Goal: Task Accomplishment & Management: Manage account settings

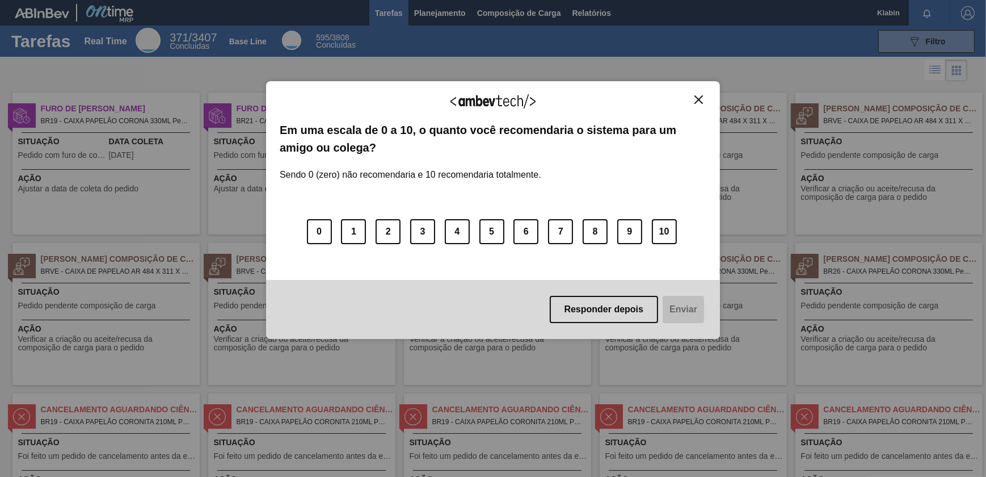
click at [698, 95] on button "Close" at bounding box center [698, 100] width 15 height 10
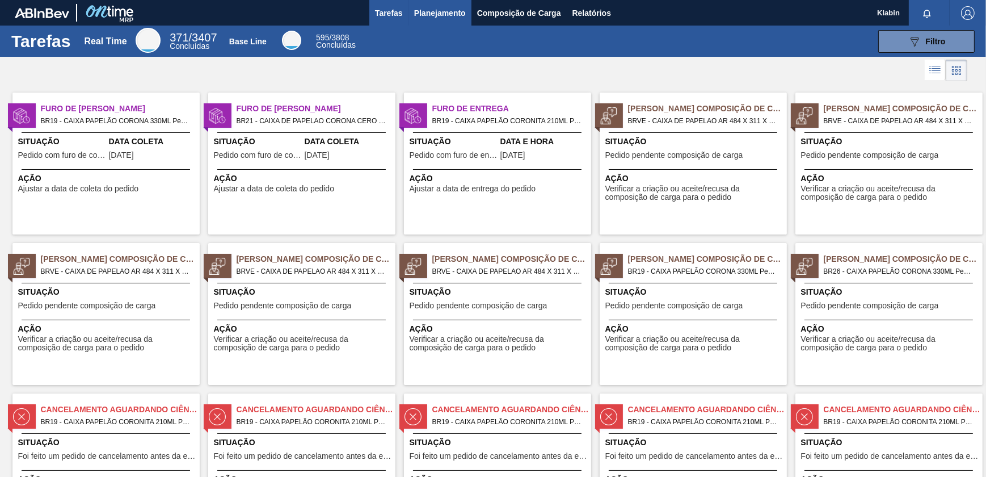
click at [448, 5] on button "Planejamento" at bounding box center [440, 13] width 63 height 26
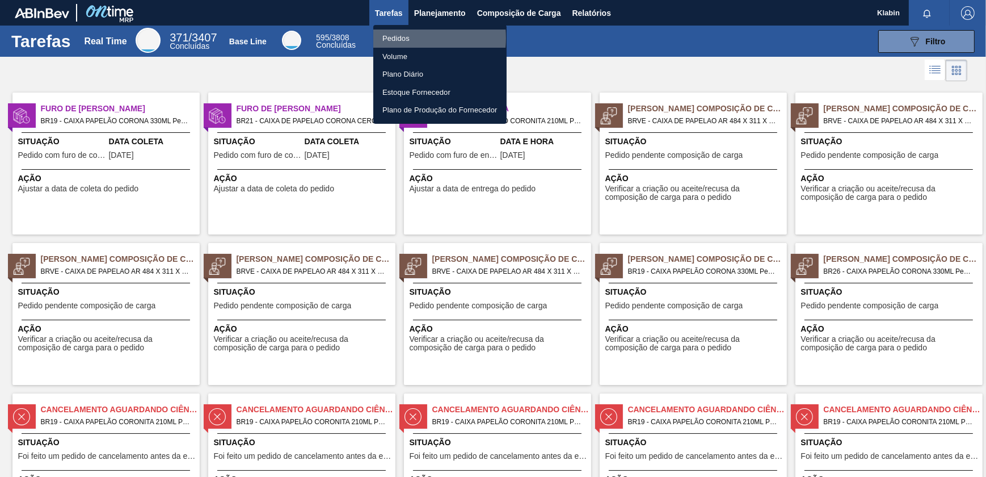
click at [402, 38] on li "Pedidos" at bounding box center [439, 39] width 133 height 18
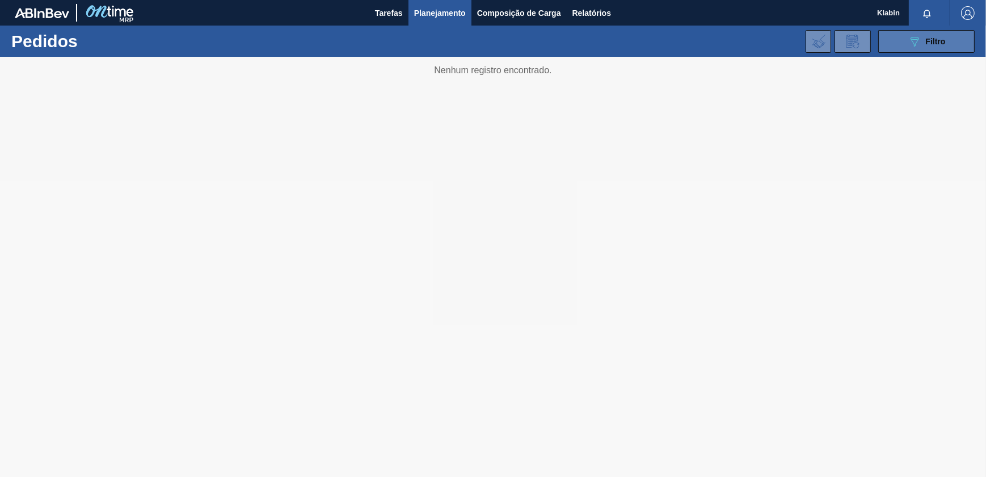
click at [921, 47] on icon "089F7B8B-B2A5-4AFE-B5C0-19BA573D28AC" at bounding box center [915, 42] width 14 height 14
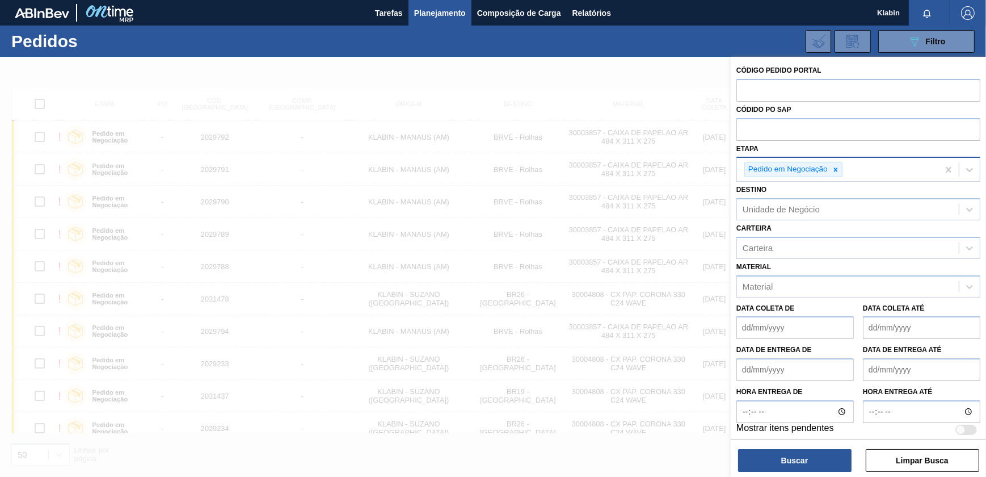
click at [839, 169] on icon at bounding box center [836, 170] width 8 height 8
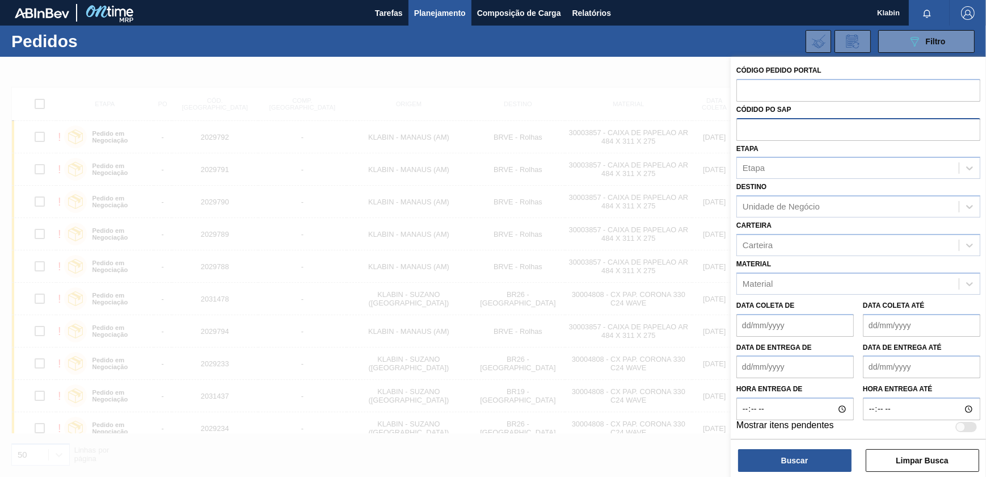
click at [789, 127] on input "text" at bounding box center [859, 129] width 244 height 22
paste input "5800350122"
type input "5800350122"
click at [804, 461] on button "Buscar" at bounding box center [794, 460] width 113 height 23
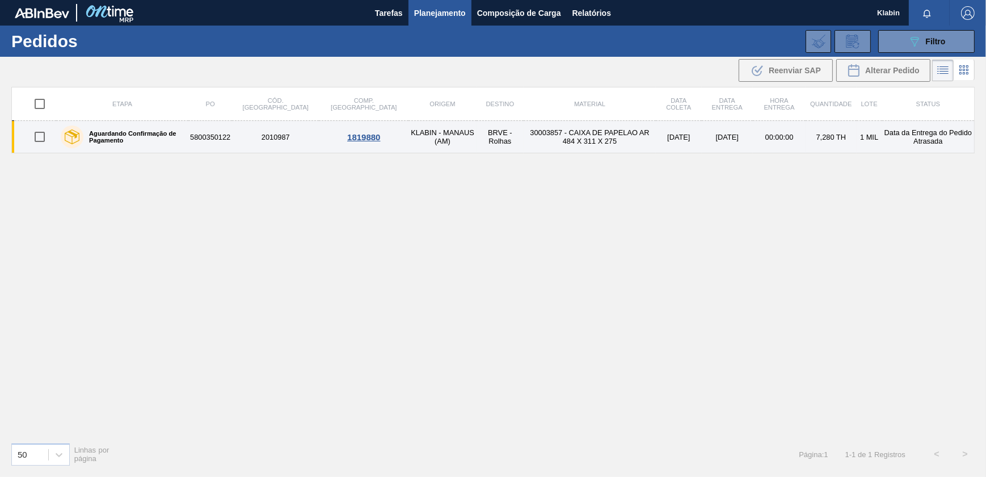
click at [321, 137] on div "1819880" at bounding box center [364, 137] width 86 height 10
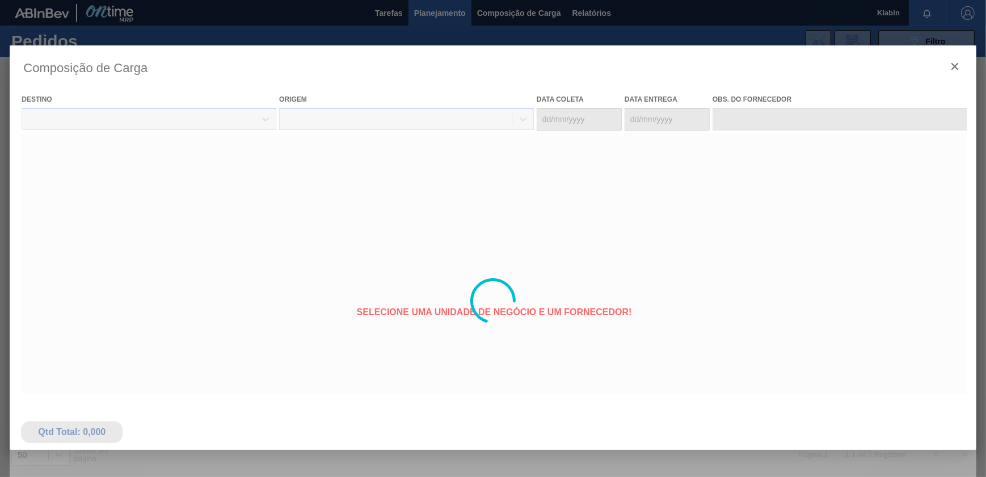
type coleta "29/08/2025"
type entrega "29/08/2025"
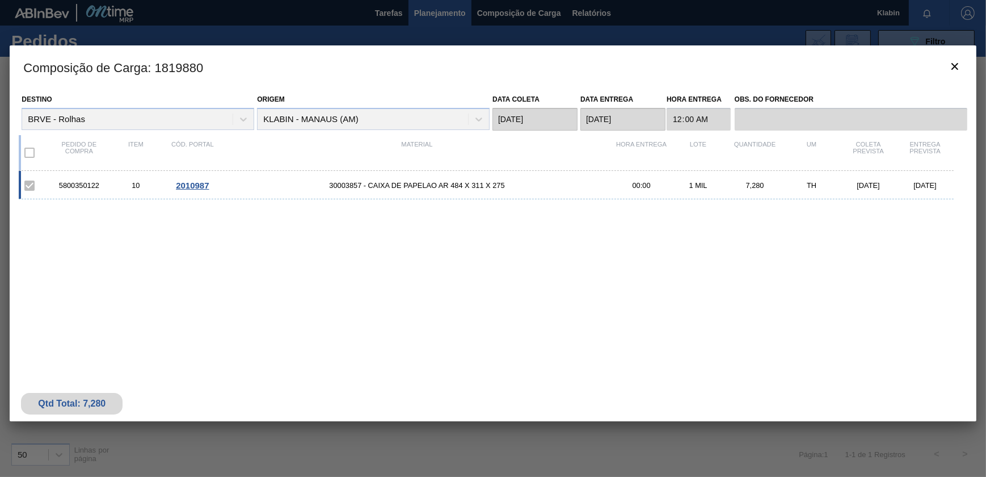
click at [193, 187] on span "2010987" at bounding box center [192, 185] width 33 height 10
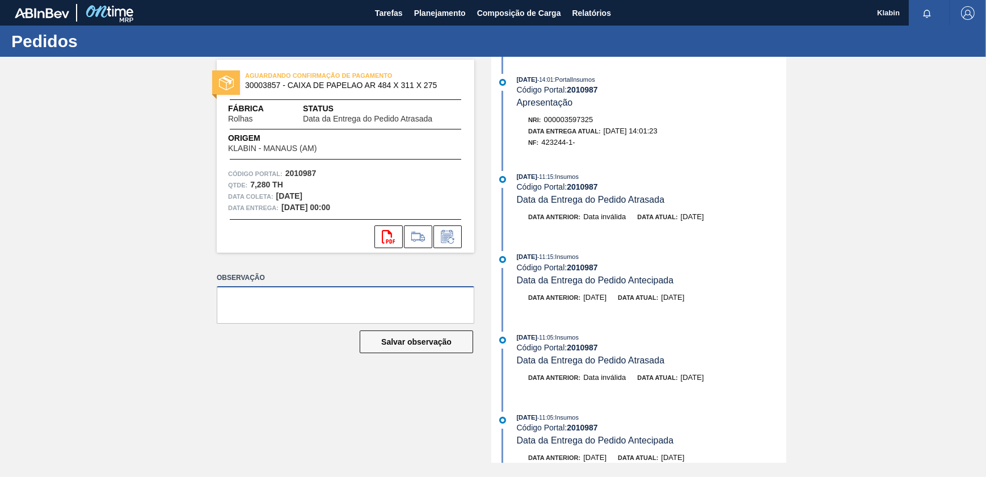
click at [420, 297] on textarea at bounding box center [346, 304] width 258 height 37
type textarea "Pedido entrega, gentileza encerrar."
click at [417, 238] on icon at bounding box center [418, 237] width 18 height 14
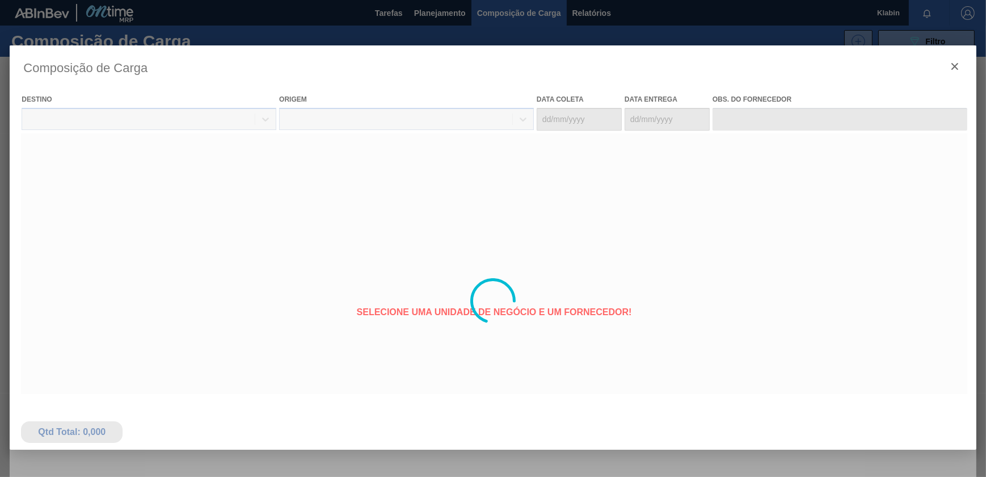
type coleta "29/08/2025"
type entrega "29/08/2025"
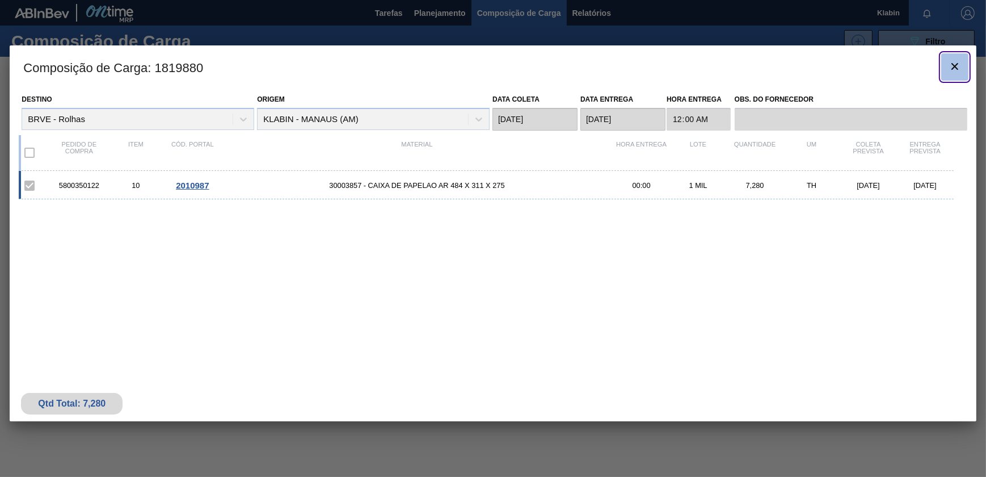
click at [961, 64] on button "botão de ícone" at bounding box center [954, 66] width 27 height 27
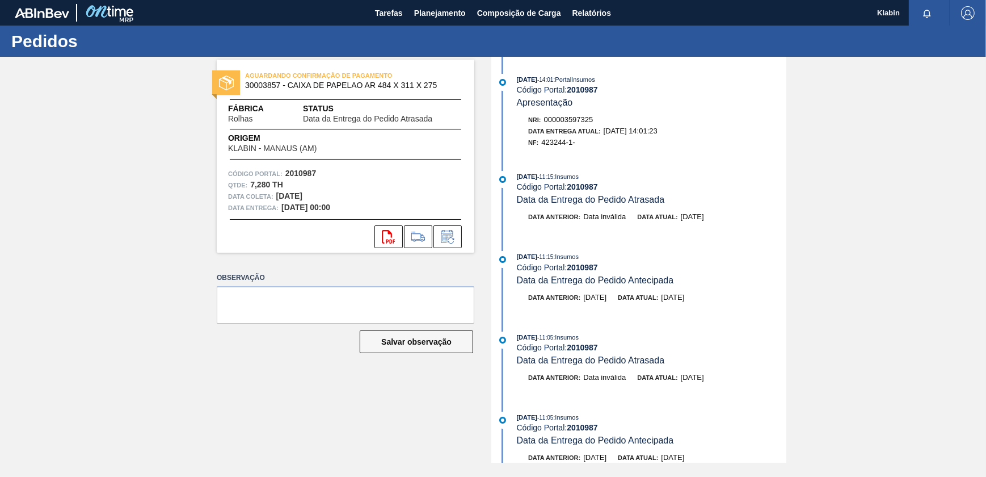
click at [284, 77] on span "AGUARDANDO CONFIRMAÇÃO DE PAGAMENTO" at bounding box center [324, 75] width 159 height 11
click at [306, 72] on span "AGUARDANDO CONFIRMAÇÃO DE PAGAMENTO" at bounding box center [324, 75] width 159 height 11
click at [451, 1] on button "Planejamento" at bounding box center [440, 13] width 63 height 26
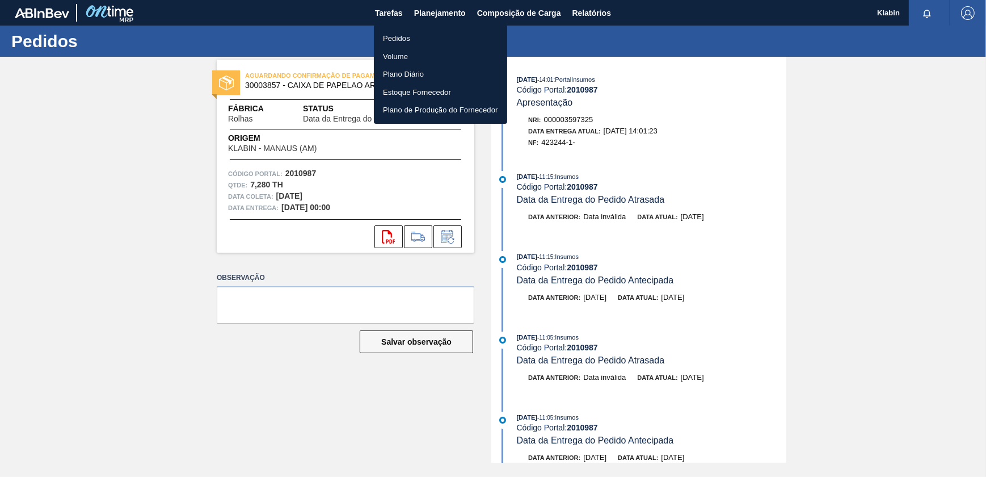
click at [413, 46] on li "Pedidos" at bounding box center [440, 39] width 133 height 18
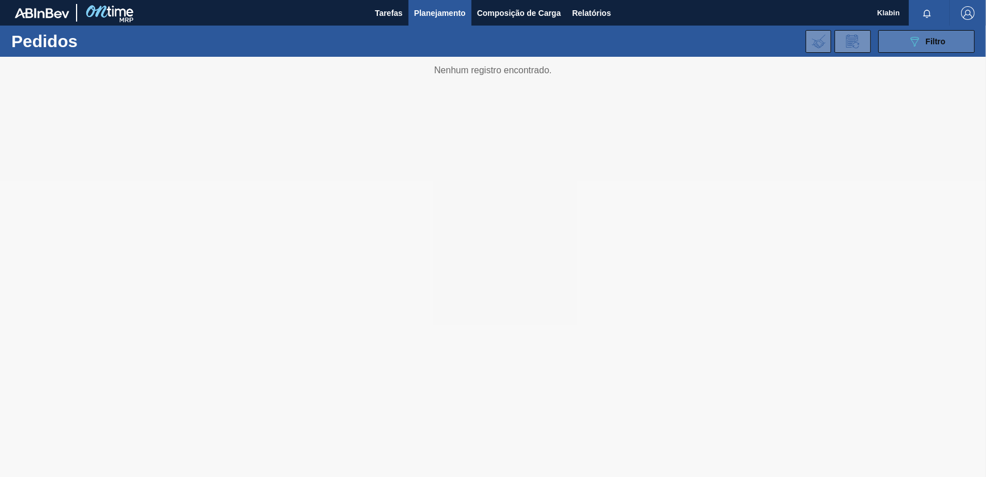
click at [916, 51] on button "089F7B8B-B2A5-4AFE-B5C0-19BA573D28AC Filtro" at bounding box center [926, 41] width 96 height 23
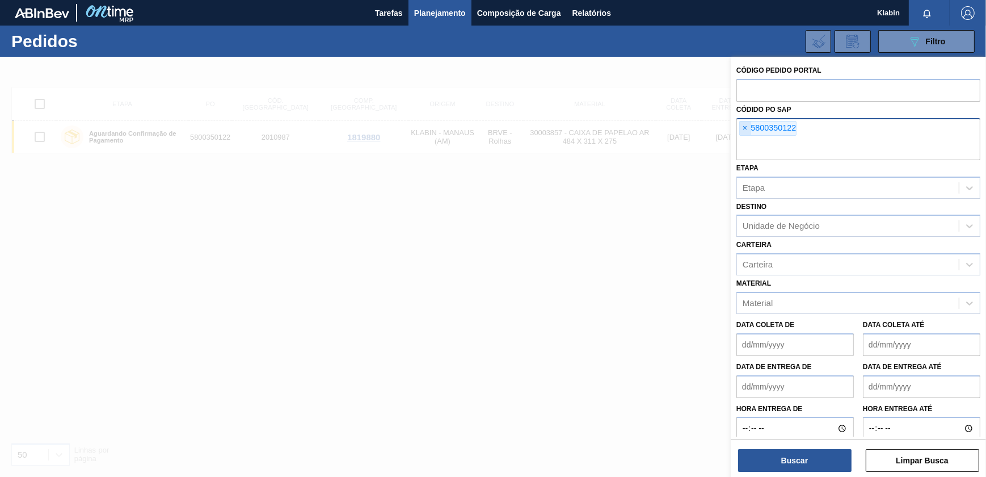
click at [745, 128] on span "×" at bounding box center [745, 128] width 11 height 14
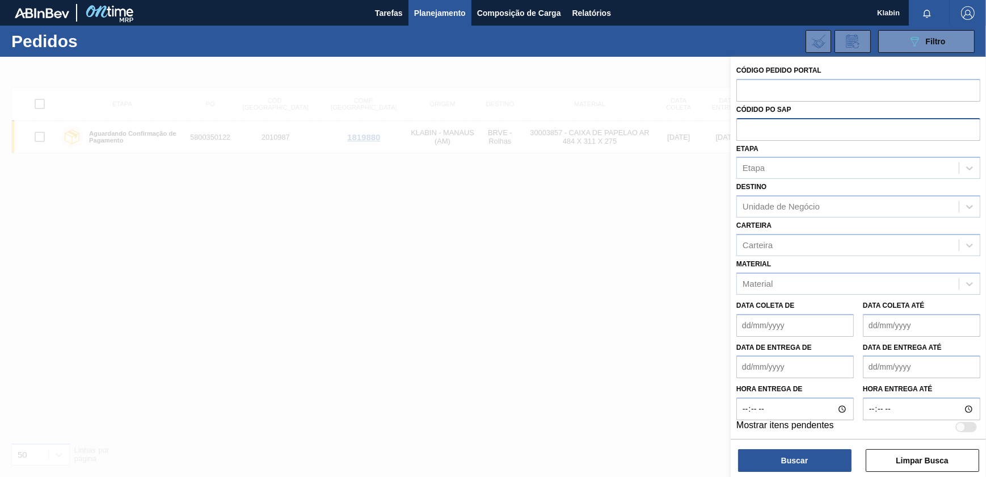
click at [798, 130] on input "text" at bounding box center [859, 129] width 244 height 22
click at [788, 98] on input "text" at bounding box center [859, 90] width 244 height 22
paste input "2029791"
type input "2029791"
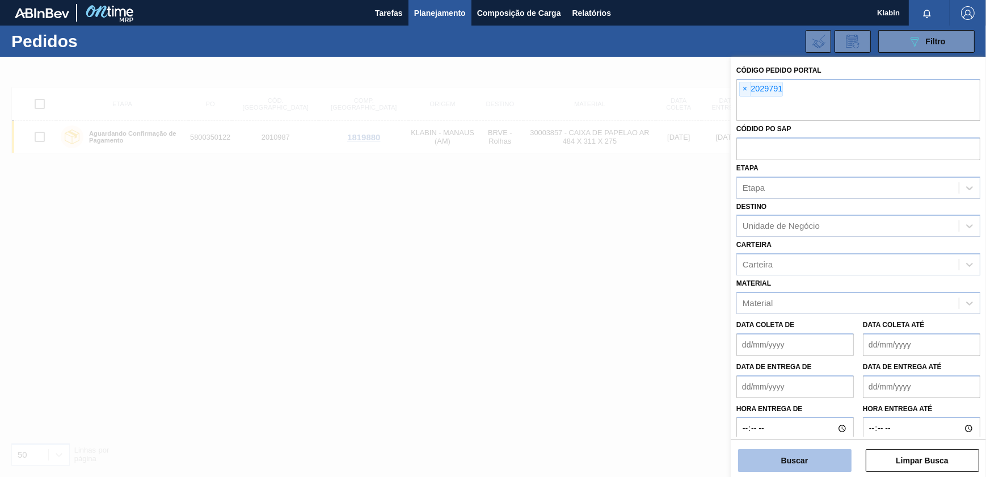
click at [810, 453] on button "Buscar" at bounding box center [794, 460] width 113 height 23
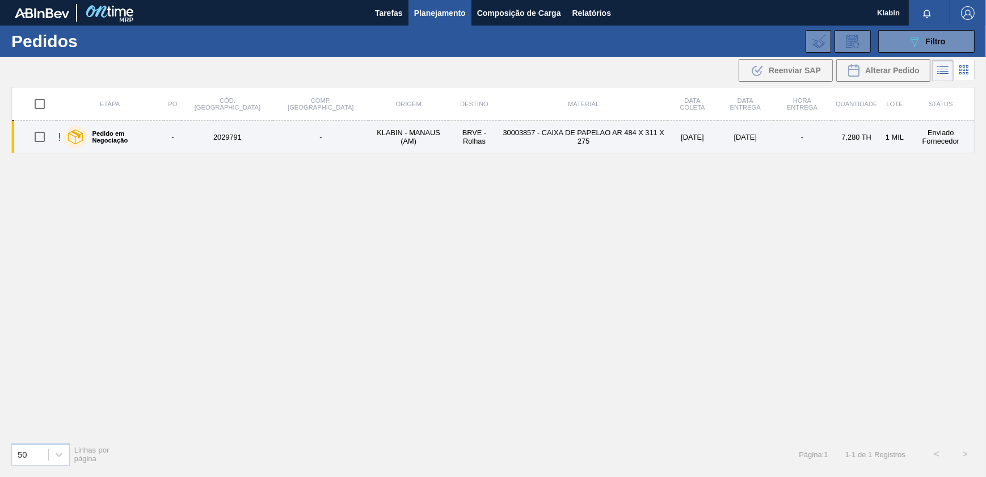
click at [162, 132] on div "Pedido em Negociação" at bounding box center [111, 137] width 101 height 28
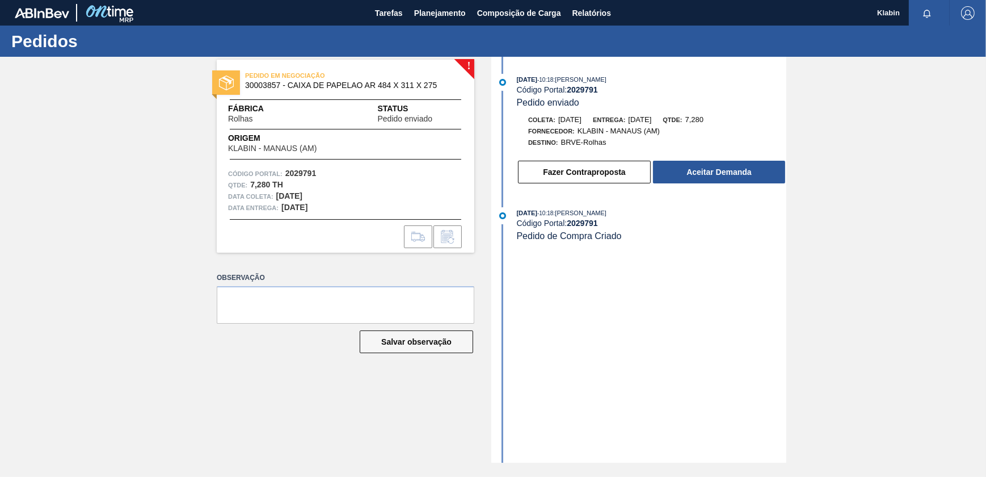
click at [729, 187] on div "12/09/2025 - 10:18 : José Albérico Código Portal: 2029791 Pedido enviado Coleta…" at bounding box center [640, 132] width 292 height 116
click at [727, 176] on button "Aceitar Demanda" at bounding box center [719, 172] width 132 height 23
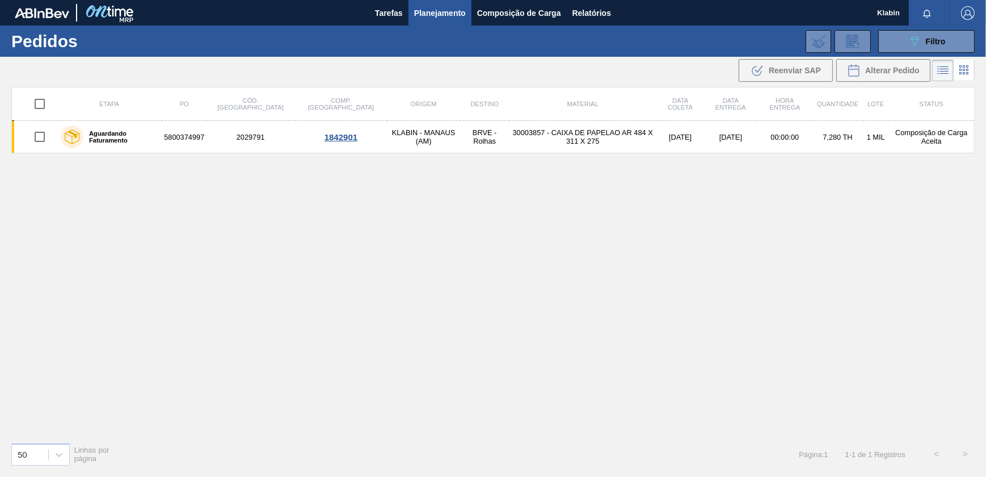
click at [933, 54] on div "089F7B8B-B2A5-4AFE-B5C0-19BA573D28AC Filtro Código Pedido Portal × 2029791 Códi…" at bounding box center [579, 41] width 802 height 34
click at [933, 46] on div "089F7B8B-B2A5-4AFE-B5C0-19BA573D28AC Filtro" at bounding box center [927, 42] width 38 height 14
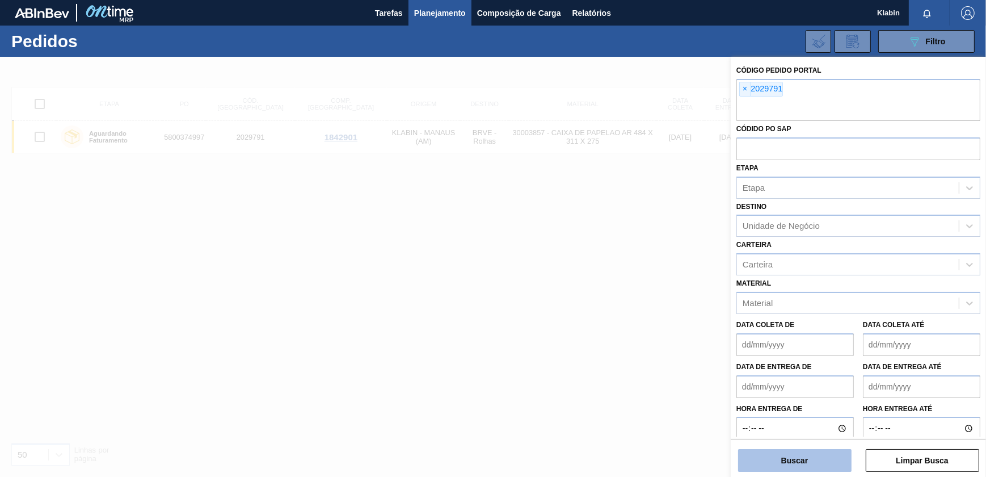
click at [817, 452] on button "Buscar" at bounding box center [794, 460] width 113 height 23
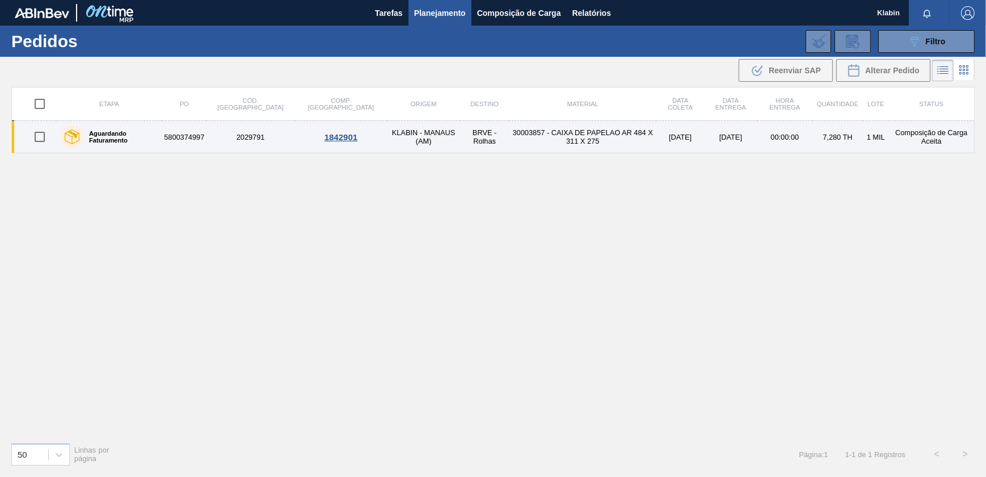
click at [297, 136] on div "1842901" at bounding box center [341, 137] width 89 height 10
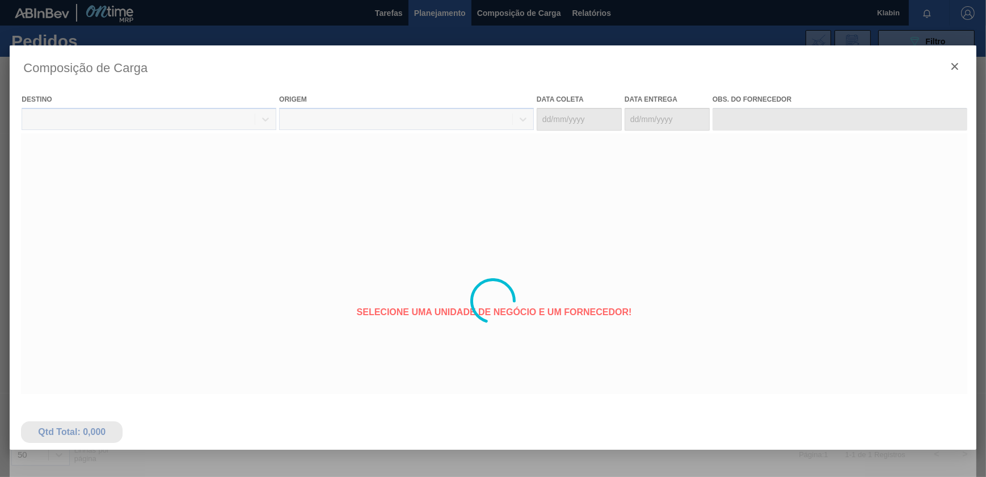
type coleta "[DATE]"
type entrega "[DATE]"
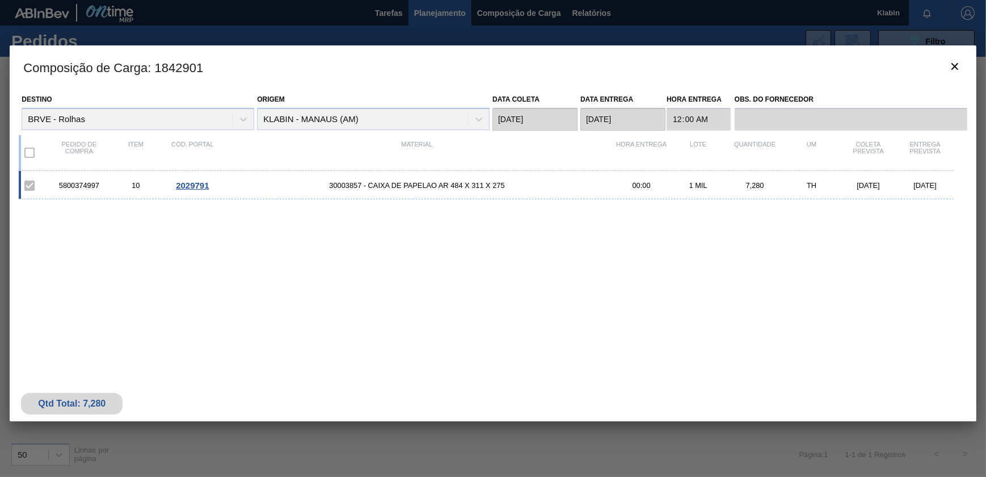
click at [233, 178] on div "5800374997 10 2029791 30003857 - CAIXA DE PAPELAO AR 484 X 311 X 275 00:00 1 MI…" at bounding box center [486, 185] width 935 height 28
click at [188, 179] on div "5800374997 10 2029791 30003857 - CAIXA DE PAPELAO AR 484 X 311 X 275 00:00 1 MI…" at bounding box center [486, 185] width 935 height 28
click at [280, 183] on span "30003857 - CAIXA DE PAPELAO AR 484 X 311 X 275" at bounding box center [417, 185] width 392 height 9
click at [20, 20] on div at bounding box center [493, 238] width 986 height 477
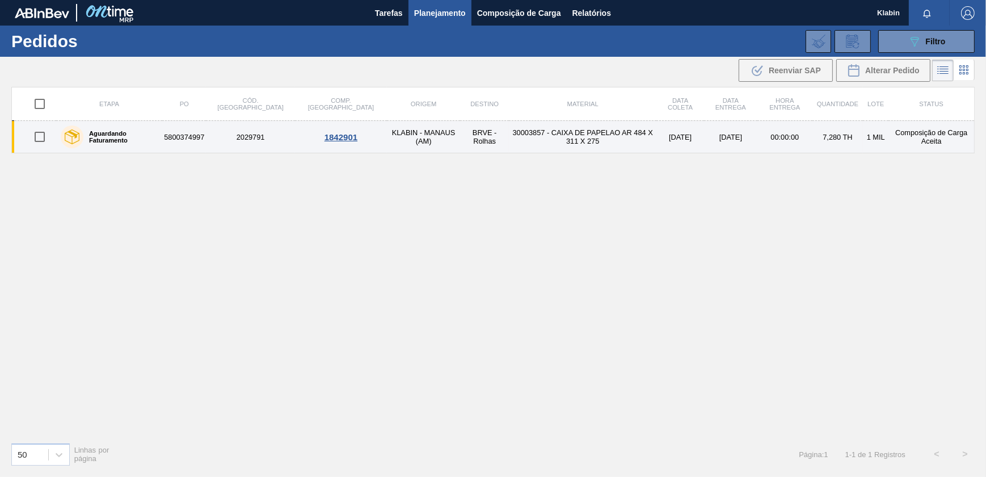
click at [387, 130] on td "KLABIN - MANAUS (AM)" at bounding box center [423, 137] width 73 height 32
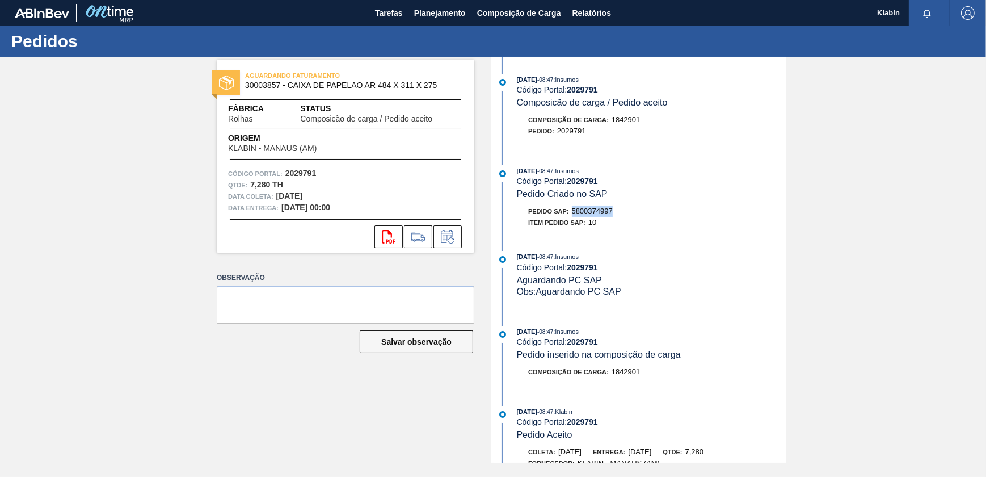
drag, startPoint x: 618, startPoint y: 212, endPoint x: 575, endPoint y: 212, distance: 43.1
click at [575, 212] on div "Pedido SAP: 5800374997" at bounding box center [652, 210] width 270 height 11
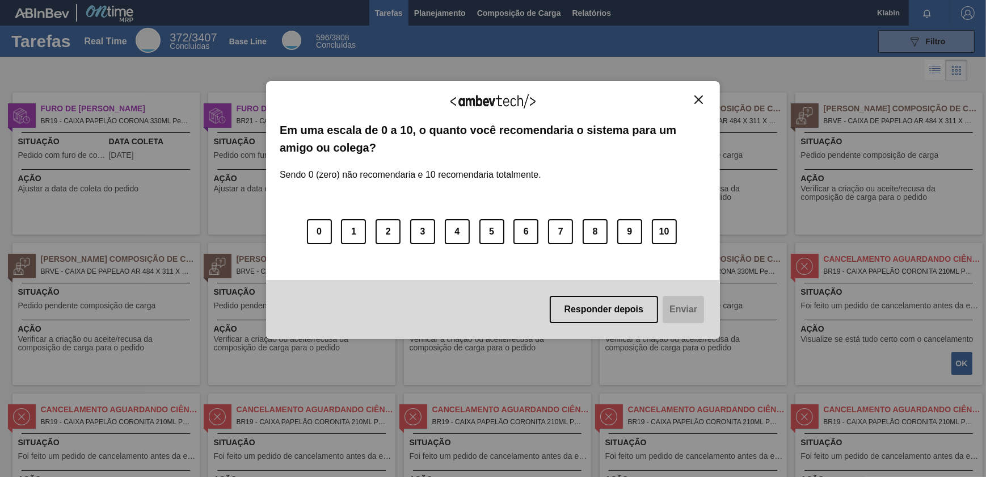
click at [703, 102] on img "Close" at bounding box center [699, 99] width 9 height 9
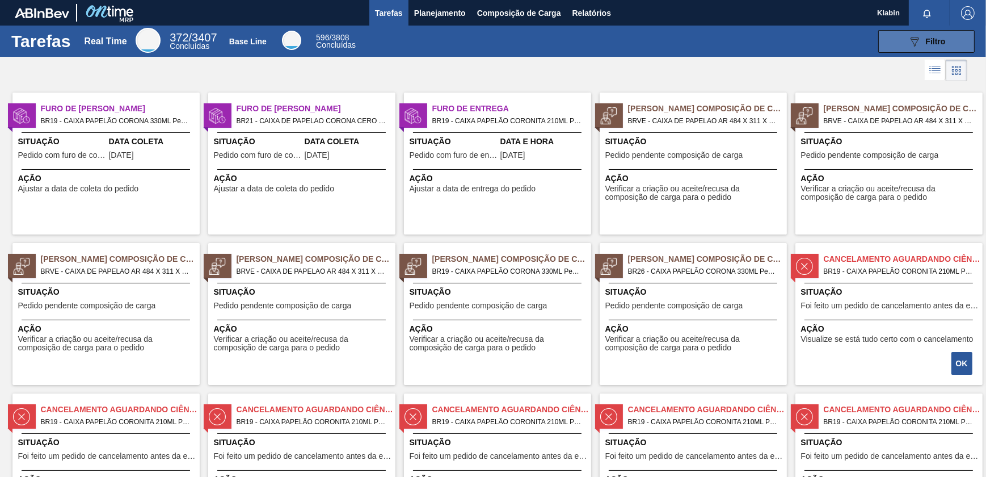
click at [927, 30] on button "089F7B8B-B2A5-4AFE-B5C0-19BA573D28AC Filtro" at bounding box center [926, 41] width 96 height 23
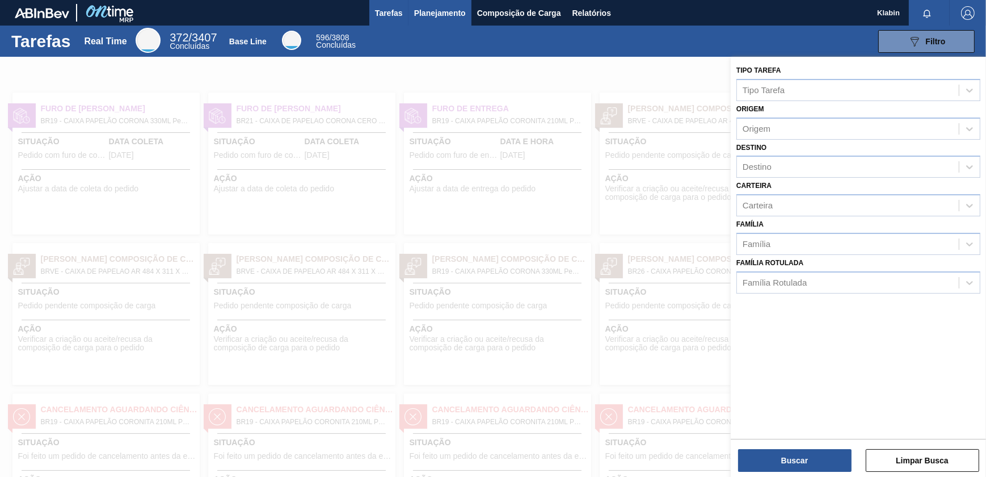
click at [436, 7] on span "Planejamento" at bounding box center [440, 13] width 52 height 14
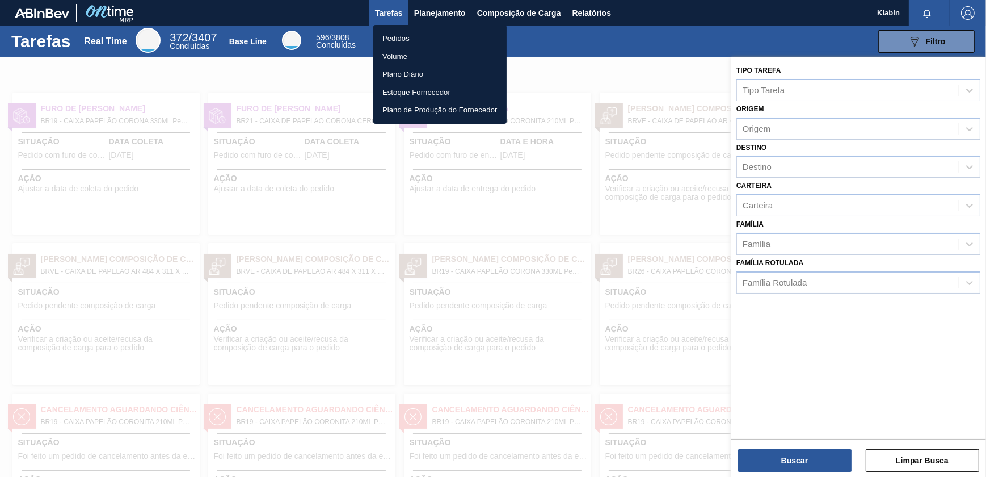
click at [394, 41] on li "Pedidos" at bounding box center [439, 39] width 133 height 18
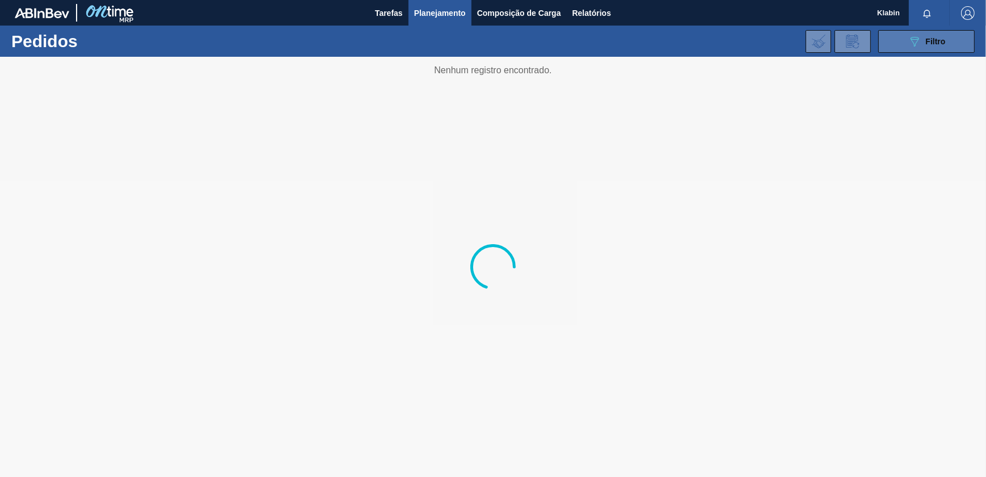
click at [930, 47] on div "089F7B8B-B2A5-4AFE-B5C0-19BA573D28AC Filtro" at bounding box center [927, 42] width 38 height 14
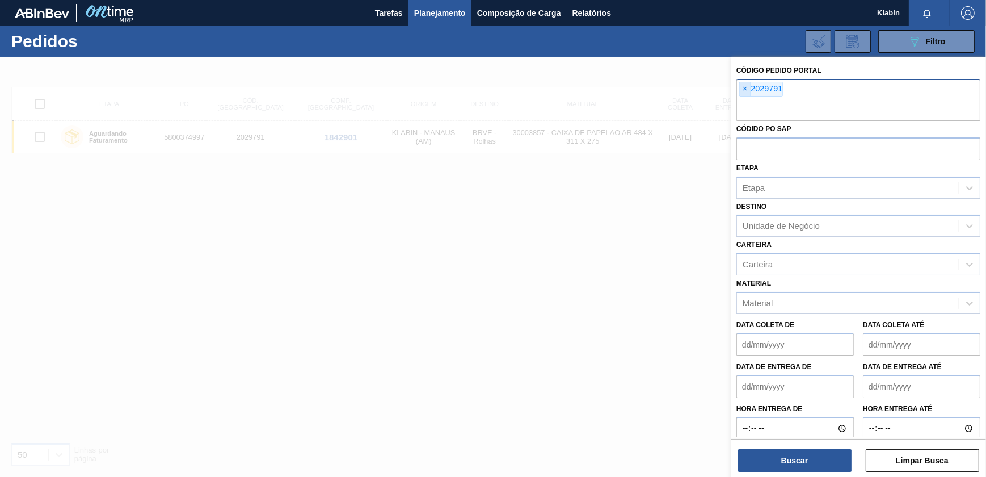
click at [745, 89] on span "×" at bounding box center [745, 89] width 11 height 14
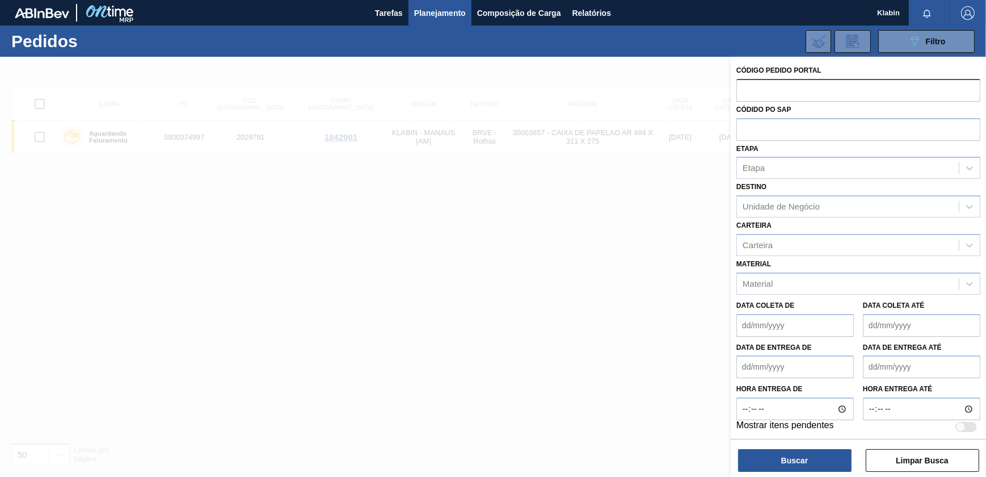
paste input "2029791"
type input "2029791"
click at [794, 464] on button "Buscar" at bounding box center [794, 460] width 113 height 23
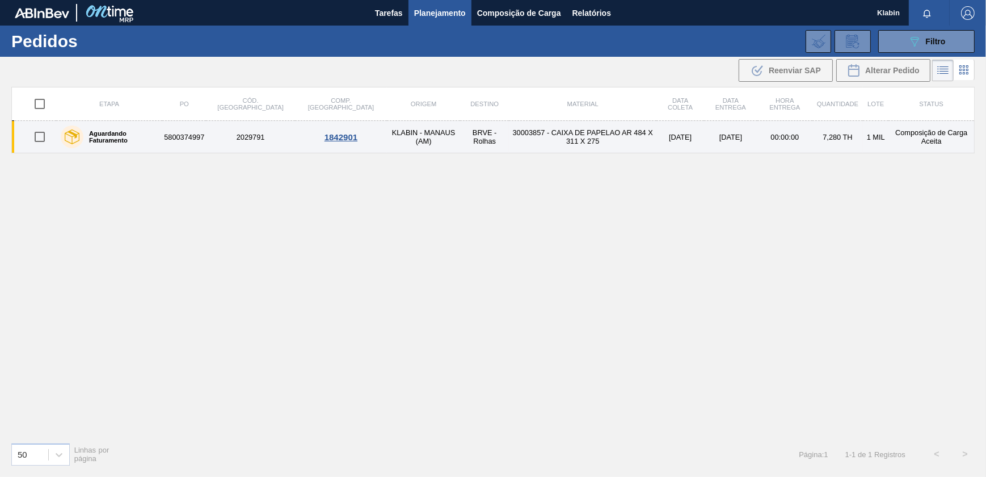
click at [460, 132] on td "BRVE - Rolhas" at bounding box center [484, 137] width 49 height 32
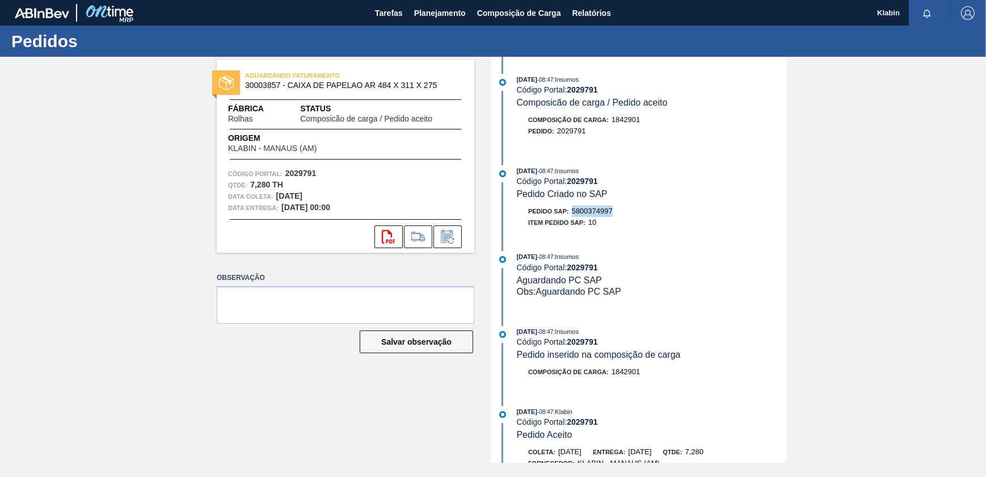
drag, startPoint x: 615, startPoint y: 213, endPoint x: 572, endPoint y: 215, distance: 42.6
click at [572, 215] on div "Pedido SAP: 5800374997" at bounding box center [652, 210] width 270 height 11
copy span "5800374997"
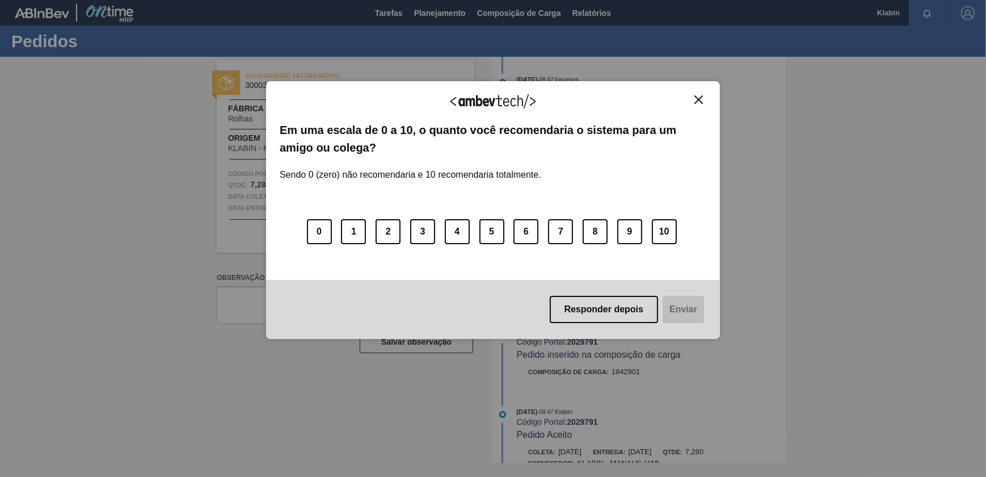
click at [703, 95] on img "Close" at bounding box center [699, 99] width 9 height 9
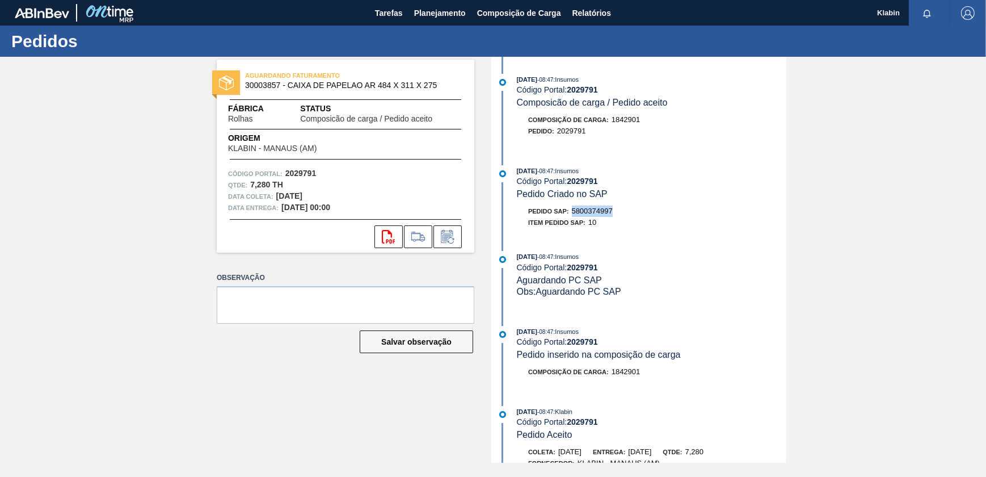
copy span "5800374997"
click at [444, 235] on icon at bounding box center [448, 237] width 18 height 14
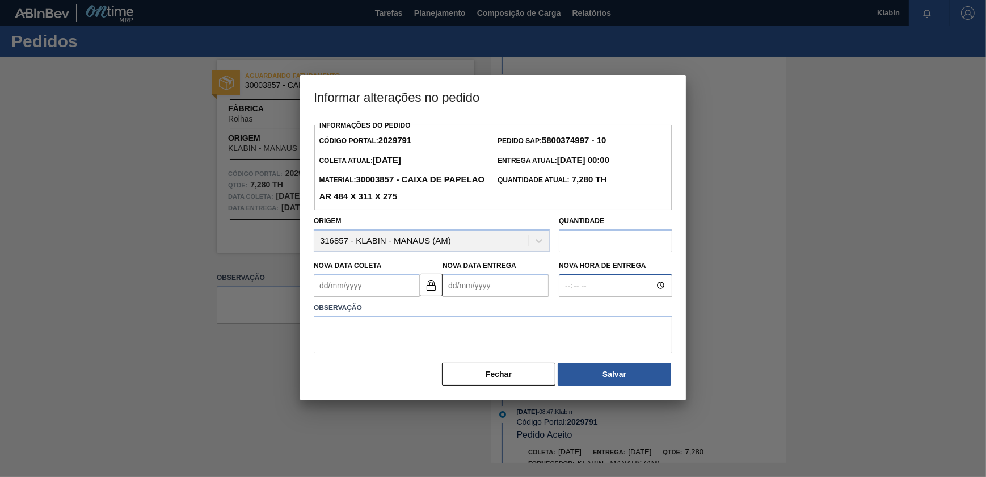
click at [602, 288] on input "Nova Hora de Entrega" at bounding box center [615, 285] width 113 height 23
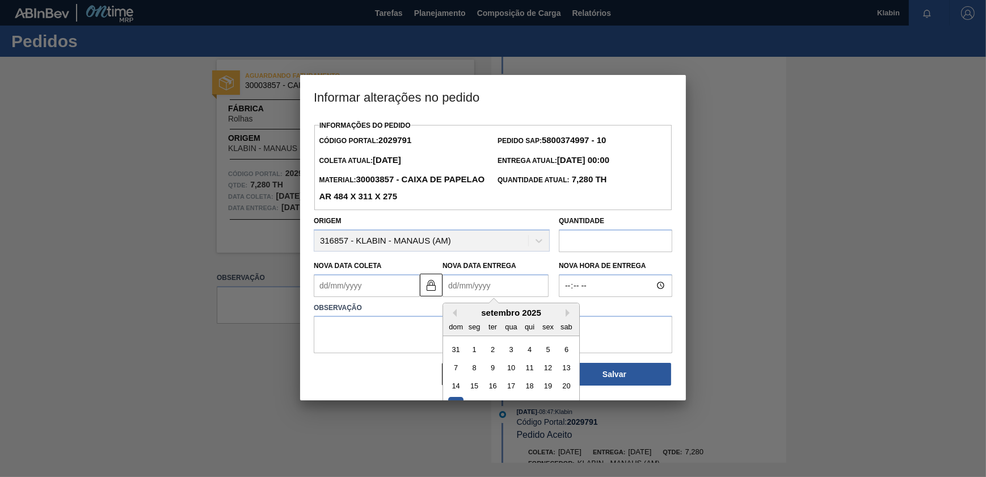
click at [482, 281] on Entrega2029791 "Nova Data Entrega" at bounding box center [496, 285] width 106 height 23
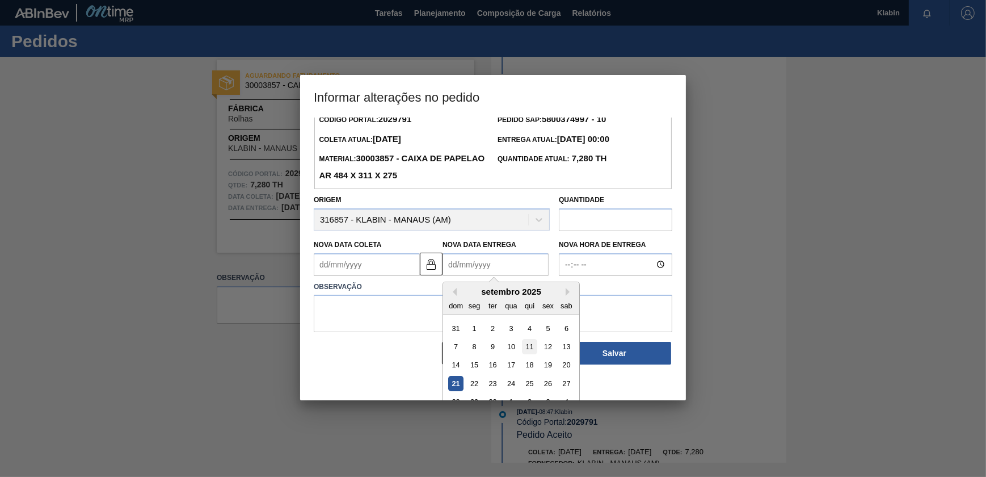
scroll to position [39, 0]
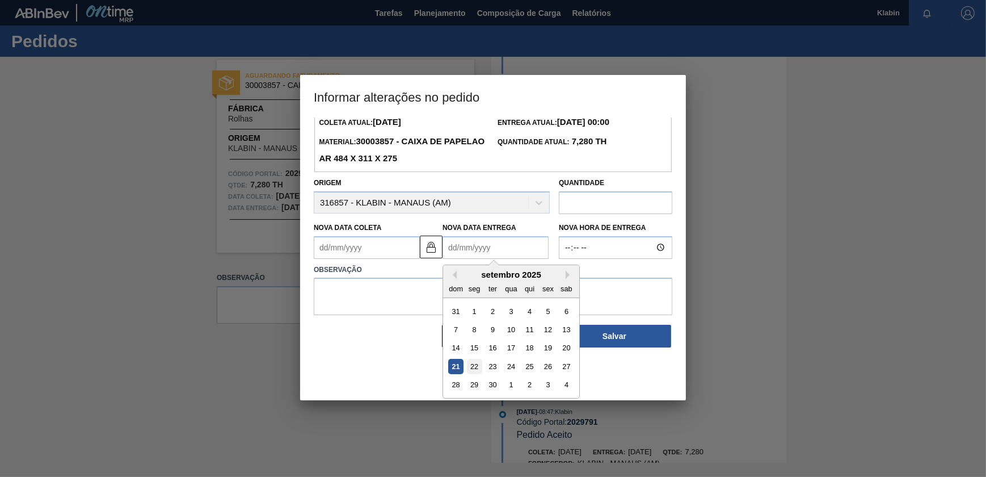
click at [480, 367] on div "22" at bounding box center [474, 366] width 15 height 15
type Coleta2029791 "[DATE]"
type Entrega2029791 "[DATE]"
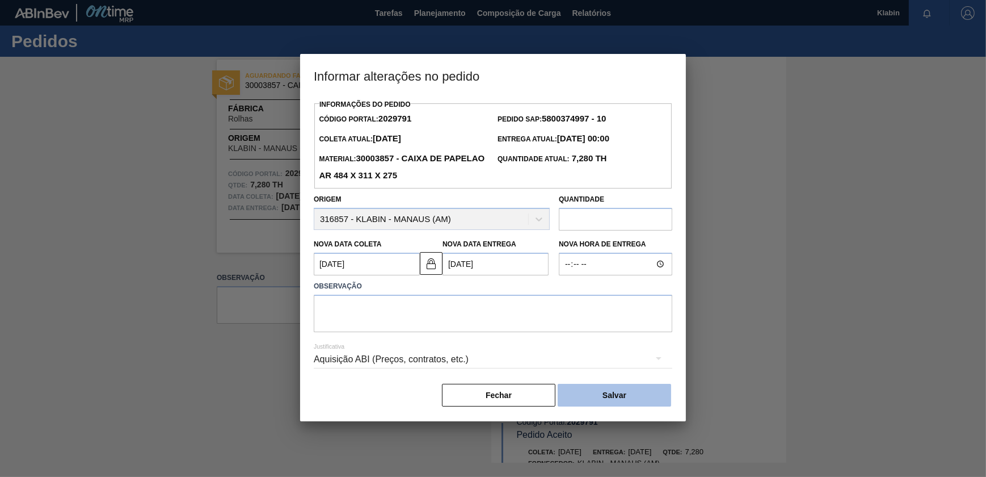
click at [611, 392] on button "Salvar" at bounding box center [614, 395] width 113 height 23
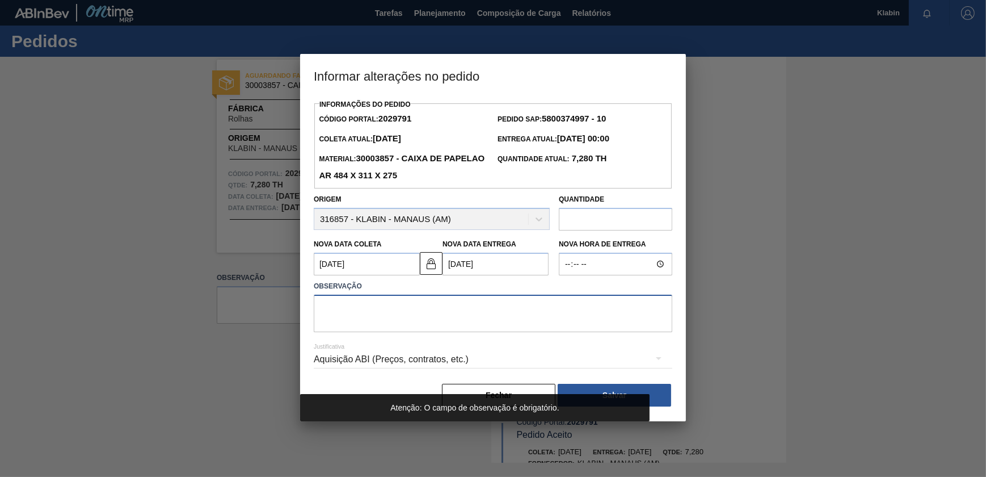
click at [406, 320] on textarea at bounding box center [493, 313] width 359 height 37
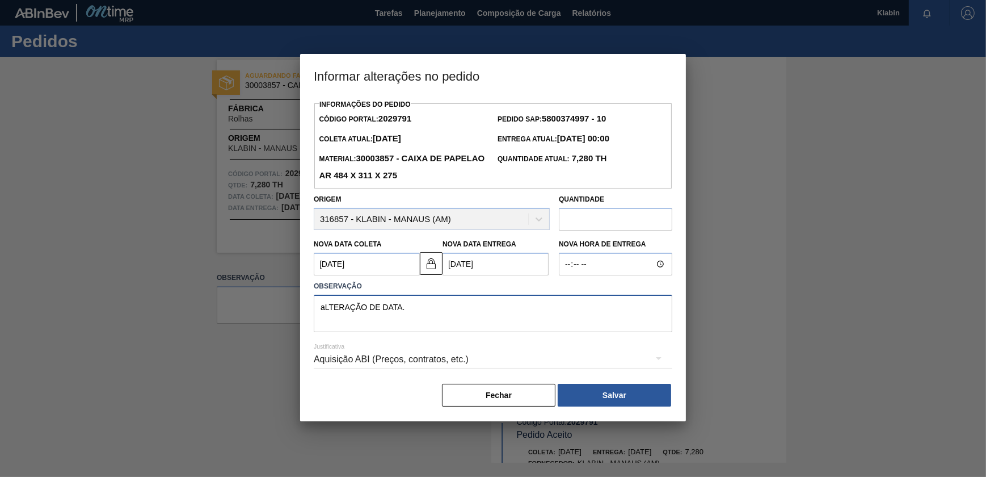
drag, startPoint x: 405, startPoint y: 308, endPoint x: 253, endPoint y: 304, distance: 152.1
click at [253, 304] on div "Informar alterações no pedido Informações do Pedido Código Portal: 2029791 Pedi…" at bounding box center [493, 238] width 986 height 477
type textarea "Alteração de data"
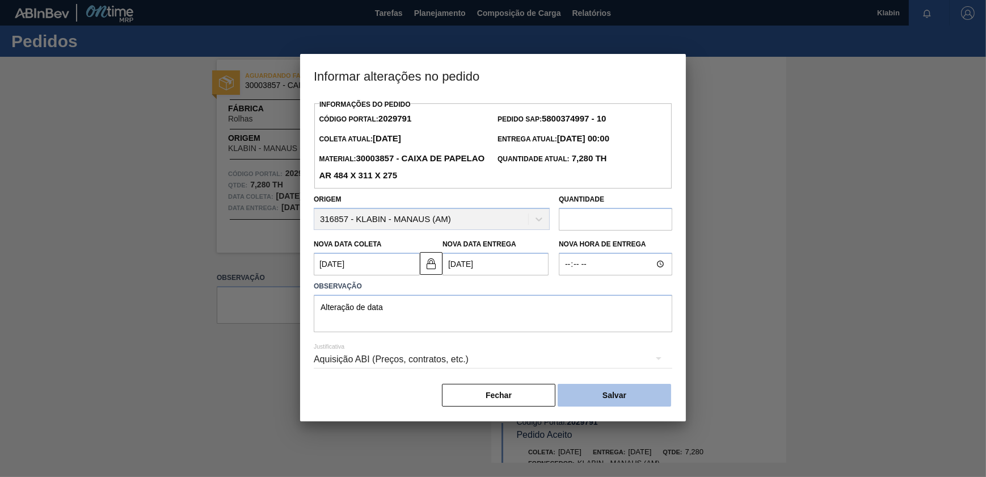
click at [579, 392] on button "Salvar" at bounding box center [614, 395] width 113 height 23
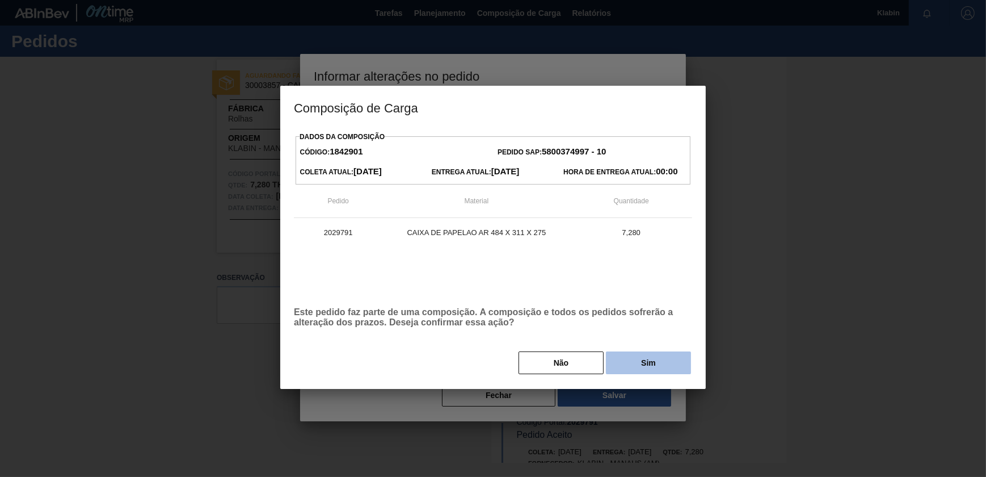
click at [662, 365] on button "Sim" at bounding box center [648, 362] width 85 height 23
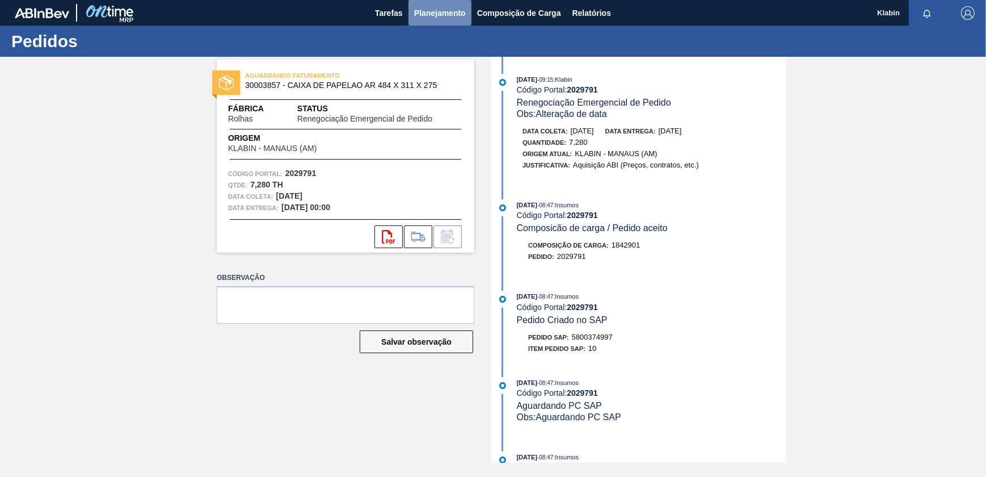
click at [422, 11] on span "Planejamento" at bounding box center [440, 13] width 52 height 14
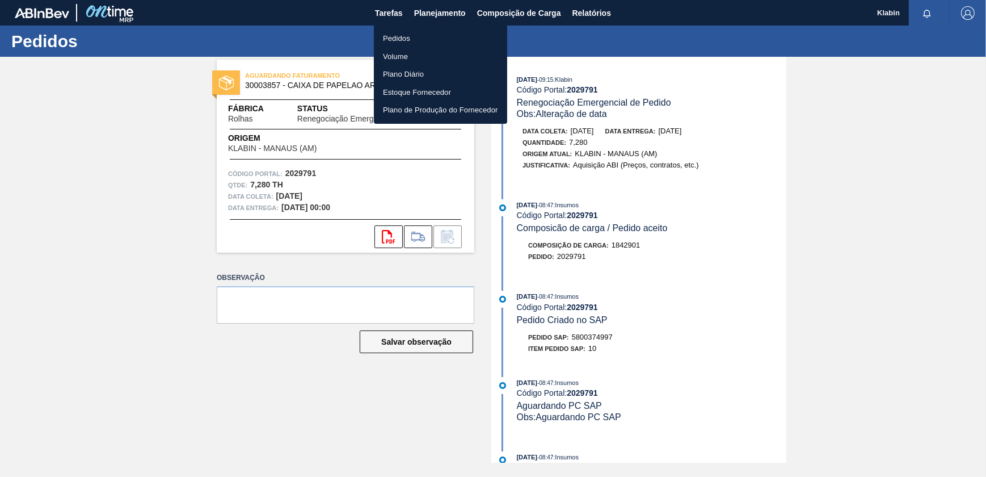
click at [401, 36] on li "Pedidos" at bounding box center [440, 39] width 133 height 18
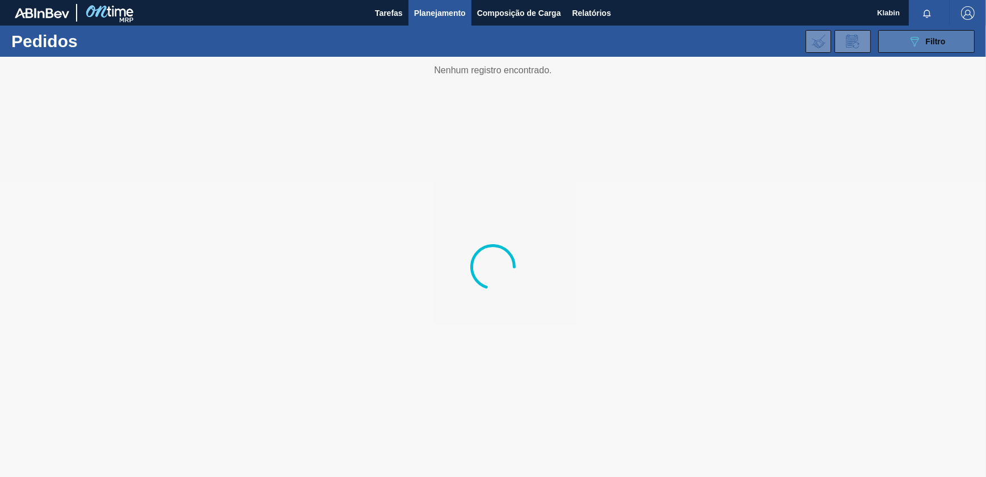
click at [931, 46] on div "089F7B8B-B2A5-4AFE-B5C0-19BA573D28AC Filtro" at bounding box center [927, 42] width 38 height 14
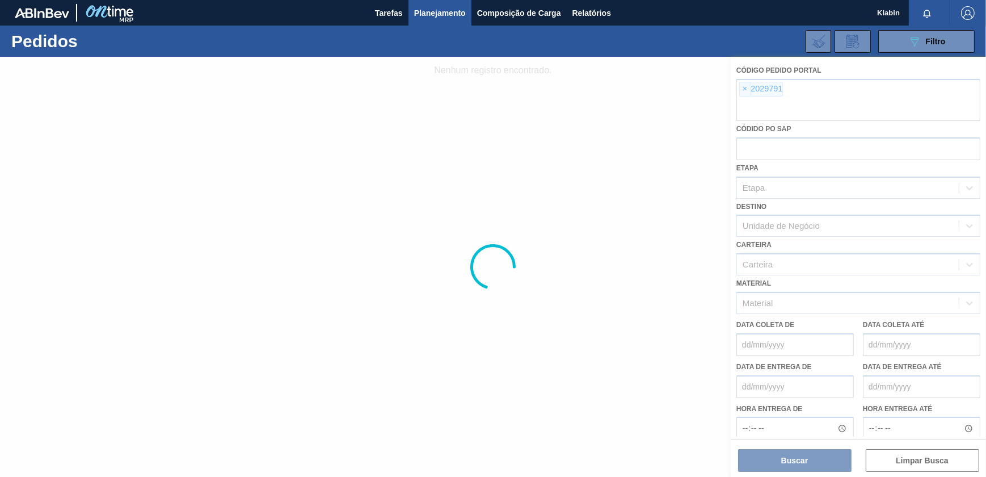
click at [740, 85] on div at bounding box center [493, 267] width 986 height 420
click at [743, 87] on div at bounding box center [493, 267] width 986 height 420
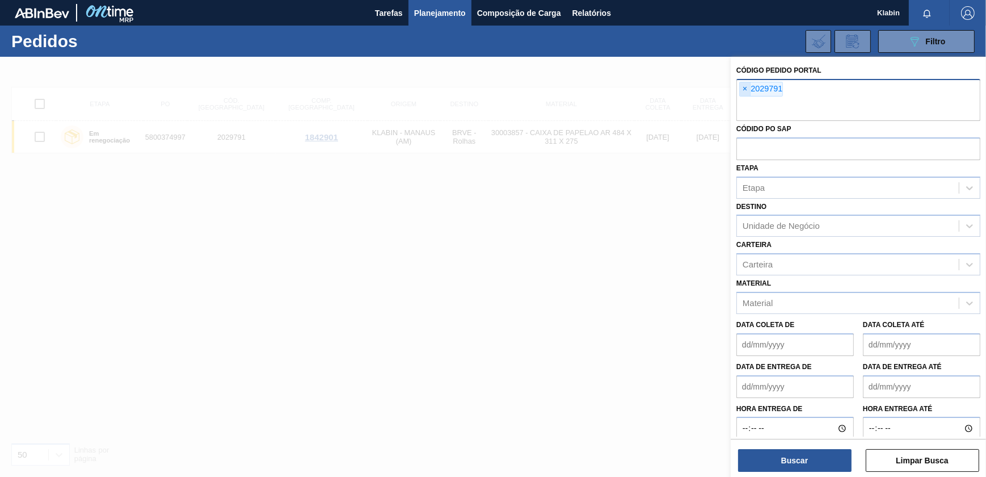
click at [747, 91] on span "×" at bounding box center [745, 89] width 11 height 14
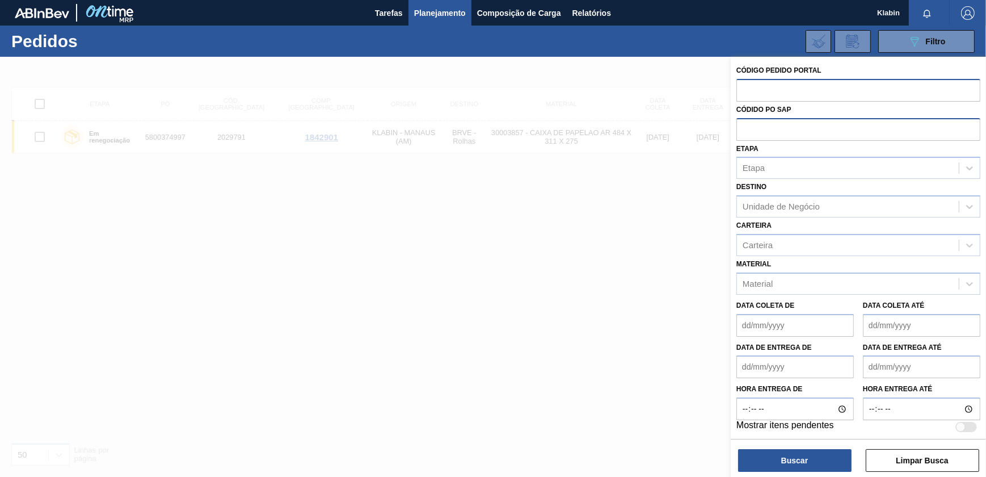
click at [763, 130] on input "text" at bounding box center [859, 129] width 244 height 22
paste input "5800335958"
type input "5800335958"
click at [805, 453] on button "Buscar" at bounding box center [794, 460] width 113 height 23
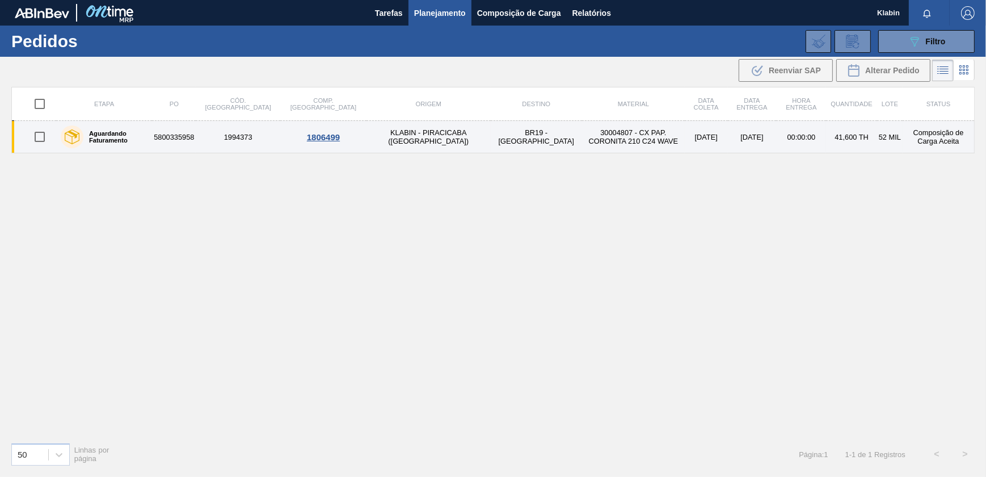
click at [379, 138] on td "KLABIN - PIRACICABA ([GEOGRAPHIC_DATA])" at bounding box center [429, 137] width 124 height 32
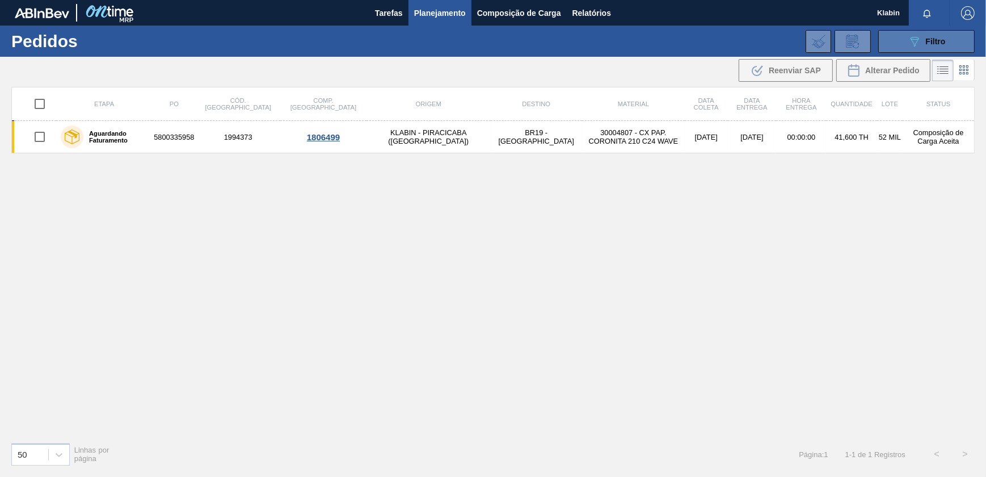
click at [918, 43] on icon "089F7B8B-B2A5-4AFE-B5C0-19BA573D28AC" at bounding box center [915, 42] width 14 height 14
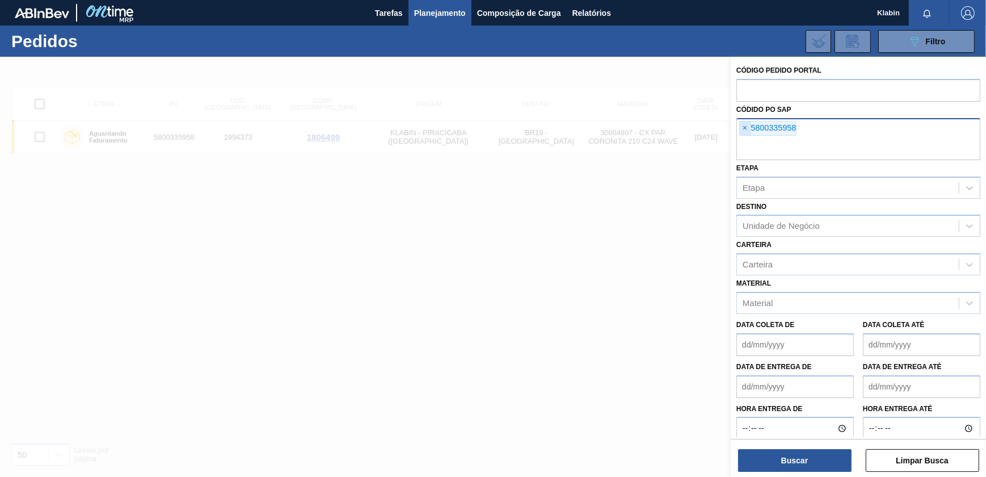
click at [745, 131] on span "×" at bounding box center [745, 128] width 11 height 14
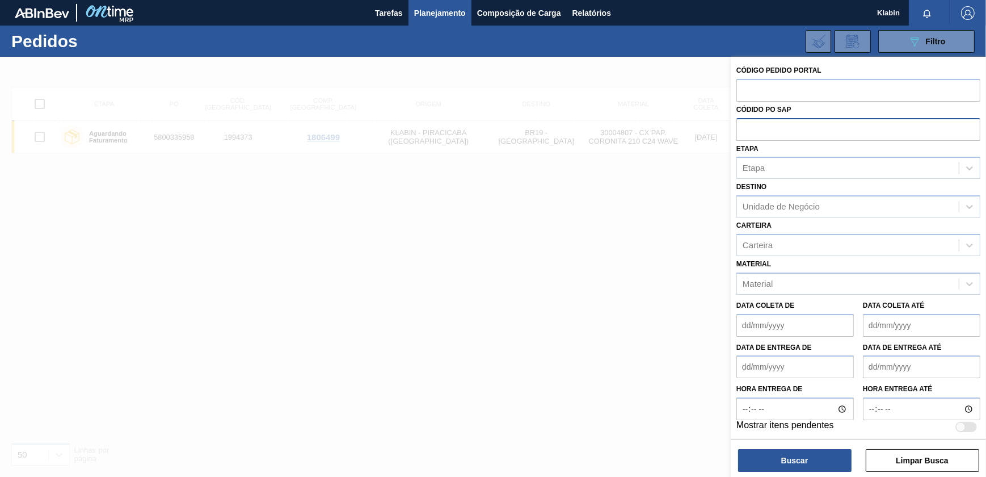
click at [747, 128] on input "text" at bounding box center [859, 129] width 244 height 22
paste input "5800335960"
type input "5800335960"
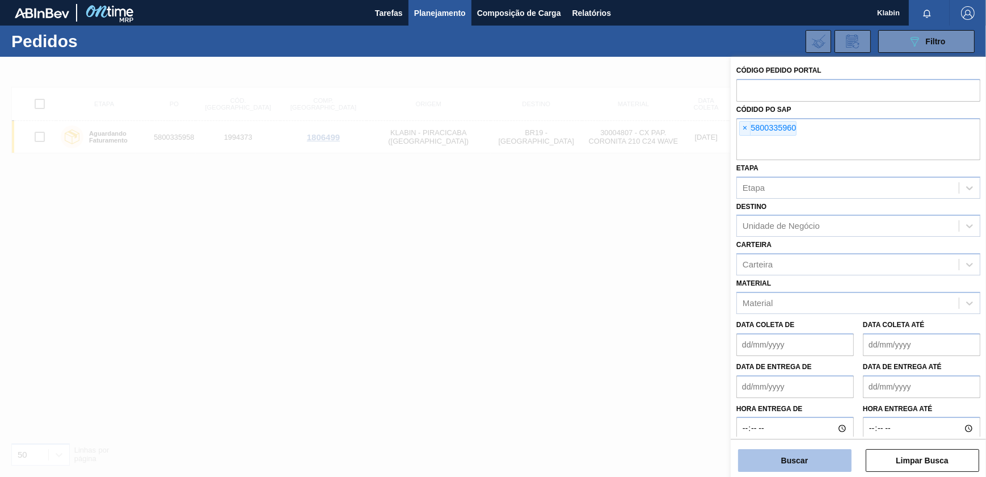
click at [814, 451] on button "Buscar" at bounding box center [794, 460] width 113 height 23
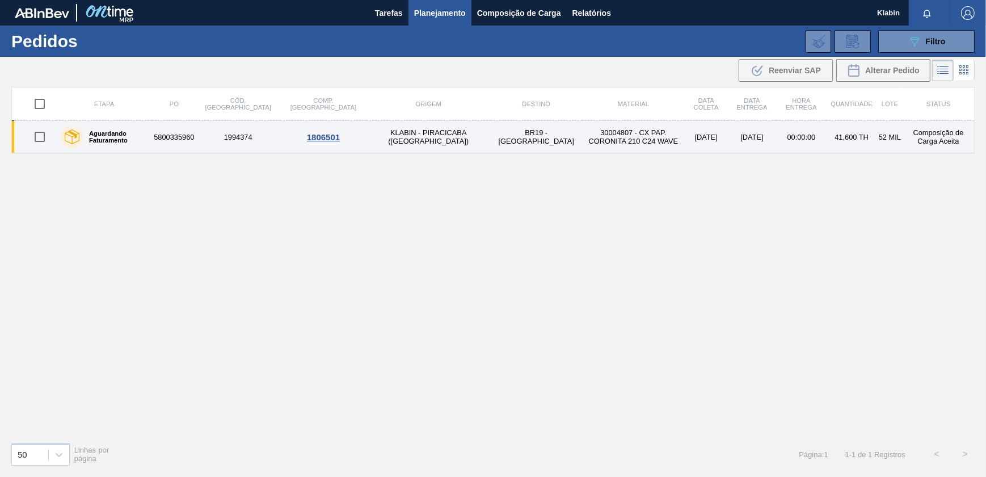
click at [392, 133] on td "KLABIN - PIRACICABA ([GEOGRAPHIC_DATA])" at bounding box center [429, 137] width 124 height 32
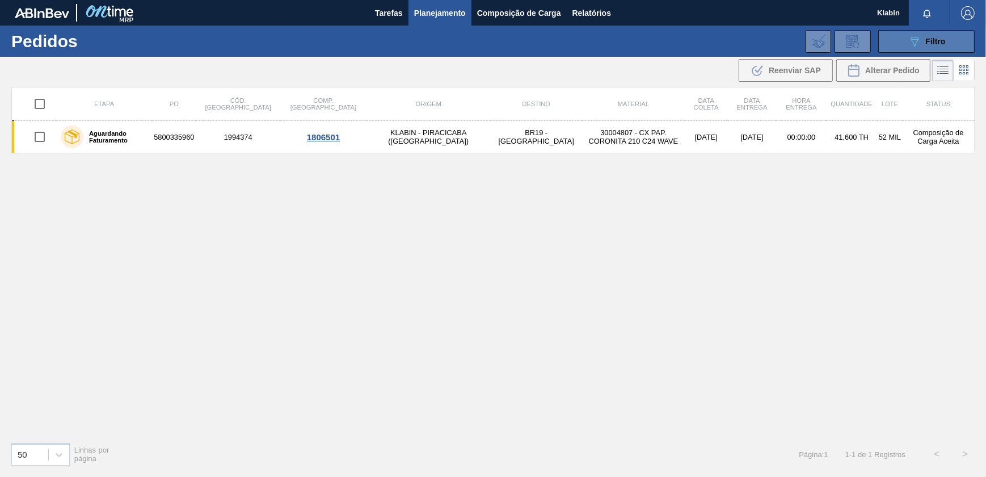
click at [928, 45] on span "Filtro" at bounding box center [936, 41] width 20 height 9
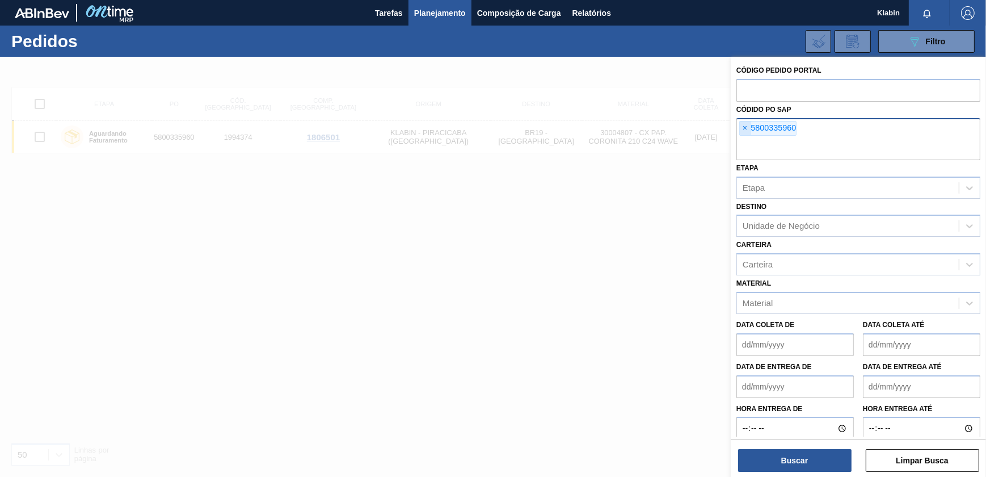
click at [747, 128] on span "×" at bounding box center [745, 128] width 11 height 14
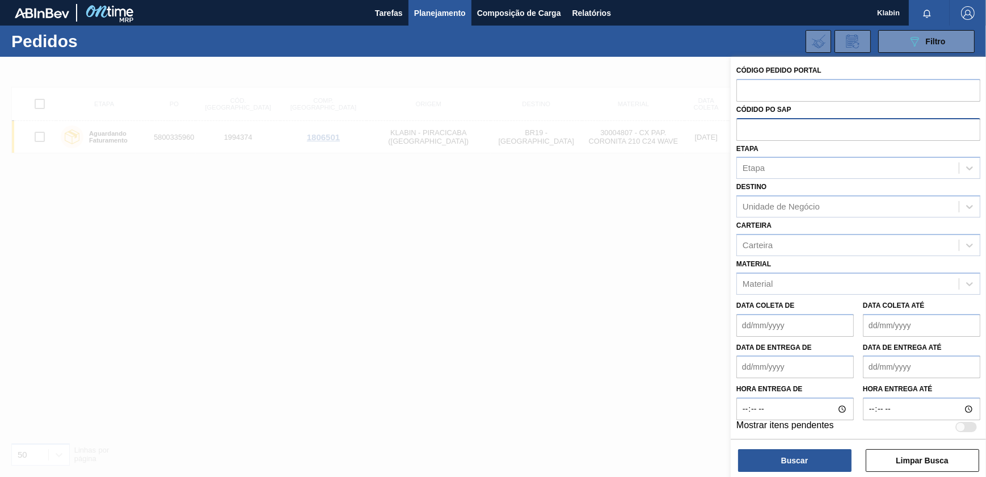
click at [755, 135] on input "text" at bounding box center [859, 129] width 244 height 22
paste input "5800345769"
type input "5800345769"
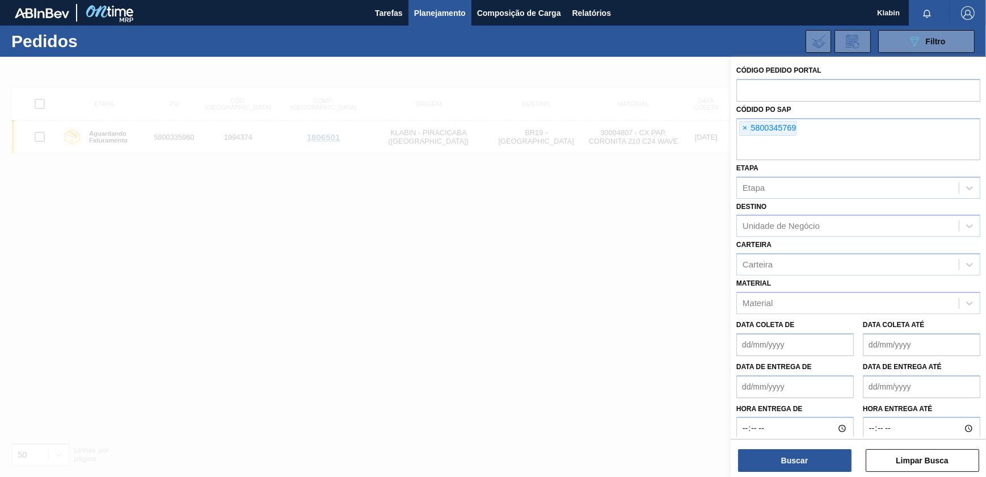
click at [792, 447] on div "Buscar Limpar Busca" at bounding box center [858, 455] width 255 height 32
click at [794, 452] on button "Buscar" at bounding box center [794, 460] width 113 height 23
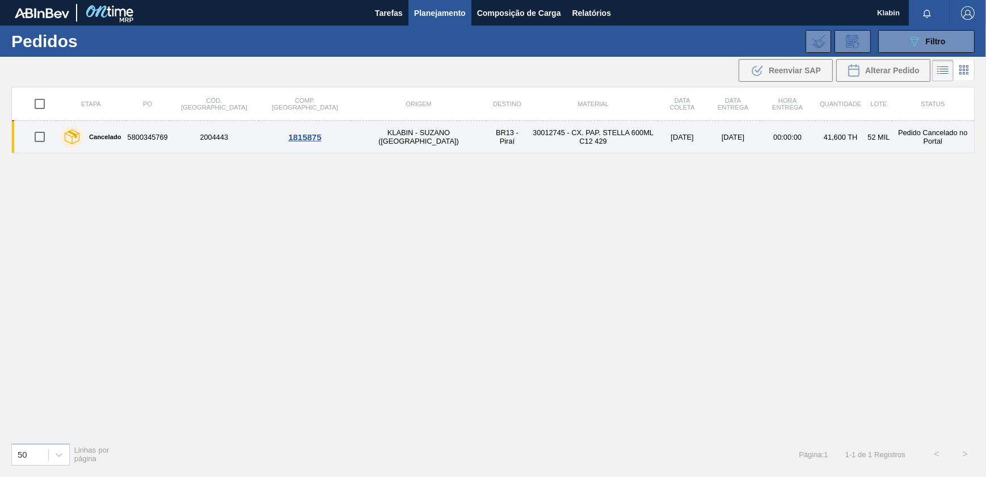
click at [486, 147] on td "BR13 - Piraí" at bounding box center [507, 137] width 42 height 32
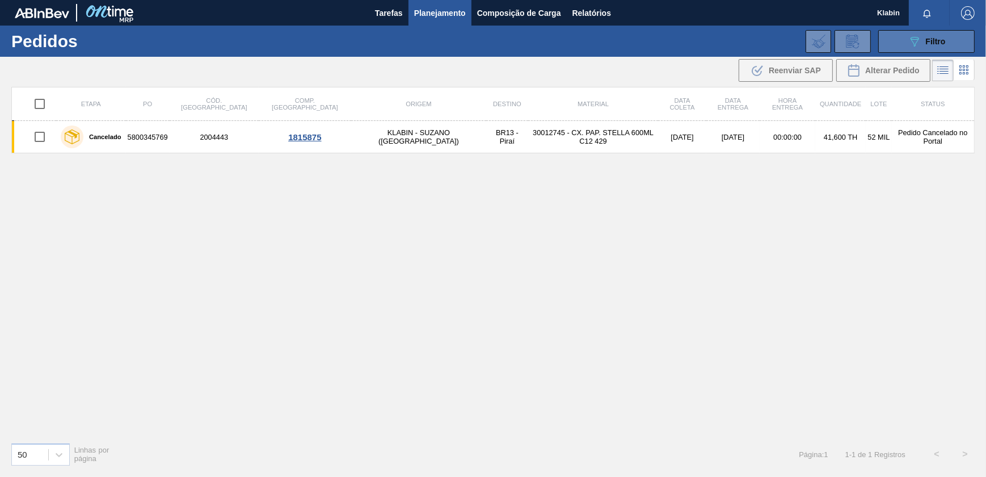
click at [916, 42] on icon "089F7B8B-B2A5-4AFE-B5C0-19BA573D28AC" at bounding box center [915, 42] width 14 height 14
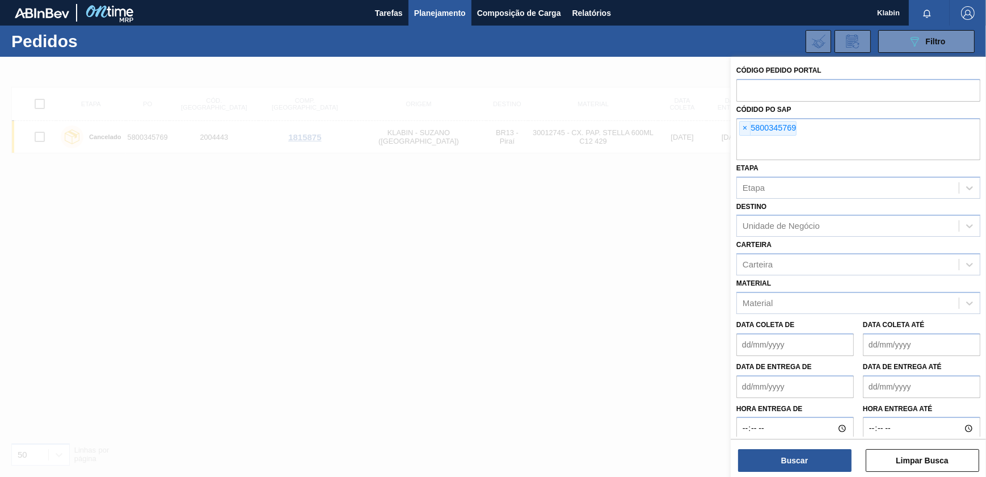
drag, startPoint x: 746, startPoint y: 127, endPoint x: 753, endPoint y: 145, distance: 19.4
click at [746, 131] on span "×" at bounding box center [745, 128] width 11 height 14
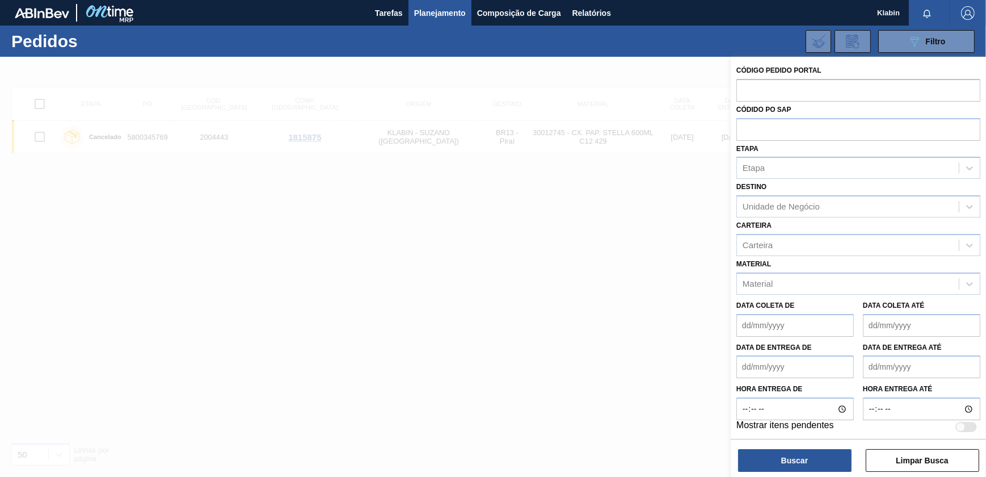
paste input "5800352314"
type input "5800352314"
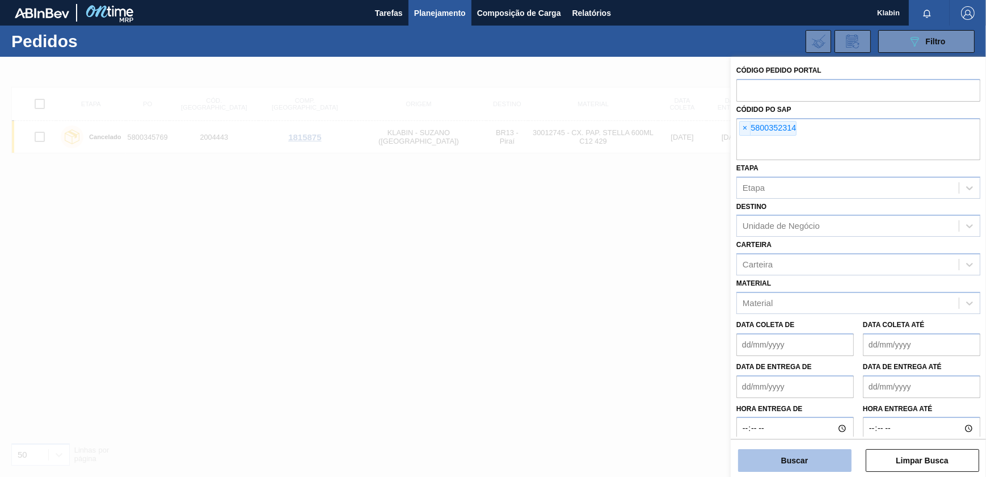
click at [787, 468] on button "Buscar" at bounding box center [794, 460] width 113 height 23
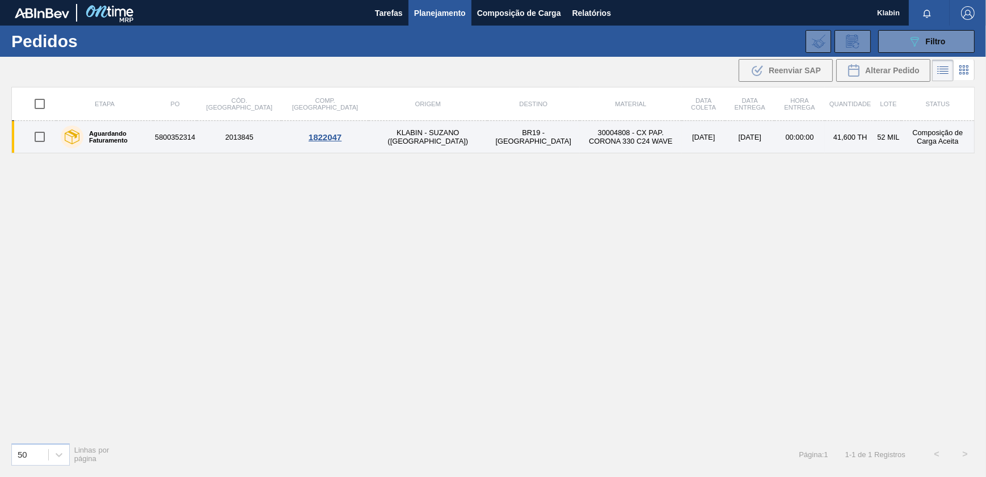
click at [487, 134] on td "BR19 - [GEOGRAPHIC_DATA]" at bounding box center [533, 137] width 92 height 32
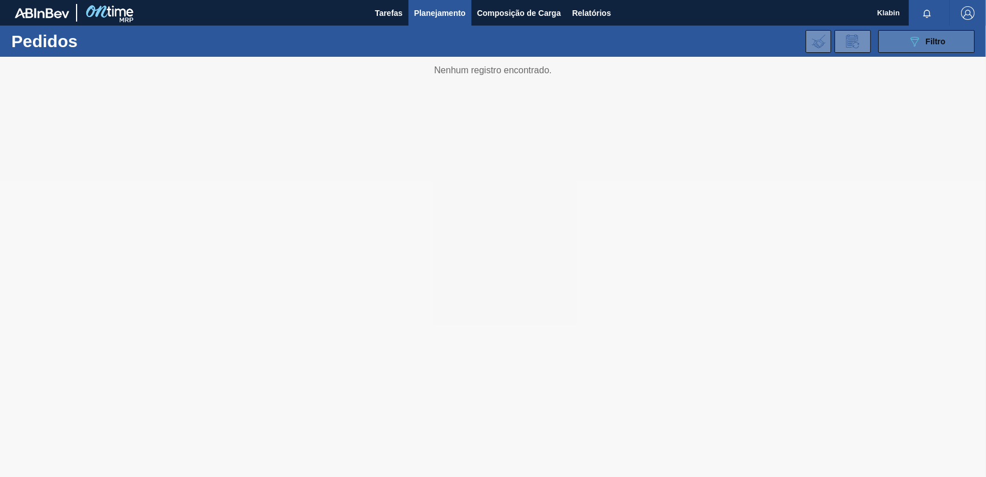
click at [901, 44] on button "089F7B8B-B2A5-4AFE-B5C0-19BA573D28AC Filtro" at bounding box center [926, 41] width 96 height 23
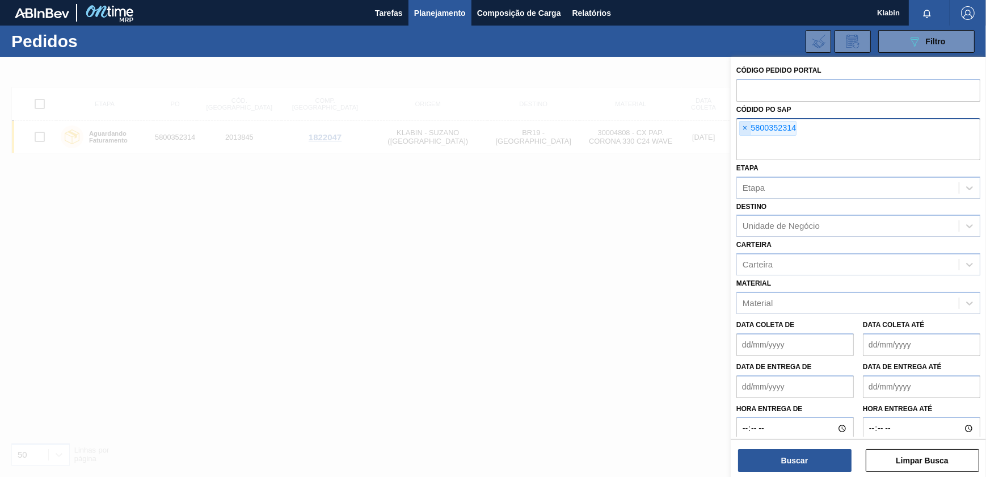
click at [743, 125] on span "×" at bounding box center [745, 128] width 11 height 14
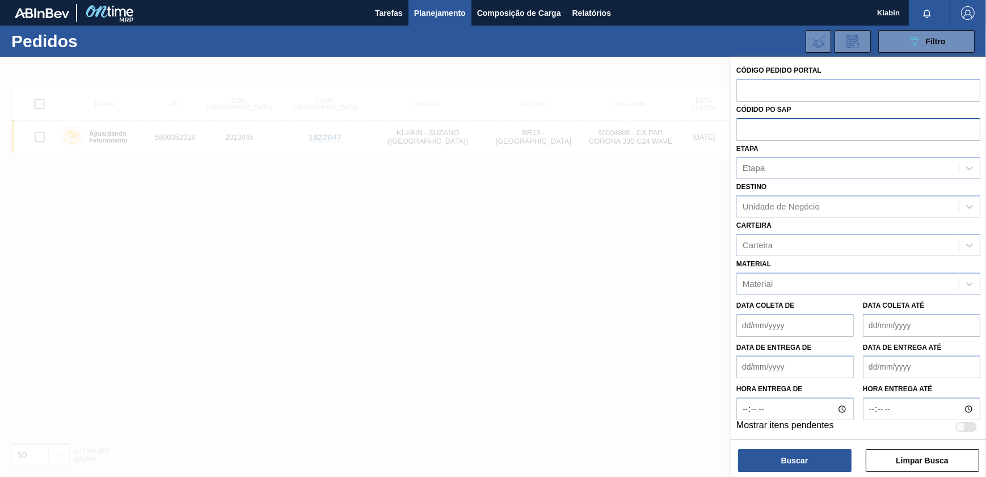
paste input "5800353304"
type input "5800353304"
click at [809, 453] on button "Buscar" at bounding box center [794, 460] width 113 height 23
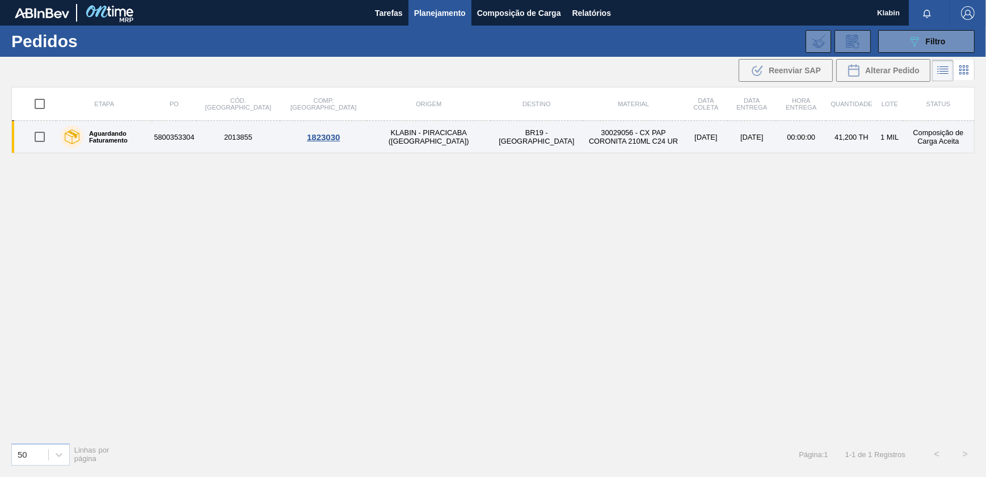
click at [367, 140] on td "KLABIN - PIRACICABA ([GEOGRAPHIC_DATA])" at bounding box center [429, 137] width 124 height 32
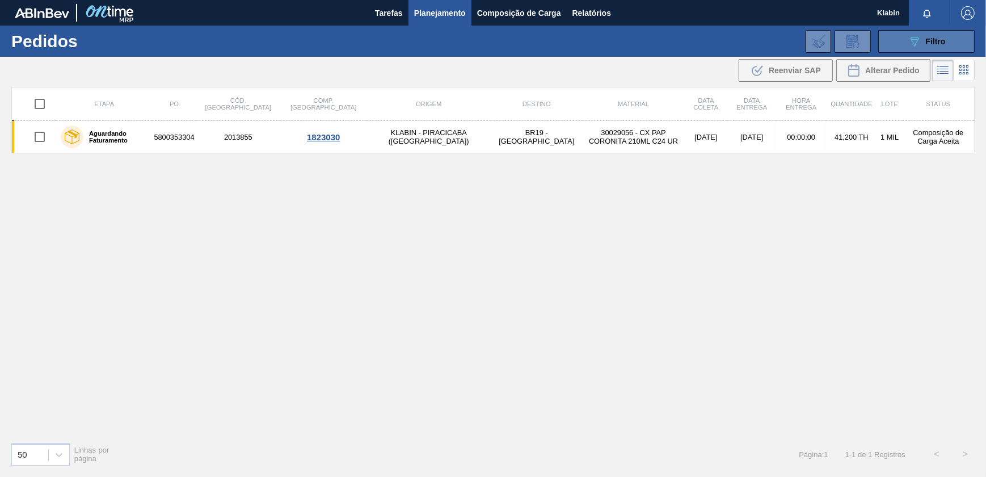
click at [953, 43] on button "089F7B8B-B2A5-4AFE-B5C0-19BA573D28AC Filtro" at bounding box center [926, 41] width 96 height 23
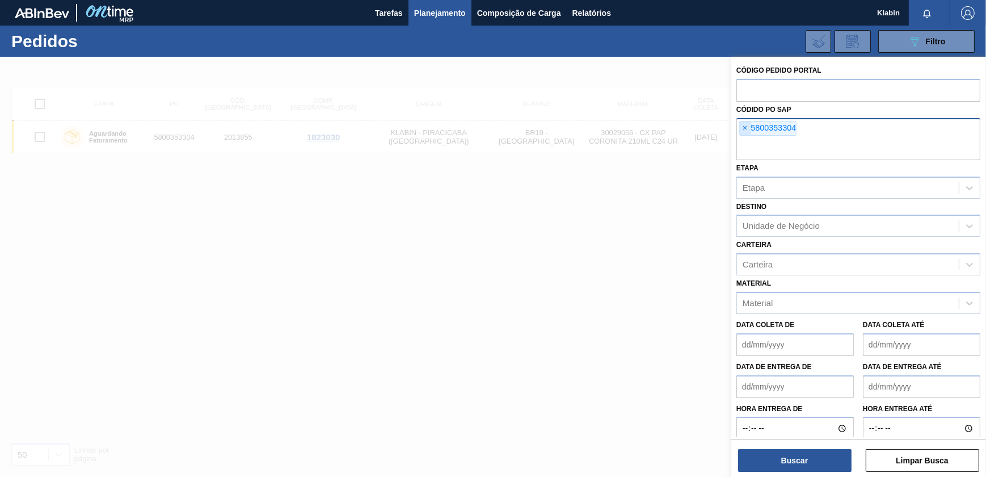
click at [743, 127] on span "×" at bounding box center [745, 128] width 11 height 14
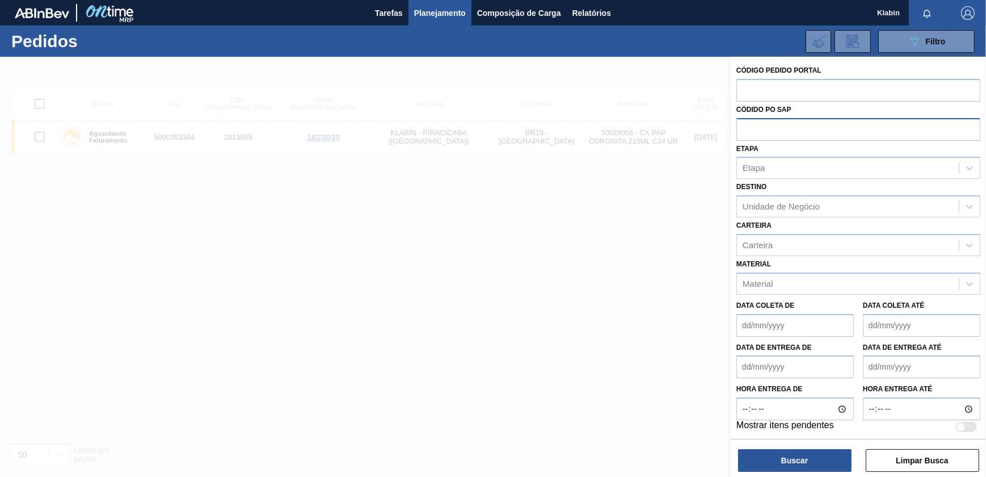
paste input "5800345760"
type input "5800345760"
click at [829, 453] on button "Buscar" at bounding box center [794, 460] width 113 height 23
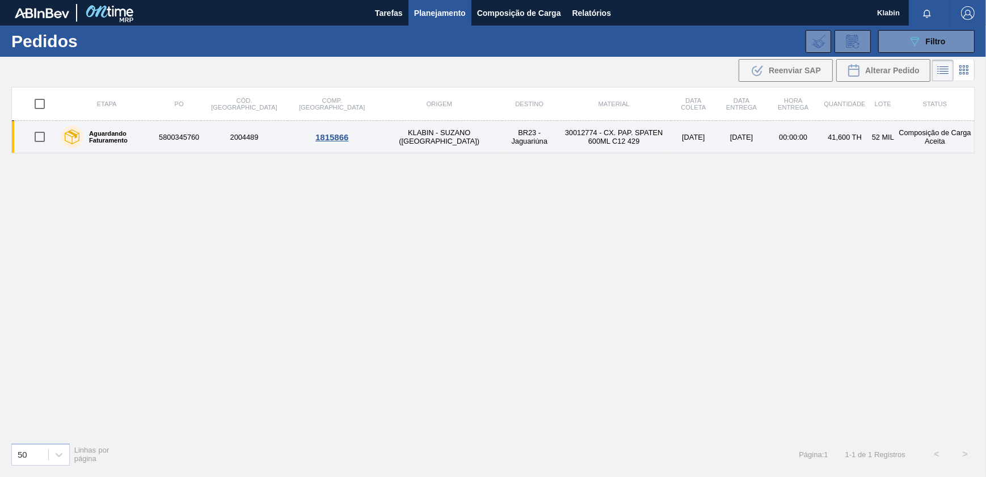
click at [502, 140] on td "BR23 - Jaguariúna" at bounding box center [529, 137] width 55 height 32
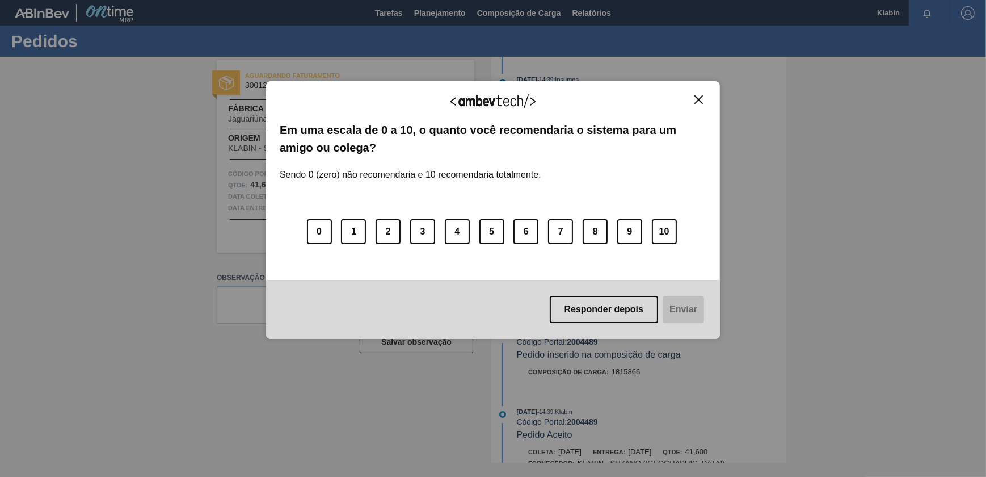
click at [693, 100] on button "Close" at bounding box center [698, 100] width 15 height 10
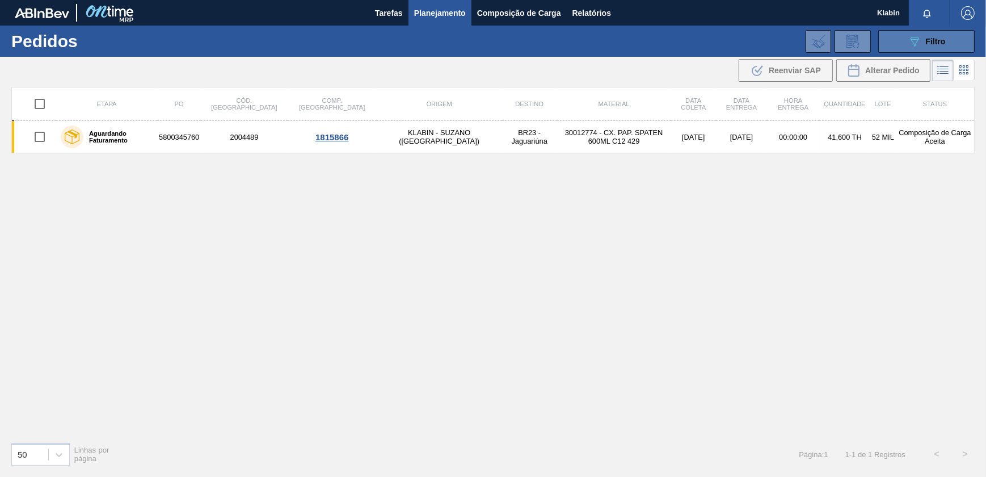
click at [916, 37] on icon at bounding box center [915, 42] width 9 height 10
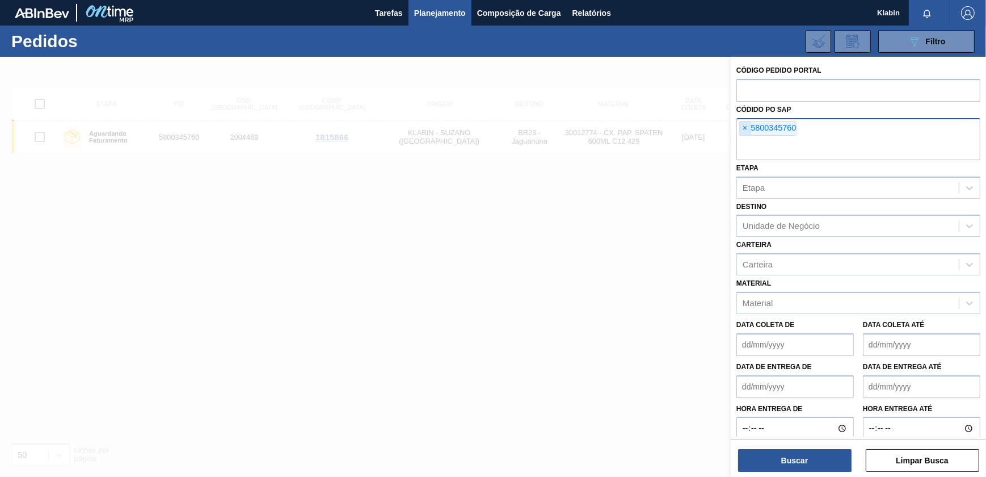
click at [742, 127] on span "×" at bounding box center [745, 128] width 11 height 14
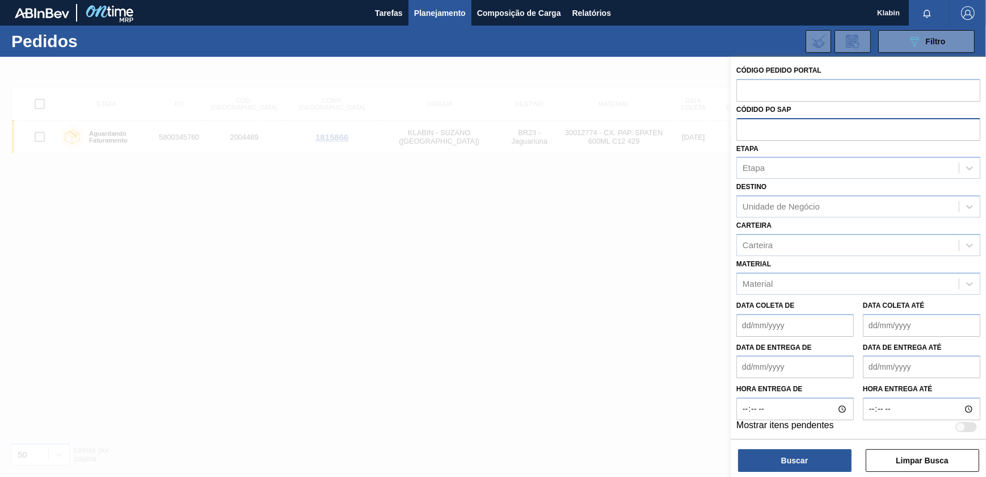
click at [753, 127] on input "text" at bounding box center [859, 129] width 244 height 22
click at [758, 87] on input "text" at bounding box center [859, 90] width 244 height 22
paste input "2029790"
type input "2029790"
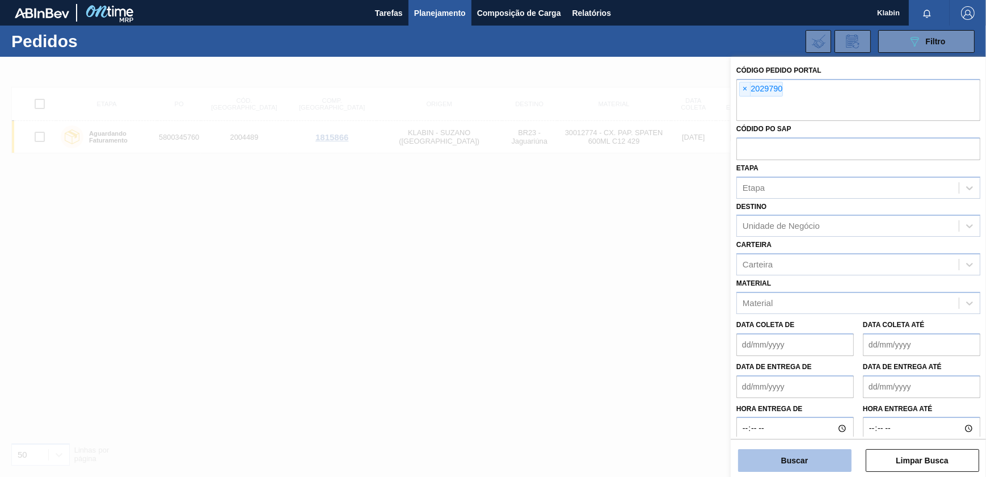
click at [798, 457] on button "Buscar" at bounding box center [794, 460] width 113 height 23
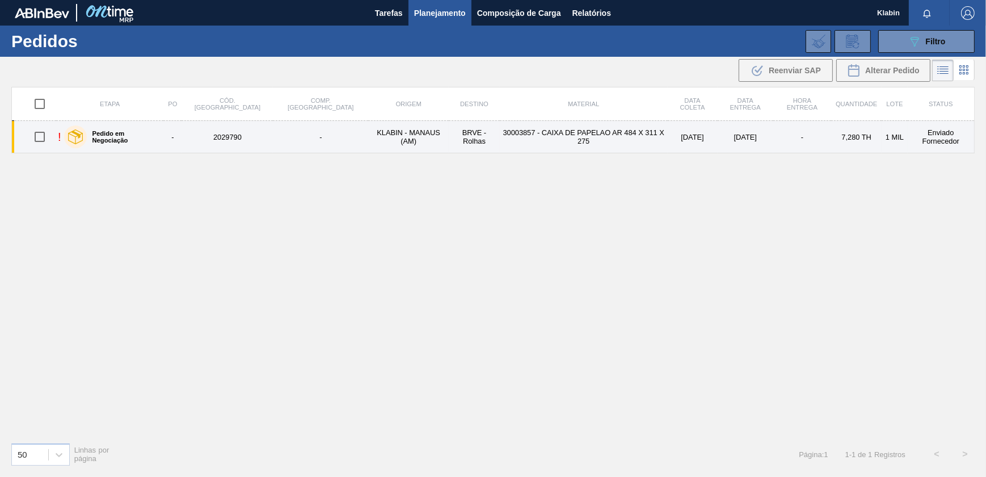
click at [500, 144] on td "30003857 - CAIXA DE PAPELAO AR 484 X 311 X 275" at bounding box center [584, 137] width 168 height 32
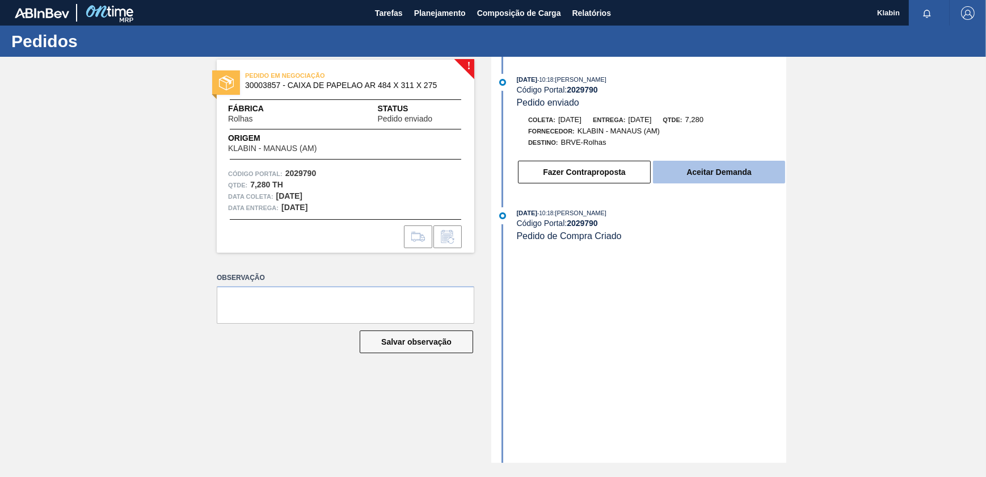
click at [762, 166] on button "Aceitar Demanda" at bounding box center [719, 172] width 132 height 23
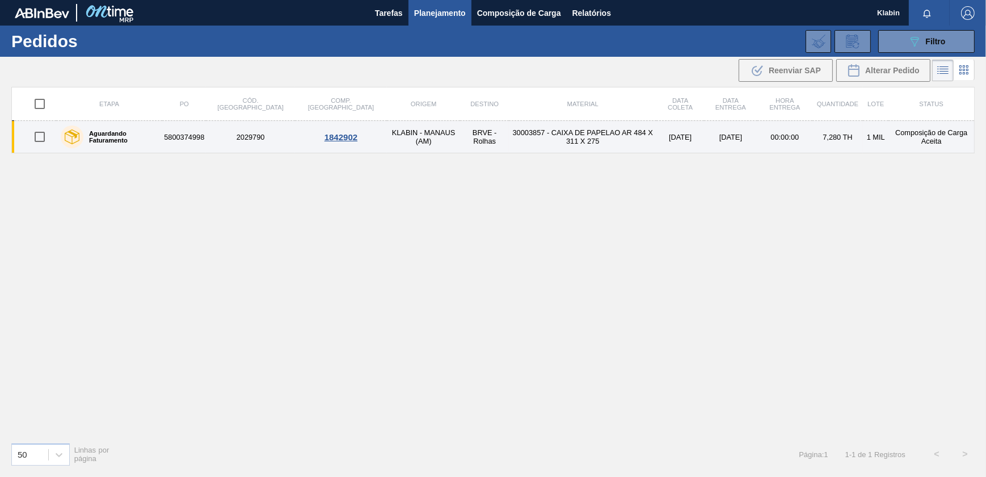
click at [588, 146] on td "30003857 - CAIXA DE PAPELAO AR 484 X 311 X 275" at bounding box center [583, 137] width 148 height 32
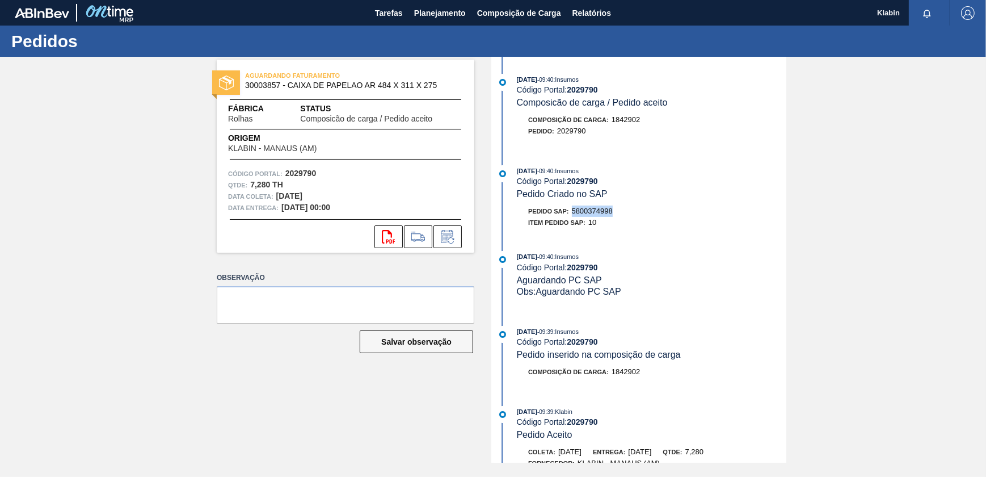
drag, startPoint x: 613, startPoint y: 212, endPoint x: 574, endPoint y: 218, distance: 39.6
click at [574, 217] on div "Pedido SAP: 5800374998" at bounding box center [570, 210] width 85 height 11
drag, startPoint x: 574, startPoint y: 218, endPoint x: 701, endPoint y: 190, distance: 129.6
click at [701, 190] on div "[DATE] 09:40 : Insumos Código Portal: 2029790 Pedido Criado no SAP" at bounding box center [652, 182] width 270 height 35
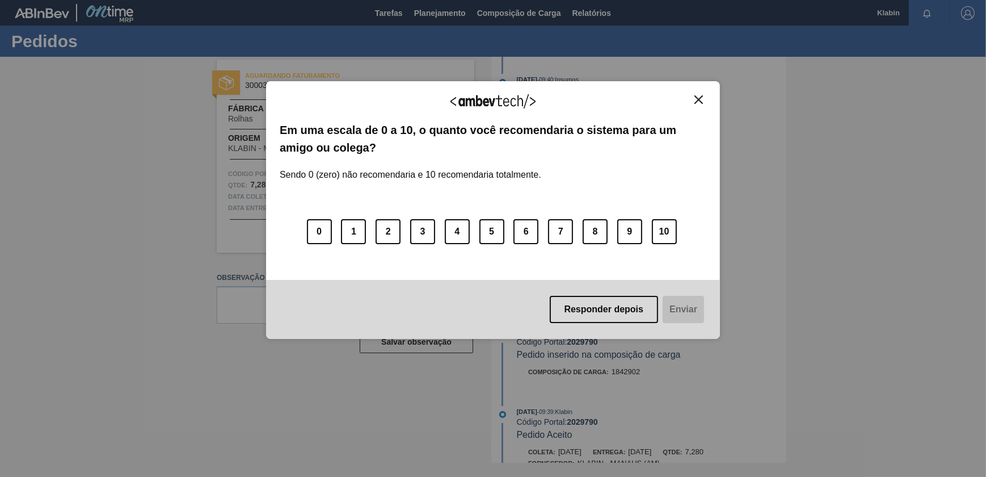
click at [693, 96] on button "Close" at bounding box center [698, 100] width 15 height 10
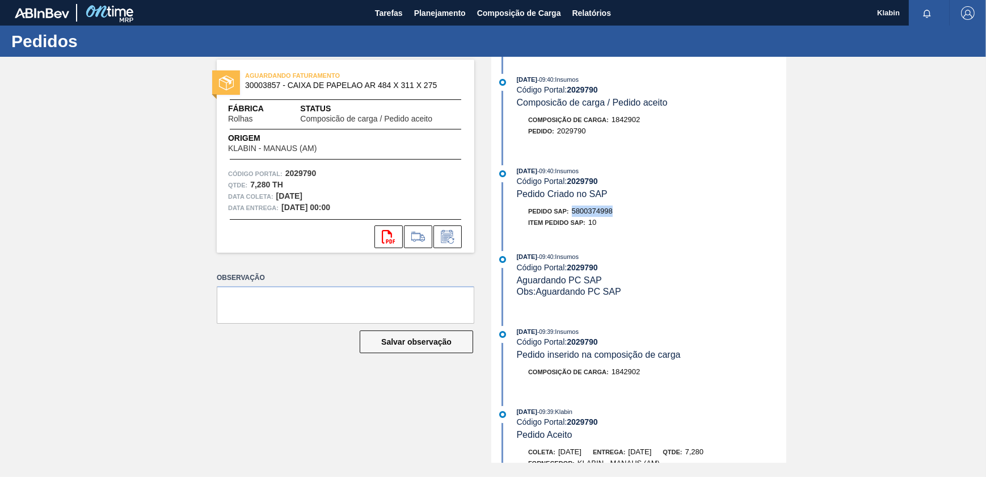
drag, startPoint x: 618, startPoint y: 217, endPoint x: 574, endPoint y: 214, distance: 43.8
click at [574, 214] on div "Pedido SAP: 5800374998" at bounding box center [652, 210] width 270 height 11
copy span "5800374998"
click at [446, 236] on icon at bounding box center [448, 237] width 18 height 14
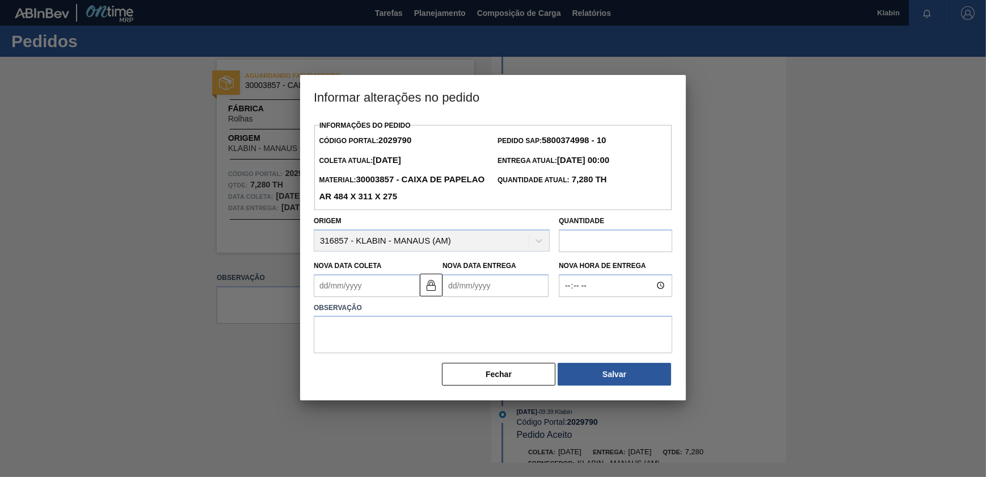
click at [503, 288] on Entrega2029790 "Nova Data Entrega" at bounding box center [496, 285] width 106 height 23
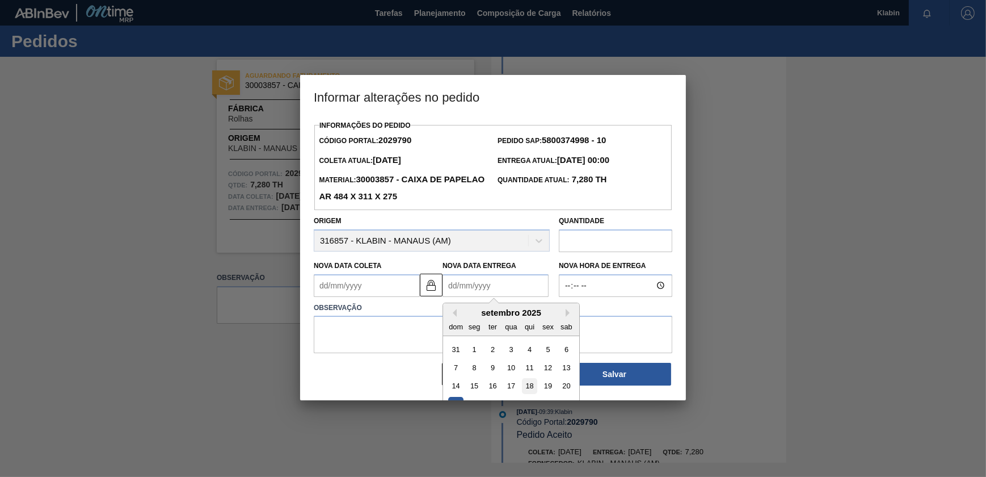
scroll to position [39, 0]
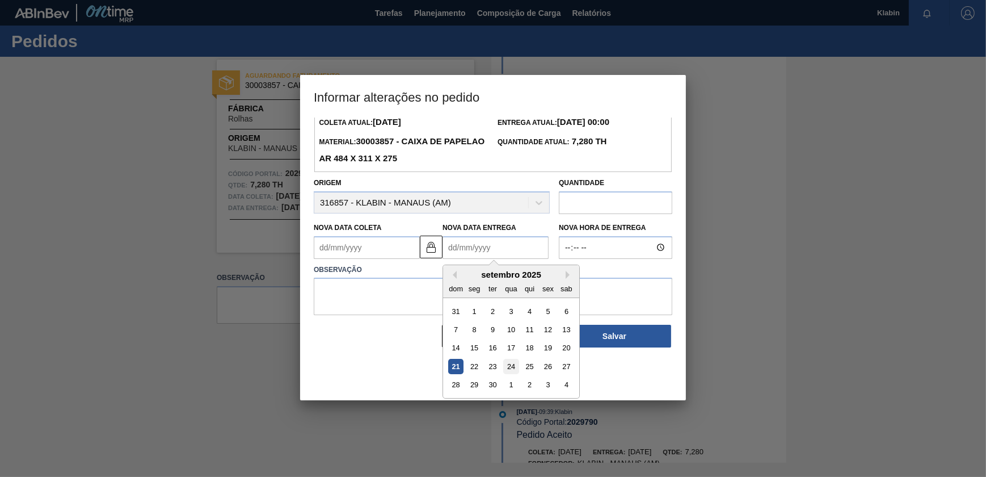
click at [512, 369] on div "24" at bounding box center [510, 366] width 15 height 15
type Coleta2029790 "[DATE]"
type Entrega2029790 "[DATE]"
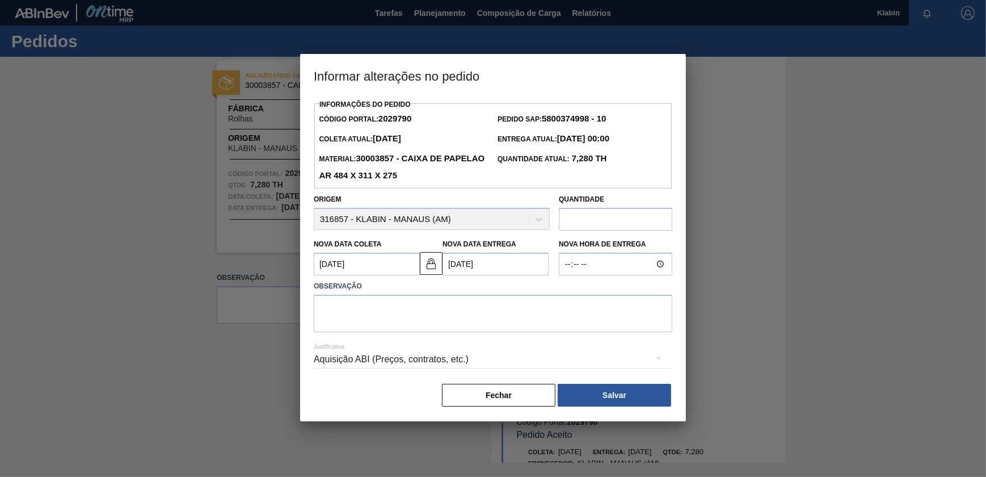
scroll to position [0, 0]
click at [438, 329] on textarea at bounding box center [493, 313] width 359 height 37
drag, startPoint x: 340, startPoint y: 306, endPoint x: 380, endPoint y: 107, distance: 203.1
click at [380, 107] on label "Informações do Pedido" at bounding box center [364, 104] width 91 height 8
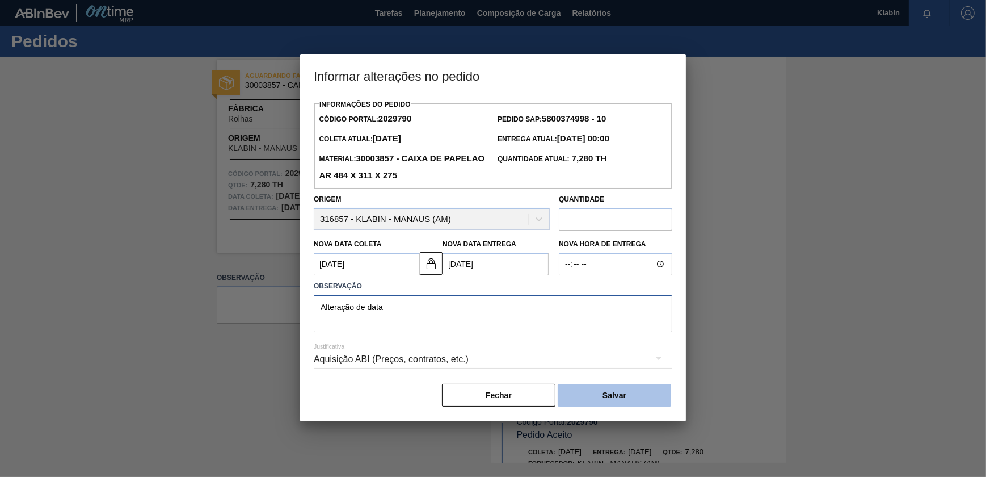
type textarea "Alteração de data"
click at [624, 402] on button "Salvar" at bounding box center [614, 395] width 113 height 23
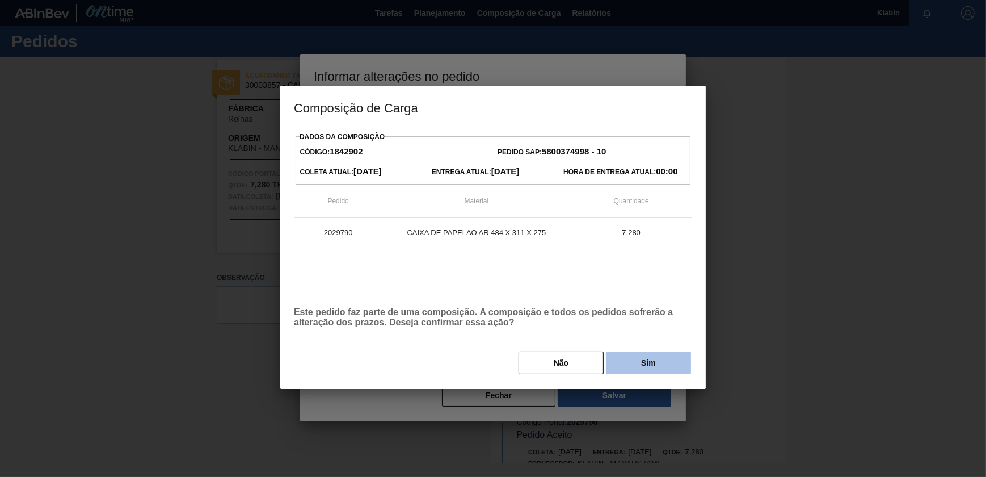
click at [653, 361] on button "Sim" at bounding box center [648, 362] width 85 height 23
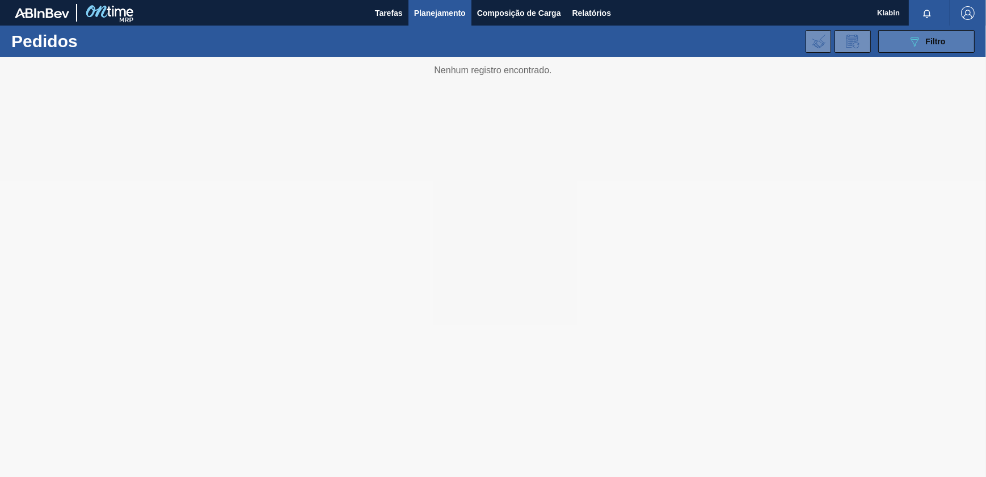
click at [901, 38] on button "089F7B8B-B2A5-4AFE-B5C0-19BA573D28AC Filtro" at bounding box center [926, 41] width 96 height 23
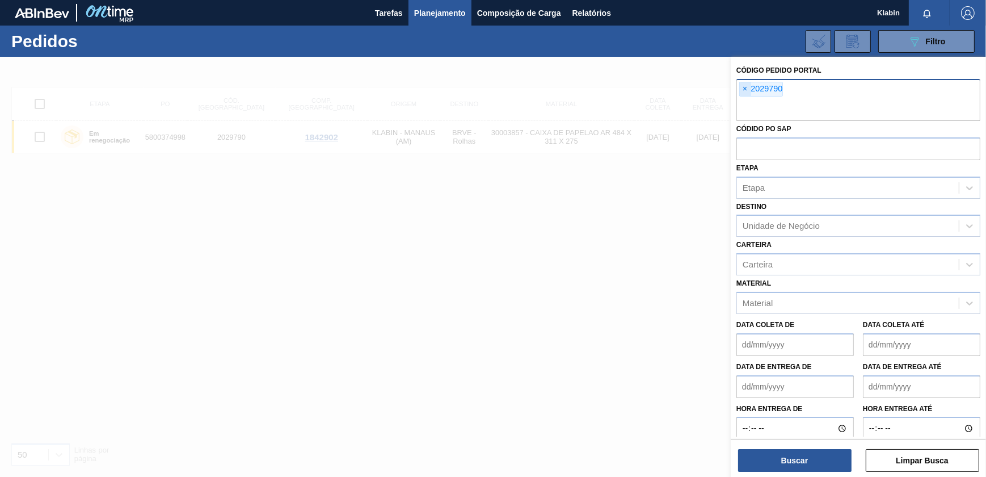
click at [742, 87] on span "×" at bounding box center [745, 89] width 11 height 14
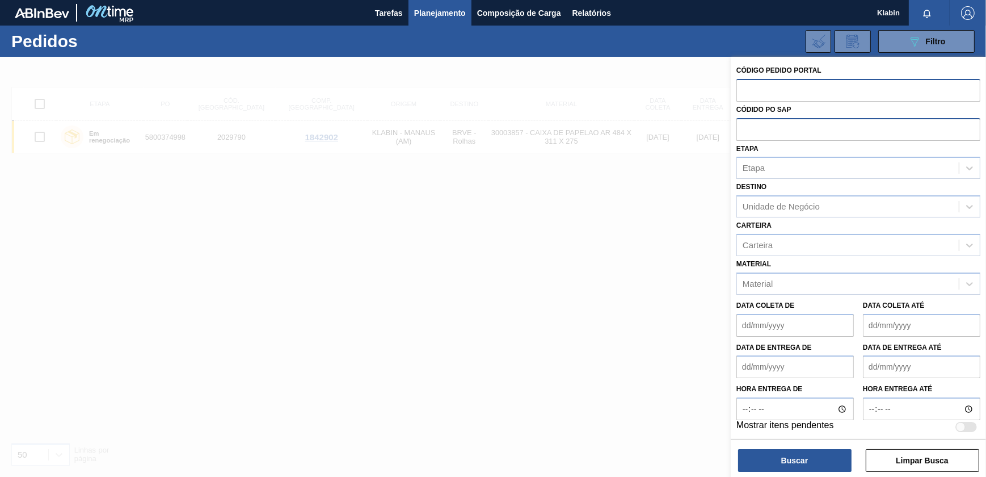
click at [768, 129] on input "text" at bounding box center [859, 129] width 244 height 22
paste input "5800345757"
type input "5800345757"
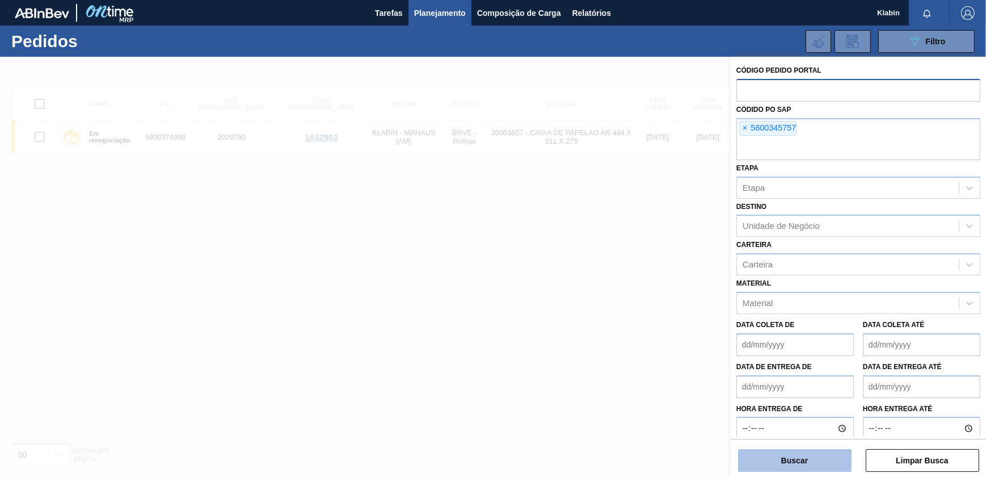
click at [791, 457] on button "Buscar" at bounding box center [794, 460] width 113 height 23
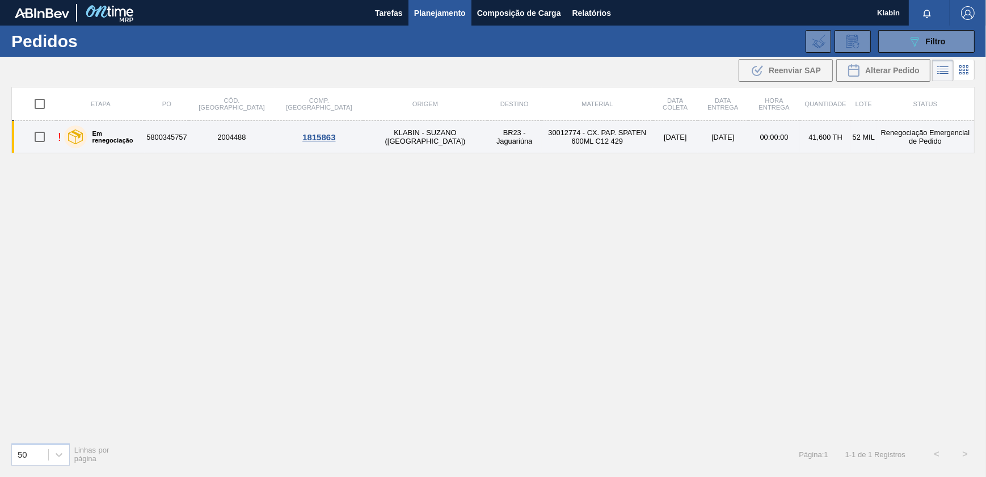
click at [380, 142] on td "KLABIN - SUZANO ([GEOGRAPHIC_DATA])" at bounding box center [425, 137] width 124 height 32
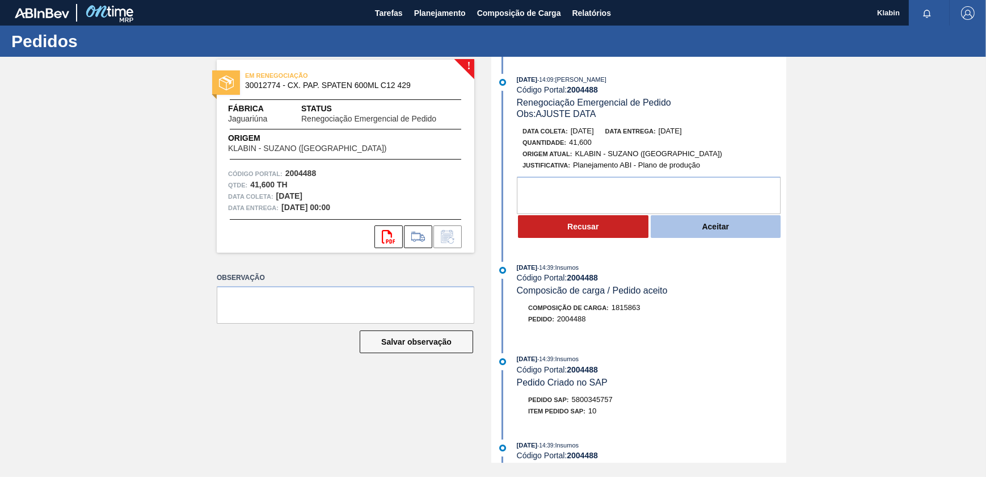
click at [741, 236] on button "Aceitar" at bounding box center [716, 226] width 131 height 23
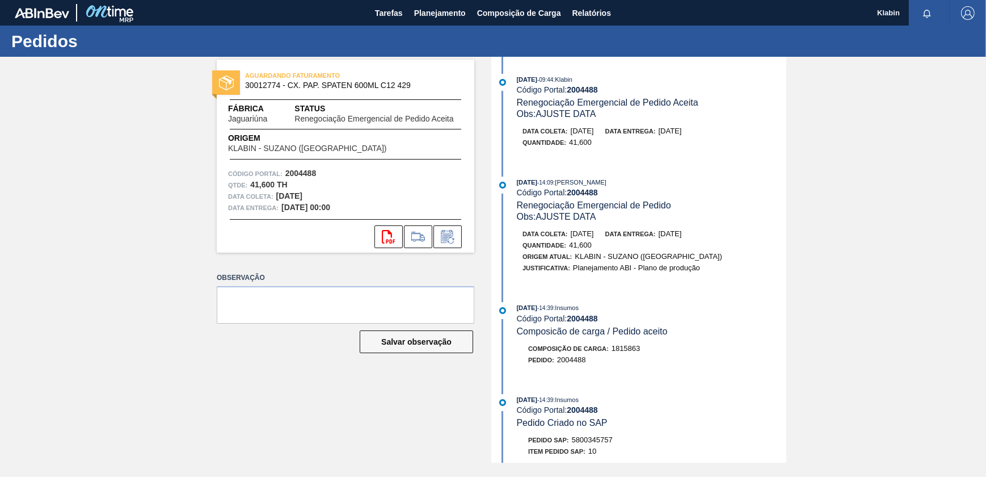
click at [469, 228] on div "svg{fill:#ff0000}" at bounding box center [346, 236] width 258 height 23
click at [458, 230] on button at bounding box center [448, 236] width 28 height 23
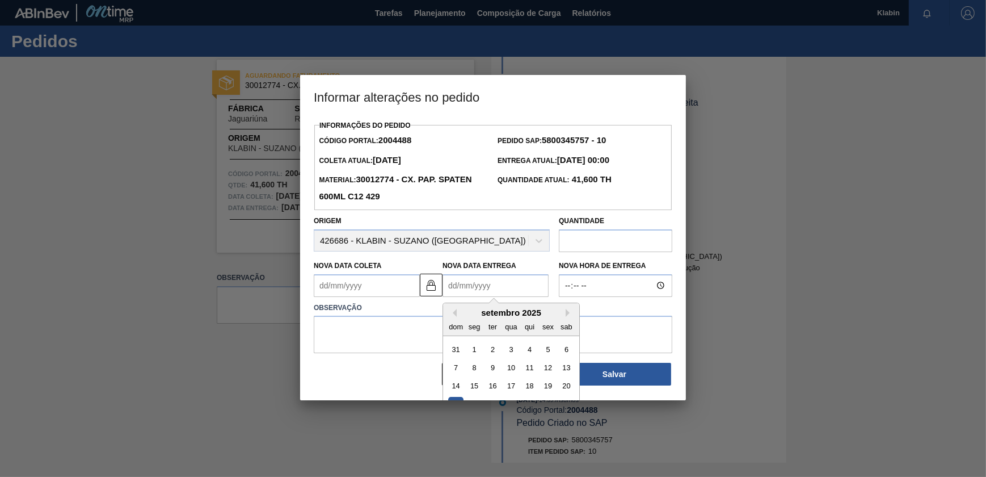
click at [526, 294] on Entrega2004488 "Nova Data Entrega" at bounding box center [496, 285] width 106 height 23
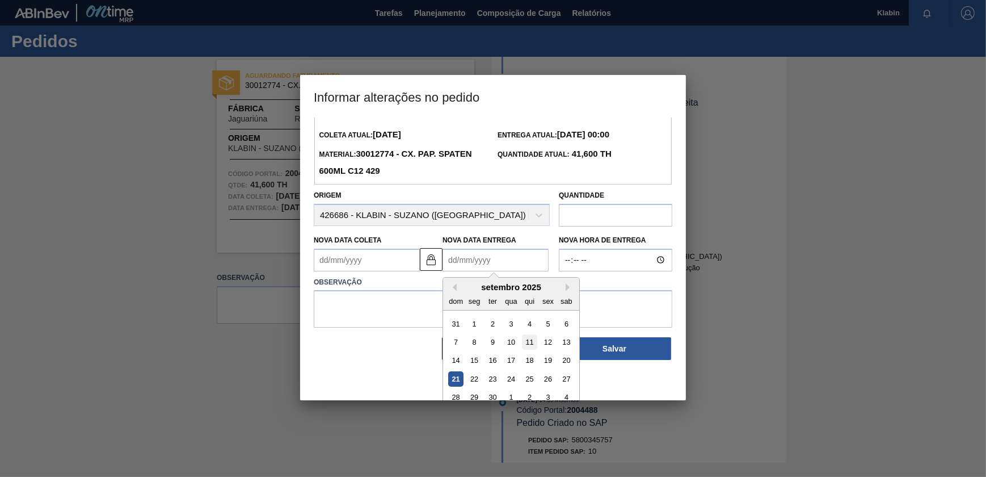
scroll to position [39, 0]
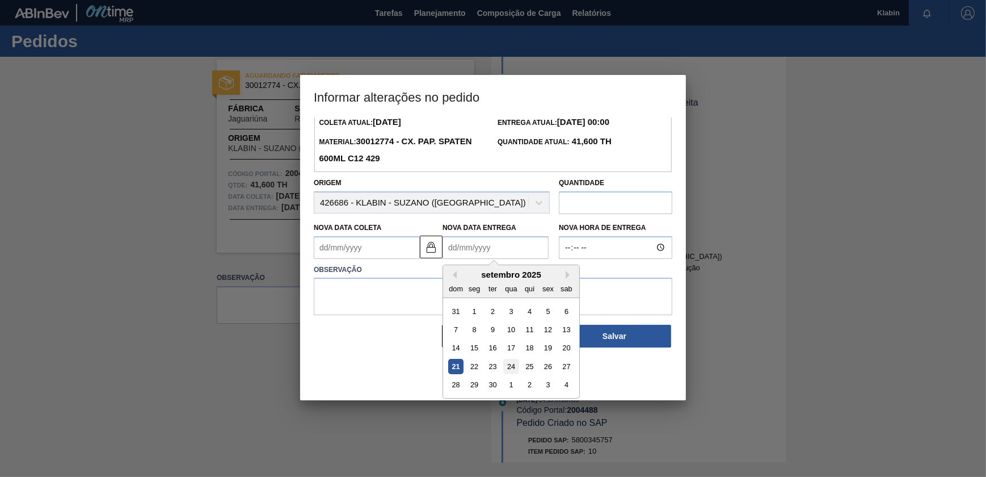
click at [514, 369] on div "24" at bounding box center [510, 366] width 15 height 15
type Coleta2004488 "[DATE]"
type Entrega2004488 "[DATE]"
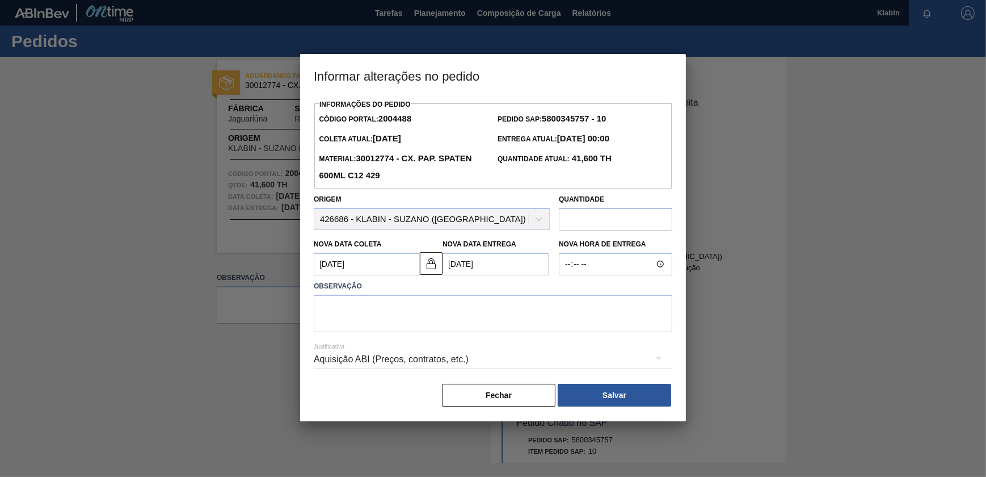
scroll to position [0, 0]
click at [490, 313] on textarea at bounding box center [493, 313] width 359 height 37
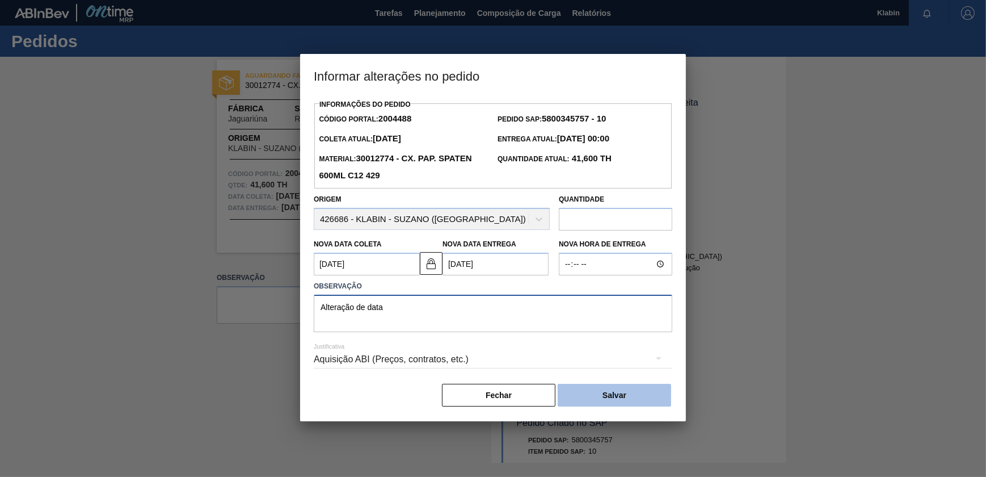
type textarea "Alteração de data"
click at [596, 390] on button "Salvar" at bounding box center [614, 395] width 113 height 23
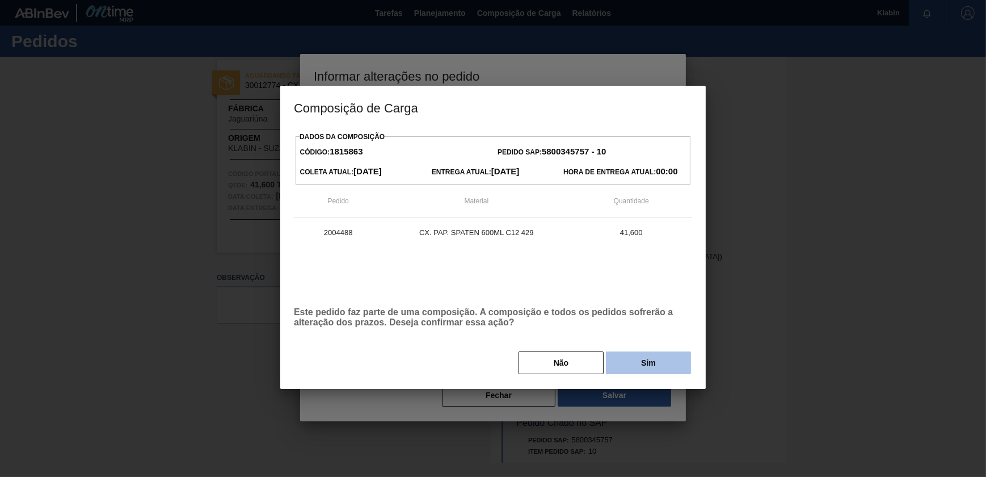
click at [623, 353] on button "Sim" at bounding box center [648, 362] width 85 height 23
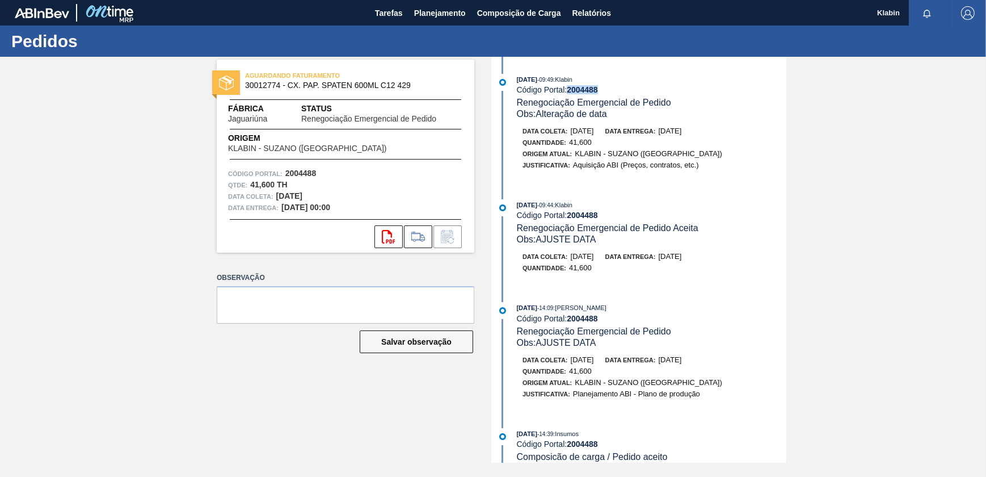
drag, startPoint x: 586, startPoint y: 87, endPoint x: 569, endPoint y: 88, distance: 17.1
click at [569, 88] on strong "2004488" at bounding box center [582, 89] width 31 height 9
copy strong "2004488"
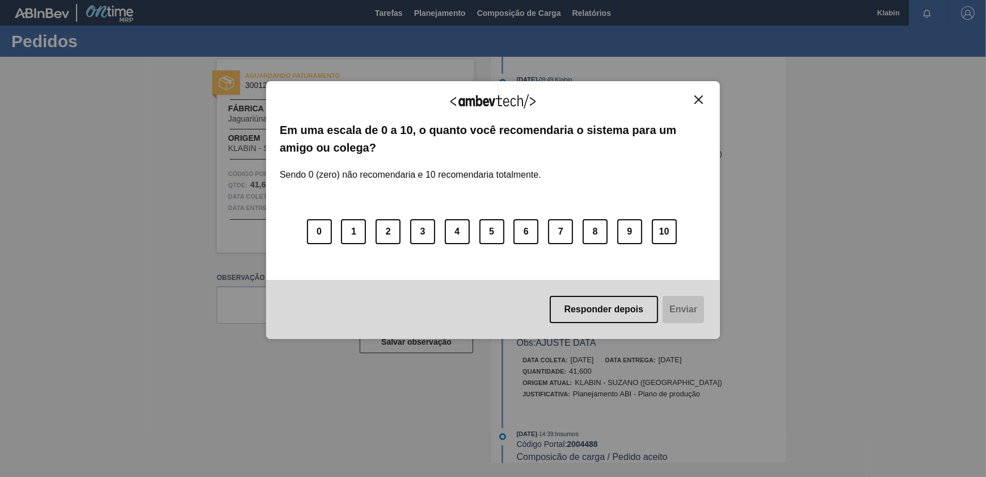
click at [695, 93] on div "Agradecemos seu feedback! Em uma escala de 0 a 10, o quanto você recomendaria o…" at bounding box center [493, 210] width 454 height 258
click at [696, 104] on div "Agradecemos seu feedback!" at bounding box center [493, 108] width 427 height 27
click at [699, 95] on img "Close" at bounding box center [699, 99] width 9 height 9
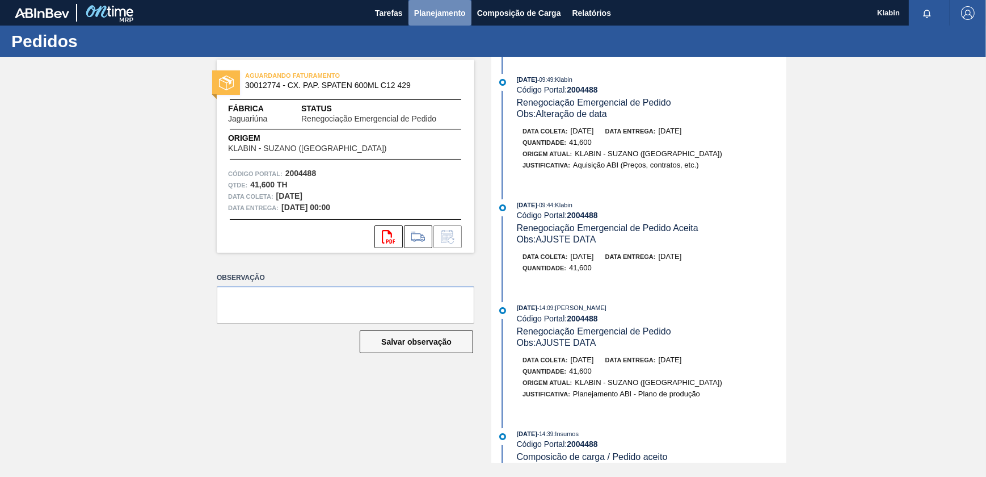
click at [446, 14] on span "Planejamento" at bounding box center [440, 13] width 52 height 14
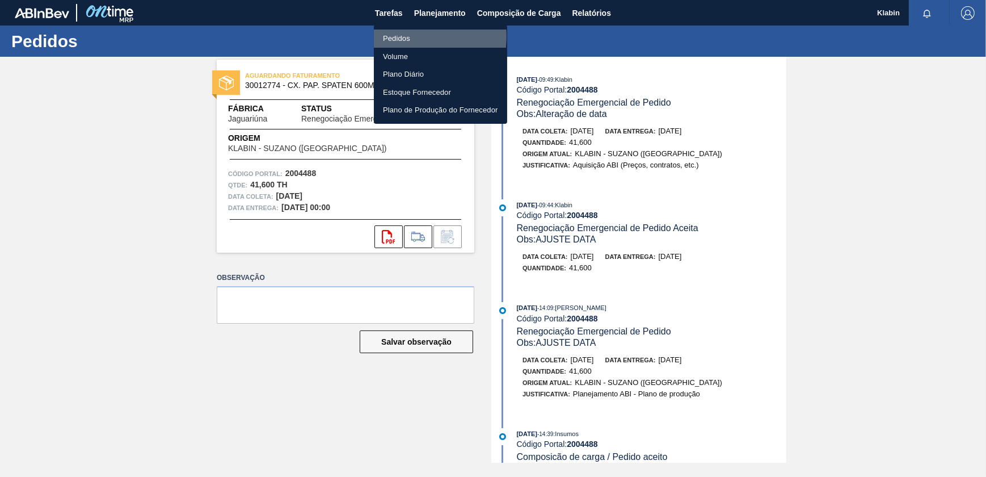
click at [400, 36] on li "Pedidos" at bounding box center [440, 39] width 133 height 18
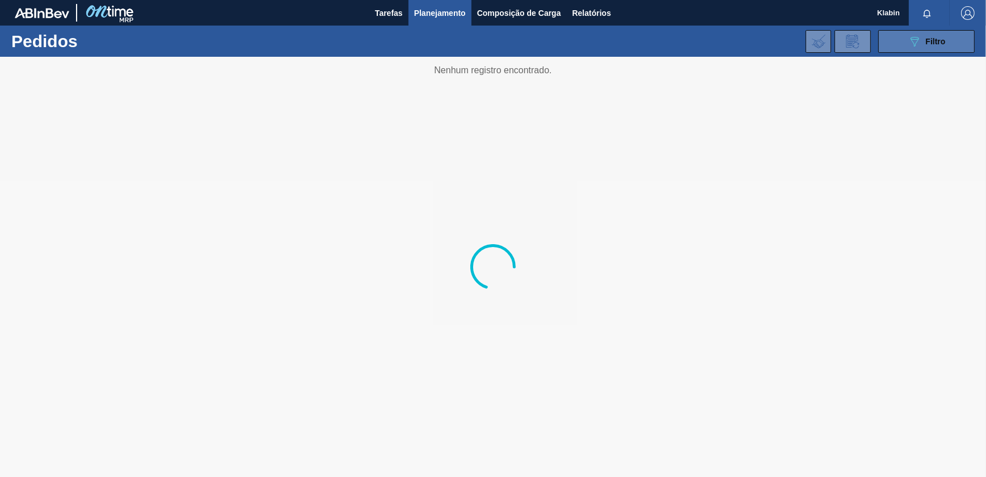
click at [941, 39] on span "Filtro" at bounding box center [936, 41] width 20 height 9
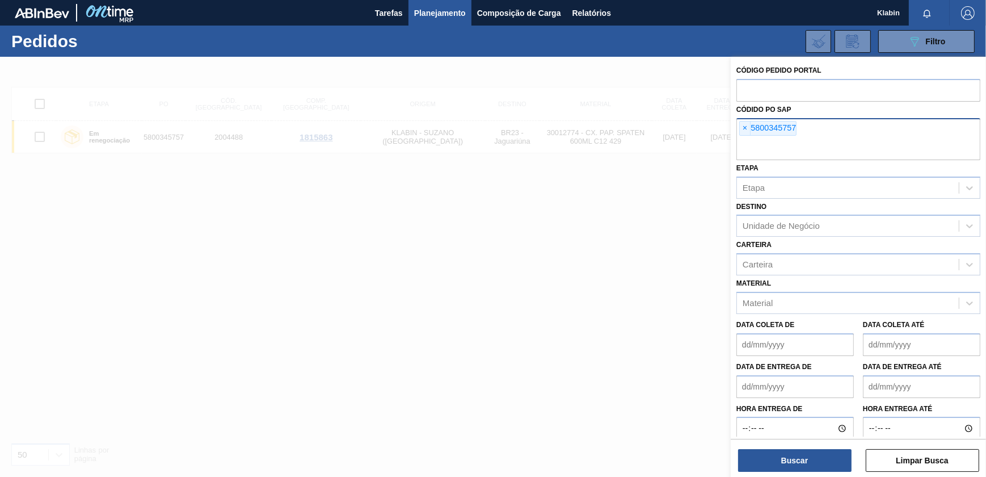
click at [744, 130] on span "×" at bounding box center [745, 128] width 11 height 14
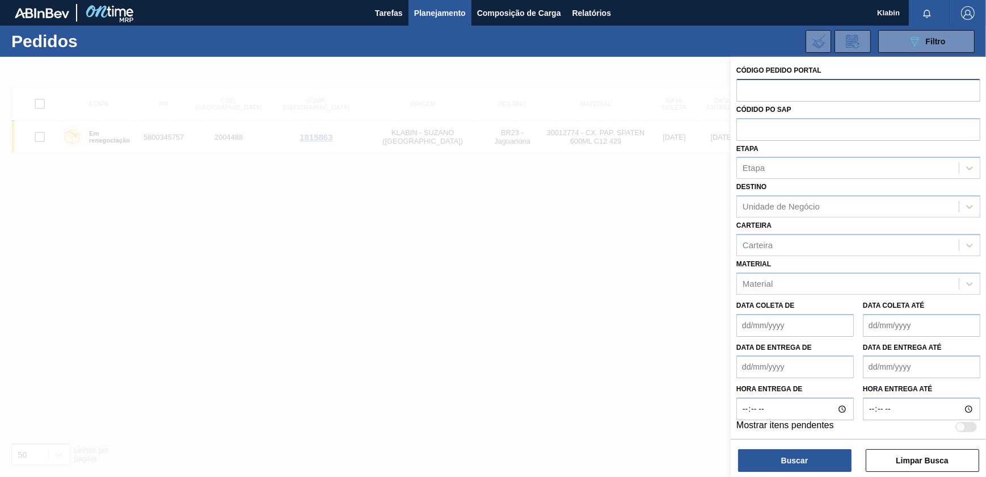
click at [768, 90] on input "text" at bounding box center [859, 90] width 244 height 22
paste input "2029790"
type input "2029790"
click at [815, 460] on button "Buscar" at bounding box center [794, 460] width 113 height 23
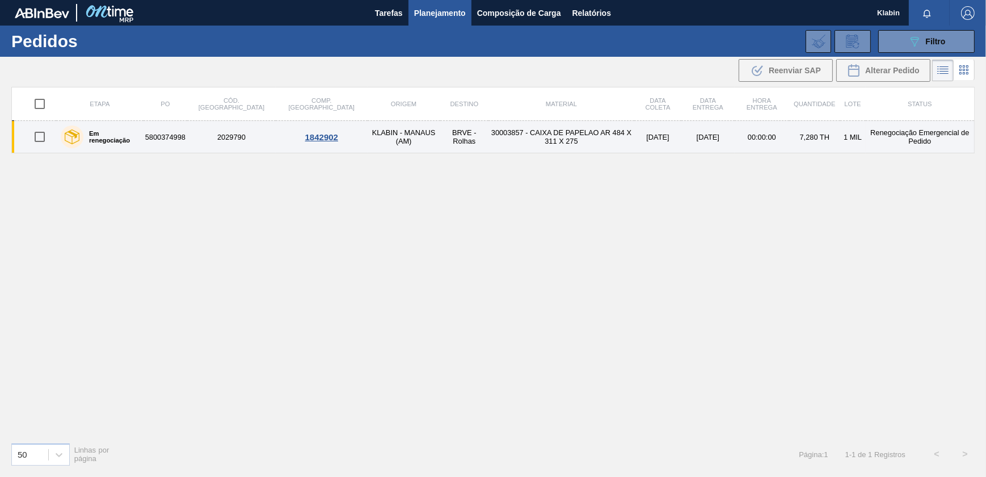
click at [440, 141] on td "BRVE - Rolhas" at bounding box center [464, 137] width 49 height 32
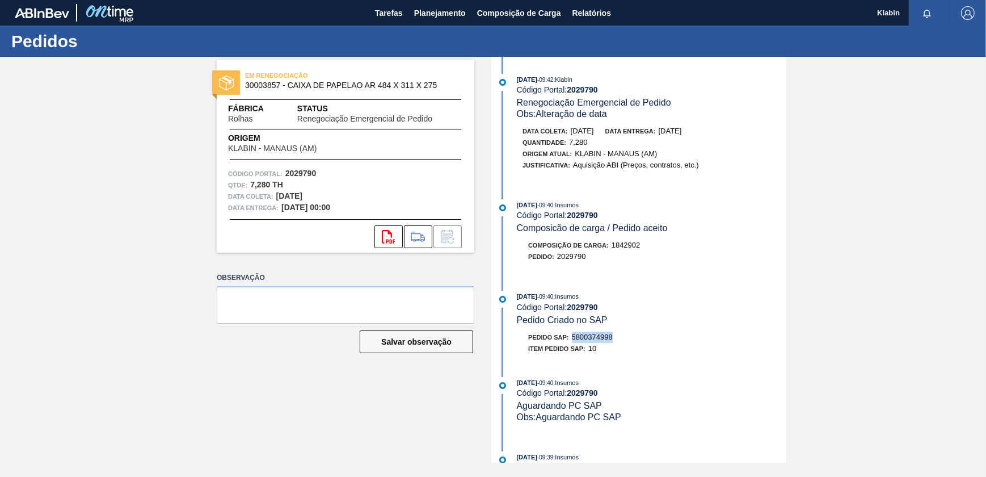
drag, startPoint x: 609, startPoint y: 344, endPoint x: 574, endPoint y: 342, distance: 35.2
click at [574, 342] on div "Pedido SAP: 5800374998" at bounding box center [652, 336] width 270 height 11
copy span "5800374998"
click at [465, 20] on button "Planejamento" at bounding box center [440, 13] width 63 height 26
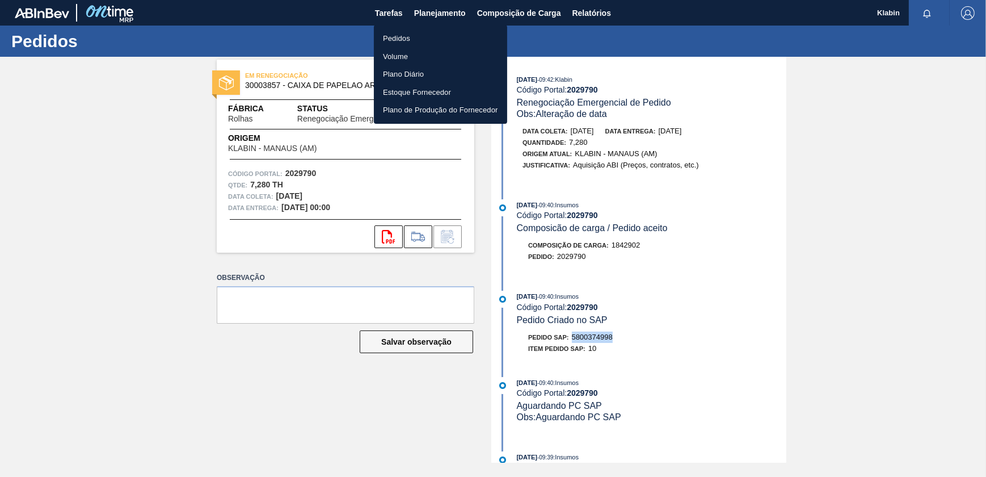
click at [416, 57] on li "Volume" at bounding box center [440, 57] width 133 height 18
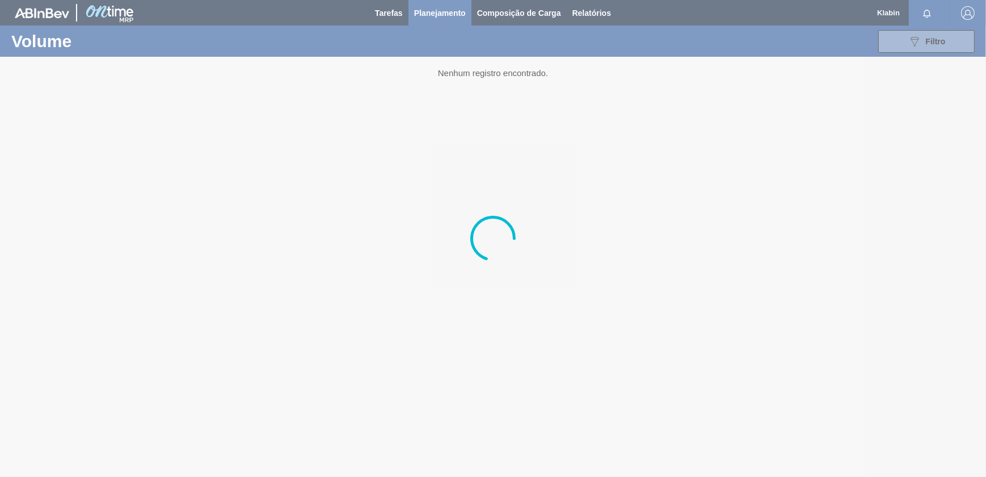
click at [430, 19] on div at bounding box center [493, 238] width 986 height 477
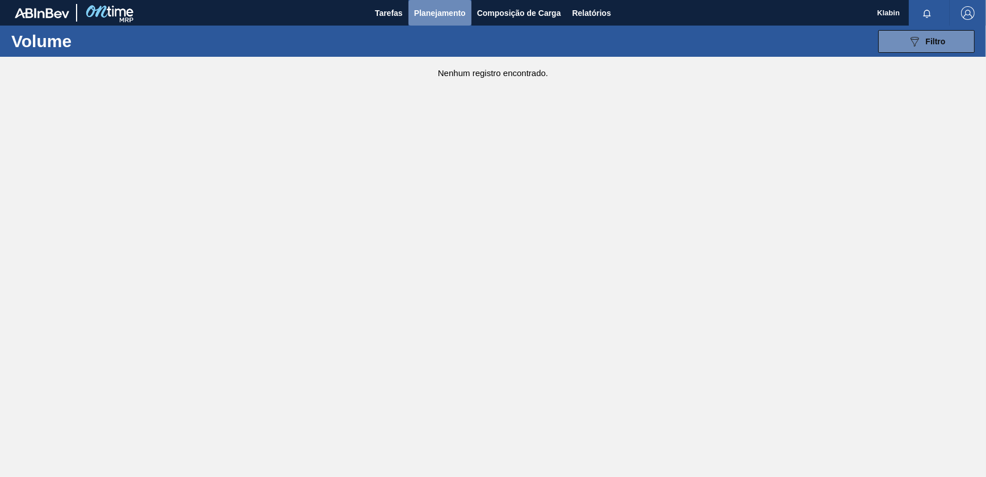
click at [440, 15] on span "Planejamento" at bounding box center [440, 13] width 52 height 14
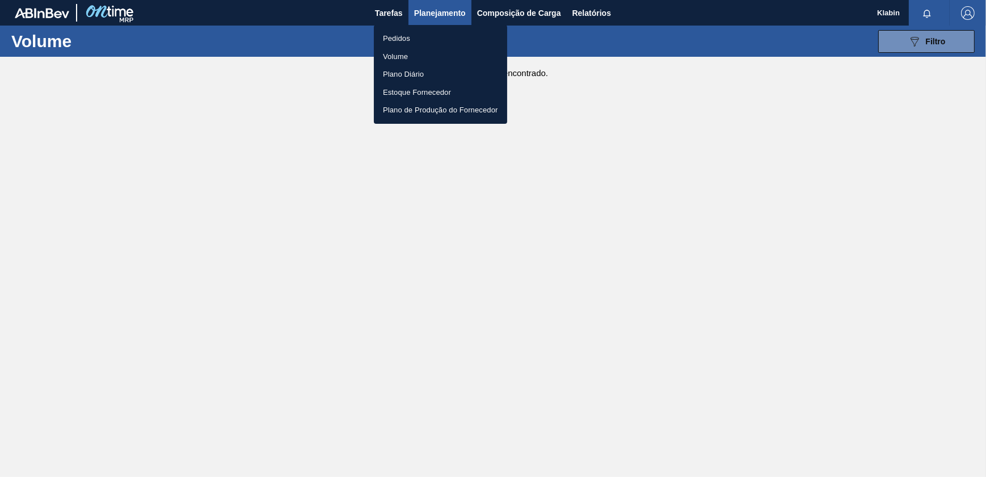
click at [403, 35] on li "Pedidos" at bounding box center [440, 39] width 133 height 18
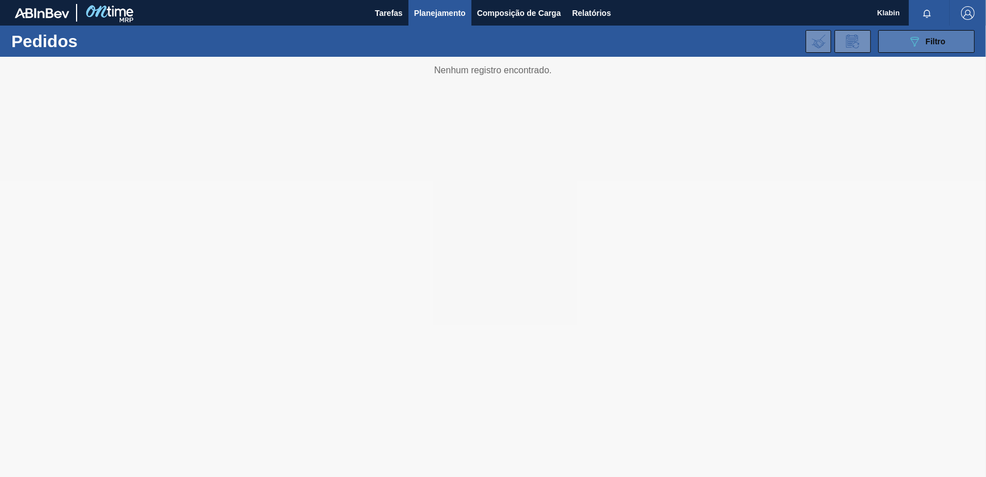
click at [943, 45] on span "Filtro" at bounding box center [936, 41] width 20 height 9
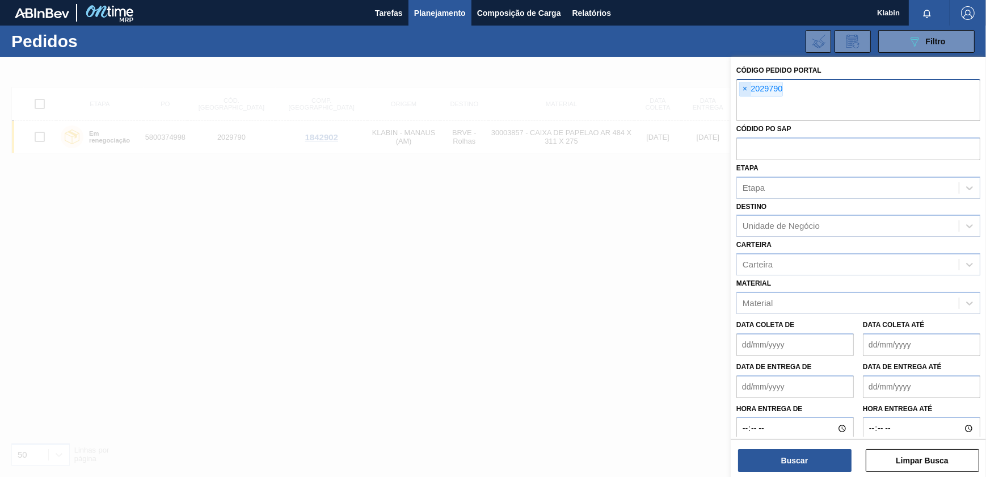
click at [743, 90] on span "×" at bounding box center [745, 89] width 11 height 14
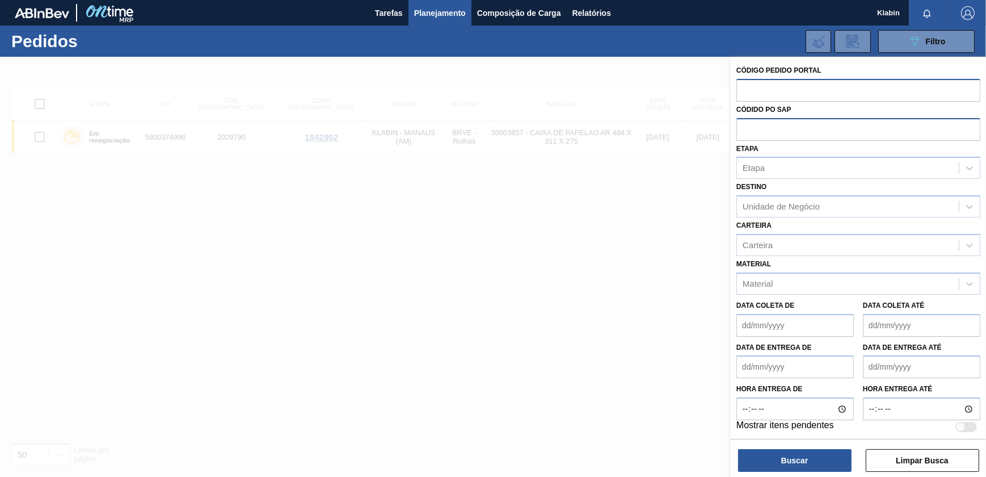
click at [777, 125] on input "text" at bounding box center [859, 129] width 244 height 22
paste input "5800345757"
type input "5800345757"
click at [819, 456] on button "Buscar" at bounding box center [794, 460] width 113 height 23
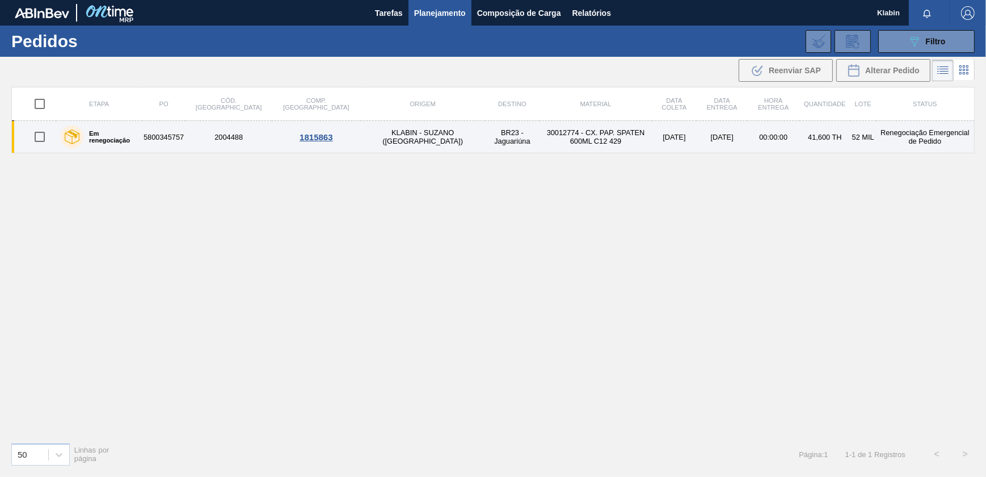
click at [373, 135] on td "KLABIN - SUZANO ([GEOGRAPHIC_DATA])" at bounding box center [423, 137] width 124 height 32
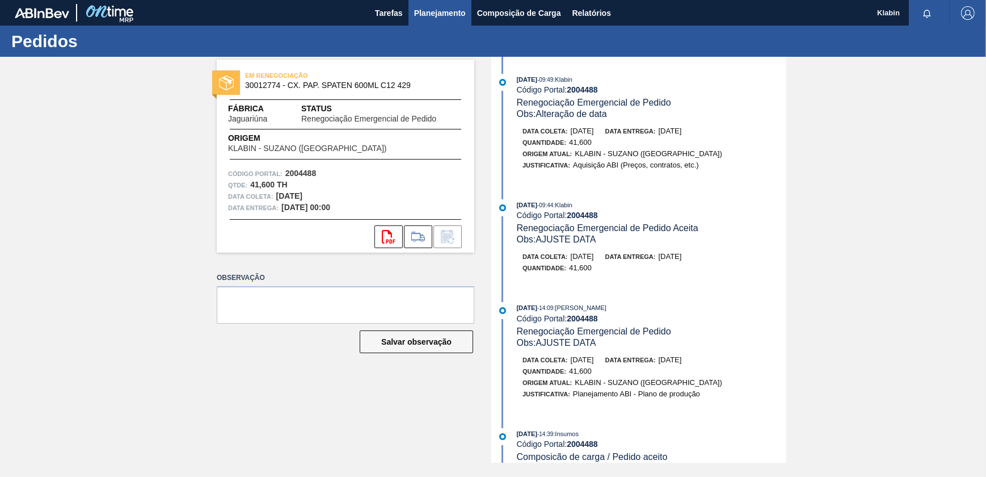
click at [443, 5] on button "Planejamento" at bounding box center [440, 13] width 63 height 26
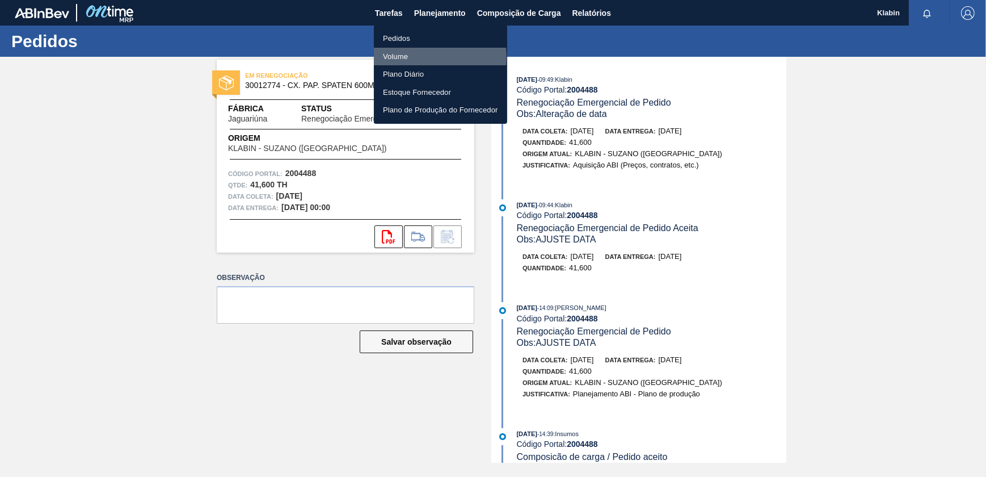
click at [409, 57] on li "Volume" at bounding box center [440, 57] width 133 height 18
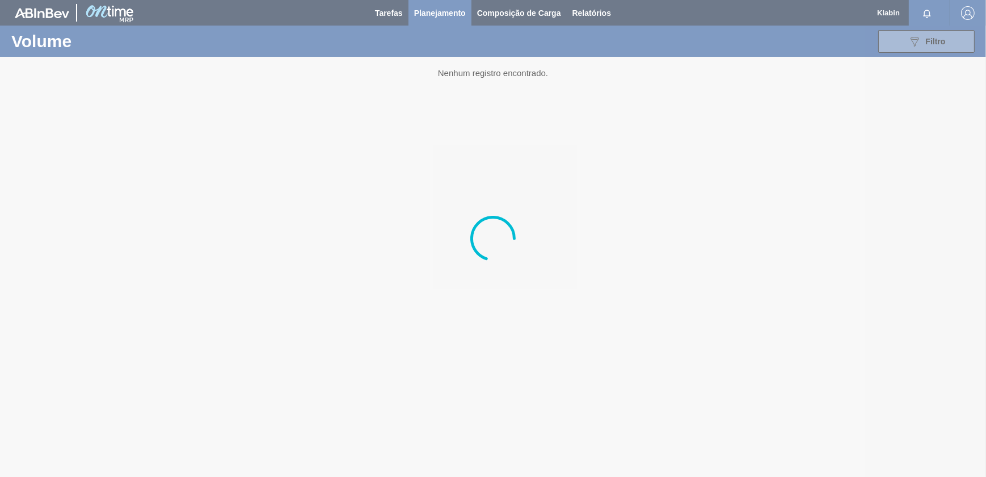
click at [451, 22] on div at bounding box center [493, 238] width 986 height 477
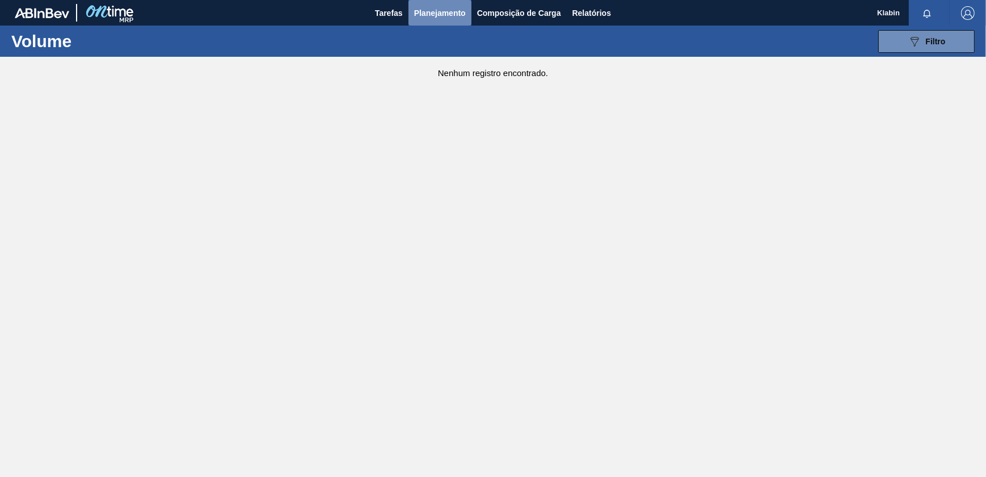
click at [434, 19] on button "Planejamento" at bounding box center [440, 13] width 63 height 26
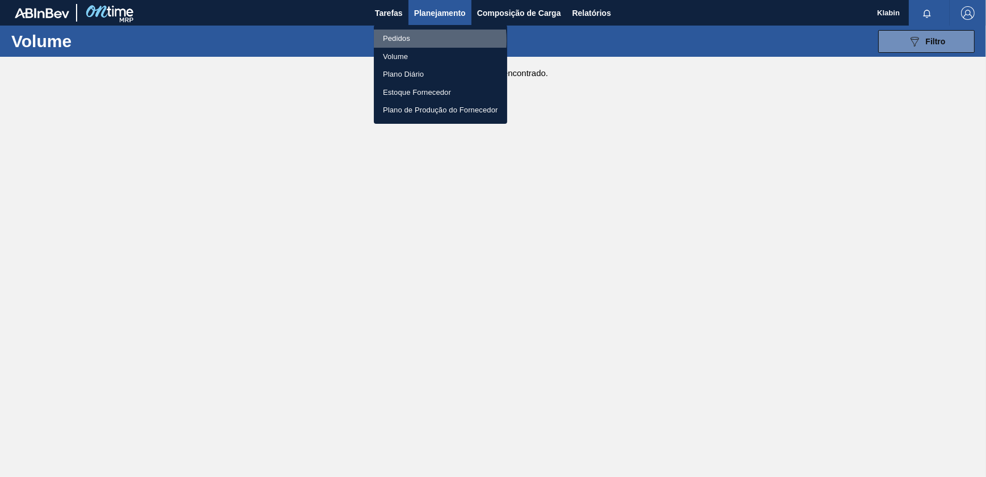
click at [400, 40] on li "Pedidos" at bounding box center [440, 39] width 133 height 18
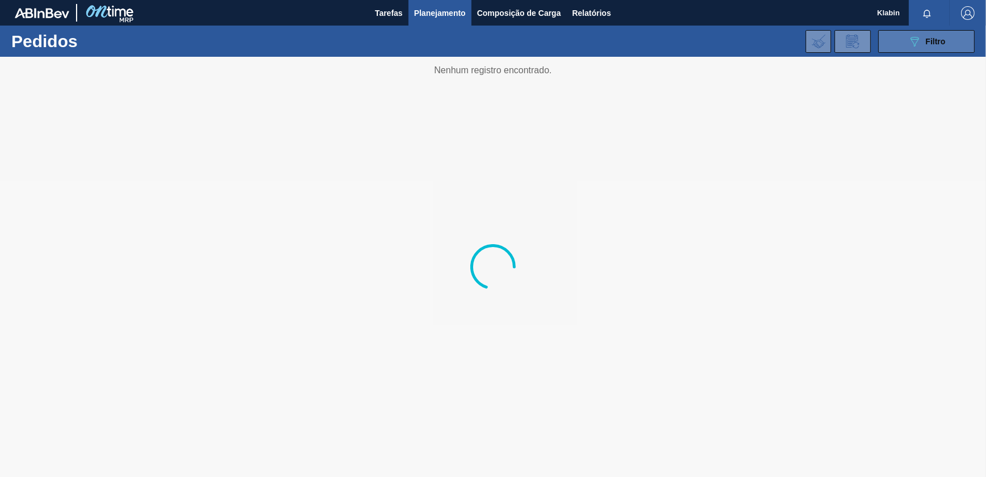
click at [908, 32] on button "089F7B8B-B2A5-4AFE-B5C0-19BA573D28AC Filtro" at bounding box center [926, 41] width 96 height 23
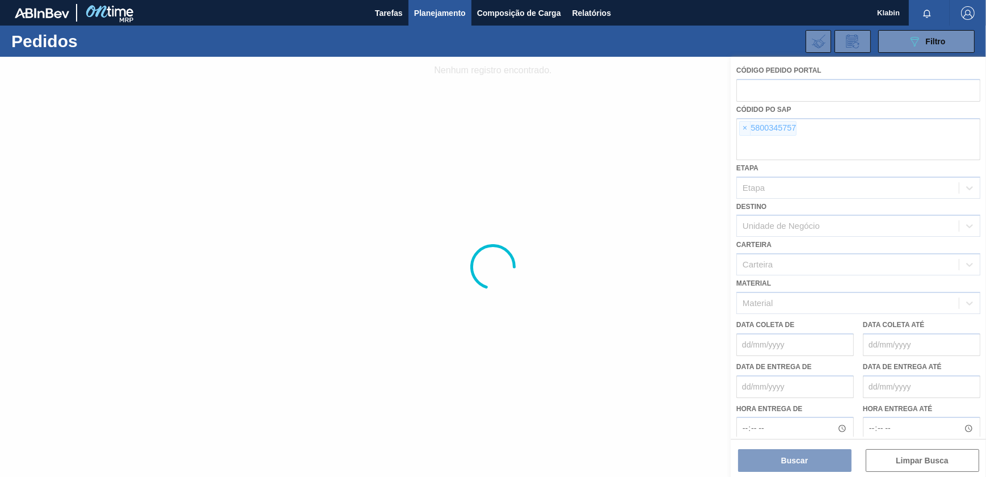
click at [742, 124] on div at bounding box center [493, 267] width 986 height 420
click at [743, 126] on div at bounding box center [493, 267] width 986 height 420
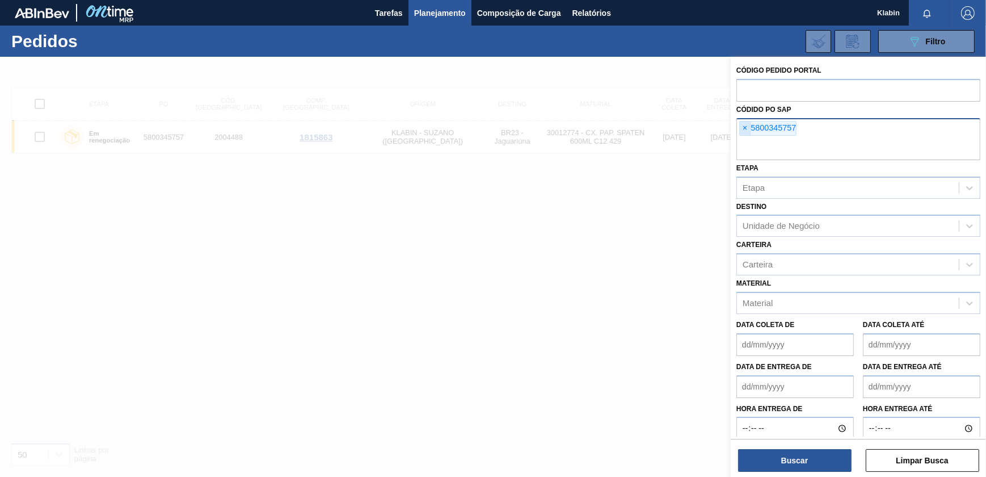
click at [745, 129] on span "×" at bounding box center [745, 128] width 11 height 14
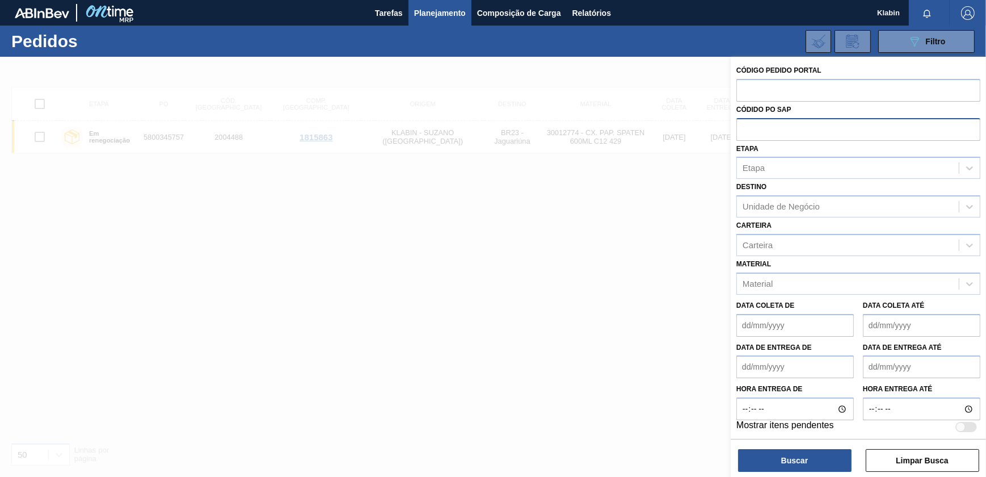
click at [754, 137] on input "text" at bounding box center [859, 129] width 244 height 22
paste input "5800345757"
type input "5800345757"
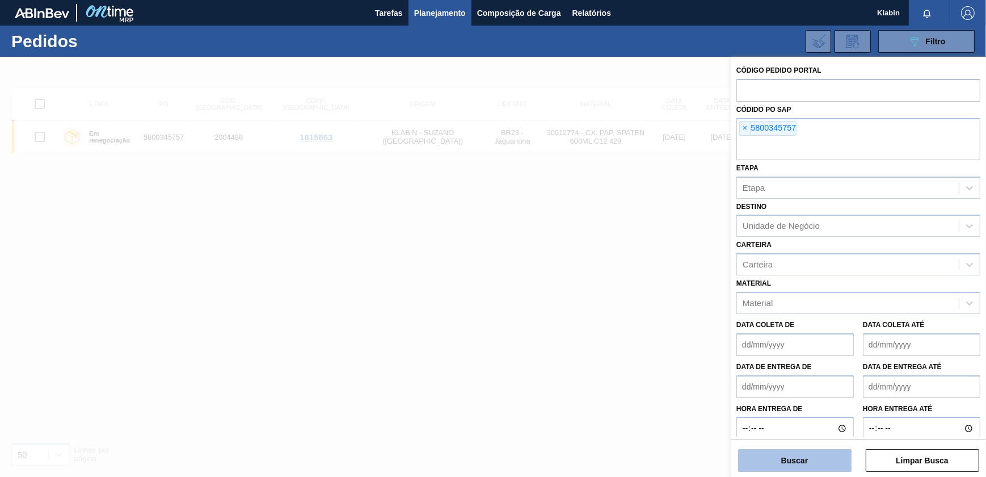
click at [821, 452] on button "Buscar" at bounding box center [794, 460] width 113 height 23
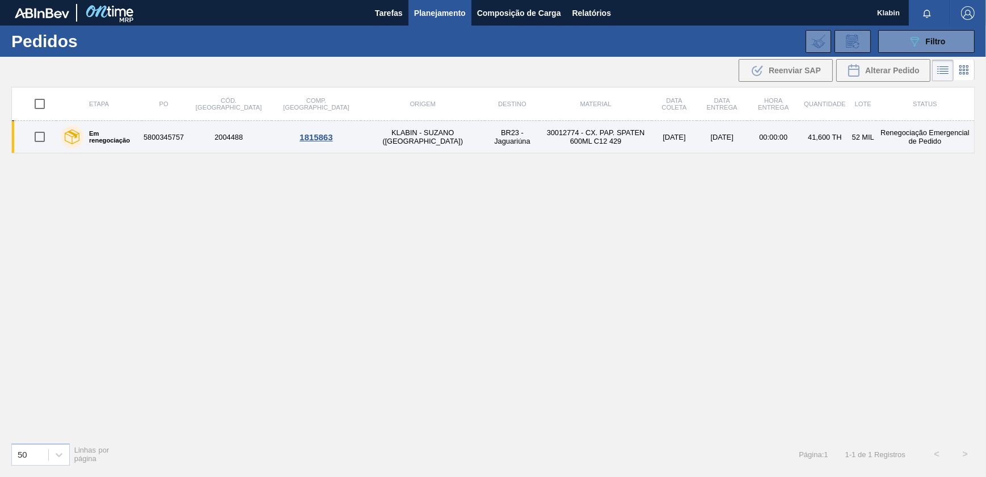
click at [540, 138] on td "30012774 - CX. PAP. SPATEN 600ML C12 429" at bounding box center [596, 137] width 112 height 32
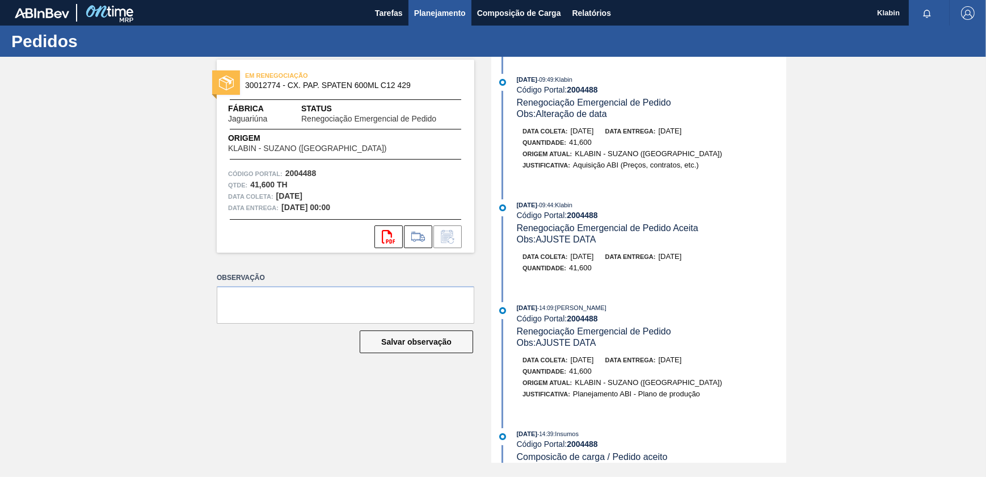
click at [423, 13] on span "Planejamento" at bounding box center [440, 13] width 52 height 14
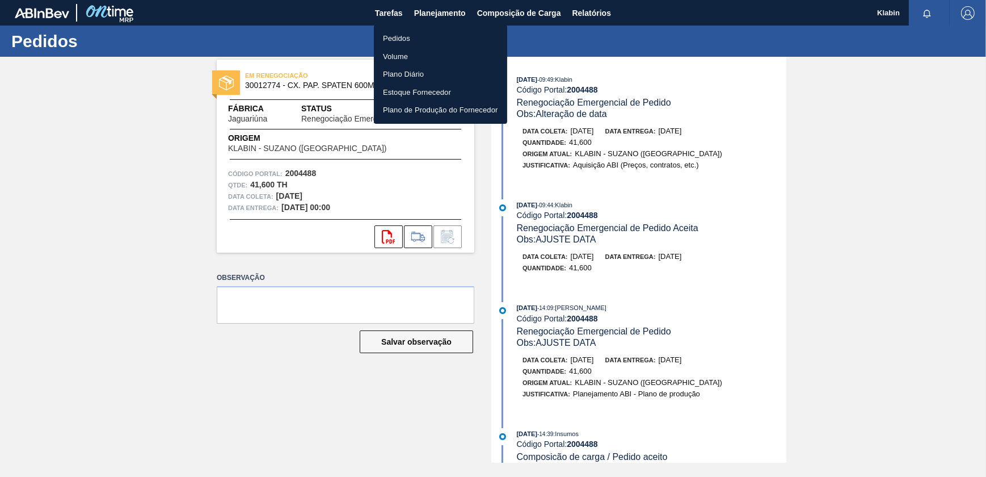
drag, startPoint x: 423, startPoint y: 13, endPoint x: 431, endPoint y: 20, distance: 10.5
drag, startPoint x: 431, startPoint y: 20, endPoint x: 402, endPoint y: 32, distance: 31.8
click at [402, 32] on li "Pedidos" at bounding box center [440, 39] width 133 height 18
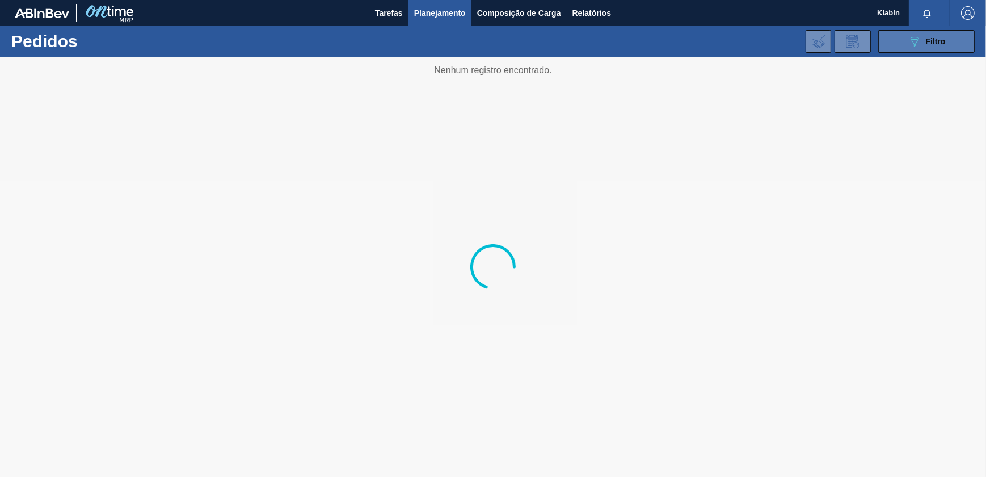
click at [936, 35] on div "089F7B8B-B2A5-4AFE-B5C0-19BA573D28AC Filtro" at bounding box center [927, 42] width 38 height 14
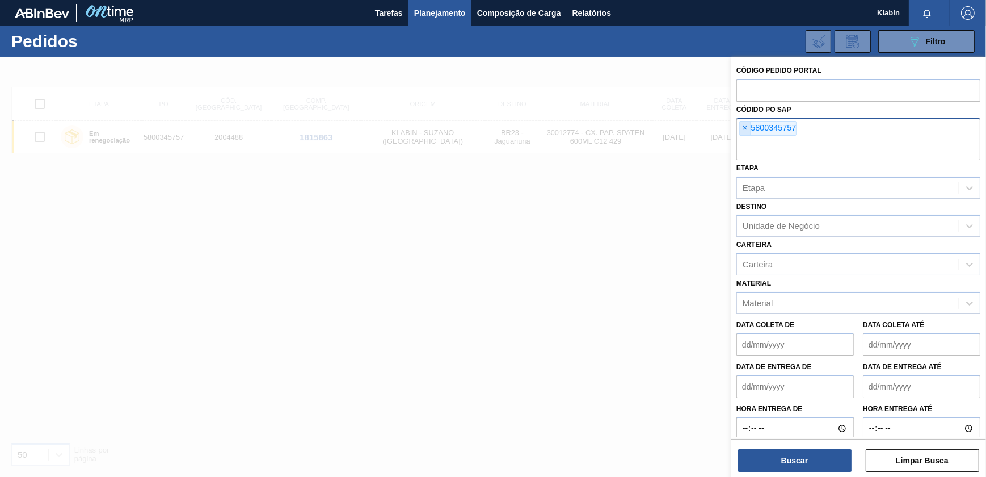
click at [742, 128] on span "×" at bounding box center [745, 128] width 11 height 14
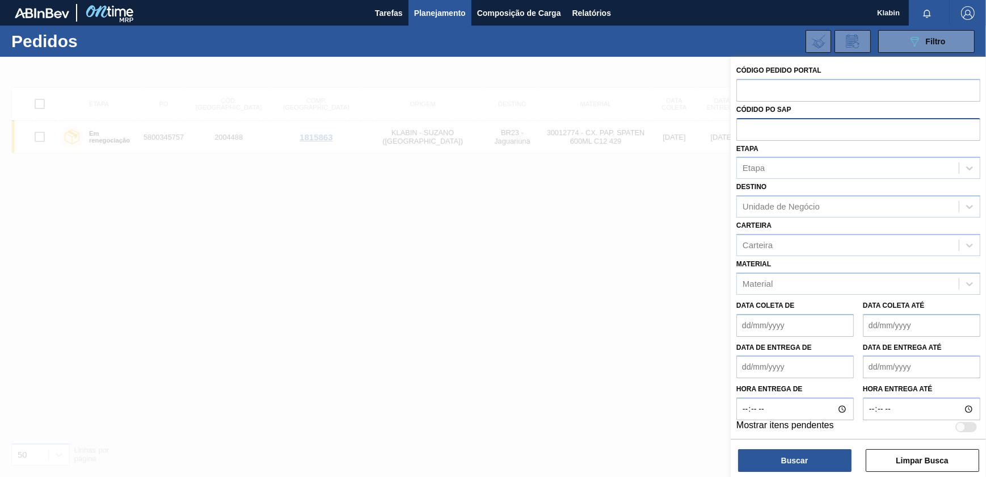
click at [753, 136] on input "text" at bounding box center [859, 129] width 244 height 22
paste input "5800353303"
type input "5800353303"
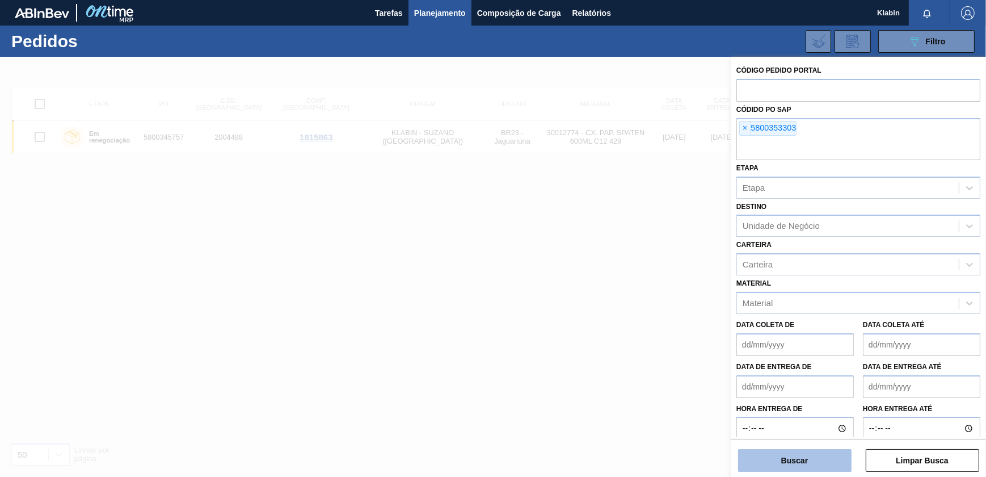
click at [796, 452] on button "Buscar" at bounding box center [794, 460] width 113 height 23
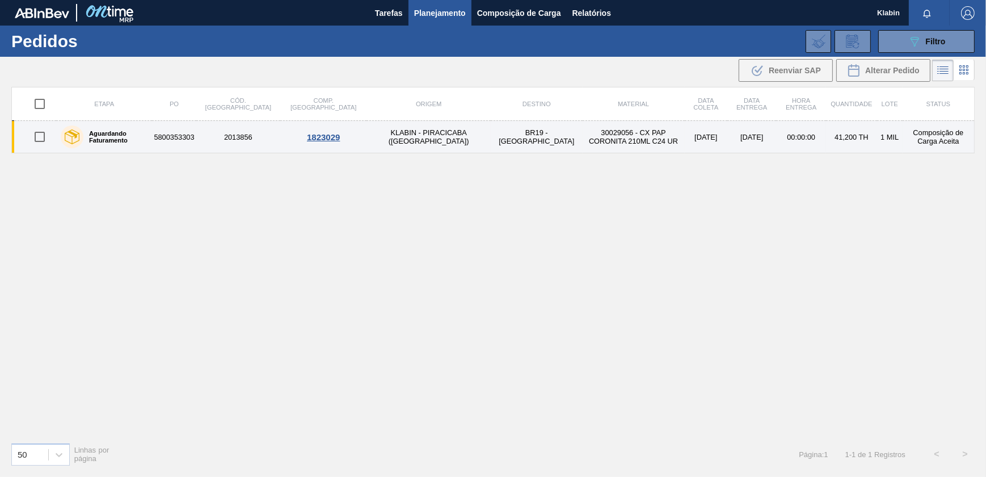
click at [491, 135] on td "BR19 - [GEOGRAPHIC_DATA]" at bounding box center [537, 137] width 92 height 32
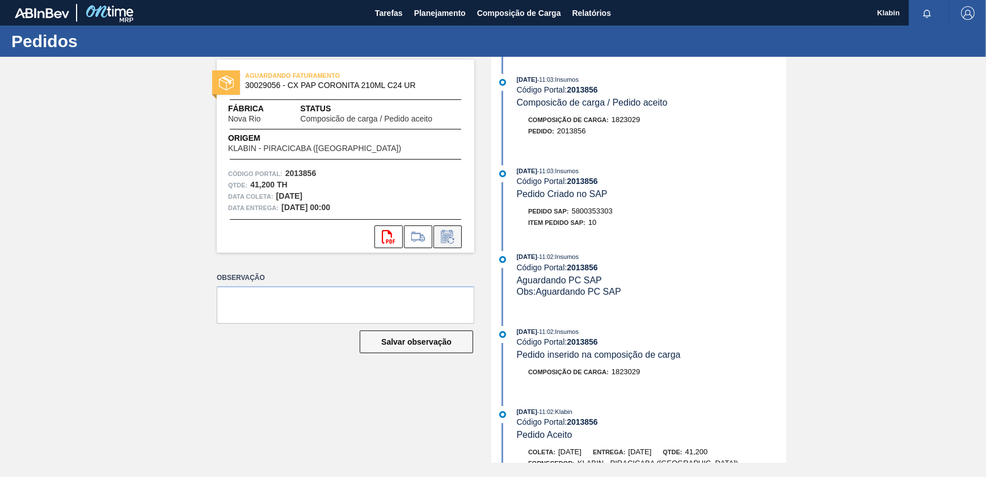
click at [460, 237] on button at bounding box center [448, 236] width 28 height 23
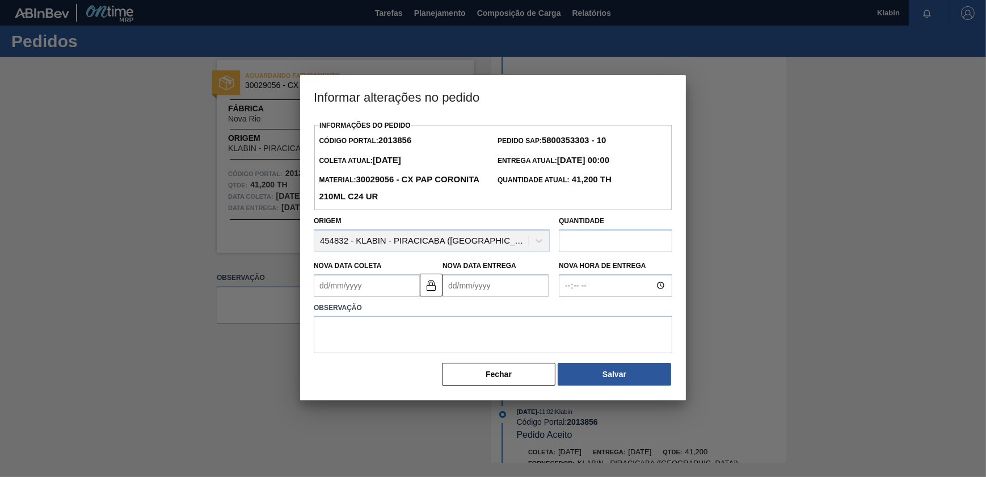
click at [501, 276] on Entrega2013856 "Nova Data Entrega" at bounding box center [496, 285] width 106 height 23
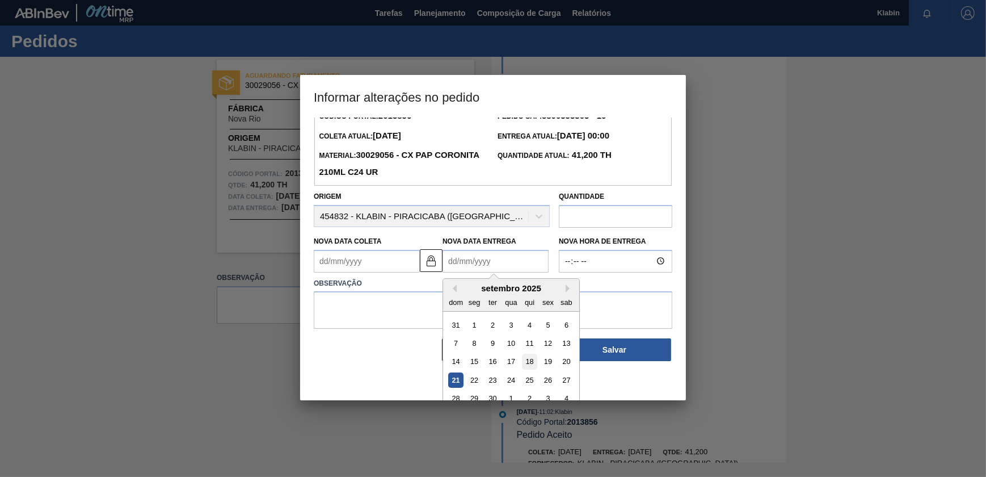
scroll to position [39, 0]
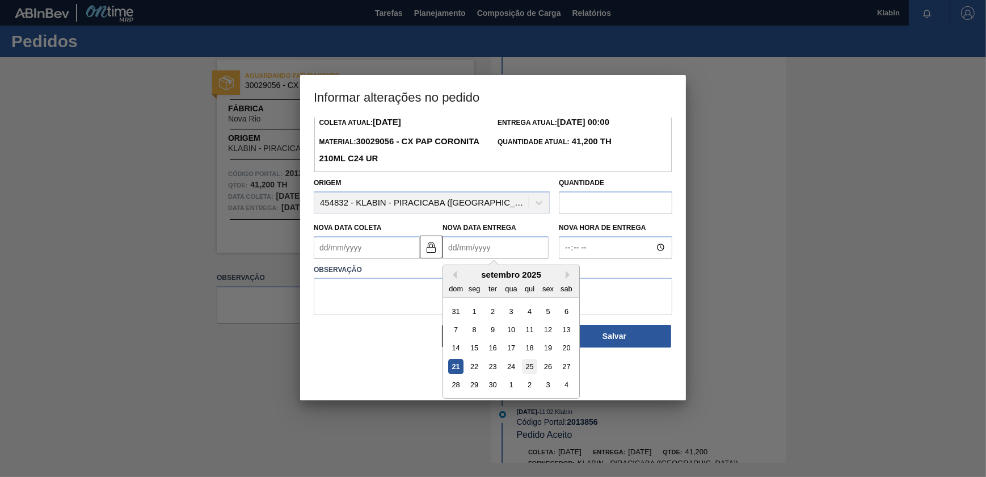
click at [535, 369] on div "25" at bounding box center [529, 366] width 15 height 15
type Coleta2013856 "[DATE]"
type Entrega2013856 "[DATE]"
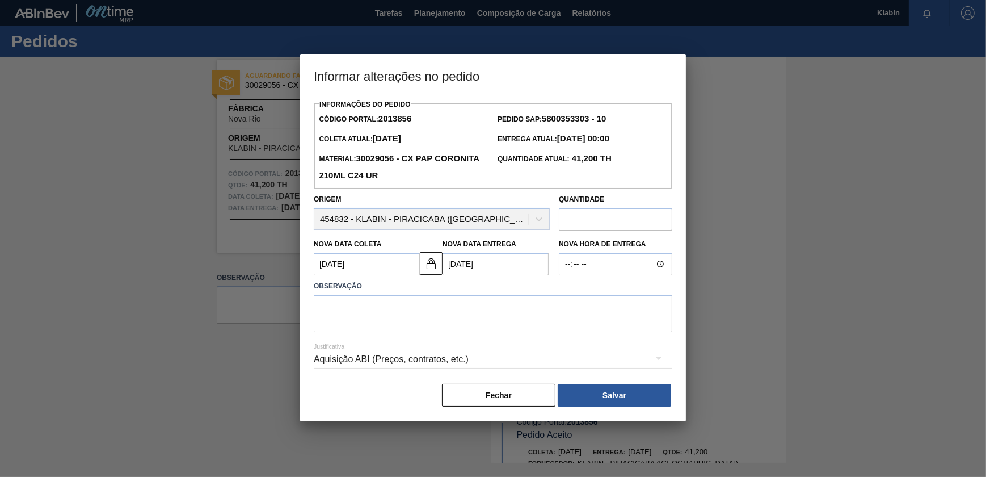
scroll to position [0, 0]
click at [486, 323] on textarea at bounding box center [493, 313] width 359 height 37
type textarea "d"
click at [351, 316] on textarea "Alteraçã de data." at bounding box center [493, 313] width 359 height 37
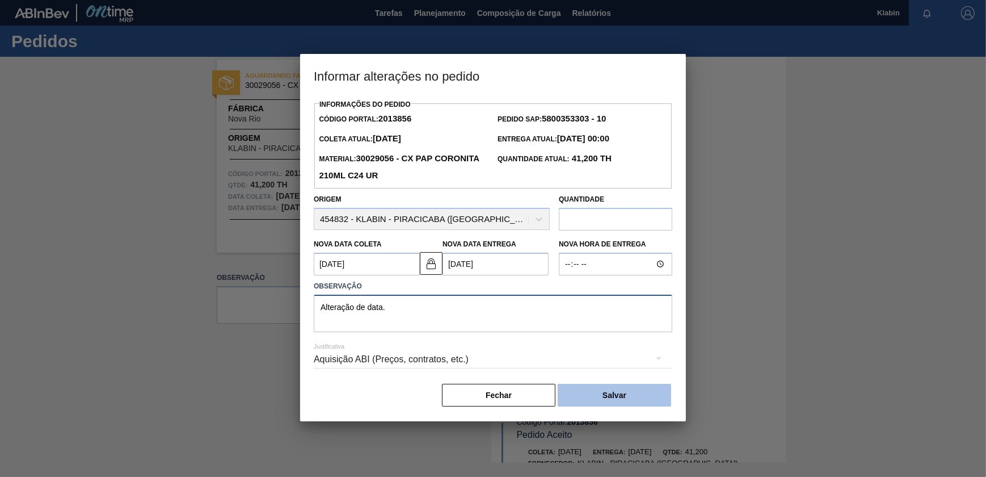
type textarea "Alteração de data."
click at [630, 391] on button "Salvar" at bounding box center [614, 395] width 113 height 23
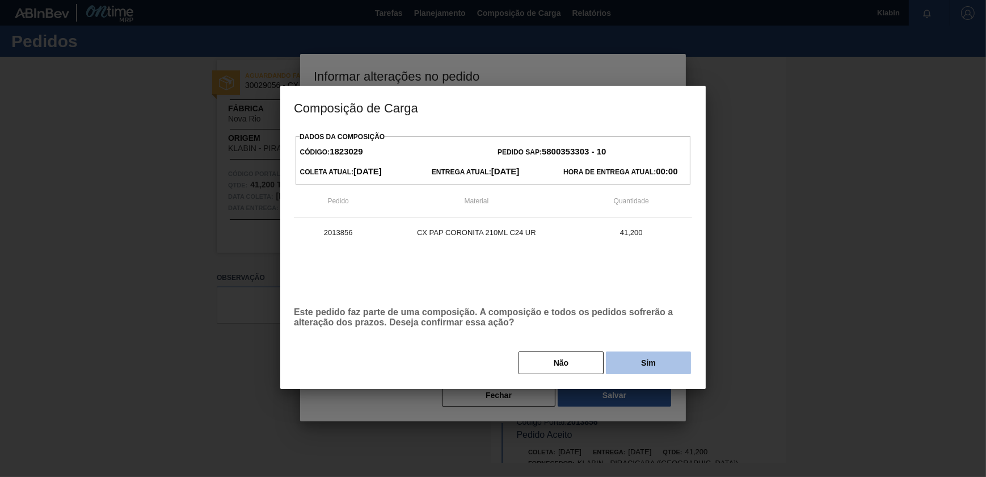
click at [644, 361] on button "Sim" at bounding box center [648, 362] width 85 height 23
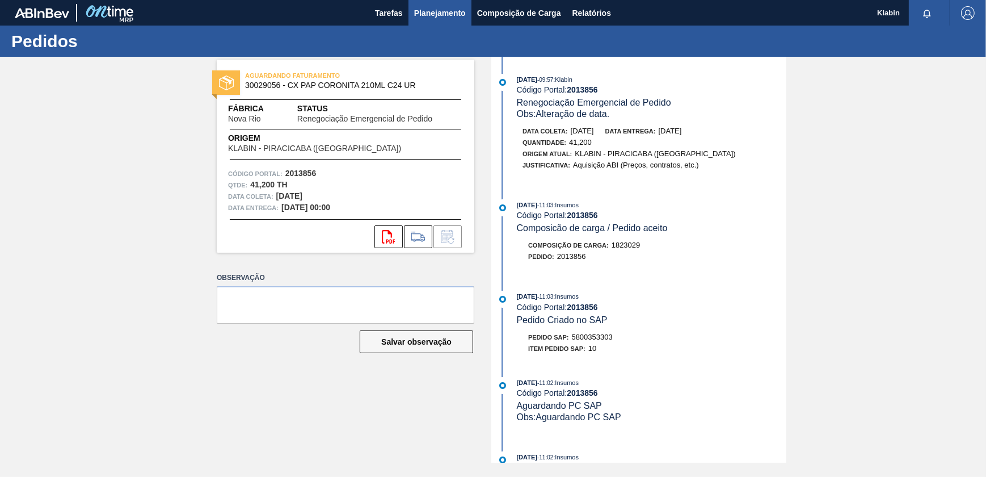
click at [440, 16] on span "Planejamento" at bounding box center [440, 13] width 52 height 14
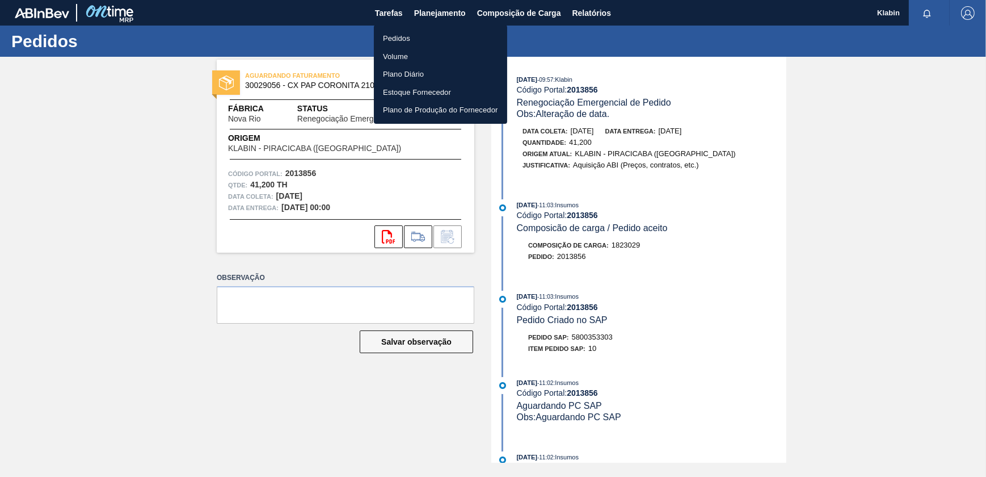
click at [406, 32] on li "Pedidos" at bounding box center [440, 39] width 133 height 18
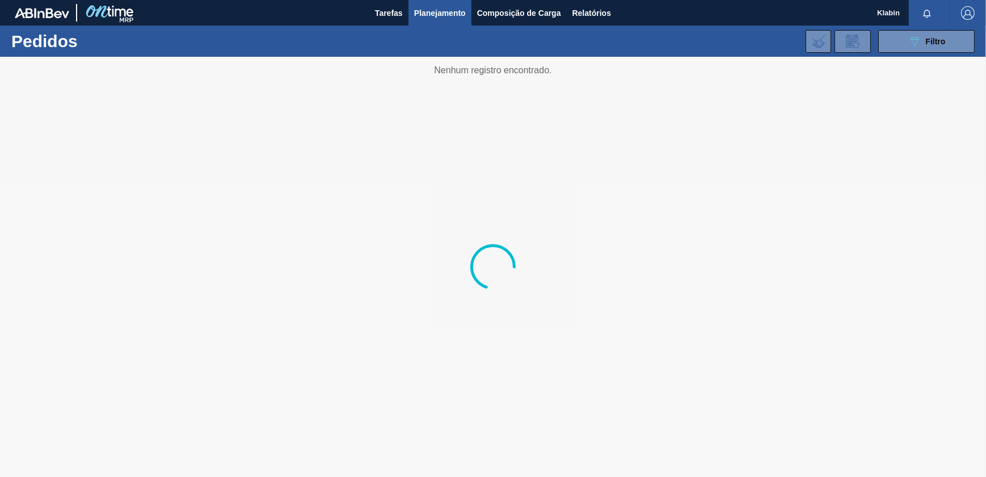
click at [930, 28] on div "089F7B8B-B2A5-4AFE-B5C0-19BA573D28AC Filtro Código Pedido Portal Códido PO SAP …" at bounding box center [579, 41] width 802 height 34
click at [937, 49] on button "089F7B8B-B2A5-4AFE-B5C0-19BA573D28AC Filtro" at bounding box center [926, 41] width 96 height 23
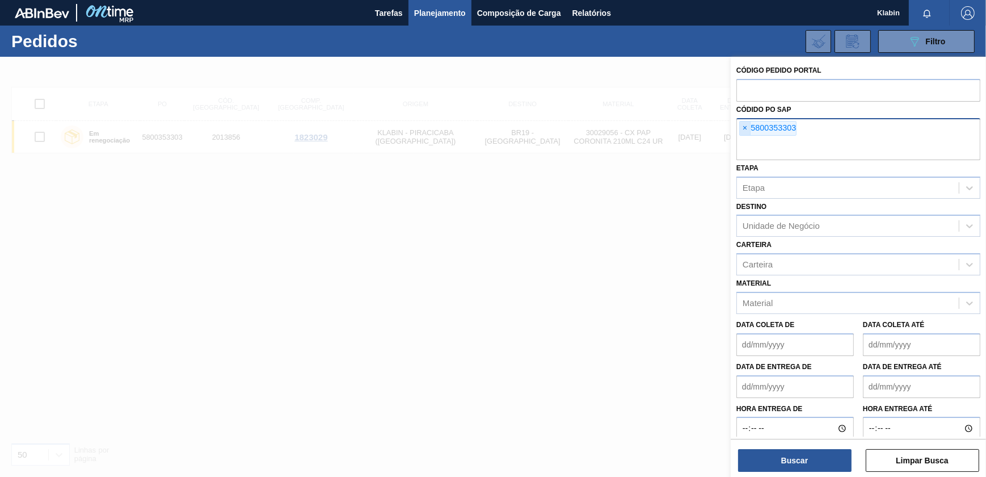
click at [747, 127] on span "×" at bounding box center [745, 128] width 11 height 14
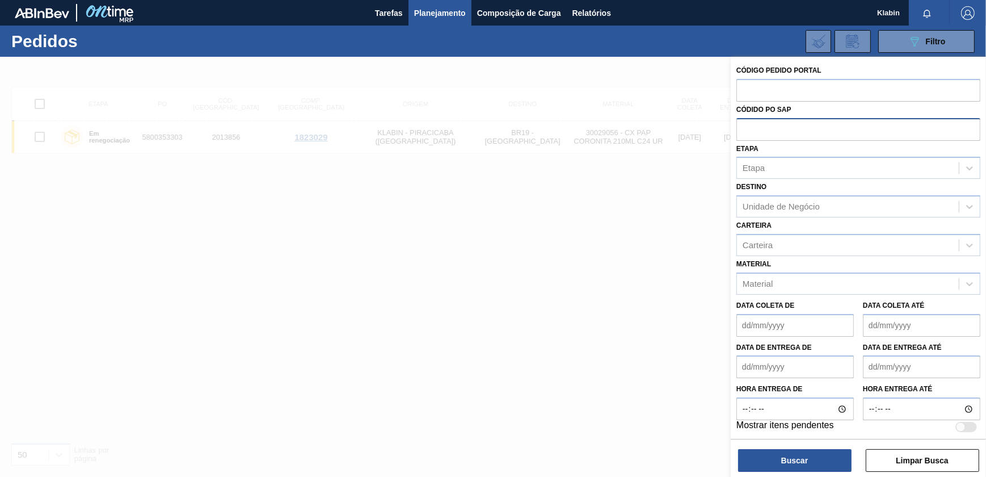
click at [763, 149] on div "Etapa Etapa" at bounding box center [859, 160] width 244 height 39
click at [760, 127] on input "text" at bounding box center [859, 129] width 244 height 22
paste input "5800335008"
type input "5800335008"
click at [778, 447] on div "Buscar Limpar Busca" at bounding box center [858, 455] width 255 height 32
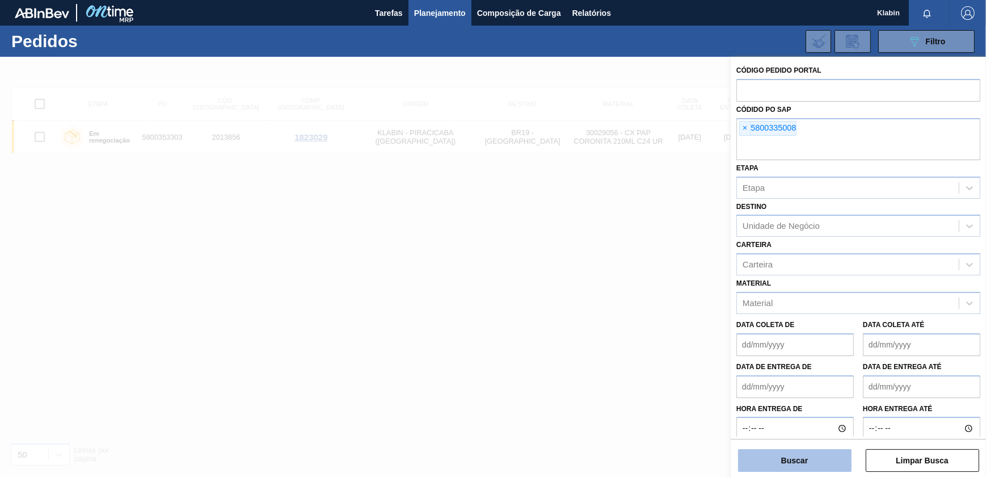
click at [785, 457] on button "Buscar" at bounding box center [794, 460] width 113 height 23
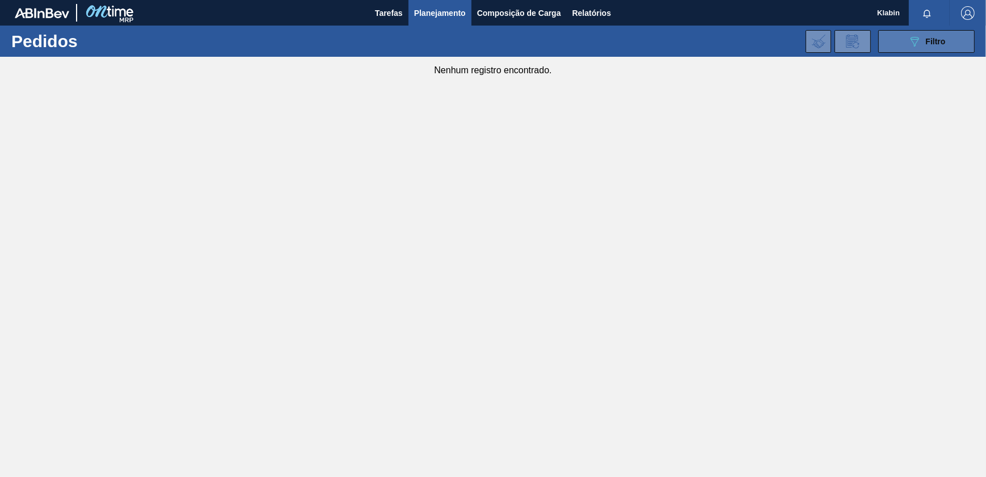
click at [909, 38] on icon "089F7B8B-B2A5-4AFE-B5C0-19BA573D28AC" at bounding box center [915, 42] width 14 height 14
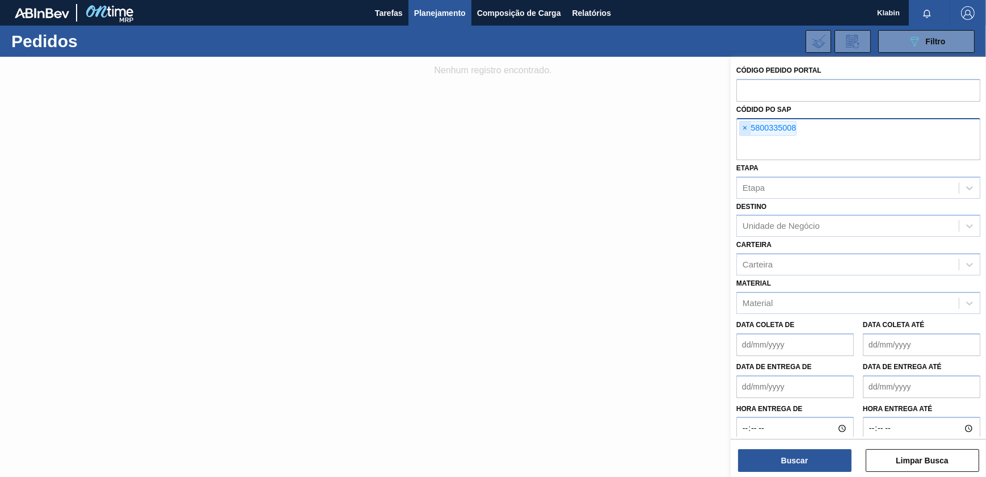
click at [742, 129] on span "×" at bounding box center [745, 128] width 11 height 14
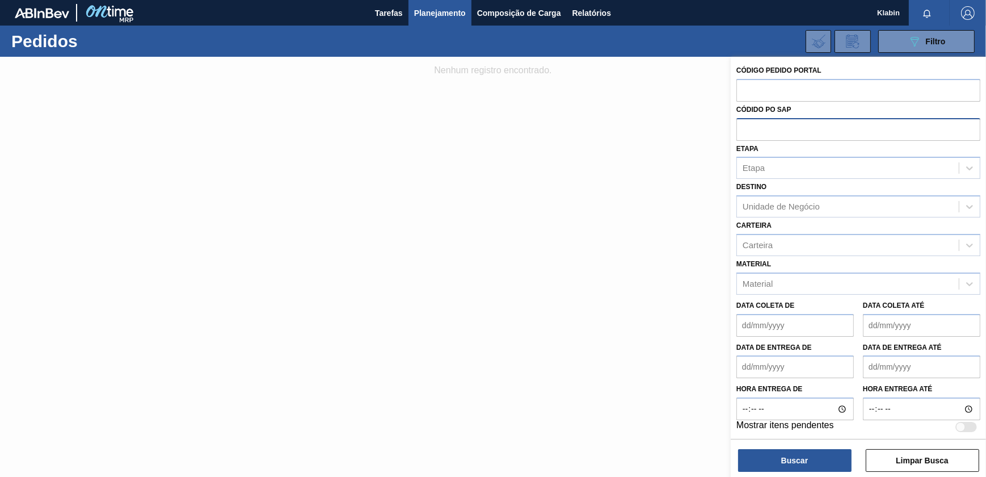
paste input "5800335008"
type input "5800335008"
click at [804, 459] on button "Buscar" at bounding box center [794, 460] width 113 height 23
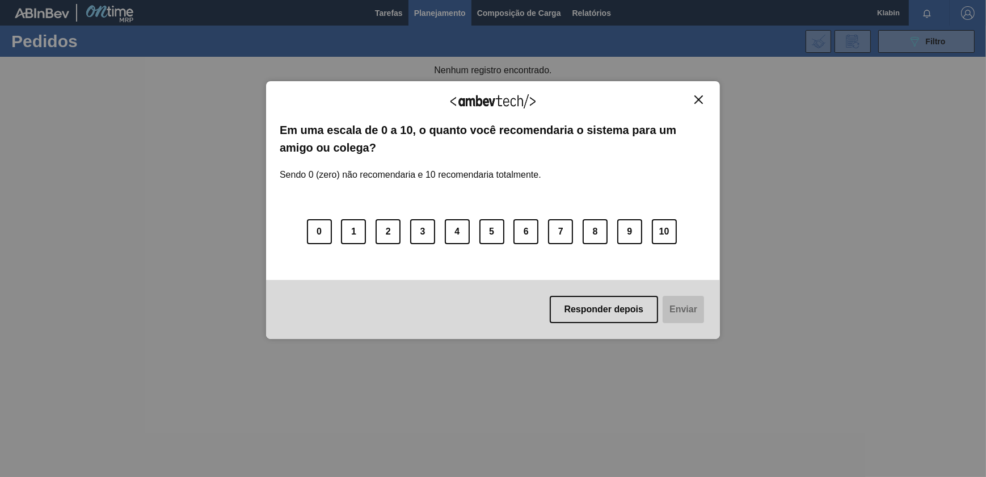
click at [691, 93] on div "Agradecemos seu feedback! Em uma escala de 0 a 10, o quanto você recomendaria o…" at bounding box center [493, 210] width 454 height 258
click at [707, 102] on div "Agradecemos seu feedback! Em uma escala de 0 a 10, o quanto você recomendaria o…" at bounding box center [493, 210] width 454 height 258
click at [698, 101] on img "Close" at bounding box center [699, 99] width 9 height 9
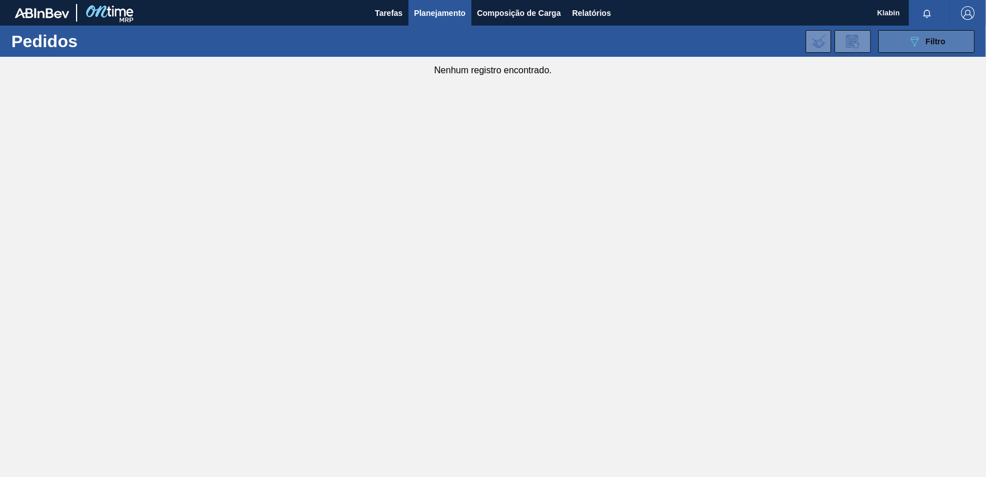
click at [922, 40] on div "089F7B8B-B2A5-4AFE-B5C0-19BA573D28AC Filtro" at bounding box center [927, 42] width 38 height 14
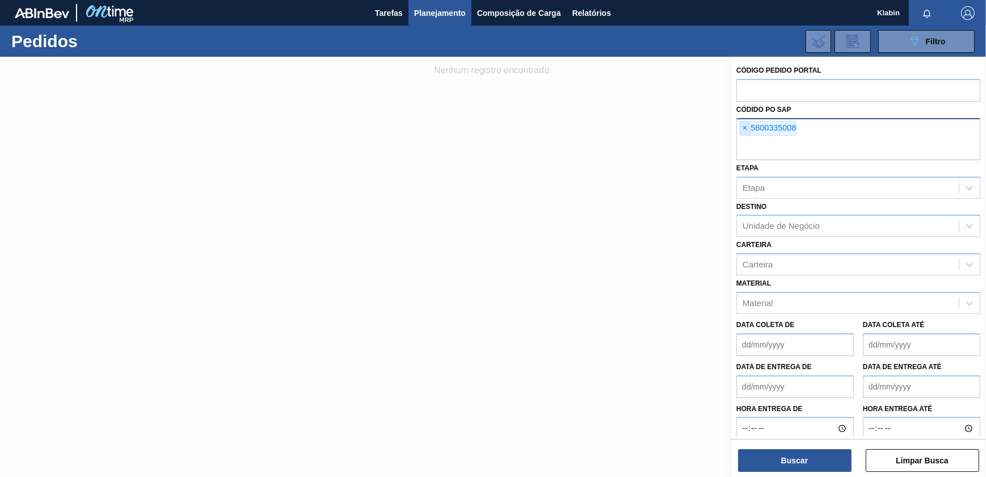
click at [748, 127] on span "×" at bounding box center [745, 128] width 11 height 14
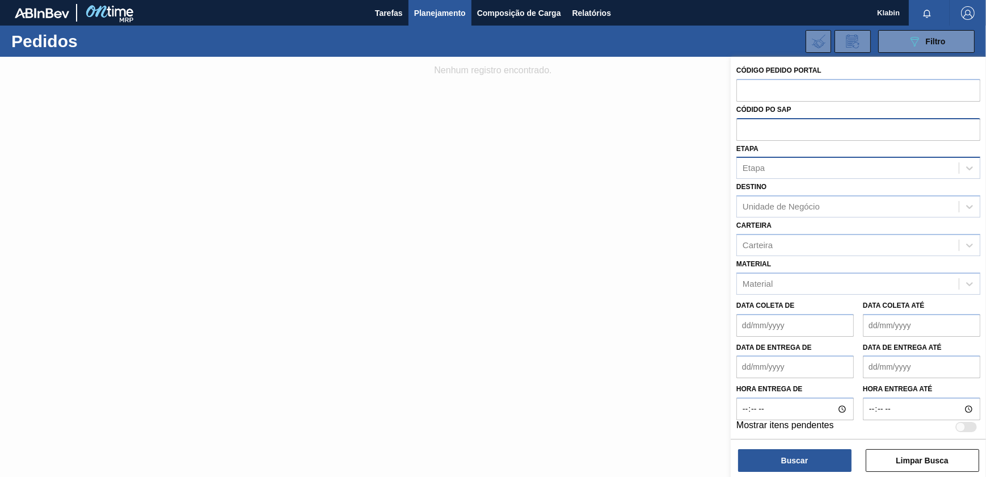
drag, startPoint x: 772, startPoint y: 178, endPoint x: 770, endPoint y: 170, distance: 8.8
click at [770, 171] on div "Etapa" at bounding box center [859, 168] width 244 height 22
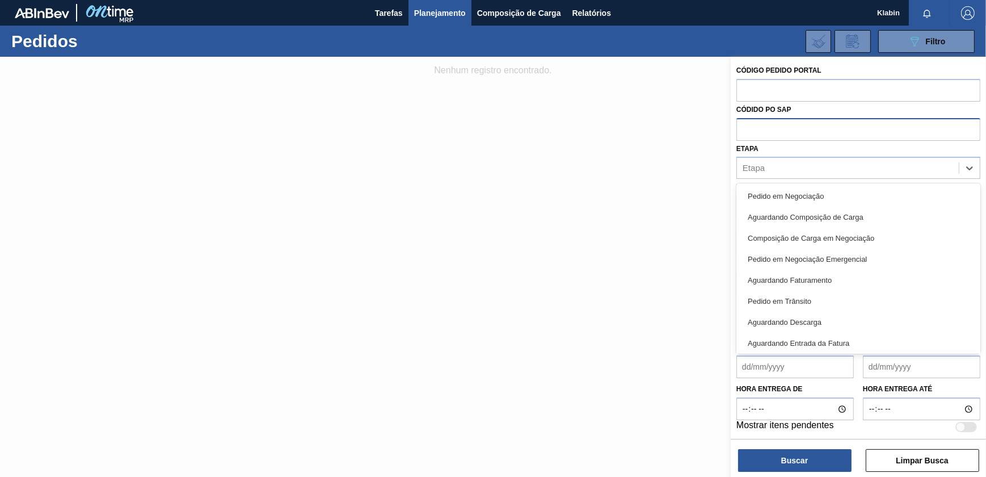
drag, startPoint x: 698, startPoint y: 124, endPoint x: 766, endPoint y: 154, distance: 74.4
click at [697, 124] on div at bounding box center [493, 295] width 986 height 477
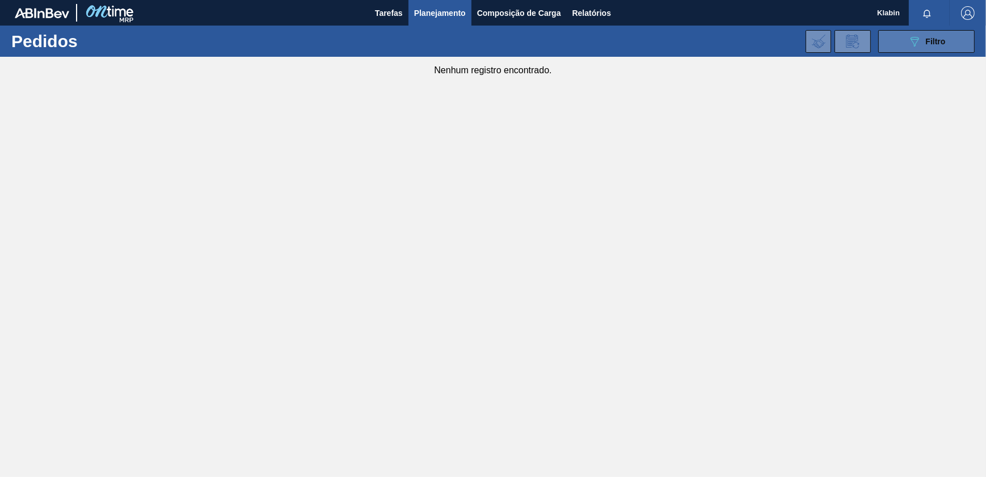
click at [909, 41] on icon "089F7B8B-B2A5-4AFE-B5C0-19BA573D28AC" at bounding box center [915, 42] width 14 height 14
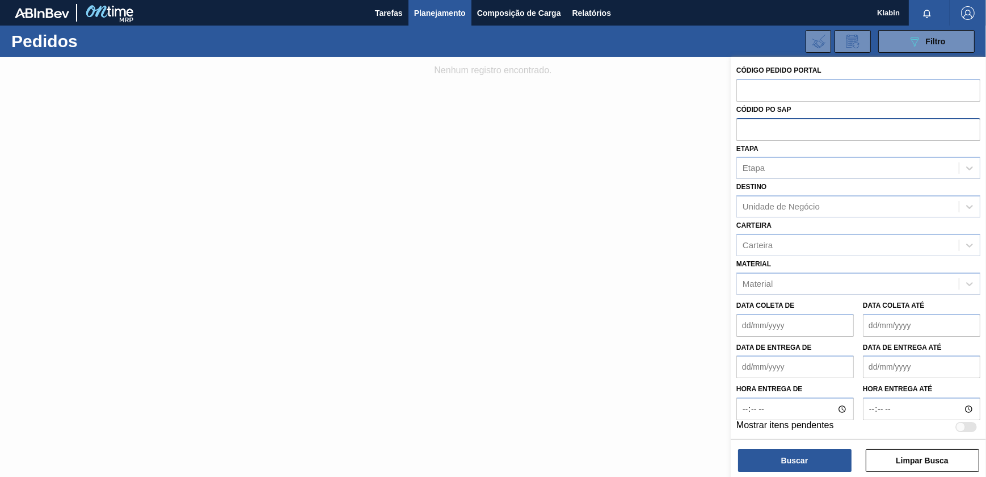
click at [797, 131] on input "text" at bounding box center [859, 129] width 244 height 22
click at [762, 89] on input "text" at bounding box center [859, 90] width 244 height 22
paste input "2031478"
type input "2031478"
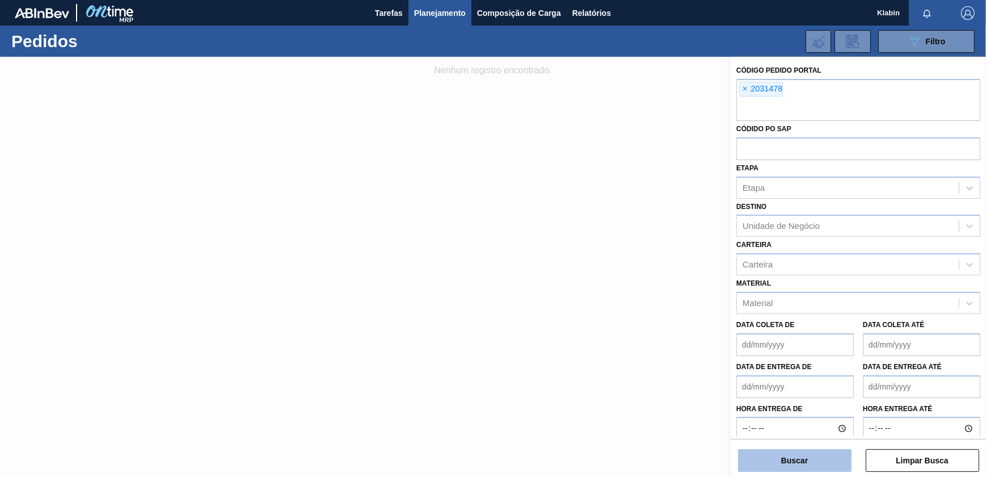
click at [813, 450] on button "Buscar" at bounding box center [794, 460] width 113 height 23
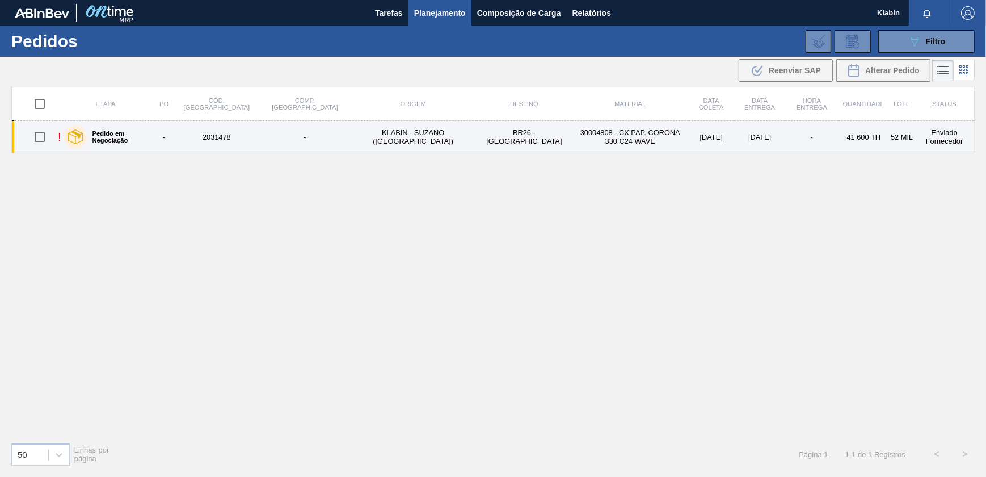
click at [292, 134] on td "-" at bounding box center [305, 137] width 90 height 32
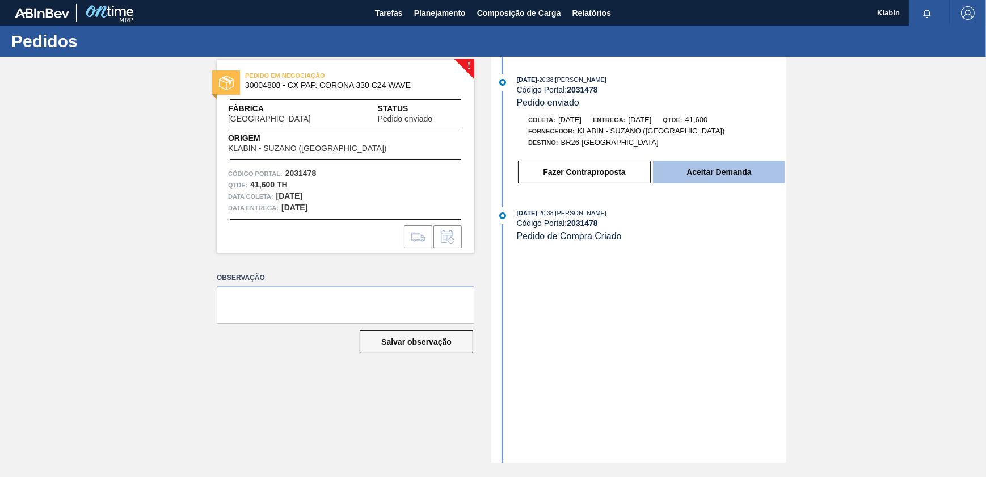
click at [738, 179] on button "Aceitar Demanda" at bounding box center [719, 172] width 132 height 23
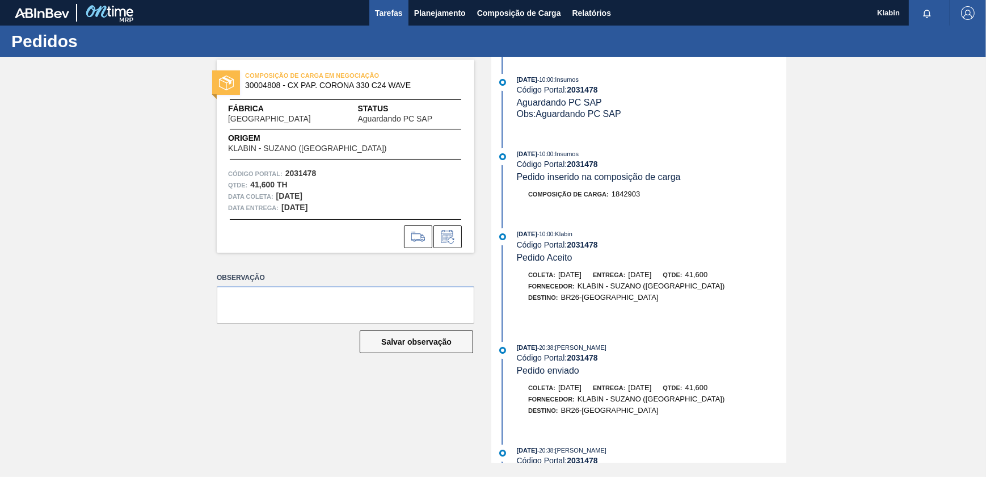
click at [398, 13] on span "Tarefas" at bounding box center [389, 13] width 28 height 14
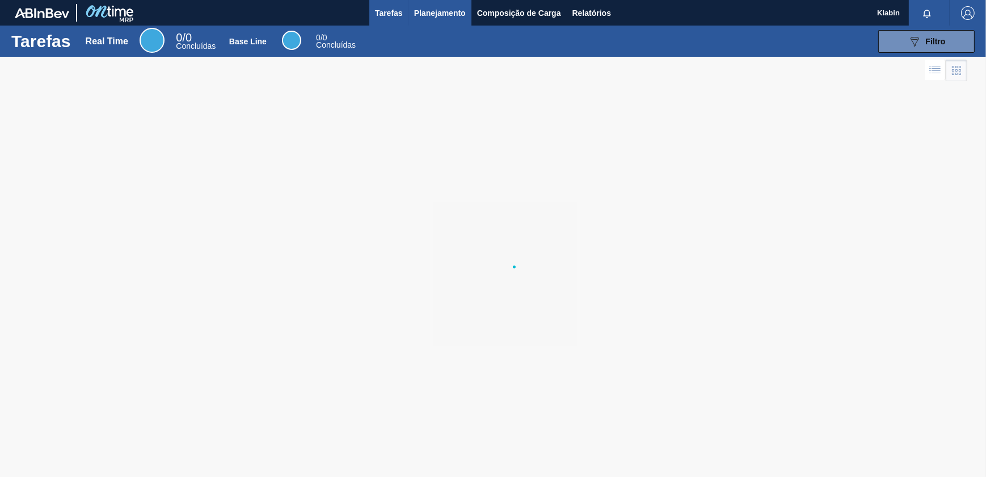
click at [429, 13] on span "Planejamento" at bounding box center [440, 13] width 52 height 14
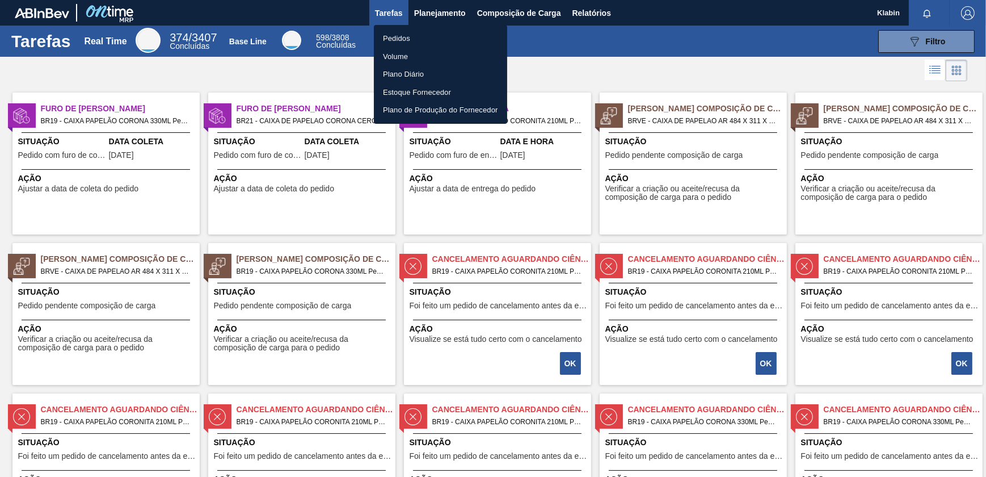
click at [408, 42] on li "Pedidos" at bounding box center [440, 39] width 133 height 18
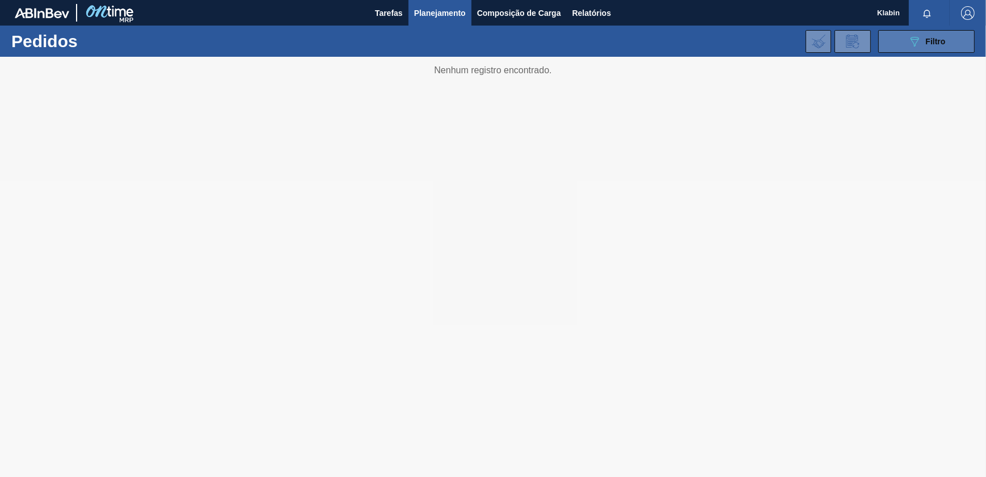
click at [926, 45] on span "Filtro" at bounding box center [936, 41] width 20 height 9
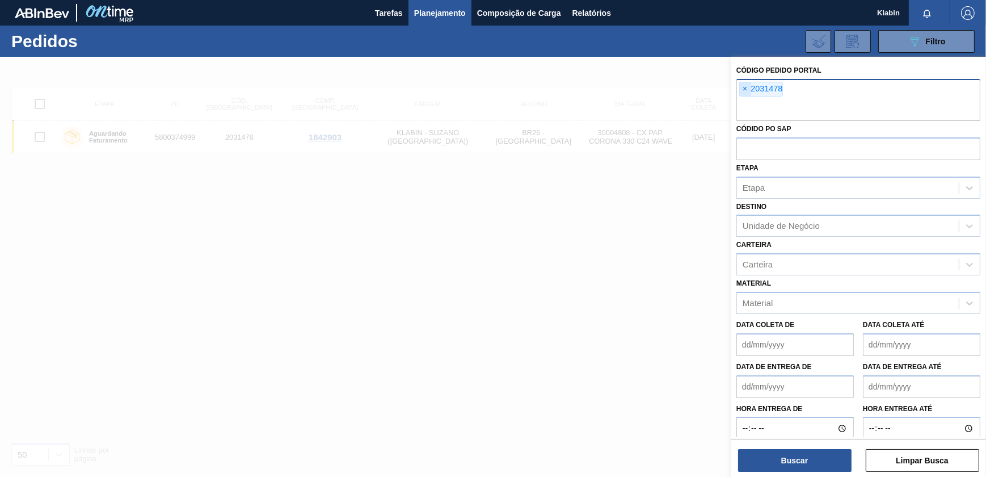
click at [743, 90] on span "×" at bounding box center [745, 89] width 11 height 14
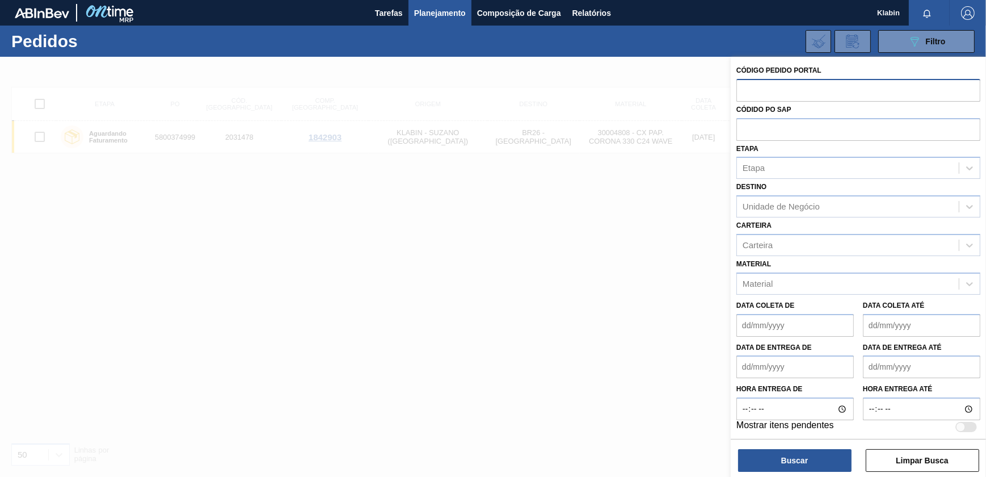
click at [919, 54] on div "089F7B8B-B2A5-4AFE-B5C0-19BA573D28AC Filtro Código Pedido Portal Códido PO SAP …" at bounding box center [579, 41] width 802 height 34
click at [789, 89] on input "text" at bounding box center [859, 90] width 244 height 22
paste input "2031478"
type input "2031478"
click at [808, 457] on button "Buscar" at bounding box center [794, 460] width 113 height 23
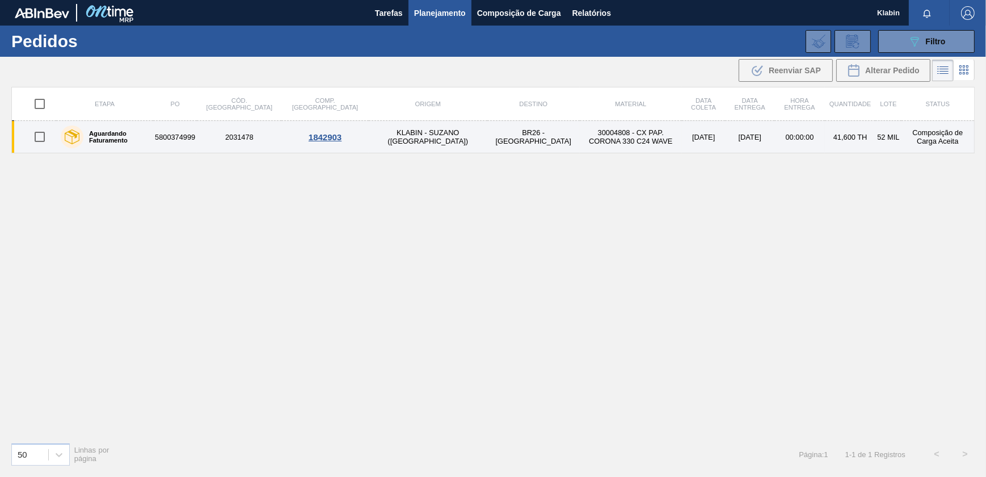
click at [487, 137] on td "BR26 - [GEOGRAPHIC_DATA]" at bounding box center [533, 137] width 92 height 32
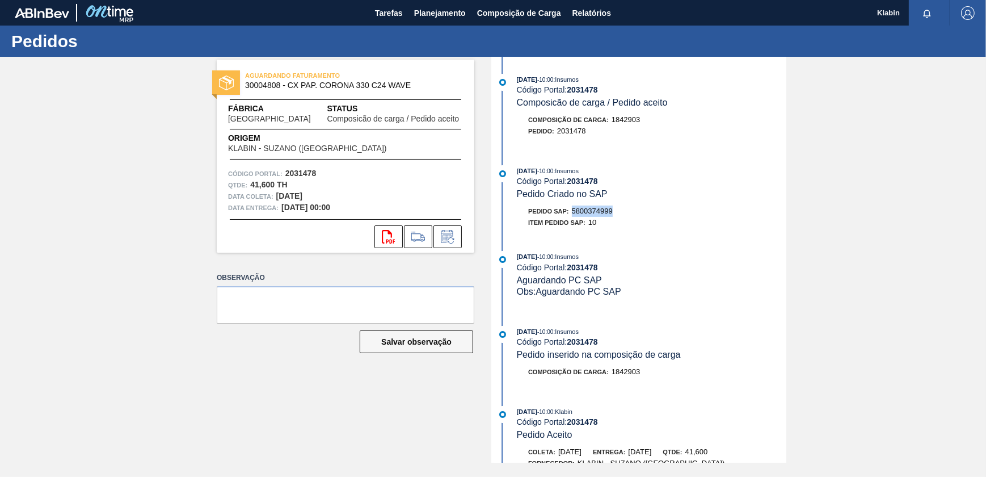
drag, startPoint x: 574, startPoint y: 215, endPoint x: 613, endPoint y: 216, distance: 39.8
click at [613, 215] on span "5800374999" at bounding box center [592, 211] width 41 height 9
copy span "5800374999"
click at [415, 9] on span "Planejamento" at bounding box center [440, 13] width 52 height 14
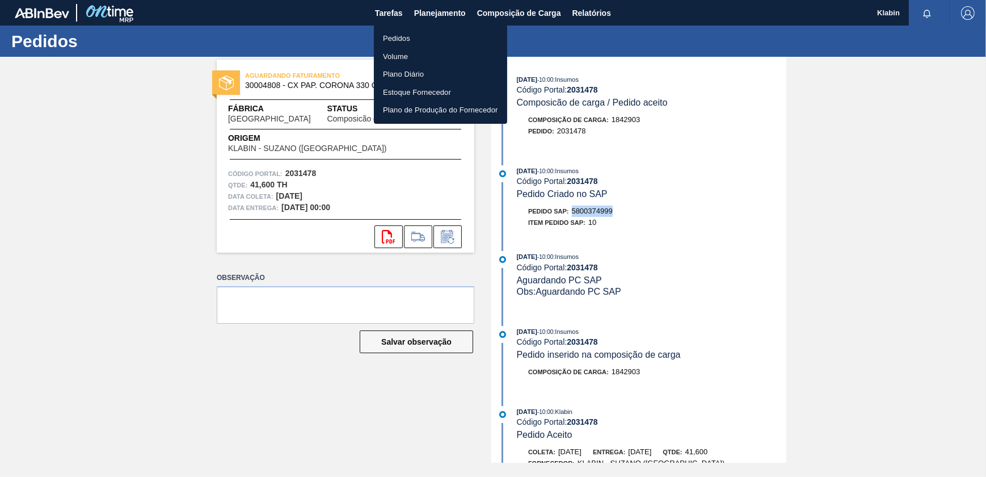
click at [406, 40] on li "Pedidos" at bounding box center [440, 39] width 133 height 18
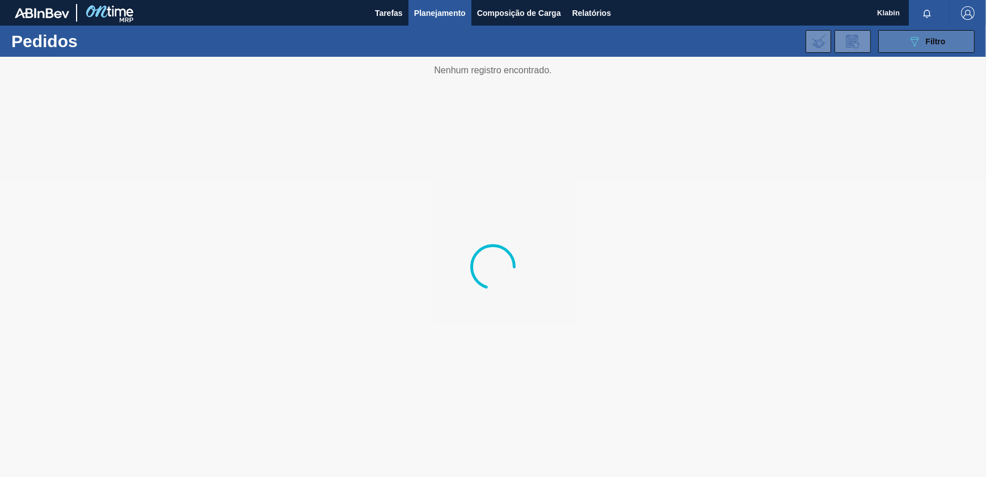
click at [920, 30] on button "089F7B8B-B2A5-4AFE-B5C0-19BA573D28AC Filtro" at bounding box center [926, 41] width 96 height 23
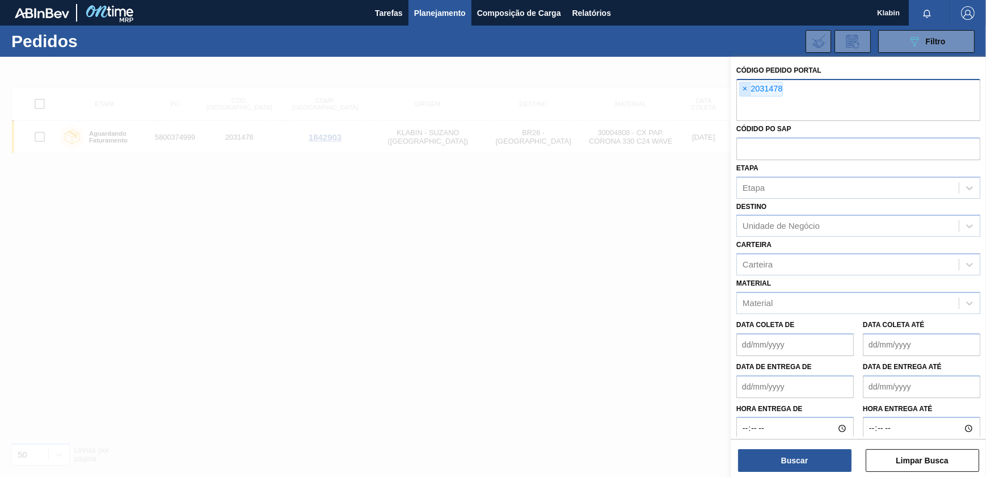
click at [741, 88] on span "×" at bounding box center [745, 89] width 11 height 14
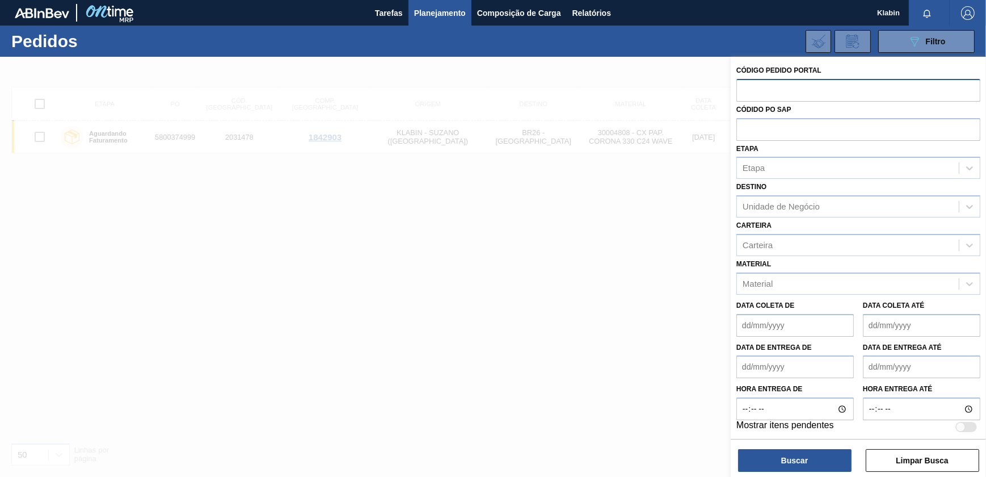
paste input "2029789"
type input "2029789"
click at [818, 467] on button "Buscar" at bounding box center [794, 460] width 113 height 23
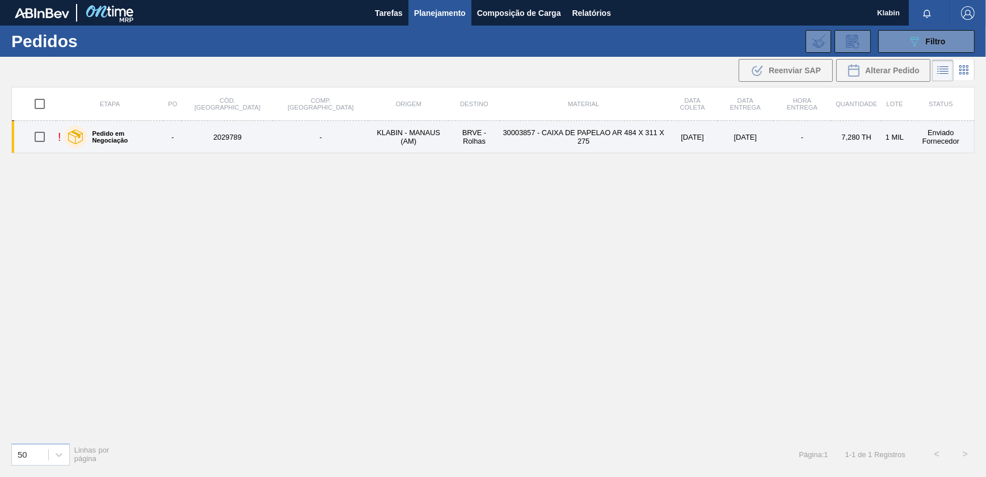
click at [449, 140] on td "BRVE - Rolhas" at bounding box center [474, 137] width 51 height 32
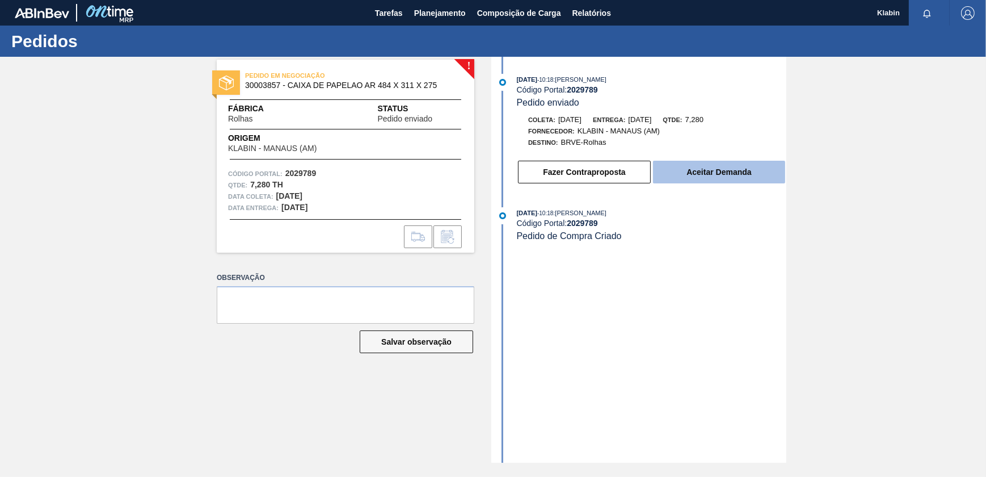
click at [751, 172] on button "Aceitar Demanda" at bounding box center [719, 172] width 132 height 23
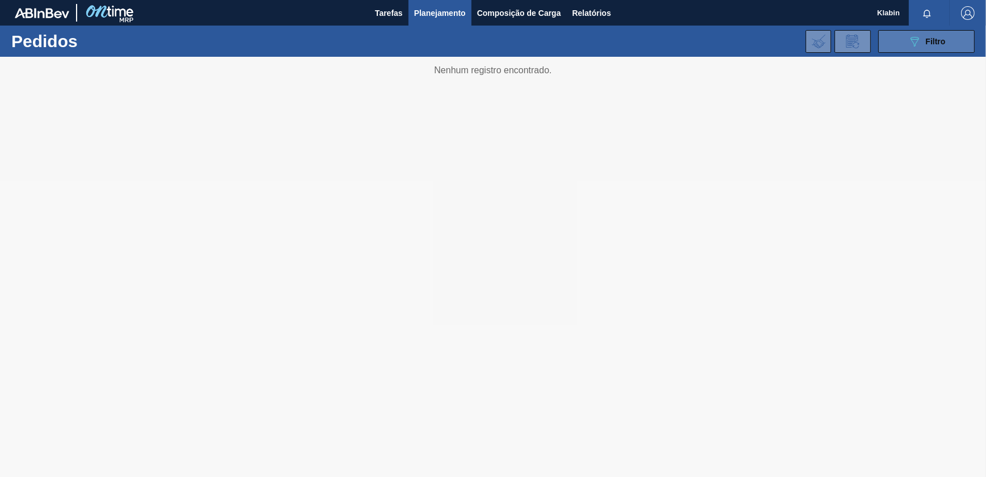
click at [932, 49] on button "089F7B8B-B2A5-4AFE-B5C0-19BA573D28AC Filtro" at bounding box center [926, 41] width 96 height 23
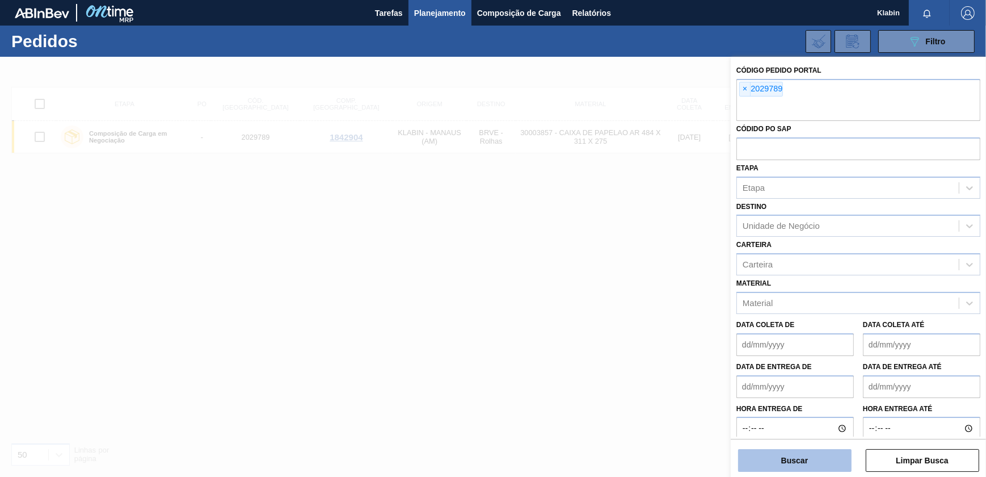
click at [780, 458] on button "Buscar" at bounding box center [794, 460] width 113 height 23
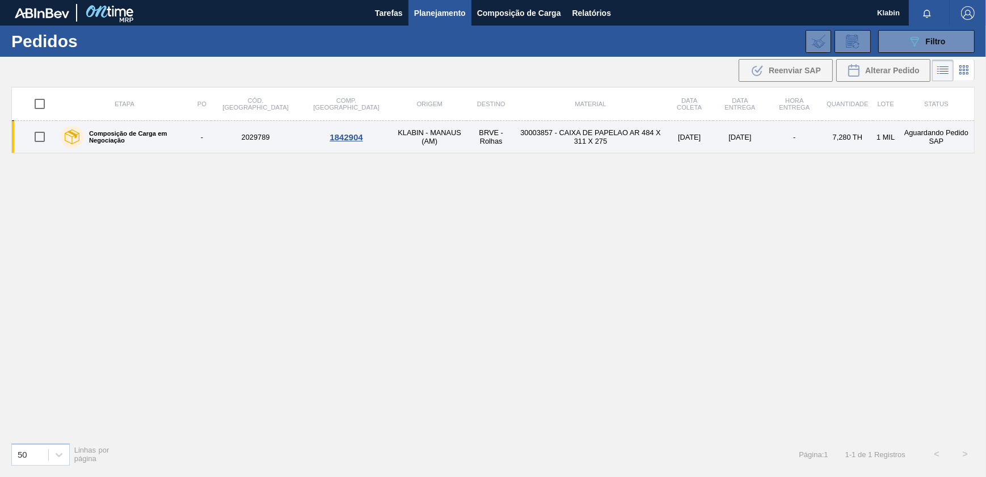
click at [516, 123] on td "30003857 - CAIXA DE PAPELAO AR 484 X 311 X 275" at bounding box center [591, 137] width 150 height 32
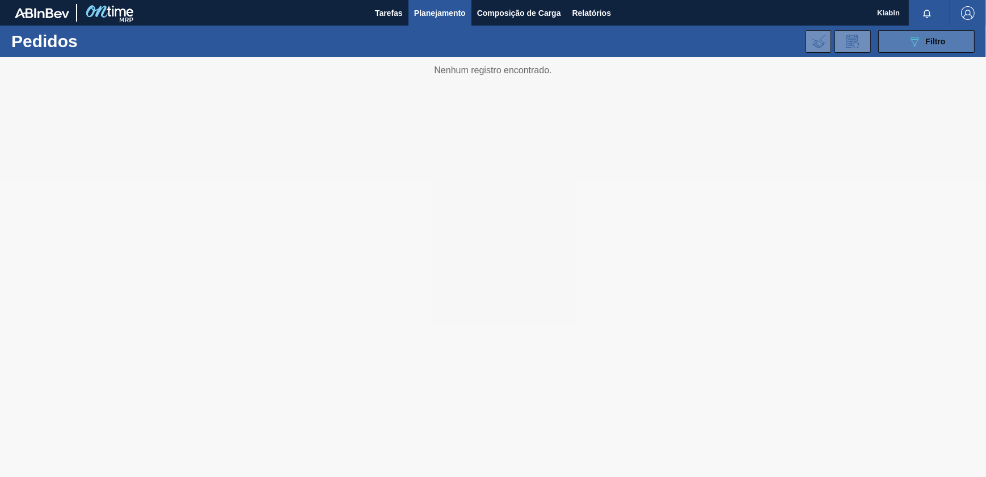
click at [903, 45] on button "089F7B8B-B2A5-4AFE-B5C0-19BA573D28AC Filtro" at bounding box center [926, 41] width 96 height 23
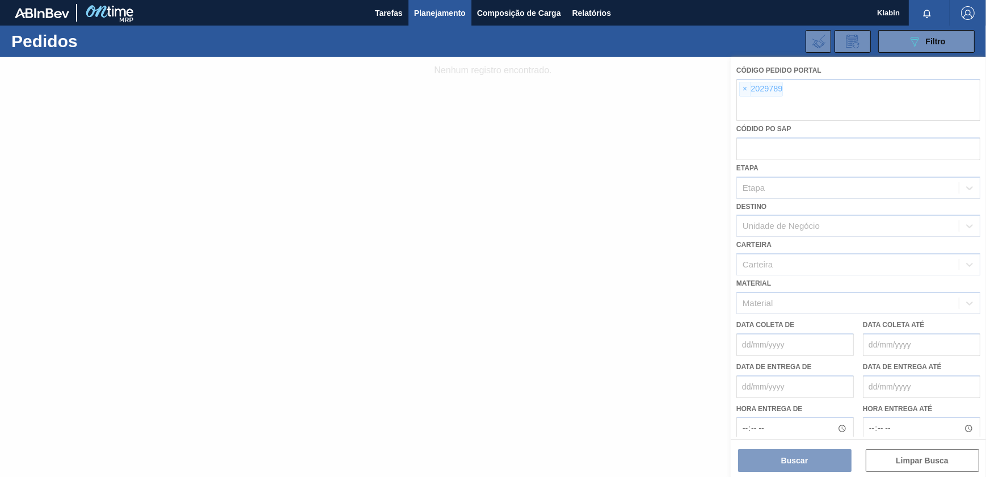
click at [743, 89] on div at bounding box center [493, 267] width 986 height 420
click at [743, 88] on div at bounding box center [493, 267] width 986 height 420
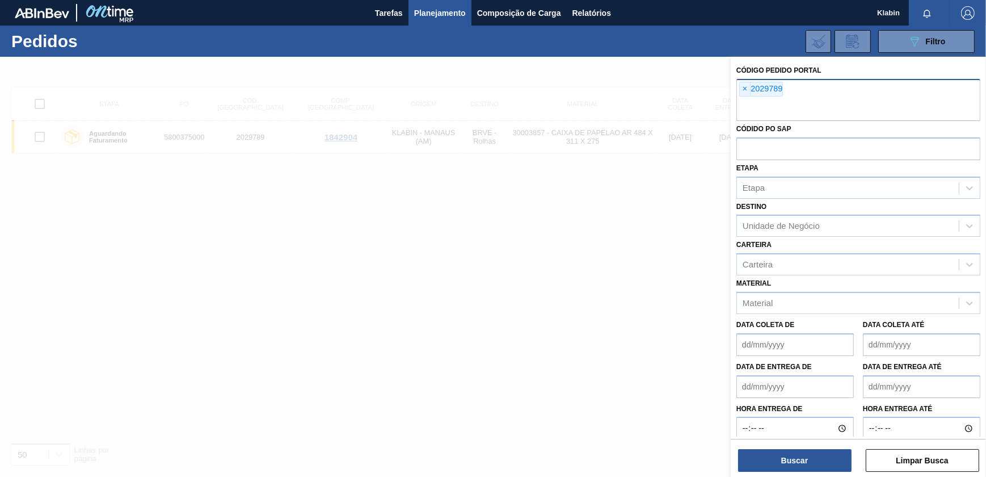
click at [746, 85] on span "×" at bounding box center [745, 89] width 11 height 14
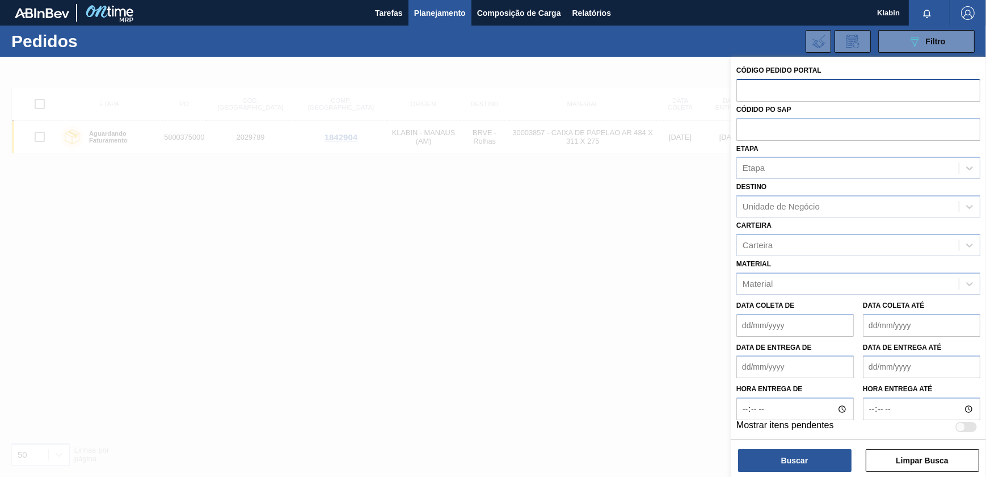
click at [747, 95] on input "text" at bounding box center [859, 90] width 244 height 22
paste input "2029789"
type input "2029789"
click at [795, 456] on button "Buscar" at bounding box center [794, 460] width 113 height 23
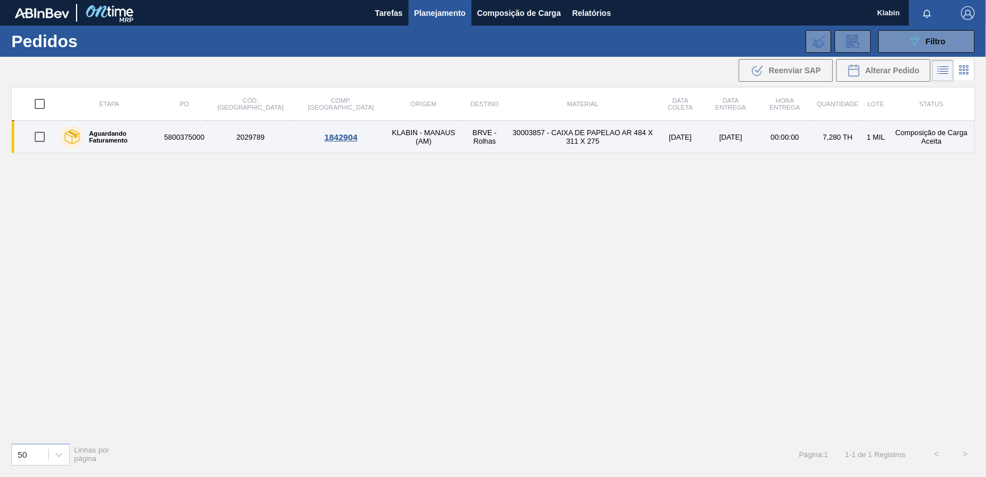
click at [509, 148] on td "30003857 - CAIXA DE PAPELAO AR 484 X 311 X 275" at bounding box center [583, 137] width 148 height 32
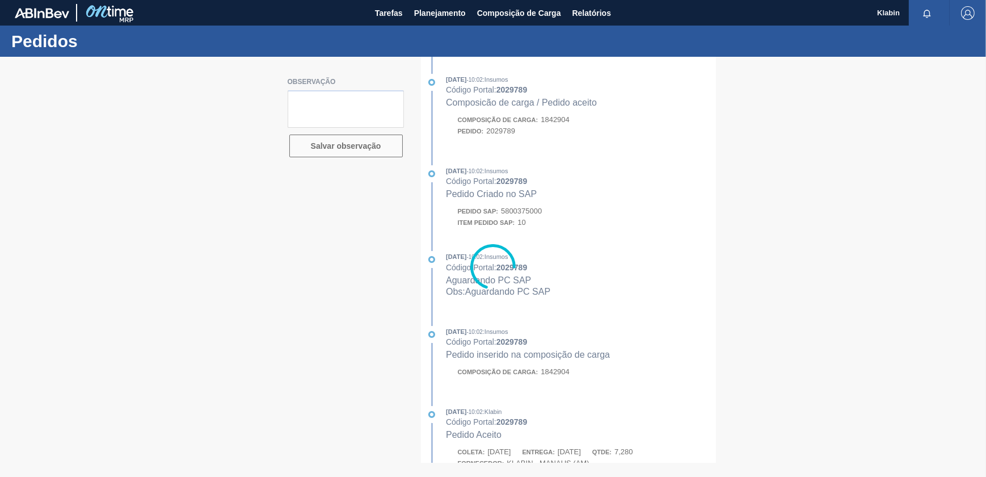
click at [532, 210] on div at bounding box center [493, 267] width 986 height 420
drag, startPoint x: 539, startPoint y: 214, endPoint x: 515, endPoint y: 213, distance: 23.8
click at [515, 213] on div at bounding box center [493, 267] width 986 height 420
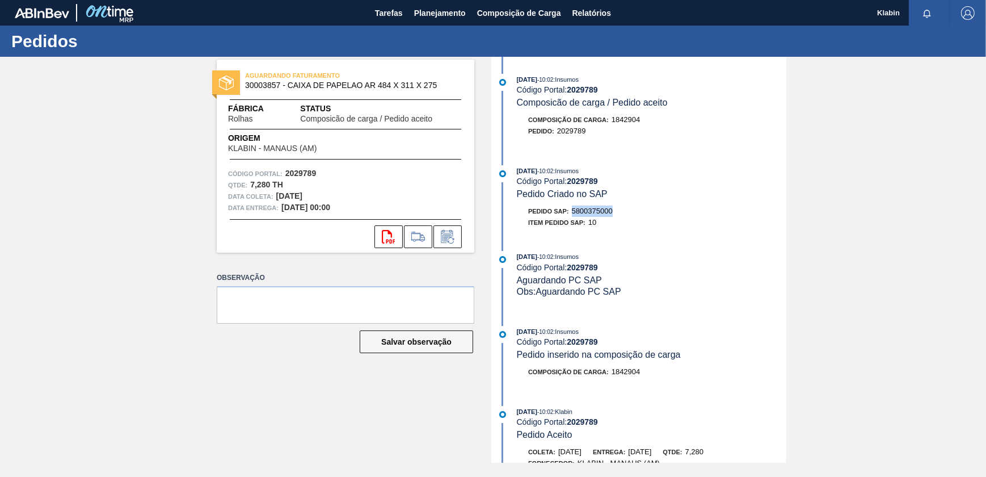
drag, startPoint x: 575, startPoint y: 212, endPoint x: 615, endPoint y: 217, distance: 40.1
click at [615, 217] on div "Pedido SAP: 5800375000" at bounding box center [652, 210] width 270 height 11
copy span "5800375000"
click at [451, 241] on icon at bounding box center [448, 237] width 18 height 14
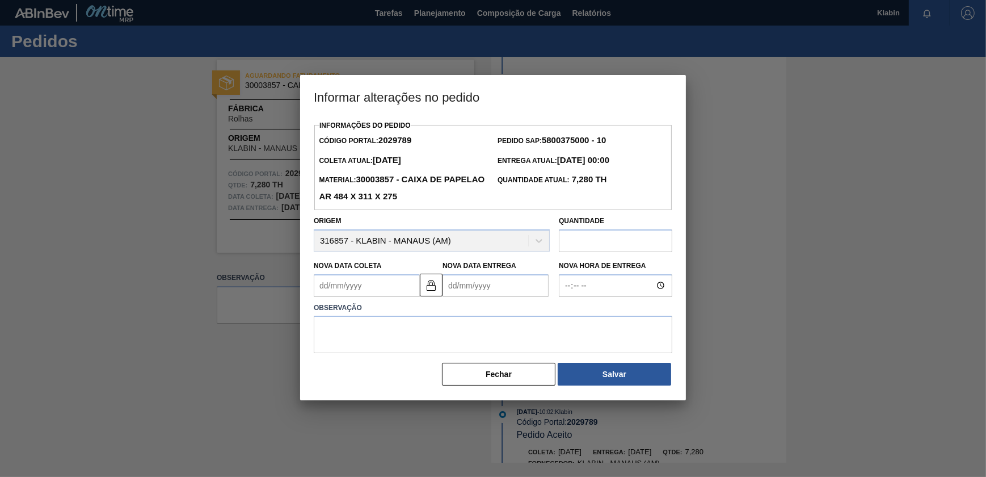
click at [508, 280] on Entrega2029789 "Nova Data Entrega" at bounding box center [496, 285] width 106 height 23
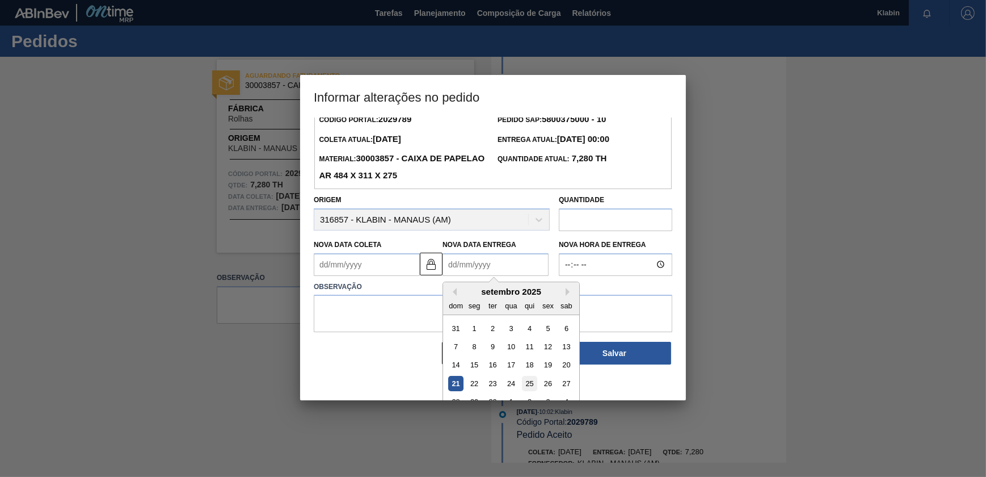
scroll to position [39, 0]
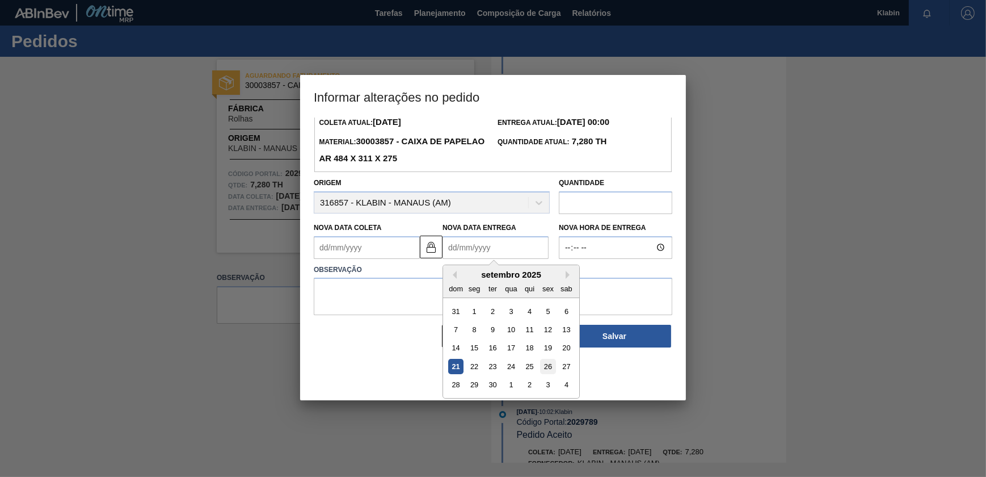
click at [544, 372] on div "26" at bounding box center [547, 366] width 15 height 15
type Coleta2029789 "[DATE]"
type Entrega2029789 "[DATE]"
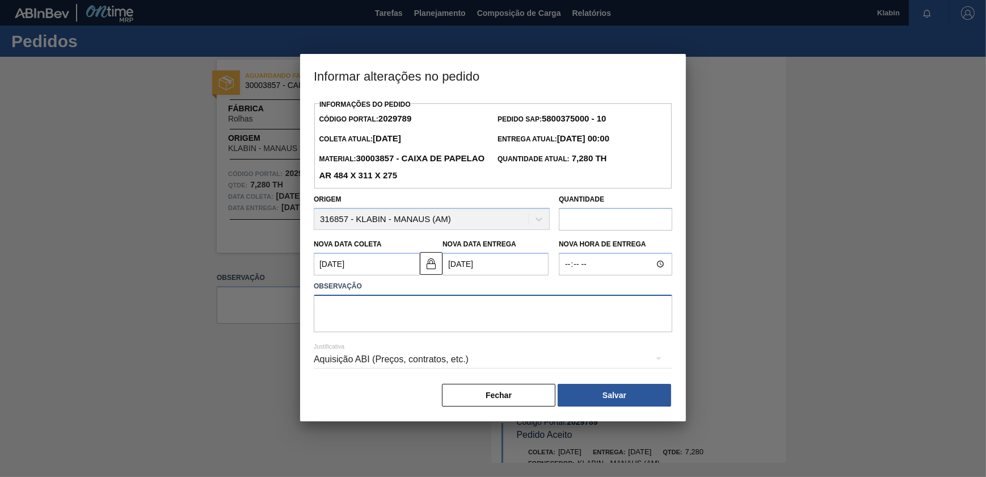
click at [417, 312] on textarea at bounding box center [493, 313] width 359 height 37
type textarea "a"
type textarea "Alteração de data."
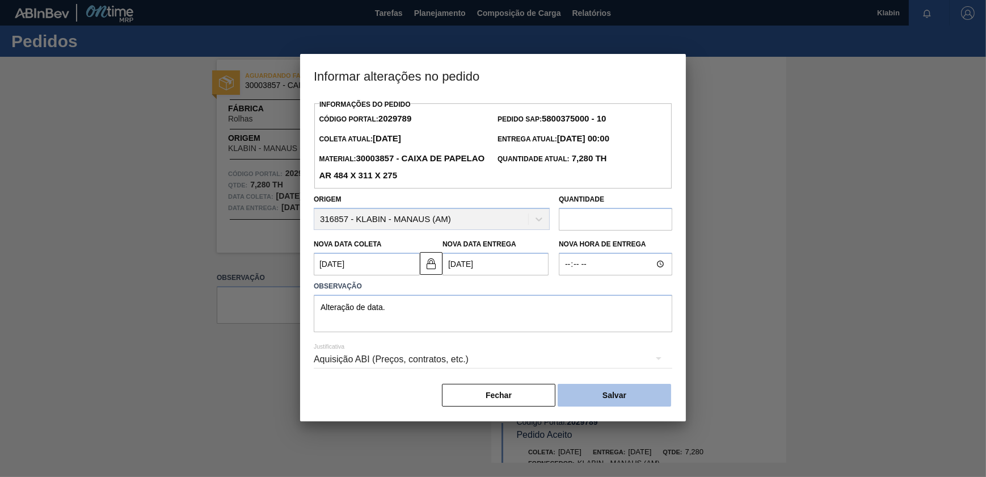
click at [624, 391] on button "Salvar" at bounding box center [614, 395] width 113 height 23
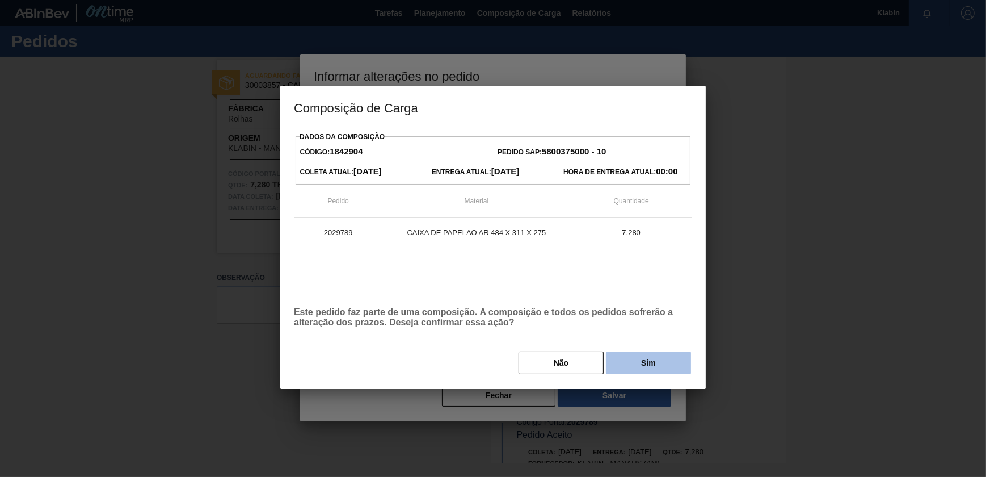
click at [642, 354] on button "Sim" at bounding box center [648, 362] width 85 height 23
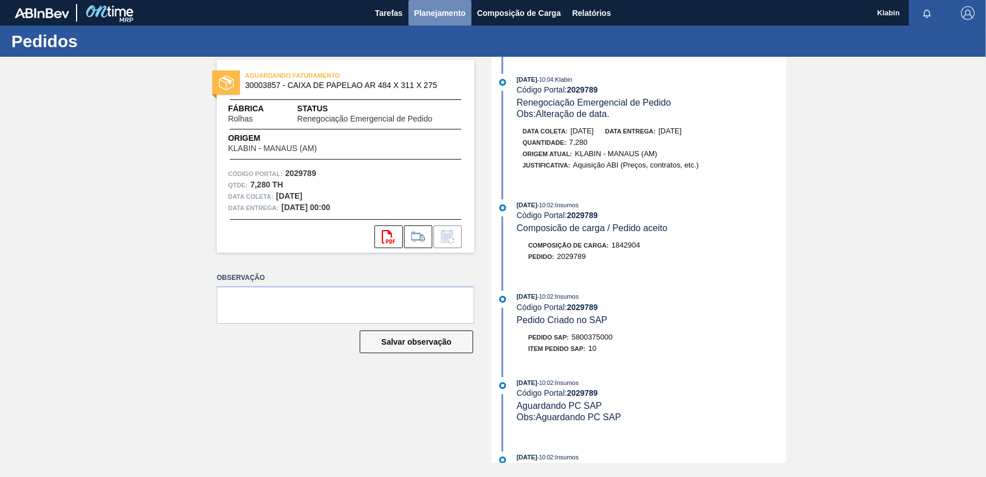
click at [451, 7] on span "Planejamento" at bounding box center [440, 13] width 52 height 14
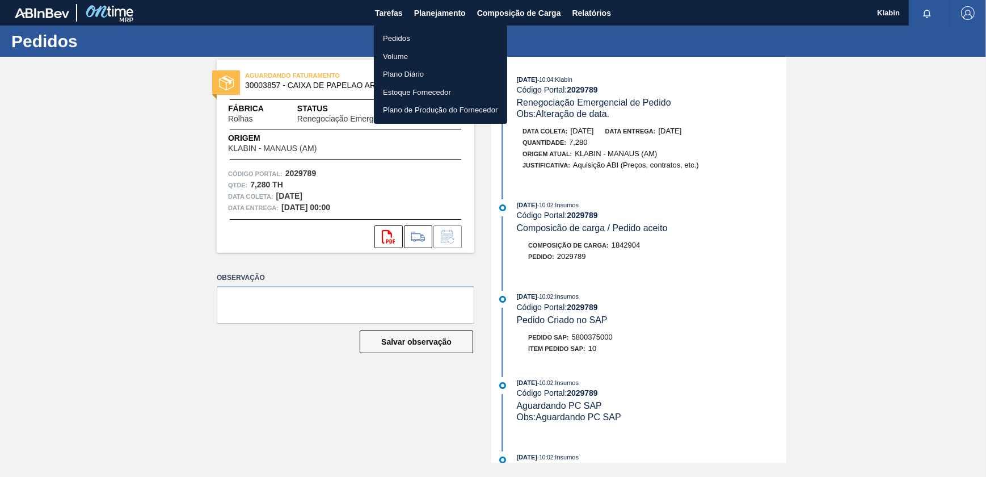
click at [409, 37] on li "Pedidos" at bounding box center [440, 39] width 133 height 18
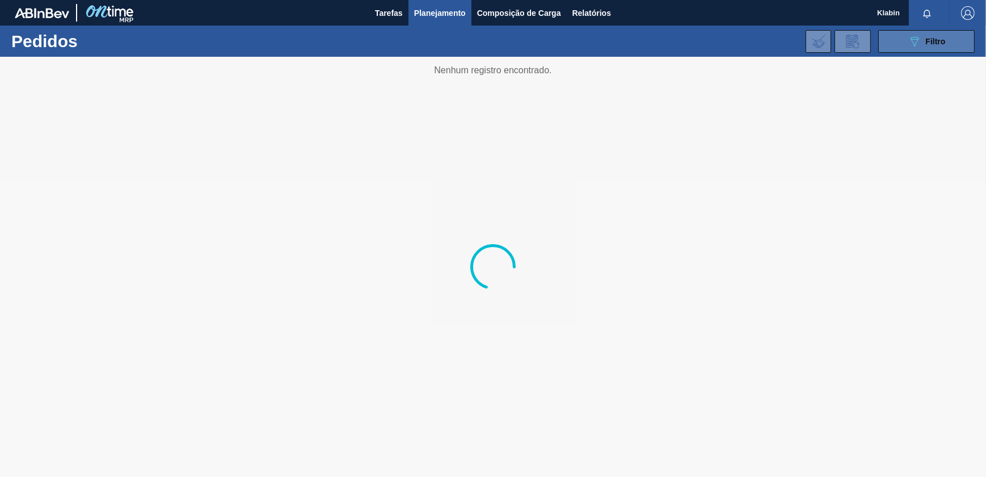
click at [911, 40] on icon "089F7B8B-B2A5-4AFE-B5C0-19BA573D28AC" at bounding box center [915, 42] width 14 height 14
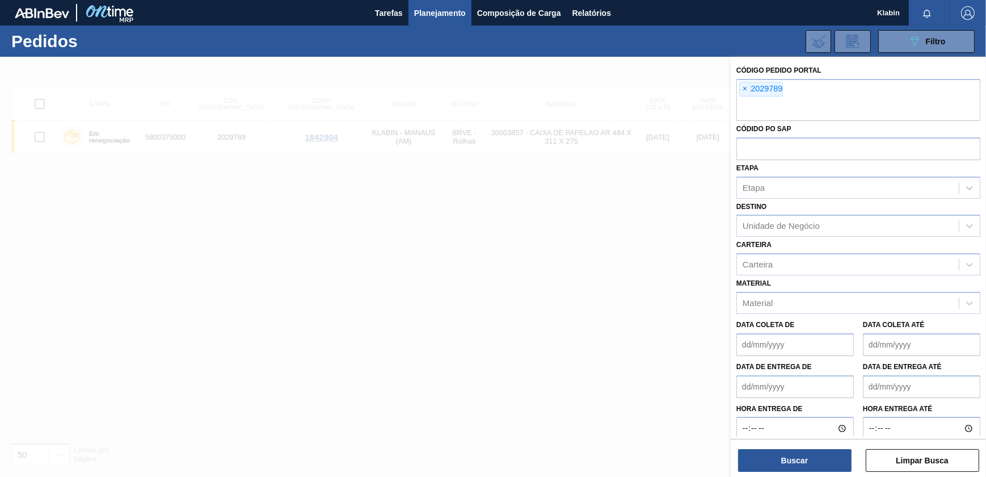
drag, startPoint x: 746, startPoint y: 87, endPoint x: 755, endPoint y: 104, distance: 19.0
click at [746, 86] on span "×" at bounding box center [745, 89] width 11 height 14
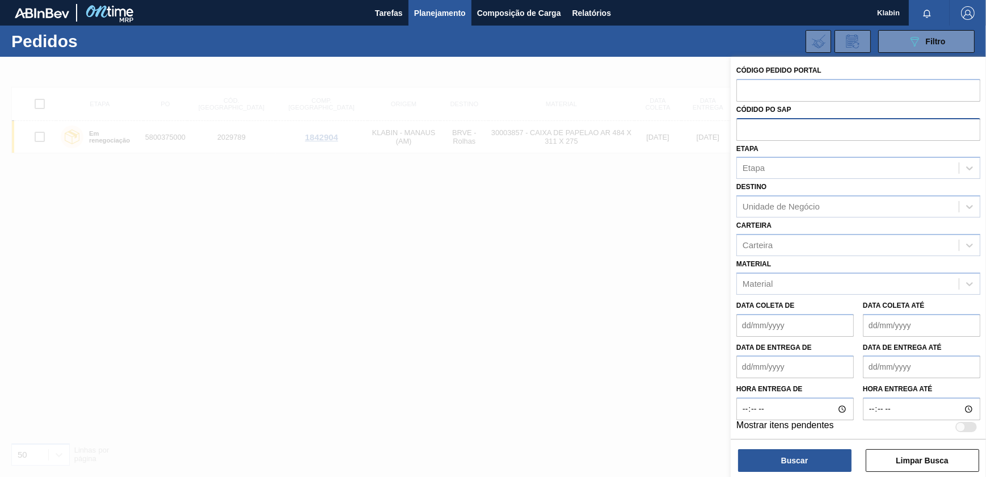
click at [777, 135] on input "text" at bounding box center [859, 129] width 244 height 22
paste input "5800353305"
type input "5800353305"
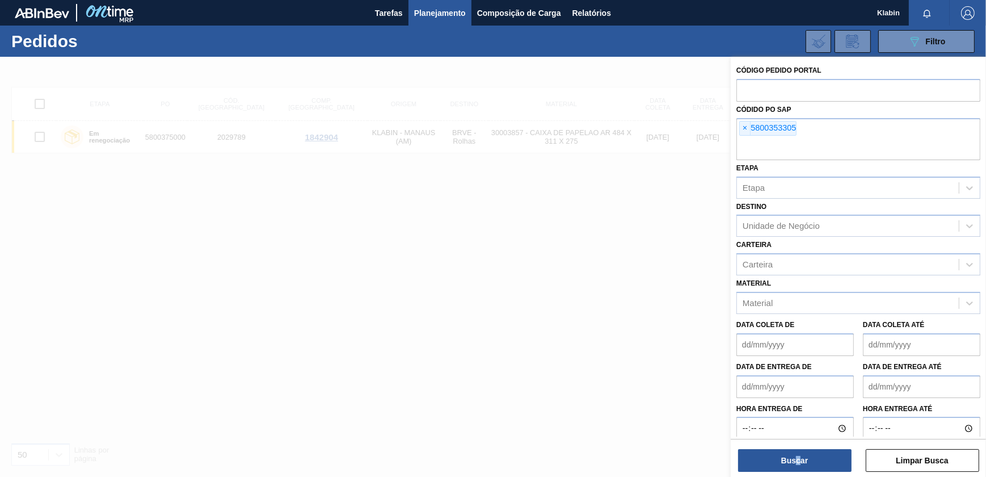
scroll to position [22, 0]
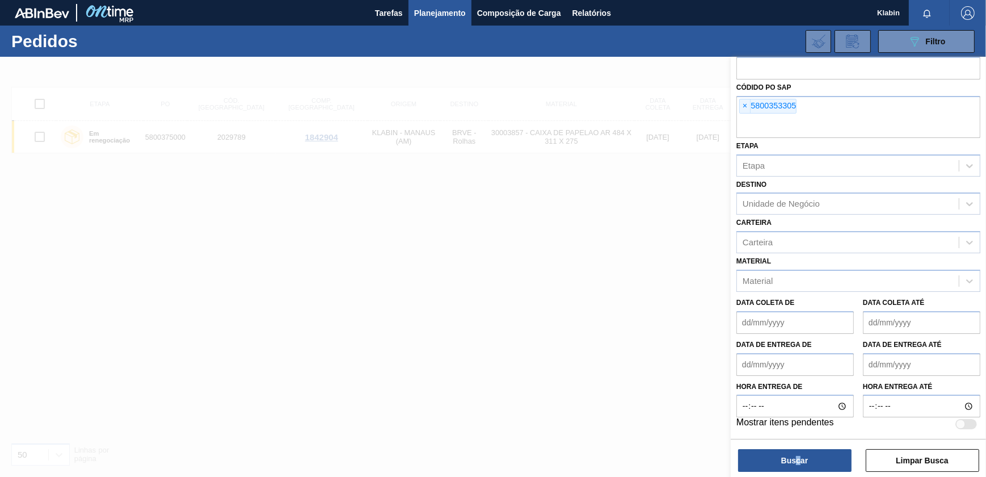
click at [799, 448] on div "Buscar Limpar Busca" at bounding box center [858, 455] width 255 height 32
drag, startPoint x: 799, startPoint y: 448, endPoint x: 801, endPoint y: 454, distance: 6.1
click at [801, 454] on button "Buscar" at bounding box center [794, 460] width 113 height 23
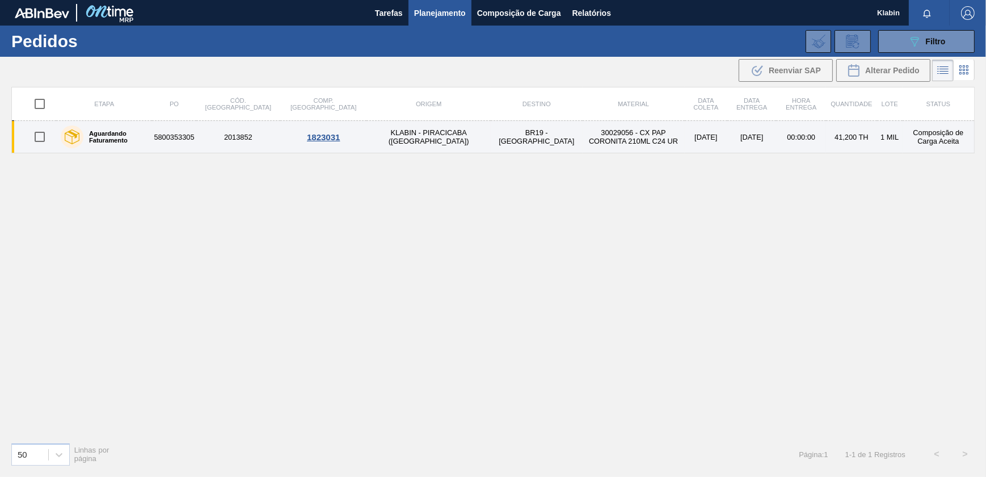
click at [491, 136] on td "BR19 - [GEOGRAPHIC_DATA]" at bounding box center [537, 137] width 92 height 32
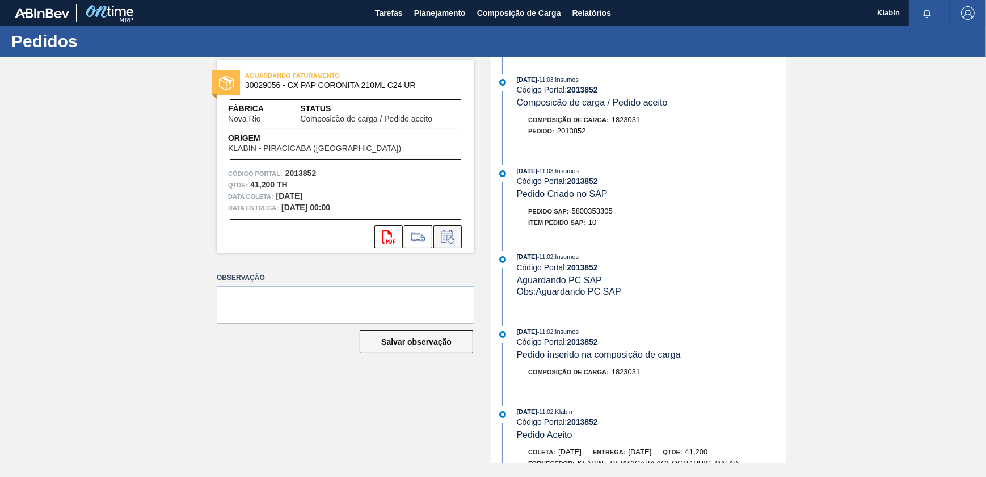
click at [451, 230] on icon at bounding box center [447, 236] width 12 height 13
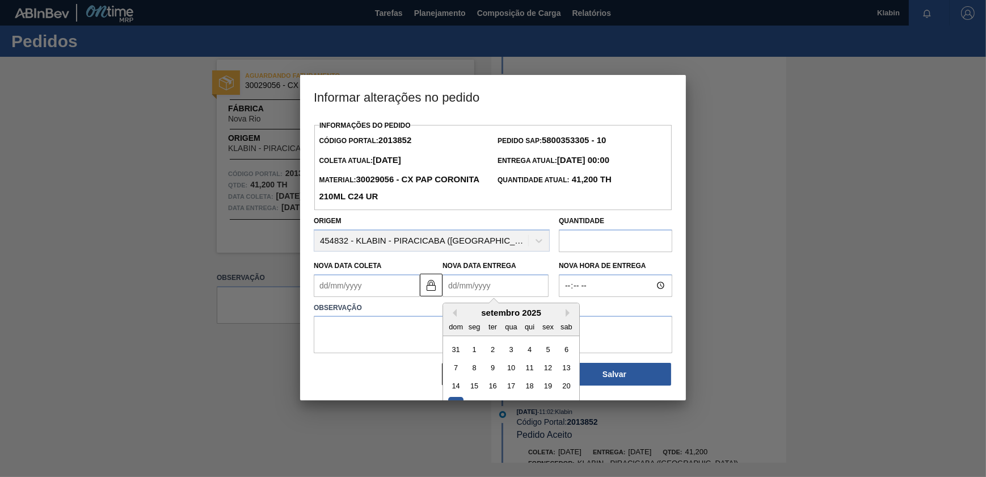
click at [501, 280] on Entrega2013852 "Nova Data Entrega" at bounding box center [496, 285] width 106 height 23
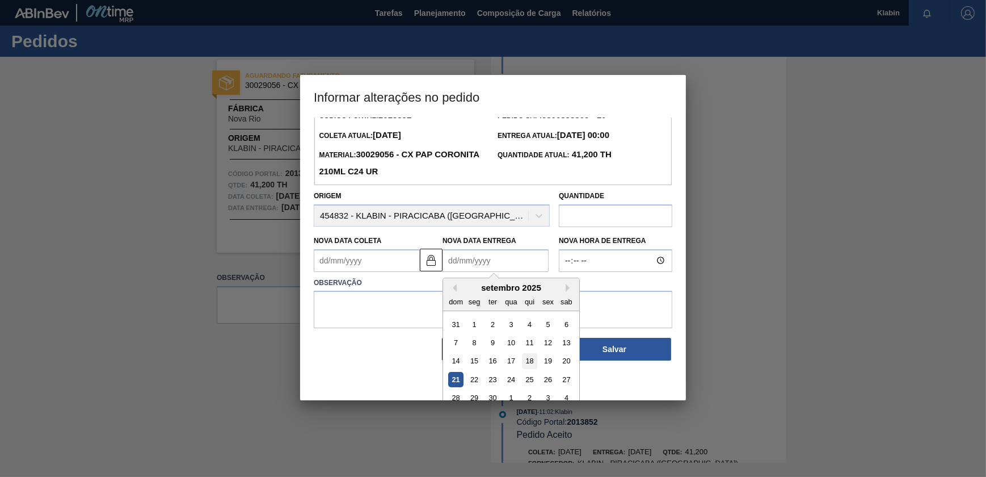
scroll to position [39, 0]
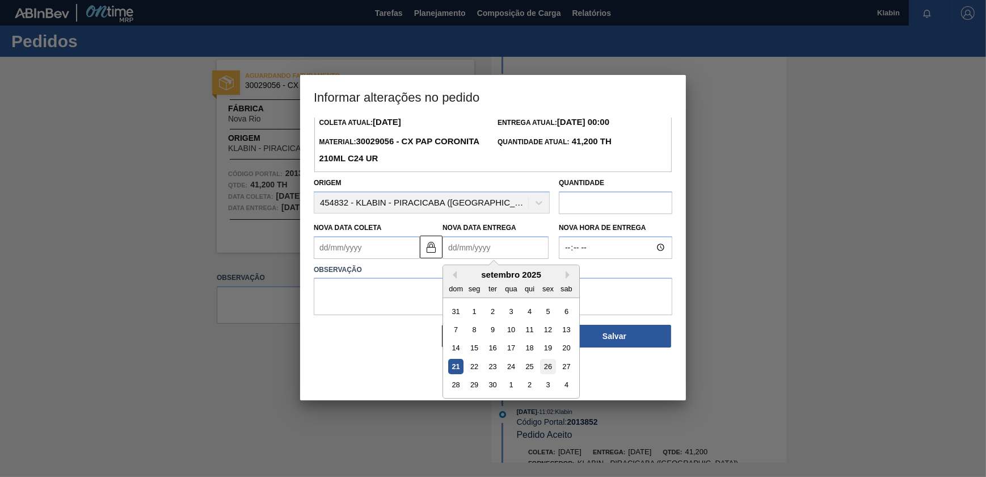
click at [543, 368] on div "26" at bounding box center [547, 366] width 15 height 15
type Coleta2013852 "[DATE]"
type Entrega2013852 "[DATE]"
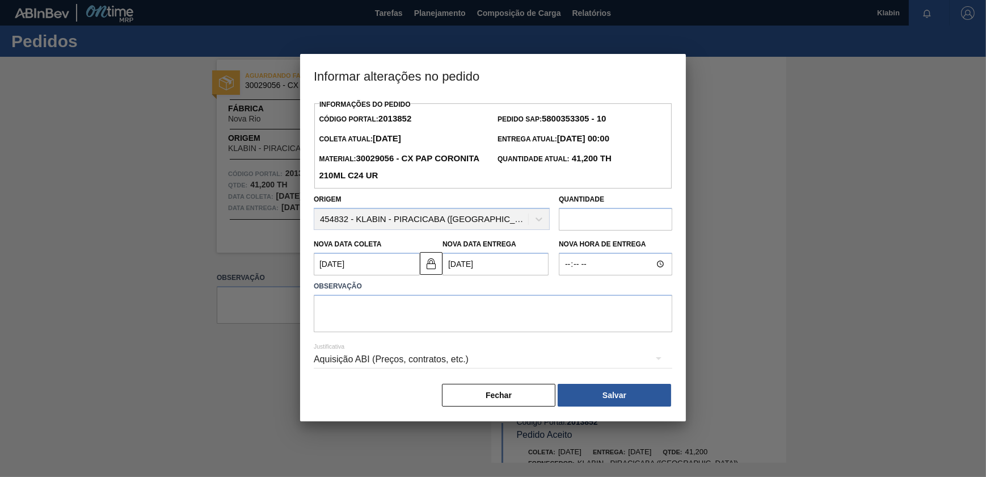
scroll to position [0, 0]
click at [600, 399] on button "Salvar" at bounding box center [614, 395] width 113 height 23
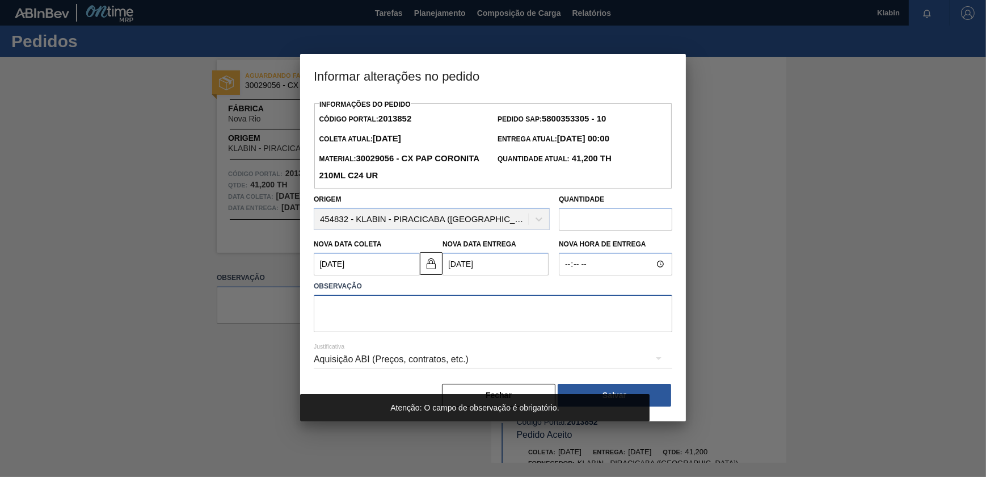
click at [535, 314] on textarea at bounding box center [493, 313] width 359 height 37
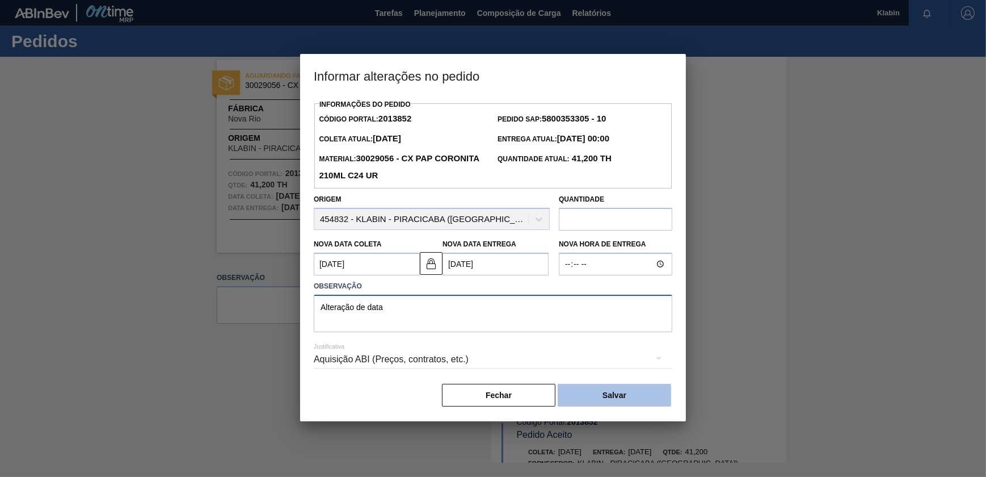
type textarea "Alteração de data"
click at [594, 392] on button "Salvar" at bounding box center [614, 395] width 113 height 23
click at [621, 398] on button "Salvar" at bounding box center [614, 395] width 113 height 23
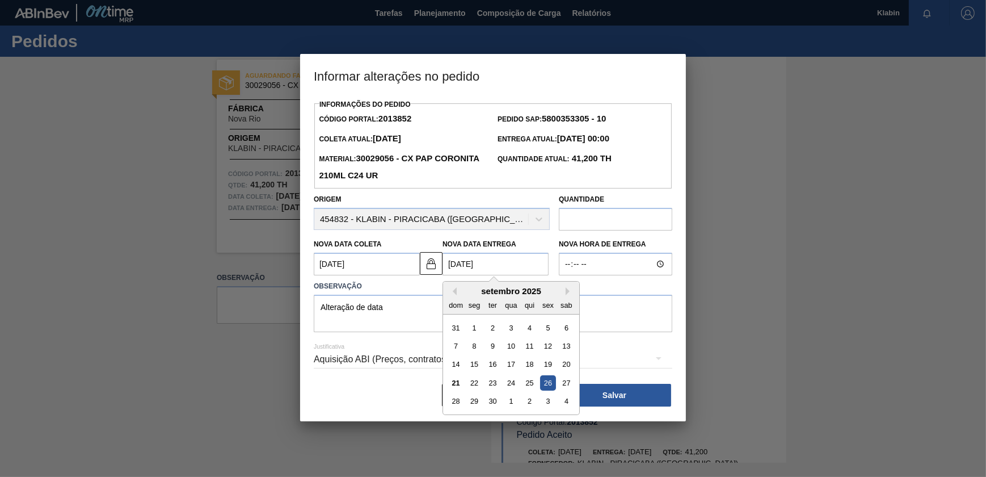
click at [488, 268] on Entrega2013852 "[DATE]" at bounding box center [496, 264] width 106 height 23
click at [550, 385] on div "26" at bounding box center [547, 382] width 15 height 15
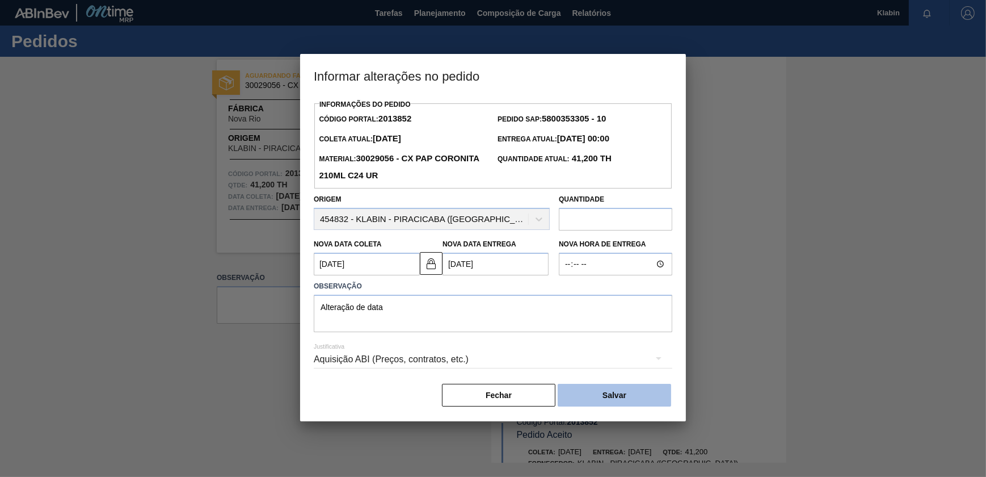
click at [599, 403] on button "Salvar" at bounding box center [614, 395] width 113 height 23
click at [632, 390] on button "Salvar" at bounding box center [614, 395] width 113 height 23
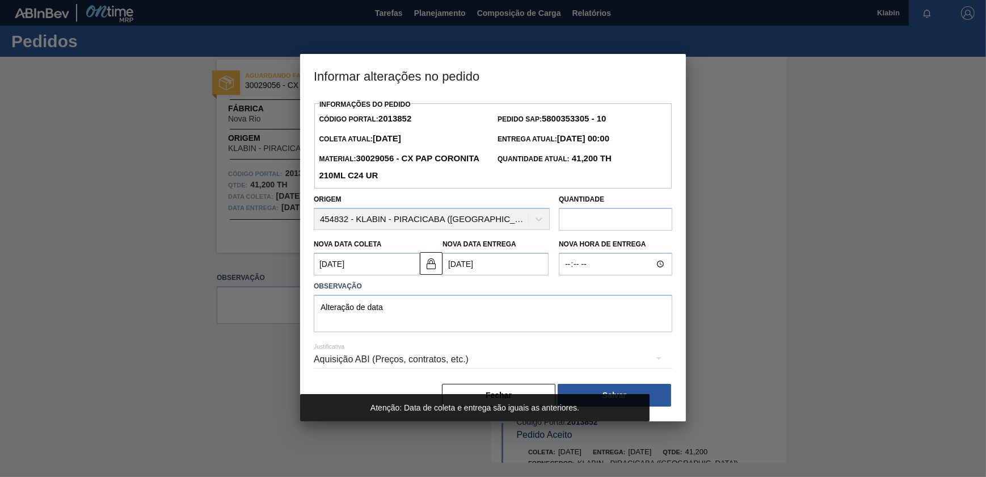
click at [380, 267] on Coleta2013852 "[DATE]" at bounding box center [367, 264] width 106 height 23
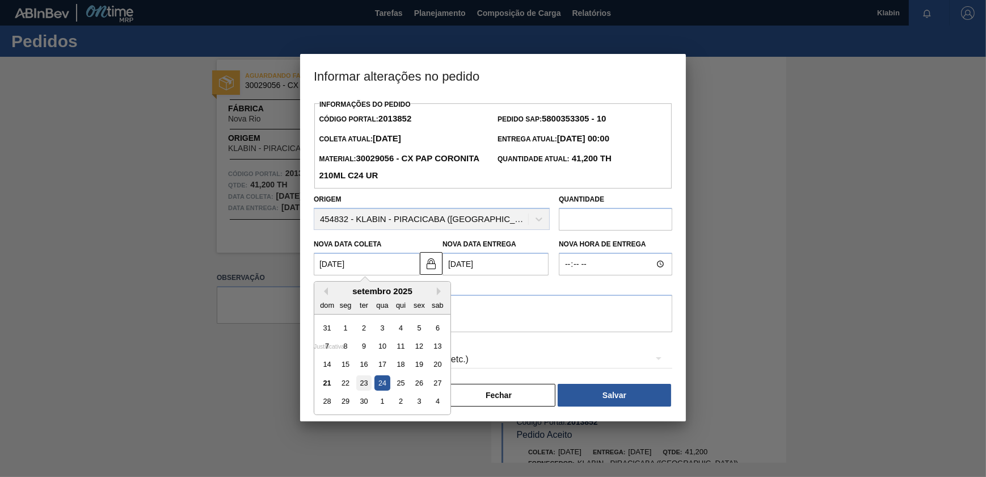
click at [368, 379] on div "23" at bounding box center [363, 382] width 15 height 15
type Coleta2013852 "[DATE]"
type Entrega2013852 "[DATE]"
click at [403, 262] on Coleta2013852 "[DATE]" at bounding box center [367, 264] width 106 height 23
click at [379, 381] on div "24" at bounding box center [382, 382] width 15 height 15
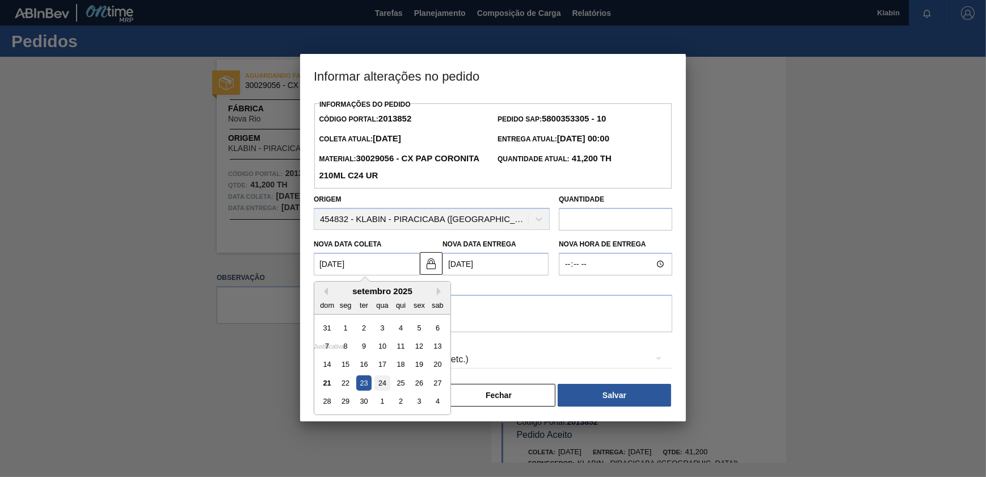
type Coleta2013852 "[DATE]"
type Entrega2013852 "[DATE]"
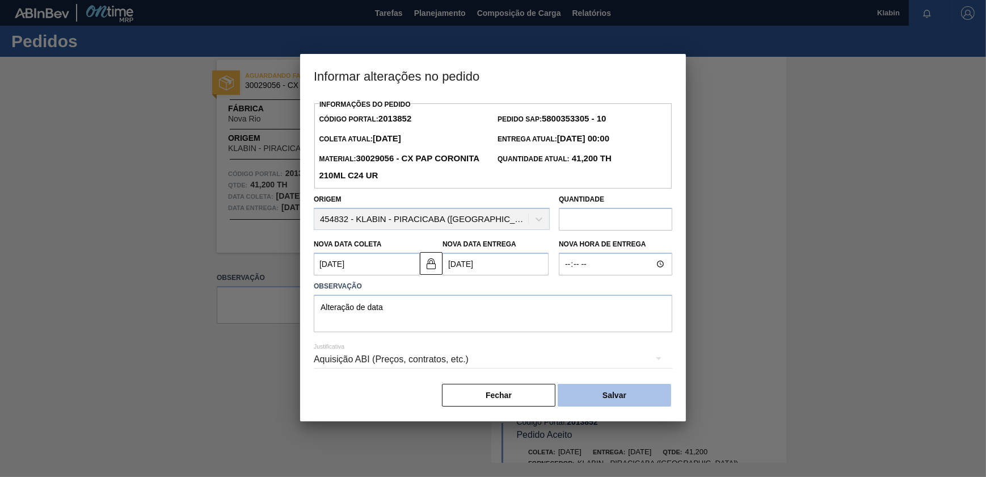
click at [609, 402] on button "Salvar" at bounding box center [614, 395] width 113 height 23
click at [462, 268] on Entrega2013852 "[DATE]" at bounding box center [496, 264] width 106 height 23
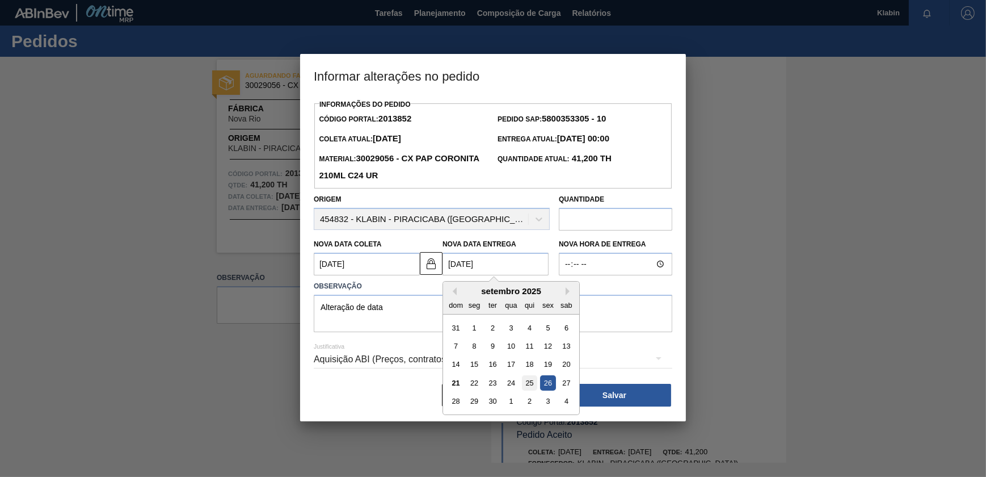
click at [534, 385] on div "25" at bounding box center [529, 382] width 15 height 15
type Coleta2013852 "[DATE]"
type Entrega2013852 "[DATE]"
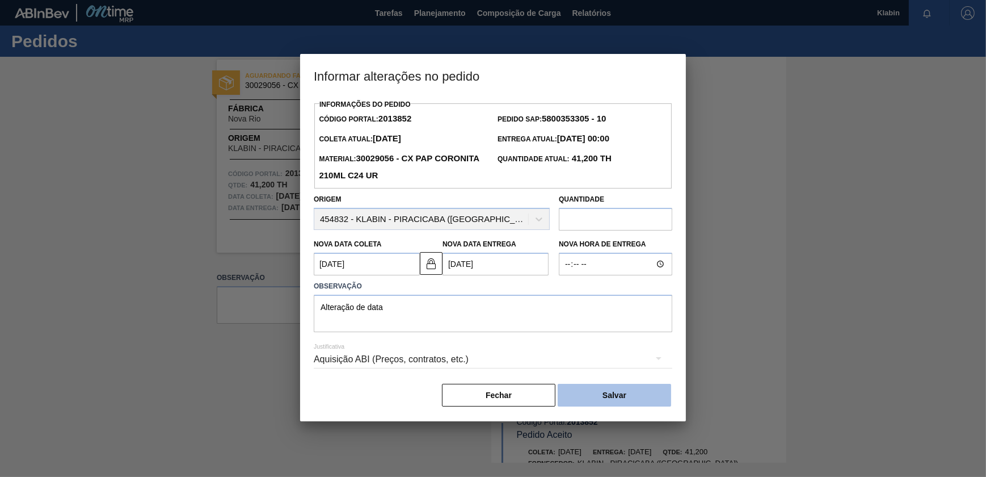
click at [578, 398] on button "Salvar" at bounding box center [614, 395] width 113 height 23
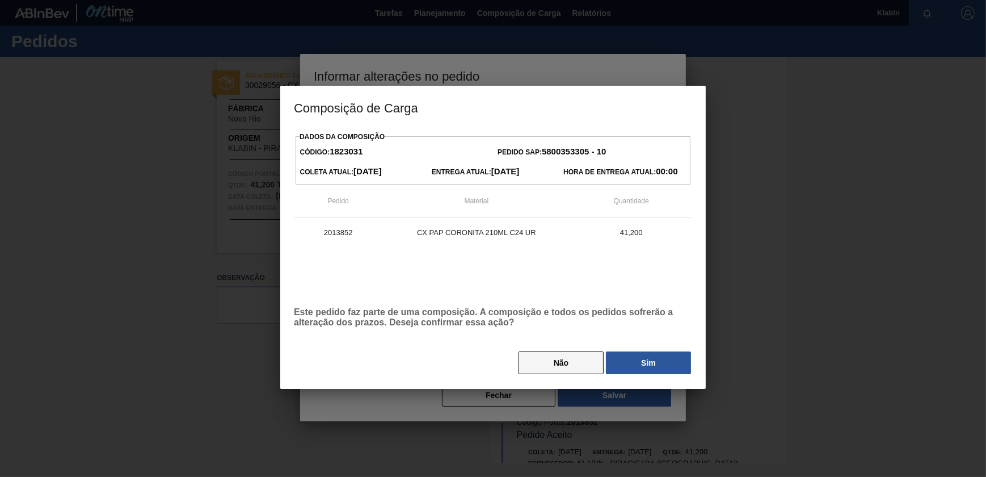
click at [586, 365] on button "Não" at bounding box center [561, 362] width 85 height 23
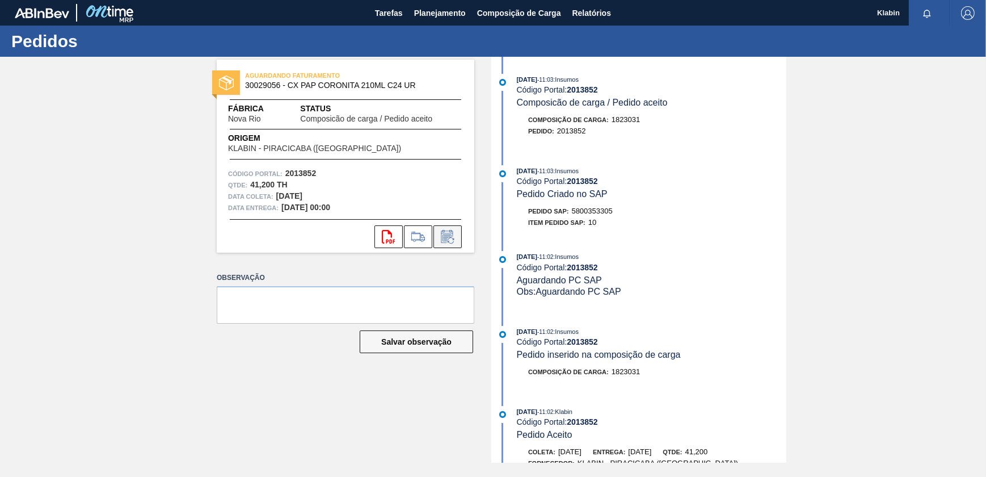
click at [459, 230] on button at bounding box center [448, 236] width 28 height 23
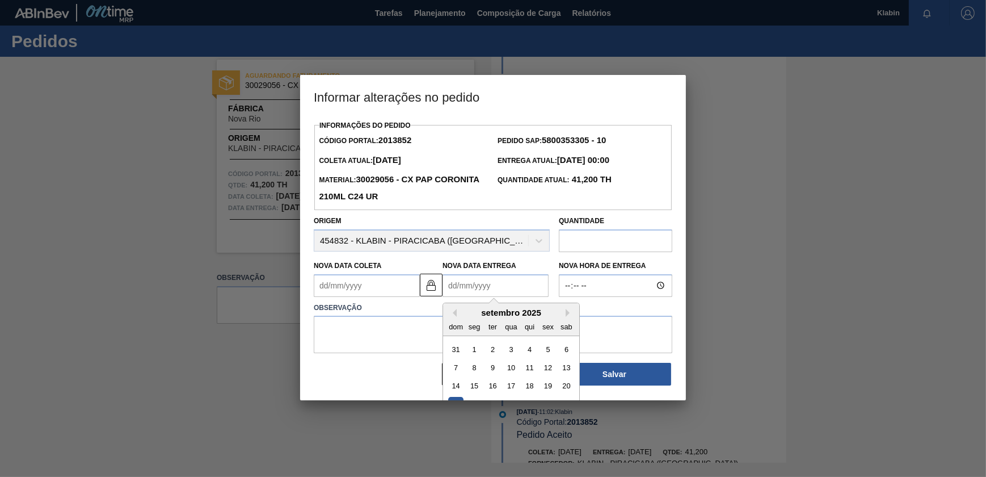
click at [487, 295] on Entrega2013852 "Nova Data Entrega" at bounding box center [496, 285] width 106 height 23
click at [403, 326] on textarea at bounding box center [493, 334] width 359 height 37
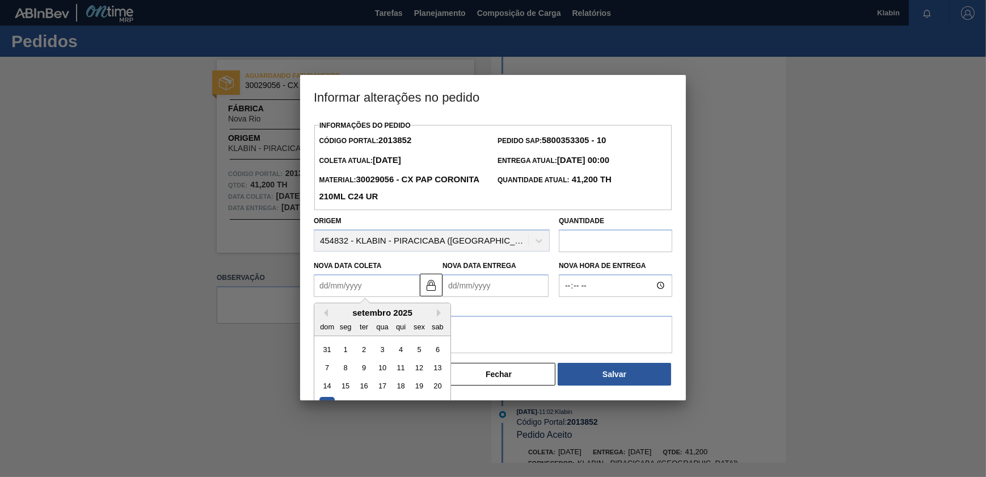
click at [385, 293] on Coleta2013852 "Nova Data Coleta" at bounding box center [367, 285] width 106 height 23
click at [389, 282] on Coleta2013852 "Nova Data Coleta" at bounding box center [367, 285] width 106 height 23
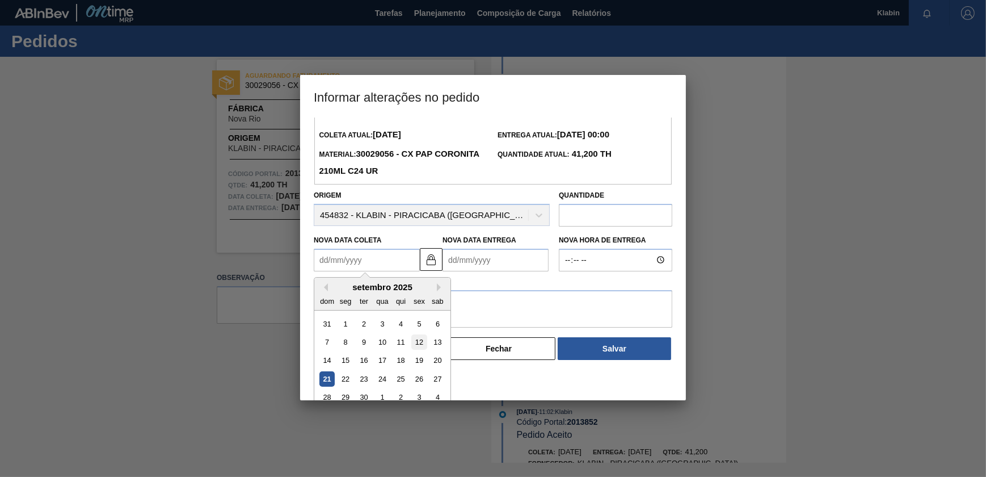
scroll to position [39, 0]
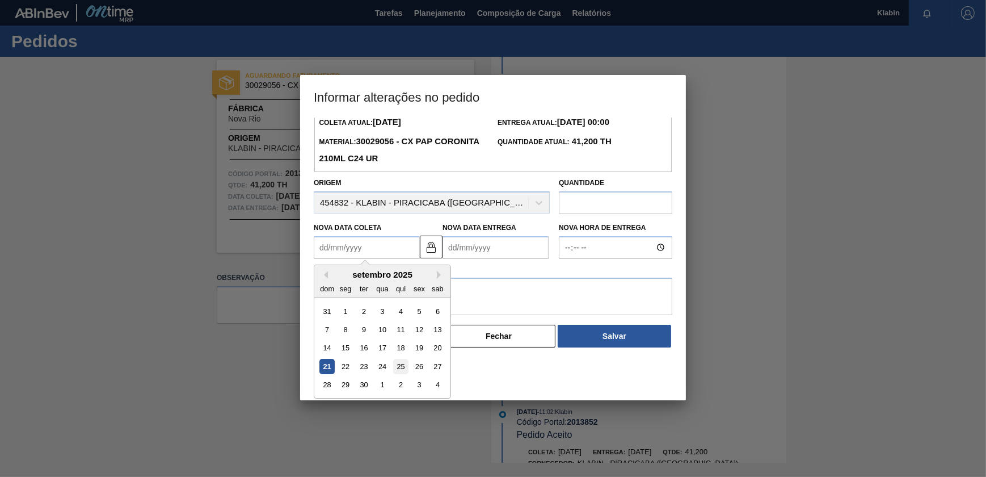
click at [401, 360] on div "25" at bounding box center [400, 366] width 15 height 15
type Coleta2013852 "[DATE]"
type Entrega2013852 "[DATE]"
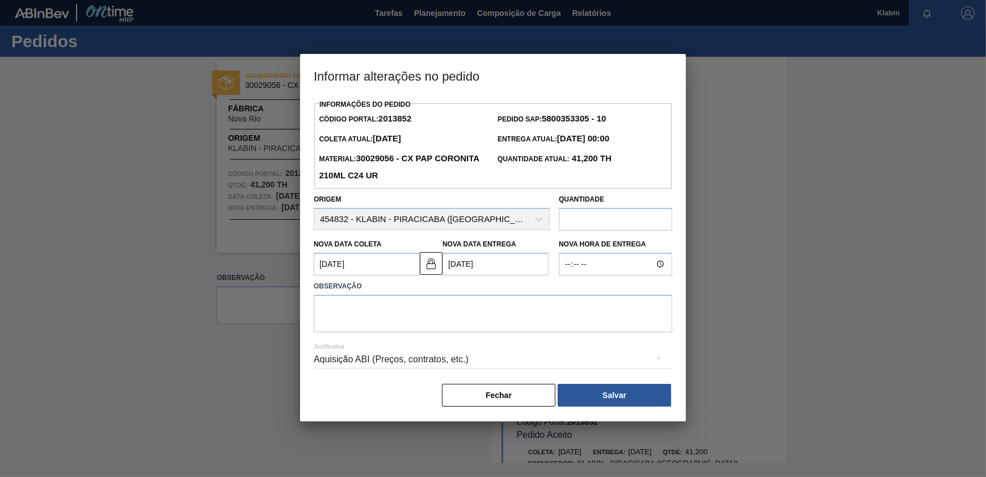
click at [398, 266] on Coleta2013852 "[DATE]" at bounding box center [367, 264] width 106 height 23
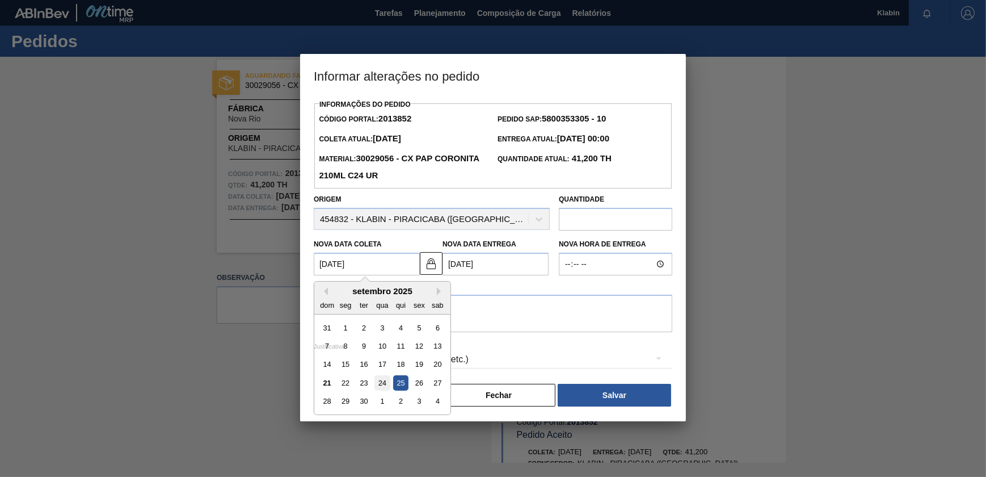
click at [386, 384] on div "24" at bounding box center [382, 382] width 15 height 15
type Coleta2013852 "[DATE]"
type Entrega2013852 "[DATE]"
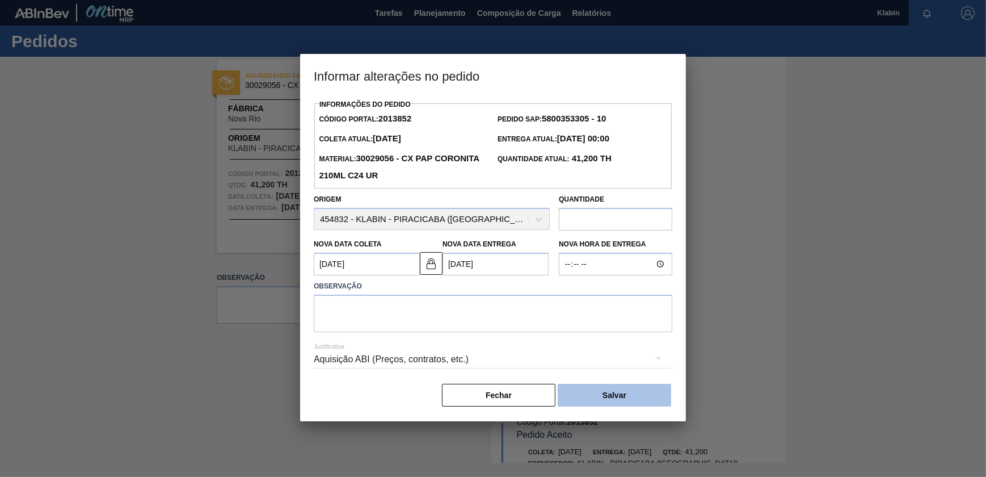
click at [582, 389] on button "Salvar" at bounding box center [614, 395] width 113 height 23
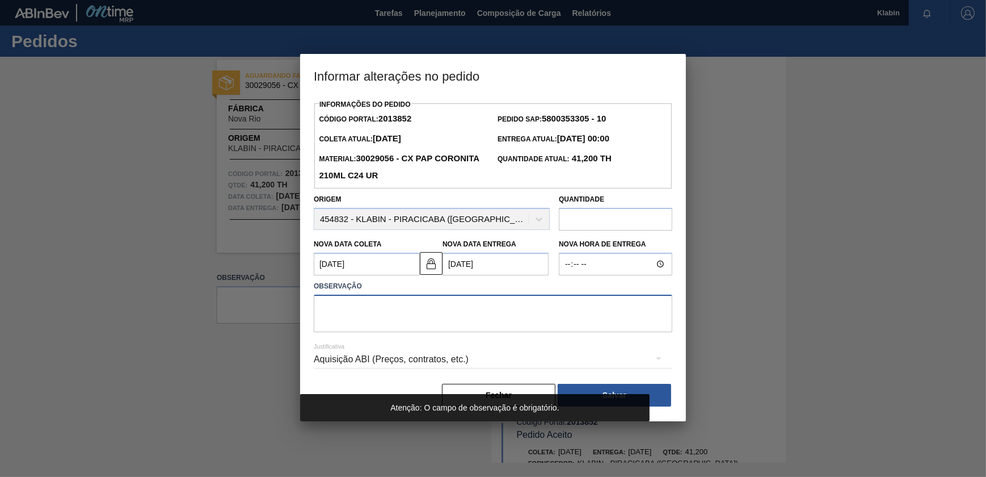
click at [482, 316] on textarea at bounding box center [493, 313] width 359 height 37
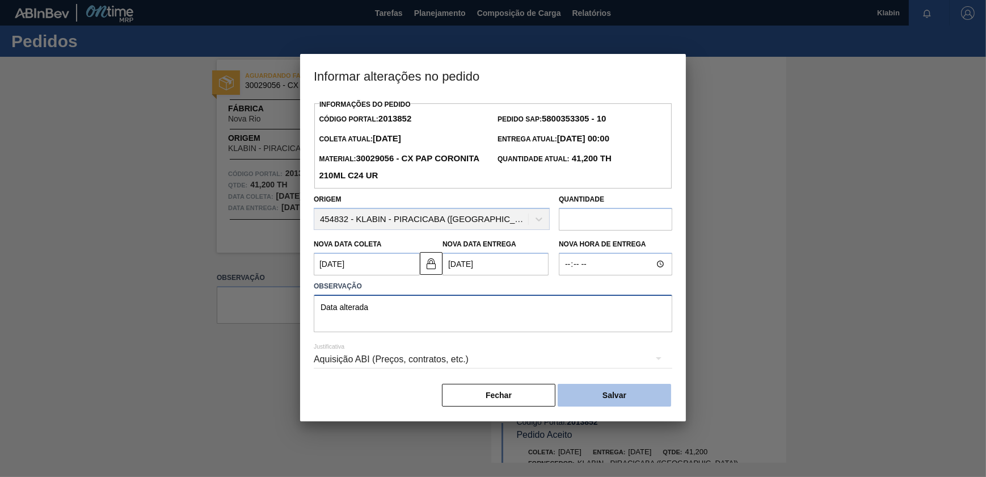
type textarea "Data alterada"
click at [646, 398] on button "Salvar" at bounding box center [614, 395] width 113 height 23
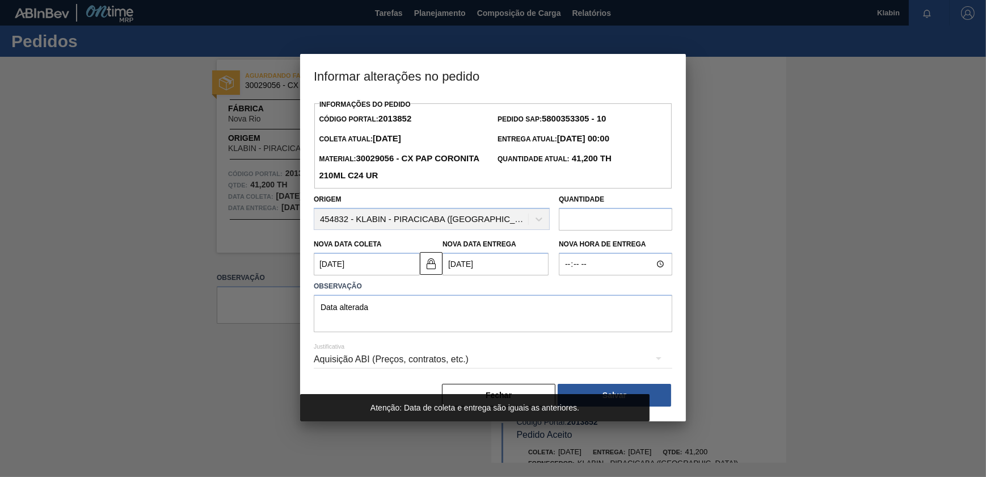
click at [392, 272] on Coleta2013852 "[DATE]" at bounding box center [367, 264] width 106 height 23
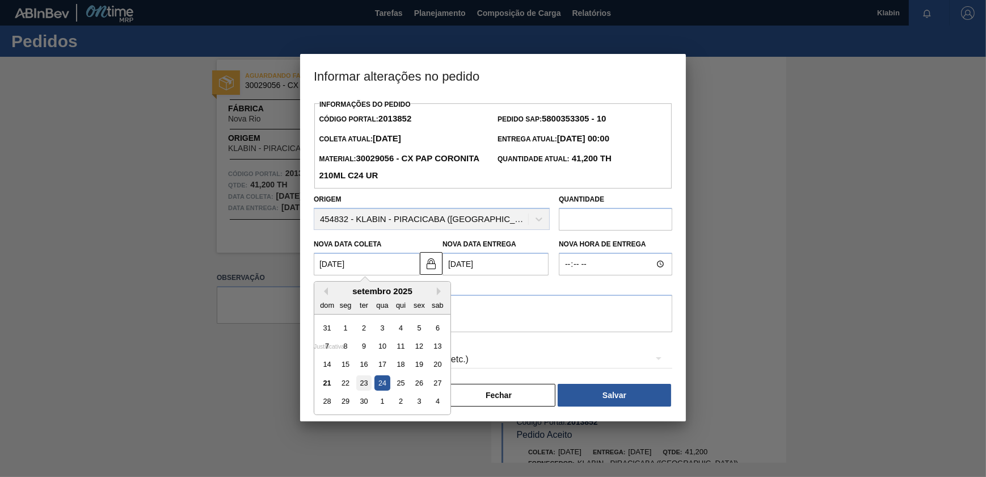
click at [368, 380] on div "23" at bounding box center [363, 382] width 15 height 15
type Coleta2013852 "[DATE]"
type Entrega2013852 "[DATE]"
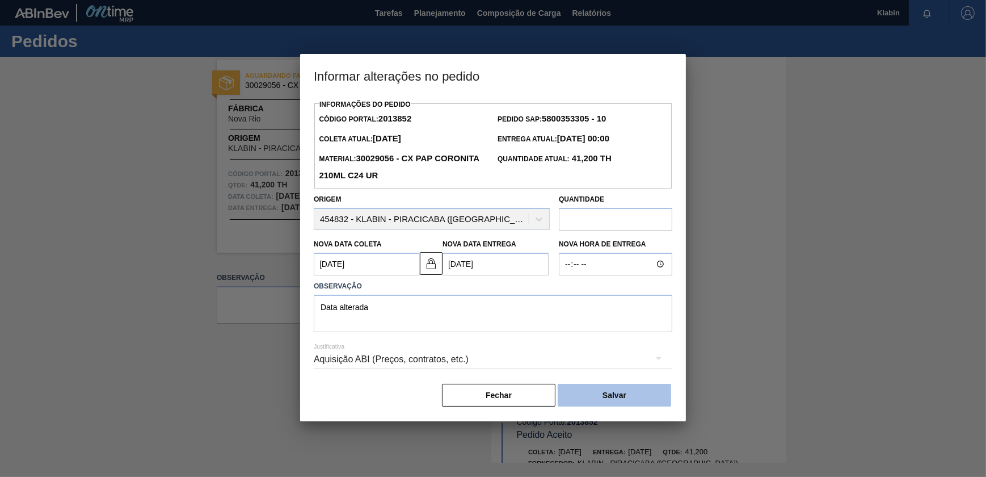
click at [619, 400] on button "Salvar" at bounding box center [614, 395] width 113 height 23
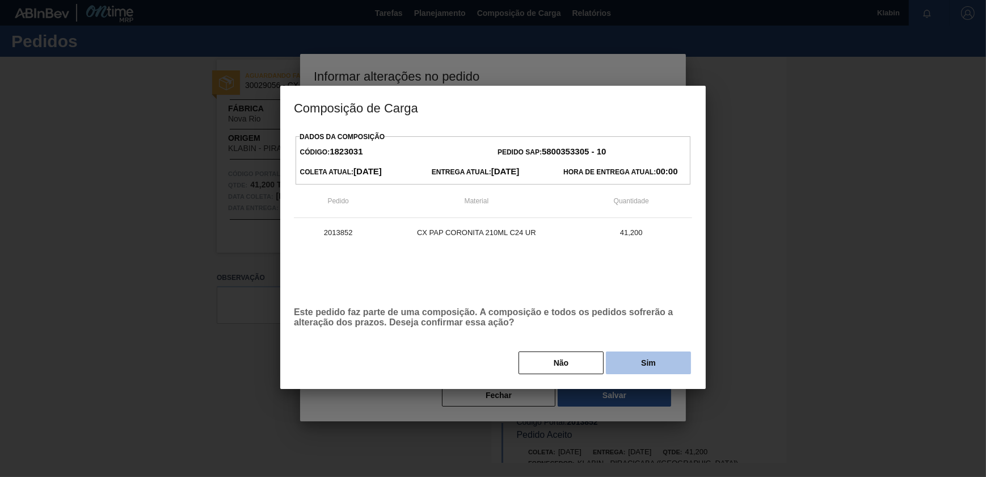
click at [625, 365] on button "Sim" at bounding box center [648, 362] width 85 height 23
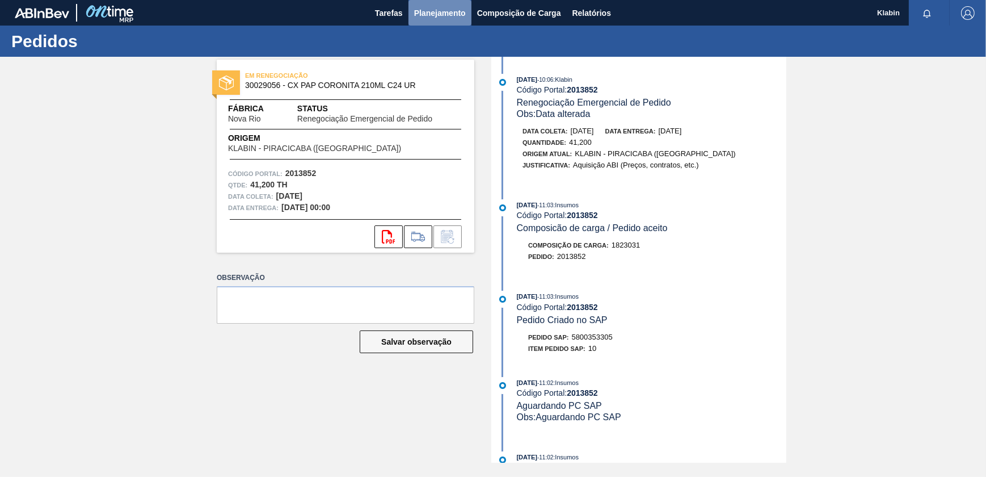
click at [423, 8] on span "Planejamento" at bounding box center [440, 13] width 52 height 14
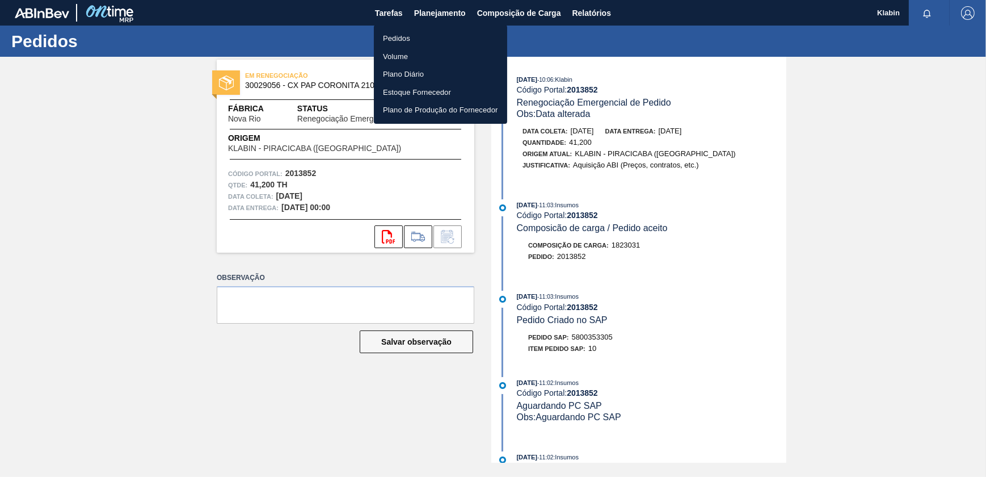
click at [406, 37] on li "Pedidos" at bounding box center [440, 39] width 133 height 18
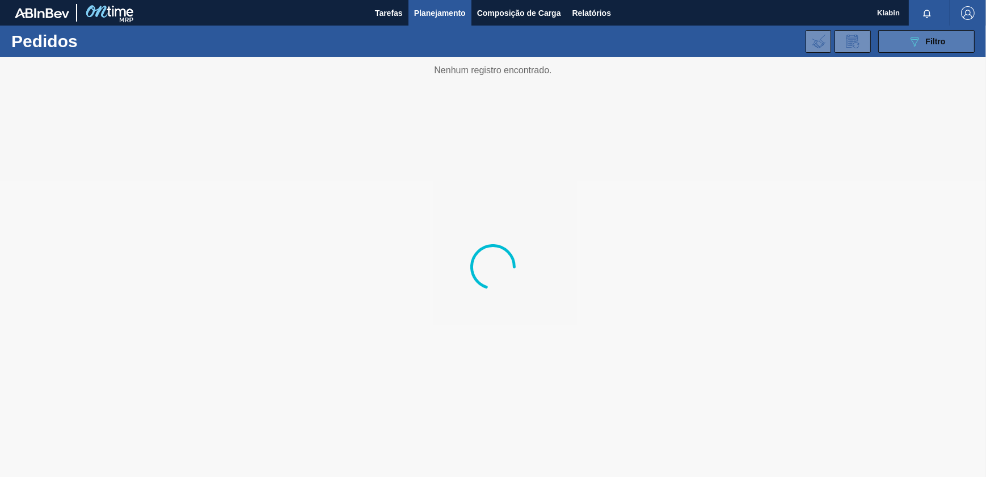
click at [897, 43] on button "089F7B8B-B2A5-4AFE-B5C0-19BA573D28AC Filtro" at bounding box center [926, 41] width 96 height 23
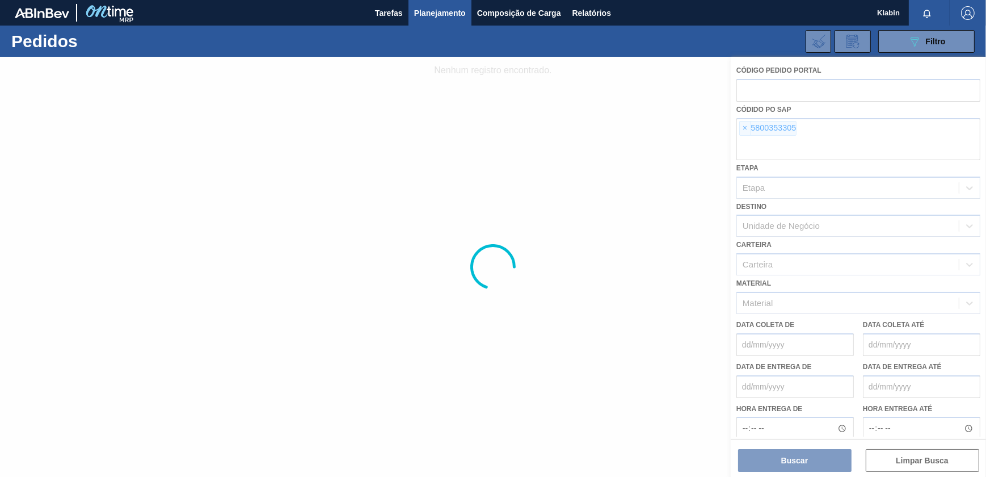
click at [751, 125] on div at bounding box center [493, 267] width 986 height 420
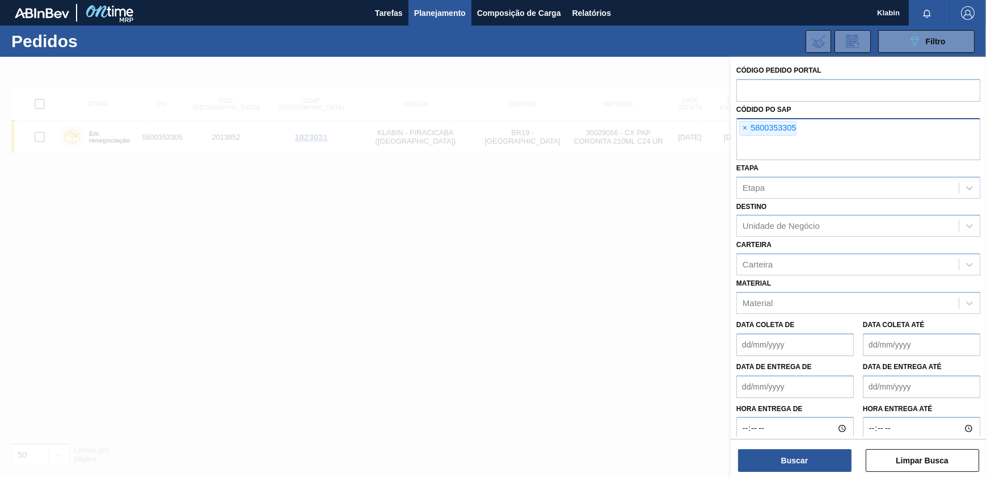
click at [747, 130] on span "×" at bounding box center [745, 128] width 11 height 14
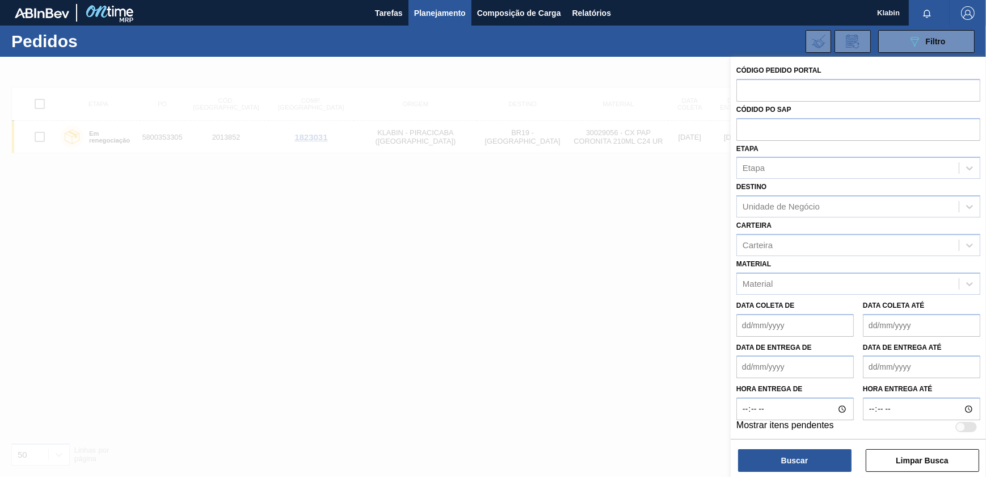
click at [771, 155] on div "Etapa Etapa" at bounding box center [859, 160] width 244 height 39
click at [765, 134] on input "text" at bounding box center [859, 129] width 244 height 22
paste input "5800353306"
type input "5800353306"
click at [792, 463] on button "Buscar" at bounding box center [794, 460] width 113 height 23
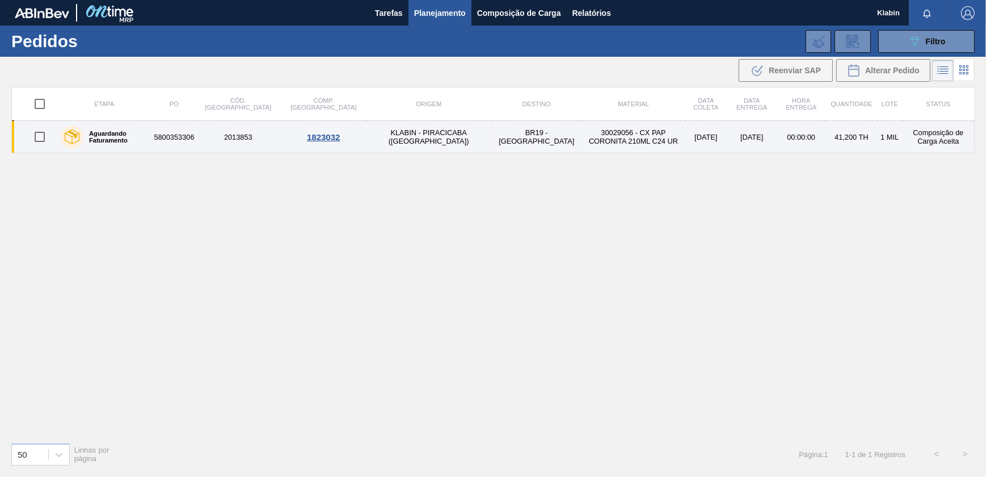
click at [386, 136] on td "KLABIN - PIRACICABA ([GEOGRAPHIC_DATA])" at bounding box center [429, 137] width 124 height 32
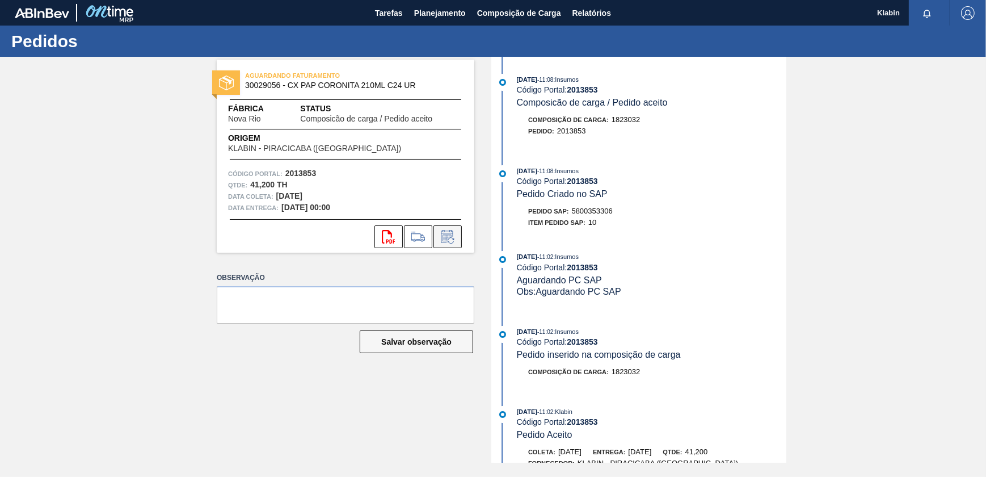
click at [460, 229] on button at bounding box center [448, 236] width 28 height 23
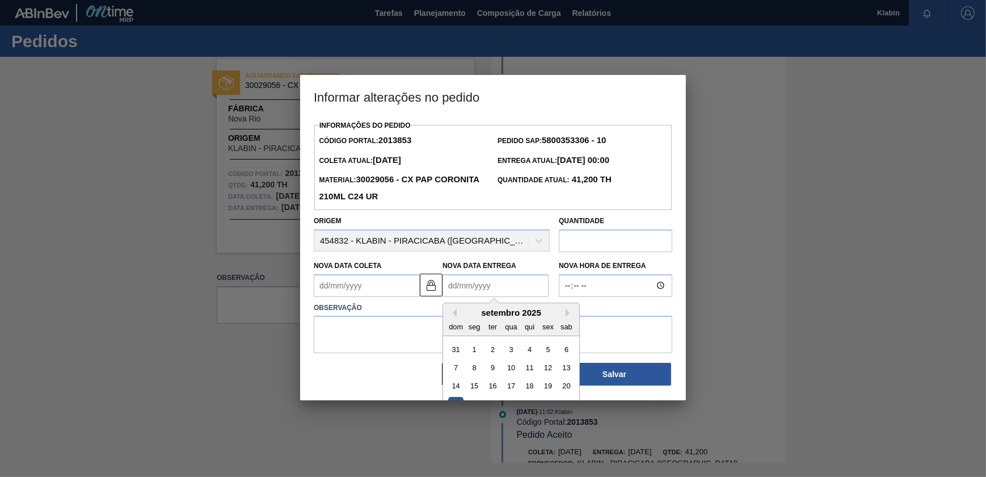
click at [488, 285] on Entrega2013853 "Nova Data Entrega" at bounding box center [496, 285] width 106 height 23
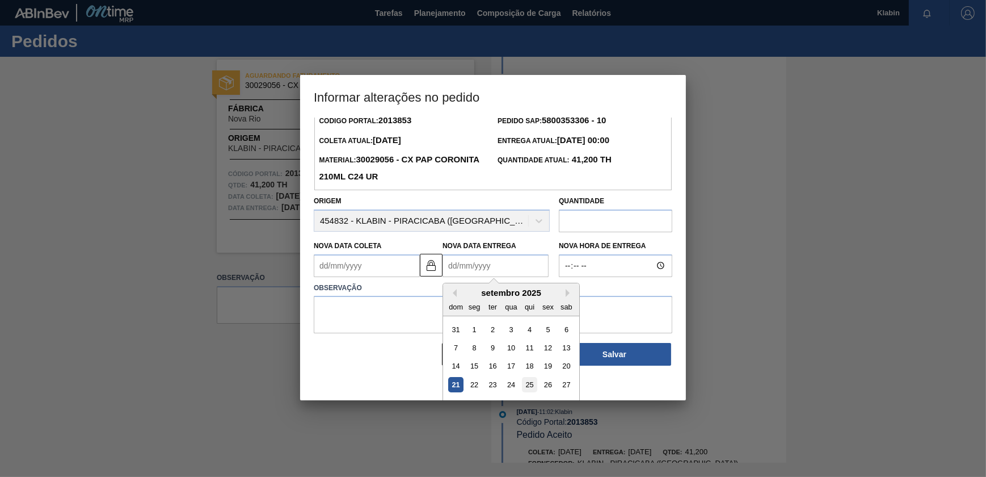
scroll to position [39, 0]
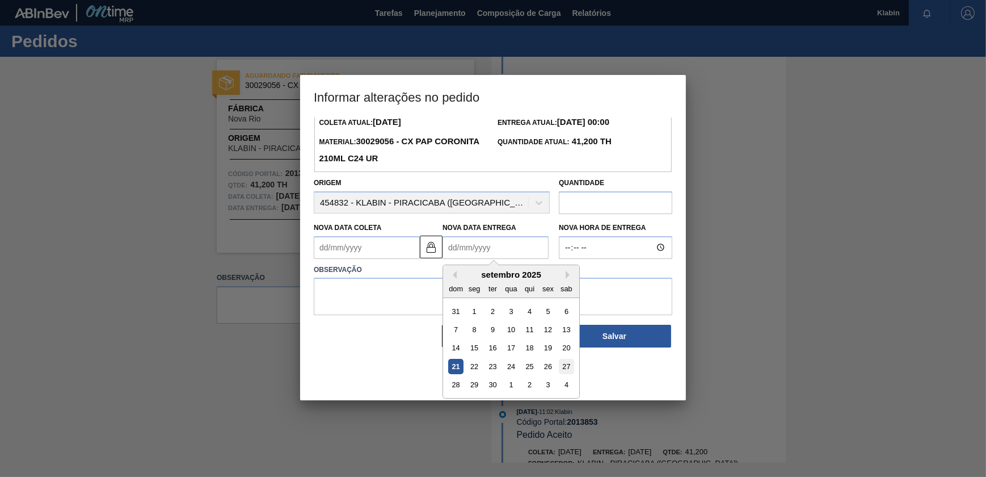
click at [561, 364] on div "27" at bounding box center [566, 366] width 15 height 15
type Coleta2013853 "[DATE]"
type Entrega2013853 "[DATE]"
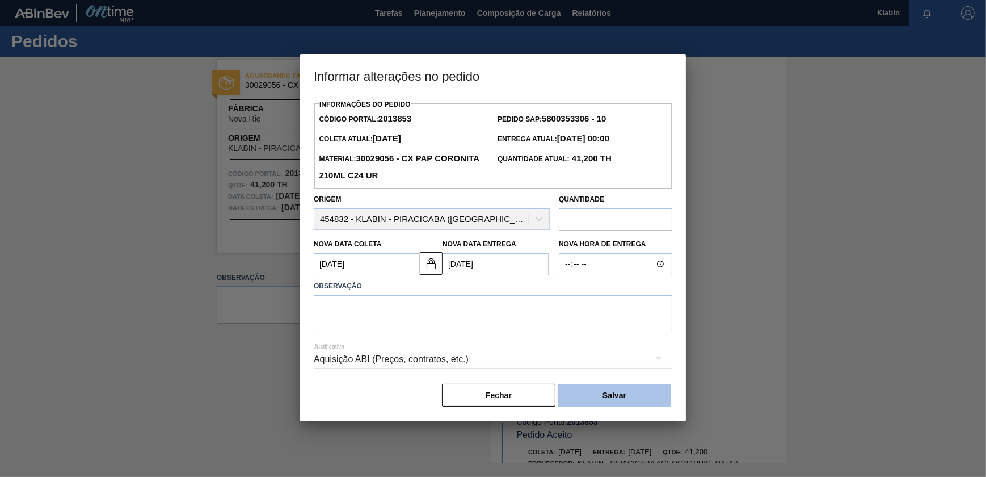
click at [619, 403] on button "Salvar" at bounding box center [614, 395] width 113 height 23
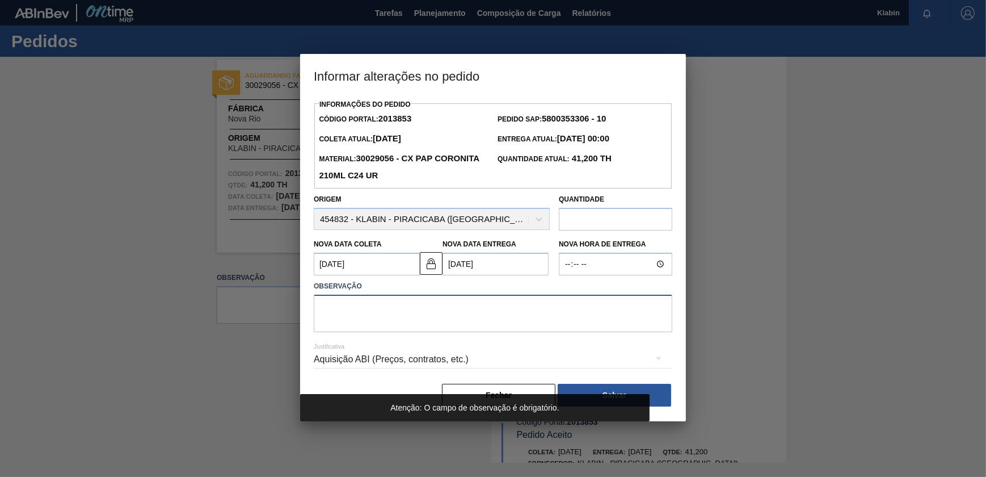
click at [526, 326] on textarea at bounding box center [493, 313] width 359 height 37
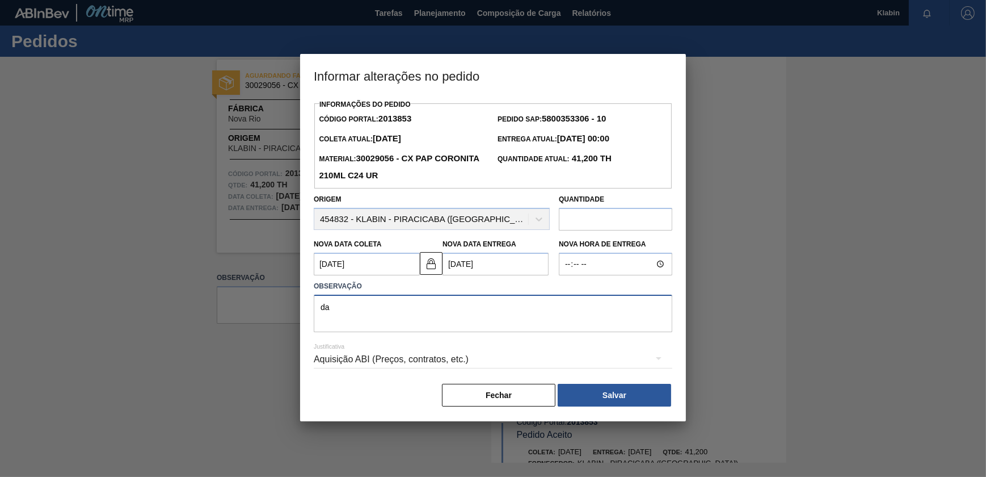
type textarea "d"
type textarea "Alteração de data"
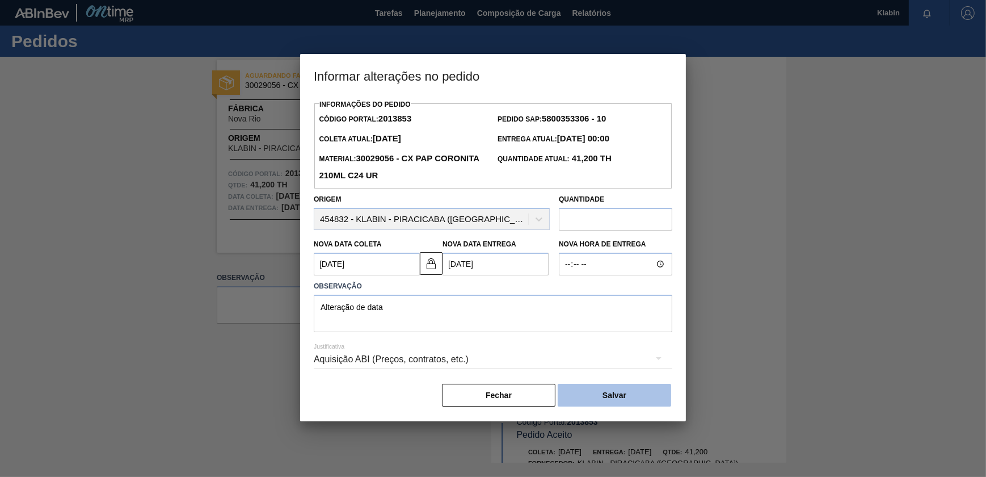
click at [609, 403] on button "Salvar" at bounding box center [614, 395] width 113 height 23
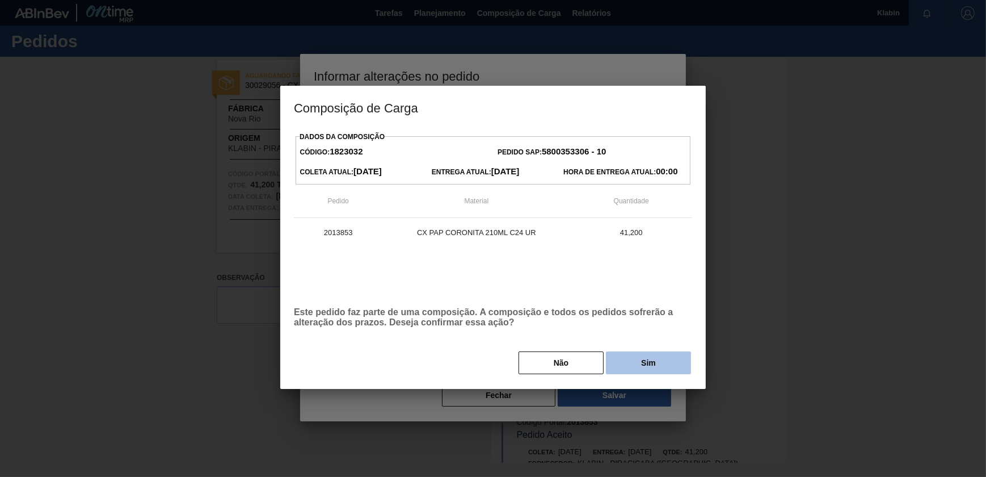
click at [645, 365] on button "Sim" at bounding box center [648, 362] width 85 height 23
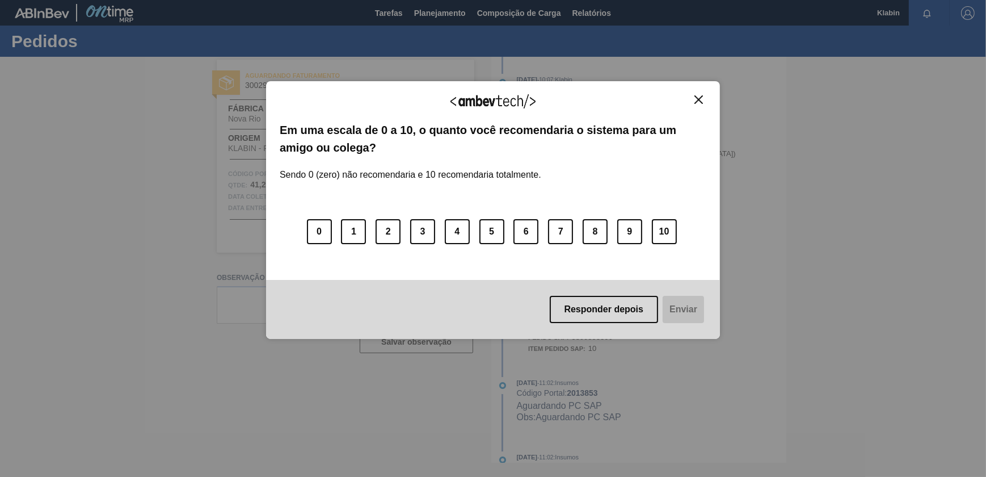
click at [699, 92] on div "Agradecemos seu feedback! Em uma escala de 0 a 10, o quanto você recomendaria o…" at bounding box center [493, 210] width 454 height 258
click at [700, 96] on img "Close" at bounding box center [699, 99] width 9 height 9
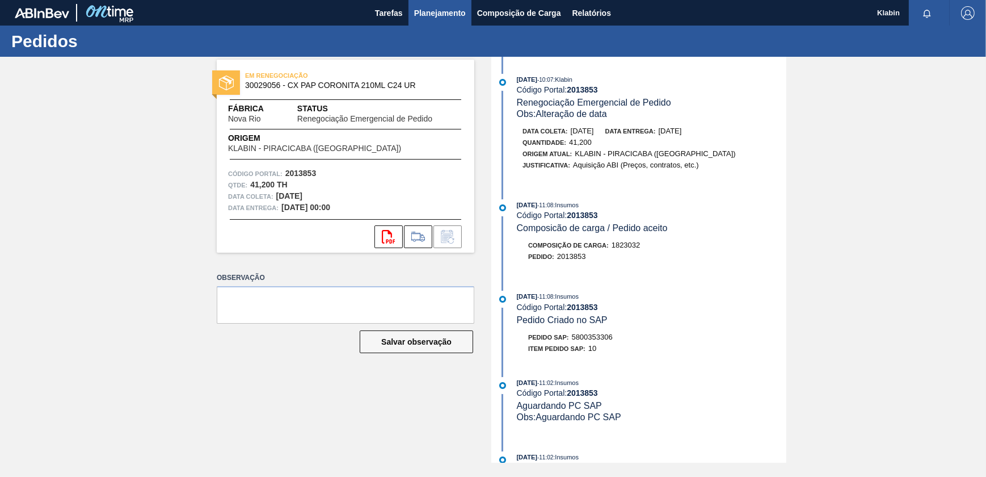
click at [414, 15] on button "Planejamento" at bounding box center [440, 13] width 63 height 26
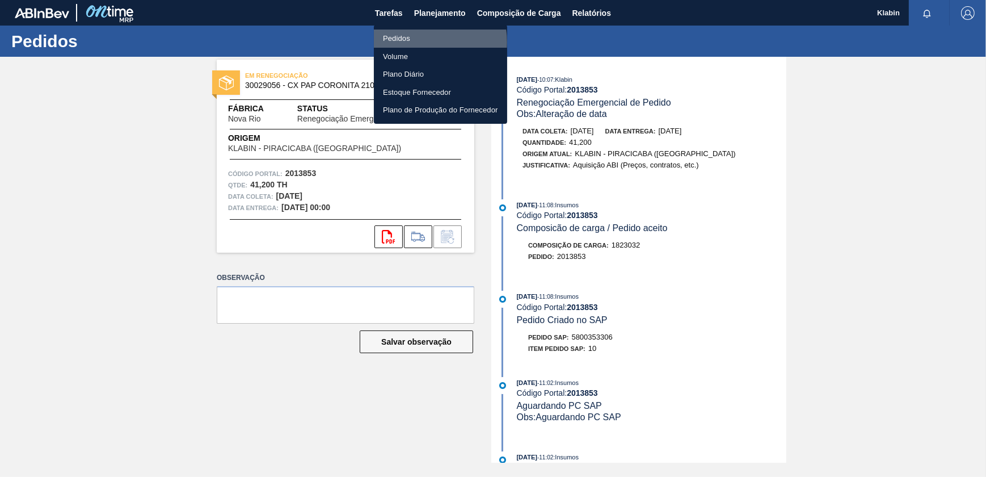
click at [426, 42] on li "Pedidos" at bounding box center [440, 39] width 133 height 18
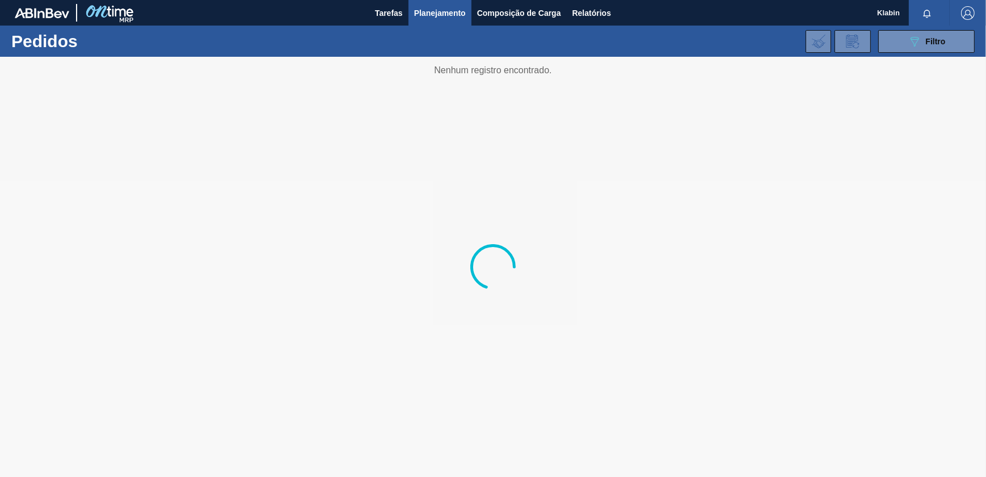
click at [925, 27] on div "089F7B8B-B2A5-4AFE-B5C0-19BA573D28AC Filtro Código Pedido Portal Códido PO SAP …" at bounding box center [579, 41] width 802 height 34
click at [925, 32] on button "089F7B8B-B2A5-4AFE-B5C0-19BA573D28AC Filtro" at bounding box center [926, 41] width 96 height 23
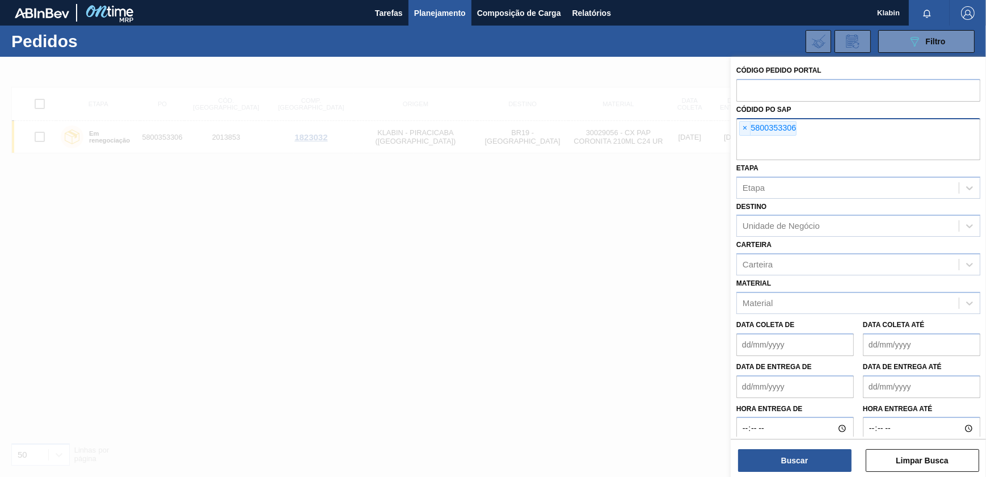
click at [783, 130] on div "× 5800353306" at bounding box center [767, 128] width 57 height 15
click at [747, 128] on span "×" at bounding box center [745, 128] width 11 height 14
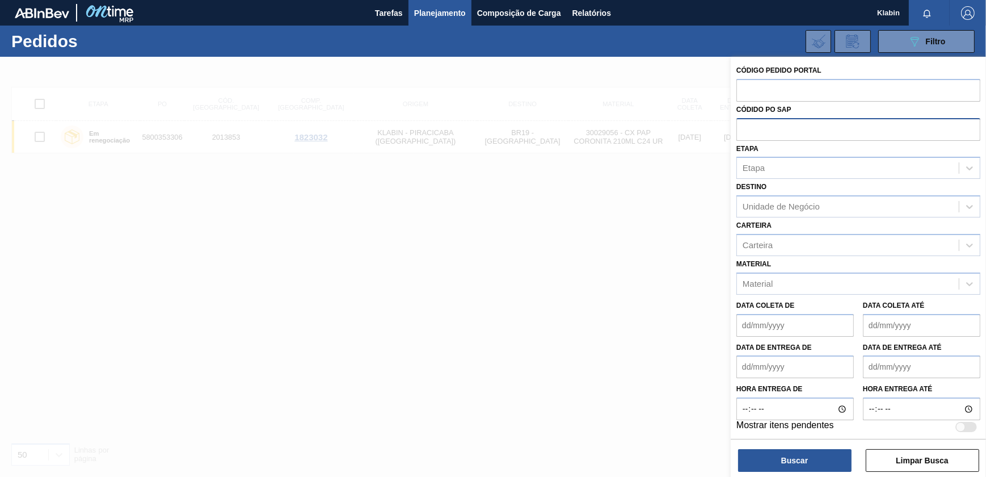
paste input "790158702"
type input "790158702"
drag, startPoint x: 790, startPoint y: 131, endPoint x: 704, endPoint y: 116, distance: 88.2
click at [731, 116] on div "Código Pedido Portal Códido PO SAP 790158702 Etapa Etapa Destino Unidade de Neg…" at bounding box center [858, 295] width 255 height 477
drag, startPoint x: 832, startPoint y: 254, endPoint x: 814, endPoint y: 284, distance: 35.4
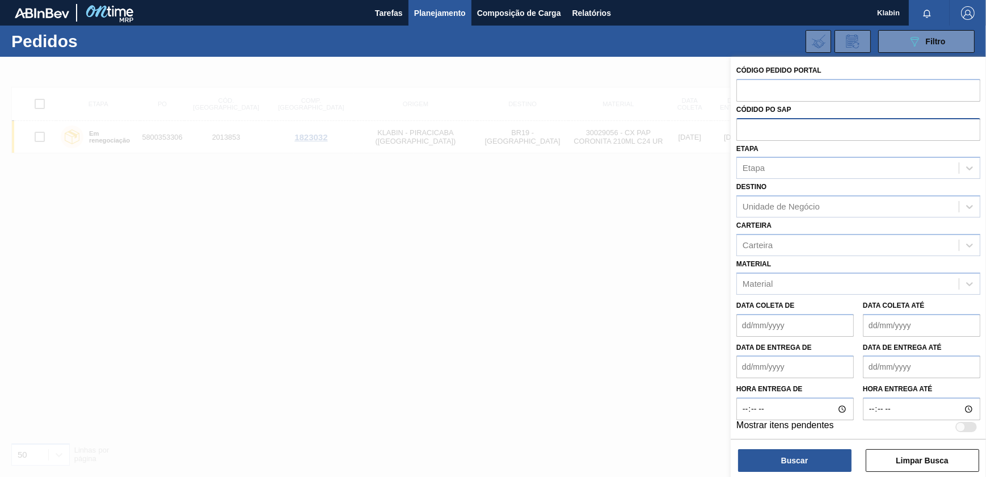
click at [775, 125] on input "text" at bounding box center [859, 129] width 244 height 22
paste input "5800353299"
type input "5800353299"
click at [790, 454] on button "Buscar" at bounding box center [794, 460] width 113 height 23
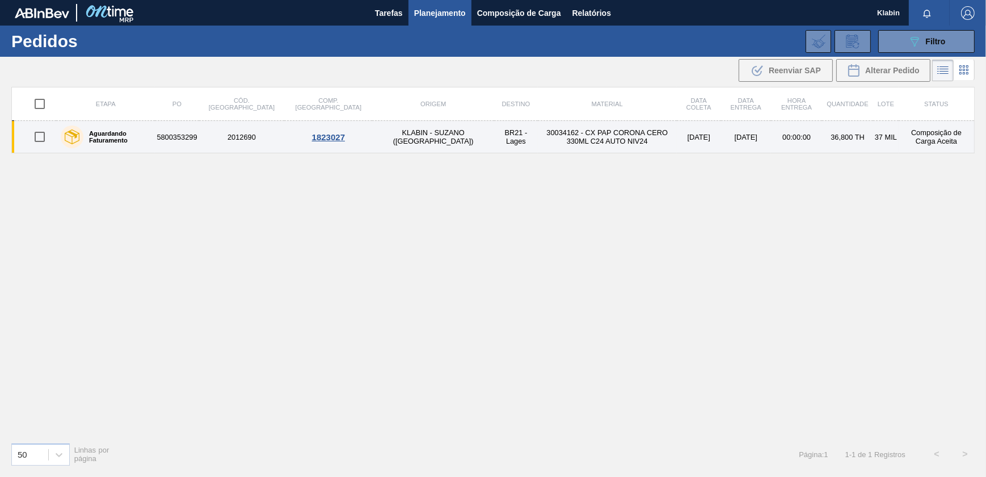
click at [494, 138] on td "BR21 - Lages" at bounding box center [516, 137] width 44 height 32
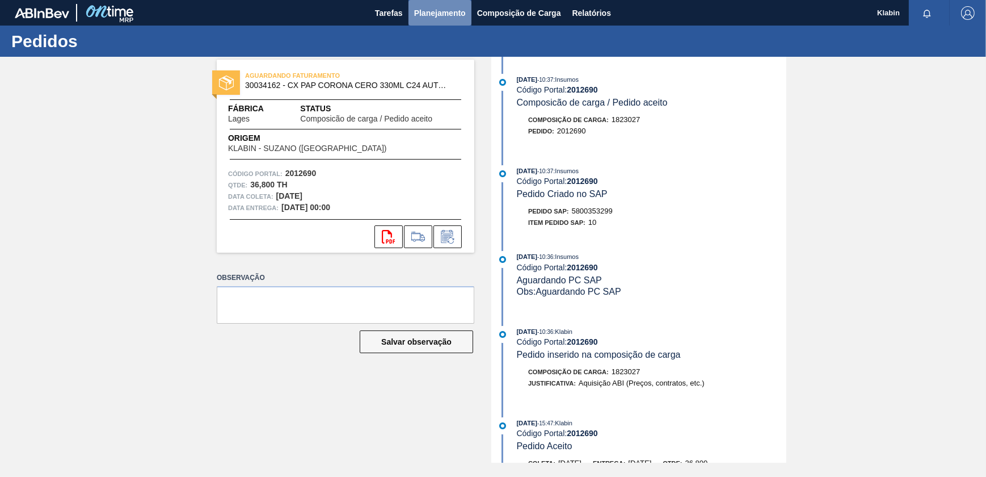
click at [444, 11] on span "Planejamento" at bounding box center [440, 13] width 52 height 14
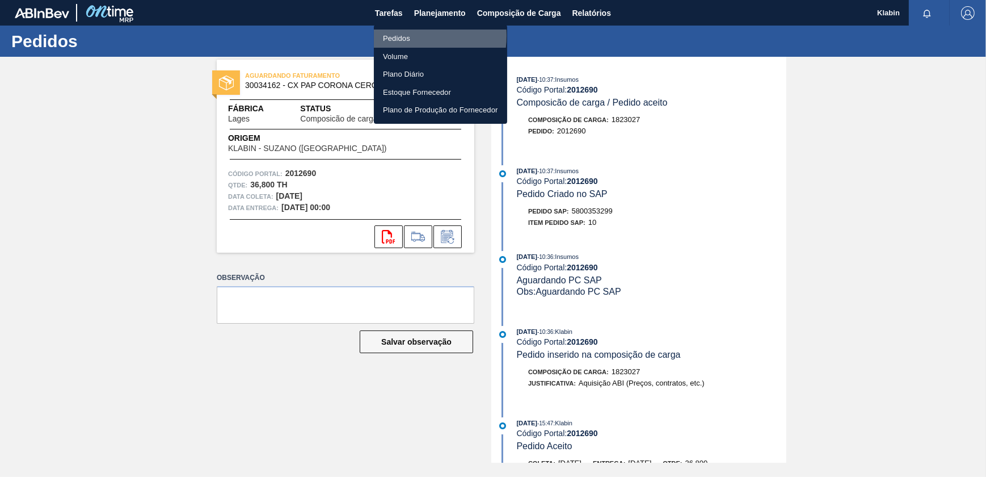
click at [406, 36] on li "Pedidos" at bounding box center [440, 39] width 133 height 18
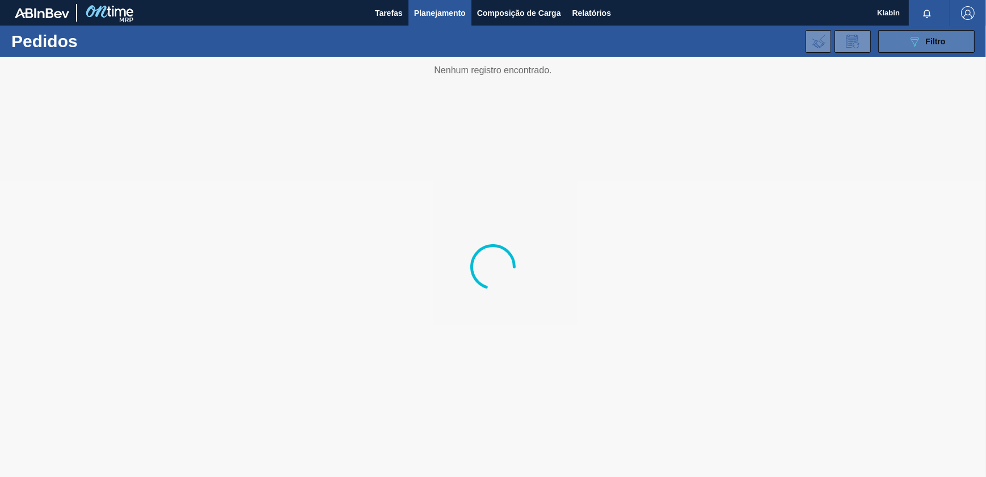
click at [891, 38] on button "089F7B8B-B2A5-4AFE-B5C0-19BA573D28AC Filtro" at bounding box center [926, 41] width 96 height 23
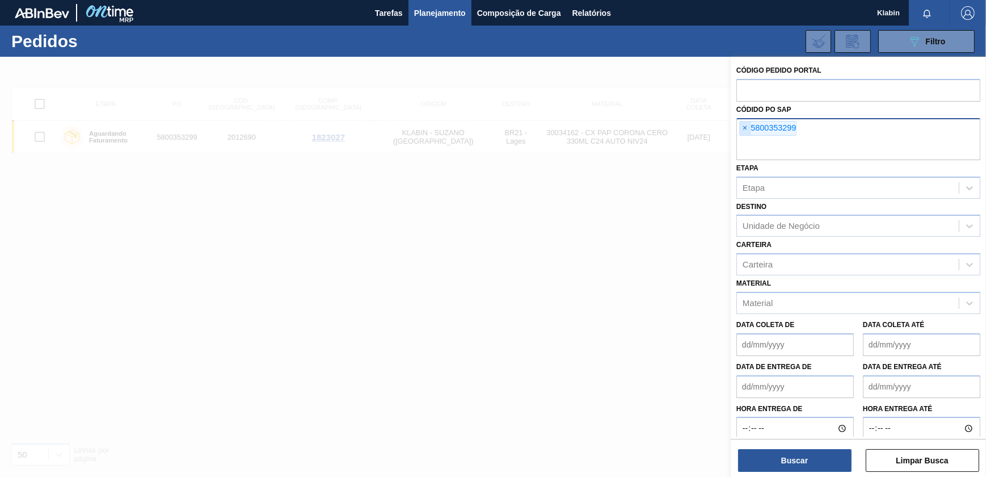
click at [745, 125] on span "×" at bounding box center [745, 128] width 11 height 14
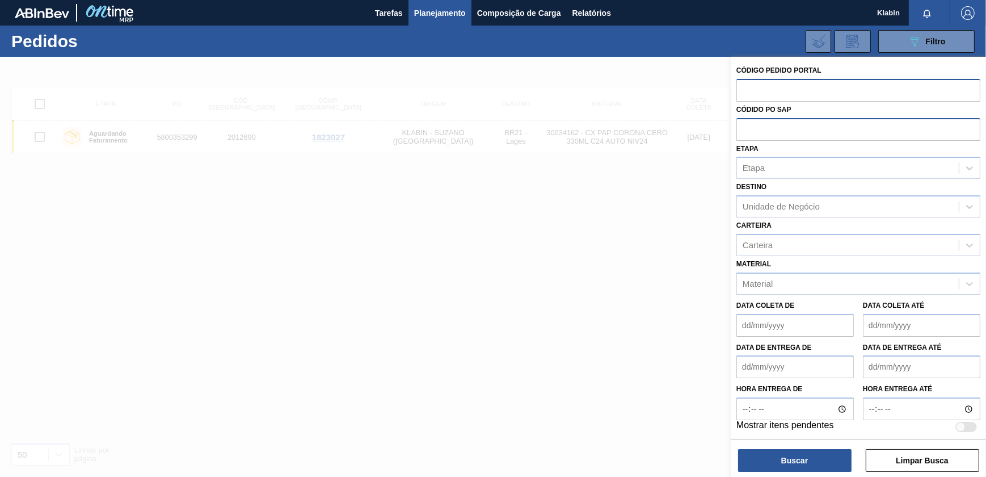
click at [758, 99] on input "text" at bounding box center [859, 90] width 244 height 22
paste input "2029233"
type input "2029233"
click at [821, 467] on button "Buscar" at bounding box center [794, 460] width 113 height 23
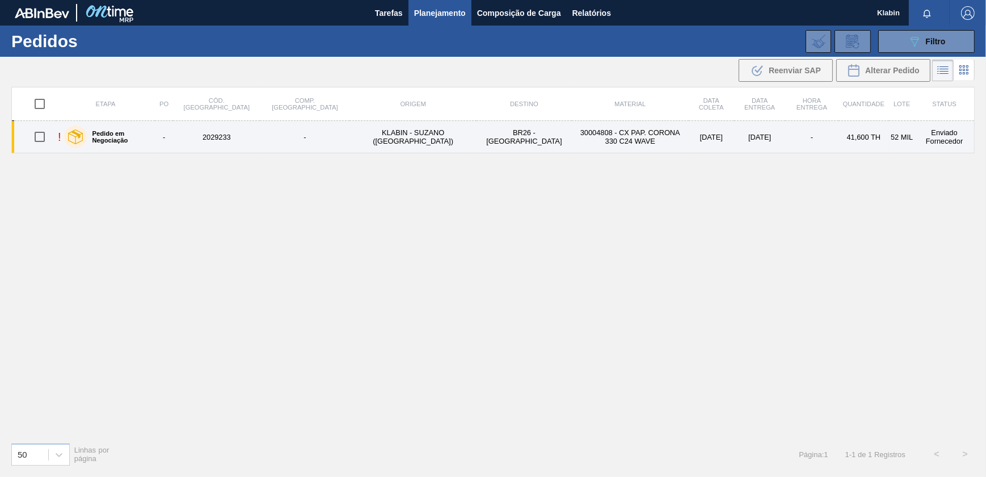
click at [572, 135] on td "30004808 - CX PAP. CORONA 330 C24 WAVE" at bounding box center [630, 137] width 117 height 32
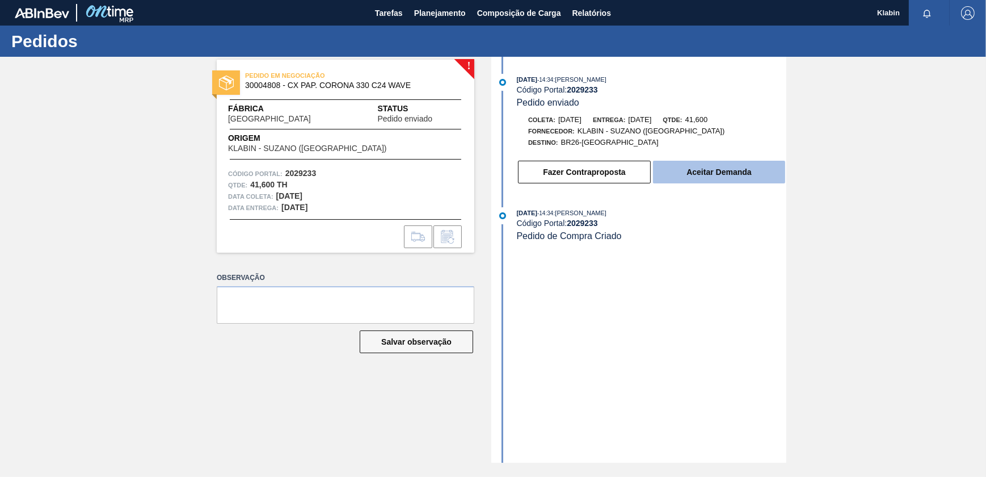
click at [718, 181] on button "Aceitar Demanda" at bounding box center [719, 172] width 132 height 23
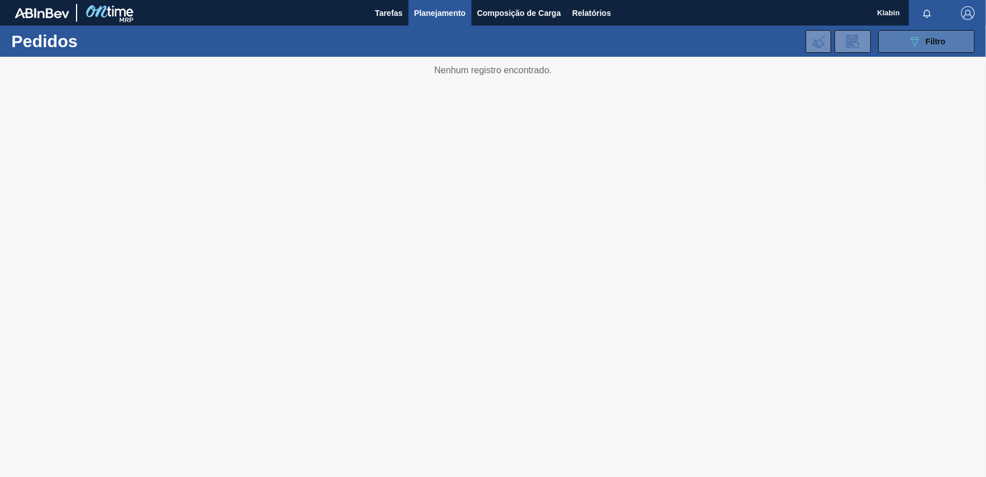
click at [888, 40] on button "089F7B8B-B2A5-4AFE-B5C0-19BA573D28AC Filtro" at bounding box center [926, 41] width 96 height 23
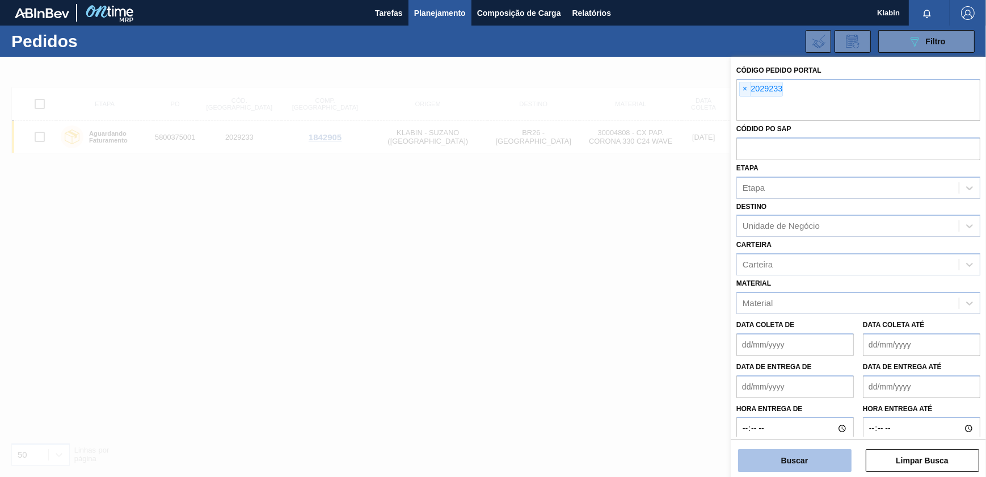
click at [817, 460] on button "Buscar" at bounding box center [794, 460] width 113 height 23
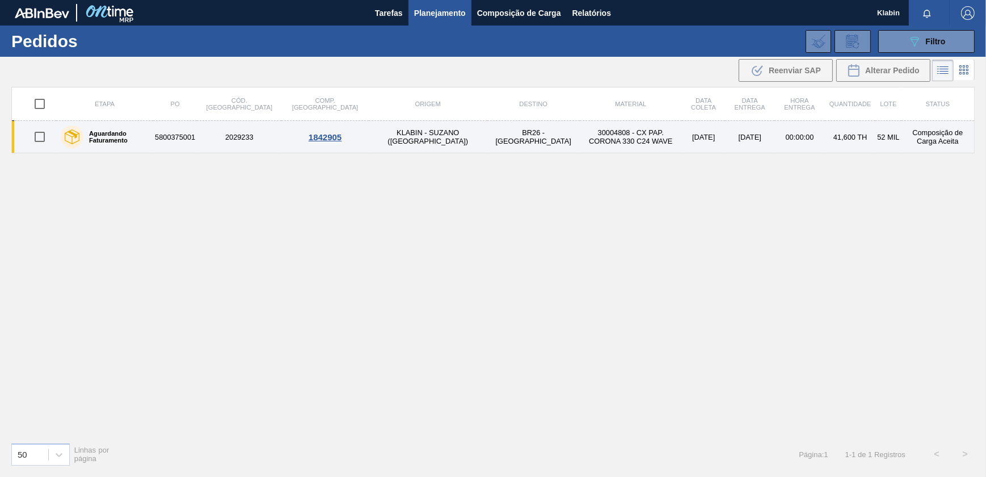
click at [580, 144] on td "30004808 - CX PAP. CORONA 330 C24 WAVE" at bounding box center [631, 137] width 102 height 32
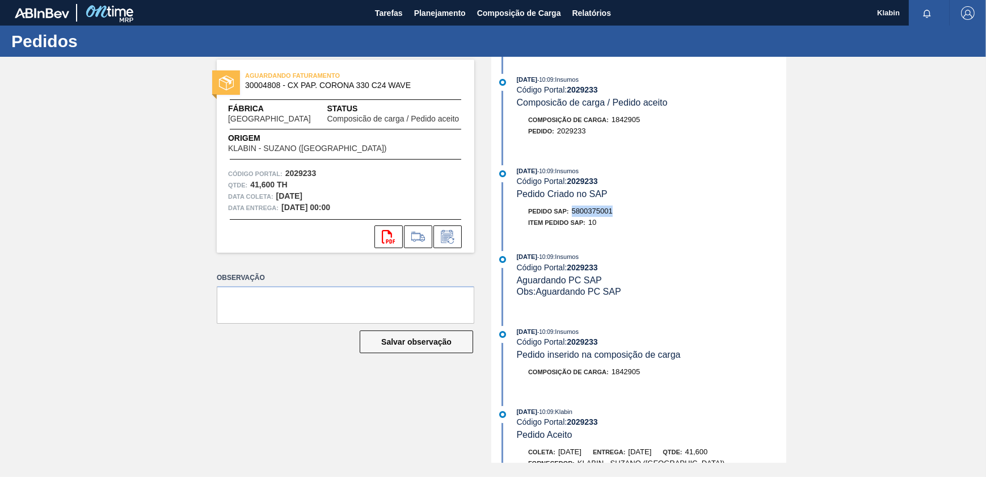
drag, startPoint x: 618, startPoint y: 215, endPoint x: 574, endPoint y: 210, distance: 44.5
click at [574, 210] on div "Pedido SAP: 5800375001" at bounding box center [652, 210] width 270 height 11
copy span "5800375001"
click at [446, 6] on span "Planejamento" at bounding box center [440, 13] width 52 height 14
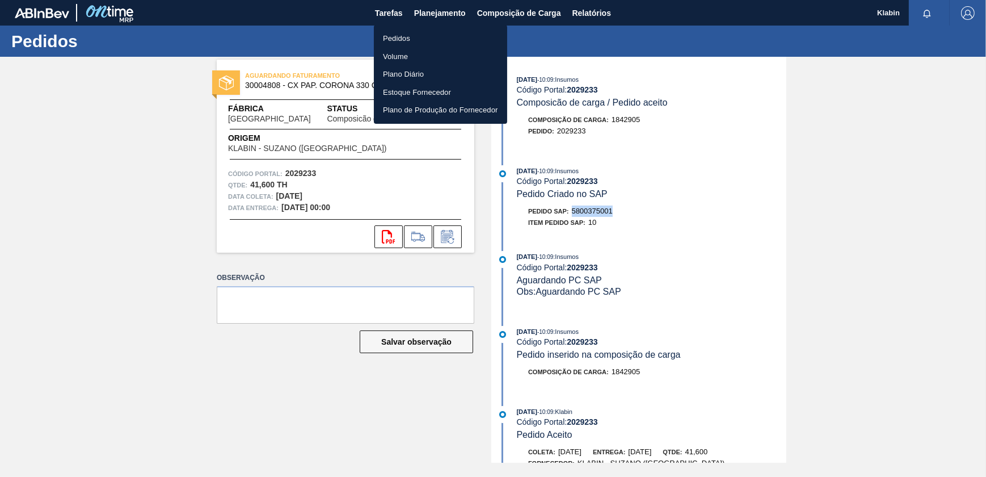
click at [409, 36] on li "Pedidos" at bounding box center [440, 39] width 133 height 18
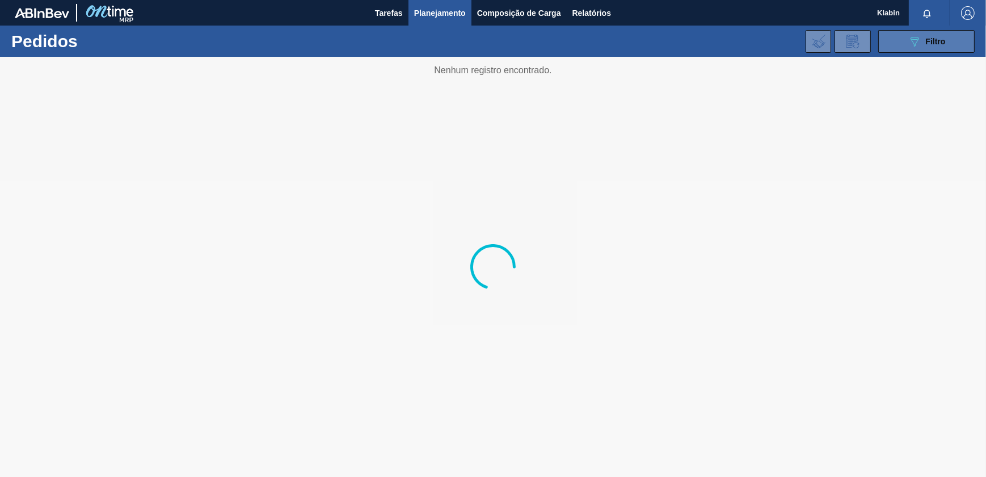
click at [923, 31] on button "089F7B8B-B2A5-4AFE-B5C0-19BA573D28AC Filtro" at bounding box center [926, 41] width 96 height 23
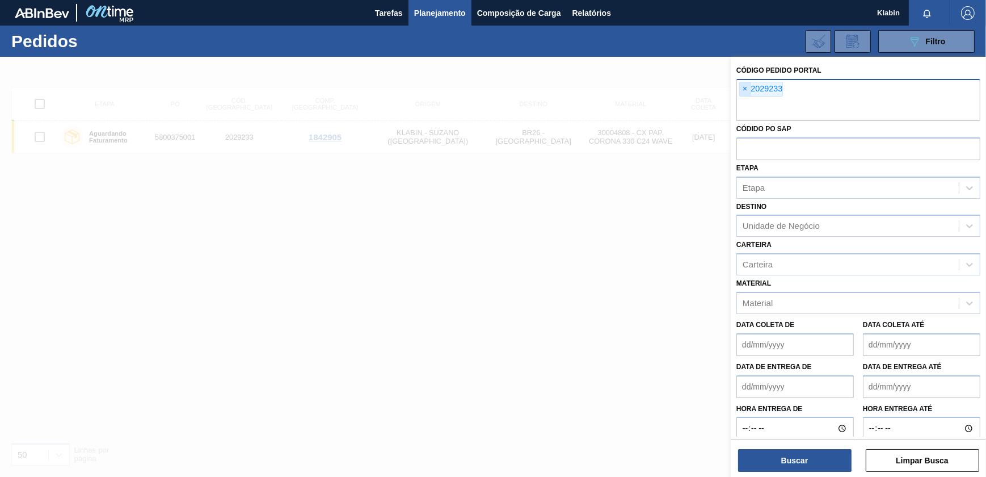
click at [745, 87] on span "×" at bounding box center [745, 89] width 11 height 14
click at [770, 129] on label "Códido PO SAP" at bounding box center [764, 129] width 55 height 8
click at [743, 88] on span "×" at bounding box center [745, 89] width 11 height 14
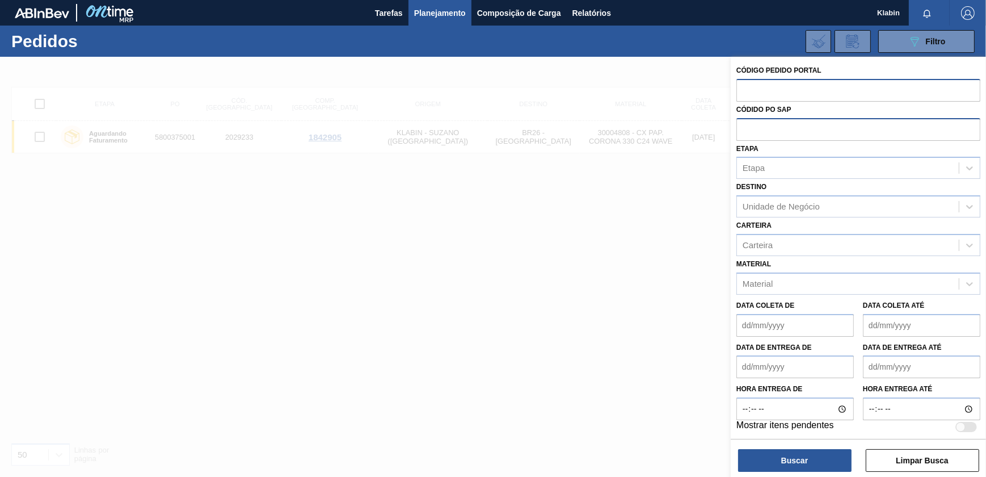
click at [766, 128] on input "text" at bounding box center [859, 129] width 244 height 22
paste input "5800353307"
type input "5800353307"
drag, startPoint x: 801, startPoint y: 452, endPoint x: 806, endPoint y: 462, distance: 11.9
click at [801, 454] on button "Buscar" at bounding box center [794, 460] width 113 height 23
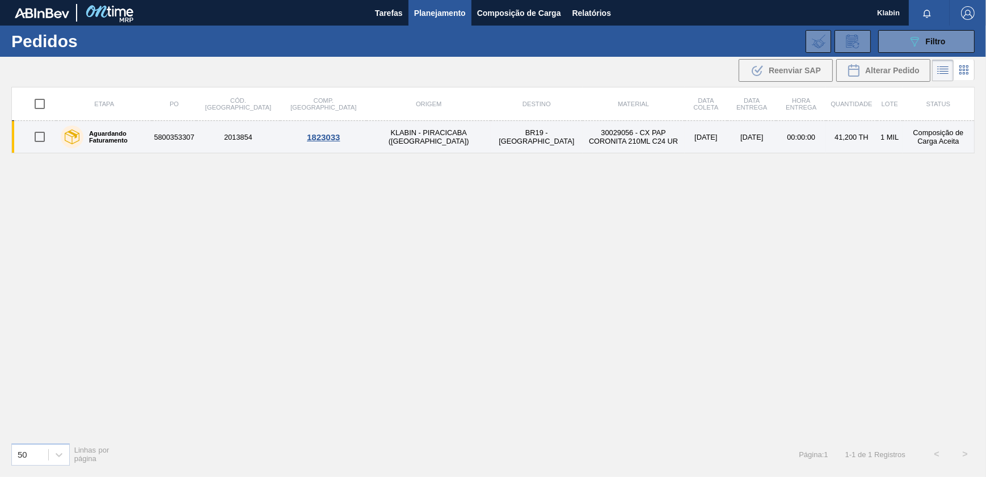
click at [583, 140] on td "30029056 - CX PAP CORONITA 210ML C24 UR" at bounding box center [634, 137] width 102 height 32
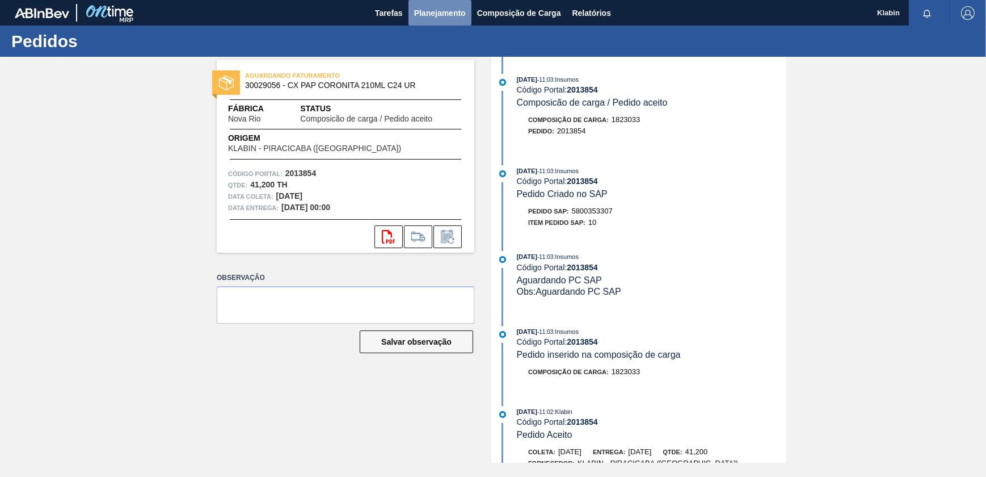
click at [411, 12] on button "Planejamento" at bounding box center [440, 13] width 63 height 26
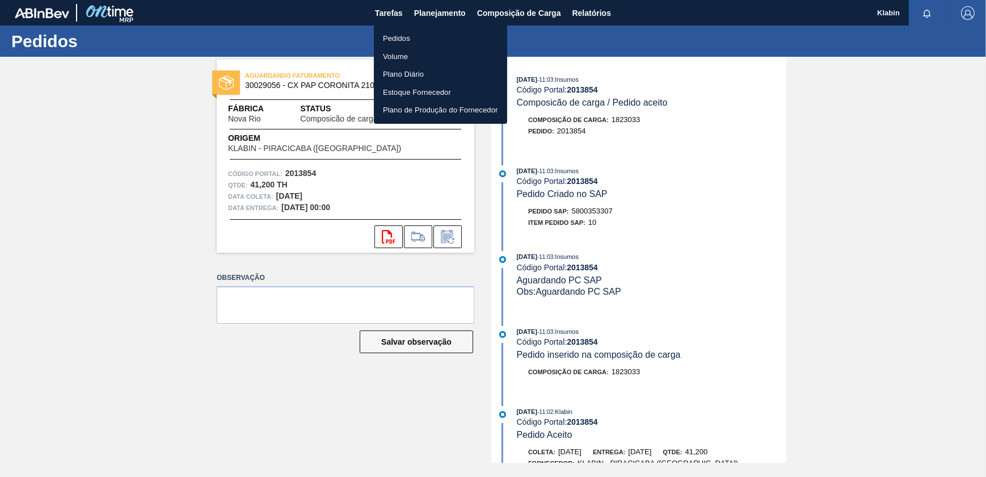
click at [420, 36] on li "Pedidos" at bounding box center [440, 39] width 133 height 18
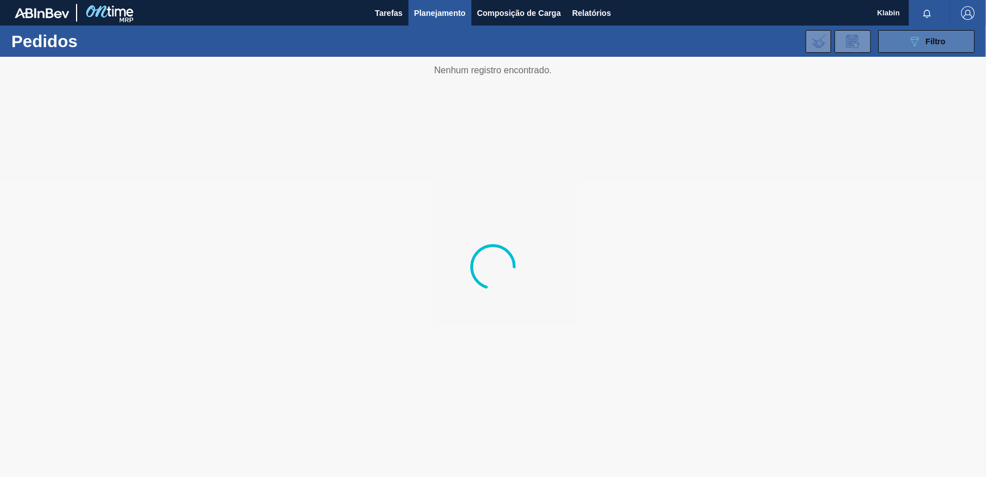
click at [931, 41] on span "Filtro" at bounding box center [936, 41] width 20 height 9
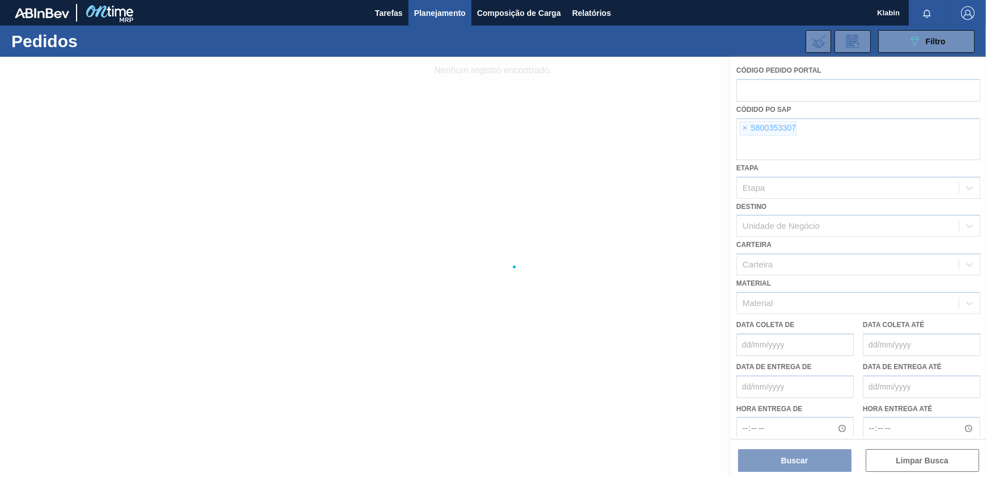
click at [741, 122] on span "×" at bounding box center [745, 128] width 11 height 14
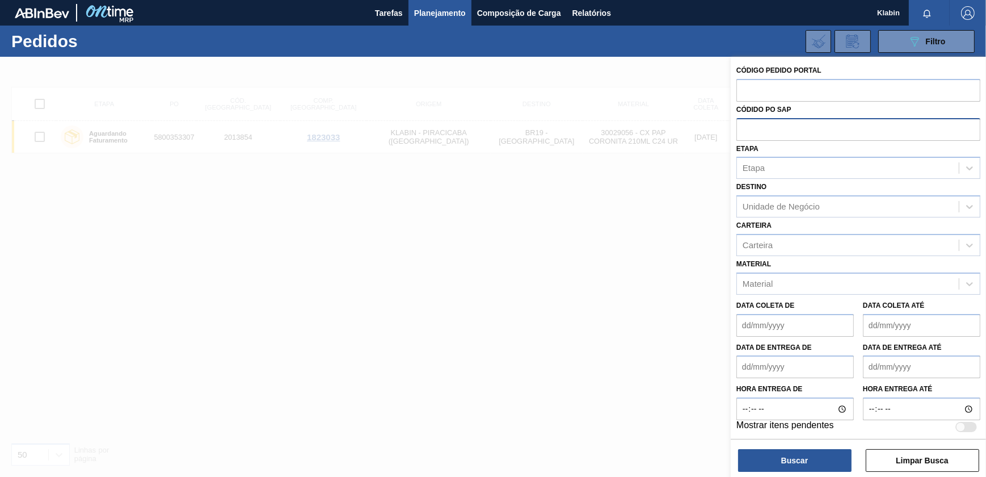
click at [745, 131] on input "text" at bounding box center [859, 129] width 244 height 22
paste input "5800353300"
type input "5800353300"
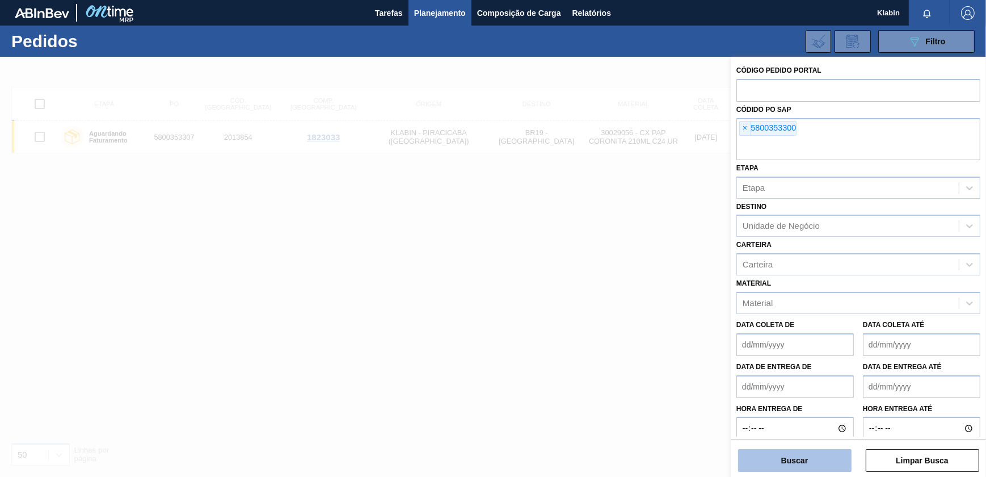
click at [764, 460] on button "Buscar" at bounding box center [794, 460] width 113 height 23
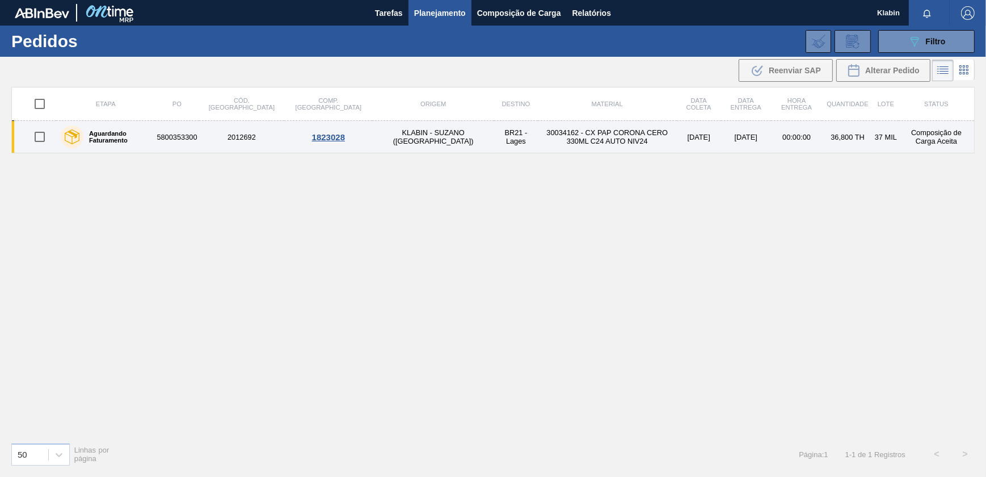
click at [538, 132] on td "30034162 - CX PAP CORONA CERO 330ML C24 AUTO NIV24" at bounding box center [607, 137] width 139 height 32
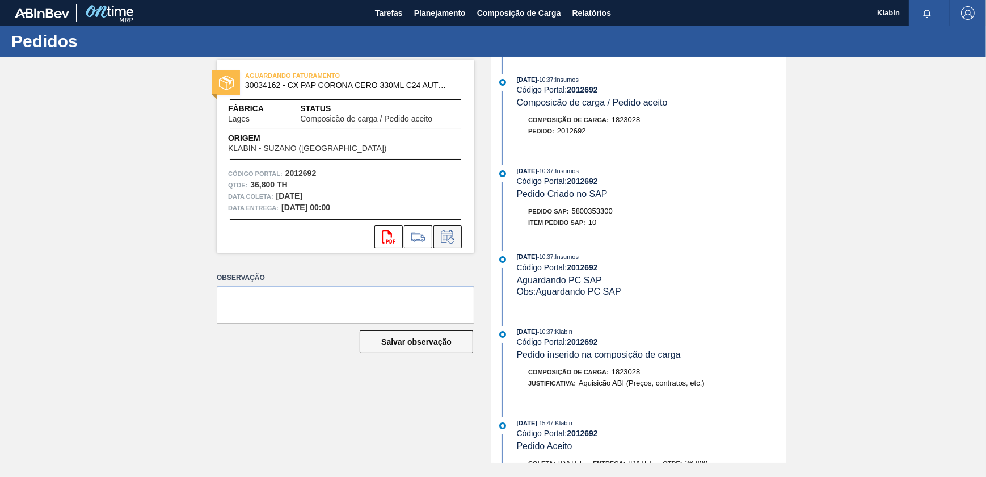
click at [447, 243] on icon at bounding box center [448, 237] width 18 height 14
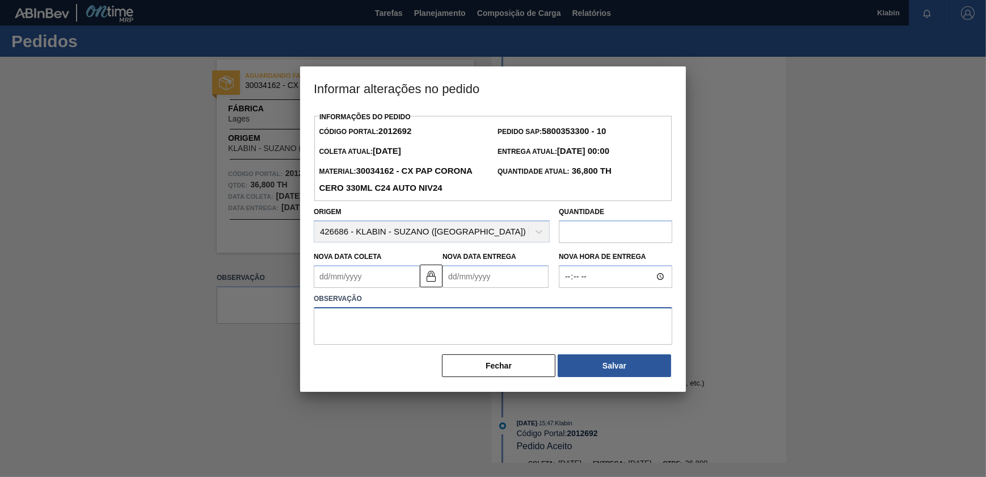
click at [513, 344] on textarea at bounding box center [493, 325] width 359 height 37
click at [471, 288] on Entrega2012692 "Nova Data Entrega" at bounding box center [496, 276] width 106 height 23
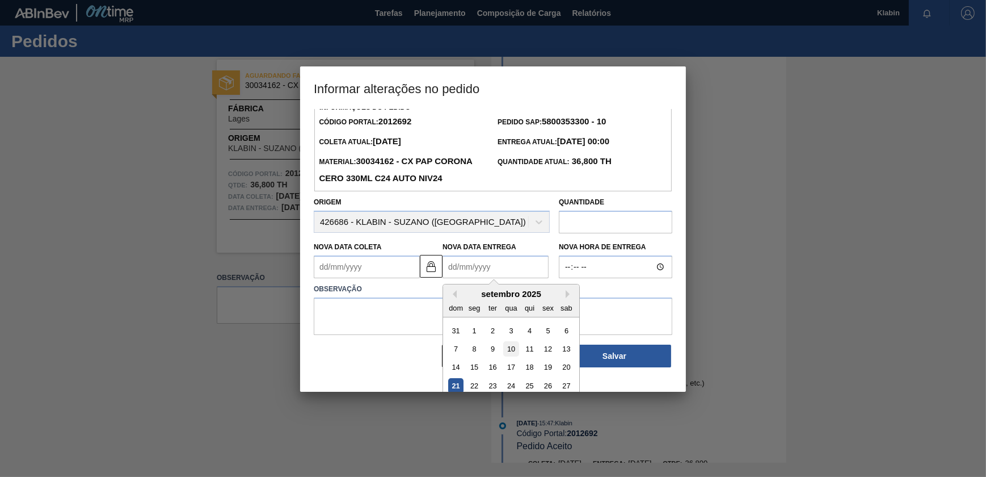
scroll to position [39, 0]
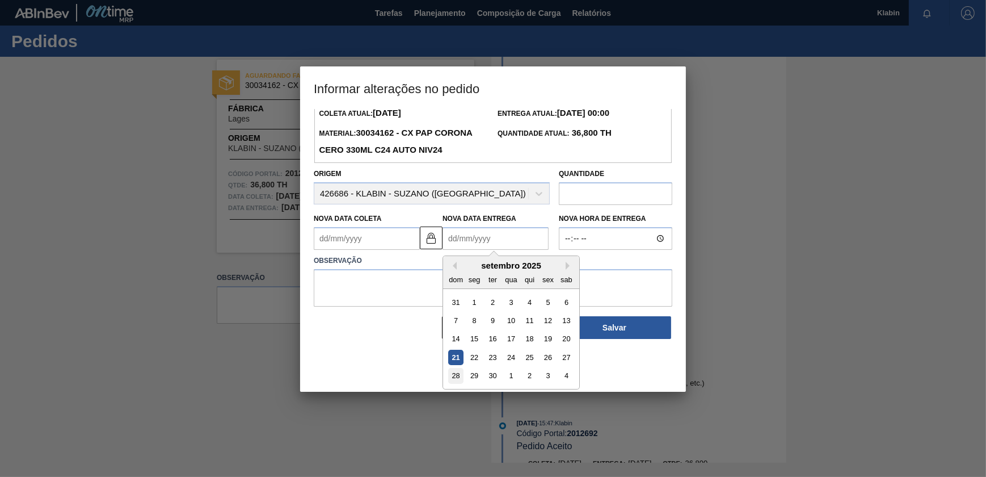
click at [457, 384] on div "28" at bounding box center [455, 375] width 15 height 15
type Coleta2012692 "[DATE]"
type Entrega2012692 "[DATE]"
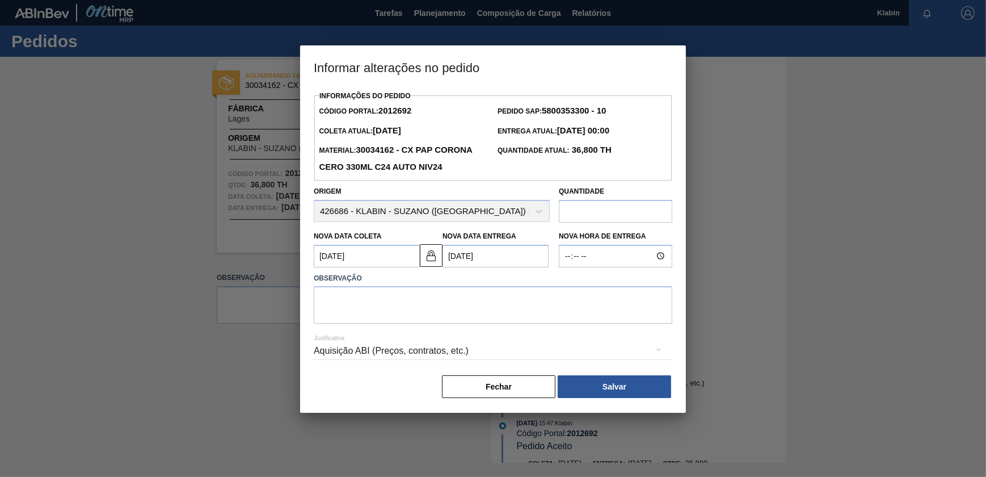
scroll to position [0, 0]
click at [493, 267] on Entrega2012692 "[DATE]" at bounding box center [496, 256] width 106 height 23
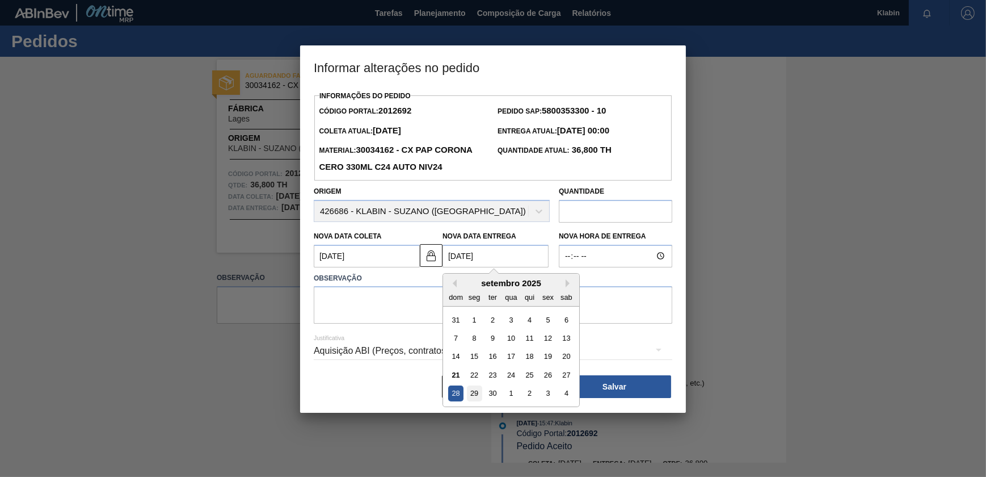
click at [477, 401] on div "29" at bounding box center [474, 392] width 15 height 15
type Coleta2012692 "[DATE]"
type Entrega2012692 "[DATE]"
click at [479, 267] on Entrega2012692 "[DATE]" at bounding box center [496, 256] width 106 height 23
click at [611, 353] on div "Aquisição ABI (Preços, contratos, etc.)" at bounding box center [493, 351] width 359 height 41
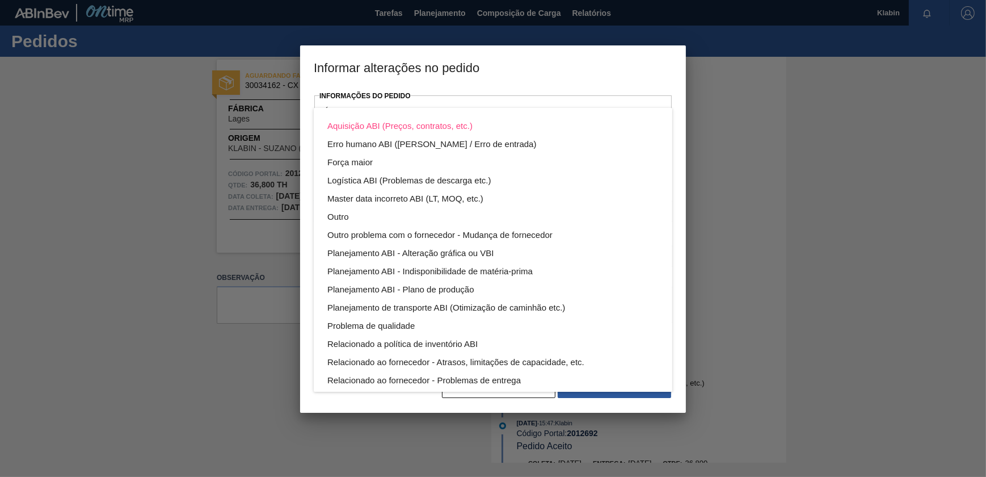
click at [517, 402] on div "Aquisição ABI (Preços, contratos, etc.) Erro humano ABI (Cálculo / Erro de entr…" at bounding box center [493, 238] width 986 height 477
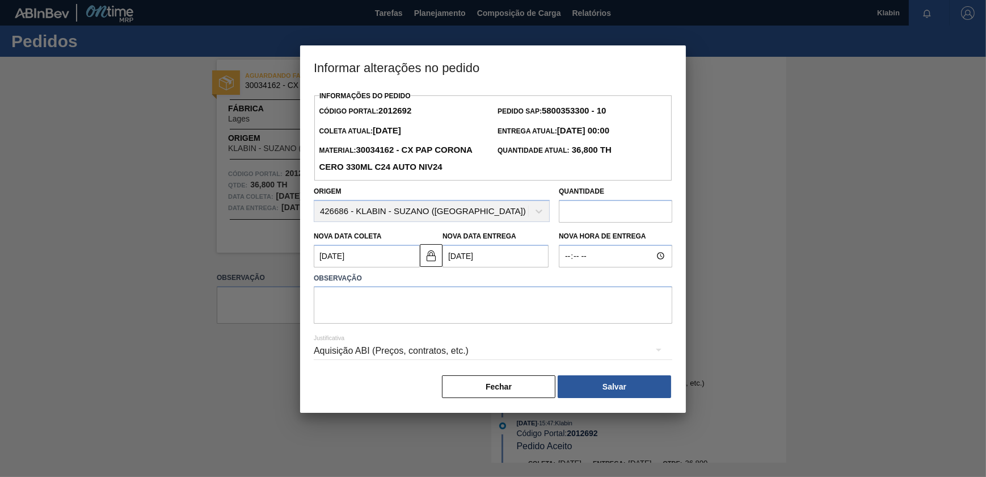
click at [489, 267] on Entrega2012692 "[DATE]" at bounding box center [496, 256] width 106 height 23
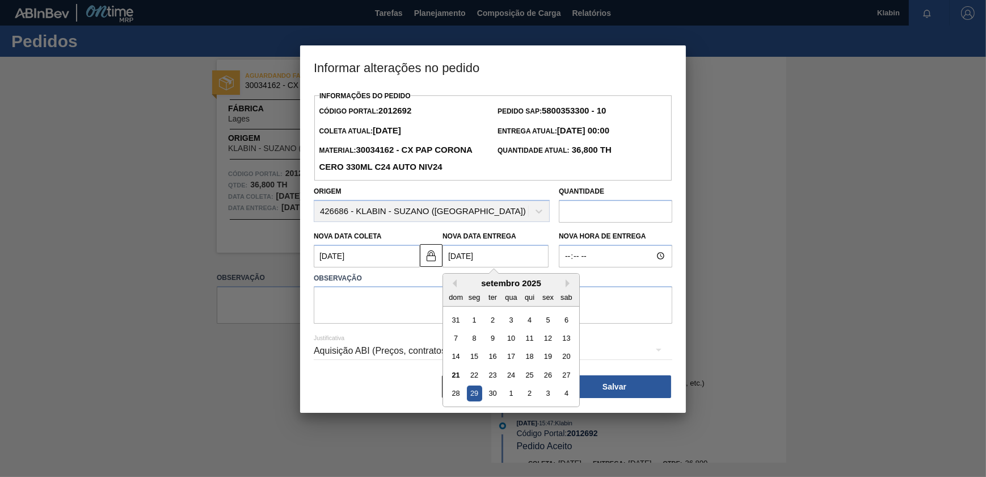
click at [331, 287] on label "Observação" at bounding box center [493, 278] width 359 height 16
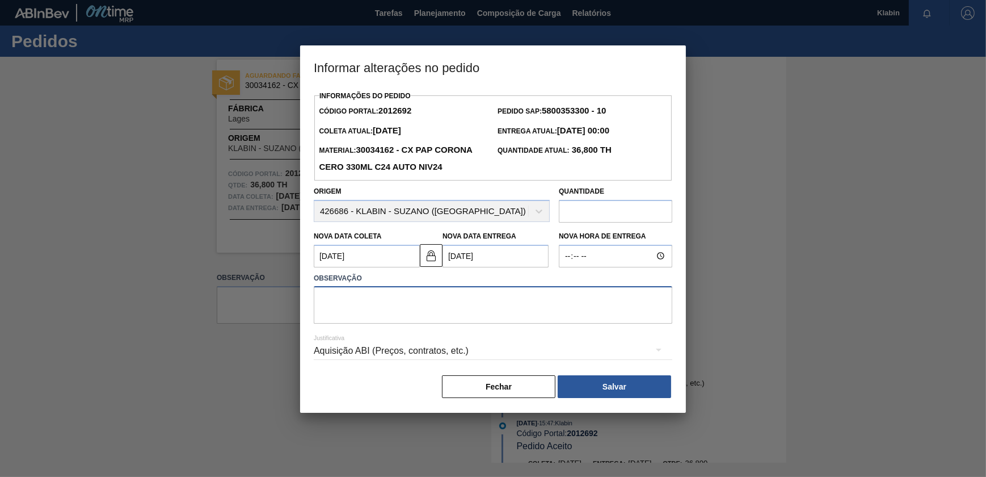
click at [339, 321] on textarea at bounding box center [493, 304] width 359 height 37
drag, startPoint x: 393, startPoint y: 307, endPoint x: 272, endPoint y: 288, distance: 122.9
click at [272, 288] on div "Informar alterações no pedido Informações do Pedido Código Portal: 2012692 Pedi…" at bounding box center [493, 238] width 986 height 477
type textarea "Data alterada"
click at [649, 413] on div "Informações do Pedido Código Portal: 2012692 Pedido SAP: 5800353300 - 10 Coleta…" at bounding box center [493, 250] width 386 height 325
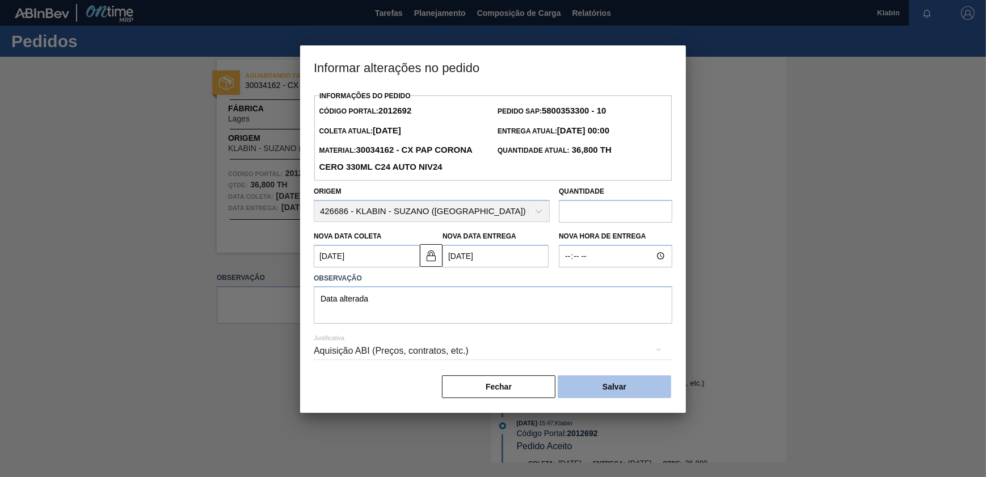
click at [647, 398] on button "Salvar" at bounding box center [614, 386] width 113 height 23
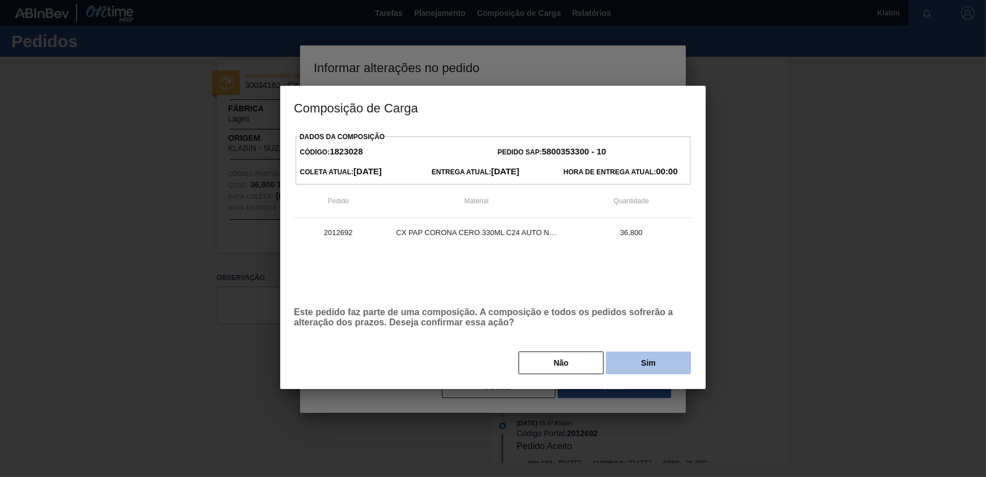
click at [662, 368] on button "Sim" at bounding box center [648, 362] width 85 height 23
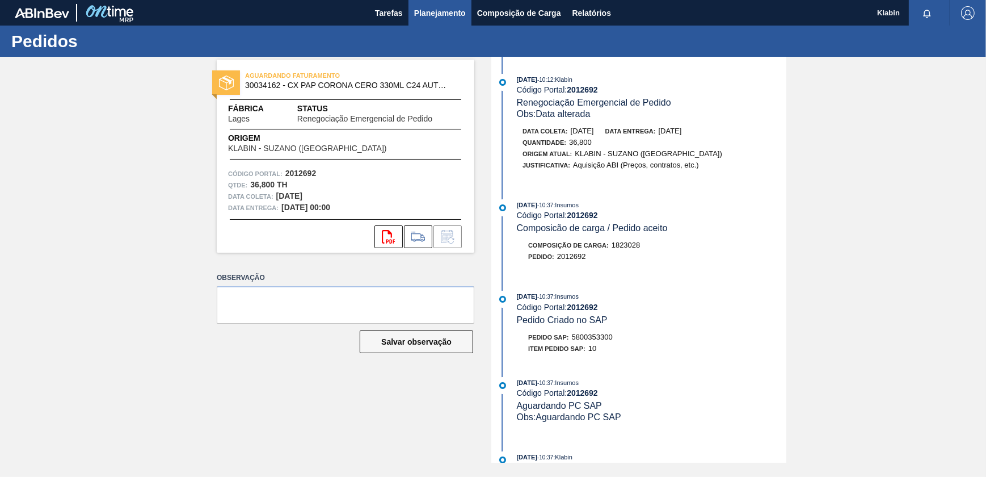
click at [457, 16] on span "Planejamento" at bounding box center [440, 13] width 52 height 14
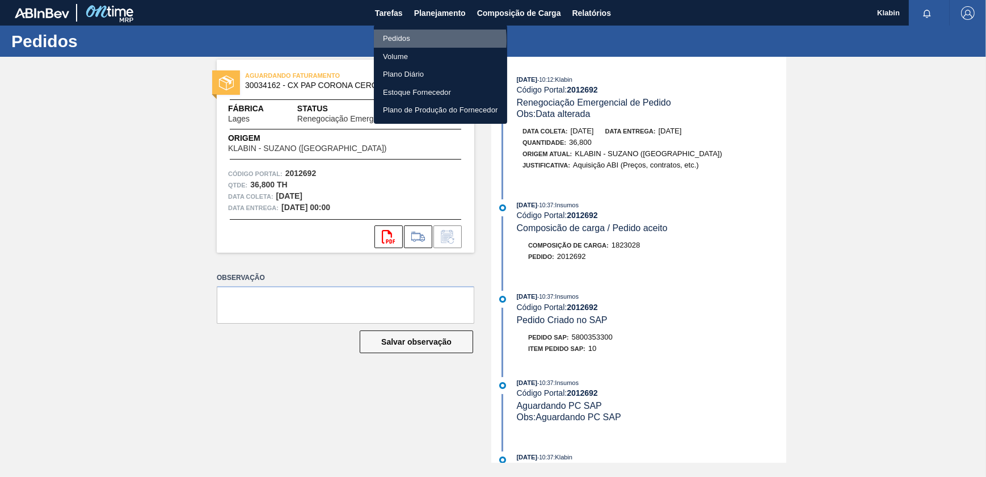
click at [410, 40] on li "Pedidos" at bounding box center [440, 39] width 133 height 18
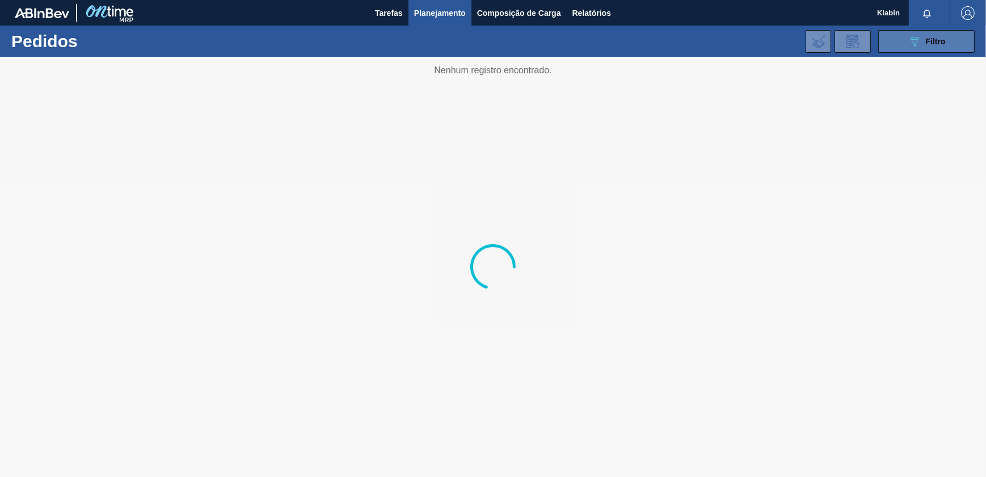
click at [906, 33] on button "089F7B8B-B2A5-4AFE-B5C0-19BA573D28AC Filtro" at bounding box center [926, 41] width 96 height 23
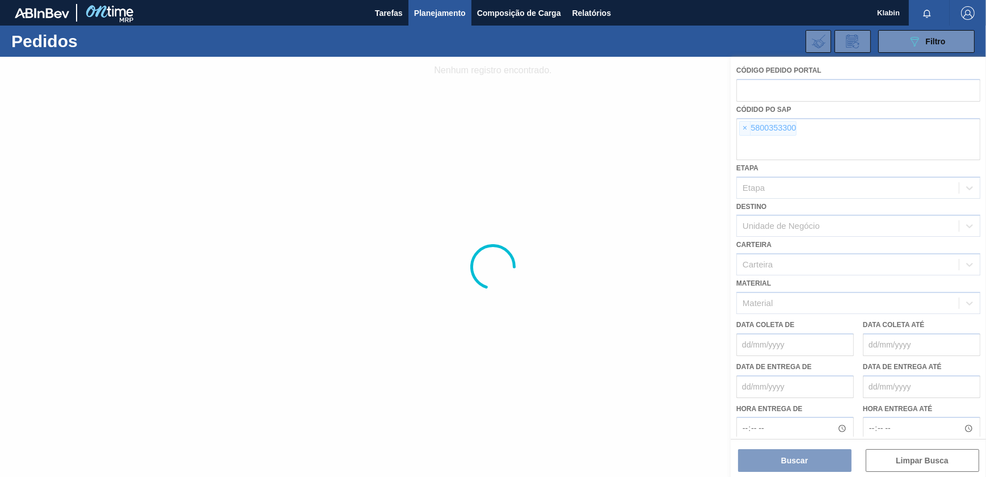
click at [741, 124] on div at bounding box center [493, 267] width 986 height 420
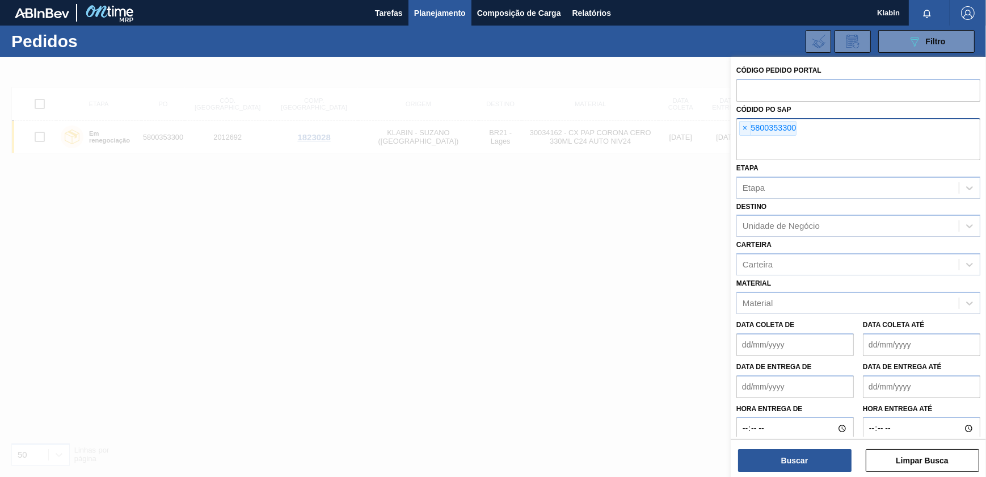
drag, startPoint x: 743, startPoint y: 126, endPoint x: 750, endPoint y: 138, distance: 14.0
click at [745, 131] on span "×" at bounding box center [745, 128] width 11 height 14
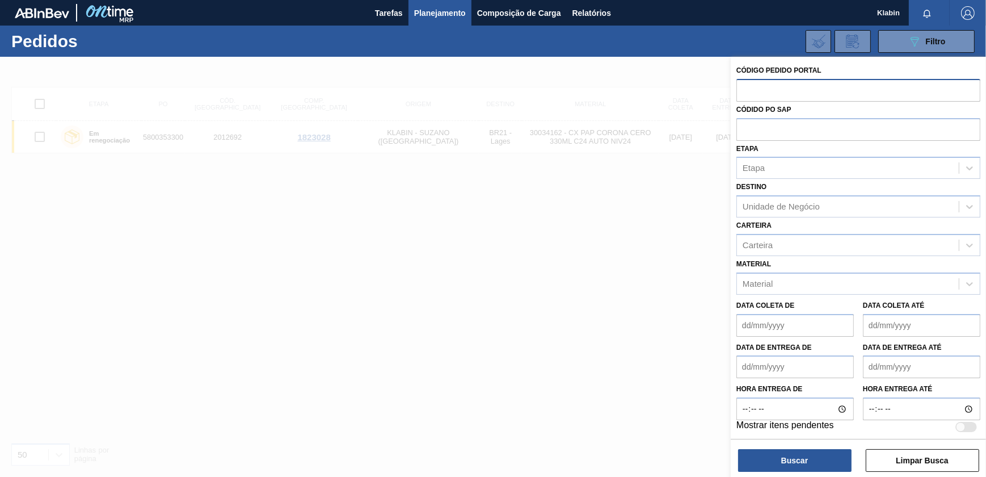
click at [752, 96] on input "text" at bounding box center [859, 90] width 244 height 22
paste input "2031437"
type input "2031437"
click at [798, 459] on button "Buscar" at bounding box center [794, 460] width 113 height 23
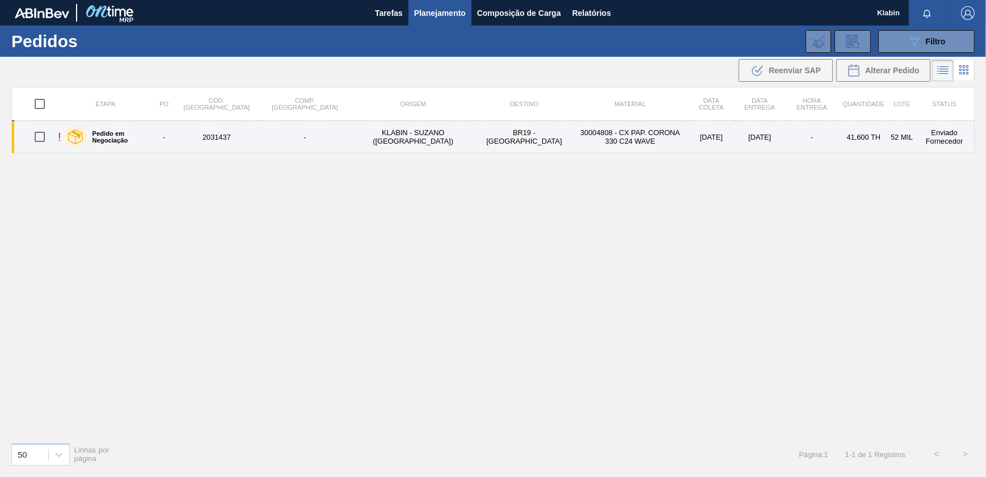
click at [477, 130] on td "BR19 - [GEOGRAPHIC_DATA]" at bounding box center [524, 137] width 95 height 32
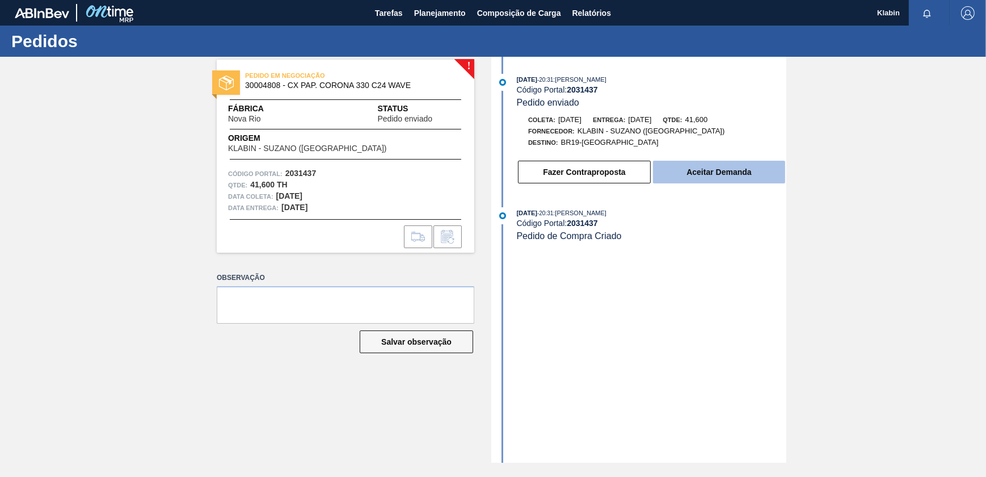
click at [675, 170] on button "Aceitar Demanda" at bounding box center [719, 172] width 132 height 23
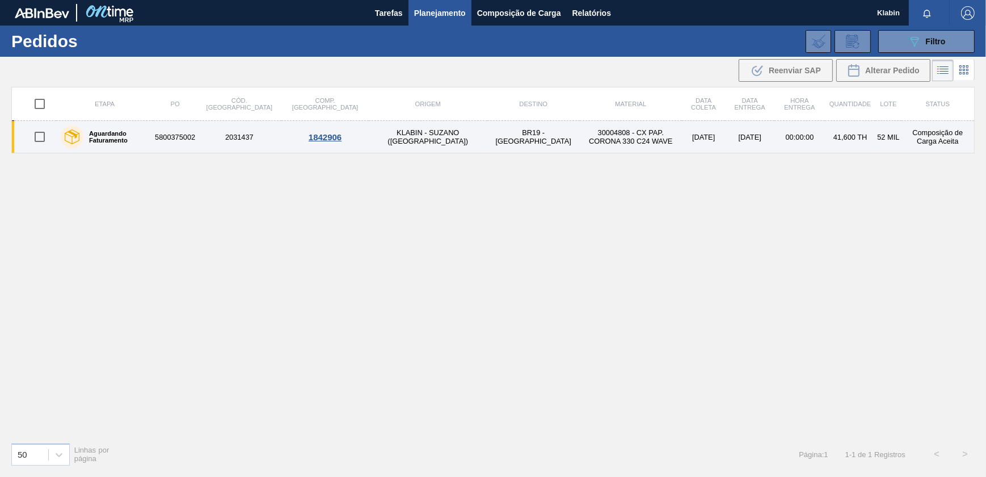
click at [607, 129] on td "30004808 - CX PAP. CORONA 330 C24 WAVE" at bounding box center [631, 137] width 102 height 32
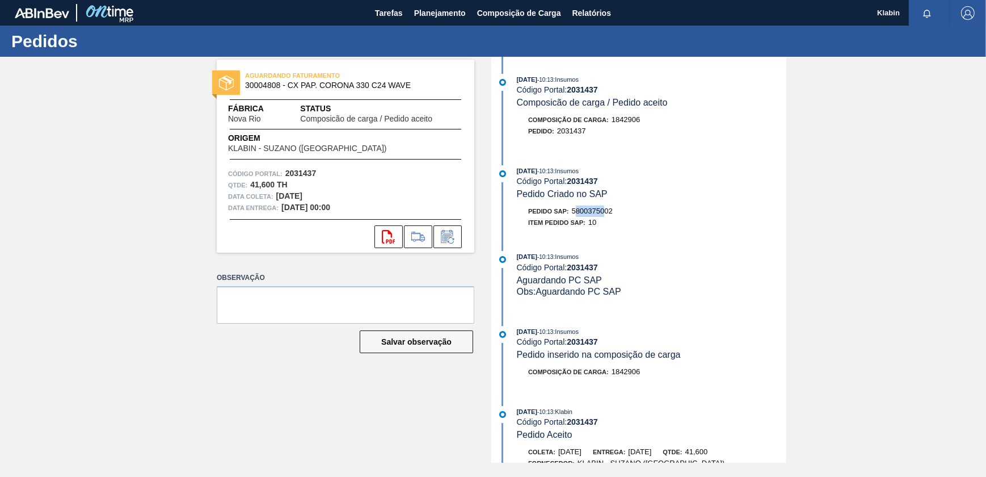
drag, startPoint x: 575, startPoint y: 215, endPoint x: 606, endPoint y: 215, distance: 30.6
click at [606, 215] on span "5800375002" at bounding box center [592, 211] width 41 height 9
drag, startPoint x: 606, startPoint y: 215, endPoint x: 614, endPoint y: 215, distance: 7.9
click at [613, 215] on div "Pedido SAP: 5800375002" at bounding box center [570, 210] width 85 height 11
click at [607, 217] on div "Pedido SAP: 5800375002" at bounding box center [570, 210] width 85 height 11
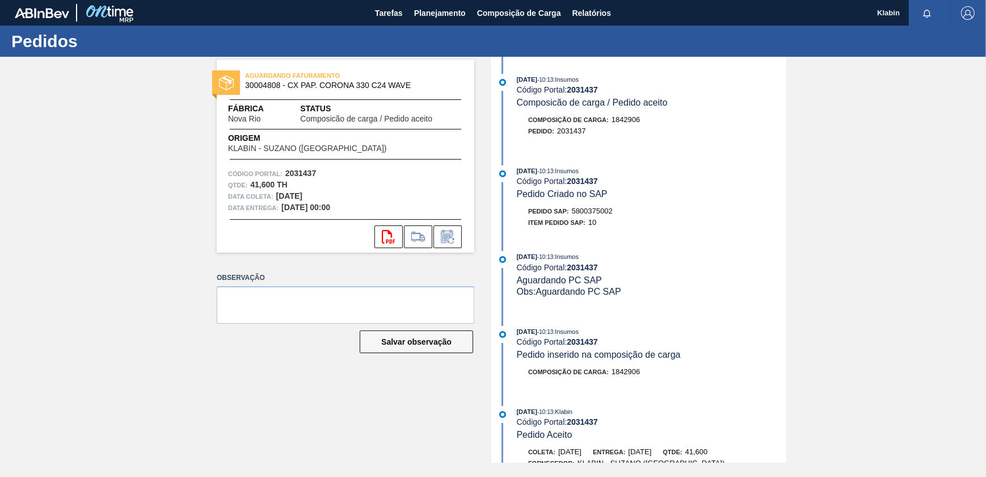
click at [603, 214] on span "5800375002" at bounding box center [592, 211] width 41 height 9
drag, startPoint x: 616, startPoint y: 213, endPoint x: 573, endPoint y: 213, distance: 43.1
click at [573, 213] on div "Pedido SAP: 5800375002" at bounding box center [652, 210] width 270 height 11
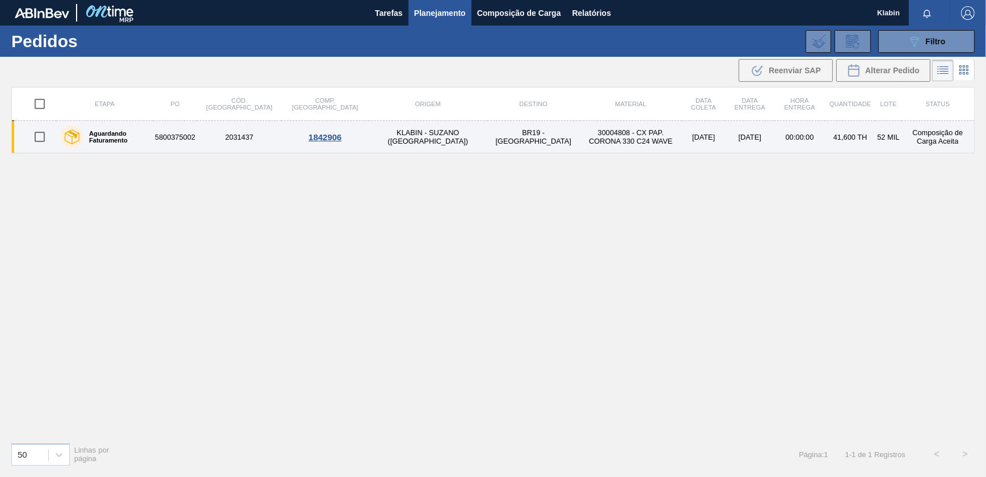
click at [487, 136] on td "BR19 - [GEOGRAPHIC_DATA]" at bounding box center [533, 137] width 92 height 32
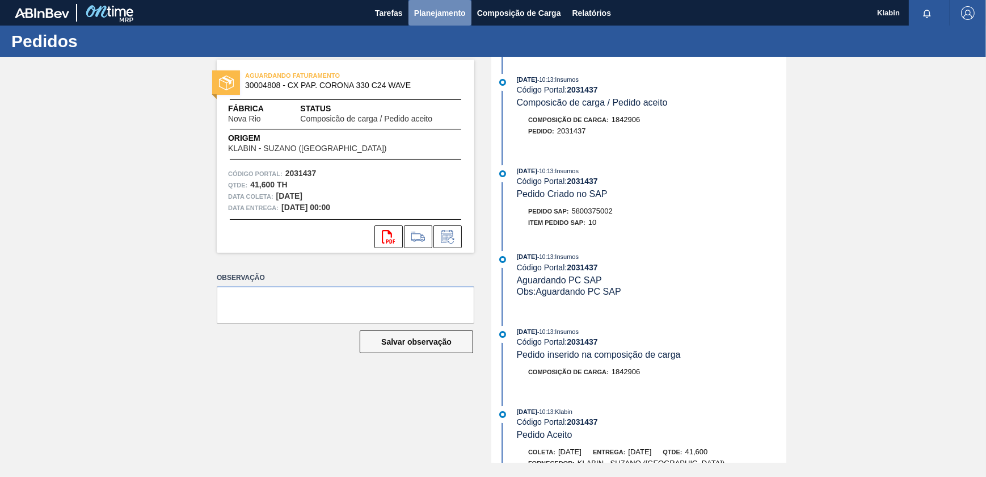
click at [448, 15] on span "Planejamento" at bounding box center [440, 13] width 52 height 14
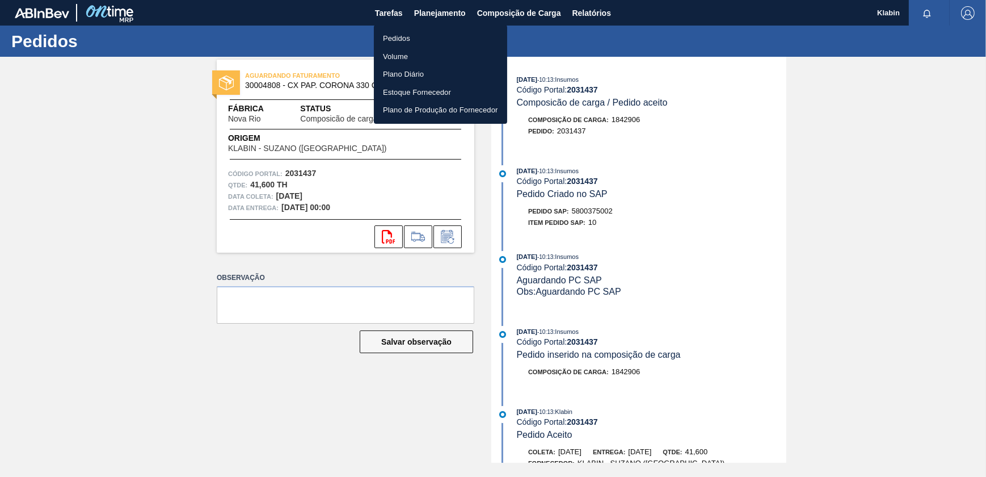
click at [411, 30] on li "Pedidos" at bounding box center [440, 39] width 133 height 18
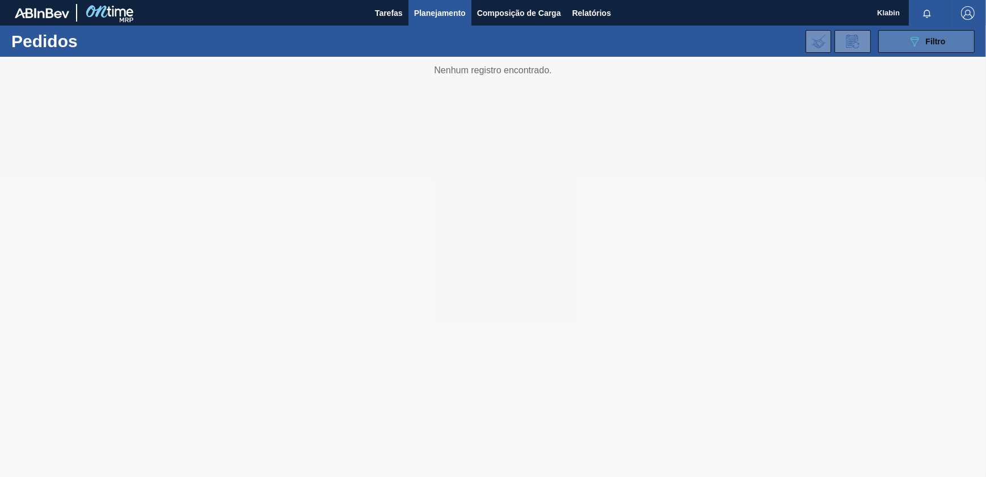
click at [951, 45] on button "089F7B8B-B2A5-4AFE-B5C0-19BA573D28AC Filtro" at bounding box center [926, 41] width 96 height 23
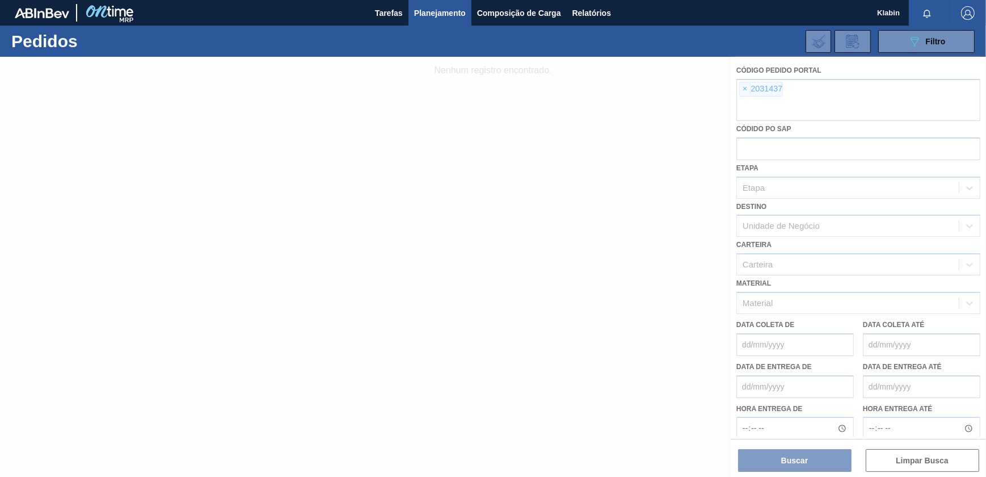
click at [746, 90] on div at bounding box center [493, 267] width 986 height 420
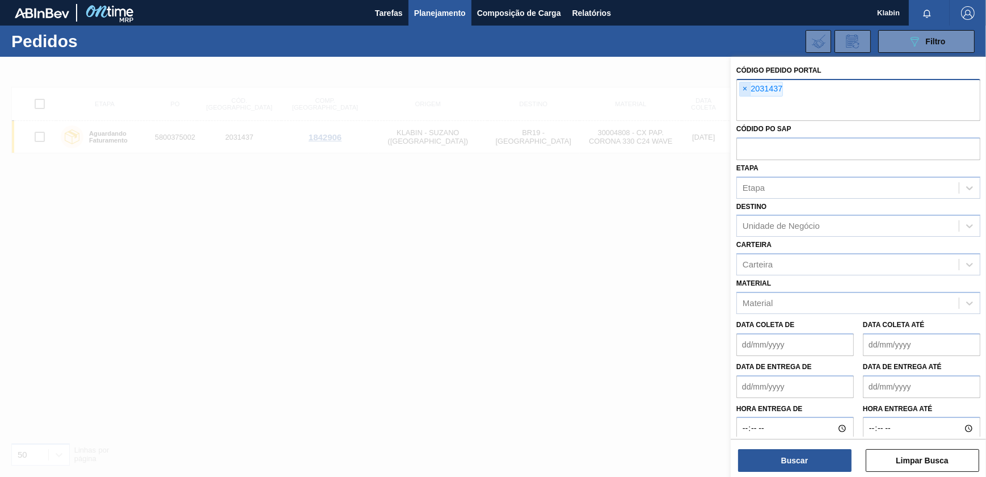
click at [743, 88] on span "×" at bounding box center [745, 89] width 11 height 14
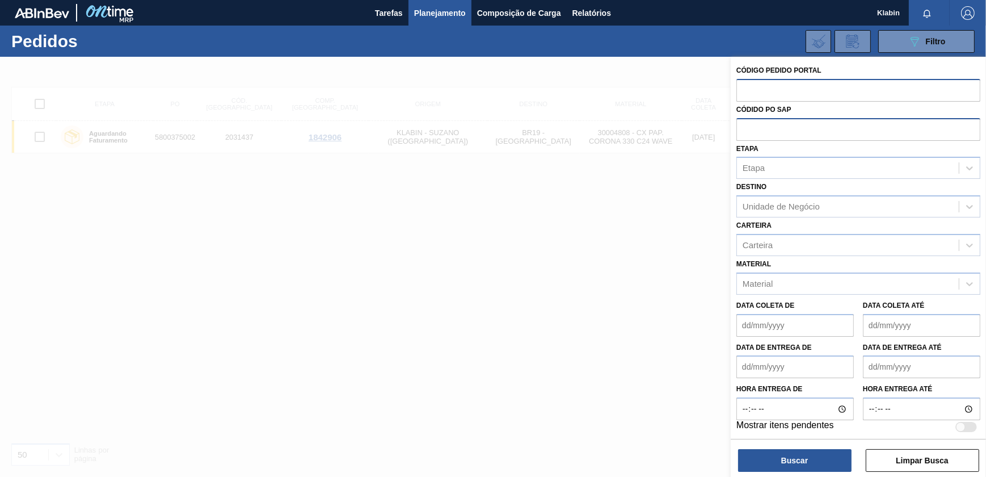
click at [763, 133] on input "text" at bounding box center [859, 129] width 244 height 22
paste input "5800345763"
type input "5800345763"
click at [830, 460] on button "Buscar" at bounding box center [794, 460] width 113 height 23
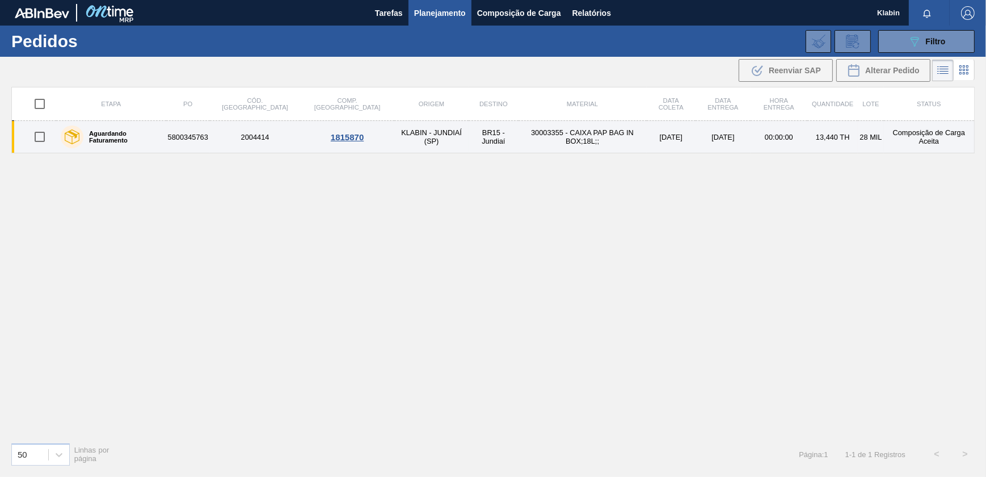
click at [401, 136] on td "KLABIN - JUNDIAÍ (SP)" at bounding box center [431, 137] width 74 height 32
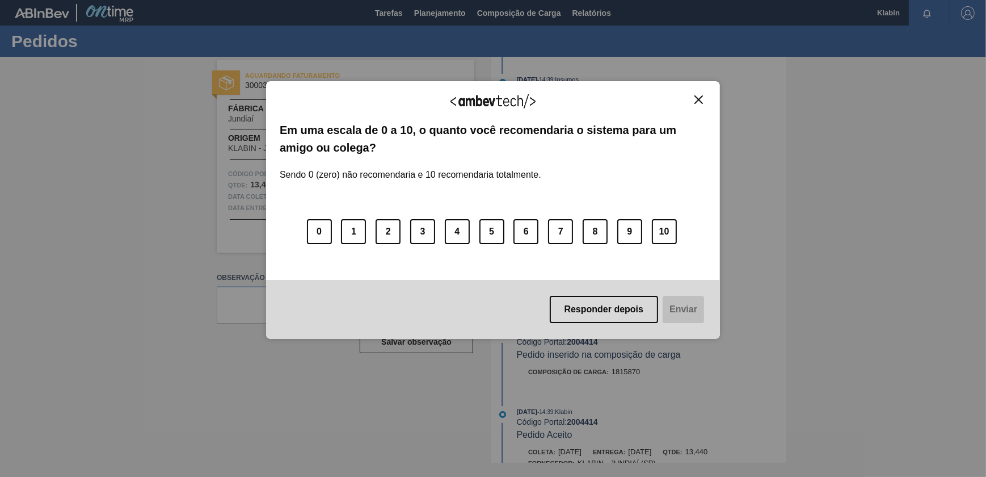
click at [699, 106] on div "Agradecemos seu feedback!" at bounding box center [493, 108] width 427 height 27
click at [696, 103] on img "Close" at bounding box center [699, 99] width 9 height 9
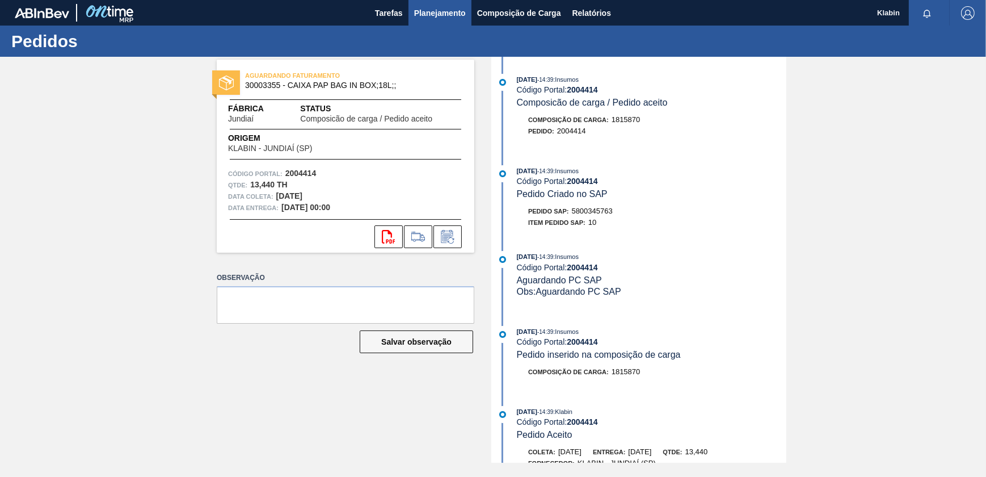
click at [456, 14] on span "Planejamento" at bounding box center [440, 13] width 52 height 14
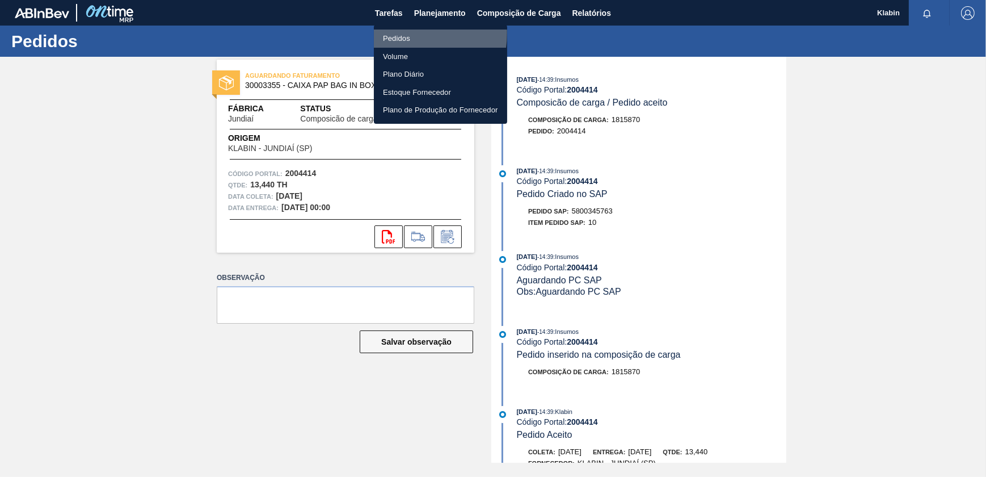
click at [404, 33] on li "Pedidos" at bounding box center [440, 39] width 133 height 18
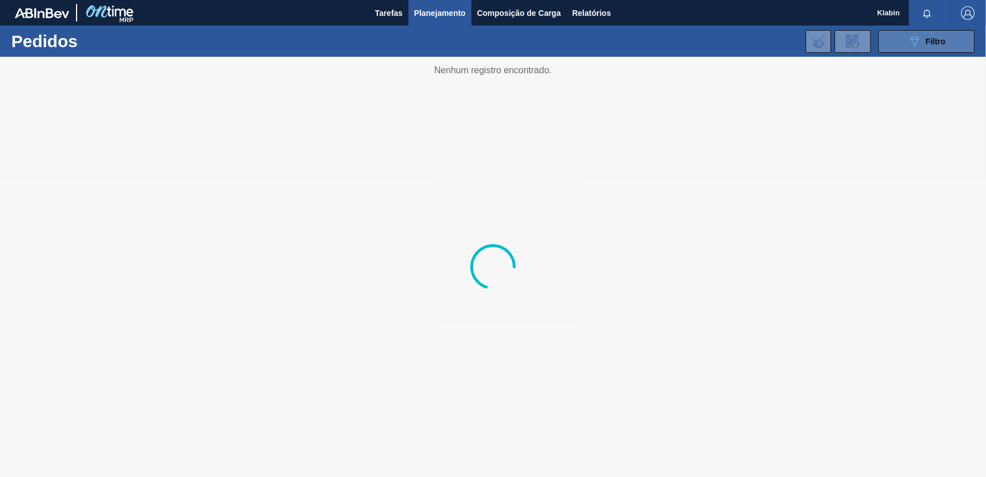
click at [902, 43] on button "089F7B8B-B2A5-4AFE-B5C0-19BA573D28AC Filtro" at bounding box center [926, 41] width 96 height 23
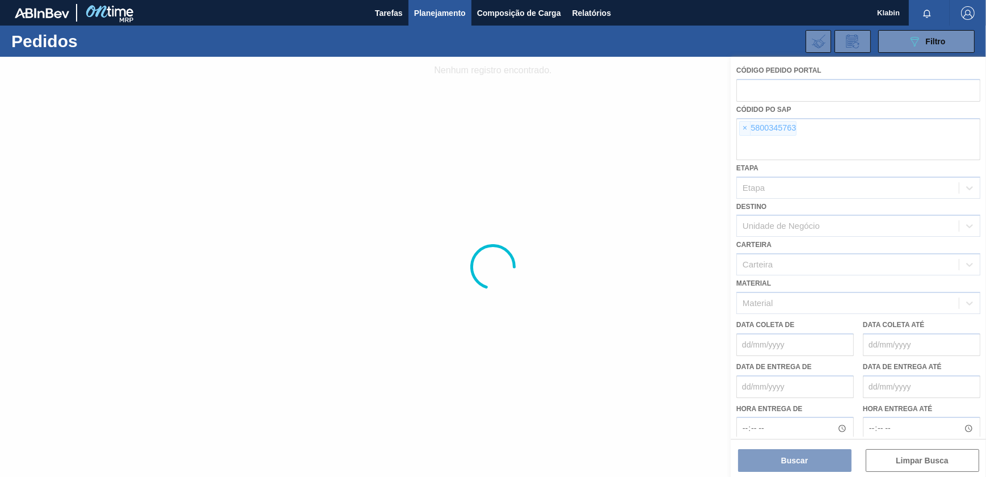
click at [750, 124] on div at bounding box center [493, 267] width 986 height 420
click at [743, 124] on div at bounding box center [493, 267] width 986 height 420
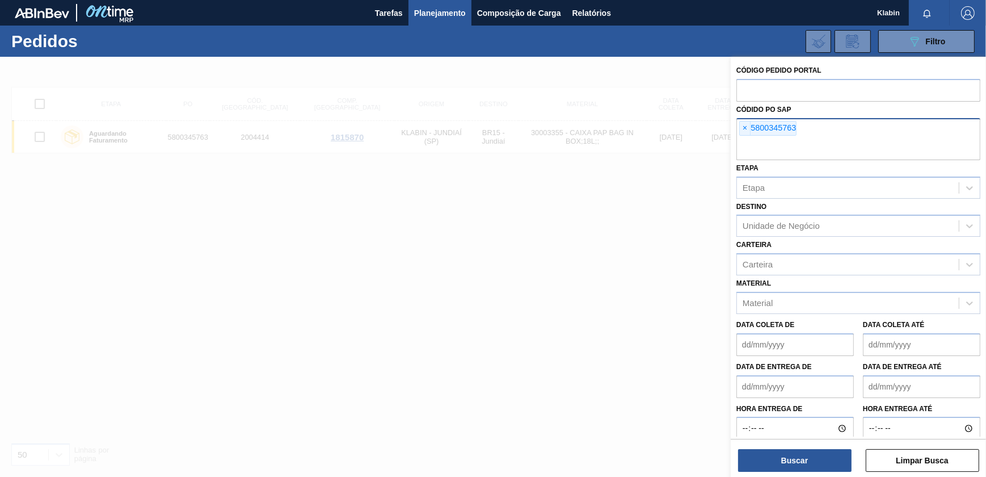
drag, startPoint x: 739, startPoint y: 125, endPoint x: 752, endPoint y: 136, distance: 16.6
click at [739, 125] on div "× 5800345763" at bounding box center [767, 128] width 57 height 15
click at [748, 128] on span "×" at bounding box center [745, 128] width 11 height 14
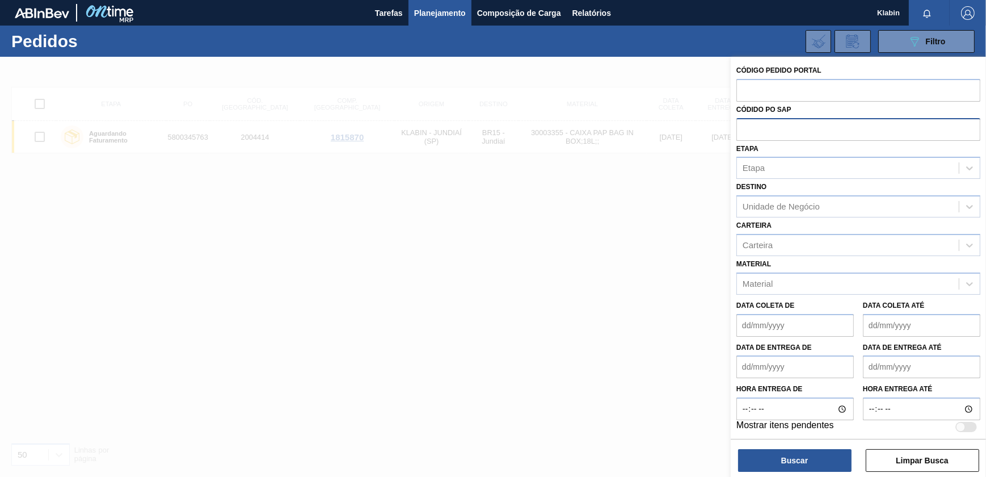
click at [753, 132] on input "text" at bounding box center [859, 129] width 244 height 22
paste input "5800352315"
type input "5800352315"
click at [797, 455] on button "Buscar" at bounding box center [794, 460] width 113 height 23
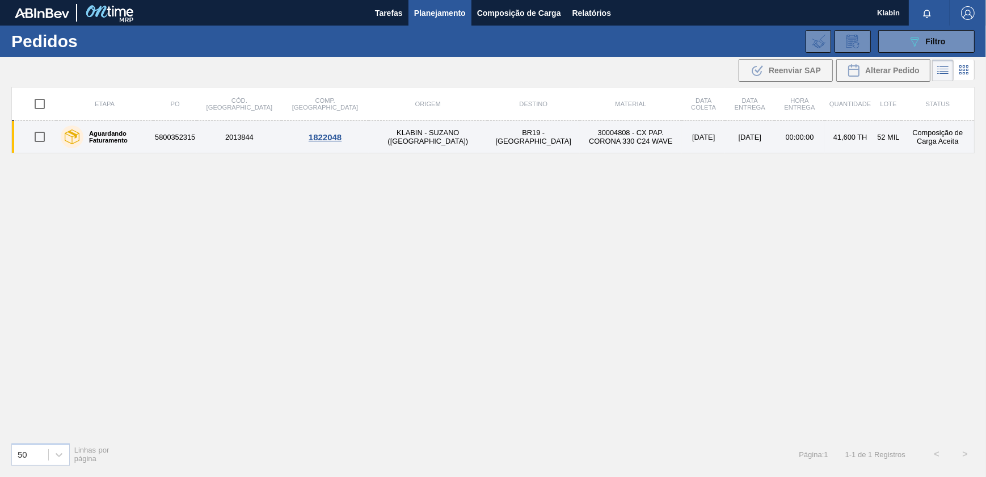
click at [580, 130] on td "30004808 - CX PAP. CORONA 330 C24 WAVE" at bounding box center [631, 137] width 102 height 32
click at [369, 138] on td "KLABIN - SUZANO ([GEOGRAPHIC_DATA])" at bounding box center [428, 137] width 119 height 32
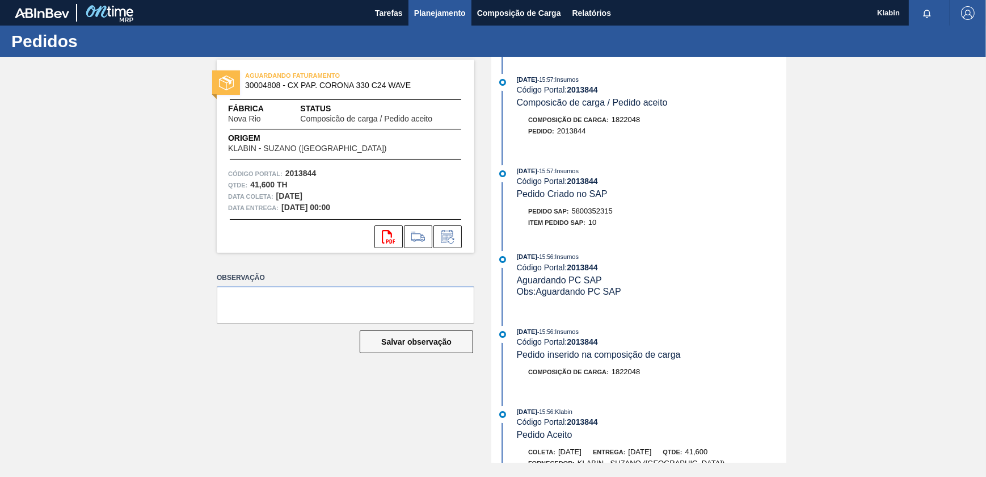
click at [430, 20] on button "Planejamento" at bounding box center [440, 13] width 63 height 26
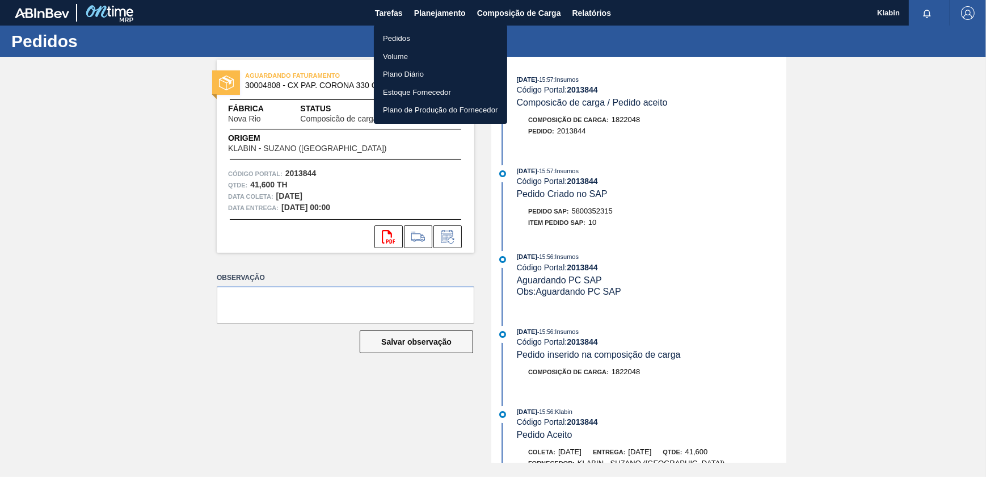
click at [415, 43] on li "Pedidos" at bounding box center [440, 39] width 133 height 18
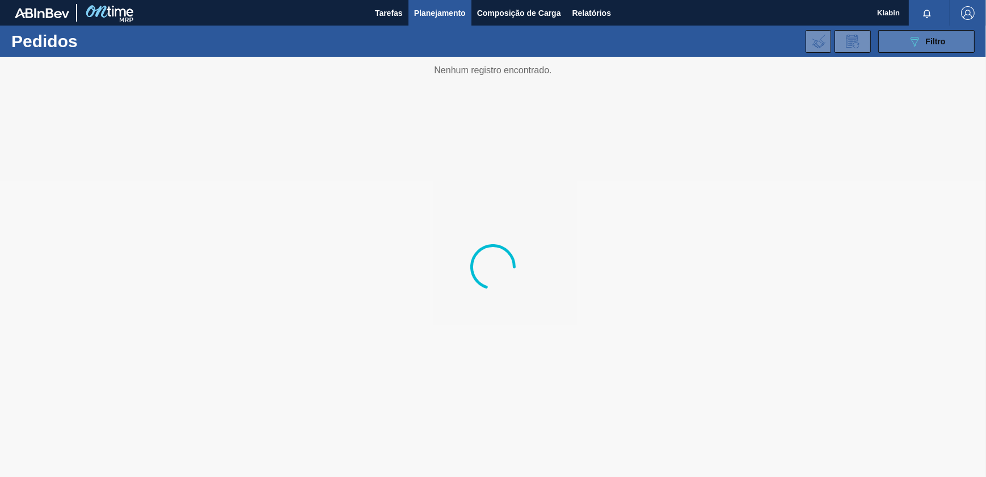
click at [929, 43] on span "Filtro" at bounding box center [936, 41] width 20 height 9
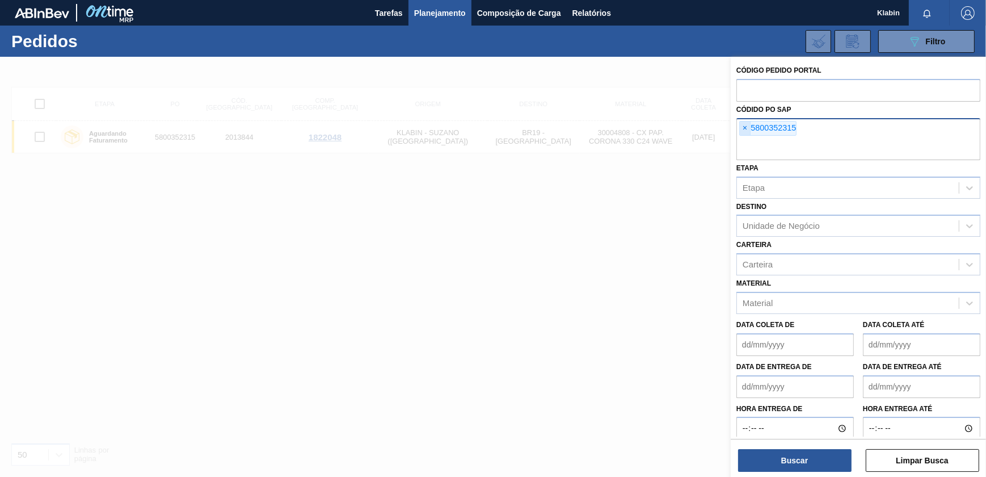
click at [749, 125] on span "×" at bounding box center [745, 128] width 11 height 14
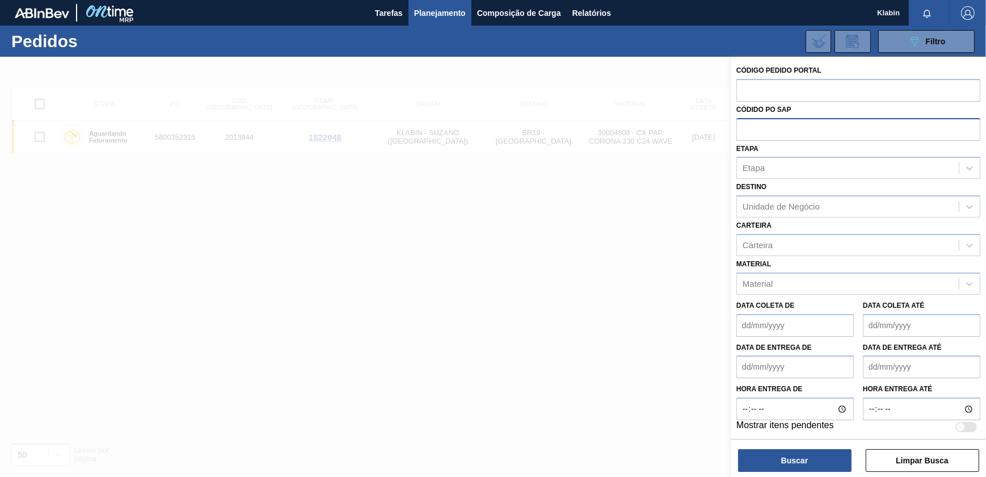
paste input "5800346022"
type input "5800346022"
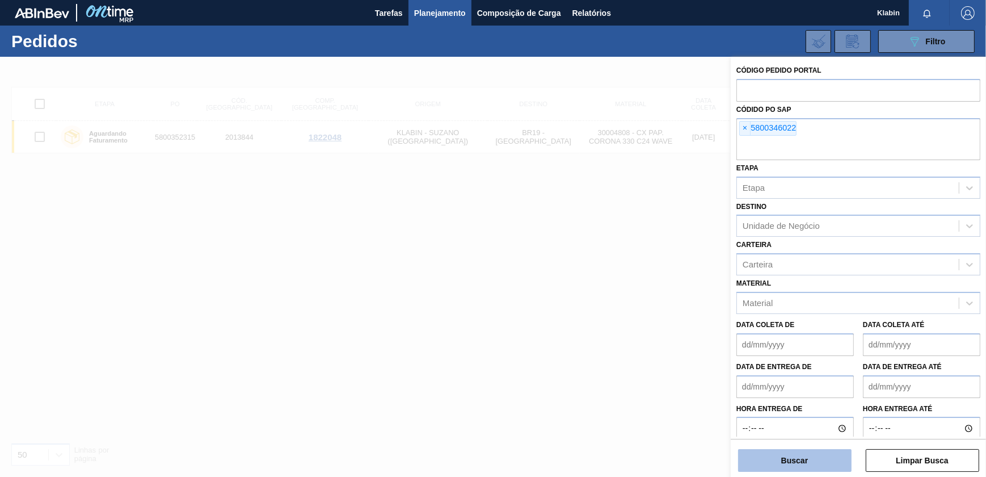
click at [794, 456] on button "Buscar" at bounding box center [794, 460] width 113 height 23
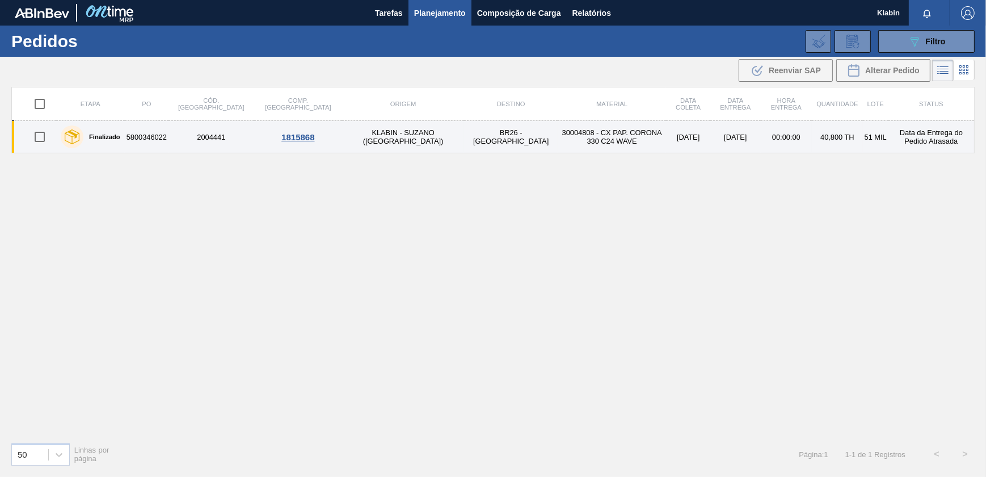
click at [558, 127] on td "30004808 - CX PAP. CORONA 330 C24 WAVE" at bounding box center [612, 137] width 108 height 32
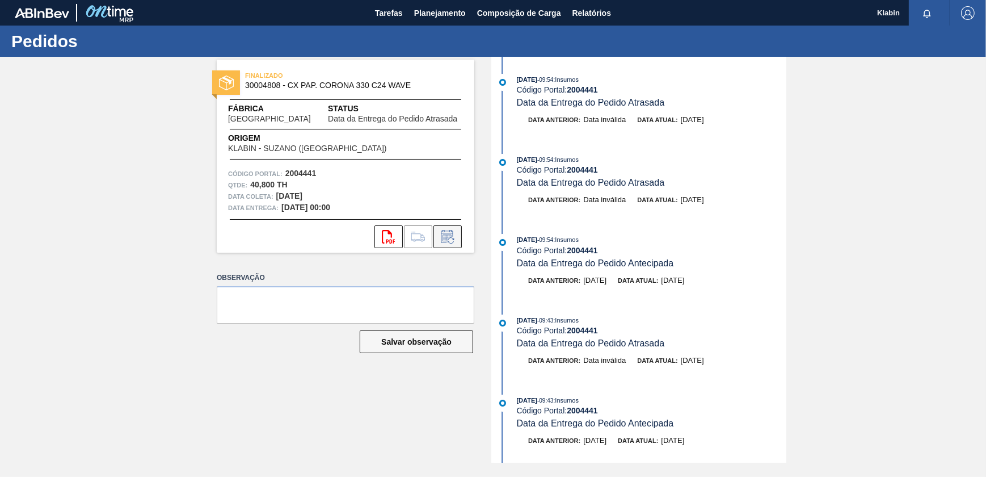
click at [456, 245] on button at bounding box center [448, 236] width 28 height 23
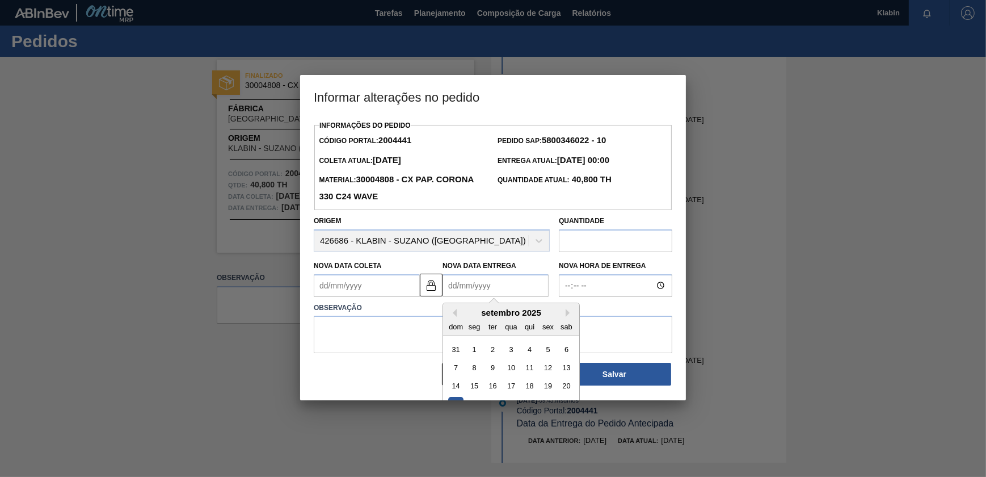
click at [506, 297] on Entrega2004441 "Nova Data Entrega" at bounding box center [496, 285] width 106 height 23
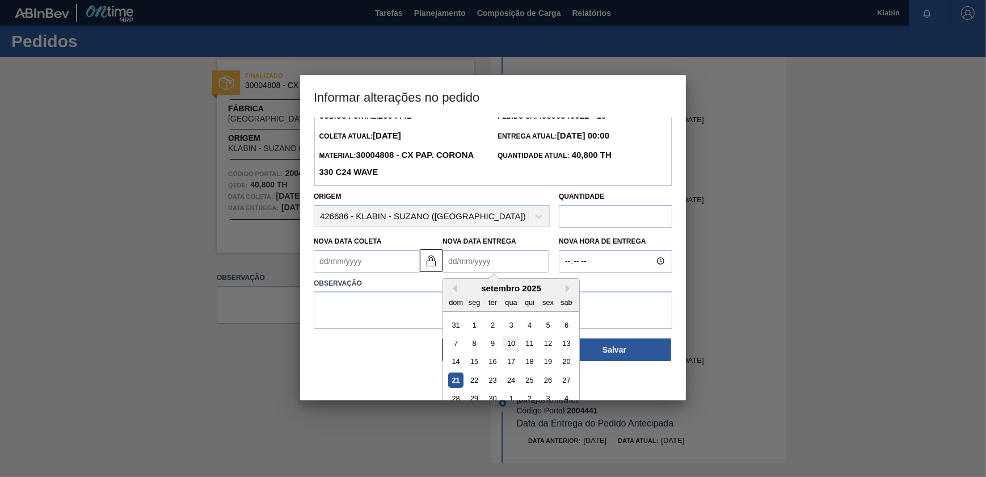
scroll to position [39, 0]
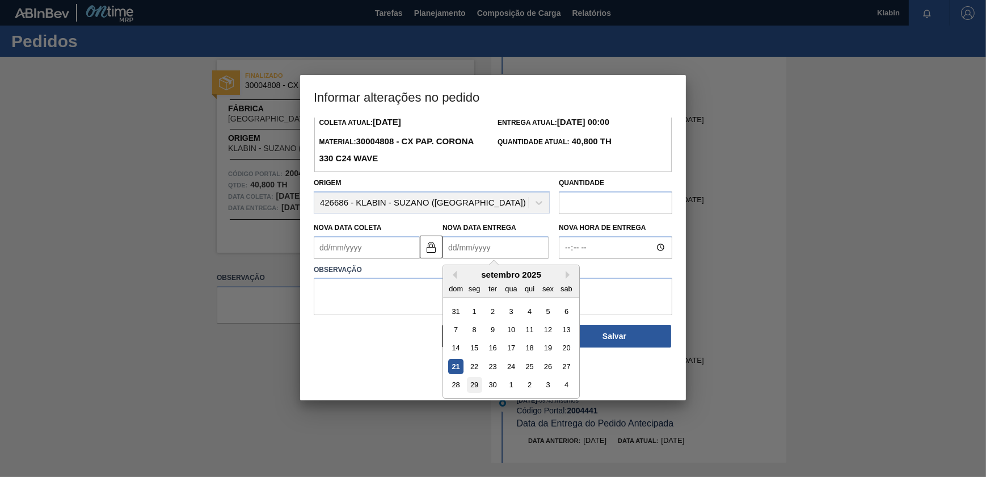
click at [477, 385] on div "29" at bounding box center [474, 384] width 15 height 15
type Coleta2004441 "[DATE]"
type Entrega2004441 "[DATE]"
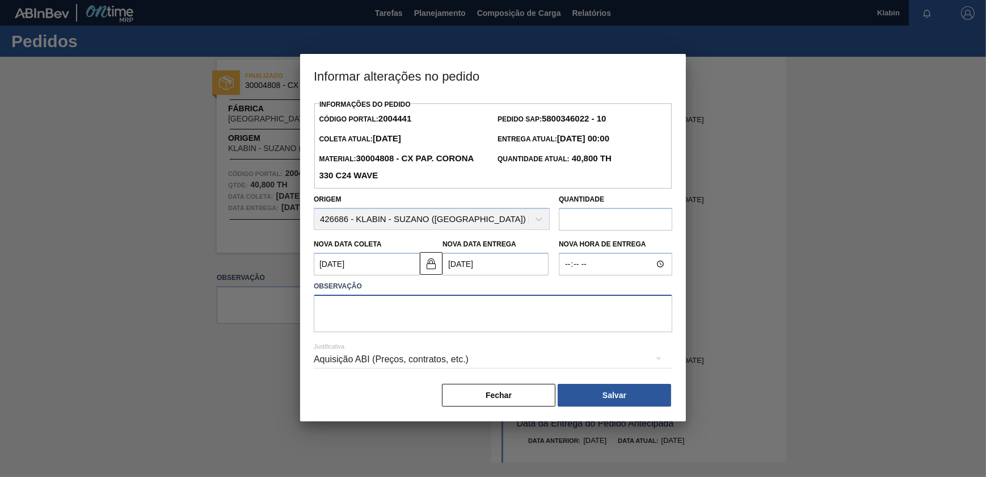
click at [436, 310] on textarea at bounding box center [493, 313] width 359 height 37
type textarea "a"
type textarea "Alteração de data"
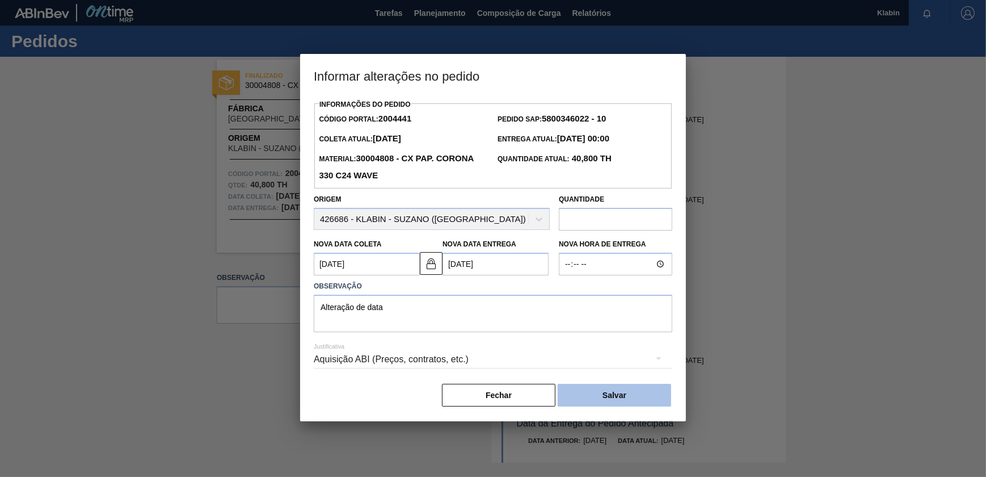
click at [636, 390] on button "Salvar" at bounding box center [614, 395] width 113 height 23
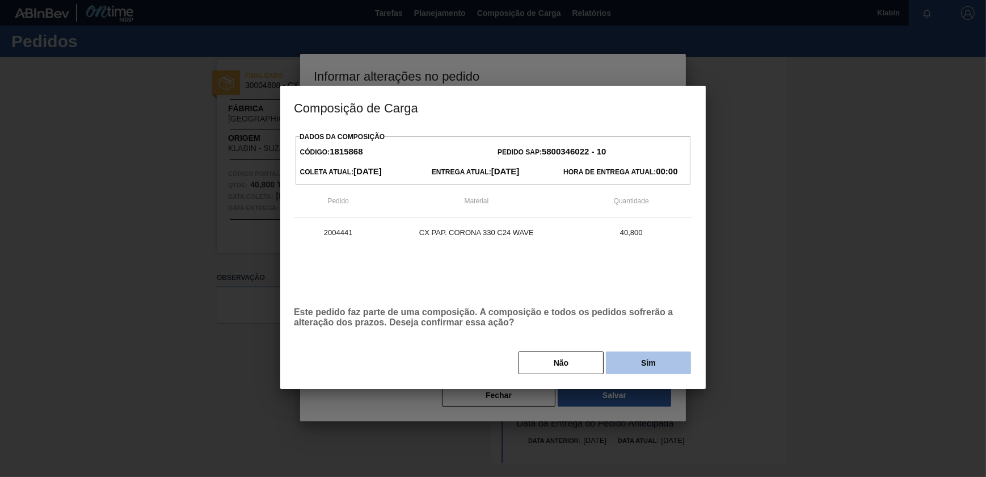
click at [676, 357] on button "Sim" at bounding box center [648, 362] width 85 height 23
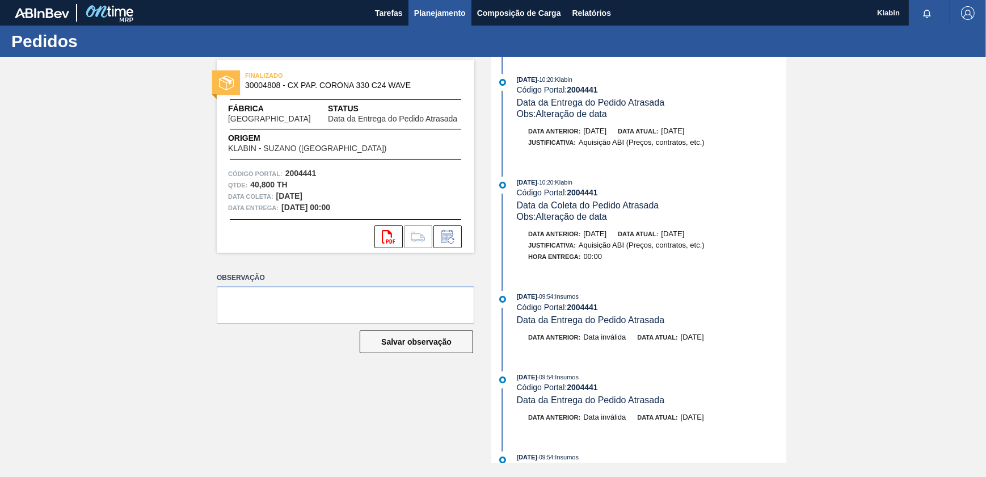
click at [425, 15] on span "Planejamento" at bounding box center [440, 13] width 52 height 14
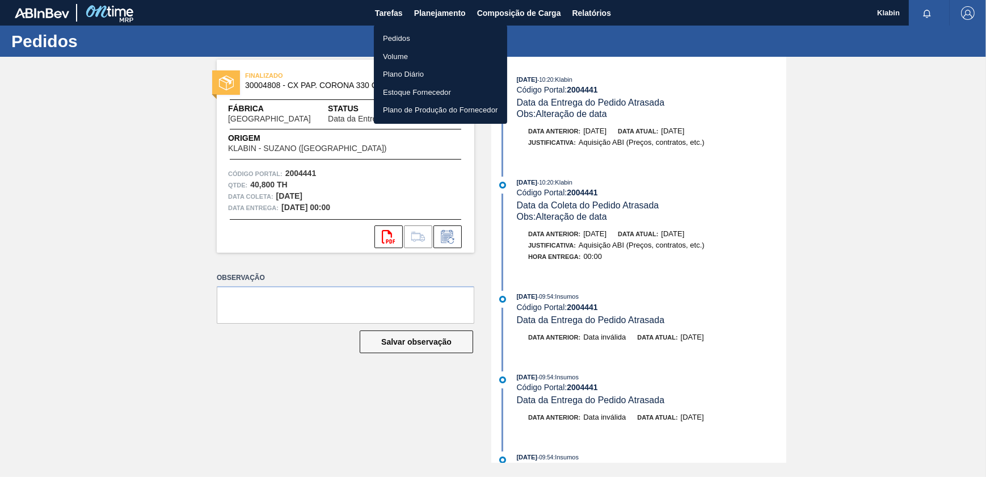
click at [414, 43] on li "Pedidos" at bounding box center [440, 39] width 133 height 18
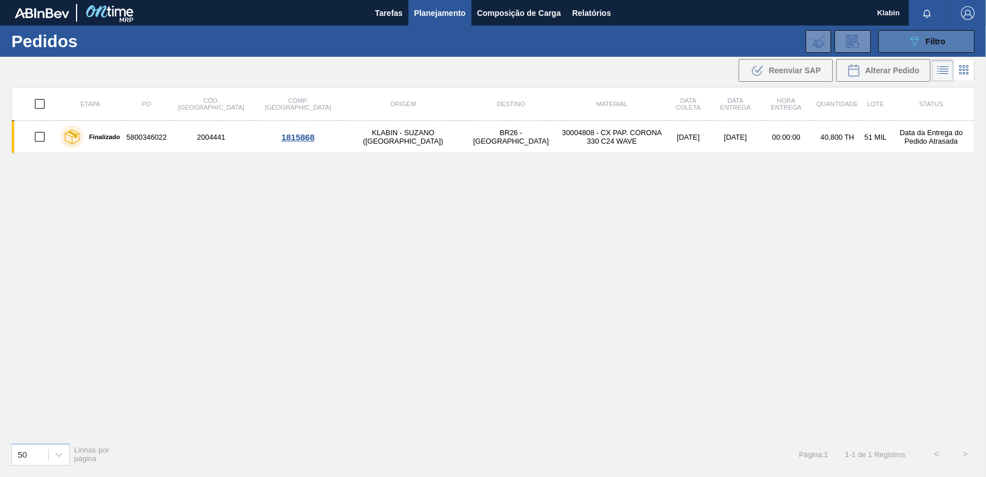
click at [941, 40] on span "Filtro" at bounding box center [936, 41] width 20 height 9
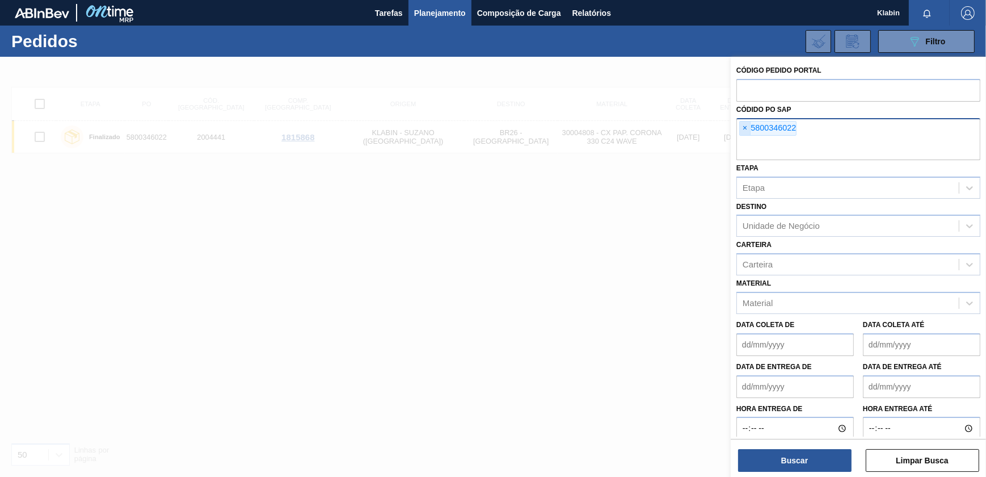
click at [745, 124] on span "×" at bounding box center [745, 128] width 11 height 14
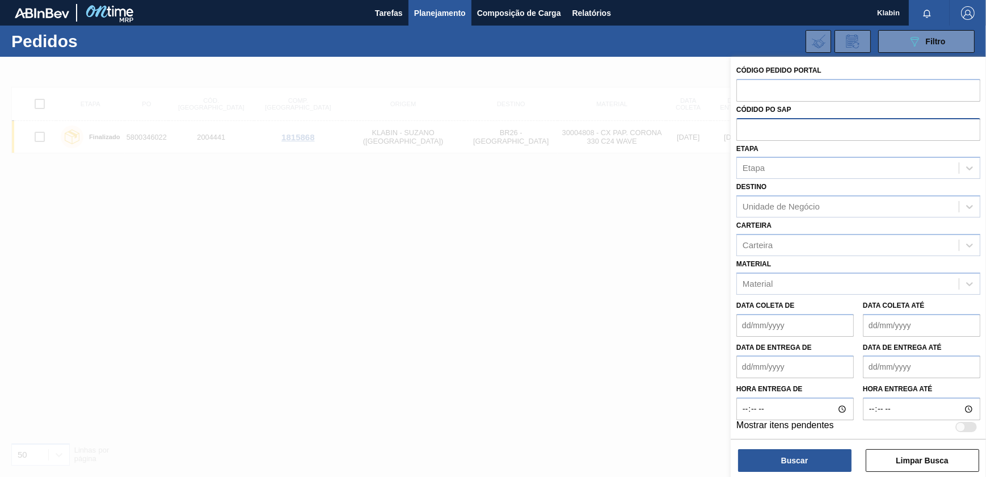
click at [748, 127] on input "text" at bounding box center [859, 129] width 244 height 22
paste input "5800346022"
type input "5800346022"
click at [806, 466] on button "Buscar" at bounding box center [794, 460] width 113 height 23
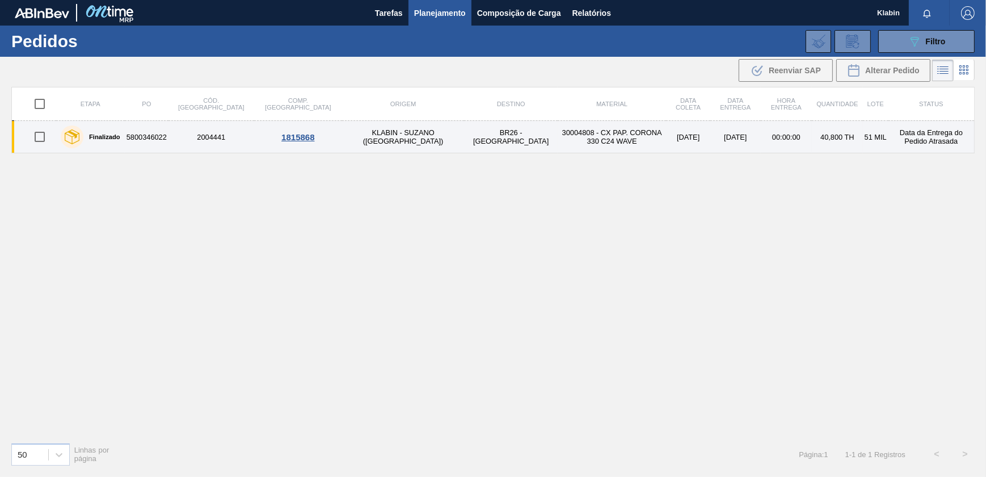
click at [558, 136] on td "30004808 - CX PAP. CORONA 330 C24 WAVE" at bounding box center [612, 137] width 108 height 32
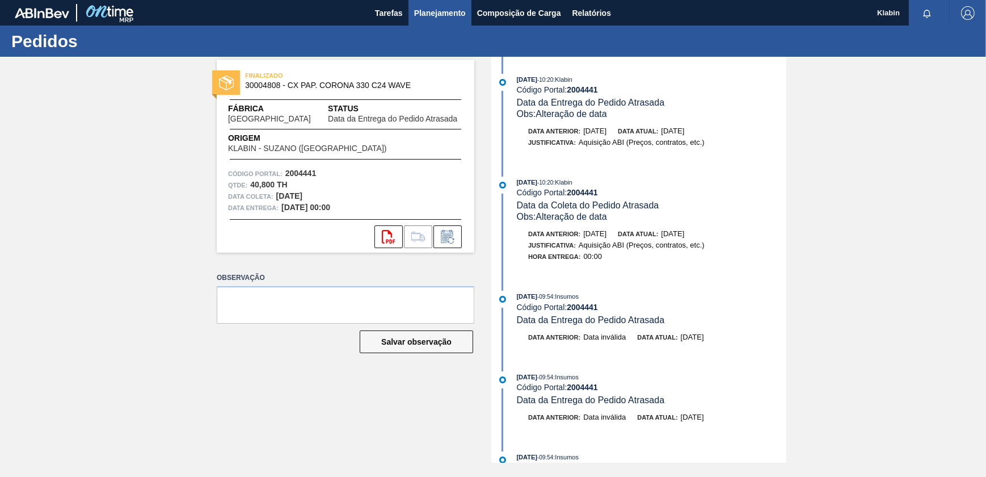
click at [423, 2] on button "Planejamento" at bounding box center [440, 13] width 63 height 26
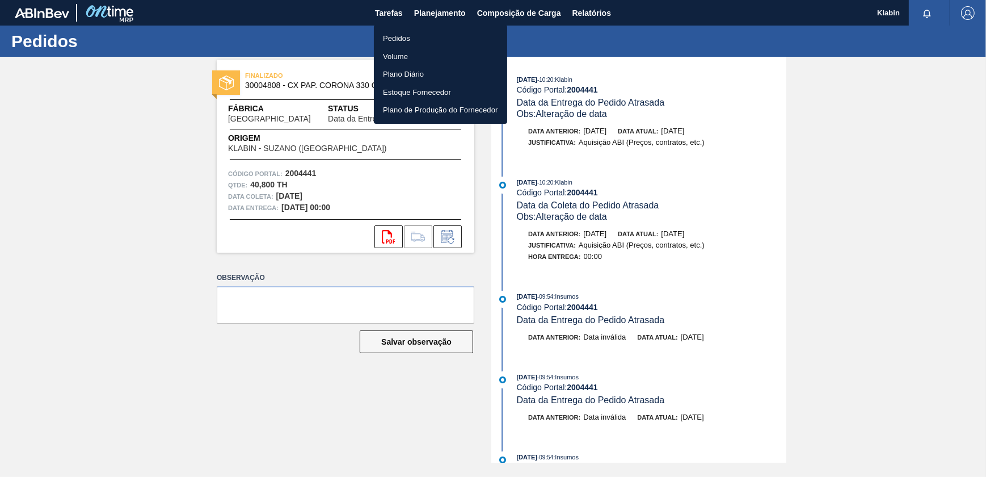
click at [440, 33] on li "Pedidos" at bounding box center [440, 39] width 133 height 18
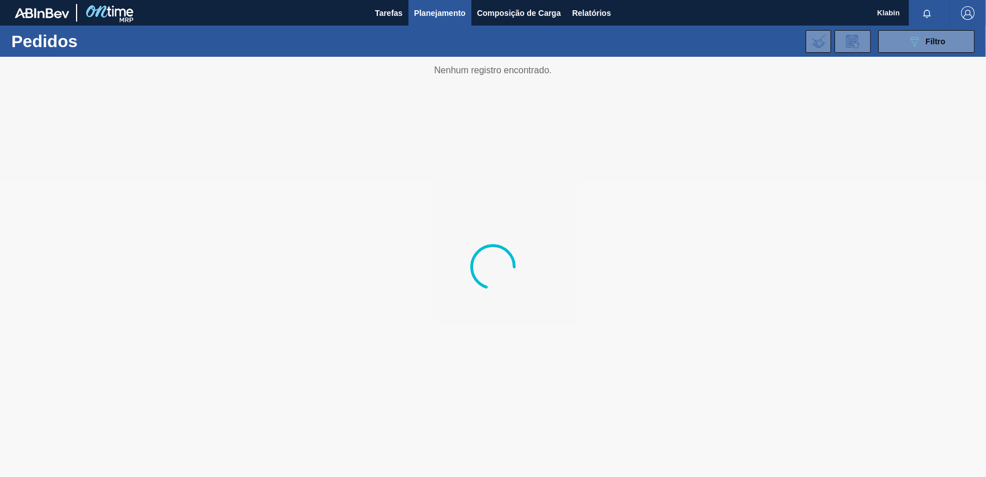
click at [926, 56] on div "089F7B8B-B2A5-4AFE-B5C0-19BA573D28AC Filtro Código Pedido Portal Códido PO SAP …" at bounding box center [579, 41] width 802 height 34
click at [928, 47] on div "089F7B8B-B2A5-4AFE-B5C0-19BA573D28AC Filtro" at bounding box center [927, 42] width 38 height 14
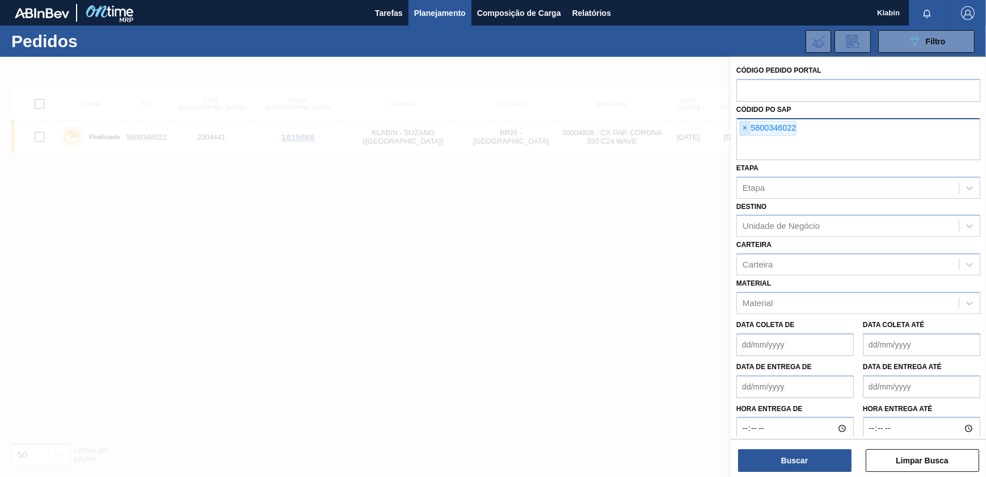
click at [747, 125] on span "×" at bounding box center [745, 128] width 11 height 14
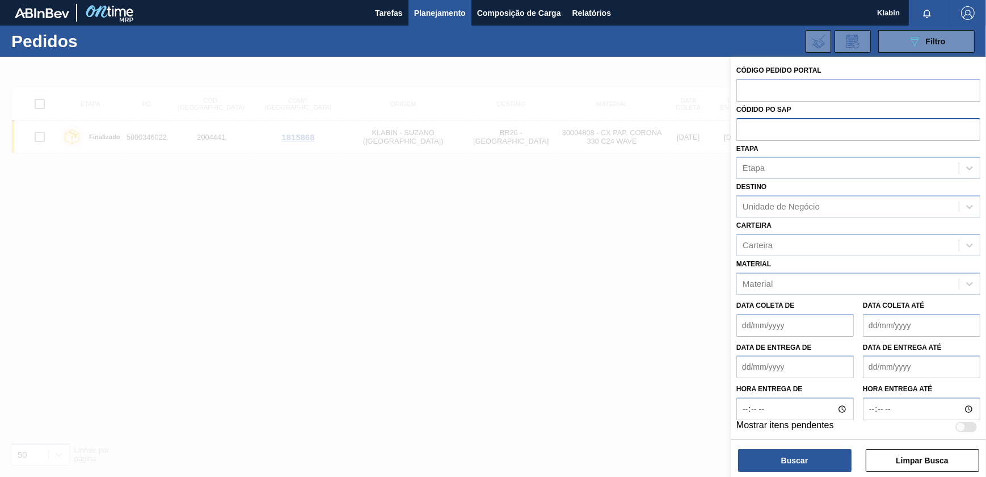
click at [750, 136] on input "text" at bounding box center [859, 129] width 244 height 22
paste input "5800353308."
type input "5800353308"
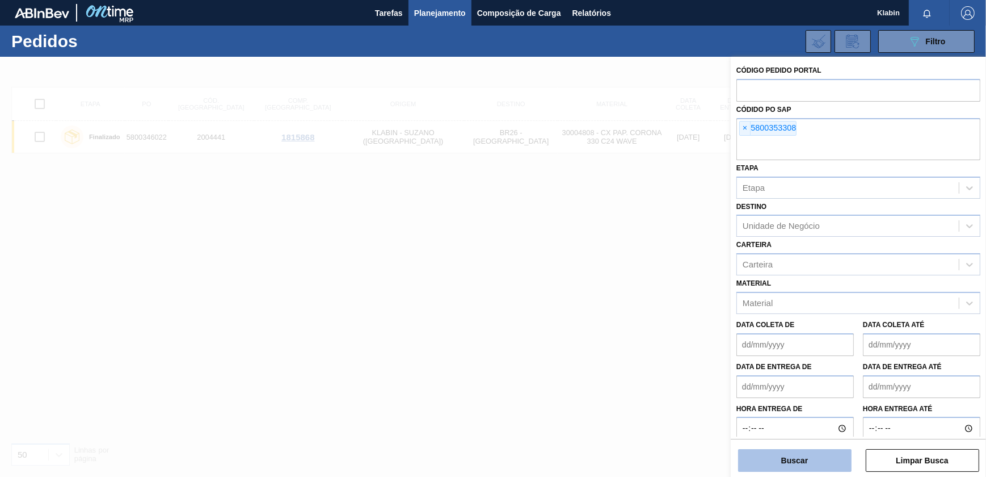
click at [772, 462] on button "Buscar" at bounding box center [794, 460] width 113 height 23
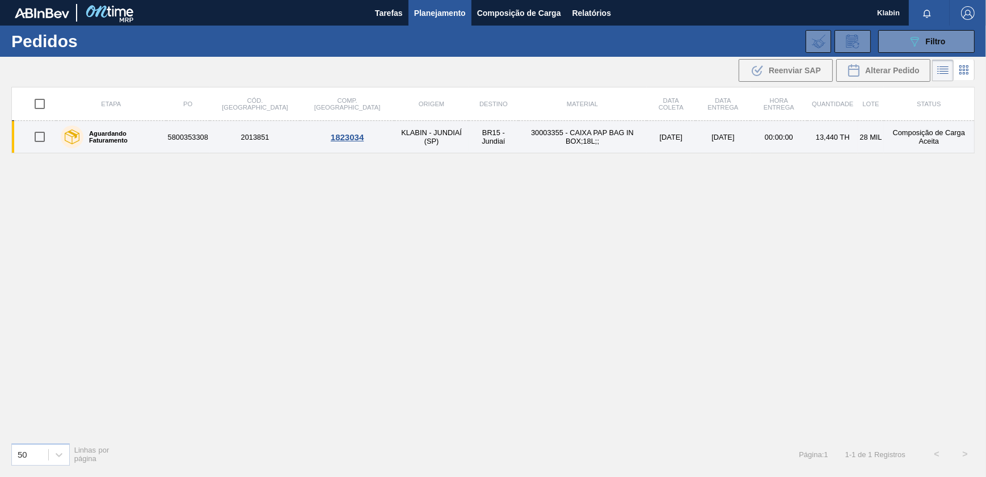
click at [519, 140] on td "30003355 - CAIXA PAP BAG IN BOX;18L;;" at bounding box center [583, 137] width 128 height 32
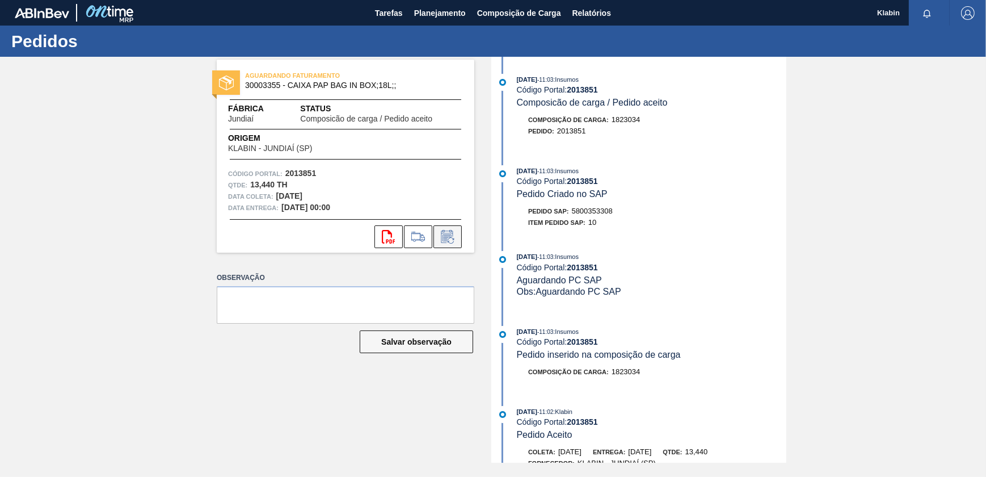
click at [452, 235] on icon at bounding box center [448, 237] width 18 height 14
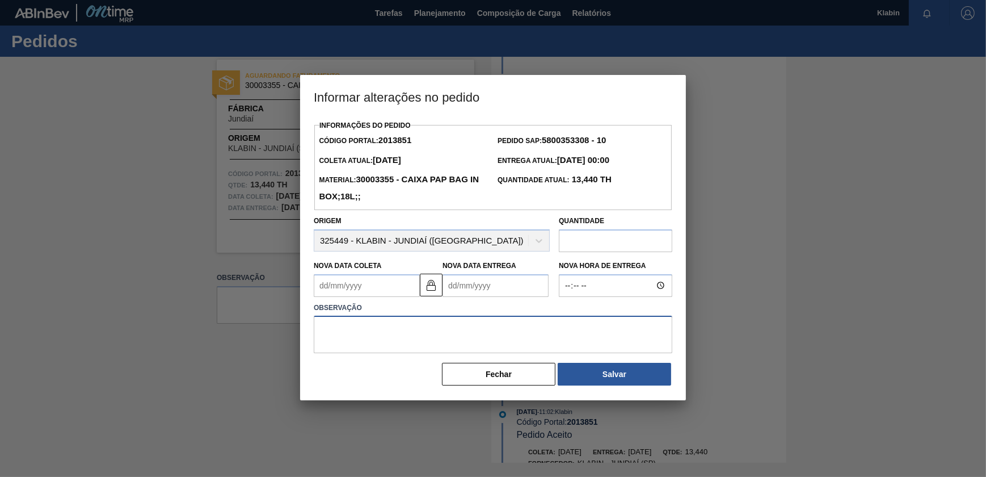
click at [371, 342] on textarea at bounding box center [493, 334] width 359 height 37
type textarea "0"
click at [471, 266] on label "Nova Data Entrega" at bounding box center [480, 266] width 74 height 8
click at [471, 274] on Entrega2013851 "Nova Data Entrega" at bounding box center [496, 285] width 106 height 23
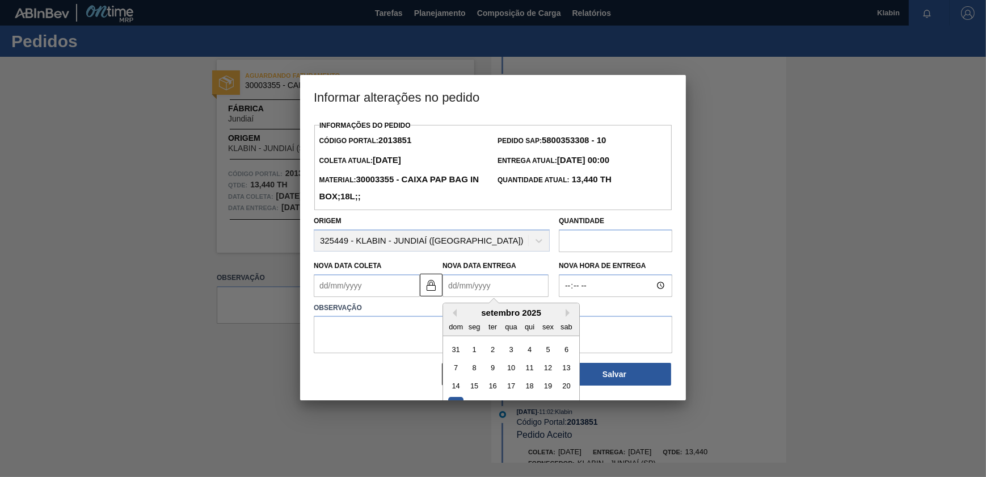
click at [473, 276] on Entrega2013851 "Nova Data Entrega" at bounding box center [496, 285] width 106 height 23
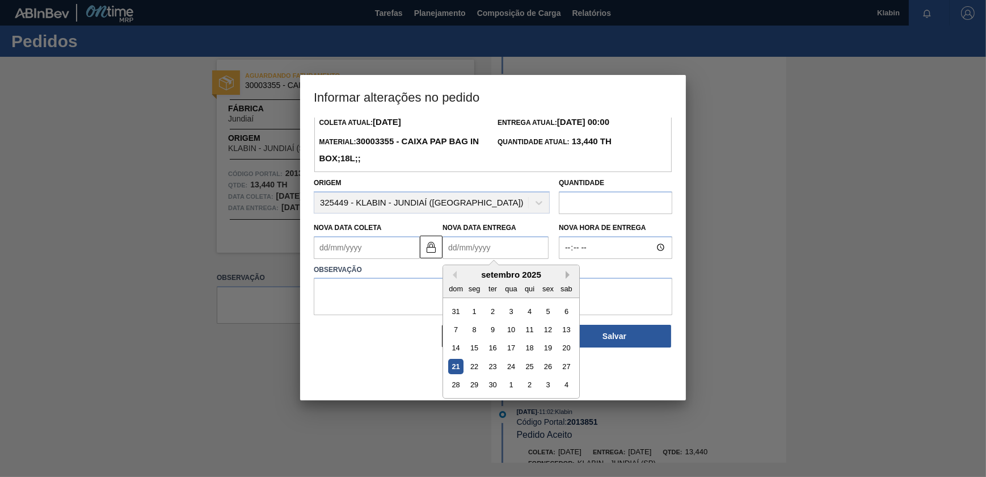
click at [570, 273] on button "Next Month" at bounding box center [570, 275] width 8 height 8
click at [485, 329] on div "7" at bounding box center [492, 329] width 15 height 15
type Coleta2013851 "[DATE]"
type Entrega2013851 "[DATE]"
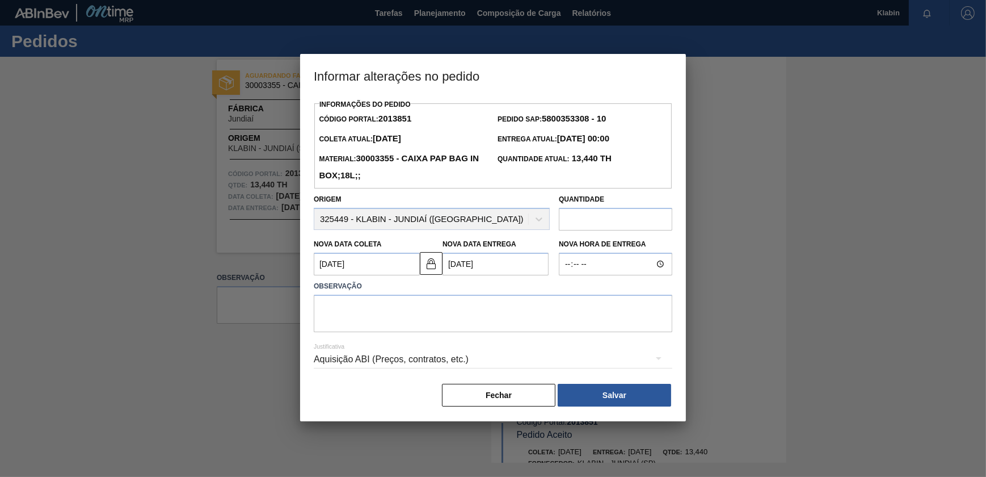
scroll to position [0, 0]
click at [410, 320] on textarea at bounding box center [493, 313] width 359 height 37
type textarea "d"
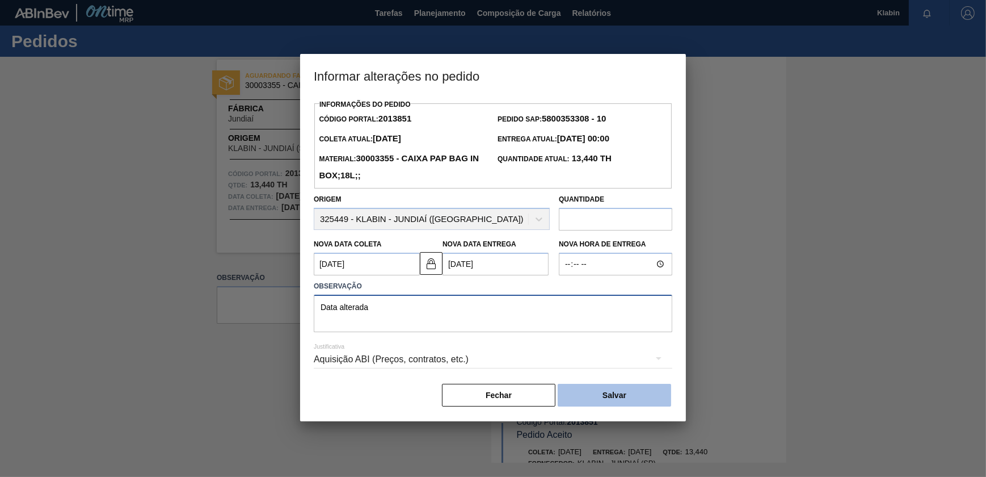
type textarea "Data alterada"
click at [599, 393] on button "Salvar" at bounding box center [614, 395] width 113 height 23
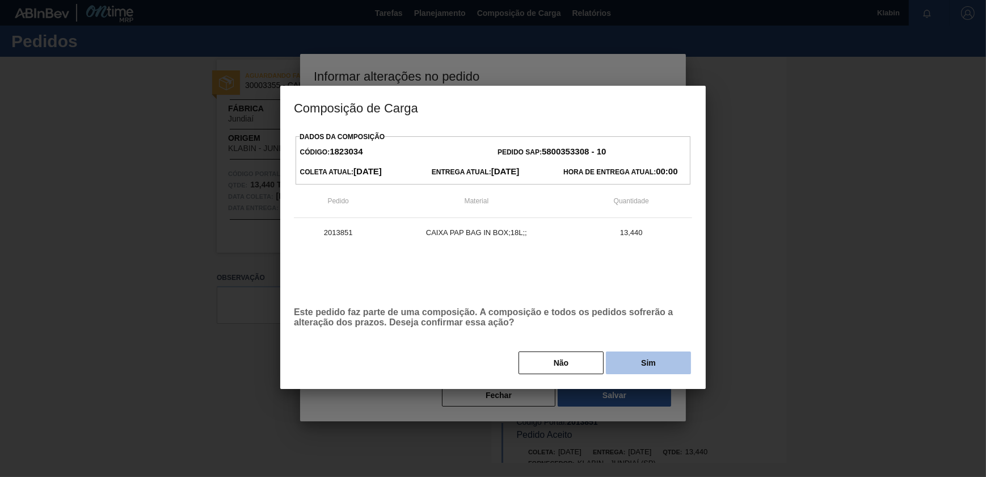
click at [645, 360] on button "Sim" at bounding box center [648, 362] width 85 height 23
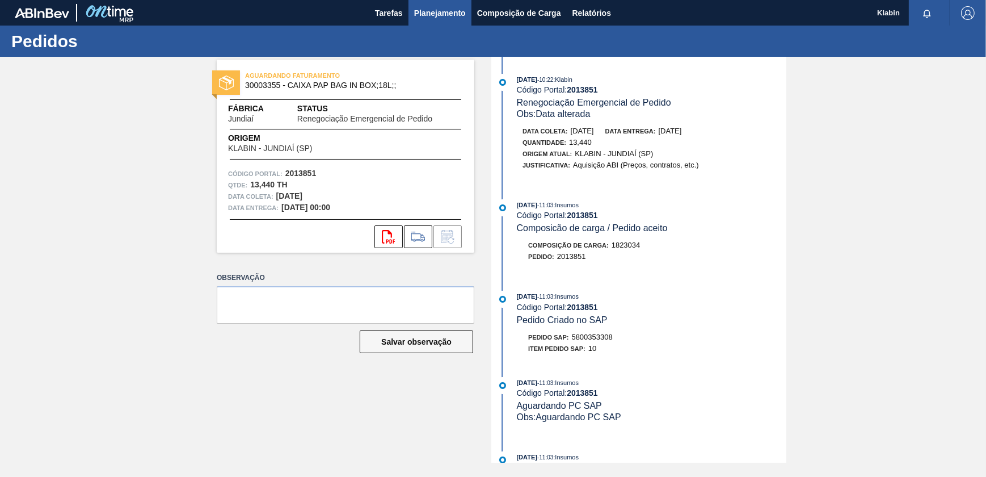
click at [417, 13] on span "Planejamento" at bounding box center [440, 13] width 52 height 14
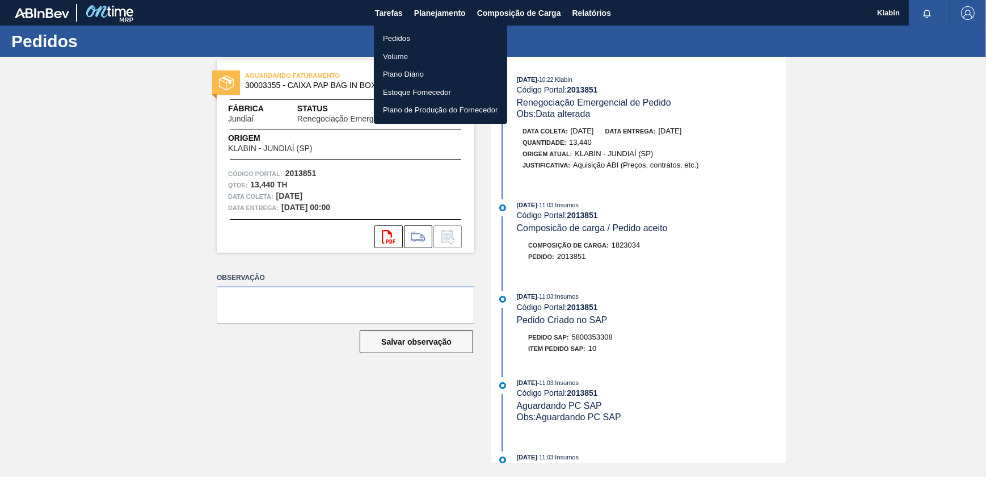
click at [412, 34] on li "Pedidos" at bounding box center [440, 39] width 133 height 18
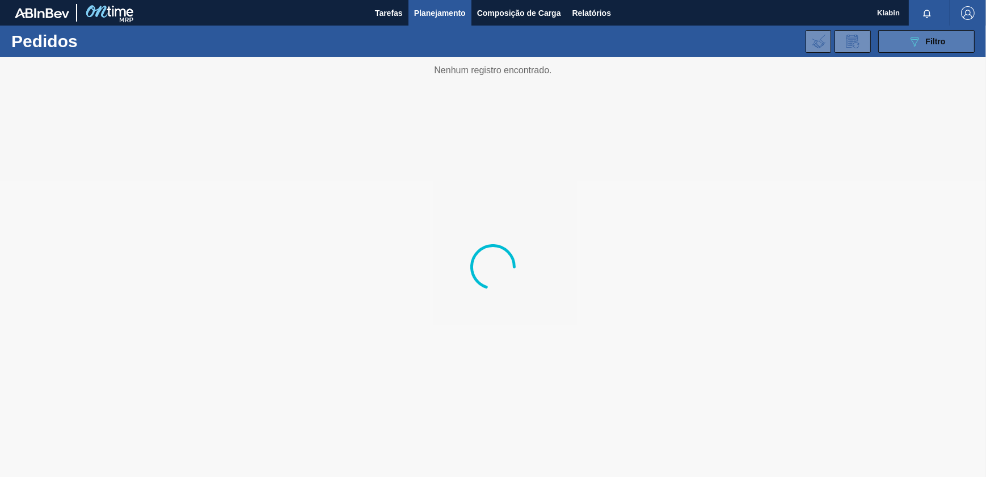
click at [902, 49] on button "089F7B8B-B2A5-4AFE-B5C0-19BA573D28AC Filtro" at bounding box center [926, 41] width 96 height 23
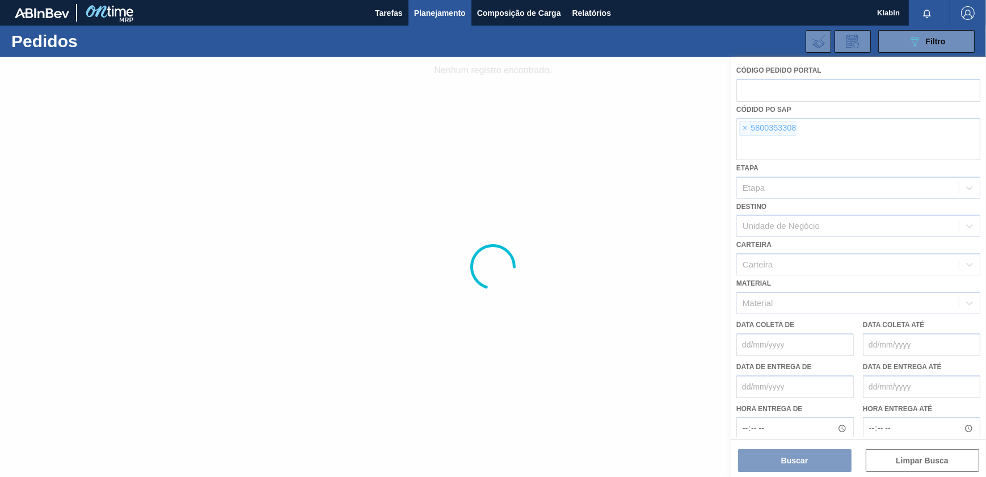
click at [746, 129] on div at bounding box center [493, 267] width 986 height 420
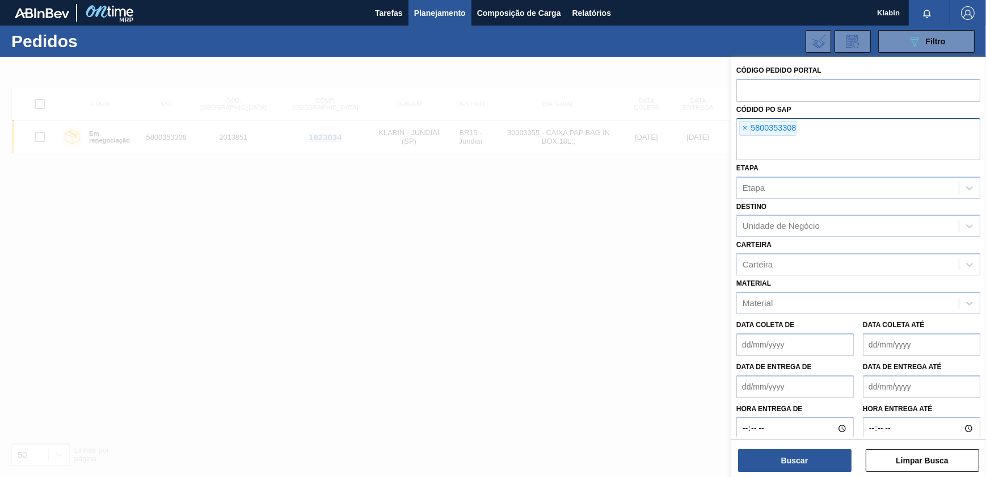
drag, startPoint x: 745, startPoint y: 126, endPoint x: 748, endPoint y: 136, distance: 10.4
click at [746, 133] on span "×" at bounding box center [745, 128] width 11 height 14
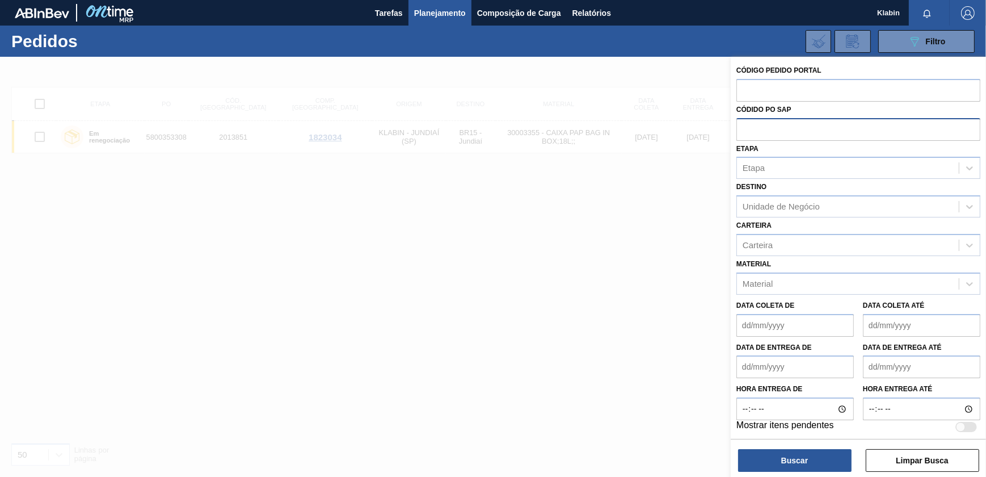
click at [749, 137] on input "text" at bounding box center [859, 129] width 244 height 22
paste input "5800345773"
type input "5800345773"
click at [800, 474] on div "Código Pedido Portal Códido PO SAP Etapa Etapa Destino Unidade de Negócio Carte…" at bounding box center [858, 268] width 255 height 422
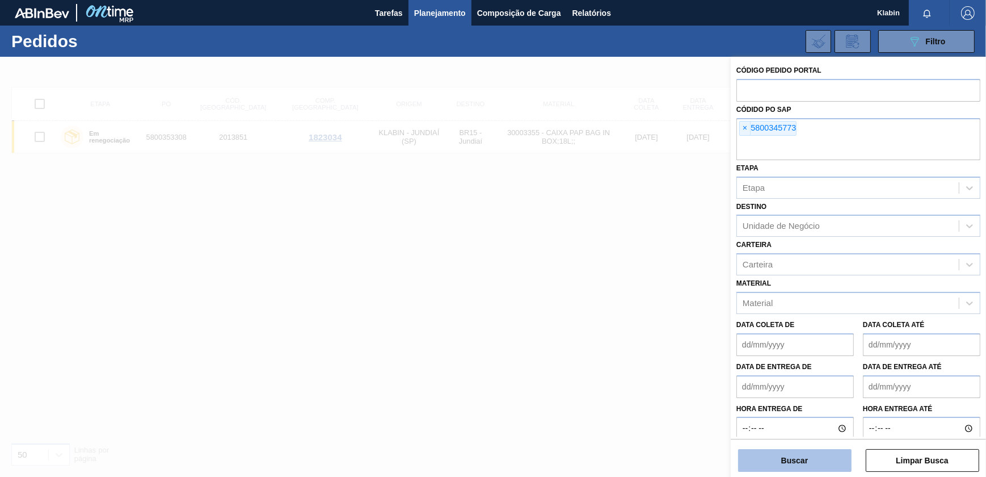
click at [802, 456] on button "Buscar" at bounding box center [794, 460] width 113 height 23
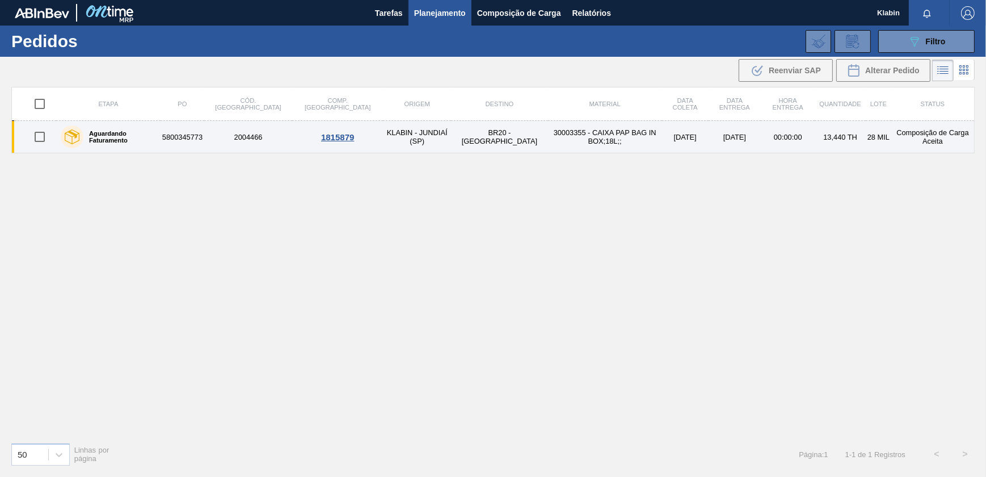
click at [451, 148] on td "BR20 - [GEOGRAPHIC_DATA]" at bounding box center [499, 137] width 97 height 32
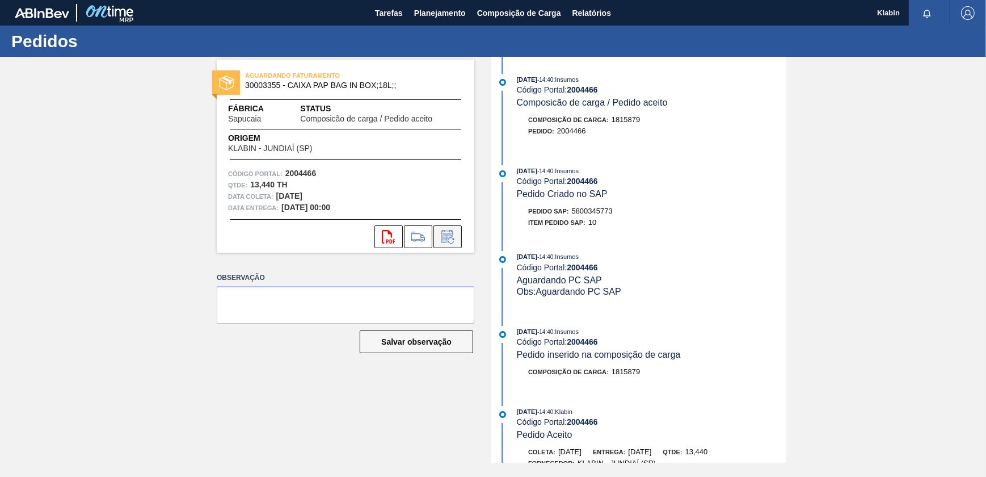
click at [443, 233] on icon at bounding box center [448, 237] width 18 height 14
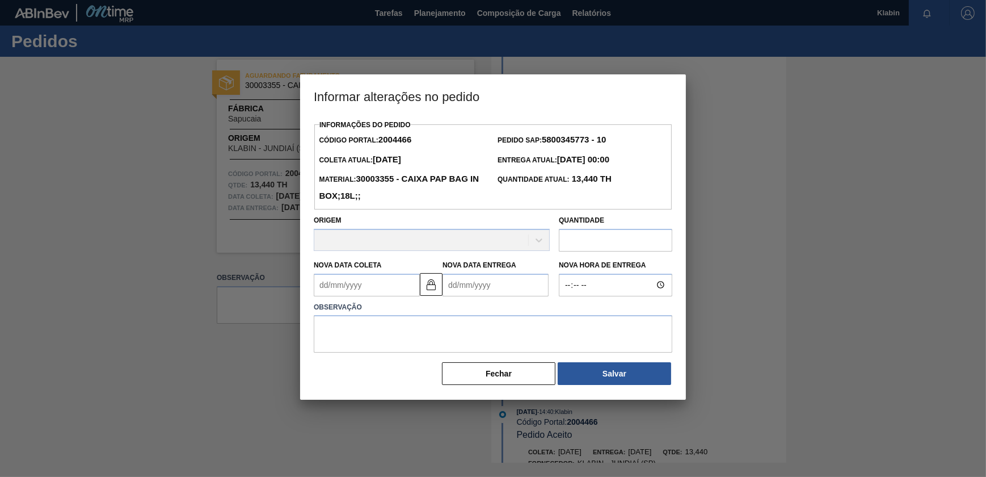
click at [495, 283] on Entrega2004466 "Nova Data Entrega" at bounding box center [496, 285] width 106 height 23
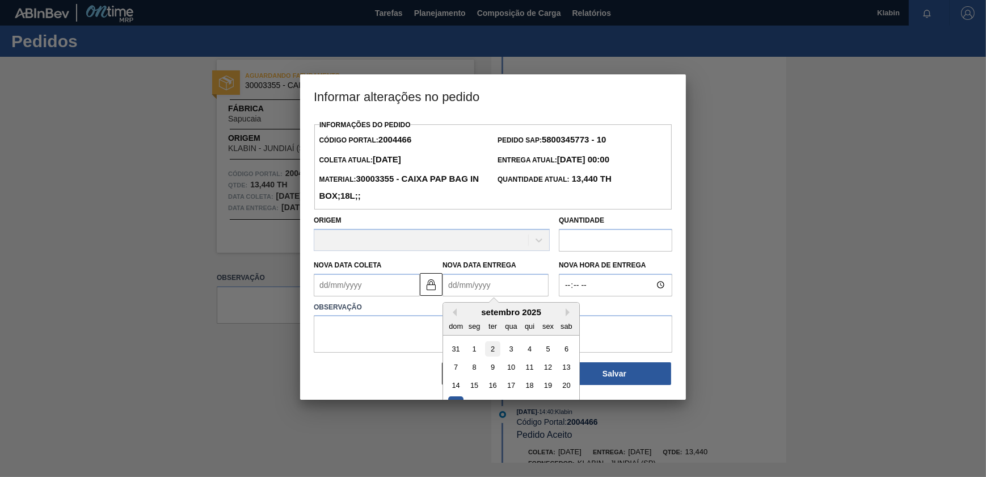
scroll to position [39, 0]
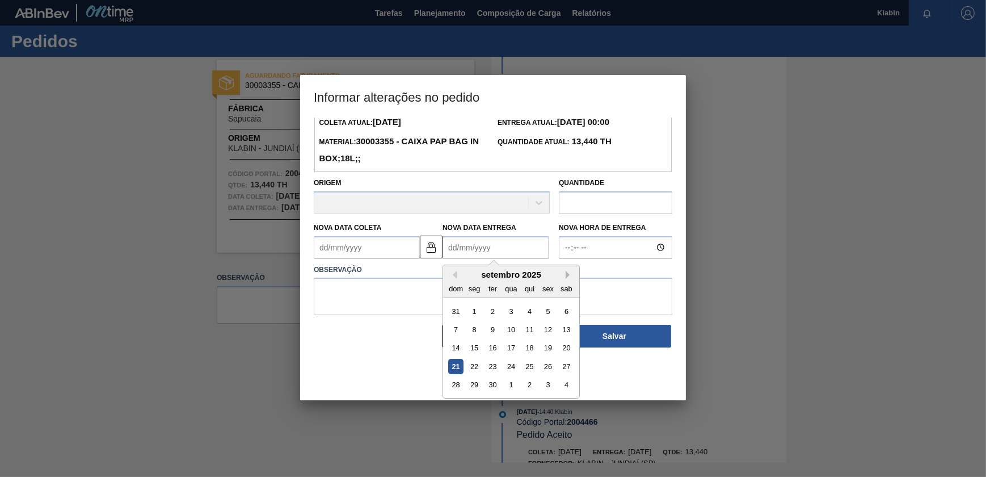
click at [569, 271] on button "Next Month" at bounding box center [570, 275] width 8 height 8
click at [514, 324] on div "8" at bounding box center [510, 329] width 15 height 15
type Coleta2004466 "[DATE]"
type Entrega2004466 "[DATE]"
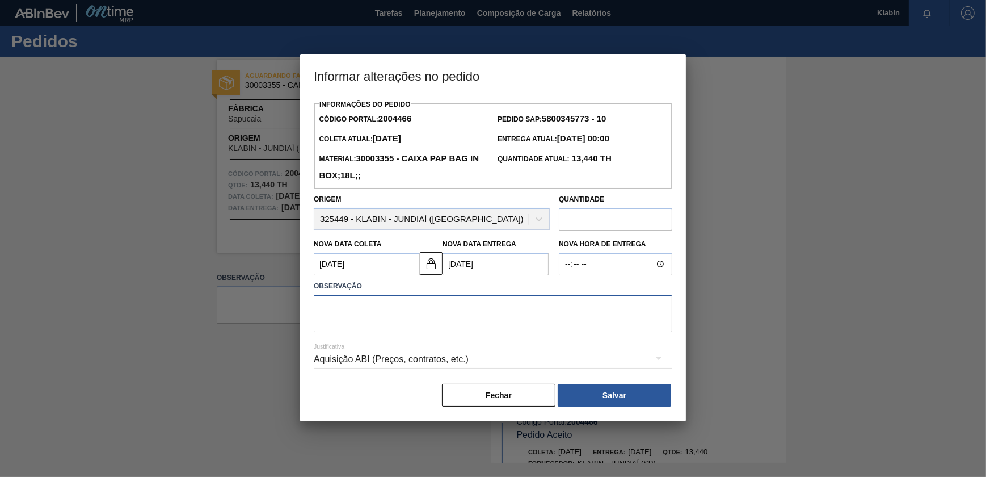
click at [495, 313] on textarea at bounding box center [493, 313] width 359 height 37
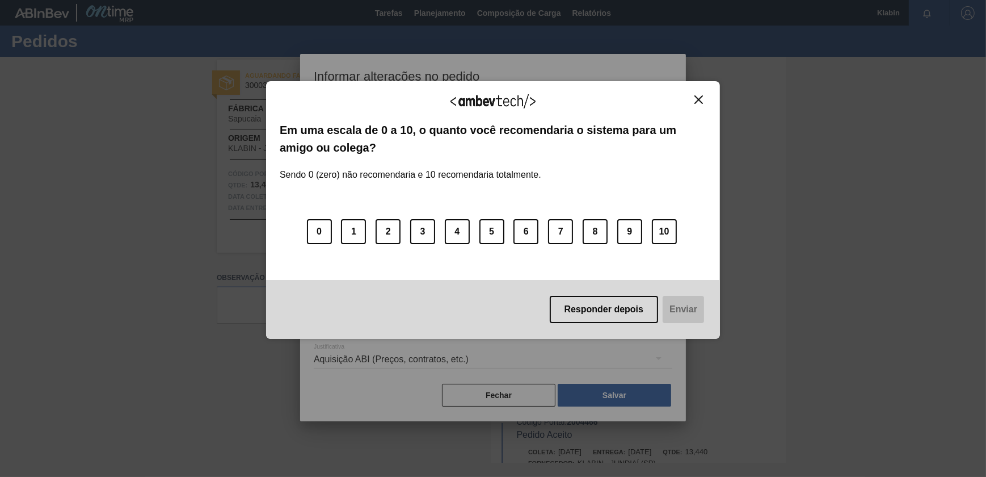
click at [705, 91] on div "Agradecemos seu feedback! Em uma escala de 0 a 10, o quanto você recomendaria o…" at bounding box center [493, 210] width 454 height 258
click at [701, 96] on img "Close" at bounding box center [699, 99] width 9 height 9
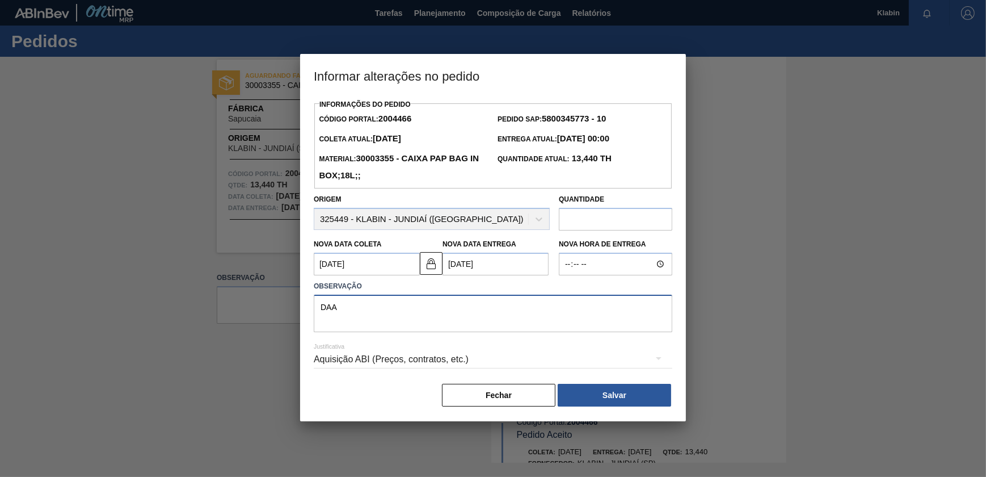
click at [367, 306] on textarea "DAA" at bounding box center [493, 313] width 359 height 37
type textarea "Data alterada"
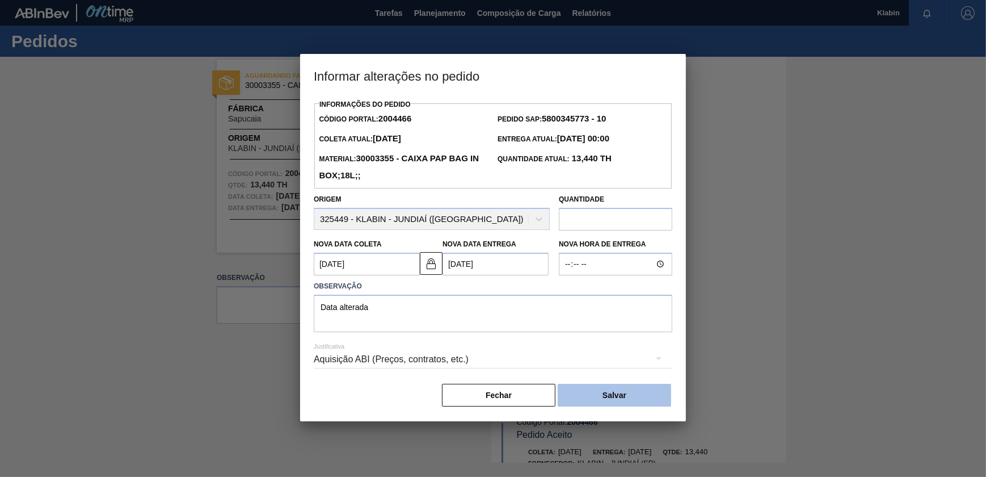
click at [584, 386] on button "Salvar" at bounding box center [614, 395] width 113 height 23
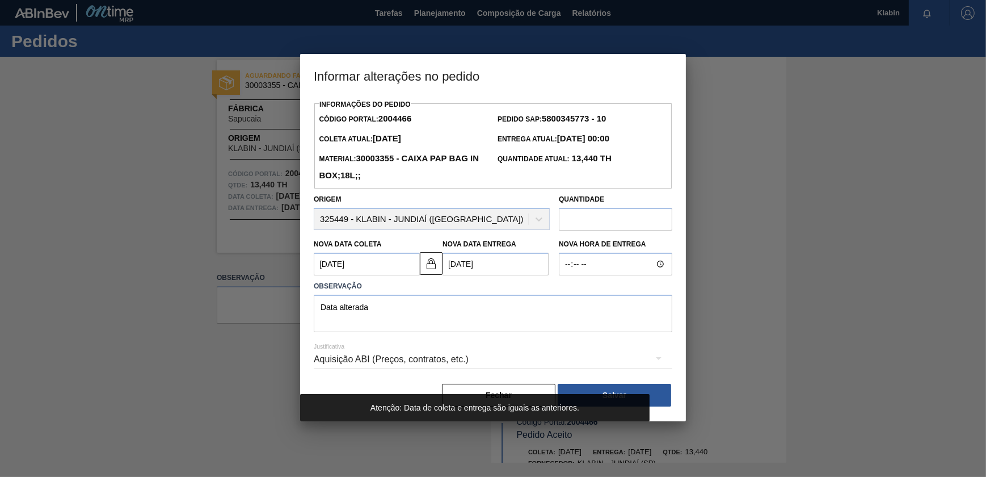
click at [519, 278] on div "Observação Data alterada" at bounding box center [493, 303] width 368 height 57
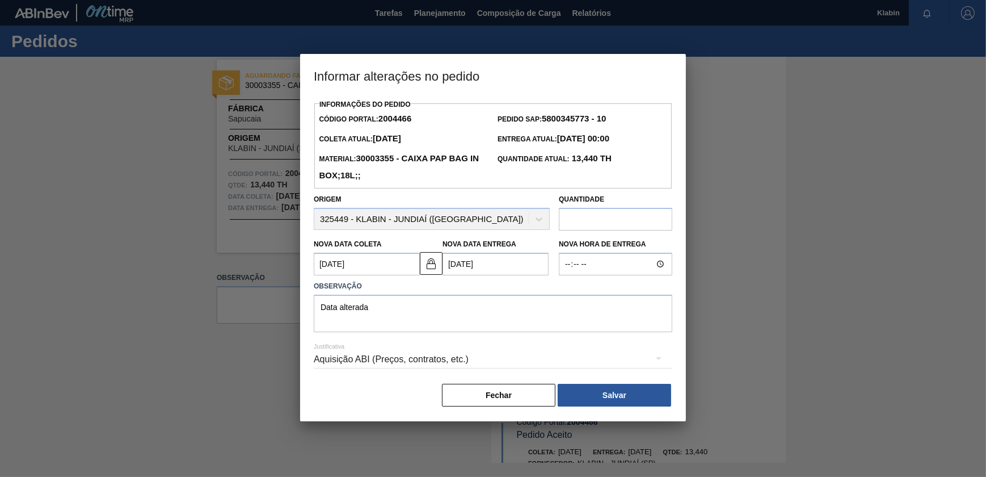
click at [358, 272] on Coleta2004466 "[DATE]" at bounding box center [367, 264] width 106 height 23
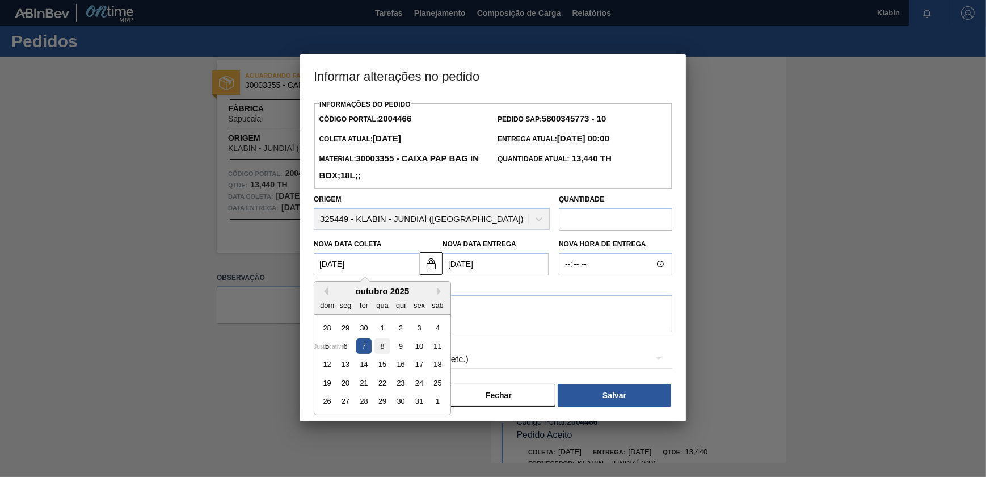
click at [377, 346] on div "8" at bounding box center [382, 345] width 15 height 15
type Coleta2004466 "[DATE]"
type Entrega2004466 "[DATE]"
click at [373, 260] on Coleta2004466 "[DATE]" at bounding box center [367, 264] width 106 height 23
click at [372, 345] on div "5 6 7 8 9 10 11" at bounding box center [382, 346] width 129 height 18
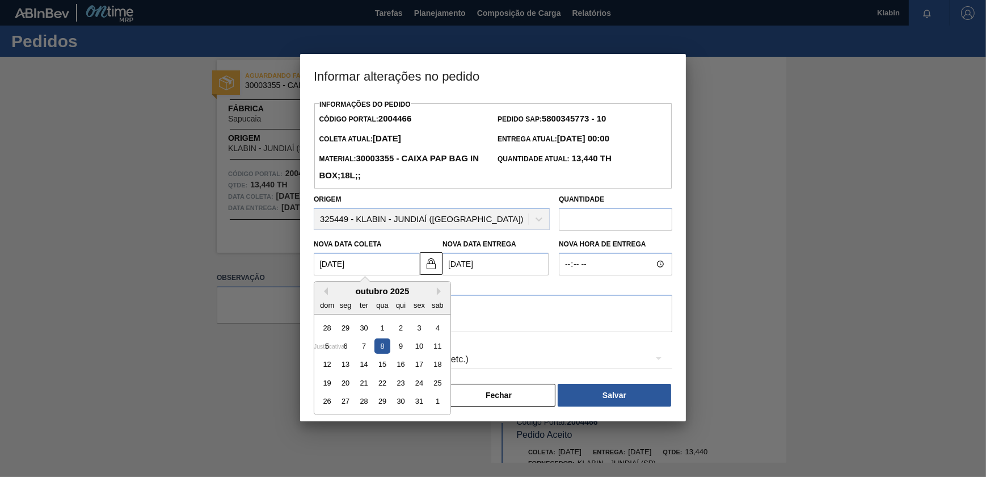
click at [369, 345] on div "7" at bounding box center [363, 345] width 15 height 15
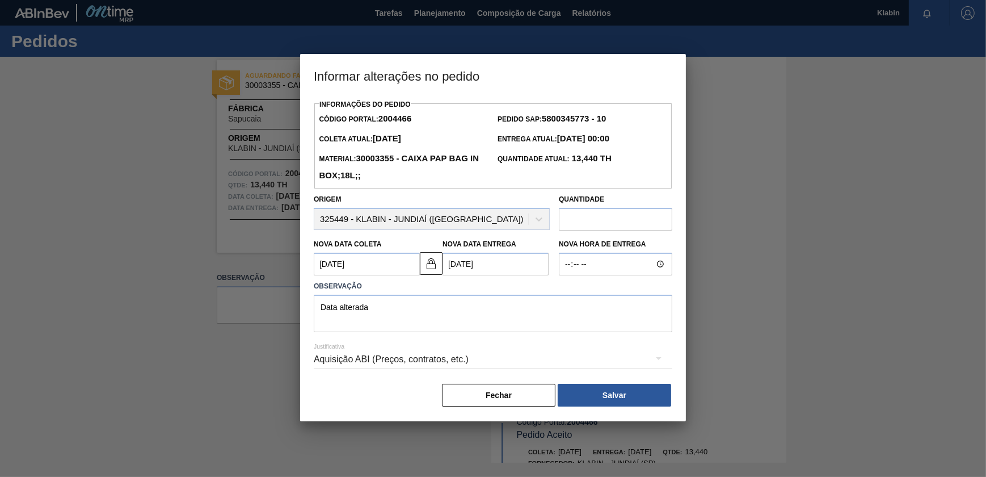
type Coleta2004466 "[DATE]"
type Entrega2004466 "[DATE]"
click at [626, 407] on div "[PERSON_NAME]" at bounding box center [493, 394] width 359 height 25
click at [629, 394] on button "Salvar" at bounding box center [614, 395] width 113 height 23
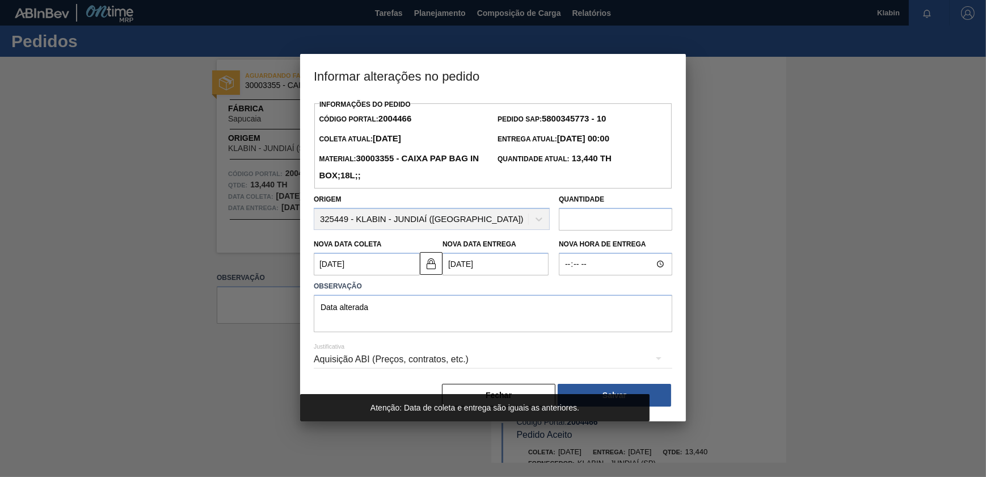
click at [371, 271] on Coleta2004466 "[DATE]" at bounding box center [367, 264] width 106 height 23
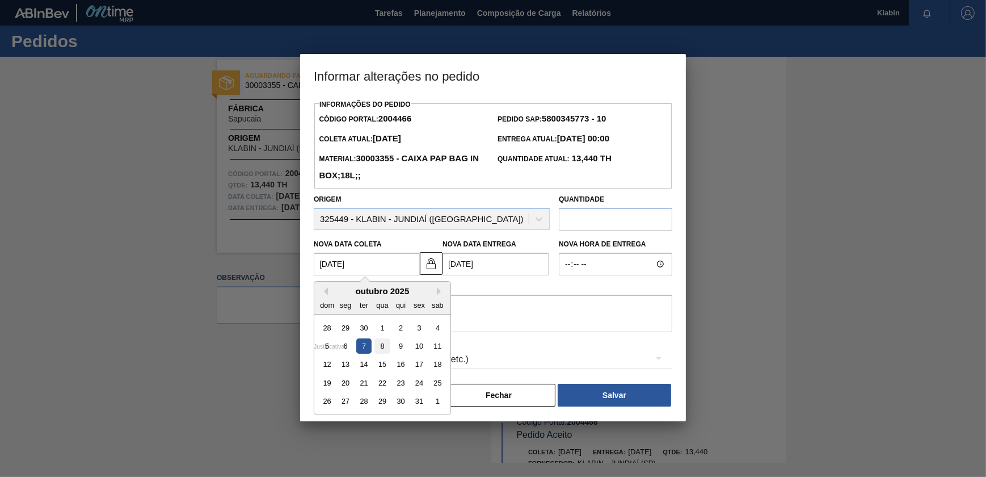
click at [382, 346] on div "8" at bounding box center [382, 345] width 15 height 15
type Coleta2004466 "[DATE]"
type Entrega2004466 "[DATE]"
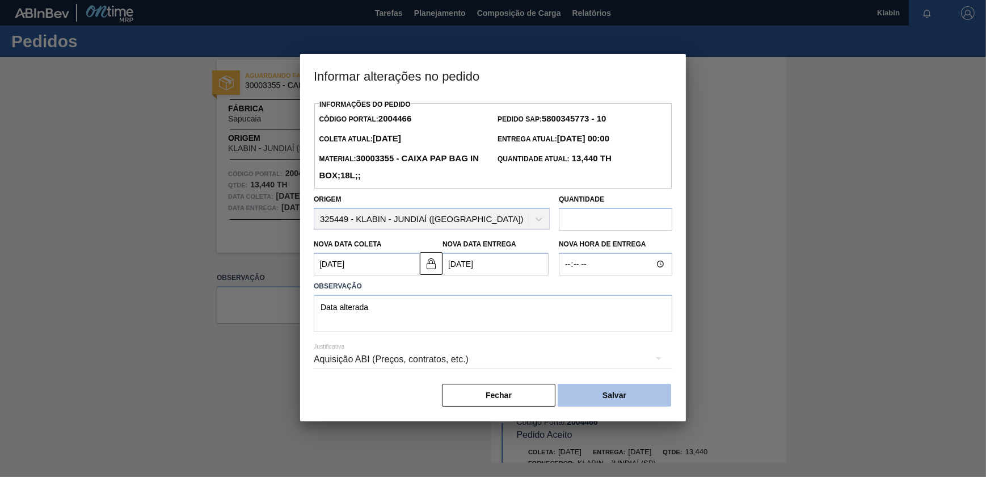
click at [590, 390] on button "Salvar" at bounding box center [614, 395] width 113 height 23
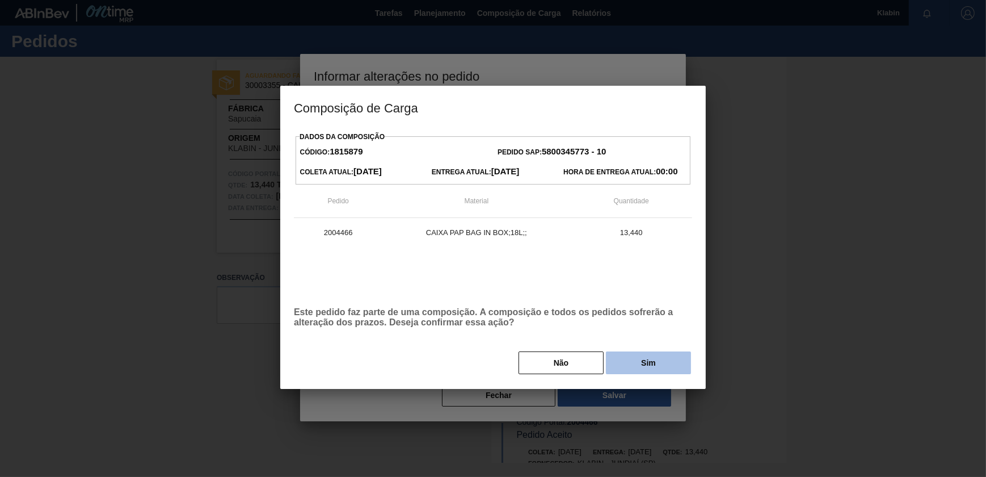
click at [641, 363] on button "Sim" at bounding box center [648, 362] width 85 height 23
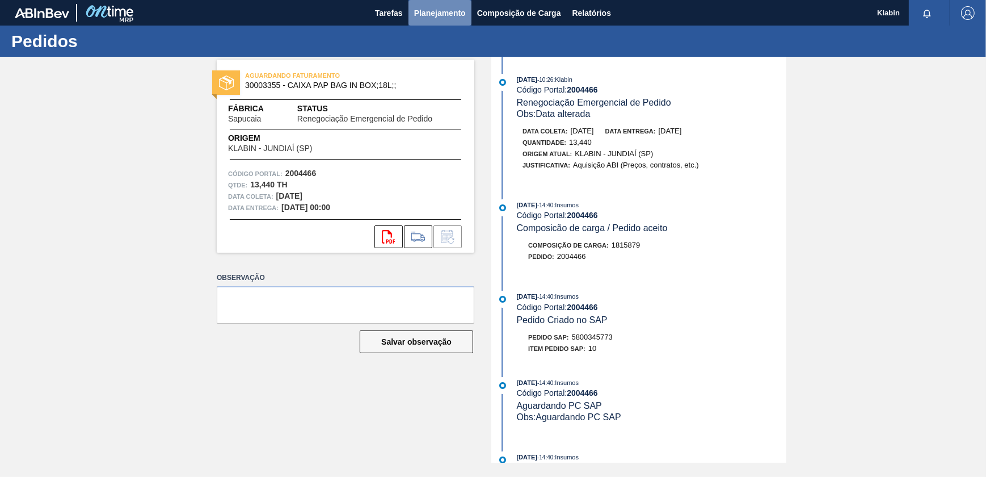
click at [434, 18] on span "Planejamento" at bounding box center [440, 13] width 52 height 14
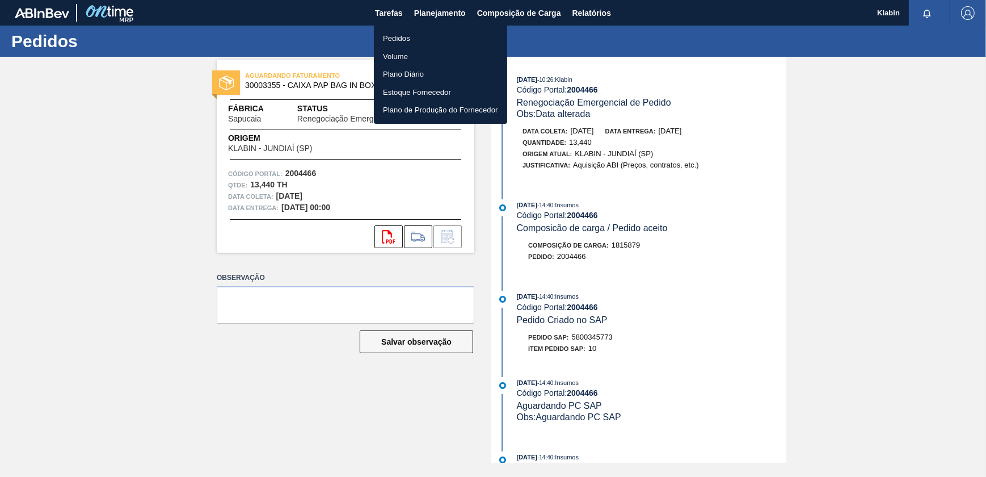
click at [407, 34] on li "Pedidos" at bounding box center [440, 39] width 133 height 18
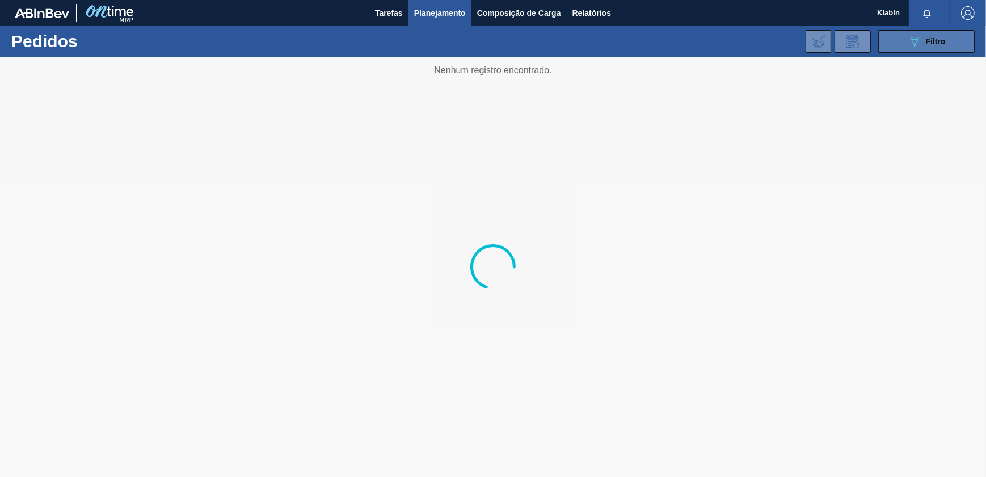
click at [924, 39] on div "089F7B8B-B2A5-4AFE-B5C0-19BA573D28AC Filtro" at bounding box center [927, 42] width 38 height 14
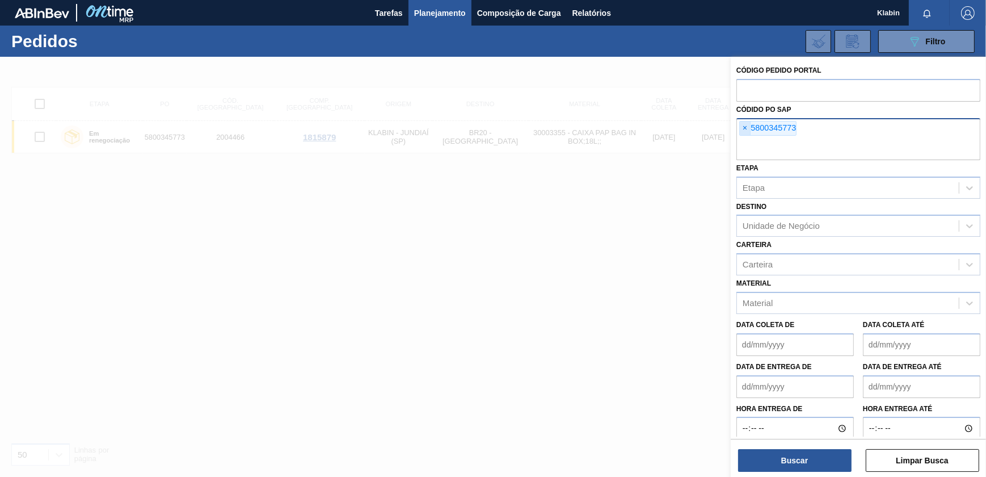
click at [746, 123] on span "×" at bounding box center [745, 128] width 11 height 14
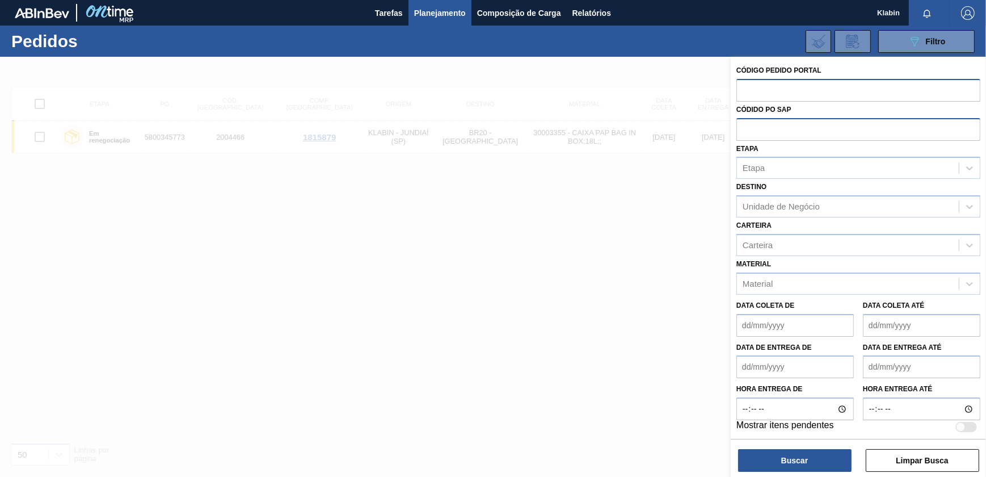
click at [755, 88] on input "text" at bounding box center [859, 90] width 244 height 22
paste input "2031477"
type input "2031477"
click at [800, 450] on button "Buscar" at bounding box center [794, 460] width 113 height 23
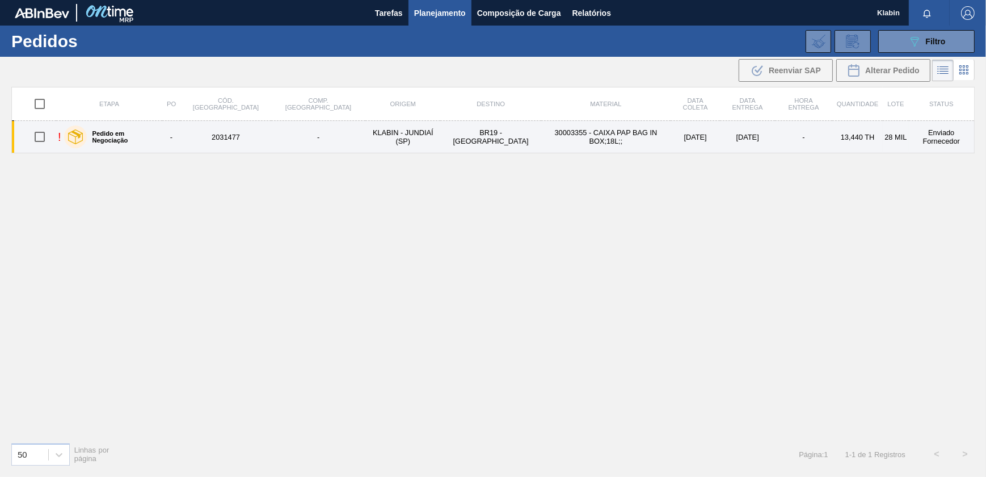
click at [554, 138] on td "30003355 - CAIXA PAP BAG IN BOX;18L;;" at bounding box center [605, 137] width 129 height 32
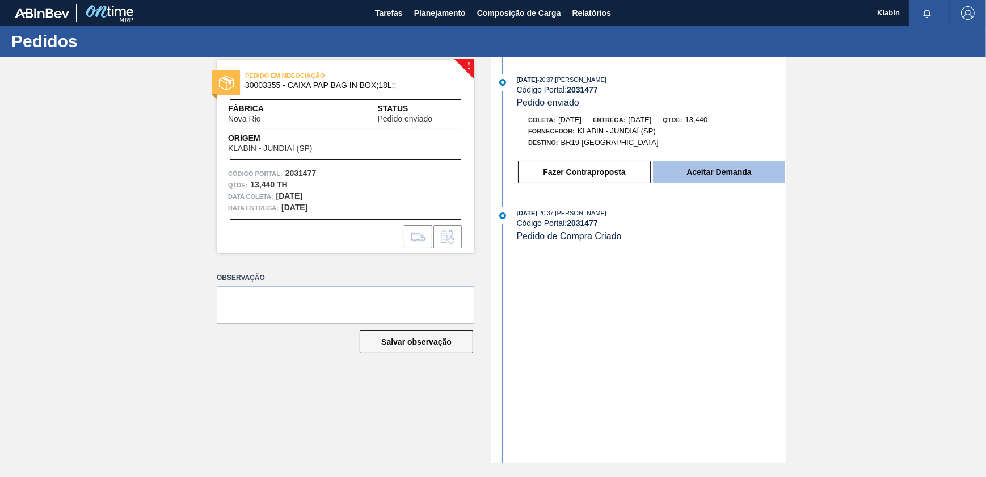
click at [709, 180] on button "Aceitar Demanda" at bounding box center [719, 172] width 132 height 23
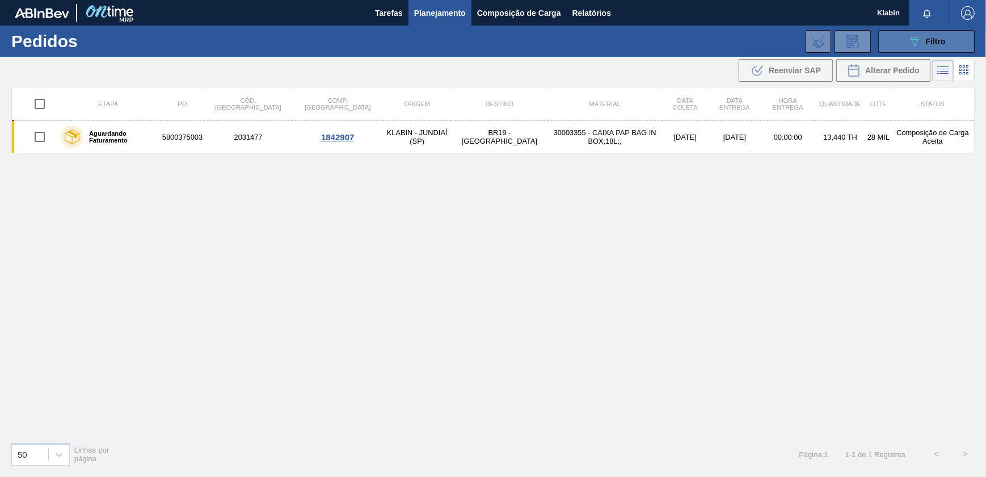
click at [933, 45] on span "Filtro" at bounding box center [936, 41] width 20 height 9
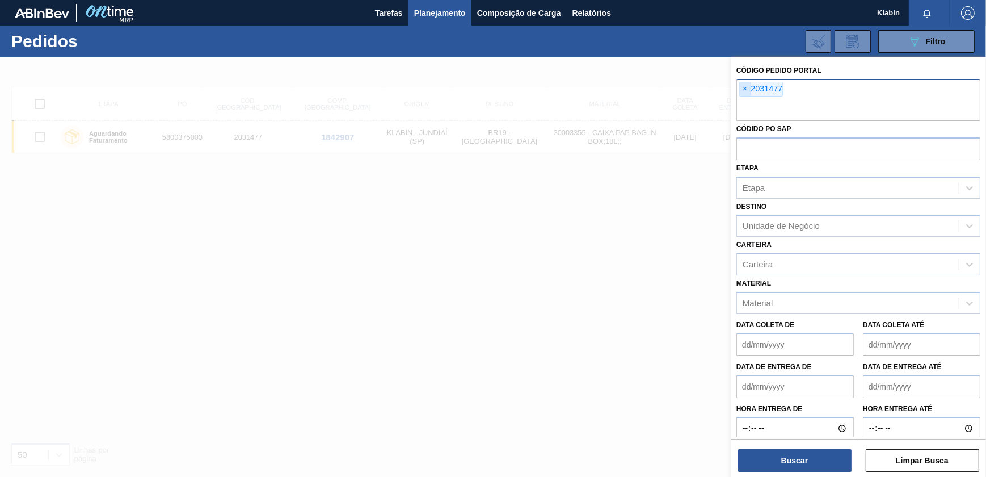
click at [748, 86] on span "×" at bounding box center [745, 89] width 11 height 14
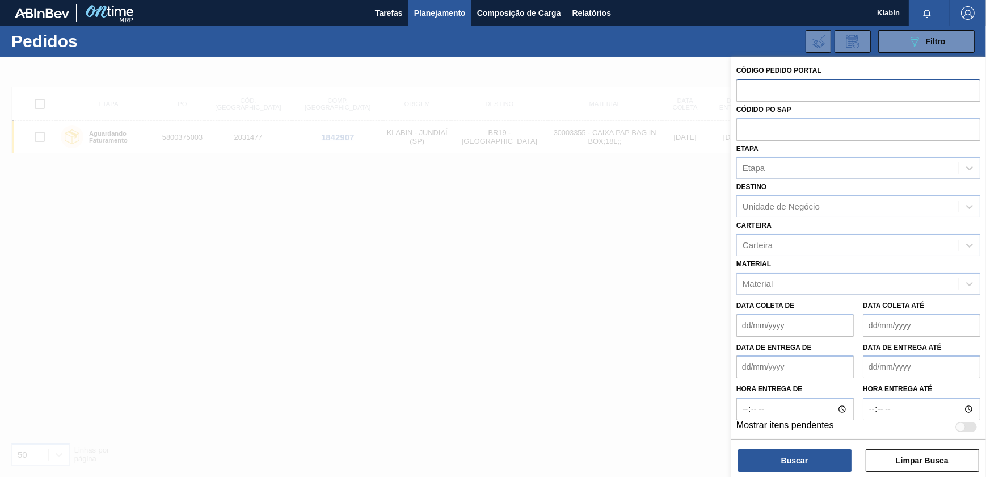
paste input "2031477"
type input "2031477"
click at [828, 468] on button "Buscar" at bounding box center [794, 460] width 113 height 23
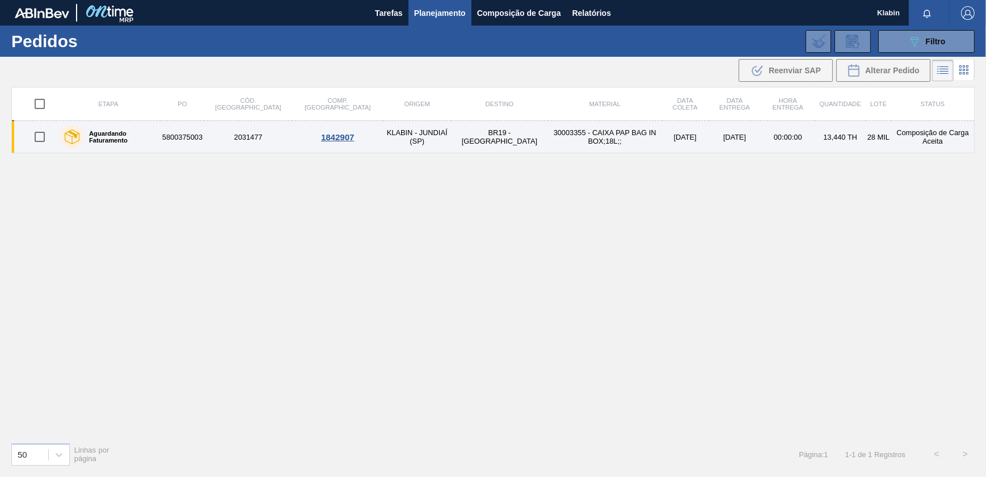
click at [457, 137] on td "BR19 - [GEOGRAPHIC_DATA]" at bounding box center [499, 137] width 97 height 32
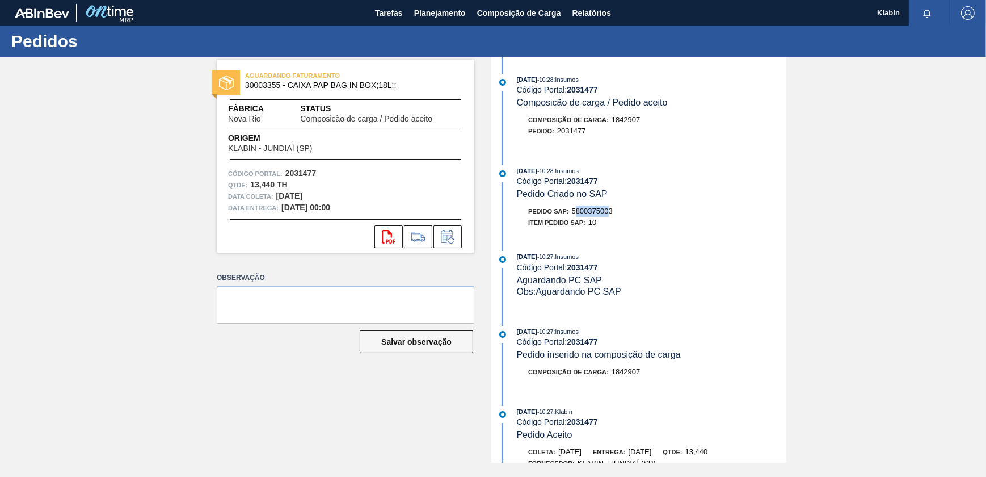
drag, startPoint x: 576, startPoint y: 216, endPoint x: 607, endPoint y: 217, distance: 31.2
click at [608, 215] on span "5800375003" at bounding box center [592, 211] width 41 height 9
drag, startPoint x: 607, startPoint y: 217, endPoint x: 619, endPoint y: 216, distance: 11.4
click at [619, 216] on div "Pedido SAP: 5800375003" at bounding box center [652, 210] width 270 height 11
click at [434, 8] on span "Planejamento" at bounding box center [440, 13] width 52 height 14
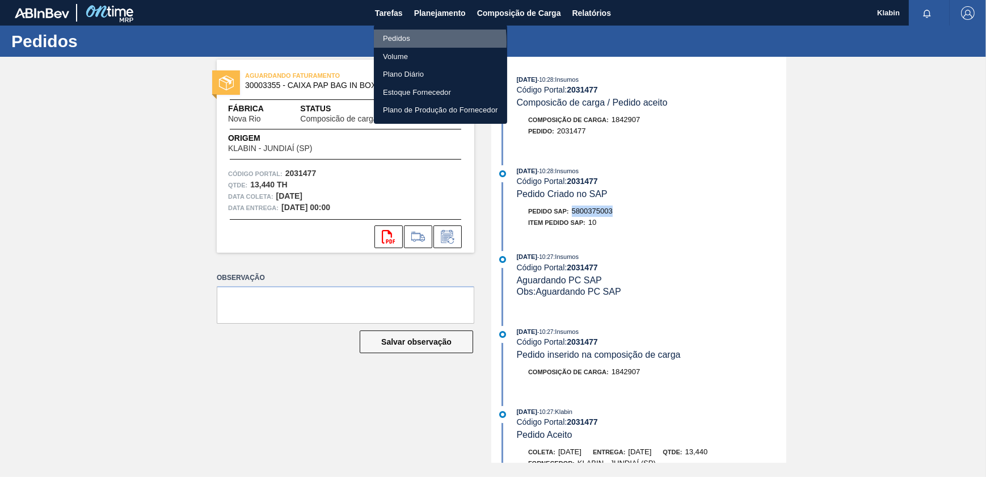
click at [386, 42] on li "Pedidos" at bounding box center [440, 39] width 133 height 18
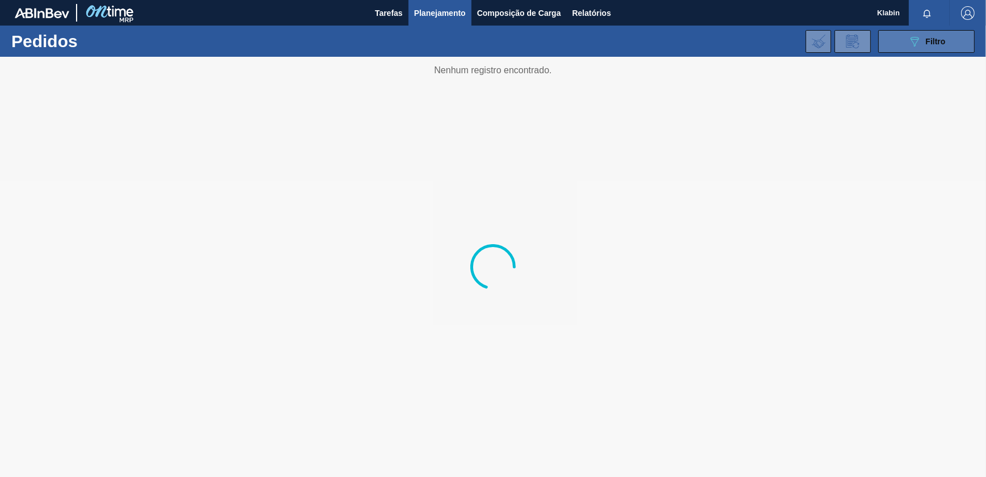
click at [946, 42] on button "089F7B8B-B2A5-4AFE-B5C0-19BA573D28AC Filtro" at bounding box center [926, 41] width 96 height 23
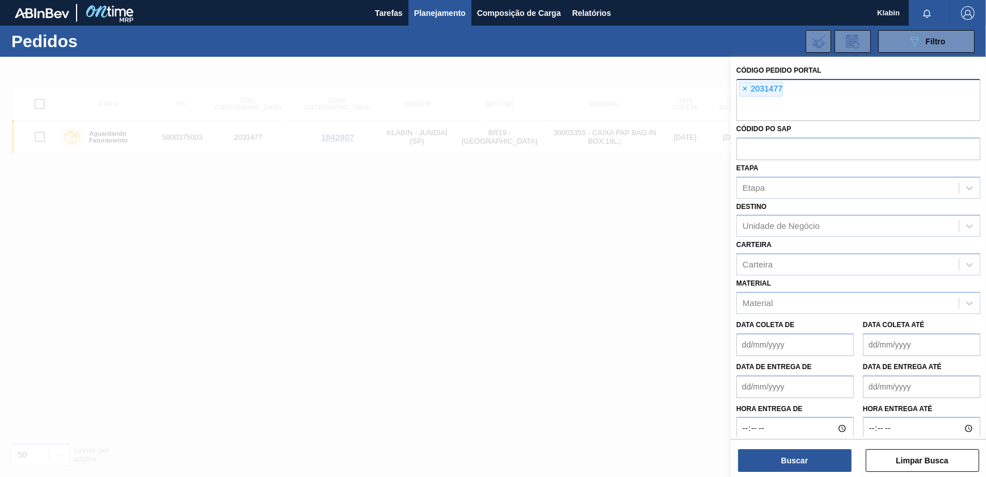
click at [746, 87] on span "×" at bounding box center [745, 89] width 11 height 14
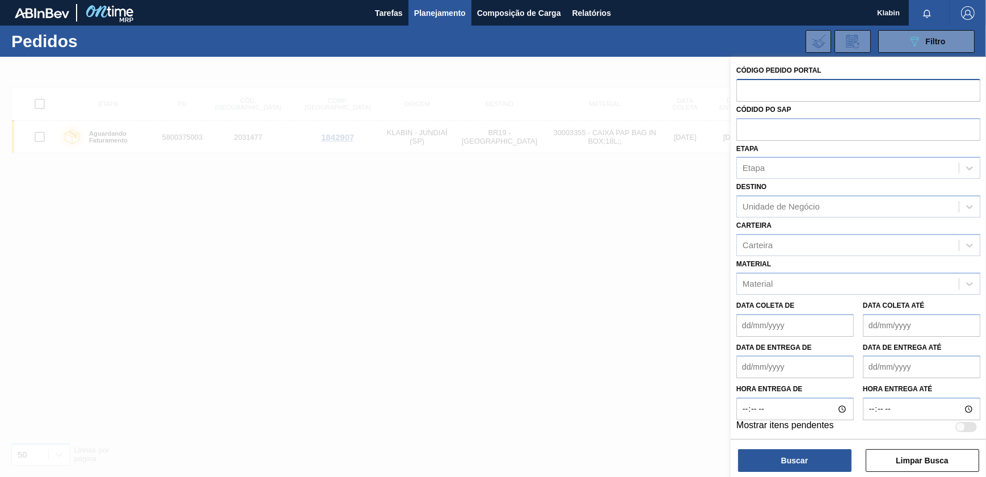
click at [765, 100] on input "text" at bounding box center [859, 90] width 244 height 22
paste input "2031458"
type input "2031458"
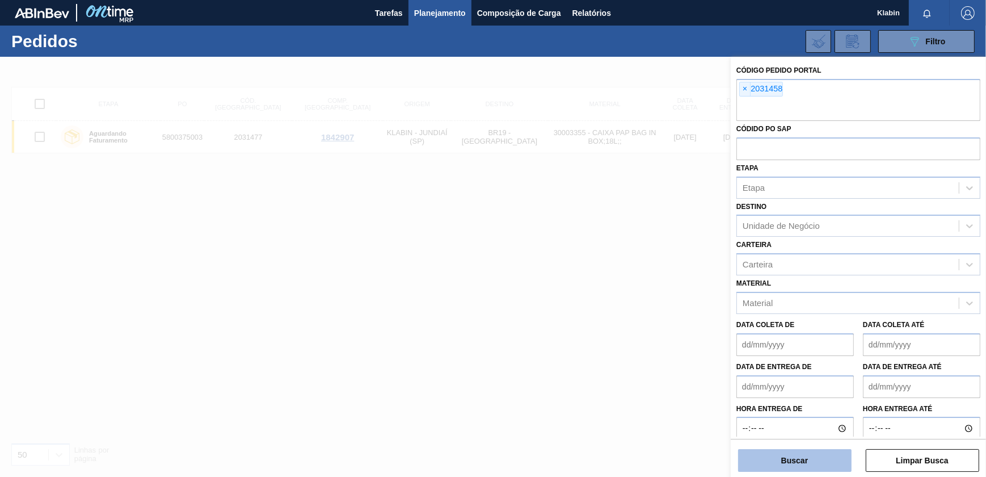
click at [819, 461] on button "Buscar" at bounding box center [794, 460] width 113 height 23
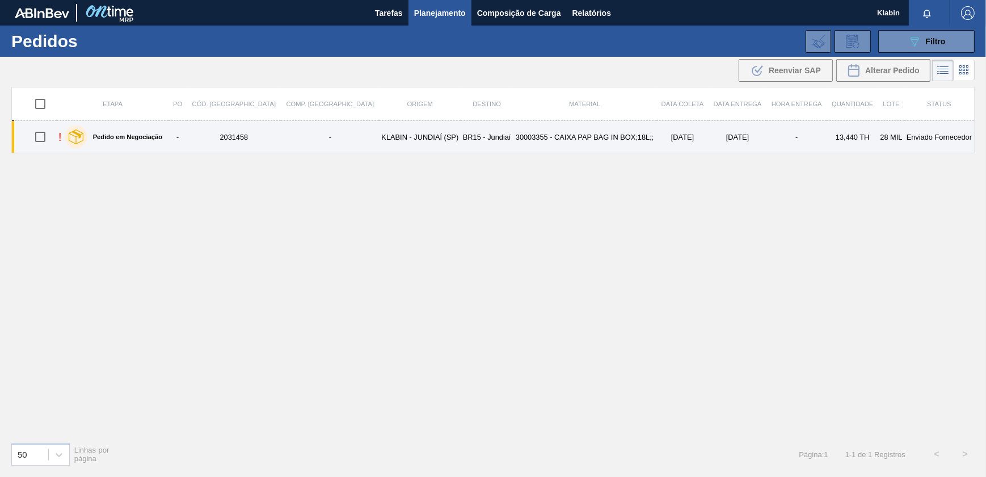
click at [515, 133] on td "30003355 - CAIXA PAP BAG IN BOX;18L;;" at bounding box center [585, 137] width 144 height 32
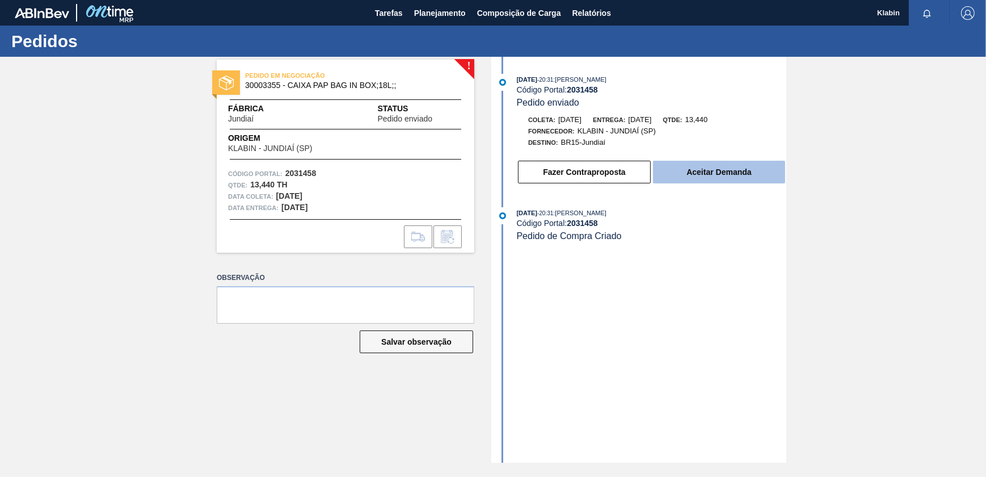
click at [738, 175] on button "Aceitar Demanda" at bounding box center [719, 172] width 132 height 23
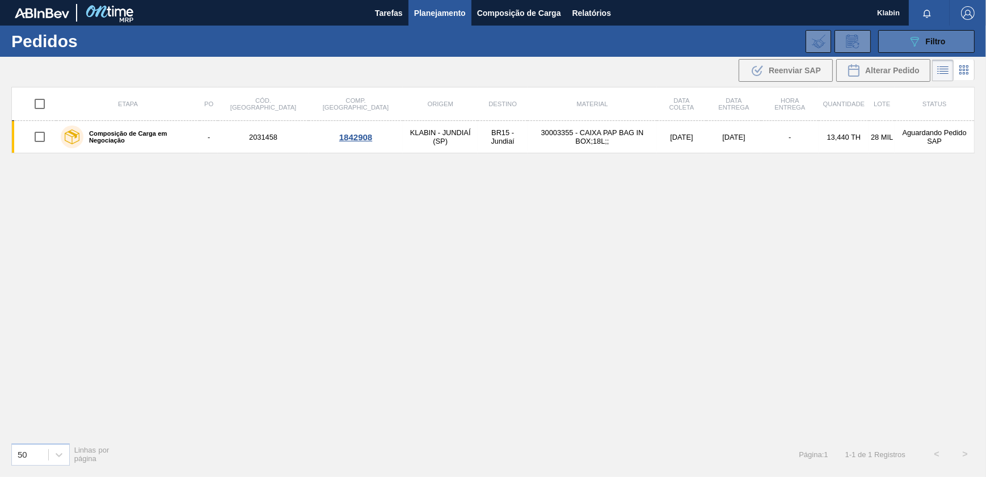
click at [931, 38] on span "Filtro" at bounding box center [936, 41] width 20 height 9
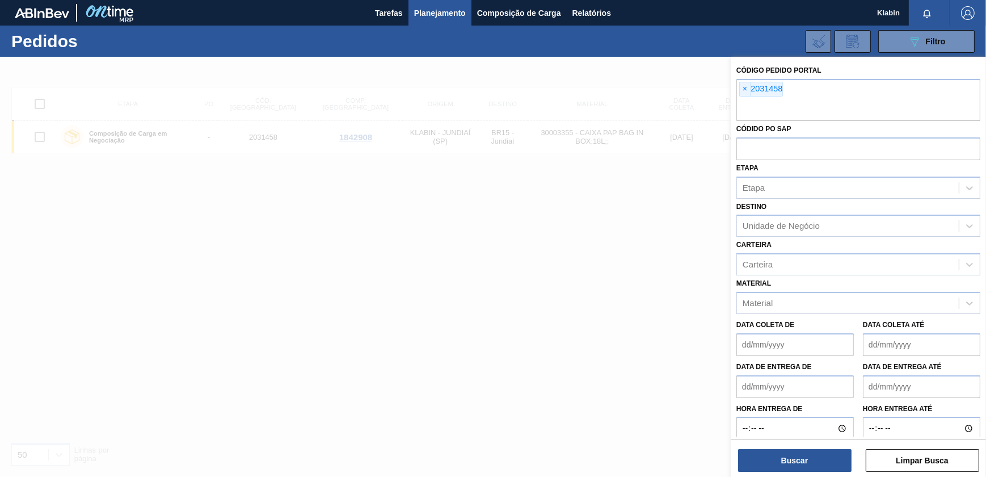
click at [803, 475] on div "Código Pedido Portal × 2031458 Códido PO SAP Etapa Etapa Destino Unidade de Neg…" at bounding box center [858, 268] width 255 height 422
click at [801, 454] on button "Buscar" at bounding box center [794, 460] width 113 height 23
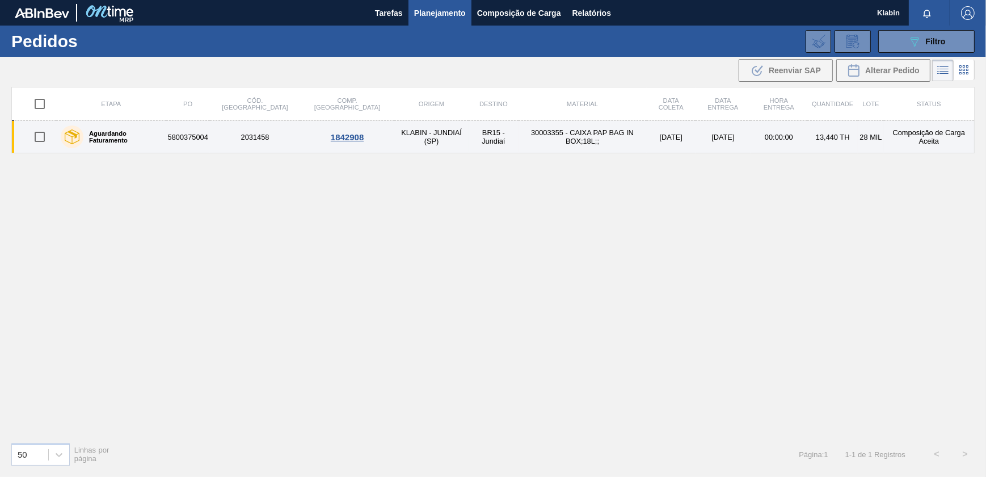
click at [589, 140] on td "30003355 - CAIXA PAP BAG IN BOX;18L;;" at bounding box center [583, 137] width 128 height 32
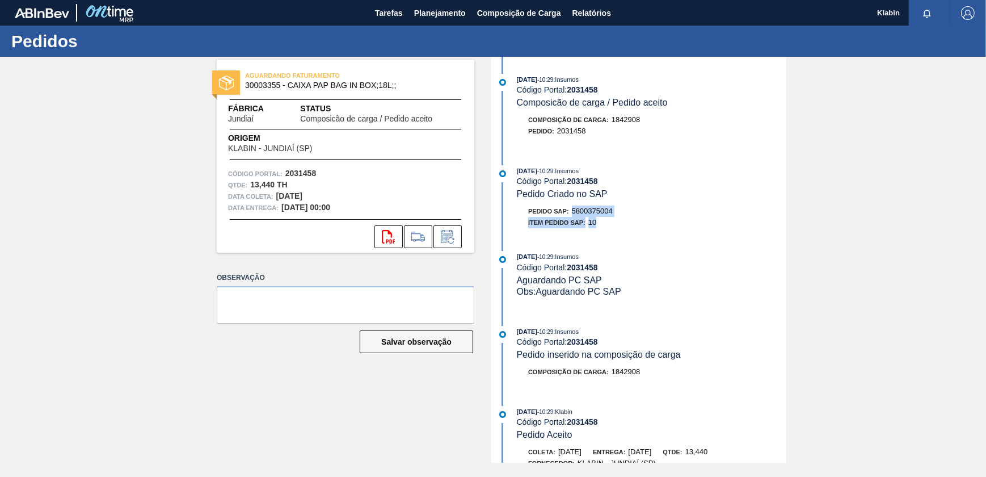
drag, startPoint x: 573, startPoint y: 215, endPoint x: 620, endPoint y: 219, distance: 47.3
click at [620, 219] on div "Pedido SAP: 5800375004 Item pedido SAP: 10" at bounding box center [652, 216] width 270 height 23
drag, startPoint x: 615, startPoint y: 227, endPoint x: 593, endPoint y: 220, distance: 22.6
click at [613, 227] on div "Item pedido SAP: 10" at bounding box center [652, 222] width 270 height 11
click at [584, 215] on span "5800375004" at bounding box center [592, 211] width 41 height 9
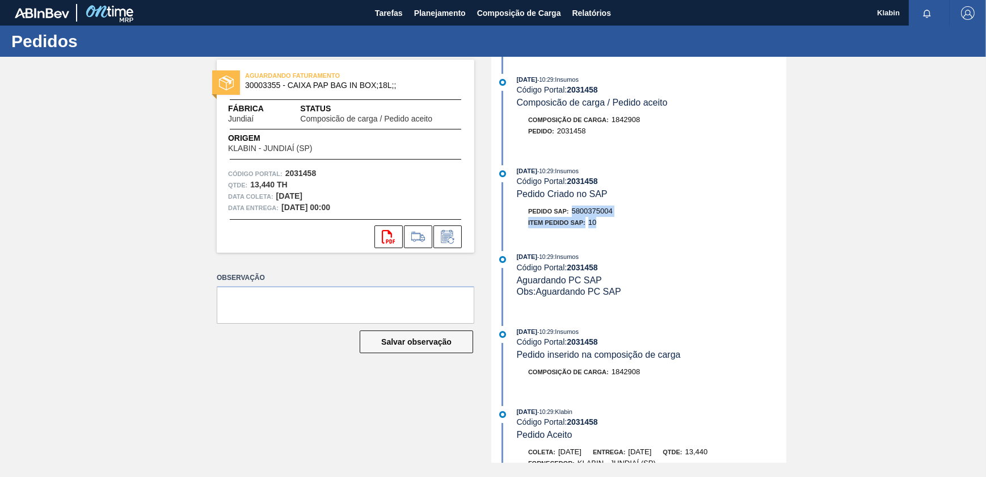
click at [579, 211] on span "5800375004" at bounding box center [592, 211] width 41 height 9
click at [619, 247] on div "[DATE] 10:29 : Insumos Código Portal: 2031458 Composicão de carga / Pedido acei…" at bounding box center [640, 260] width 292 height 406
drag, startPoint x: 574, startPoint y: 215, endPoint x: 614, endPoint y: 218, distance: 39.9
click at [613, 217] on div "Pedido SAP: 5800375004" at bounding box center [570, 210] width 85 height 11
click at [452, 2] on button "Planejamento" at bounding box center [440, 13] width 63 height 26
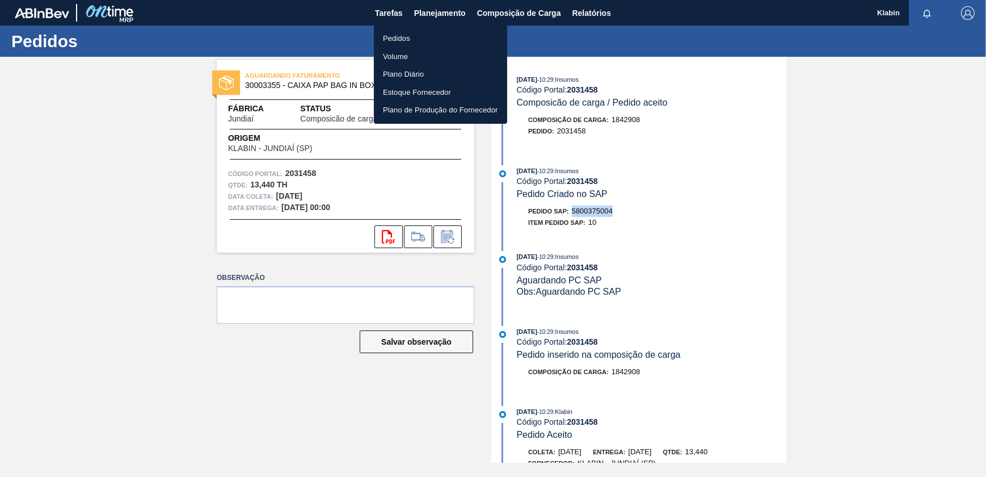
click at [404, 41] on li "Pedidos" at bounding box center [440, 39] width 133 height 18
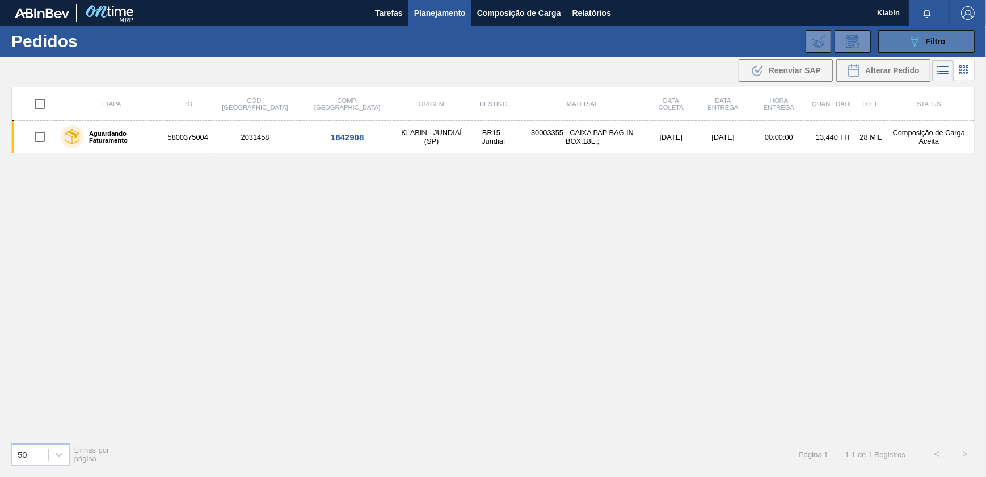
click at [930, 43] on span "Filtro" at bounding box center [936, 41] width 20 height 9
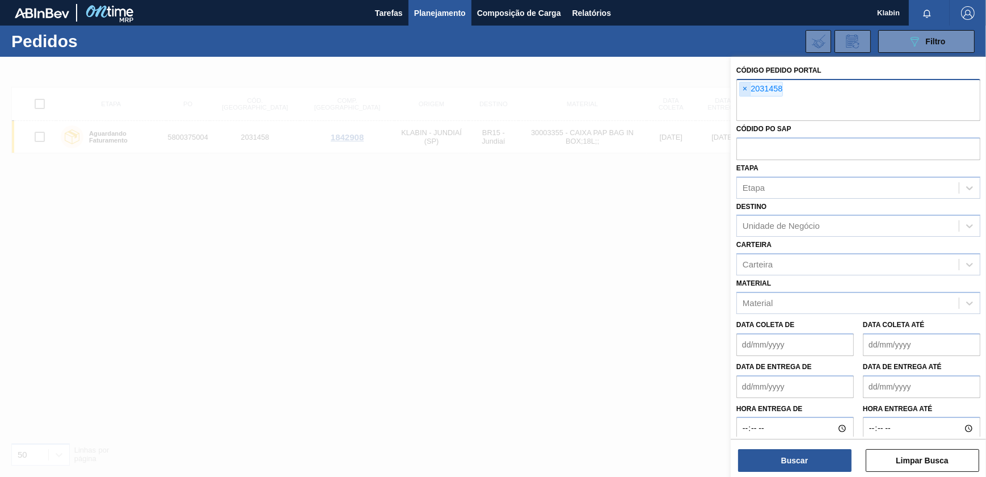
click at [743, 89] on span "×" at bounding box center [745, 89] width 11 height 14
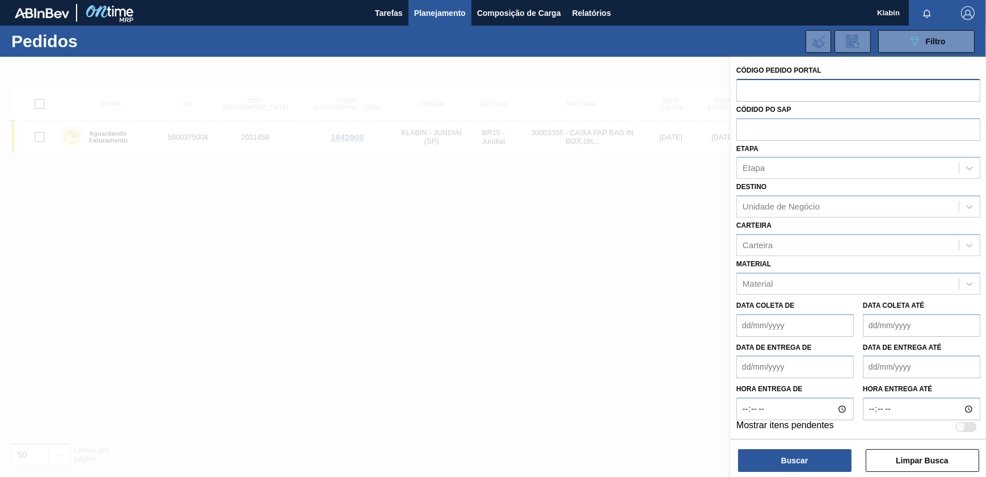
click at [751, 92] on input "text" at bounding box center [859, 90] width 244 height 22
paste input "2031474"
type input "2031474"
click at [790, 459] on button "Buscar" at bounding box center [794, 460] width 113 height 23
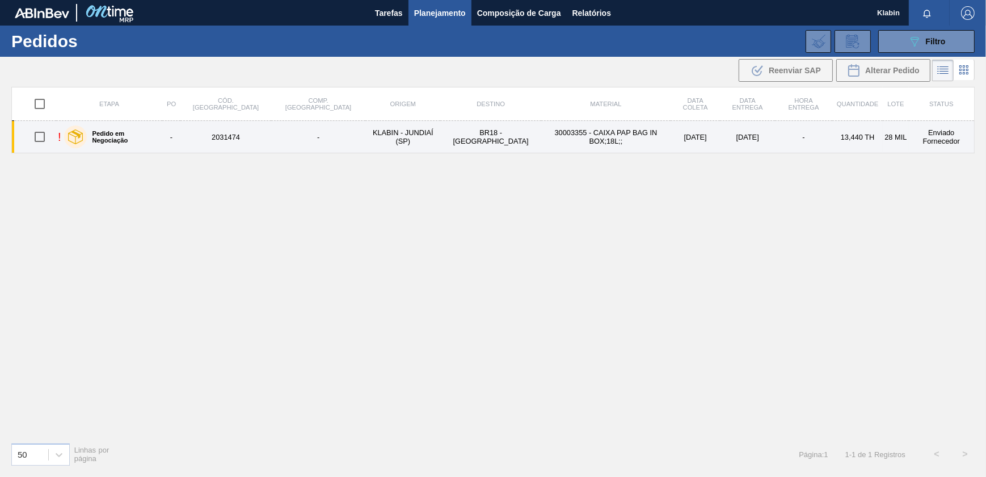
click at [440, 125] on td "BR18 - [GEOGRAPHIC_DATA]" at bounding box center [490, 137] width 100 height 32
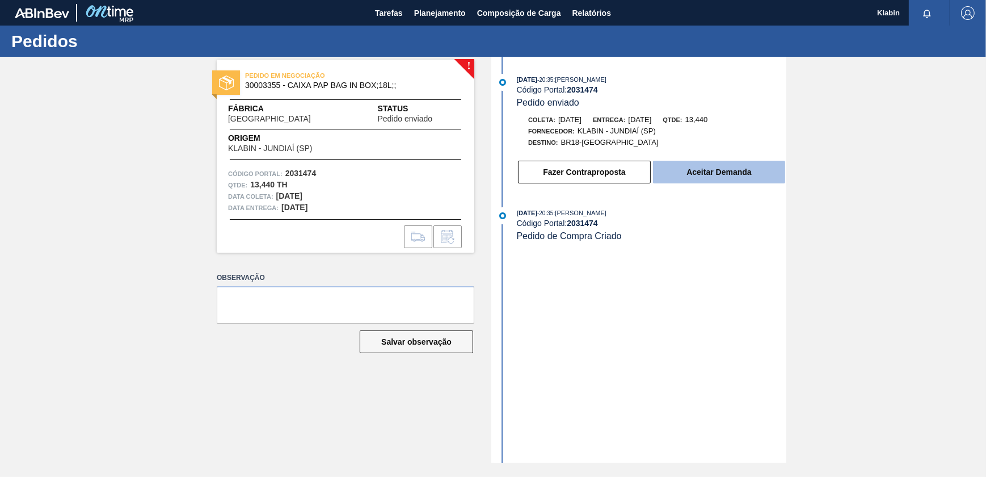
click at [699, 179] on button "Aceitar Demanda" at bounding box center [719, 172] width 132 height 23
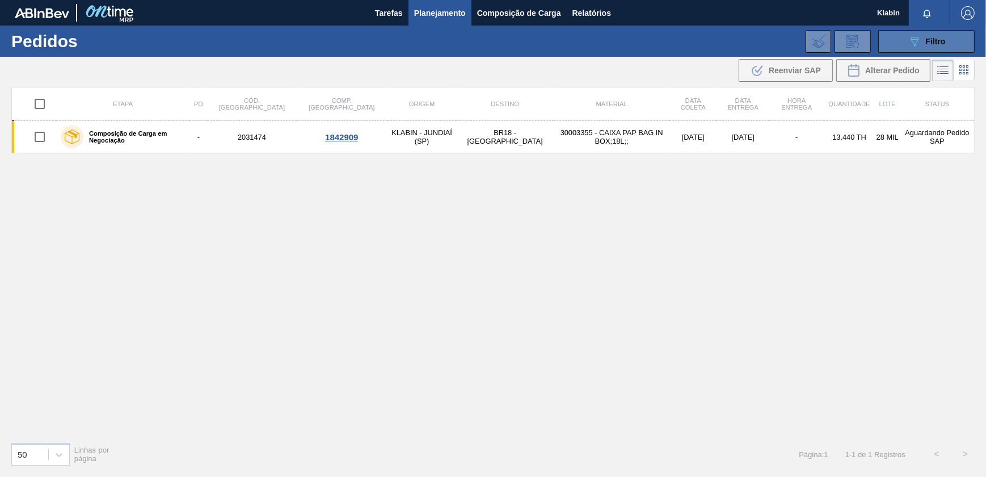
click at [932, 42] on span "Filtro" at bounding box center [936, 41] width 20 height 9
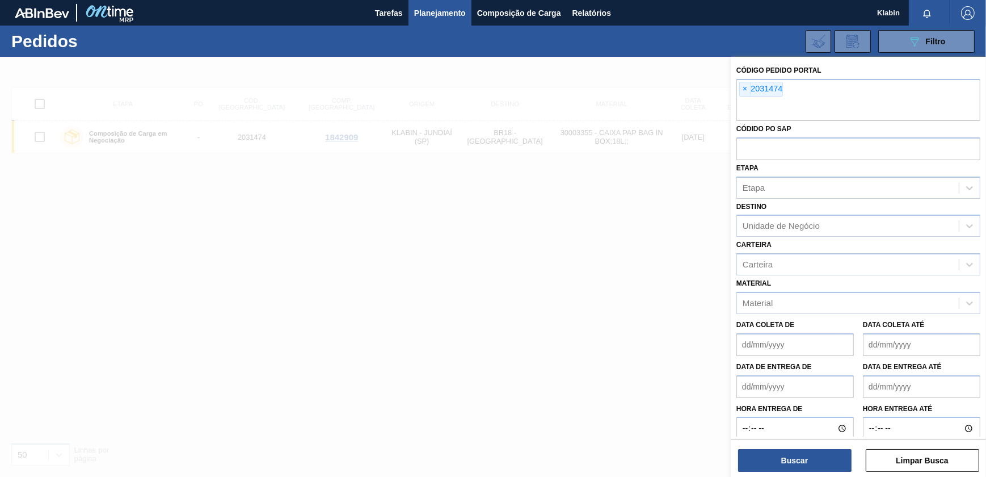
click at [805, 448] on div "Buscar Limpar Busca" at bounding box center [858, 455] width 255 height 32
click at [806, 460] on button "Buscar" at bounding box center [794, 460] width 113 height 23
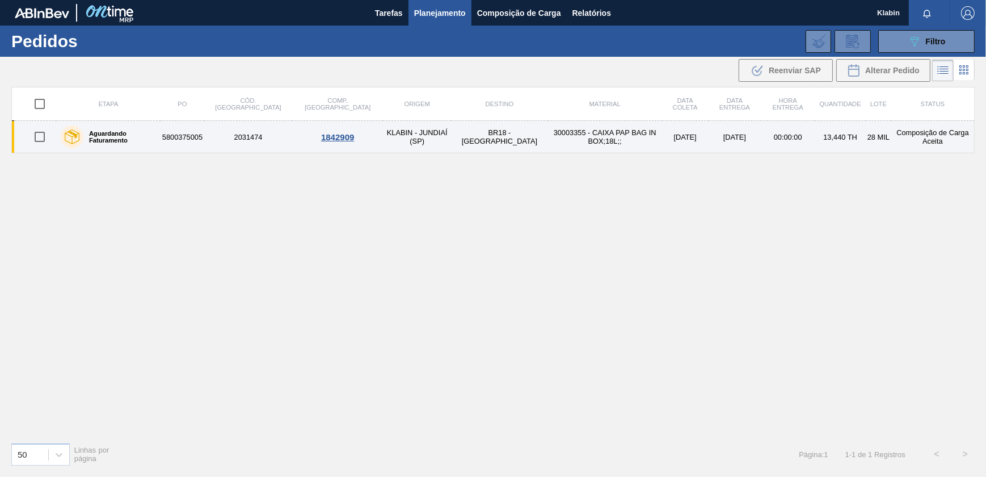
click at [548, 123] on td "30003355 - CAIXA PAP BAG IN BOX;18L;;" at bounding box center [605, 137] width 114 height 32
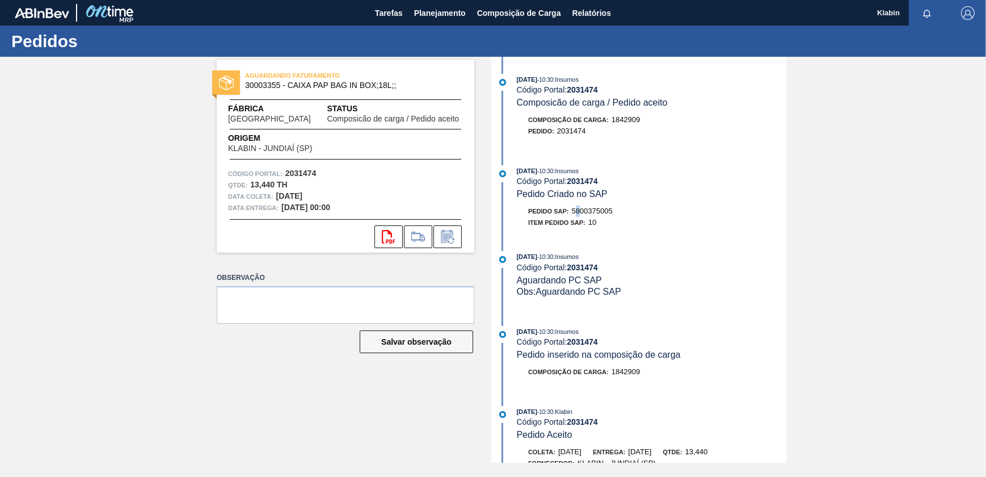
click at [581, 215] on span "5800375005" at bounding box center [592, 211] width 41 height 9
drag, startPoint x: 581, startPoint y: 215, endPoint x: 619, endPoint y: 218, distance: 38.1
click at [619, 217] on div "Pedido SAP: 5800375005" at bounding box center [652, 210] width 270 height 11
click at [426, 15] on span "Planejamento" at bounding box center [440, 13] width 52 height 14
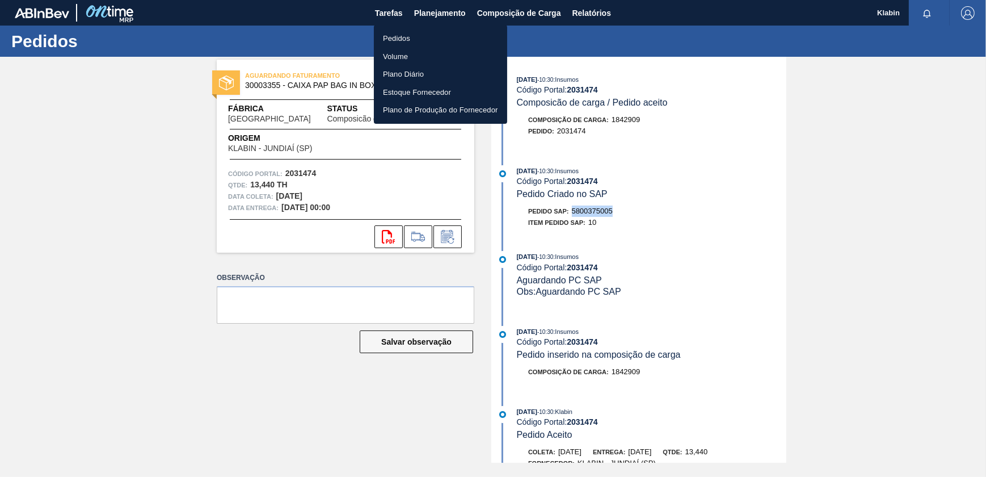
click at [397, 33] on li "Pedidos" at bounding box center [440, 39] width 133 height 18
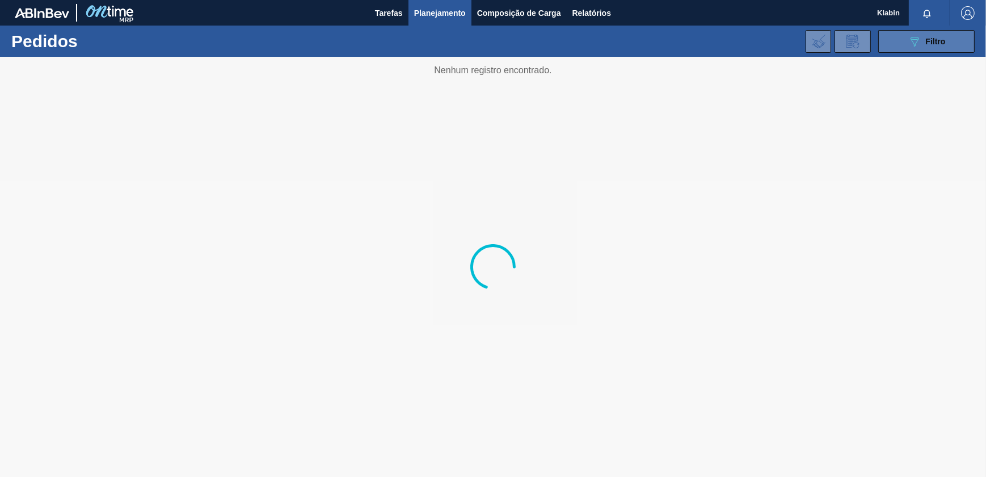
click at [902, 40] on button "089F7B8B-B2A5-4AFE-B5C0-19BA573D28AC Filtro" at bounding box center [926, 41] width 96 height 23
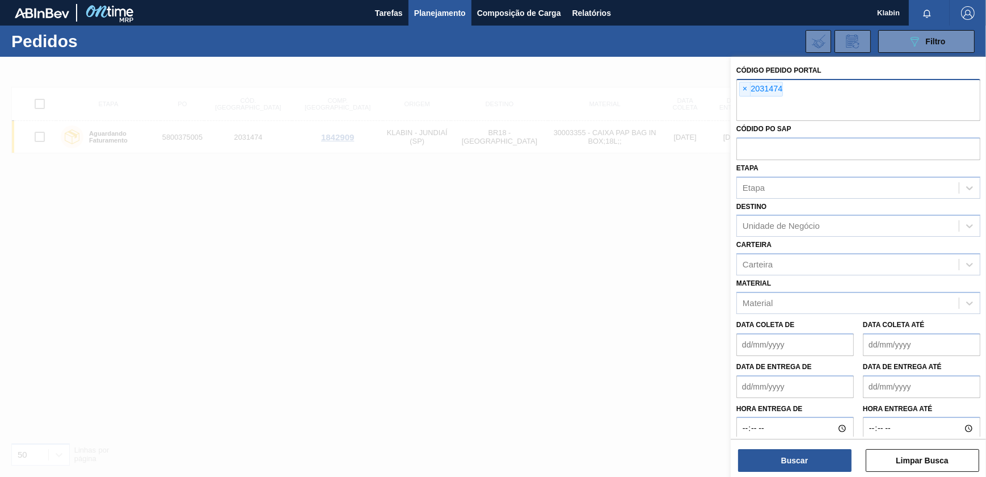
click at [751, 85] on div "× 2031474" at bounding box center [761, 89] width 44 height 15
click at [745, 87] on span "×" at bounding box center [745, 89] width 11 height 14
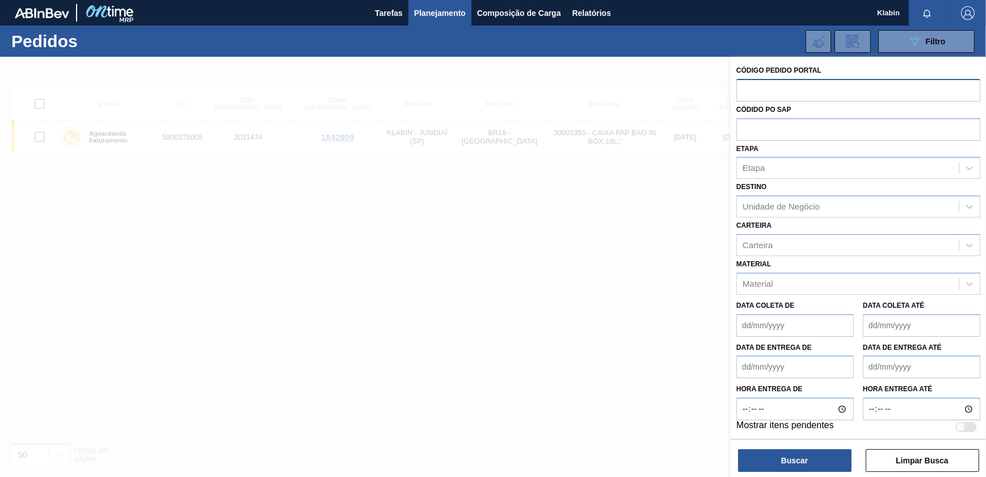
click at [748, 94] on input "text" at bounding box center [859, 90] width 244 height 22
paste input "792144001"
type input "792144001"
drag, startPoint x: 797, startPoint y: 90, endPoint x: 696, endPoint y: 83, distance: 101.2
click at [731, 83] on div "Código Pedido Portal 792144001 Códido PO SAP Etapa Etapa Destino Unidade de Neg…" at bounding box center [858, 295] width 255 height 477
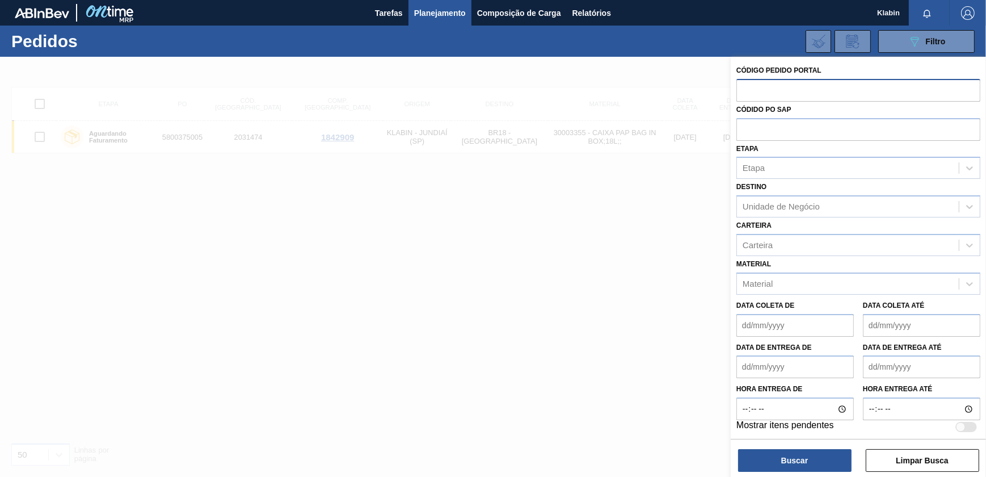
click at [775, 94] on input "text" at bounding box center [859, 90] width 244 height 22
paste input "2031459"
type input "2031459"
click at [788, 455] on button "Buscar" at bounding box center [794, 460] width 113 height 23
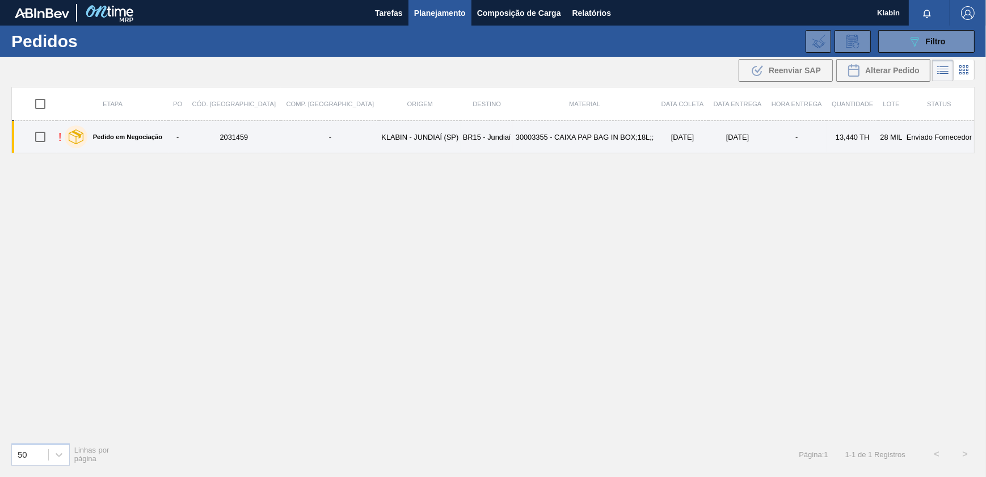
click at [577, 139] on td "30003355 - CAIXA PAP BAG IN BOX;18L;;" at bounding box center [585, 137] width 144 height 32
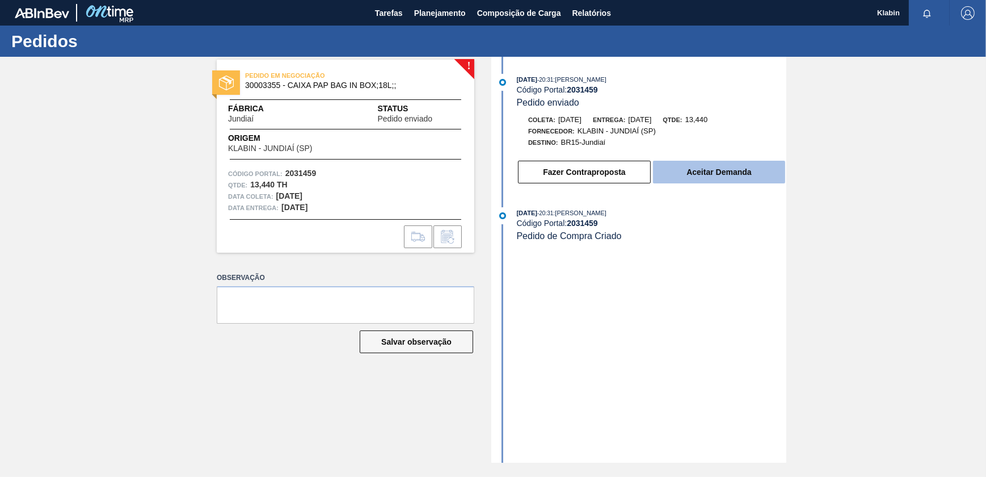
click at [722, 177] on button "Aceitar Demanda" at bounding box center [719, 172] width 132 height 23
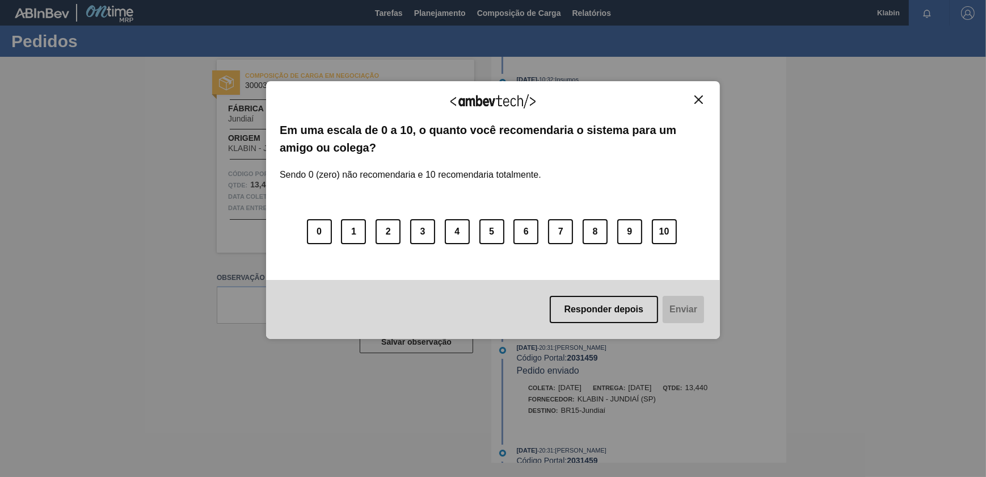
click at [696, 105] on div "Agradecemos seu feedback!" at bounding box center [493, 108] width 427 height 27
click at [698, 99] on img "Close" at bounding box center [699, 99] width 9 height 9
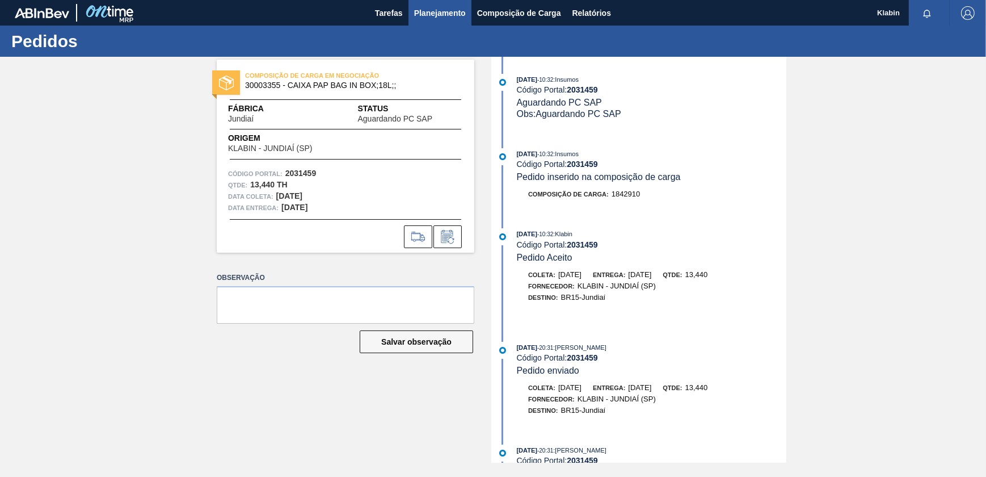
click at [449, 6] on span "Planejamento" at bounding box center [440, 13] width 52 height 14
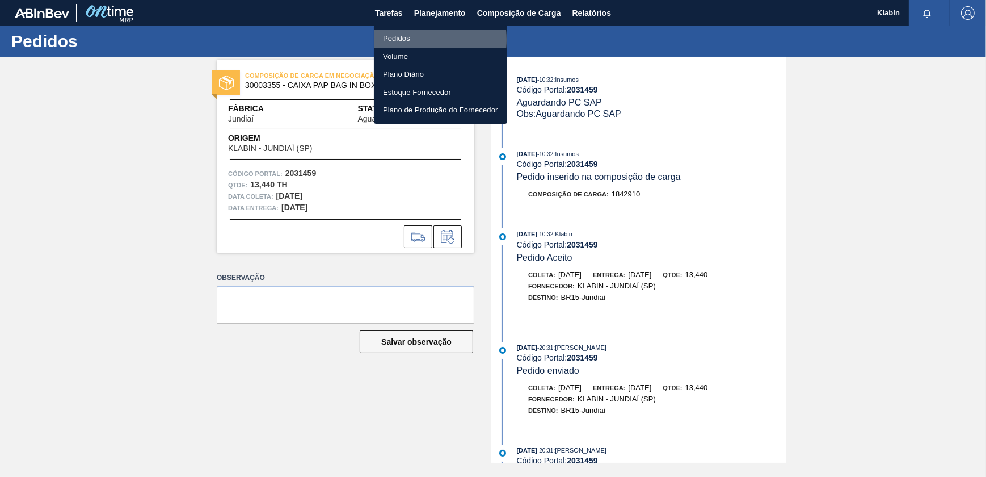
click at [407, 40] on li "Pedidos" at bounding box center [440, 39] width 133 height 18
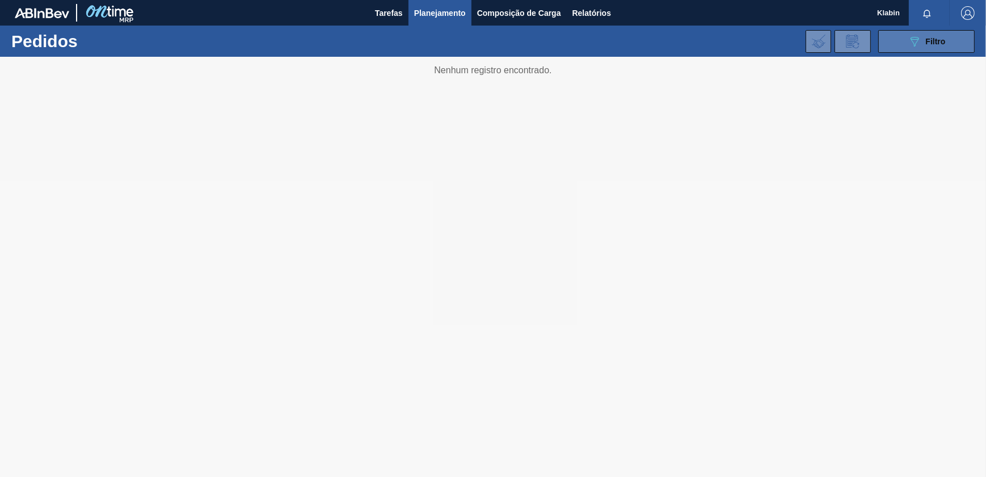
click at [923, 38] on div "089F7B8B-B2A5-4AFE-B5C0-19BA573D28AC Filtro" at bounding box center [927, 42] width 38 height 14
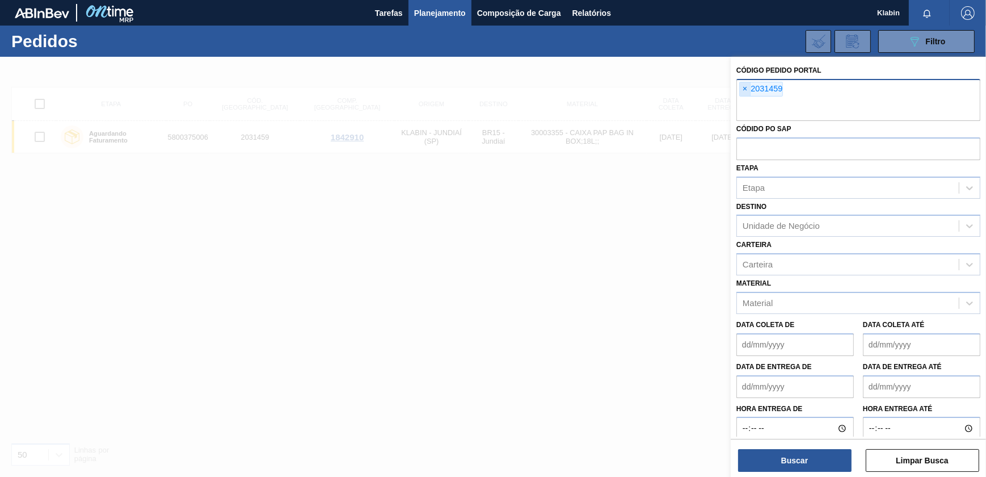
click at [742, 84] on span "×" at bounding box center [745, 89] width 11 height 14
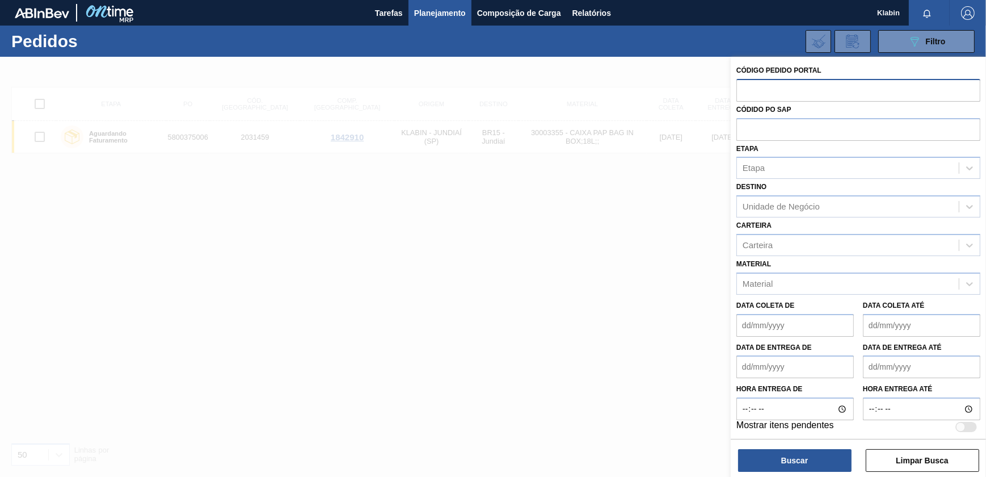
paste input "2029794"
type input "2029794"
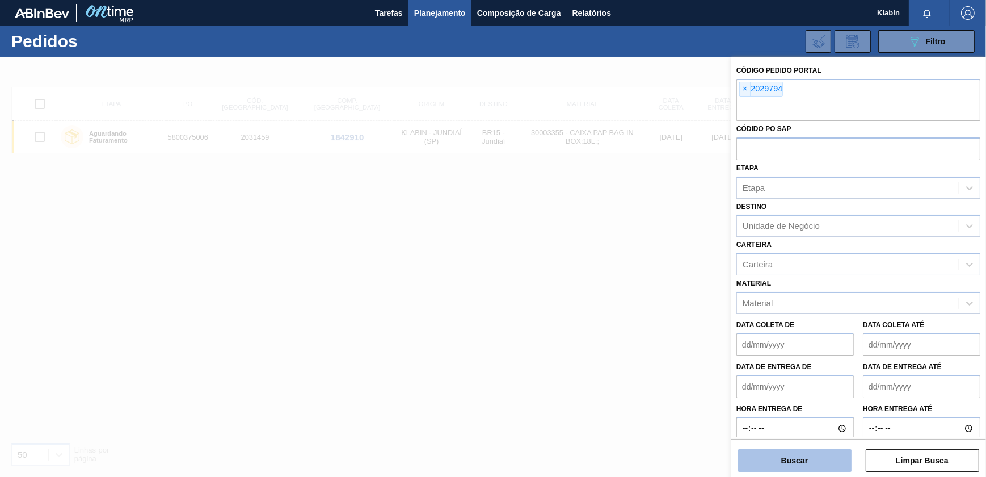
click at [826, 464] on button "Buscar" at bounding box center [794, 460] width 113 height 23
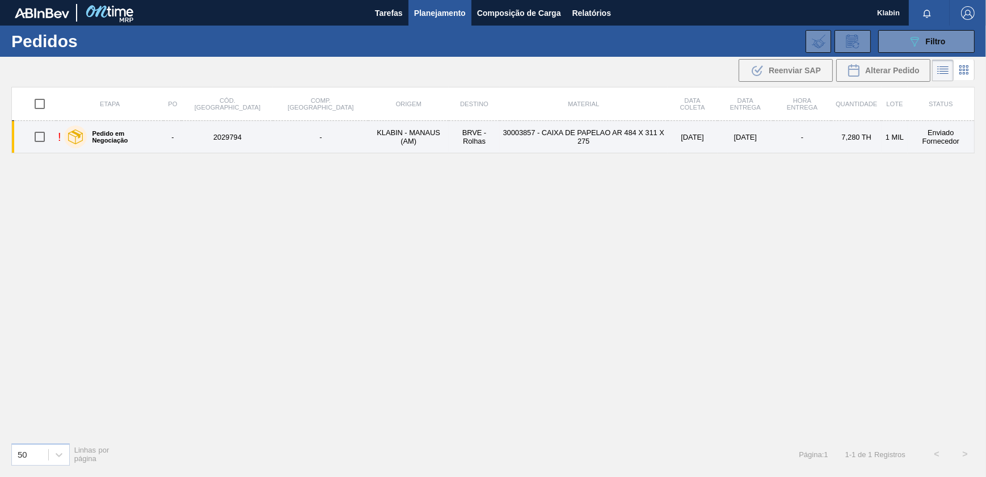
click at [584, 152] on td "30003857 - CAIXA DE PAPELAO AR 484 X 311 X 275" at bounding box center [584, 137] width 168 height 32
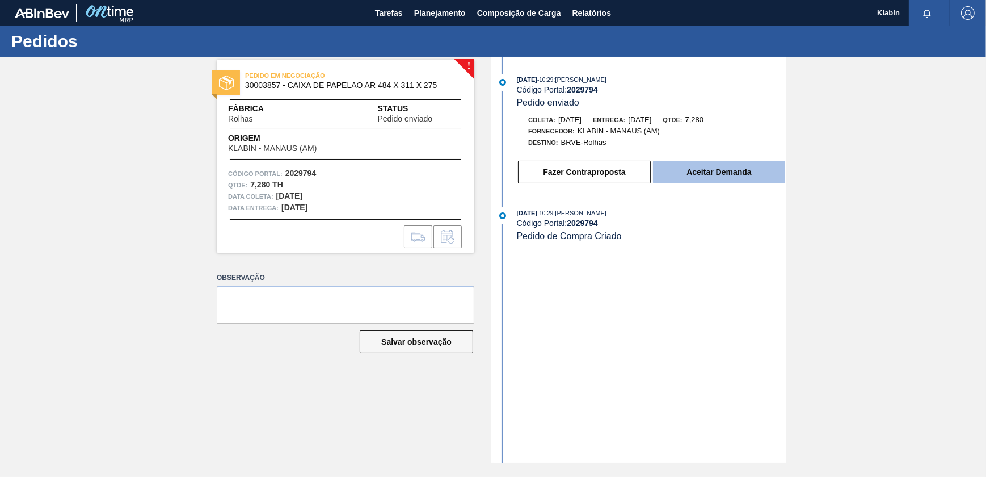
click at [733, 176] on button "Aceitar Demanda" at bounding box center [719, 172] width 132 height 23
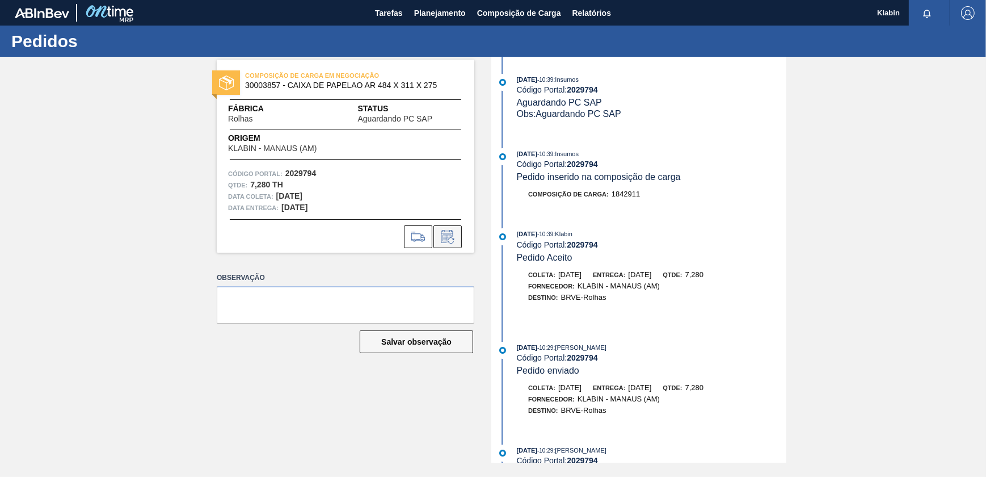
click at [444, 239] on icon at bounding box center [448, 237] width 18 height 14
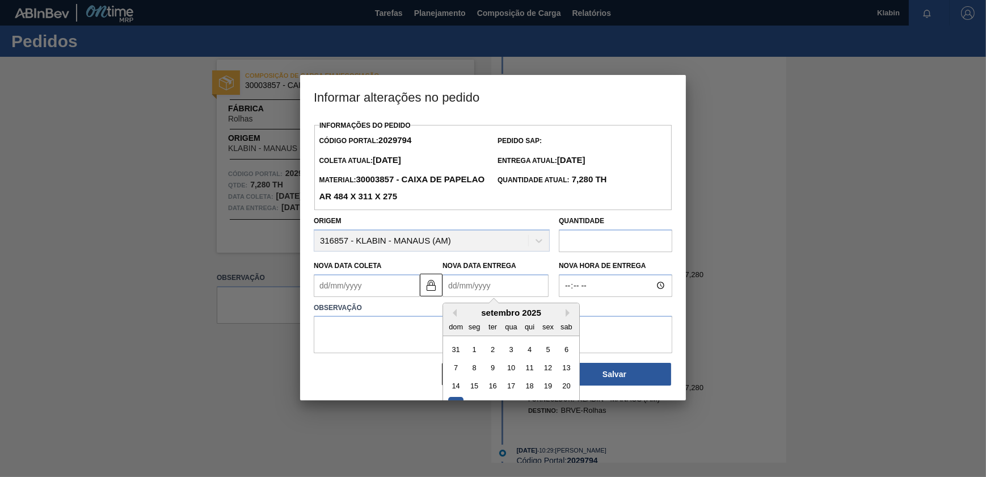
click at [472, 291] on Entrega2029794 "Nova Data Entrega" at bounding box center [496, 285] width 106 height 23
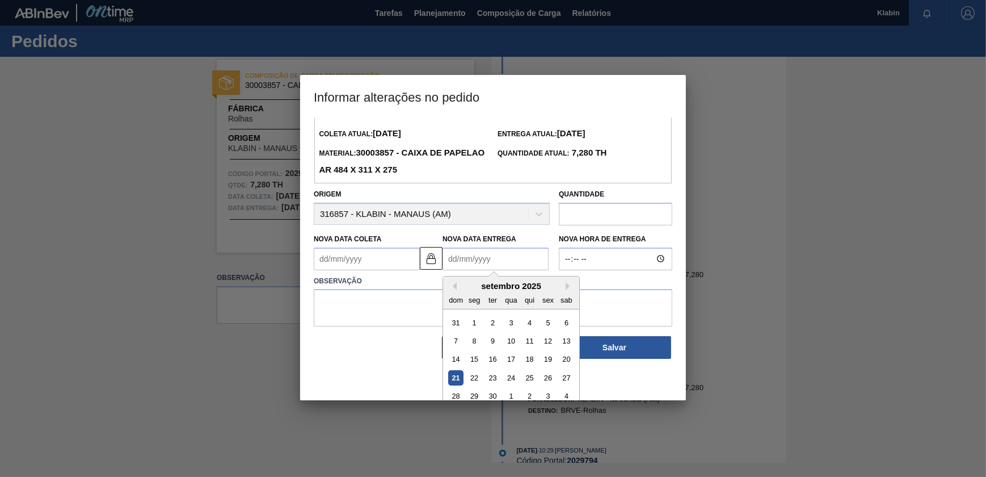
scroll to position [39, 0]
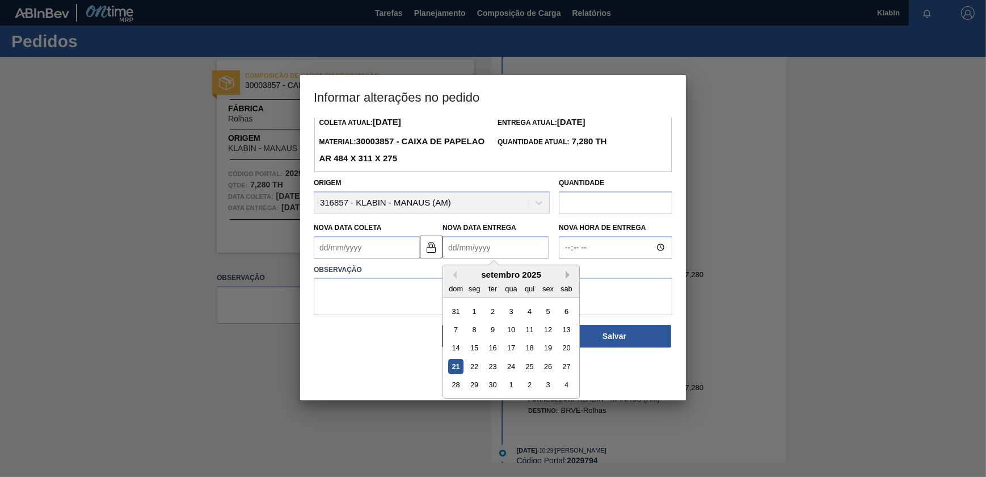
click at [569, 276] on button "Next Month" at bounding box center [570, 275] width 8 height 8
click at [519, 310] on div "28 29 30 1 2 3 4" at bounding box center [511, 310] width 129 height 18
click at [514, 313] on div "1" at bounding box center [510, 310] width 15 height 15
type Coleta2029794 "[DATE]"
type Entrega2029794 "[DATE]"
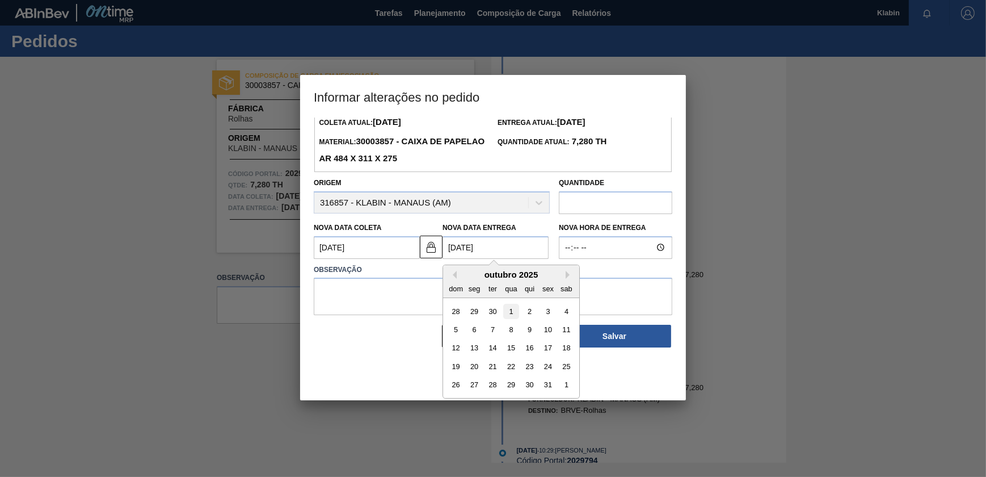
scroll to position [0, 0]
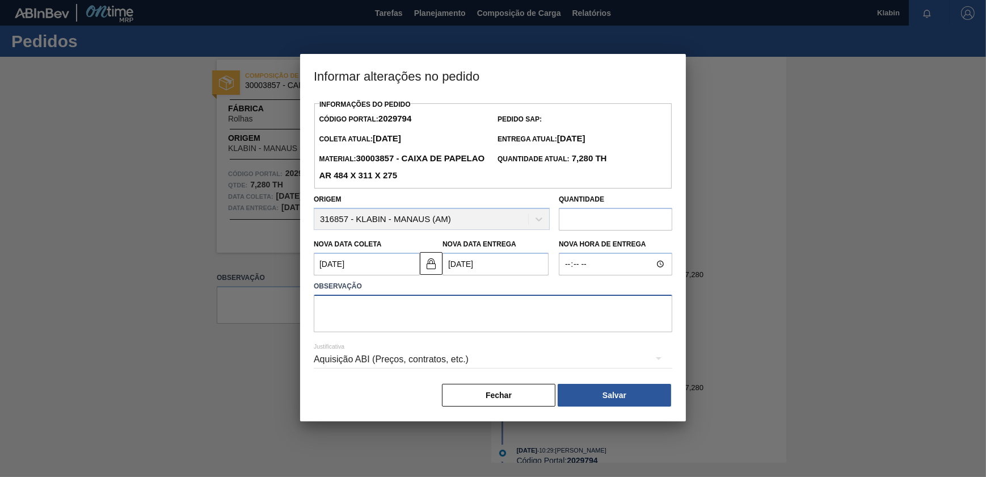
click at [444, 310] on textarea at bounding box center [493, 313] width 359 height 37
type textarea "Data alterada"
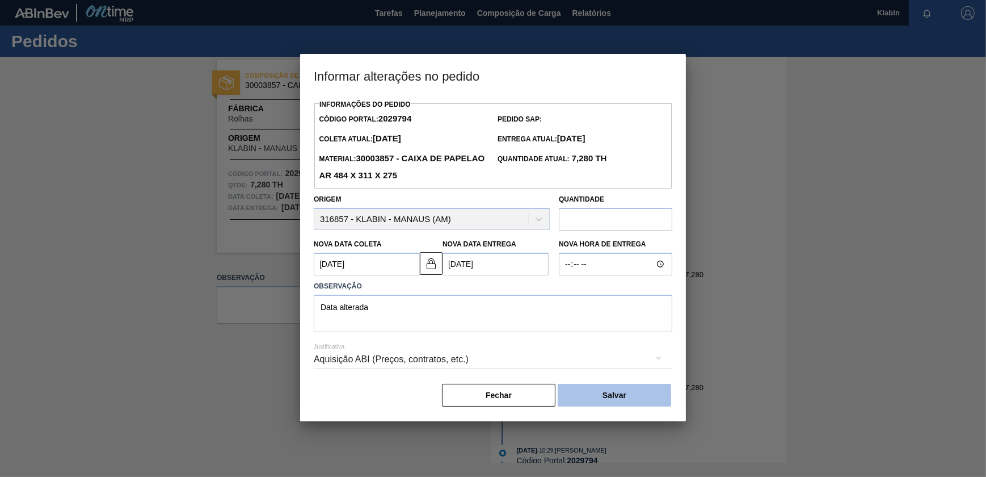
click at [612, 394] on button "Salvar" at bounding box center [614, 395] width 113 height 23
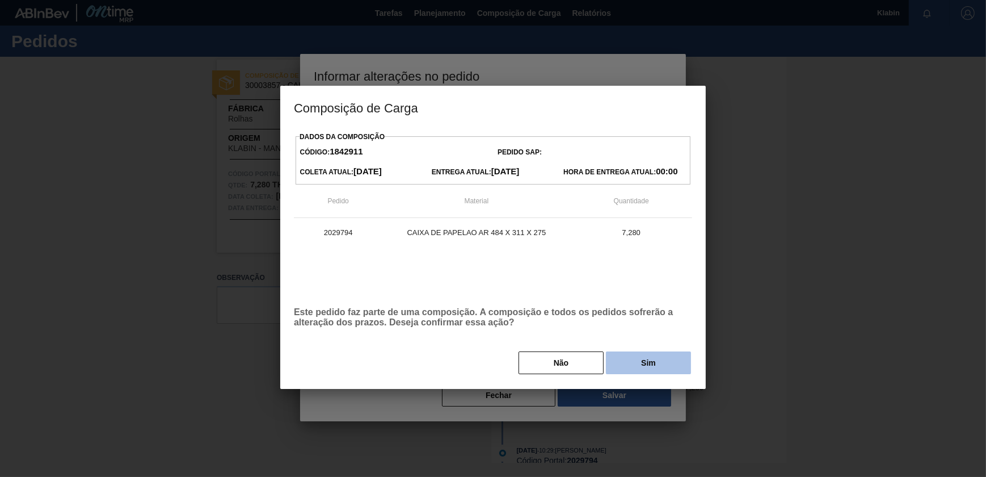
click at [674, 370] on button "Sim" at bounding box center [648, 362] width 85 height 23
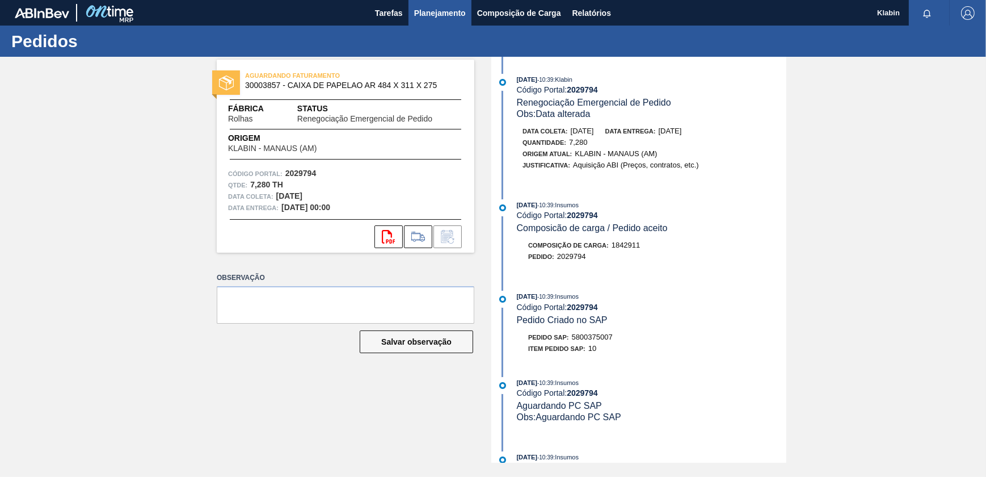
click at [448, 18] on span "Planejamento" at bounding box center [440, 13] width 52 height 14
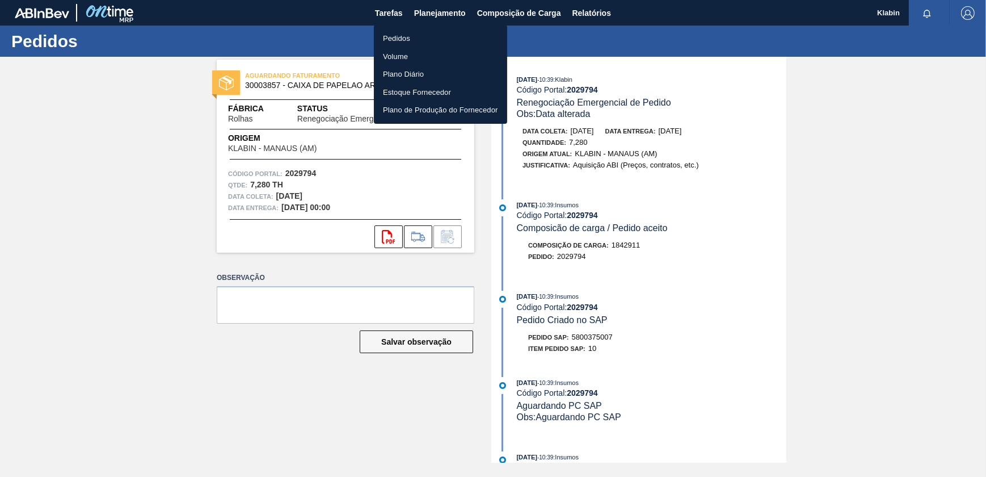
click at [417, 40] on li "Pedidos" at bounding box center [440, 39] width 133 height 18
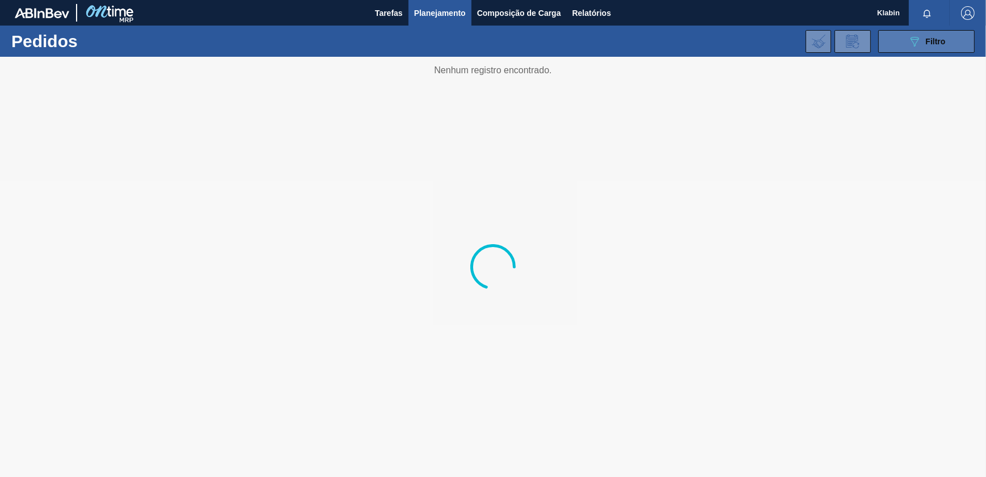
click at [923, 35] on div "089F7B8B-B2A5-4AFE-B5C0-19BA573D28AC Filtro" at bounding box center [927, 42] width 38 height 14
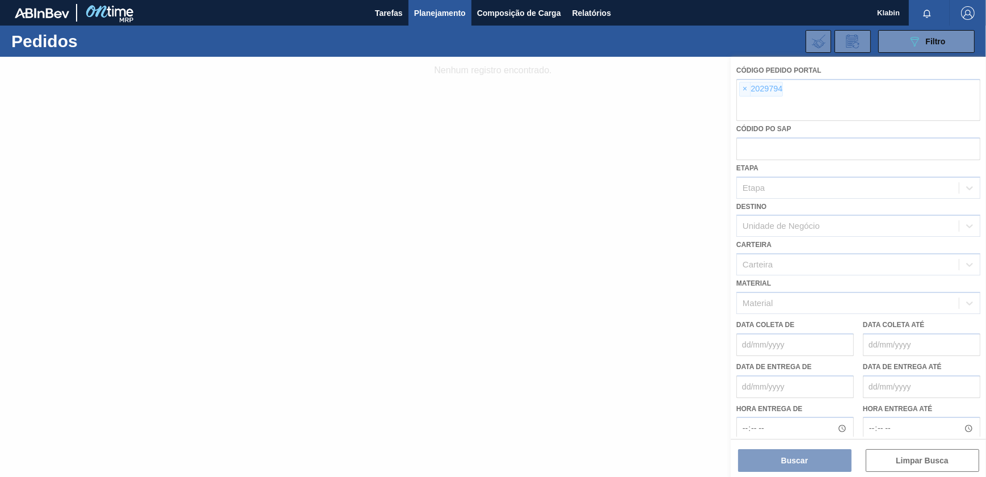
click at [741, 85] on div at bounding box center [493, 267] width 986 height 420
click at [743, 86] on div at bounding box center [493, 267] width 986 height 420
click at [745, 90] on div at bounding box center [493, 267] width 986 height 420
click at [742, 87] on div at bounding box center [493, 267] width 986 height 420
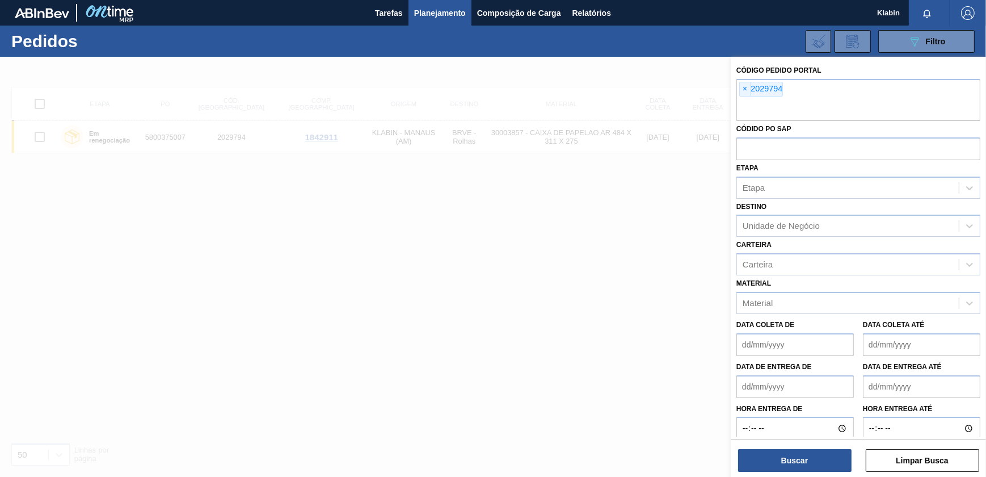
click at [743, 91] on span "×" at bounding box center [745, 89] width 11 height 14
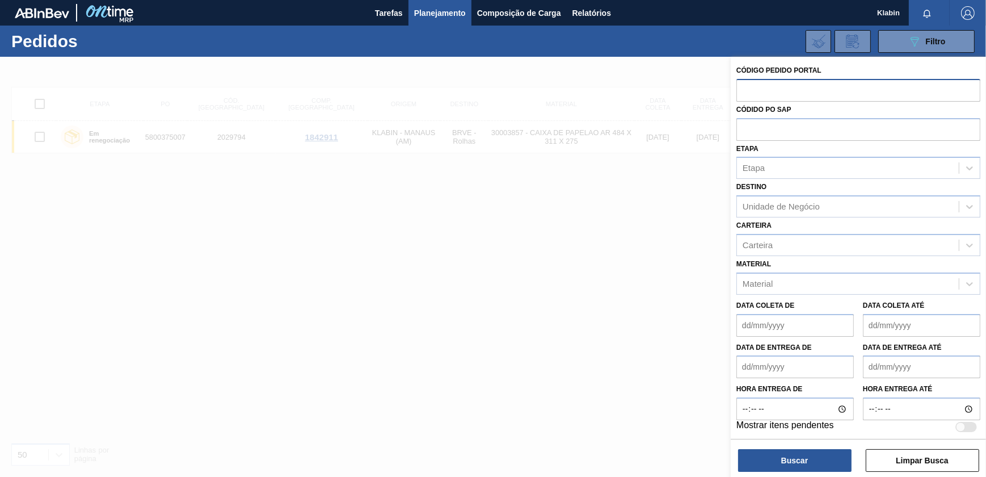
paste input "2029794"
type input "2029794"
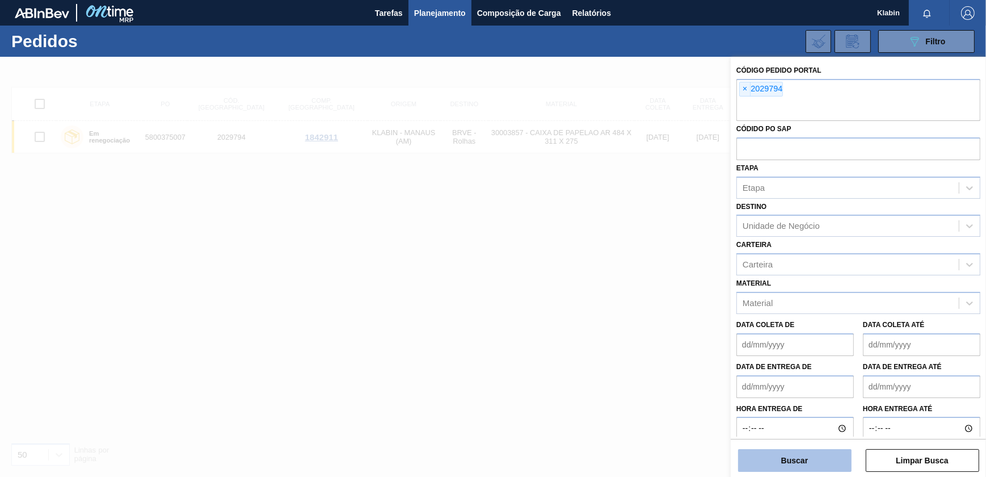
click at [793, 469] on button "Buscar" at bounding box center [794, 460] width 113 height 23
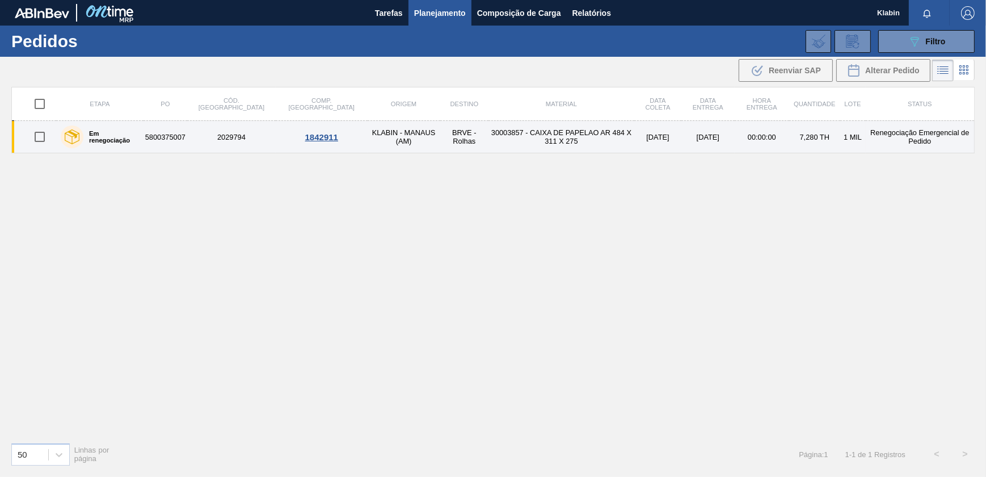
click at [557, 136] on td "30003857 - CAIXA DE PAPELAO AR 484 X 311 X 275" at bounding box center [562, 137] width 146 height 32
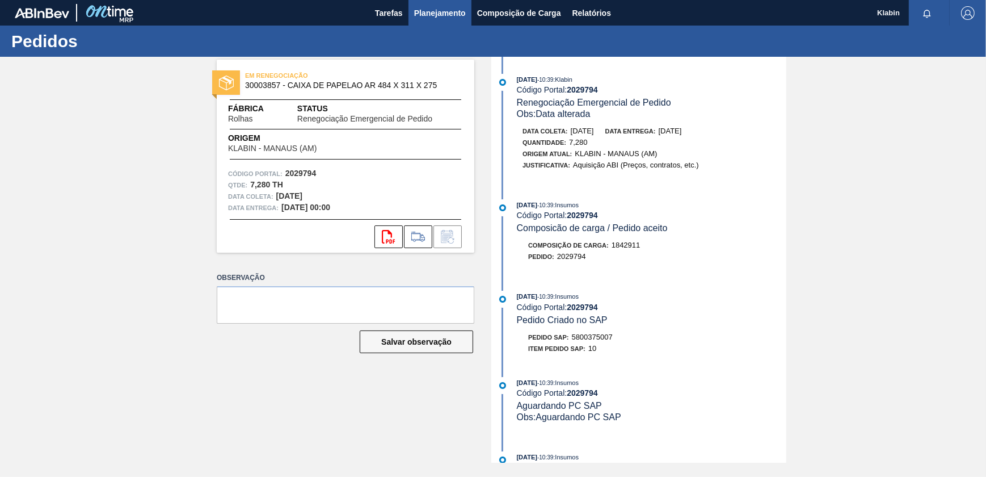
click at [455, 6] on span "Planejamento" at bounding box center [440, 13] width 52 height 14
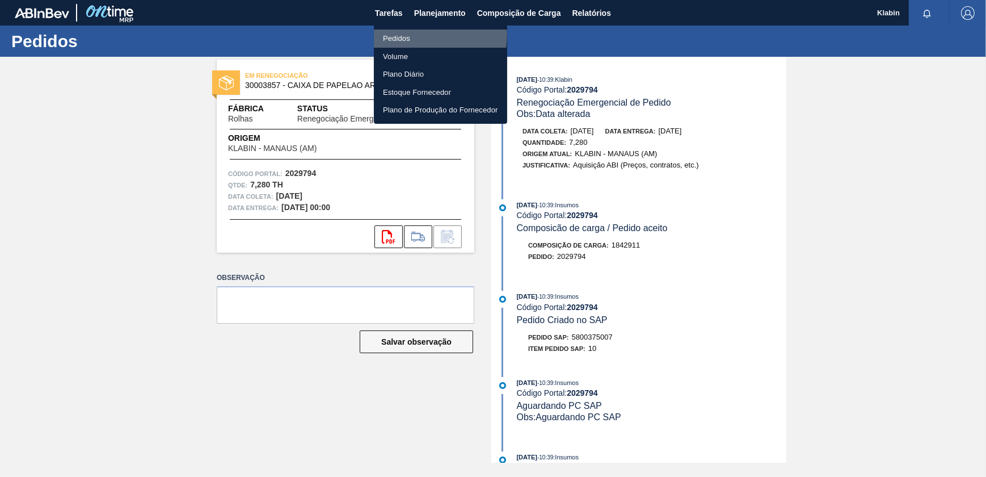
click at [405, 33] on li "Pedidos" at bounding box center [440, 39] width 133 height 18
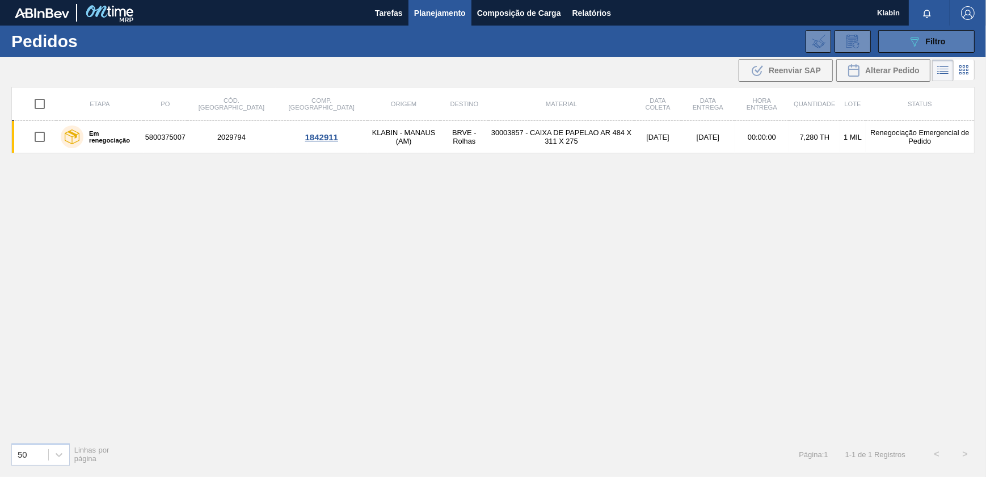
click at [935, 46] on div "089F7B8B-B2A5-4AFE-B5C0-19BA573D28AC Filtro" at bounding box center [927, 42] width 38 height 14
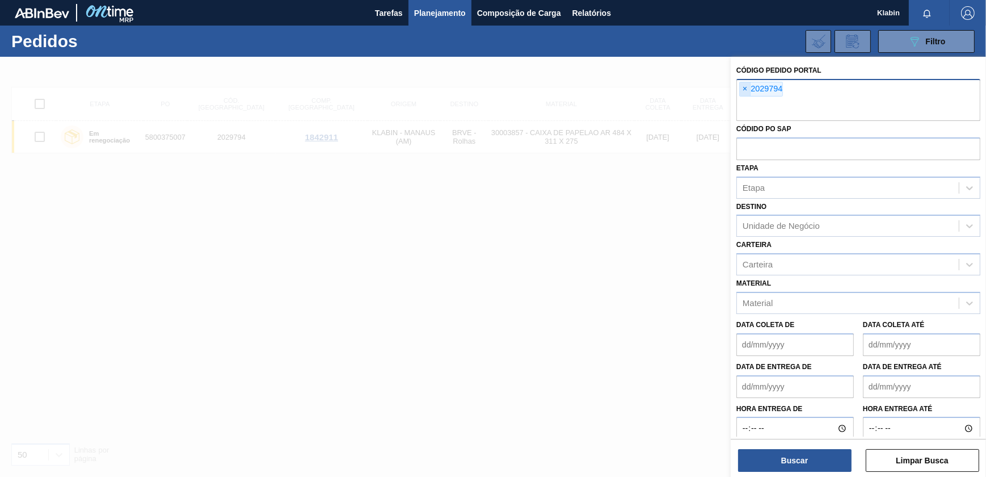
click at [743, 86] on span "×" at bounding box center [745, 89] width 11 height 14
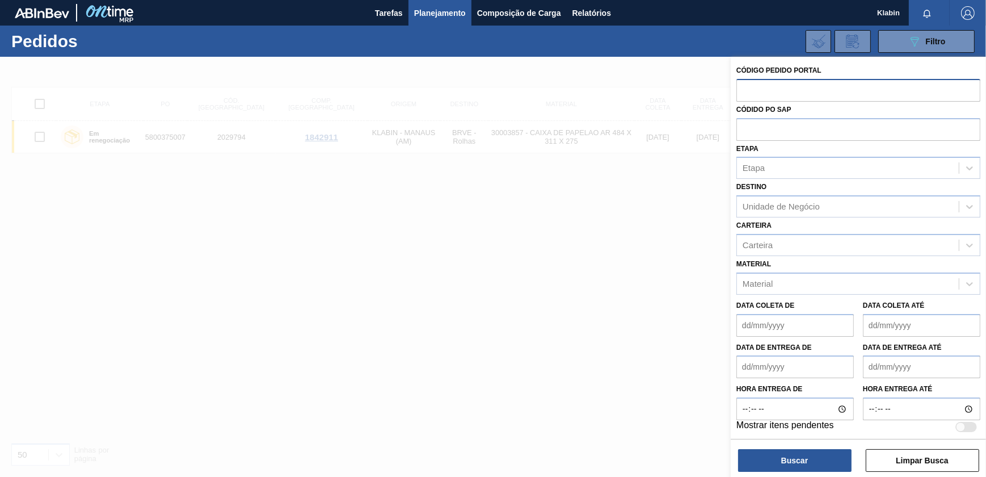
paste input "2029794"
type input "2029794"
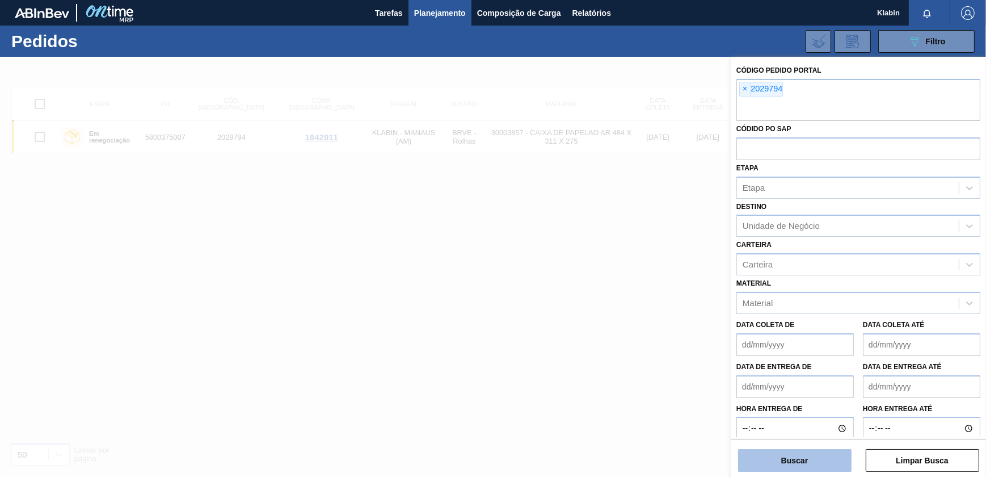
click at [804, 462] on button "Buscar" at bounding box center [794, 460] width 113 height 23
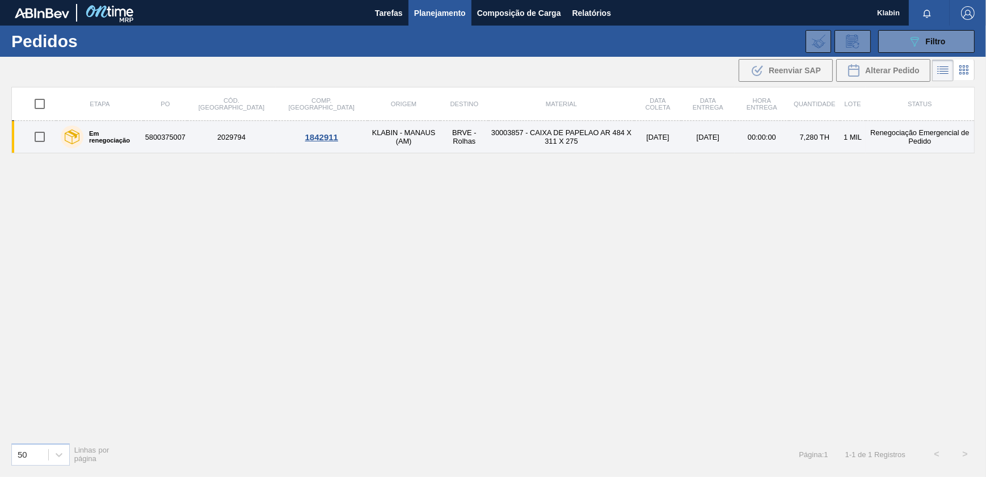
click at [536, 145] on td "30003857 - CAIXA DE PAPELAO AR 484 X 311 X 275" at bounding box center [562, 137] width 146 height 32
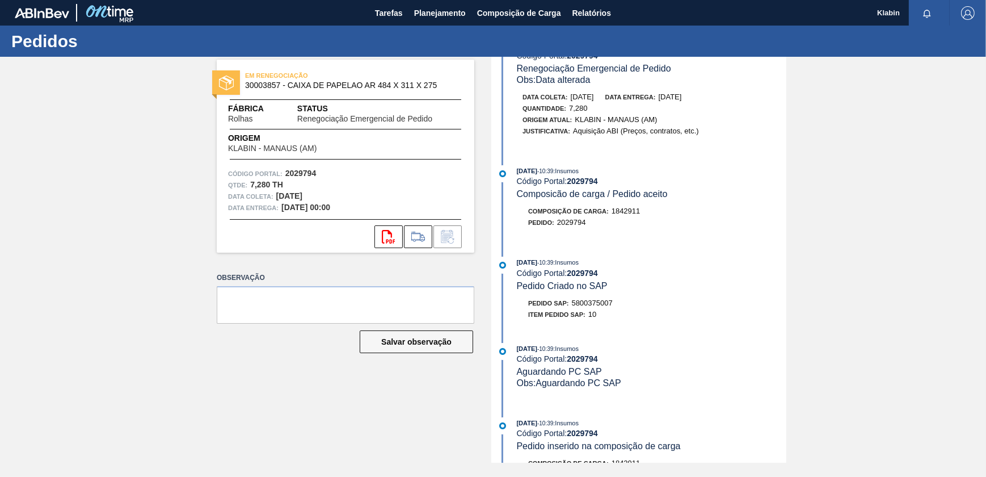
scroll to position [51, 0]
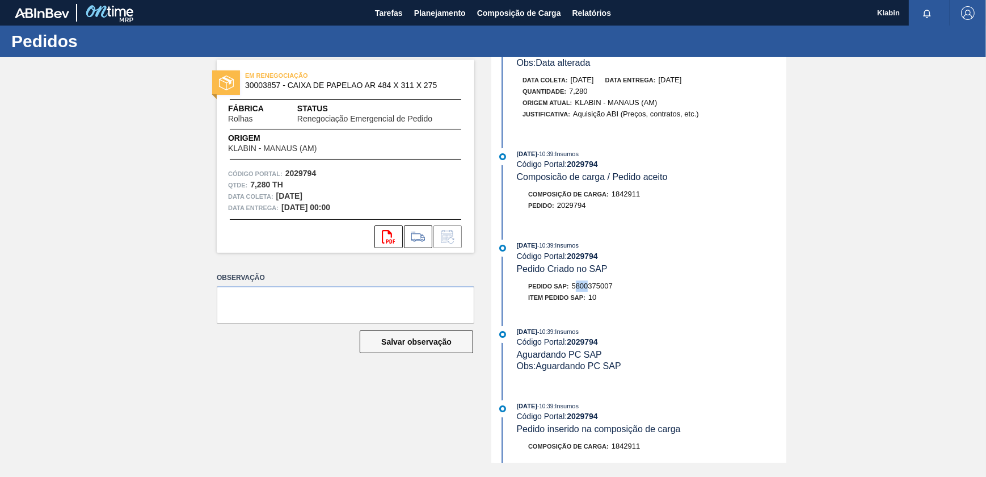
drag, startPoint x: 583, startPoint y: 289, endPoint x: 591, endPoint y: 289, distance: 7.9
click at [591, 289] on span "5800375007" at bounding box center [592, 285] width 41 height 9
drag, startPoint x: 591, startPoint y: 289, endPoint x: 639, endPoint y: 351, distance: 78.5
click at [636, 326] on div "[DATE] 10:39 : Klabin Código Portal: 2029794 Renegociação Emergencial de Pedido…" at bounding box center [640, 209] width 292 height 406
drag, startPoint x: 576, startPoint y: 289, endPoint x: 603, endPoint y: 291, distance: 26.7
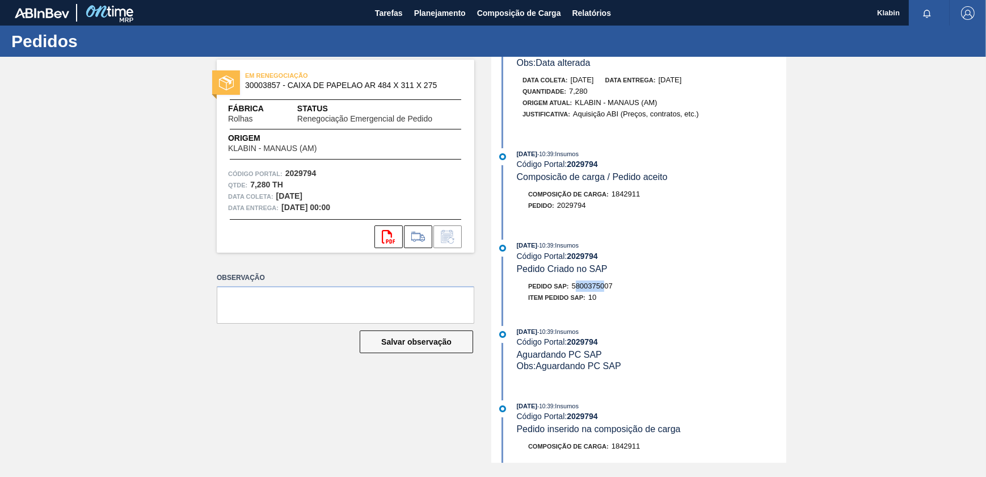
click at [604, 290] on span "5800375007" at bounding box center [592, 285] width 41 height 9
drag, startPoint x: 603, startPoint y: 291, endPoint x: 618, endPoint y: 291, distance: 15.3
click at [618, 291] on div "Pedido SAP: 5800375007" at bounding box center [652, 285] width 270 height 11
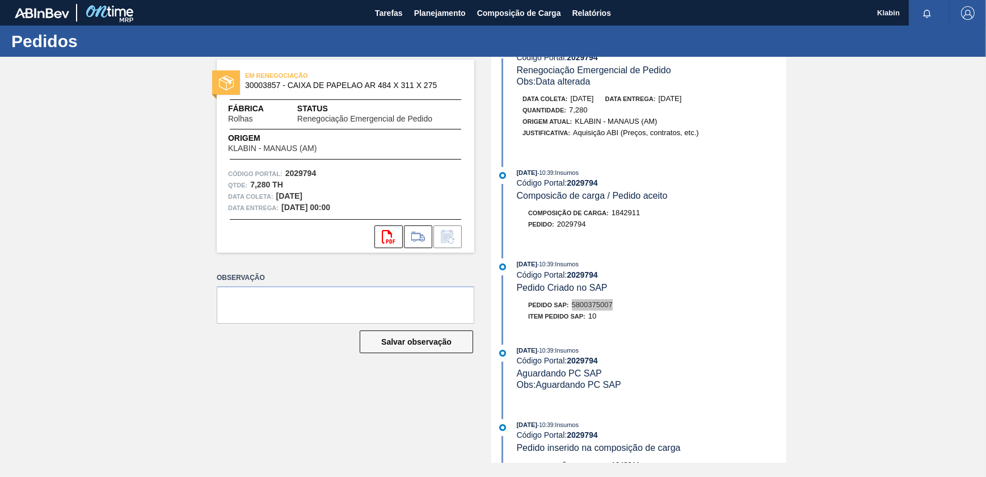
scroll to position [0, 0]
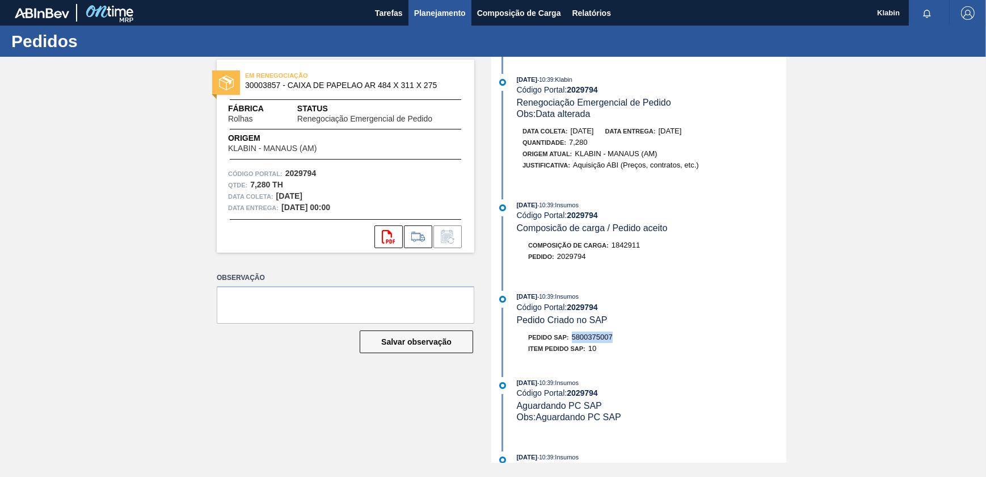
click at [435, 6] on span "Planejamento" at bounding box center [440, 13] width 52 height 14
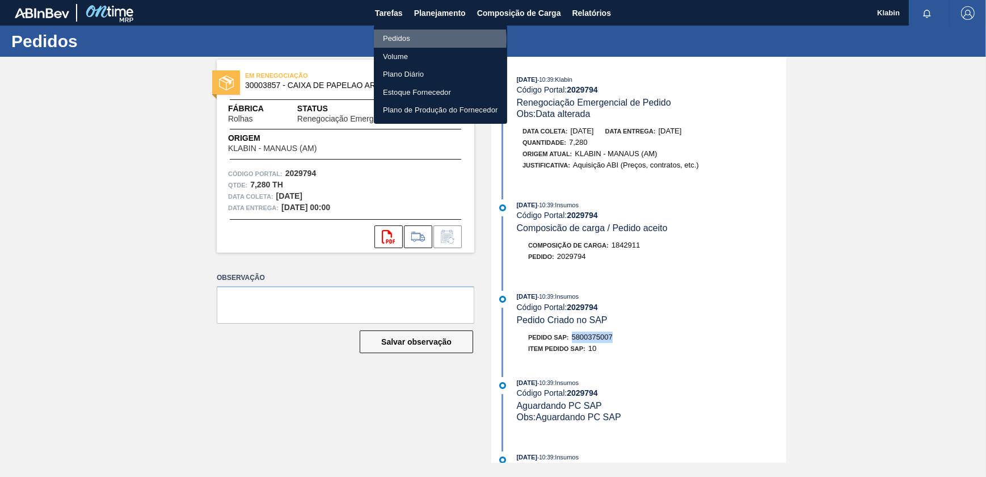
click at [415, 40] on li "Pedidos" at bounding box center [440, 39] width 133 height 18
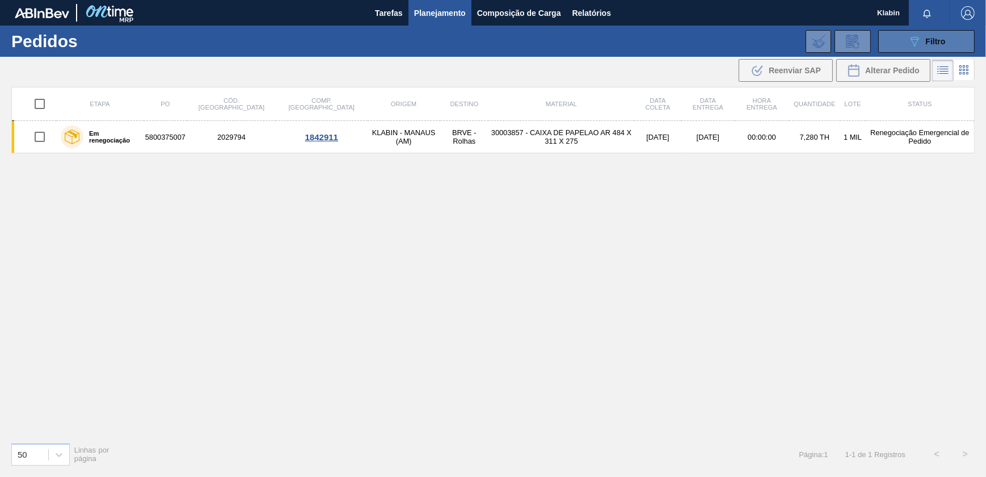
click at [926, 48] on button "089F7B8B-B2A5-4AFE-B5C0-19BA573D28AC Filtro" at bounding box center [926, 41] width 96 height 23
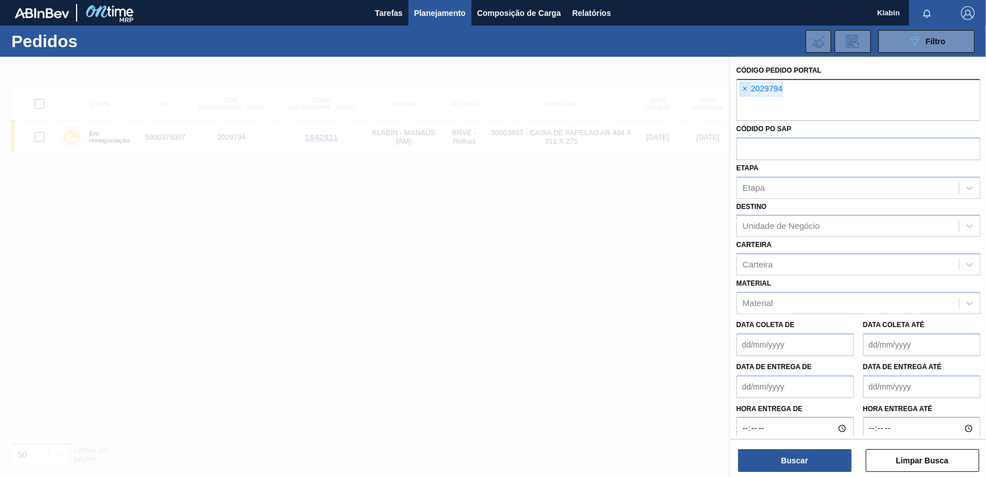
click at [742, 90] on span "×" at bounding box center [745, 89] width 11 height 14
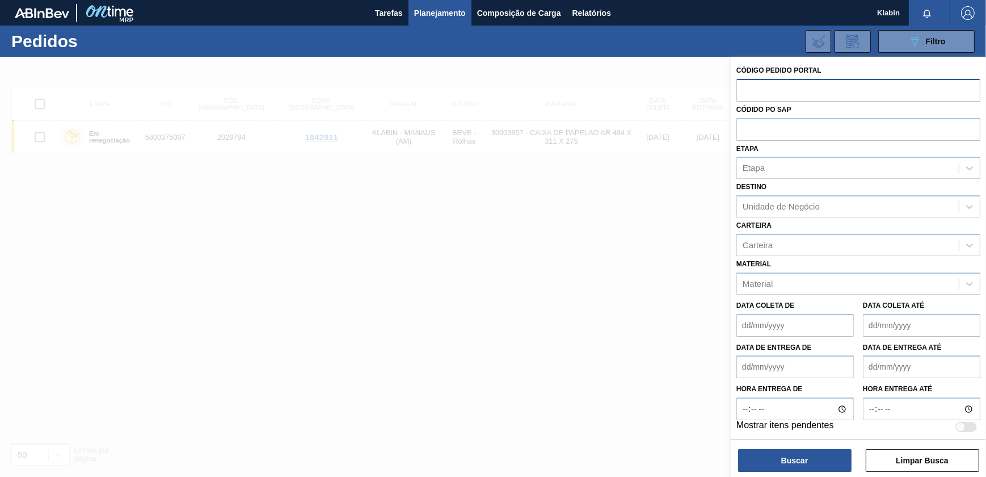
paste input "2029793"
type input "2029793"
click at [779, 461] on button "Buscar" at bounding box center [794, 460] width 113 height 23
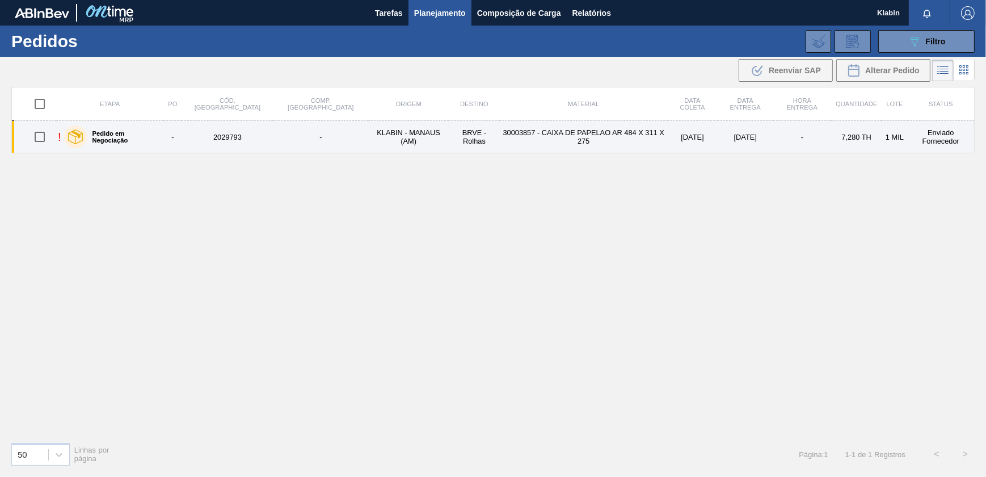
click at [555, 150] on td "30003857 - CAIXA DE PAPELAO AR 484 X 311 X 275" at bounding box center [584, 137] width 168 height 32
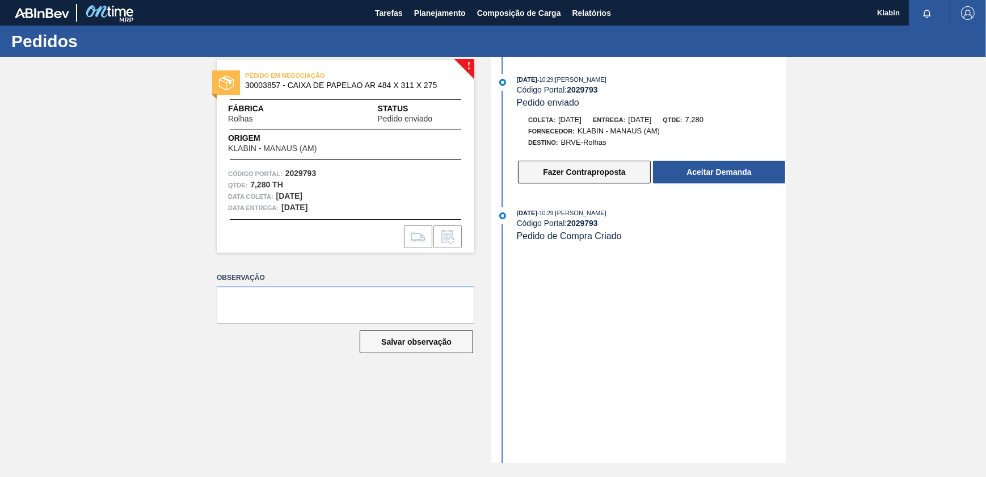
click at [597, 181] on button "Fazer Contraproposta" at bounding box center [584, 172] width 133 height 23
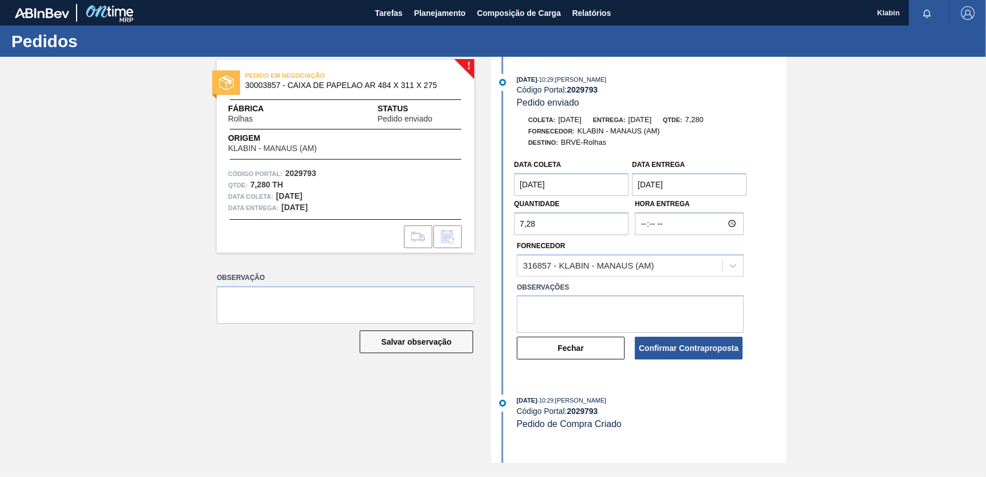
click at [605, 194] on coleta "[DATE]" at bounding box center [571, 184] width 115 height 23
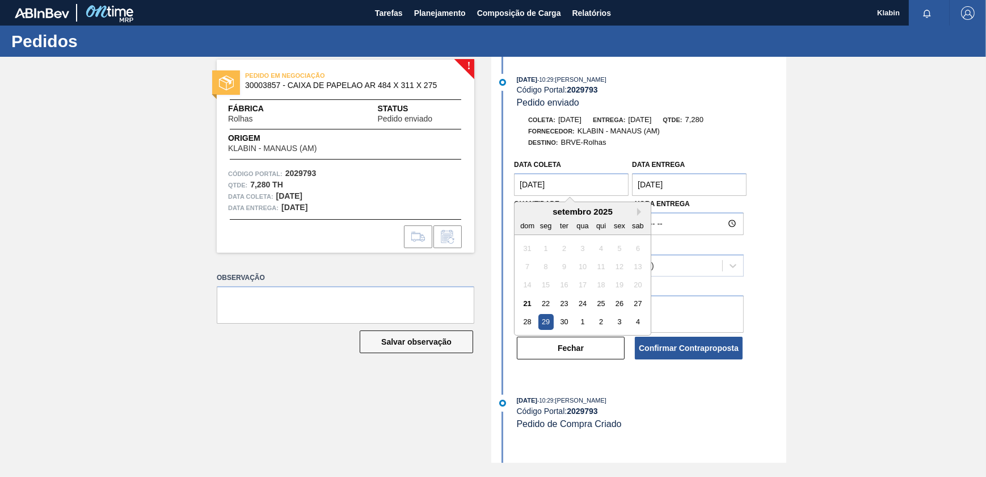
click at [665, 190] on entrega "[DATE]" at bounding box center [689, 184] width 115 height 23
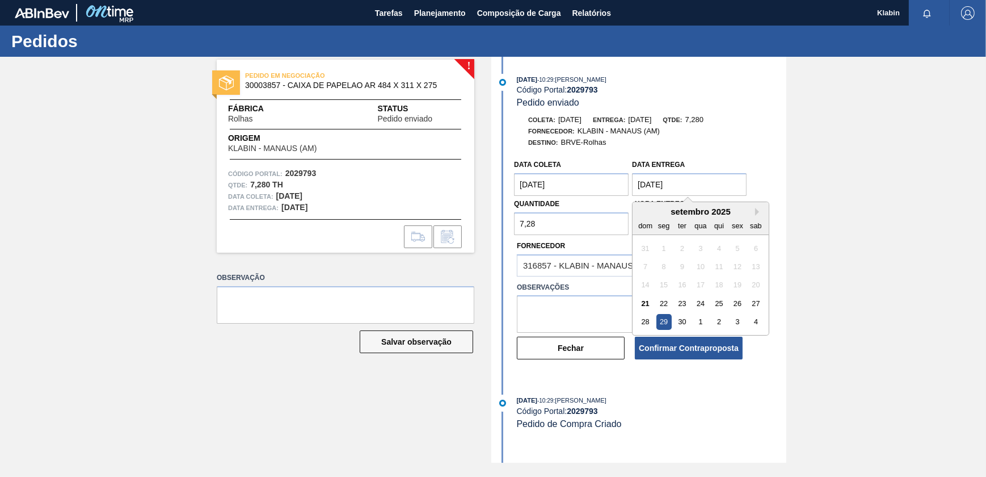
click at [755, 212] on div "setembro 2025" at bounding box center [701, 212] width 136 height 10
click at [758, 213] on button "Next Month" at bounding box center [759, 212] width 8 height 8
click at [734, 249] on div "3" at bounding box center [737, 248] width 15 height 15
type entrega "[DATE]"
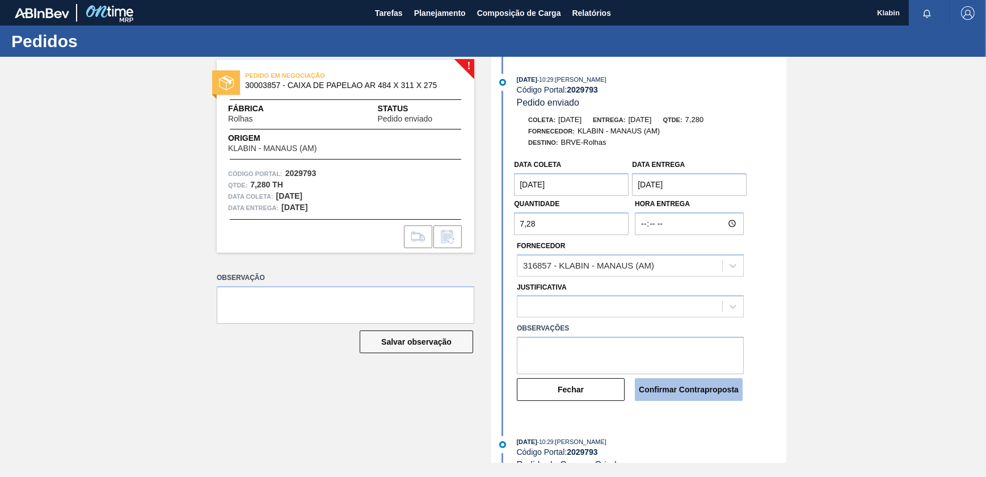
click at [682, 391] on button "Confirmar Contraproposta" at bounding box center [689, 389] width 108 height 23
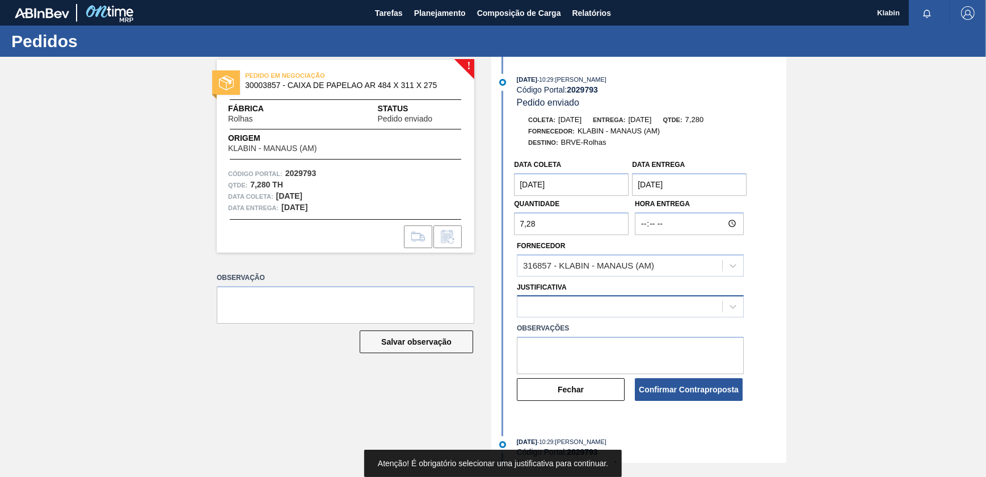
click at [594, 314] on div at bounding box center [620, 306] width 205 height 16
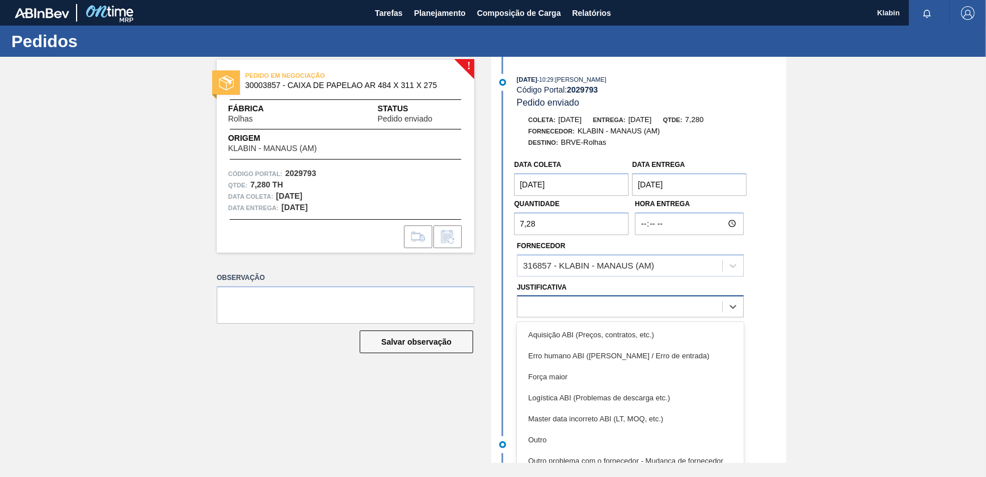
type input "s"
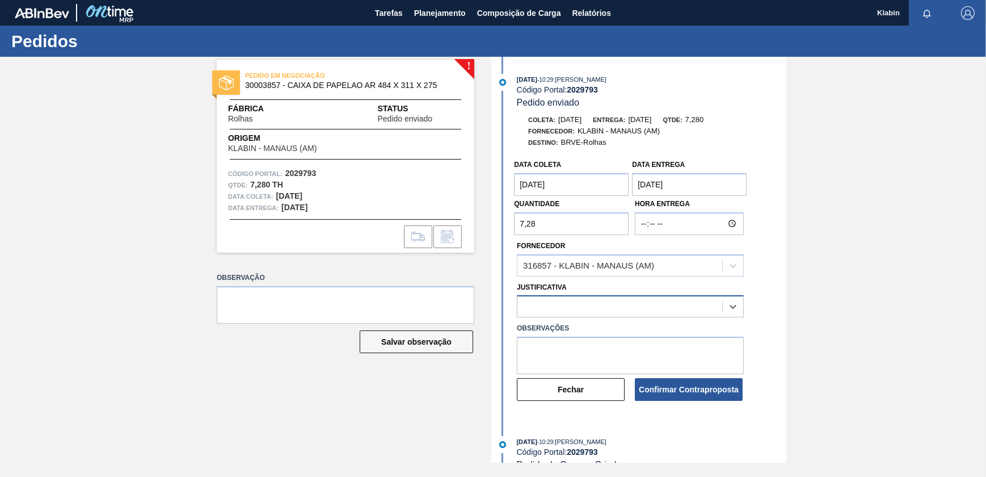
click at [607, 314] on div at bounding box center [620, 306] width 205 height 16
click at [731, 310] on icon at bounding box center [733, 306] width 11 height 11
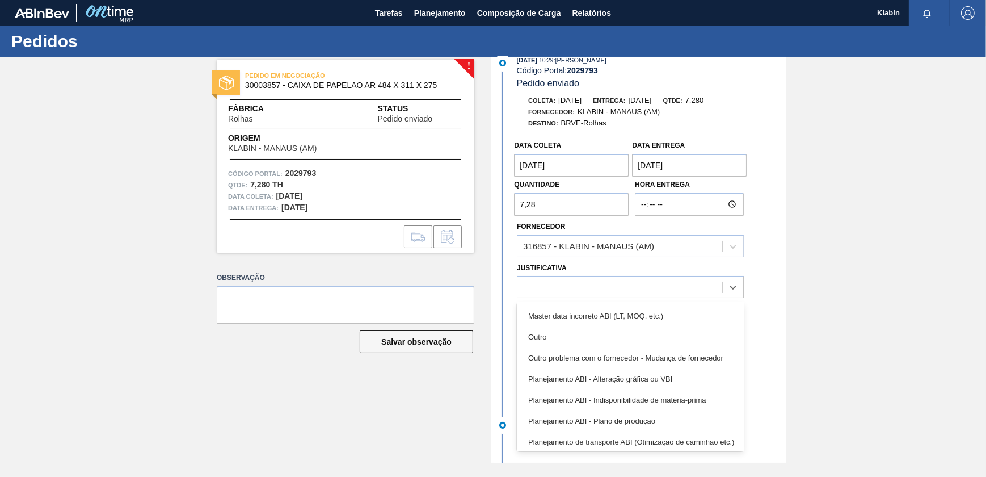
scroll to position [79, 0]
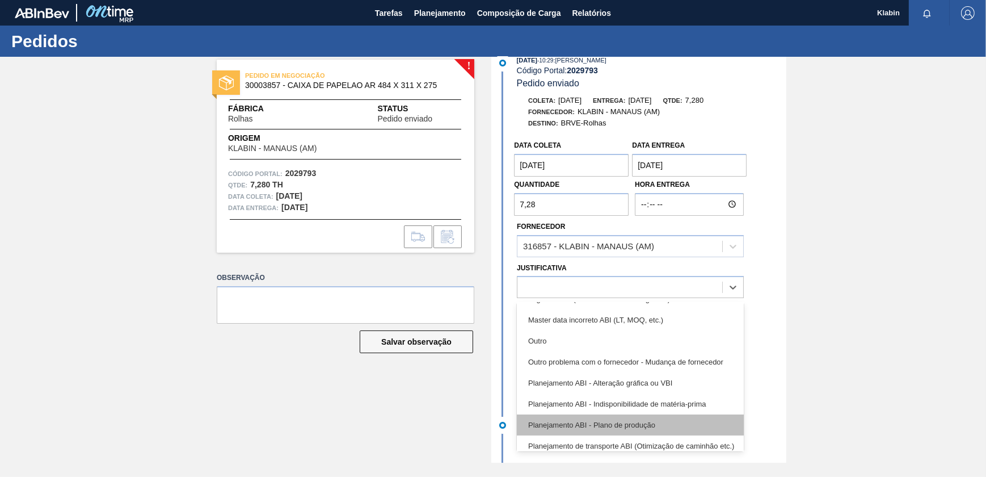
click at [622, 423] on div "Planejamento ABI - Plano de produção" at bounding box center [630, 424] width 227 height 21
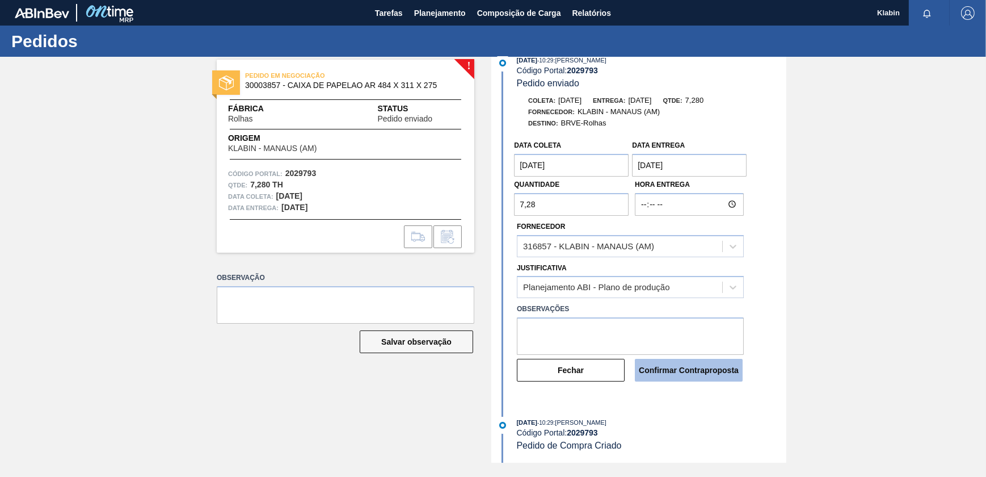
click at [666, 369] on button "Confirmar Contraproposta" at bounding box center [689, 370] width 108 height 23
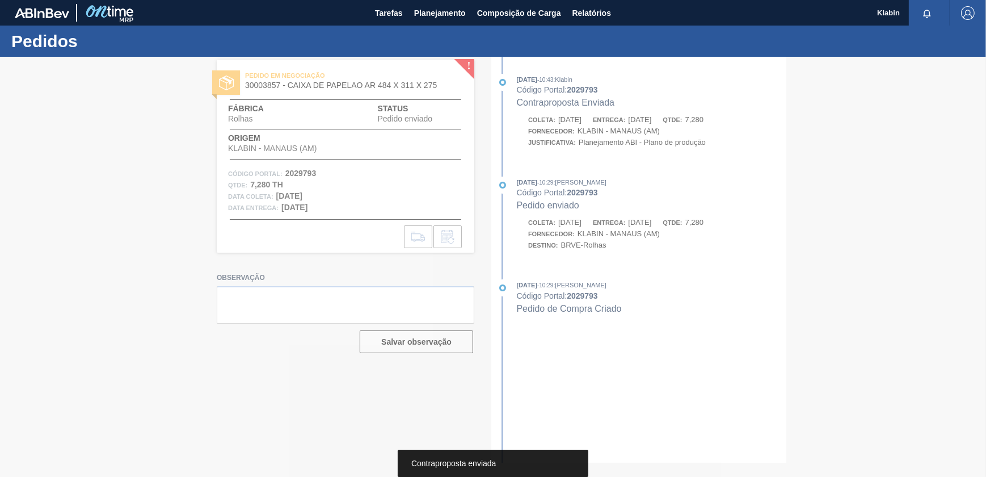
scroll to position [0, 0]
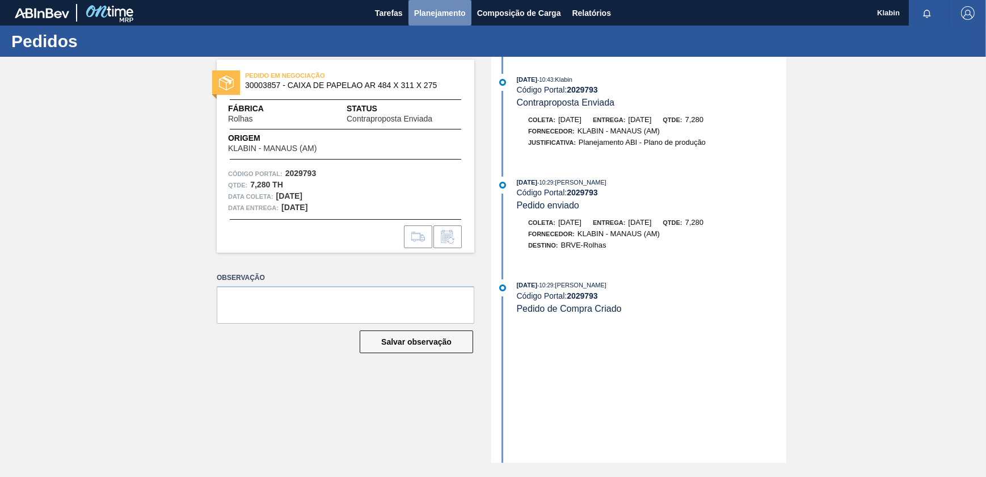
click at [444, 11] on span "Planejamento" at bounding box center [440, 13] width 52 height 14
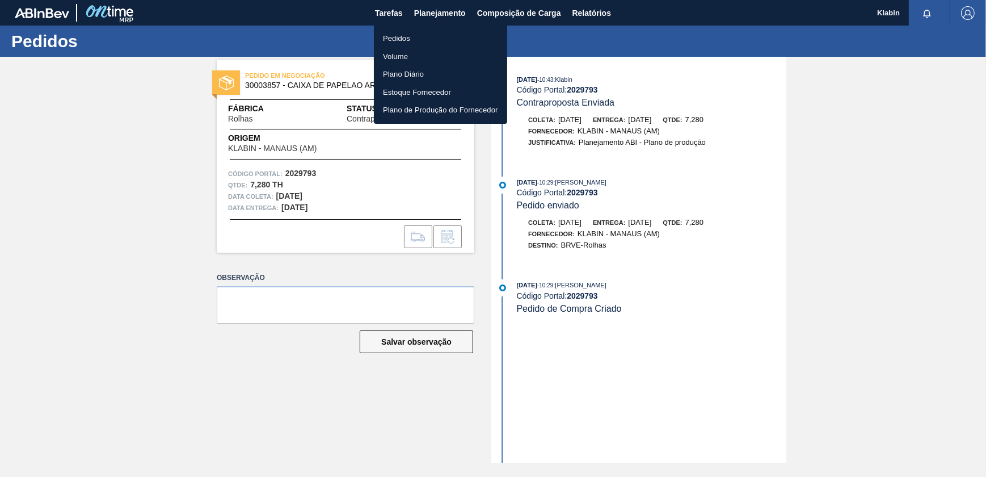
click at [415, 40] on li "Pedidos" at bounding box center [440, 39] width 133 height 18
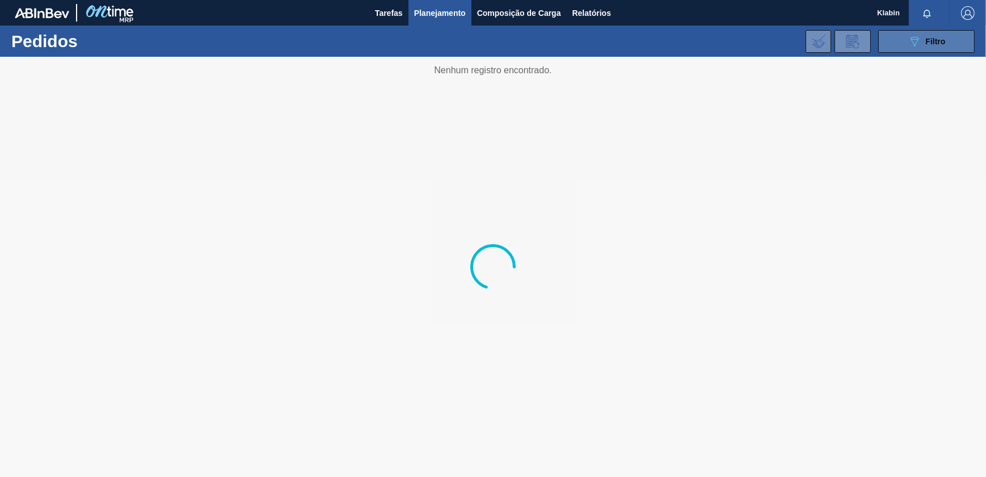
click at [895, 37] on button "089F7B8B-B2A5-4AFE-B5C0-19BA573D28AC Filtro" at bounding box center [926, 41] width 96 height 23
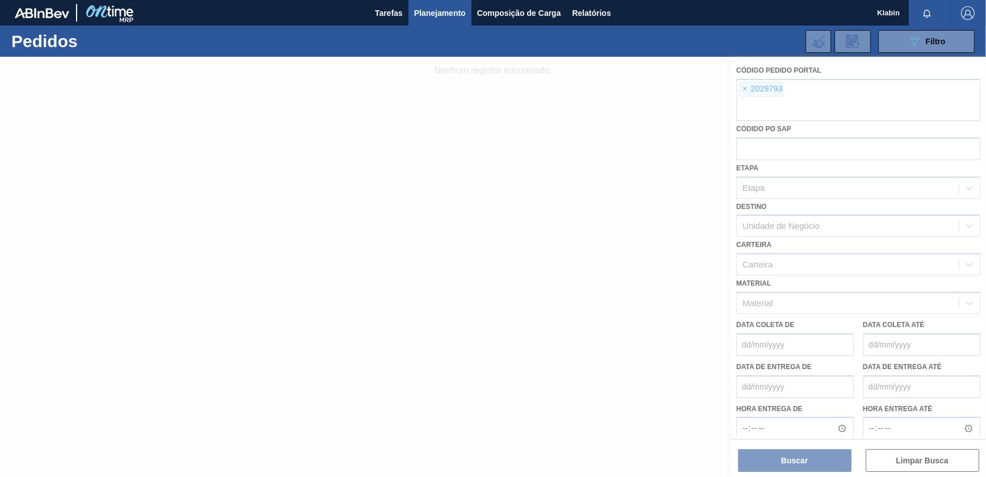
click at [776, 92] on div at bounding box center [493, 267] width 986 height 420
click at [743, 87] on div at bounding box center [493, 267] width 986 height 420
click at [745, 90] on div at bounding box center [493, 267] width 986 height 420
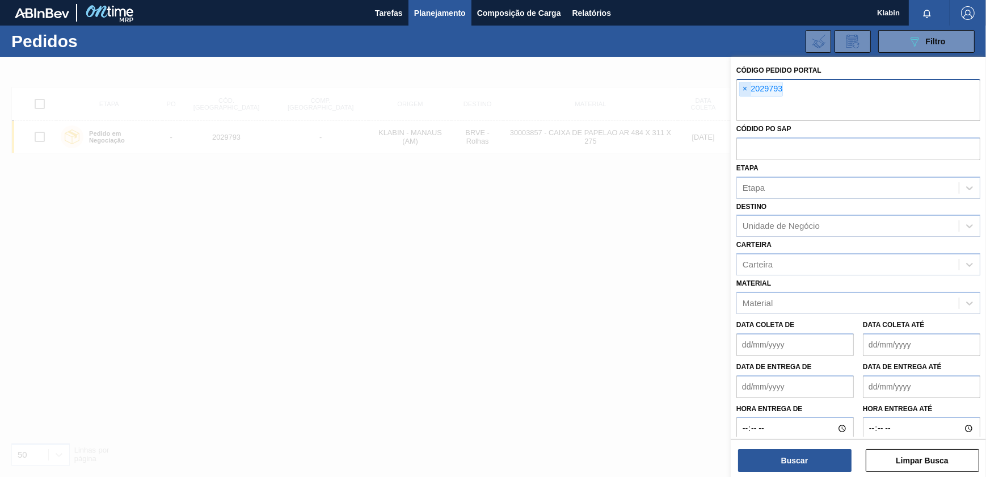
click at [743, 91] on span "×" at bounding box center [745, 89] width 11 height 14
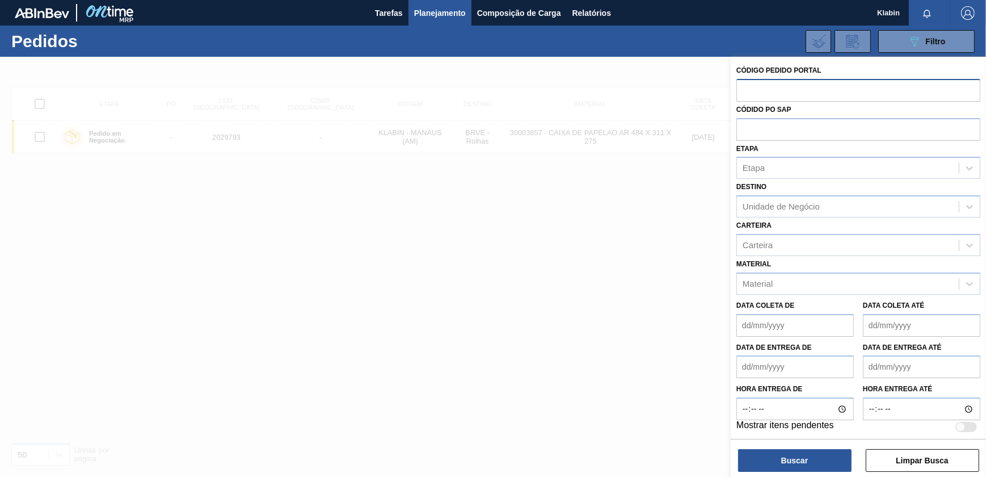
type input "v"
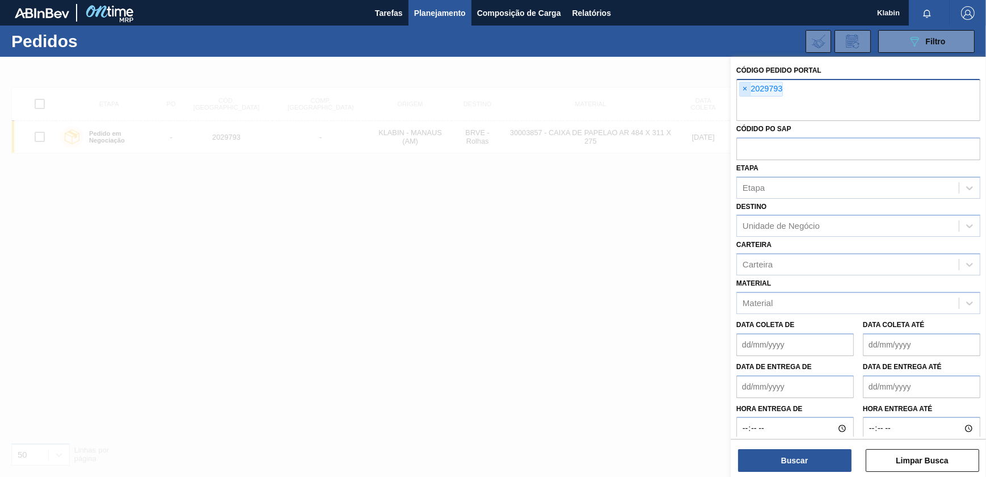
click at [746, 92] on span "×" at bounding box center [745, 89] width 11 height 14
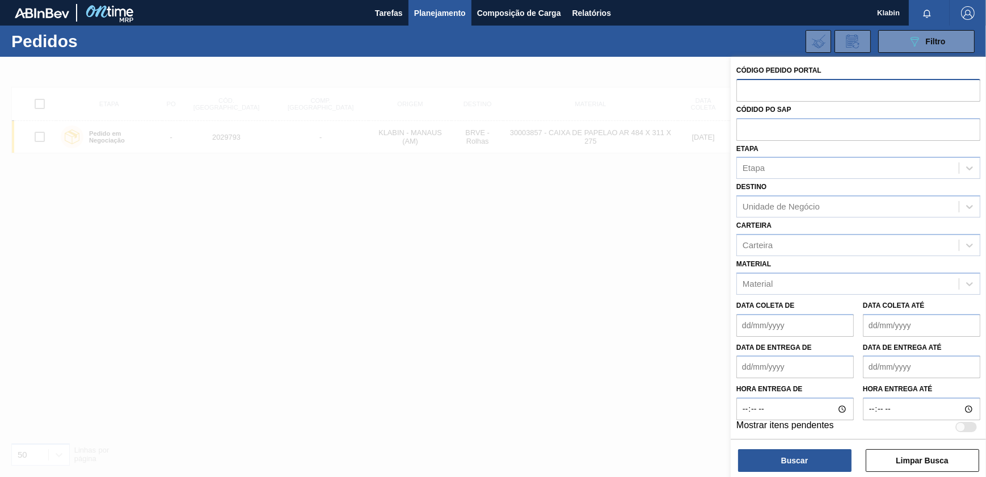
paste input "2029793"
type input "2029793"
click at [800, 455] on button "Buscar" at bounding box center [794, 460] width 113 height 23
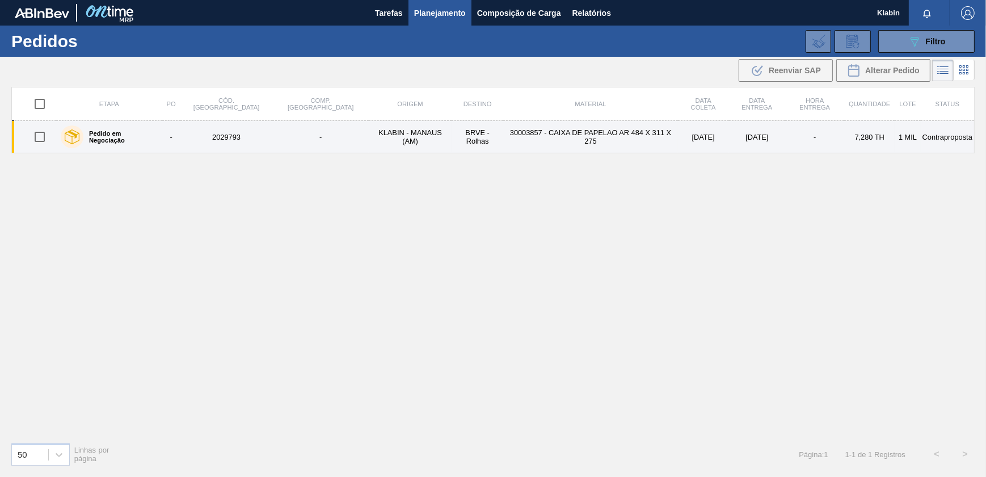
click at [503, 134] on td "30003857 - CAIXA DE PAPELAO AR 484 X 311 X 275" at bounding box center [590, 137] width 175 height 32
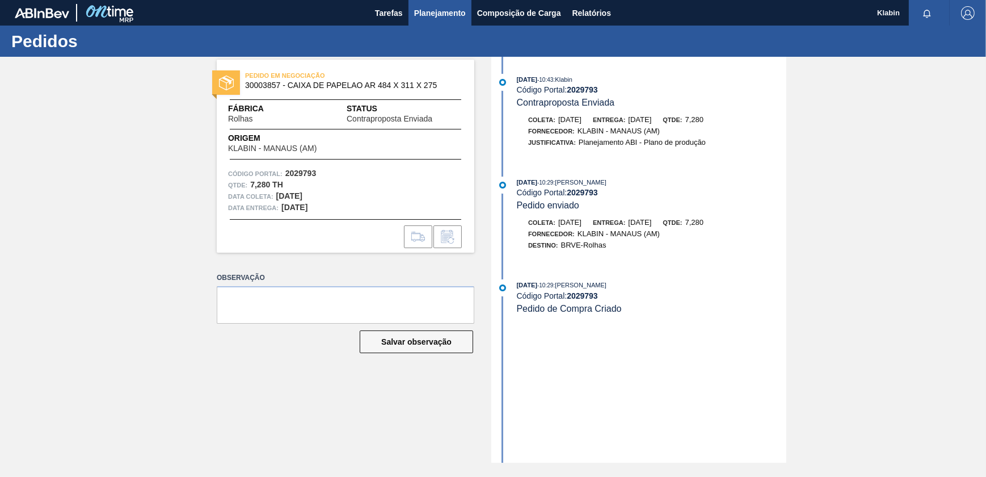
click at [429, 18] on span "Planejamento" at bounding box center [440, 13] width 52 height 14
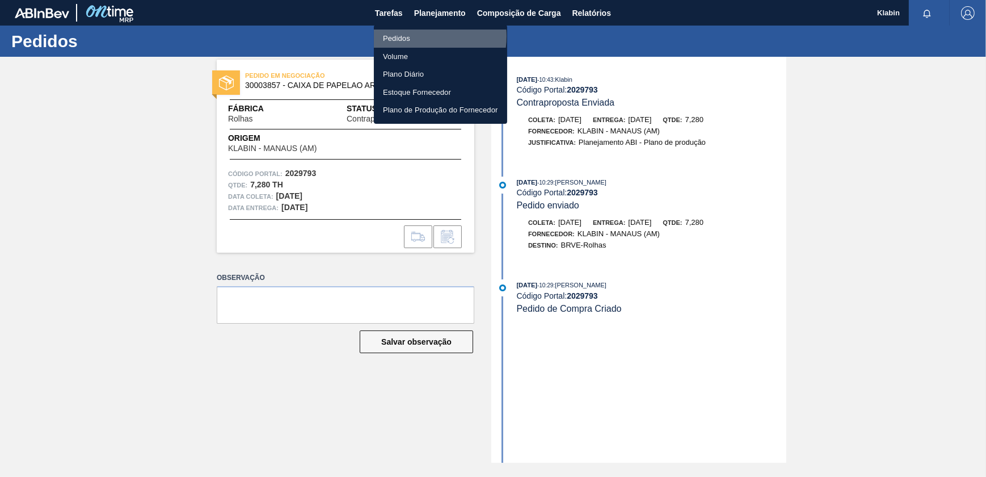
click at [418, 36] on li "Pedidos" at bounding box center [440, 39] width 133 height 18
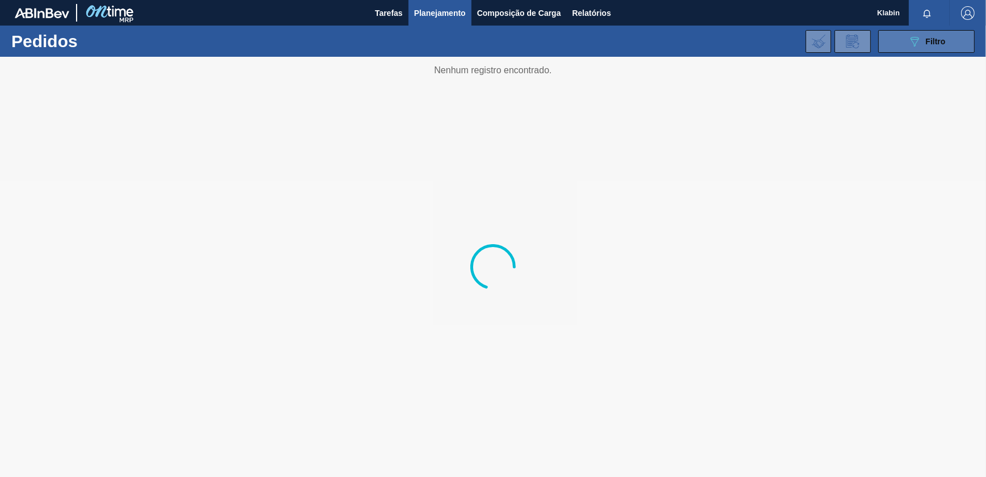
click at [906, 45] on button "089F7B8B-B2A5-4AFE-B5C0-19BA573D28AC Filtro" at bounding box center [926, 41] width 96 height 23
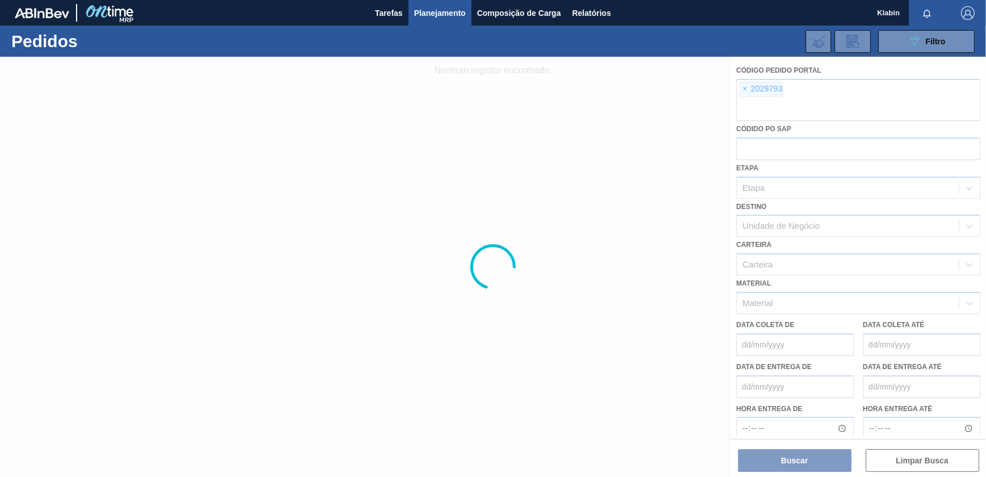
click at [746, 85] on div at bounding box center [493, 267] width 986 height 420
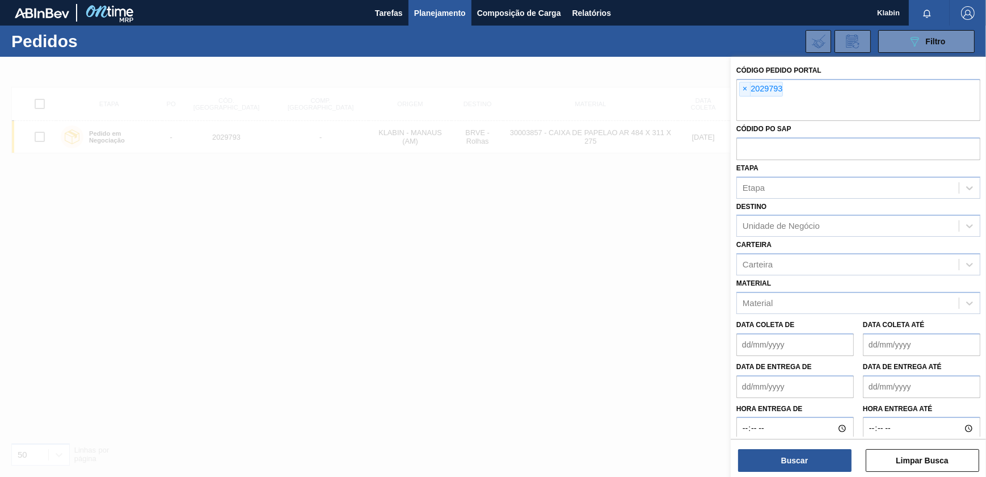
click at [745, 87] on span "×" at bounding box center [745, 89] width 11 height 14
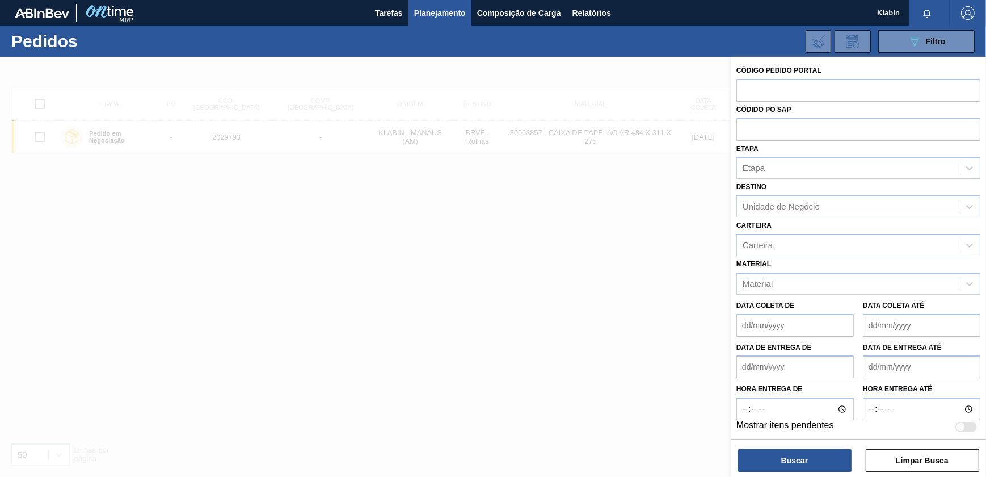
paste input "2029788"
type input "2029788"
drag, startPoint x: 827, startPoint y: 456, endPoint x: 819, endPoint y: 453, distance: 8.4
click at [820, 453] on button "Buscar" at bounding box center [794, 460] width 113 height 23
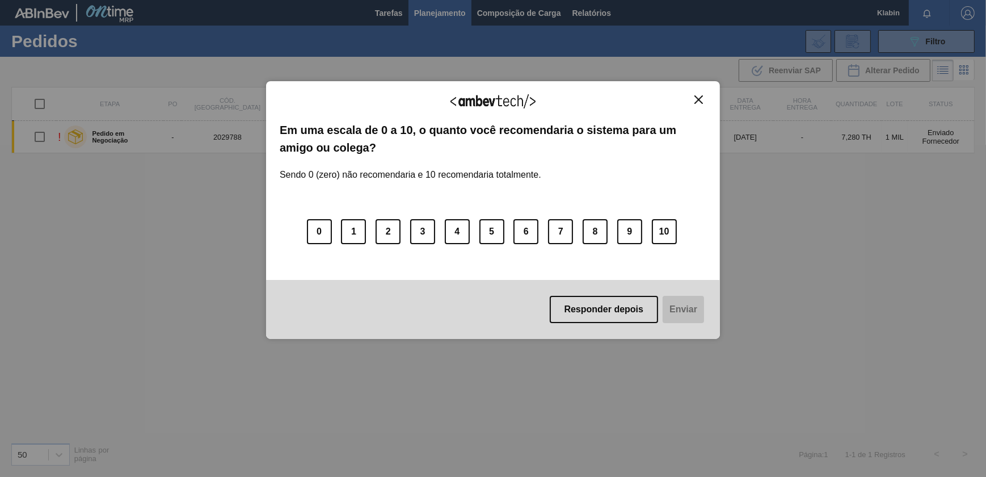
click at [707, 92] on div "Agradecemos seu feedback! Em uma escala de 0 a 10, o quanto você recomendaria o…" at bounding box center [493, 210] width 454 height 258
click at [700, 99] on img "Close" at bounding box center [699, 99] width 9 height 9
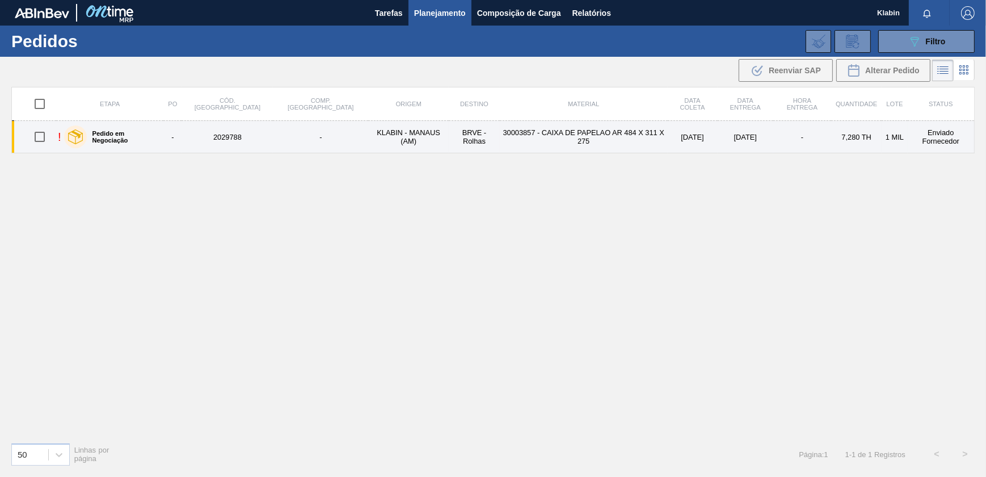
click at [671, 138] on td "[DATE]" at bounding box center [693, 137] width 50 height 32
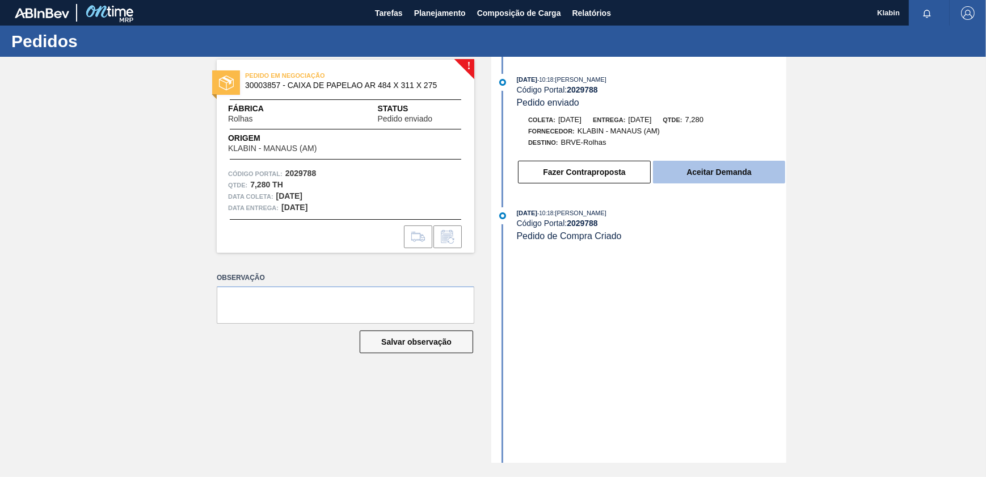
click at [709, 174] on button "Aceitar Demanda" at bounding box center [719, 172] width 132 height 23
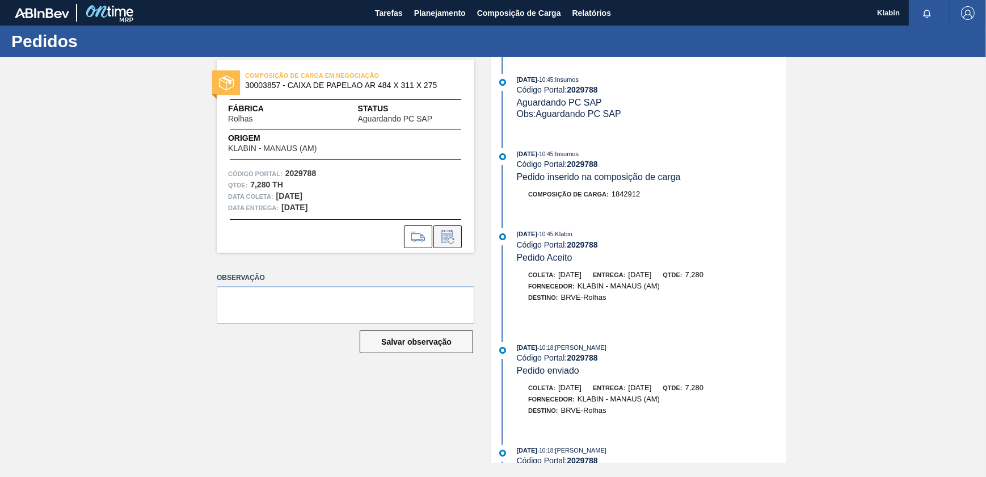
click at [447, 244] on button at bounding box center [448, 236] width 28 height 23
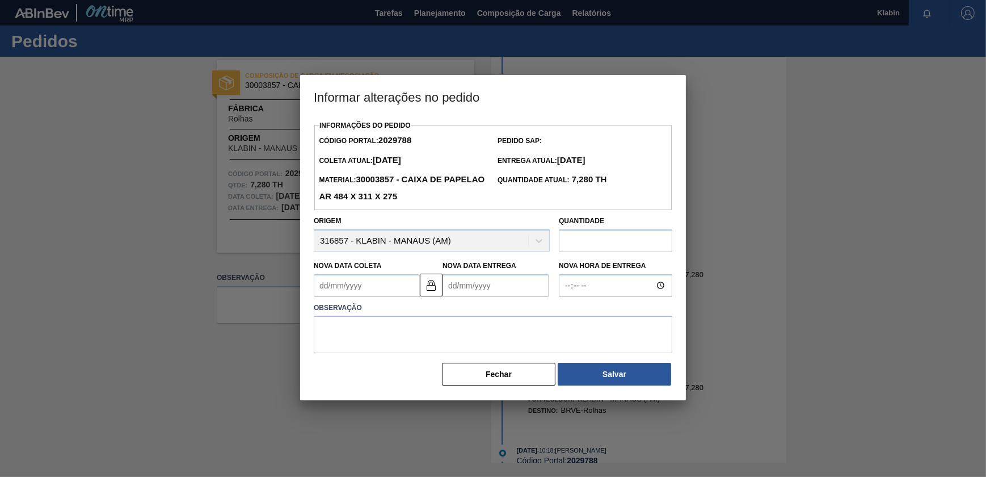
click at [494, 285] on Entrega2029788 "Nova Data Entrega" at bounding box center [496, 285] width 106 height 23
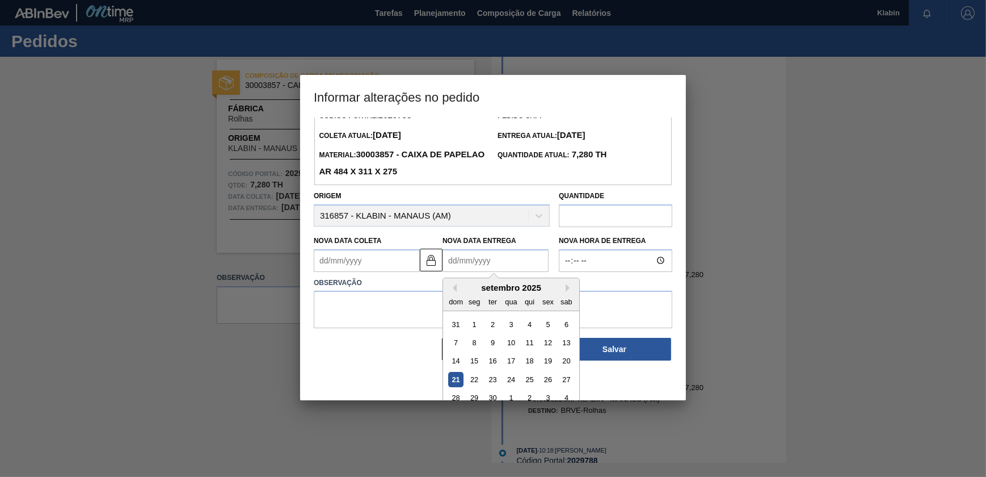
scroll to position [39, 0]
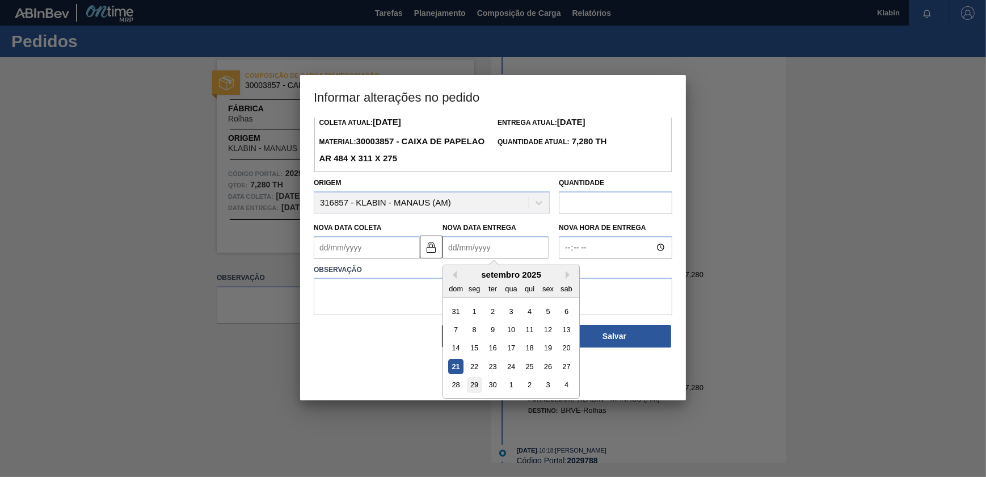
click at [477, 385] on div "29" at bounding box center [474, 384] width 15 height 15
type Coleta2029788 "[DATE]"
type Entrega2029788 "[DATE]"
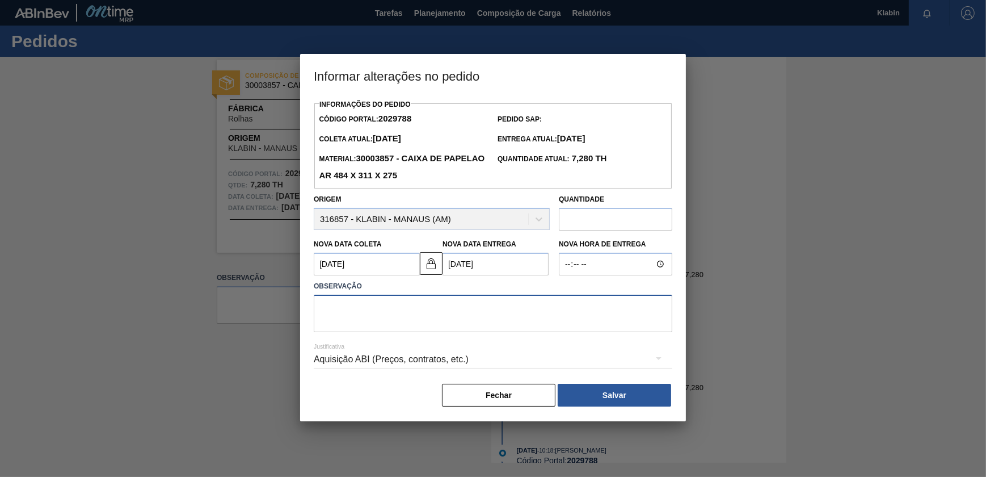
click at [441, 323] on textarea at bounding box center [493, 313] width 359 height 37
type textarea "Data alterada"
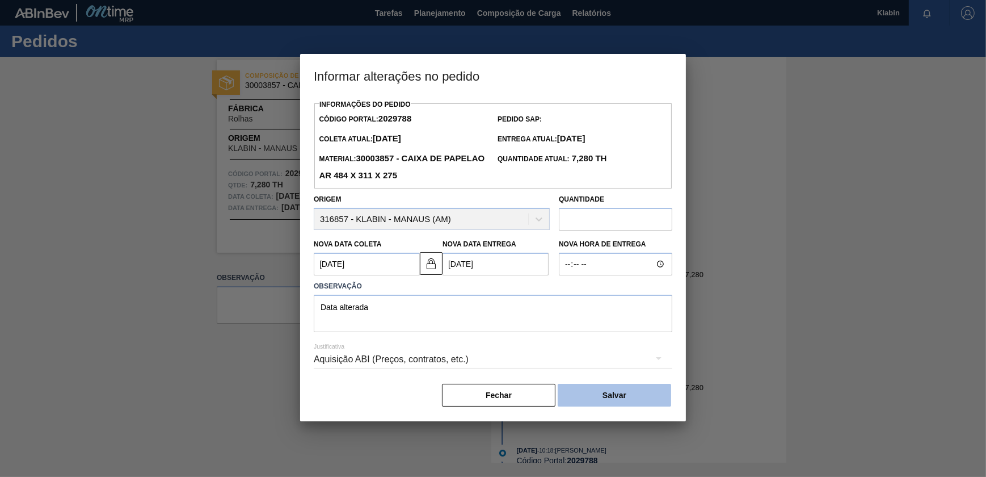
click at [654, 396] on button "Salvar" at bounding box center [614, 395] width 113 height 23
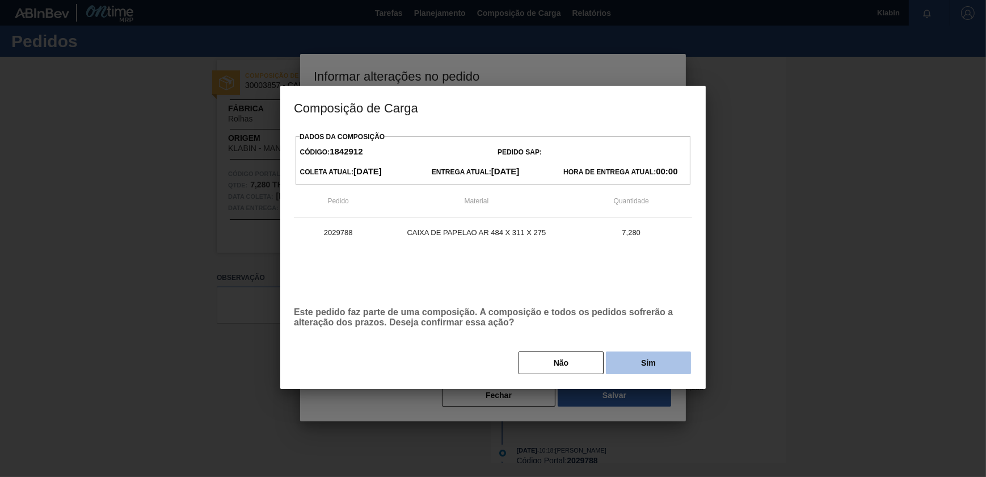
click at [636, 362] on button "Sim" at bounding box center [648, 362] width 85 height 23
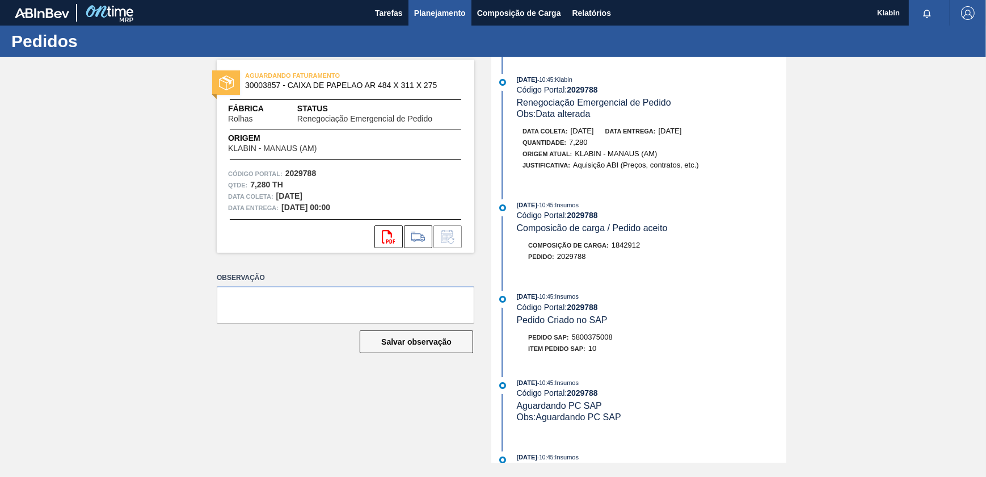
click at [444, 12] on span "Planejamento" at bounding box center [440, 13] width 52 height 14
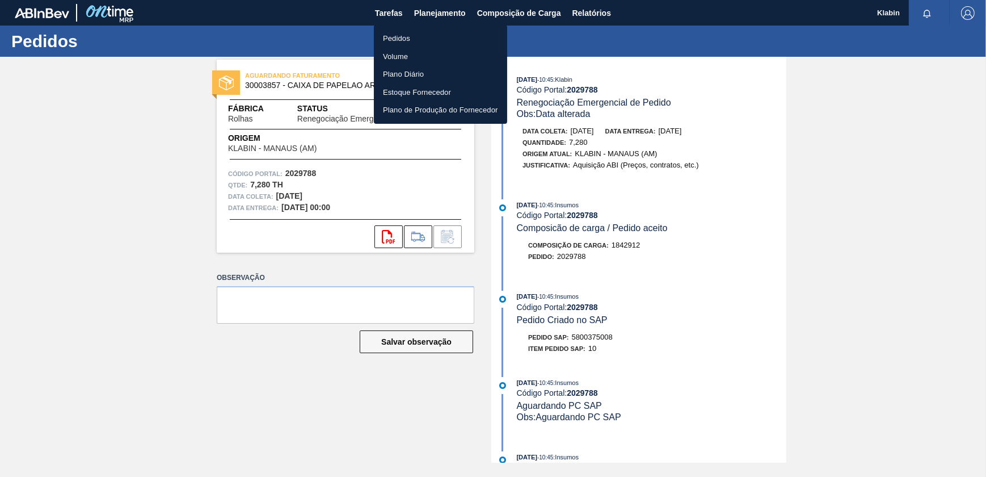
click at [407, 33] on li "Pedidos" at bounding box center [440, 39] width 133 height 18
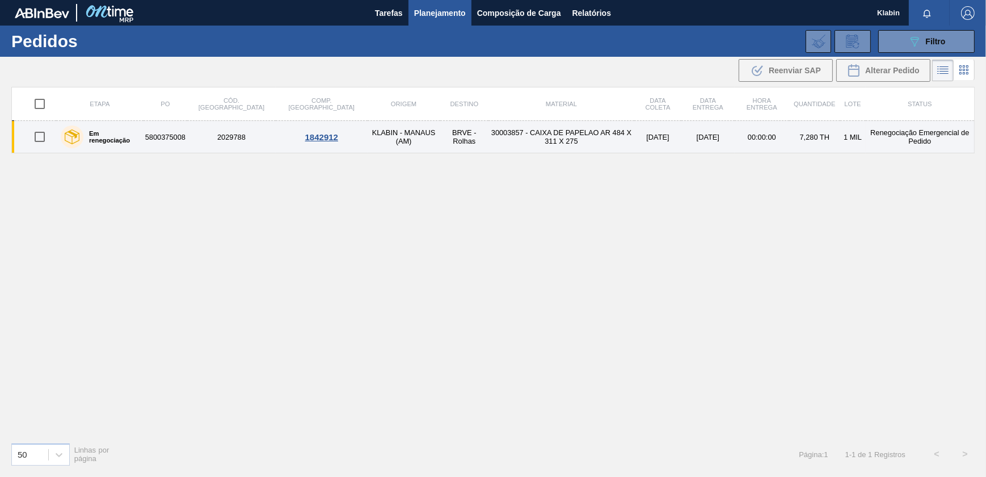
click at [634, 136] on td "[DATE]" at bounding box center [657, 137] width 47 height 32
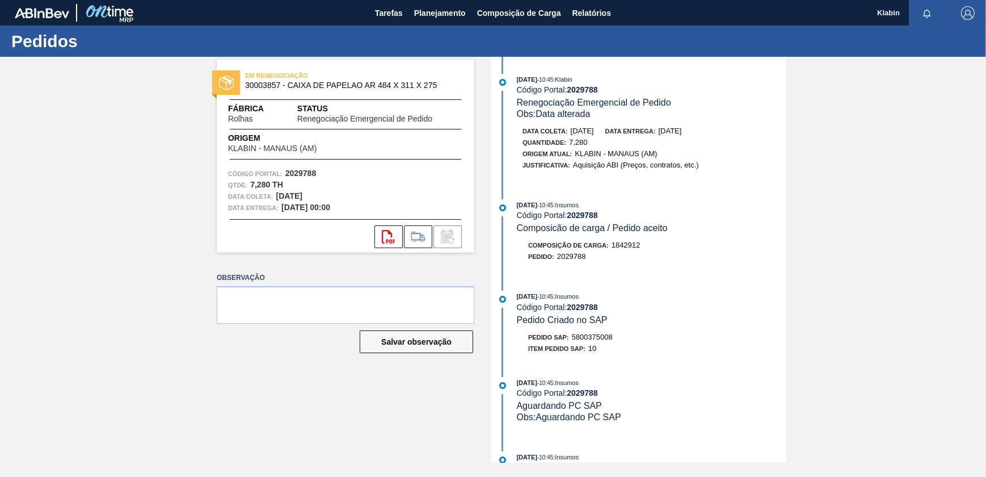
scroll to position [103, 0]
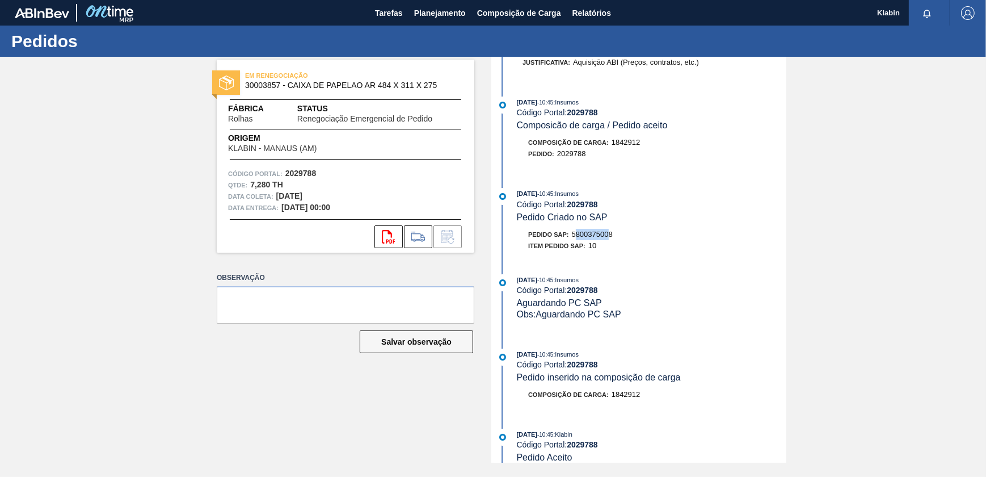
drag, startPoint x: 576, startPoint y: 238, endPoint x: 611, endPoint y: 239, distance: 34.6
click at [611, 238] on span "5800375008" at bounding box center [592, 234] width 41 height 9
drag, startPoint x: 611, startPoint y: 239, endPoint x: 632, endPoint y: 242, distance: 21.3
click at [632, 240] on div "Pedido SAP: 5800375008" at bounding box center [652, 234] width 270 height 11
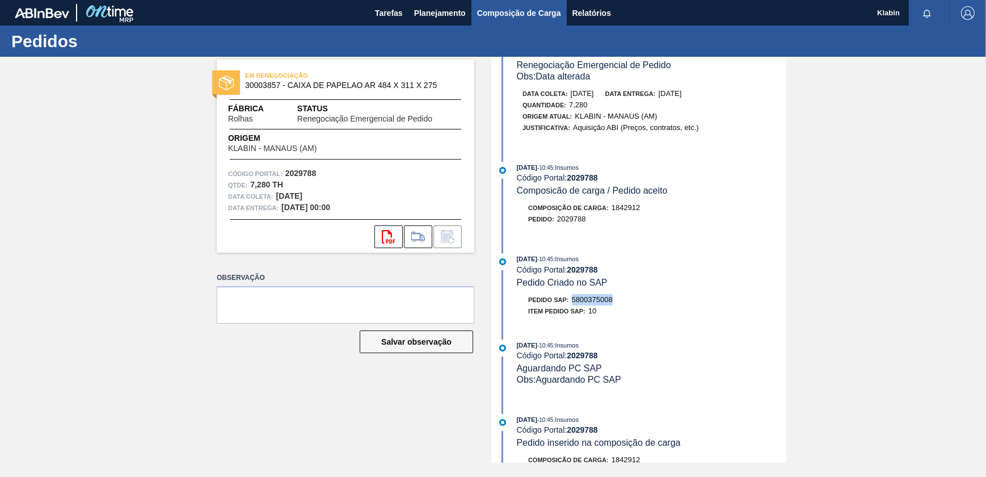
scroll to position [0, 0]
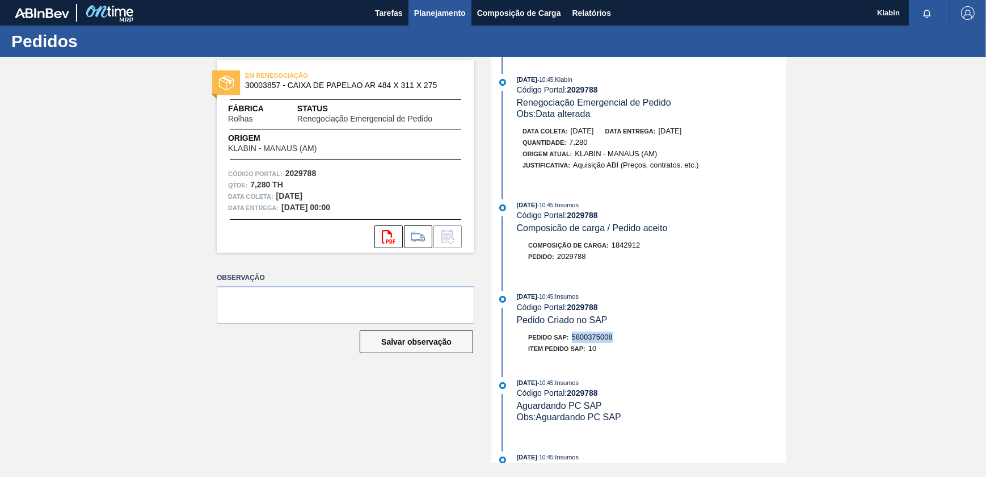
click at [451, 11] on span "Planejamento" at bounding box center [440, 13] width 52 height 14
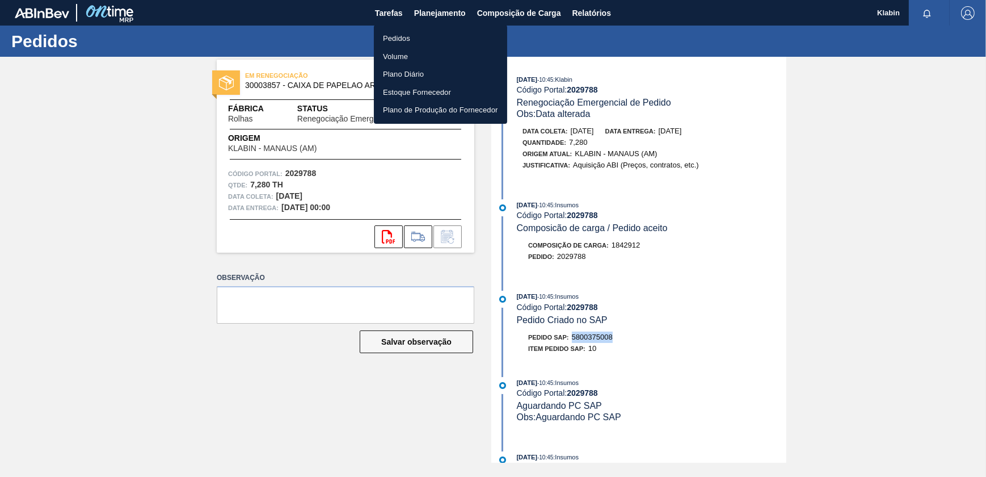
click at [407, 33] on li "Pedidos" at bounding box center [440, 39] width 133 height 18
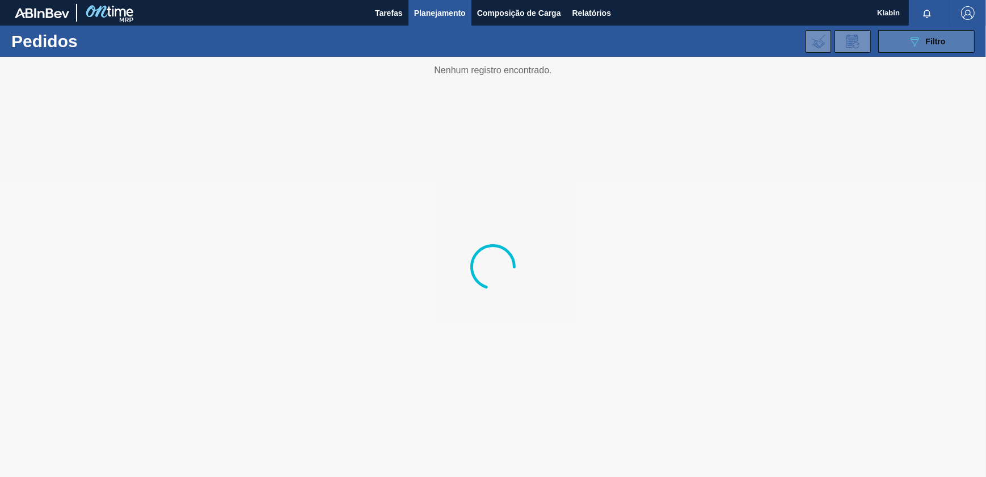
click at [931, 43] on span "Filtro" at bounding box center [936, 41] width 20 height 9
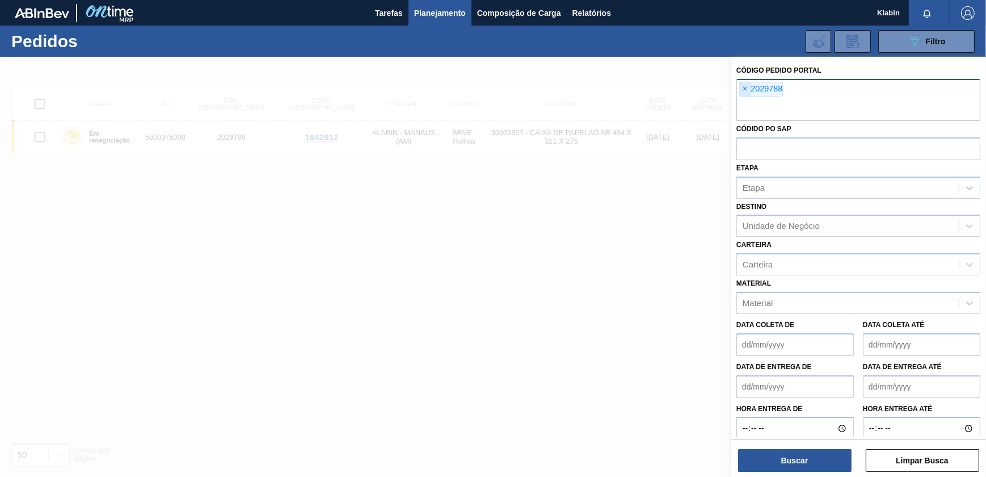
click at [746, 91] on span "×" at bounding box center [745, 89] width 11 height 14
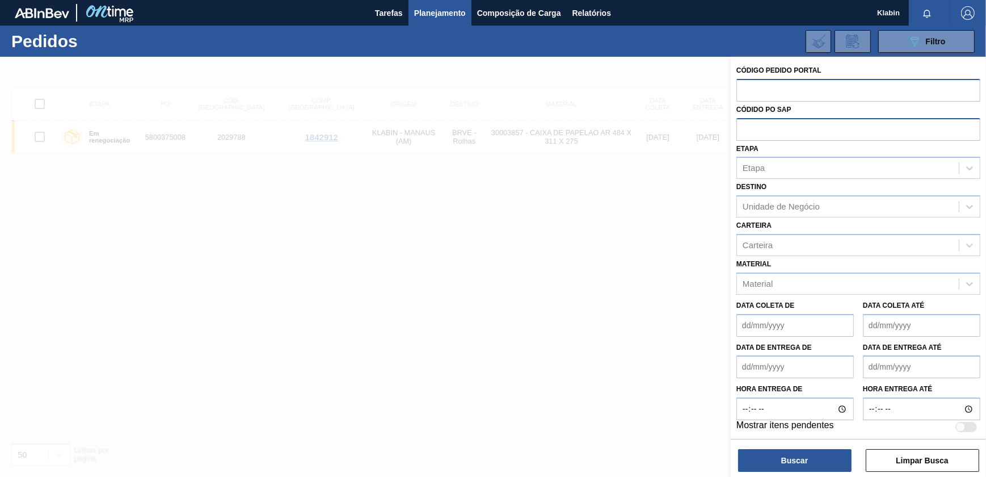
click at [760, 129] on input "text" at bounding box center [859, 129] width 244 height 22
paste input "5800349418"
type input "5800349418"
click at [811, 460] on button "Buscar" at bounding box center [794, 460] width 113 height 23
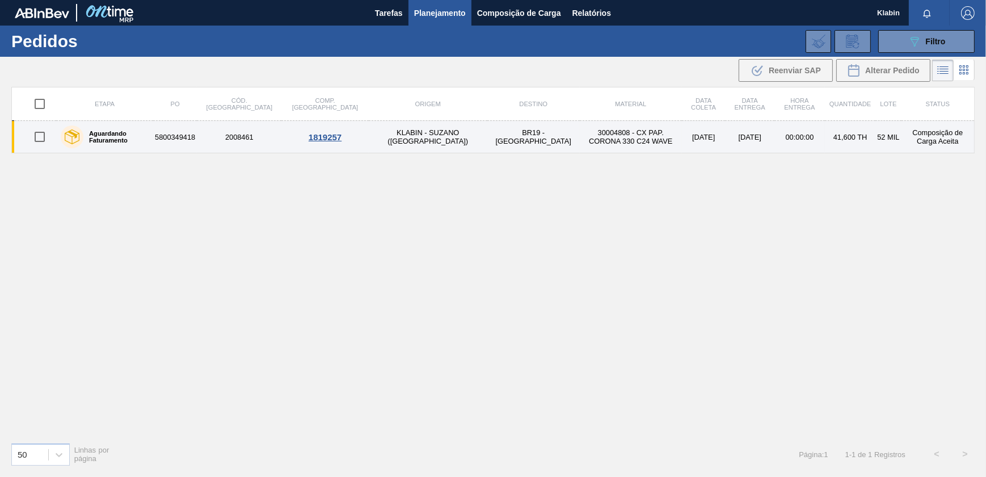
click at [580, 130] on td "30004808 - CX PAP. CORONA 330 C24 WAVE" at bounding box center [631, 137] width 102 height 32
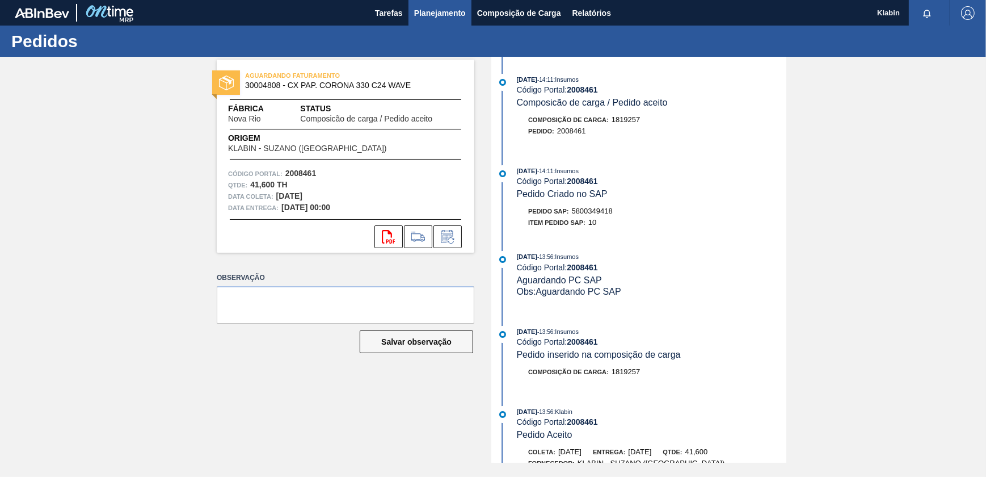
click at [434, 17] on span "Planejamento" at bounding box center [440, 13] width 52 height 14
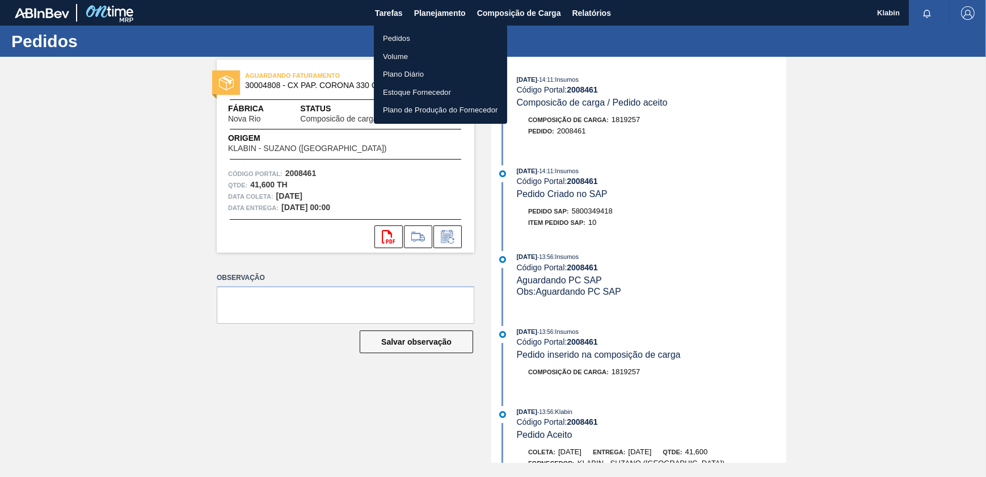
click at [407, 45] on li "Pedidos" at bounding box center [440, 39] width 133 height 18
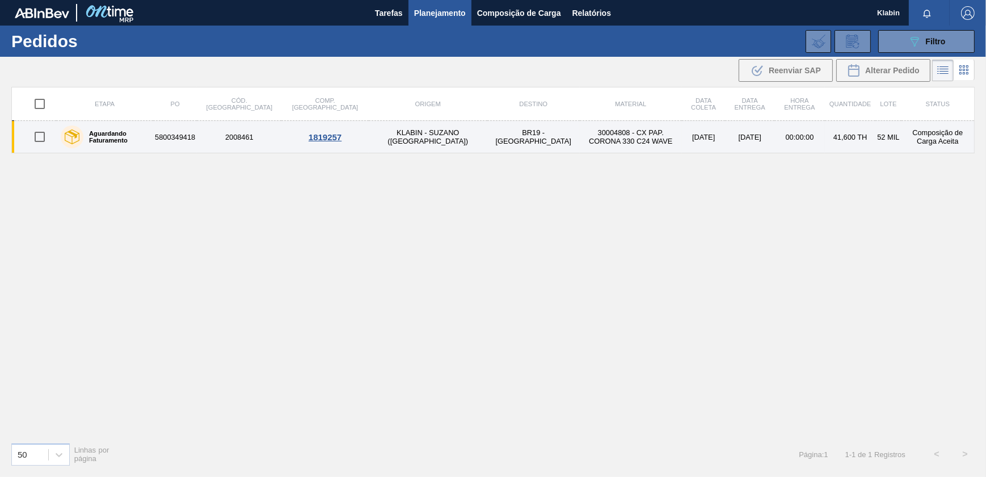
click at [580, 136] on td "30004808 - CX PAP. CORONA 330 C24 WAVE" at bounding box center [631, 137] width 102 height 32
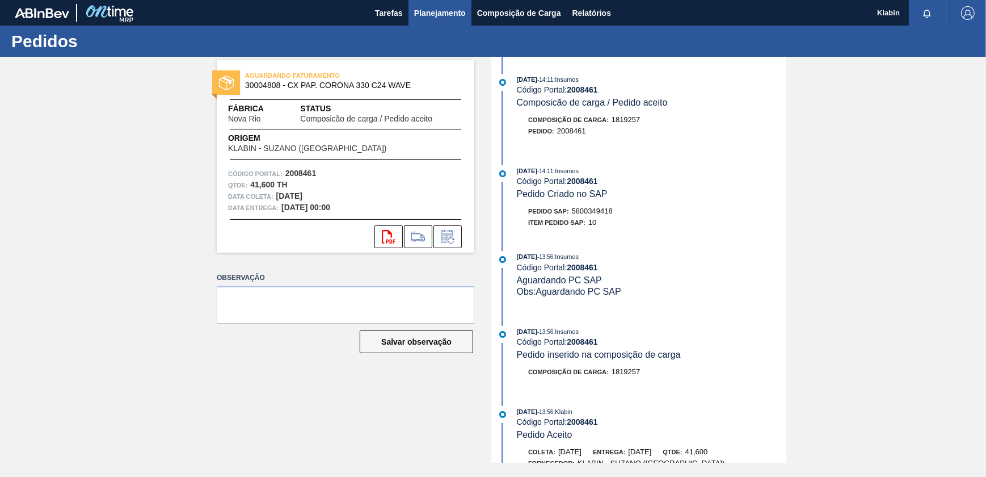
click at [435, 6] on span "Planejamento" at bounding box center [440, 13] width 52 height 14
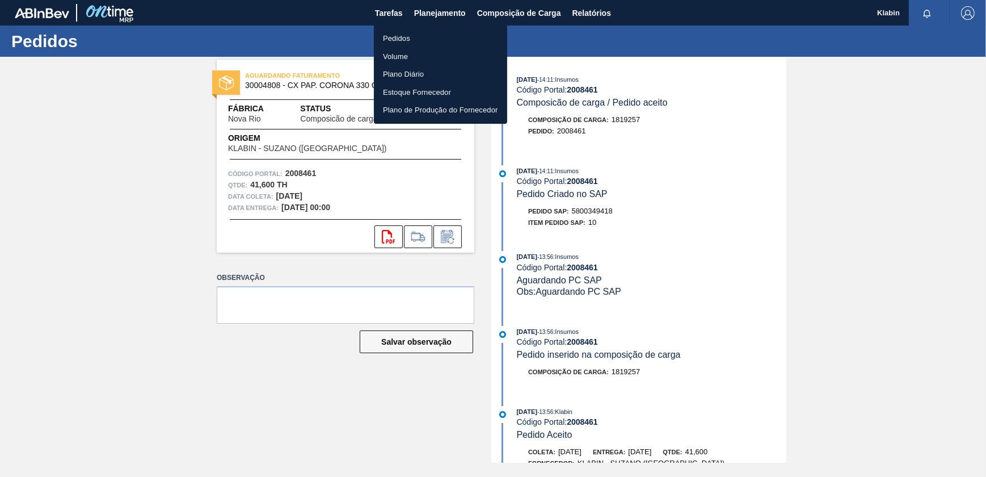
click at [407, 37] on li "Pedidos" at bounding box center [440, 39] width 133 height 18
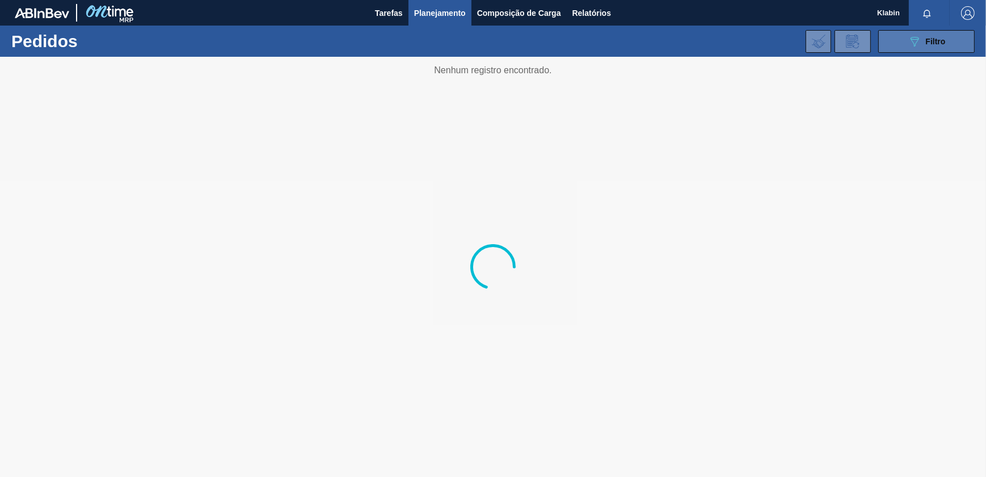
click at [910, 47] on icon "089F7B8B-B2A5-4AFE-B5C0-19BA573D28AC" at bounding box center [915, 42] width 14 height 14
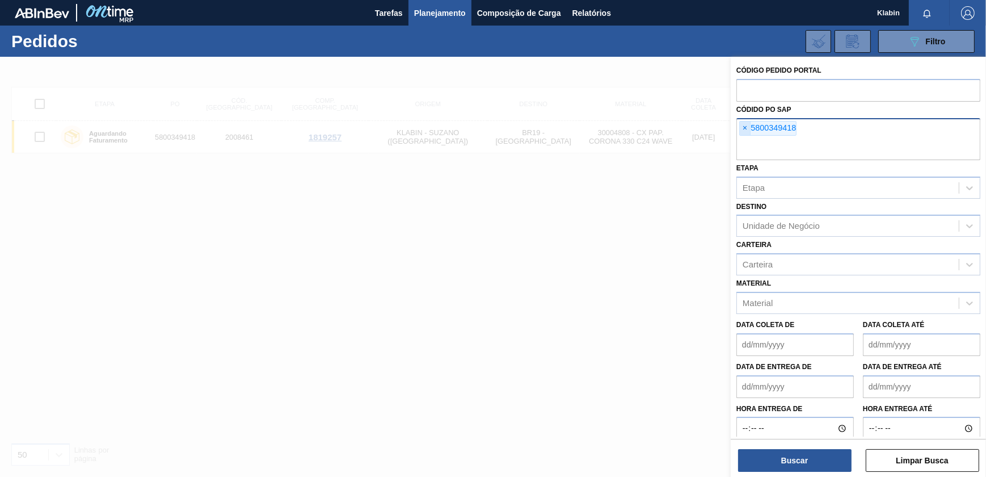
click at [746, 129] on span "×" at bounding box center [745, 128] width 11 height 14
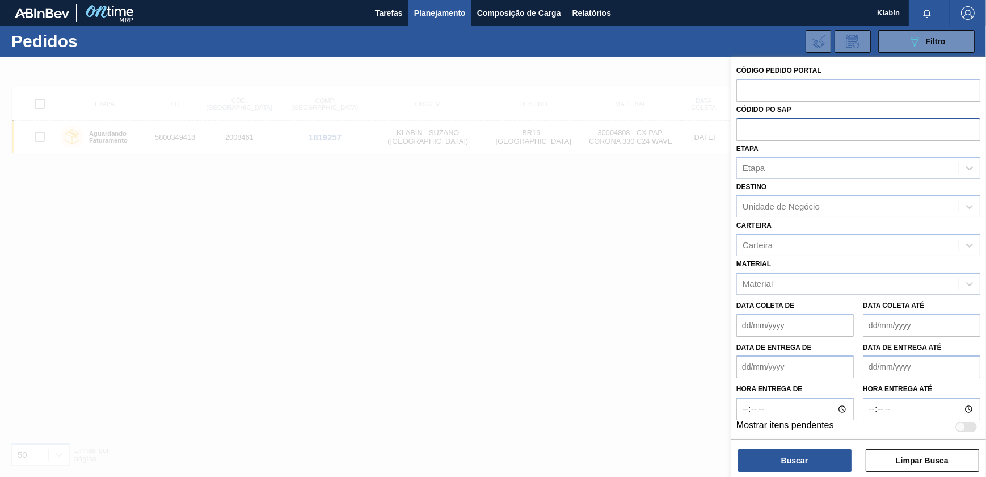
click at [749, 132] on input "text" at bounding box center [859, 129] width 244 height 22
paste input "5800349419"
type input "5800349419"
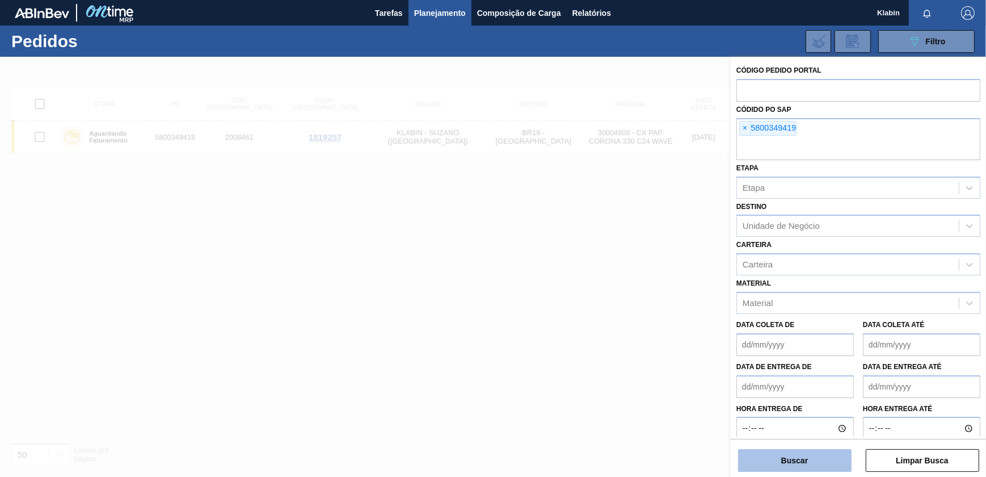
click at [829, 449] on button "Buscar" at bounding box center [794, 460] width 113 height 23
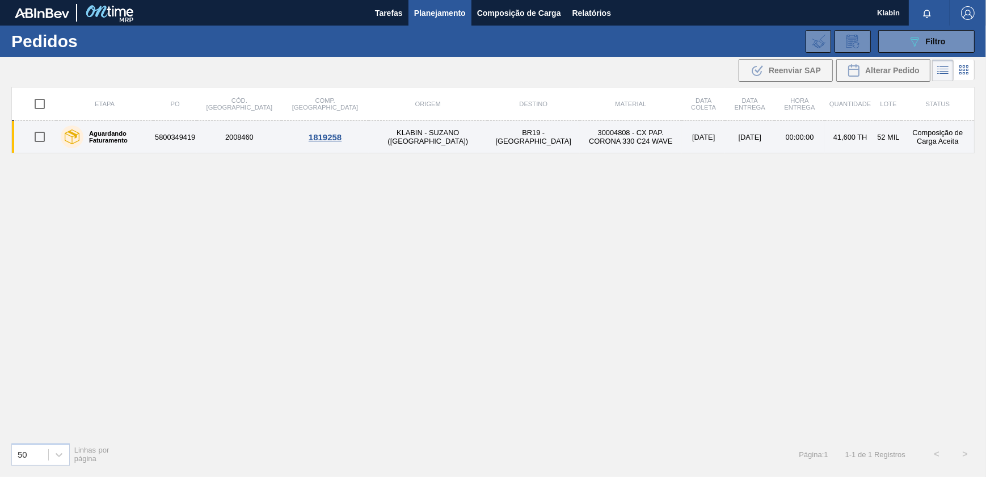
click at [580, 142] on td "30004808 - CX PAP. CORONA 330 C24 WAVE" at bounding box center [631, 137] width 102 height 32
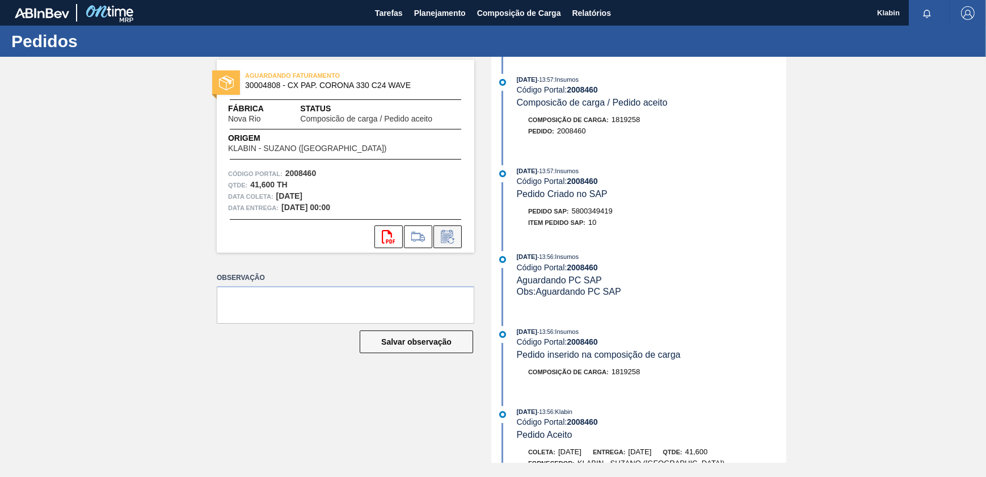
click at [449, 241] on icon at bounding box center [448, 237] width 18 height 14
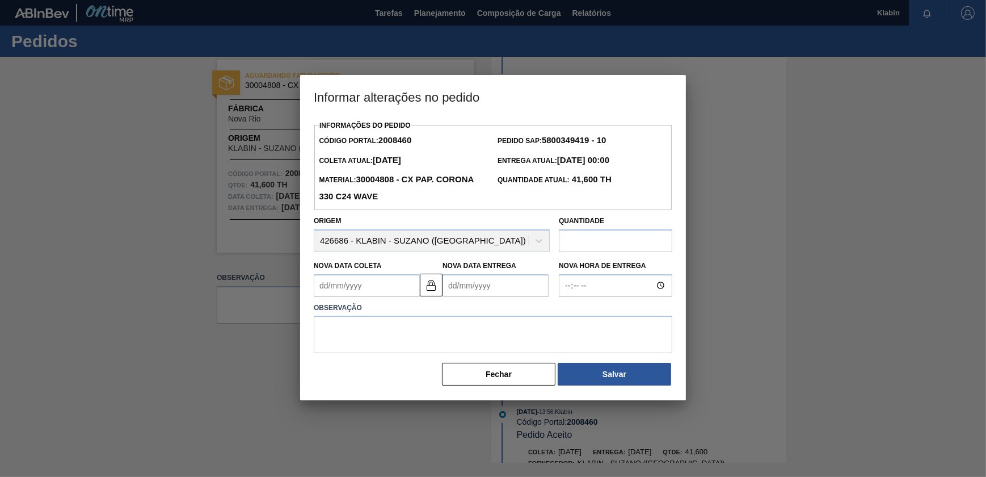
click at [498, 287] on Entrega2008460 "Nova Data Entrega" at bounding box center [496, 285] width 106 height 23
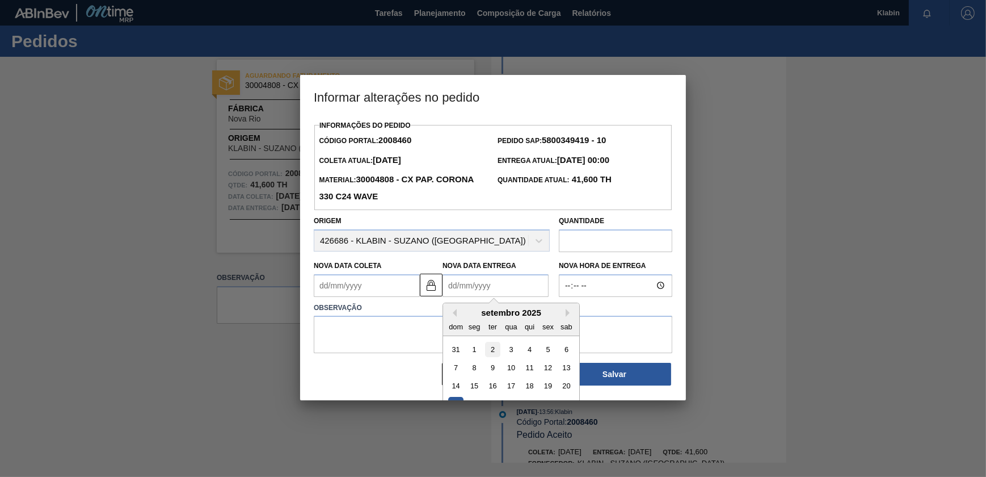
click at [491, 347] on div "2" at bounding box center [492, 348] width 15 height 15
type Coleta2008460 "[DATE]"
type Entrega2008460 "[DATE]"
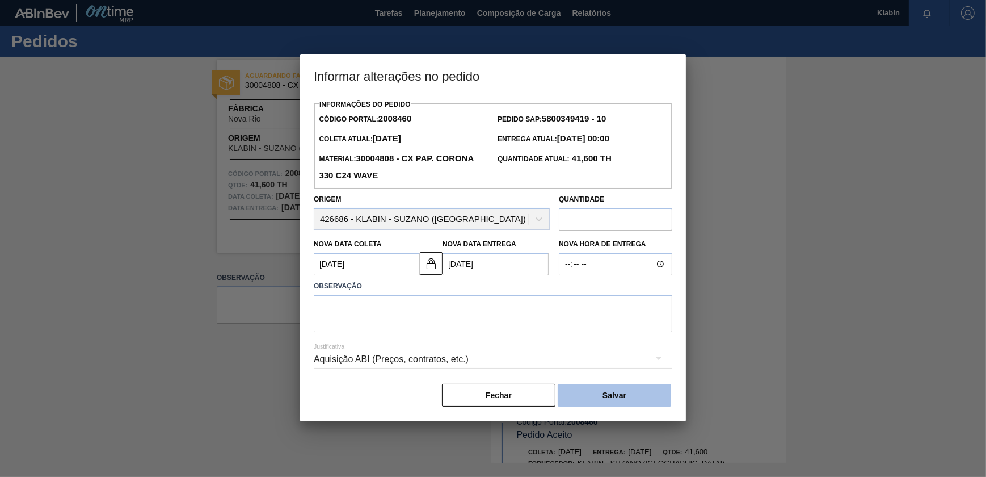
click at [598, 397] on button "Salvar" at bounding box center [614, 395] width 113 height 23
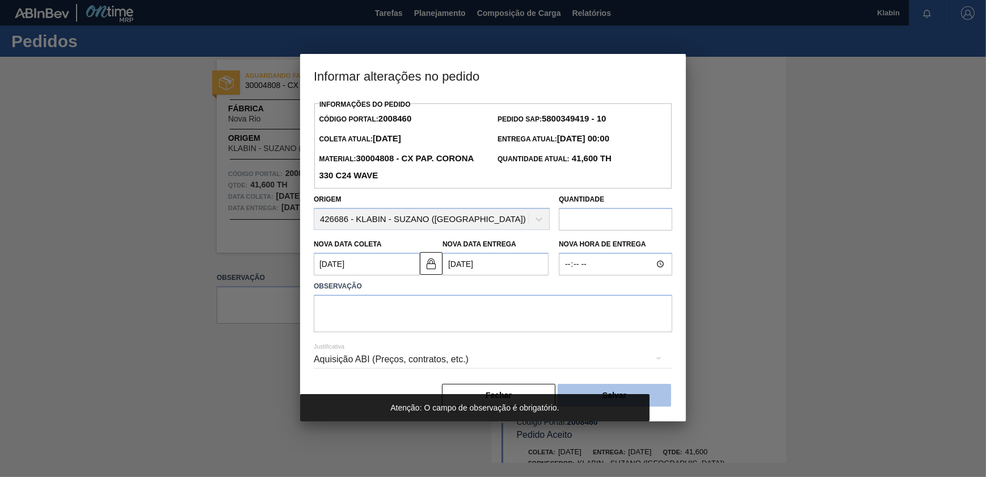
click at [612, 387] on button "Salvar" at bounding box center [614, 395] width 113 height 23
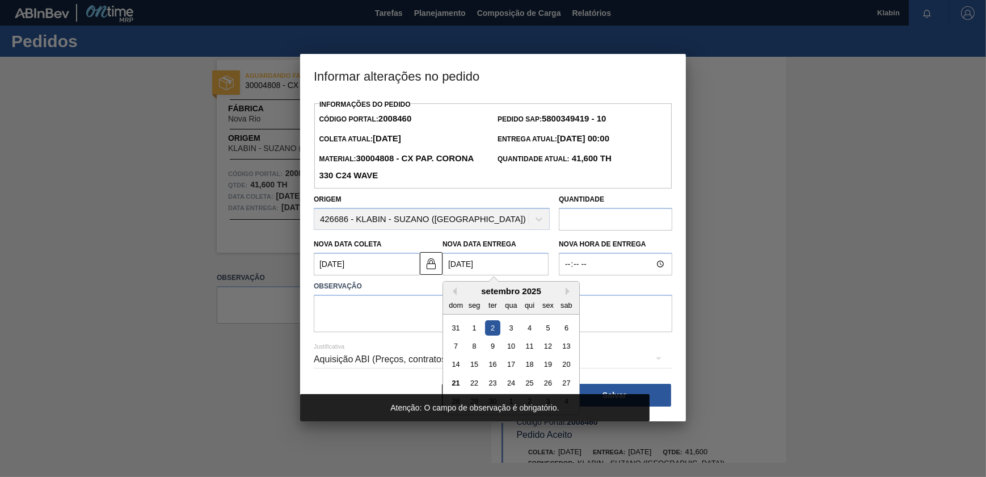
click at [493, 267] on Entrega2008460 "[DATE]" at bounding box center [496, 264] width 106 height 23
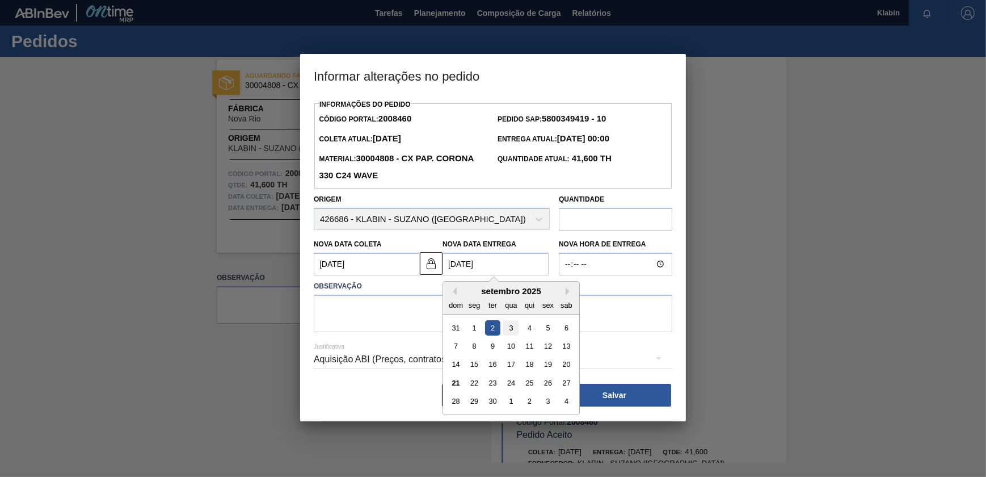
click at [507, 329] on div "3" at bounding box center [510, 327] width 15 height 15
type Coleta2008460 "[DATE]"
type Entrega2008460 "[DATE]"
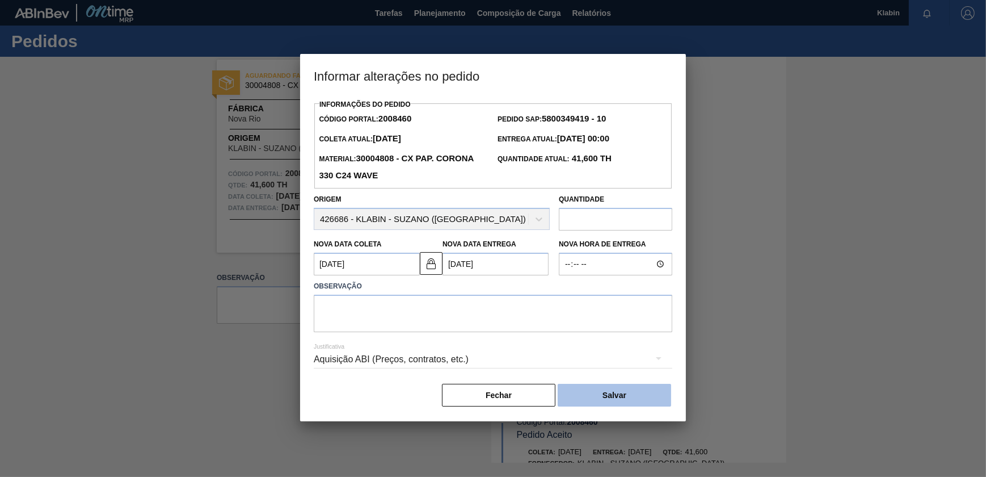
click at [584, 401] on button "Salvar" at bounding box center [614, 395] width 113 height 23
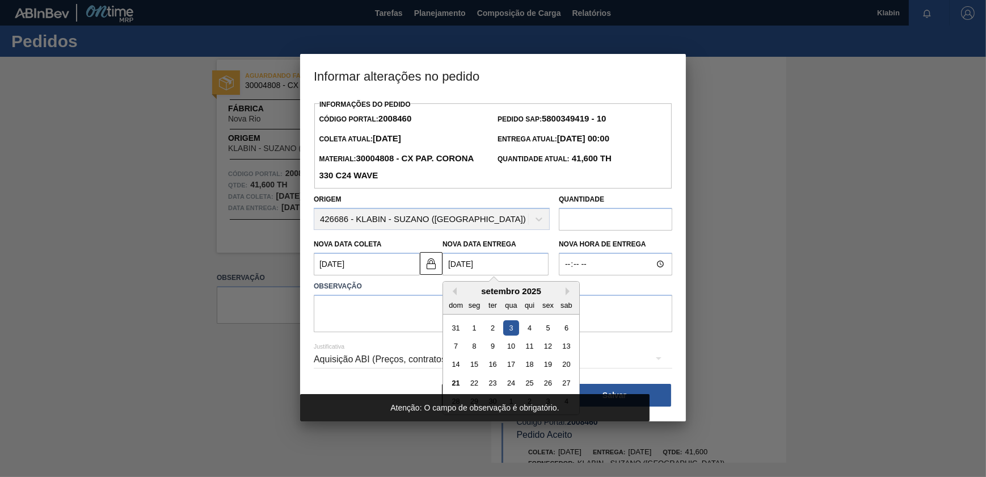
click at [506, 267] on Entrega2008460 "[DATE]" at bounding box center [496, 264] width 106 height 23
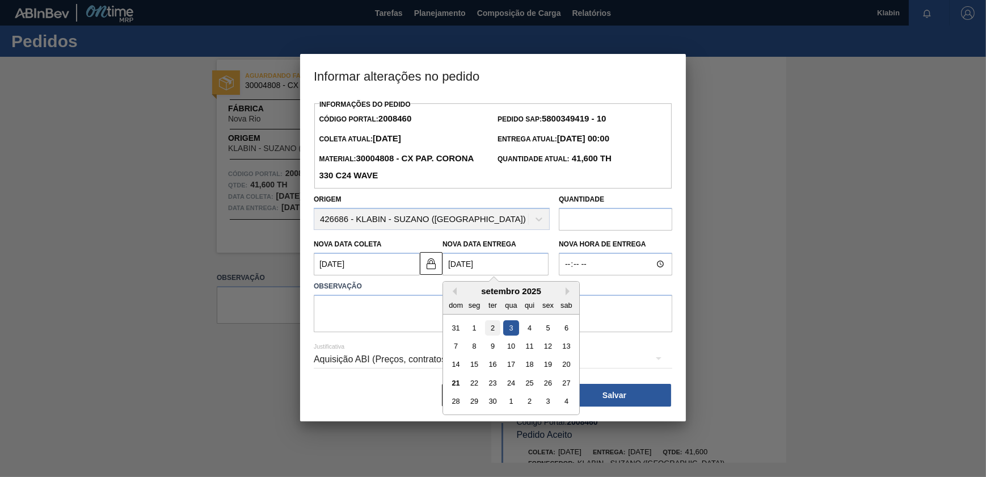
click at [496, 333] on div "2" at bounding box center [492, 327] width 15 height 15
type Coleta2008460 "[DATE]"
type Entrega2008460 "[DATE]"
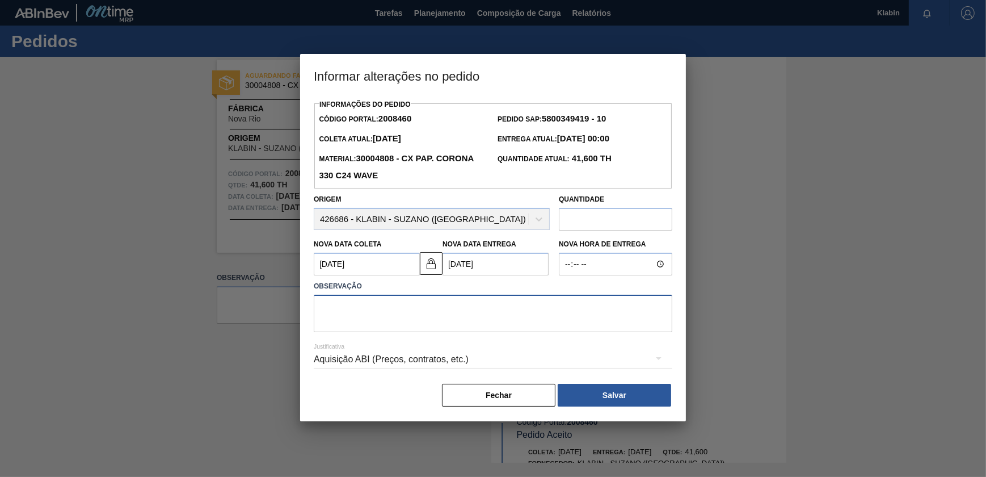
click at [422, 305] on textarea at bounding box center [493, 313] width 359 height 37
type textarea "data alterada"
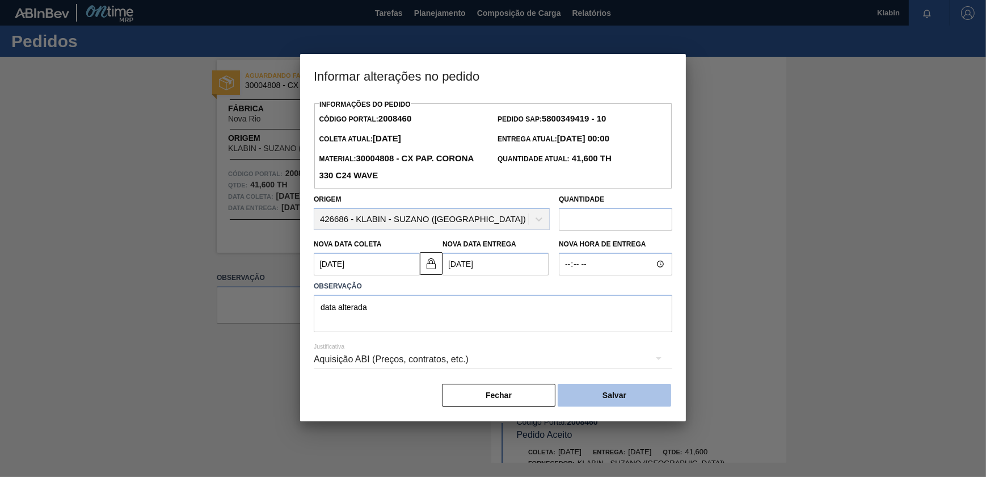
click at [585, 397] on button "Salvar" at bounding box center [614, 395] width 113 height 23
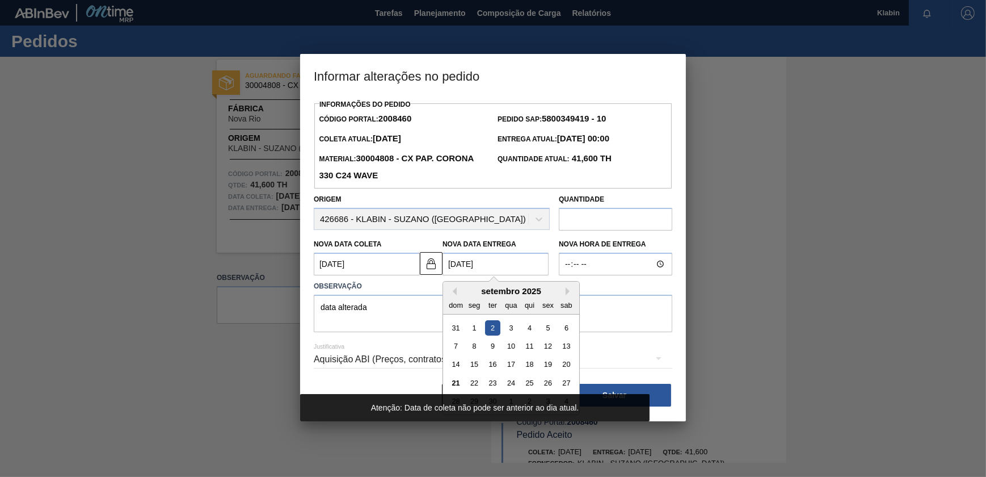
click at [508, 262] on Entrega2008460 "[DATE]" at bounding box center [496, 264] width 106 height 23
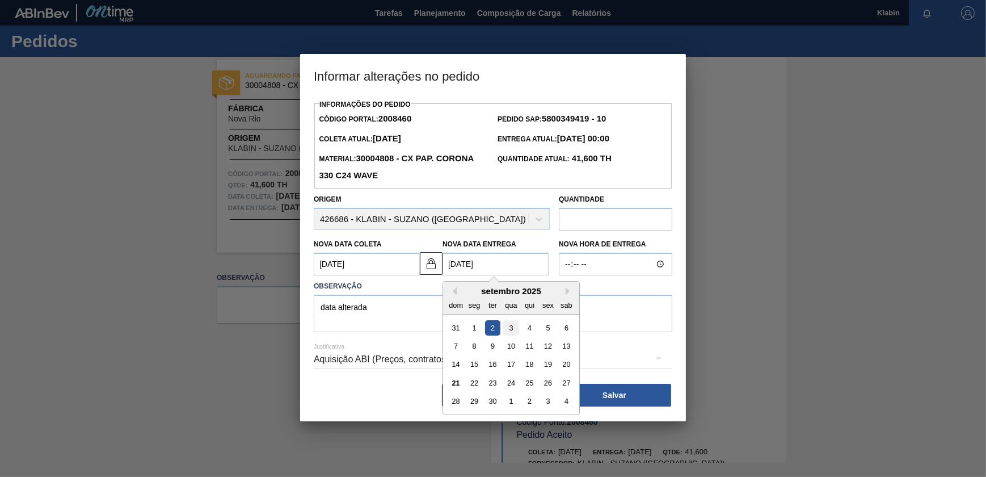
click at [514, 329] on div "3" at bounding box center [510, 327] width 15 height 15
type Coleta2008460 "[DATE]"
type Entrega2008460 "[DATE]"
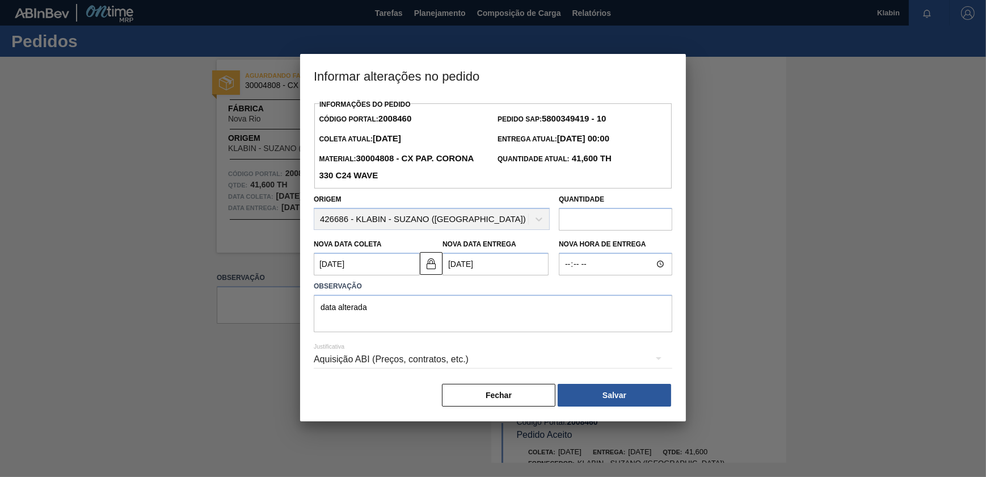
click at [491, 265] on Entrega2008460 "[DATE]" at bounding box center [496, 264] width 106 height 23
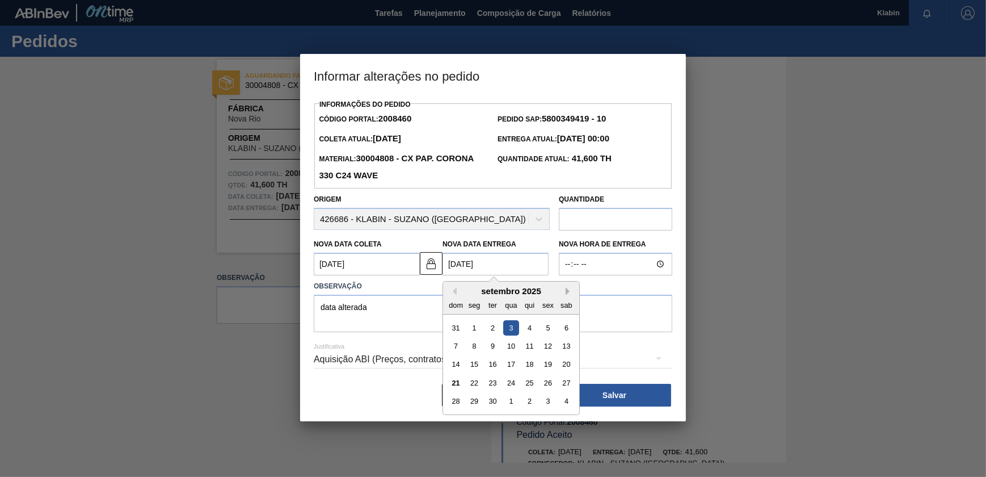
click at [568, 293] on button "Next Month" at bounding box center [570, 291] width 8 height 8
click at [536, 333] on div "2" at bounding box center [529, 327] width 15 height 15
type Coleta2008460 "[DATE]"
type Entrega2008460 "[DATE]"
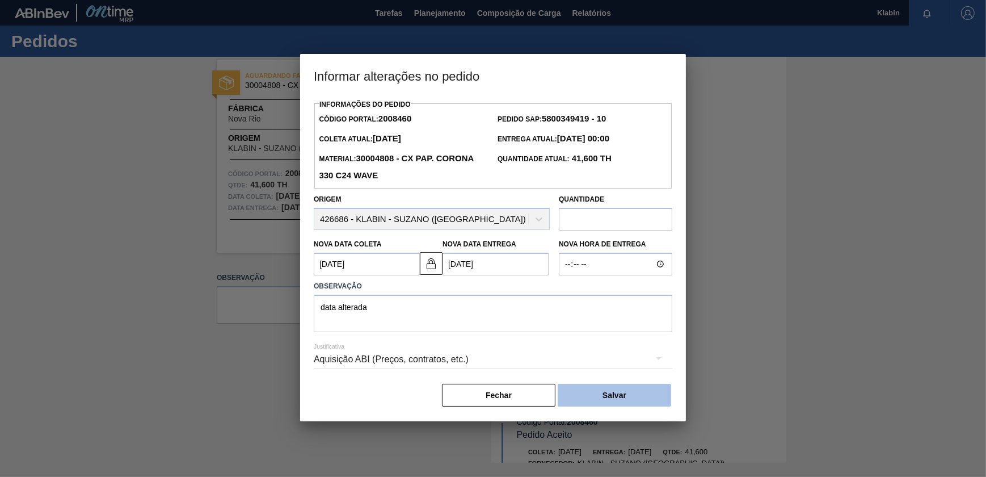
click at [620, 400] on button "Salvar" at bounding box center [614, 395] width 113 height 23
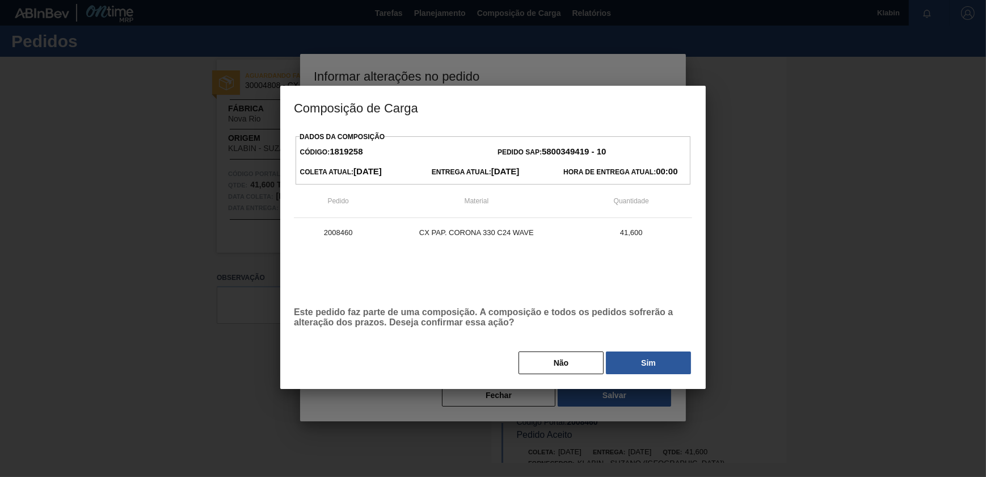
click at [630, 375] on div "Não Sim" at bounding box center [493, 362] width 398 height 25
click at [630, 359] on button "Sim" at bounding box center [648, 362] width 85 height 23
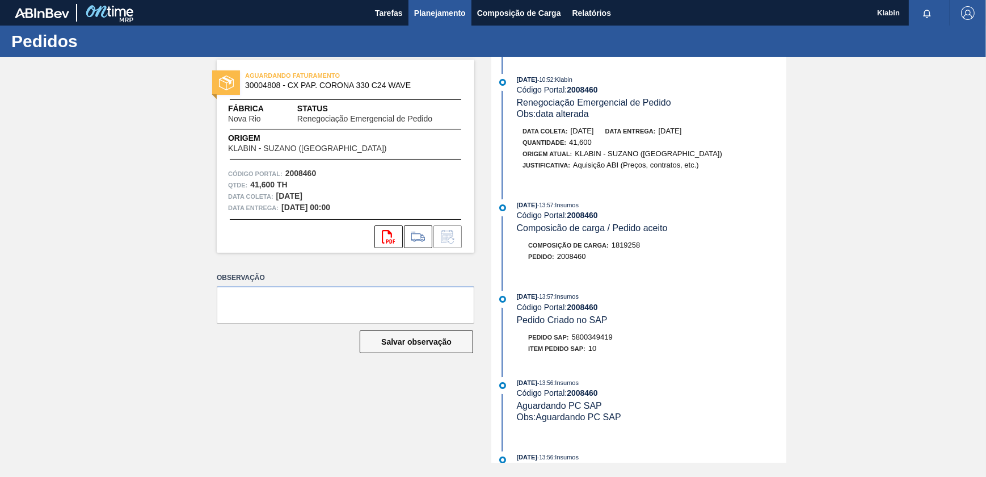
click at [444, 17] on span "Planejamento" at bounding box center [440, 13] width 52 height 14
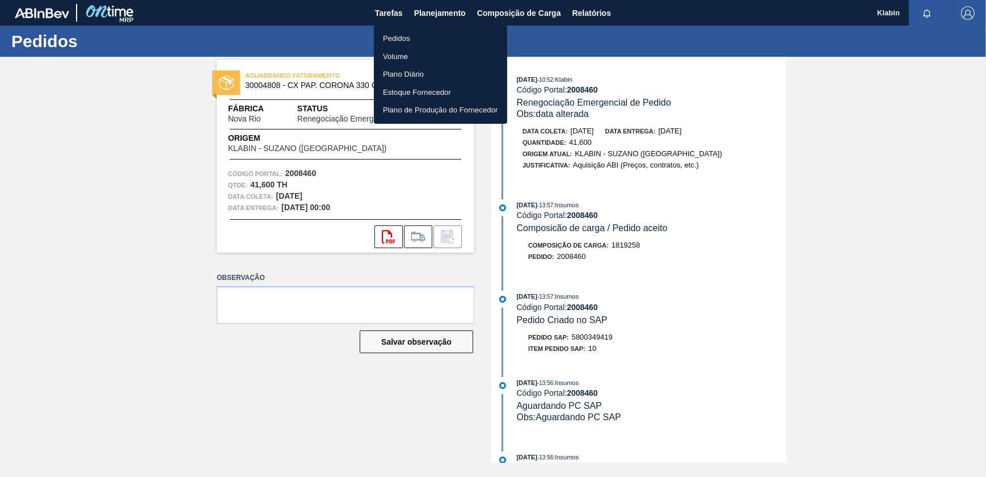
click at [408, 36] on li "Pedidos" at bounding box center [440, 39] width 133 height 18
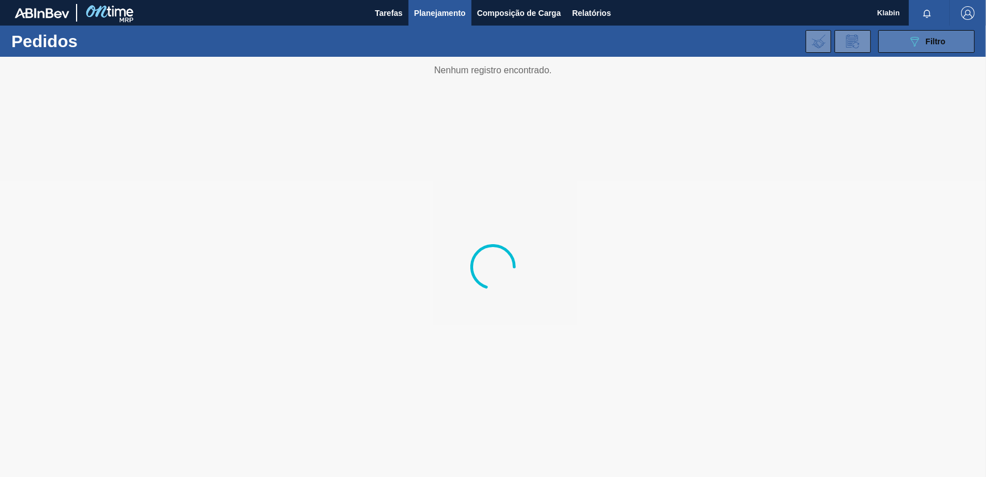
click at [922, 40] on div "089F7B8B-B2A5-4AFE-B5C0-19BA573D28AC Filtro" at bounding box center [927, 42] width 38 height 14
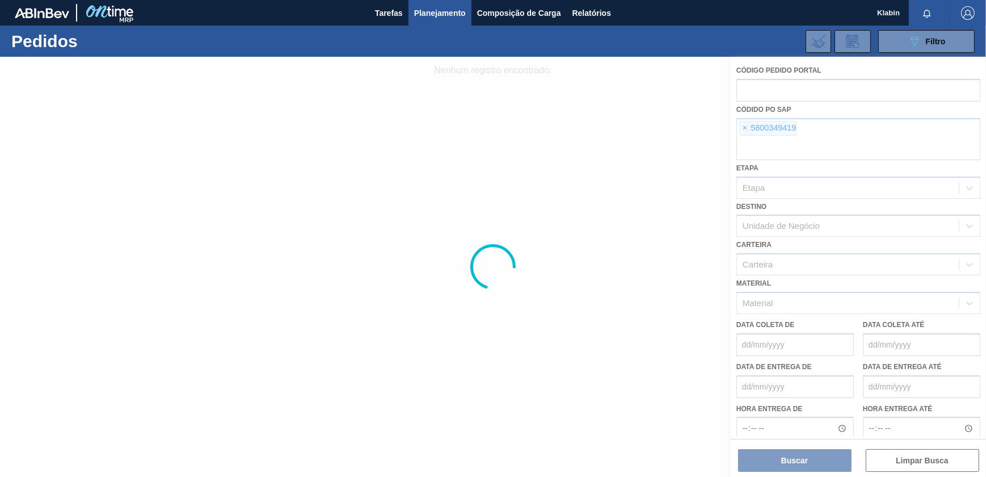
click at [743, 124] on div at bounding box center [493, 267] width 986 height 420
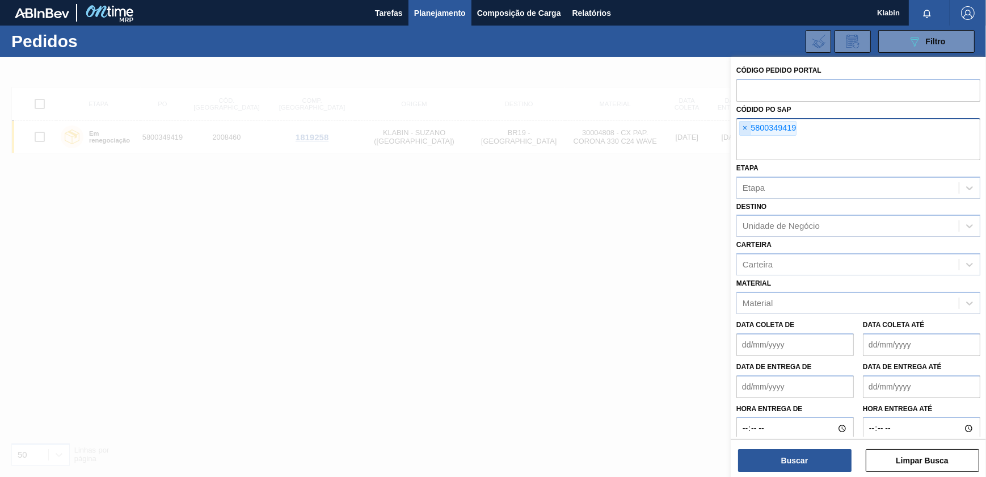
click at [742, 126] on span "×" at bounding box center [745, 128] width 11 height 14
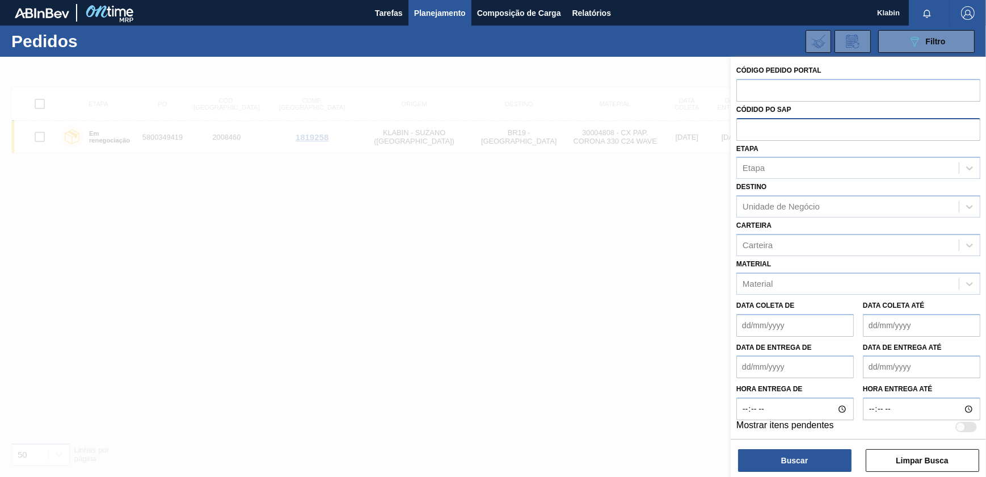
paste input "5800345770"
type input "5800345770"
click at [802, 457] on button "Buscar" at bounding box center [794, 460] width 113 height 23
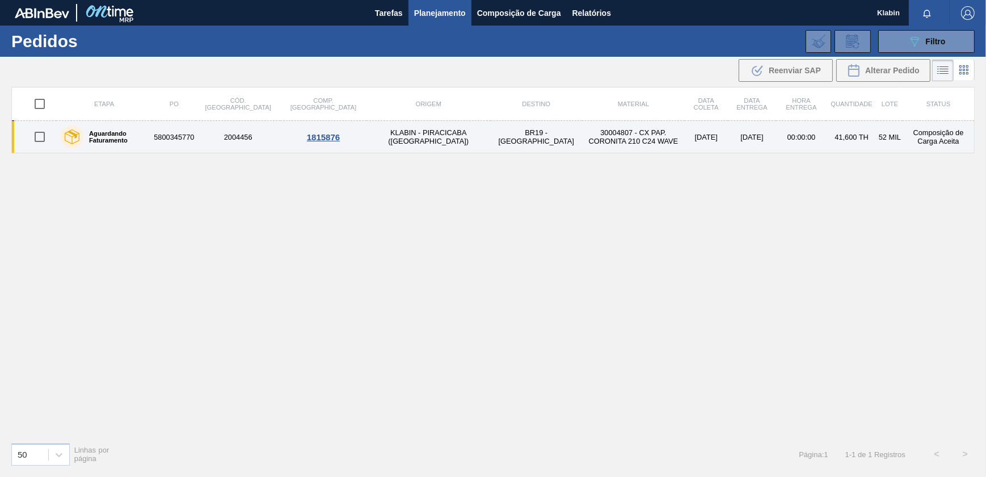
click at [582, 129] on td "30004807 - CX PAP. CORONITA 210 C24 WAVE" at bounding box center [633, 137] width 103 height 32
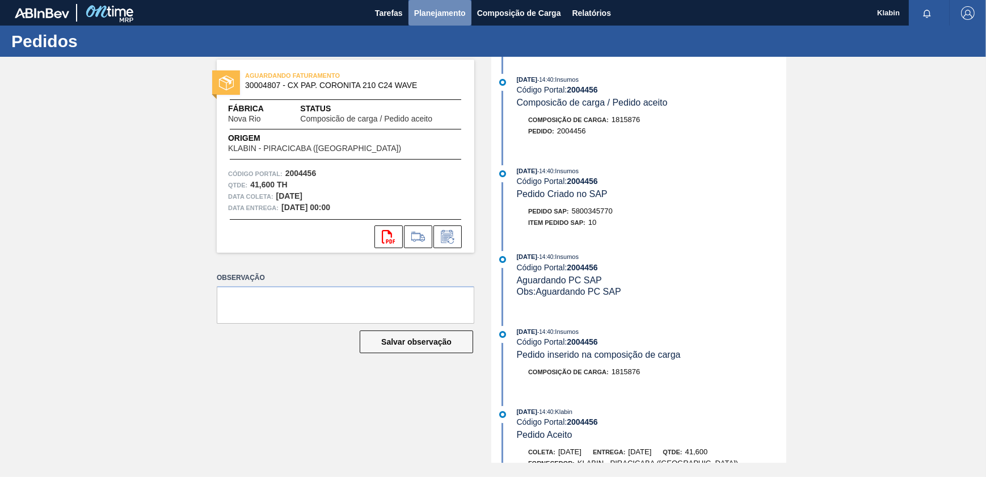
click at [426, 14] on span "Planejamento" at bounding box center [440, 13] width 52 height 14
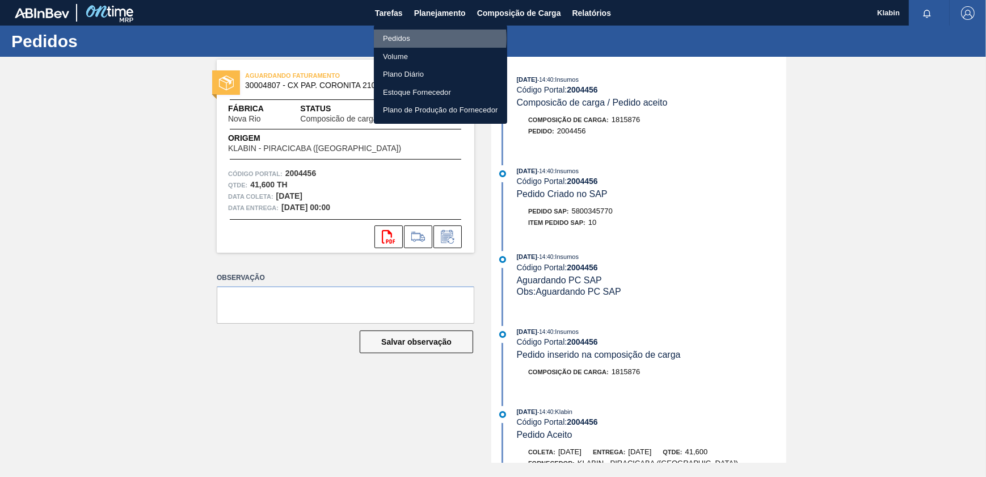
click at [418, 39] on li "Pedidos" at bounding box center [440, 39] width 133 height 18
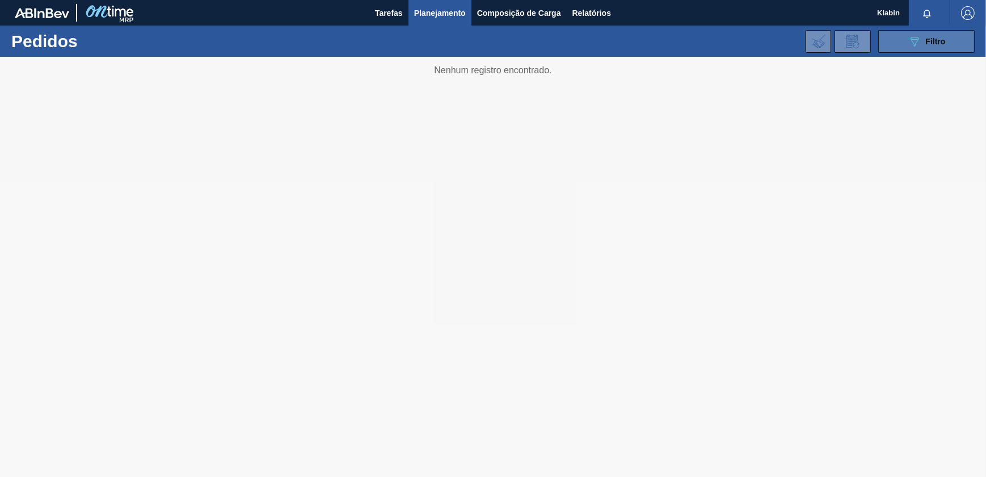
click at [920, 41] on icon "089F7B8B-B2A5-4AFE-B5C0-19BA573D28AC" at bounding box center [915, 42] width 14 height 14
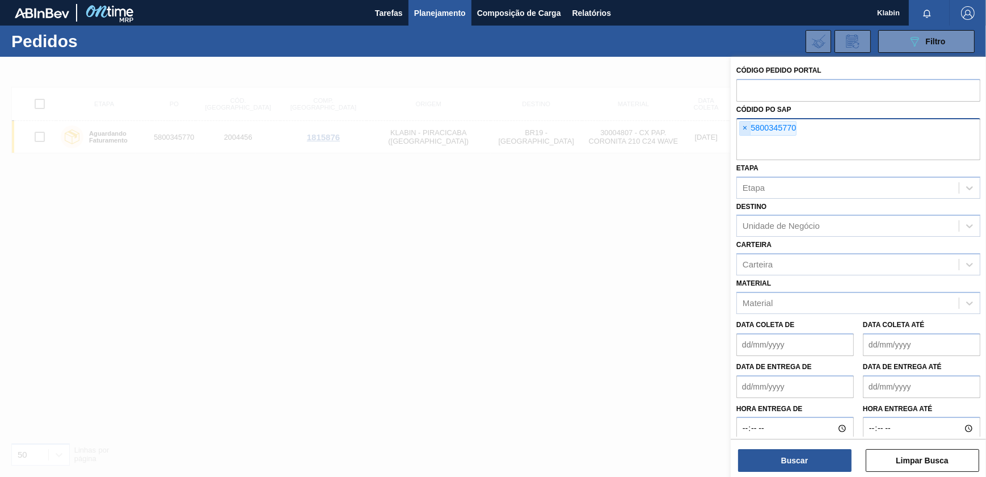
click at [746, 124] on span "×" at bounding box center [745, 128] width 11 height 14
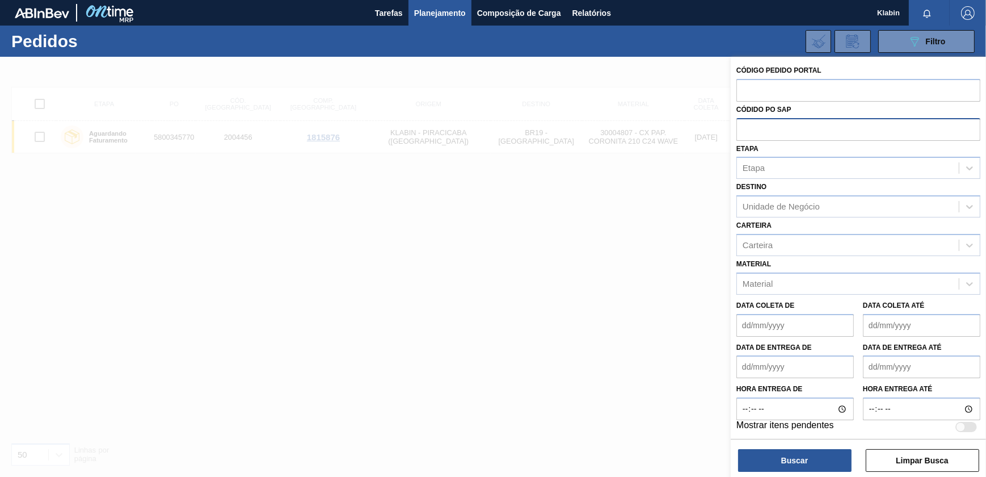
click at [761, 138] on input "text" at bounding box center [859, 129] width 244 height 22
paste input "789318602"
type input "789318602"
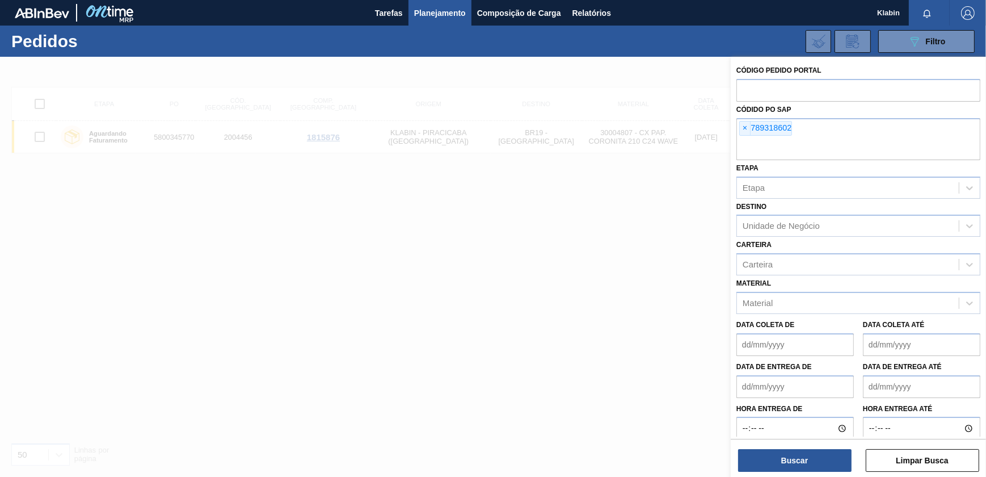
click at [783, 472] on div "Código Pedido Portal Códido PO SAP × 789318602 Etapa Etapa Destino Unidade de N…" at bounding box center [858, 268] width 255 height 422
click at [746, 125] on span "×" at bounding box center [745, 128] width 11 height 14
paste input "5800345771"
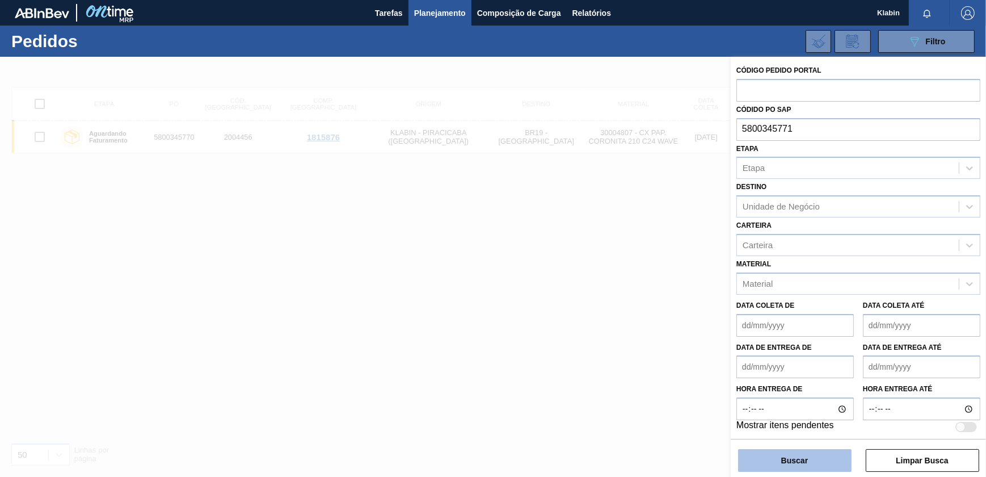
type input "5800345771"
click at [789, 464] on button "Buscar" at bounding box center [794, 460] width 113 height 23
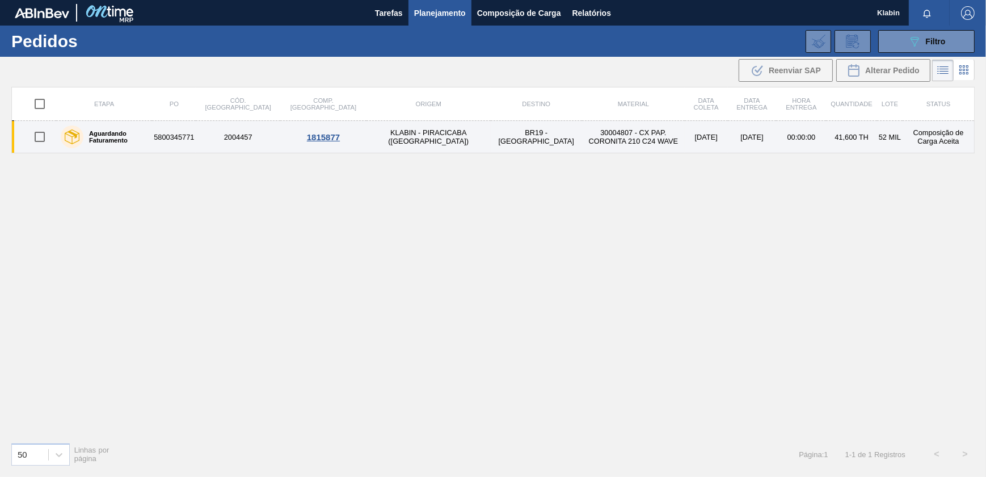
drag, startPoint x: 379, startPoint y: 134, endPoint x: 385, endPoint y: 141, distance: 9.2
click at [385, 141] on td "KLABIN - PIRACICABA ([GEOGRAPHIC_DATA])" at bounding box center [429, 137] width 124 height 32
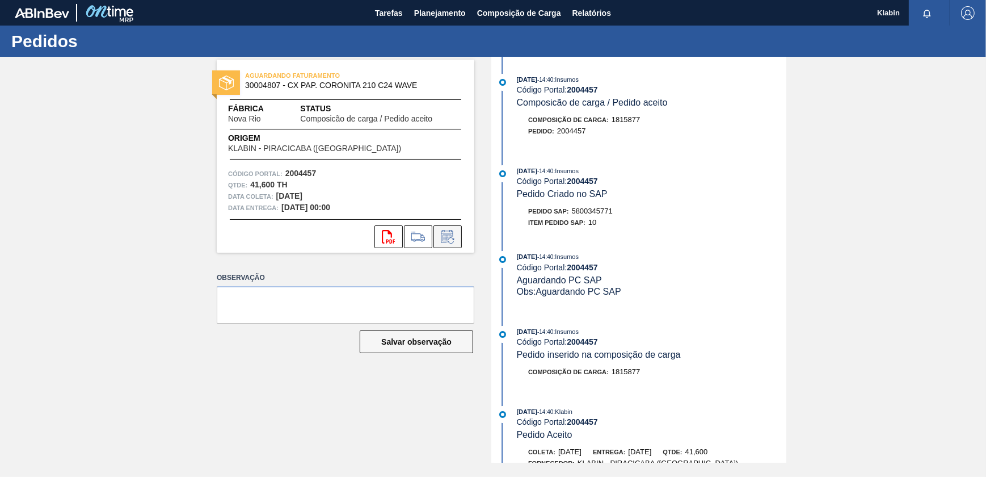
click at [457, 232] on button at bounding box center [448, 236] width 28 height 23
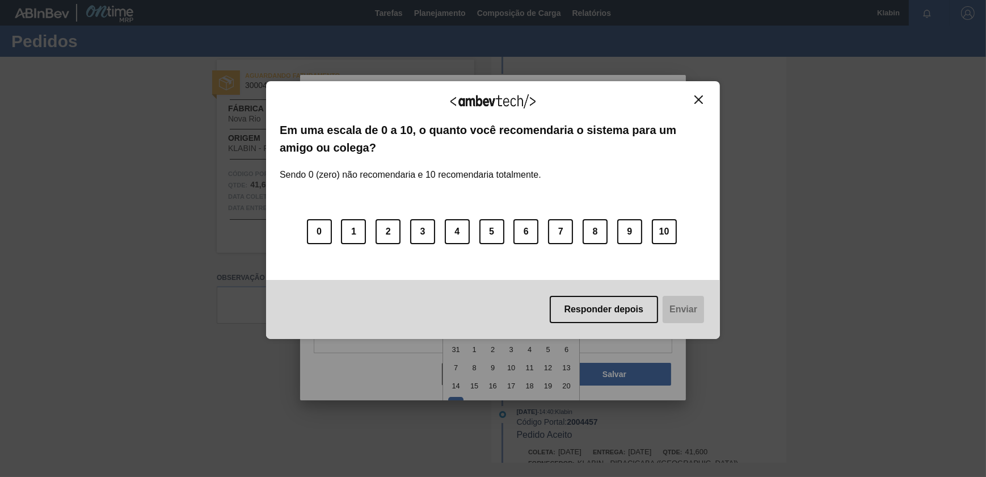
click at [476, 0] on body "Tarefas Planejamento Composição de Carga Relatórios Klabin Marcar todas como li…" at bounding box center [493, 0] width 986 height 0
click at [697, 106] on div "Agradecemos seu feedback!" at bounding box center [493, 108] width 427 height 27
click at [699, 92] on div "Agradecemos seu feedback! Em uma escala de 0 a 10, o quanto você recomendaria o…" at bounding box center [493, 210] width 454 height 258
click at [698, 92] on div "Agradecemos seu feedback! Em uma escala de 0 a 10, o quanto você recomendaria o…" at bounding box center [493, 210] width 454 height 258
click at [698, 95] on img "Close" at bounding box center [699, 99] width 9 height 9
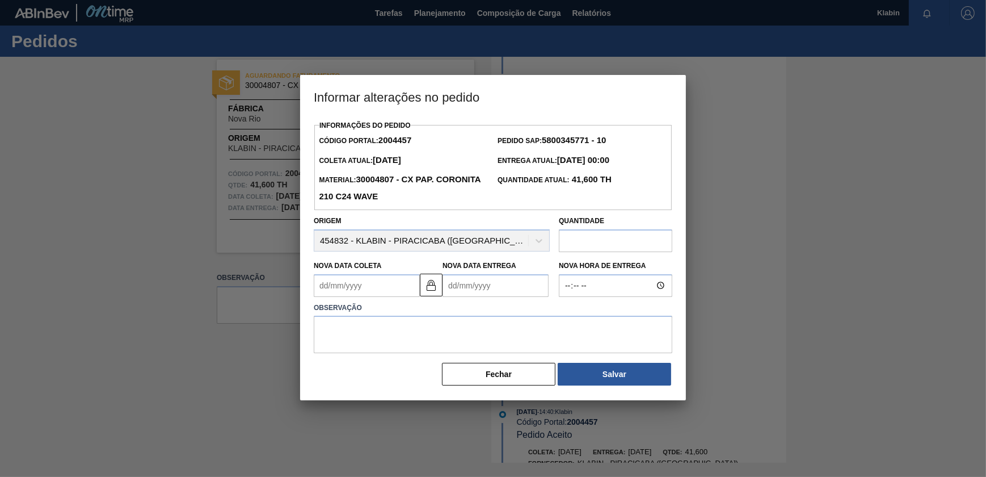
click at [475, 277] on Entrega2004457 "Nova Data Entrega" at bounding box center [496, 285] width 106 height 23
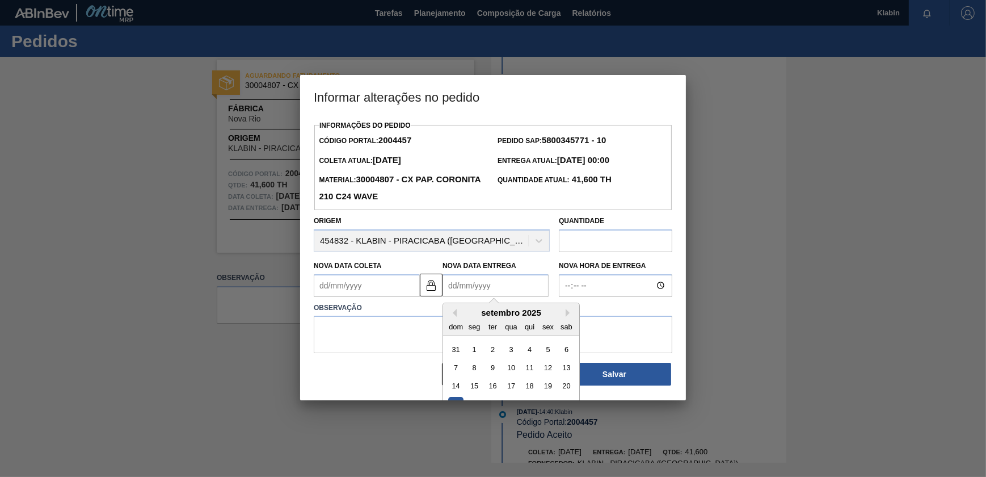
click at [571, 319] on div "dom seg ter qua qui sex sab" at bounding box center [511, 326] width 136 height 18
click at [569, 311] on button "Next Month" at bounding box center [570, 313] width 8 height 8
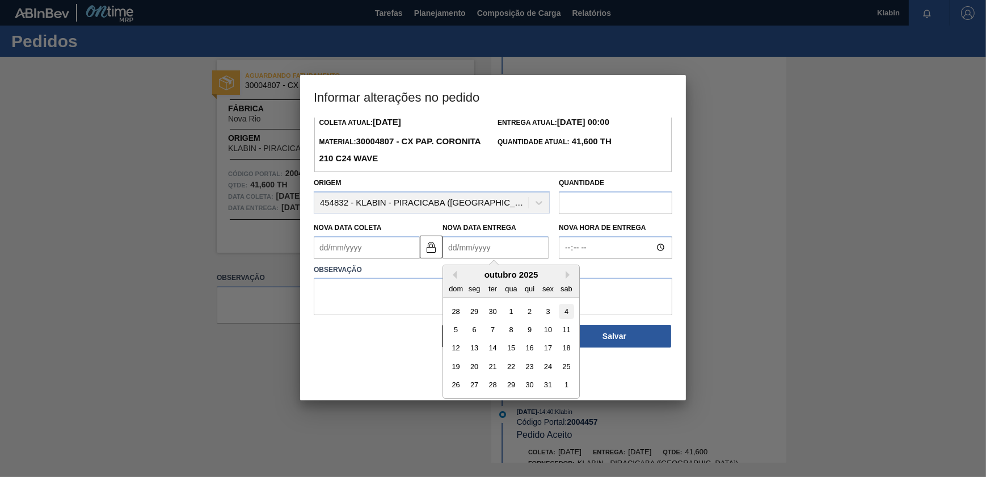
click at [566, 312] on div "4" at bounding box center [566, 310] width 15 height 15
type Coleta2004457 "[DATE]"
type Entrega2004457 "[DATE]"
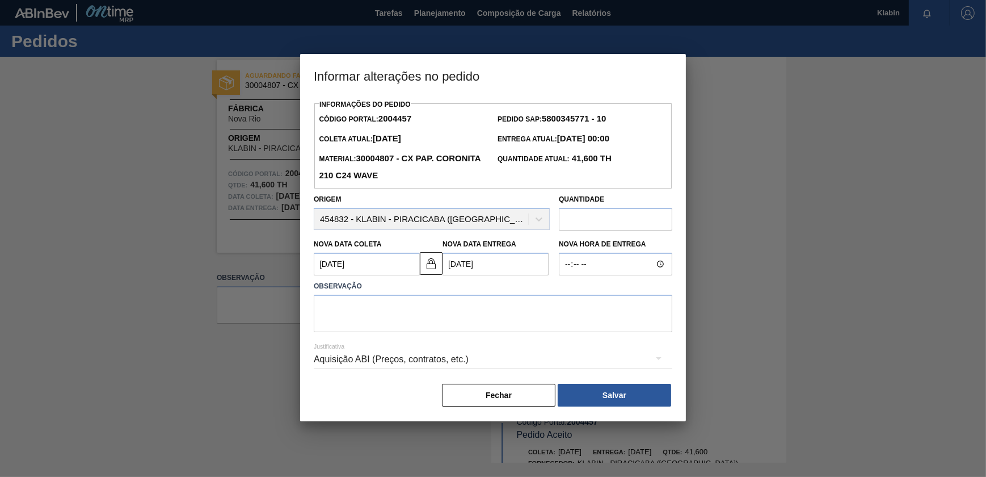
scroll to position [0, 0]
click at [511, 306] on textarea at bounding box center [493, 313] width 359 height 37
type textarea "D"
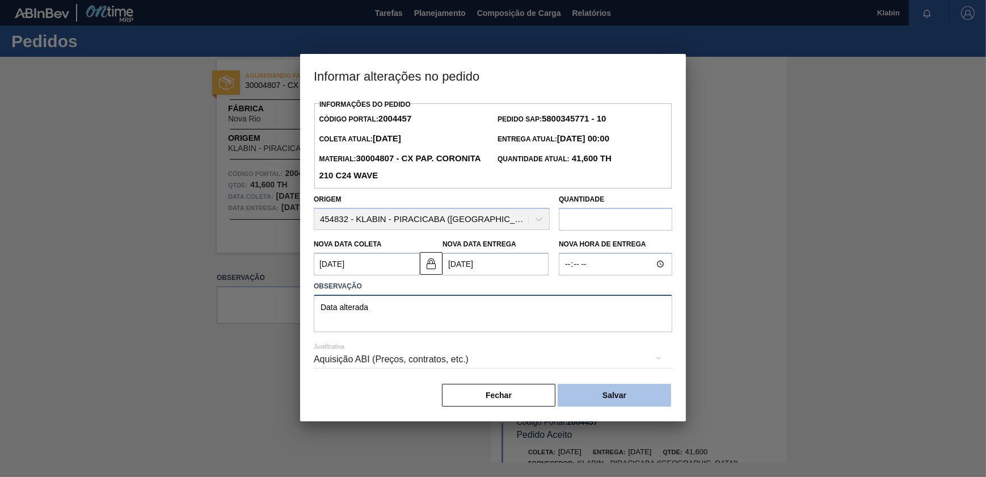
type textarea "Data alterada"
click at [596, 389] on button "Salvar" at bounding box center [614, 395] width 113 height 23
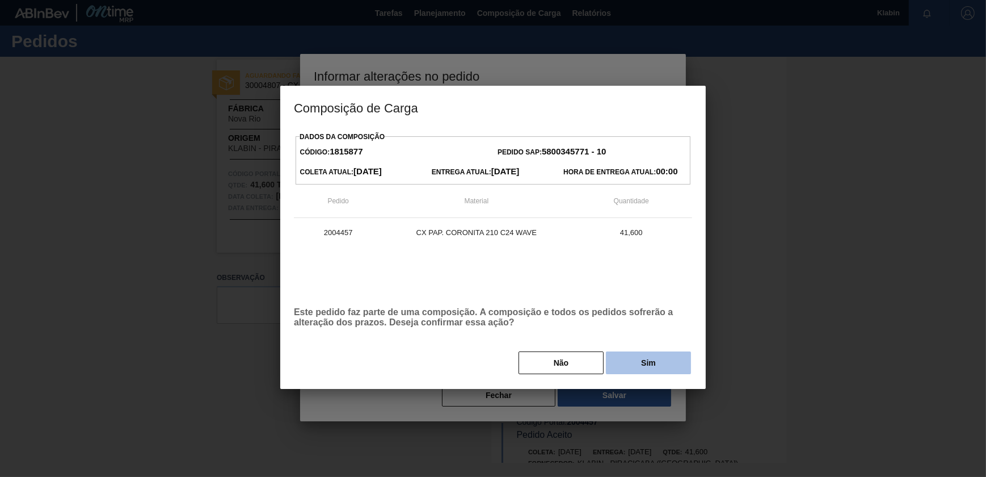
click at [632, 355] on button "Sim" at bounding box center [648, 362] width 85 height 23
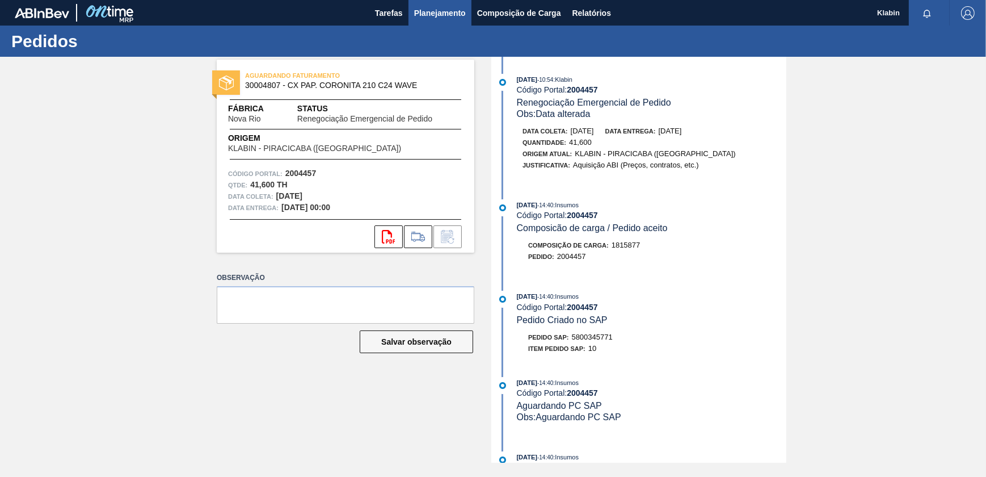
click at [428, 10] on span "Planejamento" at bounding box center [440, 13] width 52 height 14
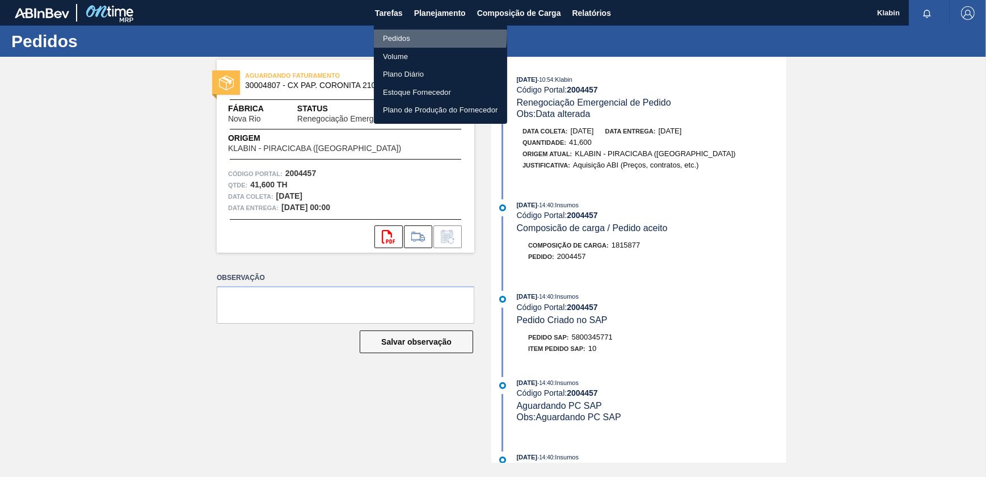
click at [414, 34] on li "Pedidos" at bounding box center [440, 39] width 133 height 18
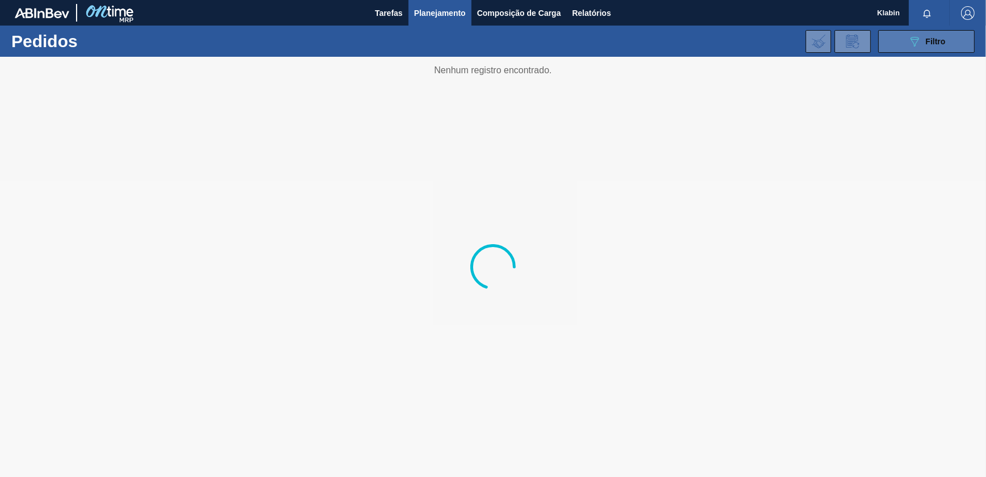
click at [909, 45] on icon "089F7B8B-B2A5-4AFE-B5C0-19BA573D28AC" at bounding box center [915, 42] width 14 height 14
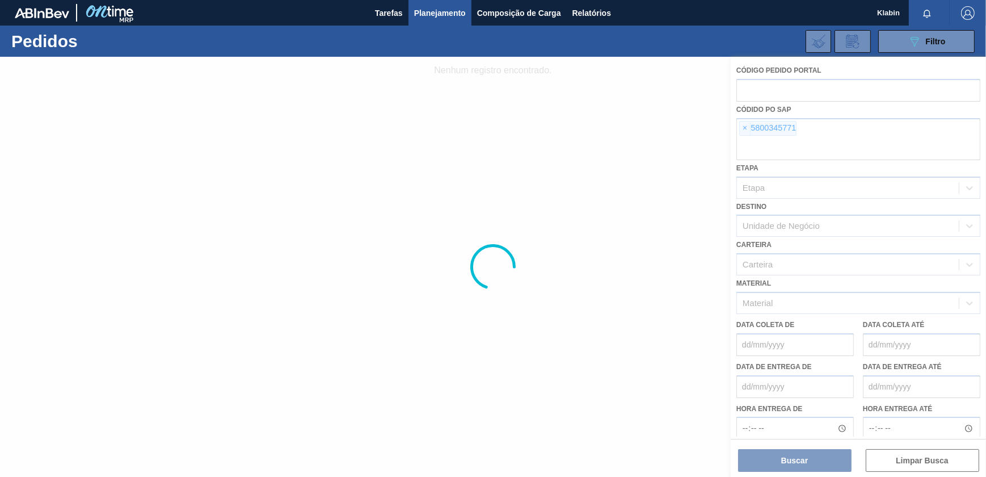
click at [741, 128] on div at bounding box center [493, 267] width 986 height 420
click at [741, 129] on div at bounding box center [493, 267] width 986 height 420
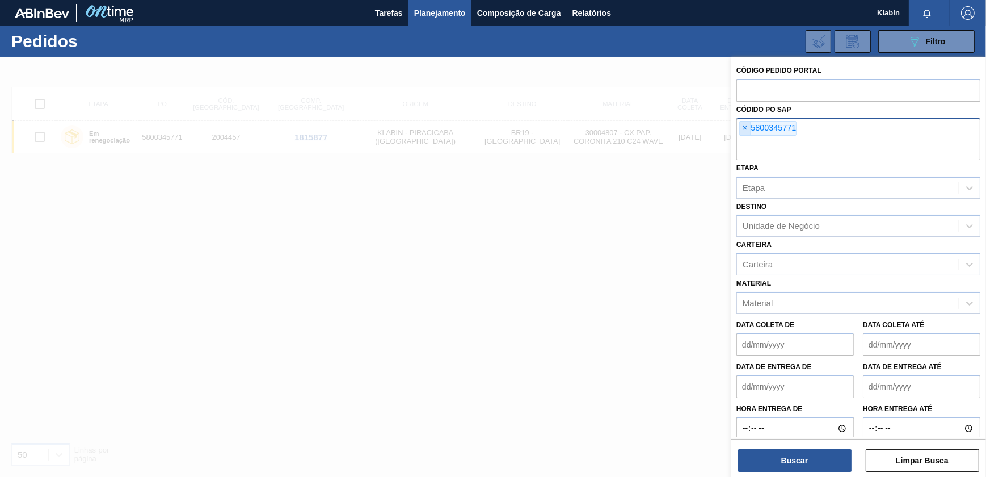
click at [746, 130] on span "×" at bounding box center [745, 128] width 11 height 14
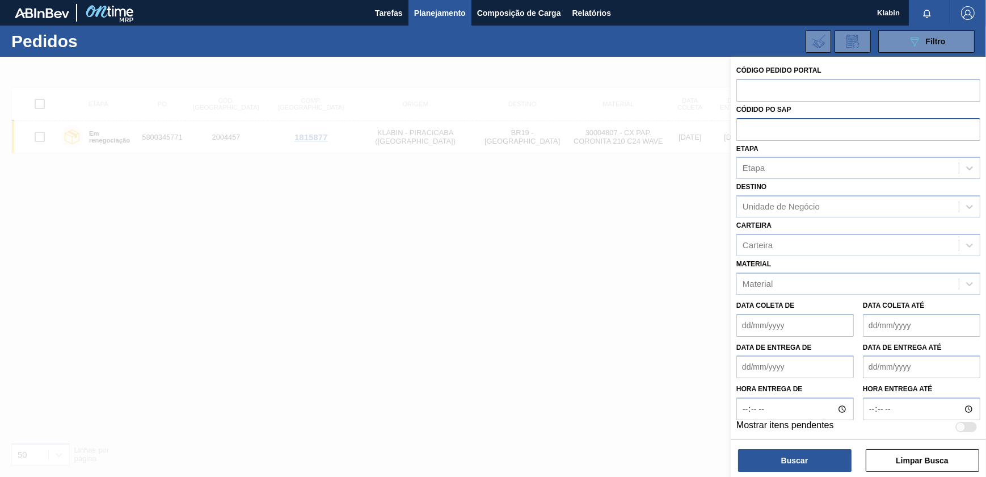
click at [766, 135] on input "text" at bounding box center [859, 129] width 244 height 22
click at [742, 88] on input "text" at bounding box center [859, 90] width 244 height 22
click at [766, 127] on input "text" at bounding box center [859, 129] width 244 height 22
paste input "5800345772"
type input "5800345772"
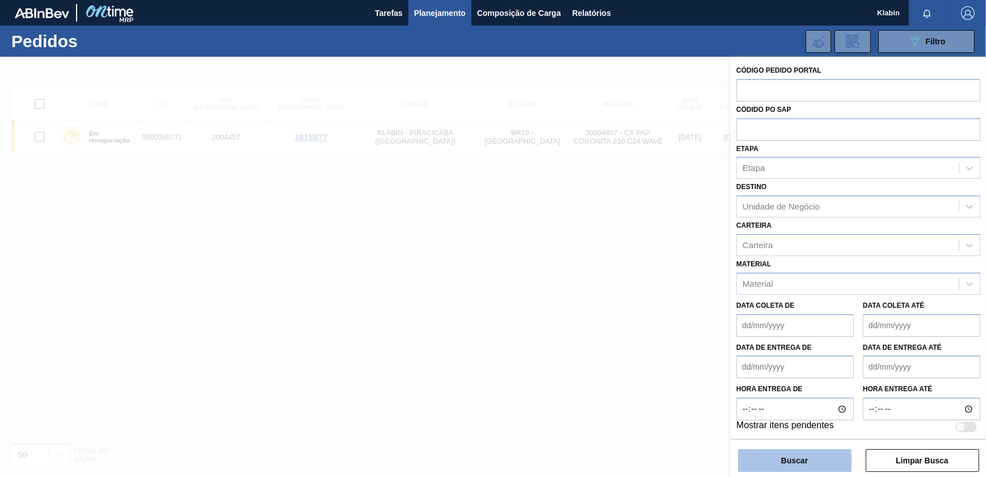
click at [822, 469] on button "Buscar" at bounding box center [794, 460] width 113 height 23
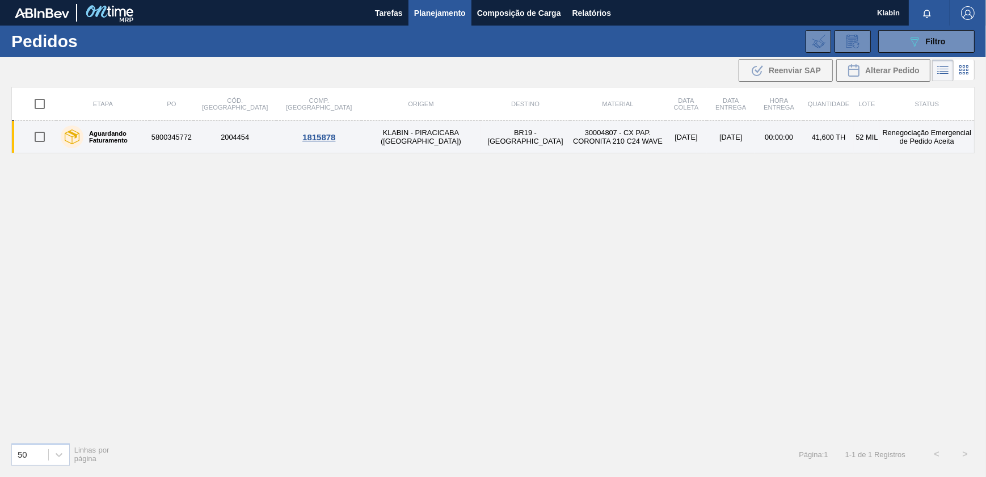
click at [570, 140] on td "30004807 - CX PAP. CORONITA 210 C24 WAVE" at bounding box center [617, 137] width 95 height 32
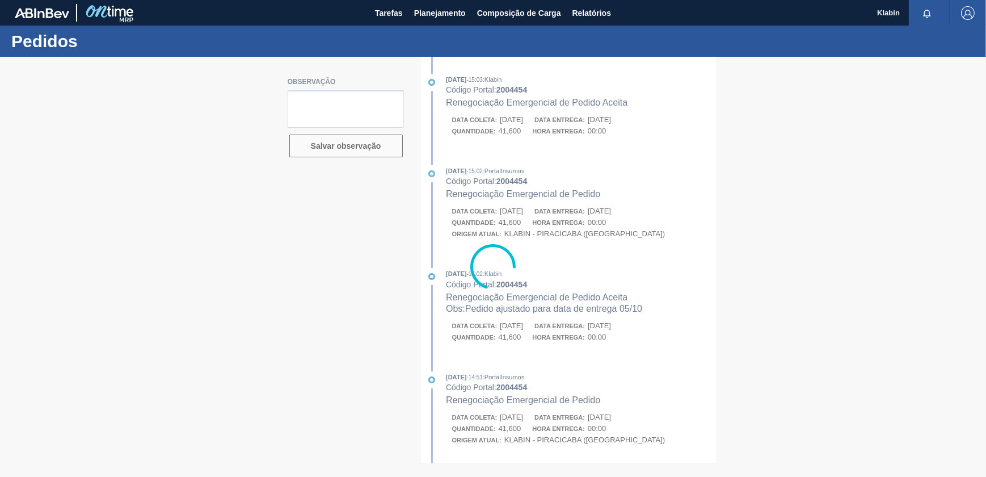
type textarea "ok"
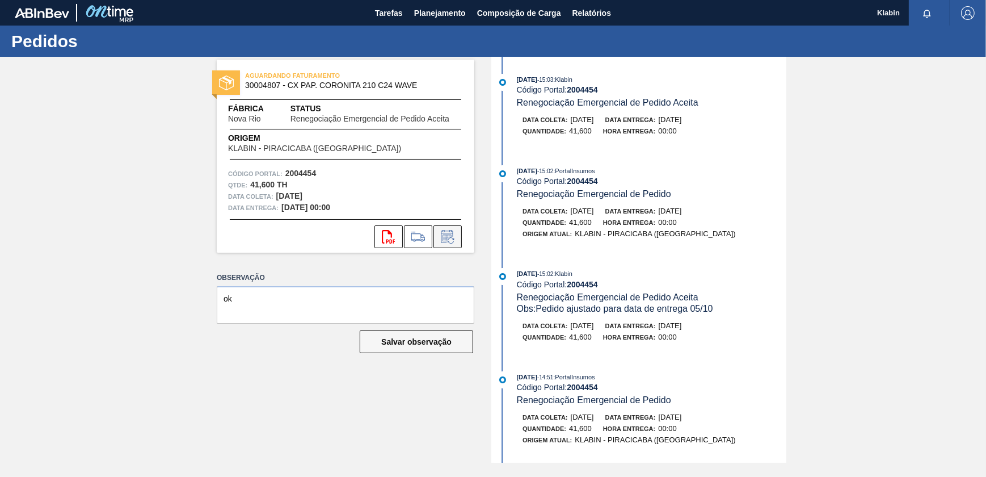
click at [448, 236] on icon at bounding box center [448, 237] width 18 height 14
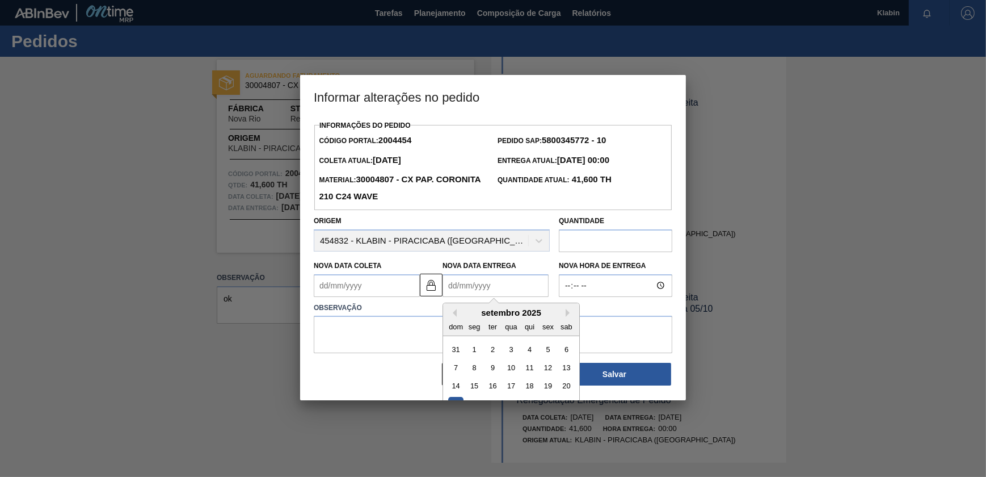
click at [459, 291] on Entrega2004454 "Nova Data Entrega" at bounding box center [496, 285] width 106 height 23
click at [568, 317] on button "Next Month" at bounding box center [570, 313] width 8 height 8
click at [457, 368] on div "5" at bounding box center [455, 367] width 15 height 15
type Coleta2004454 "[DATE]"
type Entrega2004454 "[DATE]"
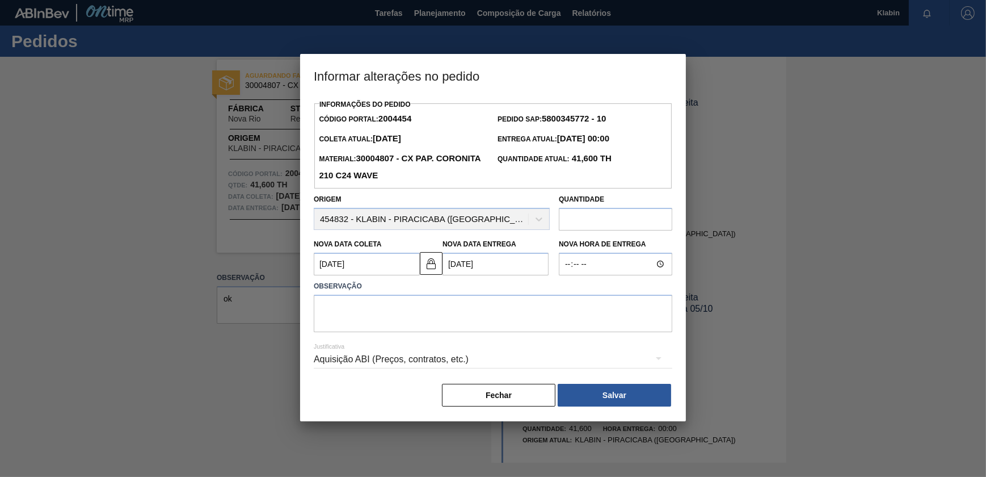
click at [509, 266] on Entrega2004454 "[DATE]" at bounding box center [496, 264] width 106 height 23
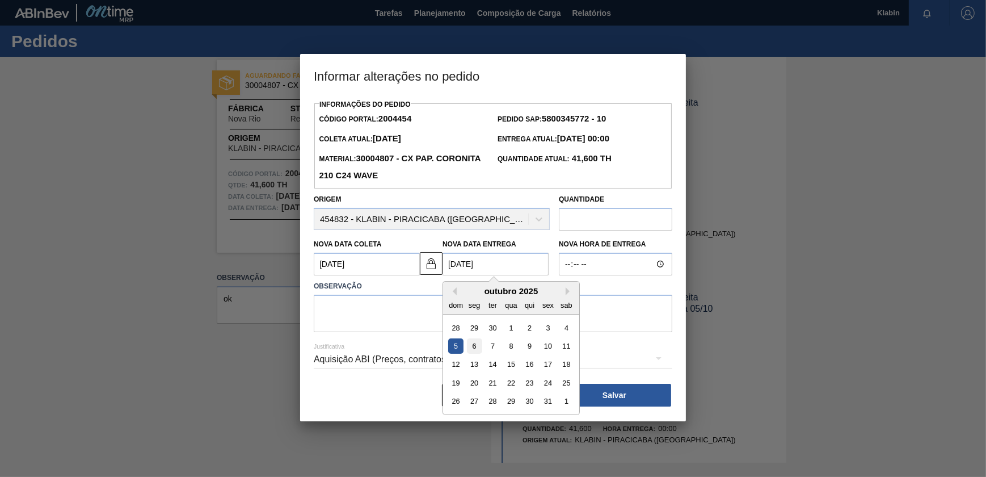
click at [472, 352] on div "6" at bounding box center [474, 345] width 15 height 15
type Coleta2004454 "[DATE]"
type Entrega2004454 "[DATE]"
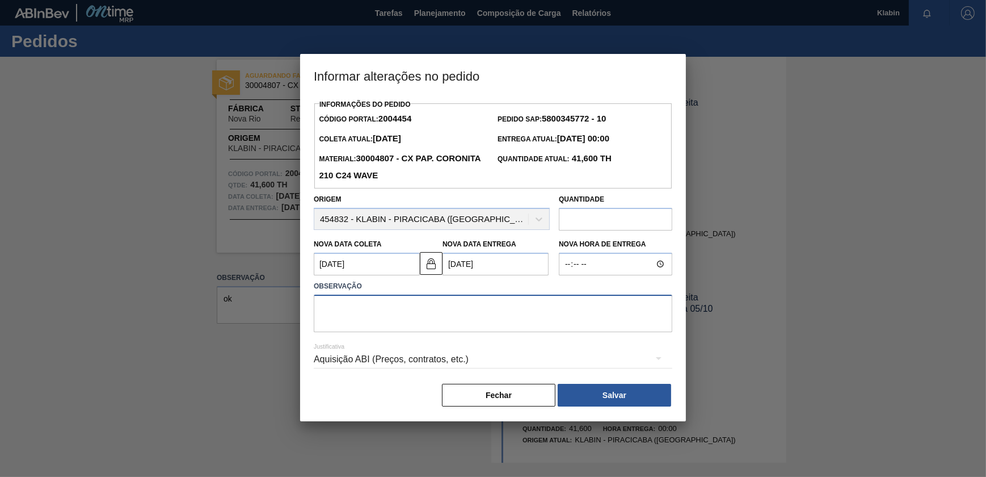
click at [473, 316] on textarea at bounding box center [493, 313] width 359 height 37
drag, startPoint x: 438, startPoint y: 307, endPoint x: 151, endPoint y: 290, distance: 287.6
click at [151, 290] on div "Informar alterações no pedido Informações do Pedido Código Portal: 2004454 Pedi…" at bounding box center [493, 238] width 986 height 477
type textarea "Data alterada"
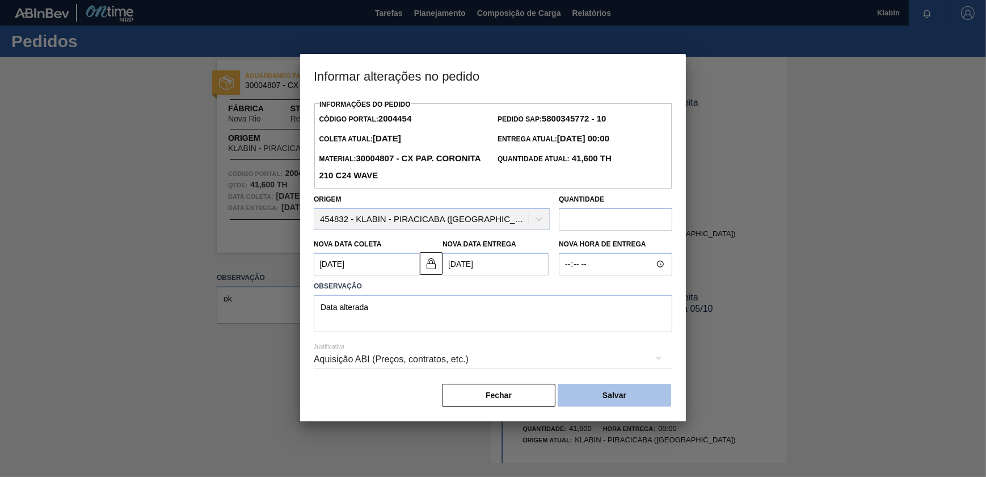
click at [589, 390] on button "Salvar" at bounding box center [614, 395] width 113 height 23
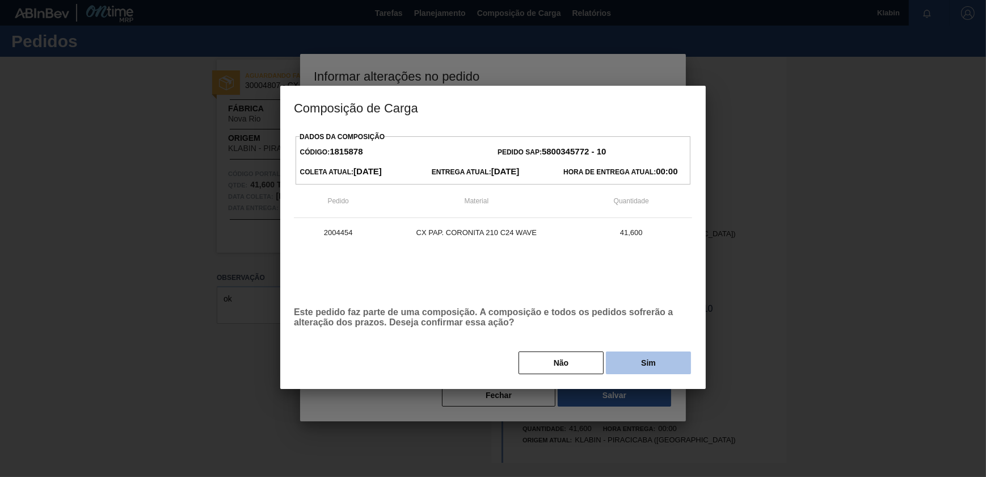
click at [647, 369] on button "Sim" at bounding box center [648, 362] width 85 height 23
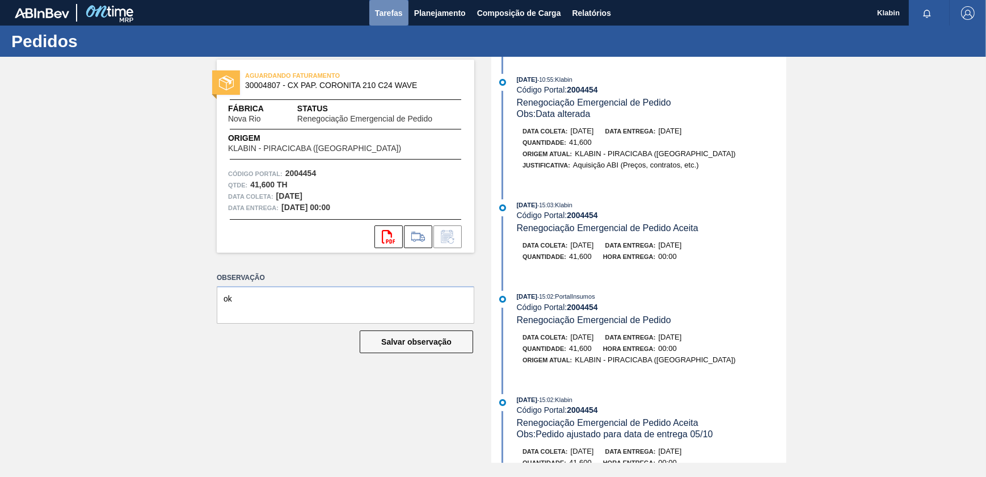
click at [403, 11] on button "Tarefas" at bounding box center [388, 13] width 39 height 26
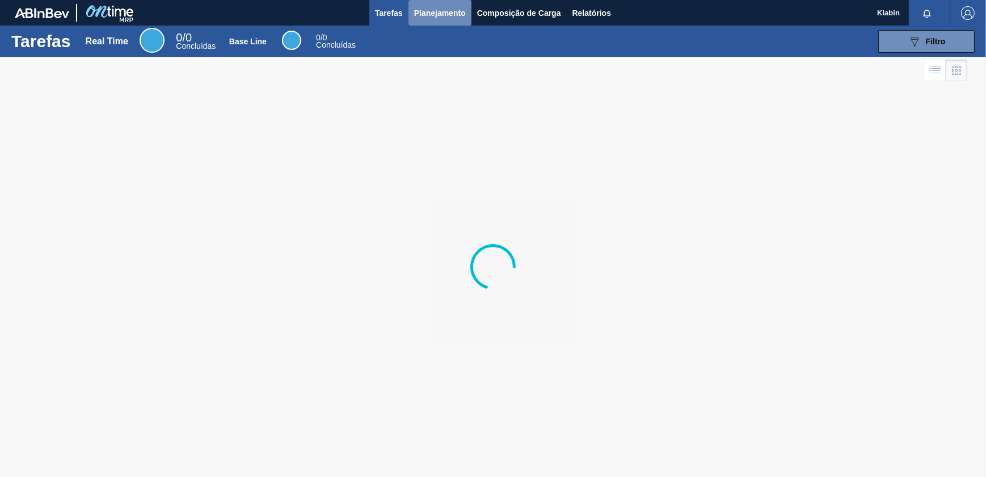
click at [420, 10] on span "Planejamento" at bounding box center [440, 13] width 52 height 14
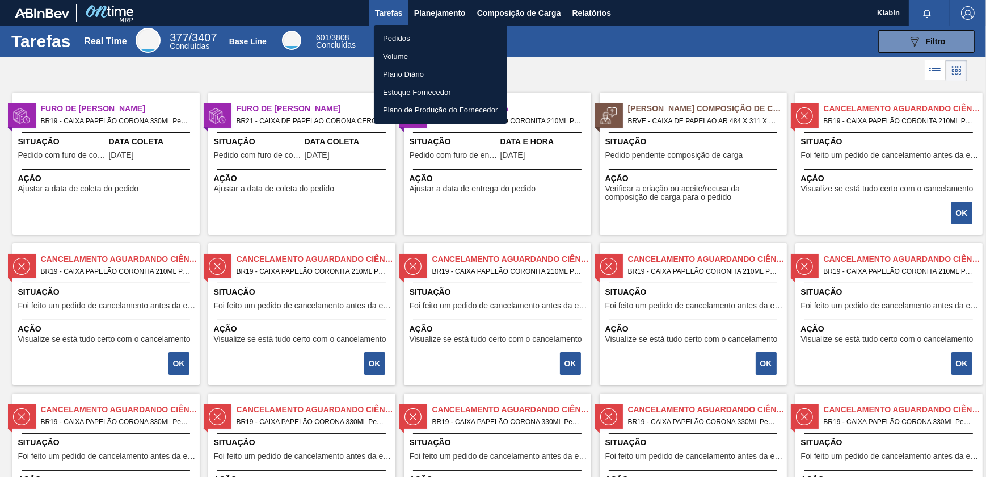
click at [419, 30] on li "Pedidos" at bounding box center [440, 39] width 133 height 18
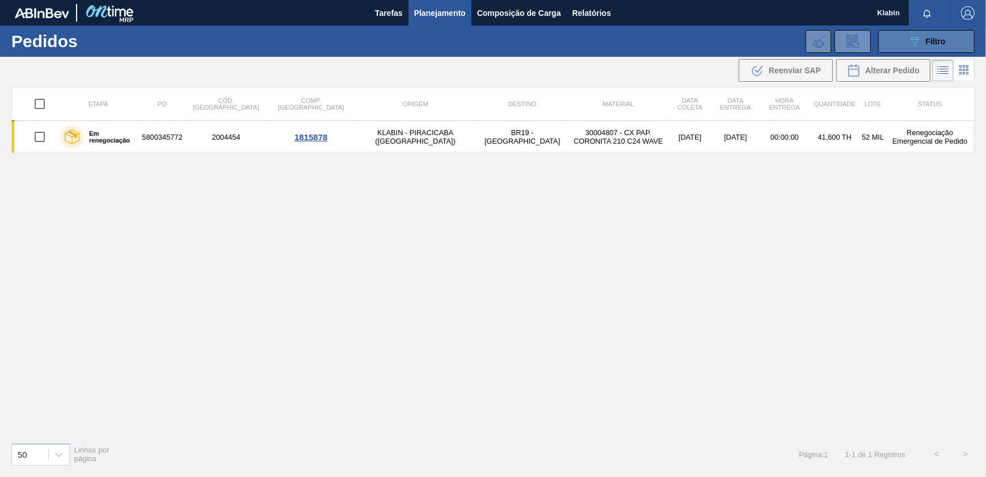
click at [905, 47] on button "089F7B8B-B2A5-4AFE-B5C0-19BA573D28AC Filtro" at bounding box center [926, 41] width 96 height 23
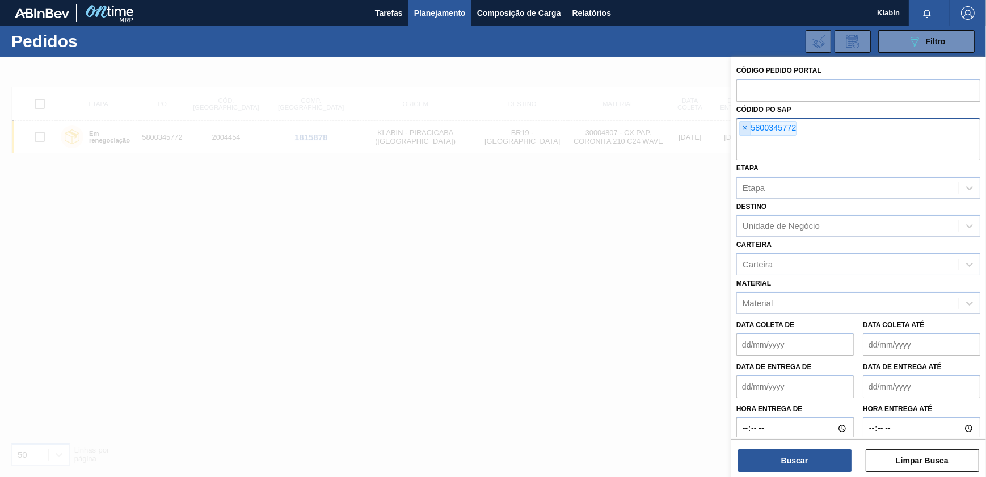
click at [743, 128] on span "×" at bounding box center [745, 128] width 11 height 14
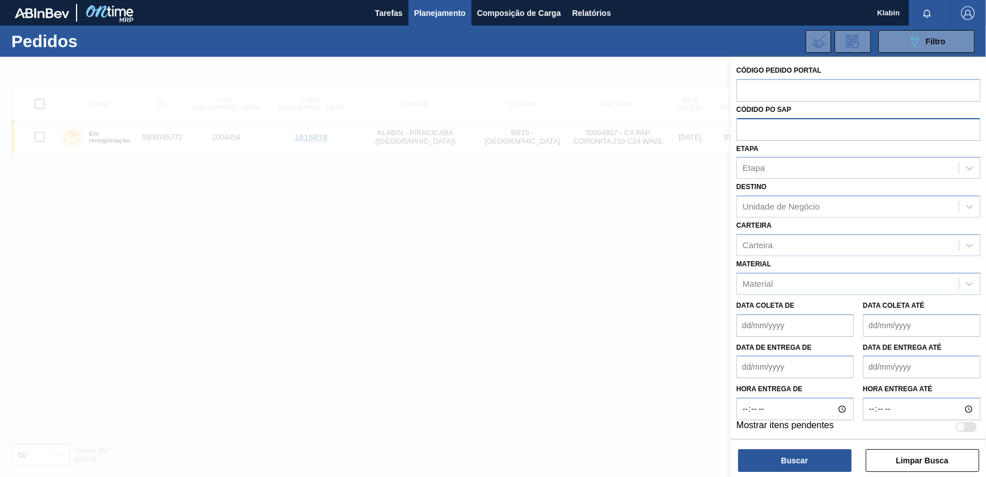
click at [750, 132] on input "text" at bounding box center [859, 129] width 244 height 22
paste input "5800345765"
type input "5800345765"
click at [811, 456] on button "Buscar" at bounding box center [794, 460] width 113 height 23
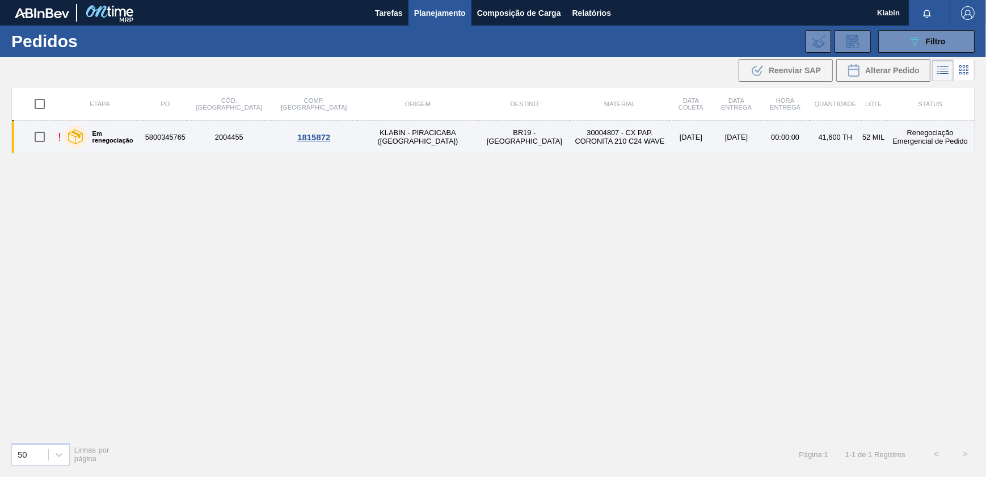
click at [570, 148] on td "30004807 - CX PAP. CORONITA 210 C24 WAVE" at bounding box center [620, 137] width 100 height 32
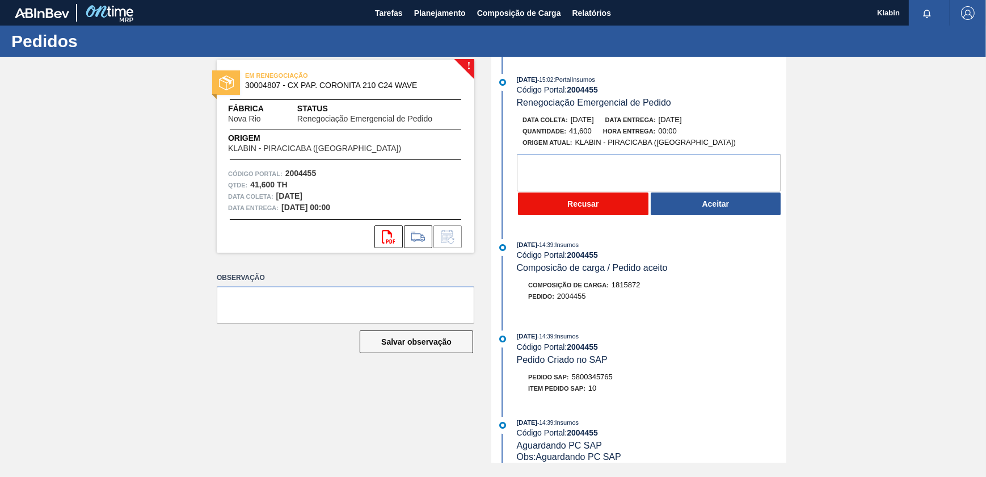
click at [619, 200] on button "Recusar" at bounding box center [583, 203] width 131 height 23
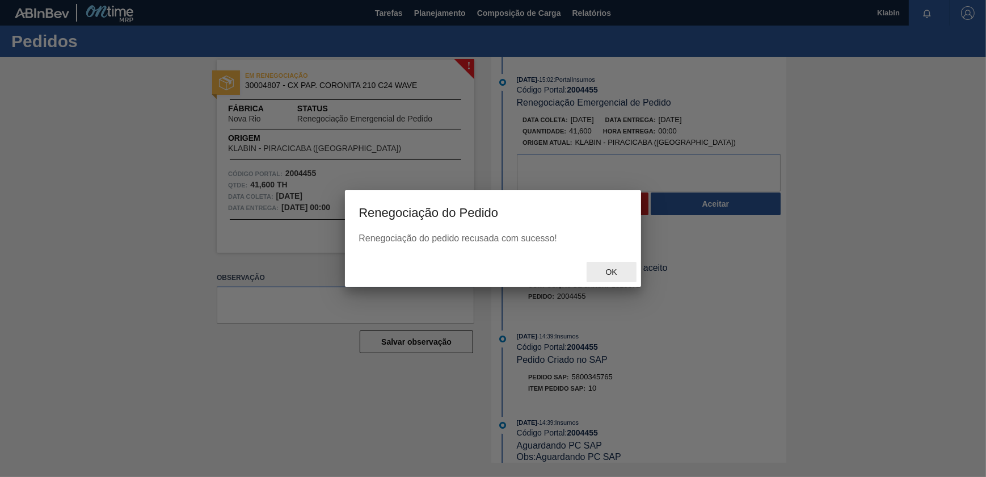
click at [607, 276] on span "Ok" at bounding box center [612, 271] width 30 height 9
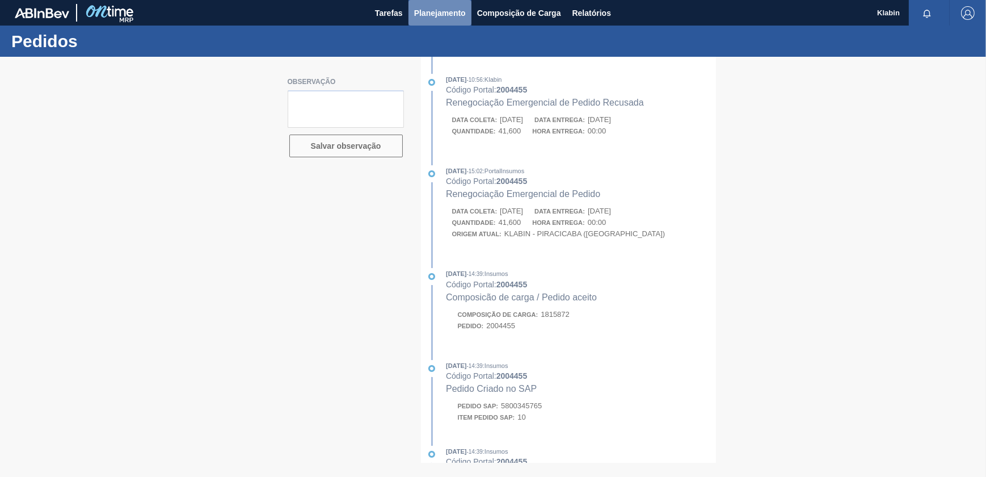
click at [454, 9] on span "Planejamento" at bounding box center [440, 13] width 52 height 14
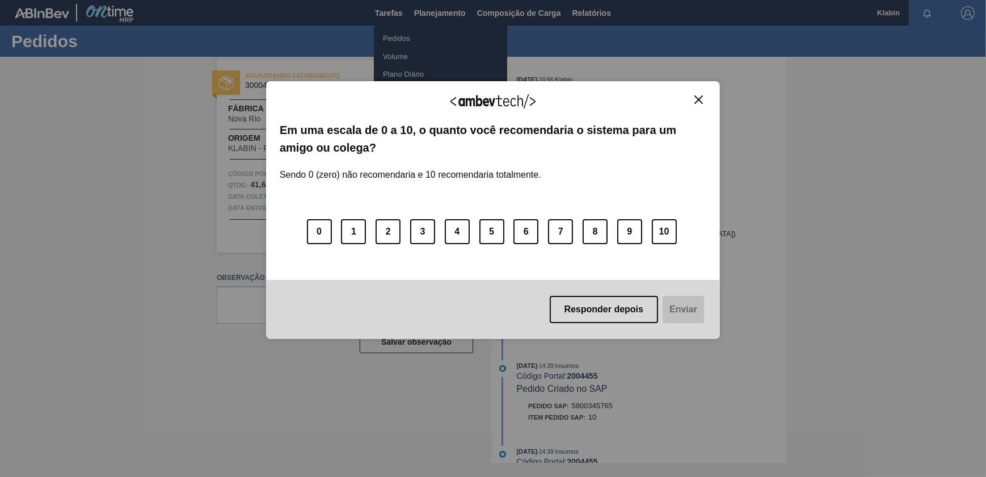
click at [691, 103] on button "Close" at bounding box center [698, 100] width 15 height 10
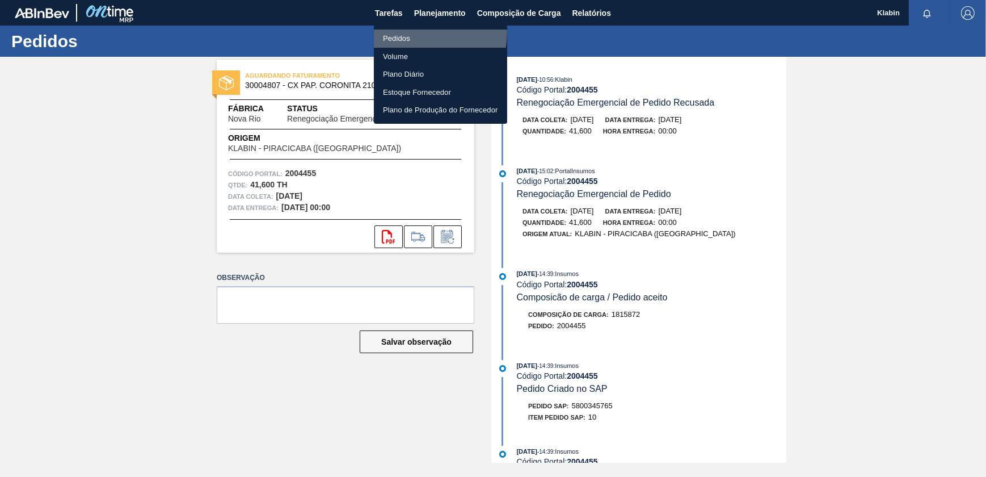
click at [404, 32] on li "Pedidos" at bounding box center [440, 39] width 133 height 18
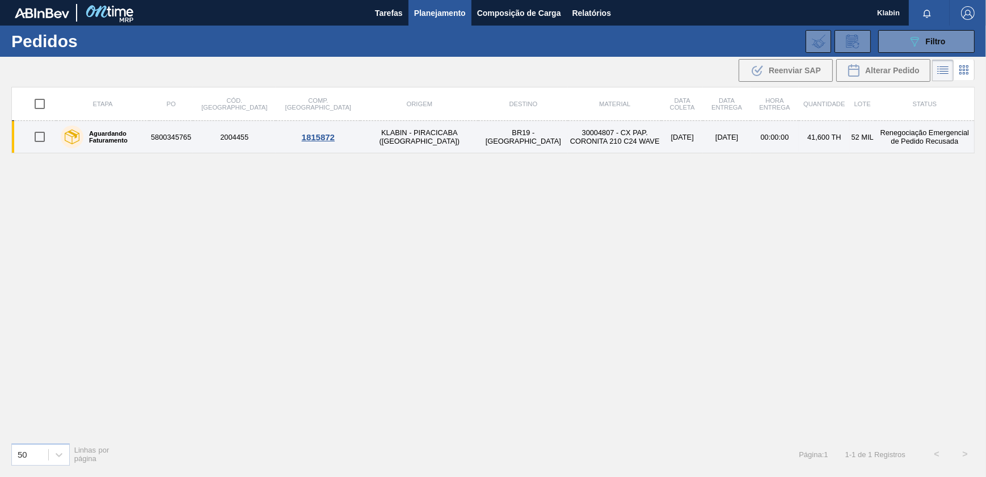
click at [703, 134] on td "[DATE]" at bounding box center [727, 137] width 48 height 32
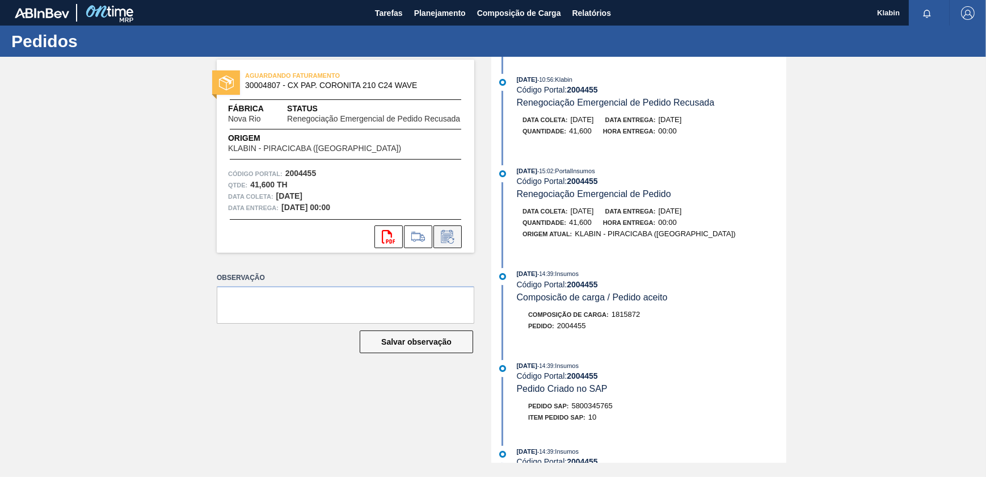
click at [448, 238] on icon at bounding box center [451, 240] width 6 height 6
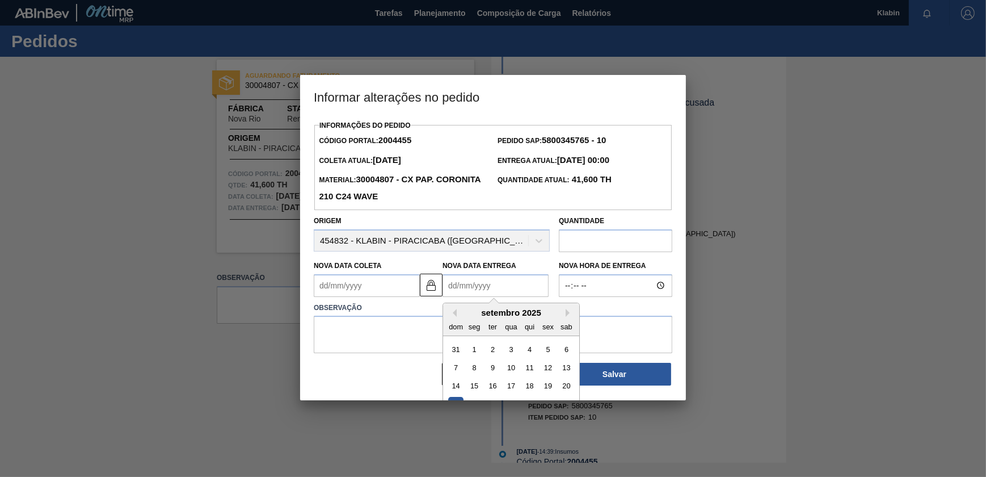
click at [494, 295] on Entrega2004455 "Nova Data Entrega" at bounding box center [496, 285] width 106 height 23
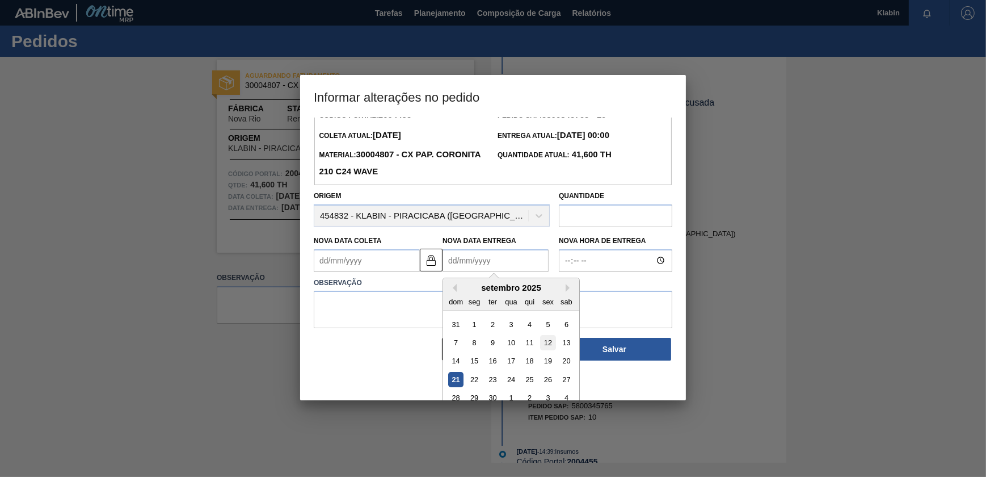
scroll to position [39, 0]
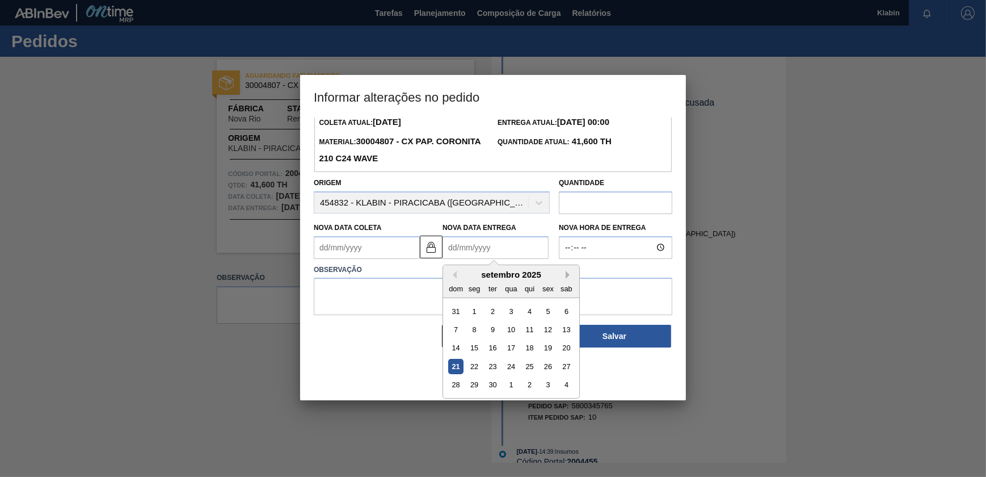
click at [567, 272] on button "Next Month" at bounding box center [570, 275] width 8 height 8
click at [495, 327] on div "7" at bounding box center [492, 329] width 15 height 15
type Coleta2004455 "[DATE]"
type Entrega2004455 "[DATE]"
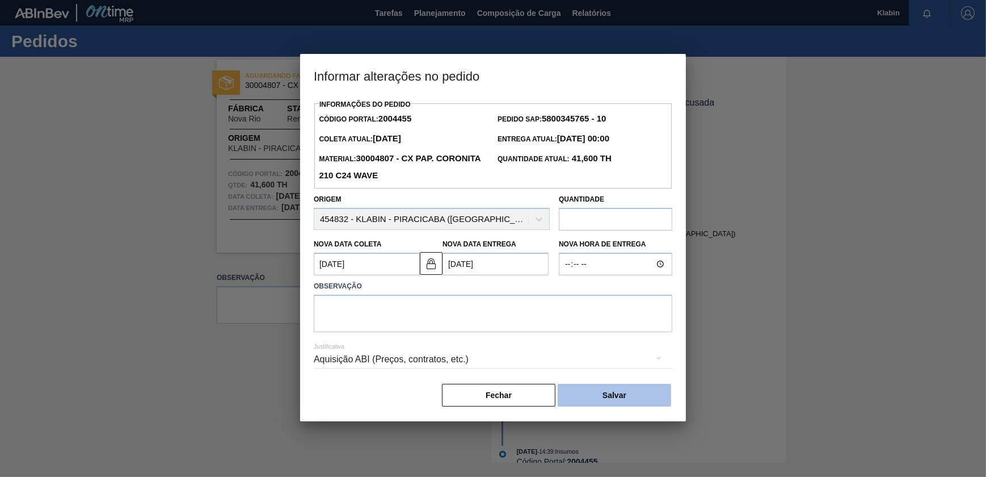
click at [619, 401] on button "Salvar" at bounding box center [614, 395] width 113 height 23
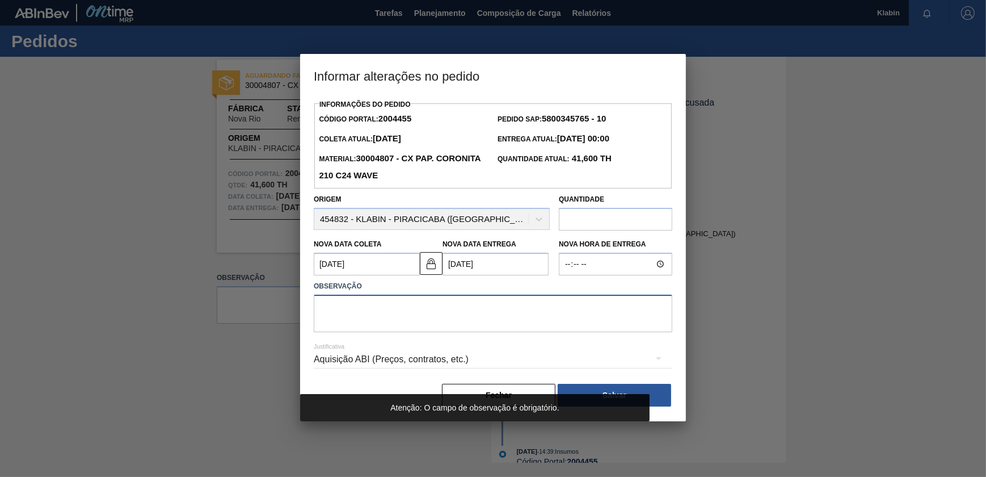
click at [573, 314] on textarea at bounding box center [493, 313] width 359 height 37
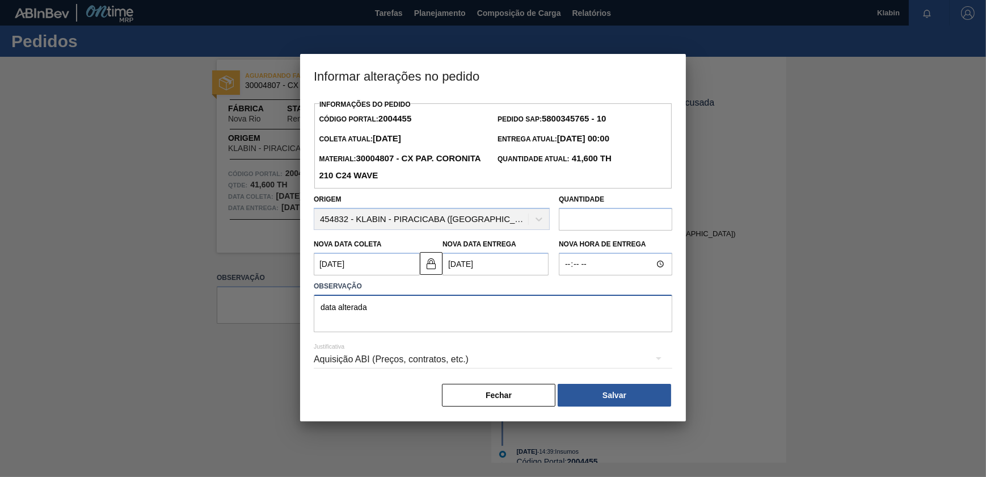
type textarea "data alterada"
click at [601, 407] on div "[PERSON_NAME]" at bounding box center [493, 394] width 359 height 25
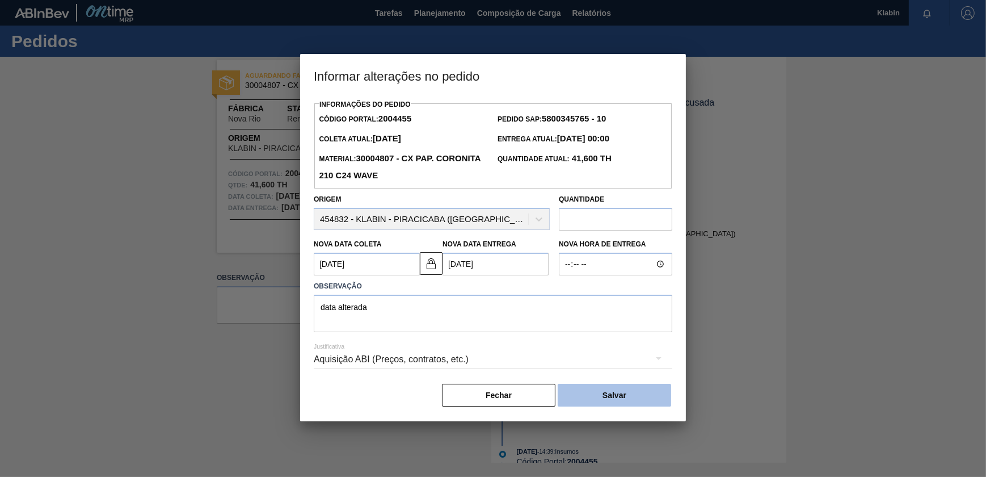
click at [605, 404] on button "Salvar" at bounding box center [614, 395] width 113 height 23
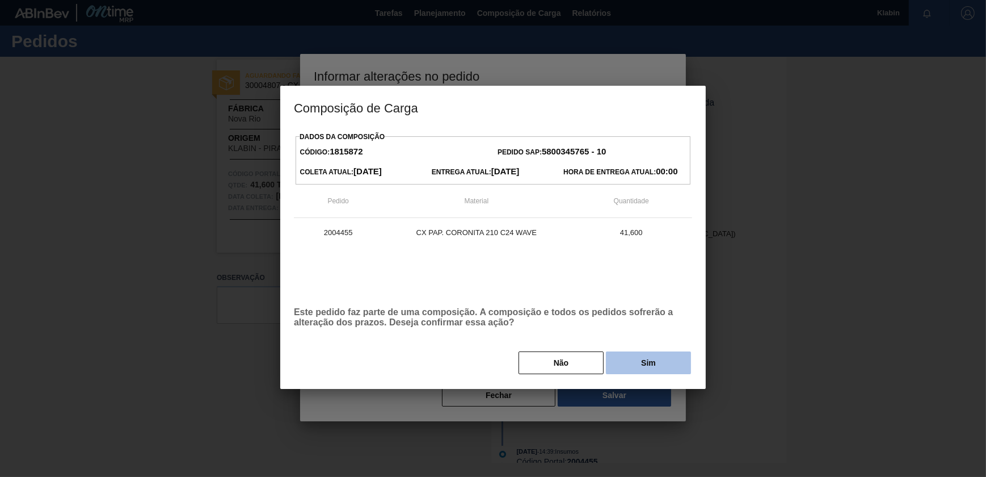
click at [638, 360] on button "Sim" at bounding box center [648, 362] width 85 height 23
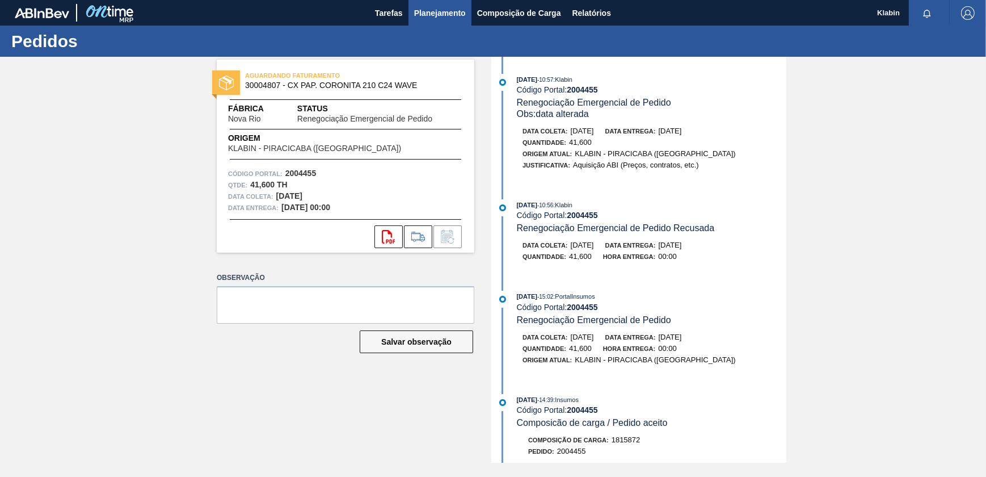
click at [427, 11] on span "Planejamento" at bounding box center [440, 13] width 52 height 14
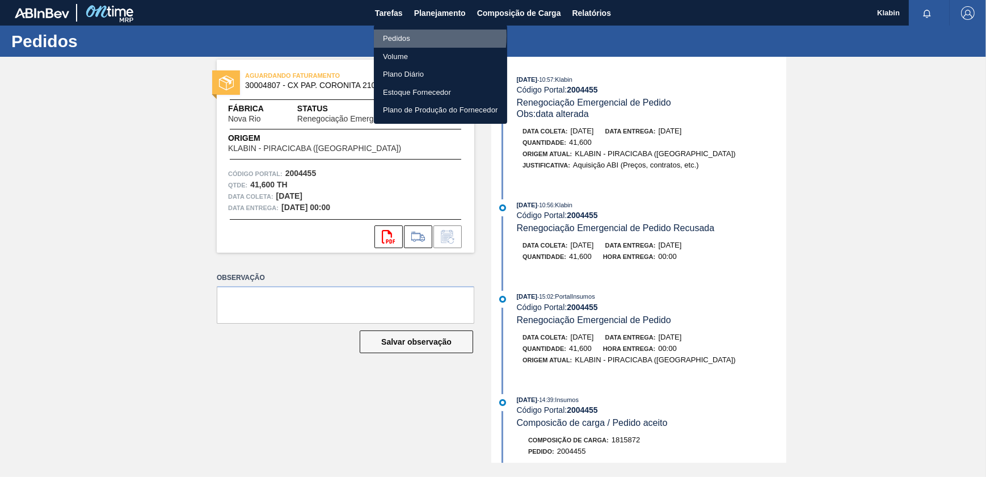
click at [400, 36] on li "Pedidos" at bounding box center [440, 39] width 133 height 18
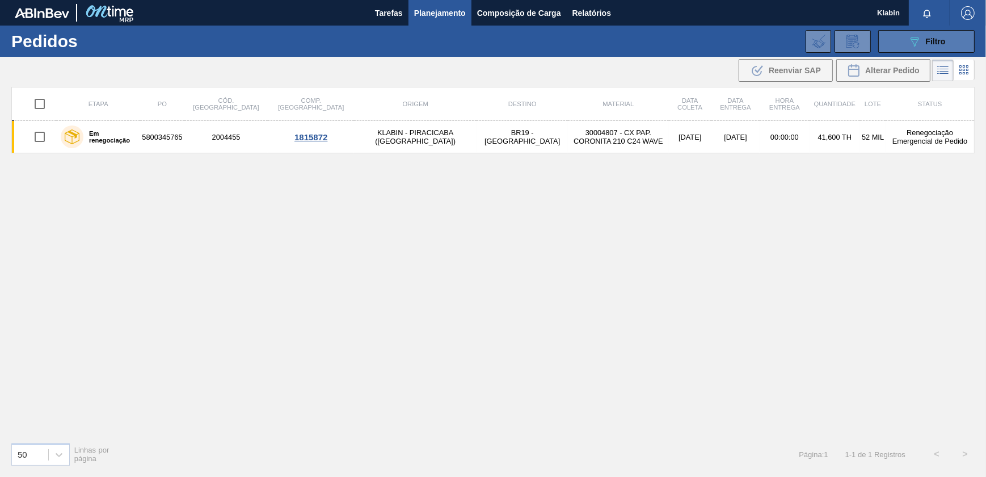
click at [929, 37] on span "Filtro" at bounding box center [936, 41] width 20 height 9
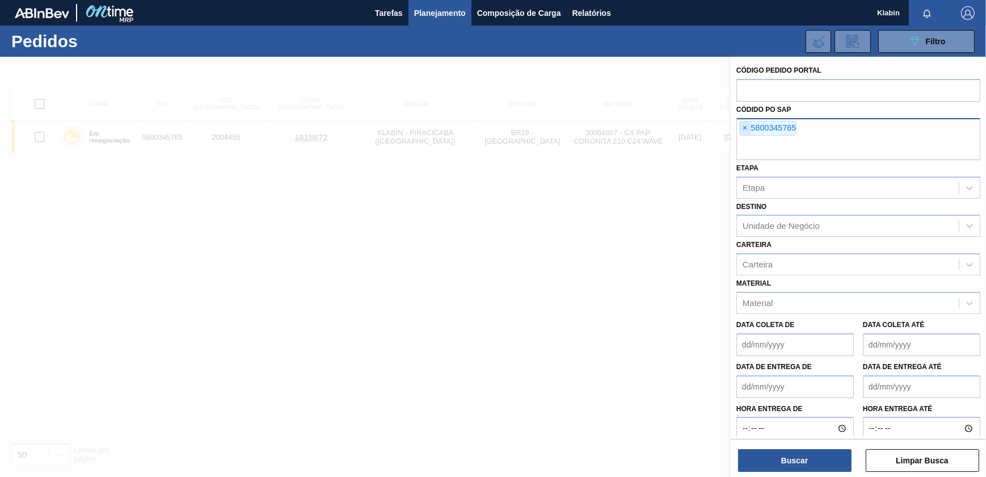
click at [745, 125] on span "×" at bounding box center [745, 128] width 11 height 14
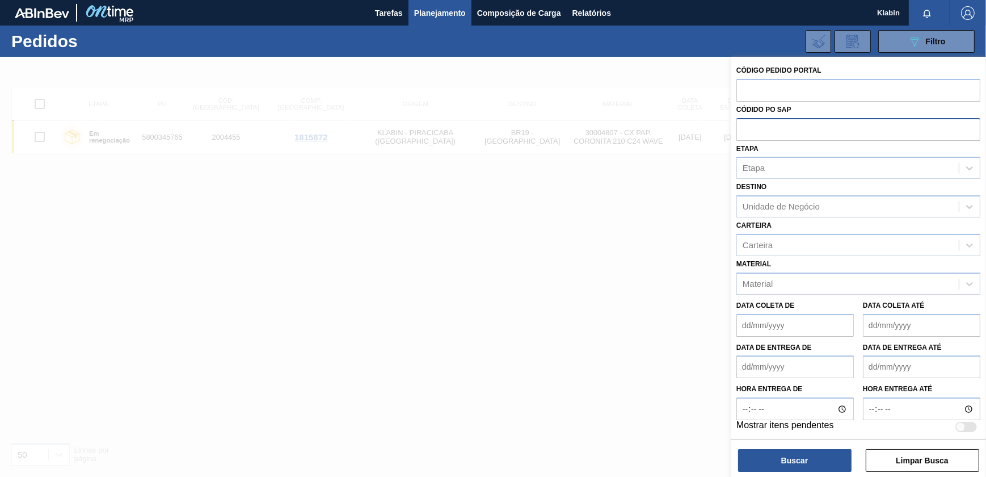
paste input "5800361948"
type input "5800361948"
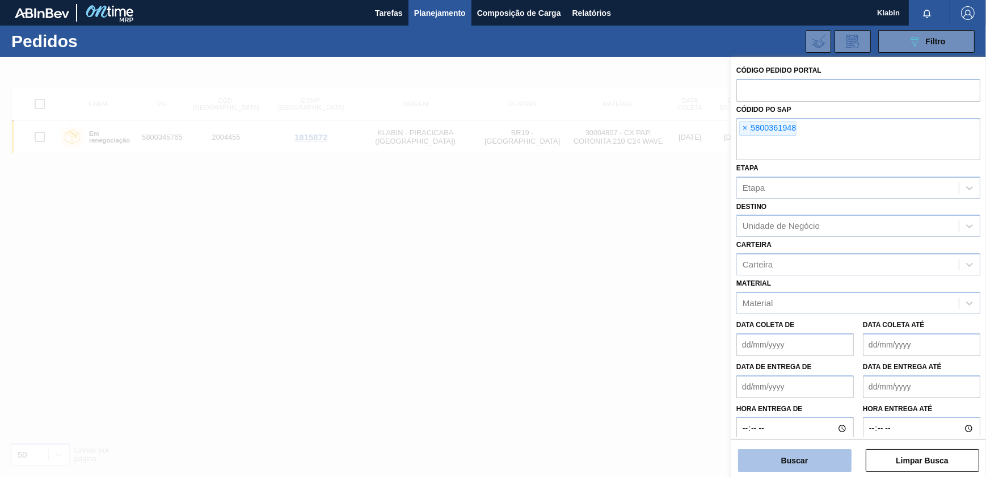
click at [801, 457] on button "Buscar" at bounding box center [794, 460] width 113 height 23
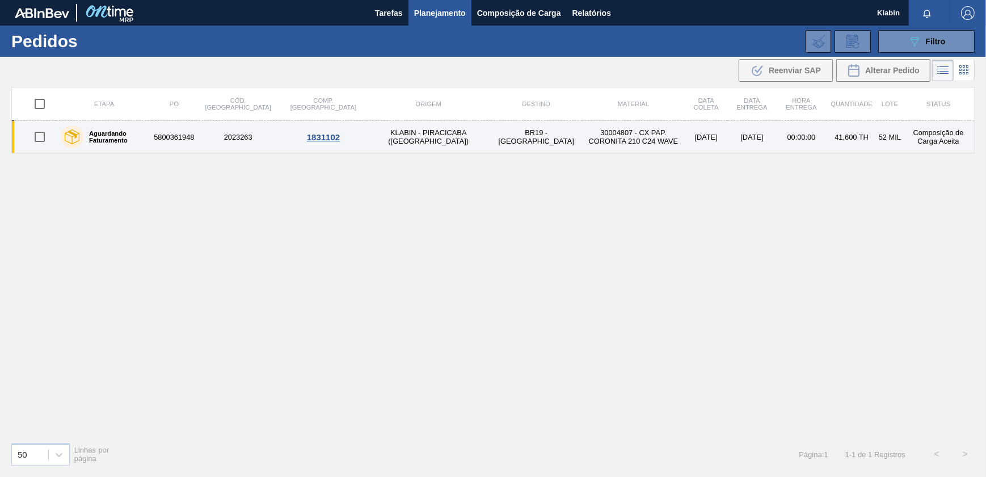
click at [491, 139] on td "BR19 - [GEOGRAPHIC_DATA]" at bounding box center [537, 137] width 92 height 32
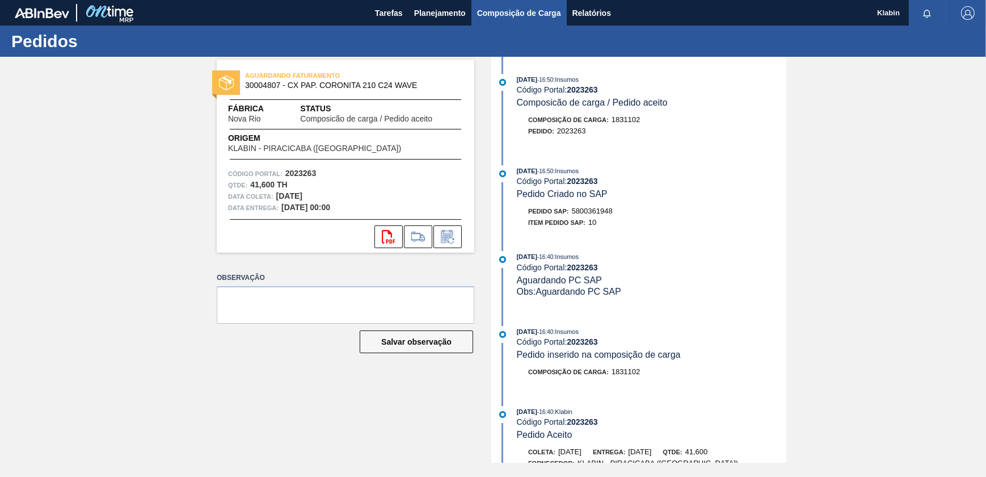
click at [472, 11] on button "Composição de Carga" at bounding box center [519, 13] width 95 height 26
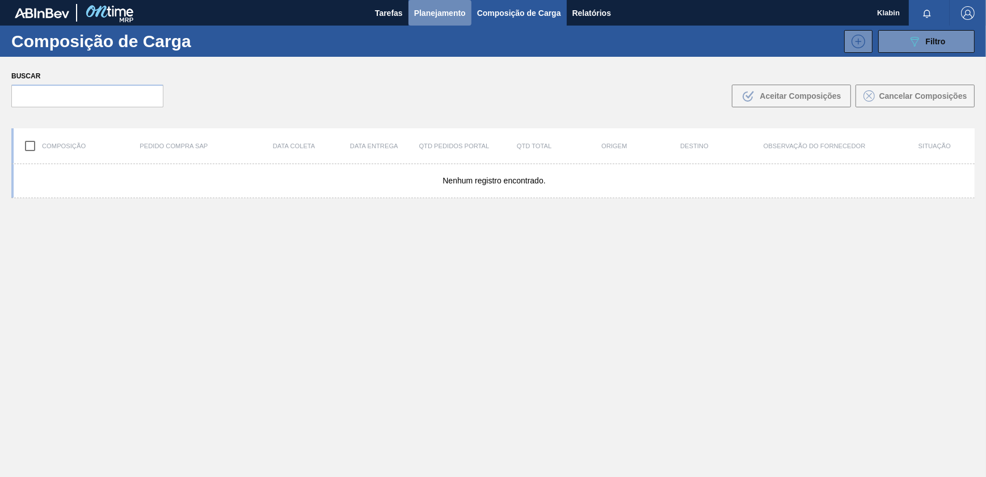
click at [445, 10] on span "Planejamento" at bounding box center [440, 13] width 52 height 14
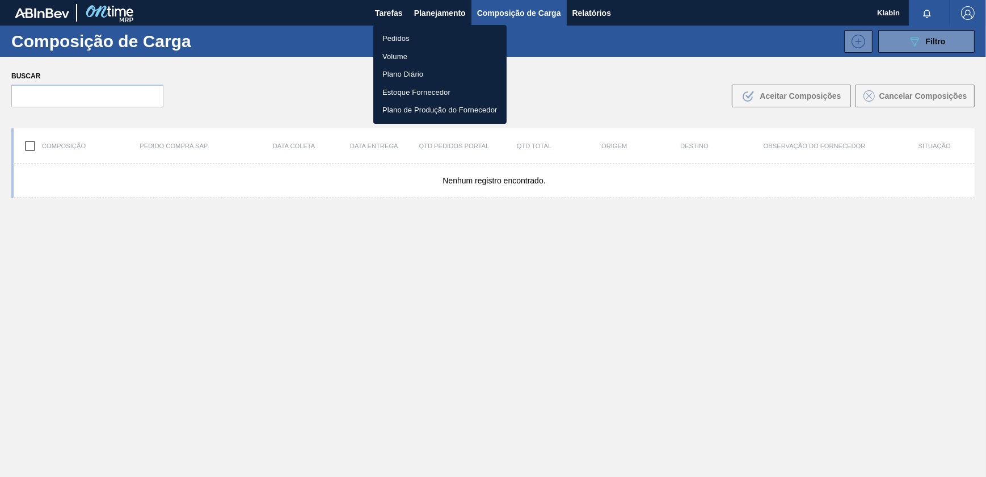
click at [387, 33] on li "Pedidos" at bounding box center [439, 39] width 133 height 18
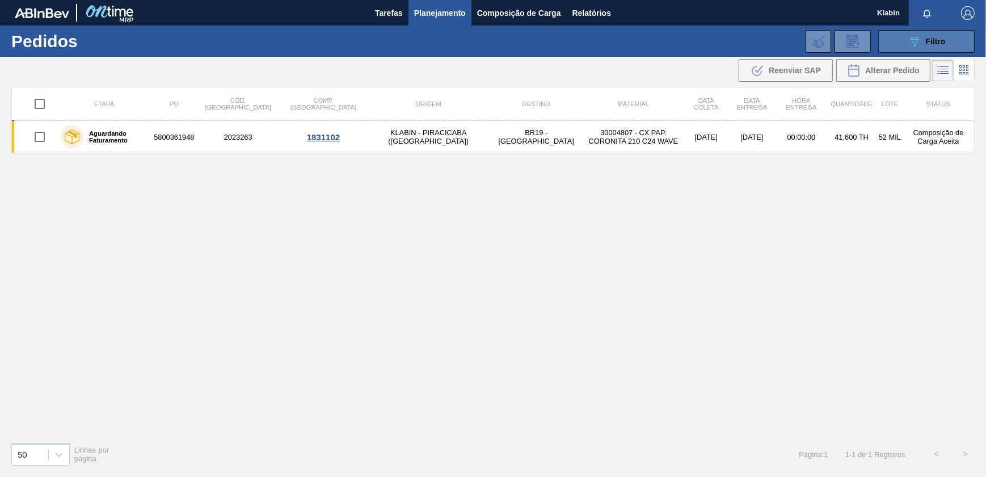
click at [947, 48] on button "089F7B8B-B2A5-4AFE-B5C0-19BA573D28AC Filtro" at bounding box center [926, 41] width 96 height 23
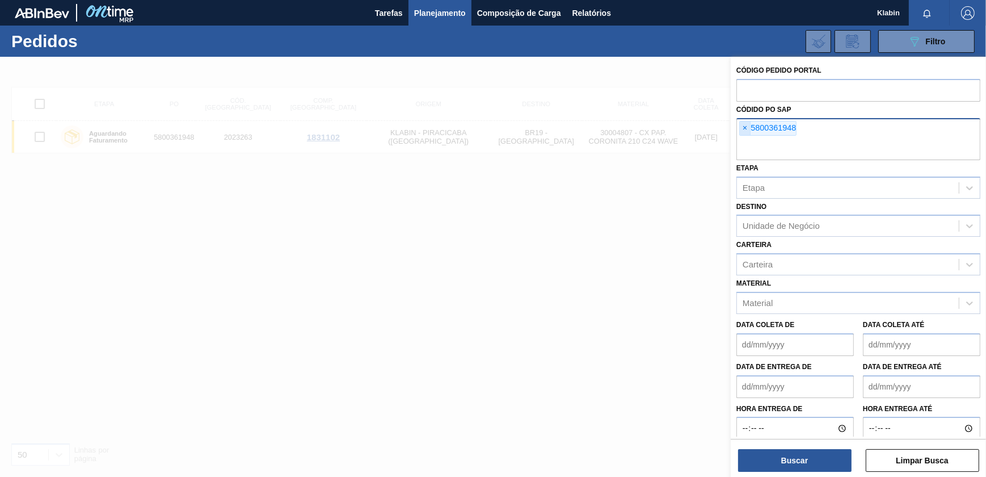
click at [746, 129] on span "×" at bounding box center [745, 128] width 11 height 14
paste input "5800361947"
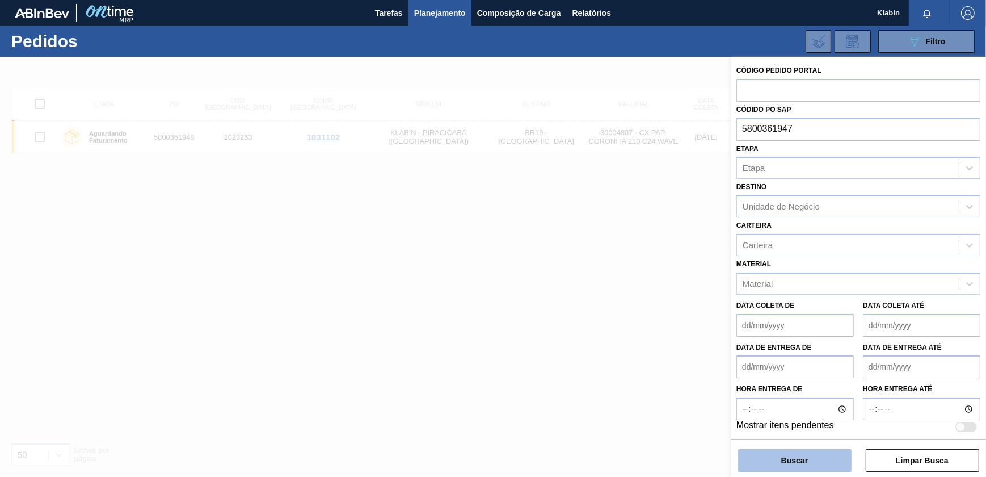
type input "5800361947"
click at [829, 464] on button "Buscar" at bounding box center [794, 460] width 113 height 23
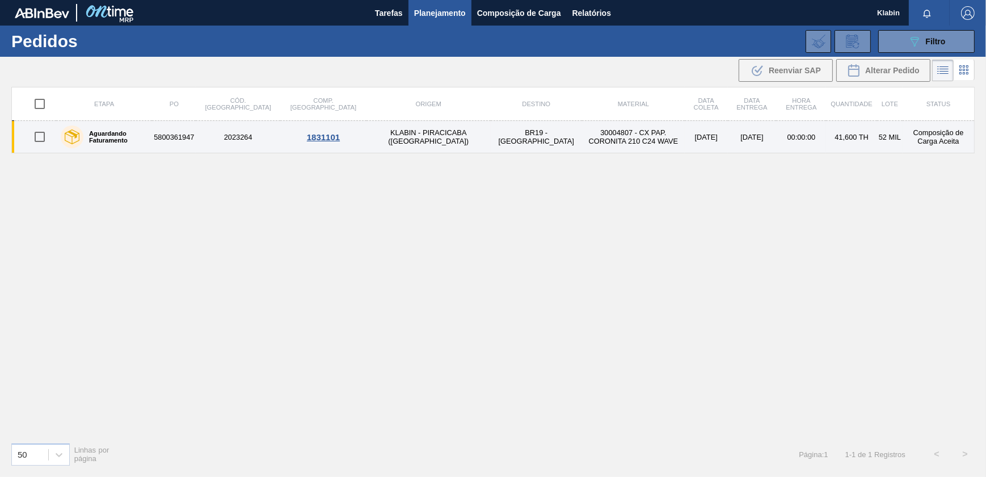
click at [582, 133] on td "30004807 - CX PAP. CORONITA 210 C24 WAVE" at bounding box center [633, 137] width 103 height 32
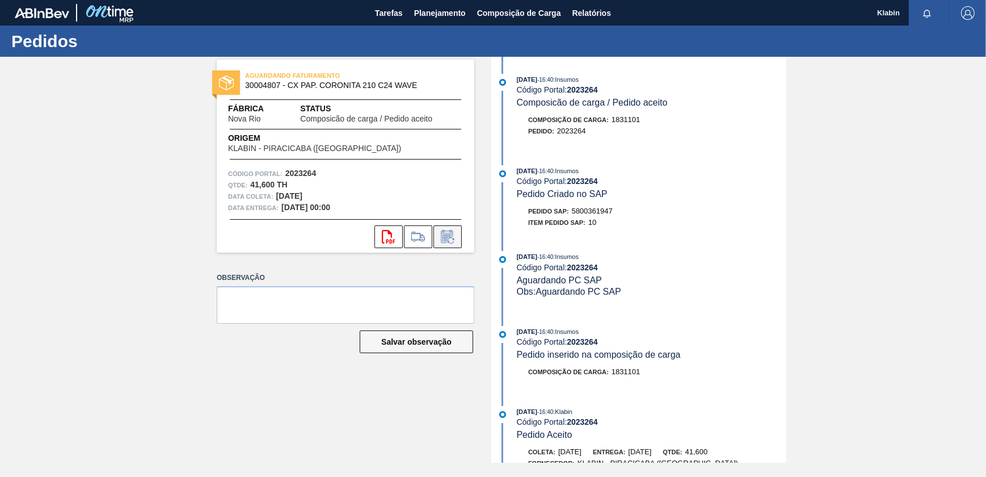
click at [448, 239] on icon at bounding box center [448, 237] width 18 height 14
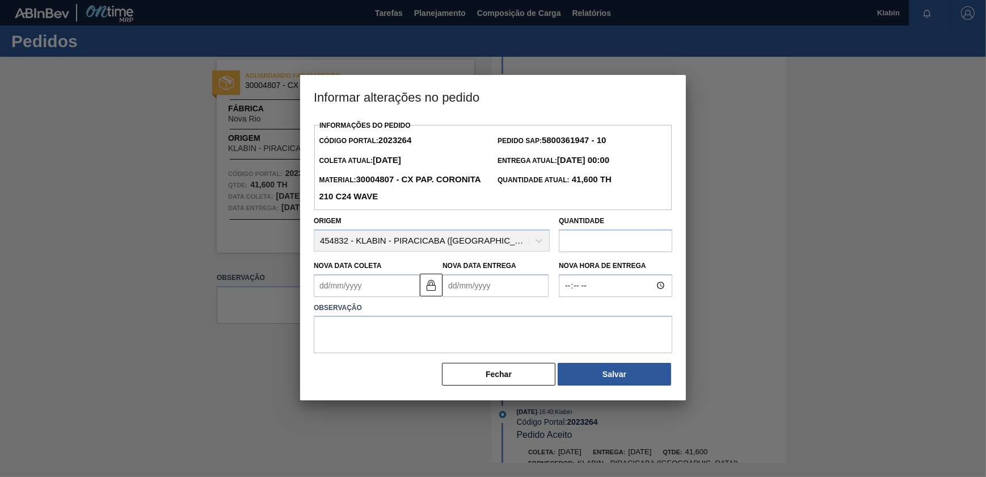
click at [479, 286] on Entrega2023264 "Nova Data Entrega" at bounding box center [496, 285] width 106 height 23
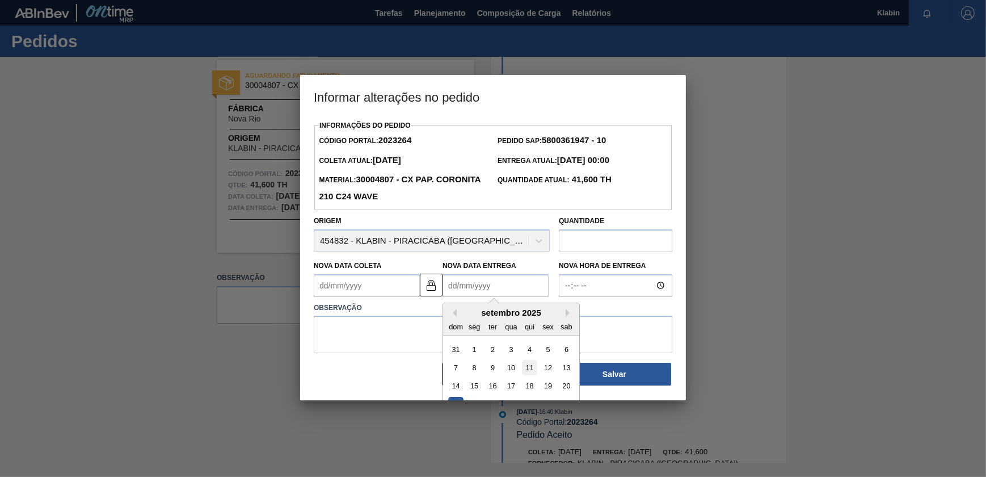
scroll to position [39, 0]
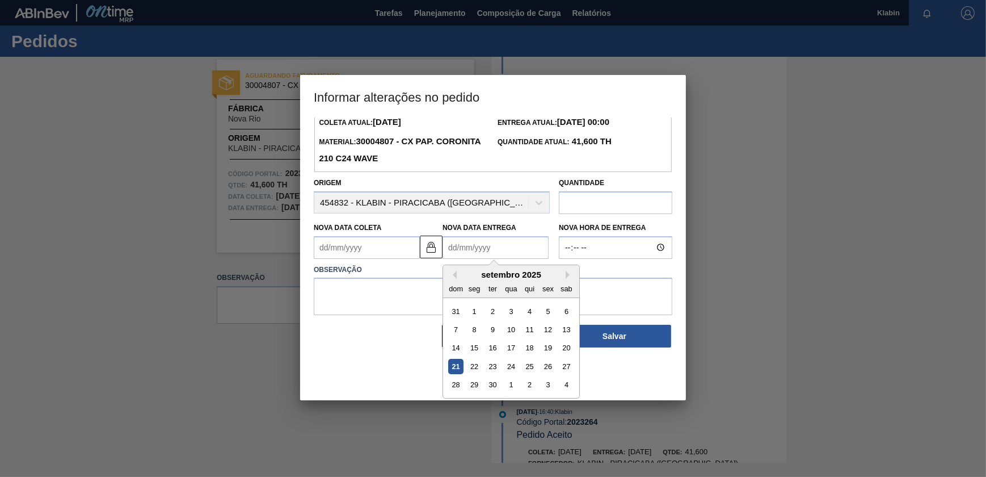
click at [566, 271] on div "setembro 2025" at bounding box center [511, 275] width 136 height 10
click at [567, 276] on button "Next Month" at bounding box center [570, 275] width 8 height 8
click at [489, 352] on div "14" at bounding box center [492, 347] width 15 height 15
type Coleta2023264 "12/10/2025"
type Entrega2023264 "14/10/2025"
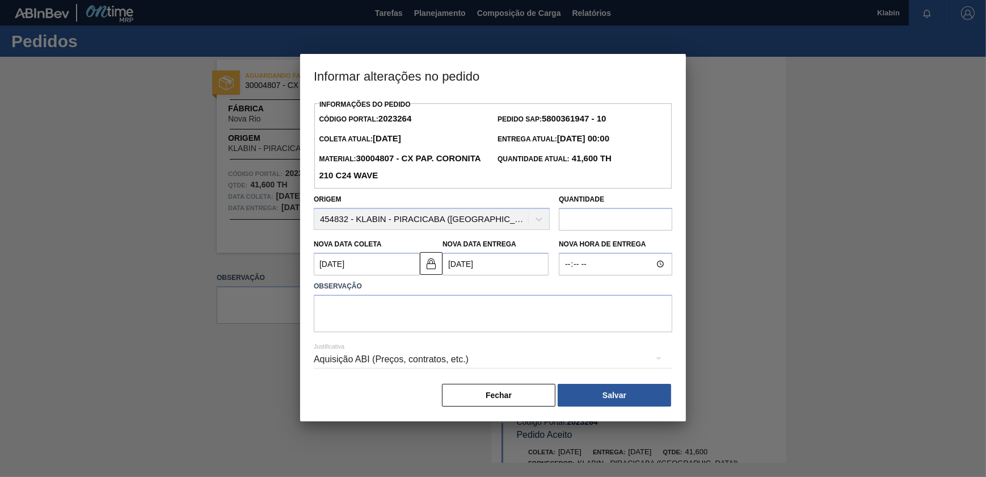
scroll to position [0, 0]
click at [566, 319] on textarea at bounding box center [493, 313] width 359 height 37
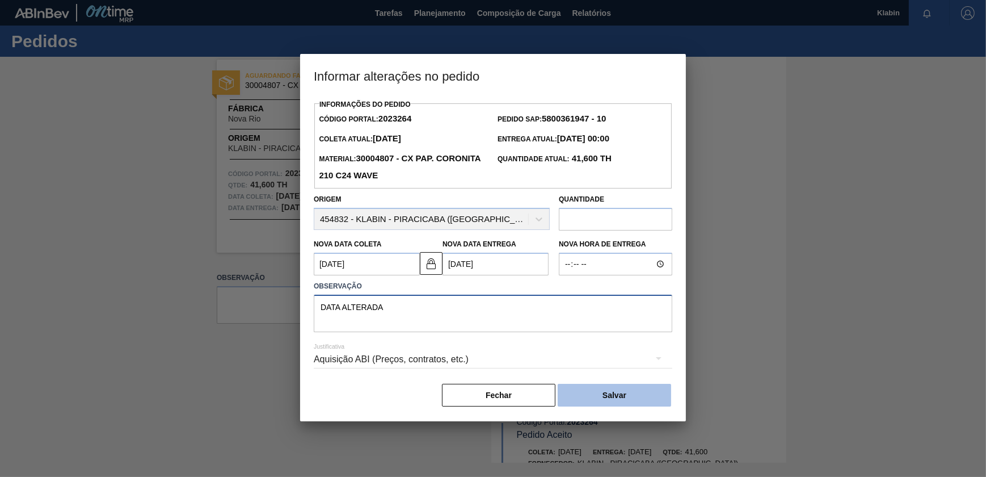
type textarea "DATA ALTERADA"
click at [616, 386] on button "Salvar" at bounding box center [614, 395] width 113 height 23
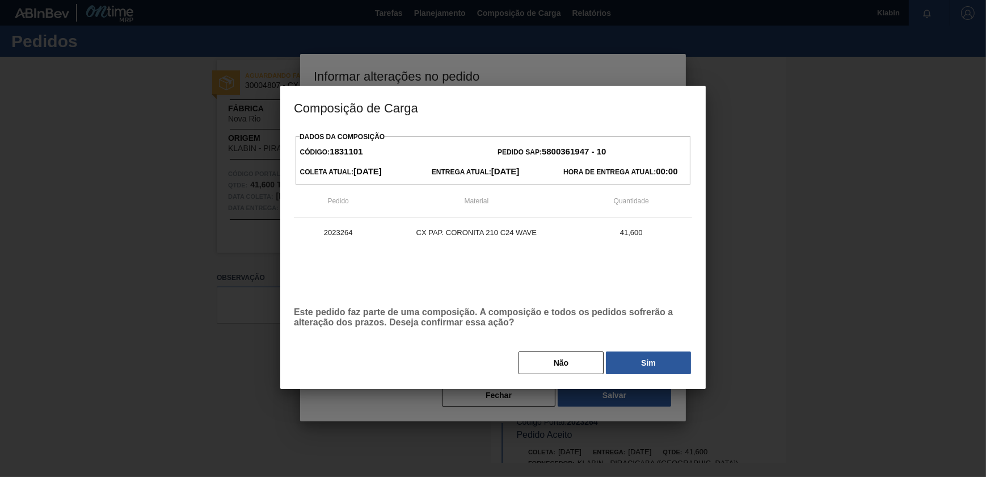
click at [651, 352] on div "Não Sim" at bounding box center [493, 362] width 398 height 25
click at [658, 363] on button "Sim" at bounding box center [648, 362] width 85 height 23
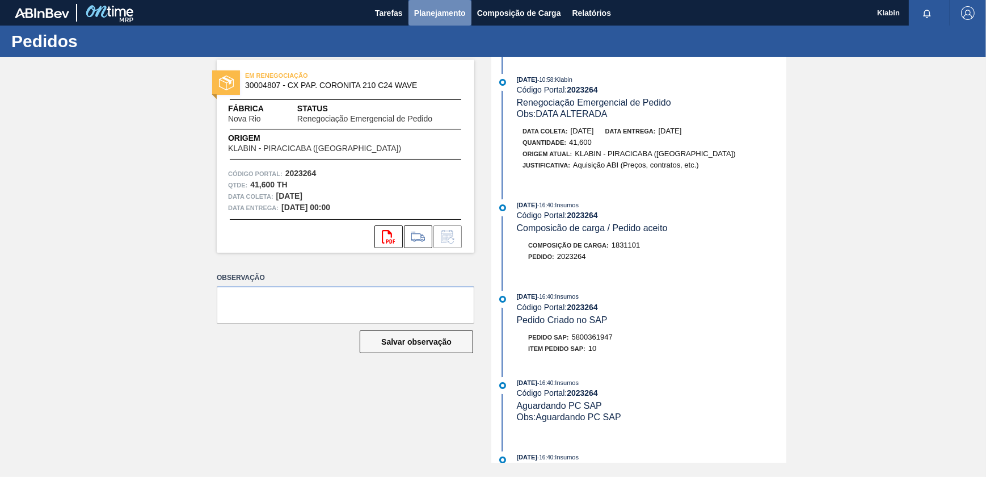
click at [422, 11] on span "Planejamento" at bounding box center [440, 13] width 52 height 14
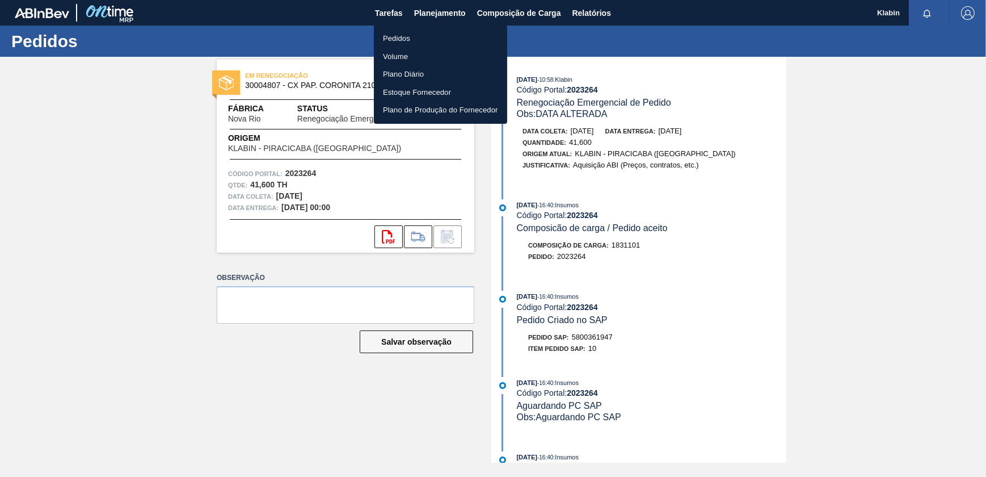
click at [431, 31] on li "Pedidos" at bounding box center [440, 39] width 133 height 18
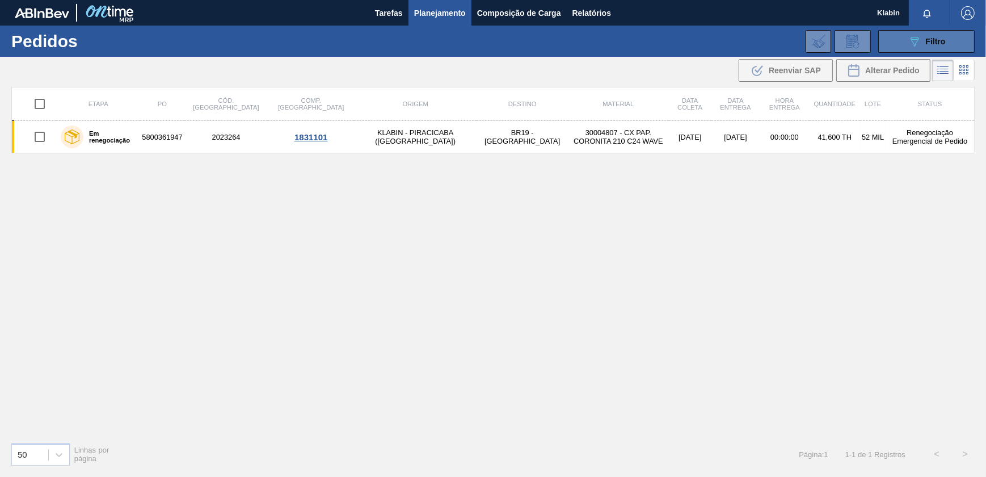
click at [911, 51] on button "089F7B8B-B2A5-4AFE-B5C0-19BA573D28AC Filtro" at bounding box center [926, 41] width 96 height 23
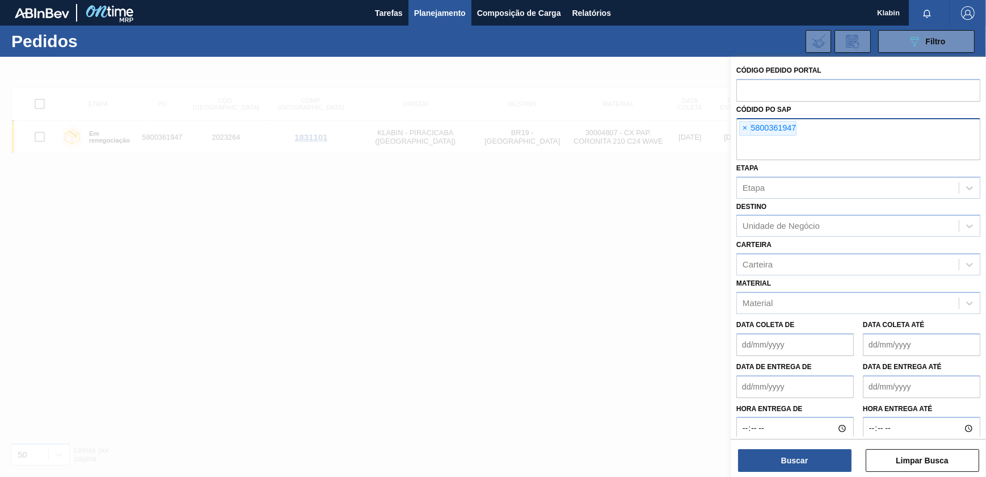
drag, startPoint x: 746, startPoint y: 122, endPoint x: 752, endPoint y: 136, distance: 15.0
click at [746, 124] on span "×" at bounding box center [745, 128] width 11 height 14
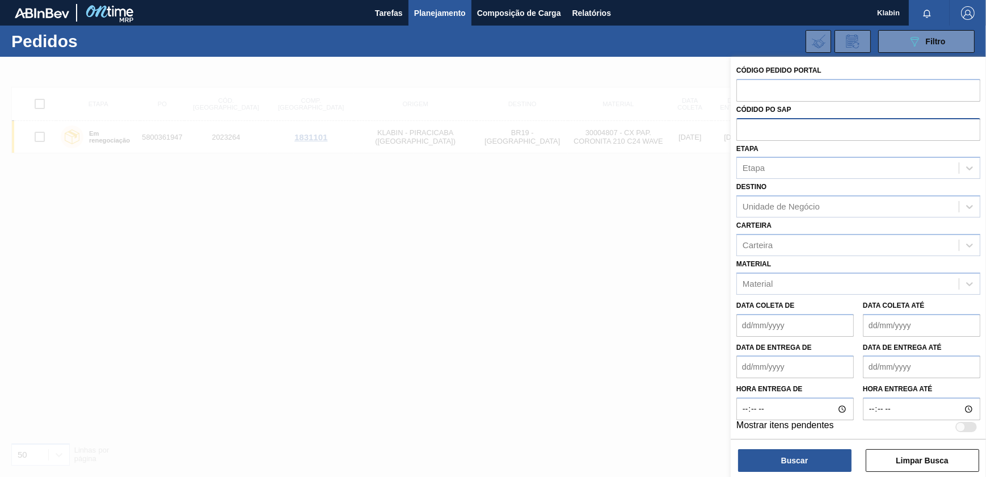
paste input "5800361950"
type input "5800361950"
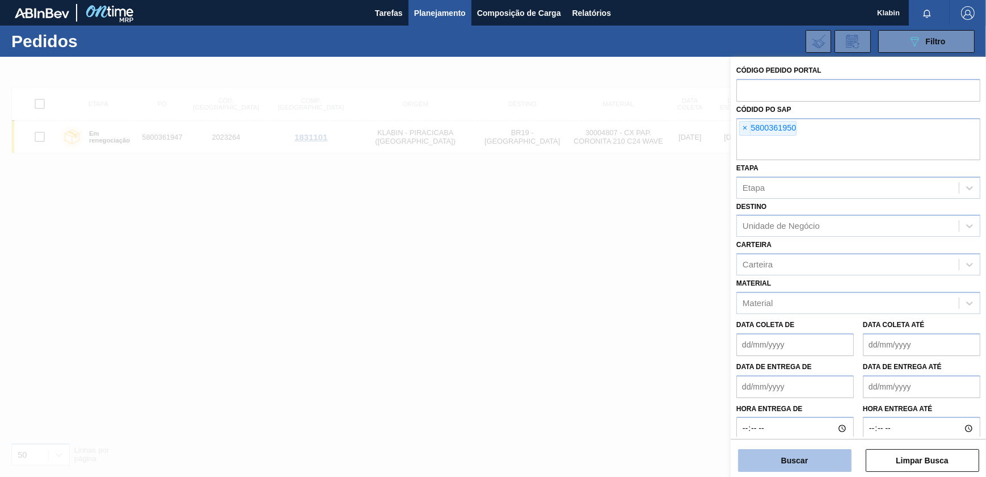
click at [809, 460] on button "Buscar" at bounding box center [794, 460] width 113 height 23
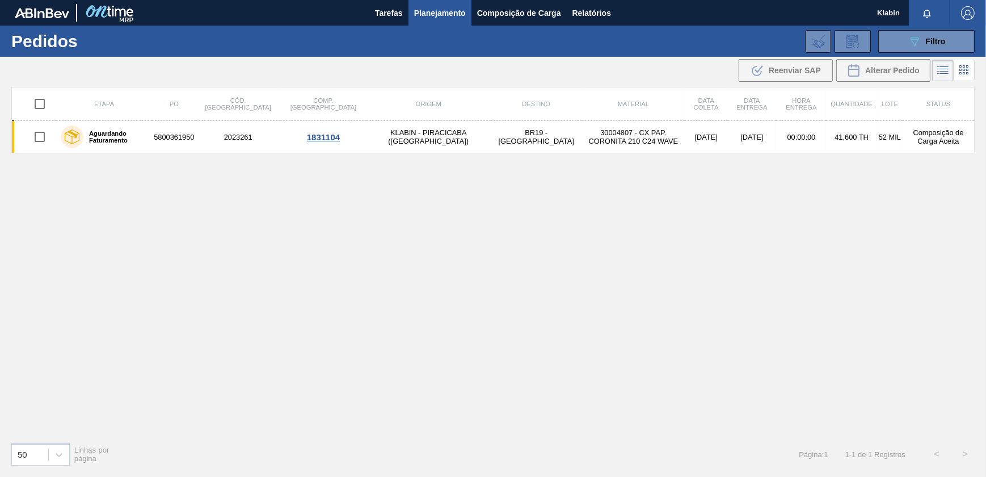
click at [582, 119] on th "Material" at bounding box center [633, 103] width 103 height 33
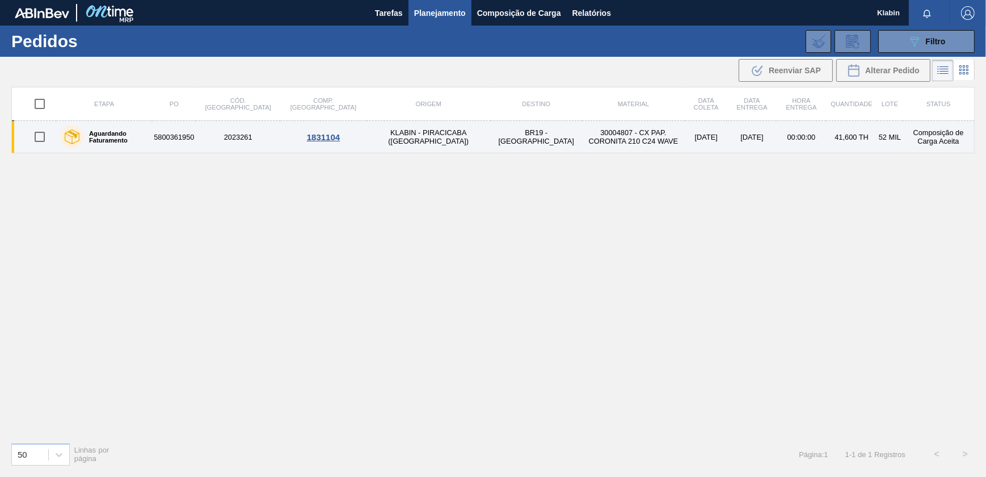
click at [582, 133] on td "30004807 - CX PAP. CORONITA 210 C24 WAVE" at bounding box center [633, 137] width 103 height 32
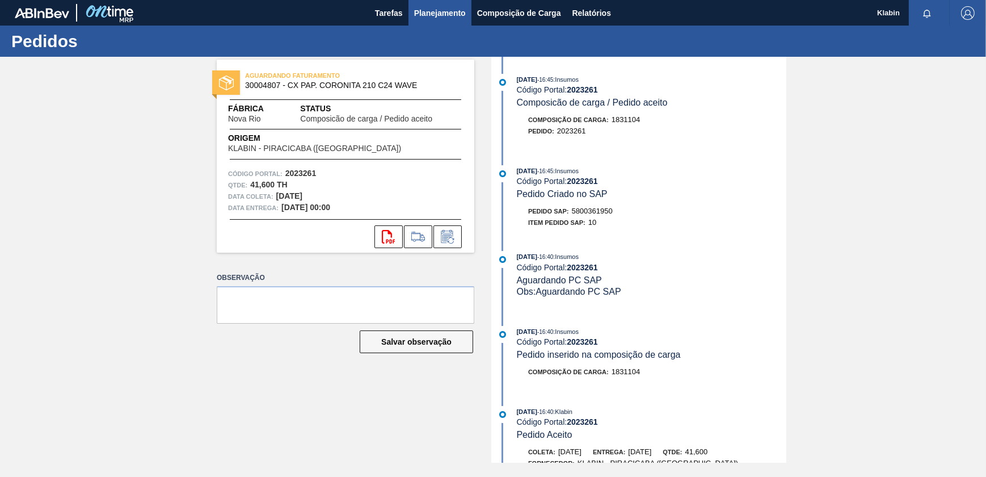
click at [459, 12] on span "Planejamento" at bounding box center [440, 13] width 52 height 14
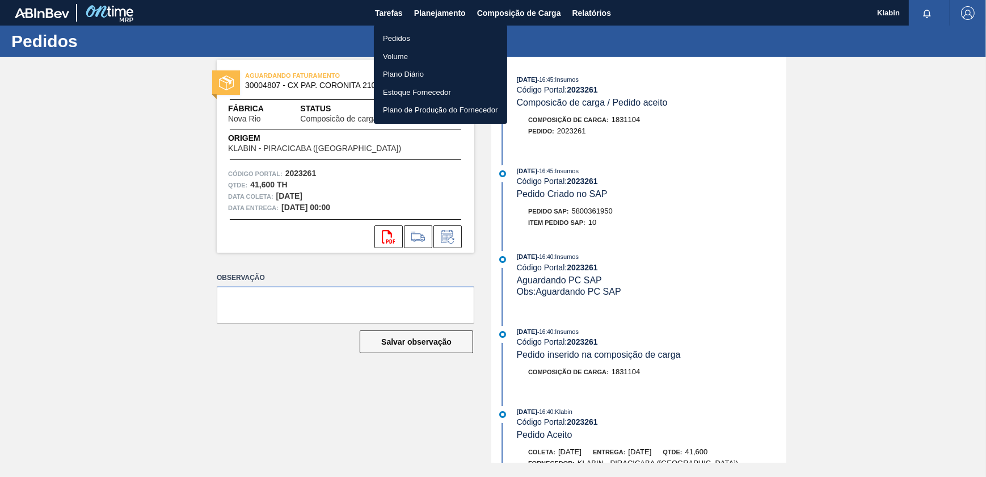
click at [415, 42] on li "Pedidos" at bounding box center [440, 39] width 133 height 18
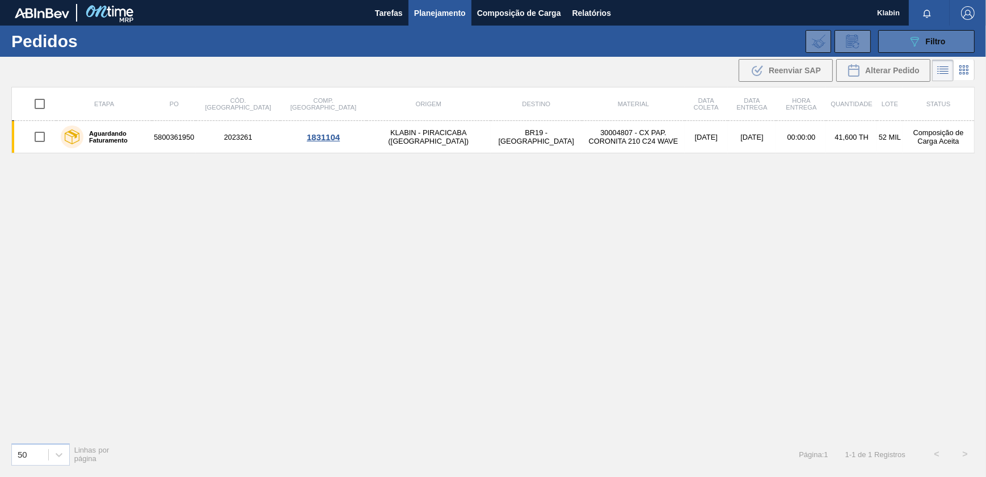
click at [909, 44] on icon "089F7B8B-B2A5-4AFE-B5C0-19BA573D28AC" at bounding box center [915, 42] width 14 height 14
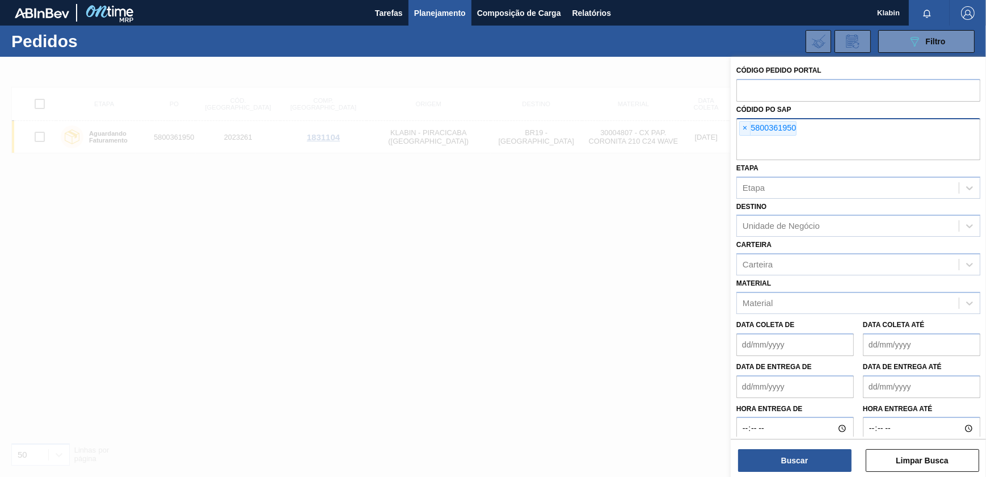
drag, startPoint x: 742, startPoint y: 125, endPoint x: 747, endPoint y: 128, distance: 6.6
click at [743, 125] on span "×" at bounding box center [745, 128] width 11 height 14
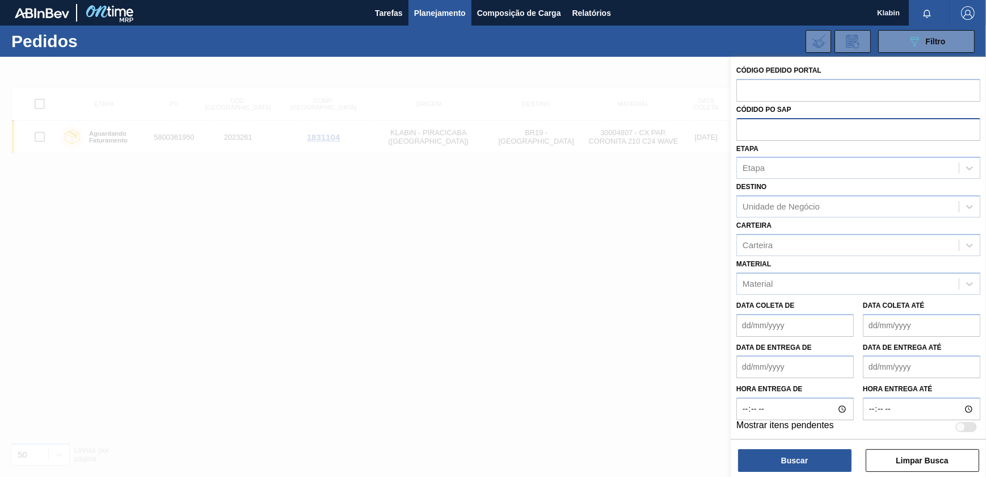
paste input "5800361949"
type input "5800361949"
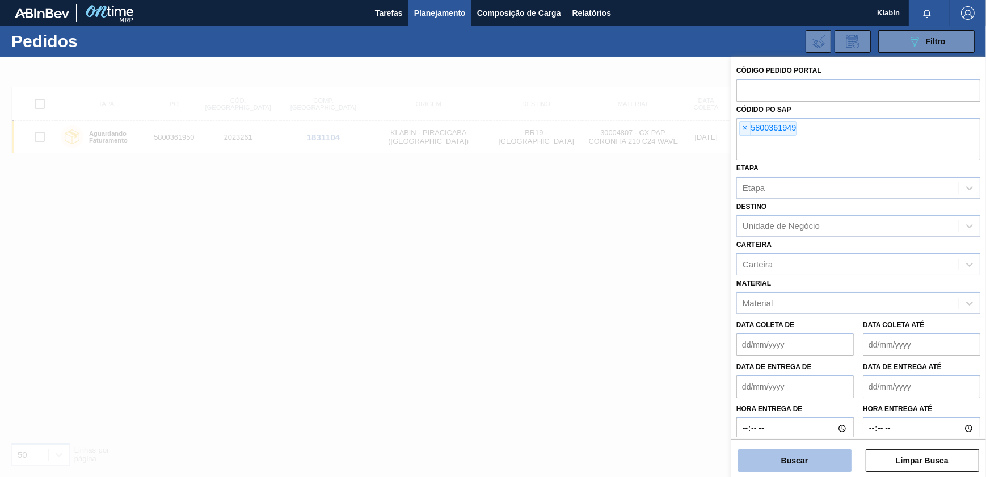
click at [827, 459] on button "Buscar" at bounding box center [794, 460] width 113 height 23
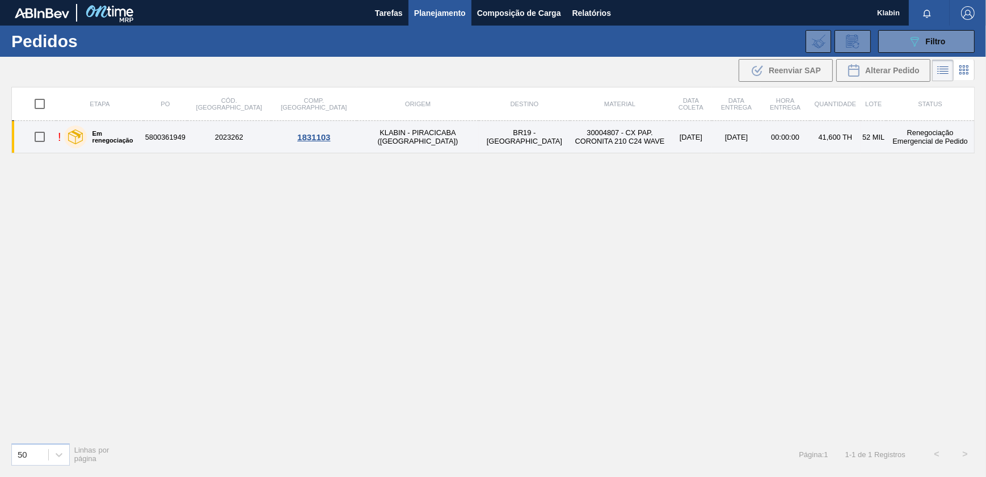
click at [570, 140] on td "30004807 - CX PAP. CORONITA 210 C24 WAVE" at bounding box center [620, 137] width 100 height 32
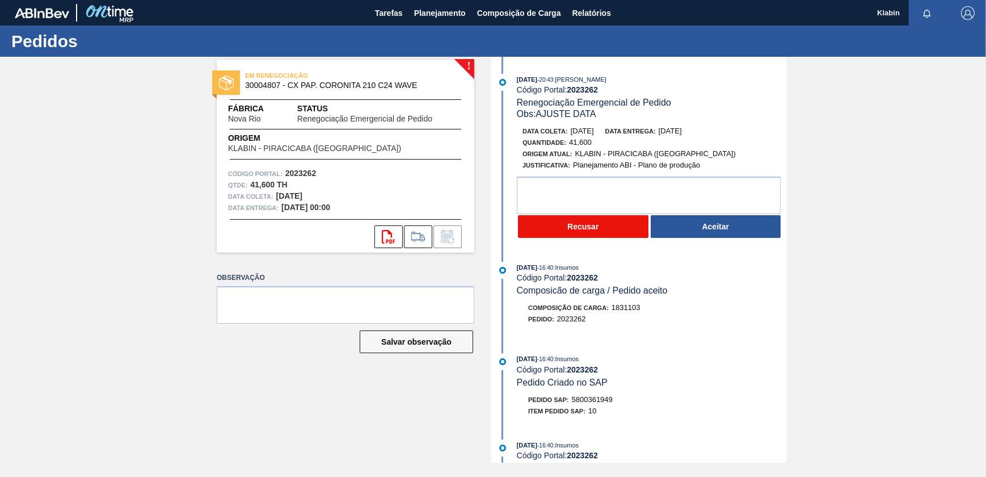
click at [574, 219] on button "Recusar" at bounding box center [583, 226] width 131 height 23
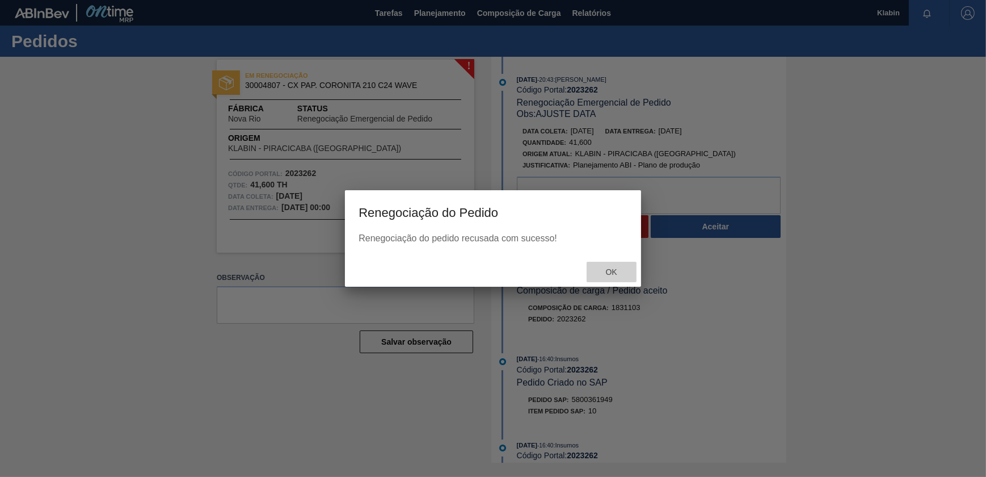
click at [604, 273] on span "Ok" at bounding box center [612, 271] width 30 height 9
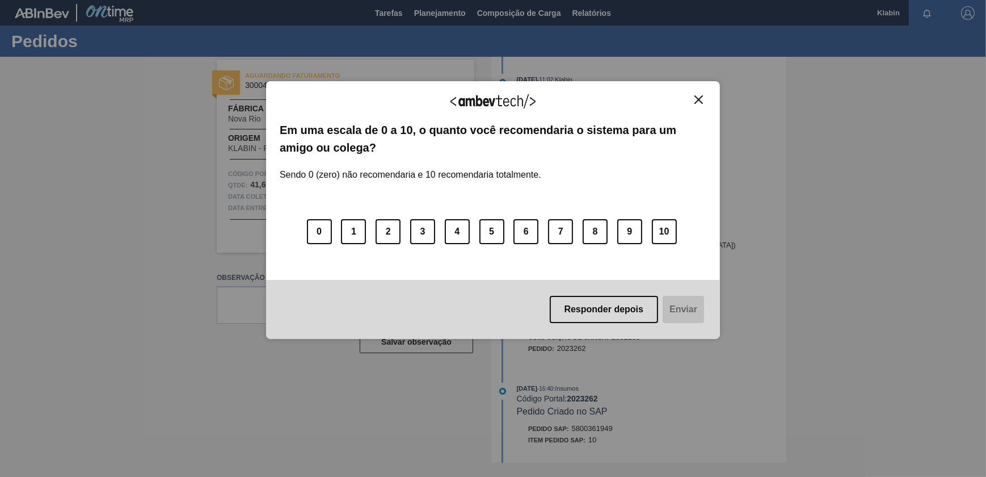
click at [703, 96] on img "Close" at bounding box center [699, 99] width 9 height 9
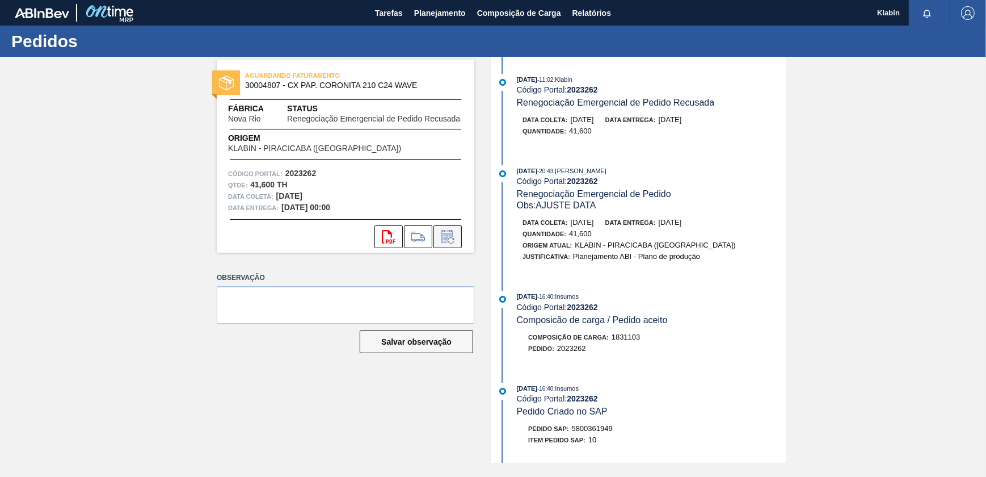
click at [446, 235] on icon at bounding box center [448, 237] width 18 height 14
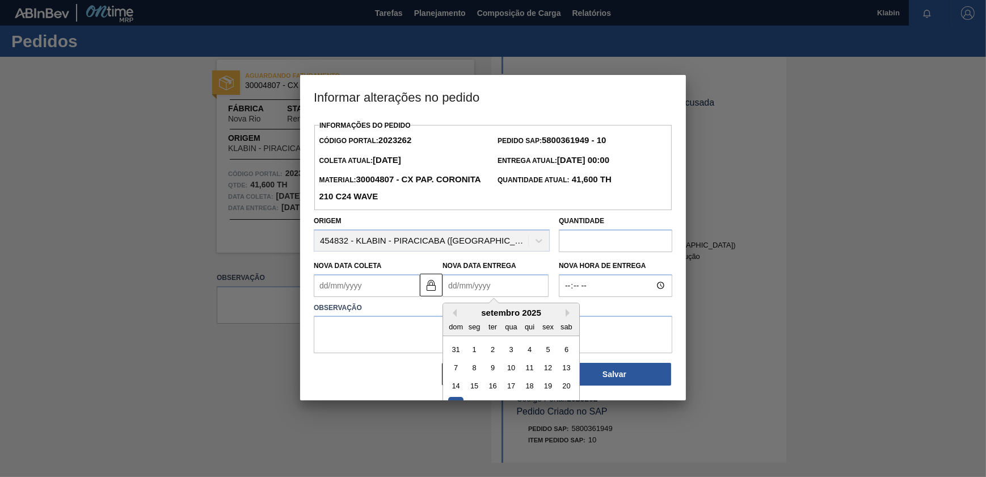
click at [489, 287] on Entrega2023262 "Nova Data Entrega" at bounding box center [496, 285] width 106 height 23
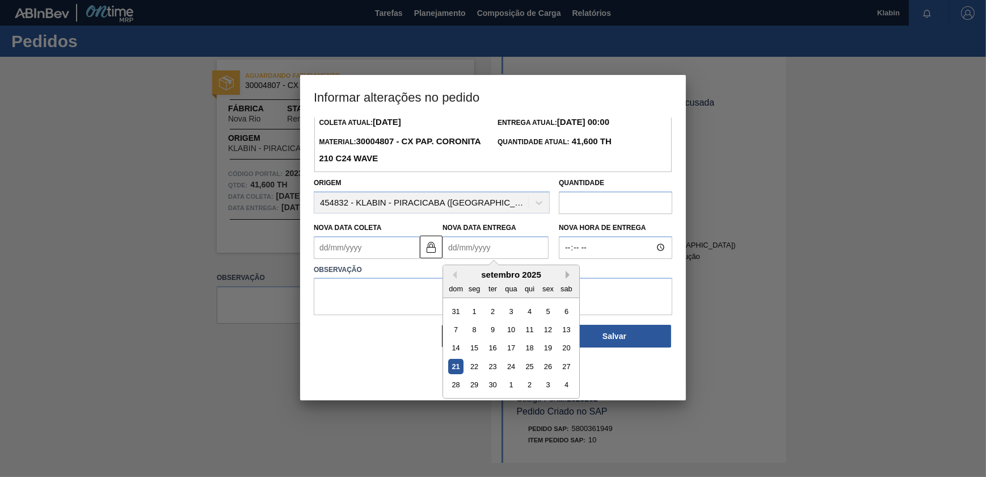
click at [570, 276] on button "Next Month" at bounding box center [570, 275] width 8 height 8
click at [527, 344] on div "16" at bounding box center [529, 347] width 15 height 15
type Coleta2023262 "14/10/2025"
type Entrega2023262 "16/10/2025"
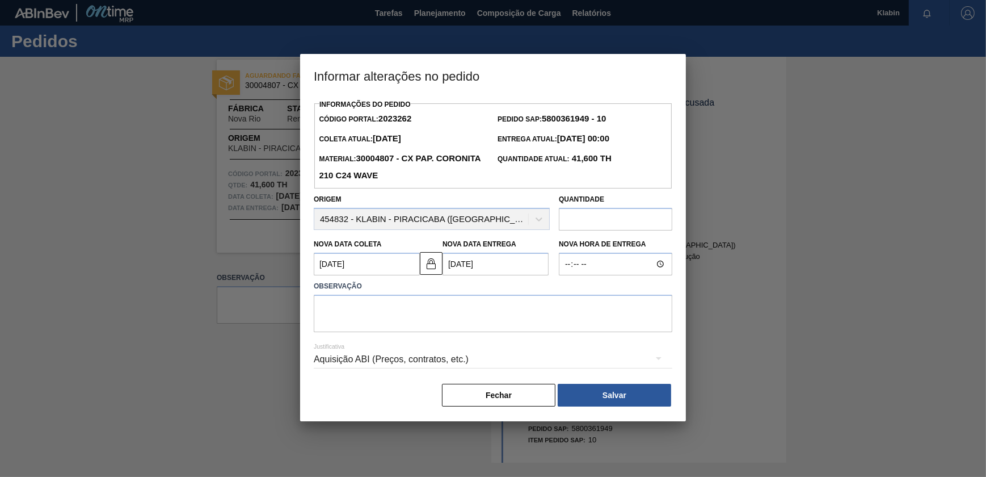
scroll to position [0, 0]
click at [621, 402] on button "Salvar" at bounding box center [614, 395] width 113 height 23
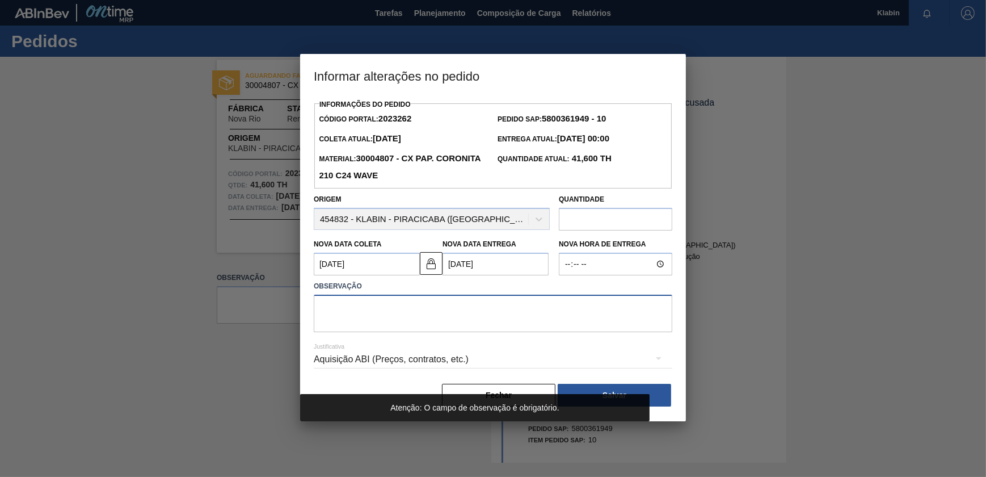
click at [512, 297] on textarea at bounding box center [493, 313] width 359 height 37
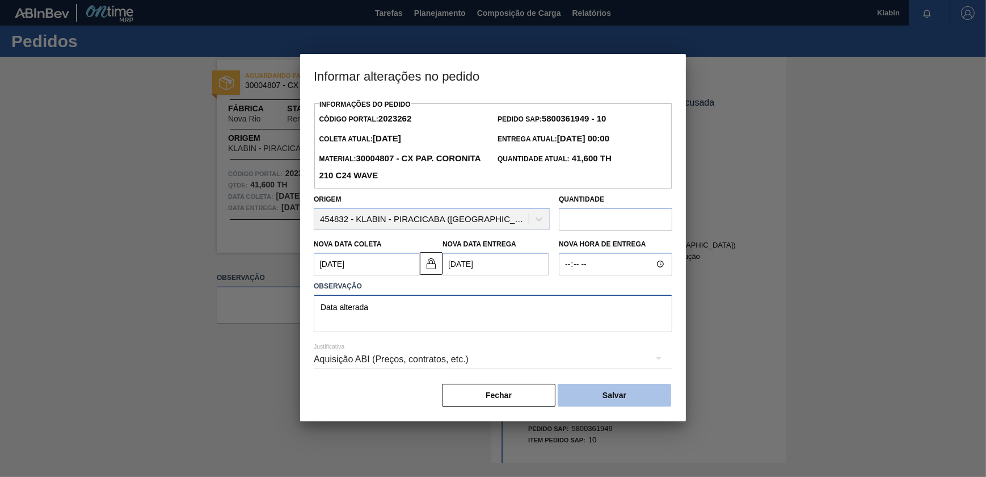
type textarea "Data alterada"
click at [624, 396] on button "Salvar" at bounding box center [614, 395] width 113 height 23
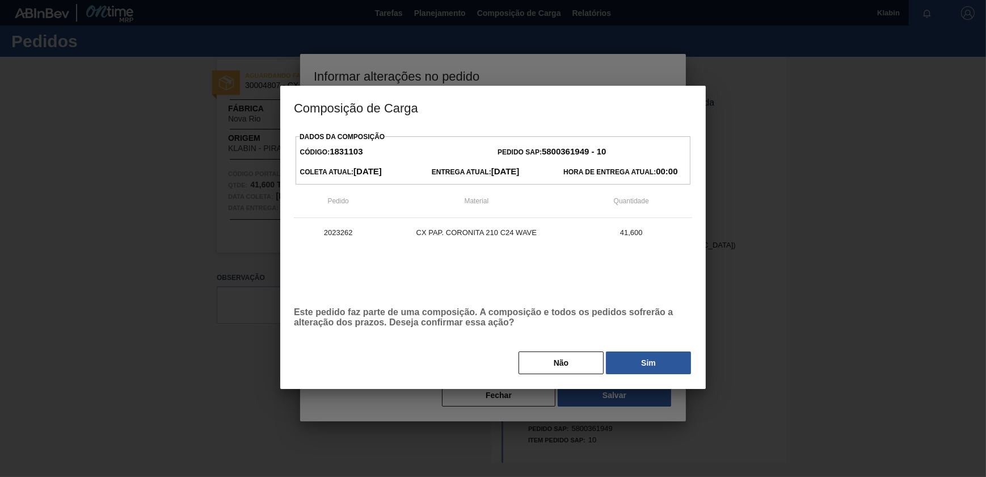
click at [642, 350] on div "Dados da Composição Código: 1831103 Pedido SAP: 5800361949 - 10 Coleta Atual: 1…" at bounding box center [493, 252] width 398 height 246
click at [649, 363] on button "Sim" at bounding box center [648, 362] width 85 height 23
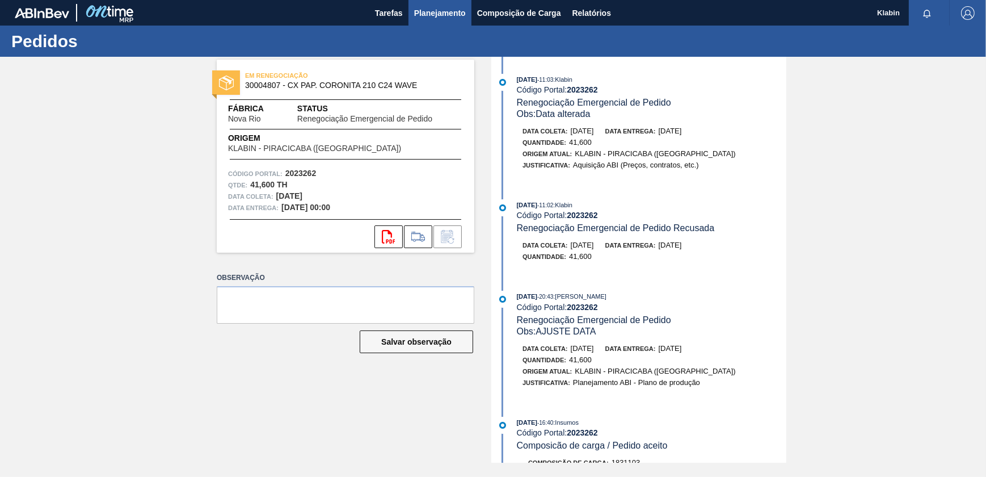
click at [442, 6] on span "Planejamento" at bounding box center [440, 13] width 52 height 14
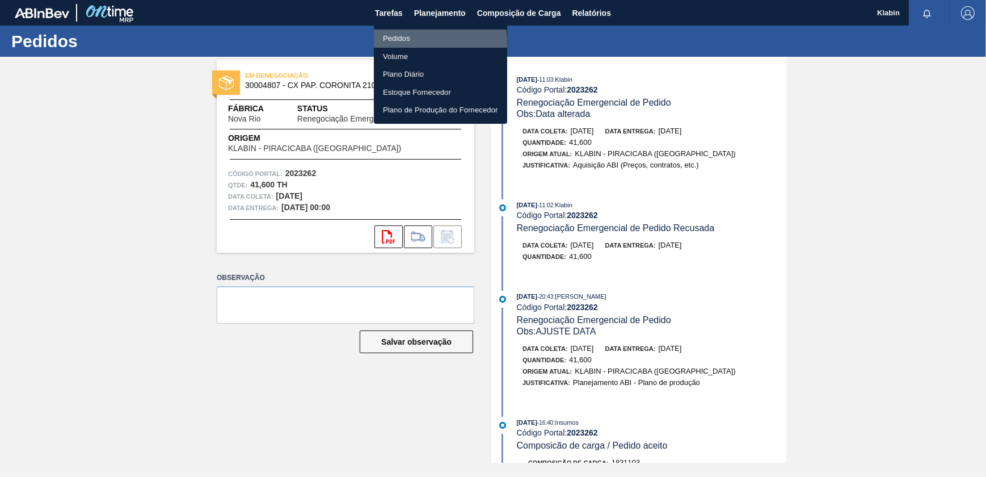
click at [385, 44] on li "Pedidos" at bounding box center [440, 39] width 133 height 18
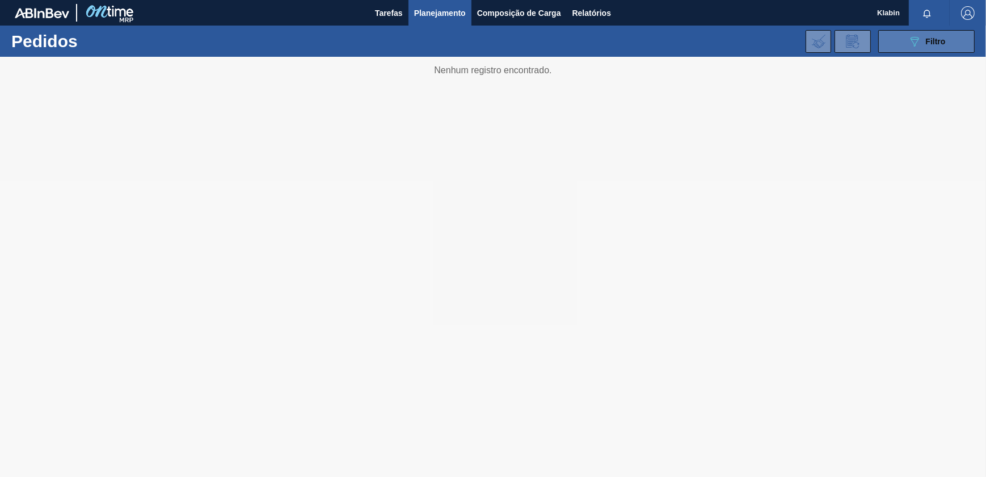
click at [909, 45] on icon "089F7B8B-B2A5-4AFE-B5C0-19BA573D28AC" at bounding box center [915, 42] width 14 height 14
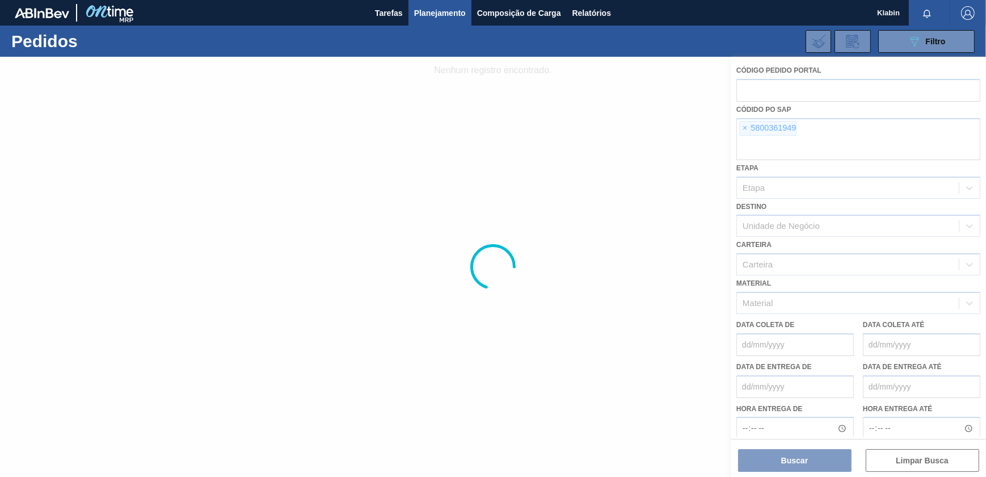
click at [743, 124] on div at bounding box center [493, 267] width 986 height 420
click at [742, 128] on div at bounding box center [493, 267] width 986 height 420
click at [743, 128] on div at bounding box center [493, 267] width 986 height 420
click at [743, 129] on div at bounding box center [493, 267] width 986 height 420
click at [805, 146] on div at bounding box center [493, 267] width 986 height 420
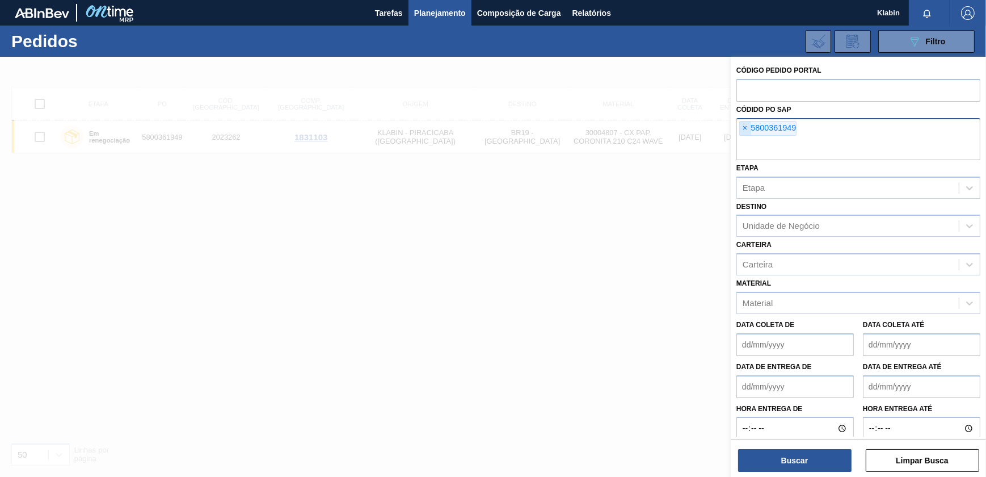
click at [746, 127] on span "×" at bounding box center [745, 128] width 11 height 14
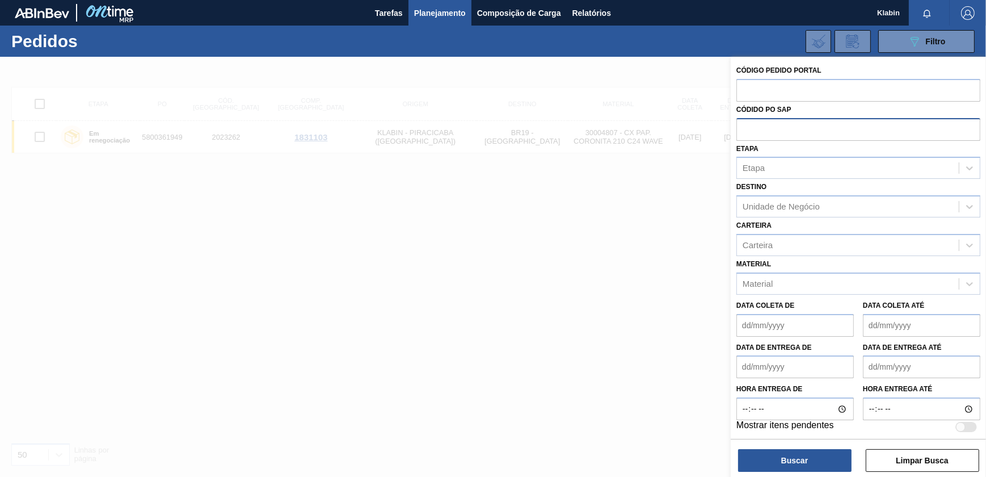
paste input "791087401"
type input "791087401"
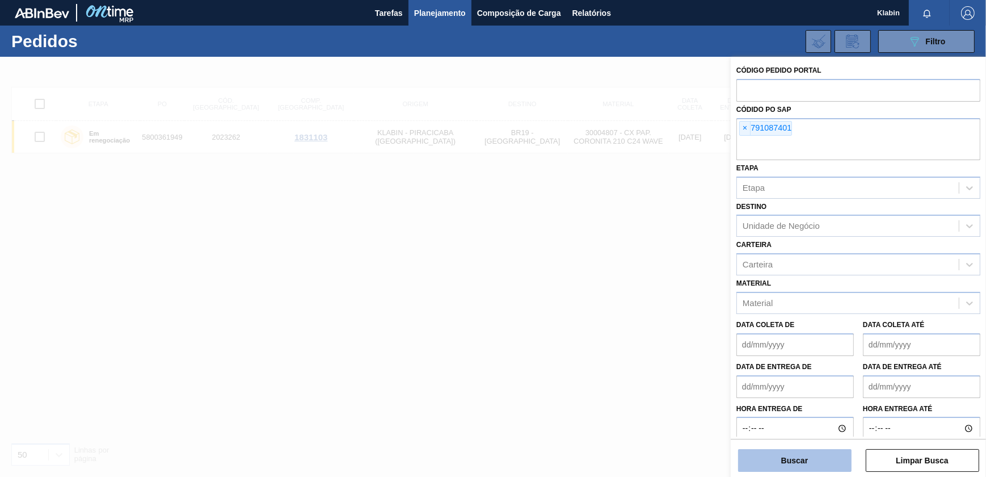
click at [780, 454] on button "Buscar" at bounding box center [794, 460] width 113 height 23
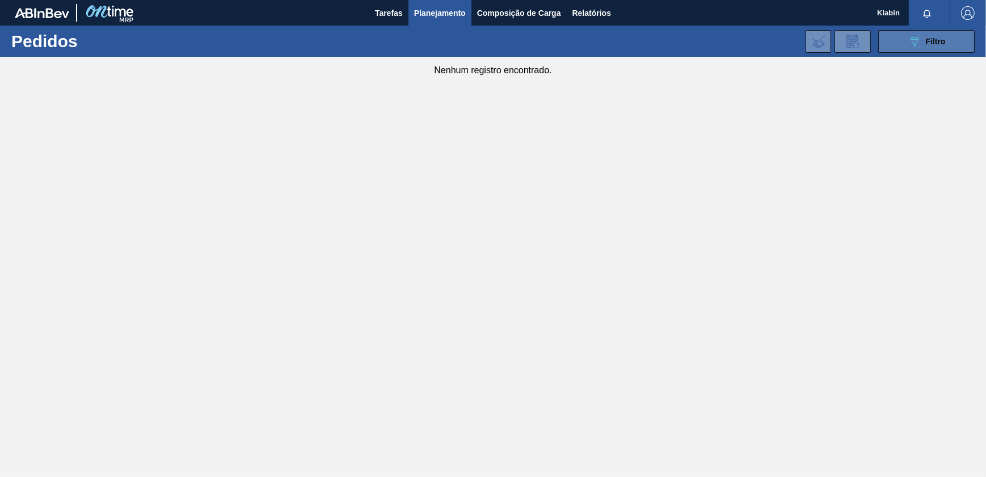
click at [918, 42] on icon "089F7B8B-B2A5-4AFE-B5C0-19BA573D28AC" at bounding box center [915, 42] width 14 height 14
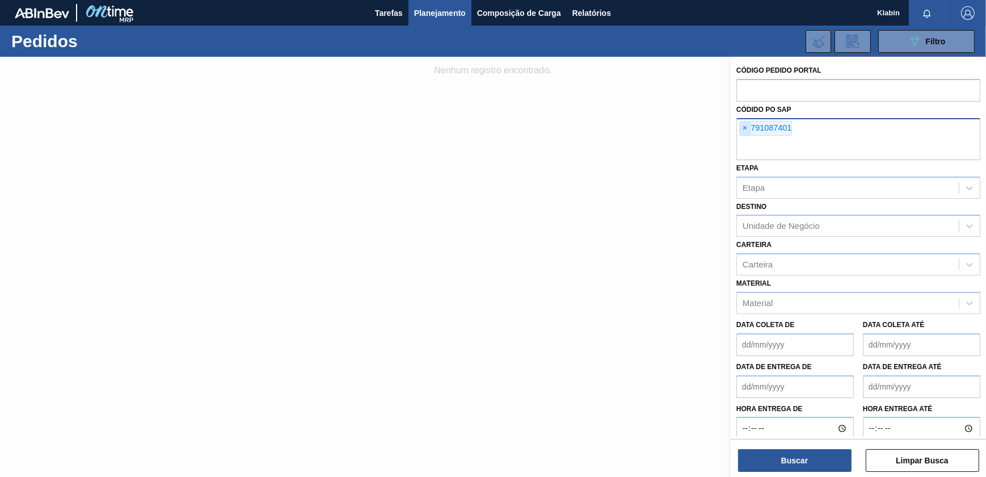
click at [743, 125] on span "×" at bounding box center [745, 128] width 11 height 14
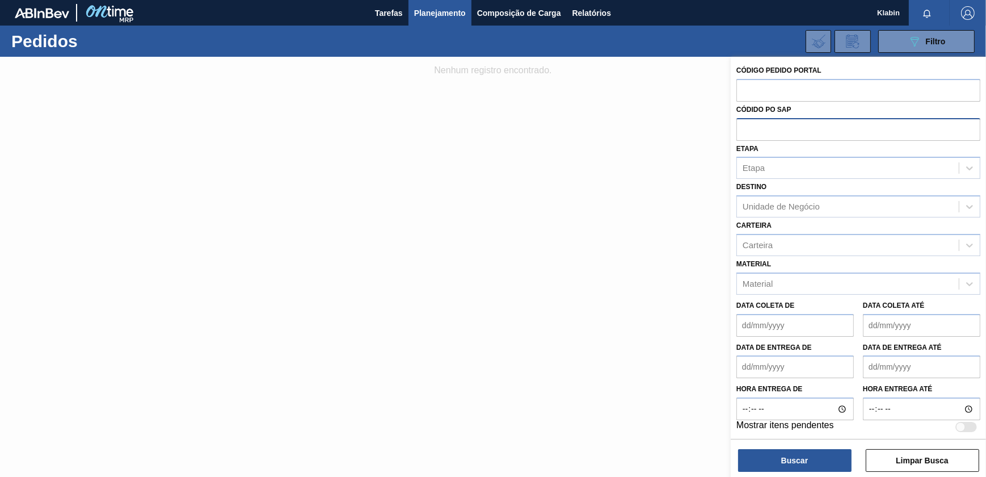
paste input "5800361951"
type input "5800361951"
click at [806, 460] on button "Buscar" at bounding box center [794, 460] width 113 height 23
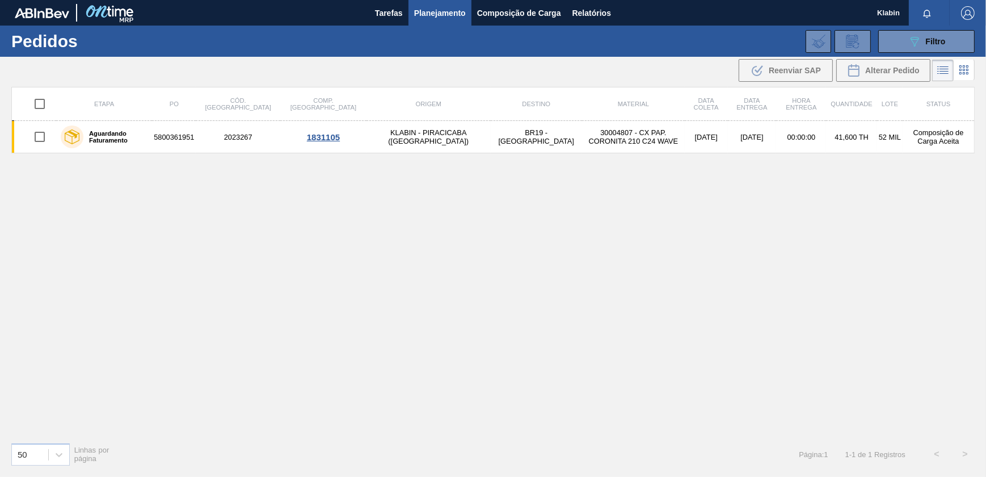
click at [438, 154] on div "Etapa PO Cód. Pedido Comp. Carga Origem Destino Material Data coleta Data entre…" at bounding box center [493, 260] width 964 height 346
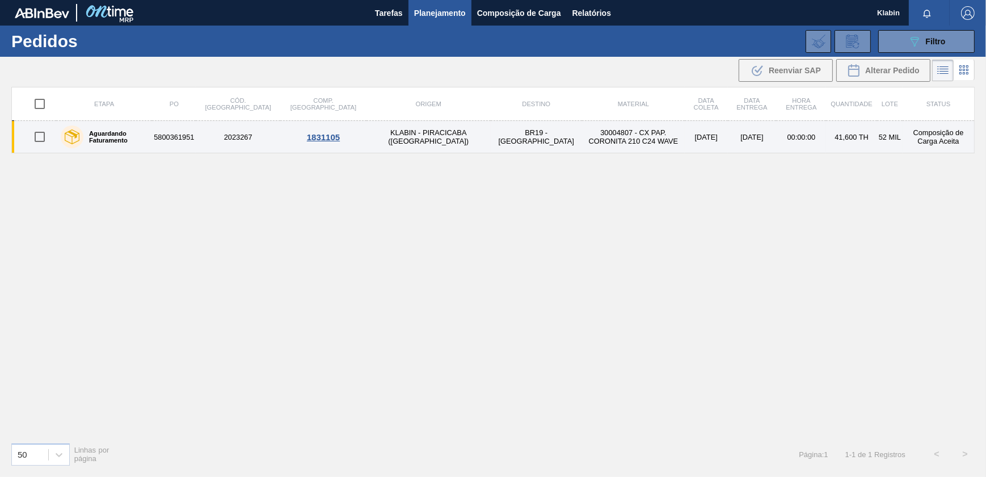
click at [491, 138] on td "BR19 - [GEOGRAPHIC_DATA]" at bounding box center [537, 137] width 92 height 32
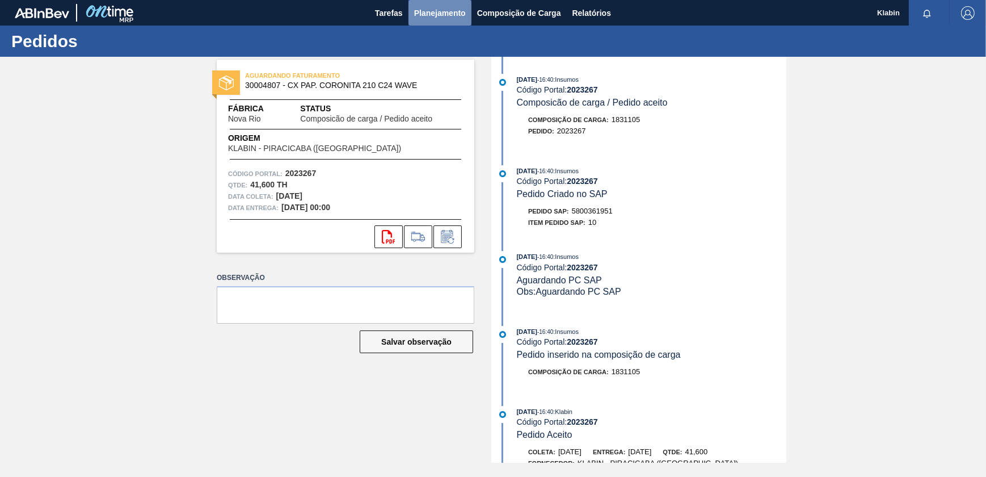
click at [440, 18] on span "Planejamento" at bounding box center [440, 13] width 52 height 14
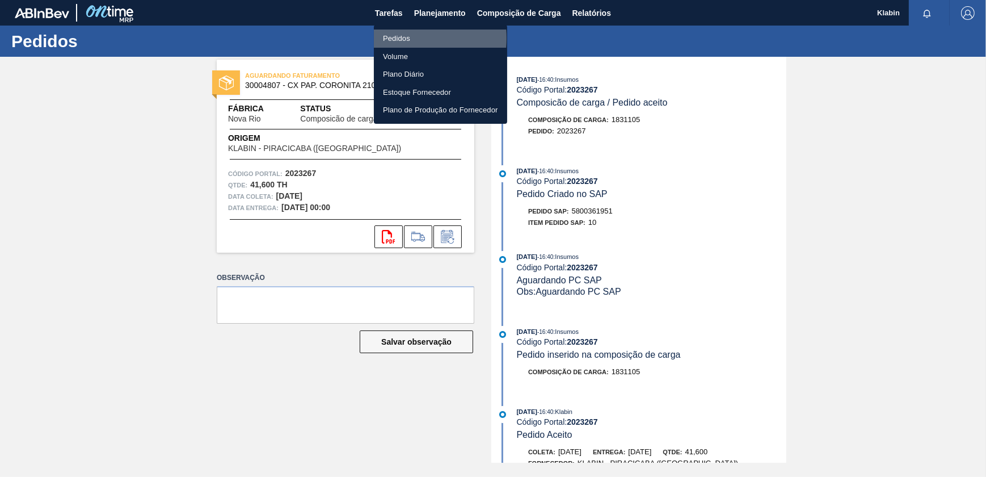
click at [398, 38] on li "Pedidos" at bounding box center [440, 39] width 133 height 18
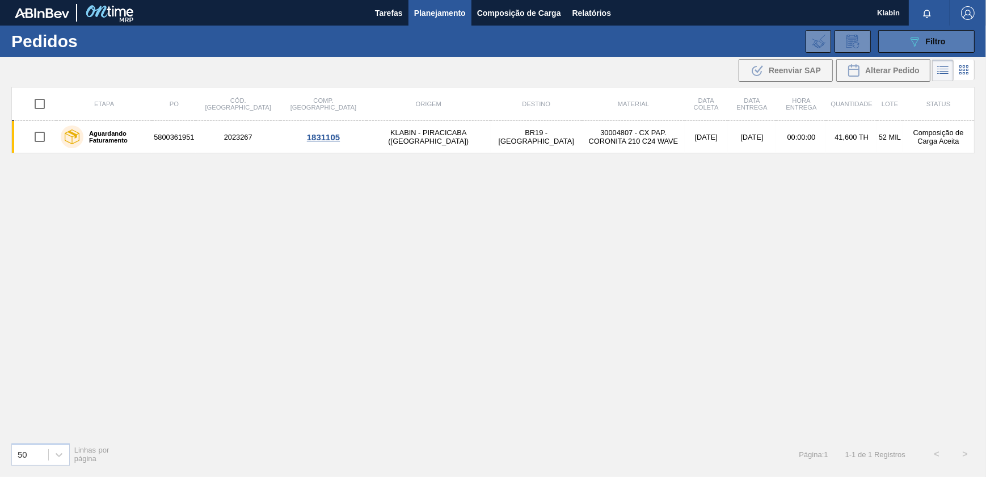
click at [925, 45] on div "089F7B8B-B2A5-4AFE-B5C0-19BA573D28AC Filtro" at bounding box center [927, 42] width 38 height 14
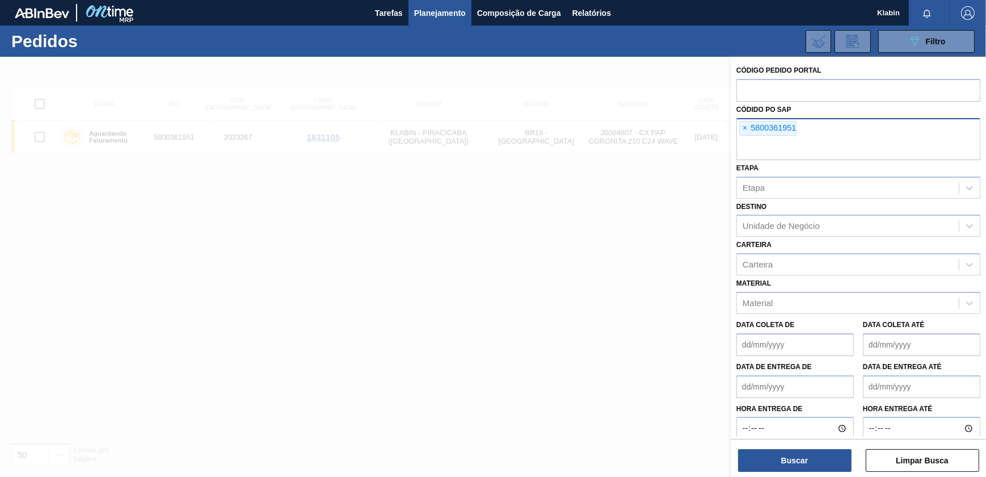
drag, startPoint x: 747, startPoint y: 124, endPoint x: 751, endPoint y: 137, distance: 13.5
click at [747, 128] on span "×" at bounding box center [745, 128] width 11 height 14
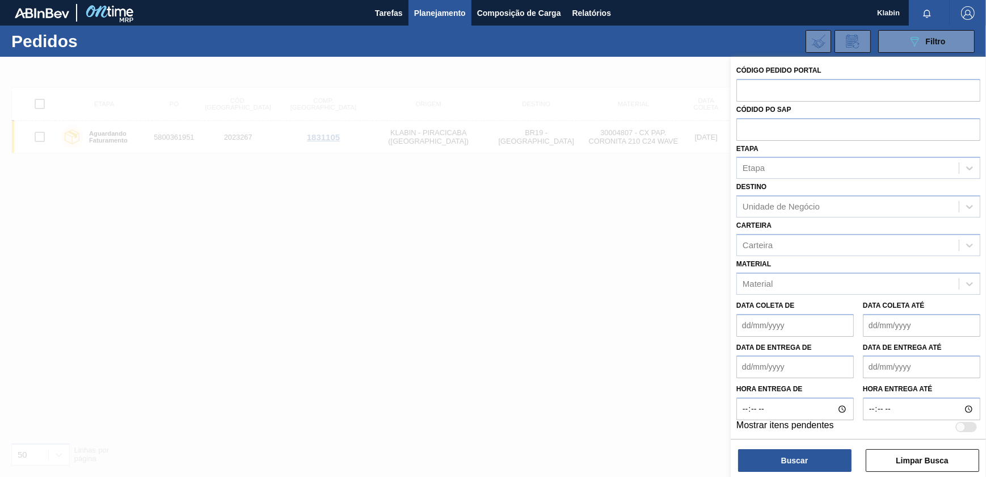
type input "V"
paste input "5800361952"
type input "5800361952"
click at [803, 468] on button "Buscar" at bounding box center [794, 460] width 113 height 23
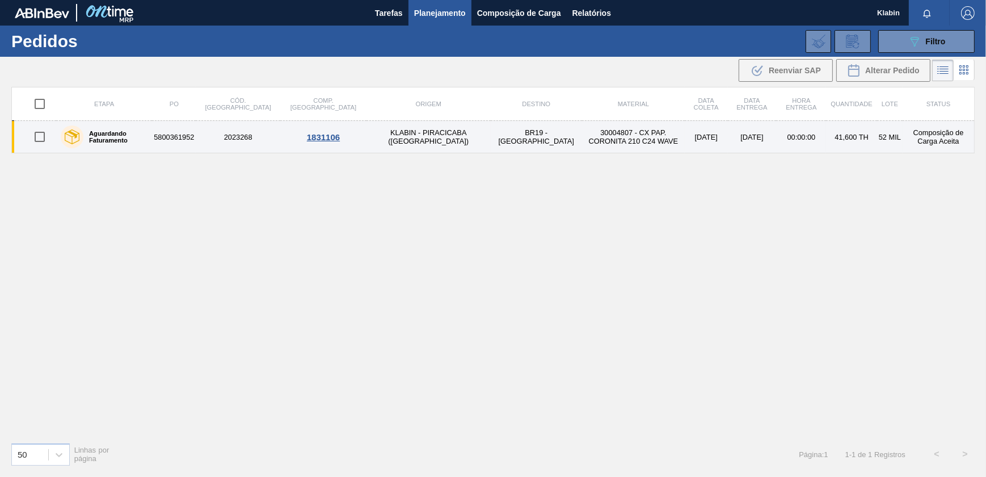
click at [586, 128] on td "30004807 - CX PAP. CORONITA 210 C24 WAVE" at bounding box center [633, 137] width 103 height 32
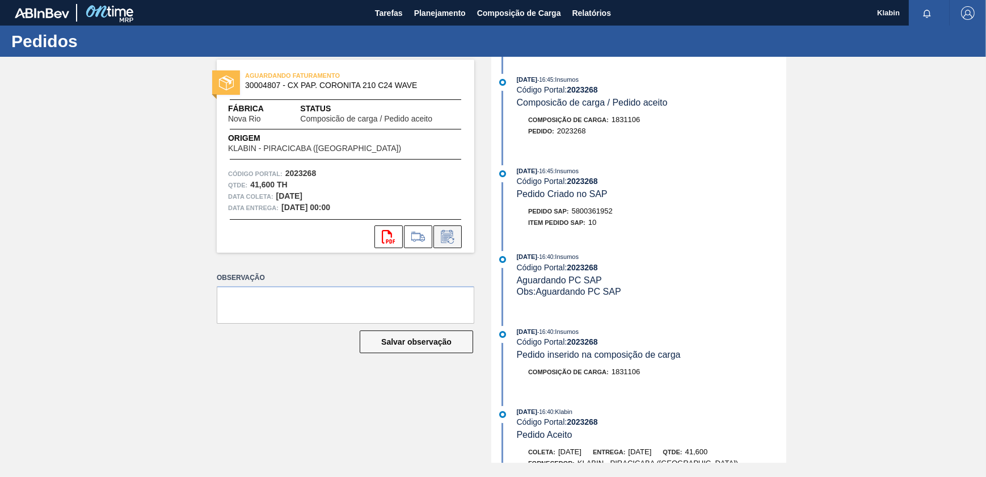
click at [452, 236] on icon at bounding box center [448, 237] width 18 height 14
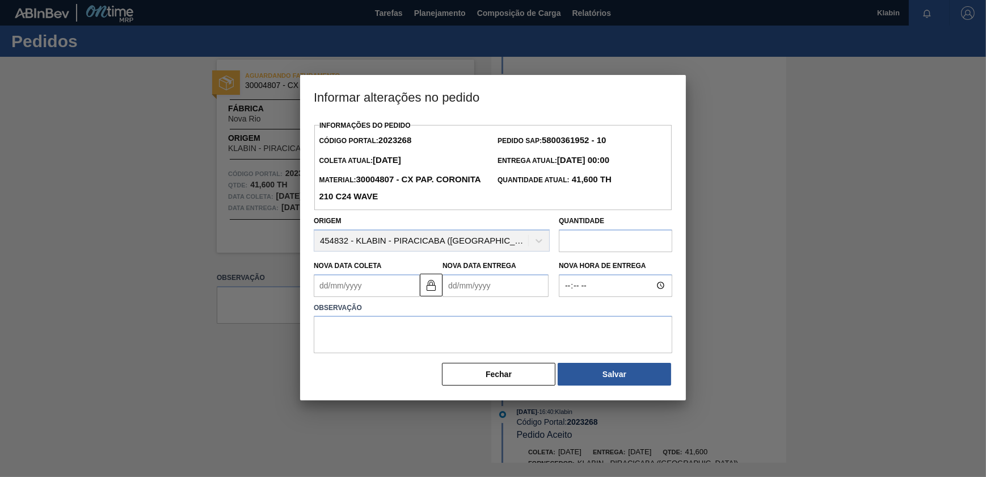
click at [471, 298] on div "Observação" at bounding box center [493, 325] width 368 height 57
click at [471, 291] on Entrega2023268 "Nova Data Entrega" at bounding box center [496, 285] width 106 height 23
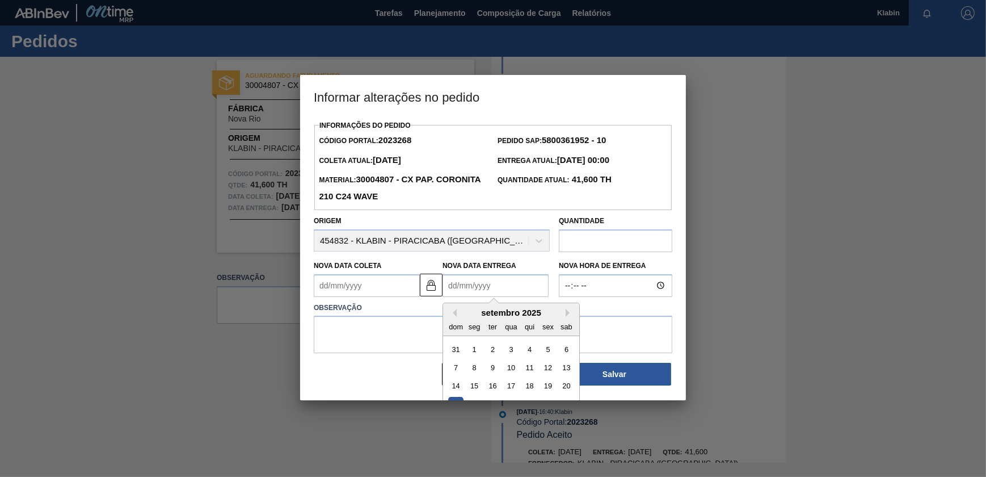
click at [565, 315] on div "setembro 2025" at bounding box center [511, 313] width 136 height 10
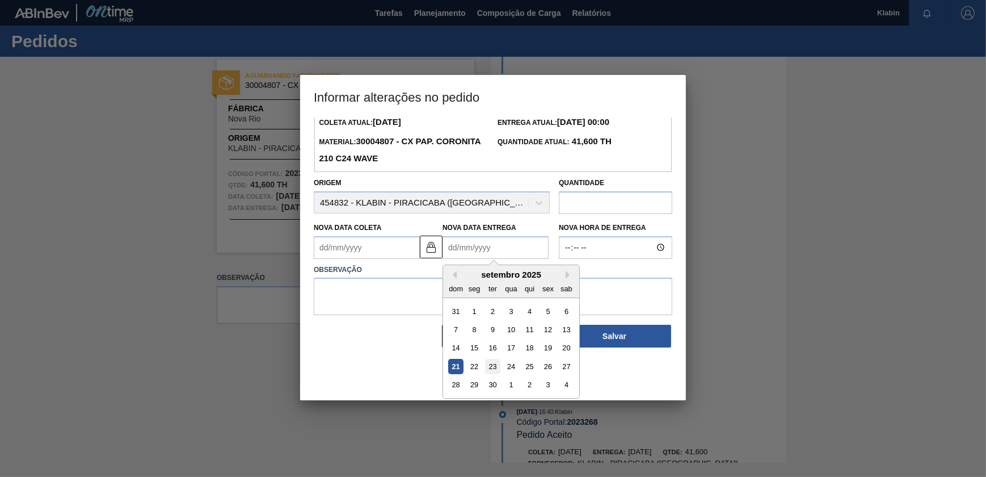
click at [485, 369] on div "23" at bounding box center [492, 366] width 15 height 15
type Coleta2023268 "[DATE]"
type Entrega2023268 "[DATE]"
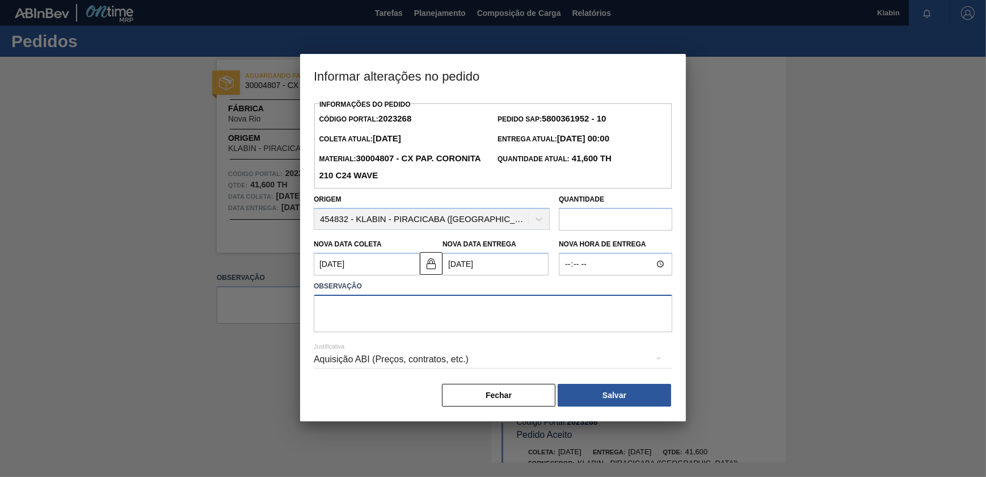
click at [403, 306] on textarea at bounding box center [493, 313] width 359 height 37
type textarea "DATA ALTERADA"
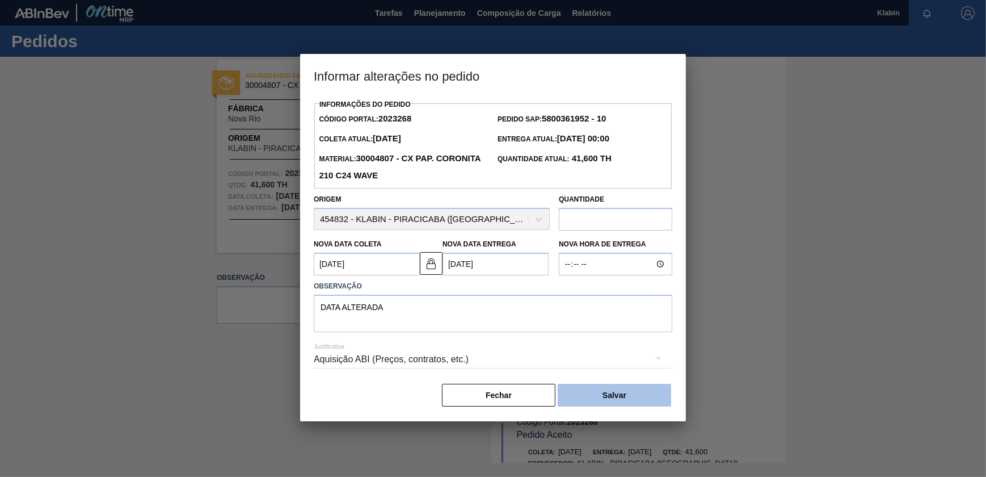
click at [611, 393] on button "Salvar" at bounding box center [614, 395] width 113 height 23
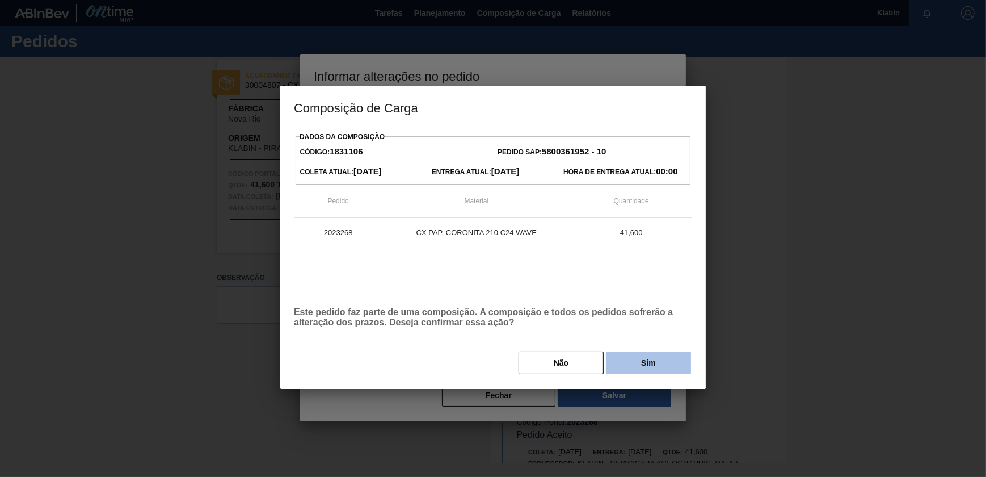
click at [675, 359] on button "Sim" at bounding box center [648, 362] width 85 height 23
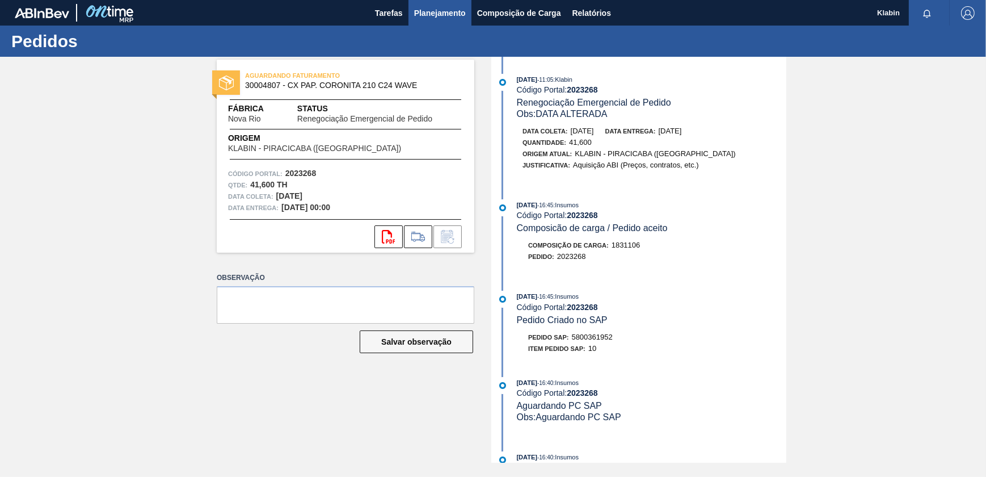
click at [427, 9] on span "Planejamento" at bounding box center [440, 13] width 52 height 14
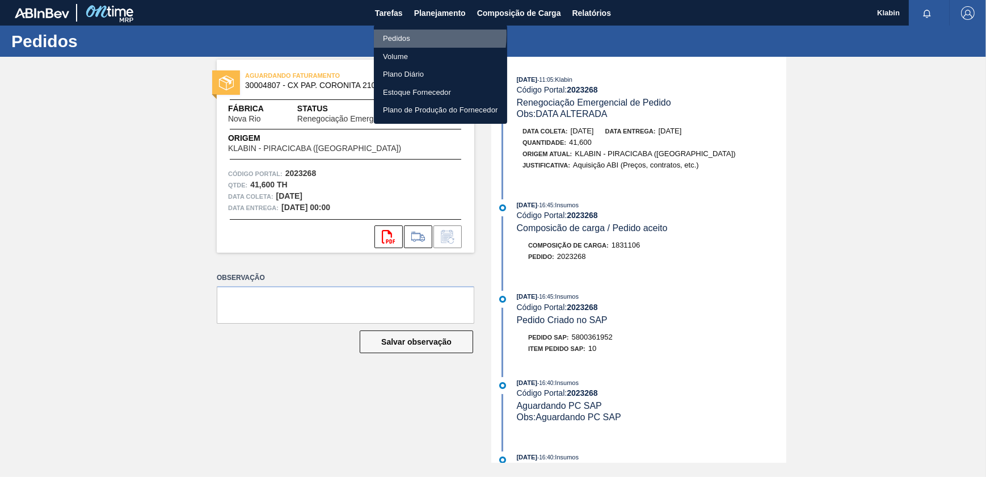
click at [404, 35] on li "Pedidos" at bounding box center [440, 39] width 133 height 18
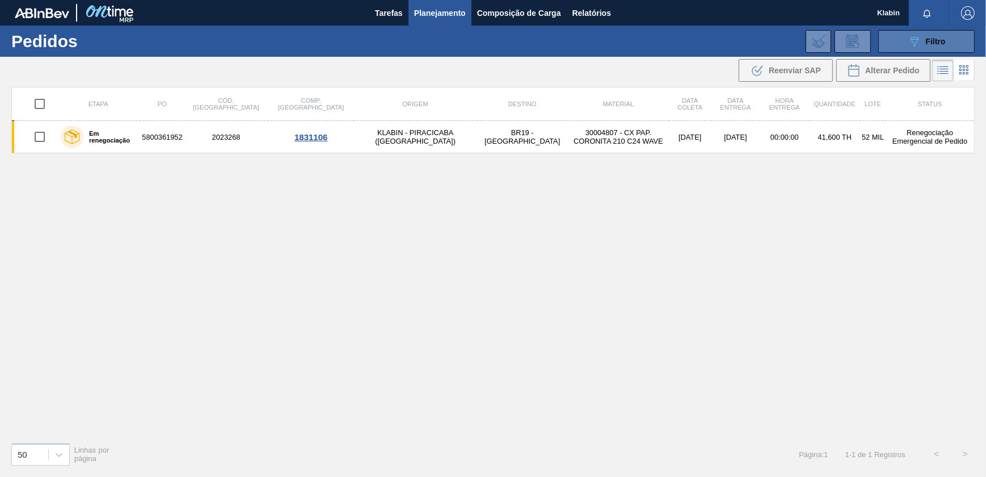
click at [913, 45] on icon "089F7B8B-B2A5-4AFE-B5C0-19BA573D28AC" at bounding box center [915, 42] width 14 height 14
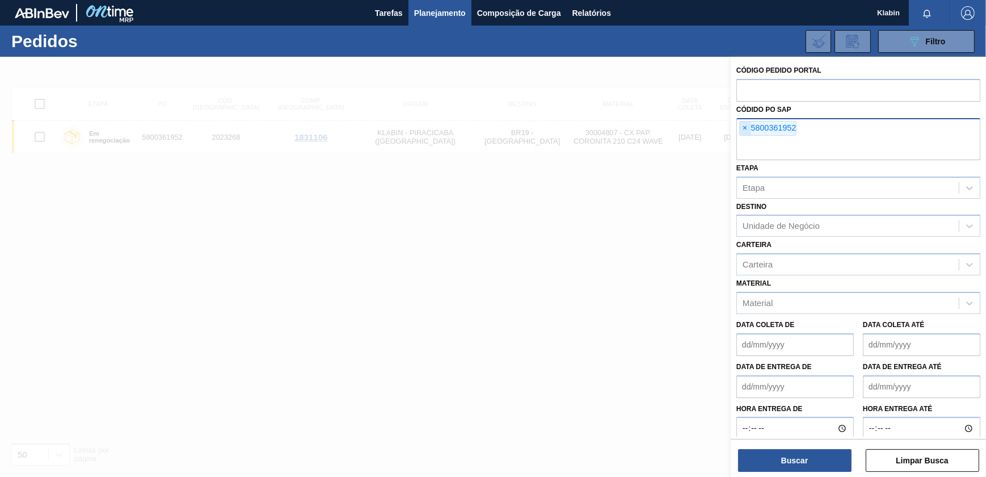
click at [742, 127] on span "×" at bounding box center [745, 128] width 11 height 14
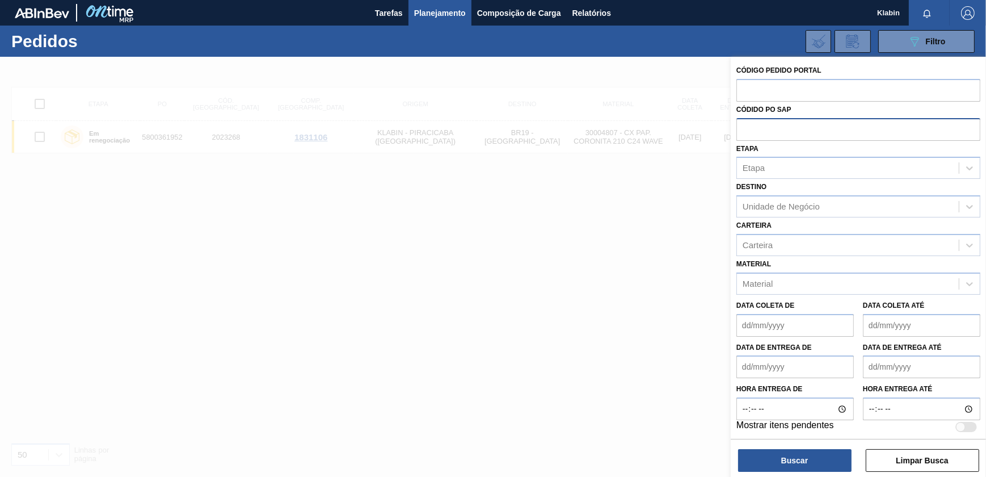
paste input "5800361953"
type input "5800361953"
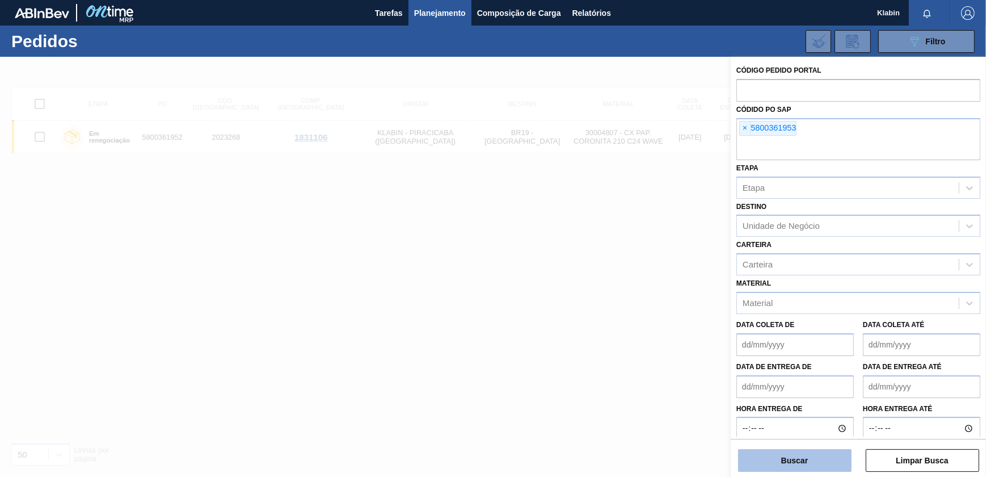
click at [806, 464] on button "Buscar" at bounding box center [794, 460] width 113 height 23
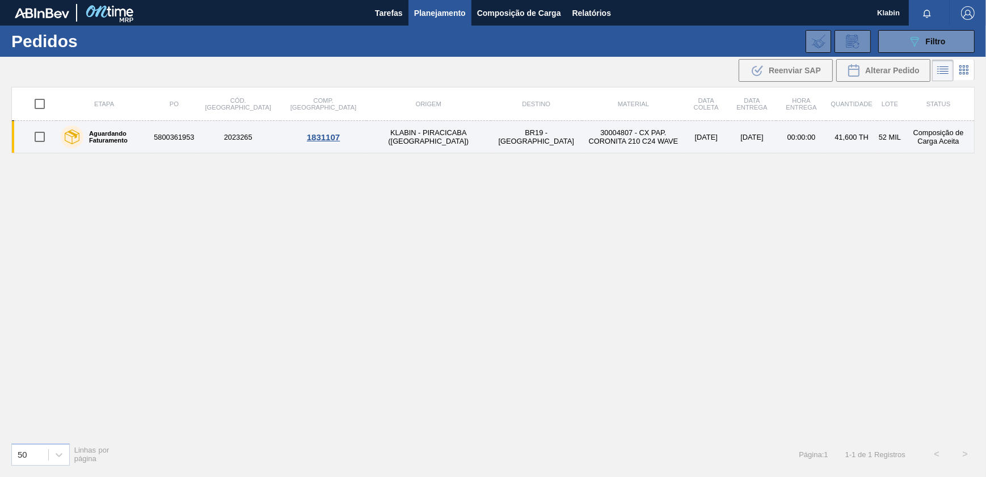
click at [582, 124] on td "30004807 - CX PAP. CORONITA 210 C24 WAVE" at bounding box center [633, 137] width 103 height 32
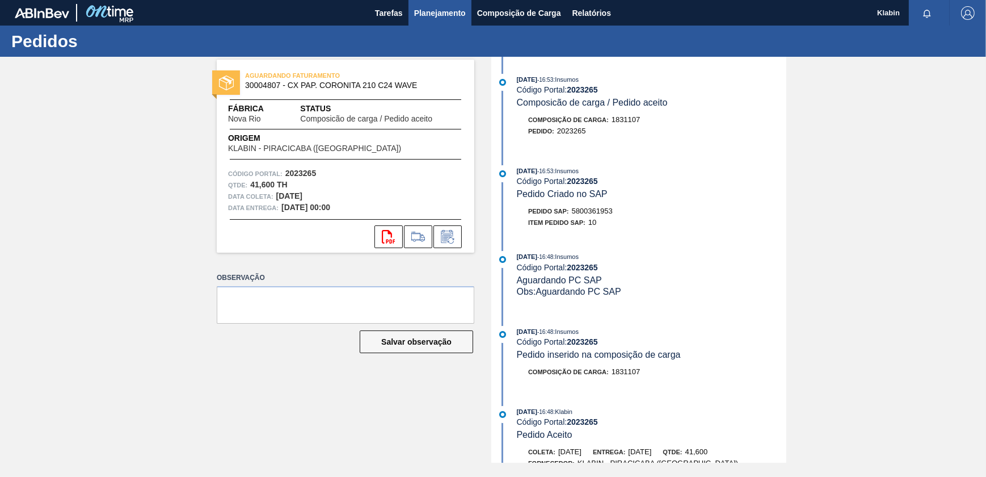
click at [449, 10] on span "Planejamento" at bounding box center [440, 13] width 52 height 14
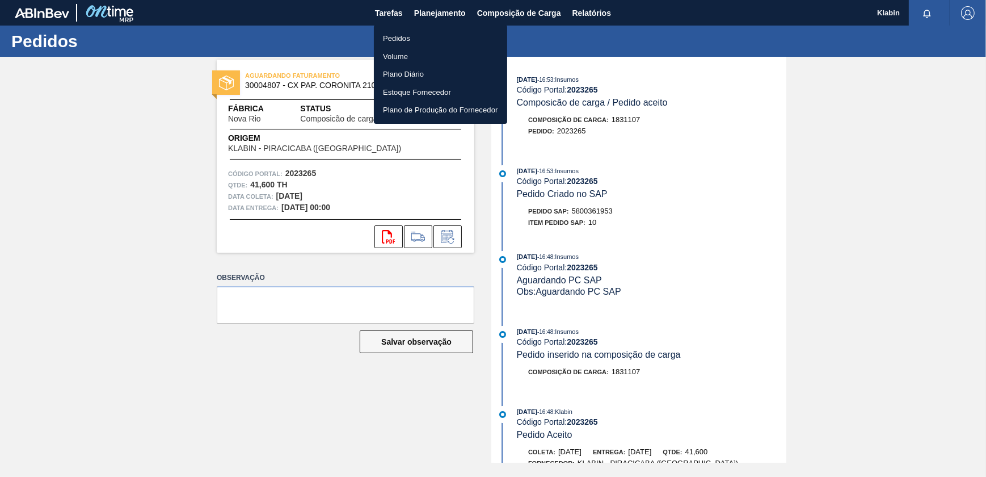
click at [423, 40] on li "Pedidos" at bounding box center [440, 39] width 133 height 18
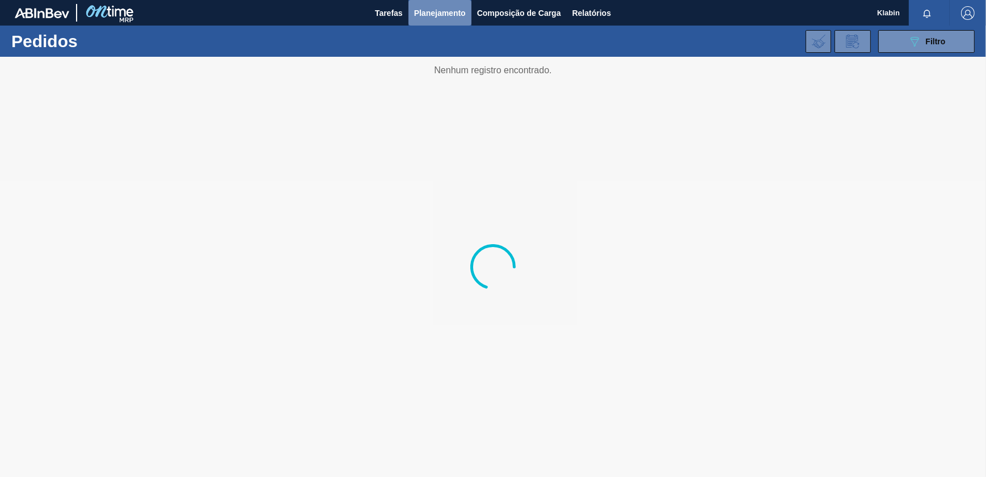
click at [428, 6] on span "Planejamento" at bounding box center [440, 13] width 52 height 14
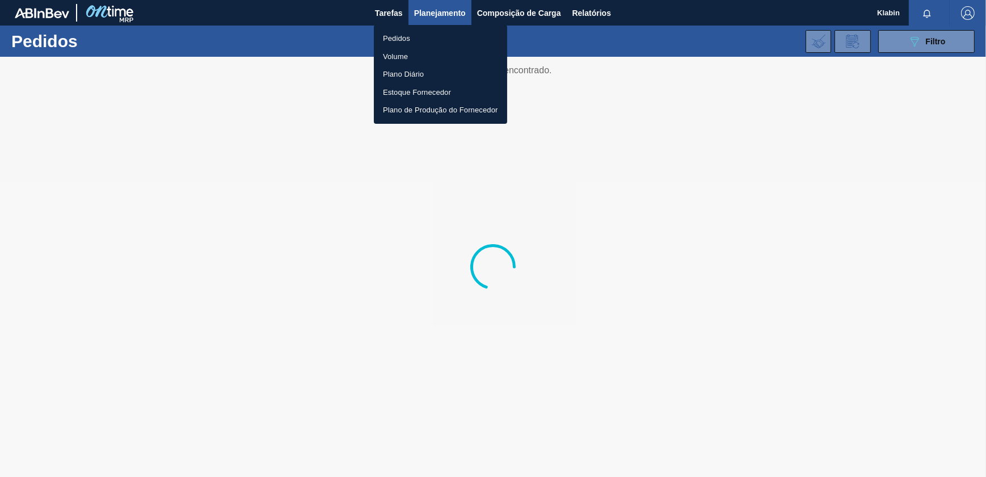
click at [386, 35] on li "Pedidos" at bounding box center [440, 39] width 133 height 18
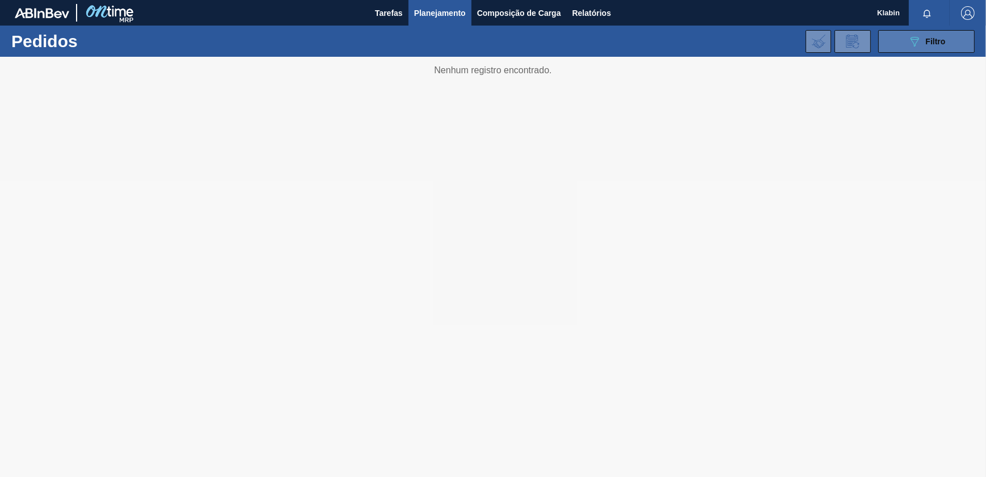
click at [918, 43] on icon "089F7B8B-B2A5-4AFE-B5C0-19BA573D28AC" at bounding box center [915, 42] width 14 height 14
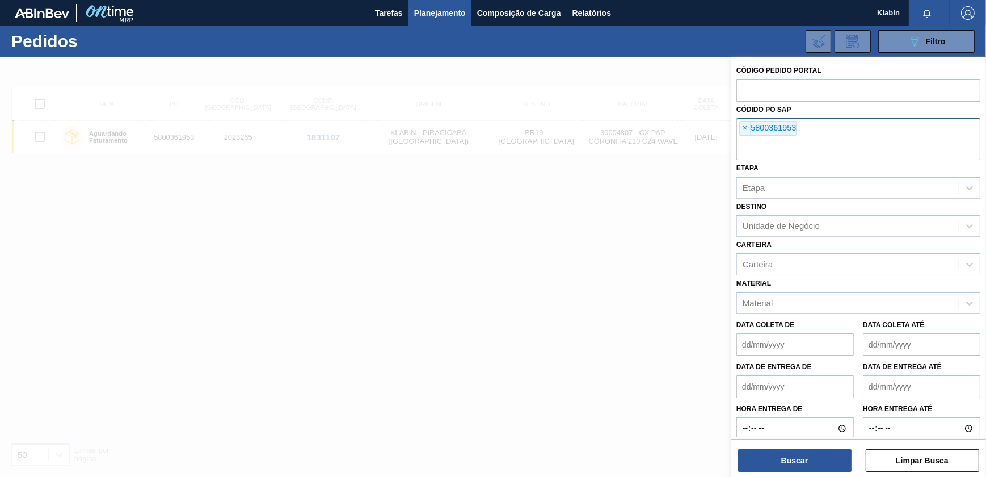
click at [748, 127] on span "×" at bounding box center [745, 128] width 11 height 14
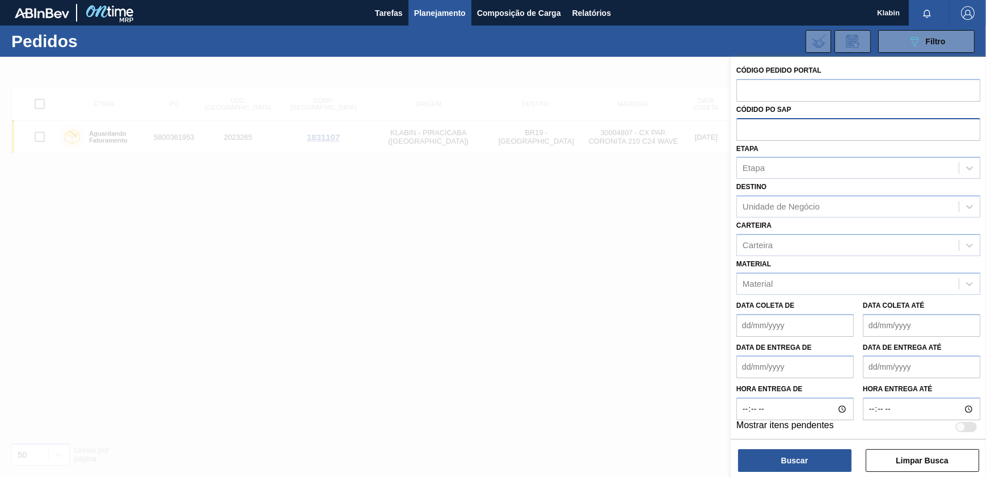
paste input "5800361954"
type input "5800361954"
click at [808, 449] on button "Buscar" at bounding box center [794, 460] width 113 height 23
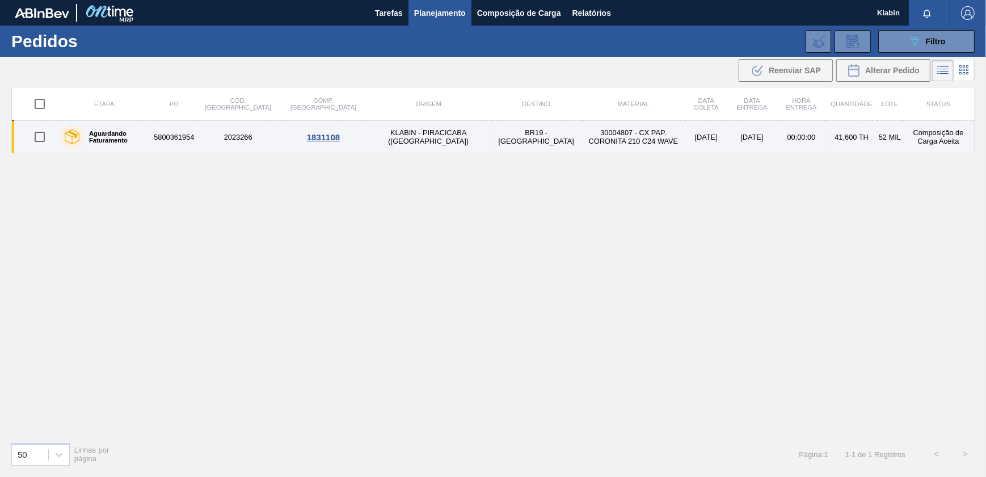
click at [582, 141] on td "30004807 - CX PAP. CORONITA 210 C24 WAVE" at bounding box center [633, 137] width 103 height 32
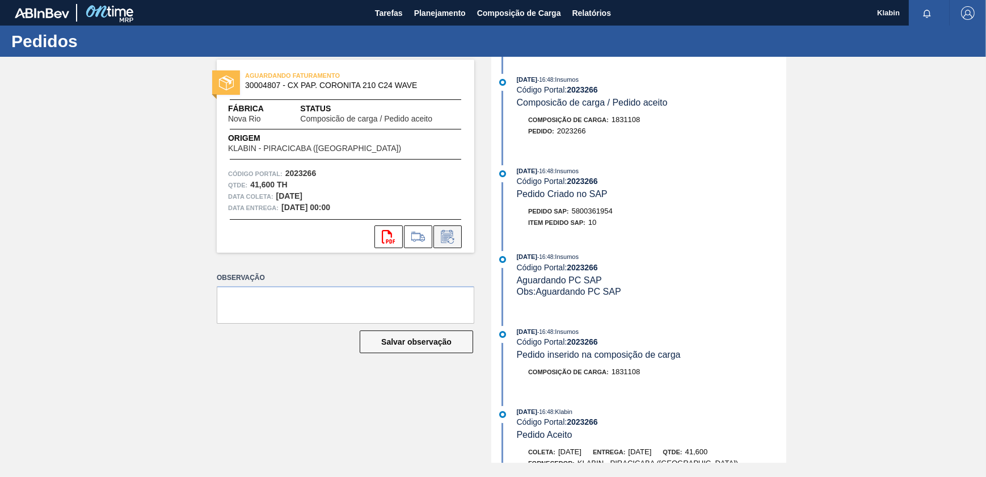
click at [449, 230] on icon at bounding box center [448, 237] width 18 height 14
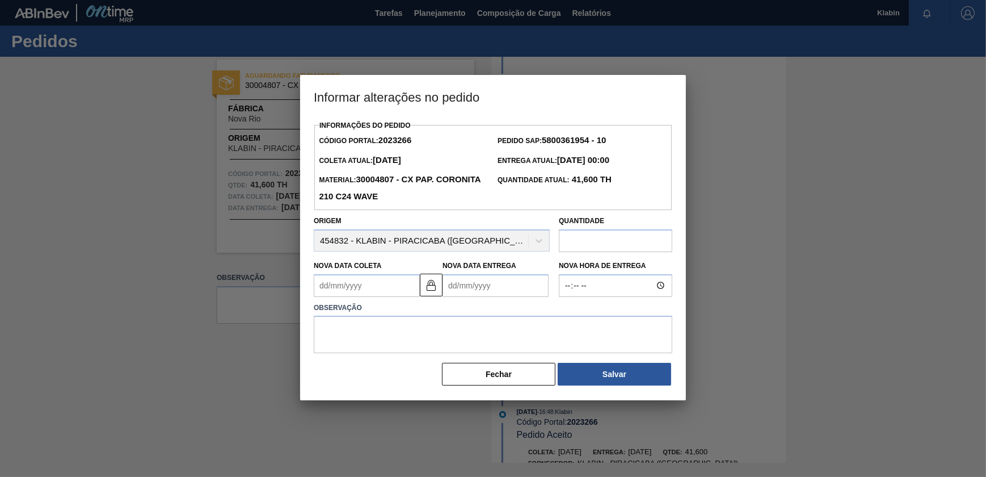
click at [522, 287] on Entrega2023266 "Nova Data Entrega" at bounding box center [496, 285] width 106 height 23
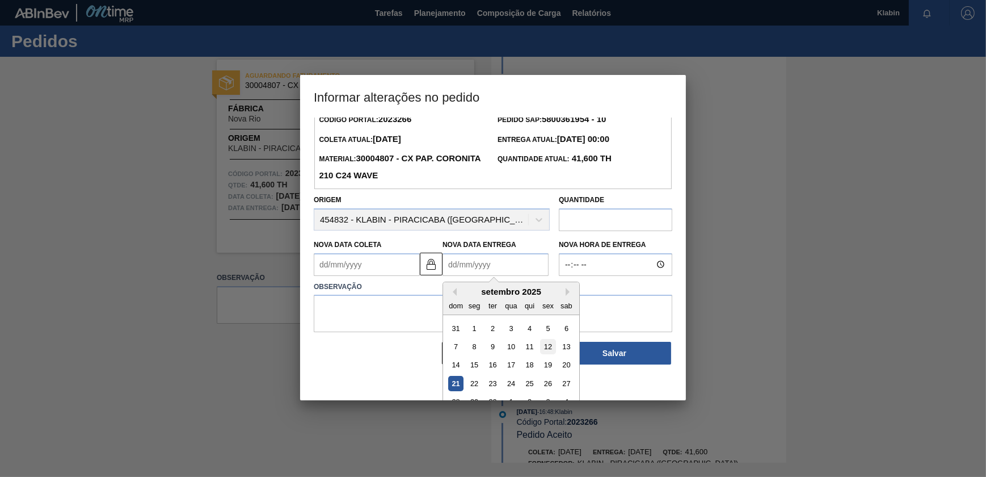
scroll to position [39, 0]
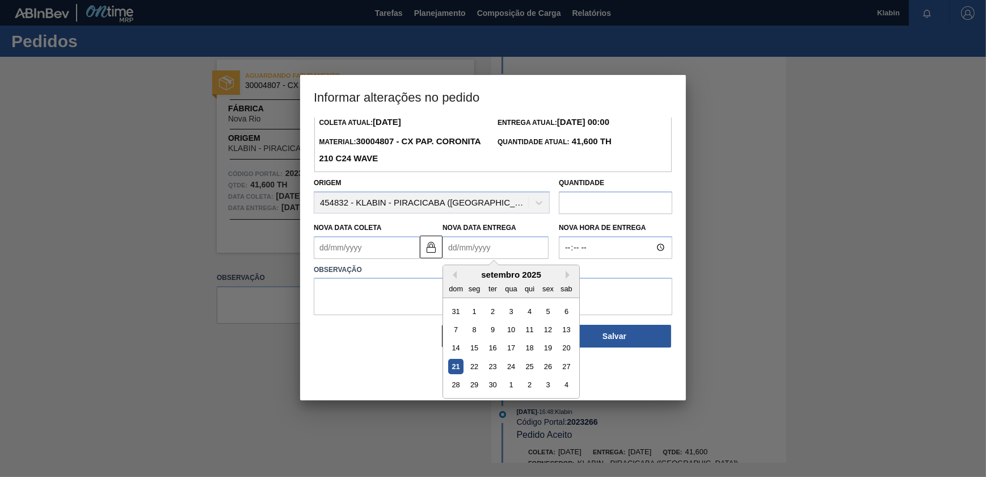
click at [562, 272] on div "setembro 2025" at bounding box center [511, 275] width 136 height 10
click at [566, 274] on button "Next Month" at bounding box center [570, 275] width 8 height 8
click at [568, 369] on div "25" at bounding box center [566, 366] width 15 height 15
type Coleta2023266 "[DATE]"
type Entrega2023266 "25/10/2025"
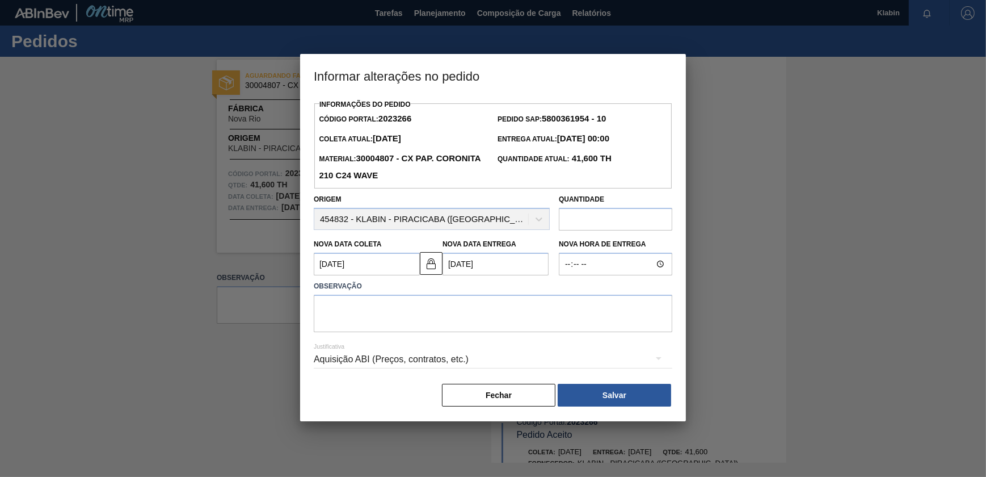
scroll to position [0, 0]
click at [544, 306] on textarea at bounding box center [493, 313] width 359 height 37
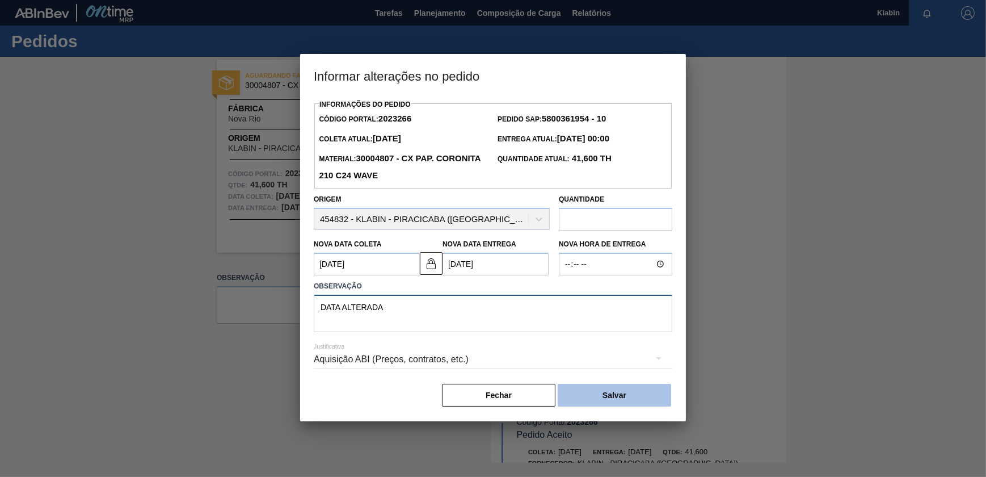
type textarea "DATA ALTERADA"
click at [628, 401] on button "Salvar" at bounding box center [614, 395] width 113 height 23
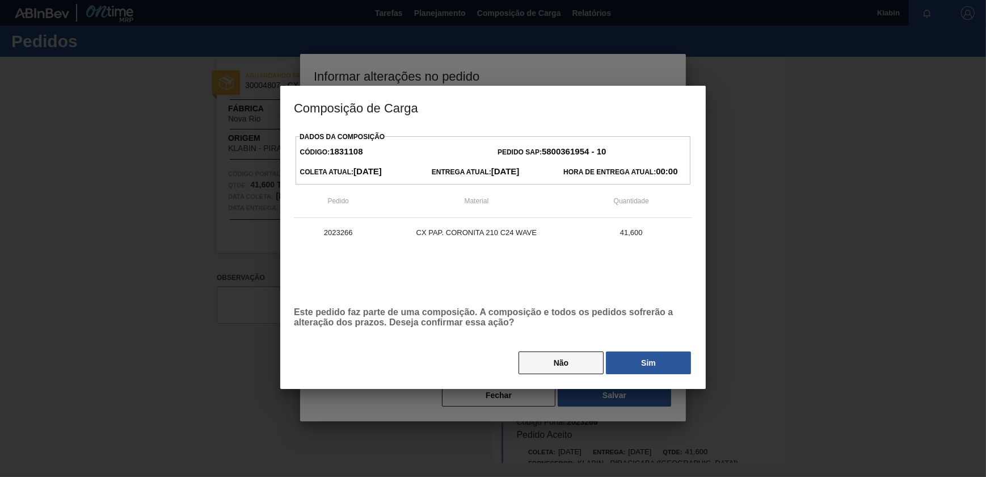
click at [558, 358] on button "Não" at bounding box center [561, 362] width 85 height 23
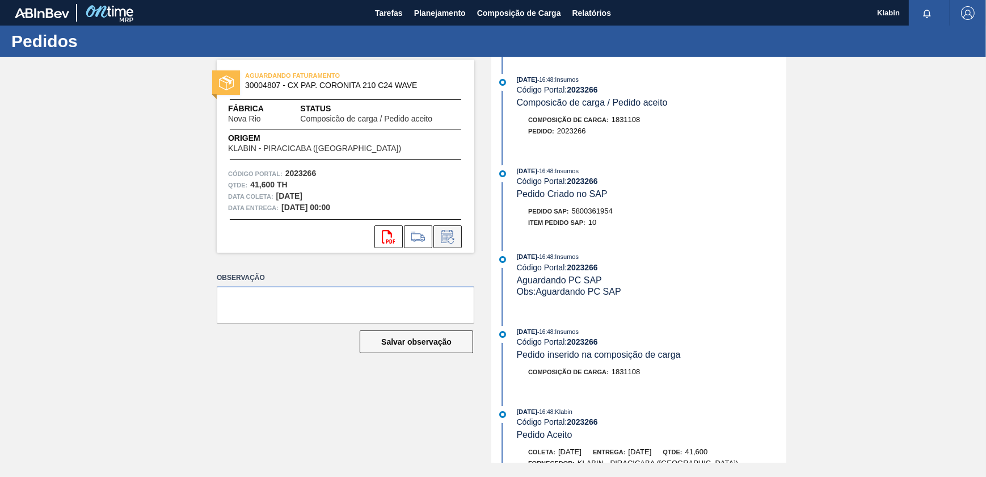
click at [453, 234] on icon at bounding box center [448, 237] width 18 height 14
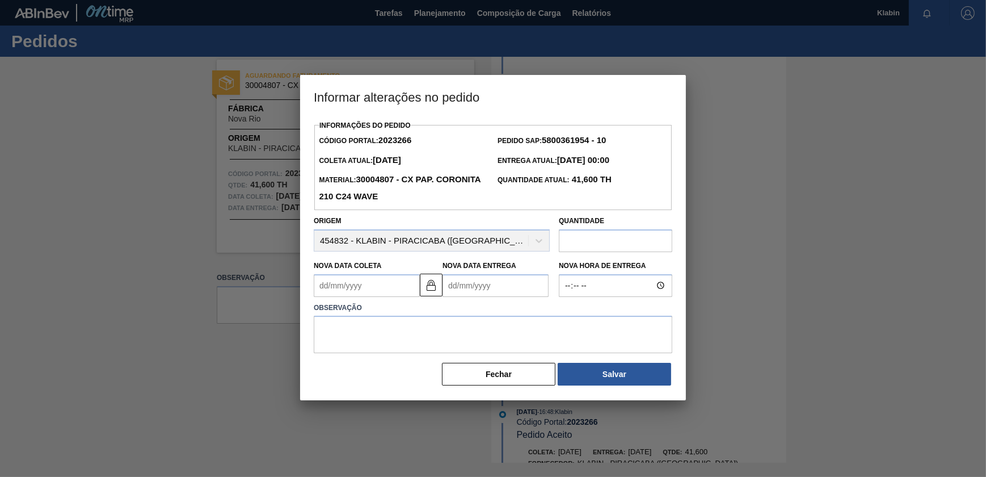
click at [498, 288] on Entrega2023266 "Nova Data Entrega" at bounding box center [496, 285] width 106 height 23
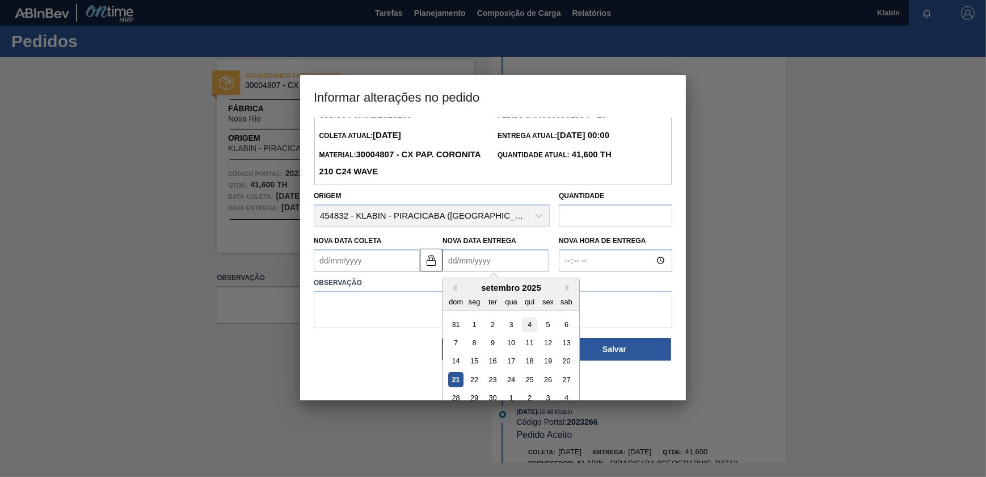
scroll to position [39, 0]
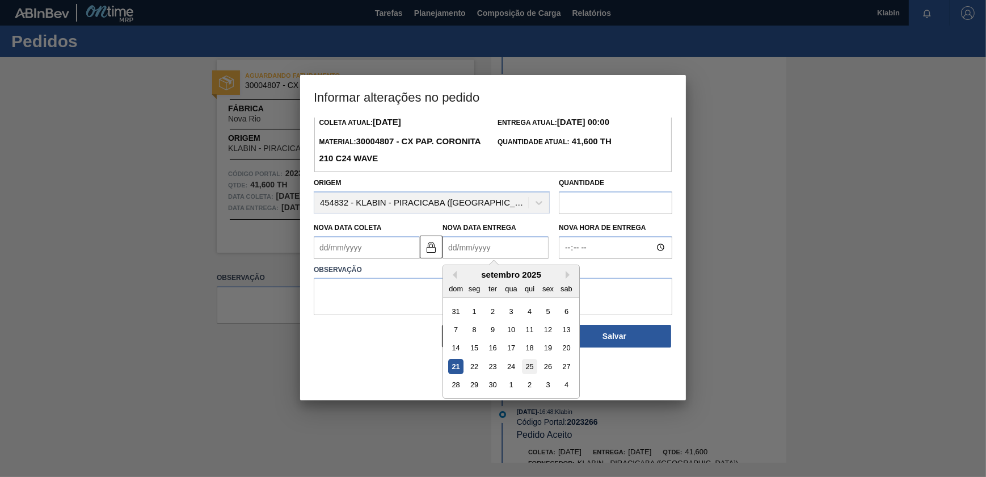
click at [533, 371] on div "25" at bounding box center [529, 366] width 15 height 15
type Coleta2023266 "[DATE]"
type Entrega2023266 "[DATE]"
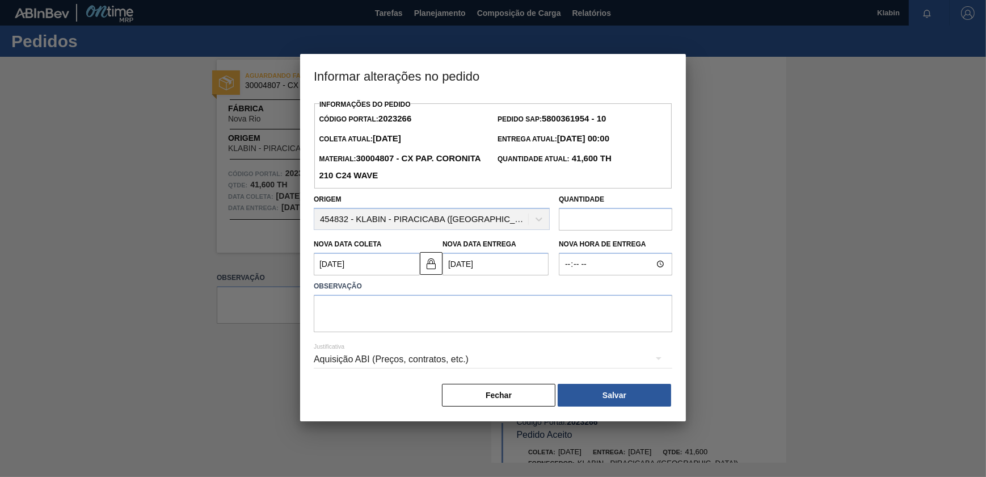
click at [502, 261] on Entrega2023266 "[DATE]" at bounding box center [496, 264] width 106 height 23
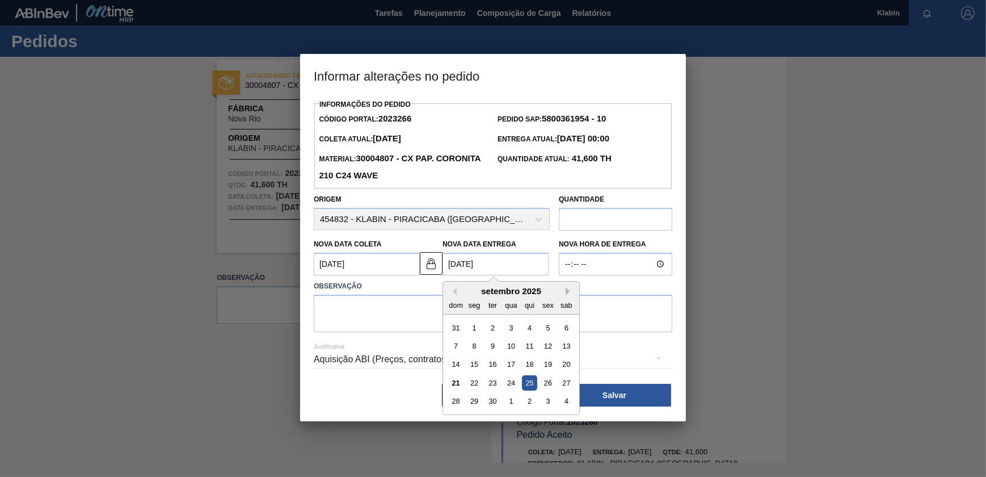
click at [572, 294] on button "Next Month" at bounding box center [570, 291] width 8 height 8
click at [565, 380] on div "25" at bounding box center [566, 382] width 15 height 15
type Coleta2023266 "[DATE]"
type Entrega2023266 "25/10/2025"
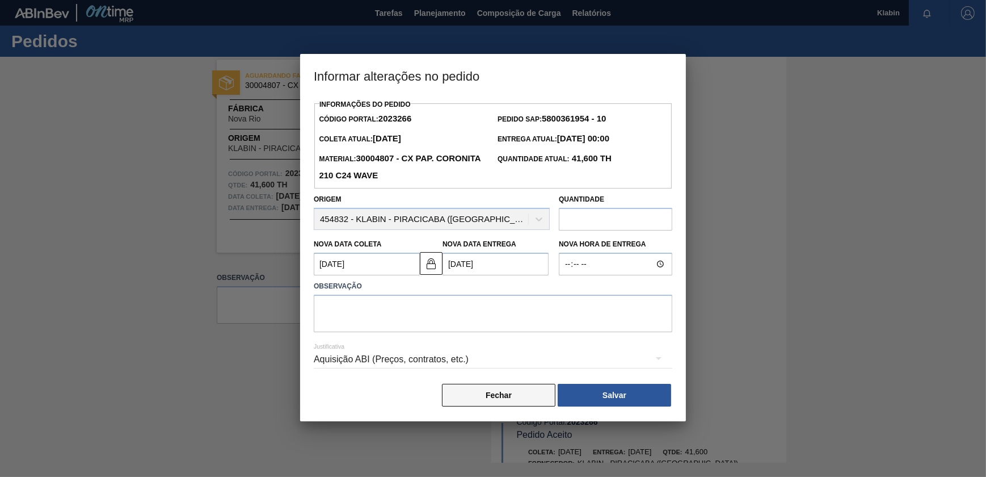
click at [507, 398] on button "Fechar" at bounding box center [498, 395] width 113 height 23
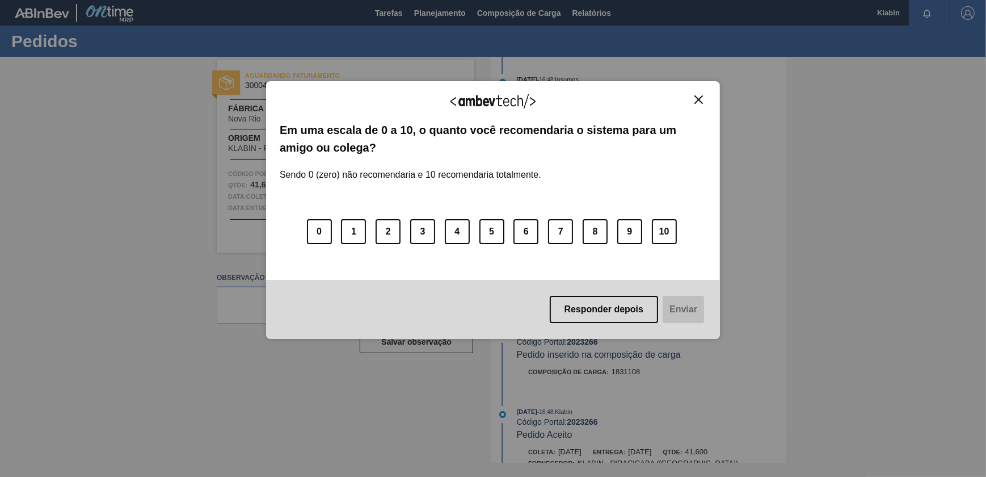
click at [704, 93] on div "Agradecemos seu feedback! Em uma escala de 0 a 10, o quanto você recomendaria o…" at bounding box center [493, 210] width 454 height 258
click at [697, 97] on img "Close" at bounding box center [699, 99] width 9 height 9
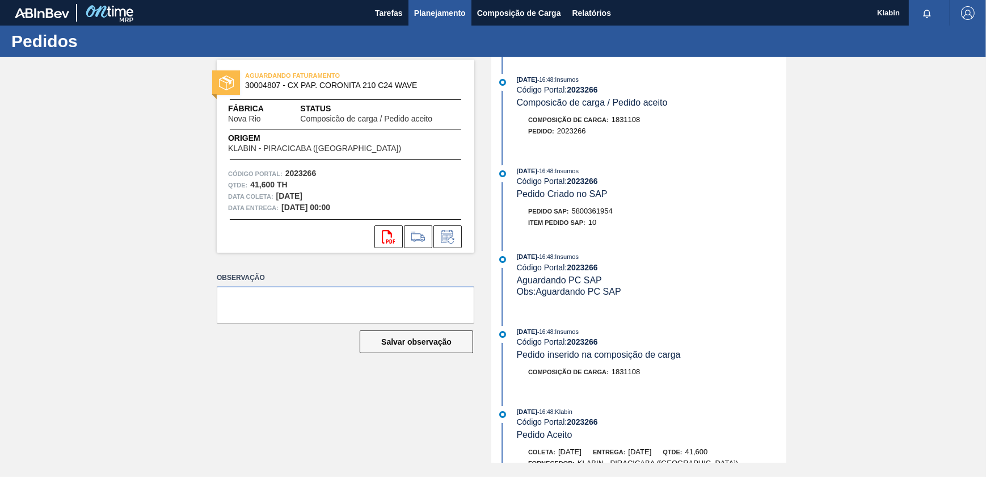
click at [438, 6] on span "Planejamento" at bounding box center [440, 13] width 52 height 14
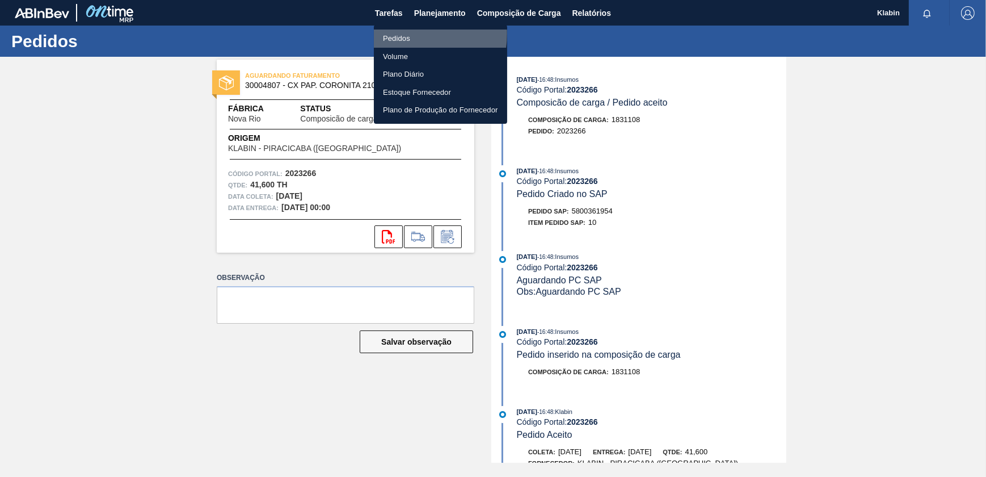
click at [409, 33] on li "Pedidos" at bounding box center [440, 39] width 133 height 18
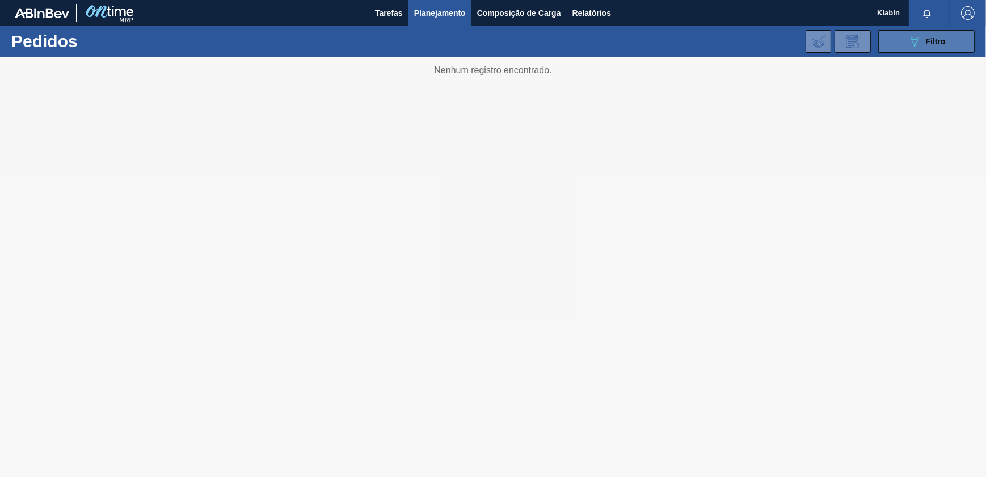
click at [908, 43] on icon "089F7B8B-B2A5-4AFE-B5C0-19BA573D28AC" at bounding box center [915, 42] width 14 height 14
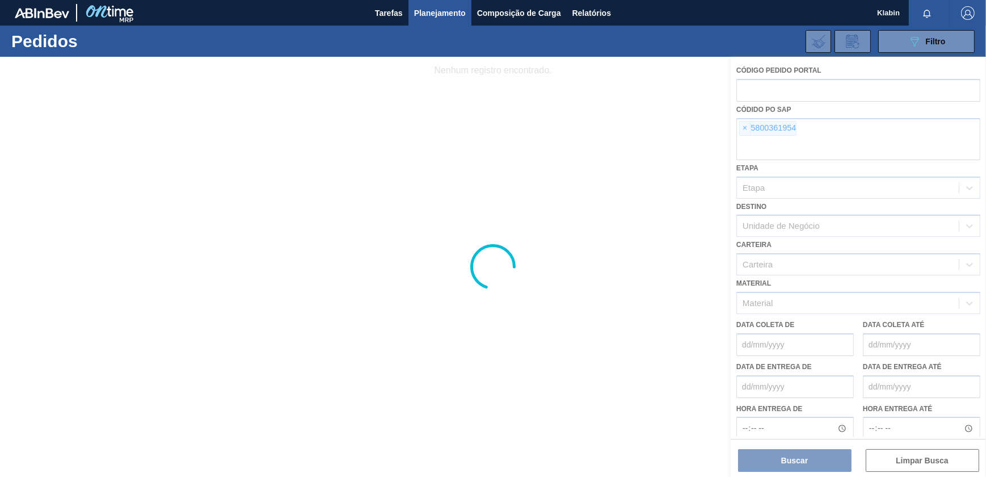
click at [742, 127] on div at bounding box center [493, 267] width 986 height 420
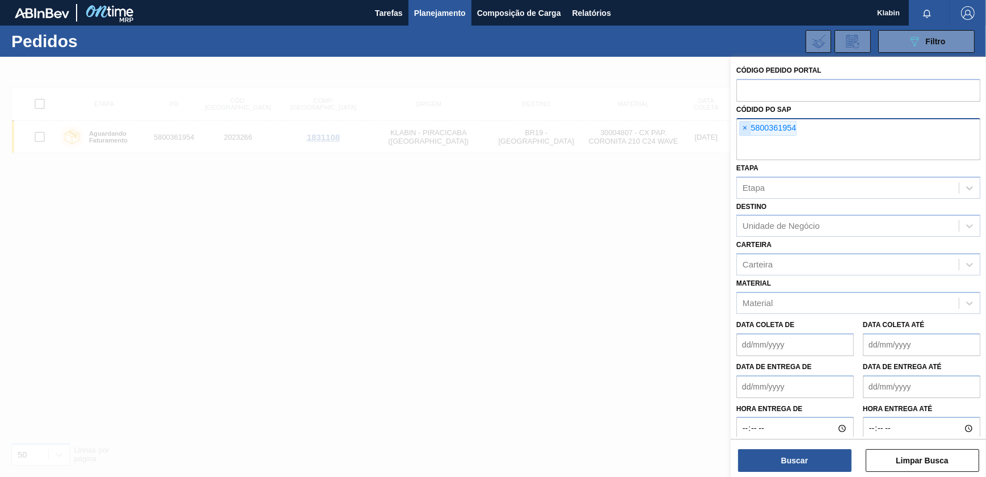
click at [745, 129] on span "×" at bounding box center [745, 128] width 11 height 14
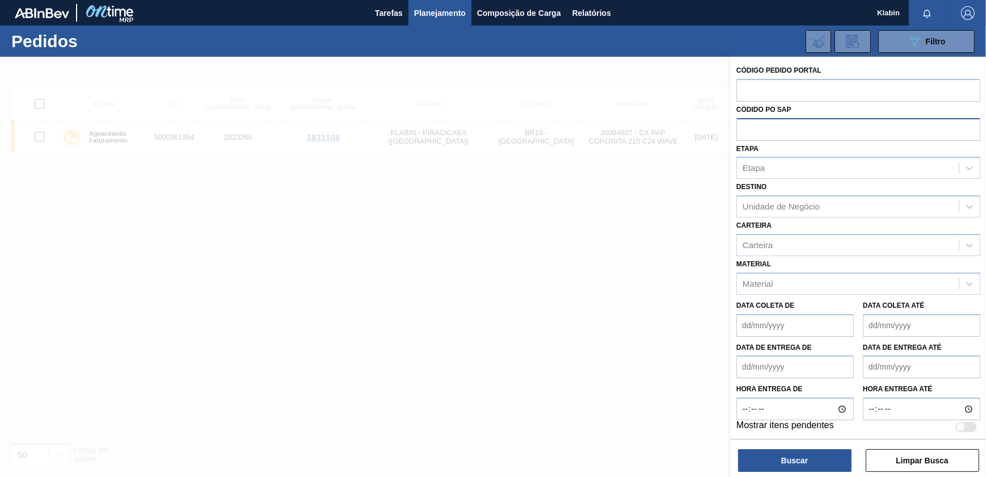
paste input "2029234"
type input "2029234"
drag, startPoint x: 783, startPoint y: 124, endPoint x: 644, endPoint y: 124, distance: 139.0
click at [731, 124] on div "Código Pedido Portal Códido PO SAP 2029234 Etapa Etapa Destino Unidade de Negóc…" at bounding box center [858, 295] width 255 height 477
click at [761, 87] on input "text" at bounding box center [859, 90] width 244 height 22
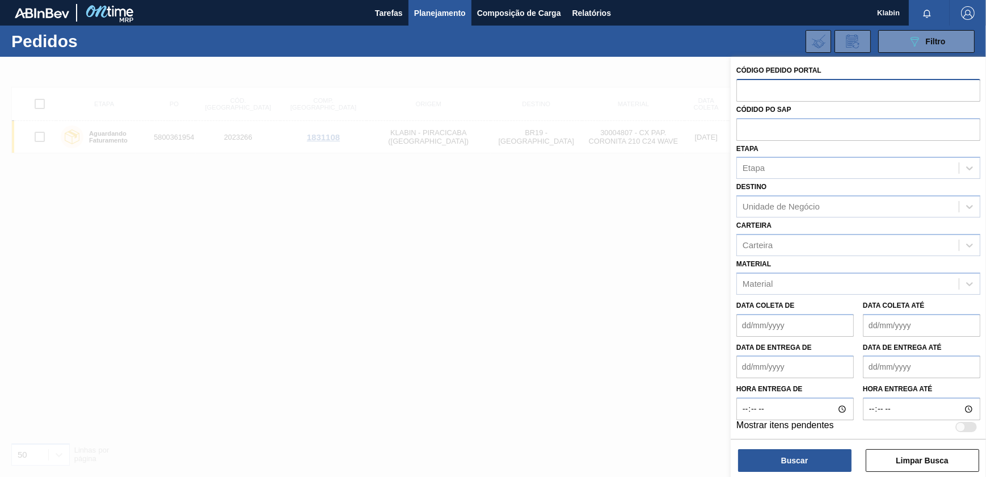
paste input "2029234"
type input "2029234"
click at [828, 463] on button "Buscar" at bounding box center [794, 460] width 113 height 23
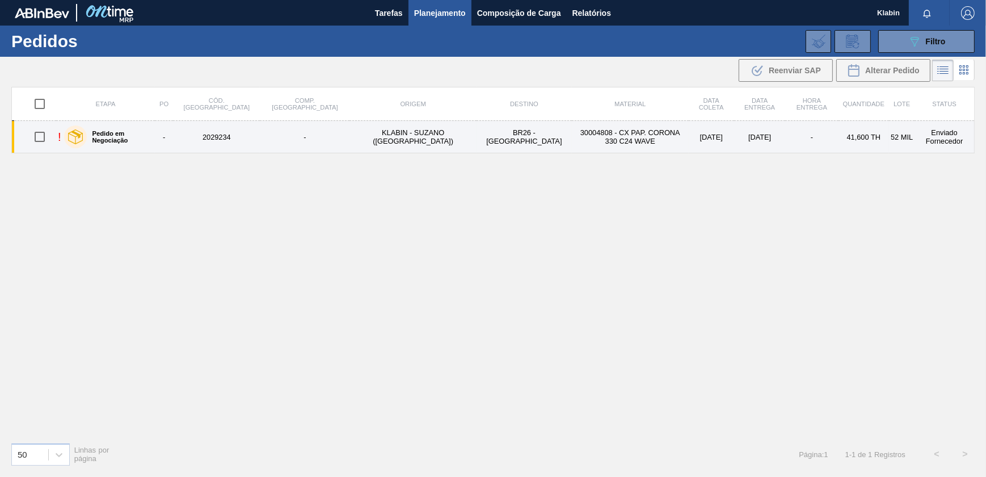
click at [574, 136] on td "30004808 - CX PAP. CORONA 330 C24 WAVE" at bounding box center [630, 137] width 117 height 32
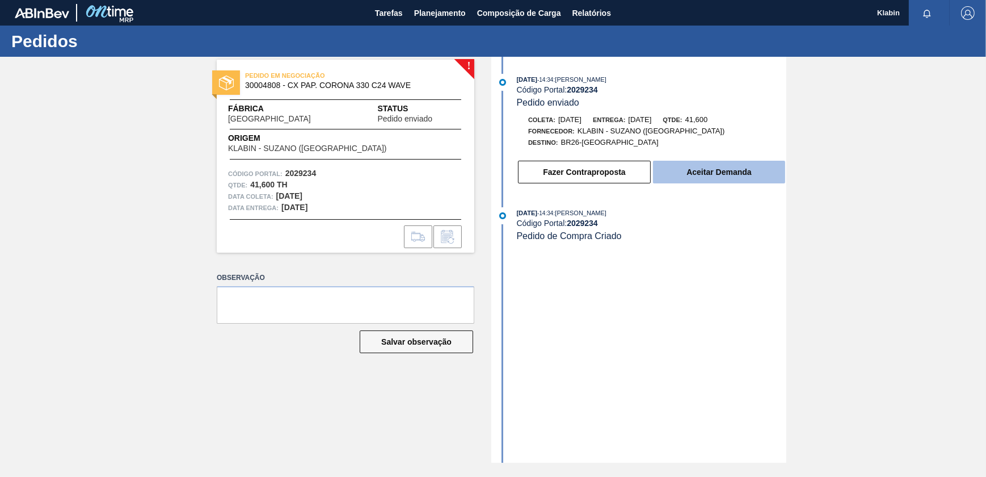
click at [699, 175] on button "Aceitar Demanda" at bounding box center [719, 172] width 132 height 23
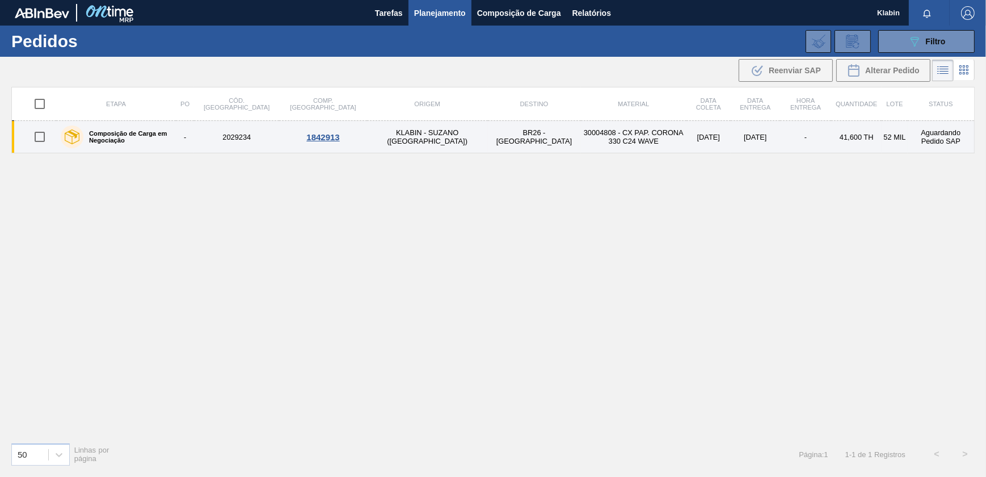
click at [488, 132] on td "BR26 - [GEOGRAPHIC_DATA]" at bounding box center [534, 137] width 93 height 32
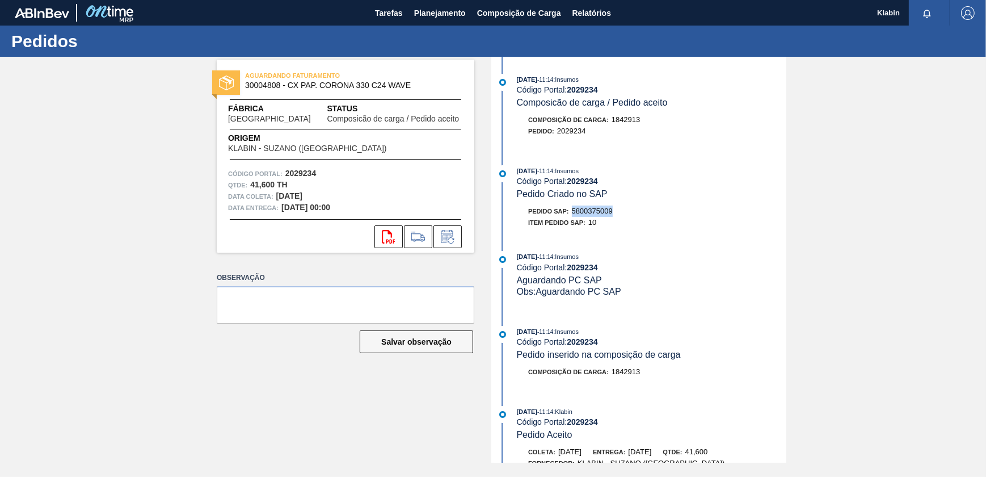
drag, startPoint x: 575, startPoint y: 212, endPoint x: 617, endPoint y: 217, distance: 42.9
click at [617, 217] on div "Pedido SAP: 5800375009" at bounding box center [652, 210] width 270 height 11
copy span "5800375009"
click at [452, 238] on icon at bounding box center [448, 237] width 18 height 14
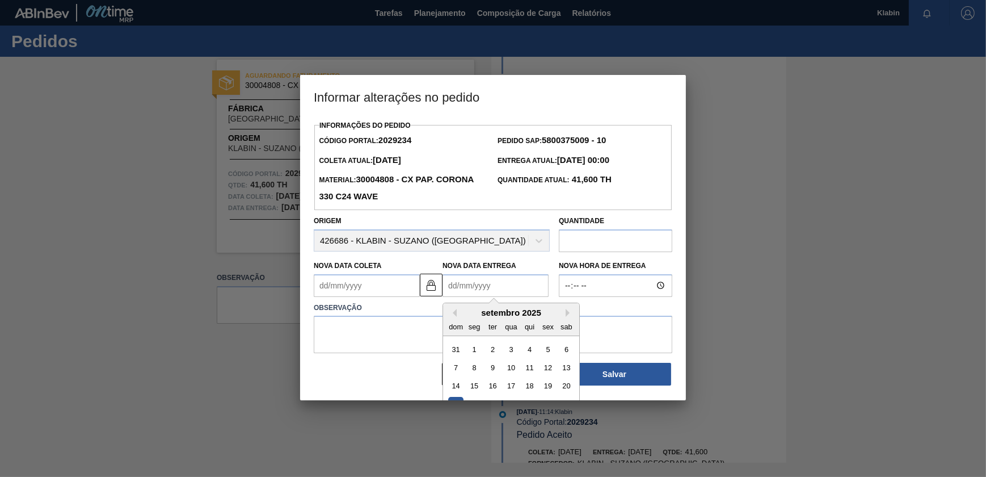
click at [502, 285] on Entrega2029234 "Nova Data Entrega" at bounding box center [496, 285] width 106 height 23
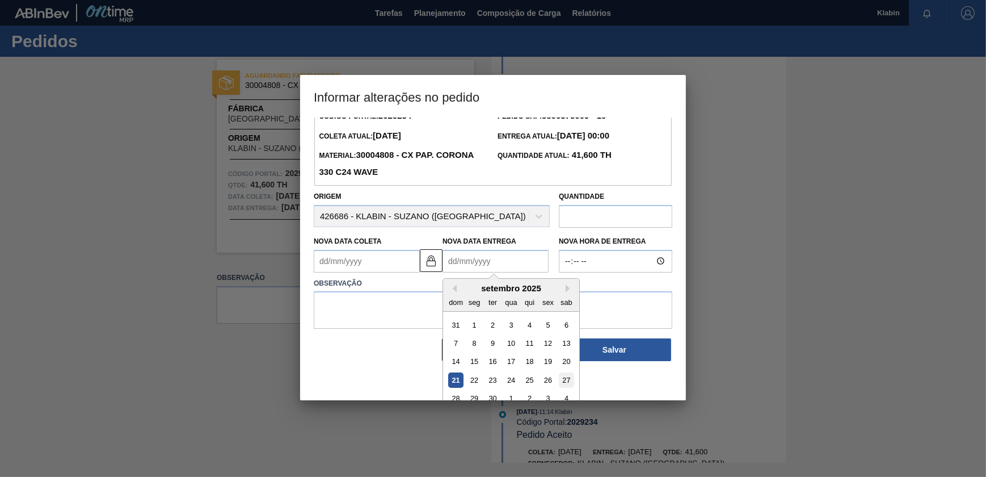
scroll to position [39, 0]
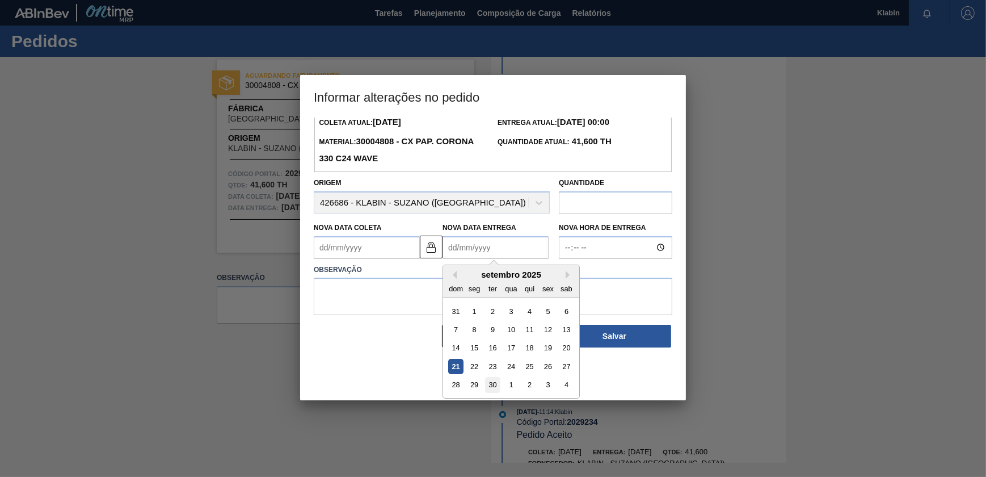
click at [495, 381] on div "30" at bounding box center [492, 384] width 15 height 15
type Coleta2029234 "[DATE]"
type Entrega2029234 "[DATE]"
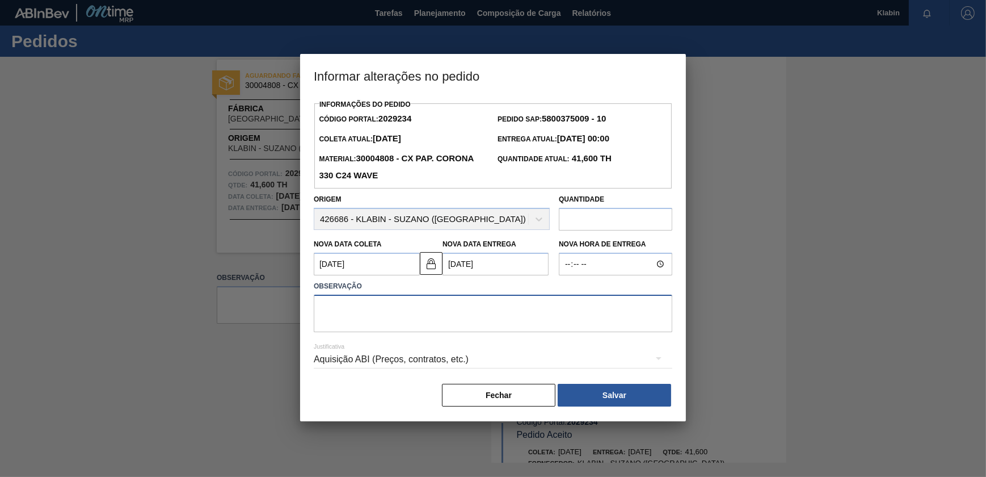
click at [478, 327] on textarea at bounding box center [493, 313] width 359 height 37
type textarea "DATA ALTERADA"
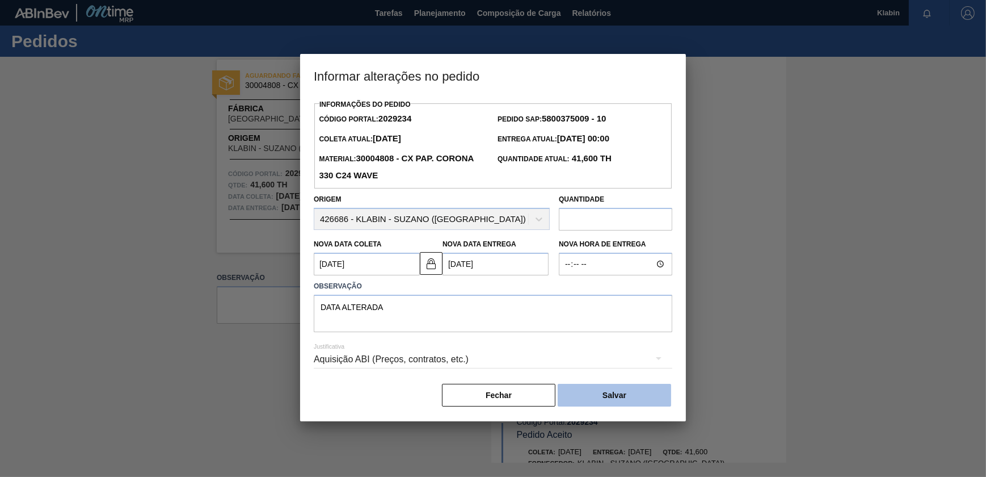
click at [637, 390] on button "Salvar" at bounding box center [614, 395] width 113 height 23
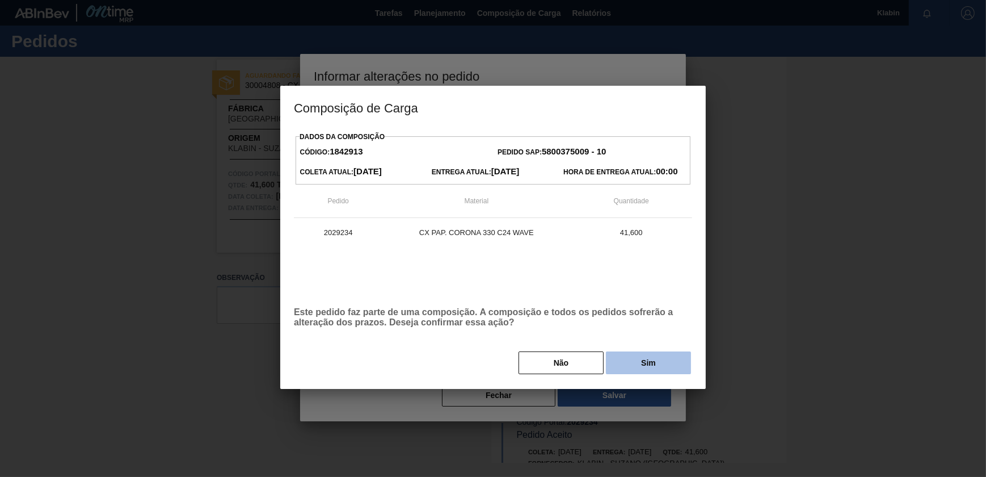
click at [625, 360] on button "Sim" at bounding box center [648, 362] width 85 height 23
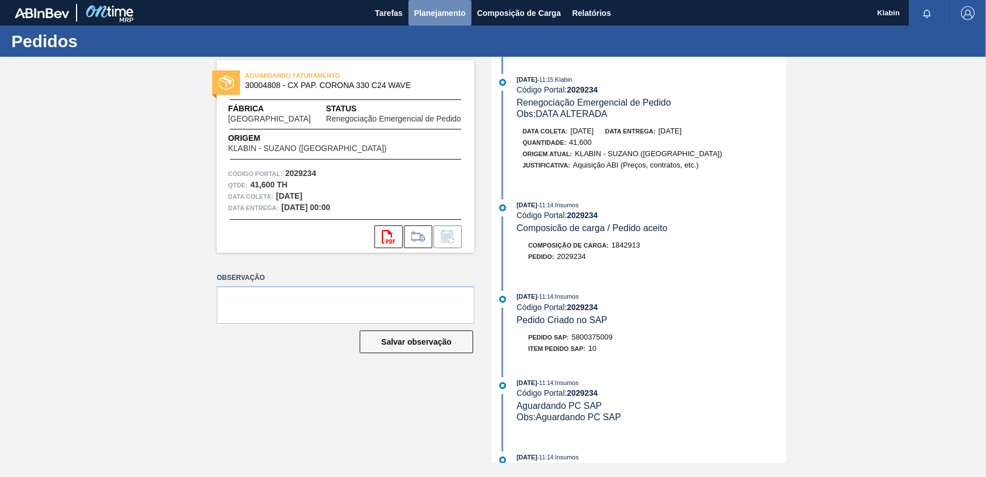
click at [439, 7] on span "Planejamento" at bounding box center [440, 13] width 52 height 14
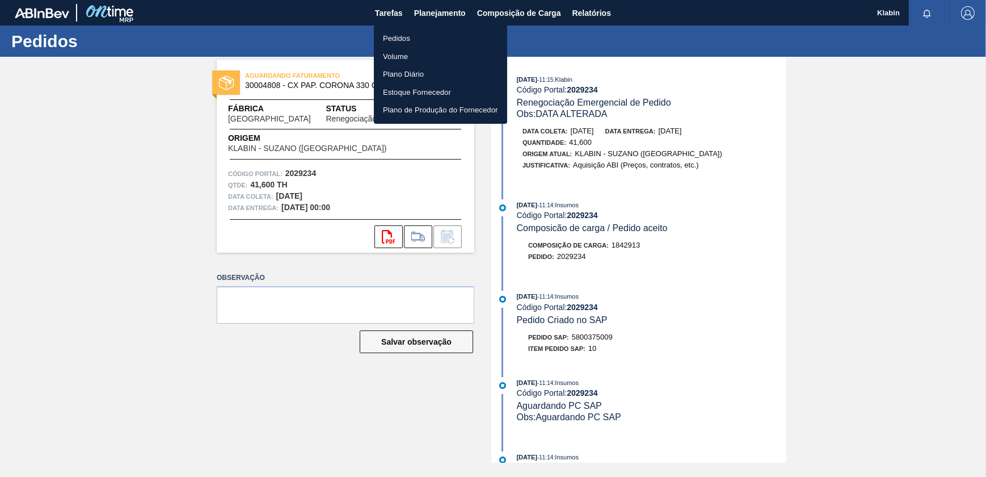
click at [418, 36] on li "Pedidos" at bounding box center [440, 39] width 133 height 18
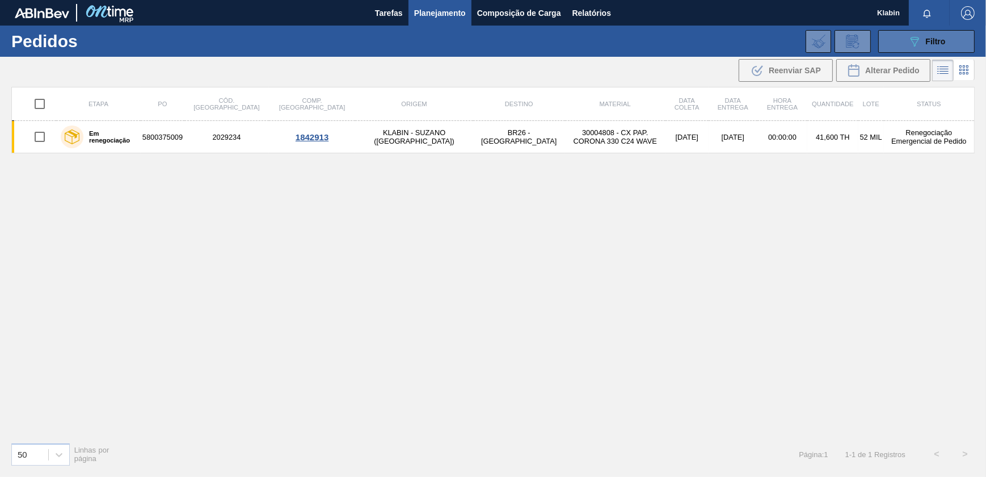
click at [926, 41] on span "Filtro" at bounding box center [936, 41] width 20 height 9
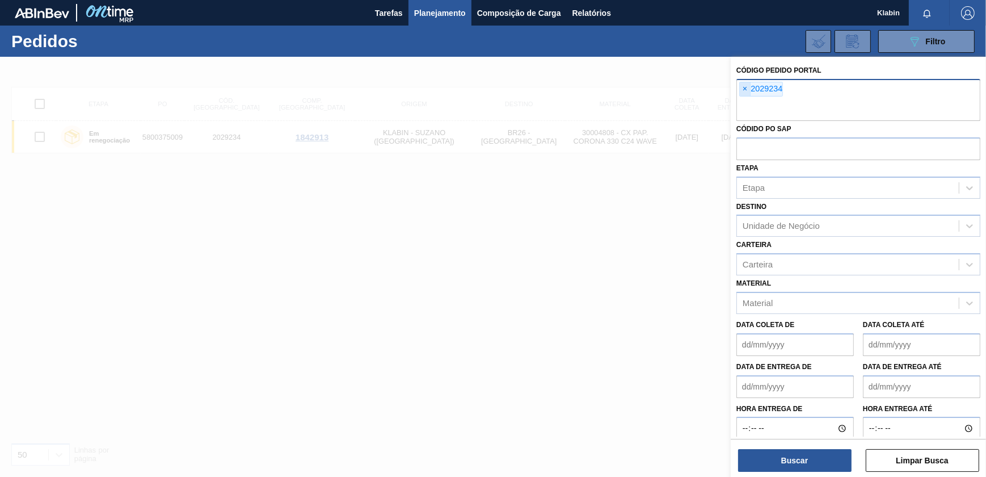
click at [746, 88] on span "×" at bounding box center [745, 89] width 11 height 14
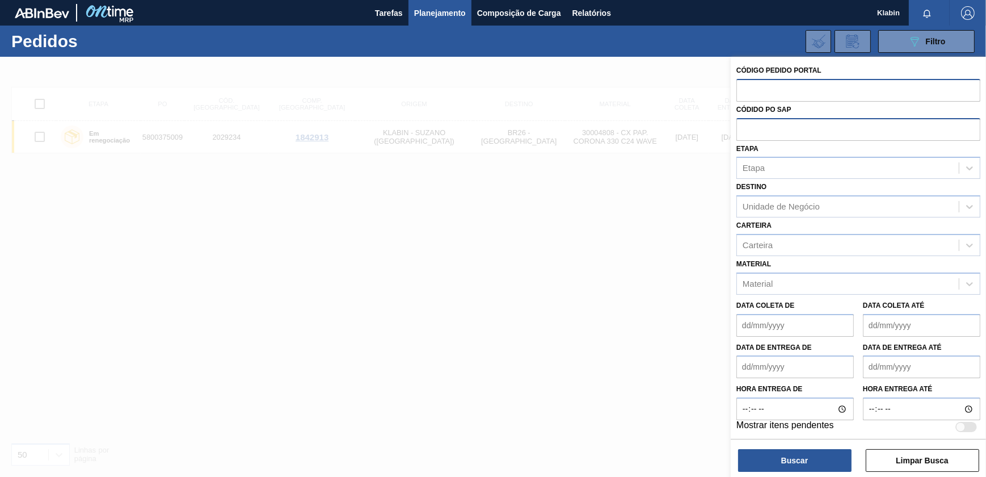
click at [770, 136] on input "text" at bounding box center [859, 129] width 244 height 22
paste input "5800363956"
drag, startPoint x: 798, startPoint y: 125, endPoint x: 625, endPoint y: 131, distance: 173.7
click at [731, 131] on div "Código Pedido Portal Códido PO SAP V5800363956 Etapa Etapa Destino Unidade de N…" at bounding box center [858, 295] width 255 height 477
paste input "text"
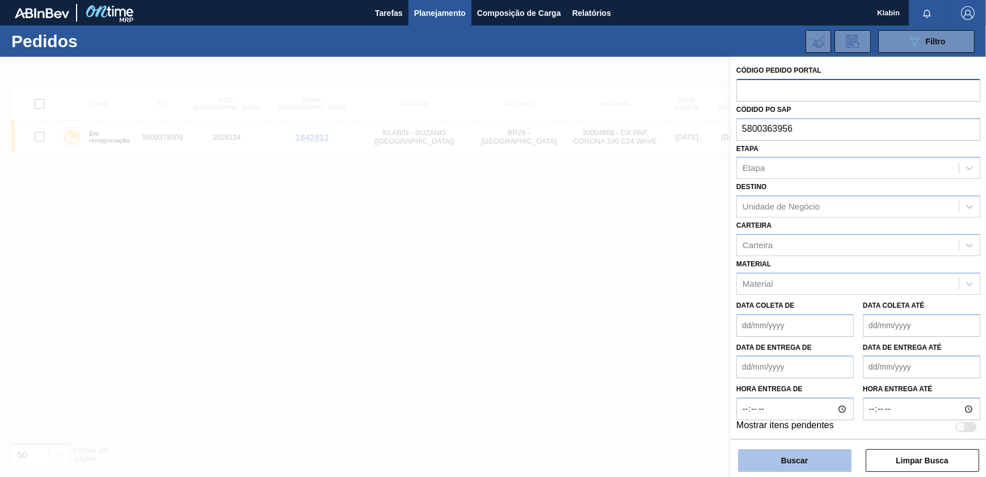
type input "5800363956"
click at [766, 463] on button "Buscar" at bounding box center [794, 460] width 113 height 23
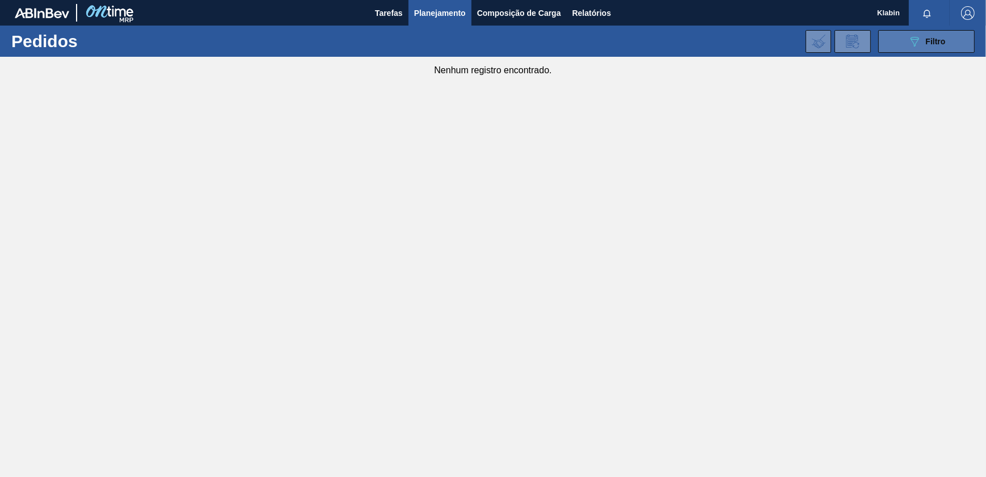
click at [916, 48] on button "089F7B8B-B2A5-4AFE-B5C0-19BA573D28AC Filtro" at bounding box center [926, 41] width 96 height 23
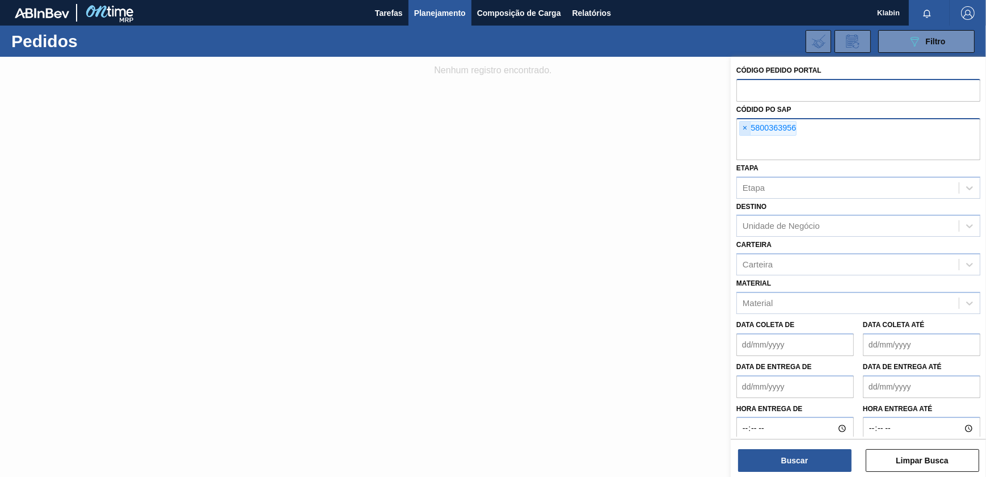
click at [738, 126] on div "× 5800363956" at bounding box center [859, 139] width 244 height 42
click at [741, 126] on span "×" at bounding box center [745, 128] width 11 height 14
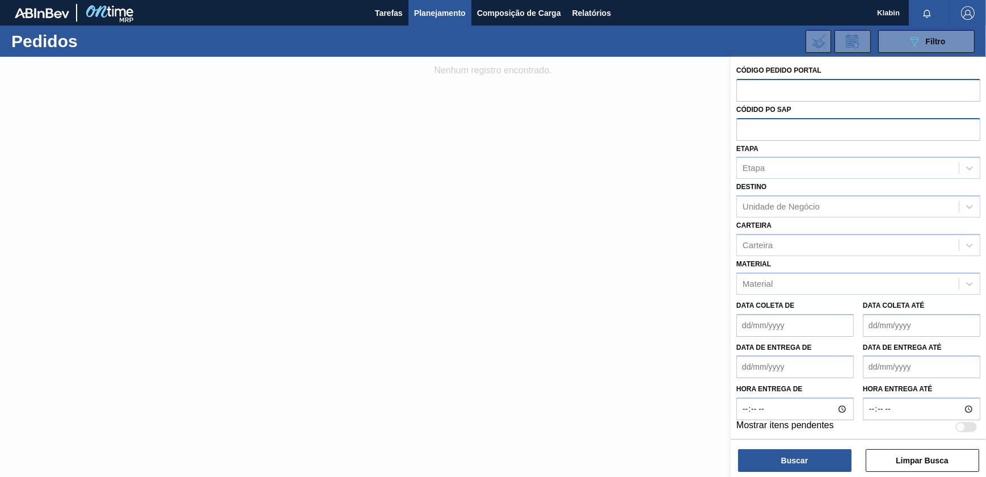
paste input "5800363956"
type input "5800363956"
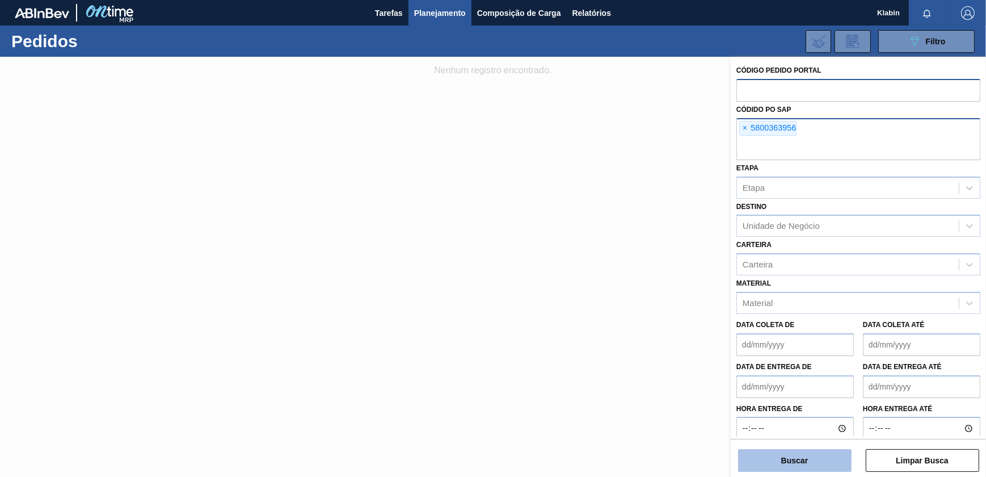
click at [806, 459] on button "Buscar" at bounding box center [794, 460] width 113 height 23
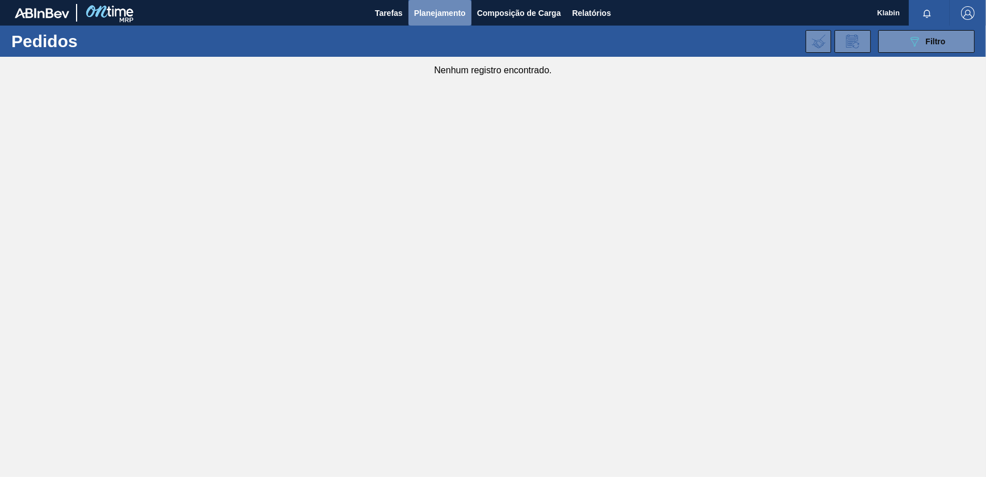
click at [430, 6] on span "Planejamento" at bounding box center [440, 13] width 52 height 14
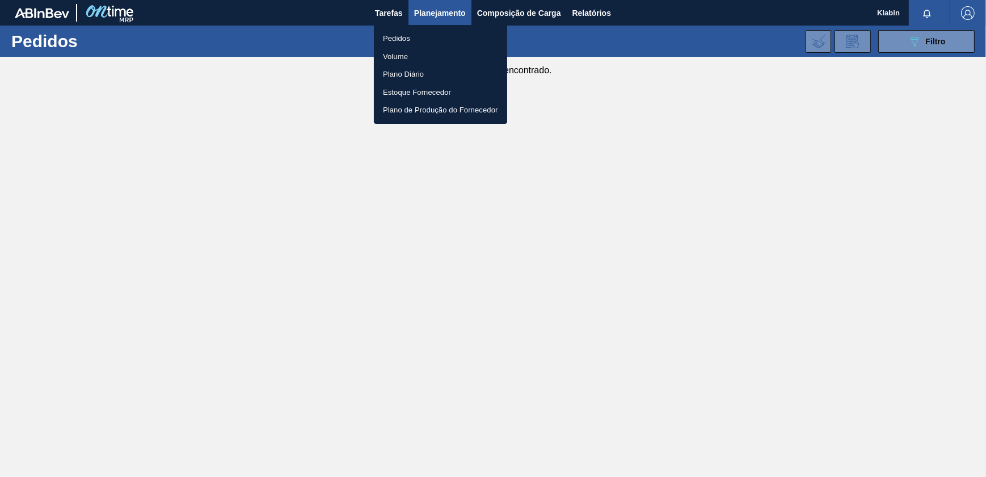
click at [402, 39] on li "Pedidos" at bounding box center [440, 39] width 133 height 18
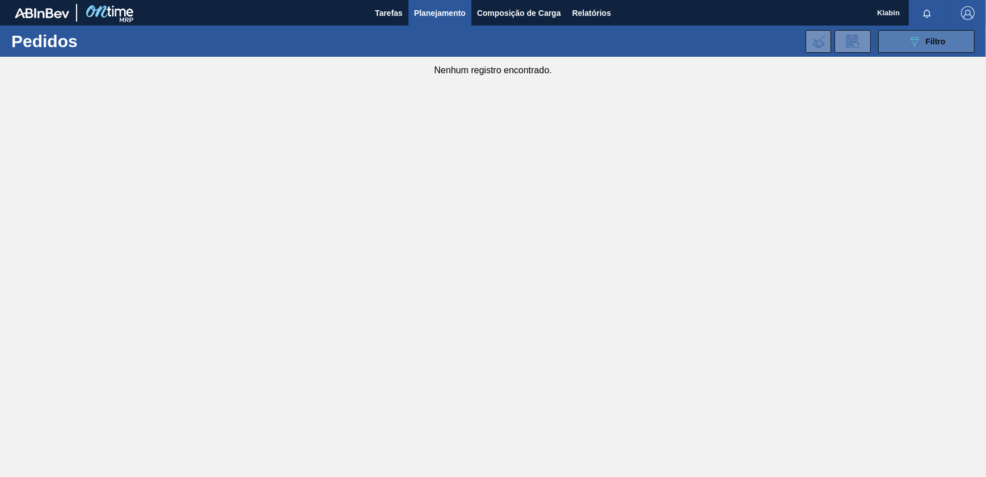
click at [919, 44] on icon "089F7B8B-B2A5-4AFE-B5C0-19BA573D28AC" at bounding box center [915, 42] width 14 height 14
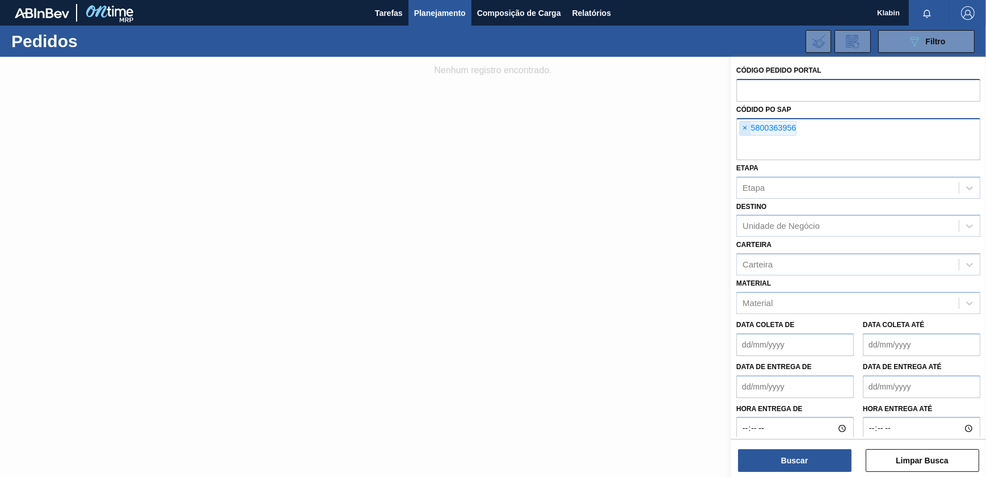
click at [742, 125] on span "×" at bounding box center [745, 128] width 11 height 14
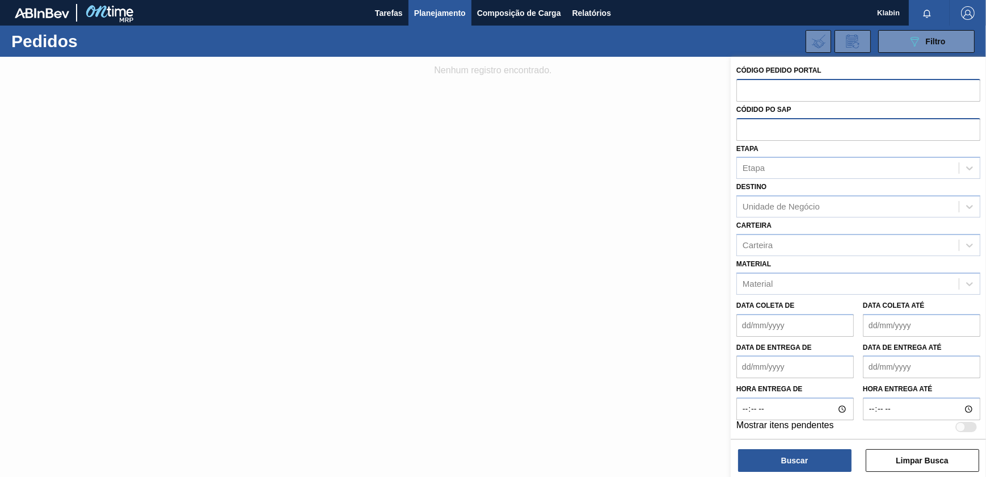
click at [746, 130] on input "text" at bounding box center [859, 129] width 244 height 22
paste input "5800363956"
type input "5800363956"
click at [796, 457] on button "Buscar" at bounding box center [794, 460] width 113 height 23
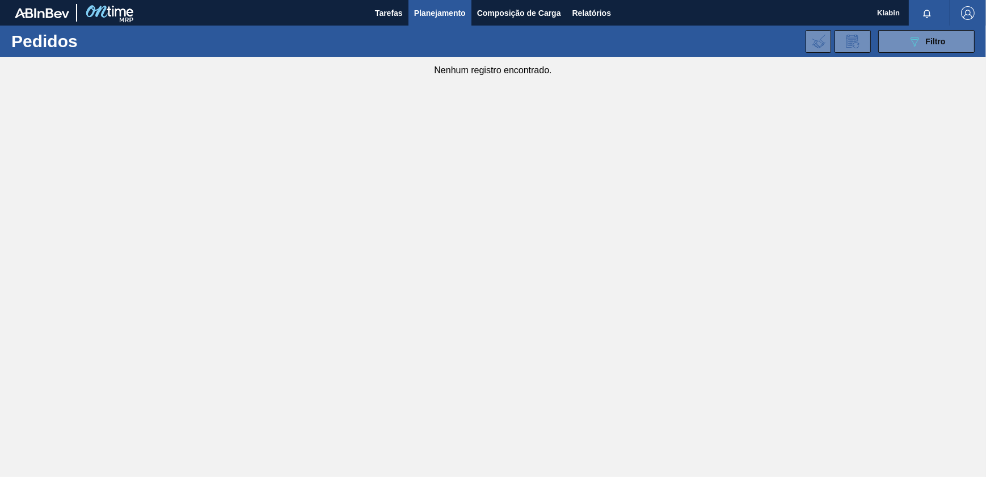
click at [951, 28] on div "089F7B8B-B2A5-4AFE-B5C0-19BA573D28AC Filtro Código Pedido Portal Códido PO SAP …" at bounding box center [579, 41] width 802 height 34
click at [951, 33] on button "089F7B8B-B2A5-4AFE-B5C0-19BA573D28AC Filtro" at bounding box center [926, 41] width 96 height 23
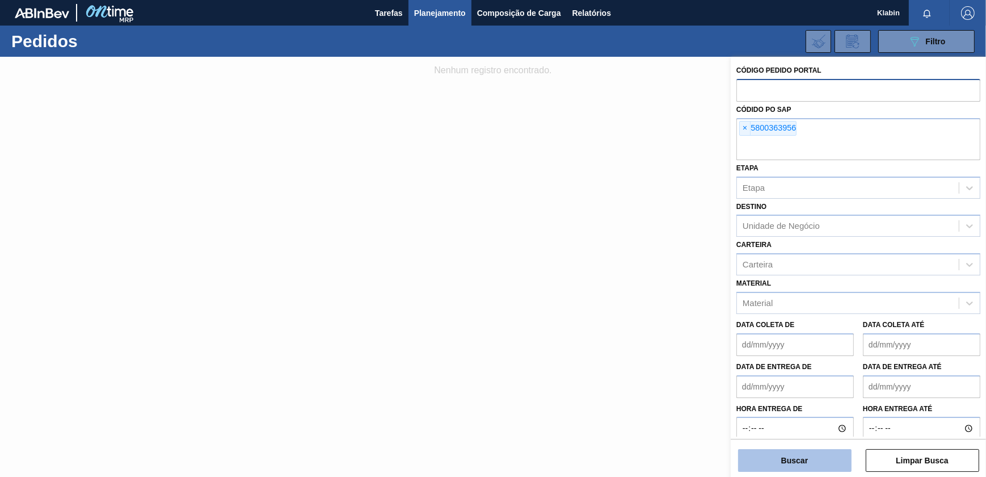
click at [776, 461] on button "Buscar" at bounding box center [794, 460] width 113 height 23
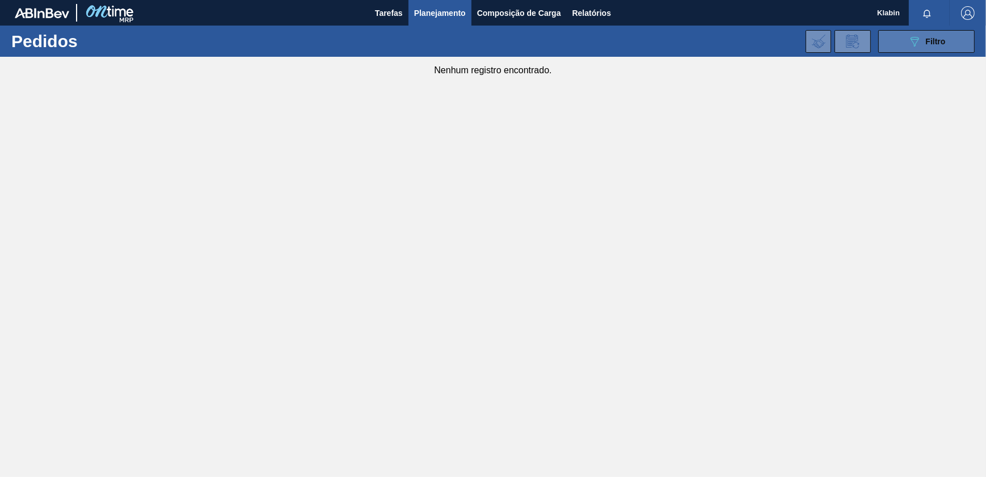
click at [941, 50] on button "089F7B8B-B2A5-4AFE-B5C0-19BA573D28AC Filtro" at bounding box center [926, 41] width 96 height 23
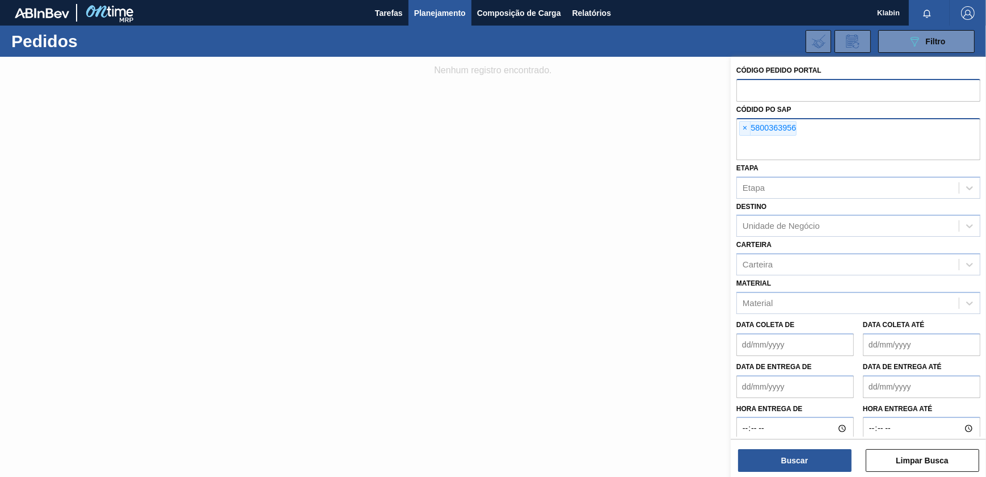
drag, startPoint x: 748, startPoint y: 124, endPoint x: 755, endPoint y: 135, distance: 12.5
click at [747, 124] on span "×" at bounding box center [745, 128] width 11 height 14
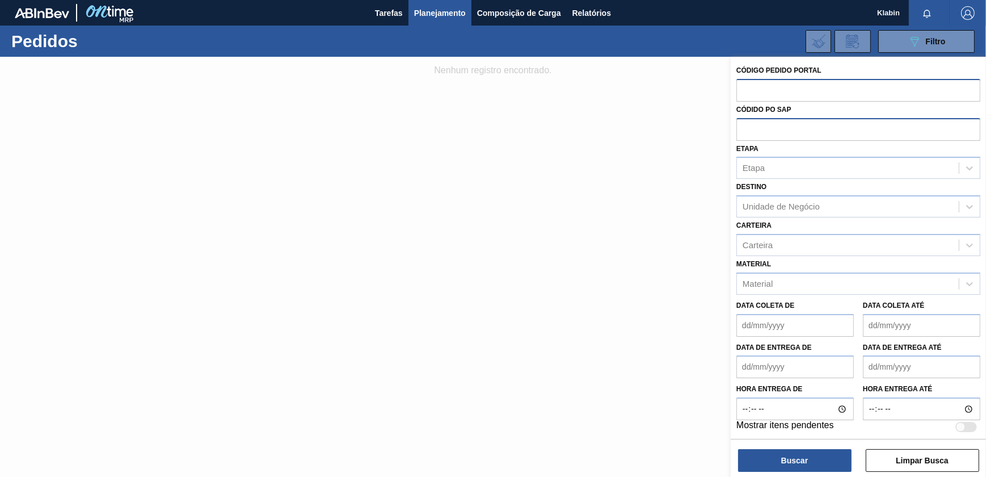
paste input "5800355632"
type input "5800355632"
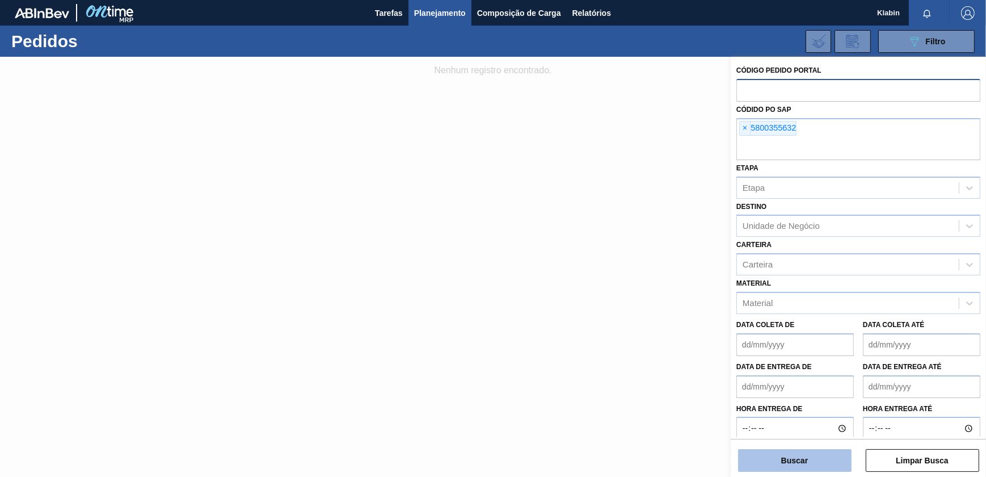
click at [792, 457] on button "Buscar" at bounding box center [794, 460] width 113 height 23
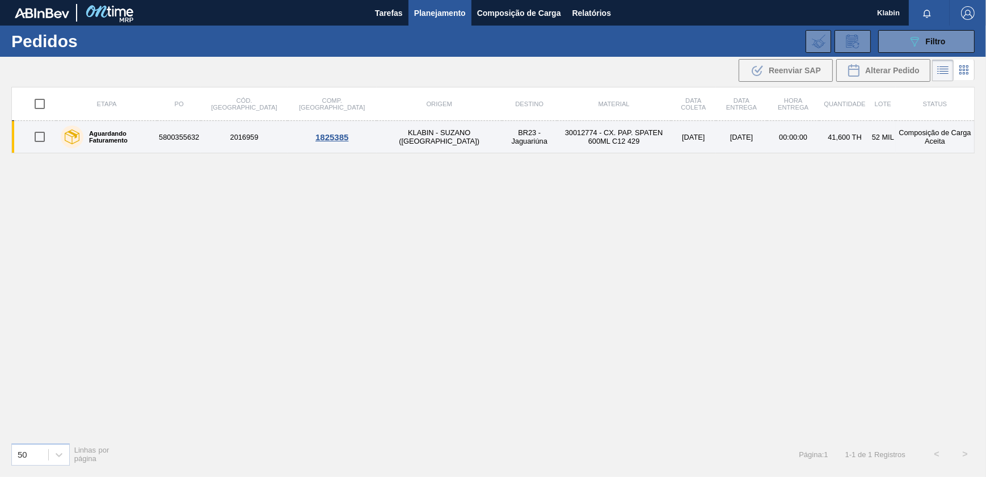
click at [557, 136] on td "30012774 - CX. PAP. SPATEN 600ML C12 429" at bounding box center [614, 137] width 114 height 32
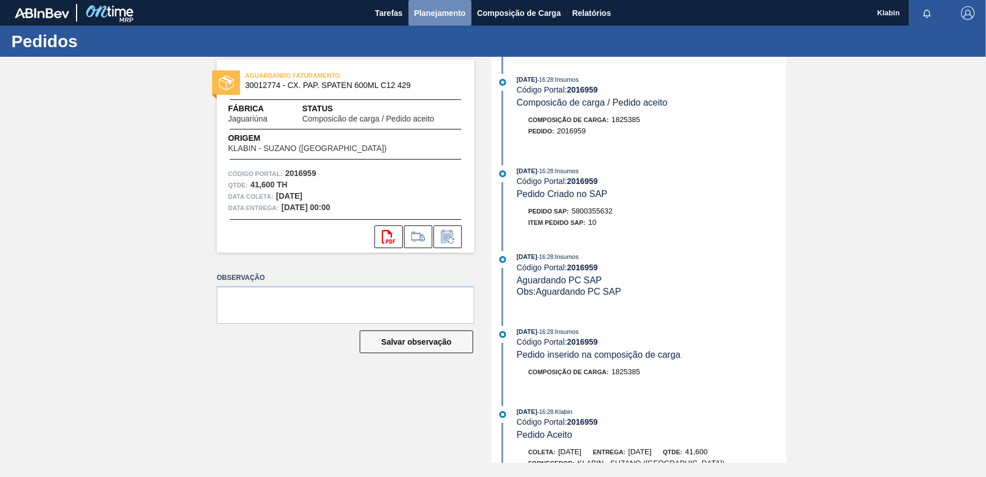
click at [443, 15] on span "Planejamento" at bounding box center [440, 13] width 52 height 14
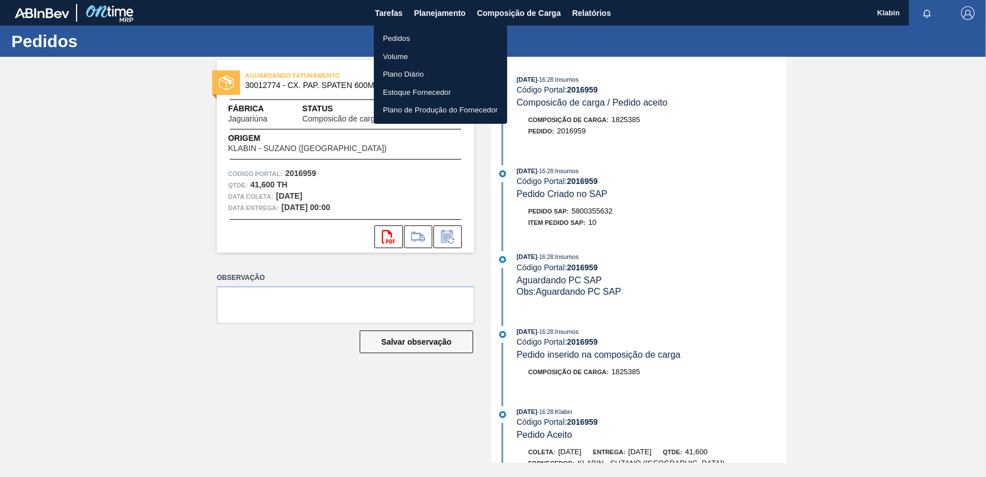
click at [415, 39] on li "Pedidos" at bounding box center [440, 39] width 133 height 18
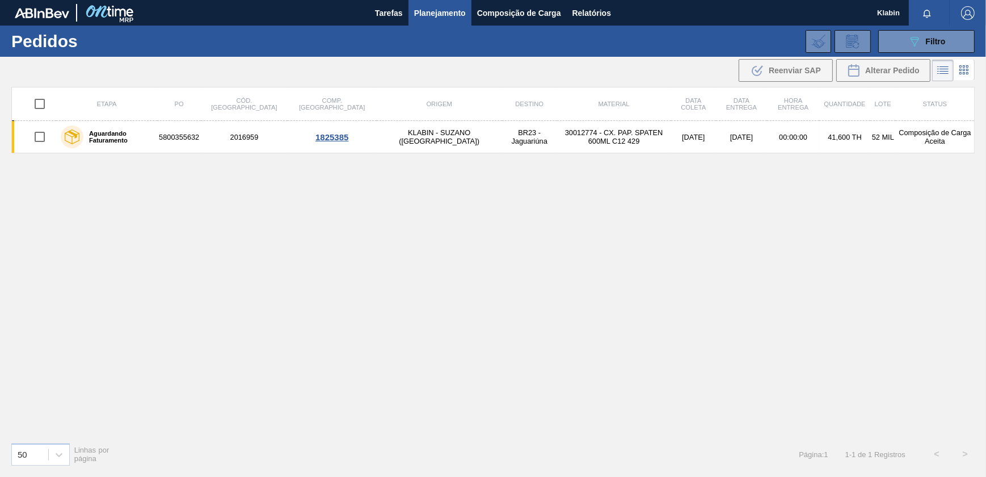
click at [903, 27] on div "089F7B8B-B2A5-4AFE-B5C0-19BA573D28AC Filtro Código Pedido Portal Códido PO SAP …" at bounding box center [579, 41] width 802 height 34
click at [906, 31] on button "089F7B8B-B2A5-4AFE-B5C0-19BA573D28AC Filtro" at bounding box center [926, 41] width 96 height 23
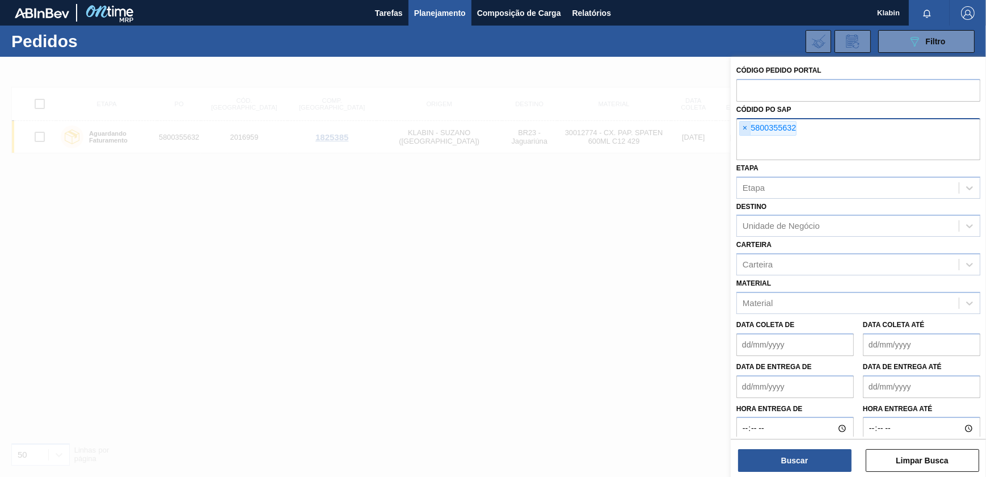
click at [745, 127] on span "×" at bounding box center [745, 128] width 11 height 14
paste input "5800352311"
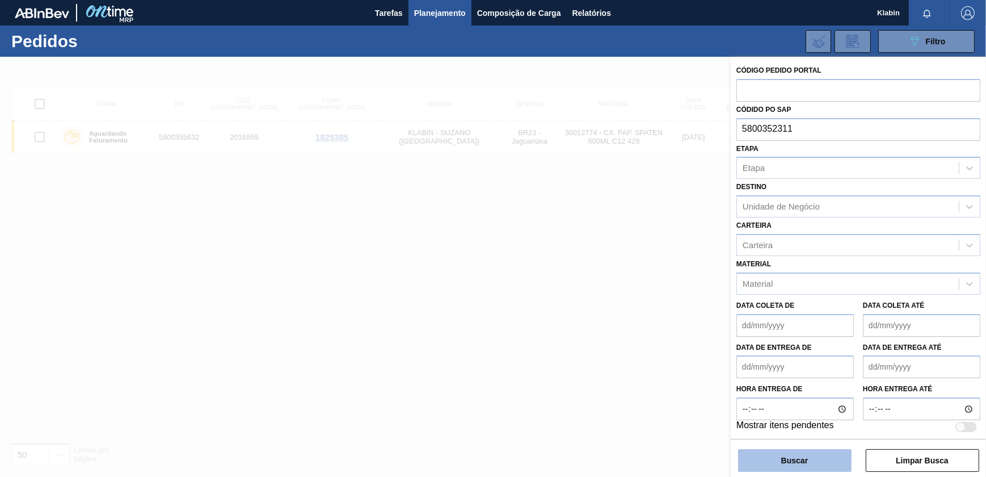
type input "5800352311"
click at [814, 466] on button "Buscar" at bounding box center [794, 460] width 113 height 23
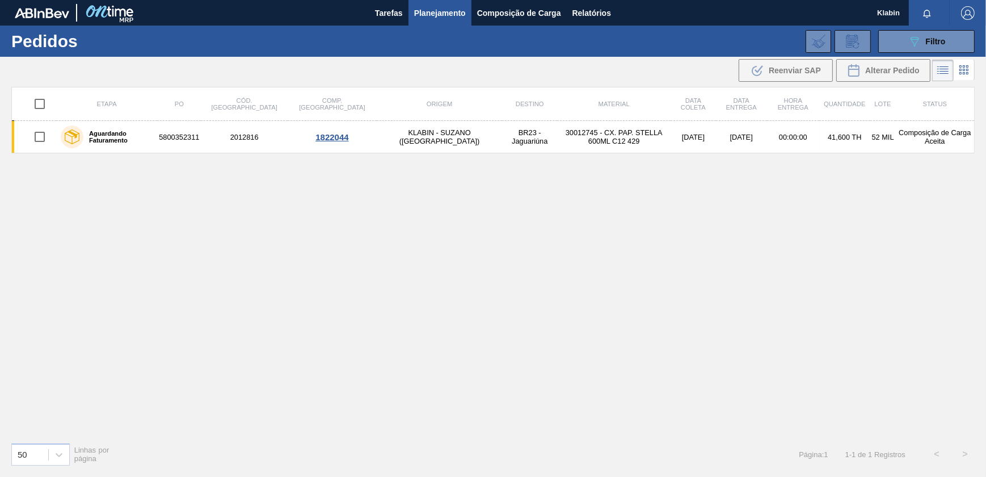
click at [499, 155] on div "Etapa PO Cód. Pedido Comp. Carga Origem Destino Material Data coleta Data entre…" at bounding box center [493, 260] width 964 height 346
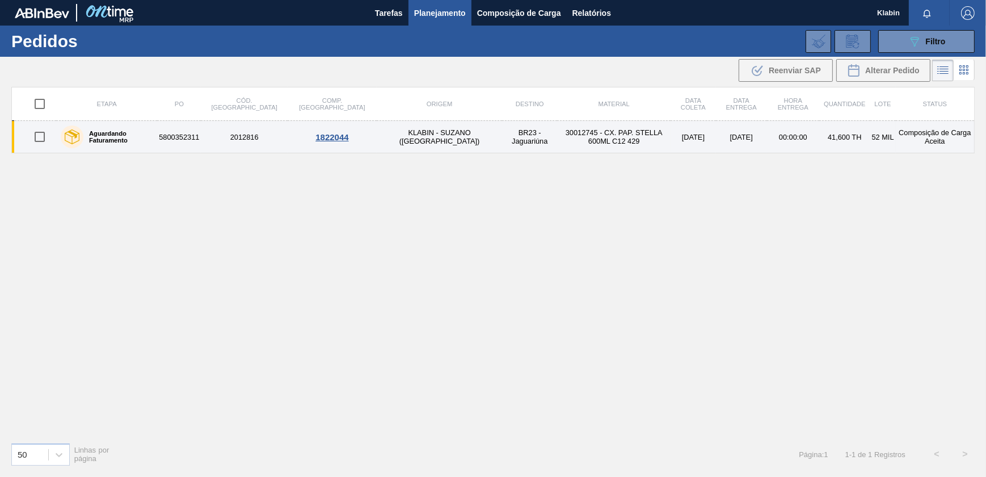
click at [557, 148] on td "30012745 - CX. PAP. STELLA 600ML C12 429" at bounding box center [613, 137] width 113 height 32
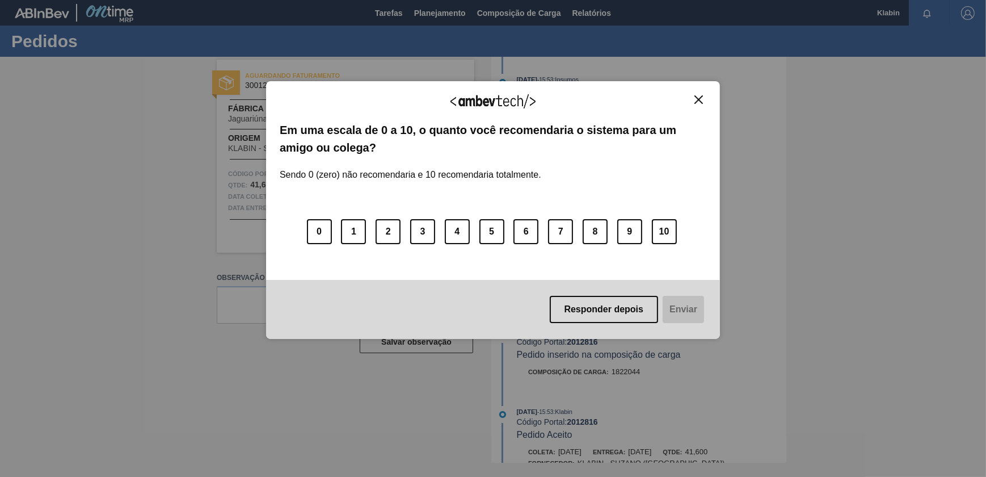
click at [698, 98] on img "Close" at bounding box center [699, 99] width 9 height 9
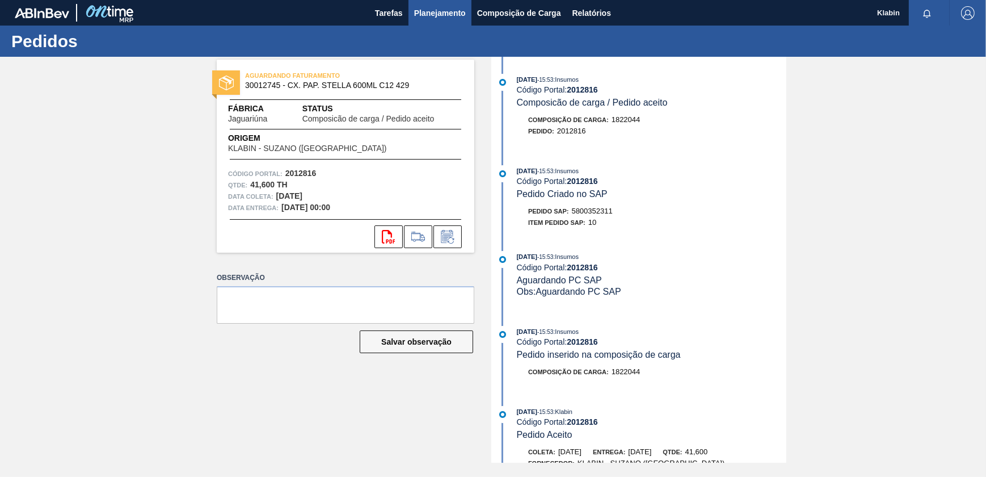
click at [460, 9] on span "Planejamento" at bounding box center [440, 13] width 52 height 14
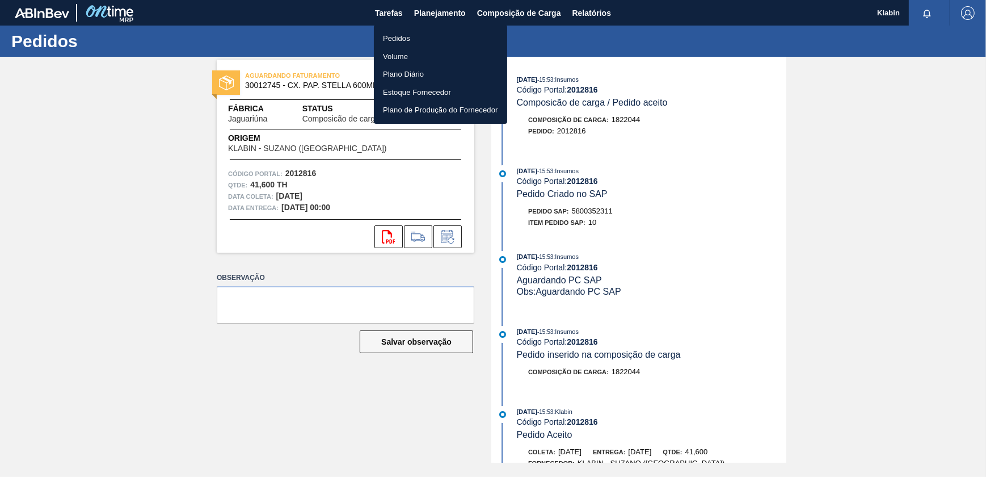
click at [408, 33] on li "Pedidos" at bounding box center [440, 39] width 133 height 18
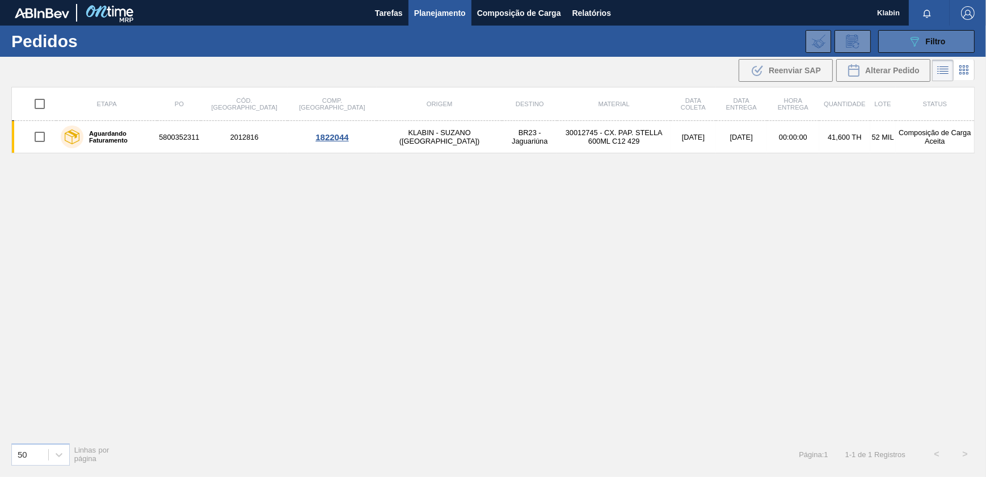
click at [925, 45] on div "089F7B8B-B2A5-4AFE-B5C0-19BA573D28AC Filtro" at bounding box center [927, 42] width 38 height 14
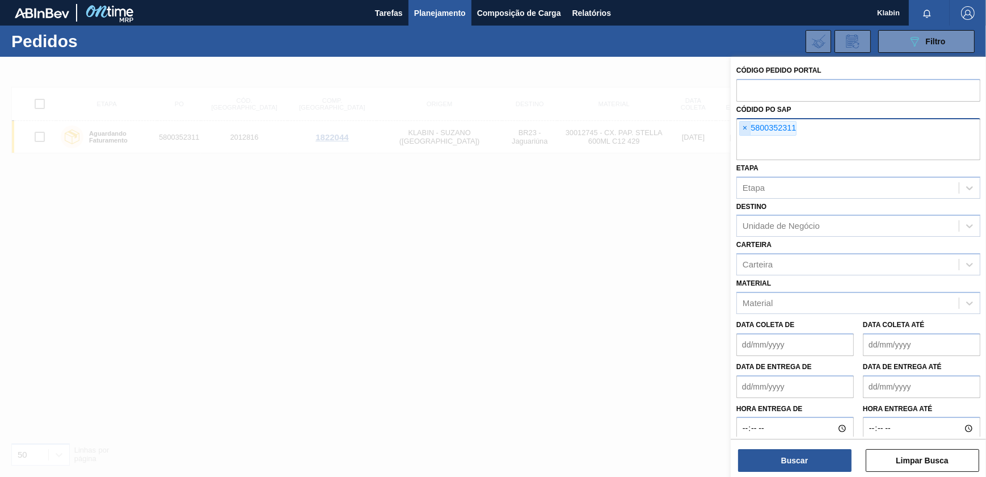
click at [746, 127] on span "×" at bounding box center [745, 128] width 11 height 14
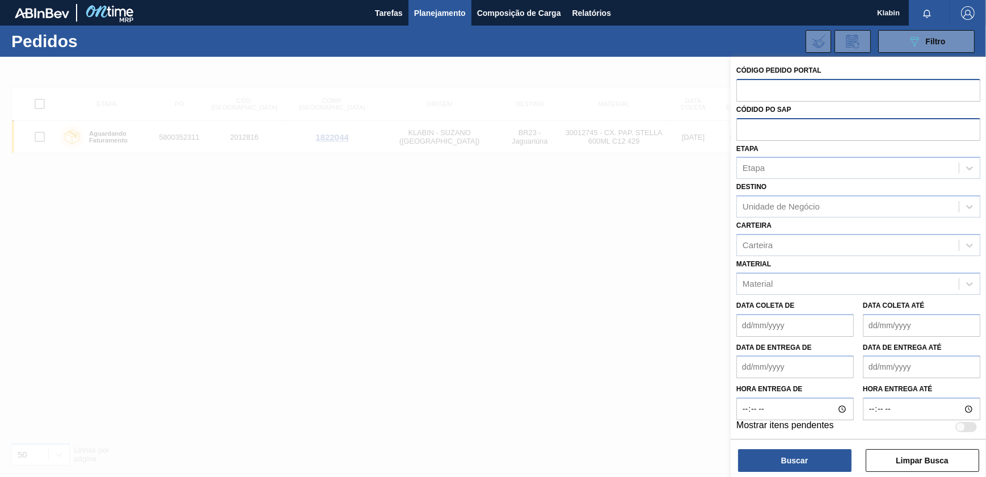
click at [759, 85] on input "text" at bounding box center [859, 90] width 244 height 22
paste input "2029235"
type input "2029235"
drag, startPoint x: 814, startPoint y: 449, endPoint x: 818, endPoint y: 457, distance: 9.4
click at [815, 455] on button "Buscar" at bounding box center [794, 460] width 113 height 23
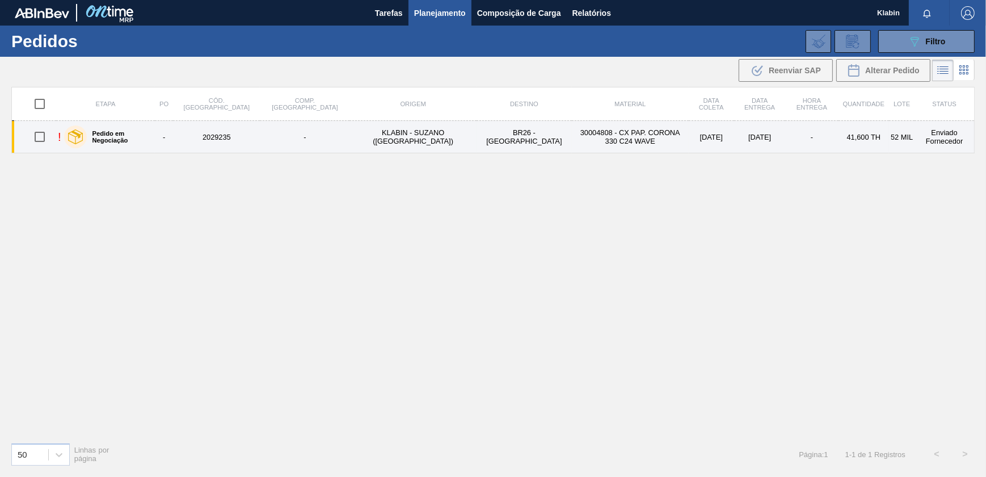
click at [572, 138] on td "30004808 - CX PAP. CORONA 330 C24 WAVE" at bounding box center [630, 137] width 117 height 32
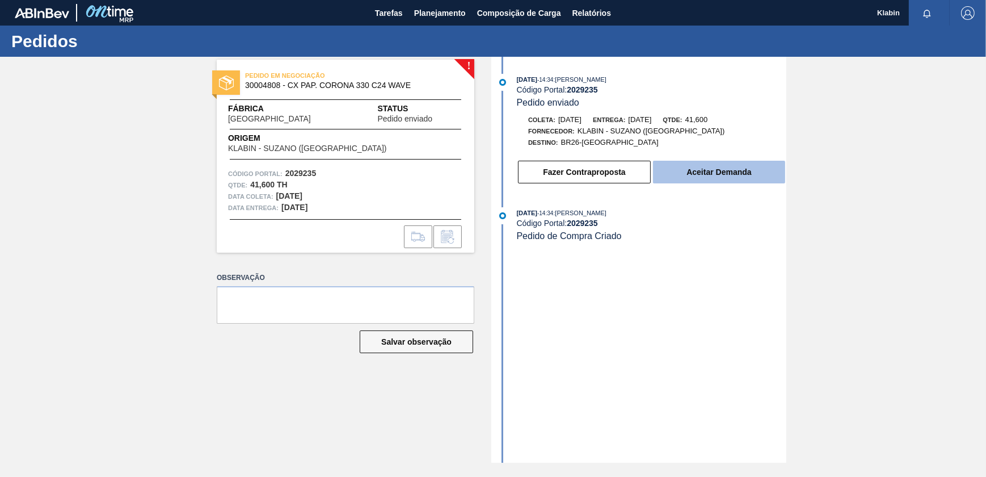
click at [709, 170] on button "Aceitar Demanda" at bounding box center [719, 172] width 132 height 23
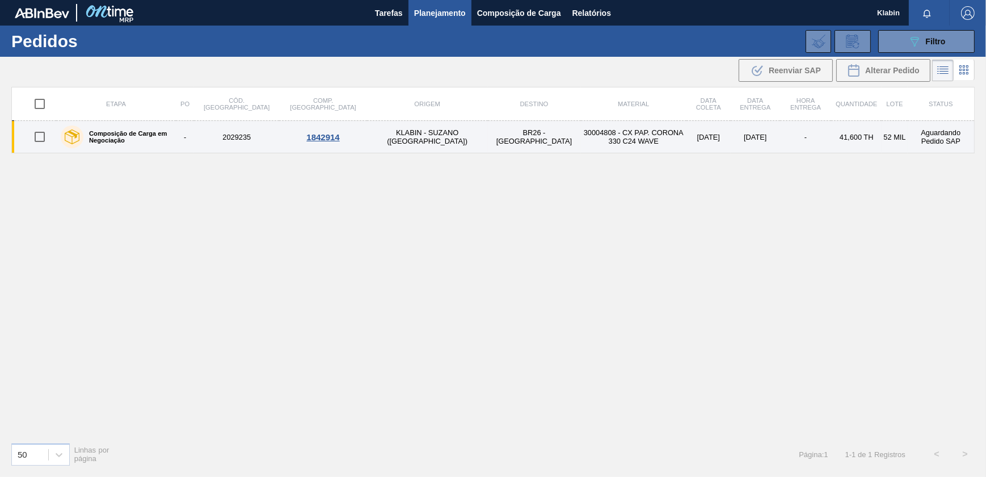
click at [488, 136] on td "BR26 - [GEOGRAPHIC_DATA]" at bounding box center [534, 137] width 93 height 32
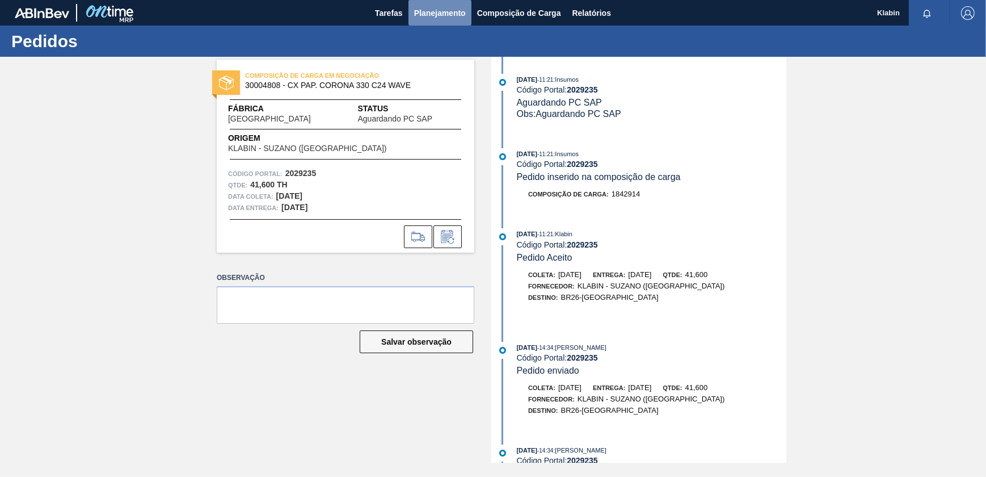
click at [452, 15] on span "Planejamento" at bounding box center [440, 13] width 52 height 14
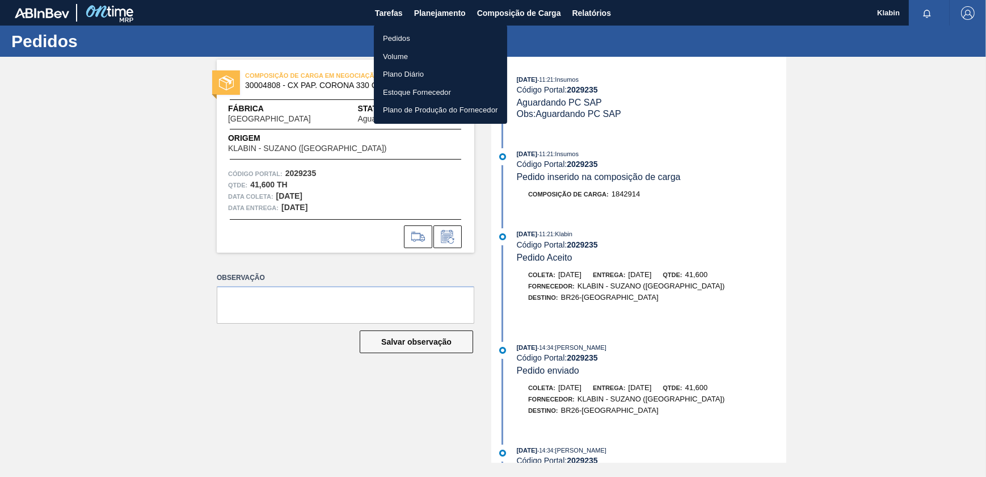
click at [408, 40] on li "Pedidos" at bounding box center [440, 39] width 133 height 18
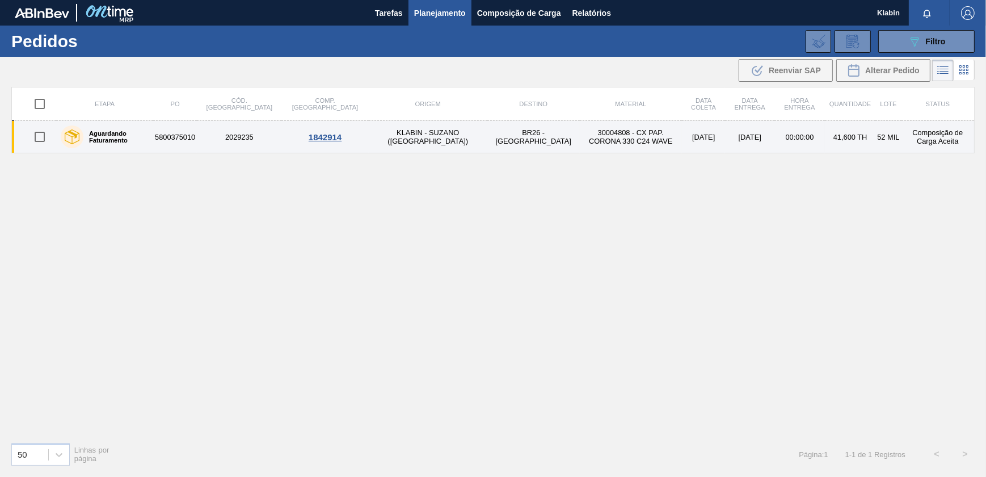
click at [735, 131] on td "[DATE]" at bounding box center [749, 137] width 49 height 32
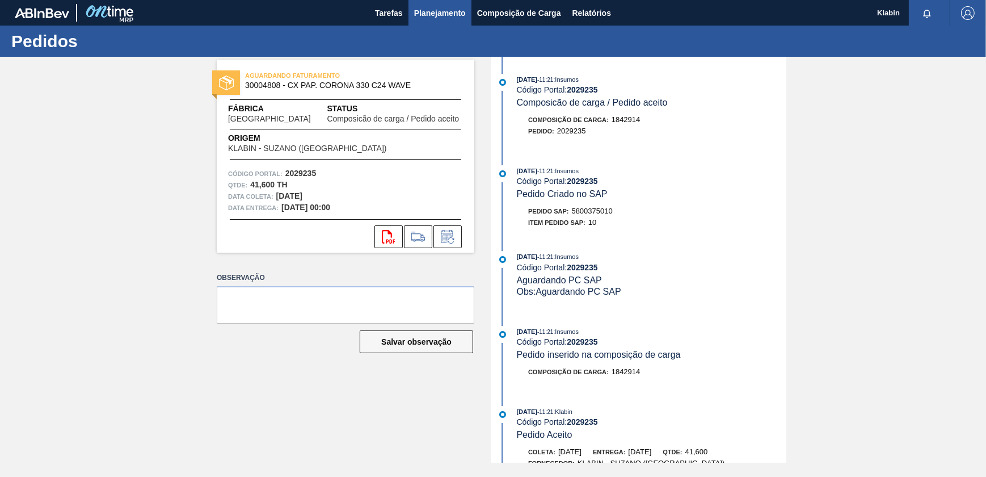
click at [434, 11] on span "Planejamento" at bounding box center [440, 13] width 52 height 14
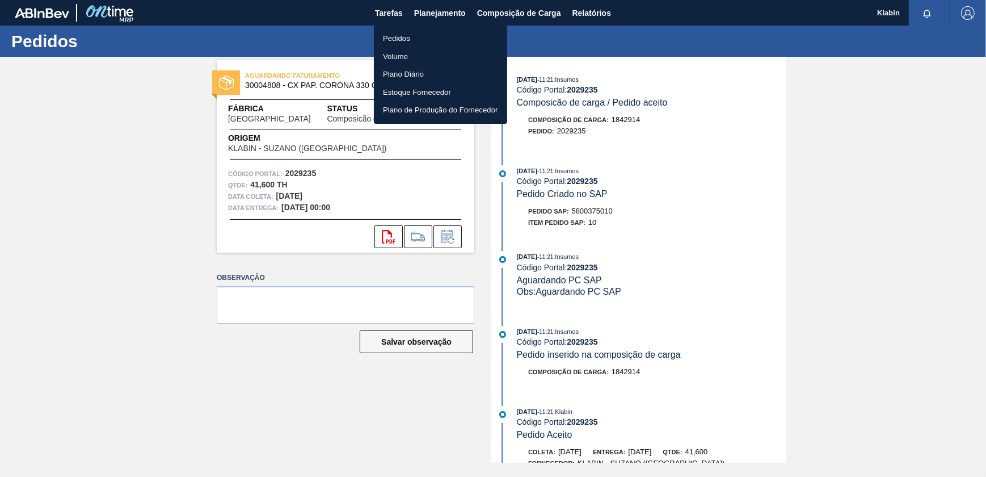
click at [403, 37] on li "Pedidos" at bounding box center [440, 39] width 133 height 18
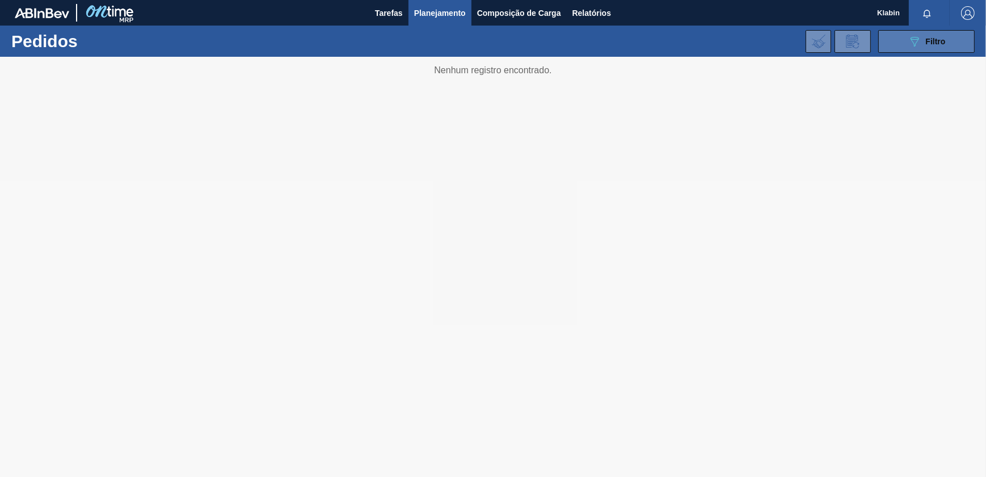
click at [928, 39] on span "Filtro" at bounding box center [936, 41] width 20 height 9
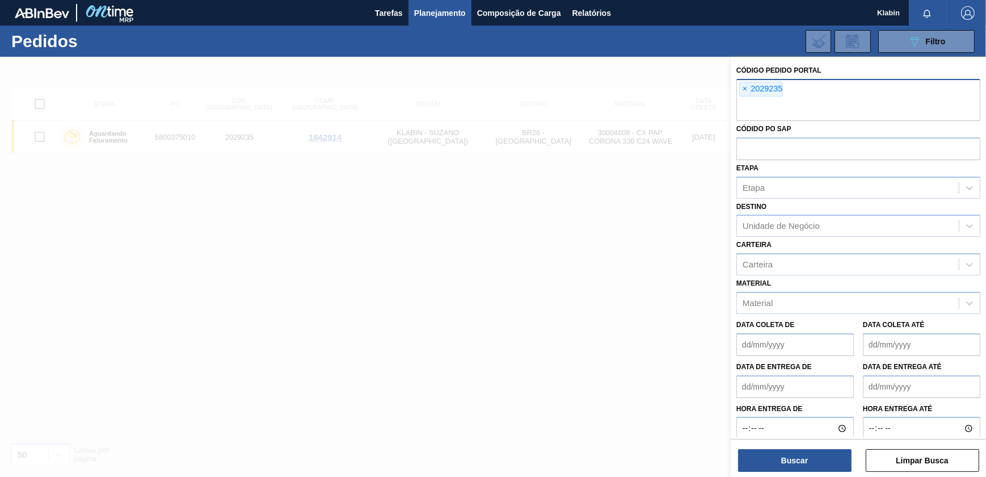
drag, startPoint x: 747, startPoint y: 86, endPoint x: 752, endPoint y: 91, distance: 6.8
click at [747, 86] on span "×" at bounding box center [745, 89] width 11 height 14
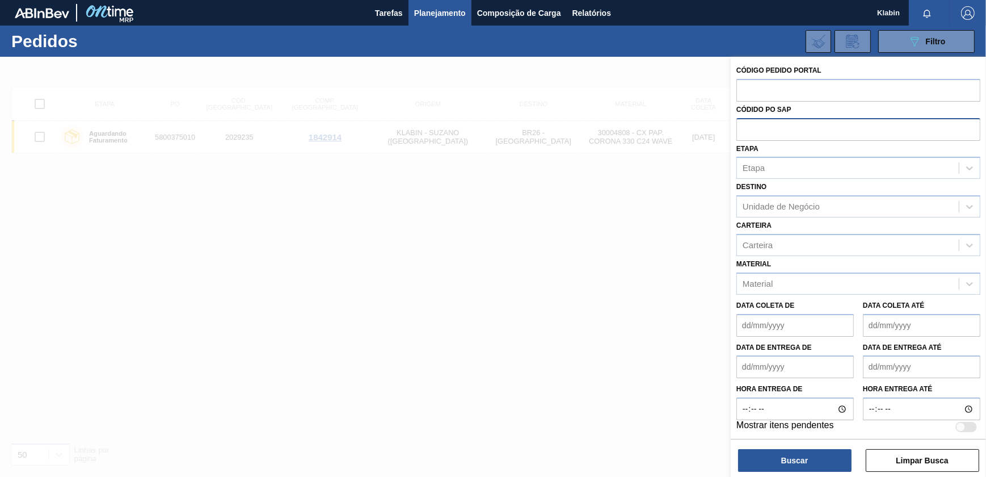
click at [772, 135] on input "text" at bounding box center [859, 129] width 244 height 22
paste input "5800352311"
type input "5800352311"
click at [816, 455] on button "Buscar" at bounding box center [794, 460] width 113 height 23
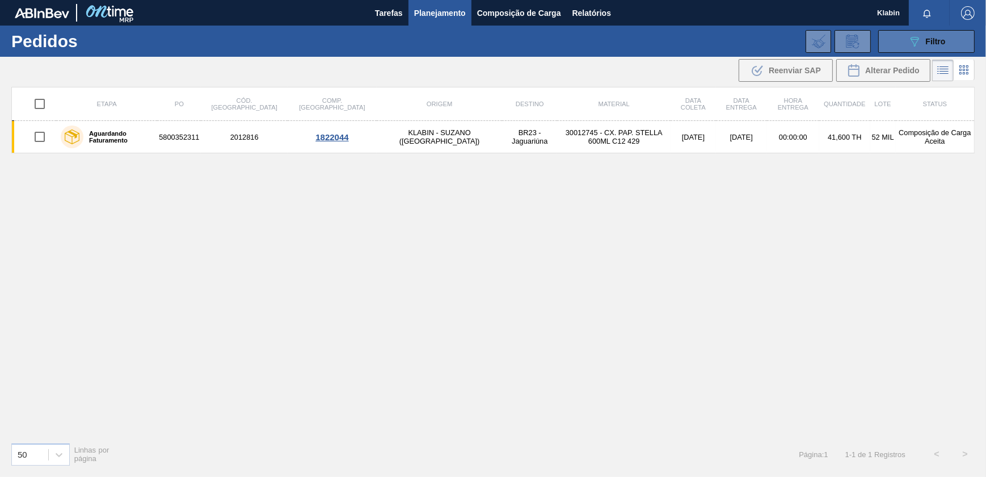
click at [967, 41] on button "089F7B8B-B2A5-4AFE-B5C0-19BA573D28AC Filtro" at bounding box center [926, 41] width 96 height 23
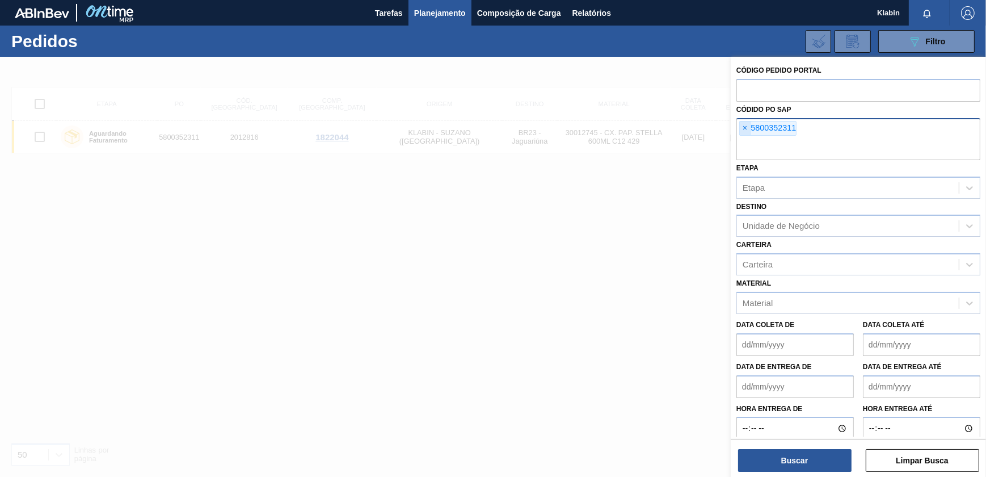
click at [745, 126] on span "×" at bounding box center [745, 128] width 11 height 14
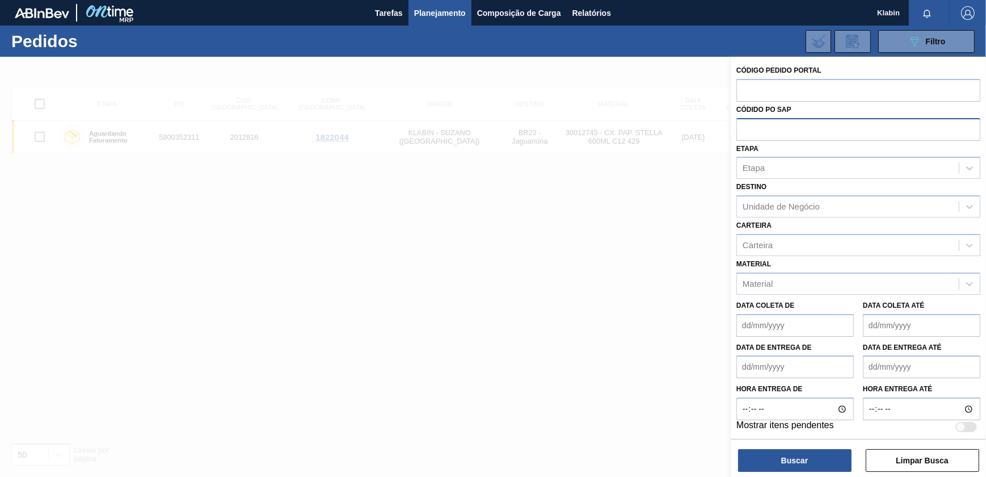
paste input "2029235"
type input "2029235"
click at [731, 136] on div "Código Pedido Portal Códido PO SAP 2029235 Etapa Etapa Destino Unidade de Negóc…" at bounding box center [858, 295] width 255 height 477
click at [782, 95] on input "text" at bounding box center [859, 90] width 244 height 22
paste input "2029235"
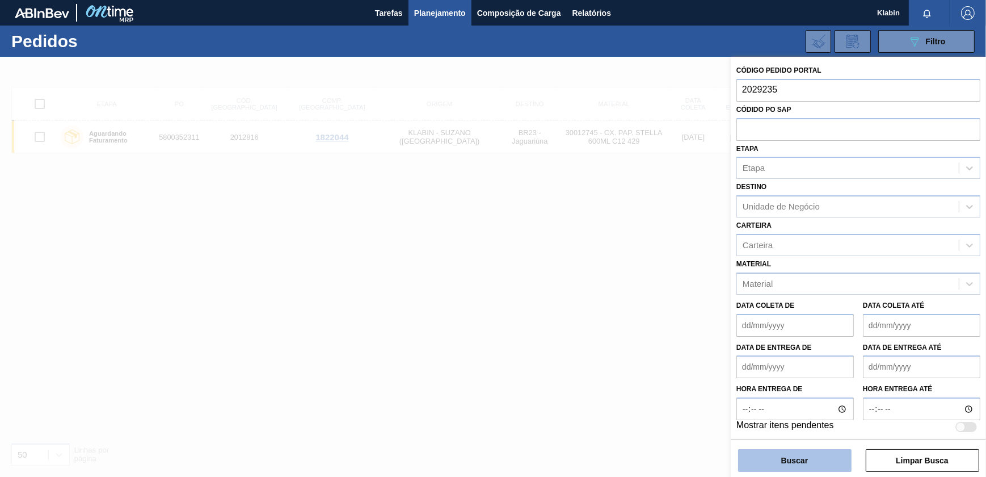
type input "2029235"
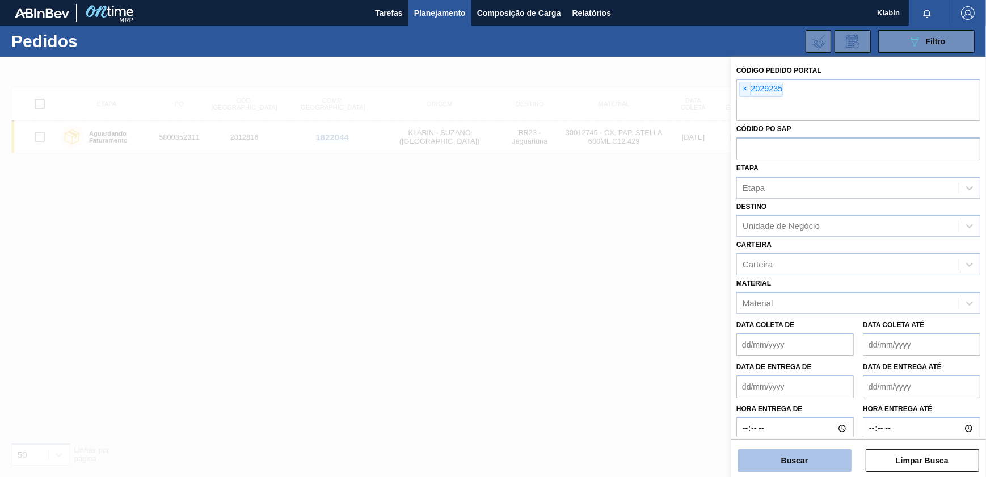
click at [811, 459] on button "Buscar" at bounding box center [794, 460] width 113 height 23
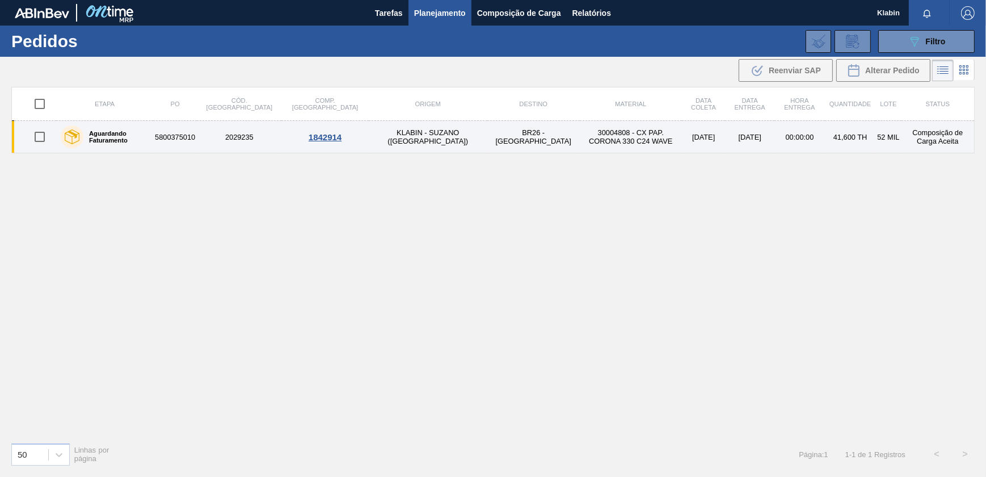
click at [580, 141] on td "30004808 - CX PAP. CORONA 330 C24 WAVE" at bounding box center [631, 137] width 102 height 32
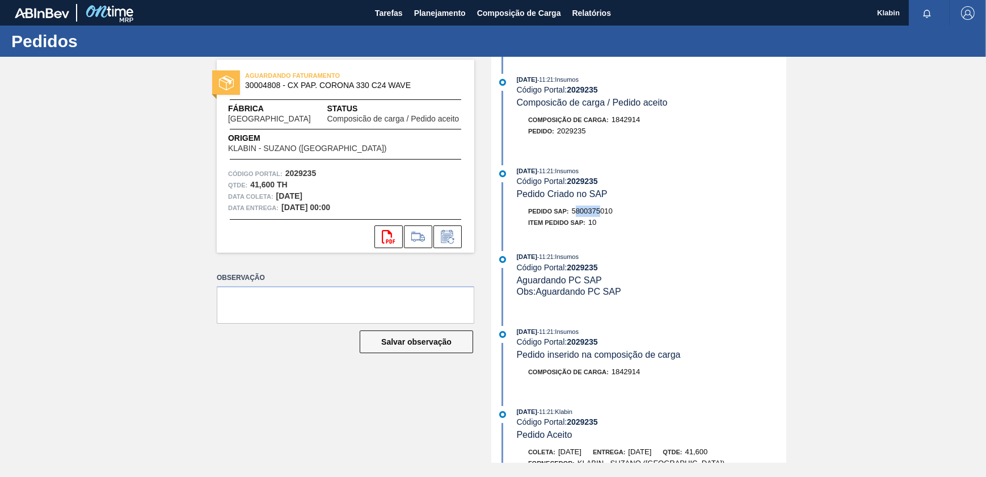
drag, startPoint x: 577, startPoint y: 213, endPoint x: 600, endPoint y: 217, distance: 24.2
click at [600, 217] on div "Pedido SAP: 5800375010" at bounding box center [570, 210] width 85 height 11
drag, startPoint x: 600, startPoint y: 217, endPoint x: 615, endPoint y: 216, distance: 14.9
click at [615, 216] on div "Pedido SAP: 5800375010" at bounding box center [652, 210] width 270 height 11
copy span "5800375010"
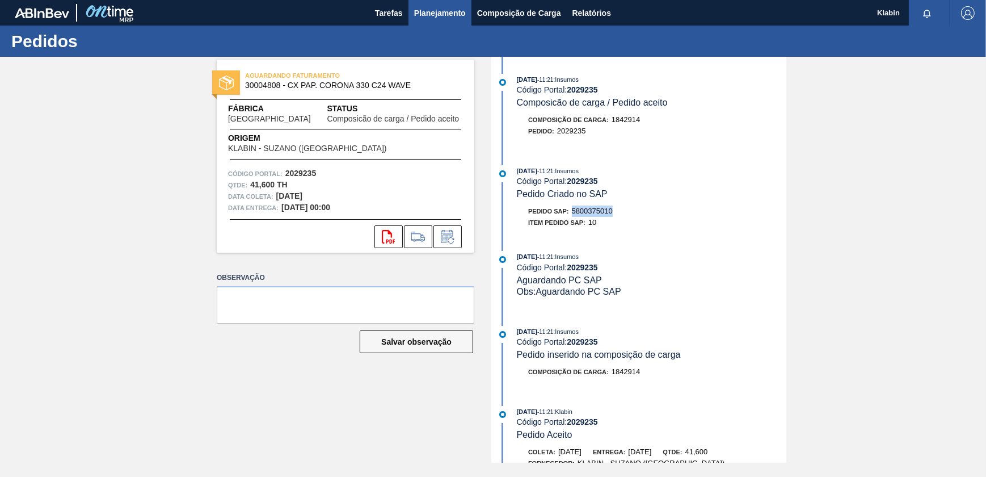
click at [445, 7] on span "Planejamento" at bounding box center [440, 13] width 52 height 14
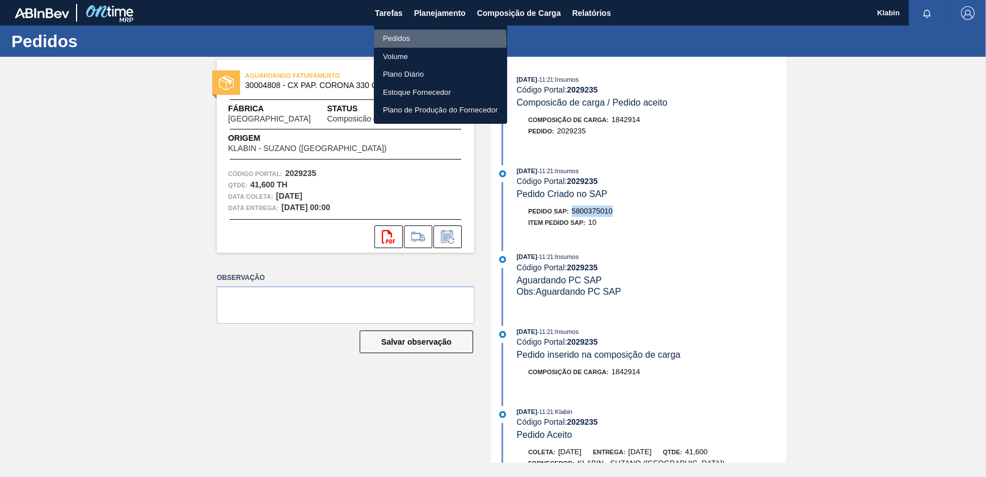
click at [419, 41] on li "Pedidos" at bounding box center [440, 39] width 133 height 18
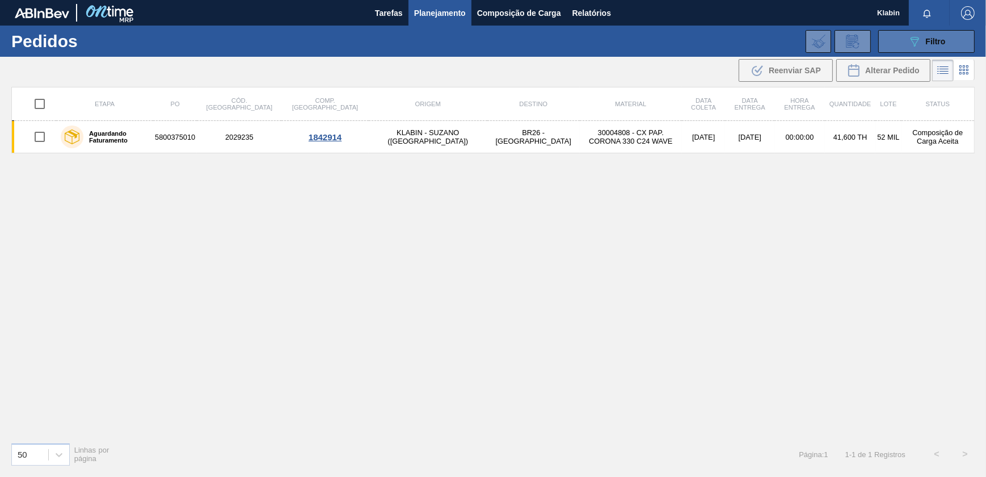
click at [914, 45] on icon "089F7B8B-B2A5-4AFE-B5C0-19BA573D28AC" at bounding box center [915, 42] width 14 height 14
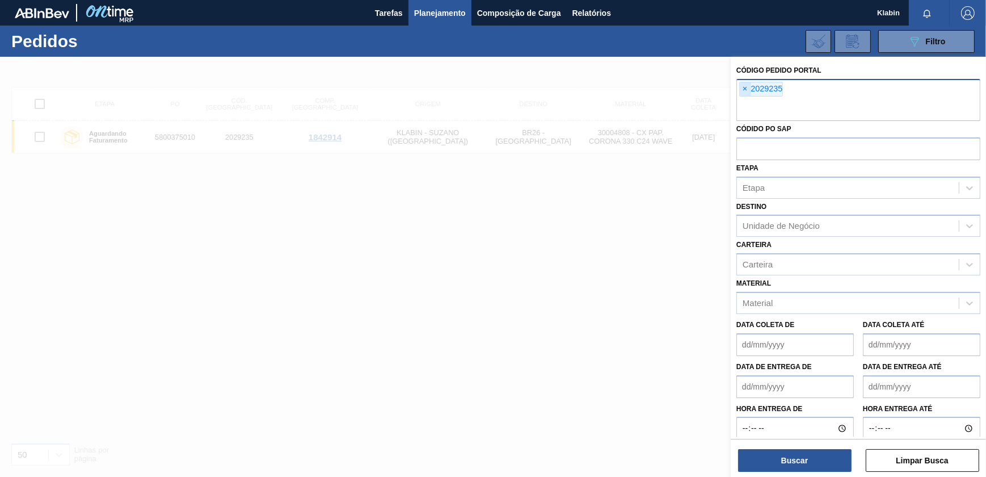
click at [743, 85] on span "×" at bounding box center [745, 89] width 11 height 14
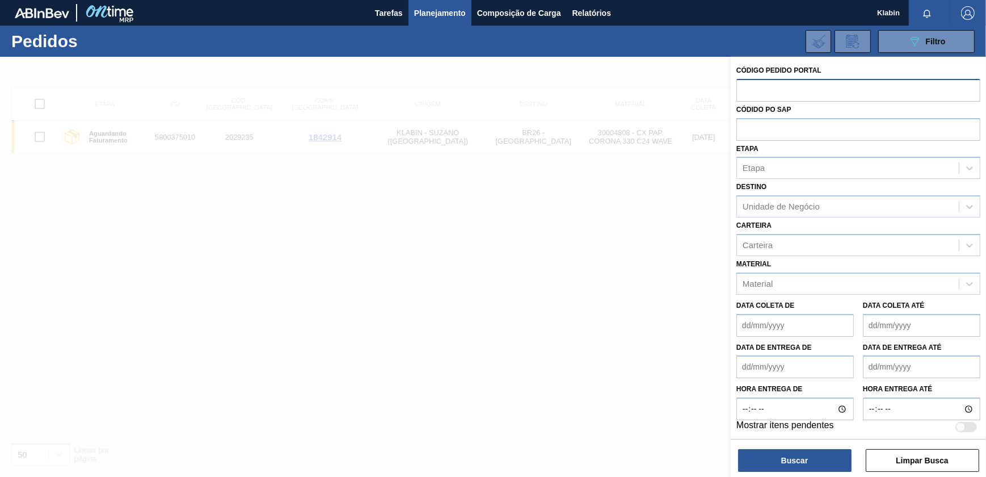
paste input "2021965"
type input "2021965"
click at [811, 453] on button "Buscar" at bounding box center [794, 460] width 113 height 23
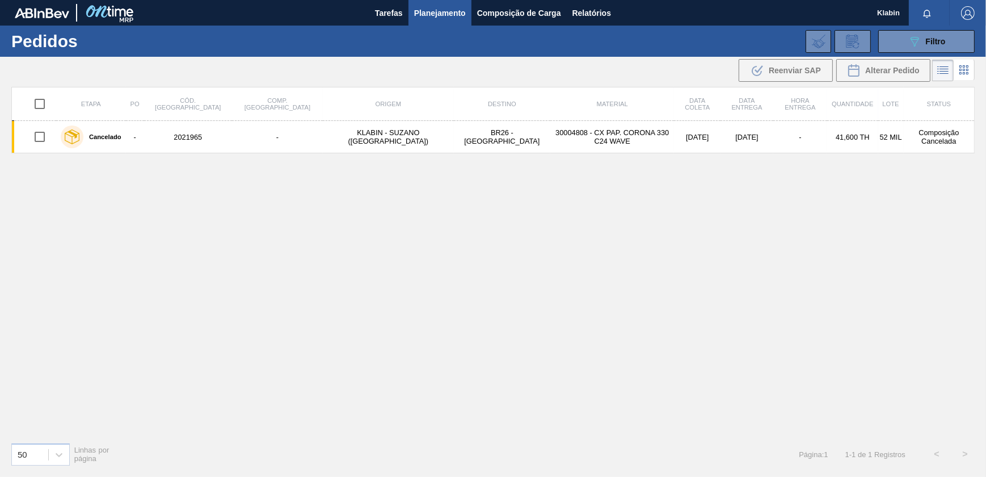
click at [611, 119] on th "Material" at bounding box center [612, 103] width 124 height 33
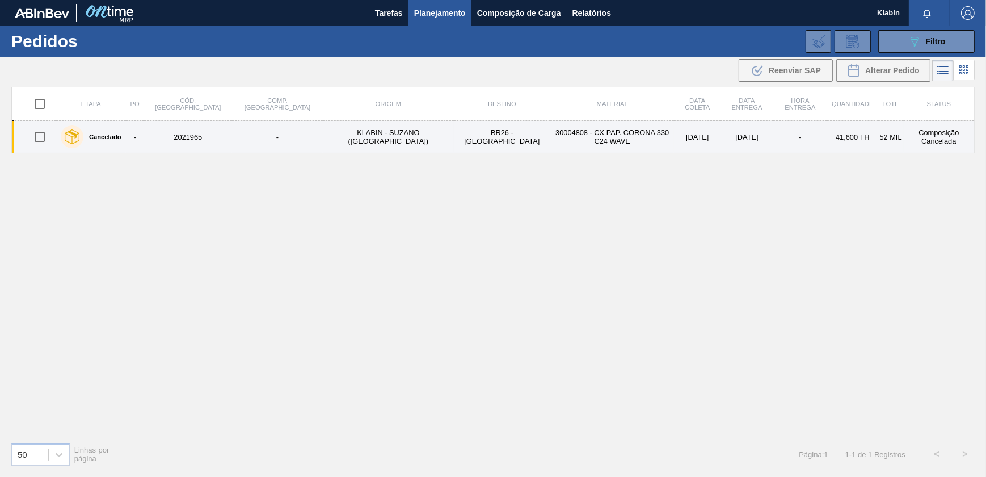
click at [610, 132] on td "30004808 - CX PAP. CORONA 330 C24 WAVE" at bounding box center [612, 137] width 124 height 32
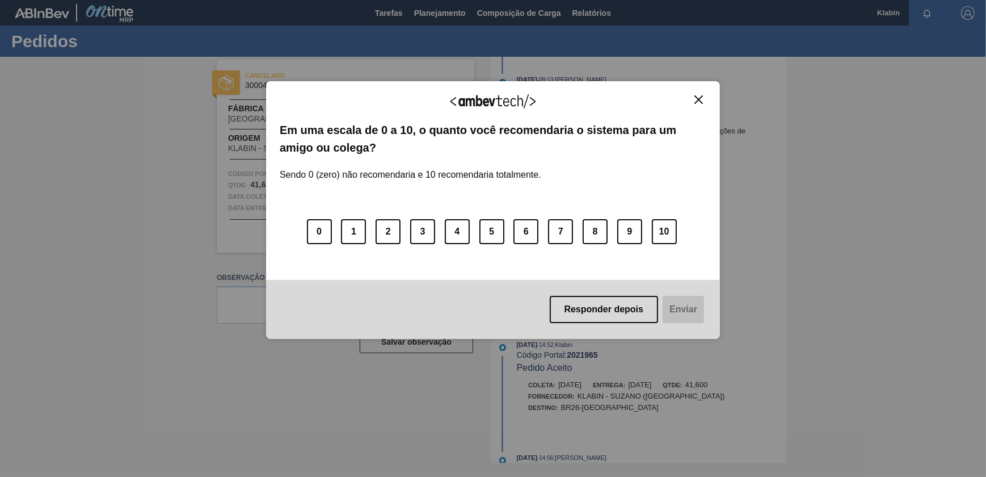
click at [704, 90] on div "Agradecemos seu feedback! Em uma escala de 0 a 10, o quanto você recomendaria o…" at bounding box center [493, 210] width 454 height 258
click at [703, 97] on img "Close" at bounding box center [699, 99] width 9 height 9
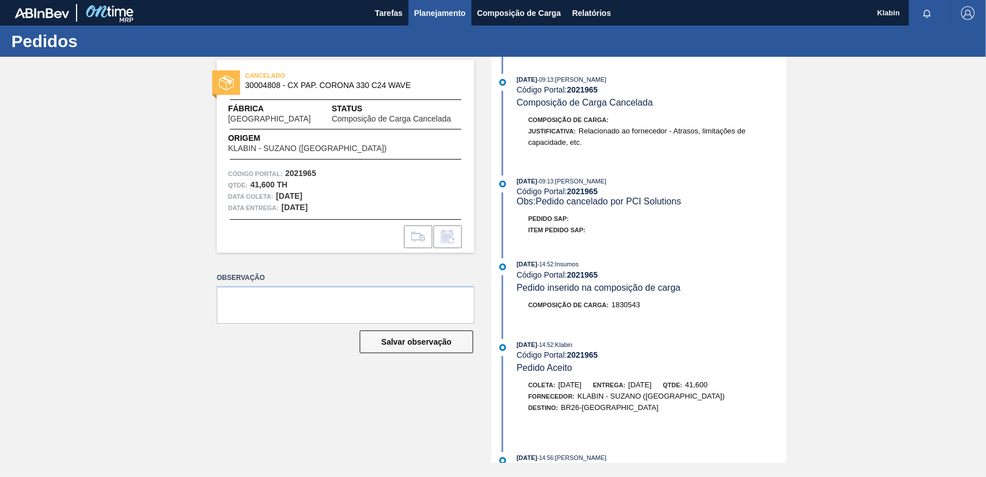
click at [440, 11] on span "Planejamento" at bounding box center [440, 13] width 52 height 14
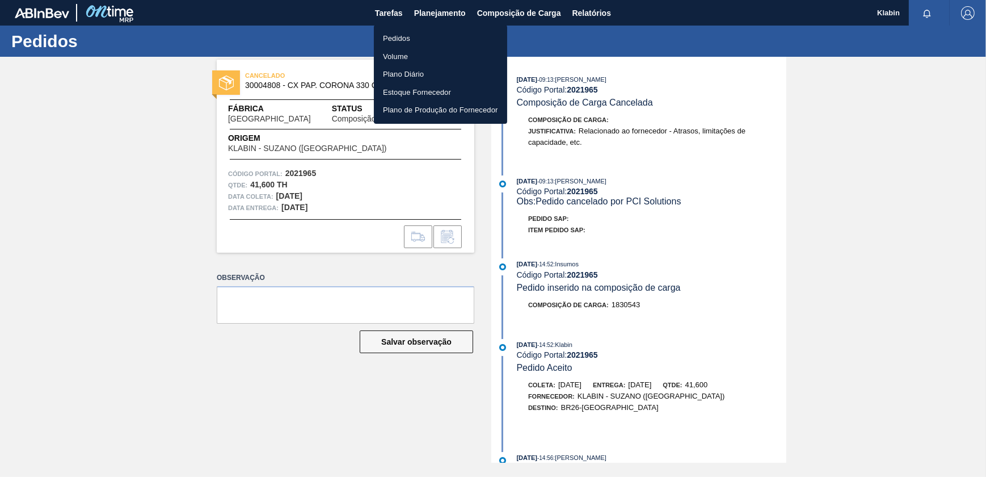
click at [403, 40] on li "Pedidos" at bounding box center [440, 39] width 133 height 18
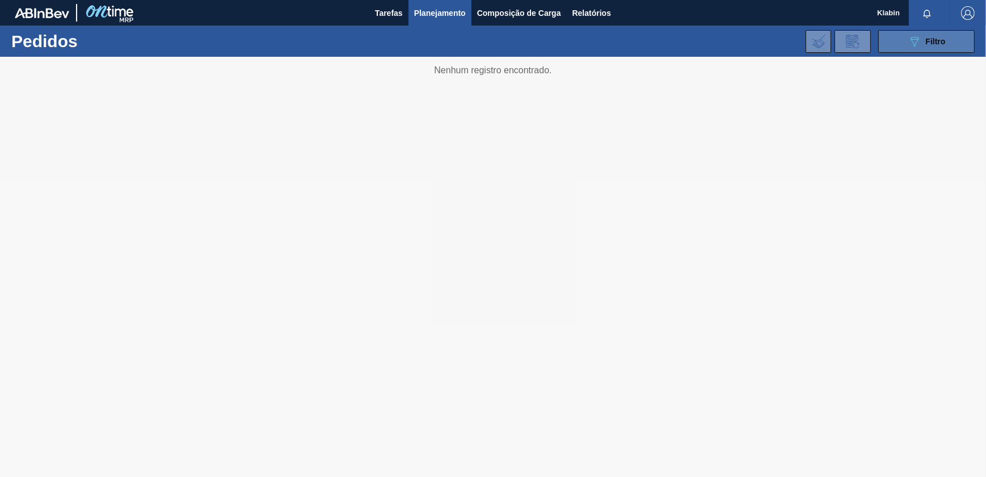
click at [918, 38] on icon "089F7B8B-B2A5-4AFE-B5C0-19BA573D28AC" at bounding box center [915, 42] width 14 height 14
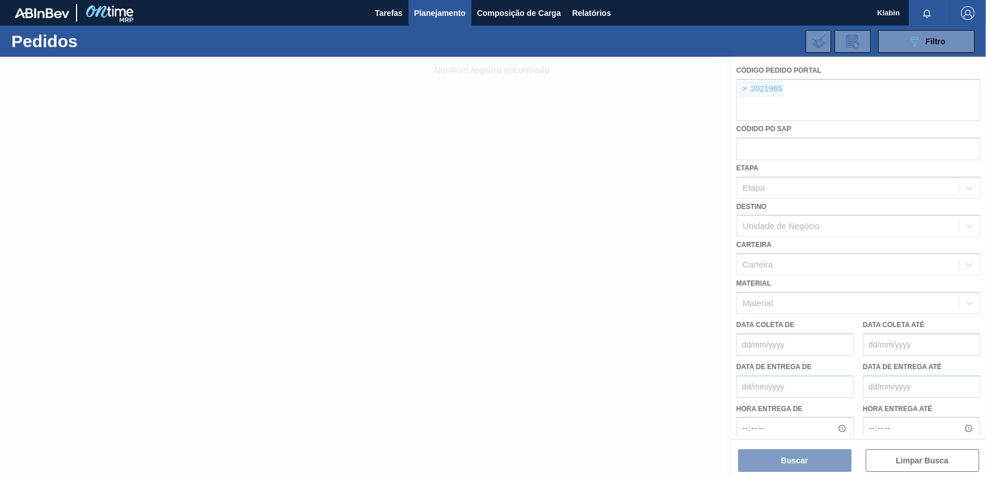
click at [743, 85] on div at bounding box center [493, 267] width 986 height 420
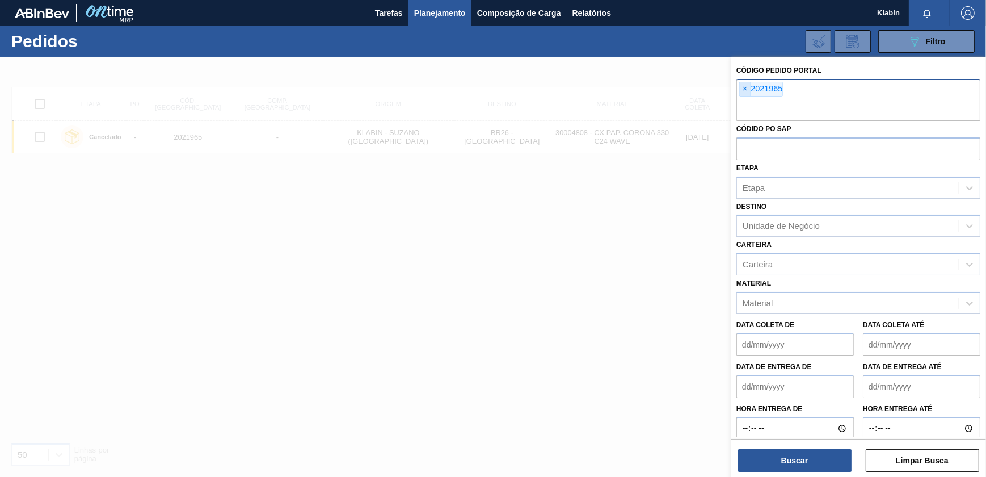
click at [746, 91] on span "×" at bounding box center [745, 89] width 11 height 14
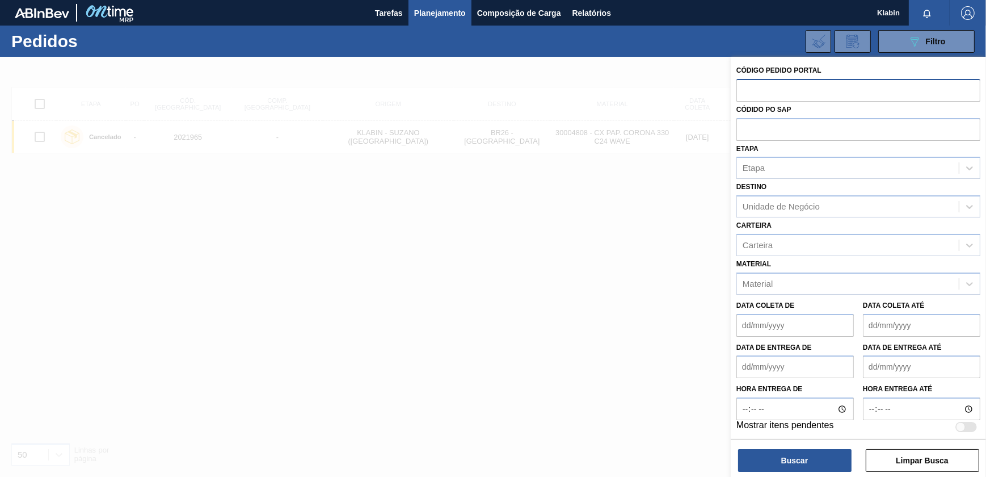
paste input "2031438"
type input "2031438"
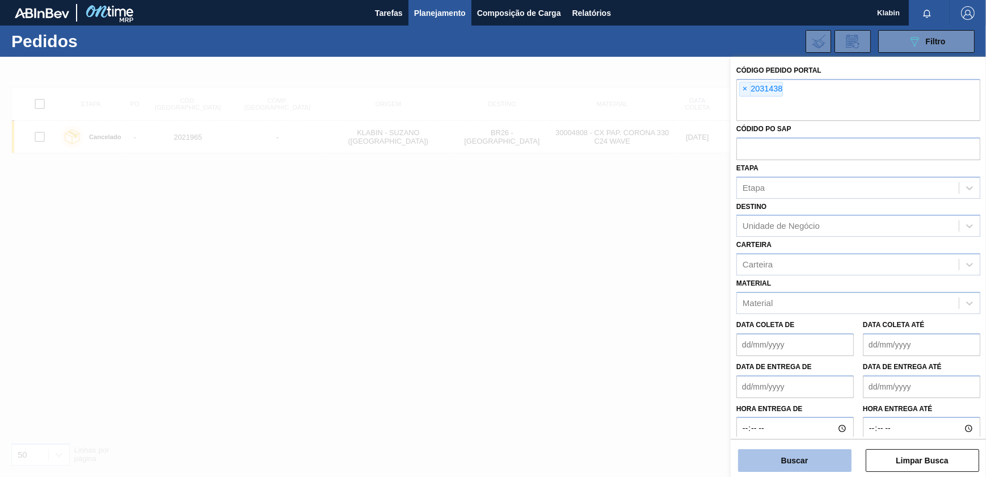
click at [828, 465] on button "Buscar" at bounding box center [794, 460] width 113 height 23
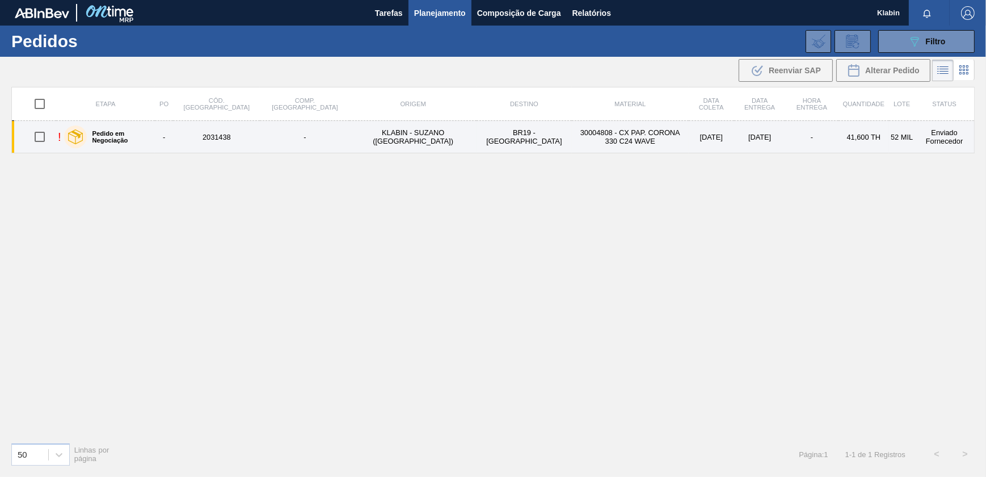
click at [624, 134] on td "30004808 - CX PAP. CORONA 330 C24 WAVE" at bounding box center [630, 137] width 117 height 32
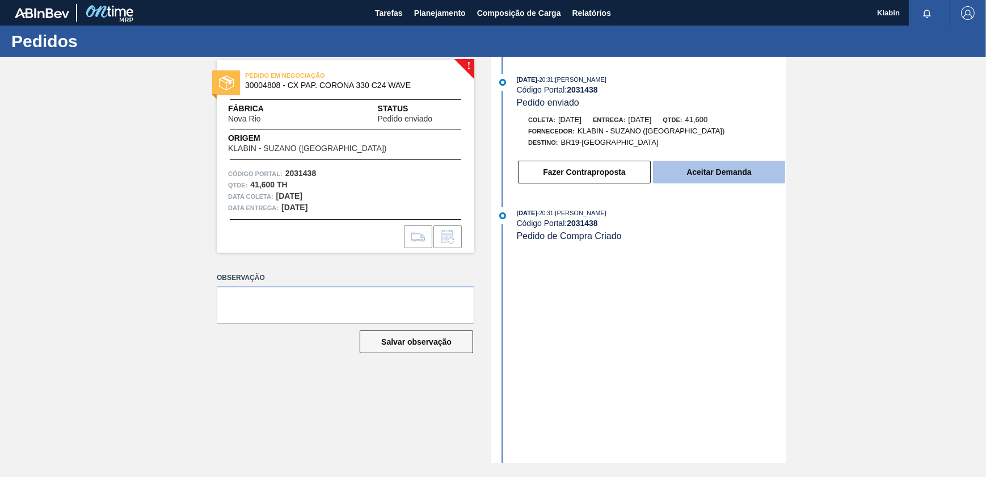
click at [702, 180] on button "Aceitar Demanda" at bounding box center [719, 172] width 132 height 23
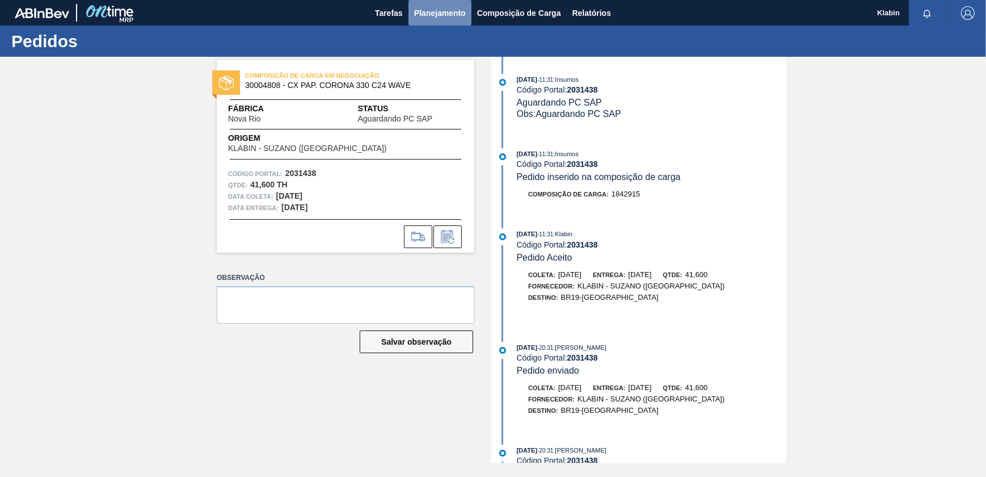
click at [438, 16] on span "Planejamento" at bounding box center [440, 13] width 52 height 14
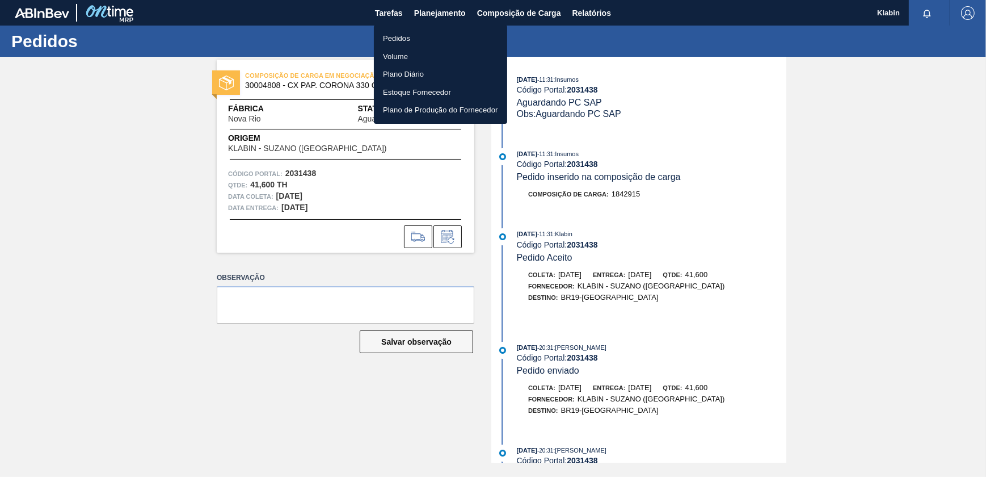
click at [419, 33] on li "Pedidos" at bounding box center [440, 39] width 133 height 18
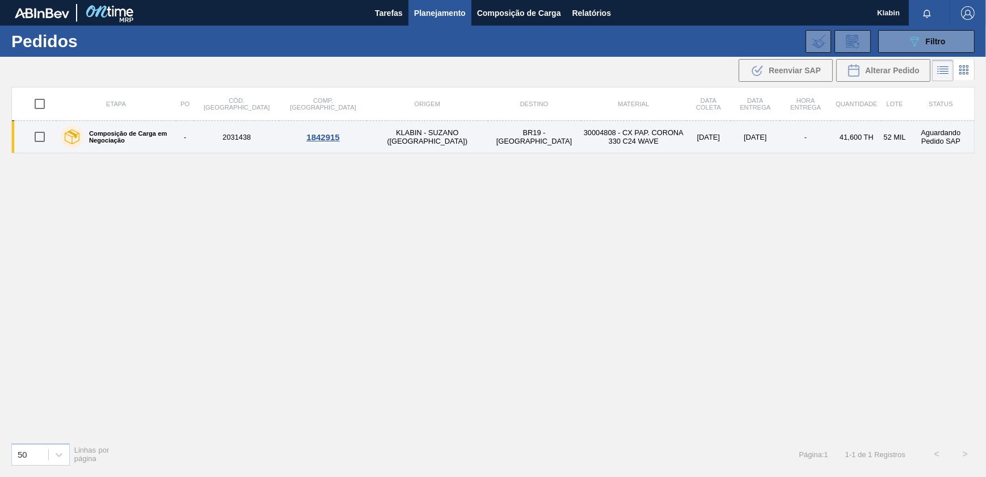
click at [687, 144] on td "[DATE]" at bounding box center [709, 137] width 44 height 32
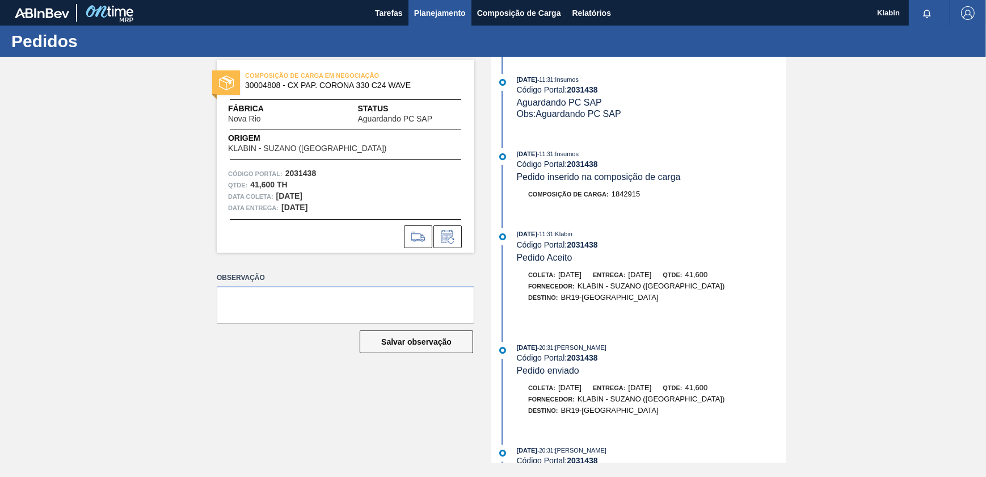
click at [422, 8] on span "Planejamento" at bounding box center [440, 13] width 52 height 14
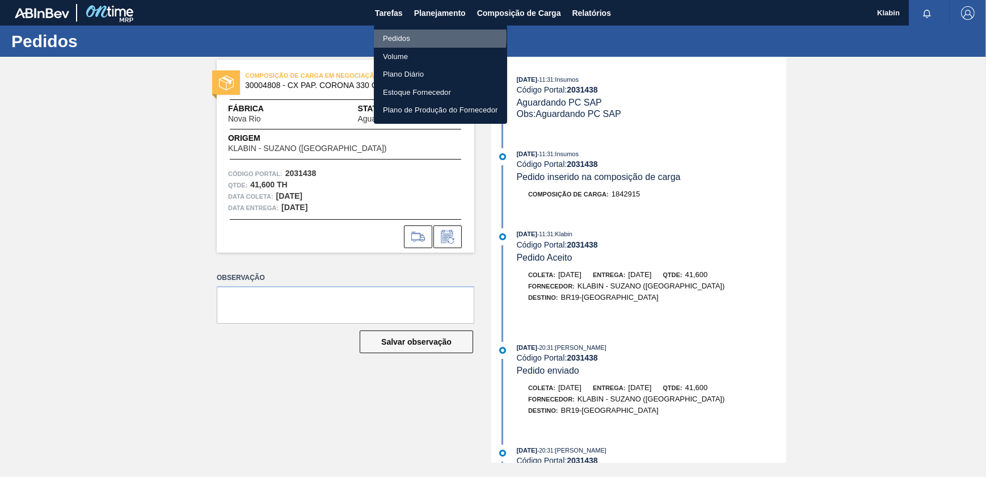
click at [399, 36] on li "Pedidos" at bounding box center [440, 39] width 133 height 18
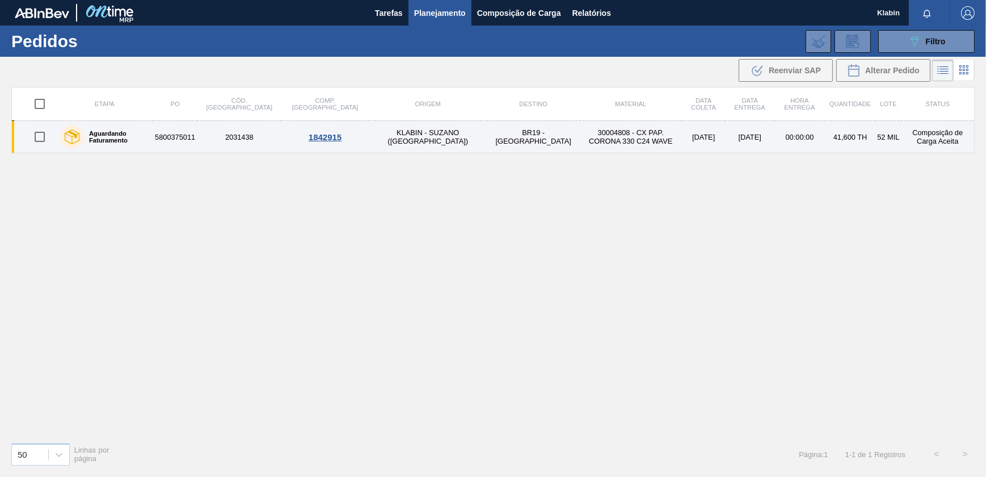
click at [580, 139] on td "30004808 - CX PAP. CORONA 330 C24 WAVE" at bounding box center [631, 137] width 102 height 32
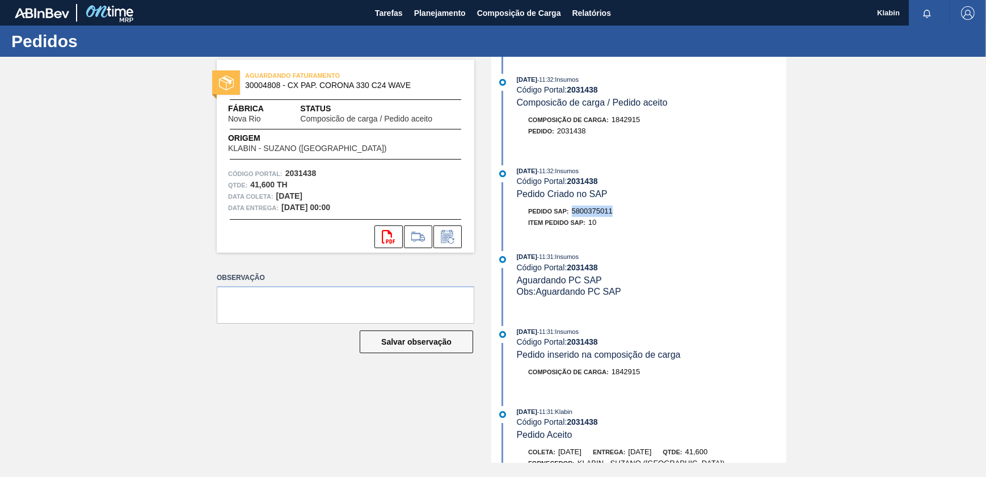
drag, startPoint x: 574, startPoint y: 215, endPoint x: 613, endPoint y: 218, distance: 39.3
click at [613, 217] on div "Pedido SAP: 5800375011" at bounding box center [570, 210] width 85 height 11
copy span "5800375011"
click at [443, 4] on button "Planejamento" at bounding box center [440, 13] width 63 height 26
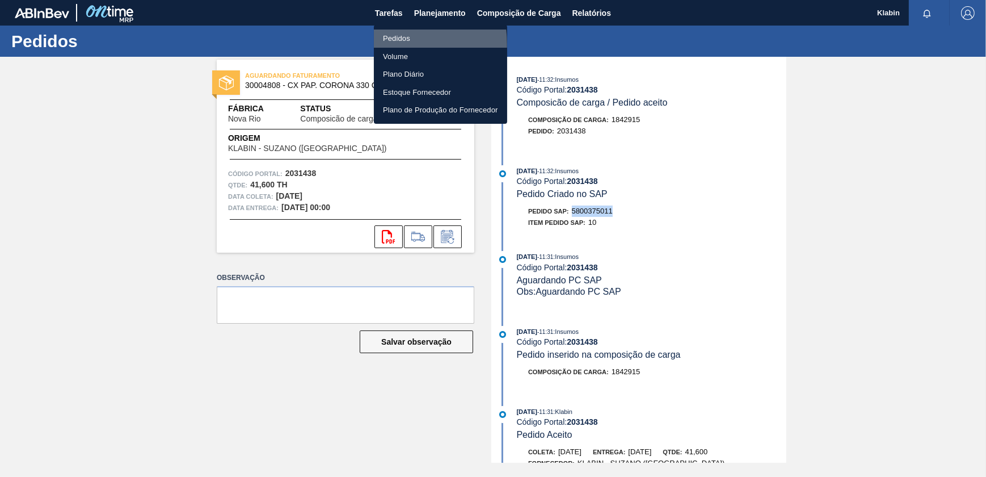
click at [383, 45] on li "Pedidos" at bounding box center [440, 39] width 133 height 18
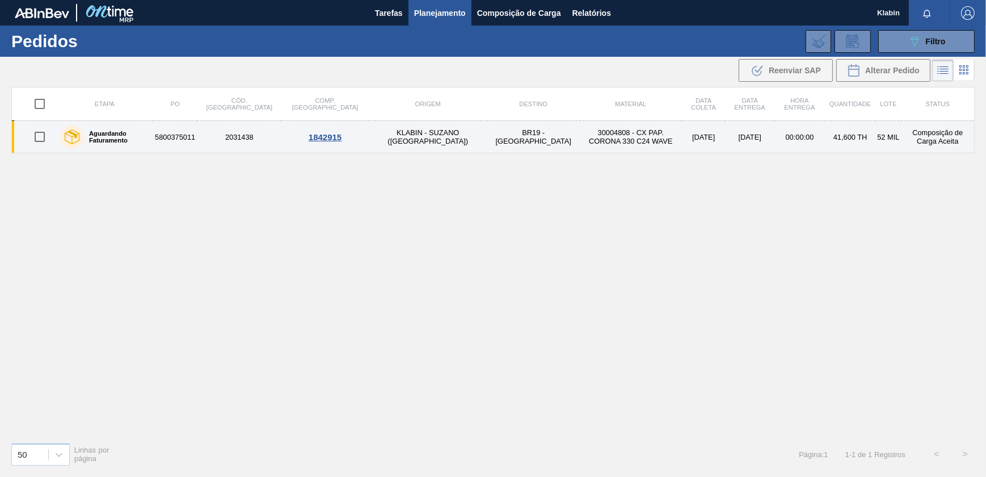
click at [580, 137] on td "30004808 - CX PAP. CORONA 330 C24 WAVE" at bounding box center [631, 137] width 102 height 32
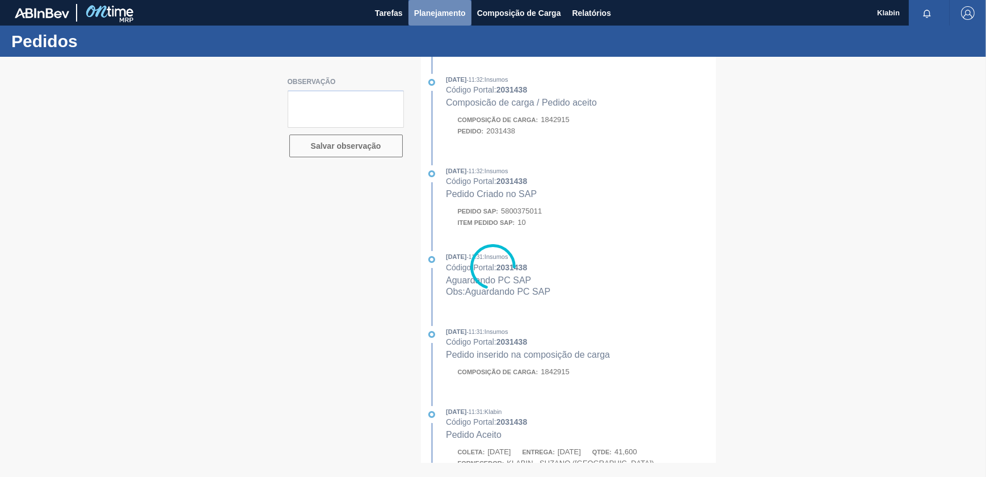
click at [430, 18] on span "Planejamento" at bounding box center [440, 13] width 52 height 14
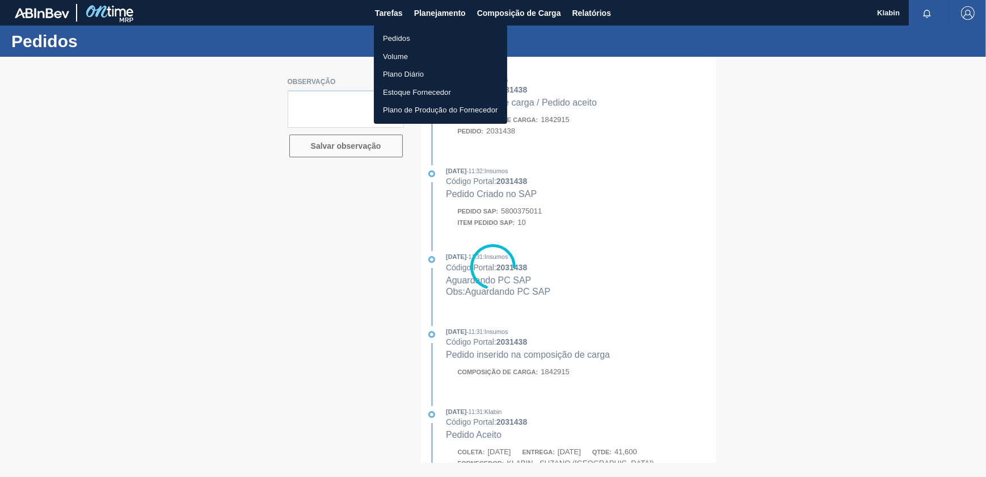
click at [434, 33] on li "Pedidos" at bounding box center [440, 39] width 133 height 18
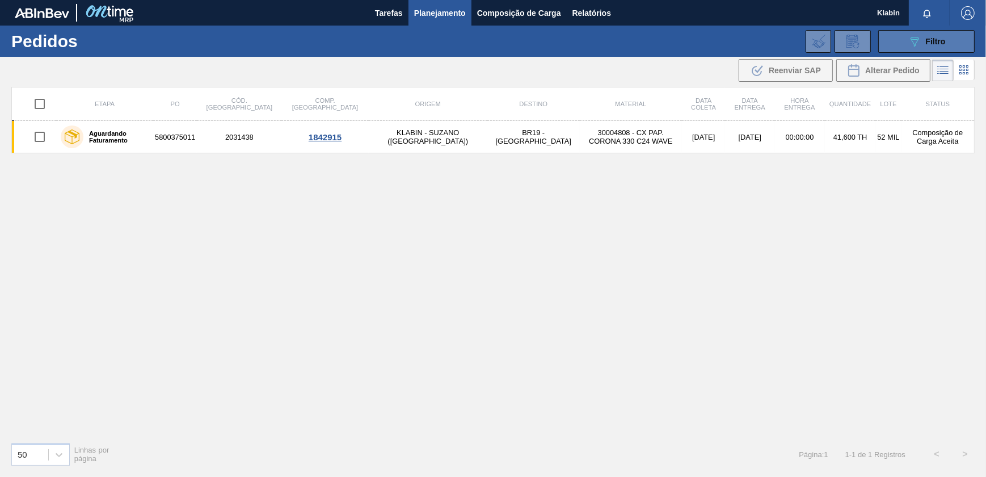
click at [917, 40] on icon "089F7B8B-B2A5-4AFE-B5C0-19BA573D28AC" at bounding box center [915, 42] width 14 height 14
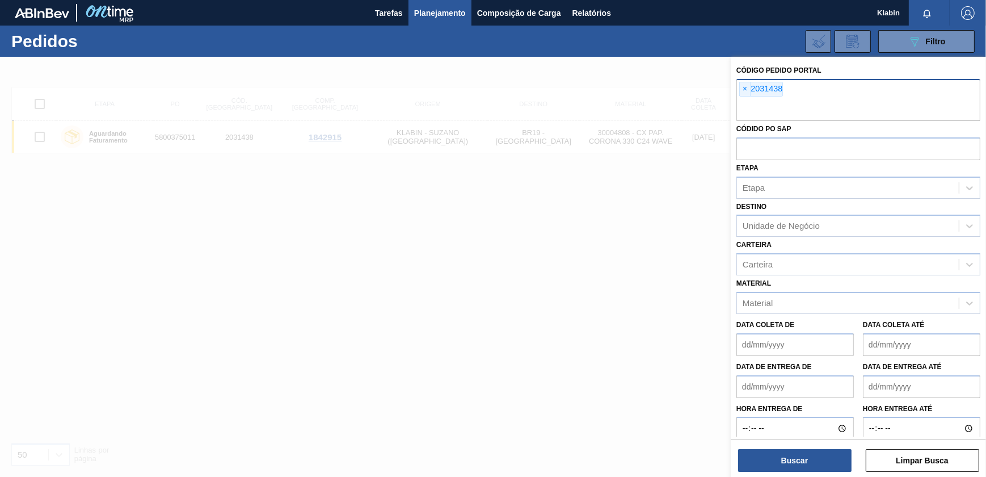
click at [747, 88] on span "×" at bounding box center [745, 89] width 11 height 14
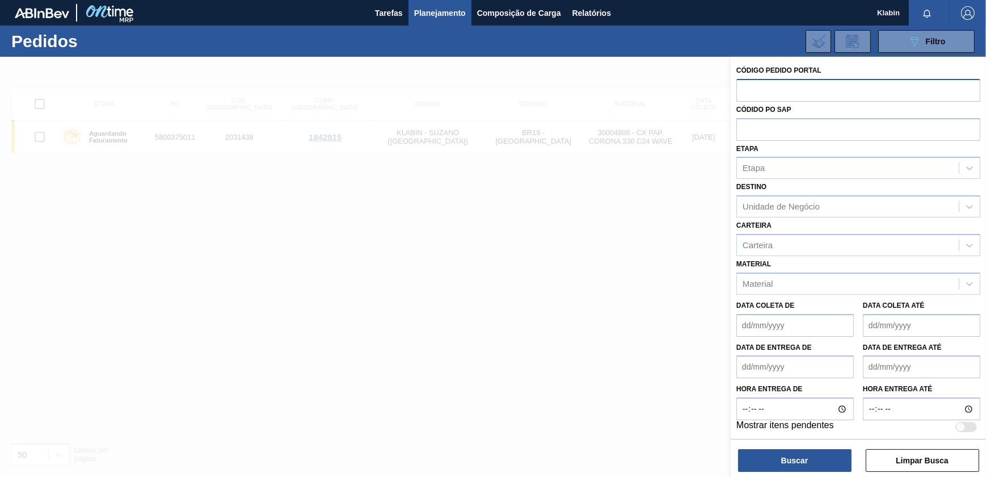
paste input "2031439"
type input "2031439"
click at [803, 459] on button "Buscar" at bounding box center [794, 460] width 113 height 23
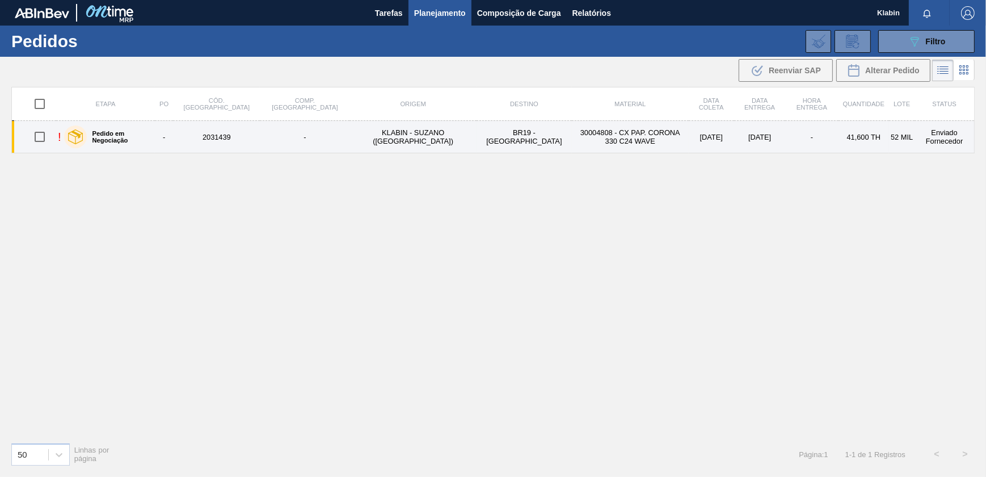
click at [572, 137] on td "30004808 - CX PAP. CORONA 330 C24 WAVE" at bounding box center [630, 137] width 117 height 32
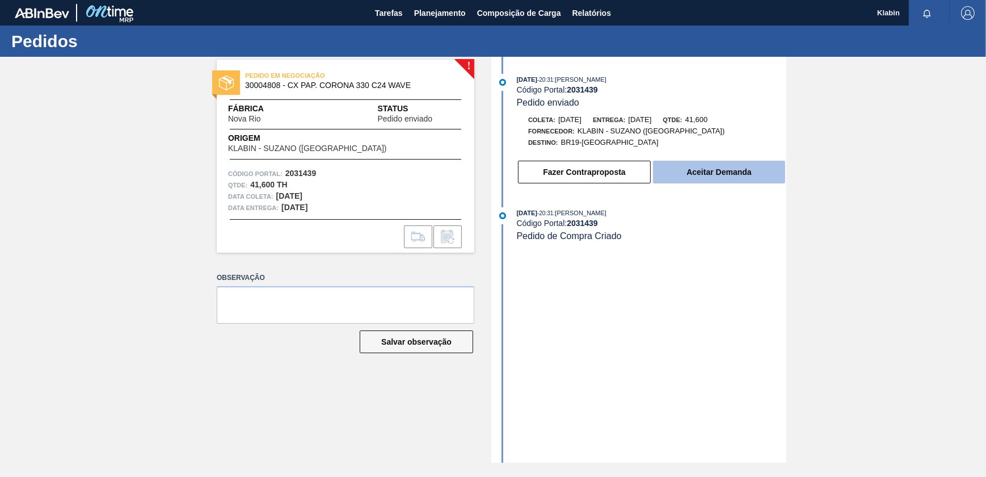
click at [698, 171] on button "Aceitar Demanda" at bounding box center [719, 172] width 132 height 23
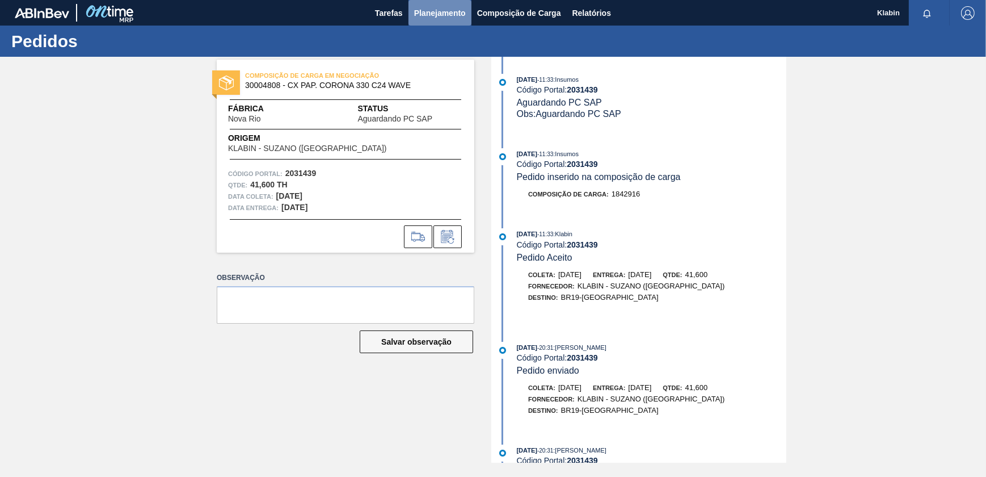
click at [448, 16] on span "Planejamento" at bounding box center [440, 13] width 52 height 14
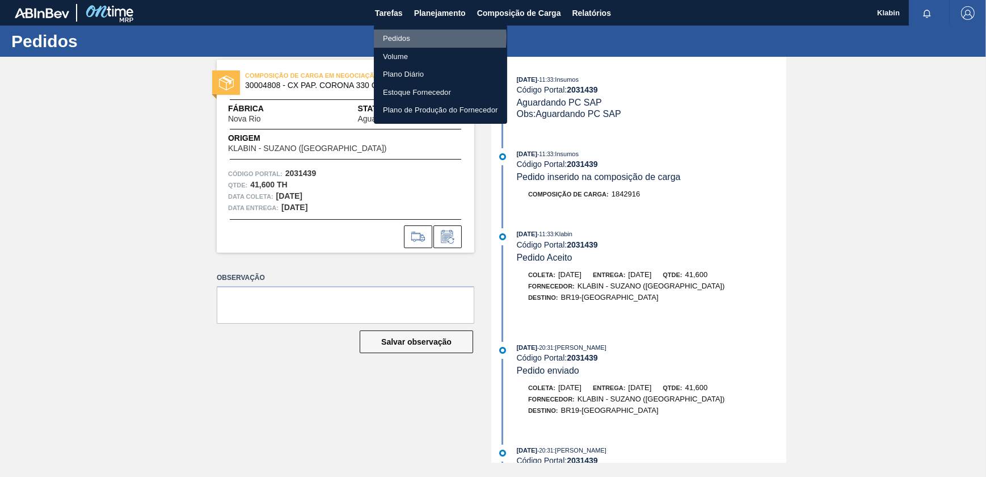
click at [406, 37] on li "Pedidos" at bounding box center [440, 39] width 133 height 18
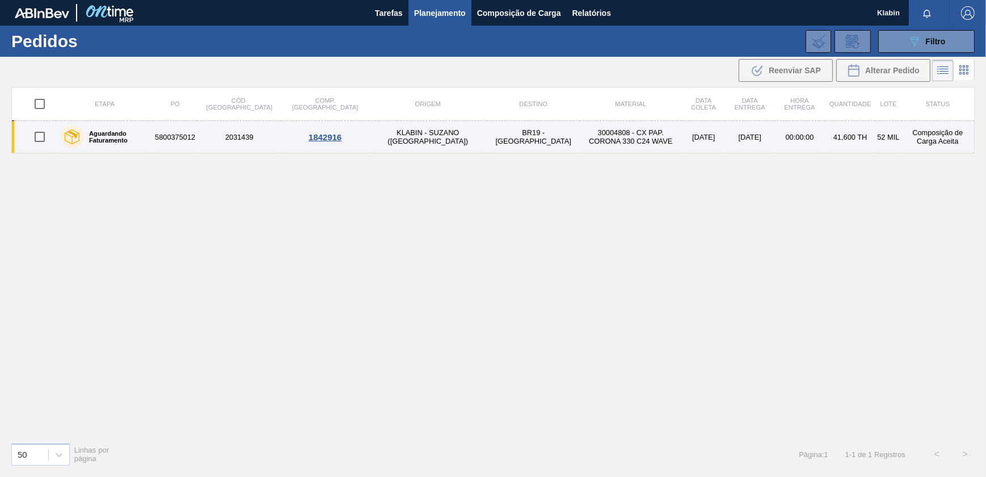
click at [580, 131] on td "30004808 - CX PAP. CORONA 330 C24 WAVE" at bounding box center [631, 137] width 102 height 32
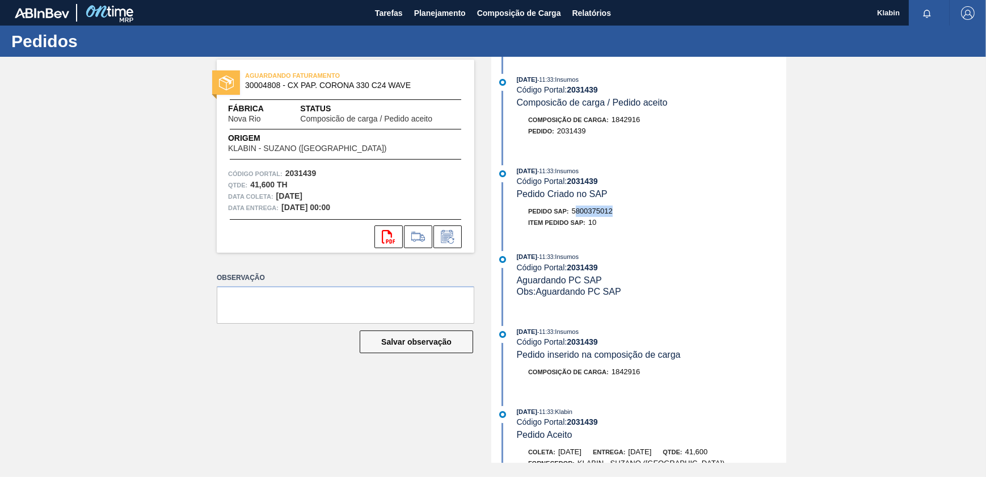
drag, startPoint x: 575, startPoint y: 215, endPoint x: 612, endPoint y: 215, distance: 36.3
click at [613, 215] on span "5800375012" at bounding box center [592, 211] width 41 height 9
drag, startPoint x: 612, startPoint y: 215, endPoint x: 623, endPoint y: 216, distance: 11.4
click at [623, 216] on div "Pedido SAP: 5800375012" at bounding box center [652, 210] width 270 height 11
copy span "5800375012"
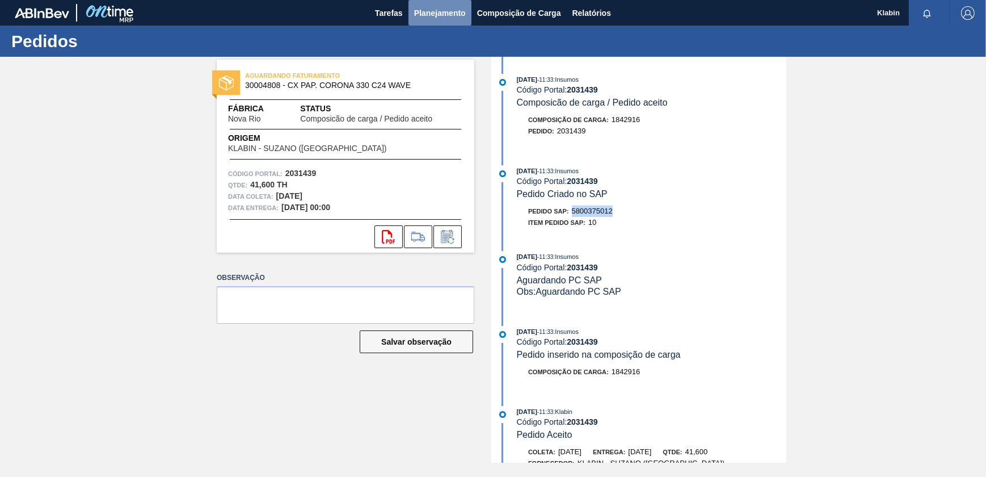
click at [434, 12] on span "Planejamento" at bounding box center [440, 13] width 52 height 14
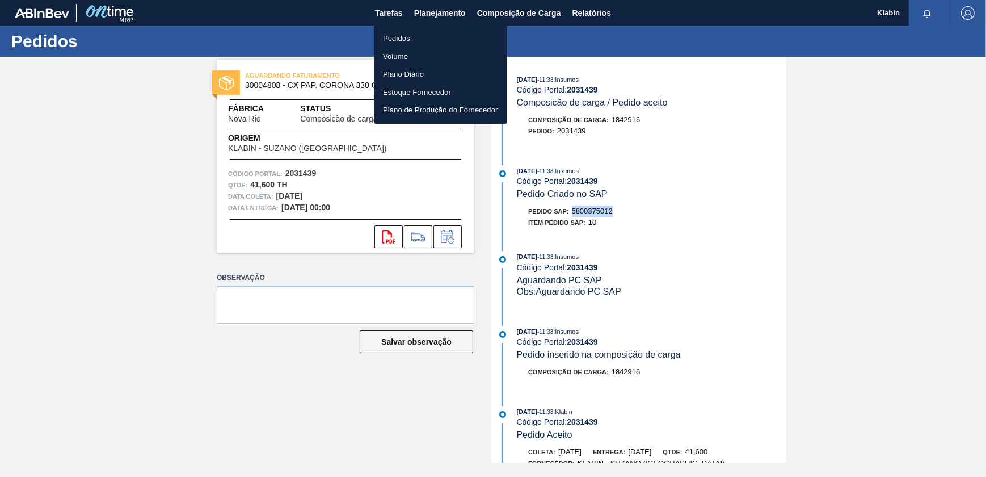
click at [411, 39] on li "Pedidos" at bounding box center [440, 39] width 133 height 18
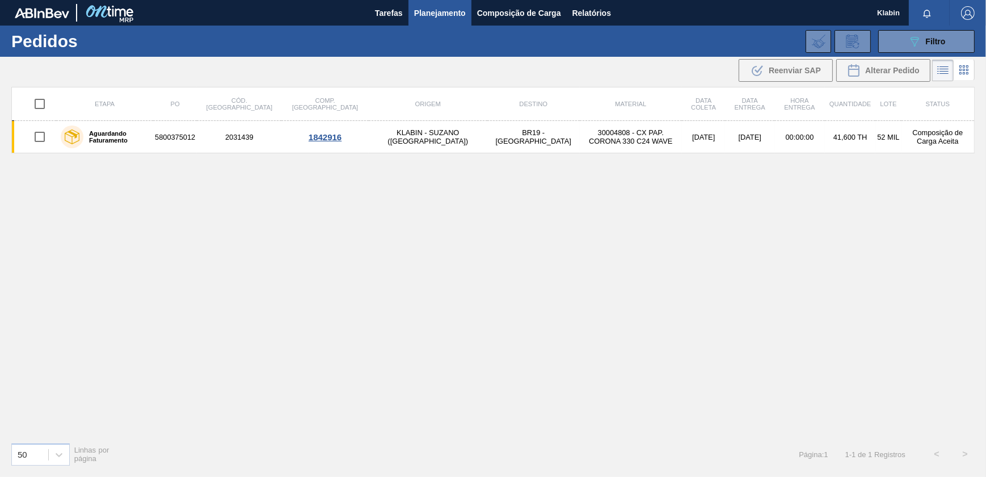
click at [920, 52] on div "089F7B8B-B2A5-4AFE-B5C0-19BA573D28AC Filtro Código Pedido Portal × 2031439 Códi…" at bounding box center [579, 41] width 802 height 34
click at [924, 40] on div "089F7B8B-B2A5-4AFE-B5C0-19BA573D28AC Filtro" at bounding box center [927, 42] width 38 height 14
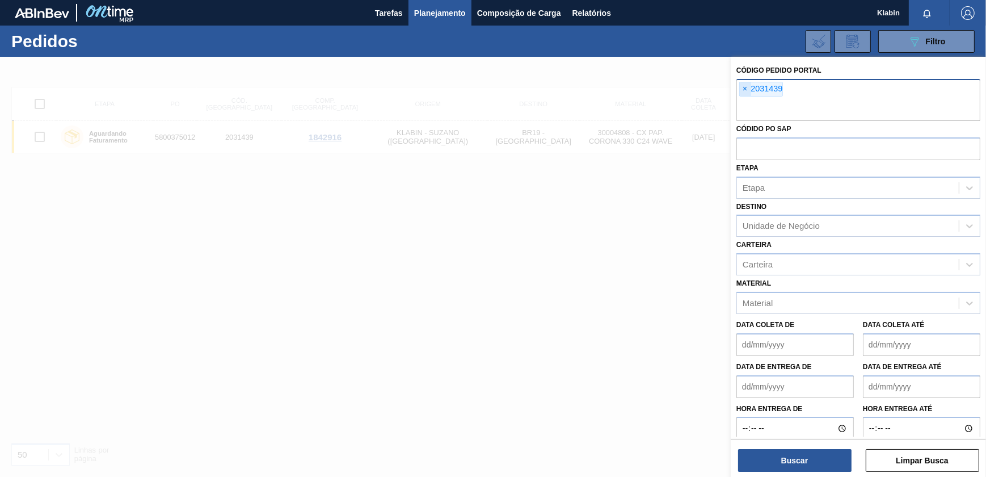
click at [742, 87] on span "×" at bounding box center [745, 89] width 11 height 14
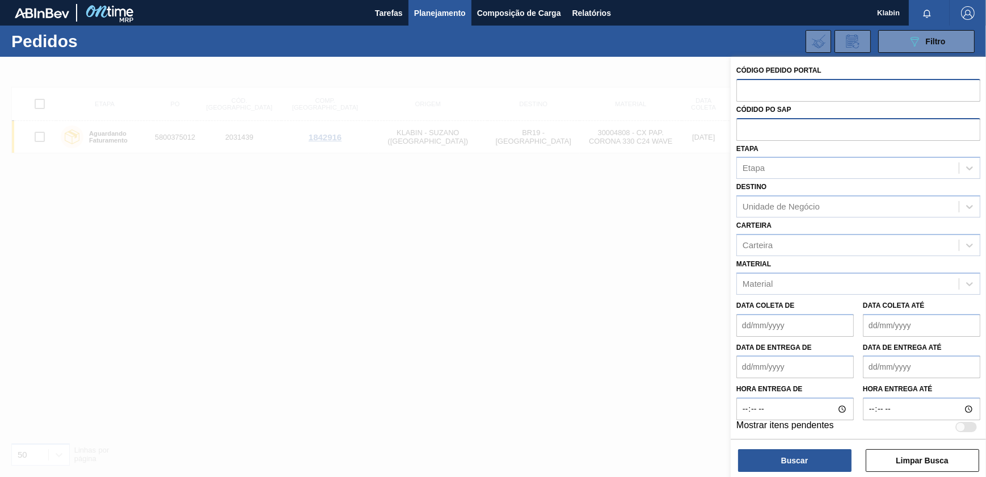
click at [766, 130] on input "text" at bounding box center [859, 129] width 244 height 22
paste input "5800352310"
type input "5800352310"
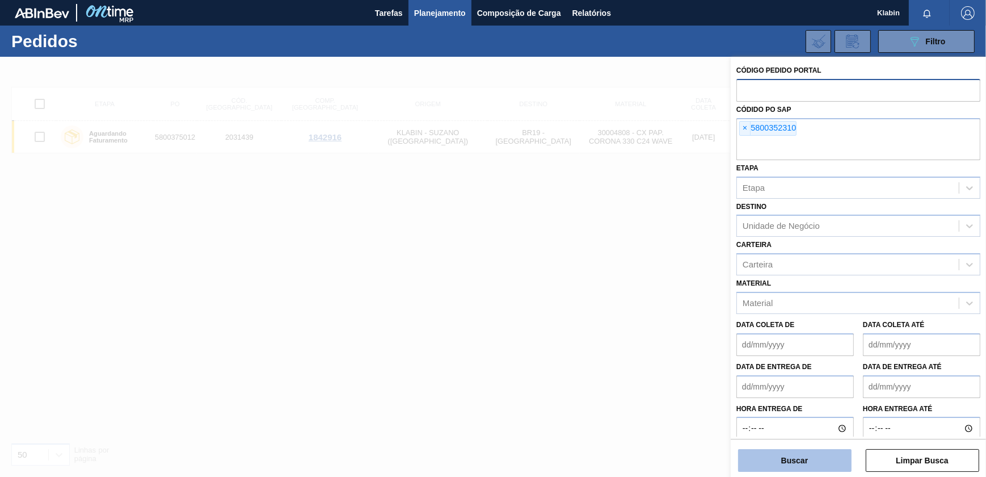
click at [817, 466] on button "Buscar" at bounding box center [794, 460] width 113 height 23
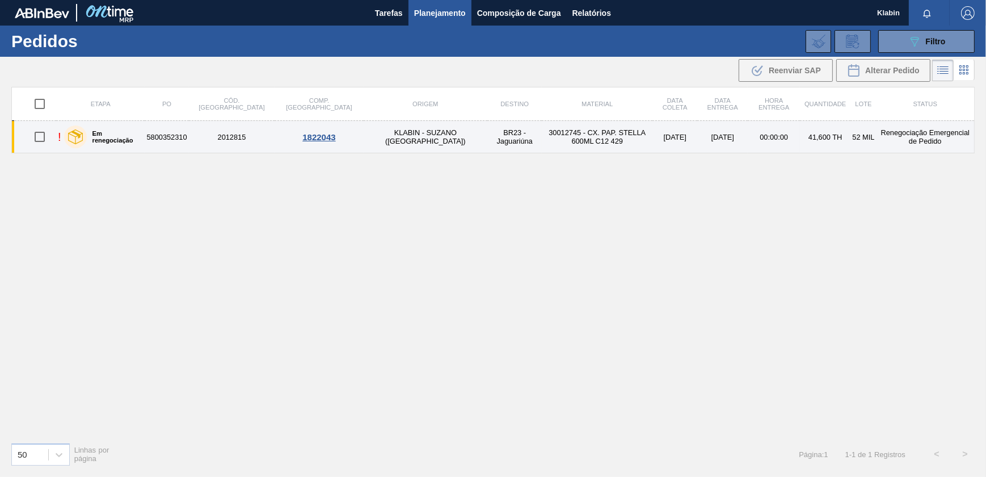
click at [380, 140] on td "KLABIN - SUZANO ([GEOGRAPHIC_DATA])" at bounding box center [426, 137] width 124 height 32
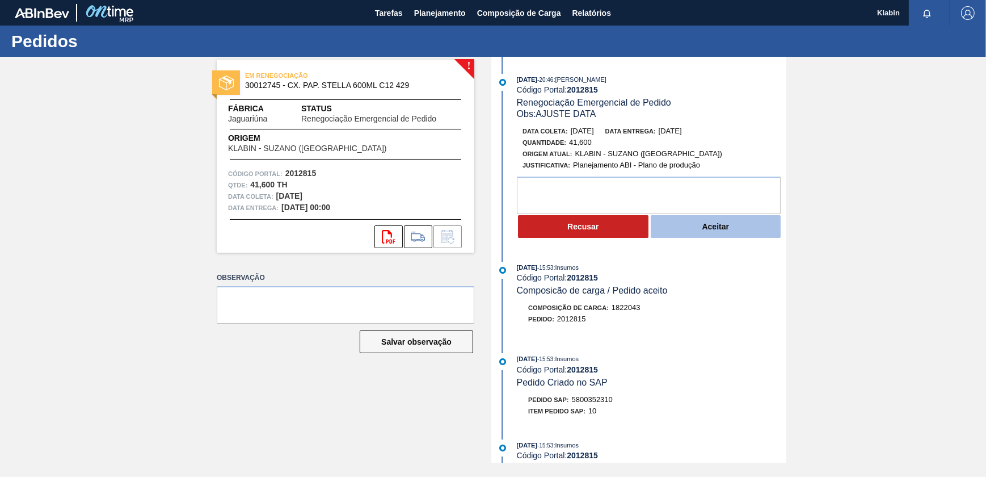
click at [695, 235] on button "Aceitar" at bounding box center [716, 226] width 131 height 23
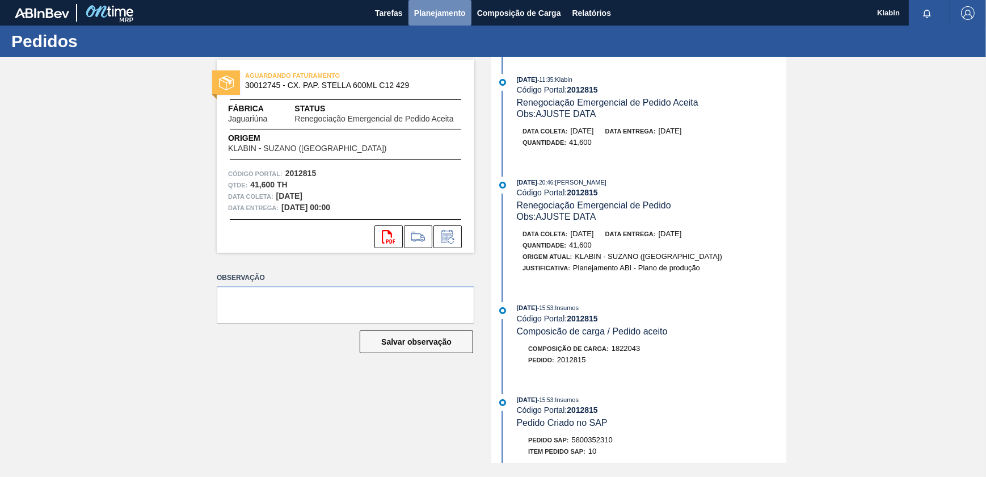
click at [443, 11] on span "Planejamento" at bounding box center [440, 13] width 52 height 14
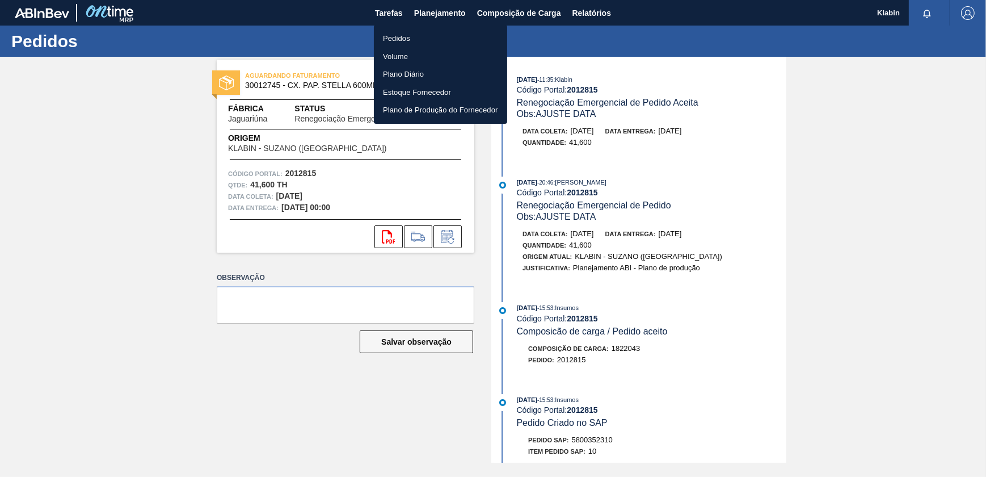
click at [417, 33] on li "Pedidos" at bounding box center [440, 39] width 133 height 18
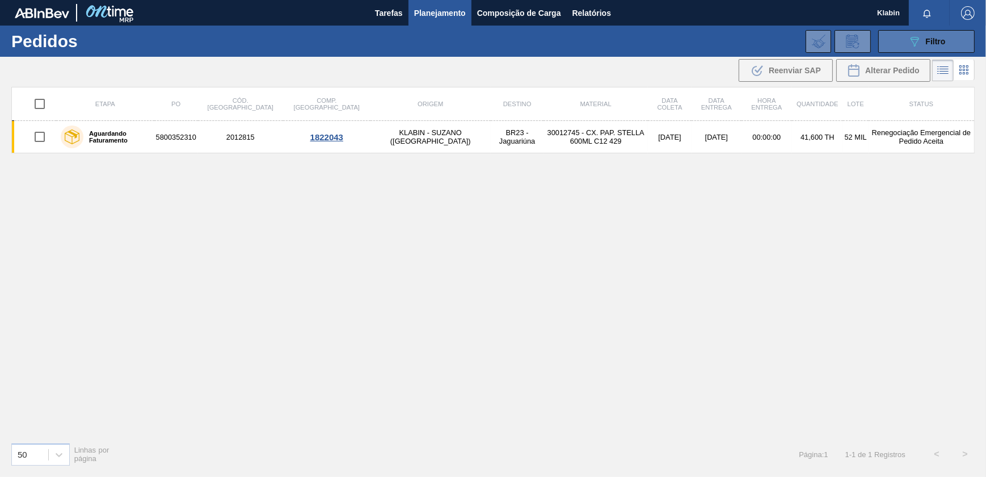
click at [924, 43] on div "089F7B8B-B2A5-4AFE-B5C0-19BA573D28AC Filtro" at bounding box center [927, 42] width 38 height 14
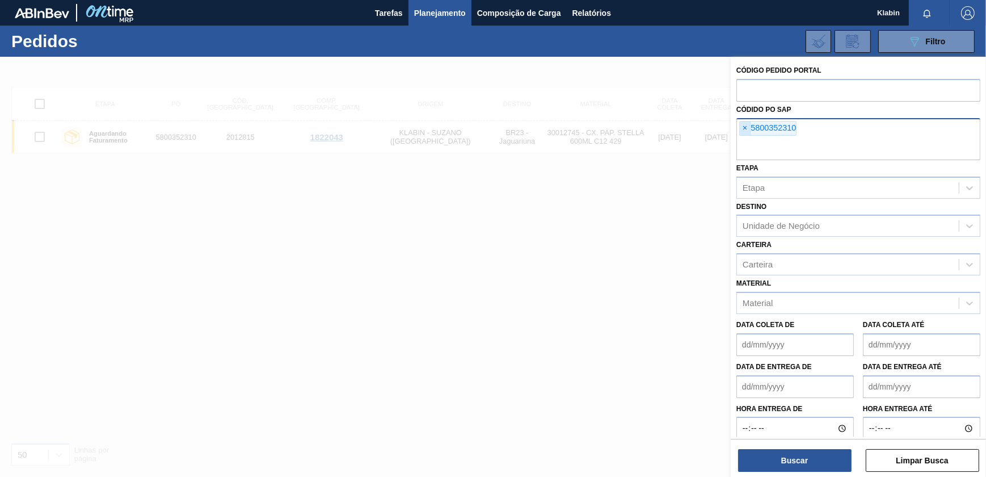
click at [742, 125] on span "×" at bounding box center [745, 128] width 11 height 14
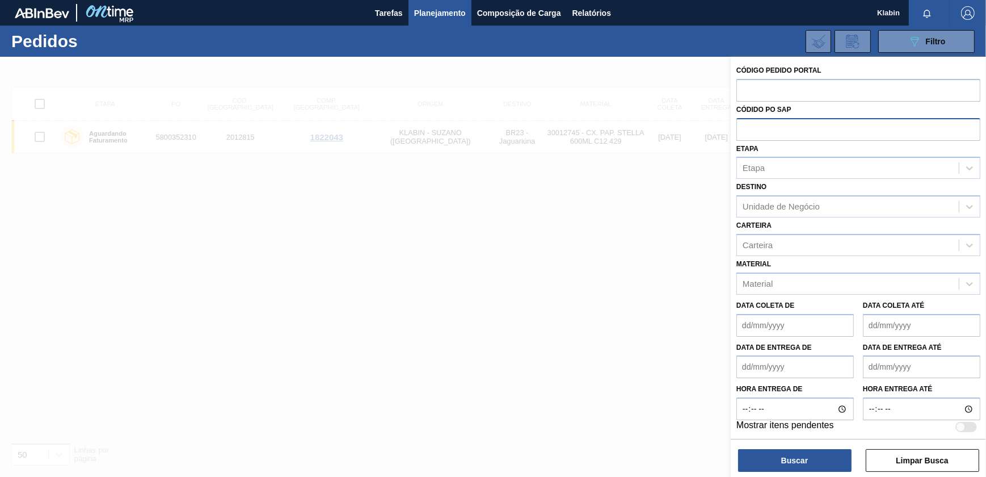
paste input "790509901"
type input "790509901"
drag, startPoint x: 777, startPoint y: 125, endPoint x: 567, endPoint y: 140, distance: 211.0
click at [731, 140] on div "Código Pedido Portal Códido PO SAP 790509901 Etapa Etapa Destino Unidade de Neg…" at bounding box center [858, 295] width 255 height 477
paste input "5800355633"
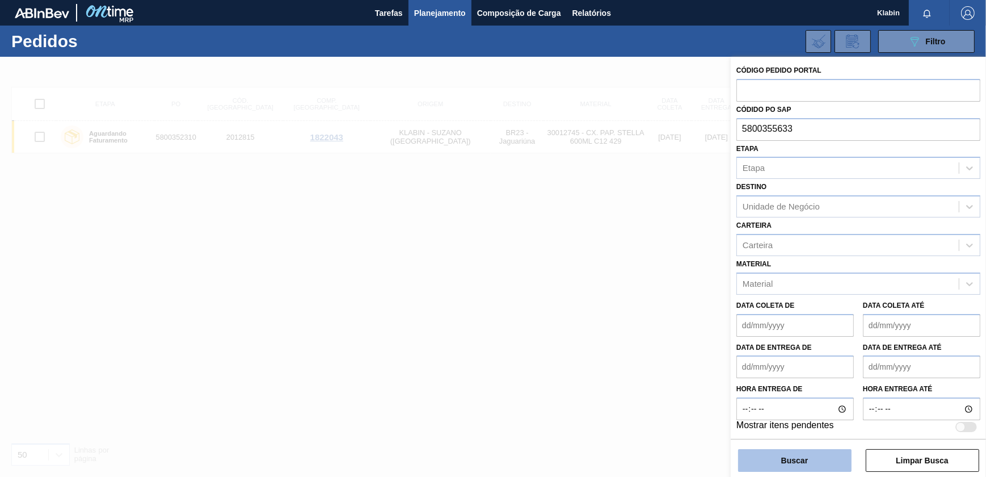
type input "5800355633"
click at [806, 465] on button "Buscar" at bounding box center [794, 460] width 113 height 23
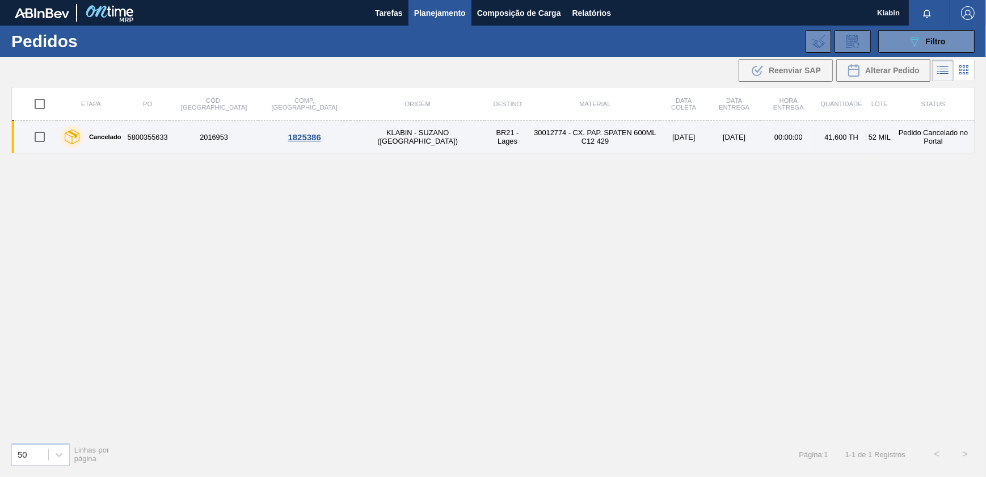
click at [531, 125] on td "30012774 - CX. PAP. SPATEN 600ML C12 429" at bounding box center [596, 137] width 130 height 32
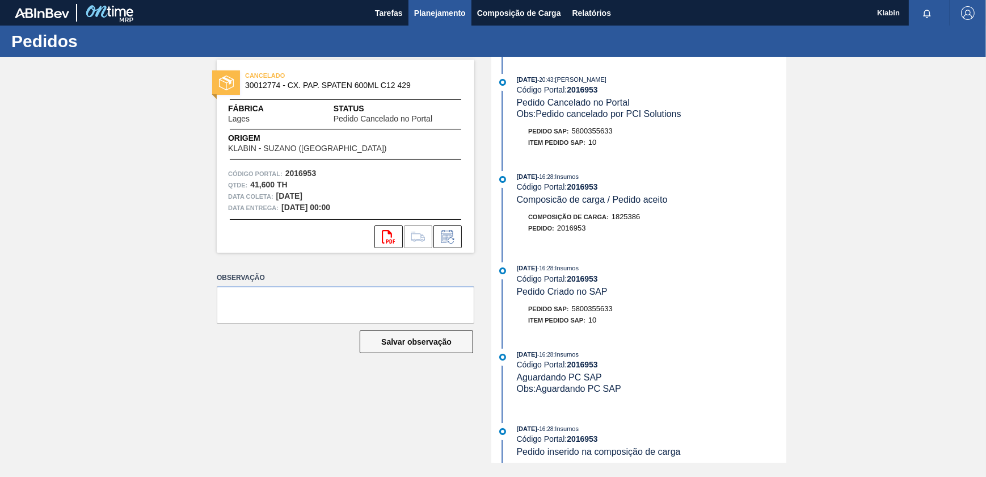
click at [446, 11] on span "Planejamento" at bounding box center [440, 13] width 52 height 14
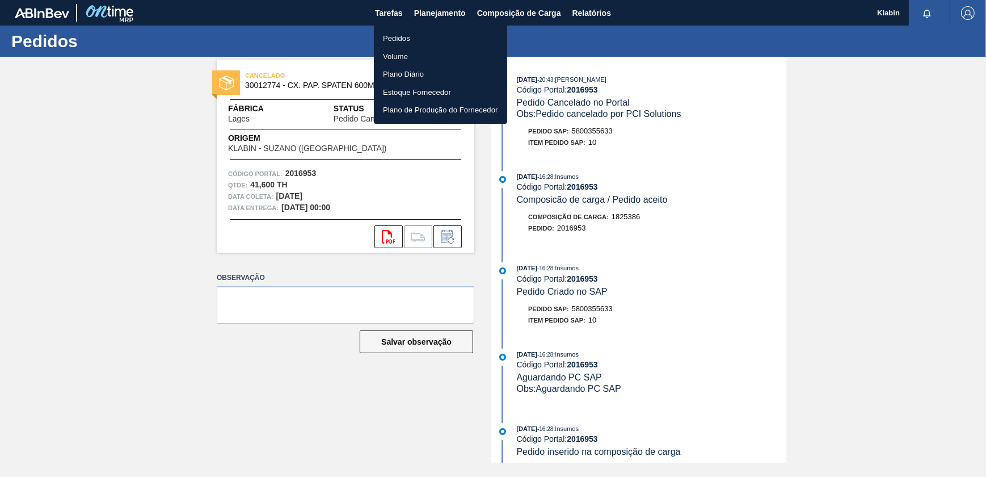
click at [583, 15] on div at bounding box center [493, 238] width 986 height 477
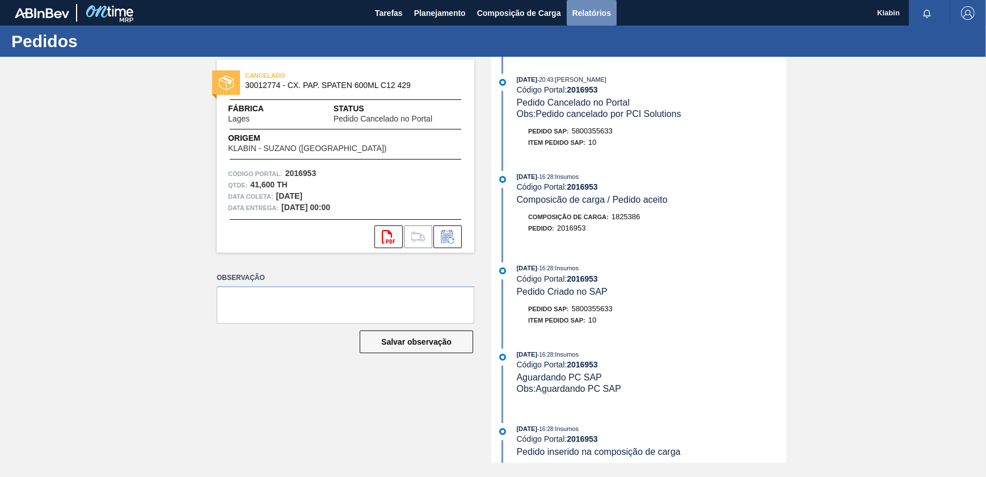
click at [589, 10] on span "Relatórios" at bounding box center [592, 13] width 39 height 14
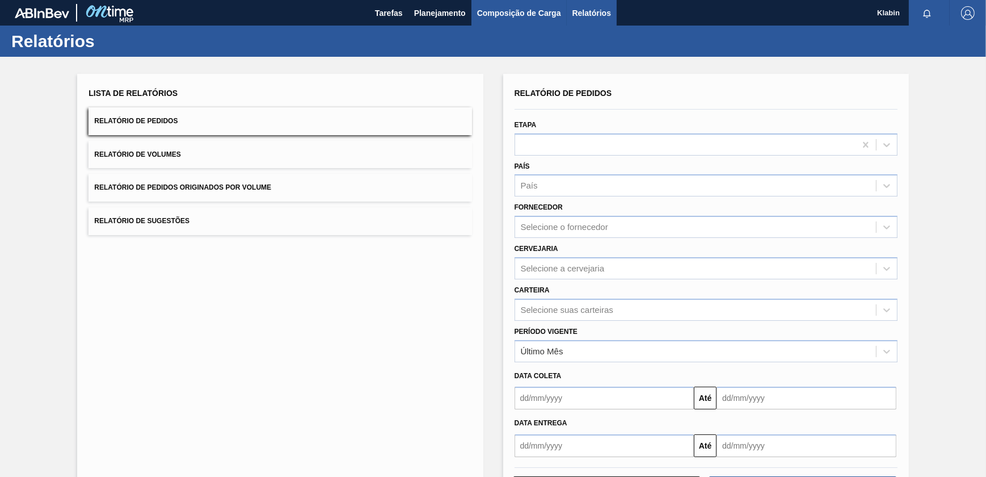
click at [530, 11] on span "Composição de Carga" at bounding box center [519, 13] width 84 height 14
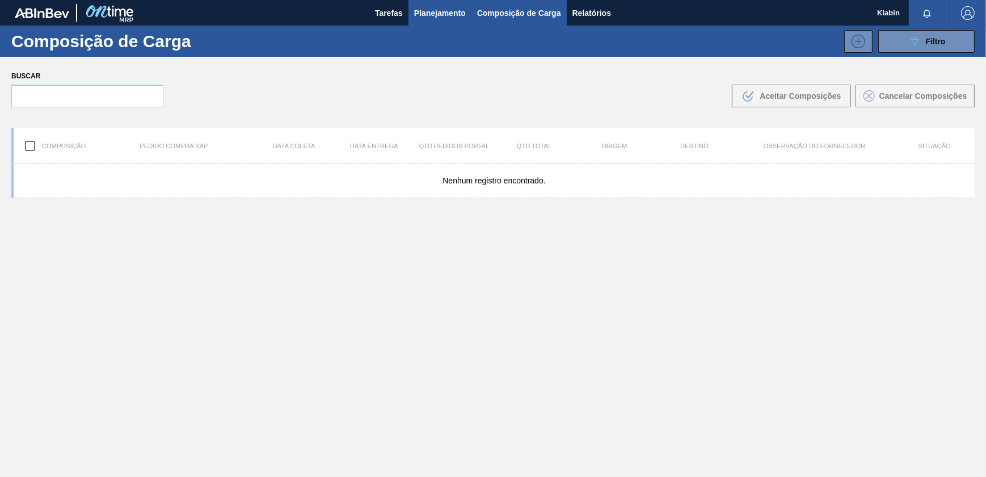
click at [432, 11] on span "Planejamento" at bounding box center [440, 13] width 52 height 14
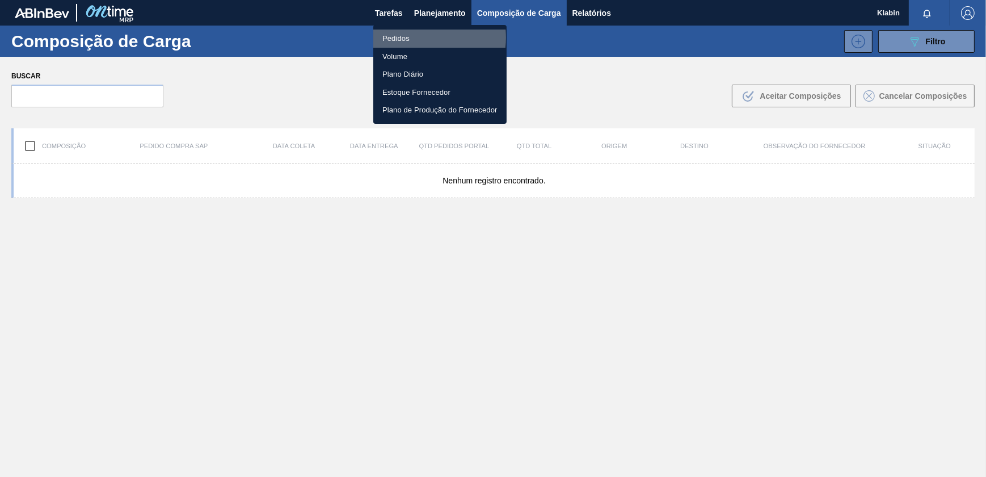
click at [413, 37] on li "Pedidos" at bounding box center [439, 39] width 133 height 18
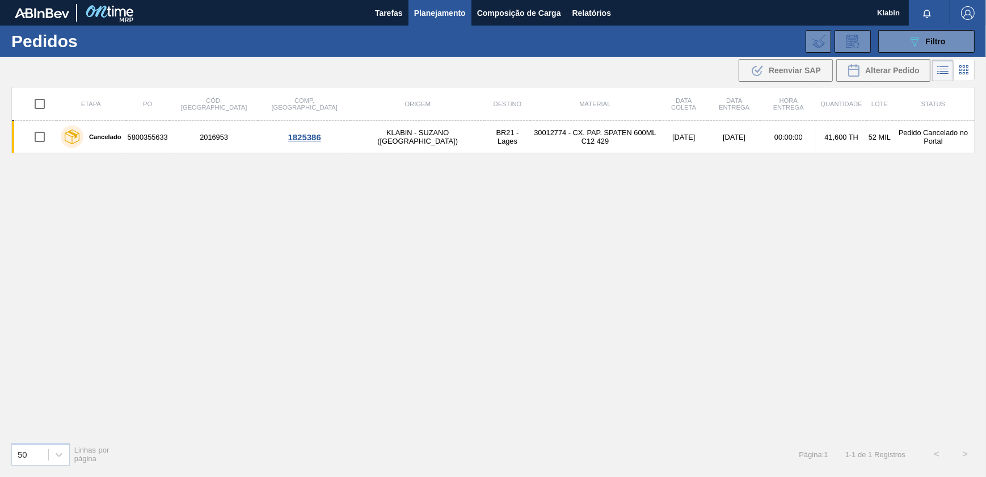
click at [933, 73] on li at bounding box center [943, 71] width 22 height 22
click at [942, 70] on icon at bounding box center [943, 71] width 14 height 14
click at [950, 40] on button "089F7B8B-B2A5-4AFE-B5C0-19BA573D28AC Filtro" at bounding box center [926, 41] width 96 height 23
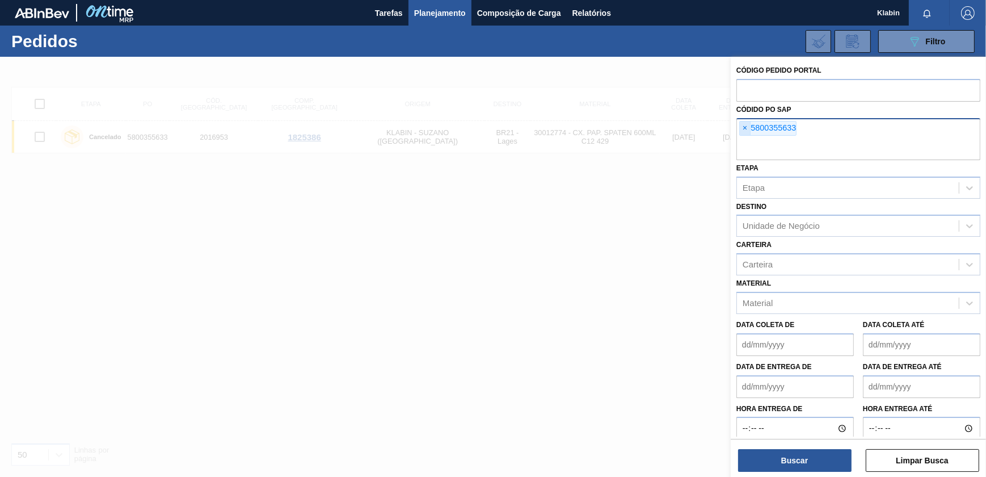
click at [745, 130] on span "×" at bounding box center [745, 128] width 11 height 14
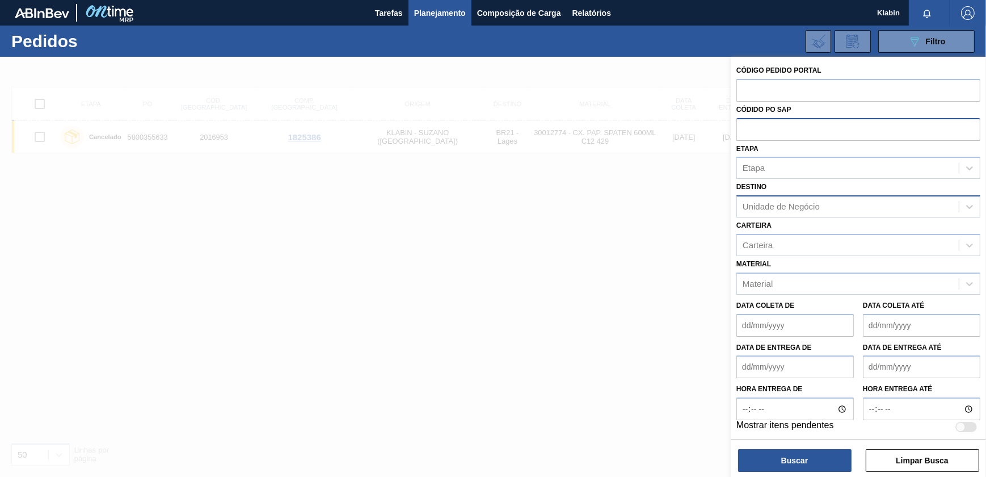
click at [786, 196] on div "Unidade de Negócio" at bounding box center [859, 206] width 244 height 22
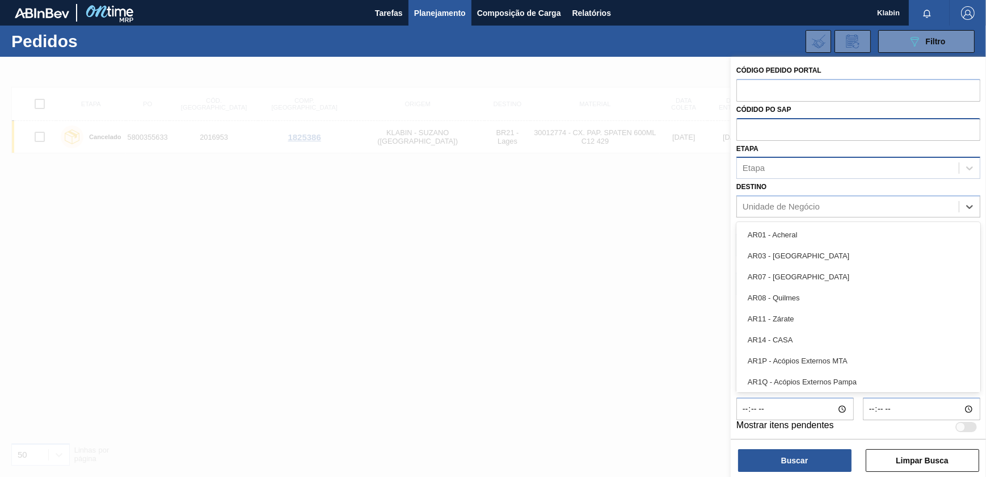
click at [782, 162] on div "Etapa" at bounding box center [848, 168] width 222 height 16
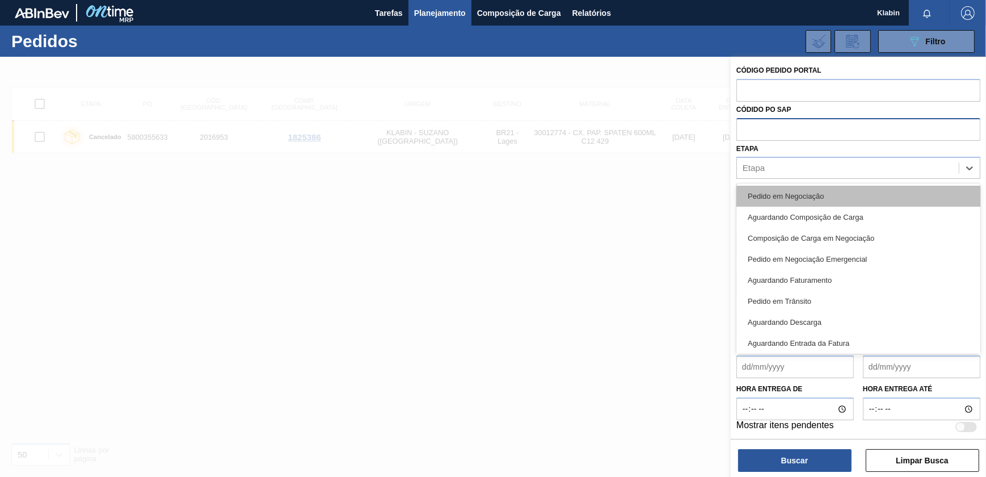
click at [789, 199] on div "Pedido em Negociação" at bounding box center [859, 196] width 244 height 21
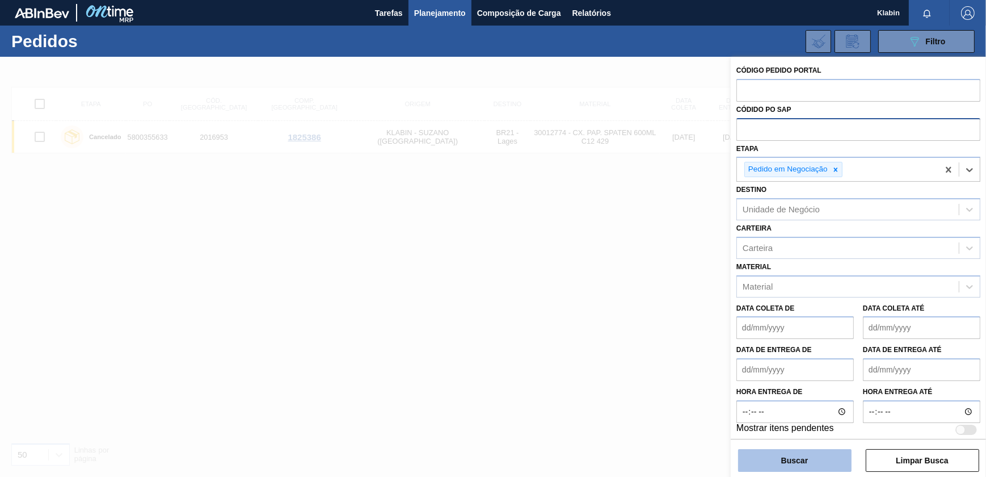
click at [818, 459] on button "Buscar" at bounding box center [794, 460] width 113 height 23
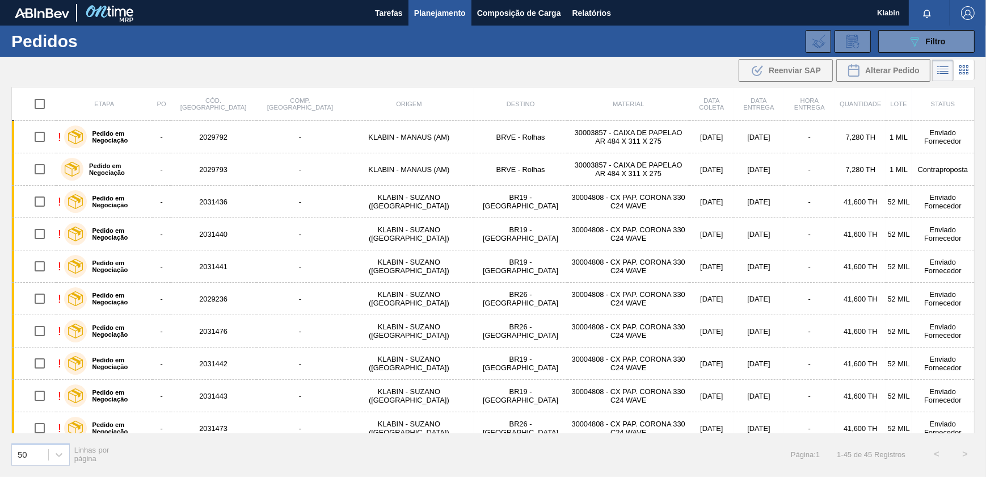
click at [39, 103] on input "checkbox" at bounding box center [40, 104] width 24 height 24
checkbox input "true"
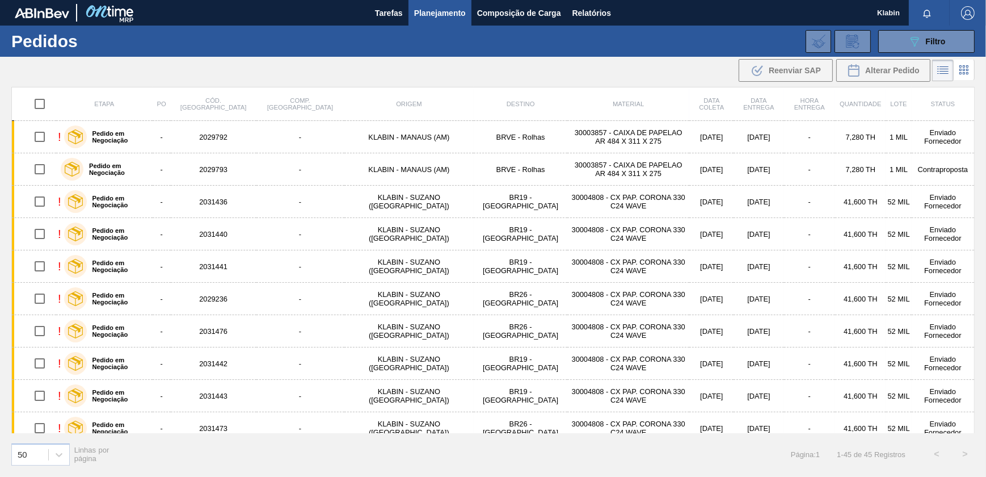
checkbox input "true"
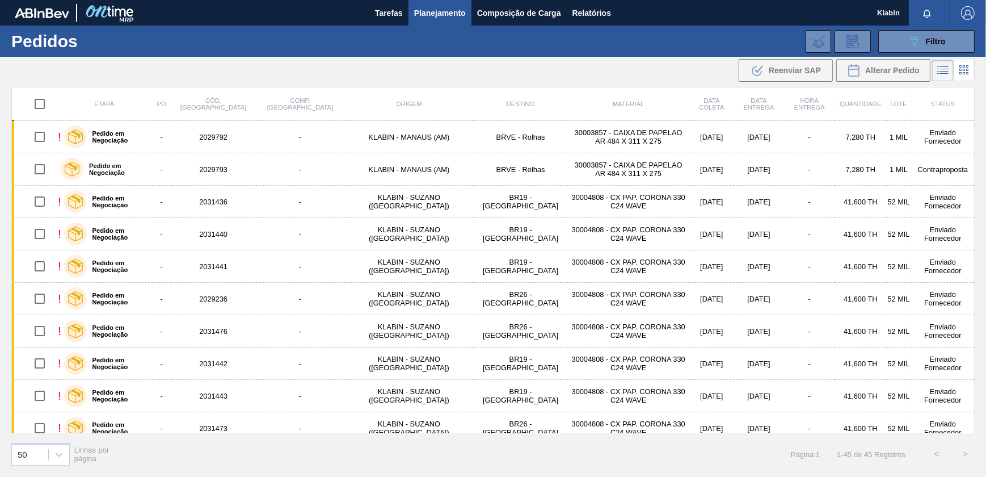
checkbox input "true"
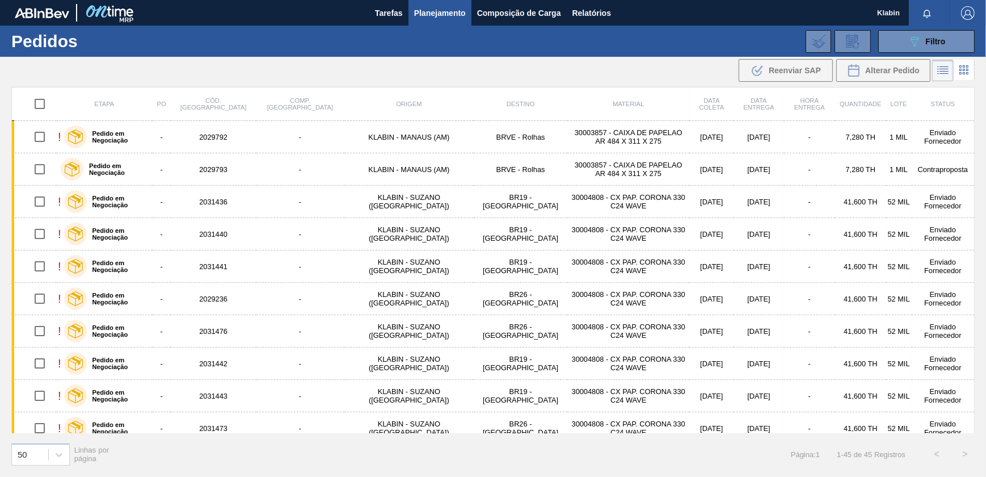
checkbox input "true"
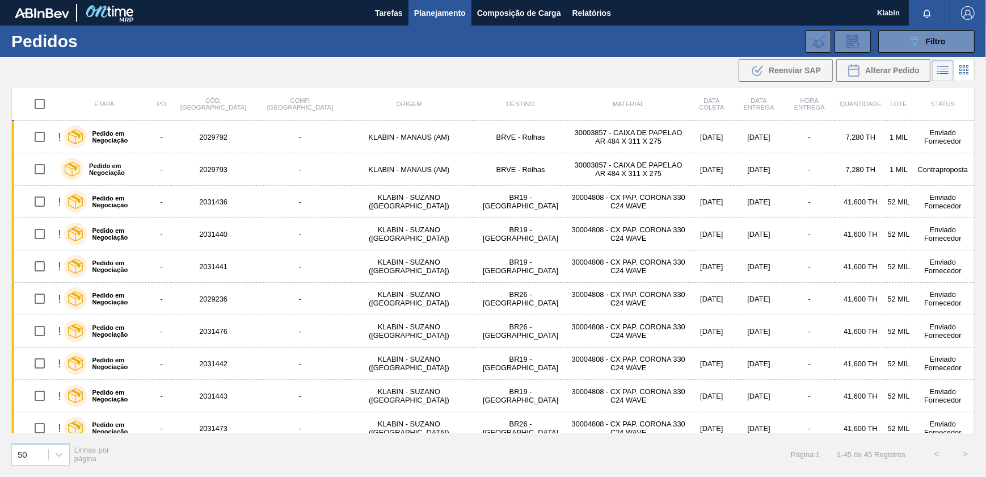
checkbox input "true"
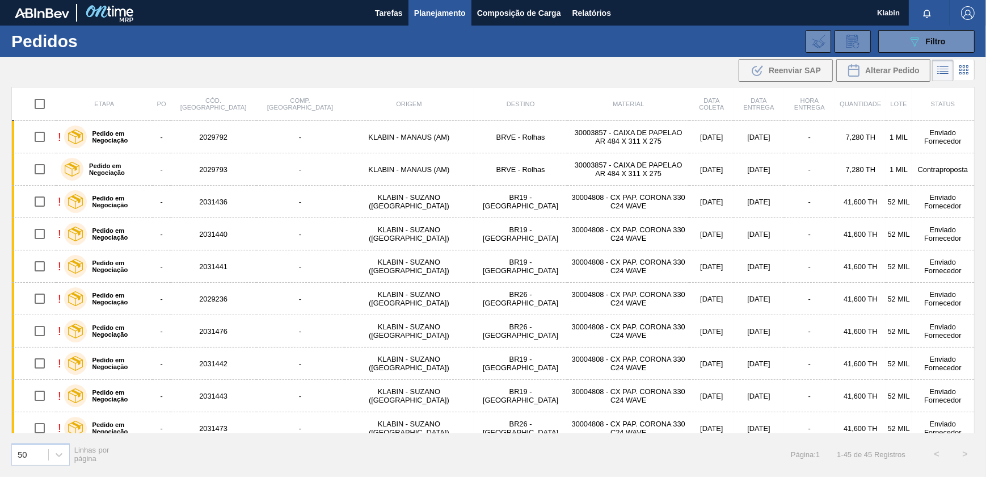
checkbox input "true"
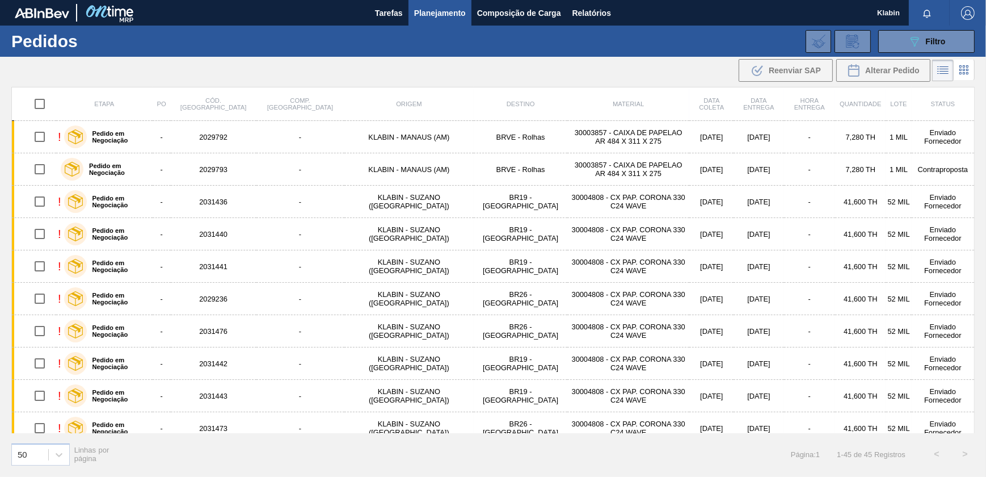
checkbox input "true"
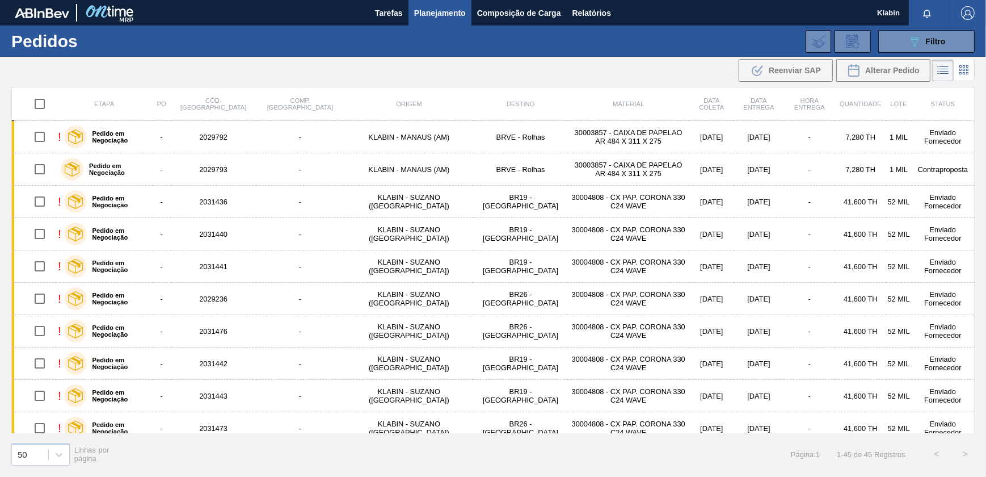
checkbox input "true"
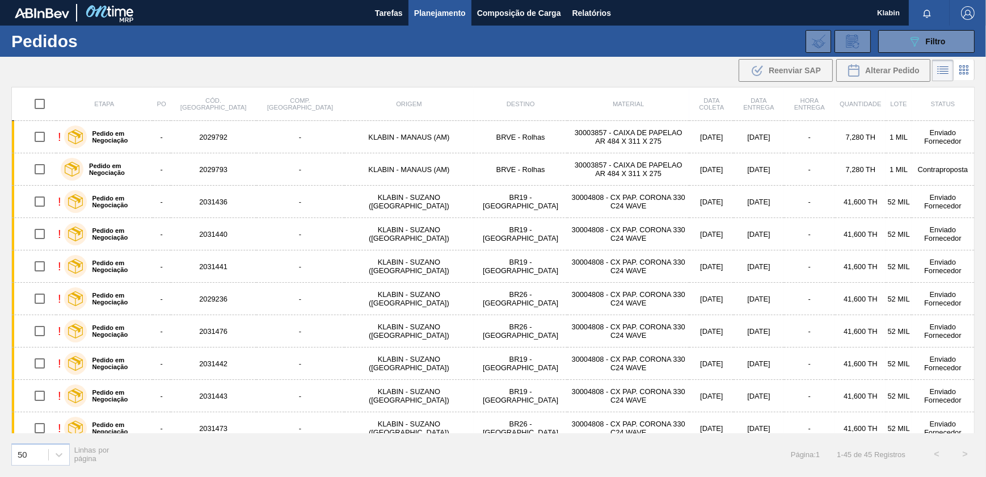
checkbox input "true"
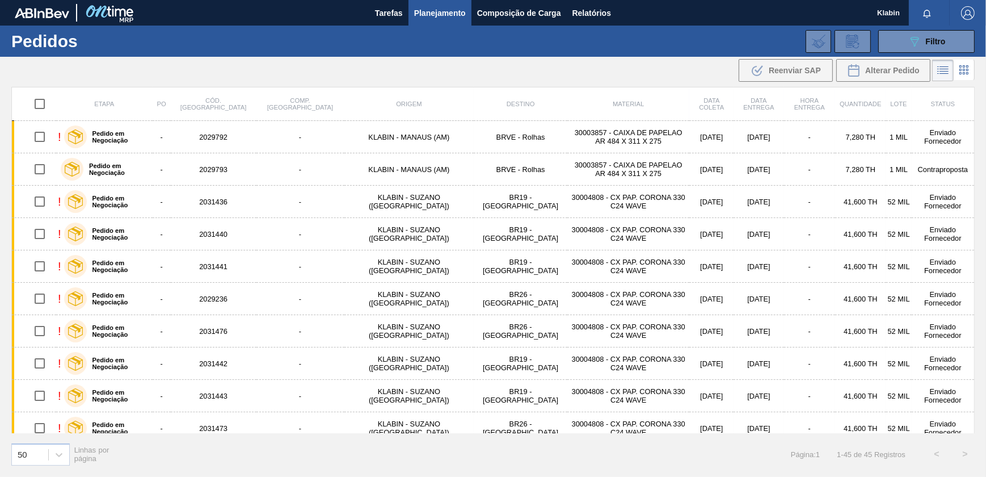
checkbox input "true"
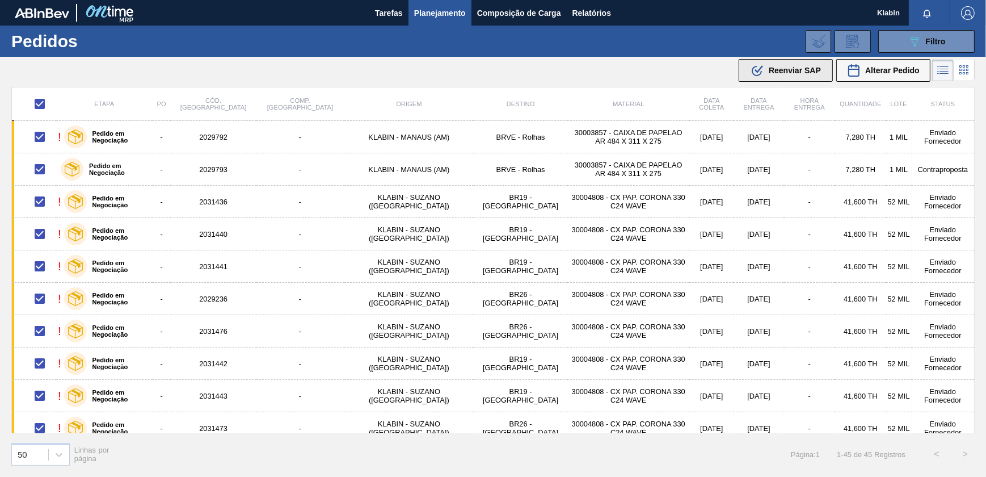
click at [792, 68] on span "Reenviar SAP" at bounding box center [795, 70] width 52 height 9
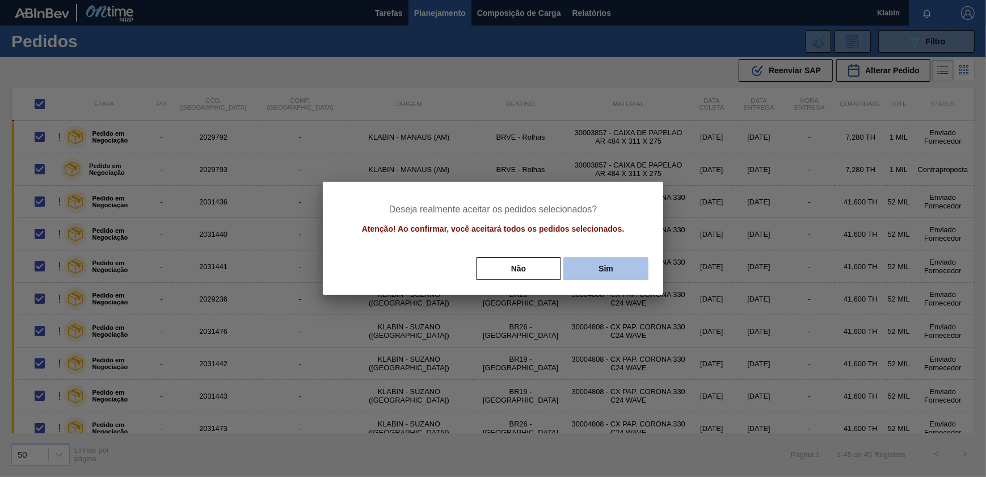
click at [624, 275] on button "Sim" at bounding box center [606, 268] width 85 height 23
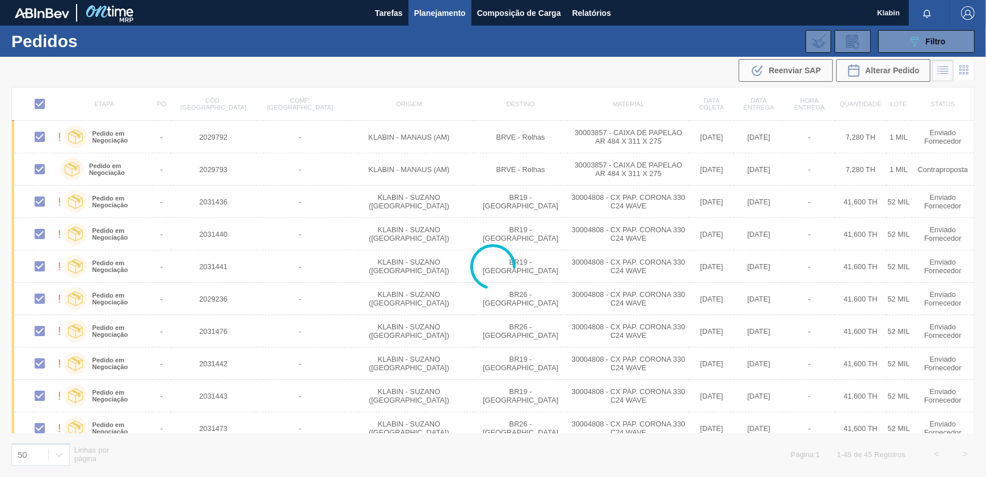
checkbox input "false"
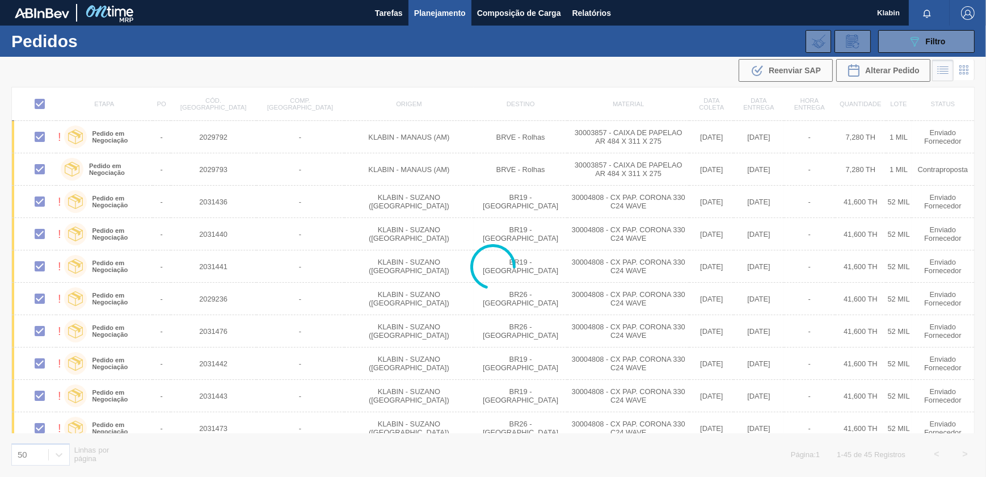
checkbox input "false"
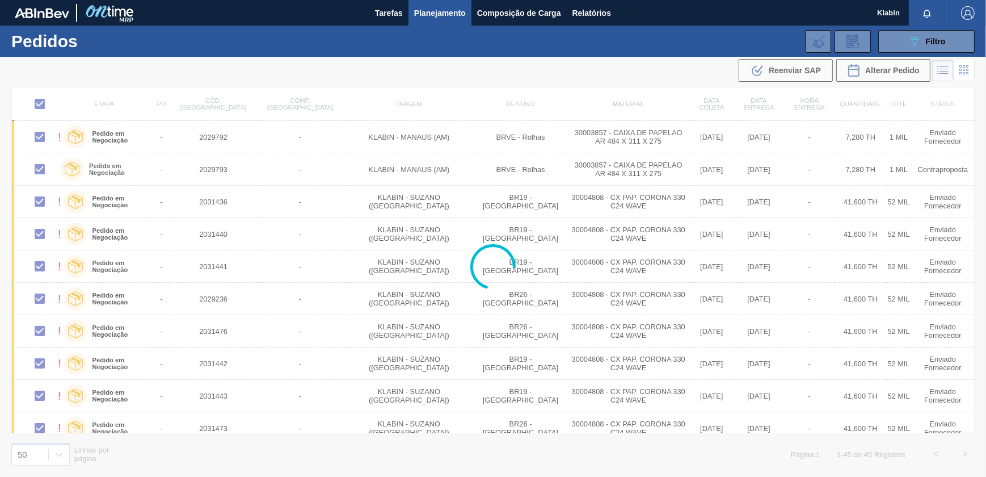
checkbox input "false"
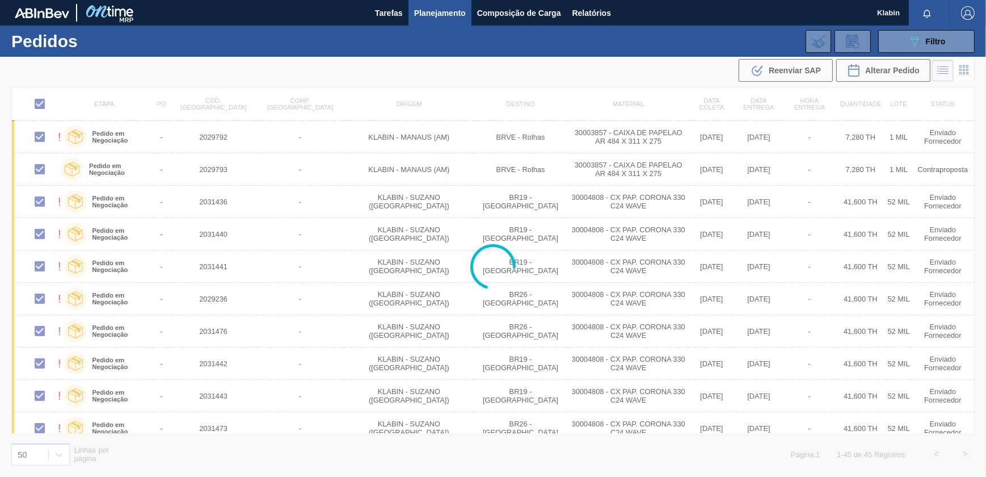
checkbox input "false"
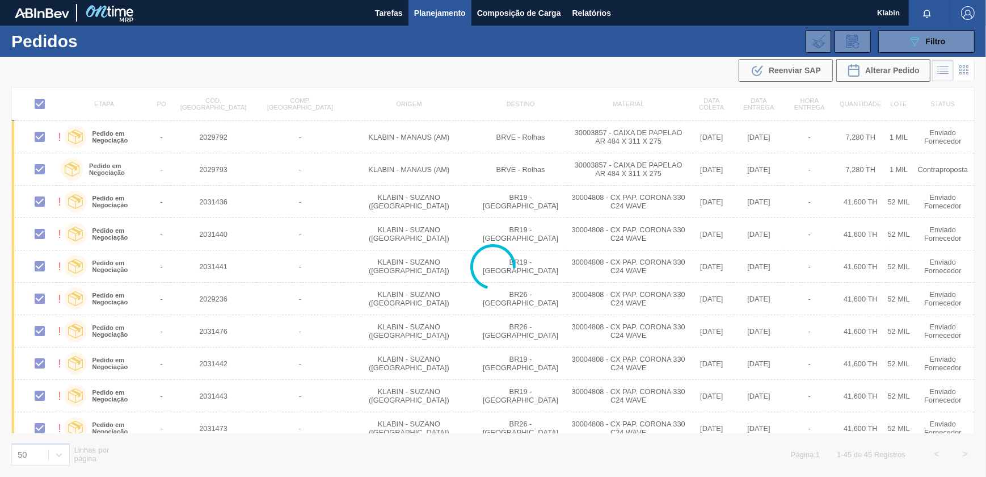
checkbox input "false"
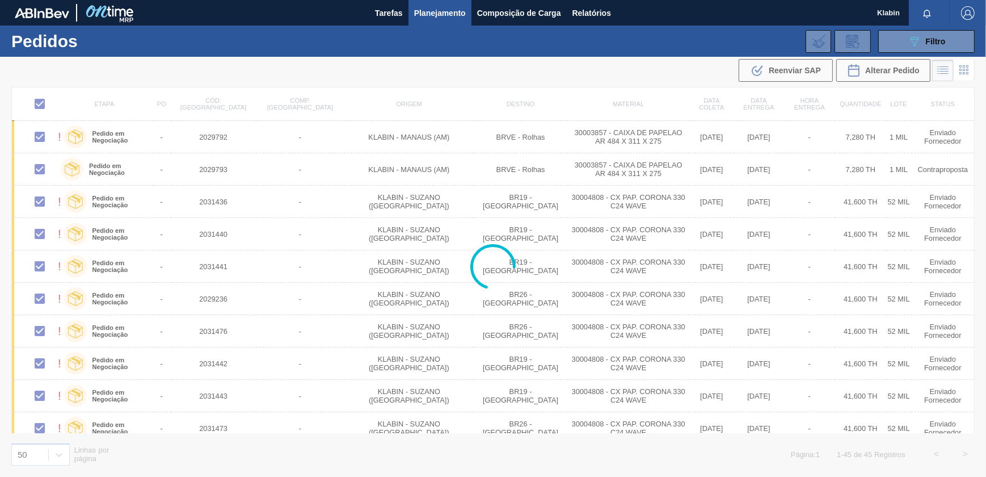
checkbox input "false"
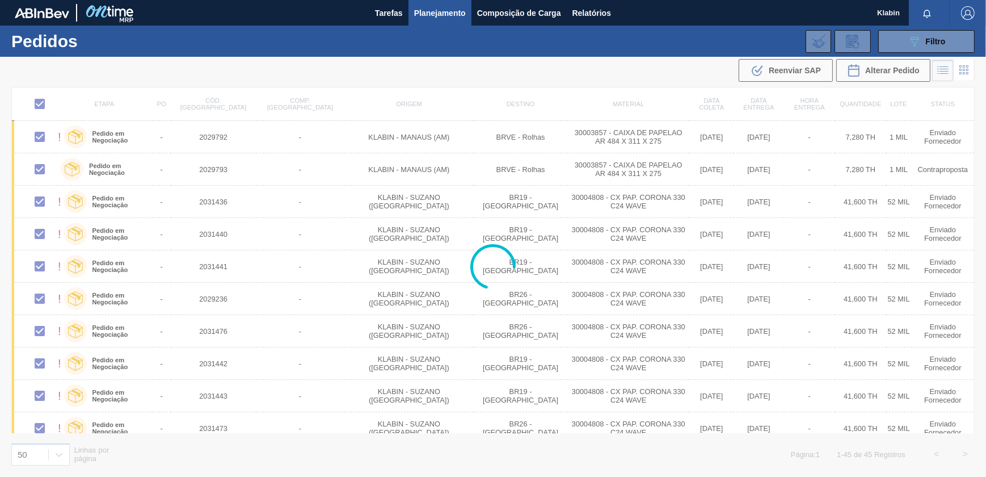
checkbox input "false"
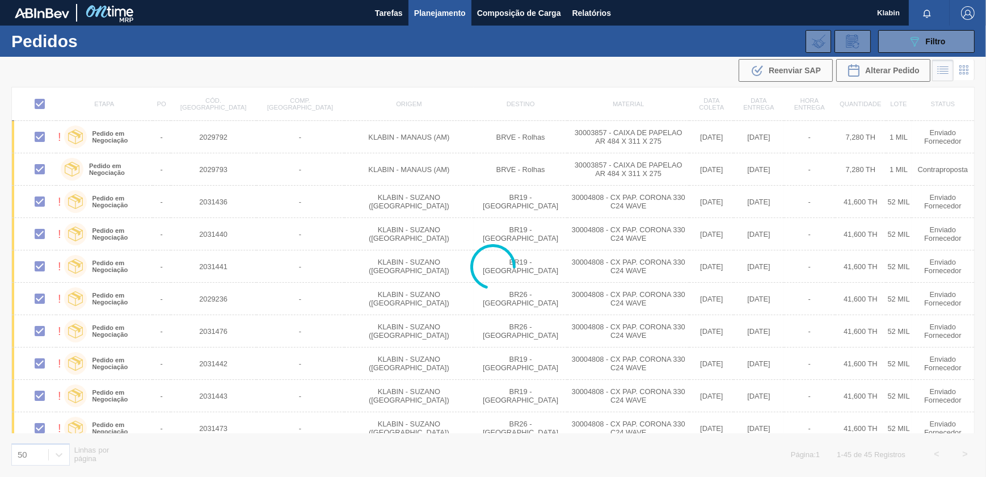
checkbox input "false"
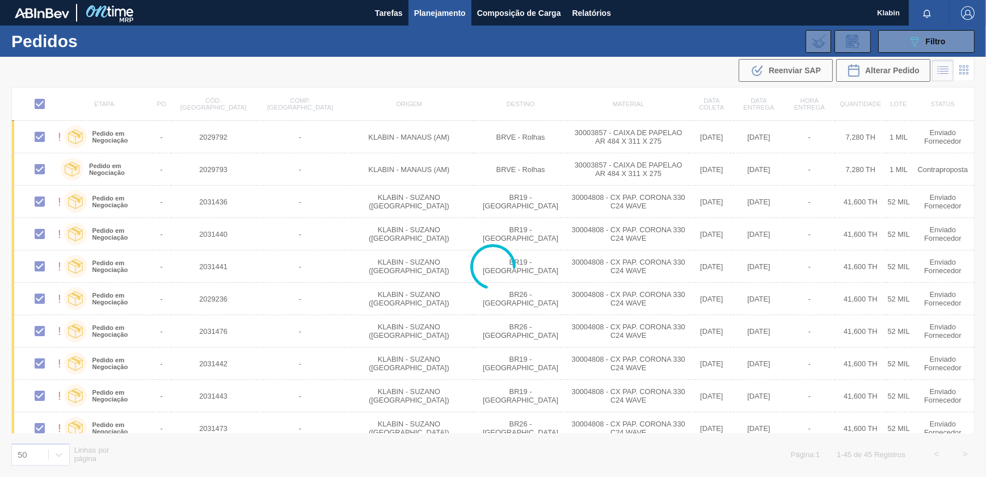
checkbox input "false"
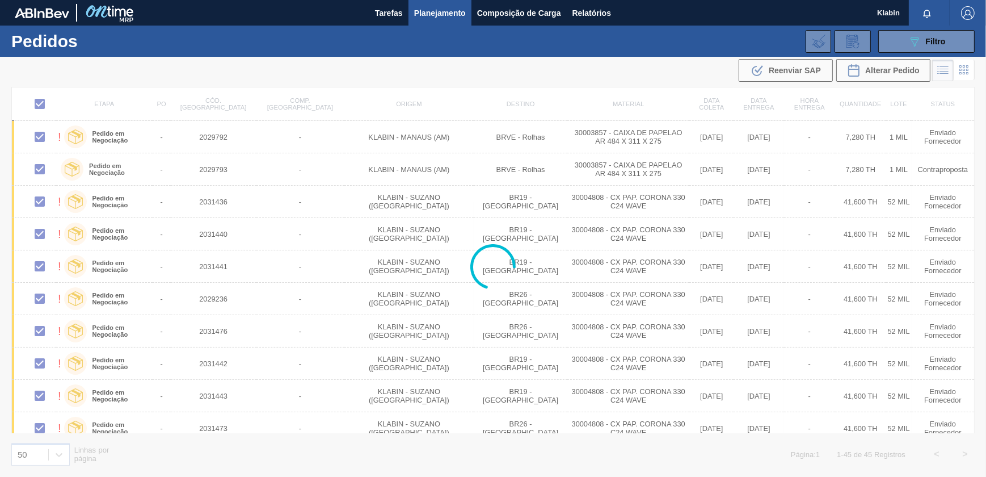
checkbox input "false"
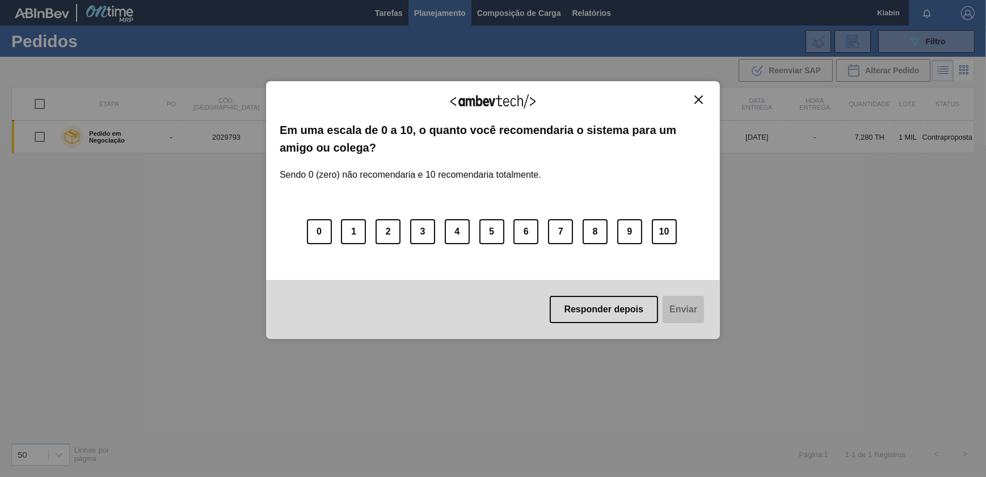
click at [699, 95] on img "Close" at bounding box center [699, 99] width 9 height 9
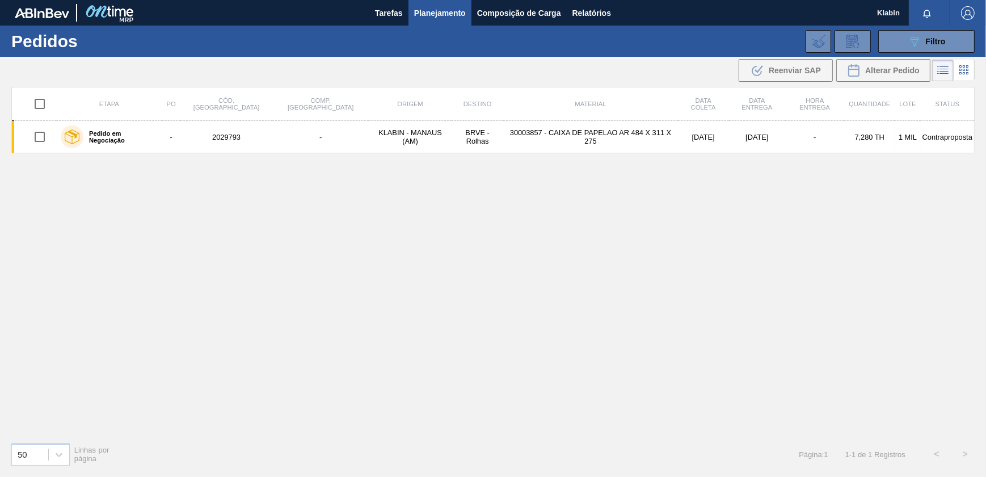
click at [437, 9] on span "Planejamento" at bounding box center [440, 13] width 52 height 14
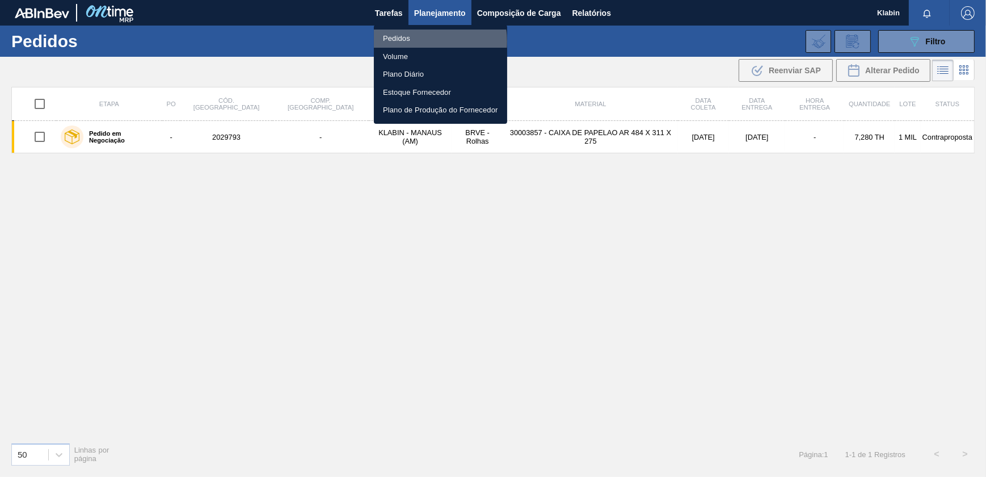
click at [428, 41] on li "Pedidos" at bounding box center [440, 39] width 133 height 18
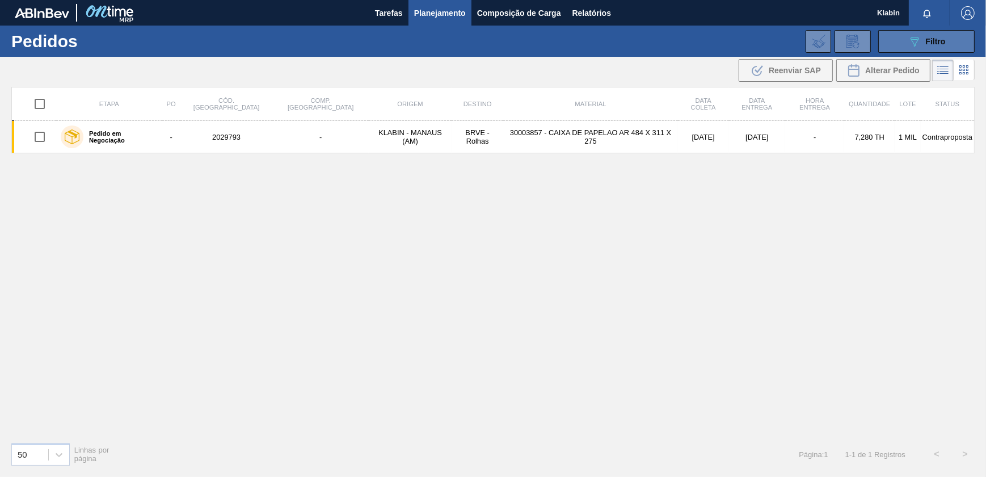
click at [915, 40] on icon "089F7B8B-B2A5-4AFE-B5C0-19BA573D28AC" at bounding box center [915, 42] width 14 height 14
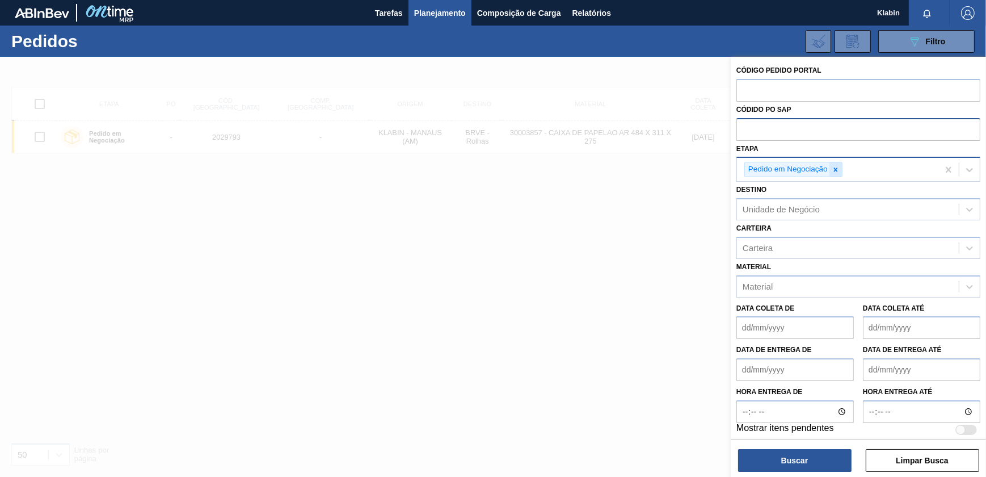
click at [835, 167] on icon at bounding box center [836, 170] width 8 height 8
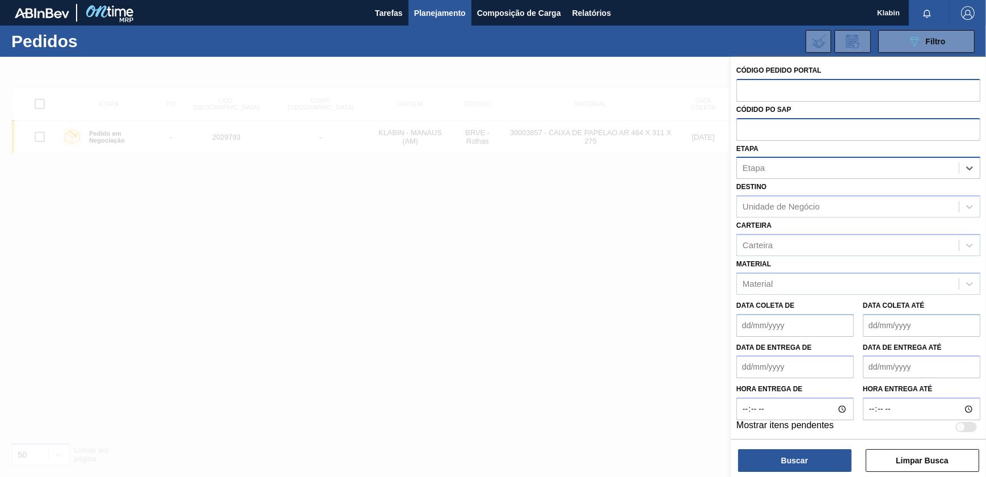
click at [768, 85] on input "text" at bounding box center [859, 90] width 244 height 22
paste input "2031441"
type input "2031441"
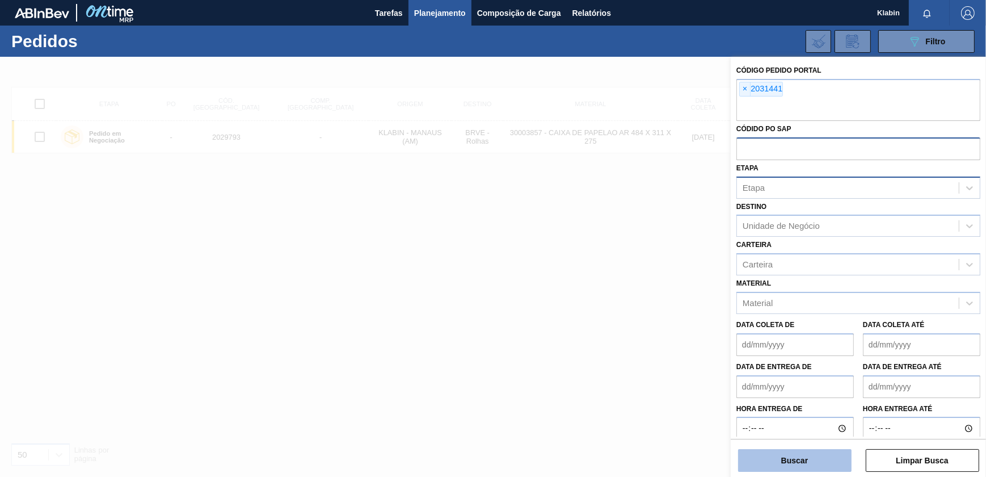
click at [806, 455] on button "Buscar" at bounding box center [794, 460] width 113 height 23
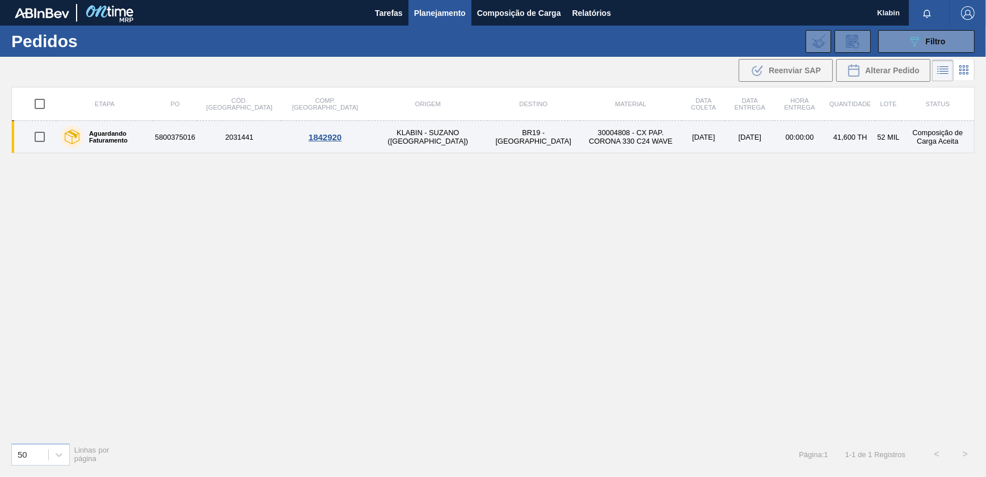
click at [580, 135] on td "30004808 - CX PAP. CORONA 330 C24 WAVE" at bounding box center [631, 137] width 102 height 32
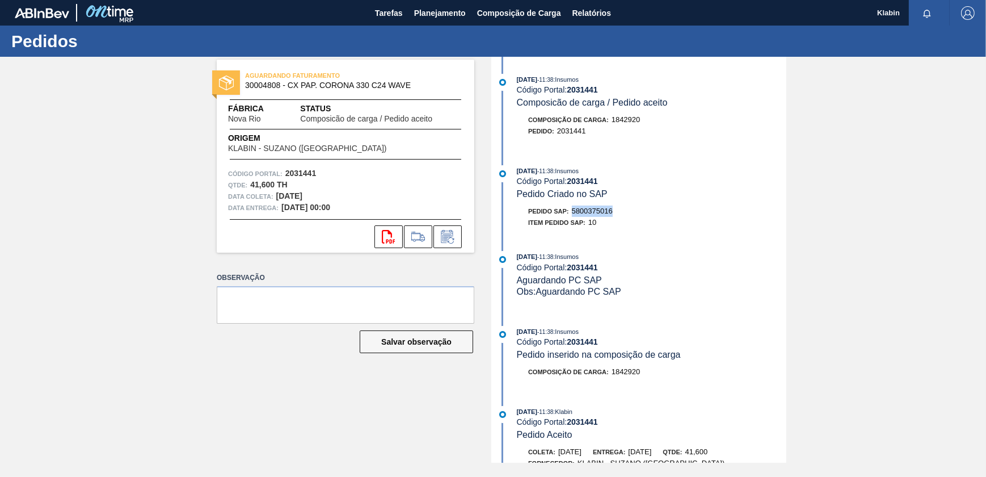
drag, startPoint x: 594, startPoint y: 219, endPoint x: 616, endPoint y: 213, distance: 23.0
click at [616, 213] on div "Pedido SAP: 5800375016" at bounding box center [652, 210] width 270 height 11
copy span "5800375016"
click at [437, 8] on span "Planejamento" at bounding box center [440, 13] width 52 height 14
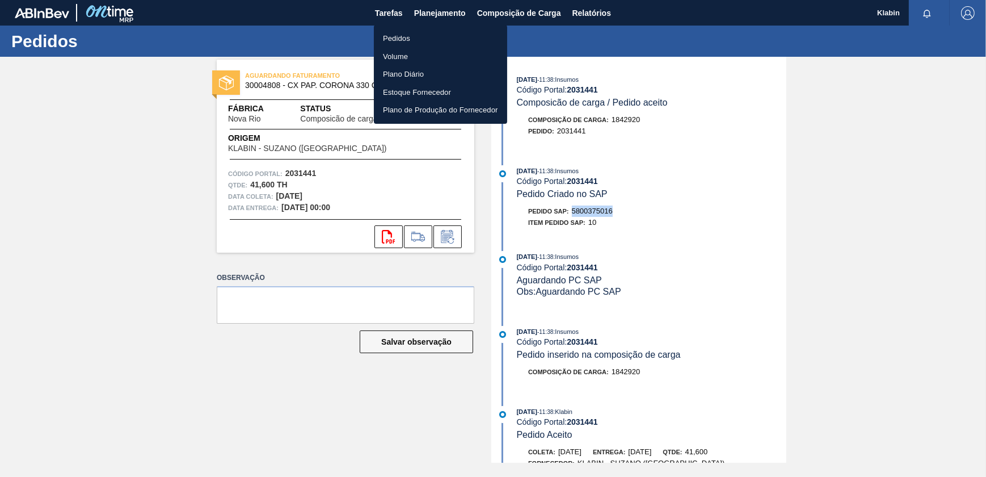
click at [400, 36] on li "Pedidos" at bounding box center [440, 39] width 133 height 18
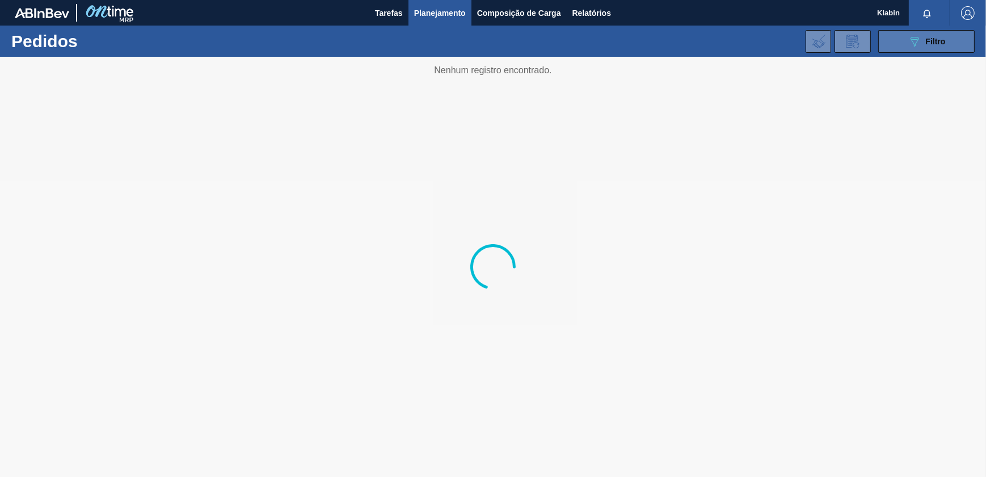
click at [919, 43] on icon "089F7B8B-B2A5-4AFE-B5C0-19BA573D28AC" at bounding box center [915, 42] width 14 height 14
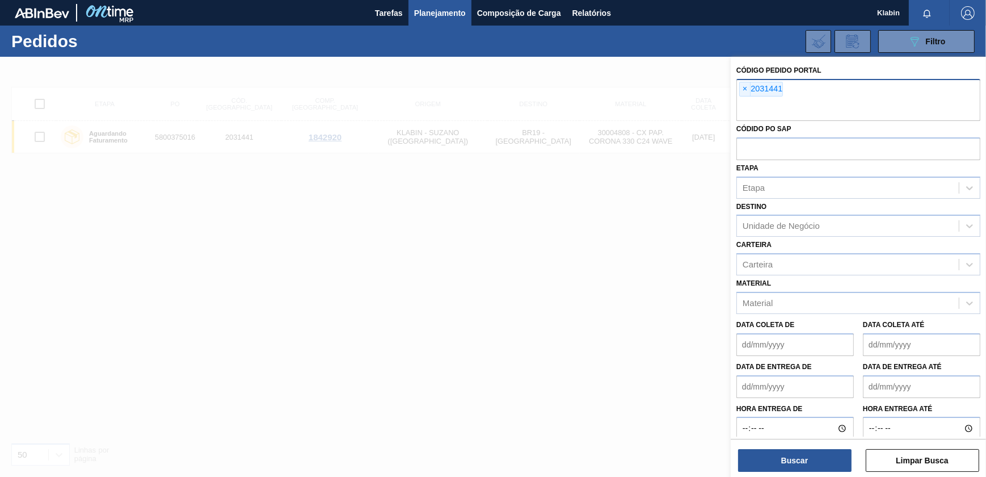
click at [744, 88] on span "×" at bounding box center [745, 89] width 11 height 14
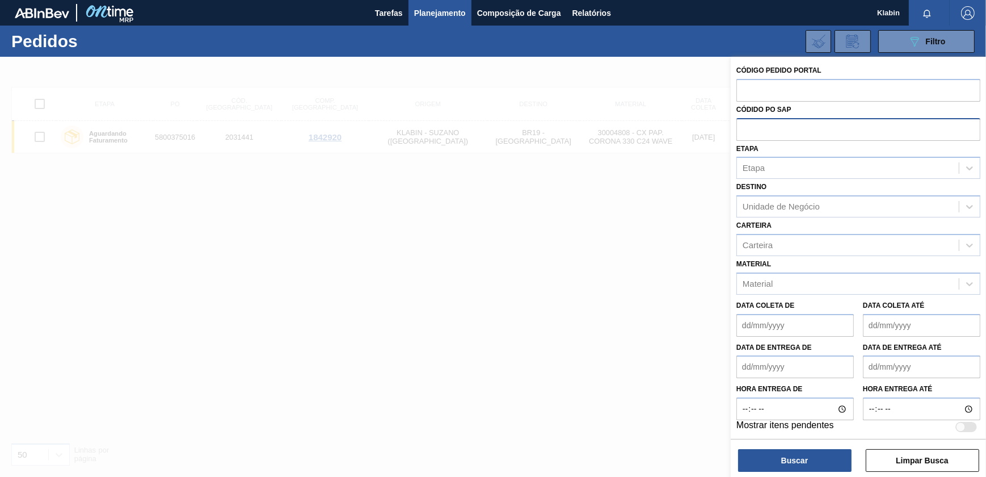
click at [759, 129] on input "text" at bounding box center [859, 129] width 244 height 22
paste input "5800352313"
type input "5800352313"
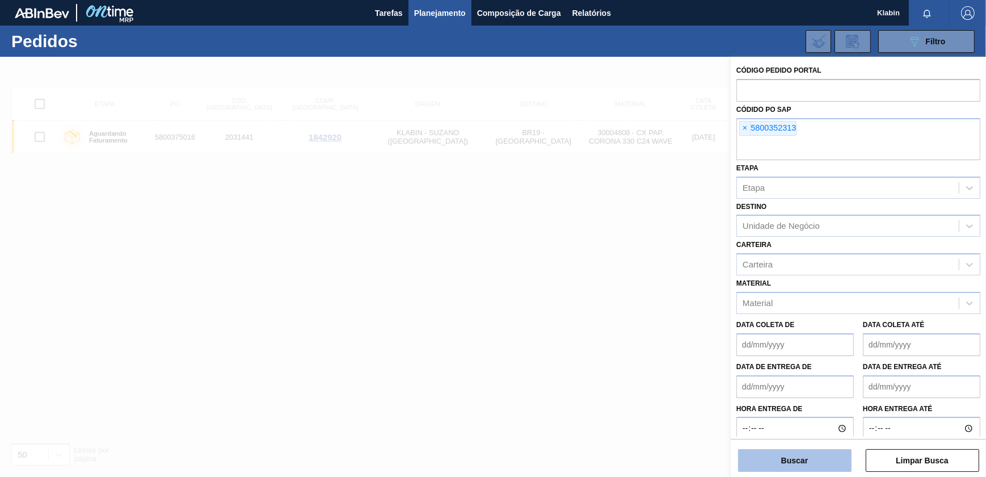
click at [808, 460] on button "Buscar" at bounding box center [794, 460] width 113 height 23
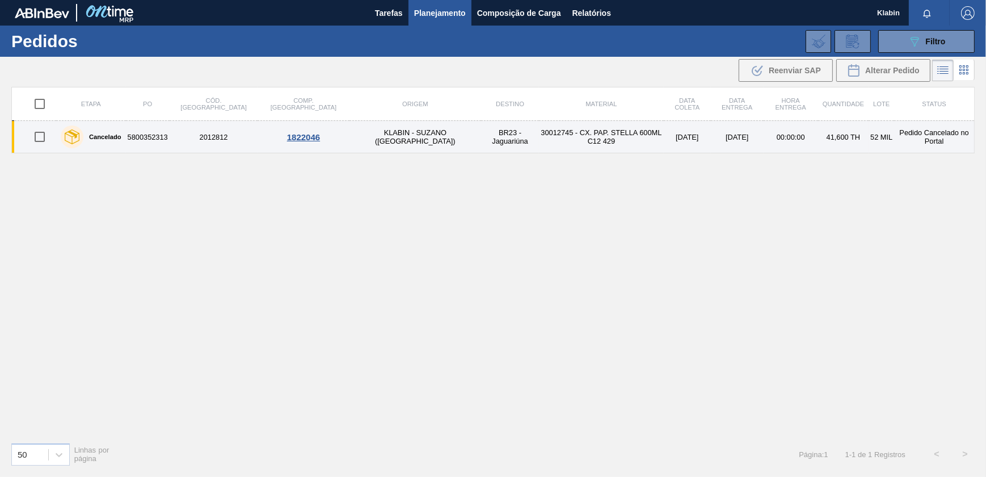
click at [539, 140] on td "30012745 - CX. PAP. STELLA 600ML C12 429" at bounding box center [601, 137] width 125 height 32
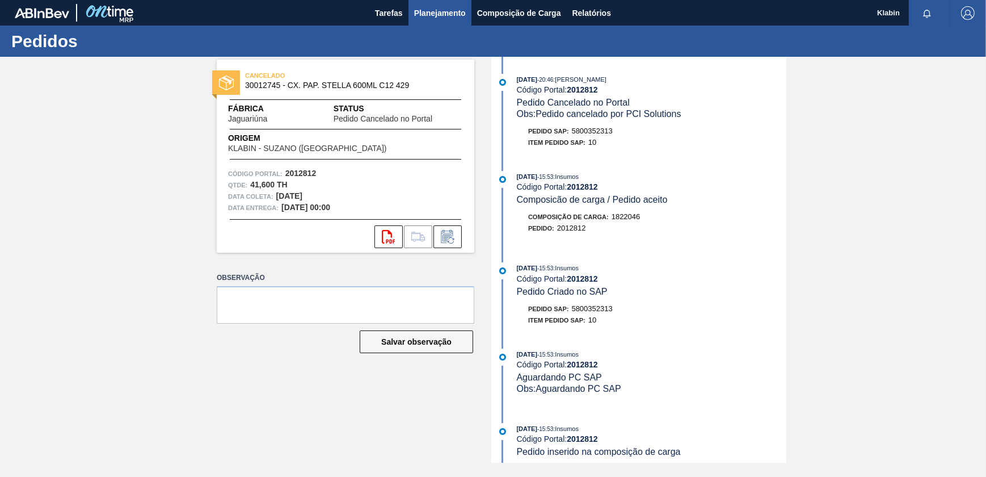
click at [432, 15] on span "Planejamento" at bounding box center [440, 13] width 52 height 14
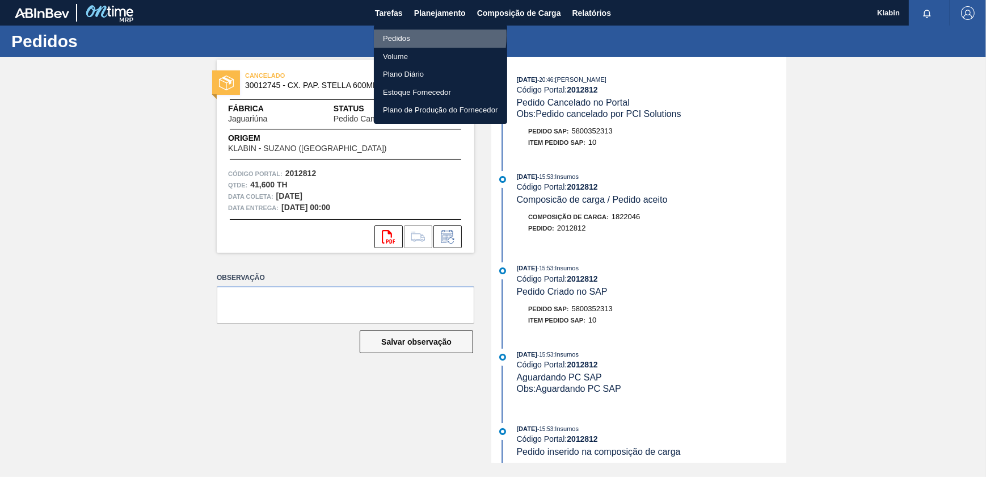
click at [400, 35] on li "Pedidos" at bounding box center [440, 39] width 133 height 18
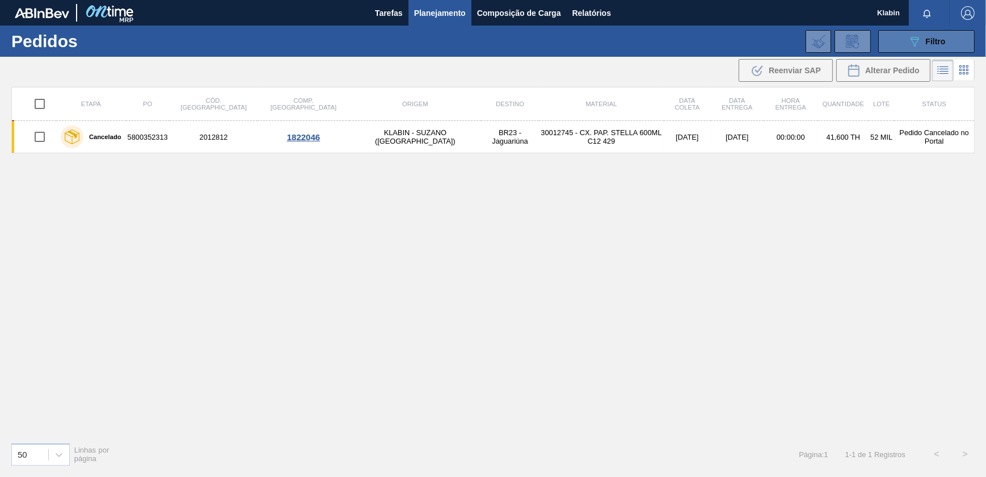
click at [916, 44] on icon "089F7B8B-B2A5-4AFE-B5C0-19BA573D28AC" at bounding box center [915, 42] width 14 height 14
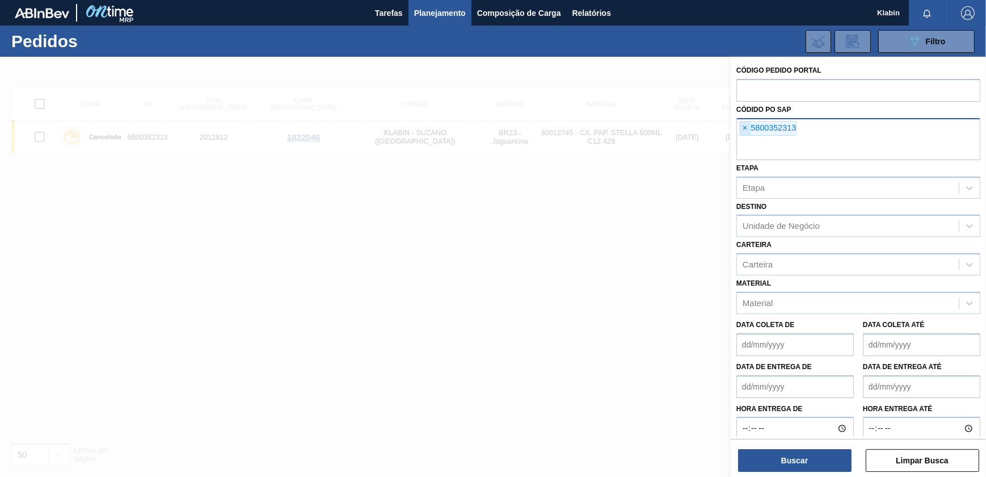
click at [748, 127] on span "×" at bounding box center [745, 128] width 11 height 14
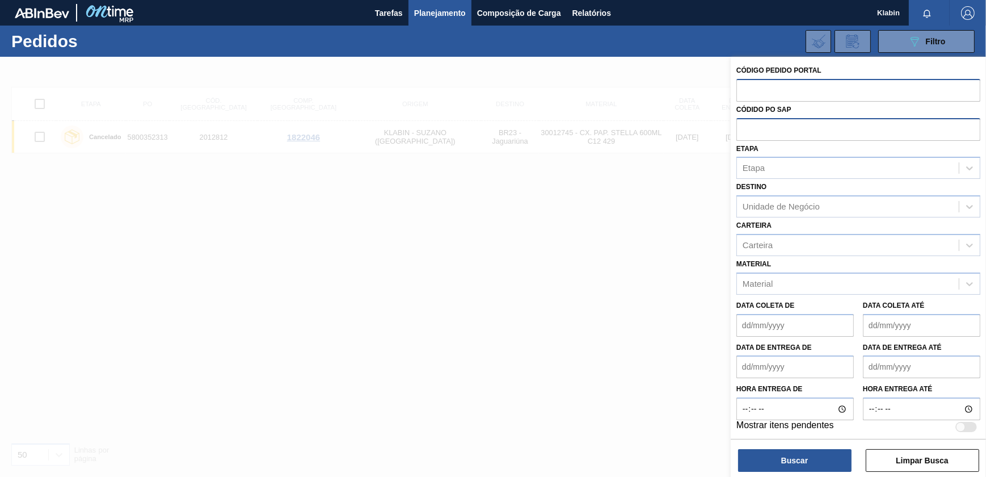
click at [758, 90] on input "text" at bounding box center [859, 90] width 244 height 22
paste input "2021966"
type input "2021966"
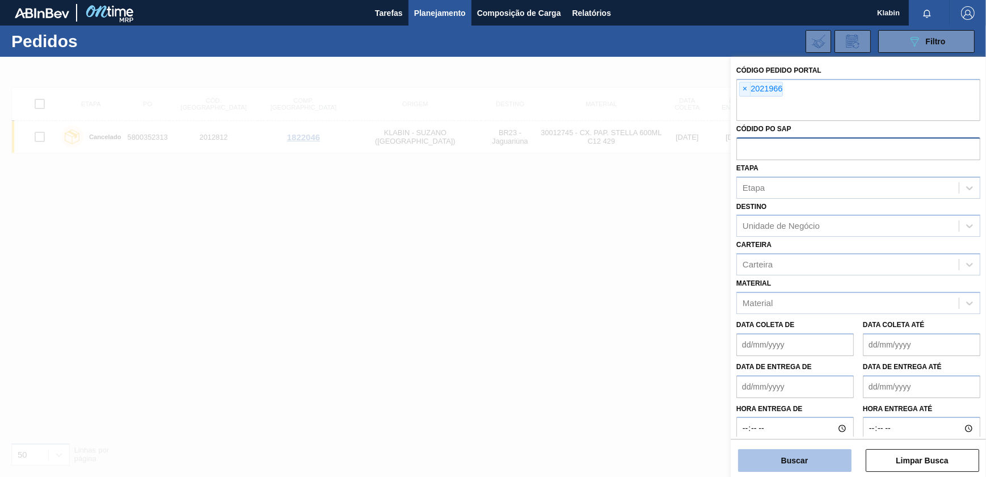
click at [791, 465] on button "Buscar" at bounding box center [794, 460] width 113 height 23
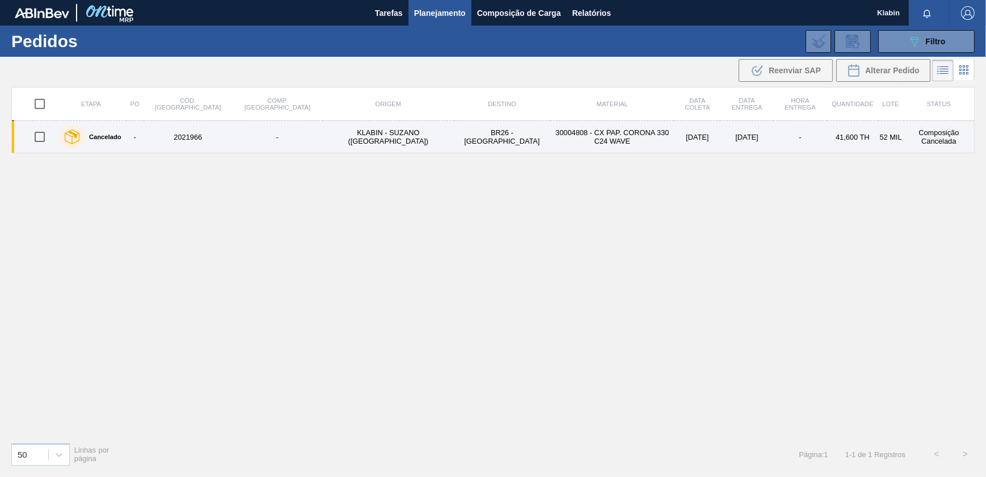
click at [550, 141] on td "30004808 - CX PAP. CORONA 330 C24 WAVE" at bounding box center [612, 137] width 124 height 32
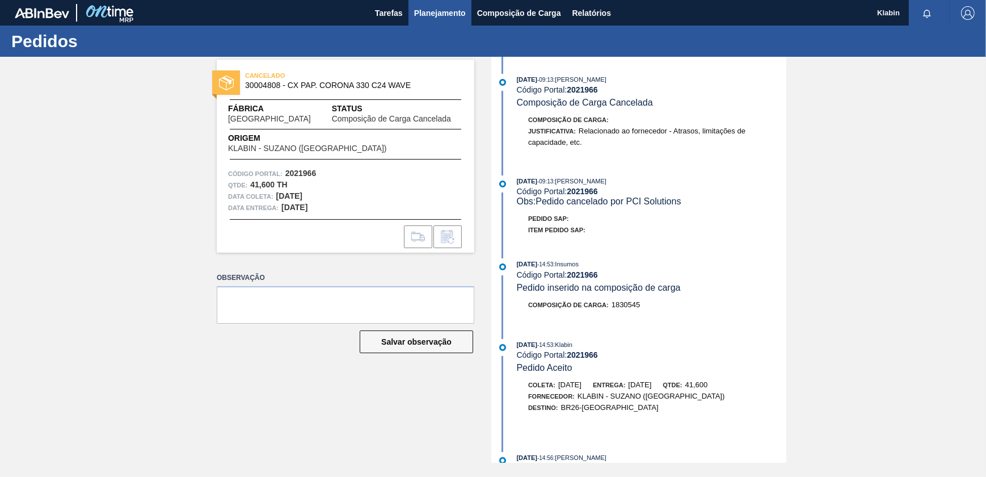
click at [438, 10] on span "Planejamento" at bounding box center [440, 13] width 52 height 14
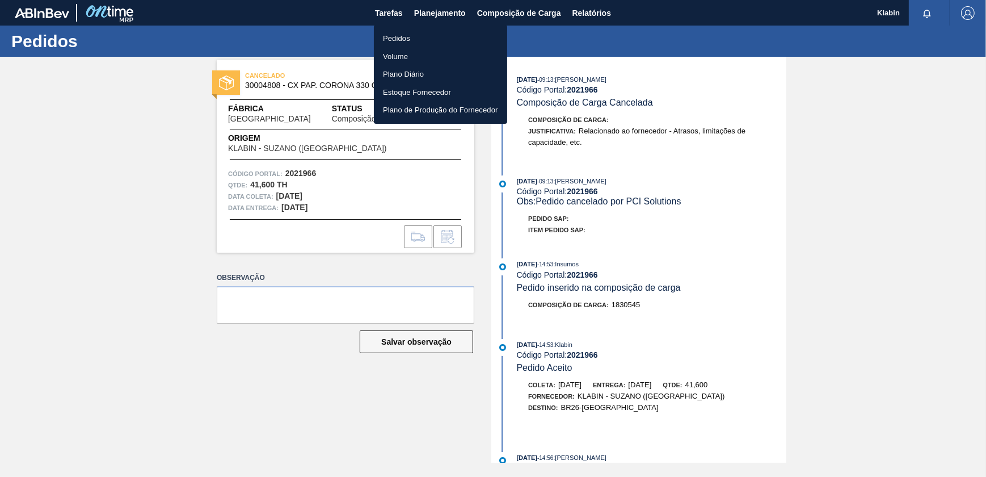
click at [798, 209] on div at bounding box center [493, 238] width 986 height 477
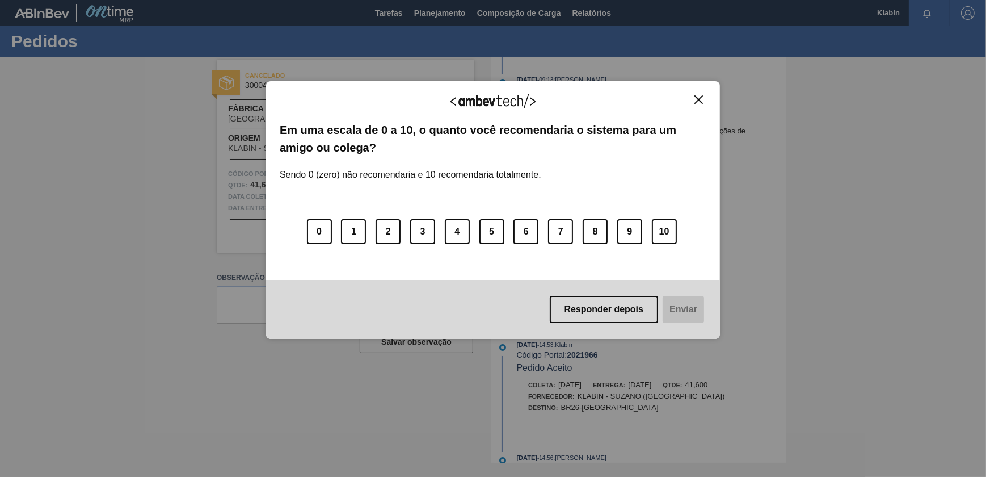
click at [690, 95] on div "Agradecemos seu feedback!" at bounding box center [493, 108] width 427 height 27
click at [701, 99] on img "Close" at bounding box center [699, 99] width 9 height 9
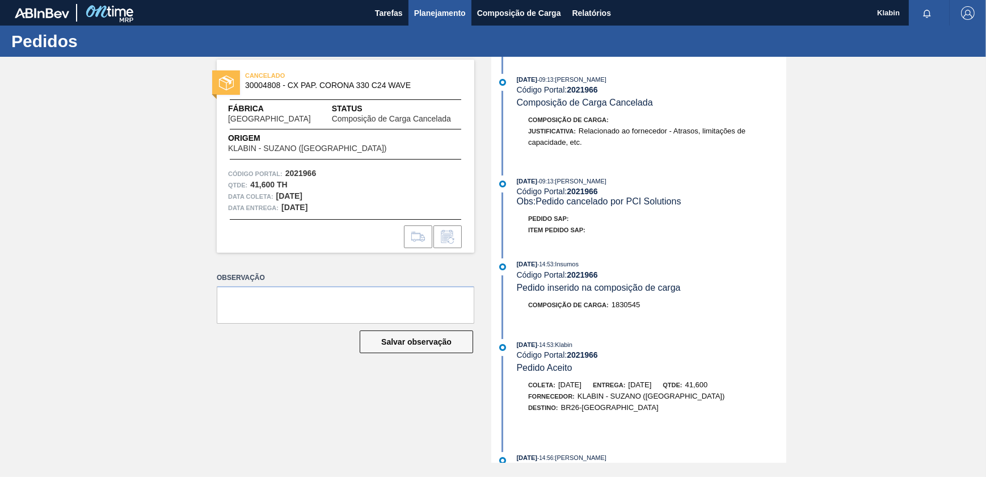
click at [439, 9] on span "Planejamento" at bounding box center [440, 13] width 52 height 14
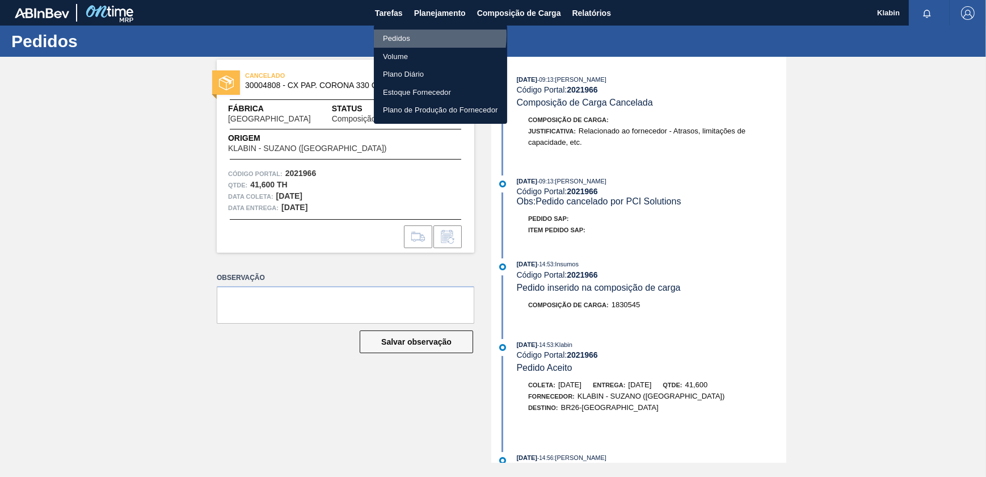
click at [411, 35] on li "Pedidos" at bounding box center [440, 39] width 133 height 18
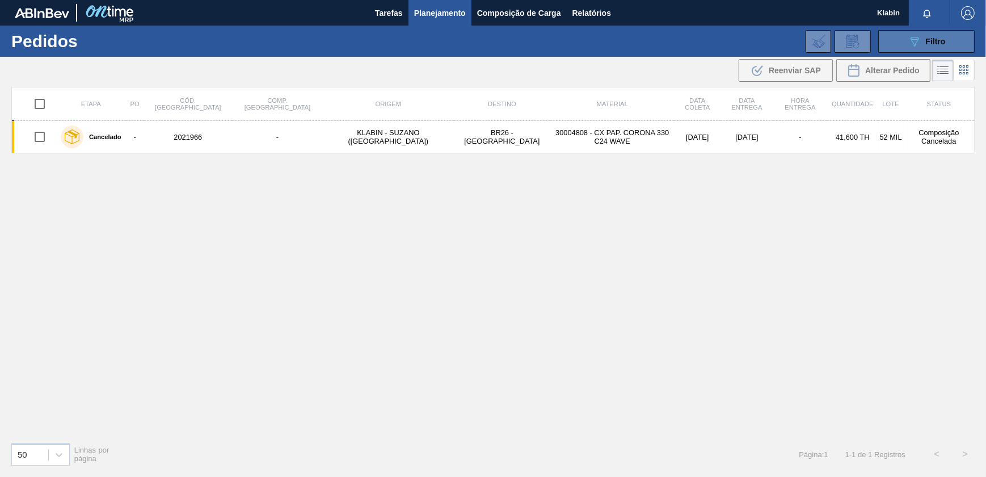
click at [928, 47] on div "089F7B8B-B2A5-4AFE-B5C0-19BA573D28AC Filtro" at bounding box center [927, 42] width 38 height 14
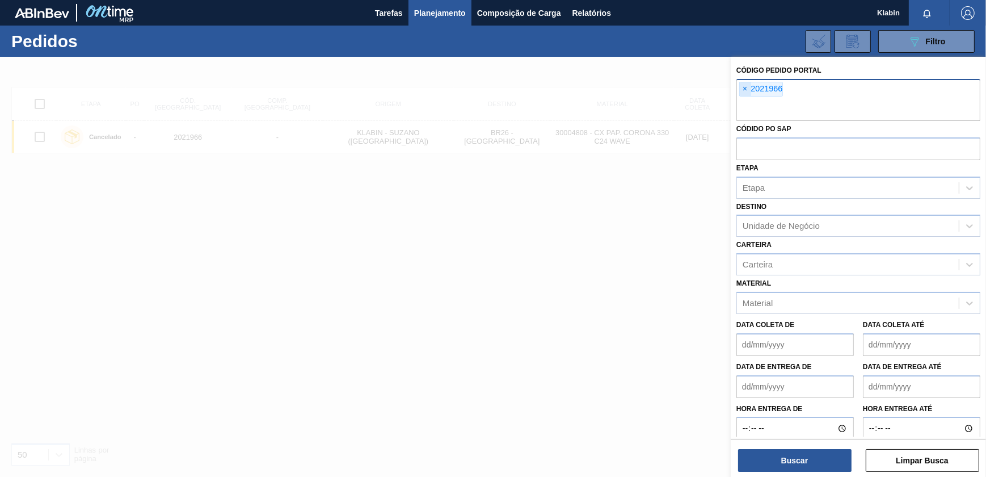
click at [745, 87] on span "×" at bounding box center [745, 89] width 11 height 14
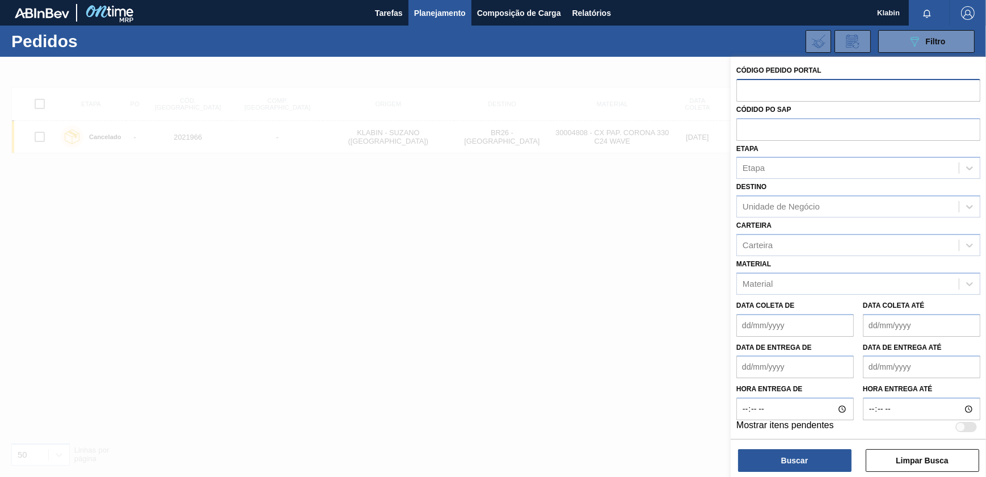
paste input "2031438"
type input "2031438"
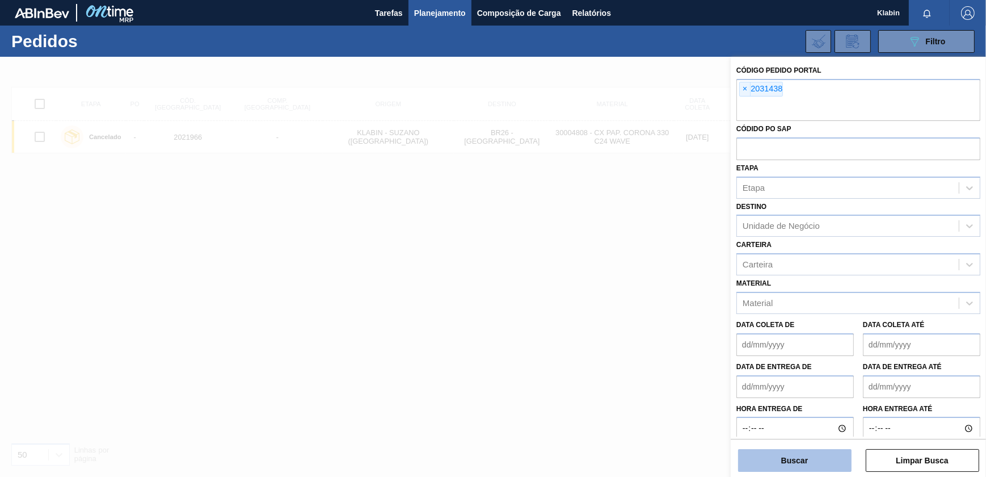
click at [827, 457] on button "Buscar" at bounding box center [794, 460] width 113 height 23
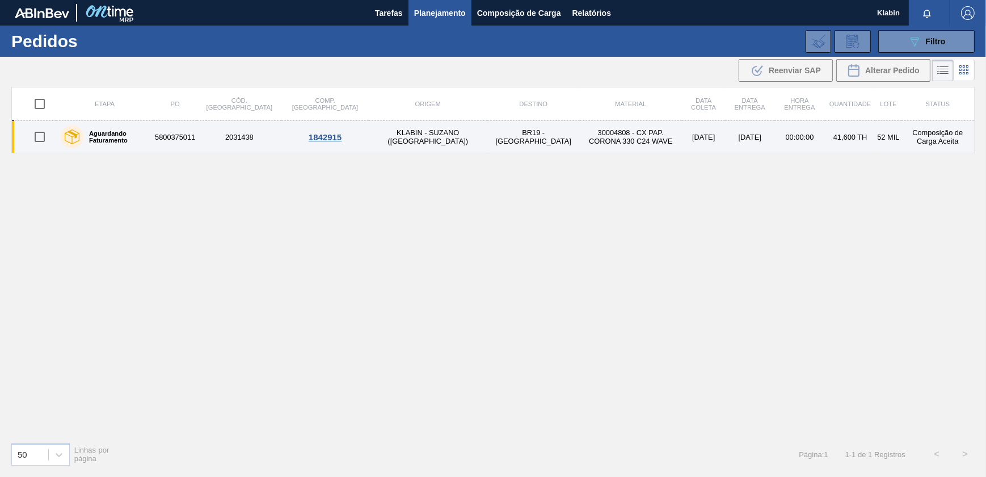
click at [580, 146] on td "30004808 - CX PAP. CORONA 330 C24 WAVE" at bounding box center [631, 137] width 102 height 32
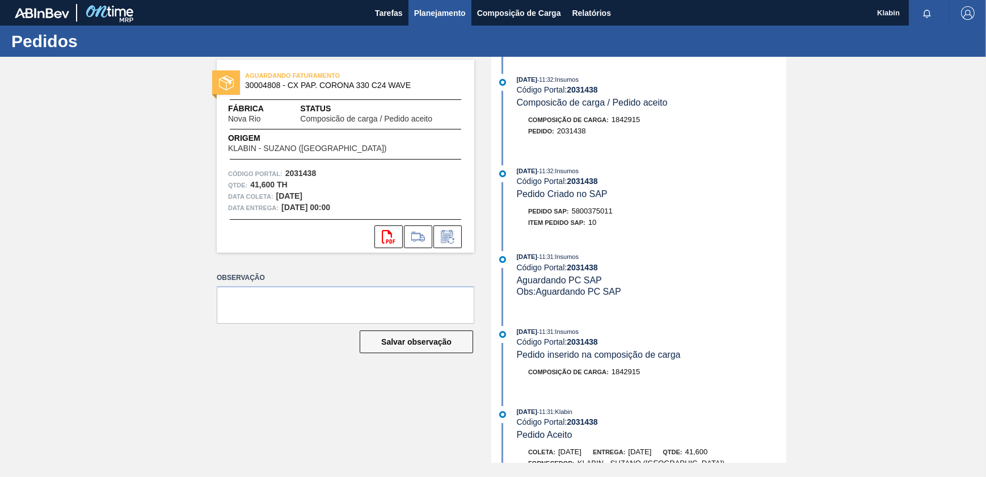
click at [432, 15] on span "Planejamento" at bounding box center [440, 13] width 52 height 14
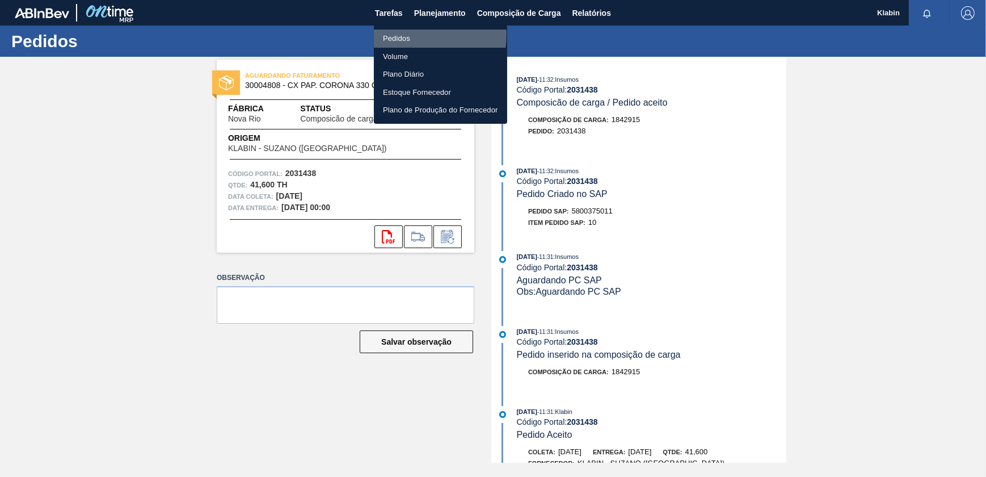
click at [396, 34] on li "Pedidos" at bounding box center [440, 39] width 133 height 18
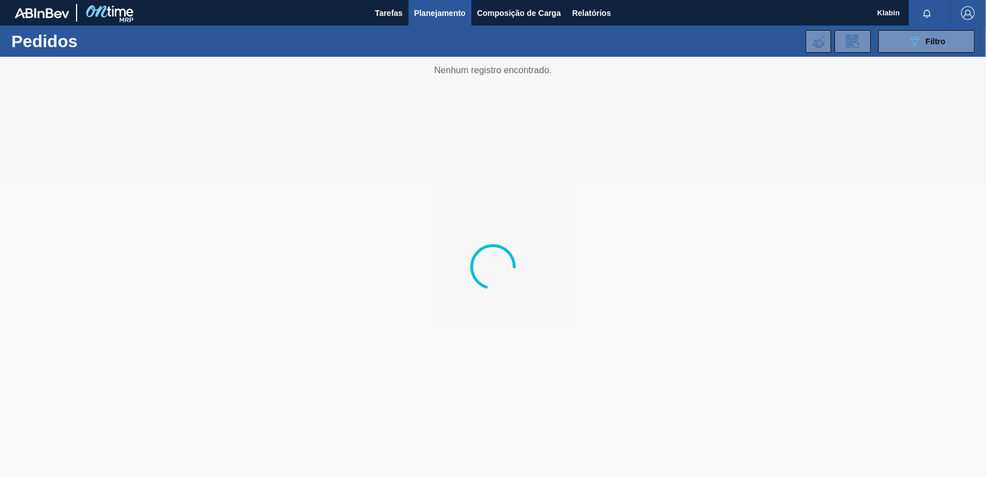
click at [898, 52] on div "089F7B8B-B2A5-4AFE-B5C0-19BA573D28AC Filtro Código Pedido Portal × 2031438 Códi…" at bounding box center [579, 41] width 802 height 34
click at [902, 50] on button "089F7B8B-B2A5-4AFE-B5C0-19BA573D28AC Filtro" at bounding box center [926, 41] width 96 height 23
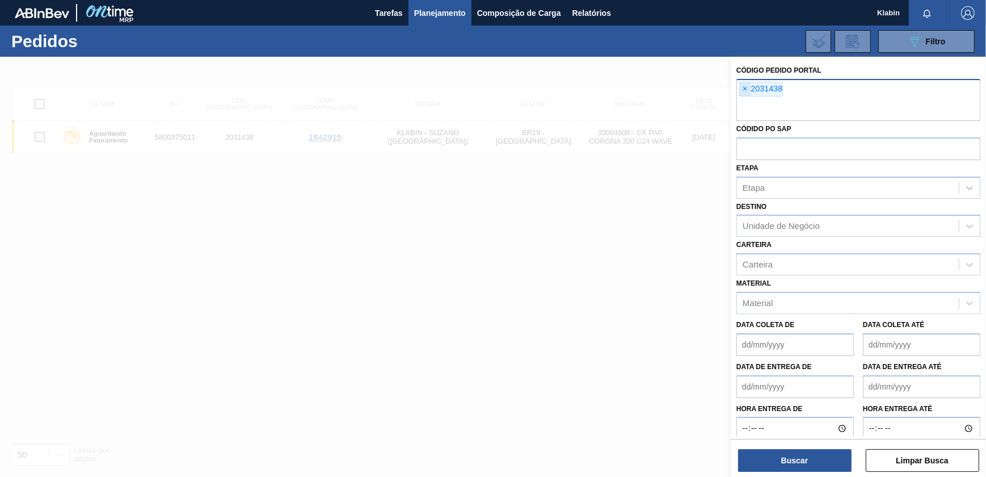
click at [743, 90] on span "×" at bounding box center [745, 89] width 11 height 14
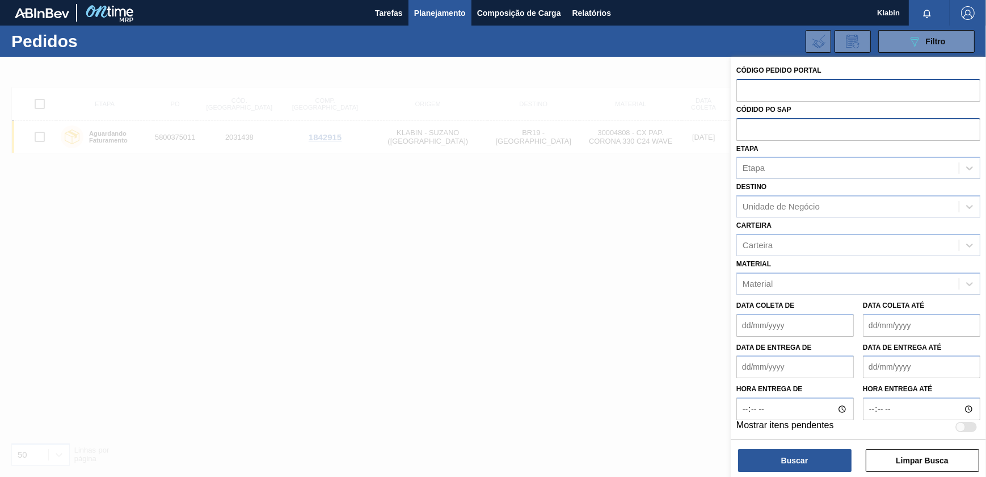
click at [756, 131] on input "text" at bounding box center [859, 129] width 244 height 22
paste input "5800352310"
type input "5800352310"
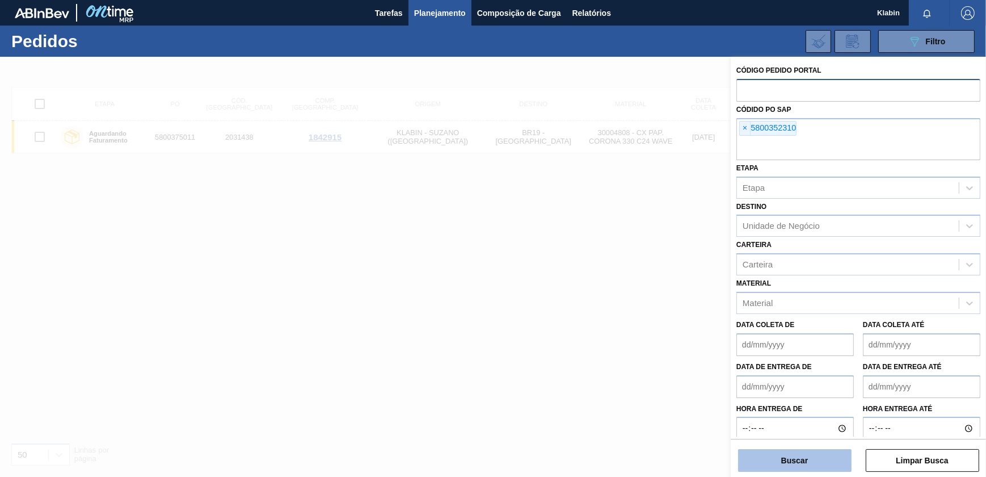
click at [796, 462] on button "Buscar" at bounding box center [794, 460] width 113 height 23
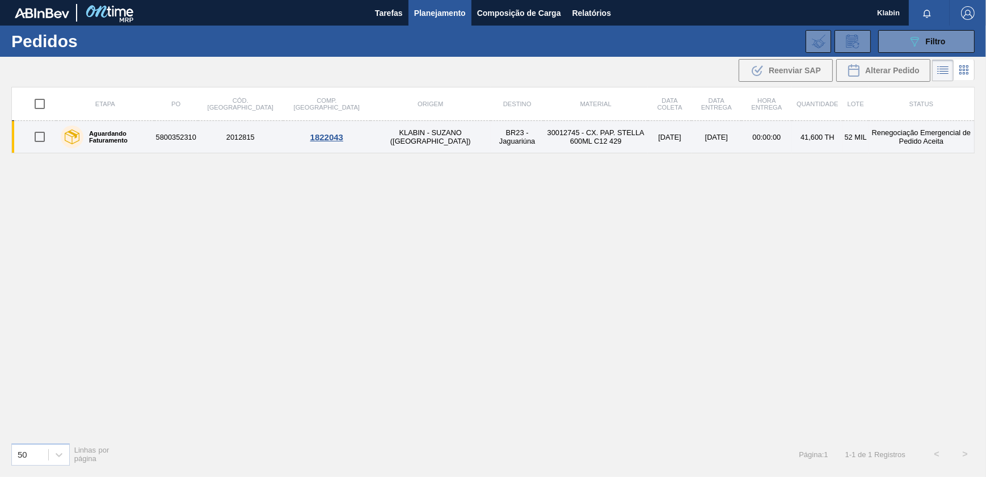
click at [491, 140] on td "BR23 - Jaguariúna" at bounding box center [517, 137] width 53 height 32
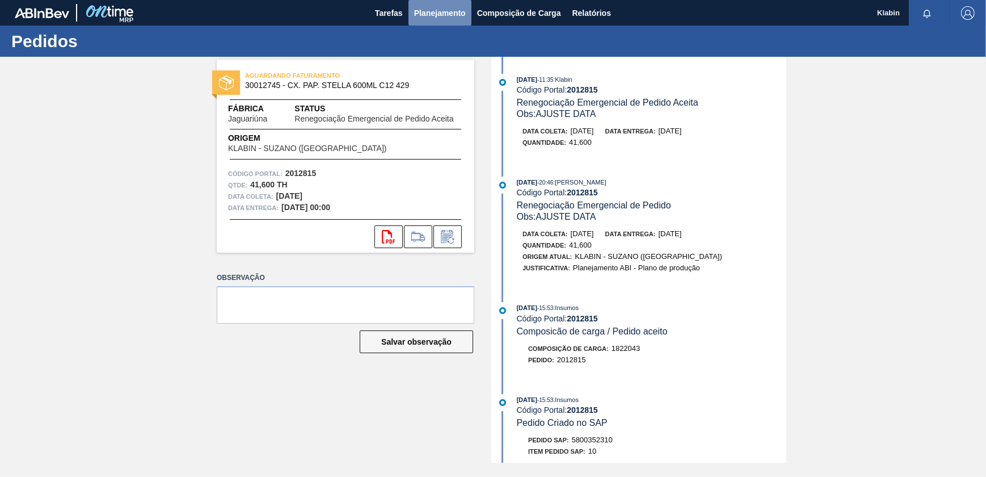
click at [448, 12] on span "Planejamento" at bounding box center [440, 13] width 52 height 14
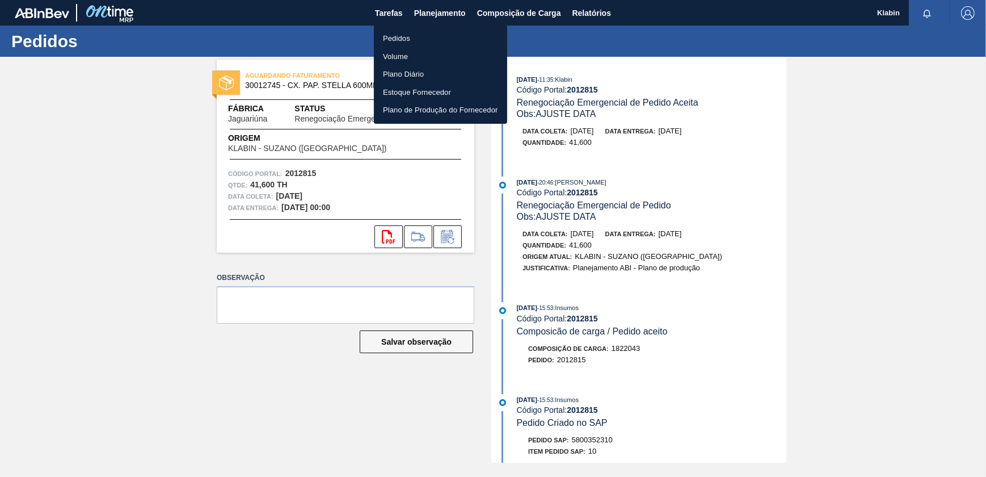
drag, startPoint x: 410, startPoint y: 12, endPoint x: 400, endPoint y: 9, distance: 10.2
click at [406, 10] on div at bounding box center [493, 238] width 986 height 477
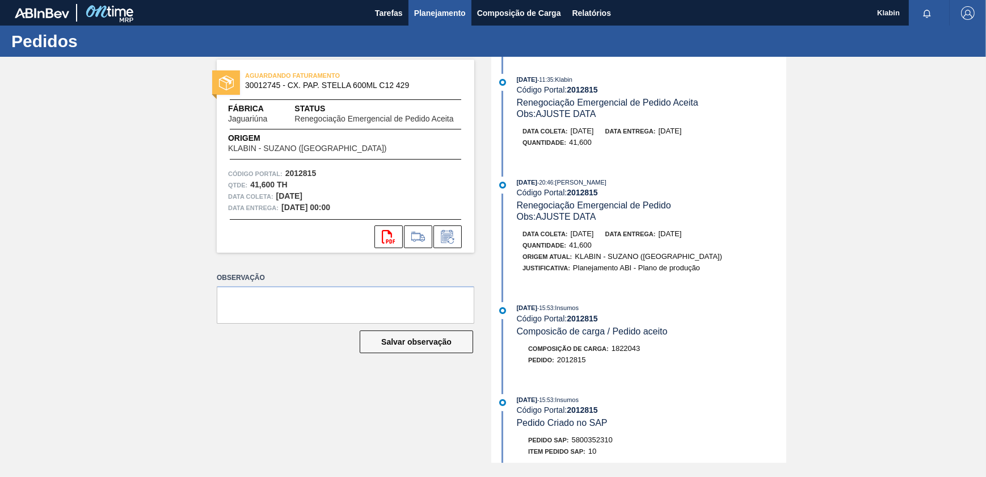
click at [460, 14] on span "Planejamento" at bounding box center [440, 13] width 52 height 14
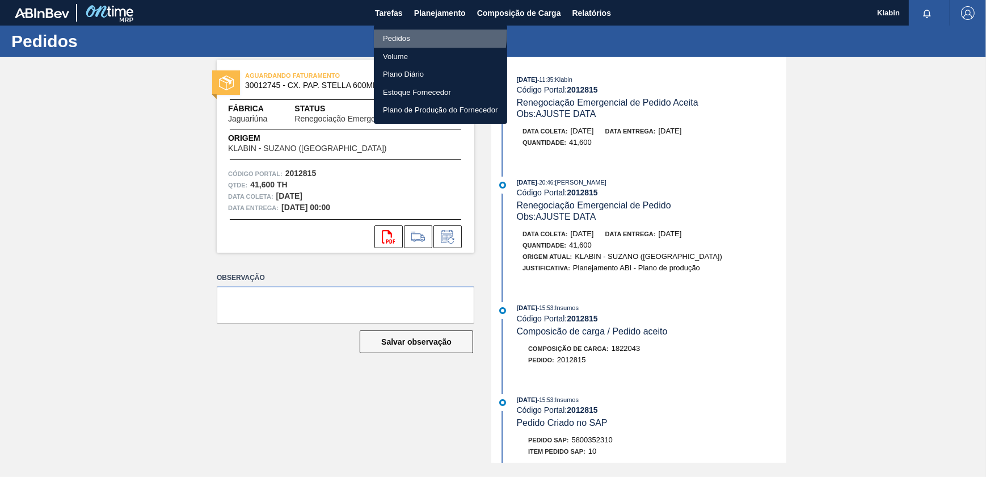
click at [389, 30] on li "Pedidos" at bounding box center [440, 39] width 133 height 18
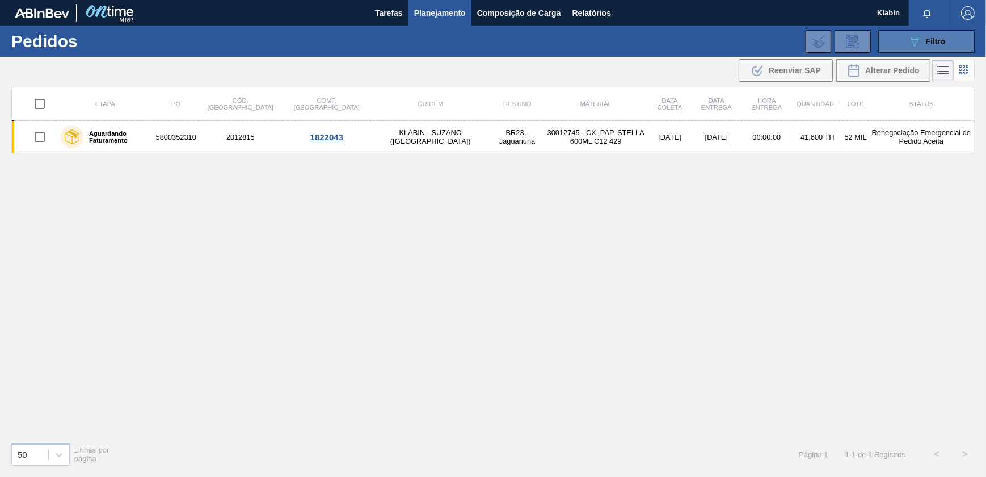
click at [928, 43] on span "Filtro" at bounding box center [936, 41] width 20 height 9
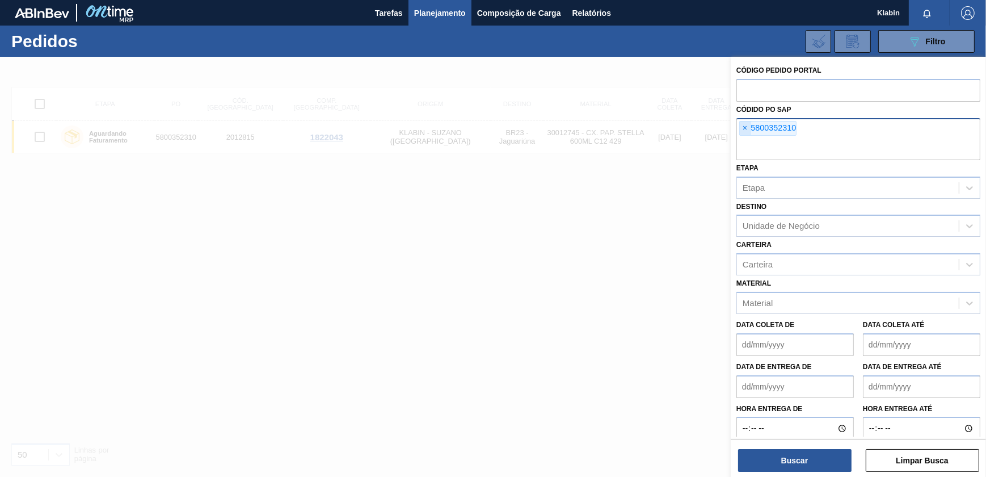
click at [746, 125] on span "×" at bounding box center [745, 128] width 11 height 14
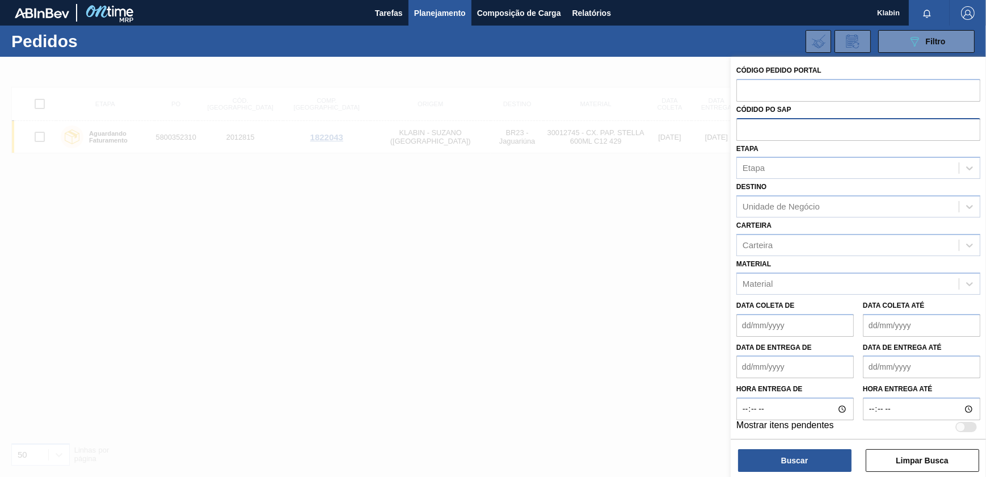
paste input "5800355633"
type input "5800355633"
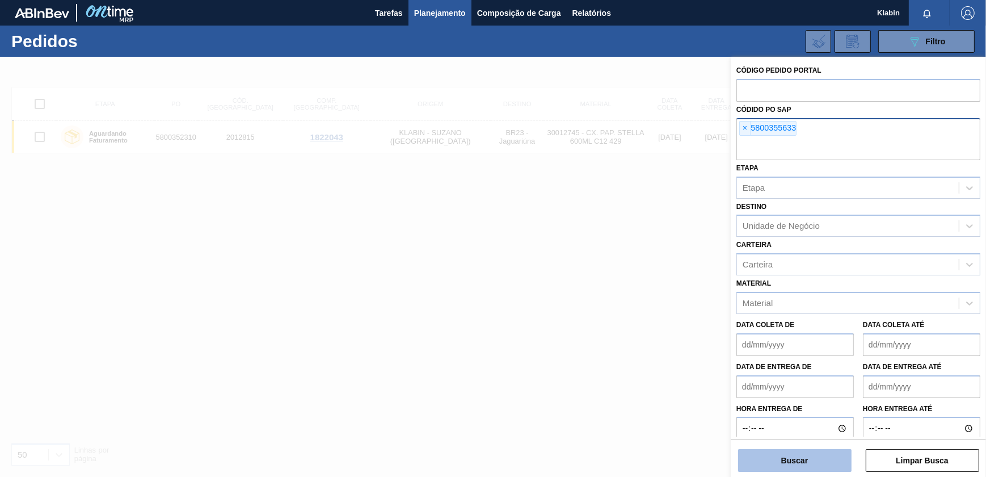
click at [814, 463] on button "Buscar" at bounding box center [794, 460] width 113 height 23
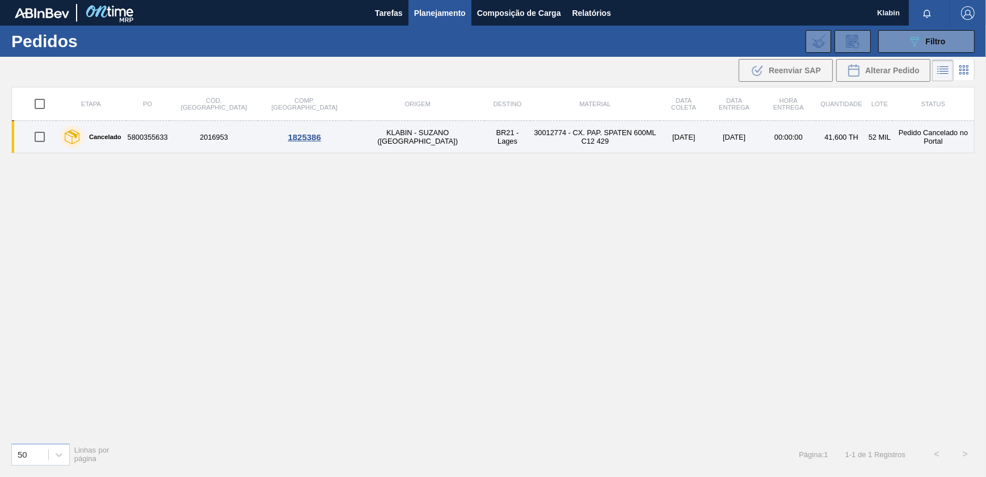
click at [531, 151] on td "30012774 - CX. PAP. SPATEN 600ML C12 429" at bounding box center [596, 137] width 130 height 32
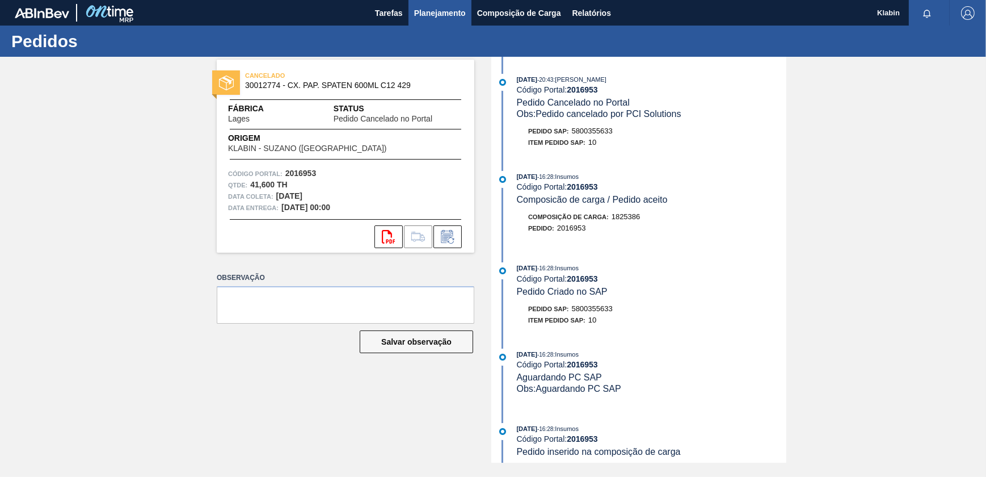
click at [418, 10] on span "Planejamento" at bounding box center [440, 13] width 52 height 14
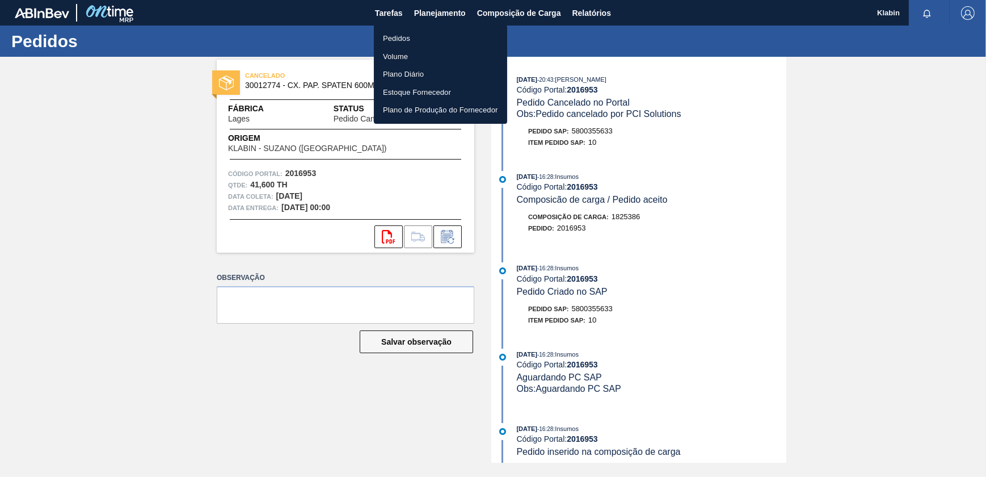
click at [401, 28] on ul "Pedidos Volume Plano Diário Estoque Fornecedor Plano de Produção do Fornecedor" at bounding box center [440, 74] width 133 height 99
click at [403, 33] on li "Pedidos" at bounding box center [440, 39] width 133 height 18
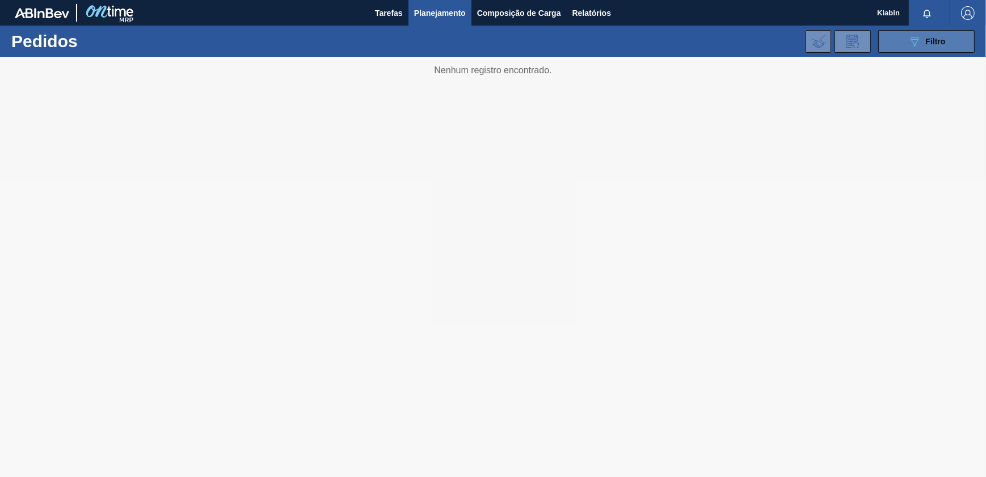
click at [954, 40] on button "089F7B8B-B2A5-4AFE-B5C0-19BA573D28AC Filtro" at bounding box center [926, 41] width 96 height 23
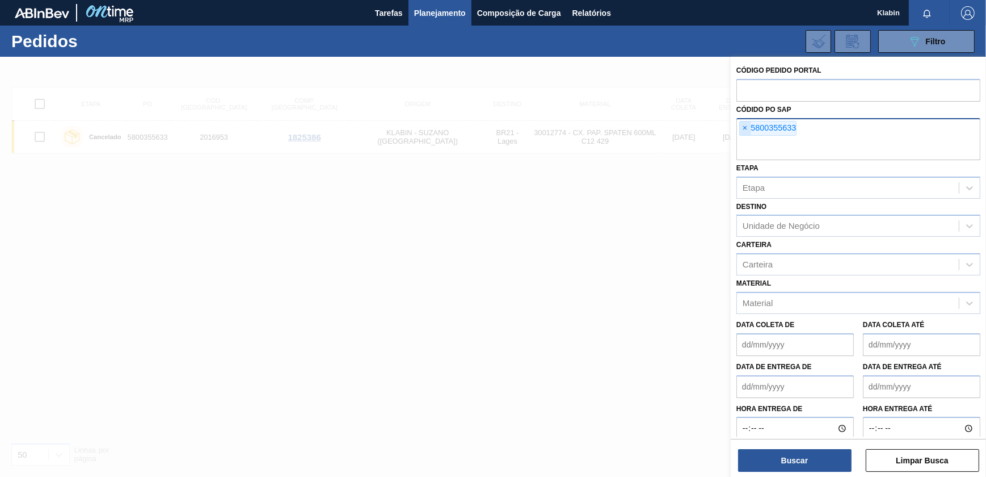
click at [746, 122] on span "×" at bounding box center [745, 128] width 11 height 14
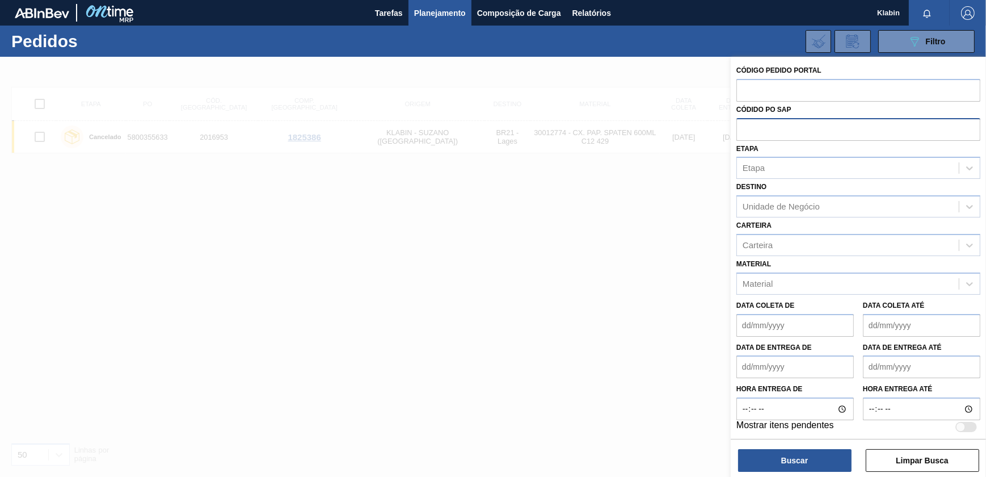
click at [769, 75] on div "Código Pedido Portal" at bounding box center [859, 81] width 244 height 39
click at [772, 86] on input "text" at bounding box center [859, 90] width 244 height 22
paste input "2031441"
type input "2031441"
click at [805, 454] on button "Buscar" at bounding box center [794, 460] width 113 height 23
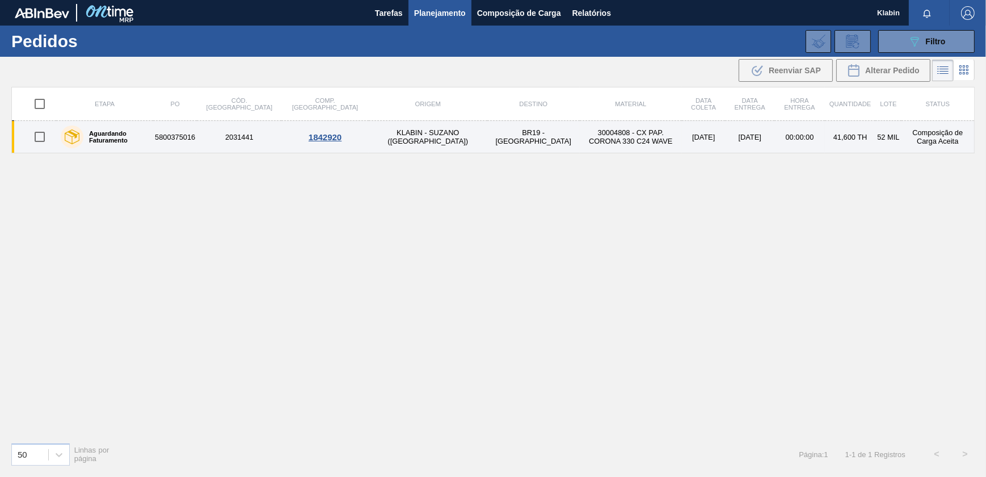
click at [580, 143] on td "30004808 - CX PAP. CORONA 330 C24 WAVE" at bounding box center [631, 137] width 102 height 32
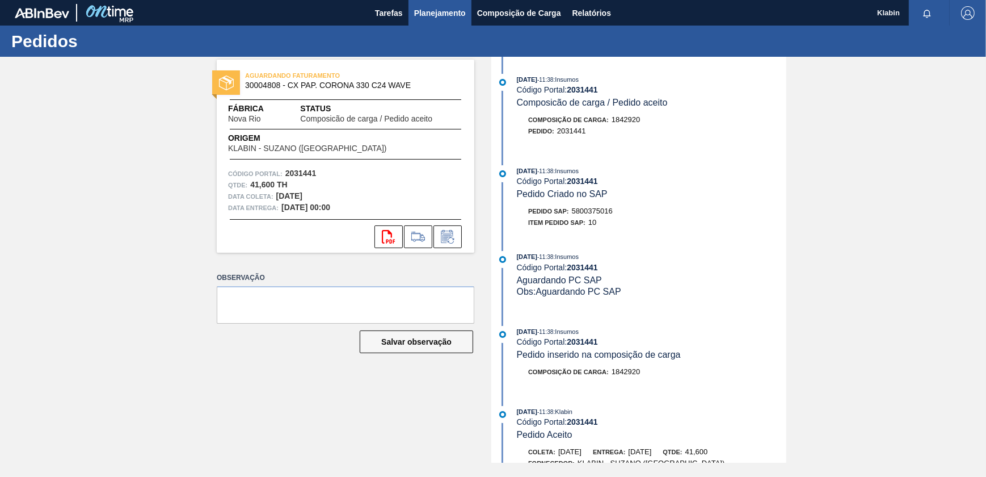
click at [446, 14] on span "Planejamento" at bounding box center [440, 13] width 52 height 14
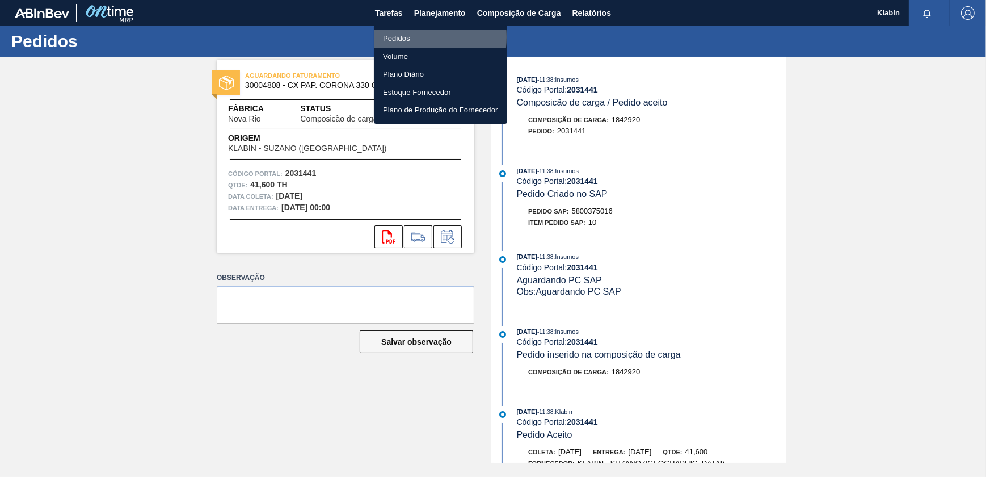
click at [401, 37] on li "Pedidos" at bounding box center [440, 39] width 133 height 18
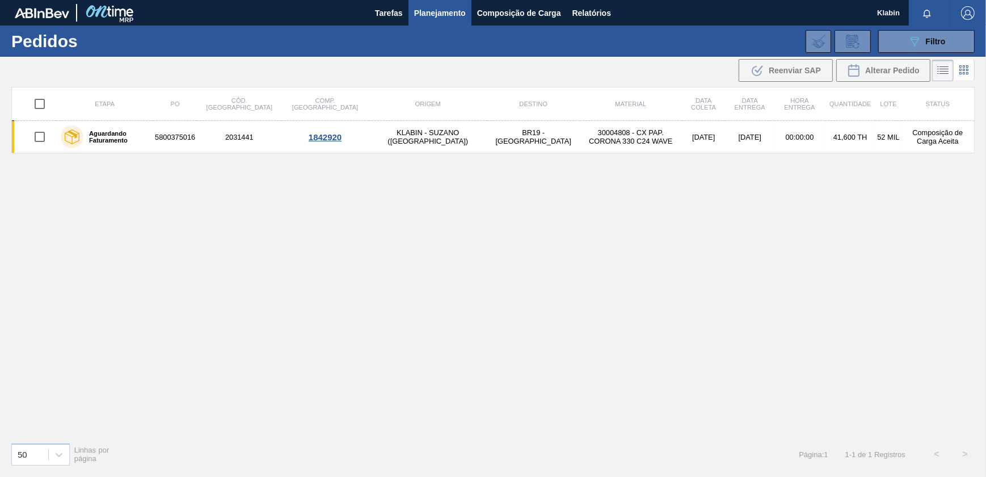
click at [914, 27] on div "089F7B8B-B2A5-4AFE-B5C0-19BA573D28AC Filtro Código Pedido Portal × 2031441 Códi…" at bounding box center [579, 41] width 802 height 34
click at [914, 35] on icon "089F7B8B-B2A5-4AFE-B5C0-19BA573D28AC" at bounding box center [915, 42] width 14 height 14
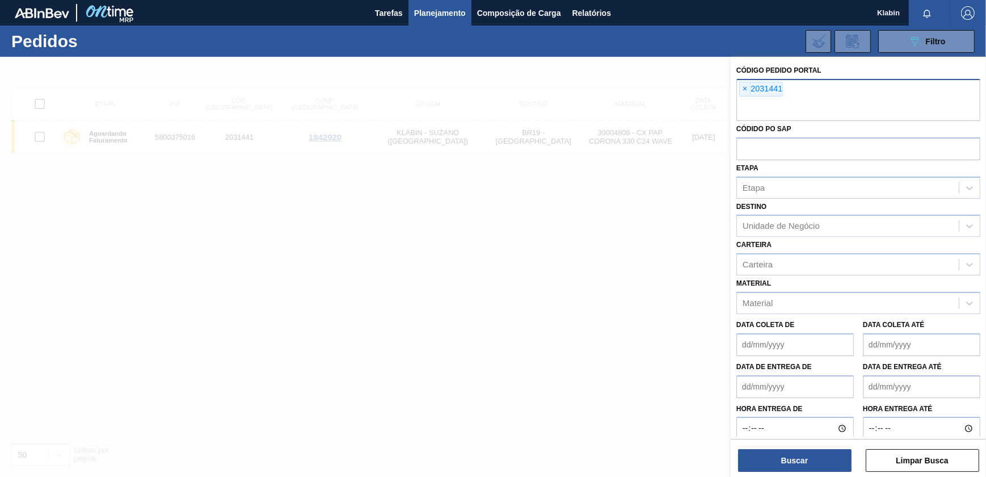
click at [743, 86] on span "×" at bounding box center [745, 89] width 11 height 14
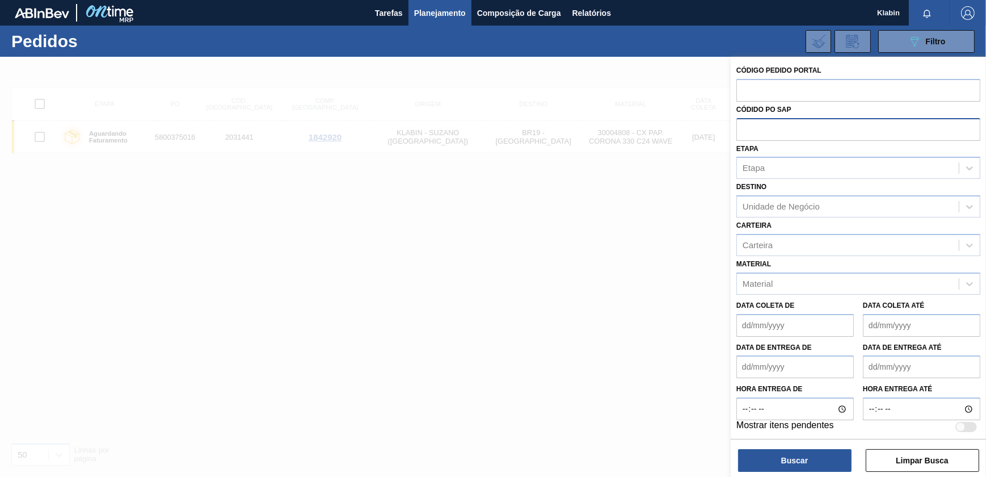
click at [758, 129] on input "text" at bounding box center [859, 129] width 244 height 22
paste input "5800352313"
type input "5800352313"
click at [793, 455] on button "Buscar" at bounding box center [794, 460] width 113 height 23
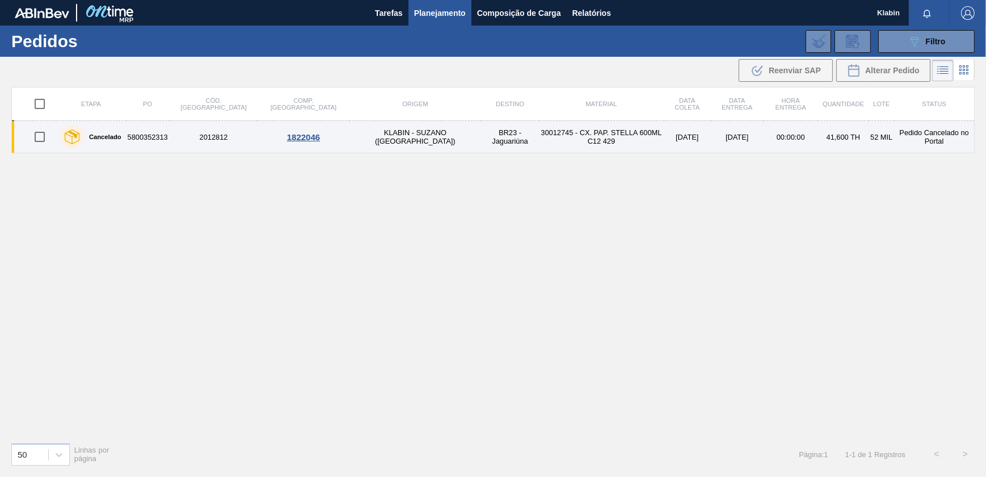
click at [539, 141] on td "30012745 - CX. PAP. STELLA 600ML C12 429" at bounding box center [601, 137] width 125 height 32
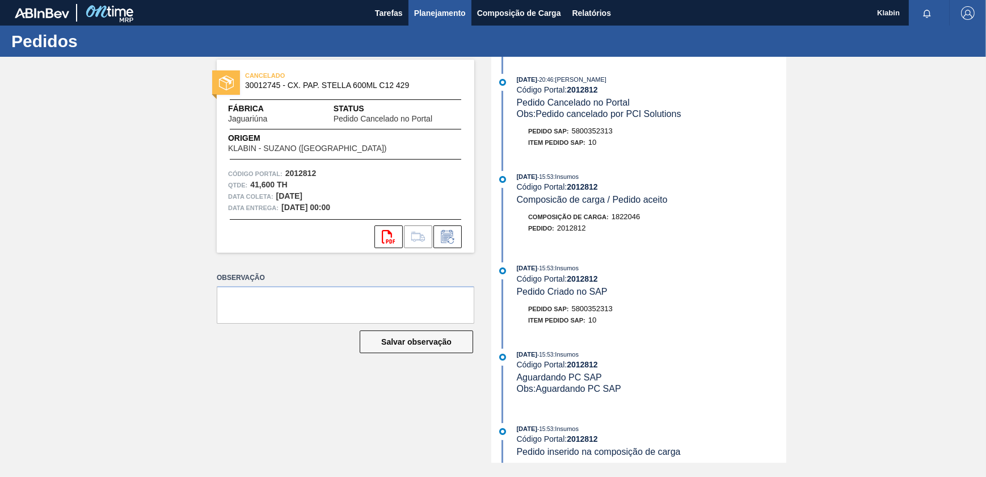
click at [458, 17] on span "Planejamento" at bounding box center [440, 13] width 52 height 14
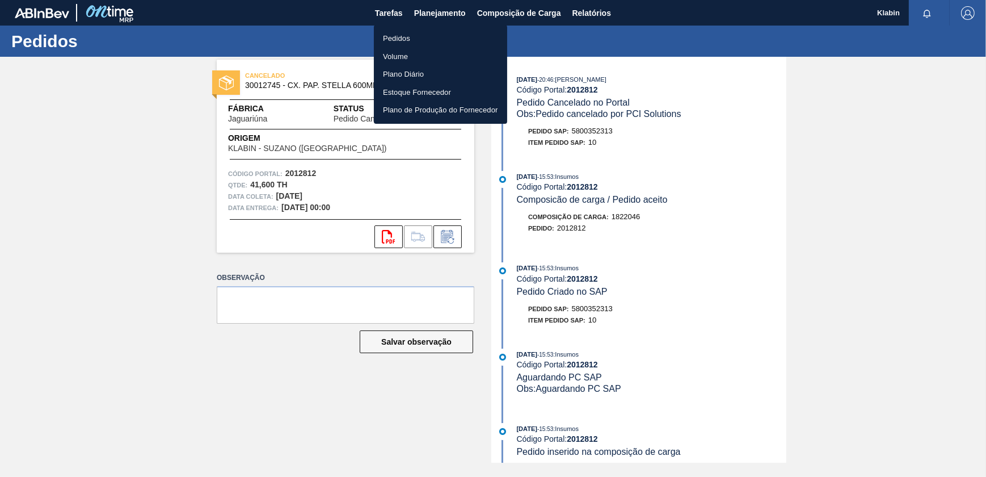
click at [403, 38] on li "Pedidos" at bounding box center [440, 39] width 133 height 18
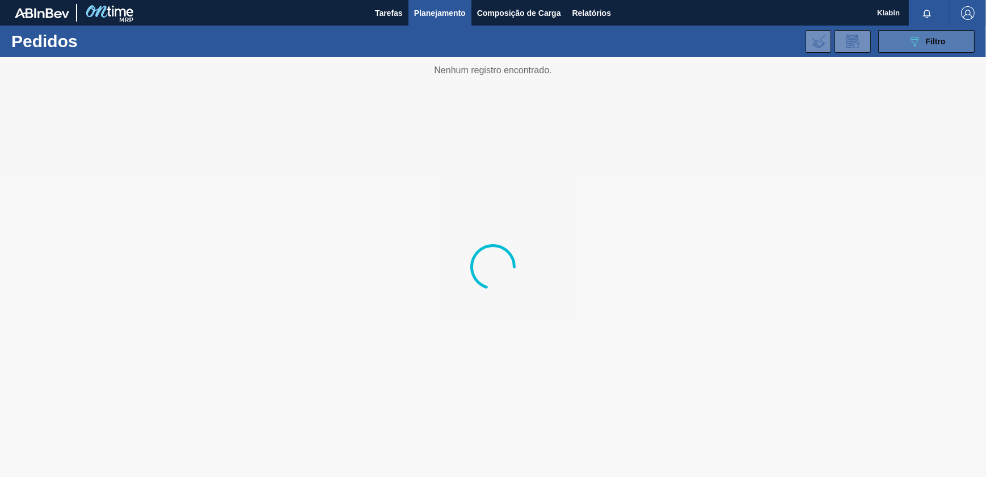
click at [920, 43] on icon "089F7B8B-B2A5-4AFE-B5C0-19BA573D28AC" at bounding box center [915, 42] width 14 height 14
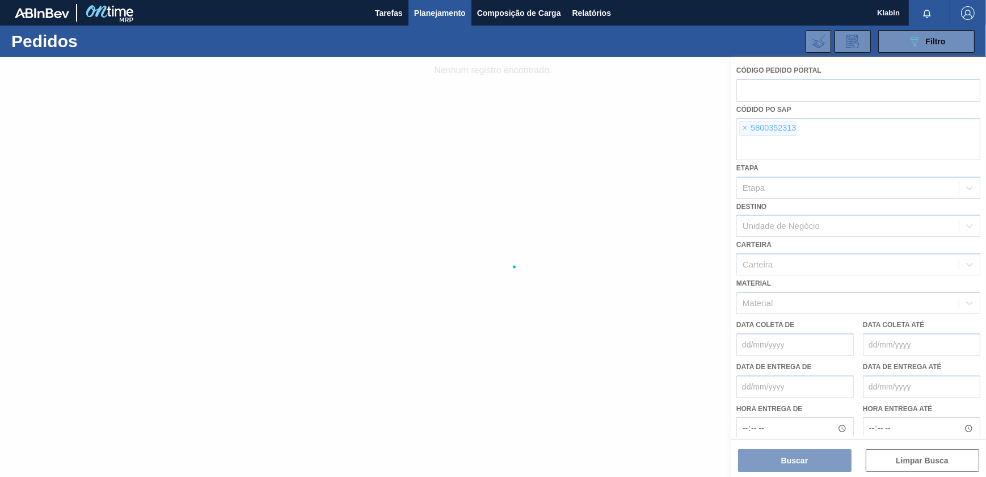
click at [742, 126] on div at bounding box center [493, 267] width 986 height 420
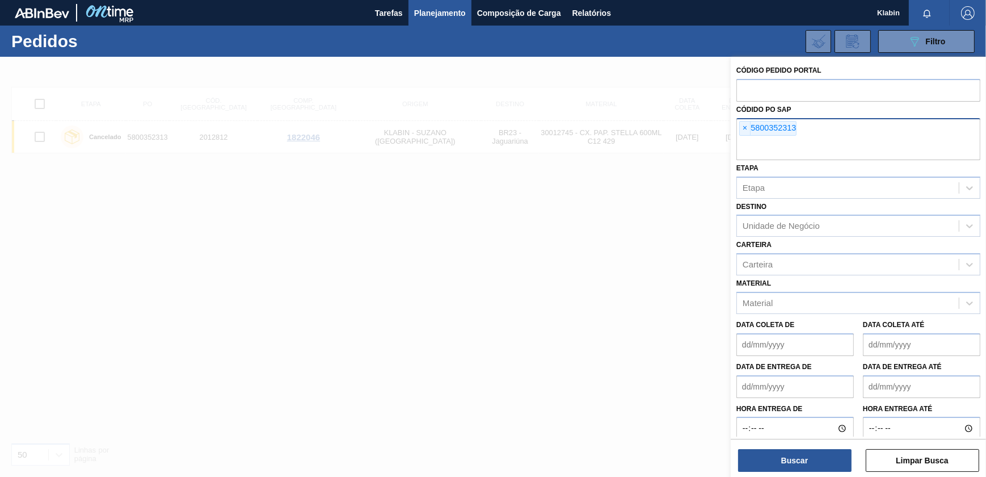
click at [745, 127] on span "×" at bounding box center [745, 128] width 11 height 14
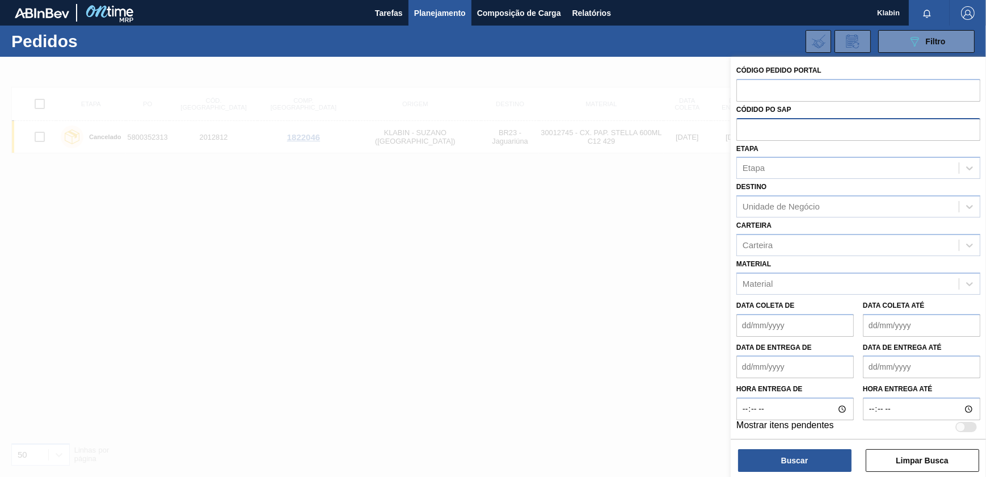
paste input "2021966"
type input "2021966"
drag, startPoint x: 817, startPoint y: 123, endPoint x: 658, endPoint y: 129, distance: 159.6
click at [731, 129] on div "Código Pedido Portal Códido PO SAP 2021966 Etapa Etapa Destino Unidade de Negóc…" at bounding box center [858, 295] width 255 height 477
click at [822, 93] on input "text" at bounding box center [859, 90] width 244 height 22
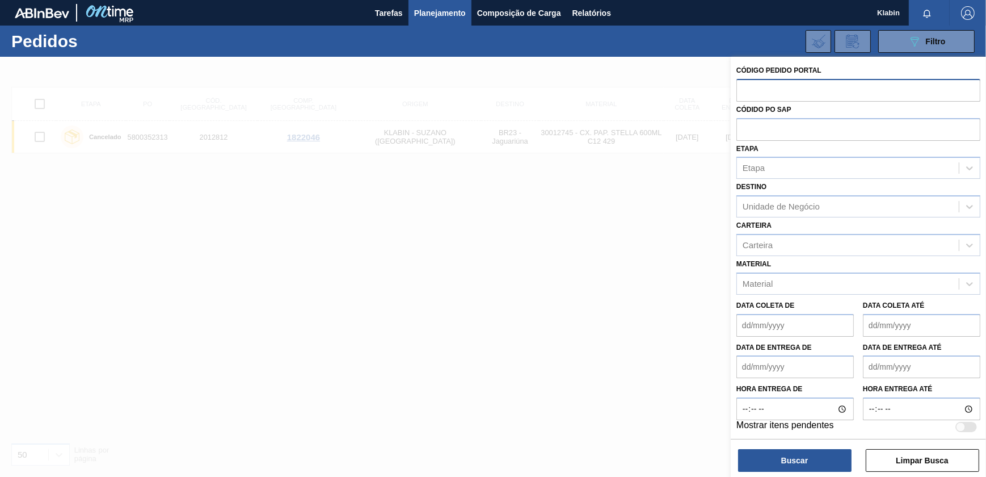
paste input "2021966"
type input "2021966"
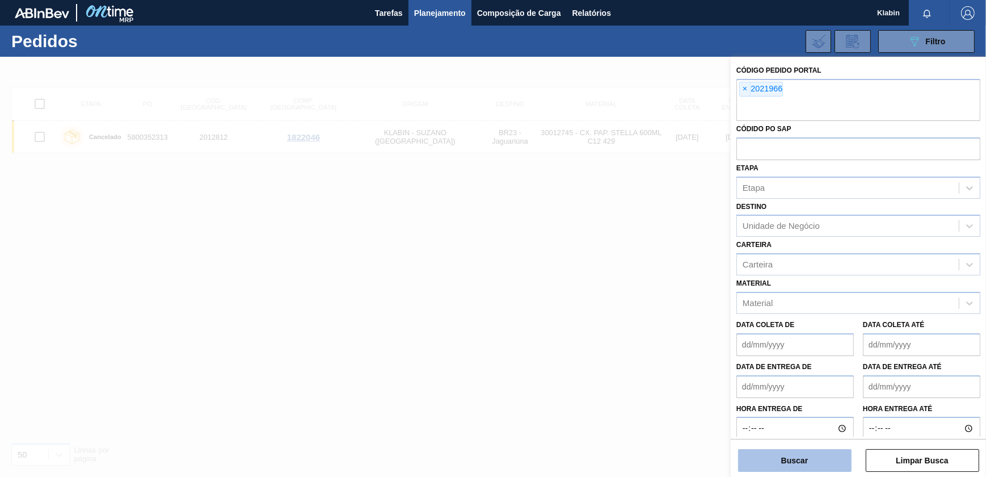
click at [832, 455] on button "Buscar" at bounding box center [794, 460] width 113 height 23
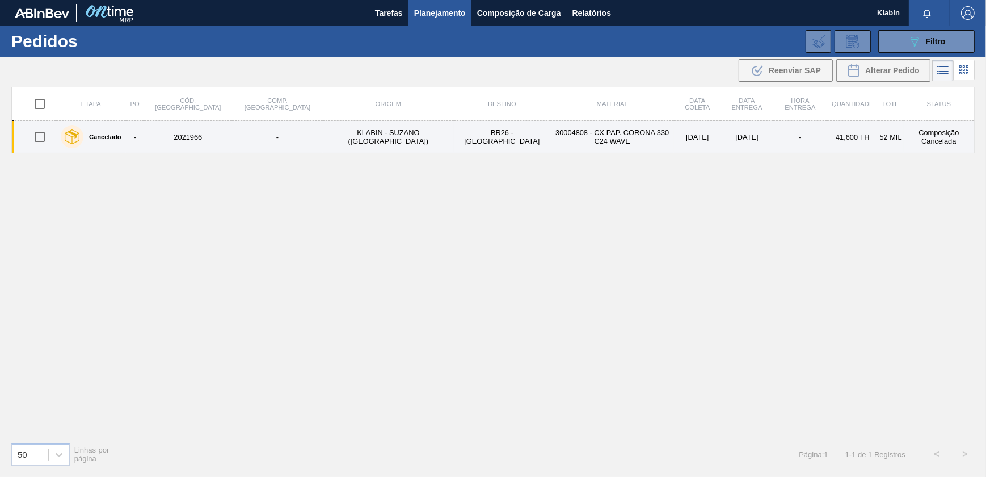
click at [577, 151] on td "30004808 - CX PAP. CORONA 330 C24 WAVE" at bounding box center [612, 137] width 124 height 32
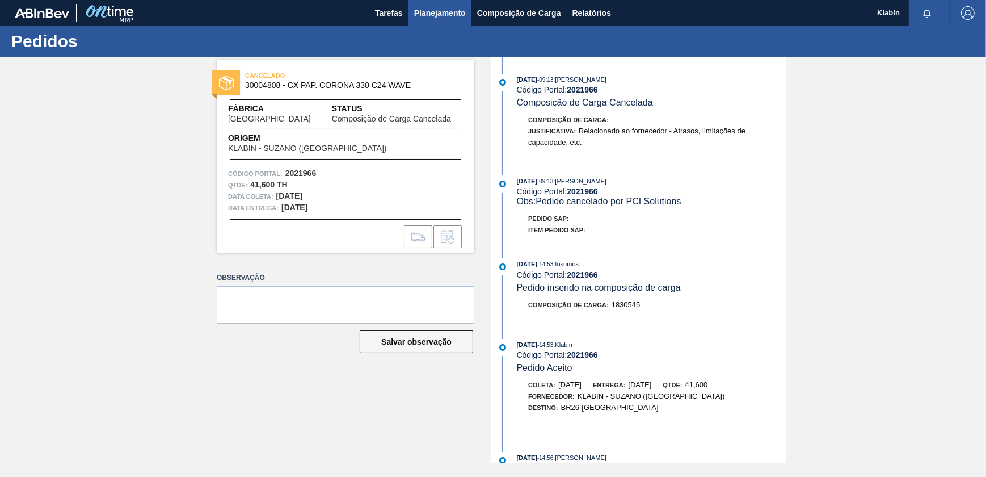
click at [470, 2] on button "Planejamento" at bounding box center [440, 13] width 63 height 26
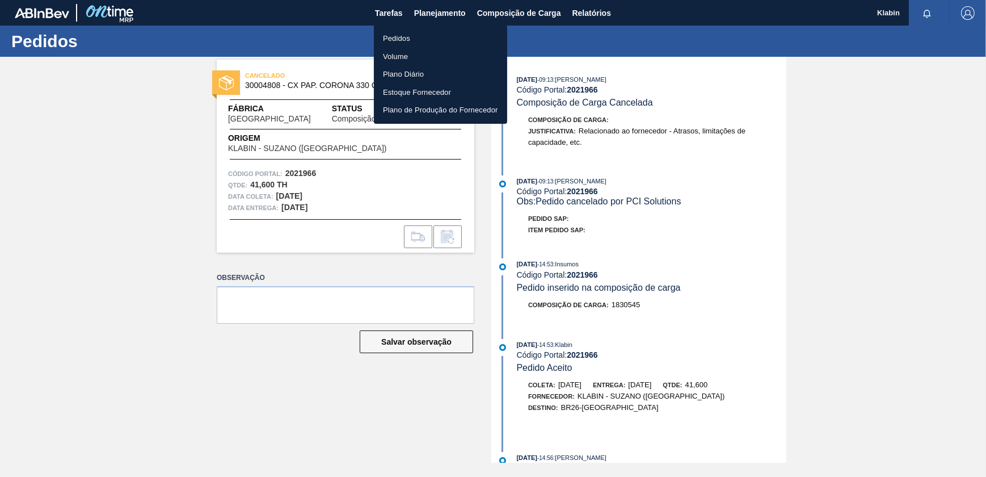
click at [380, 32] on li "Pedidos" at bounding box center [440, 39] width 133 height 18
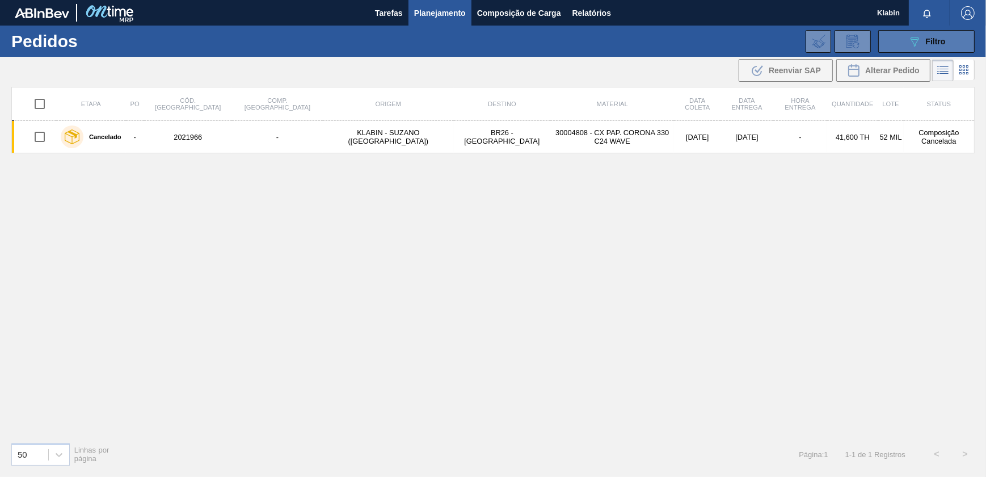
click at [920, 51] on button "089F7B8B-B2A5-4AFE-B5C0-19BA573D28AC Filtro" at bounding box center [926, 41] width 96 height 23
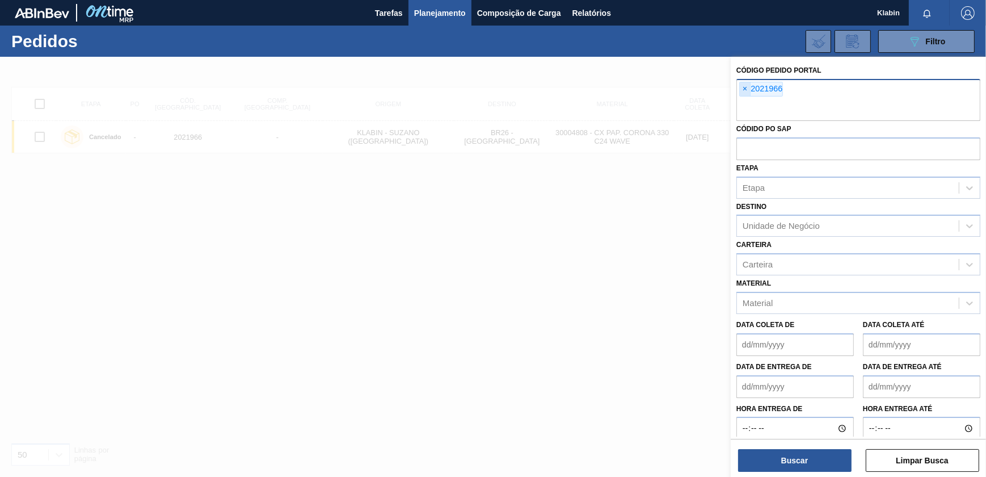
click at [744, 85] on span "×" at bounding box center [745, 89] width 11 height 14
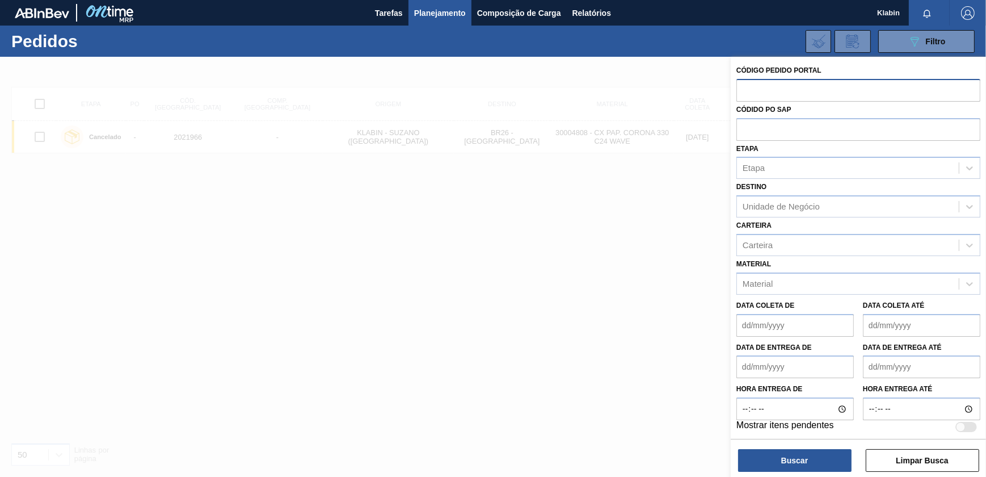
paste input "2029236"
type input "2029236"
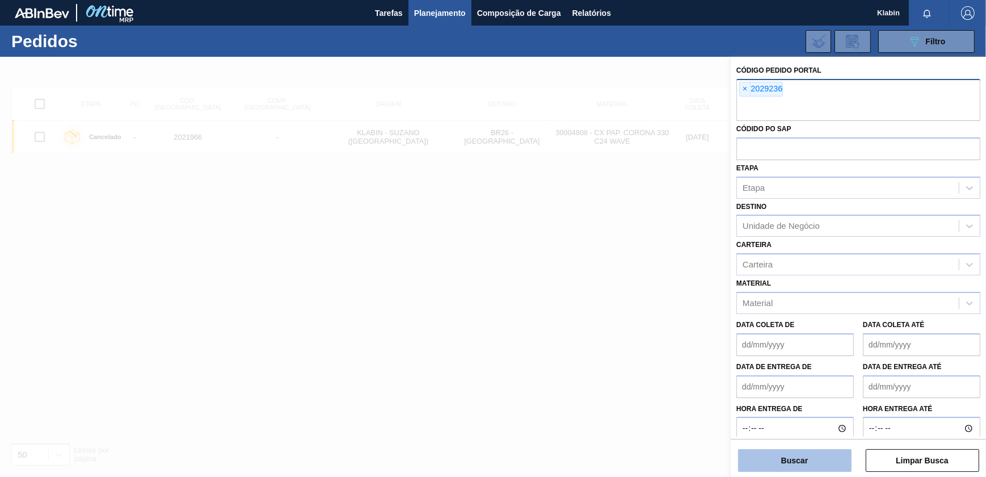
click at [798, 465] on button "Buscar" at bounding box center [794, 460] width 113 height 23
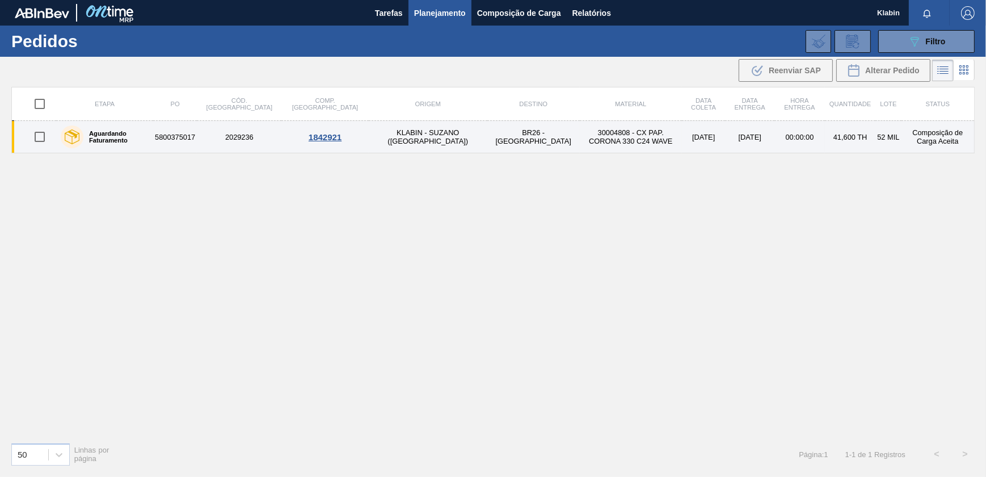
click at [580, 121] on td "30004808 - CX PAP. CORONA 330 C24 WAVE" at bounding box center [631, 137] width 102 height 32
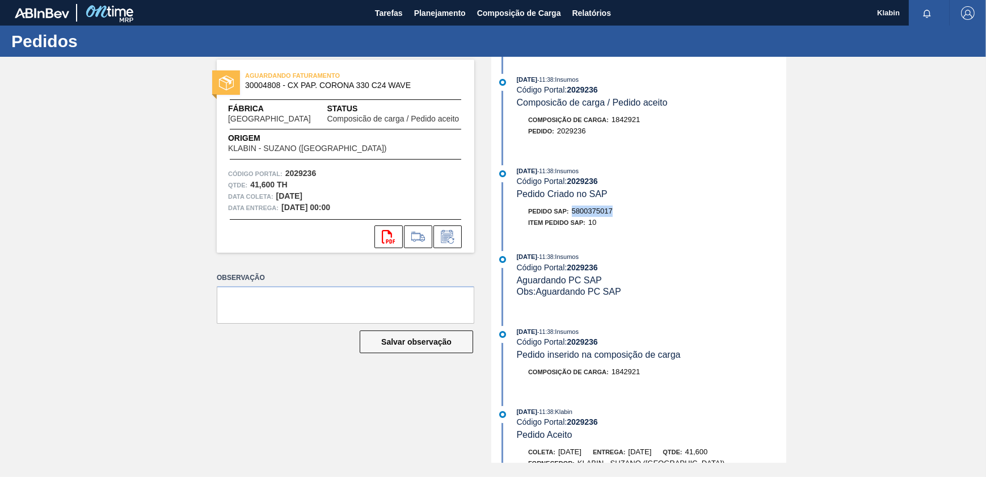
drag, startPoint x: 573, startPoint y: 213, endPoint x: 616, endPoint y: 218, distance: 44.1
click at [616, 217] on div "Pedido SAP: 5800375017" at bounding box center [652, 210] width 270 height 11
copy span "5800375017"
click at [444, 2] on button "Planejamento" at bounding box center [440, 13] width 63 height 26
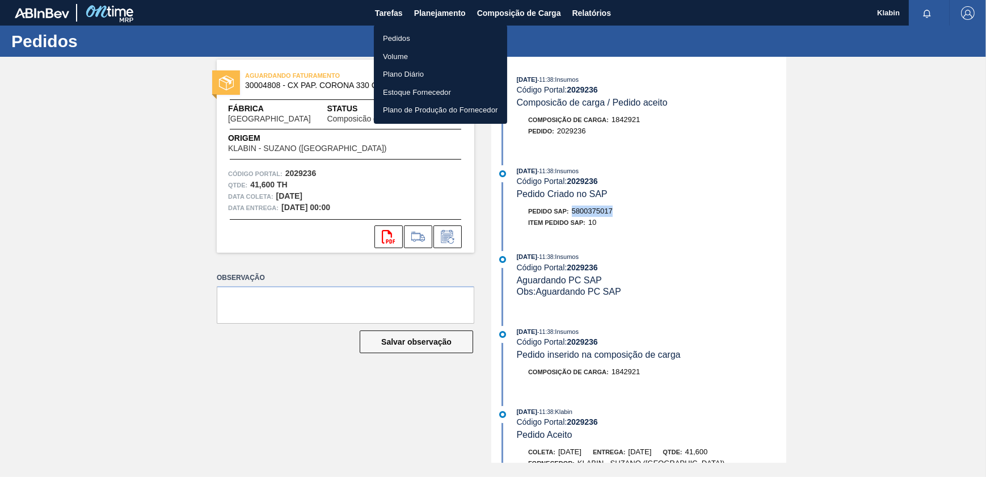
click at [397, 44] on li "Pedidos" at bounding box center [440, 39] width 133 height 18
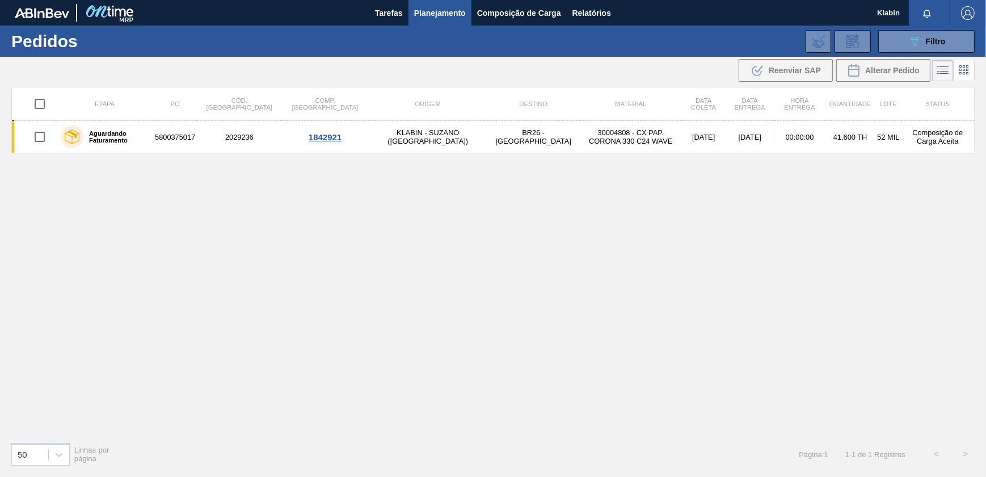
click at [986, 0] on html "Tarefas Planejamento Composição de Carga Relatórios Klabin Marcar todas como li…" at bounding box center [493, 0] width 986 height 0
click at [931, 35] on div "089F7B8B-B2A5-4AFE-B5C0-19BA573D28AC Filtro" at bounding box center [927, 42] width 38 height 14
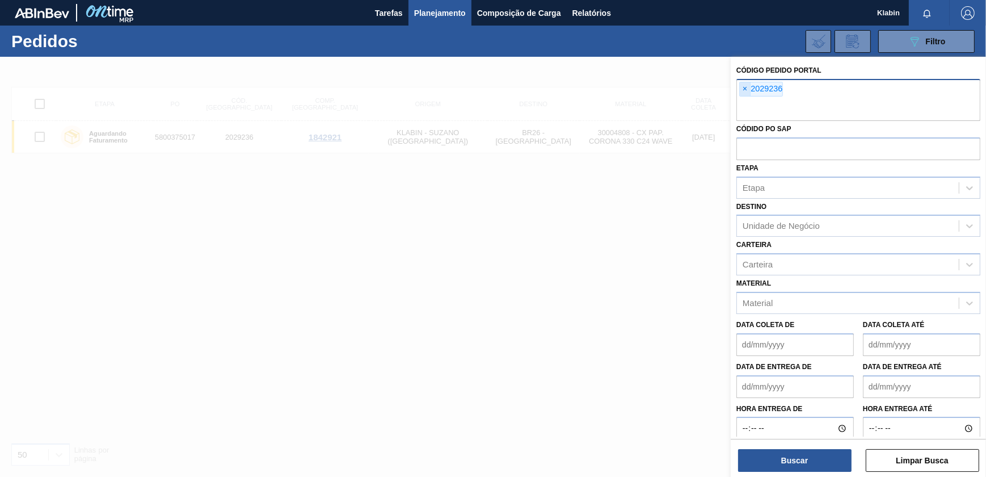
click at [747, 87] on span "×" at bounding box center [745, 89] width 11 height 14
paste input "2031440"
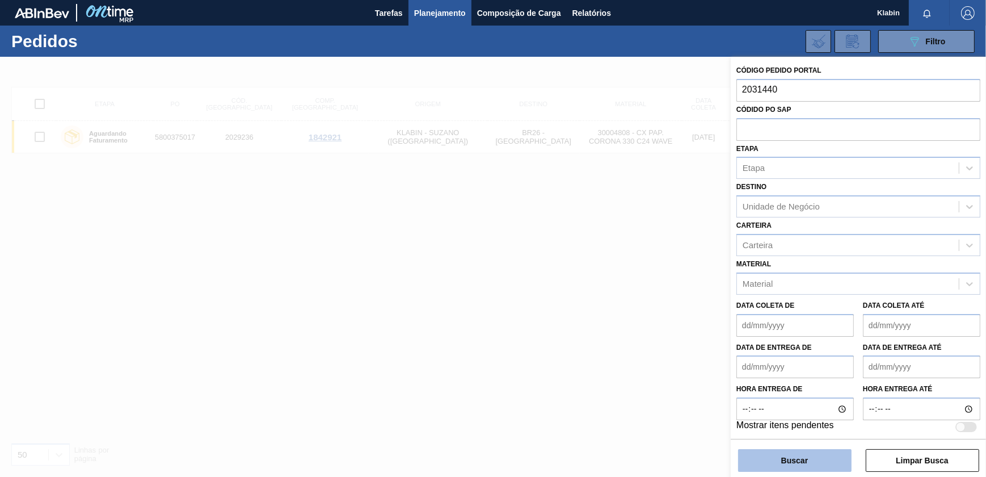
type input "2031440"
click at [795, 448] on div "Buscar Limpar Busca" at bounding box center [858, 455] width 255 height 32
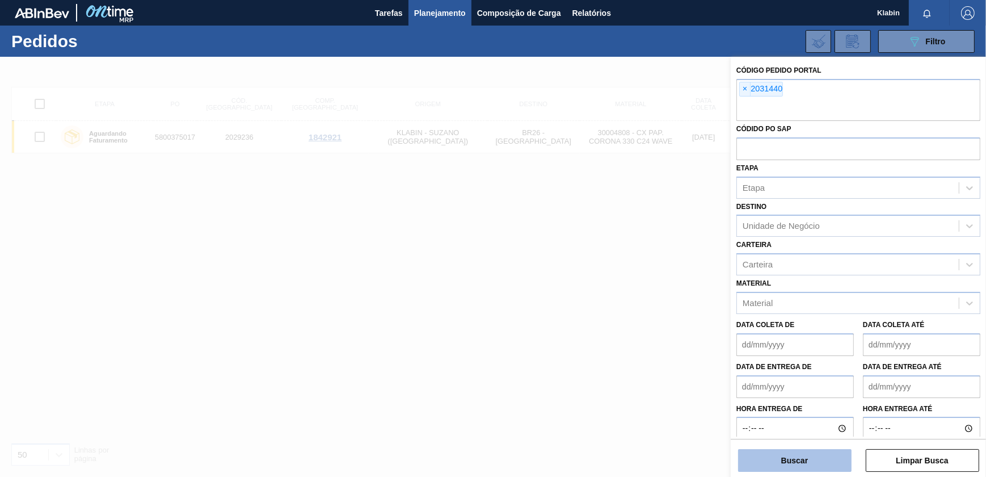
click at [810, 464] on button "Buscar" at bounding box center [794, 460] width 113 height 23
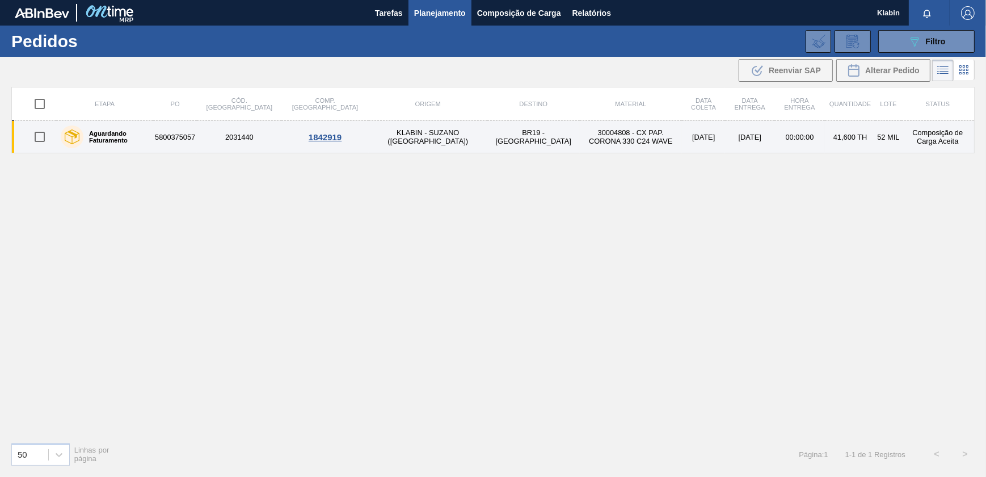
click at [377, 151] on td "KLABIN - SUZANO ([GEOGRAPHIC_DATA])" at bounding box center [428, 137] width 119 height 32
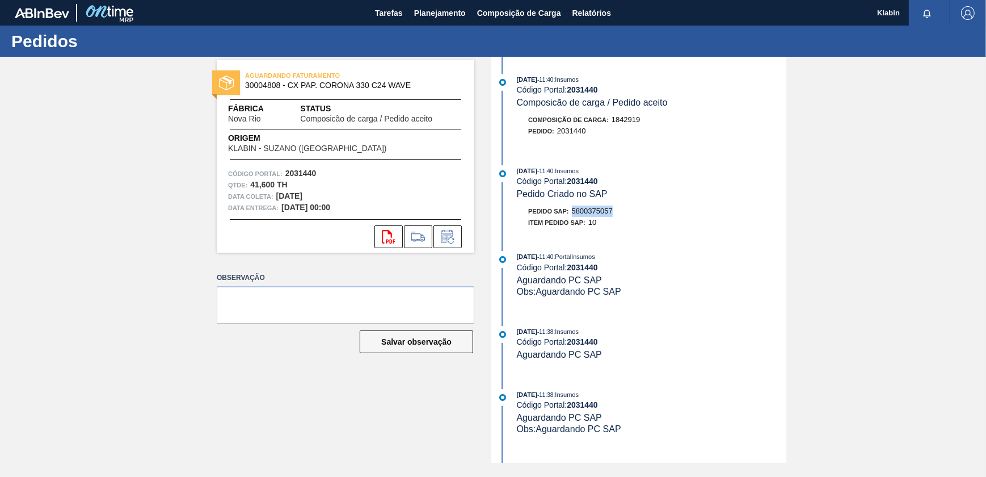
drag, startPoint x: 575, startPoint y: 213, endPoint x: 624, endPoint y: 218, distance: 49.1
click at [624, 217] on div "Pedido SAP: 5800375057" at bounding box center [652, 210] width 270 height 11
copy span "5800375057"
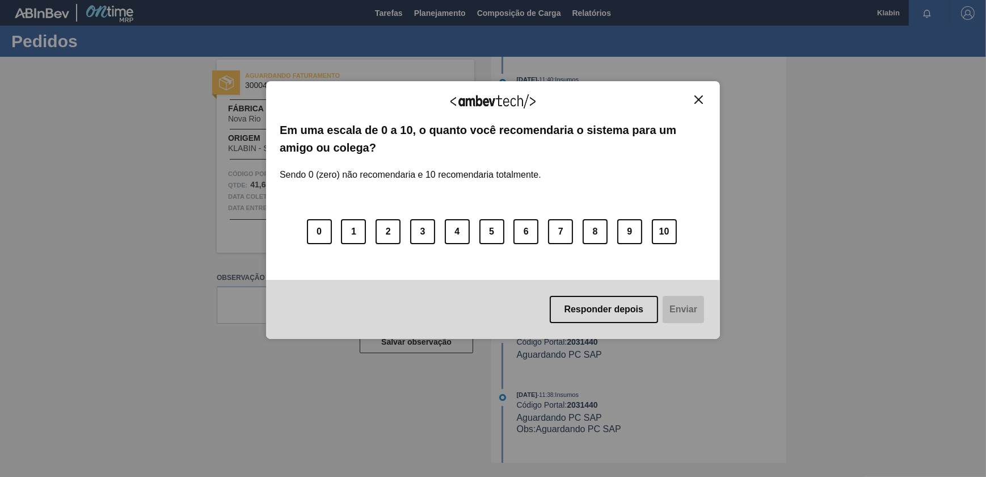
click at [698, 97] on img "Close" at bounding box center [699, 99] width 9 height 9
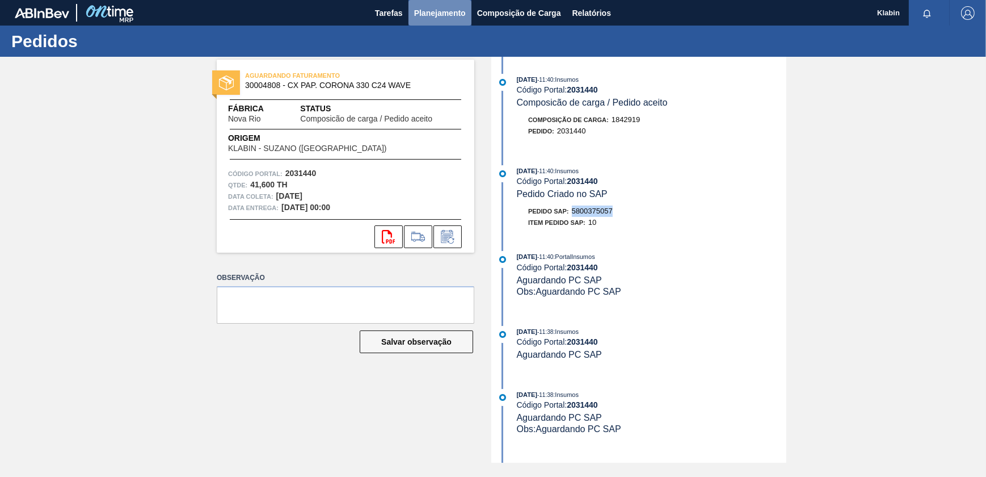
click at [431, 12] on span "Planejamento" at bounding box center [440, 13] width 52 height 14
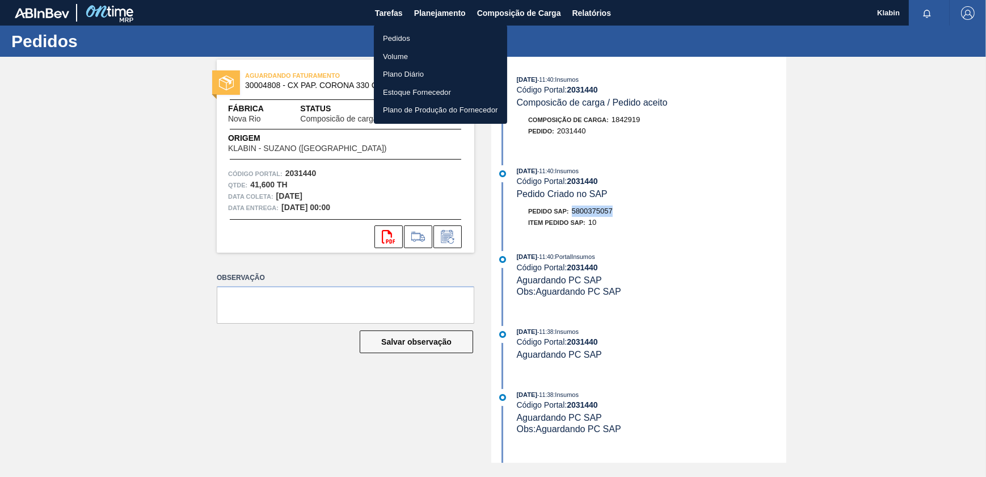
click at [396, 33] on li "Pedidos" at bounding box center [440, 39] width 133 height 18
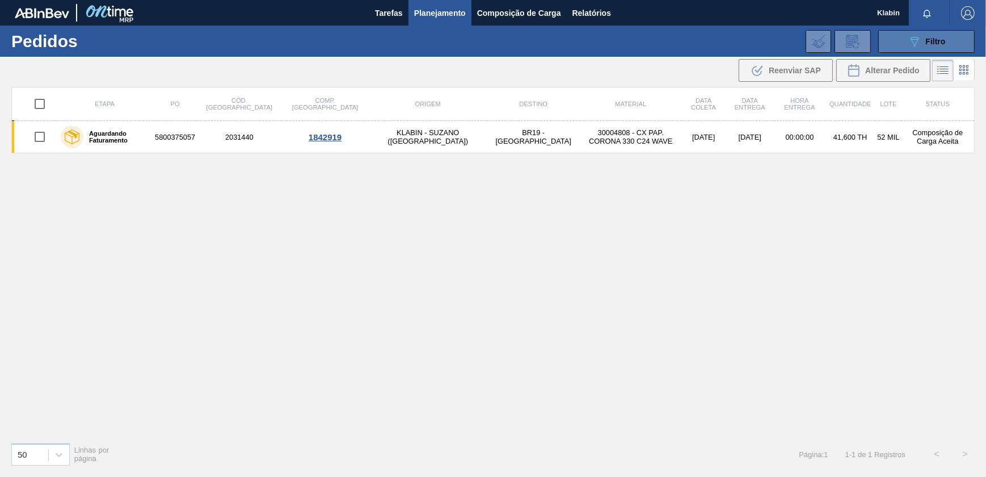
click at [930, 40] on span "Filtro" at bounding box center [936, 41] width 20 height 9
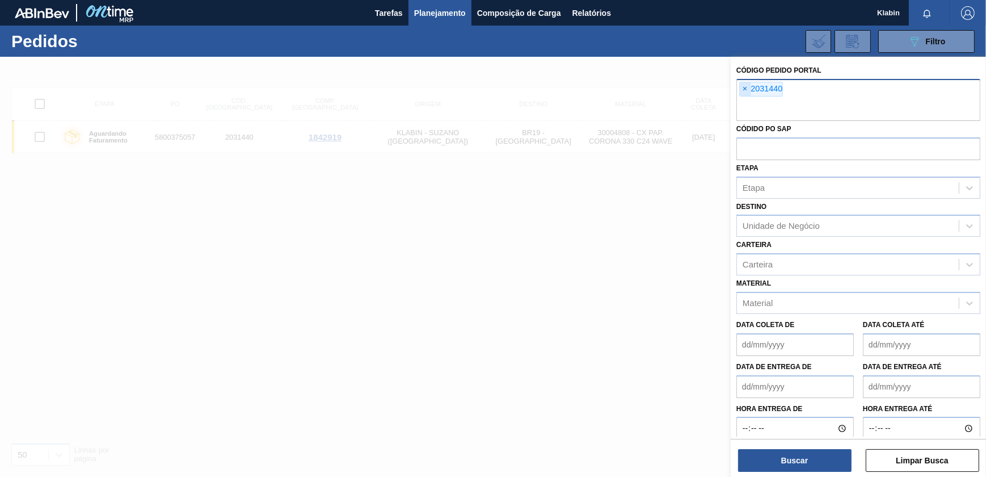
click at [743, 91] on span "×" at bounding box center [745, 89] width 11 height 14
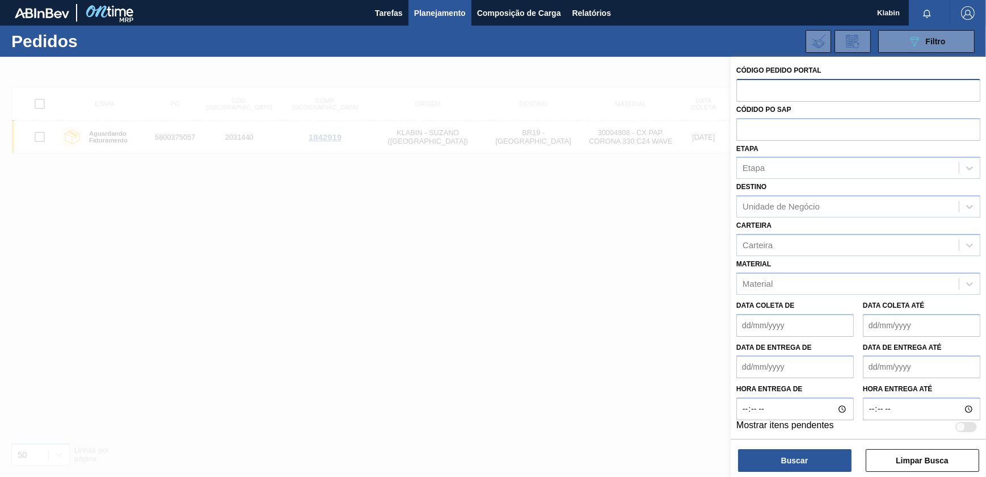
paste input "2031476"
type input "2031476"
click at [815, 457] on button "Buscar" at bounding box center [794, 460] width 113 height 23
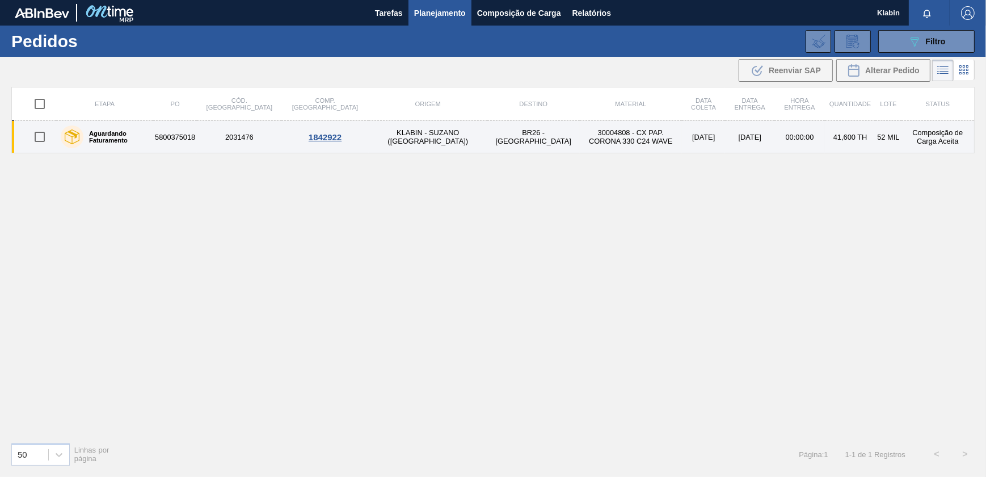
click at [487, 144] on td "BR26 - [GEOGRAPHIC_DATA]" at bounding box center [533, 137] width 92 height 32
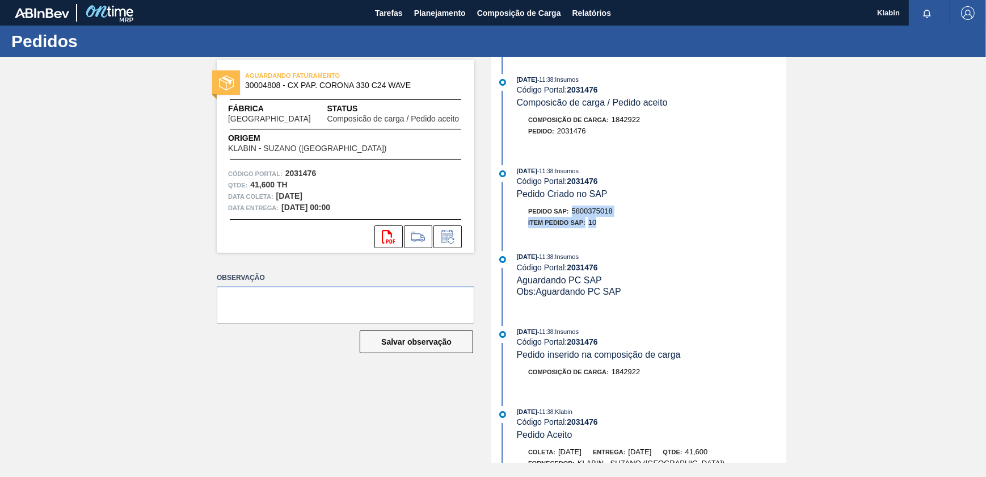
drag, startPoint x: 574, startPoint y: 215, endPoint x: 619, endPoint y: 219, distance: 44.5
click at [619, 219] on div "Pedido SAP: 5800375018 Item pedido SAP: 10" at bounding box center [652, 216] width 270 height 23
click at [575, 211] on span "5800375018" at bounding box center [592, 211] width 41 height 9
click at [577, 209] on div "Pedido SAP: 5800375018" at bounding box center [570, 210] width 85 height 11
click at [556, 209] on div "Pedido SAP: 5800375018" at bounding box center [570, 210] width 85 height 11
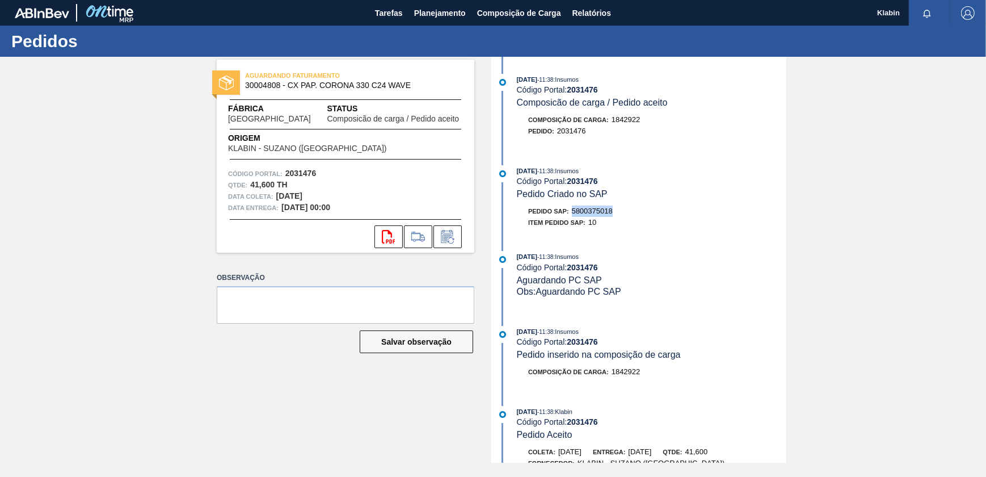
drag, startPoint x: 573, startPoint y: 213, endPoint x: 614, endPoint y: 217, distance: 41.1
click at [613, 217] on div "Pedido SAP: 5800375018" at bounding box center [570, 210] width 85 height 11
copy span "5800375018"
click at [430, 15] on span "Planejamento" at bounding box center [440, 13] width 52 height 14
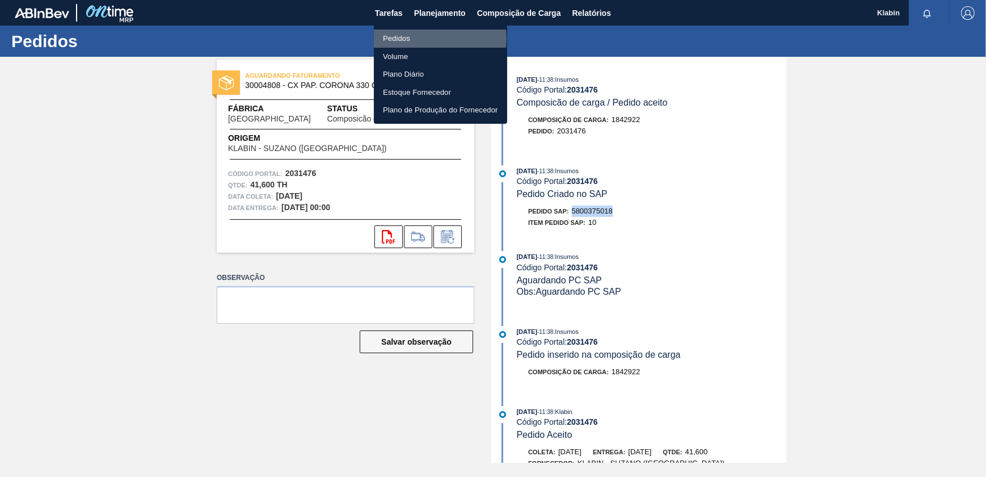
click at [407, 39] on li "Pedidos" at bounding box center [440, 39] width 133 height 18
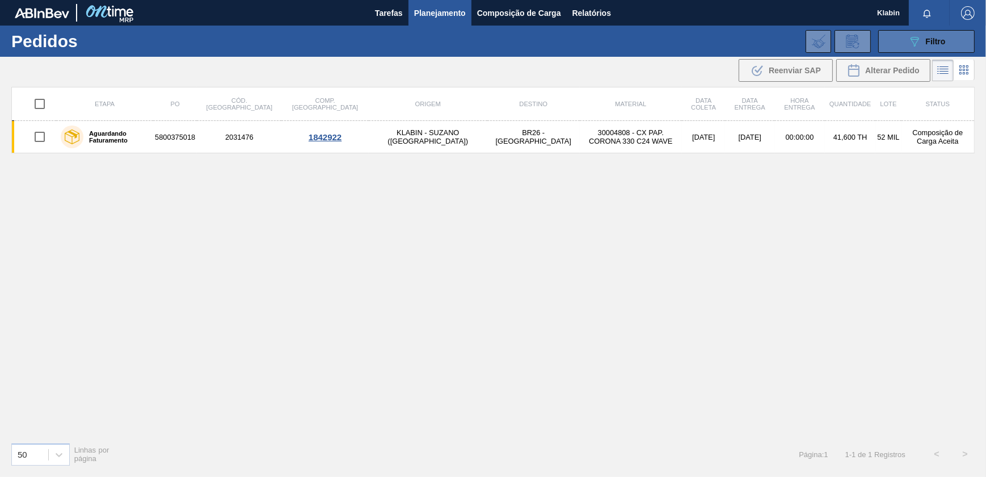
click at [907, 43] on button "089F7B8B-B2A5-4AFE-B5C0-19BA573D28AC Filtro" at bounding box center [926, 41] width 96 height 23
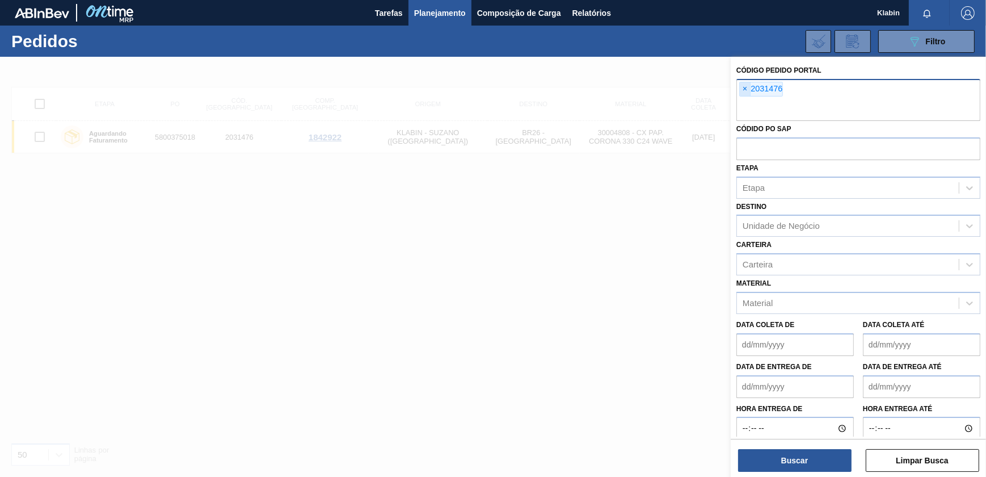
click at [745, 85] on span "×" at bounding box center [745, 89] width 11 height 14
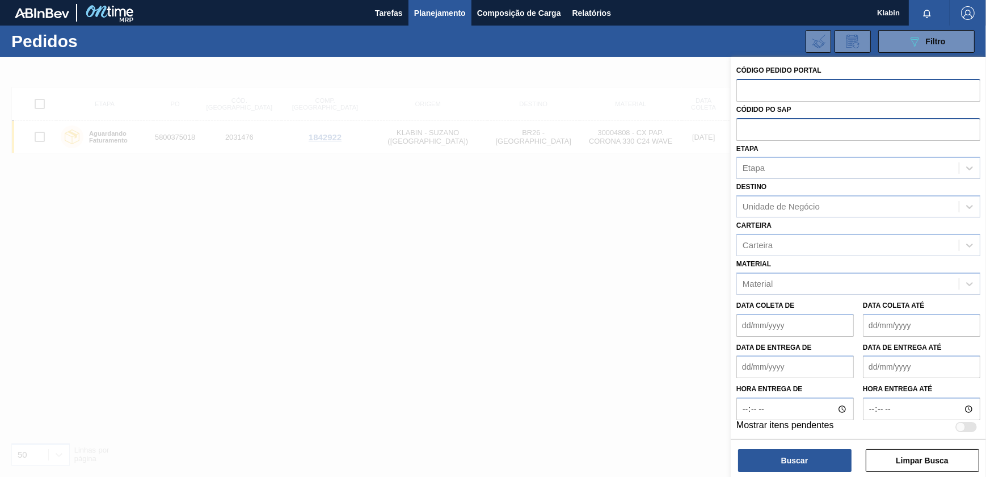
click at [772, 128] on input "text" at bounding box center [859, 129] width 244 height 22
paste input "5800352312"
type input "5800352312"
click at [825, 460] on button "Buscar" at bounding box center [794, 460] width 113 height 23
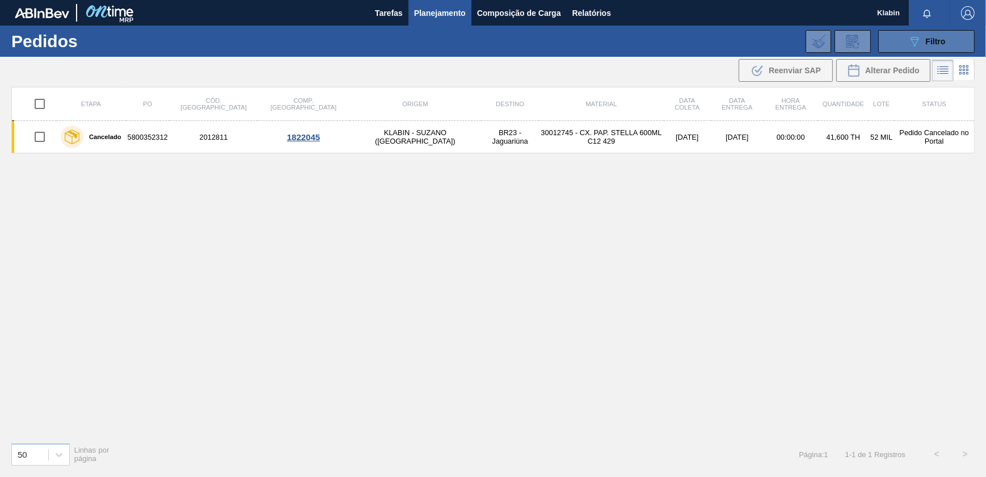
click at [924, 41] on div "089F7B8B-B2A5-4AFE-B5C0-19BA573D28AC Filtro" at bounding box center [927, 42] width 38 height 14
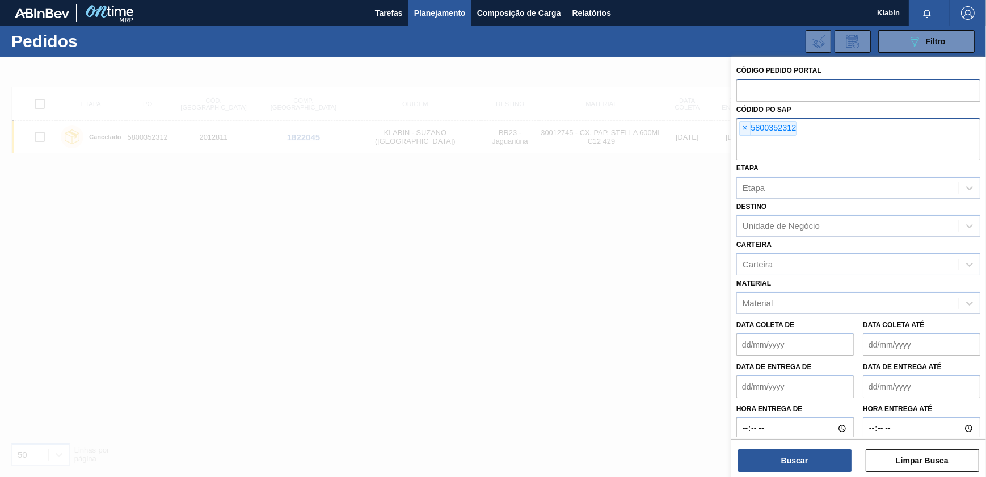
click at [743, 127] on span "×" at bounding box center [745, 128] width 11 height 14
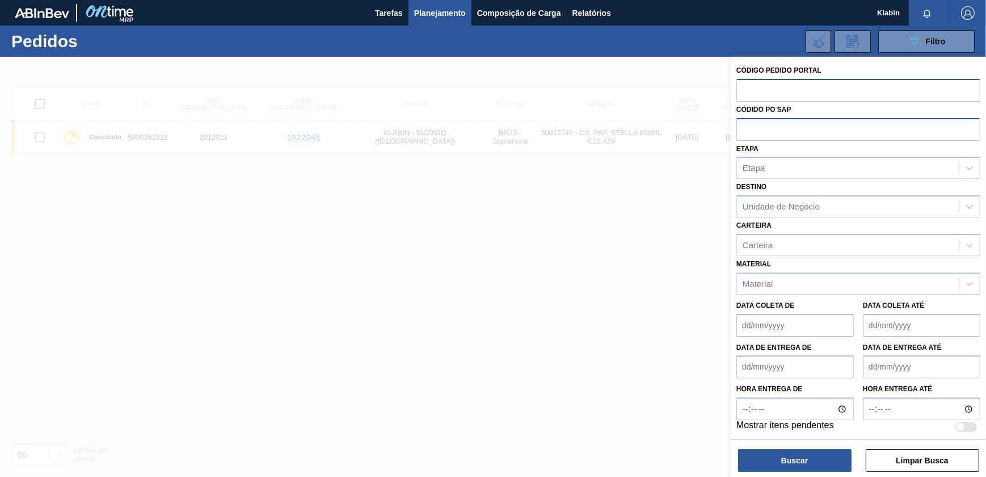
paste input "5800352312"
type input "5800352312"
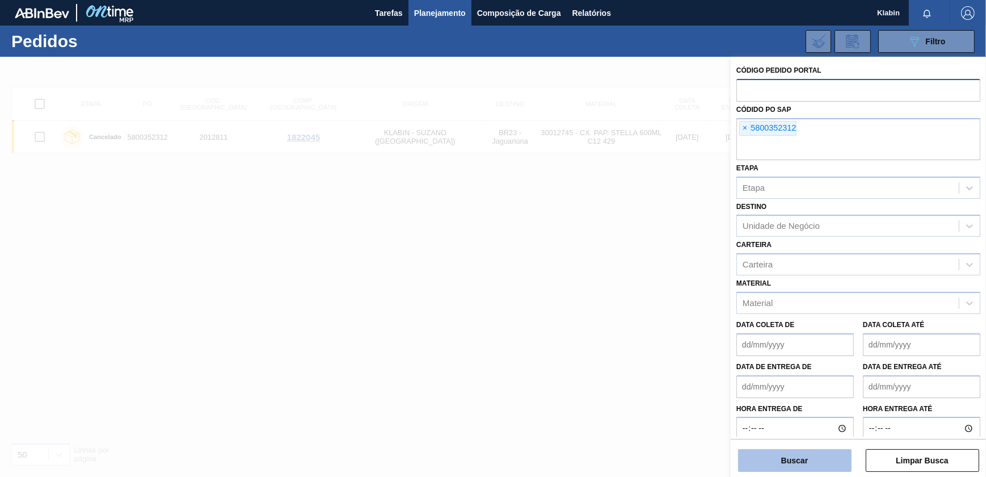
click at [821, 457] on button "Buscar" at bounding box center [794, 460] width 113 height 23
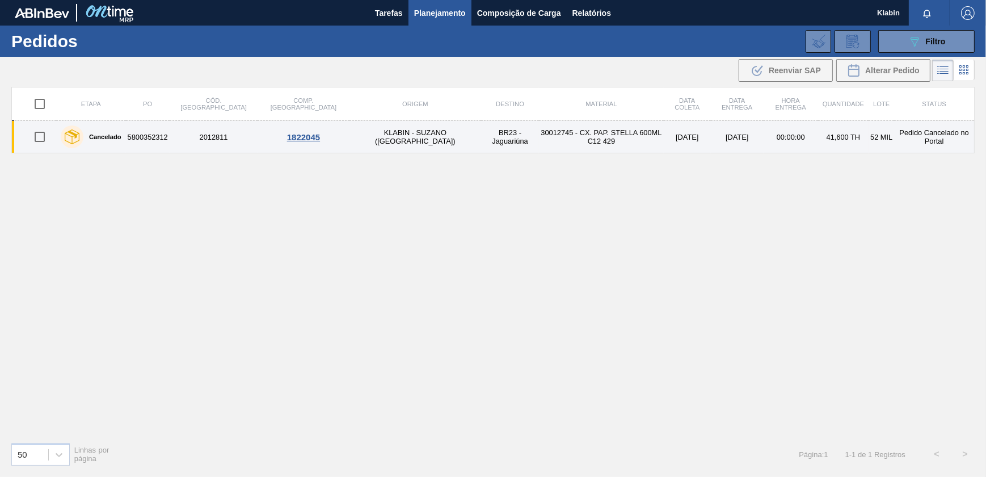
click at [539, 125] on td "30012745 - CX. PAP. STELLA 600ML C12 429" at bounding box center [601, 137] width 125 height 32
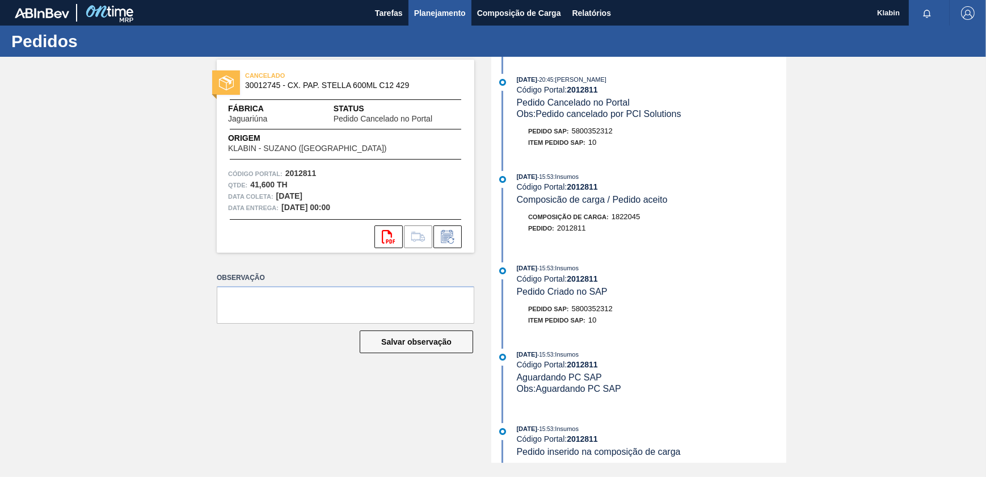
click at [438, 8] on span "Planejamento" at bounding box center [440, 13] width 52 height 14
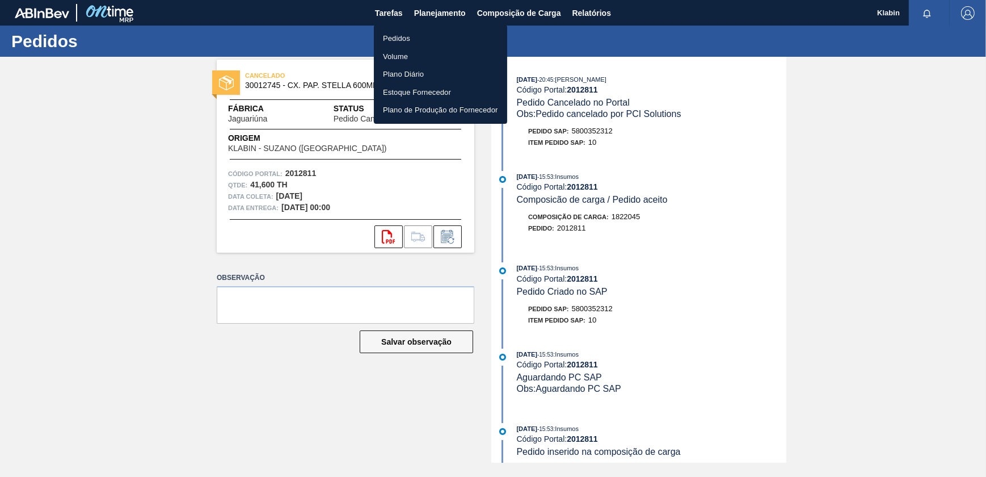
click at [418, 39] on li "Pedidos" at bounding box center [440, 39] width 133 height 18
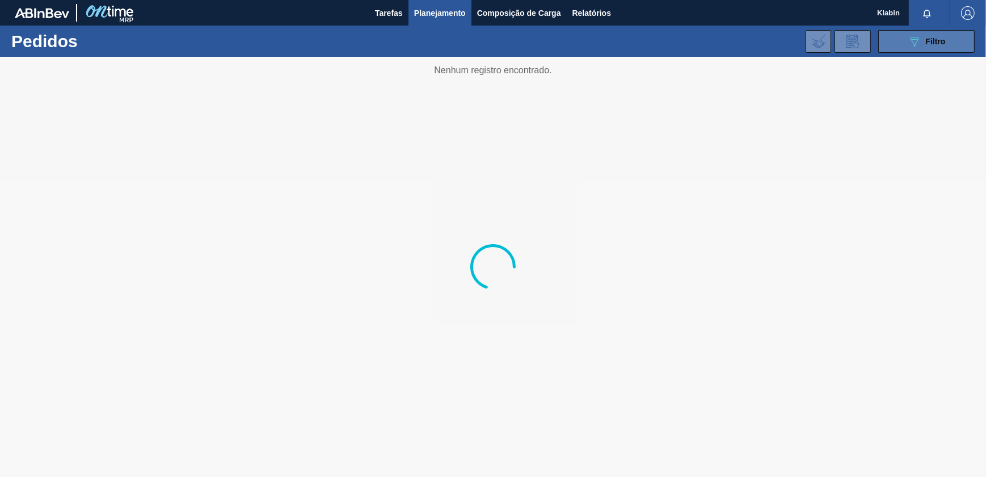
click at [943, 45] on span "Filtro" at bounding box center [936, 41] width 20 height 9
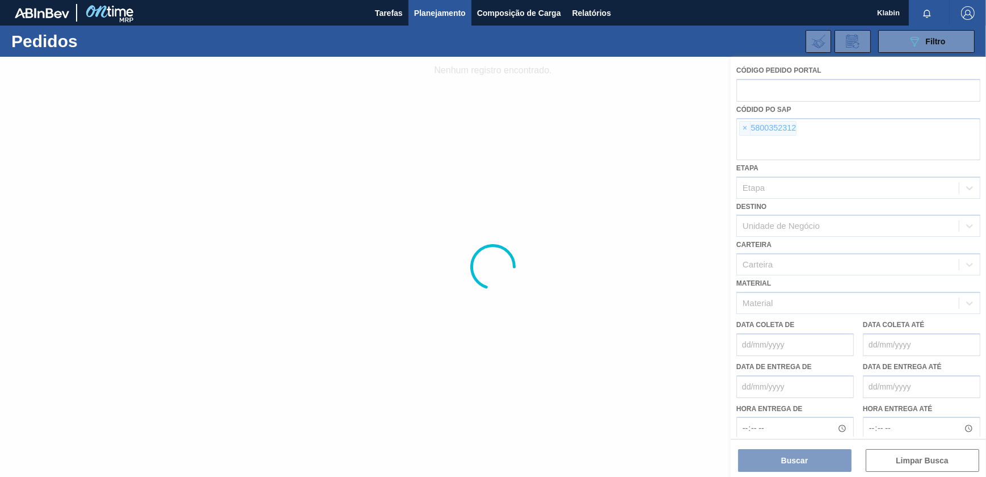
click at [746, 128] on div at bounding box center [493, 267] width 986 height 420
click at [745, 128] on div at bounding box center [493, 267] width 986 height 420
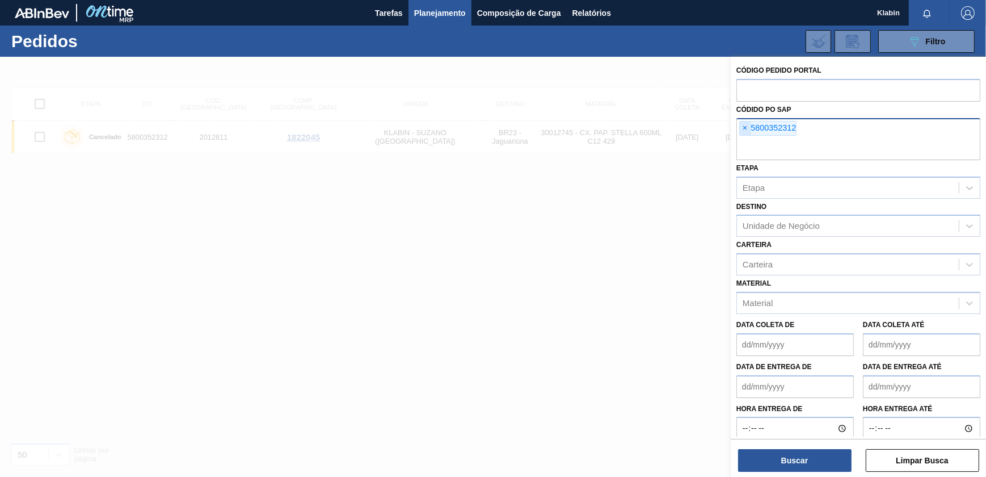
click at [748, 130] on span "×" at bounding box center [745, 128] width 11 height 14
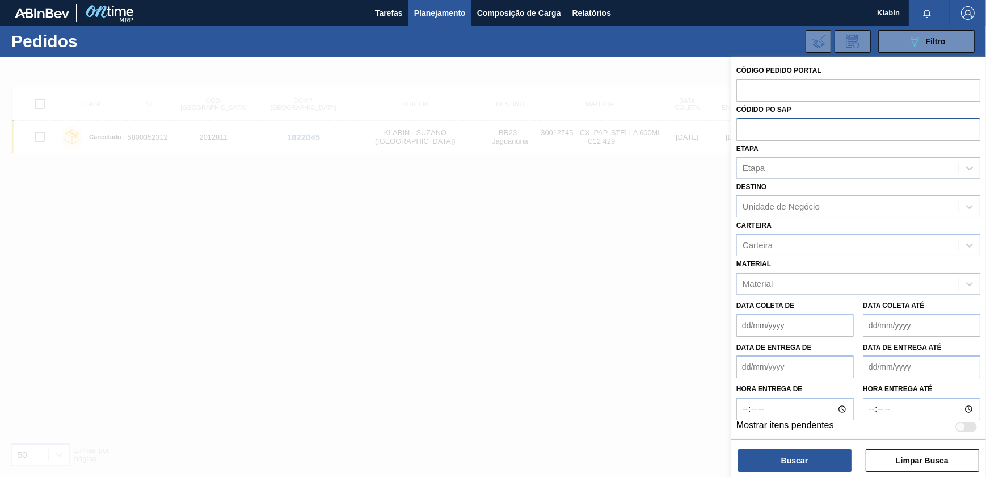
paste input "5800355634"
type input "5800355634"
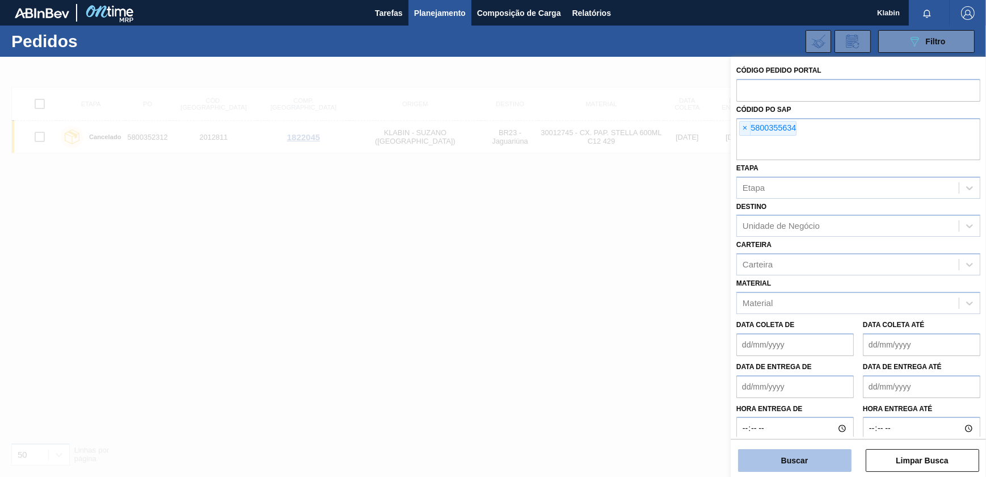
click at [807, 453] on button "Buscar" at bounding box center [794, 460] width 113 height 23
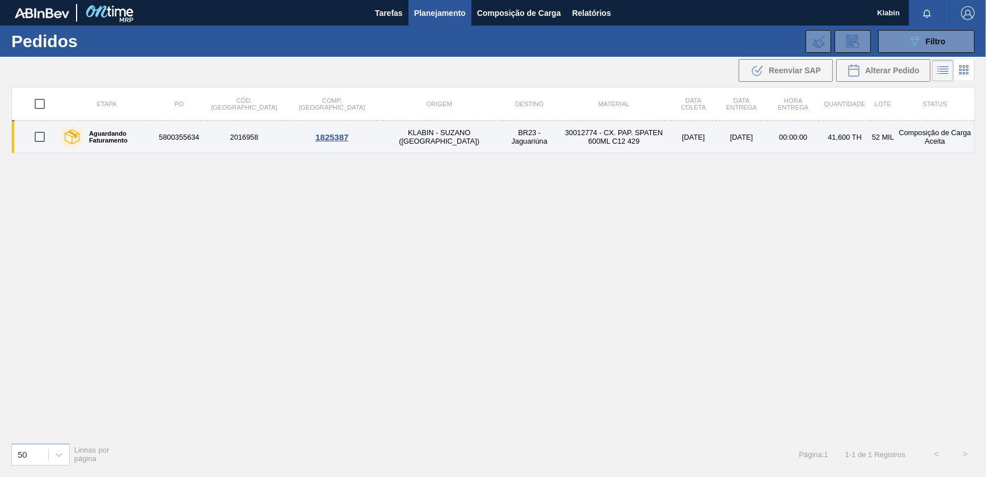
click at [557, 136] on td "30012774 - CX. PAP. SPATEN 600ML C12 429" at bounding box center [614, 137] width 114 height 32
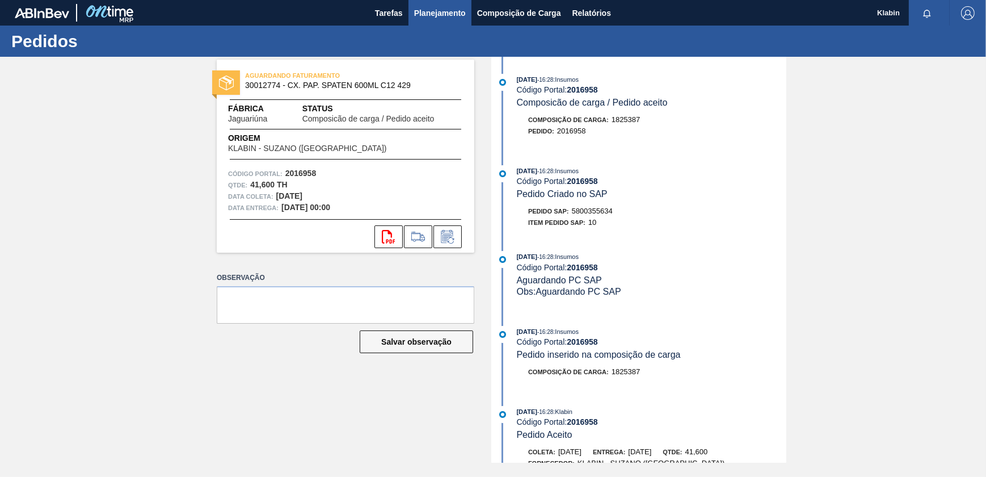
click at [441, 1] on button "Planejamento" at bounding box center [440, 13] width 63 height 26
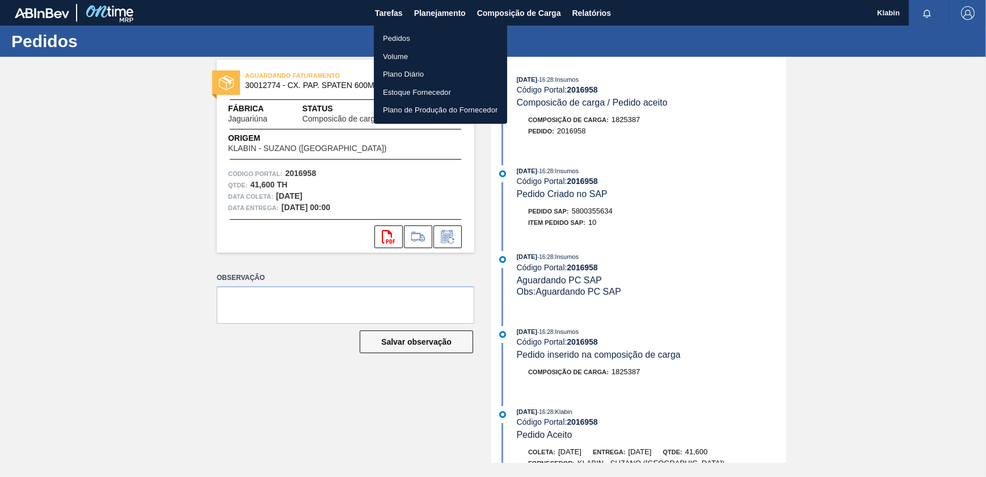
click at [417, 36] on li "Pedidos" at bounding box center [440, 39] width 133 height 18
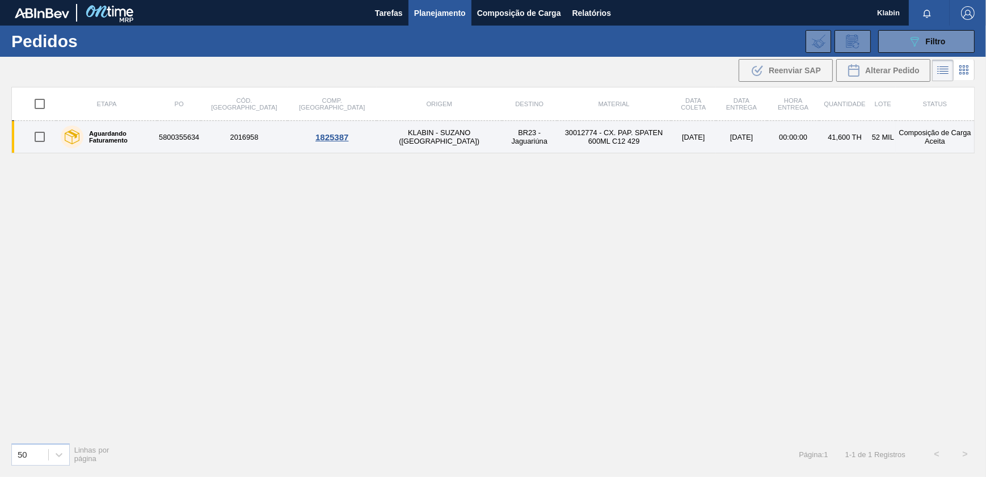
click at [603, 136] on td "30012774 - CX. PAP. SPATEN 600ML C12 429" at bounding box center [614, 137] width 114 height 32
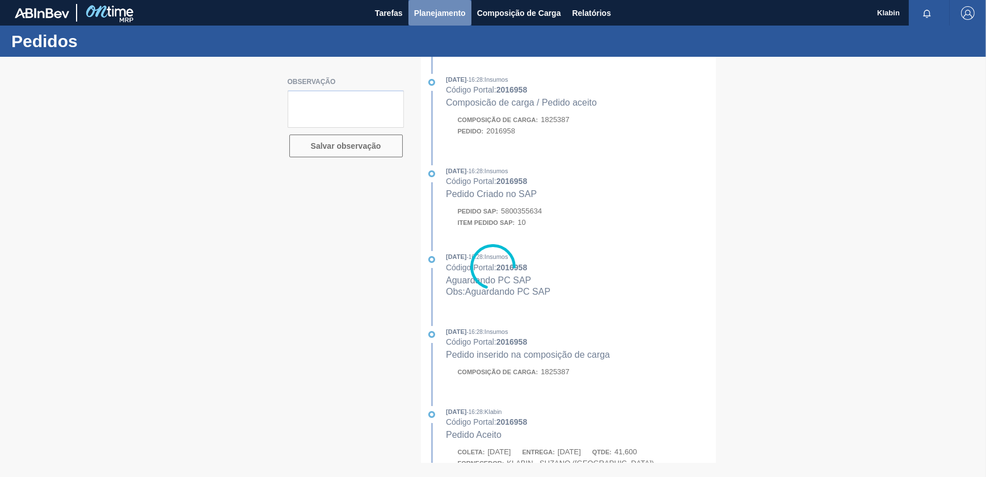
click at [438, 11] on span "Planejamento" at bounding box center [440, 13] width 52 height 14
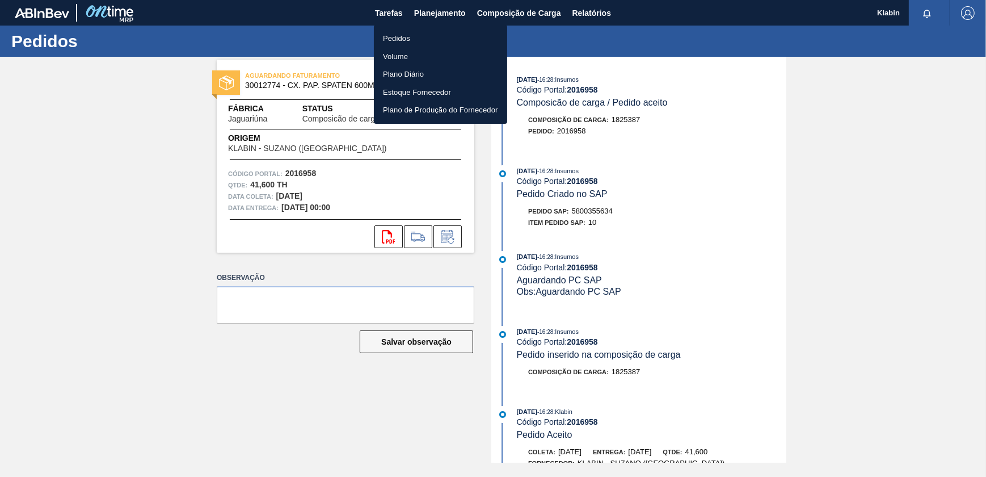
click at [413, 39] on li "Pedidos" at bounding box center [440, 39] width 133 height 18
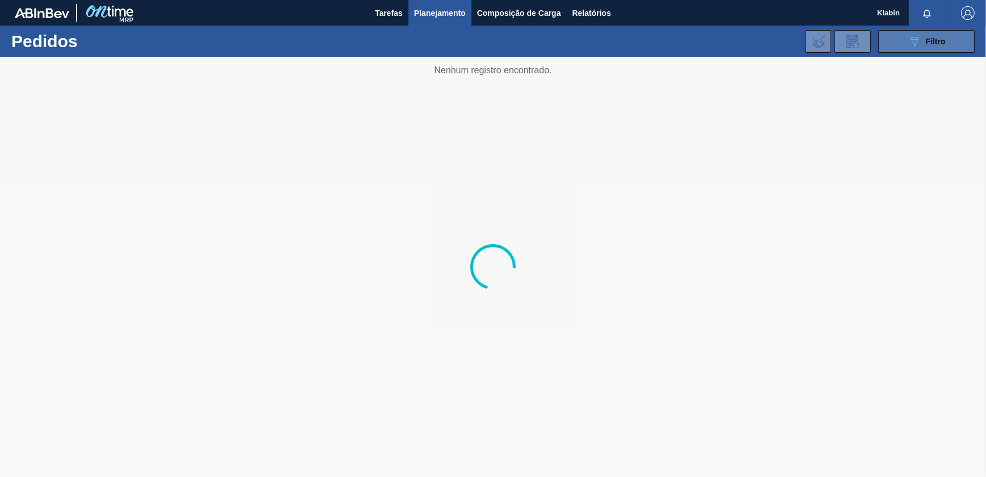
click at [923, 47] on div "089F7B8B-B2A5-4AFE-B5C0-19BA573D28AC Filtro" at bounding box center [927, 42] width 38 height 14
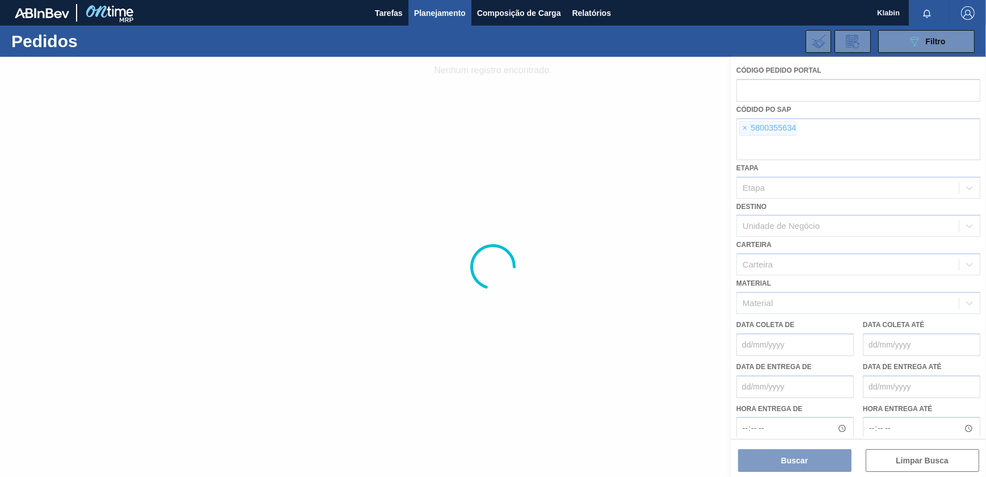
click at [746, 123] on div at bounding box center [493, 267] width 986 height 420
click at [746, 127] on div at bounding box center [493, 267] width 986 height 420
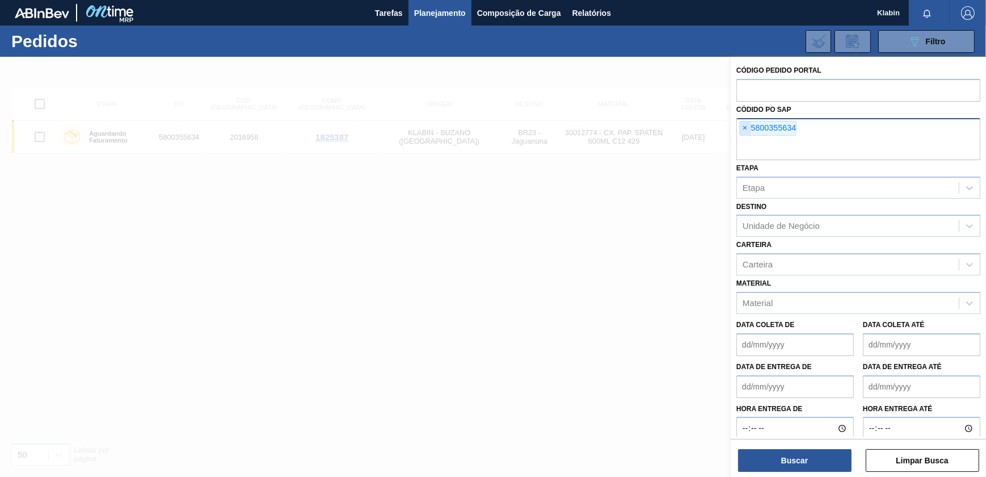
click at [745, 126] on span "×" at bounding box center [745, 128] width 11 height 14
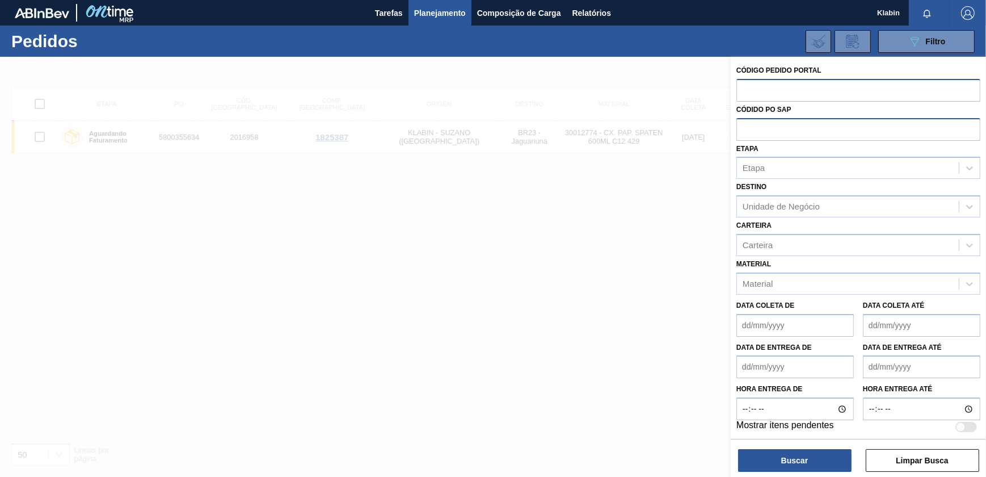
click at [750, 96] on input "text" at bounding box center [859, 90] width 244 height 22
paste input "2031443"
type input "2031443"
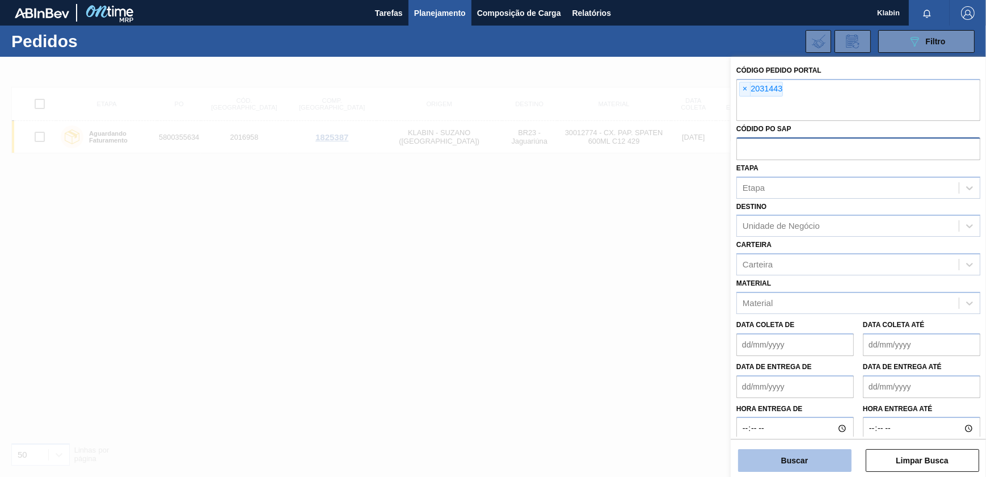
click at [801, 460] on button "Buscar" at bounding box center [794, 460] width 113 height 23
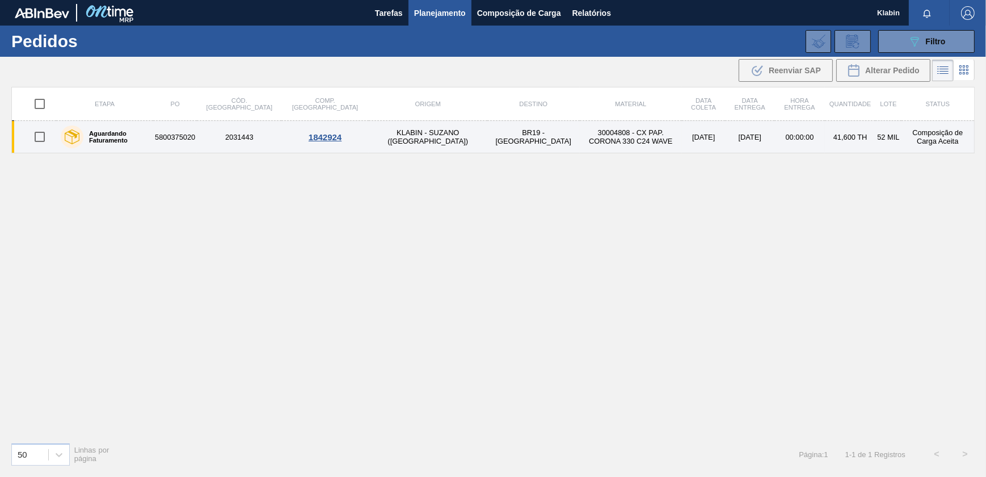
click at [389, 138] on td "KLABIN - SUZANO ([GEOGRAPHIC_DATA])" at bounding box center [428, 137] width 119 height 32
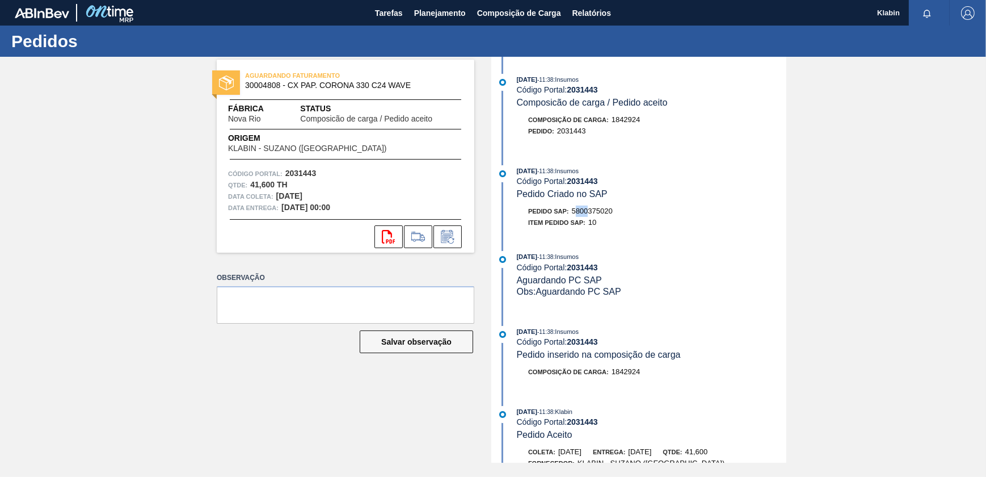
drag, startPoint x: 577, startPoint y: 210, endPoint x: 588, endPoint y: 212, distance: 12.0
click at [588, 212] on span "5800375020" at bounding box center [592, 211] width 41 height 9
drag, startPoint x: 588, startPoint y: 212, endPoint x: 624, endPoint y: 215, distance: 35.9
click at [624, 215] on div "Pedido SAP: 5800375020" at bounding box center [652, 210] width 270 height 11
copy span "5800375020"
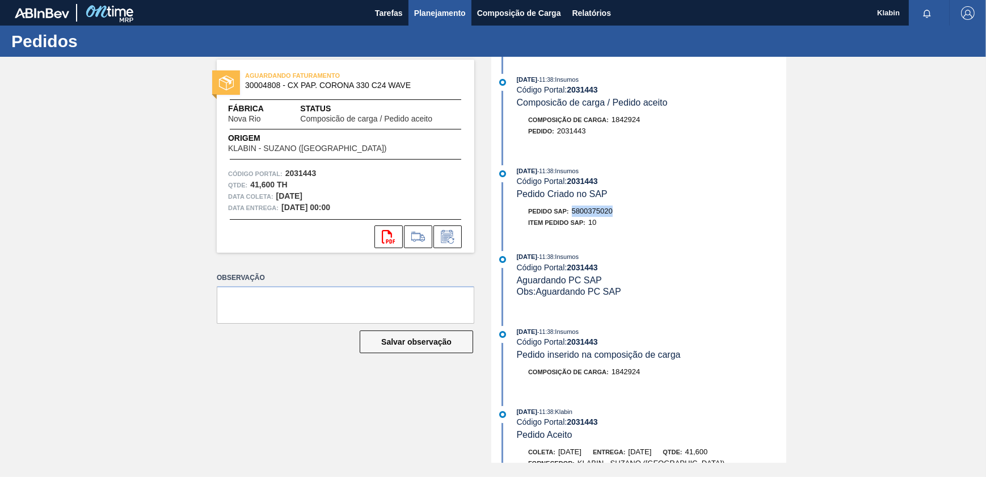
click at [443, 6] on span "Planejamento" at bounding box center [440, 13] width 52 height 14
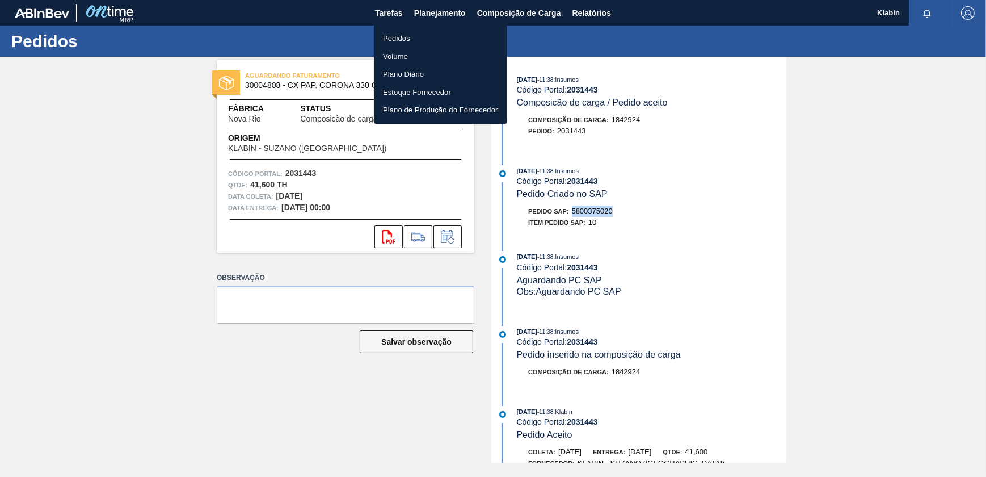
click at [418, 30] on li "Pedidos" at bounding box center [440, 39] width 133 height 18
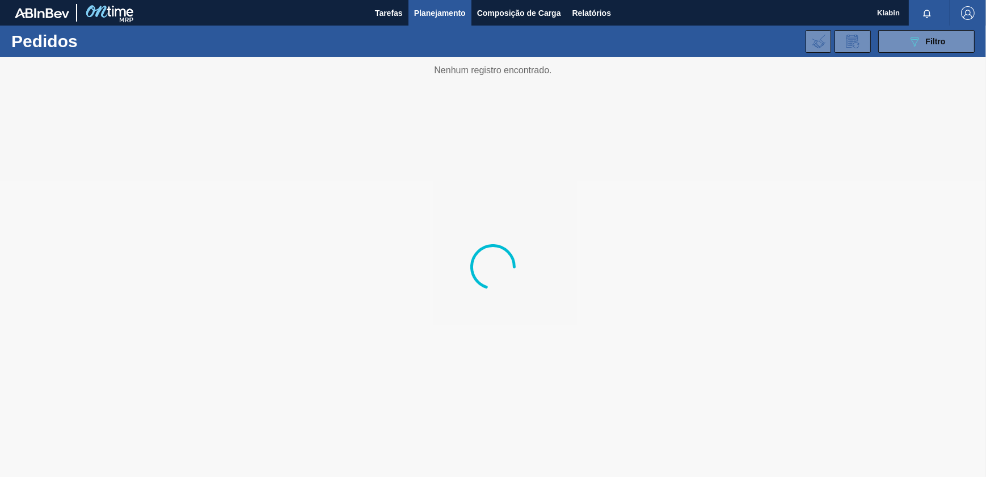
drag, startPoint x: 524, startPoint y: 106, endPoint x: 902, endPoint y: 61, distance: 380.6
click at [870, 74] on div at bounding box center [493, 267] width 986 height 420
click at [918, 41] on icon "089F7B8B-B2A5-4AFE-B5C0-19BA573D28AC" at bounding box center [915, 42] width 14 height 14
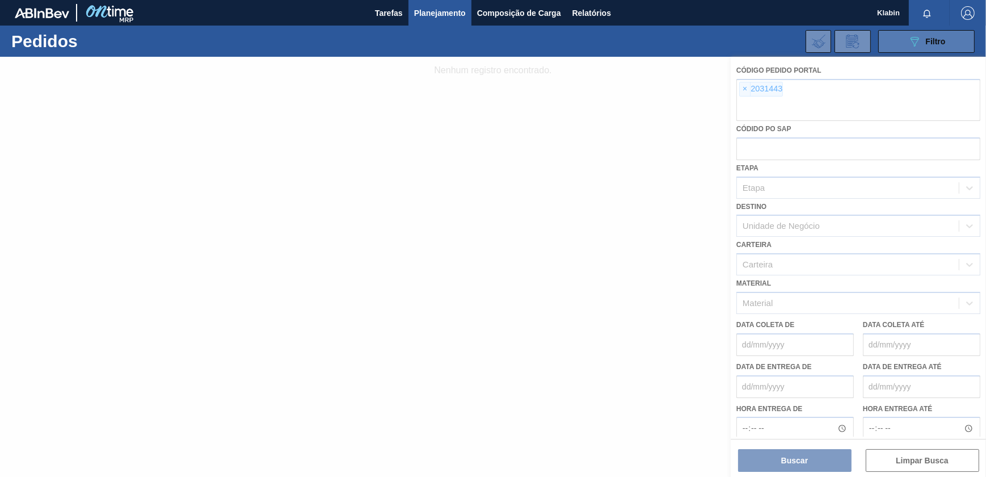
click at [918, 41] on icon "089F7B8B-B2A5-4AFE-B5C0-19BA573D28AC" at bounding box center [915, 42] width 14 height 14
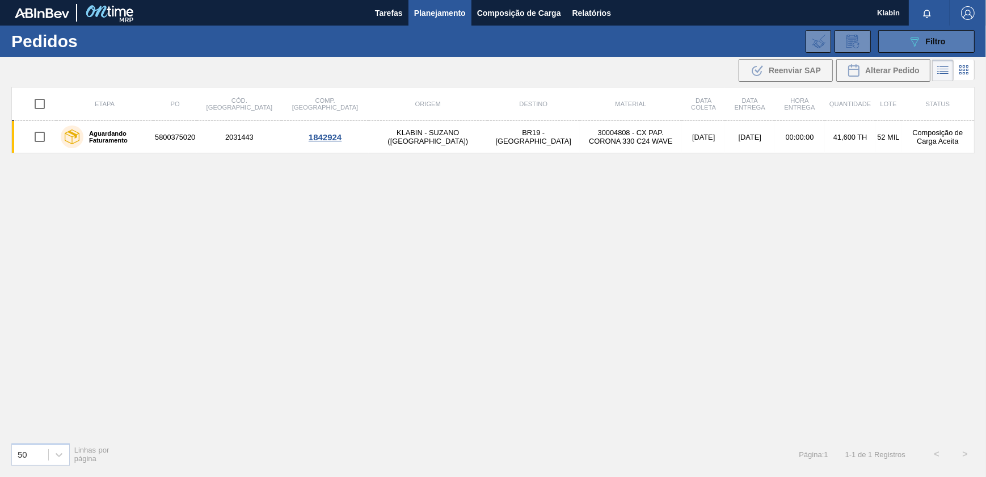
click at [919, 44] on icon "089F7B8B-B2A5-4AFE-B5C0-19BA573D28AC" at bounding box center [915, 42] width 14 height 14
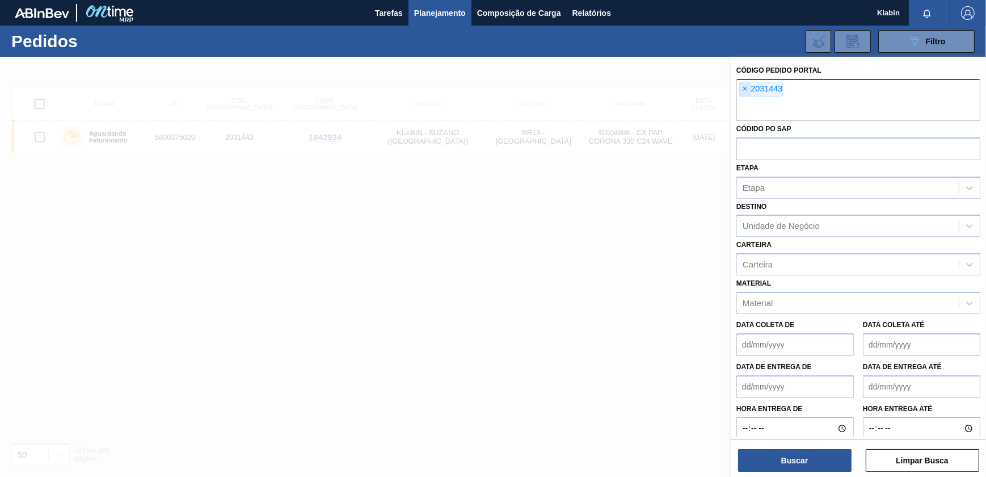
click at [741, 87] on span "×" at bounding box center [745, 89] width 11 height 14
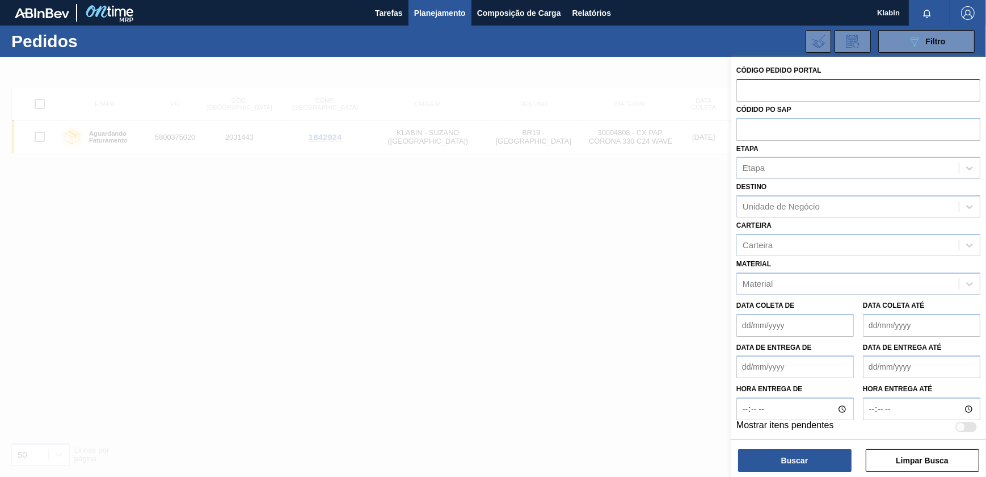
click at [762, 82] on input "text" at bounding box center [859, 90] width 244 height 22
paste input "2031442"
type input "2031442"
click at [809, 461] on button "Buscar" at bounding box center [794, 460] width 113 height 23
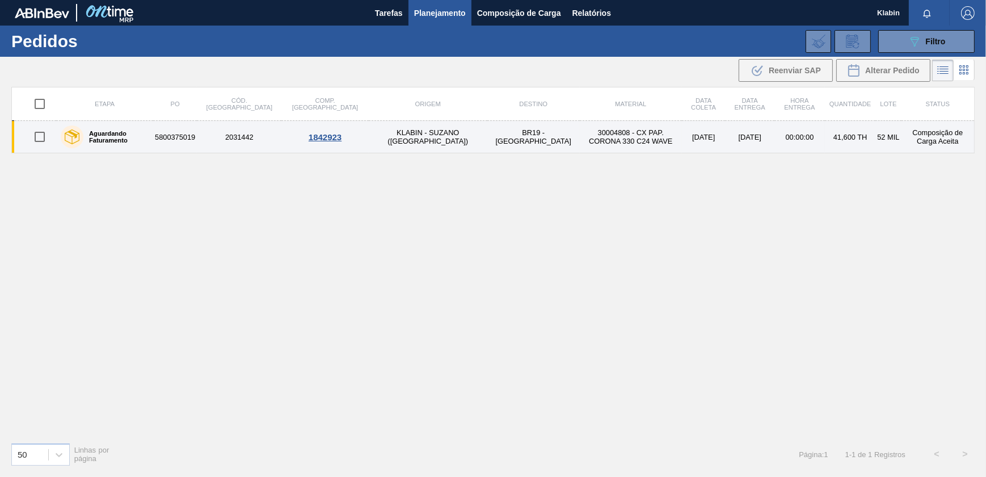
click at [487, 134] on td "BR19 - [GEOGRAPHIC_DATA]" at bounding box center [533, 137] width 92 height 32
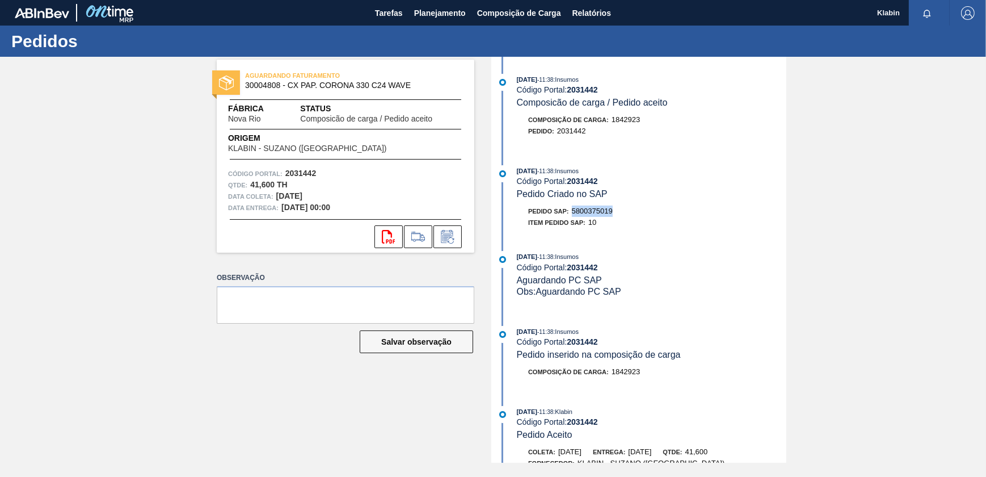
drag, startPoint x: 574, startPoint y: 213, endPoint x: 613, endPoint y: 214, distance: 38.6
click at [613, 214] on span "5800375019" at bounding box center [592, 211] width 41 height 9
copy span "5800375019"
click at [430, 13] on span "Planejamento" at bounding box center [440, 13] width 52 height 14
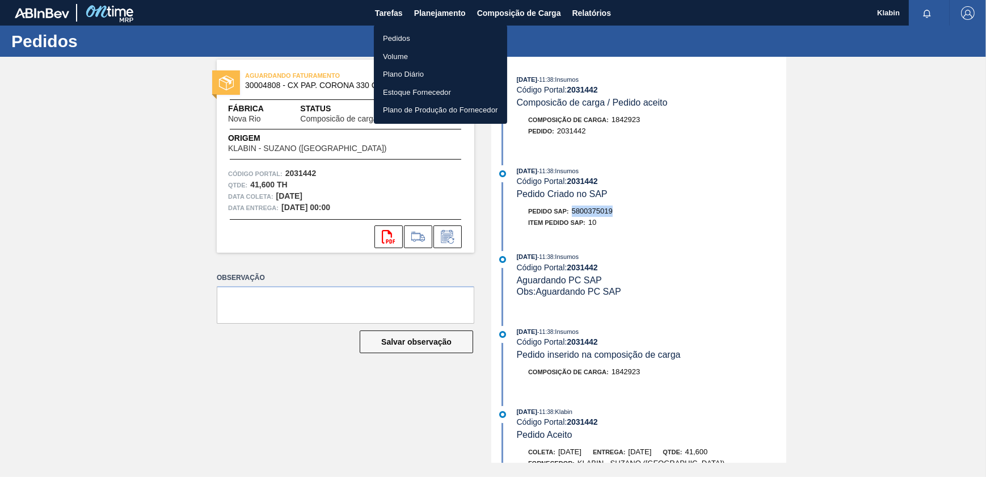
click at [403, 35] on li "Pedidos" at bounding box center [440, 39] width 133 height 18
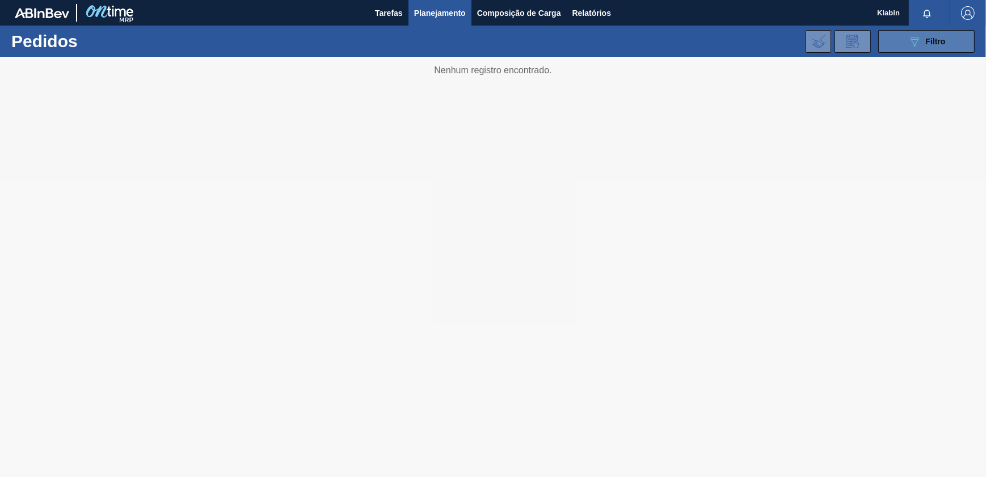
click at [932, 44] on span "Filtro" at bounding box center [936, 41] width 20 height 9
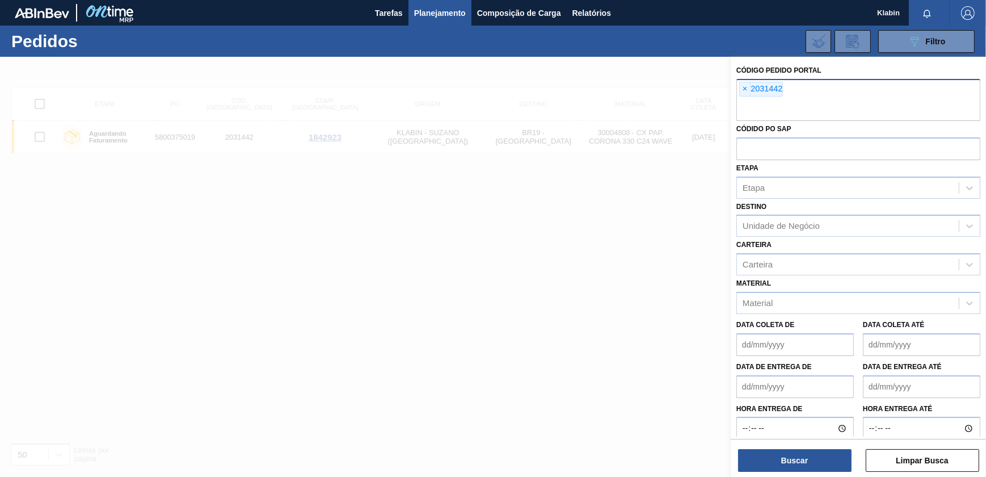
drag, startPoint x: 745, startPoint y: 86, endPoint x: 746, endPoint y: 93, distance: 6.8
click at [745, 87] on span "×" at bounding box center [745, 89] width 11 height 14
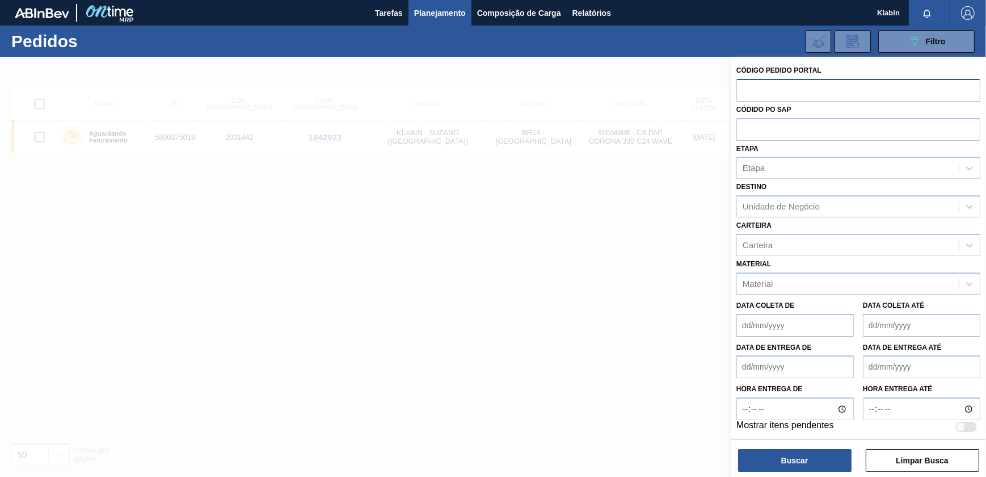
paste input "2021967"
type input "2021967"
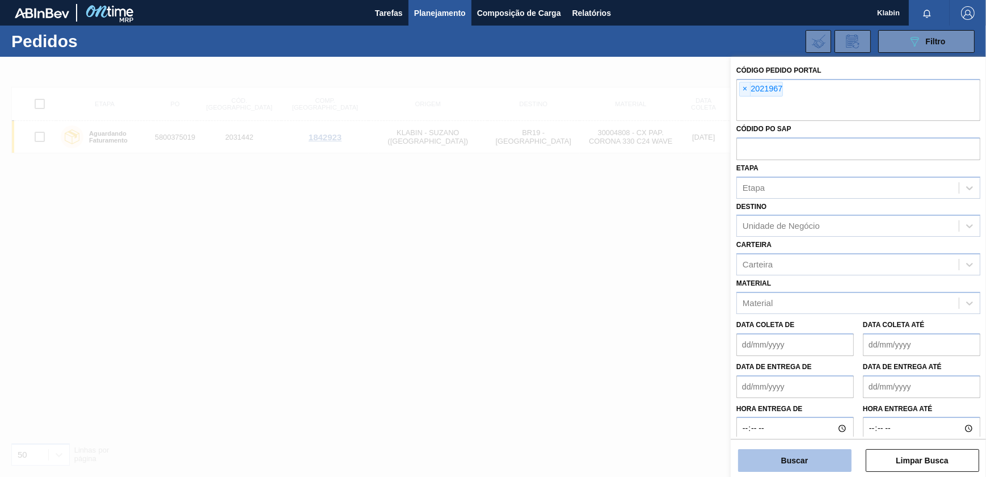
click at [817, 467] on button "Buscar" at bounding box center [794, 460] width 113 height 23
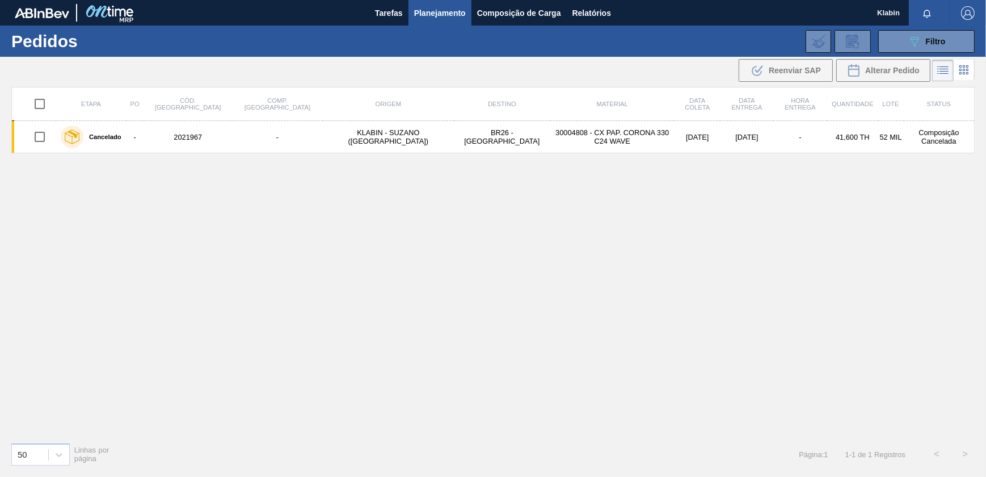
click at [596, 116] on th "Material" at bounding box center [612, 103] width 124 height 33
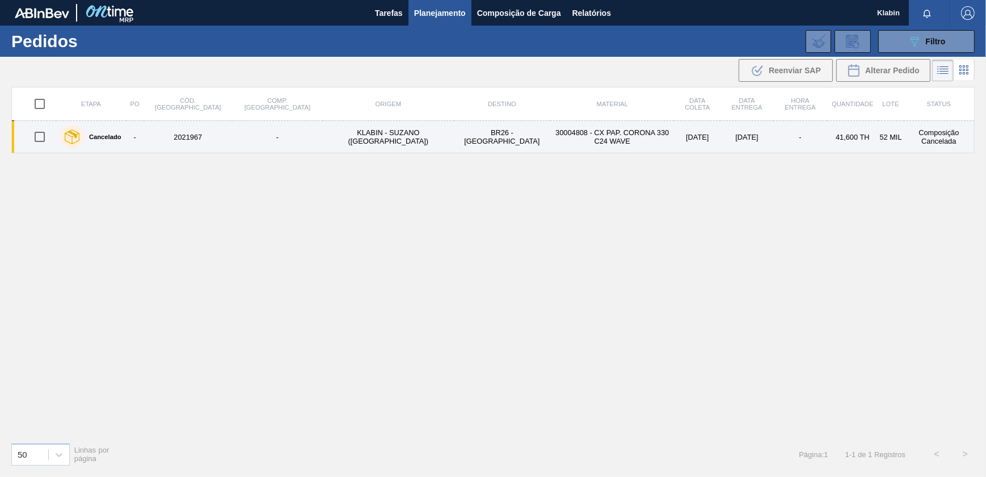
click at [604, 133] on td "30004808 - CX PAP. CORONA 330 C24 WAVE" at bounding box center [612, 137] width 124 height 32
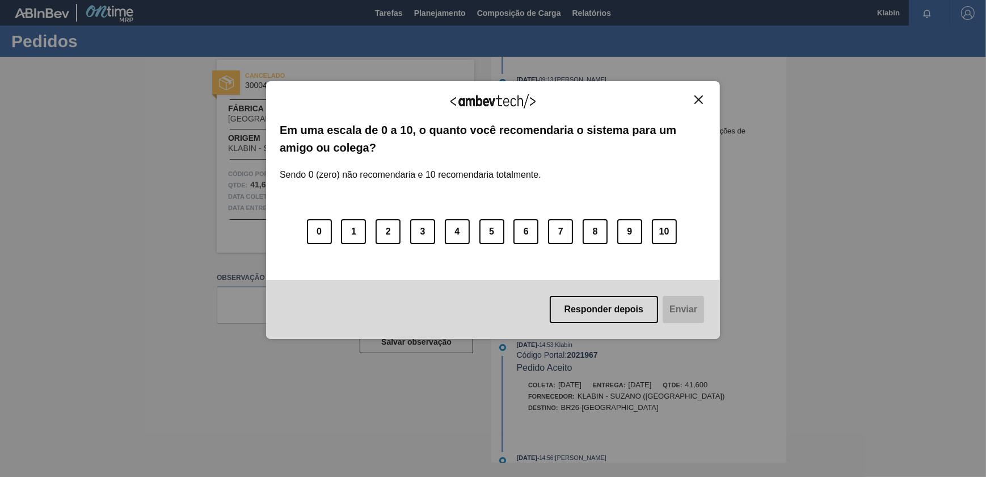
click at [695, 99] on img "Close" at bounding box center [699, 99] width 9 height 9
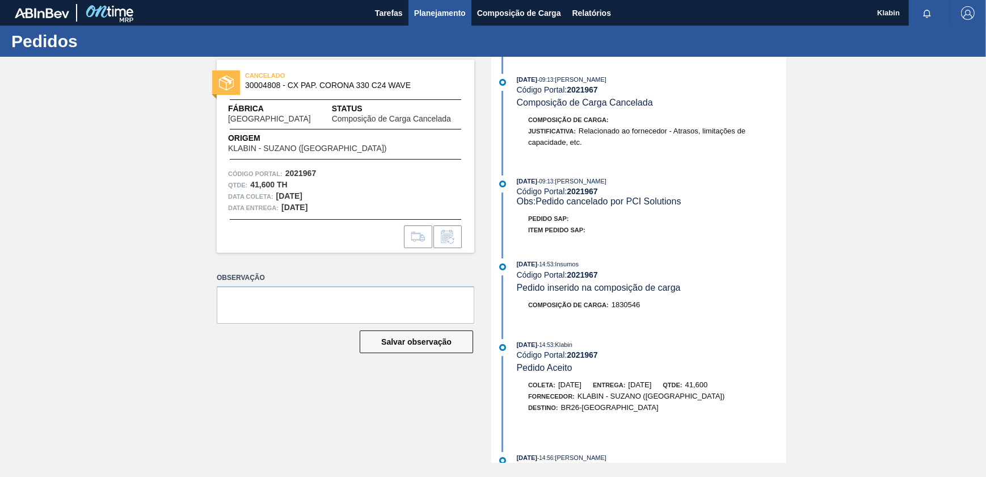
click at [434, 18] on span "Planejamento" at bounding box center [440, 13] width 52 height 14
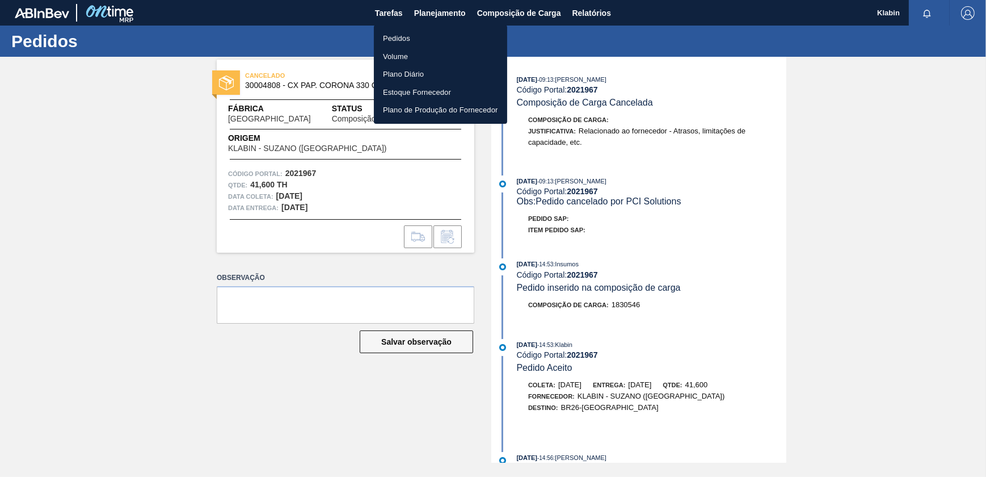
click at [400, 27] on ul "Pedidos Volume Plano Diário Estoque Fornecedor Plano de Produção do Fornecedor" at bounding box center [440, 74] width 133 height 99
click at [400, 35] on li "Pedidos" at bounding box center [440, 39] width 133 height 18
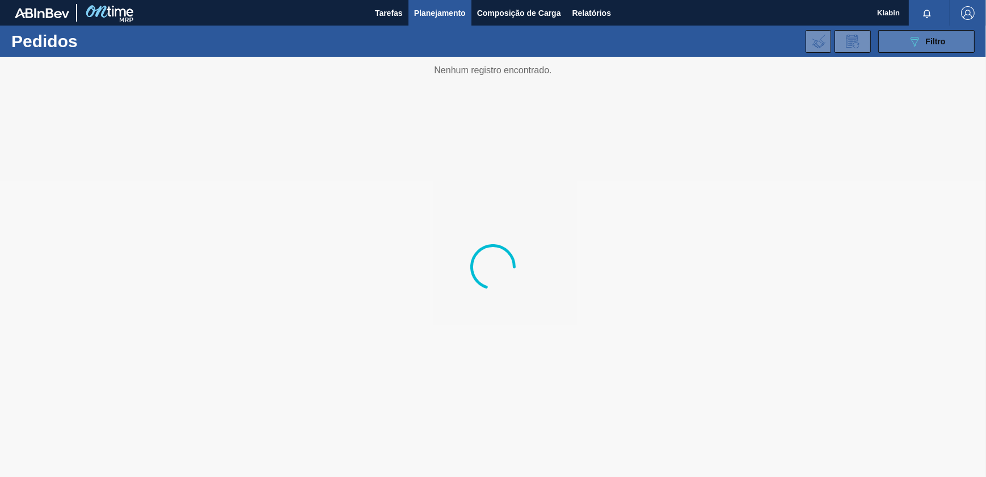
click at [943, 45] on span "Filtro" at bounding box center [936, 41] width 20 height 9
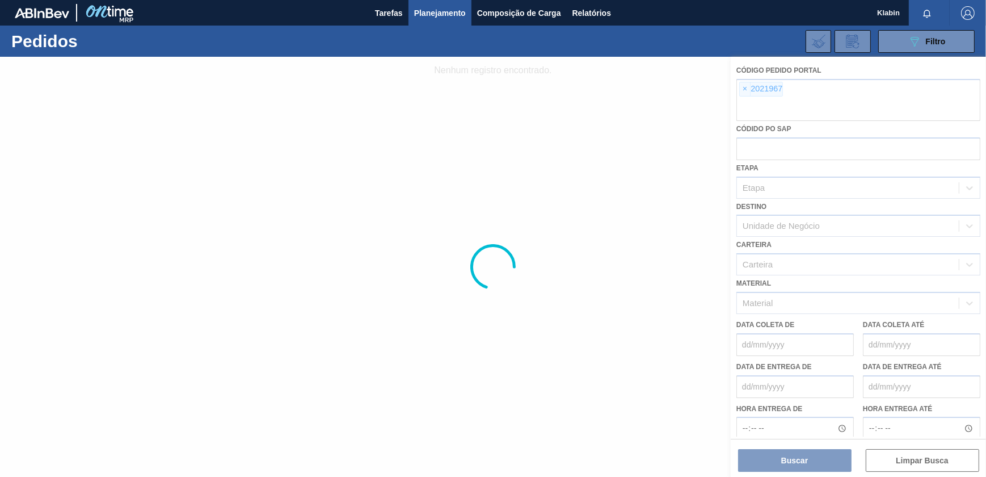
click at [742, 86] on div at bounding box center [493, 267] width 986 height 420
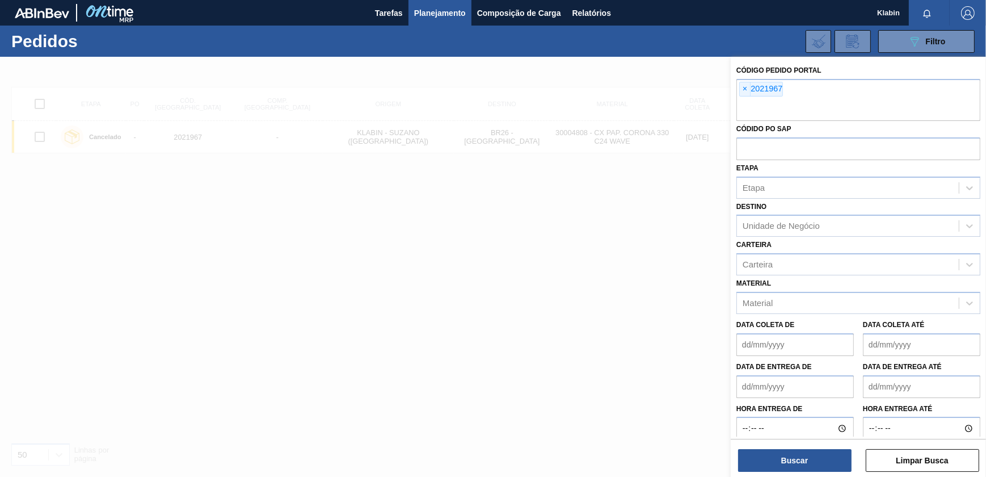
drag, startPoint x: 743, startPoint y: 89, endPoint x: 751, endPoint y: 102, distance: 15.5
click at [745, 91] on span "×" at bounding box center [745, 89] width 11 height 14
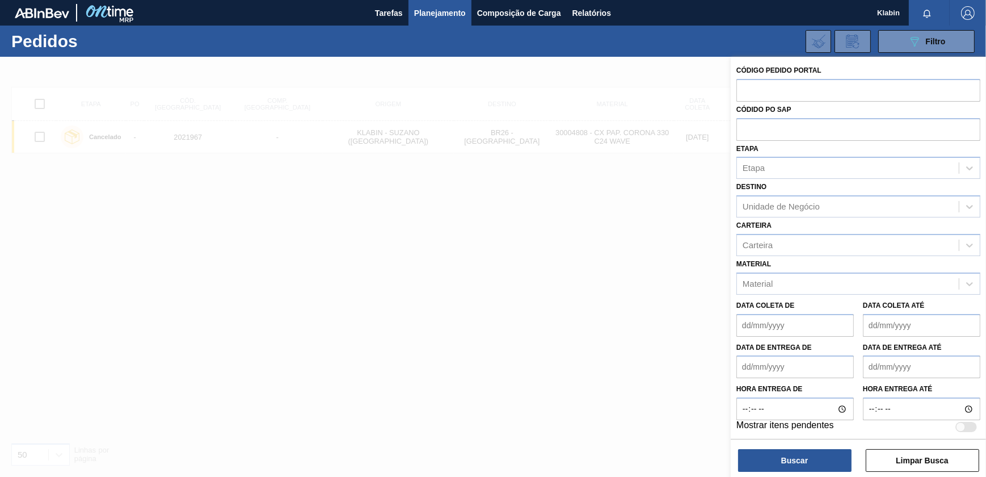
paste input "2031473"
type input "2031473"
click at [819, 460] on button "Buscar" at bounding box center [794, 460] width 113 height 23
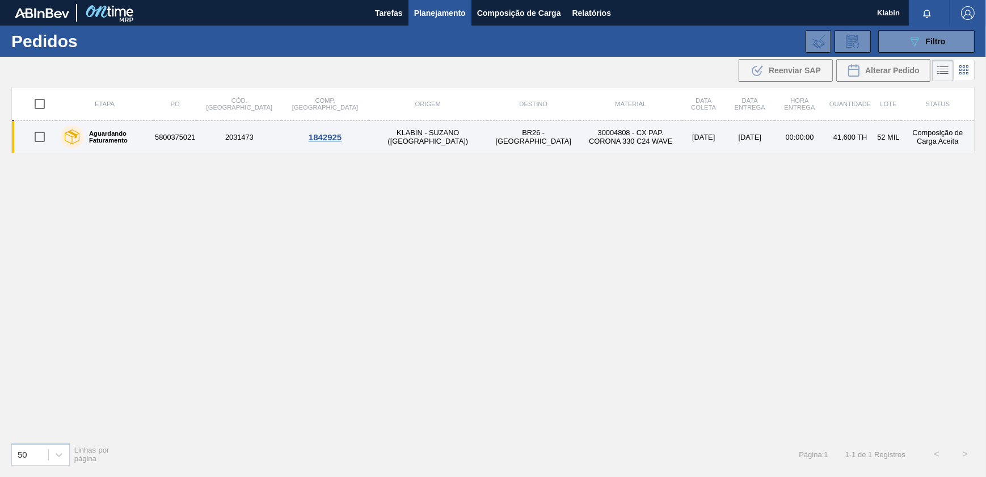
click at [580, 133] on td "30004808 - CX PAP. CORONA 330 C24 WAVE" at bounding box center [631, 137] width 102 height 32
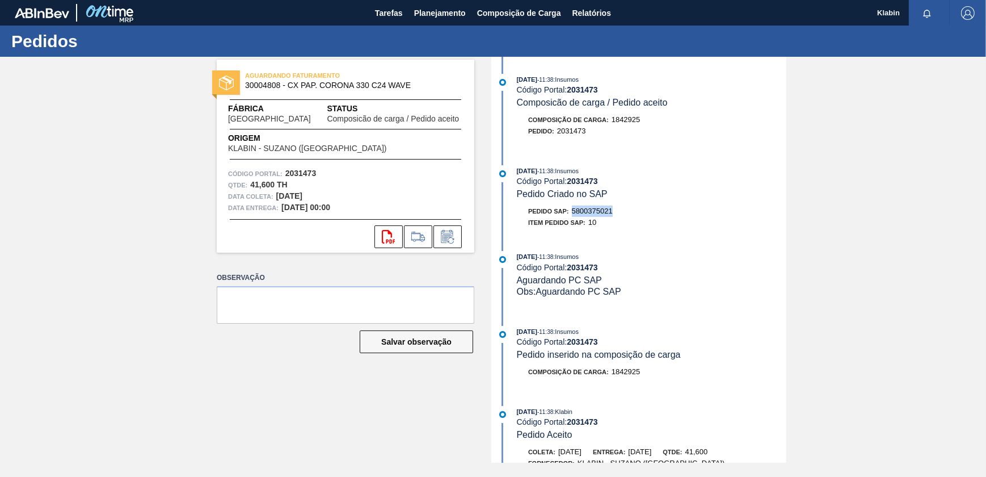
drag, startPoint x: 574, startPoint y: 215, endPoint x: 621, endPoint y: 216, distance: 47.7
click at [621, 216] on div "Pedido SAP: 5800375021" at bounding box center [652, 210] width 270 height 11
click at [426, 16] on span "Planejamento" at bounding box center [440, 13] width 52 height 14
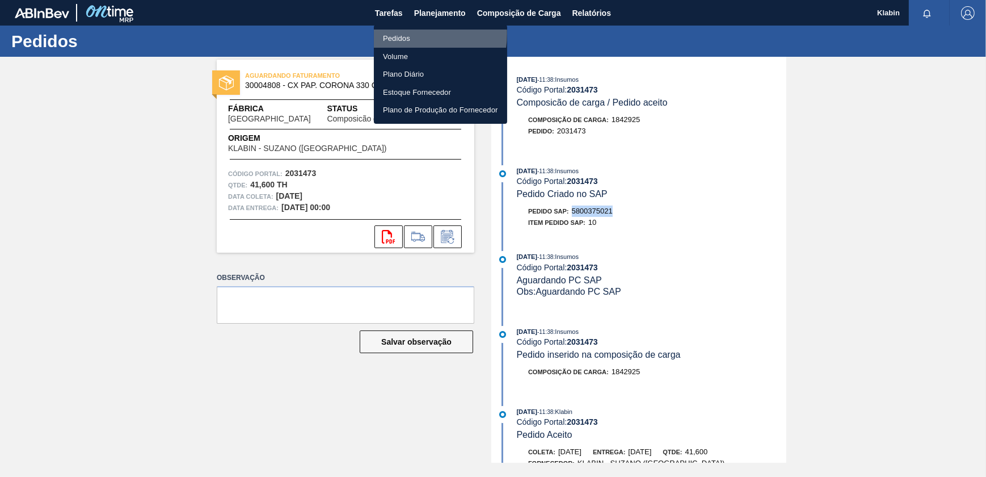
click at [410, 33] on li "Pedidos" at bounding box center [440, 39] width 133 height 18
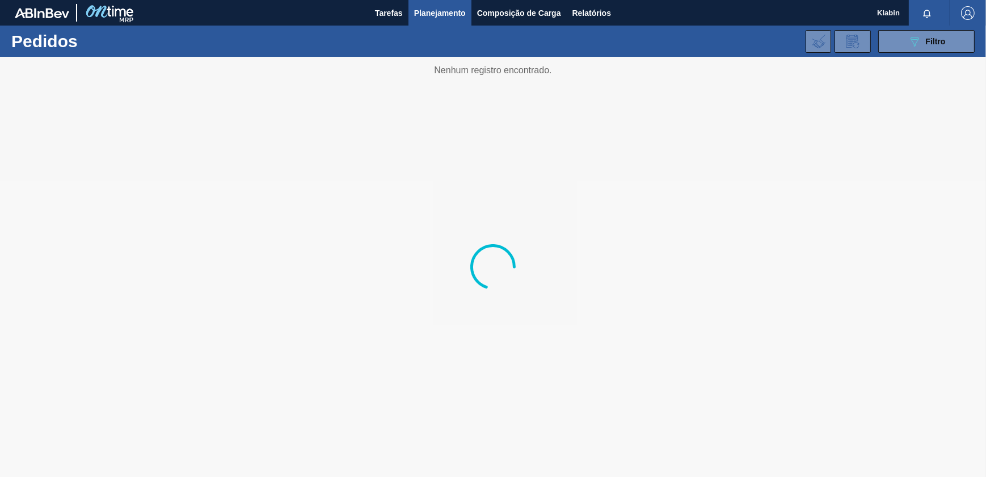
click at [962, 53] on div "089F7B8B-B2A5-4AFE-B5C0-19BA573D28AC Filtro Código Pedido Portal × 2031473 Códi…" at bounding box center [579, 41] width 802 height 34
click at [947, 36] on button "089F7B8B-B2A5-4AFE-B5C0-19BA573D28AC Filtro" at bounding box center [926, 41] width 96 height 23
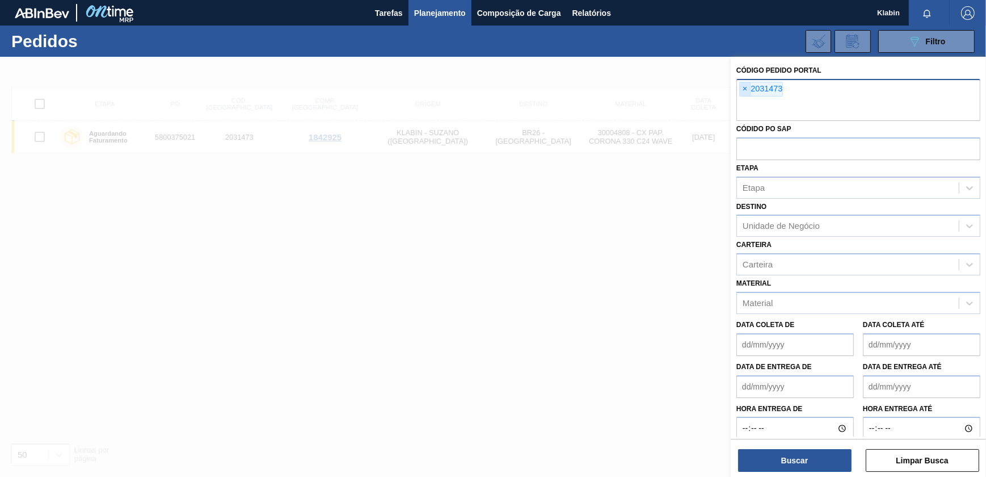
click at [744, 88] on span "×" at bounding box center [745, 89] width 11 height 14
paste input "2031445"
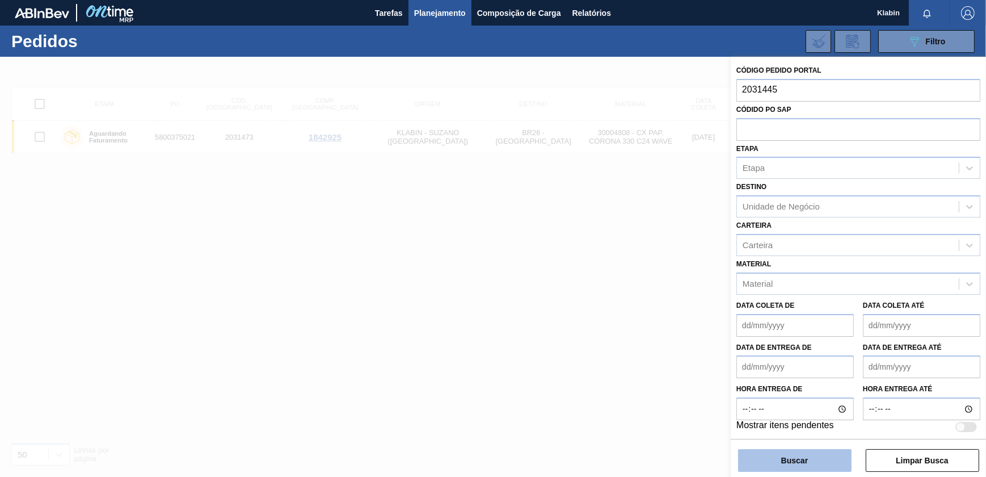
type input "2031445"
click at [803, 460] on button "Buscar" at bounding box center [794, 460] width 113 height 23
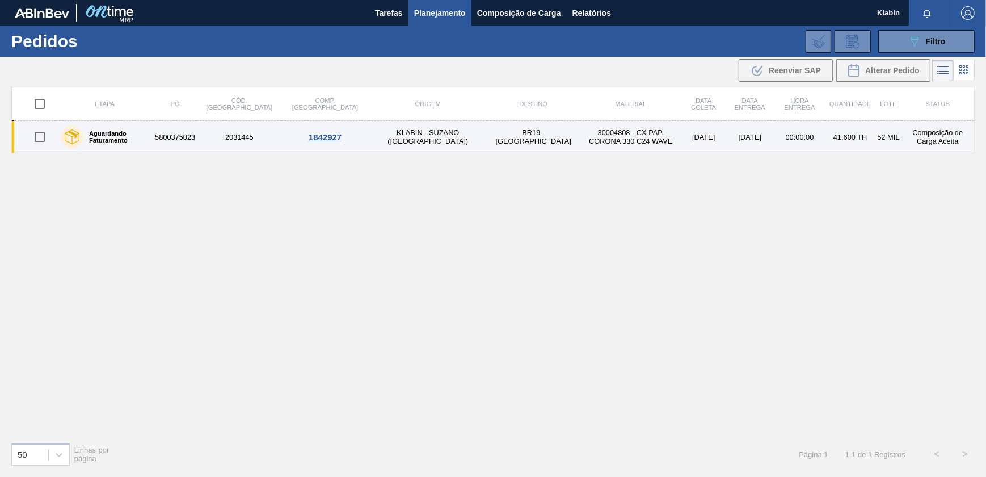
click at [487, 125] on td "BR19 - [GEOGRAPHIC_DATA]" at bounding box center [533, 137] width 92 height 32
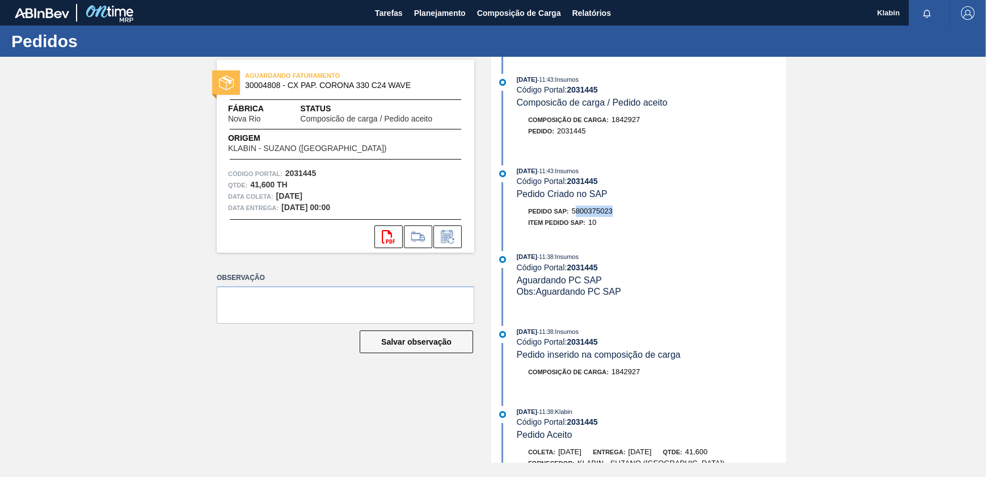
drag, startPoint x: 575, startPoint y: 214, endPoint x: 607, endPoint y: 218, distance: 31.5
click at [609, 217] on div "Pedido SAP: 5800375023" at bounding box center [570, 210] width 85 height 11
drag, startPoint x: 607, startPoint y: 218, endPoint x: 620, endPoint y: 212, distance: 14.8
click at [620, 212] on div "Pedido SAP: 5800375023" at bounding box center [652, 210] width 270 height 11
click at [459, 12] on span "Planejamento" at bounding box center [440, 13] width 52 height 14
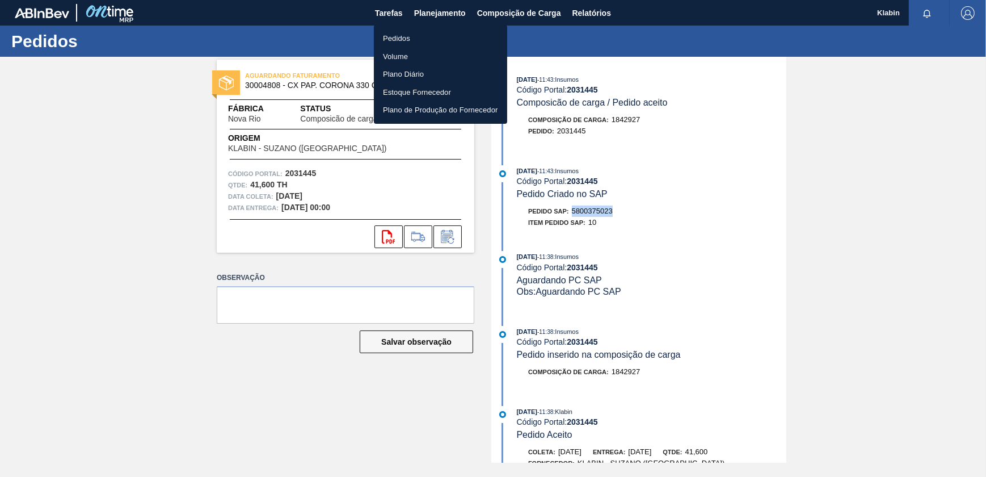
click at [435, 34] on li "Pedidos" at bounding box center [440, 39] width 133 height 18
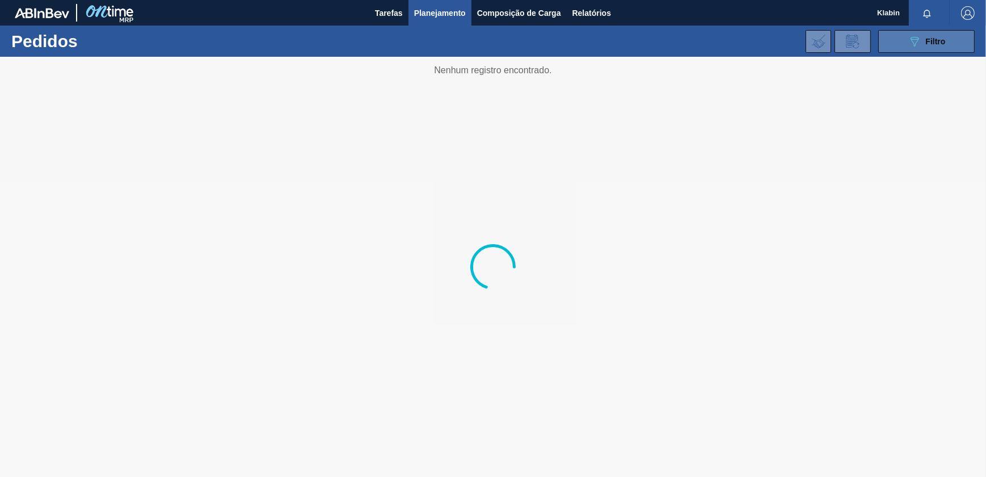
click at [933, 42] on span "Filtro" at bounding box center [936, 41] width 20 height 9
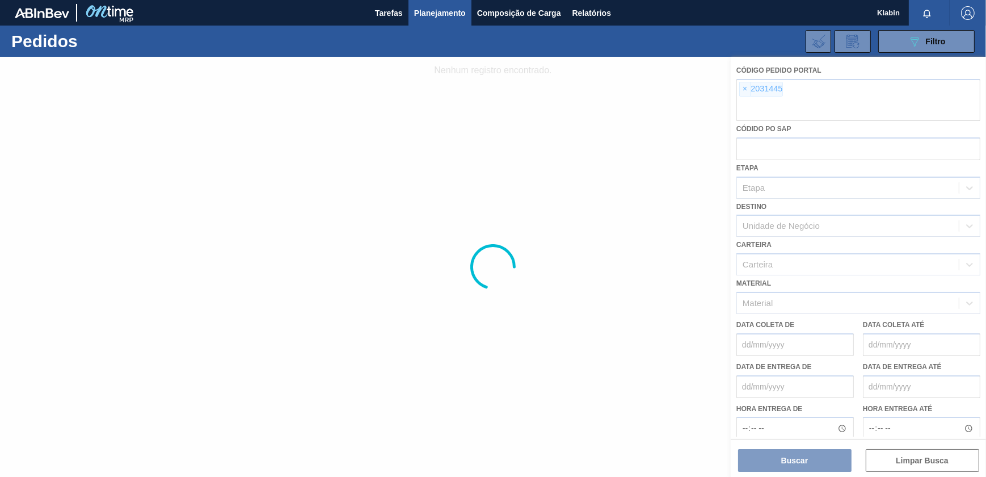
click at [743, 87] on div at bounding box center [493, 267] width 986 height 420
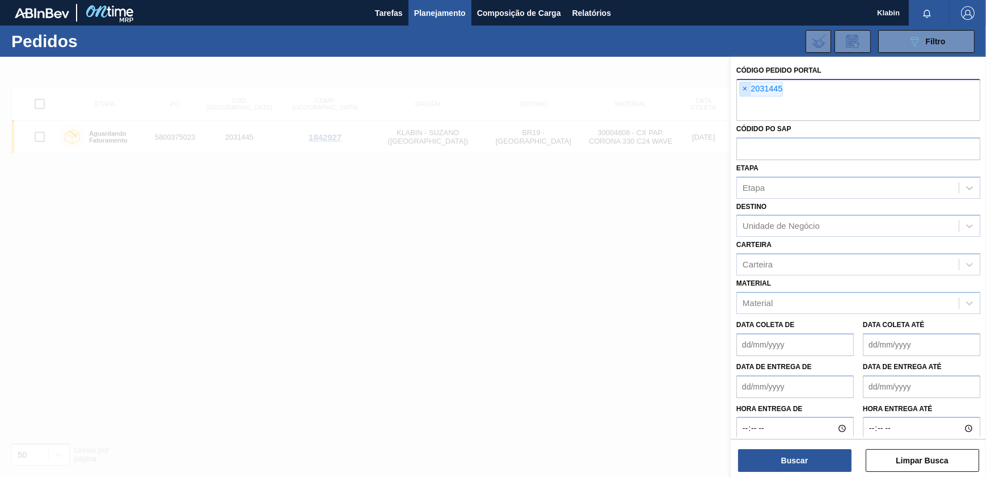
click at [745, 86] on span "×" at bounding box center [745, 89] width 11 height 14
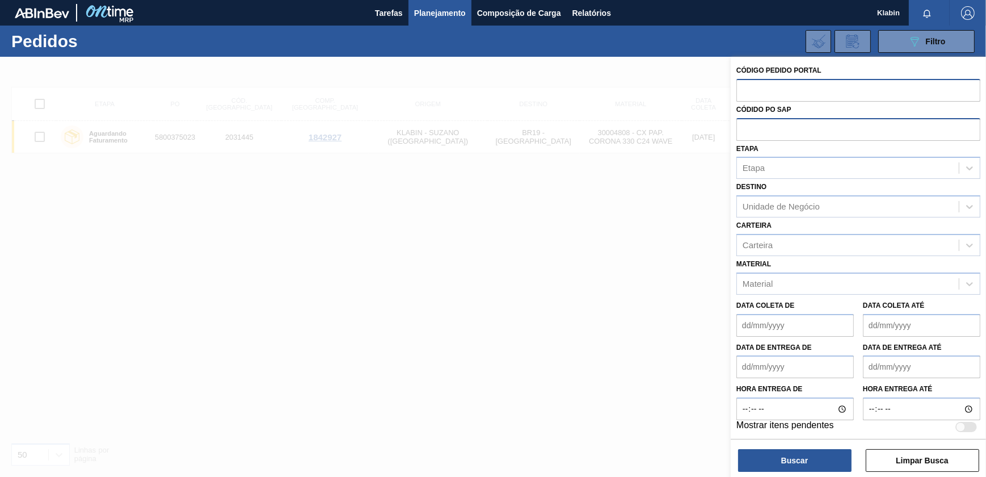
paste input "2031470"
type input "2031470"
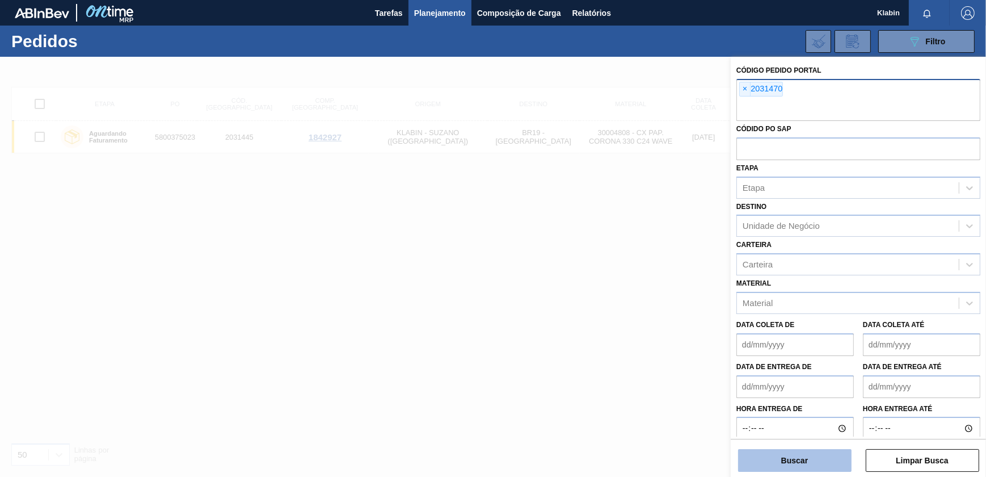
click at [840, 449] on button "Buscar" at bounding box center [794, 460] width 113 height 23
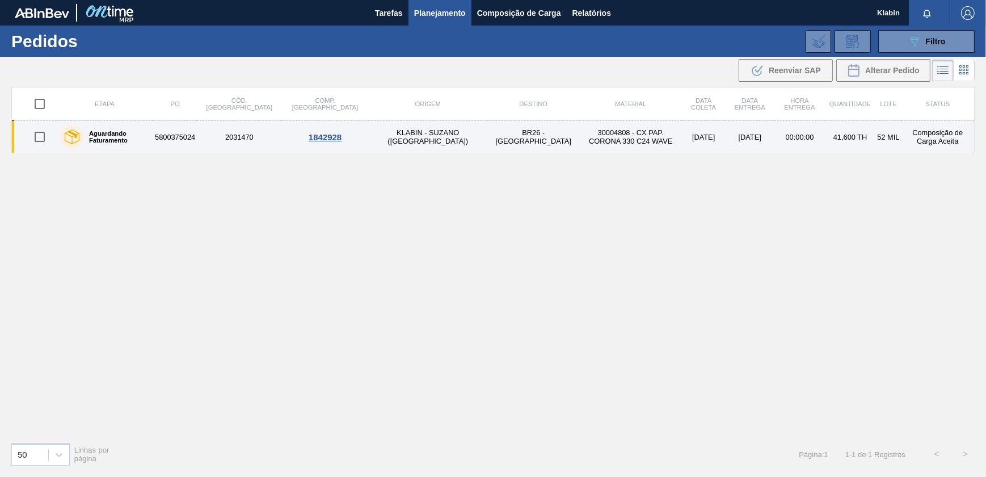
click at [580, 141] on td "30004808 - CX PAP. CORONA 330 C24 WAVE" at bounding box center [631, 137] width 102 height 32
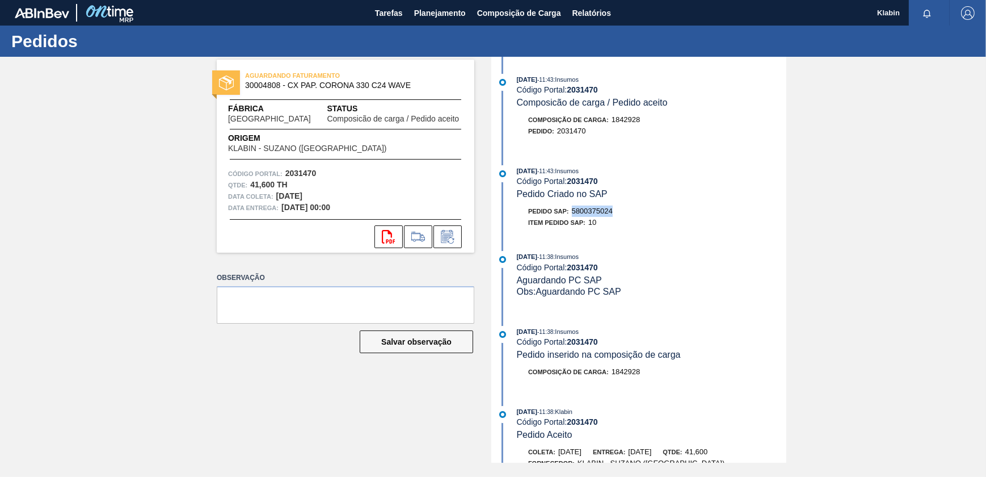
drag, startPoint x: 577, startPoint y: 213, endPoint x: 619, endPoint y: 218, distance: 41.8
click at [619, 217] on div "Pedido SAP: 5800375024" at bounding box center [652, 210] width 270 height 11
click at [420, 10] on span "Planejamento" at bounding box center [440, 13] width 52 height 14
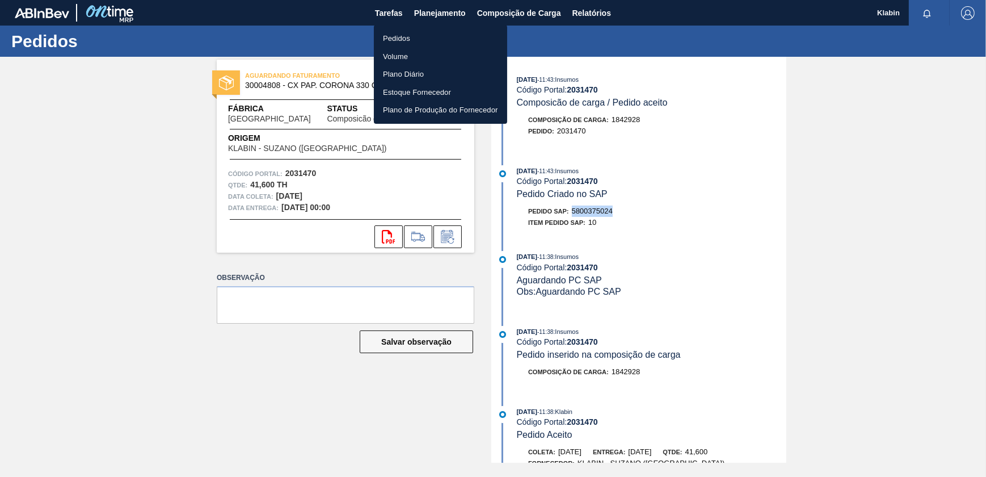
click at [424, 35] on li "Pedidos" at bounding box center [440, 39] width 133 height 18
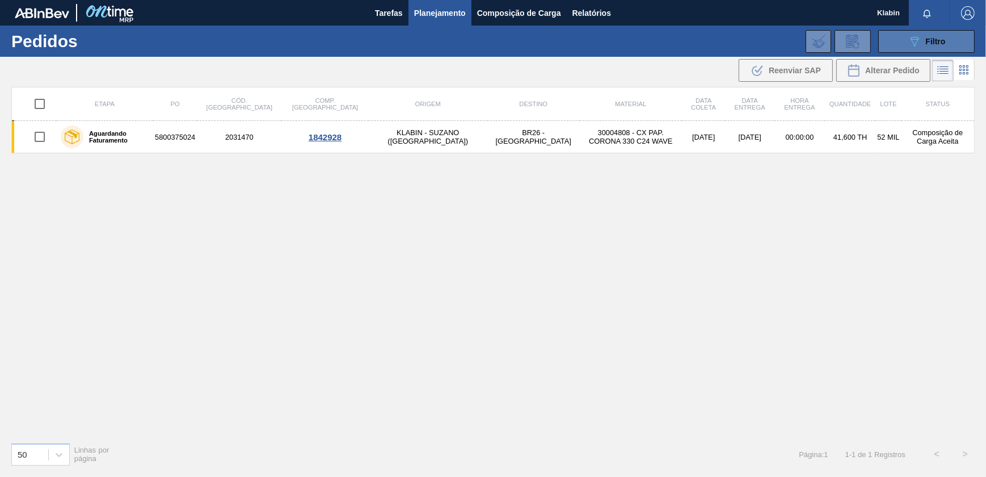
click at [933, 42] on span "Filtro" at bounding box center [936, 41] width 20 height 9
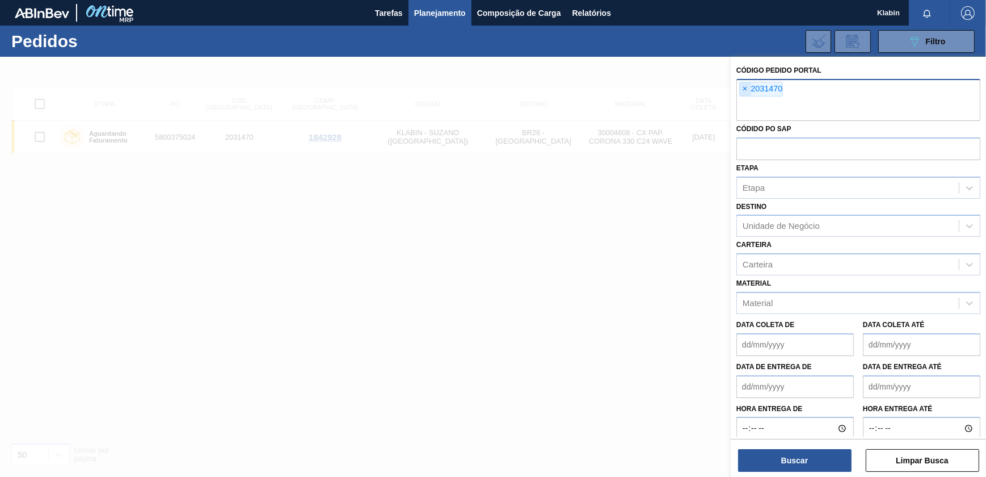
click at [747, 87] on span "×" at bounding box center [745, 89] width 11 height 14
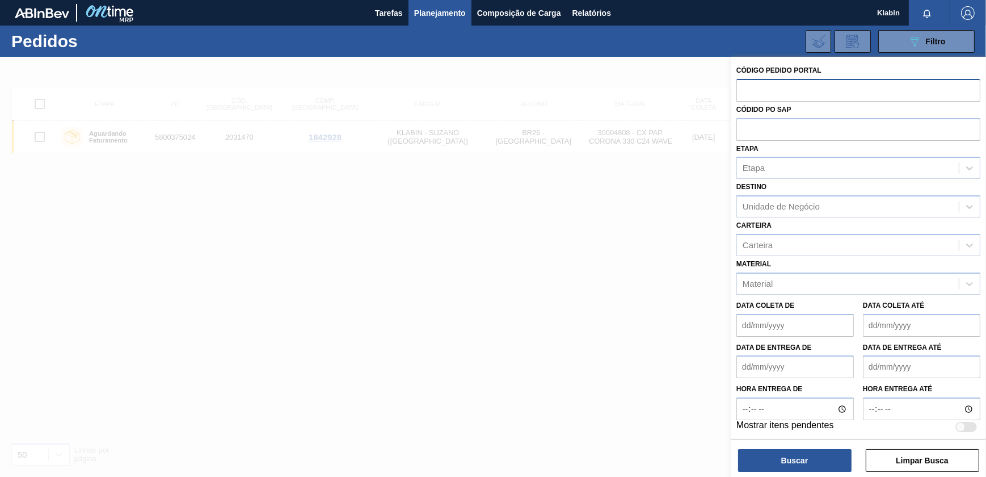
paste input "2031444"
type input "2031444"
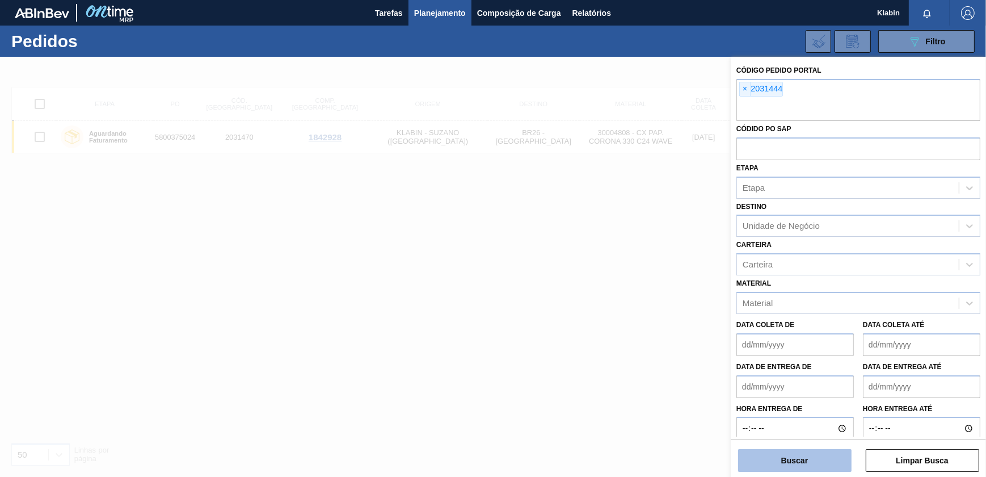
click at [814, 454] on button "Buscar" at bounding box center [794, 460] width 113 height 23
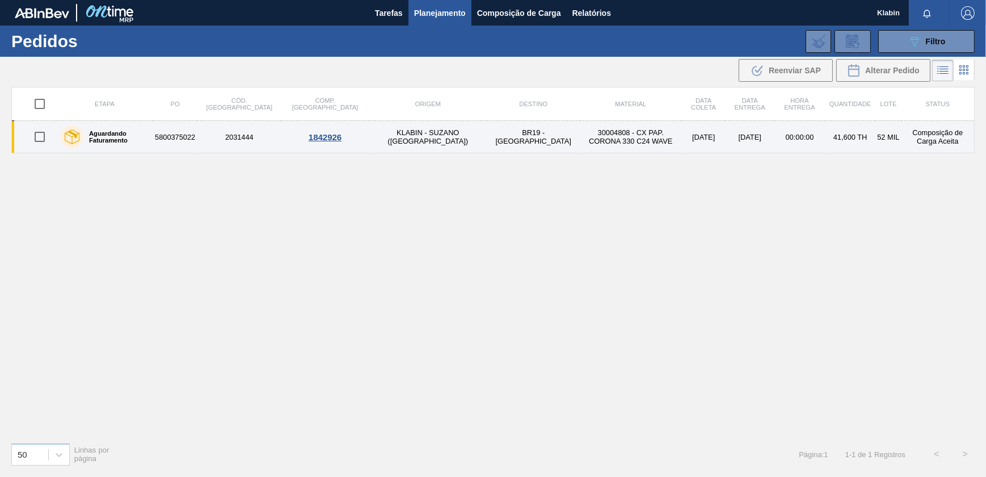
click at [580, 144] on td "30004808 - CX PAP. CORONA 330 C24 WAVE" at bounding box center [631, 137] width 102 height 32
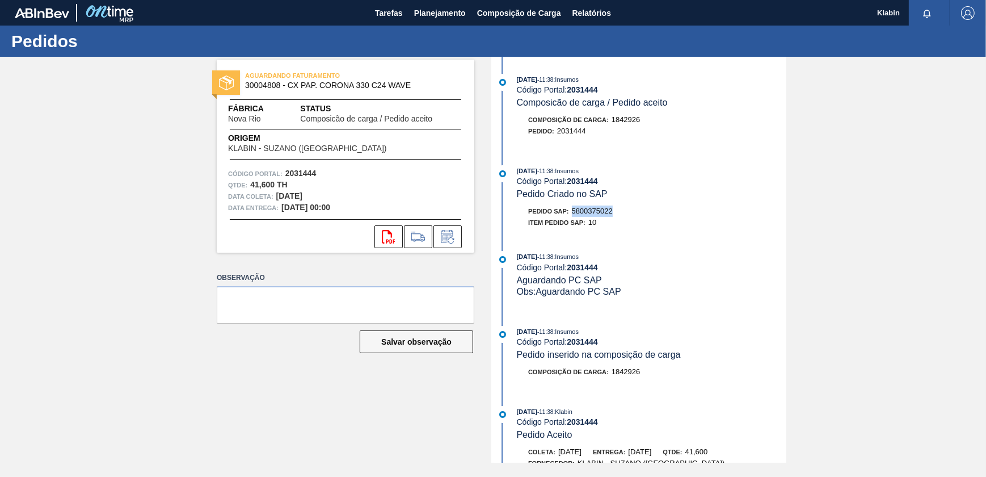
drag, startPoint x: 574, startPoint y: 212, endPoint x: 620, endPoint y: 214, distance: 46.6
click at [620, 214] on div "Pedido SAP: 5800375022" at bounding box center [652, 210] width 270 height 11
click at [426, 12] on span "Planejamento" at bounding box center [440, 13] width 52 height 14
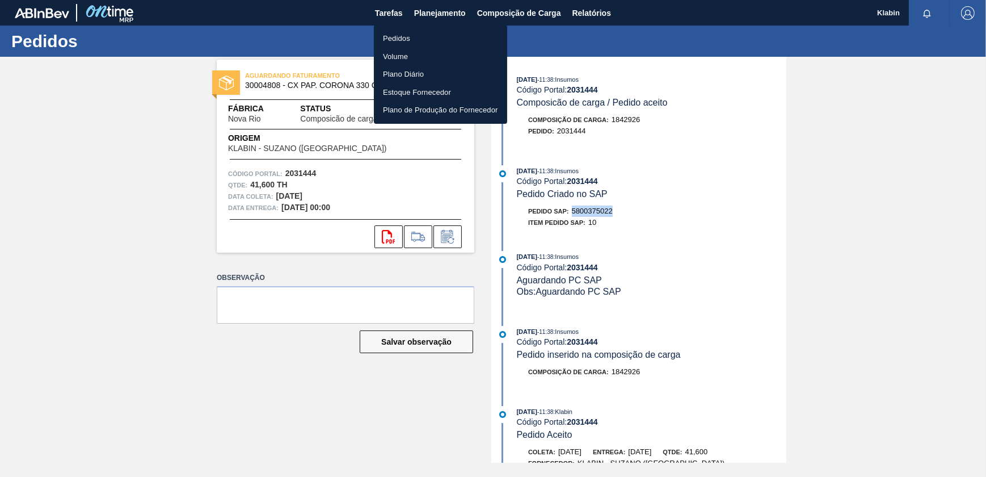
click at [420, 33] on li "Pedidos" at bounding box center [440, 39] width 133 height 18
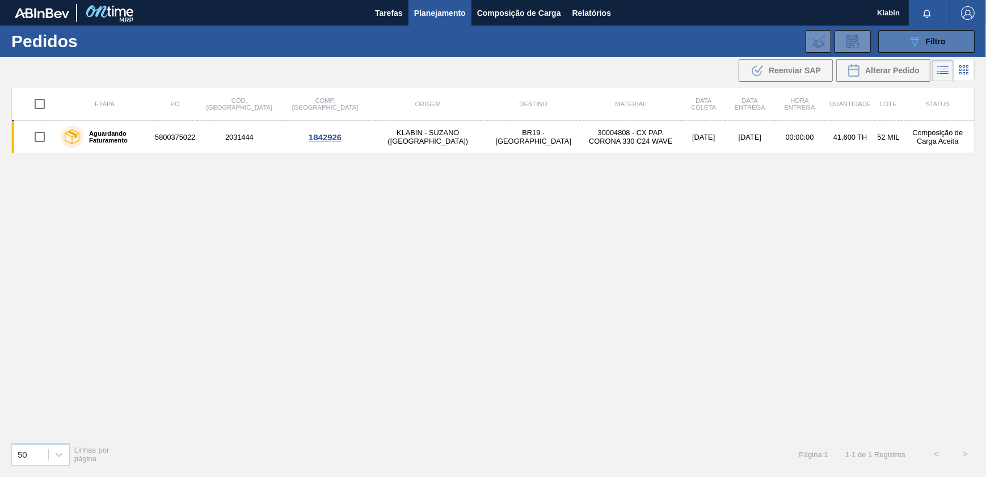
click at [905, 48] on button "089F7B8B-B2A5-4AFE-B5C0-19BA573D28AC Filtro" at bounding box center [926, 41] width 96 height 23
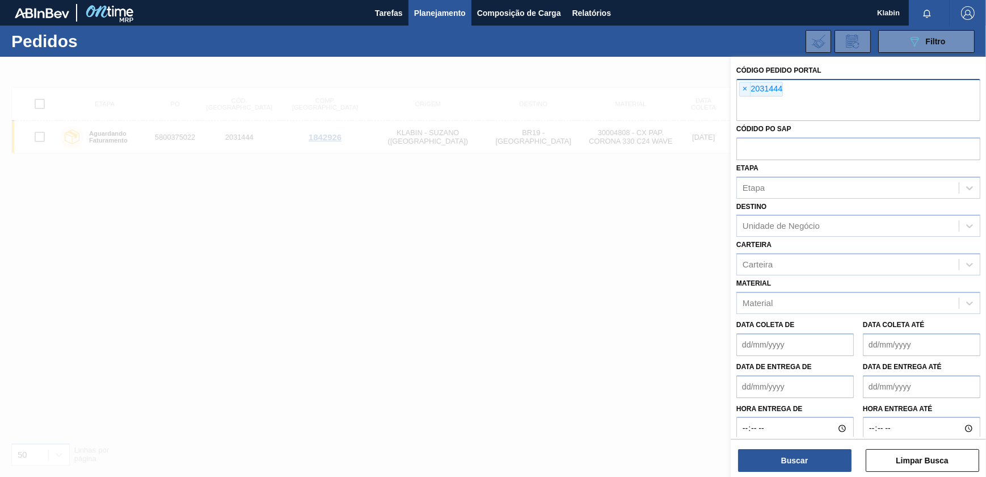
drag, startPoint x: 743, startPoint y: 84, endPoint x: 743, endPoint y: 91, distance: 6.8
click at [743, 86] on span "×" at bounding box center [745, 89] width 11 height 14
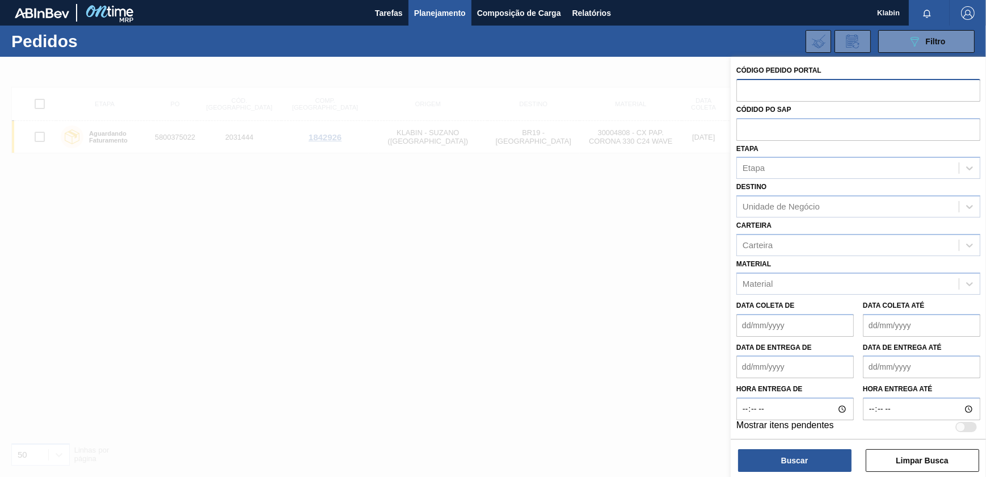
paste input "2031472"
type input "2031472"
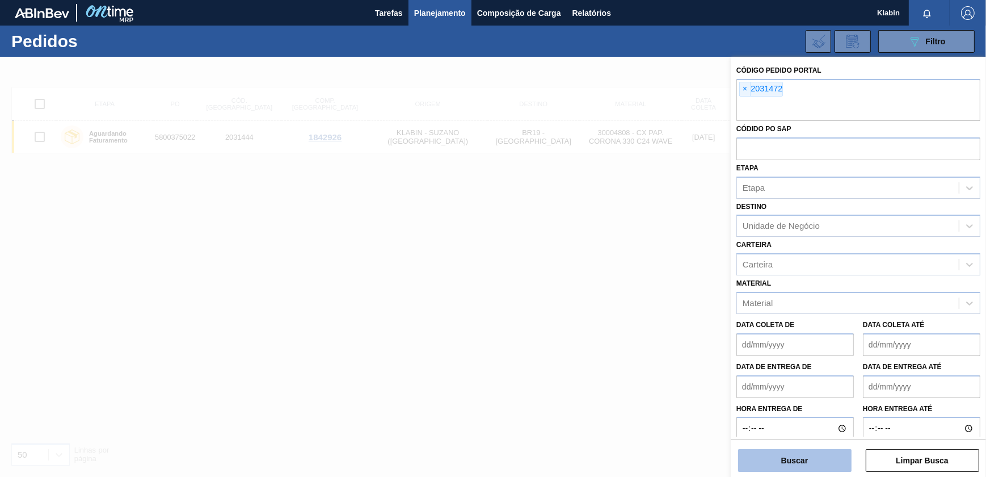
drag, startPoint x: 815, startPoint y: 465, endPoint x: 818, endPoint y: 457, distance: 8.3
click at [817, 459] on button "Buscar" at bounding box center [794, 460] width 113 height 23
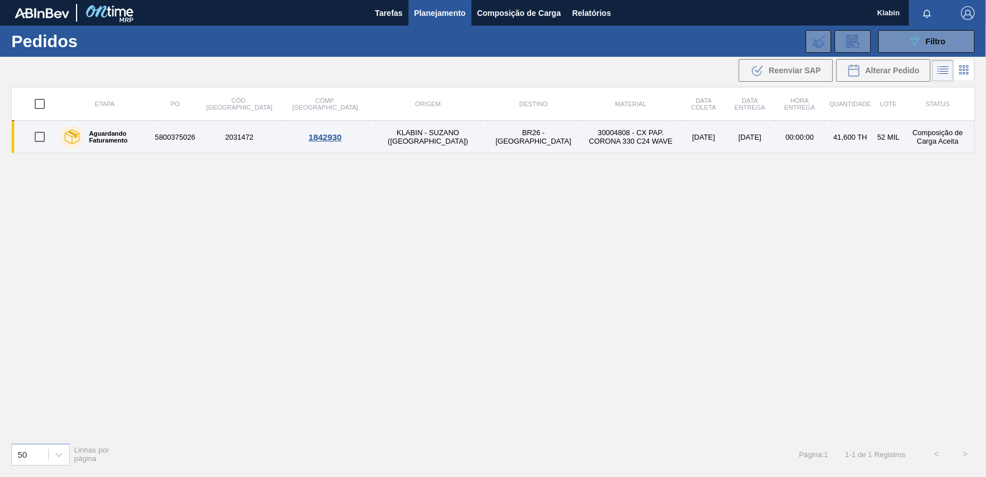
click at [580, 147] on td "30004808 - CX PAP. CORONA 330 C24 WAVE" at bounding box center [631, 137] width 102 height 32
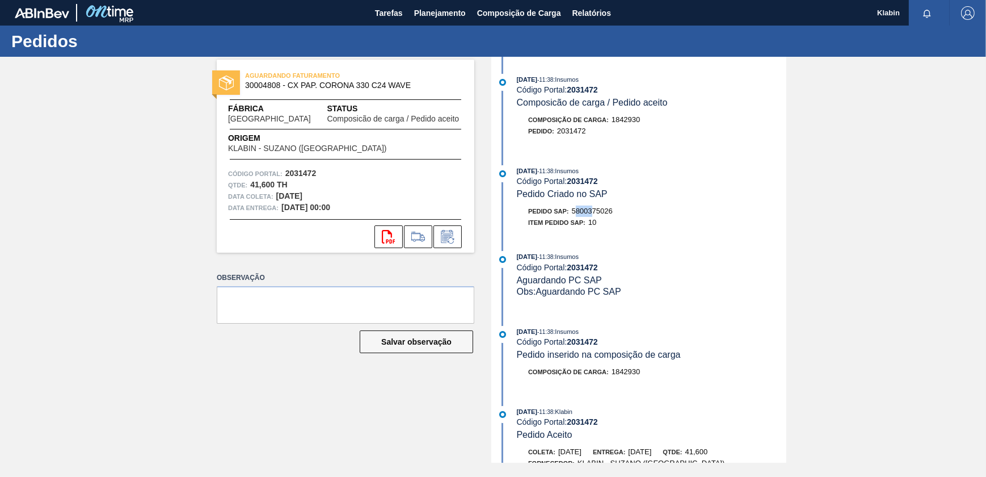
drag, startPoint x: 576, startPoint y: 213, endPoint x: 593, endPoint y: 215, distance: 17.1
click at [593, 215] on span "5800375026" at bounding box center [592, 211] width 41 height 9
drag, startPoint x: 593, startPoint y: 215, endPoint x: 616, endPoint y: 217, distance: 22.8
click at [616, 217] on div "Pedido SAP: 5800375026" at bounding box center [652, 210] width 270 height 11
click at [432, 12] on span "Planejamento" at bounding box center [440, 13] width 52 height 14
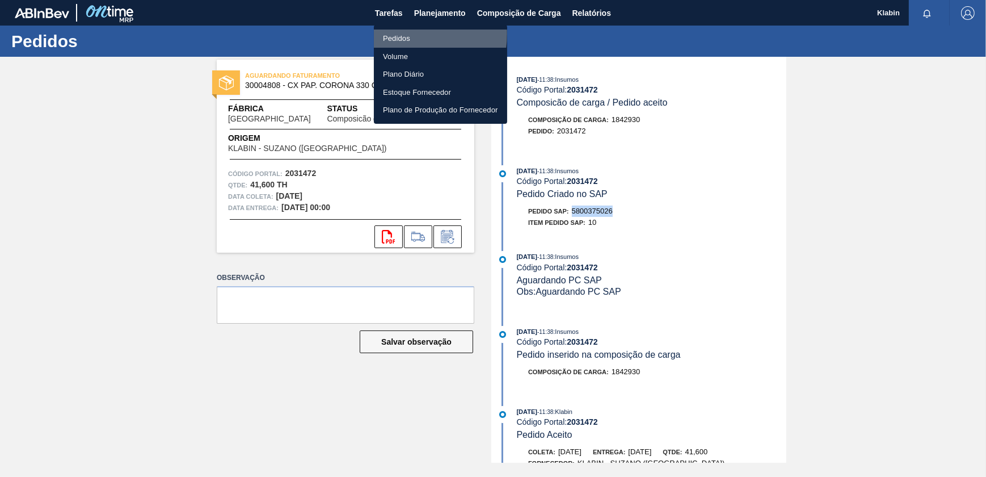
click at [403, 33] on li "Pedidos" at bounding box center [440, 39] width 133 height 18
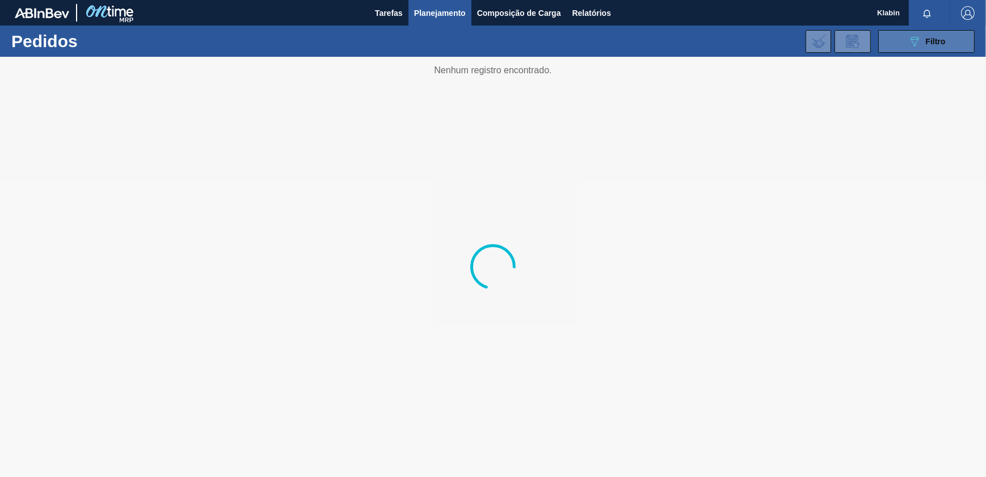
click at [932, 38] on span "Filtro" at bounding box center [936, 41] width 20 height 9
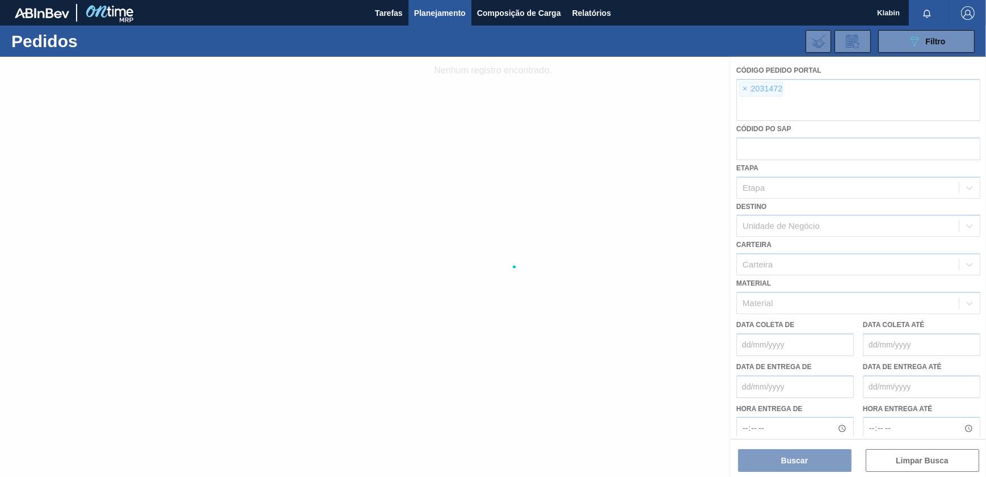
click at [743, 88] on div at bounding box center [493, 267] width 986 height 420
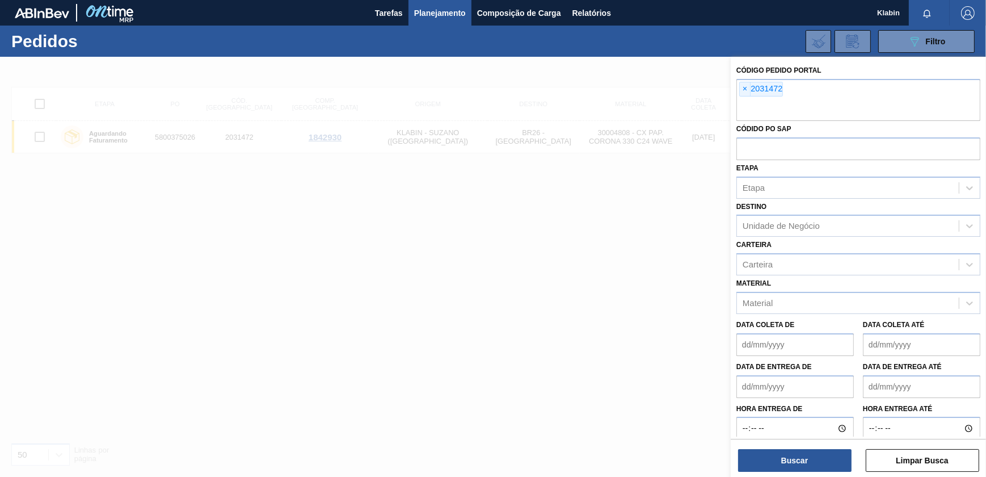
click at [746, 82] on span "×" at bounding box center [745, 89] width 11 height 14
drag, startPoint x: 746, startPoint y: 82, endPoint x: 764, endPoint y: 116, distance: 38.4
click at [749, 94] on span "×" at bounding box center [745, 89] width 11 height 14
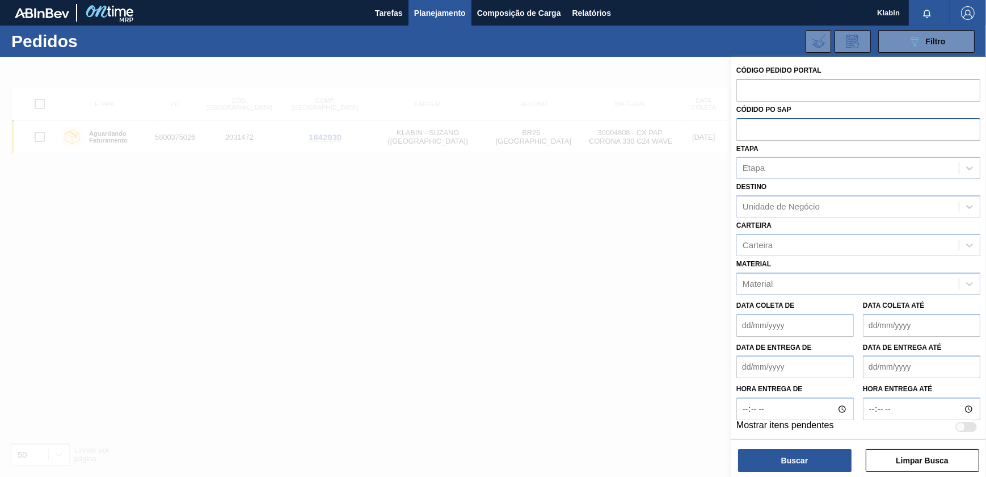
paste input "2031471"
type input "2031471"
click at [812, 456] on button "Buscar" at bounding box center [794, 460] width 113 height 23
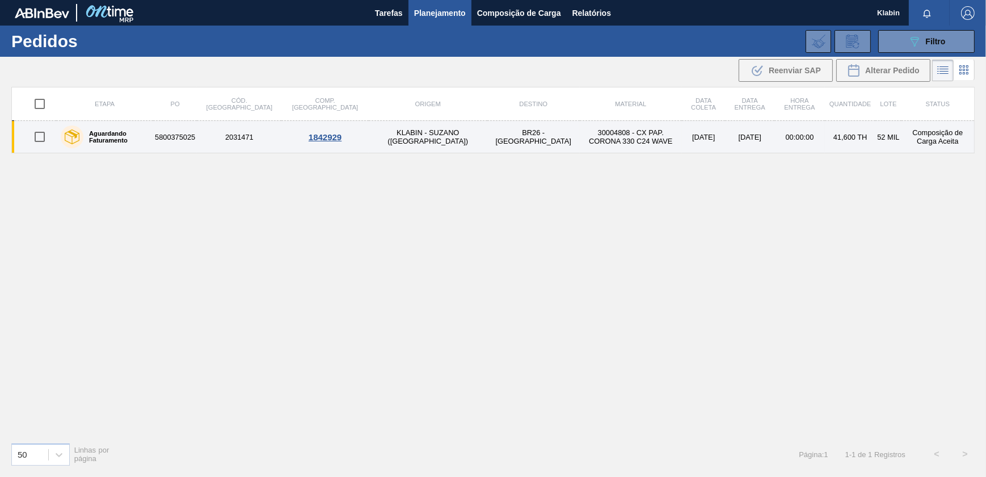
click at [487, 135] on td "BR26 - [GEOGRAPHIC_DATA]" at bounding box center [533, 137] width 92 height 32
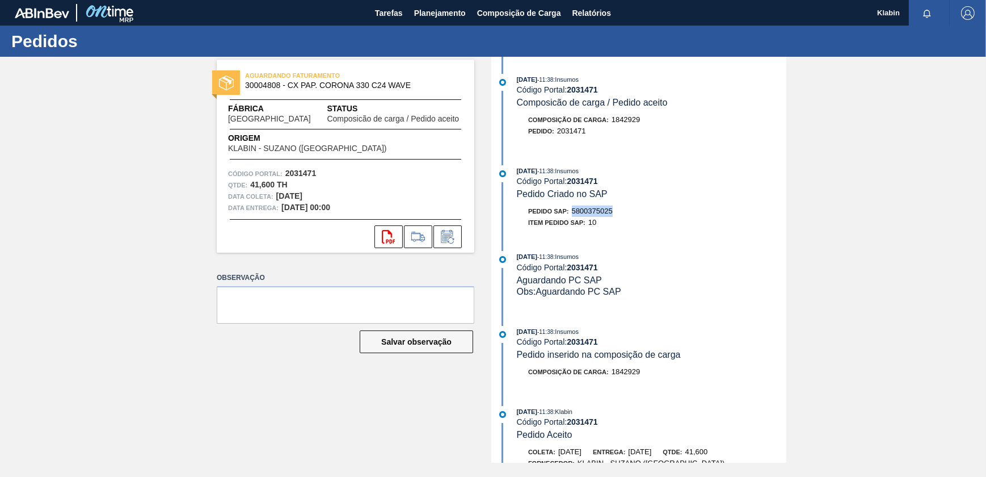
drag, startPoint x: 577, startPoint y: 213, endPoint x: 616, endPoint y: 216, distance: 39.8
click at [616, 216] on div "Pedido SAP: 5800375025" at bounding box center [652, 210] width 270 height 11
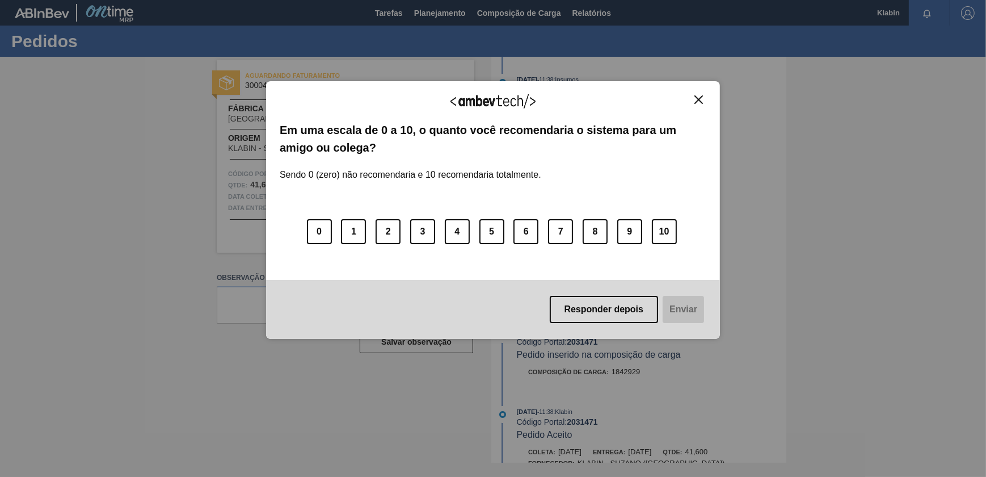
click at [701, 103] on img "Close" at bounding box center [699, 99] width 9 height 9
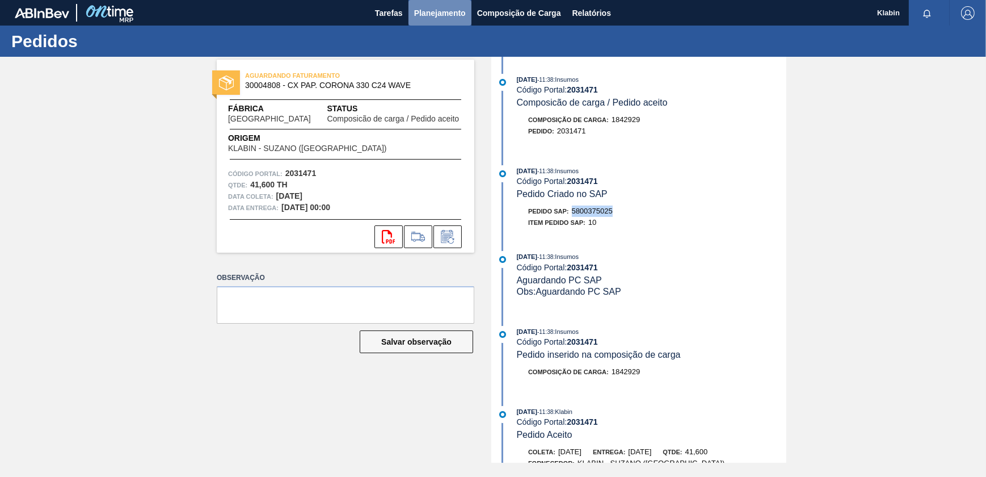
click at [443, 13] on span "Planejamento" at bounding box center [440, 13] width 52 height 14
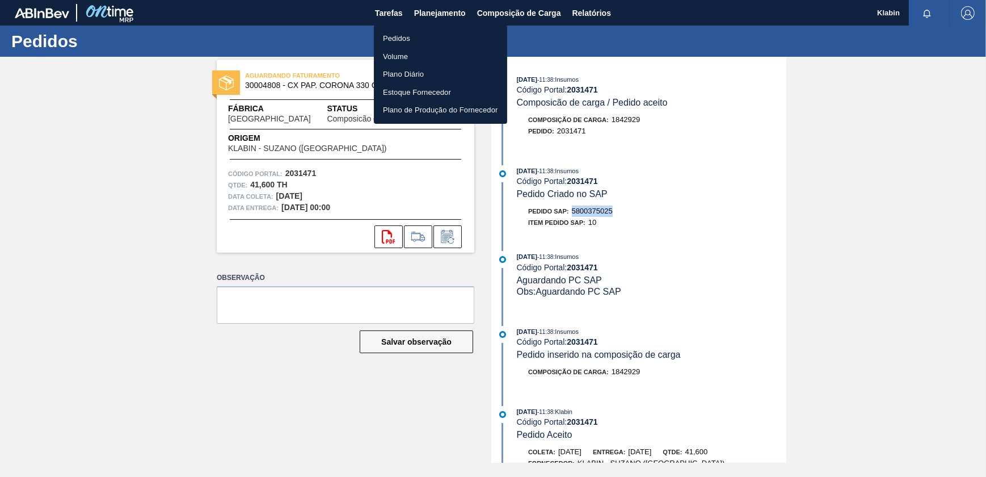
click at [410, 30] on li "Pedidos" at bounding box center [440, 39] width 133 height 18
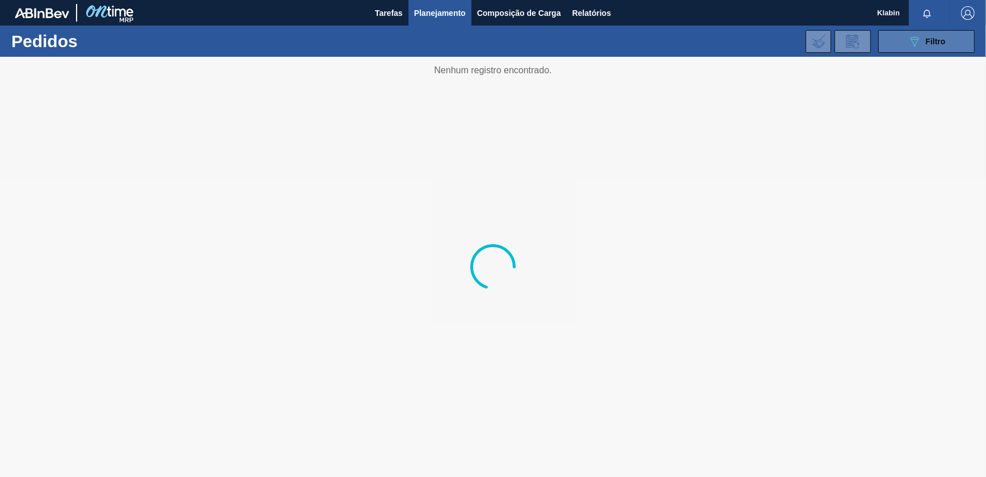
click at [947, 37] on button "089F7B8B-B2A5-4AFE-B5C0-19BA573D28AC Filtro" at bounding box center [926, 41] width 96 height 23
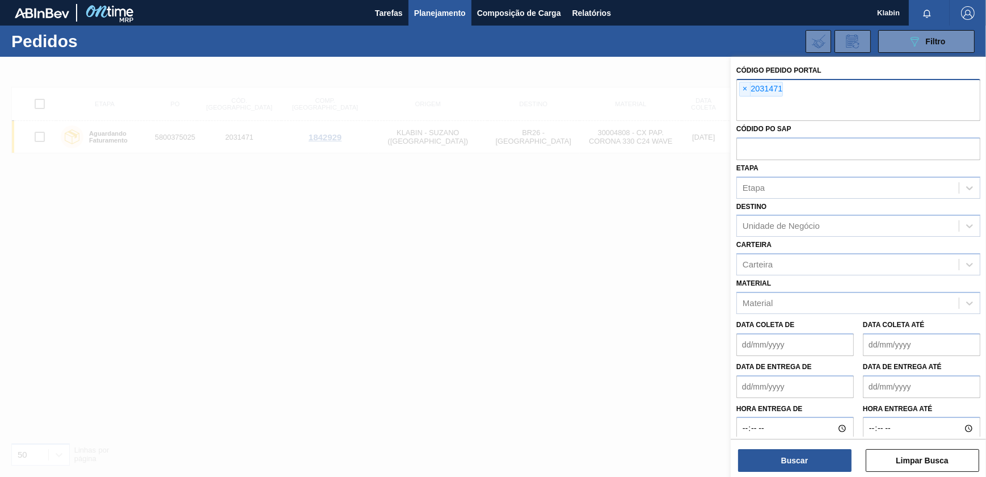
drag, startPoint x: 743, startPoint y: 85, endPoint x: 747, endPoint y: 91, distance: 7.1
click at [743, 85] on span "×" at bounding box center [745, 89] width 11 height 14
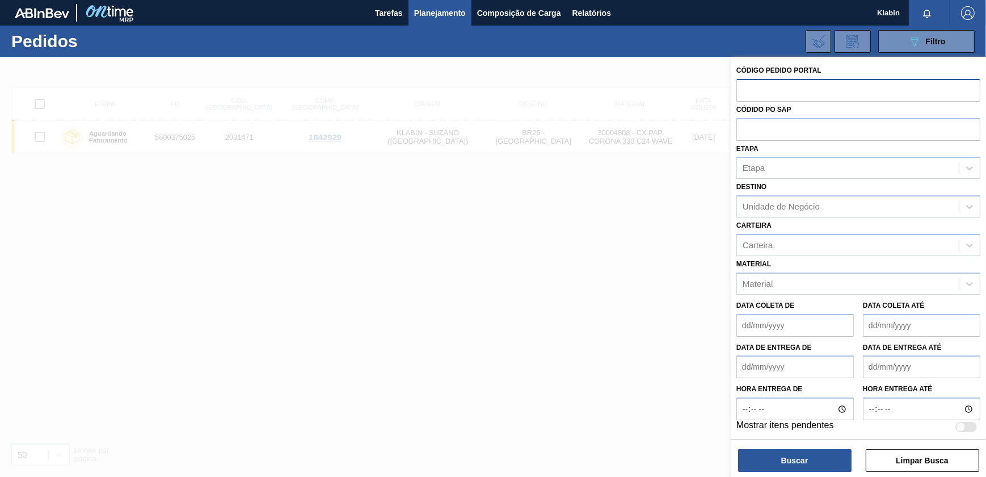
paste input "2021968"
type input "2021968"
click at [825, 454] on button "Buscar" at bounding box center [794, 460] width 113 height 23
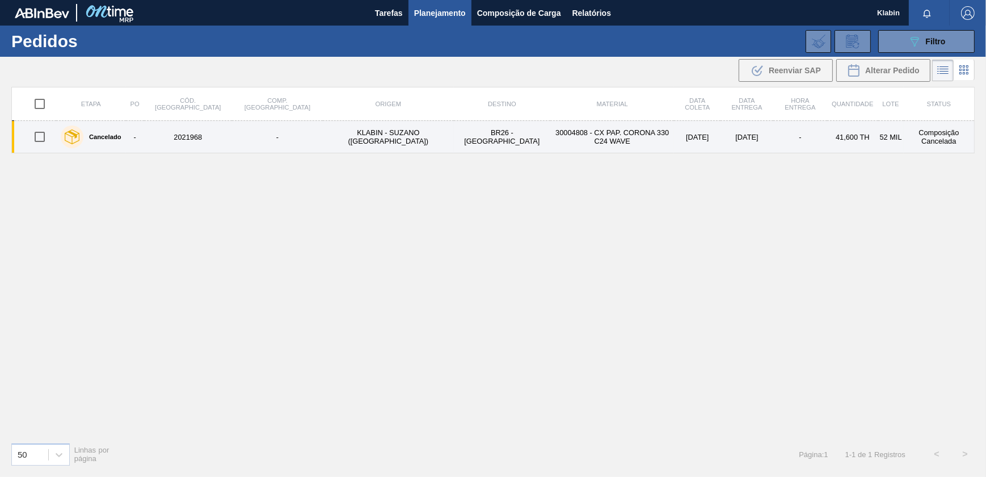
click at [550, 146] on td "30004808 - CX PAP. CORONA 330 C24 WAVE" at bounding box center [612, 137] width 124 height 32
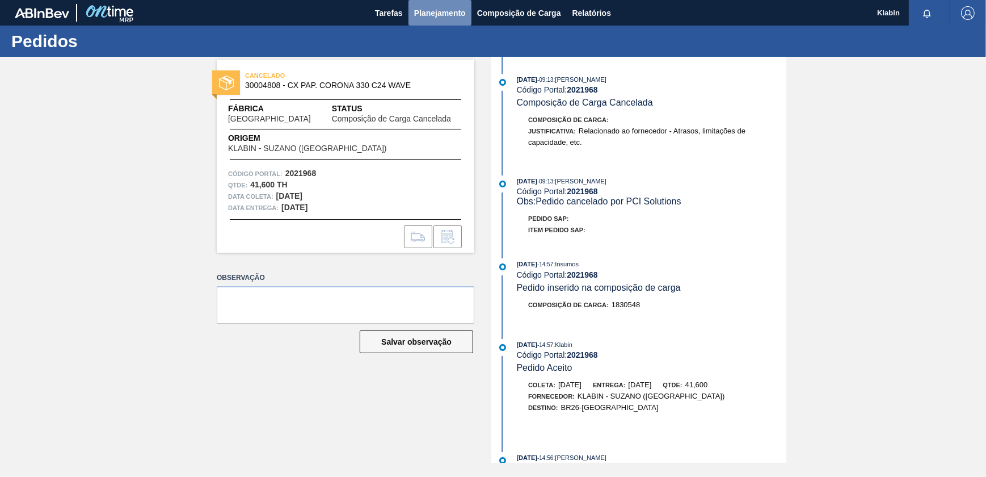
click at [444, 8] on span "Planejamento" at bounding box center [440, 13] width 52 height 14
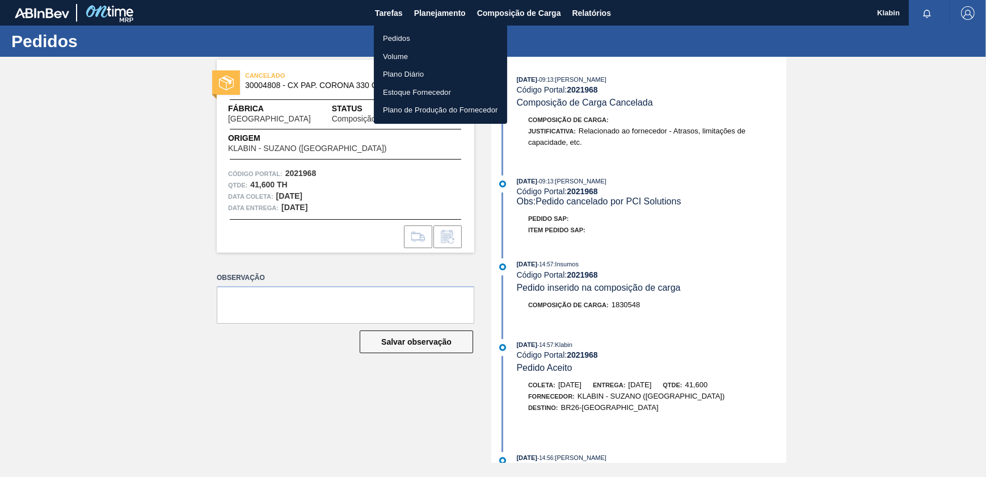
click at [410, 31] on li "Pedidos" at bounding box center [440, 39] width 133 height 18
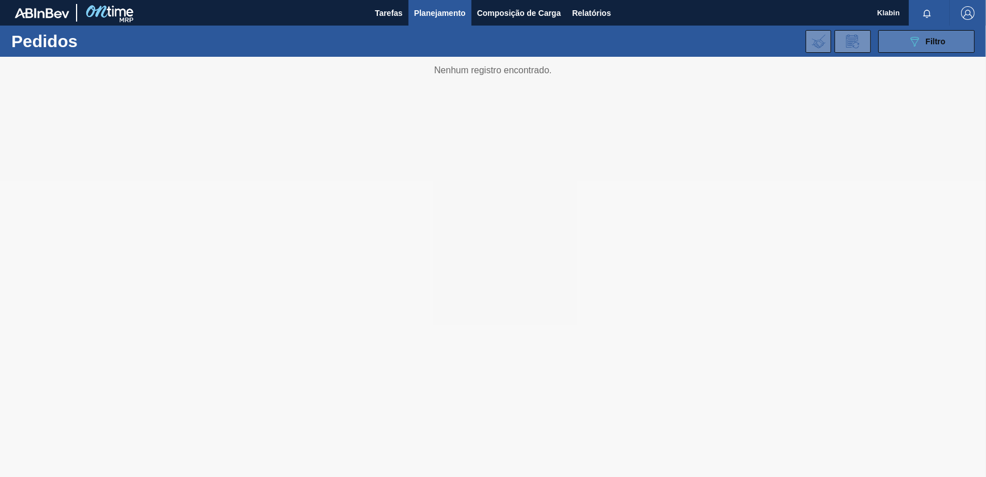
click at [901, 39] on button "089F7B8B-B2A5-4AFE-B5C0-19BA573D28AC Filtro" at bounding box center [926, 41] width 96 height 23
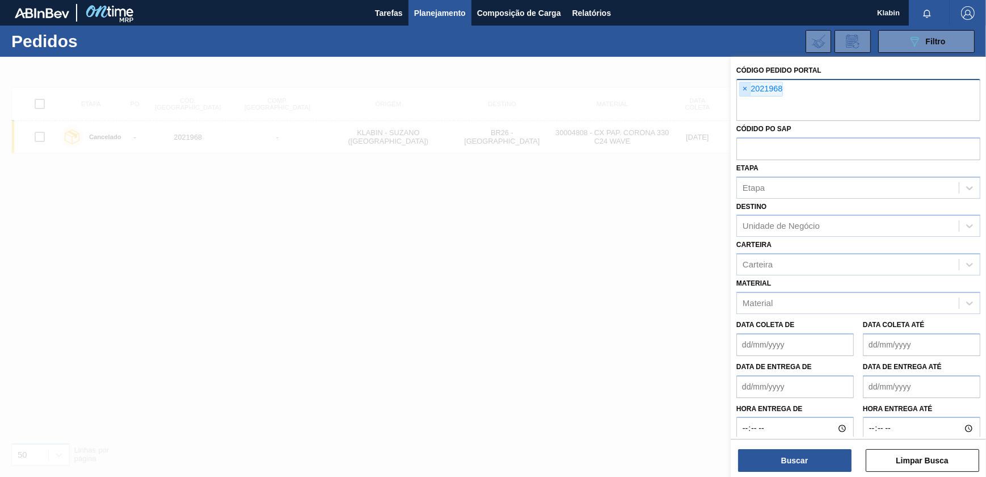
click at [750, 86] on span "×" at bounding box center [745, 89] width 11 height 14
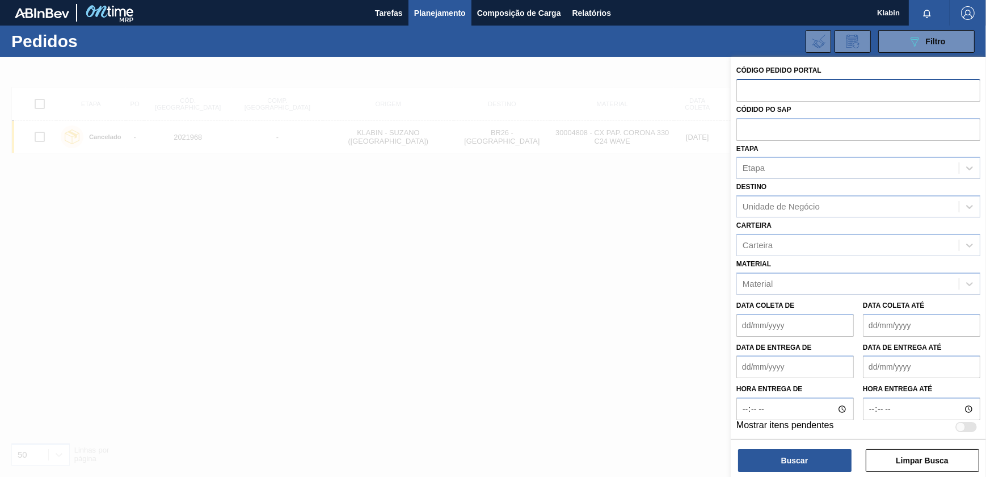
paste input "2031479."
type input "2031479"
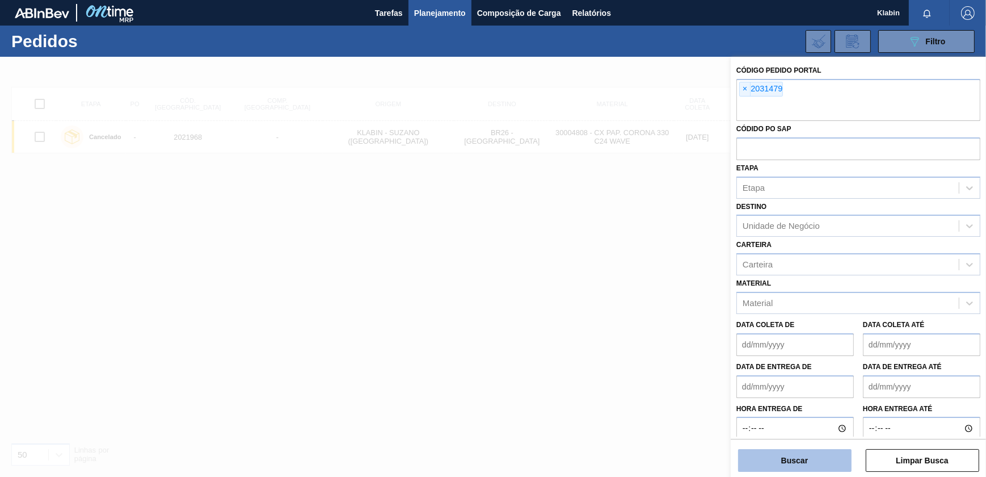
click at [825, 467] on button "Buscar" at bounding box center [794, 460] width 113 height 23
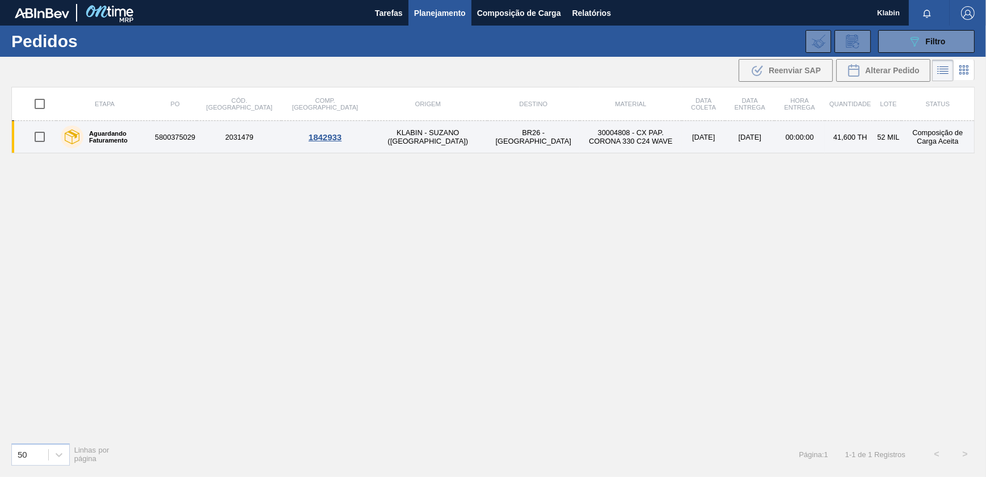
click at [580, 142] on td "30004808 - CX PAP. CORONA 330 C24 WAVE" at bounding box center [631, 137] width 102 height 32
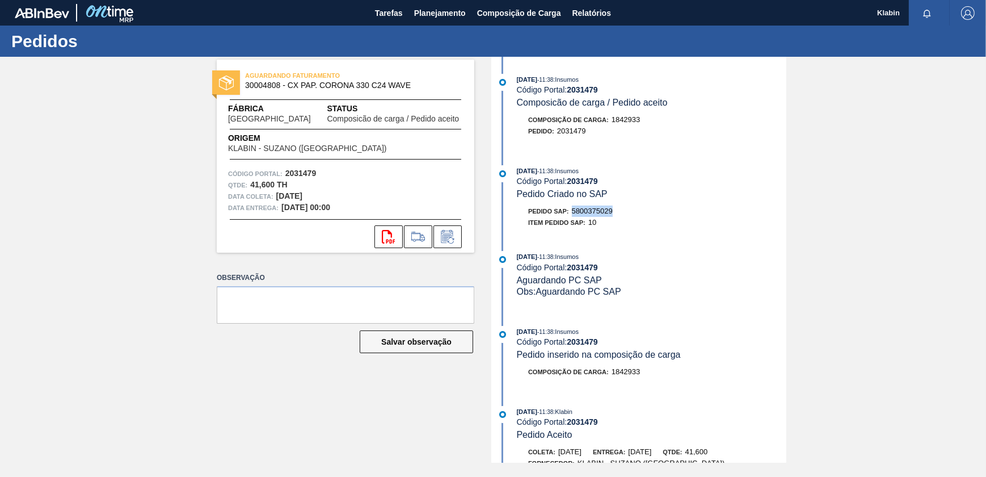
drag, startPoint x: 574, startPoint y: 214, endPoint x: 618, endPoint y: 214, distance: 44.3
click at [618, 214] on div "Pedido SAP: 5800375029" at bounding box center [652, 210] width 270 height 11
click at [424, 7] on span "Planejamento" at bounding box center [440, 13] width 52 height 14
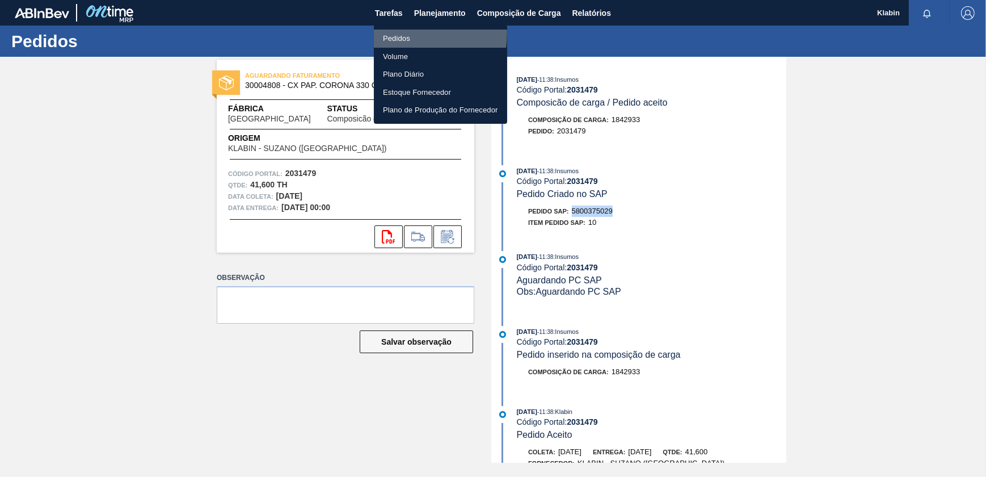
click at [399, 33] on li "Pedidos" at bounding box center [440, 39] width 133 height 18
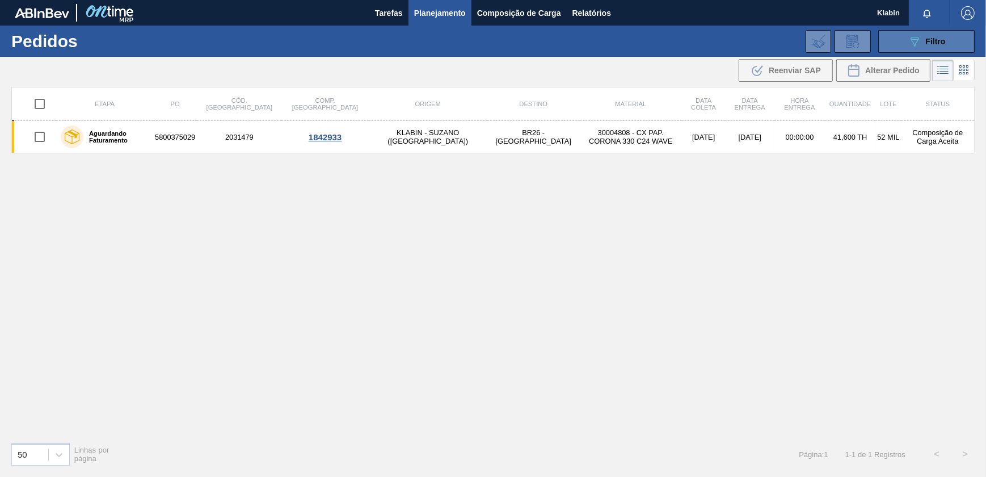
click at [915, 45] on icon at bounding box center [915, 42] width 9 height 10
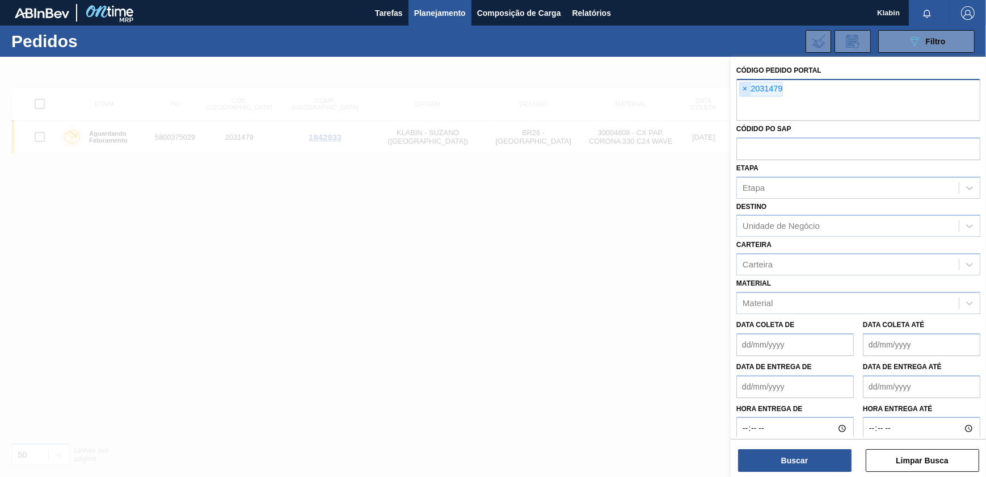
click at [744, 89] on span "×" at bounding box center [745, 89] width 11 height 14
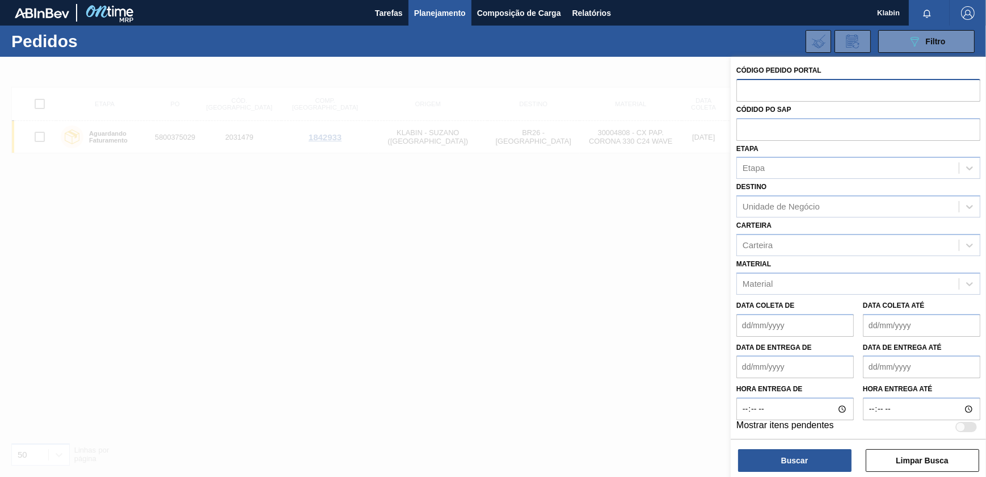
paste input "2031446"
click at [785, 454] on button "Buscar" at bounding box center [794, 460] width 113 height 23
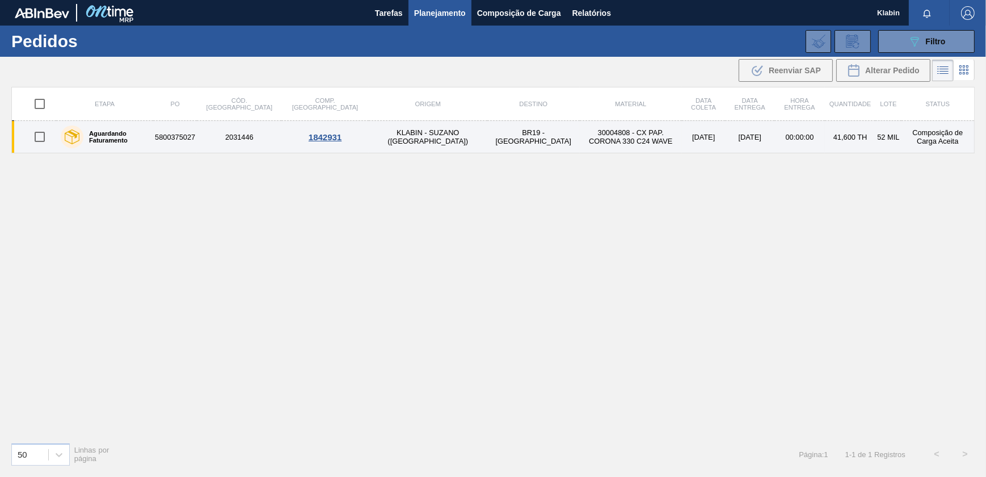
click at [403, 149] on td "KLABIN - SUZANO ([GEOGRAPHIC_DATA])" at bounding box center [428, 137] width 119 height 32
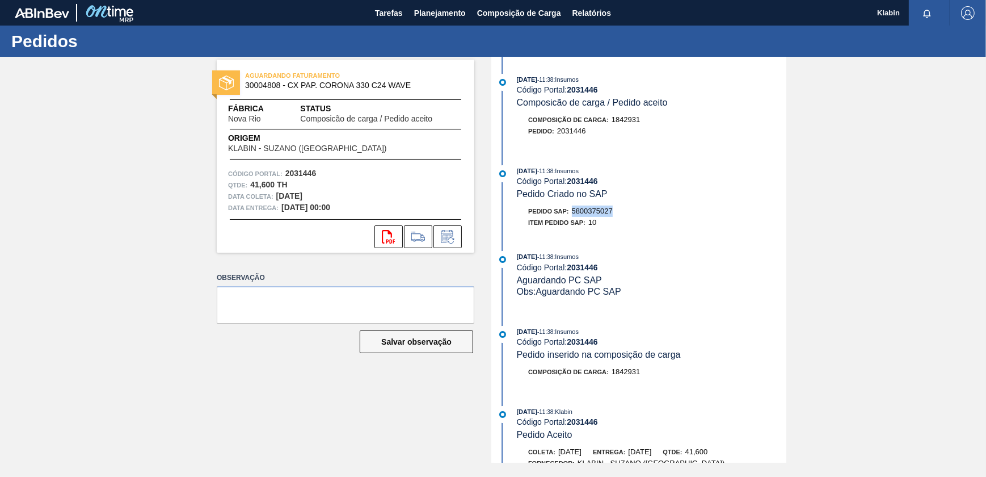
drag, startPoint x: 574, startPoint y: 214, endPoint x: 621, endPoint y: 214, distance: 47.1
click at [621, 214] on div "Pedido SAP: 5800375027" at bounding box center [652, 210] width 270 height 11
click at [455, 12] on span "Planejamento" at bounding box center [440, 13] width 52 height 14
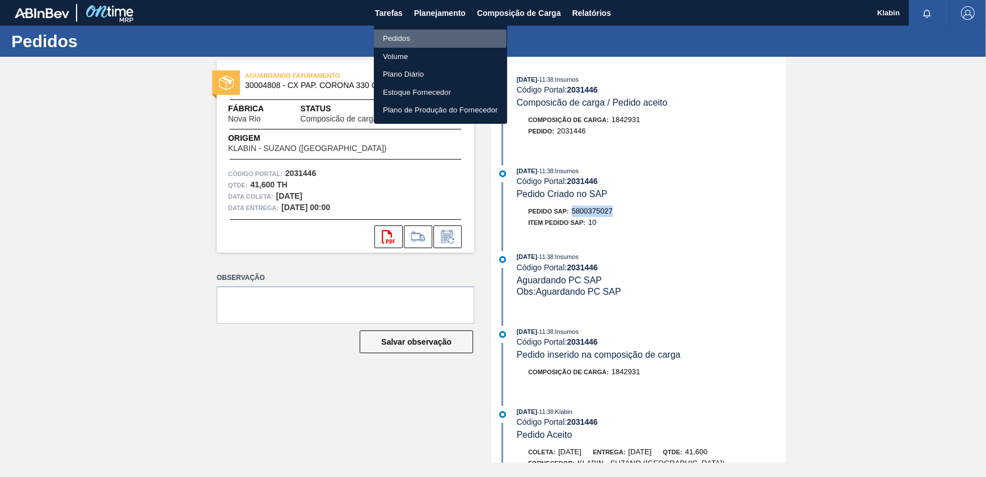
click at [410, 38] on li "Pedidos" at bounding box center [440, 39] width 133 height 18
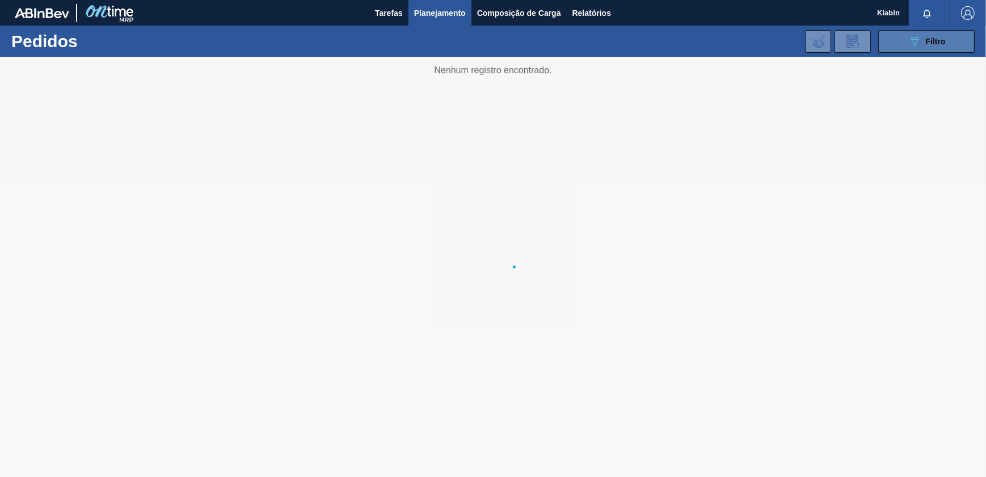
click at [915, 45] on icon at bounding box center [915, 42] width 9 height 10
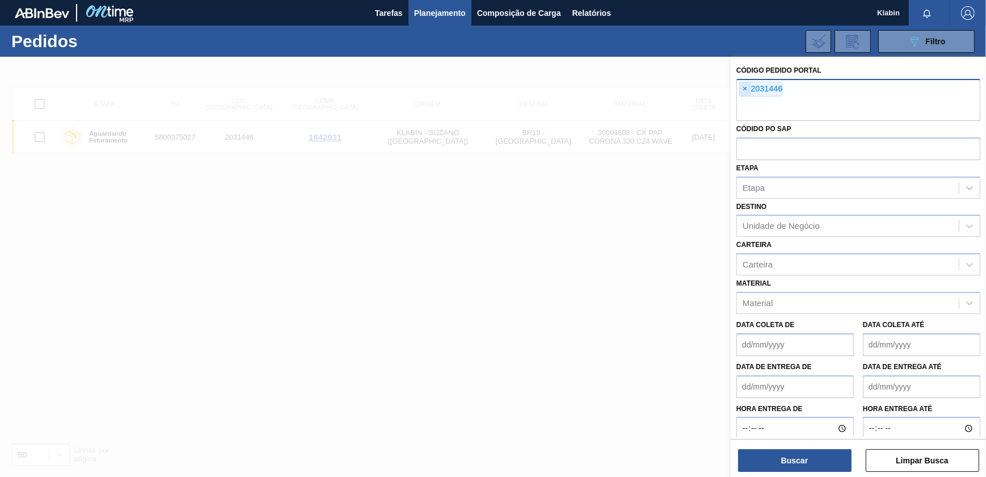
click at [743, 88] on span "×" at bounding box center [745, 89] width 11 height 14
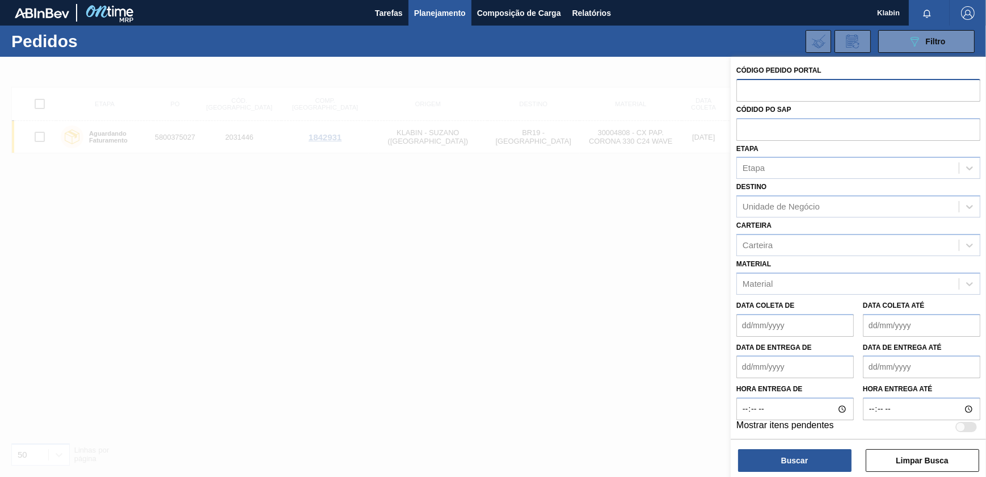
paste input "2031447"
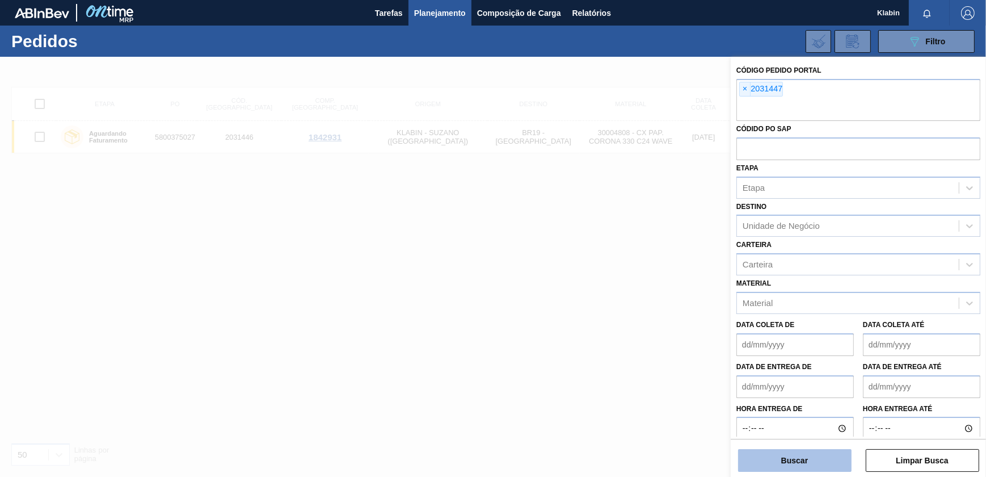
click at [811, 452] on button "Buscar" at bounding box center [794, 460] width 113 height 23
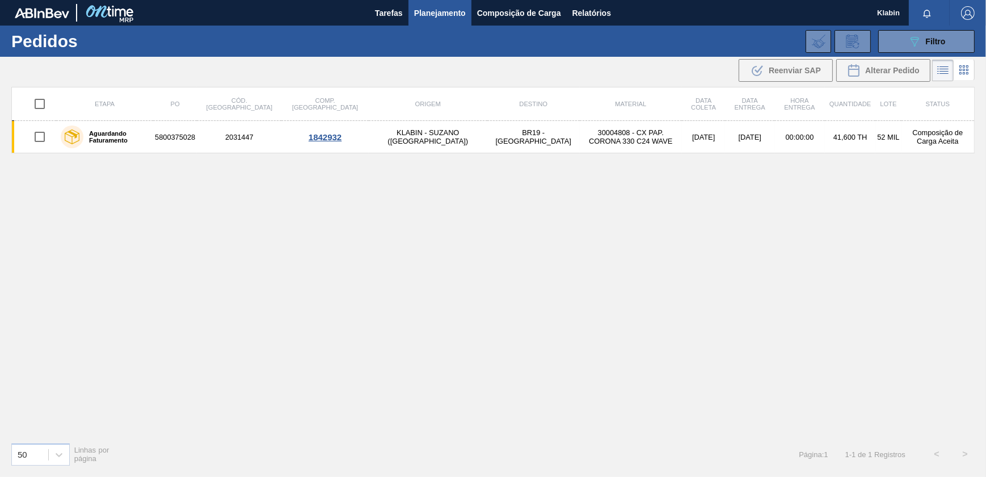
click at [580, 141] on td "30004808 - CX PAP. CORONA 330 C24 WAVE" at bounding box center [631, 137] width 102 height 32
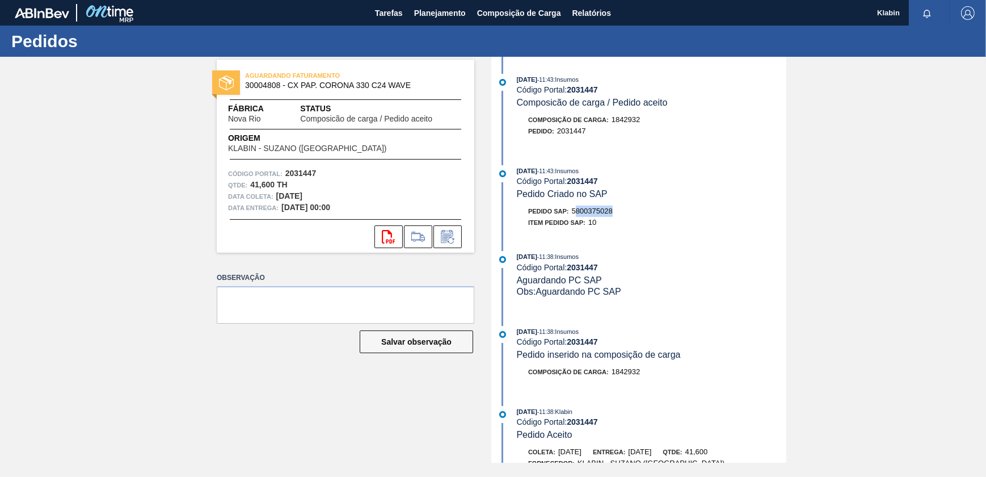
drag, startPoint x: 576, startPoint y: 212, endPoint x: 613, endPoint y: 216, distance: 37.6
click at [613, 215] on span "5800375028" at bounding box center [592, 211] width 41 height 9
drag, startPoint x: 613, startPoint y: 216, endPoint x: 620, endPoint y: 217, distance: 6.5
click at [620, 217] on div "Pedido SAP: 5800375028" at bounding box center [652, 210] width 270 height 11
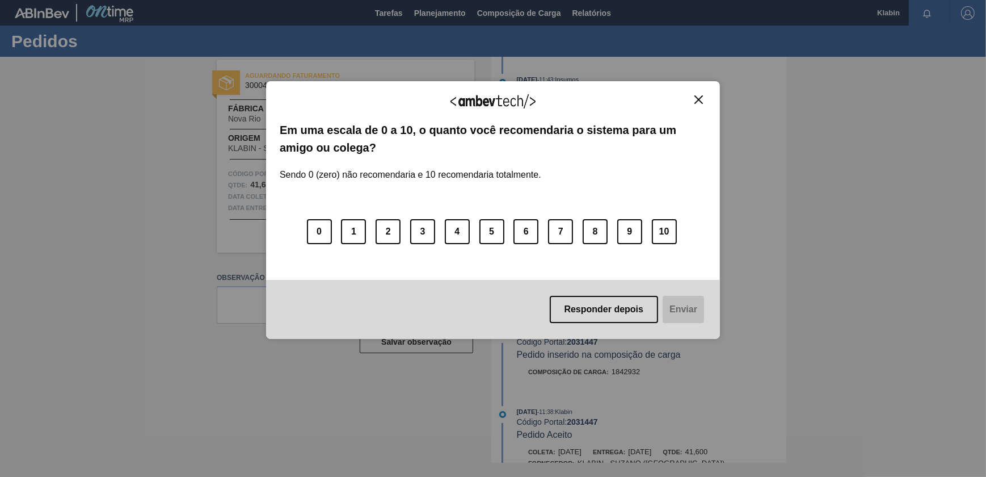
click at [698, 98] on img "Close" at bounding box center [699, 99] width 9 height 9
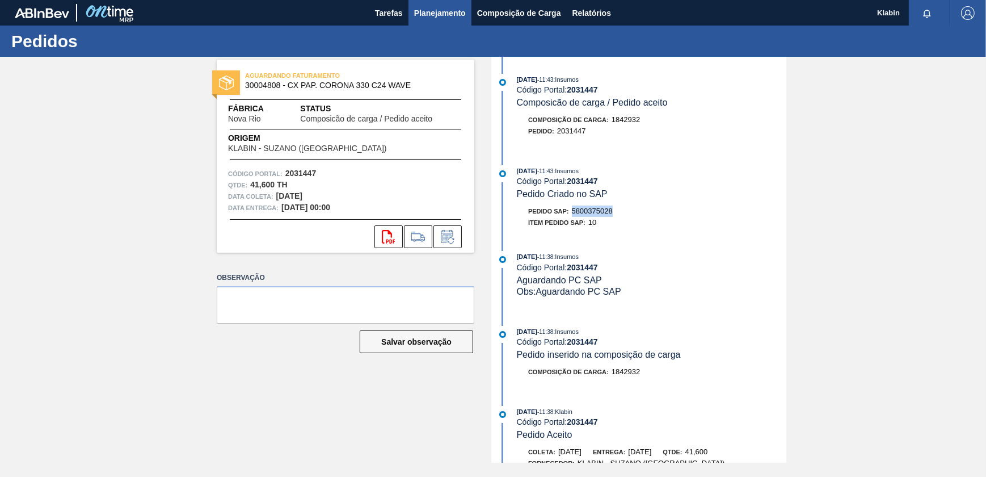
click at [443, 12] on span "Planejamento" at bounding box center [440, 13] width 52 height 14
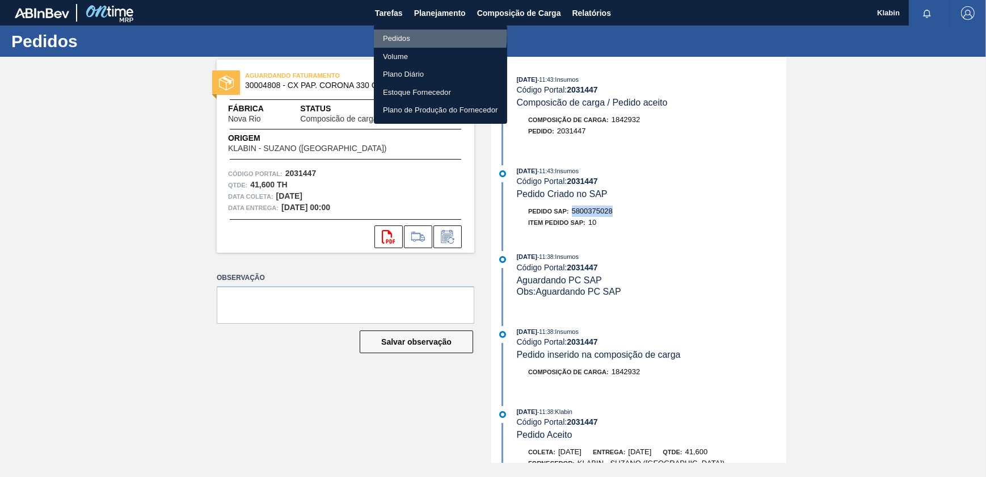
click at [402, 34] on li "Pedidos" at bounding box center [440, 39] width 133 height 18
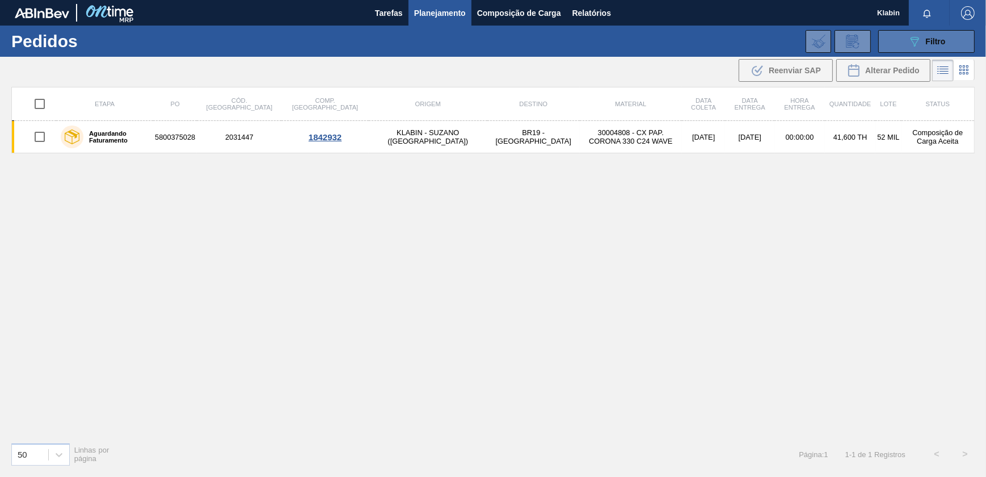
click at [911, 43] on icon "089F7B8B-B2A5-4AFE-B5C0-19BA573D28AC" at bounding box center [915, 42] width 14 height 14
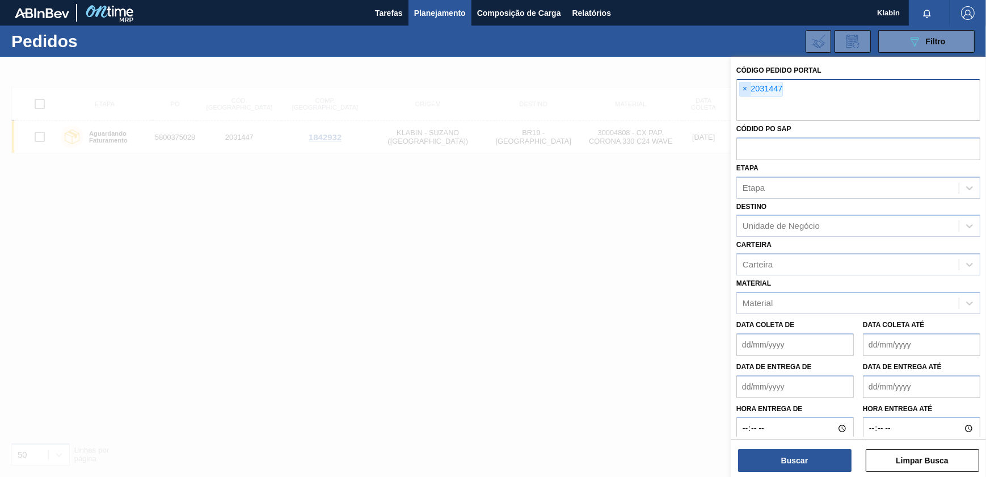
click at [747, 84] on span "×" at bounding box center [745, 89] width 11 height 14
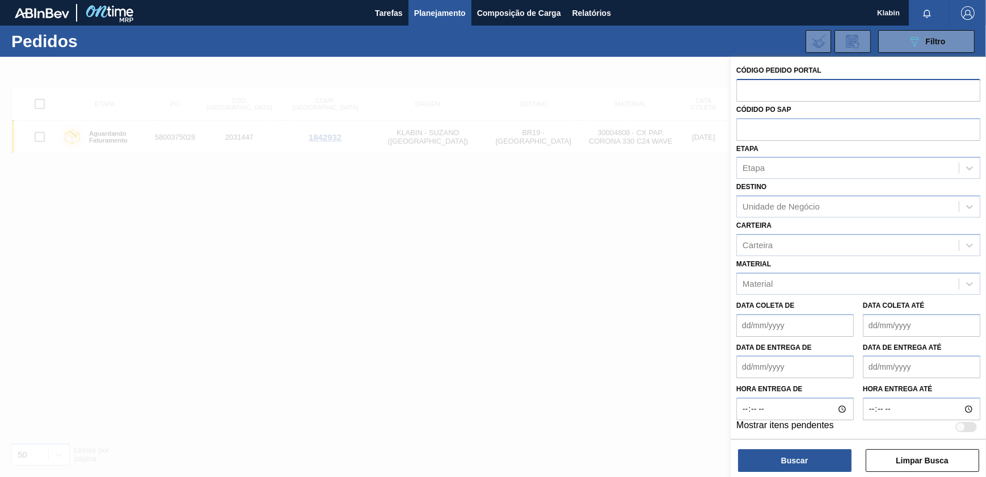
paste input "2031480"
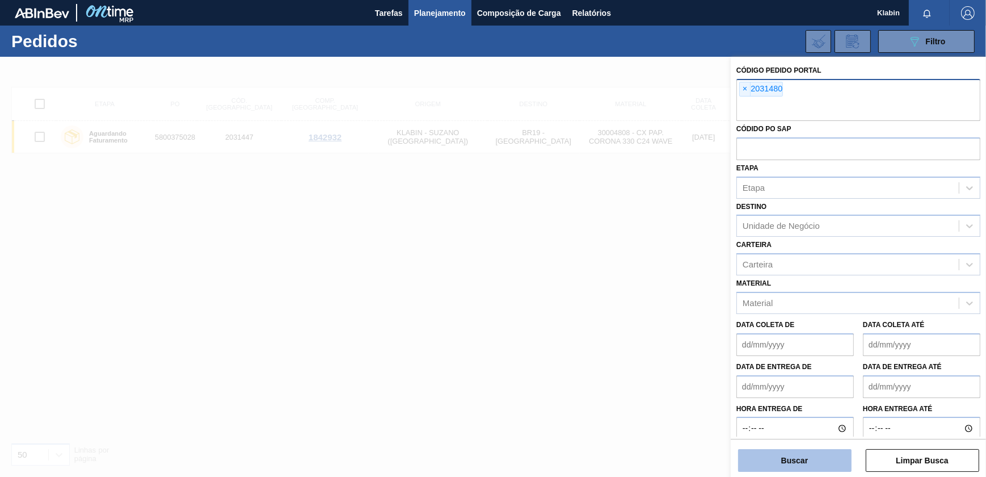
click at [803, 460] on button "Buscar" at bounding box center [794, 460] width 113 height 23
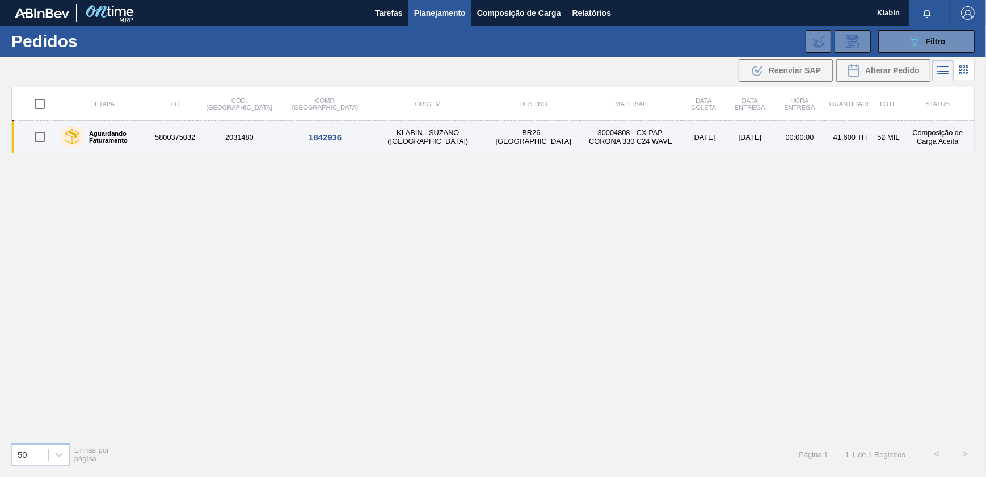
click at [487, 137] on td "BR26 - [GEOGRAPHIC_DATA]" at bounding box center [533, 137] width 92 height 32
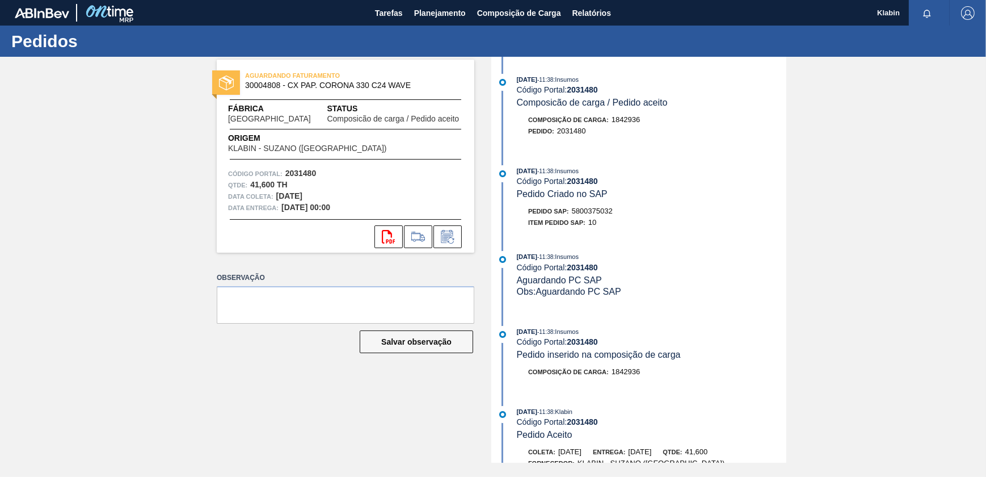
click at [577, 215] on span "5800375032" at bounding box center [592, 211] width 41 height 9
drag, startPoint x: 575, startPoint y: 214, endPoint x: 605, endPoint y: 215, distance: 30.1
click at [605, 215] on span "5800375032" at bounding box center [592, 211] width 41 height 9
drag, startPoint x: 605, startPoint y: 215, endPoint x: 619, endPoint y: 217, distance: 13.2
click at [619, 217] on div "Pedido SAP: 5800375032" at bounding box center [652, 210] width 270 height 11
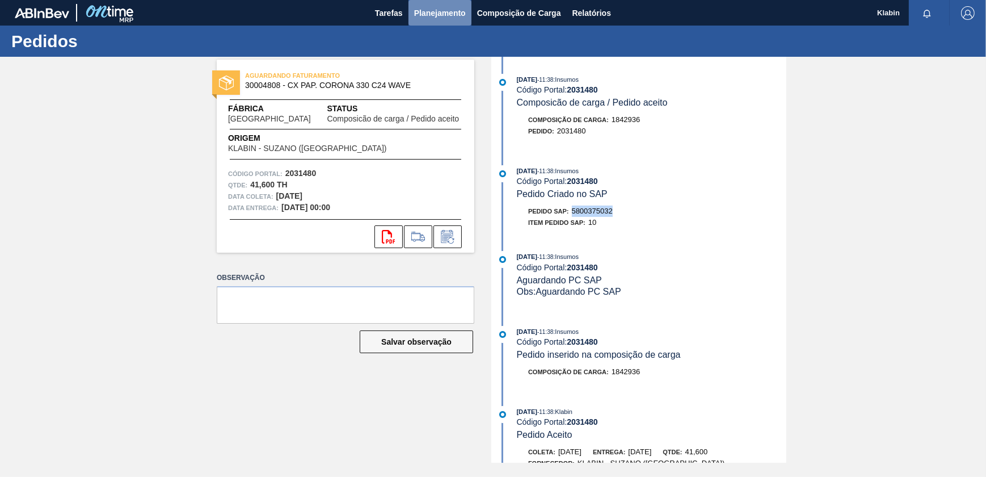
click at [431, 9] on span "Planejamento" at bounding box center [440, 13] width 52 height 14
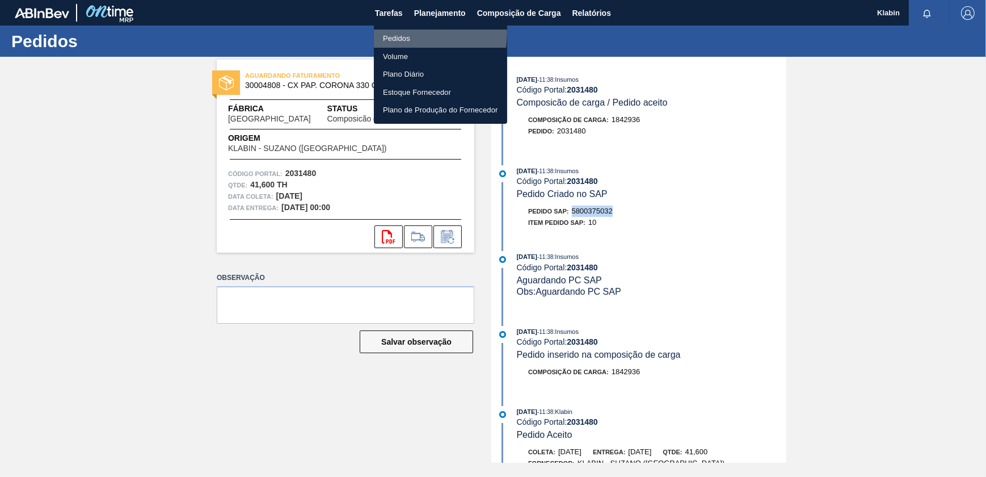
click at [410, 33] on li "Pedidos" at bounding box center [440, 39] width 133 height 18
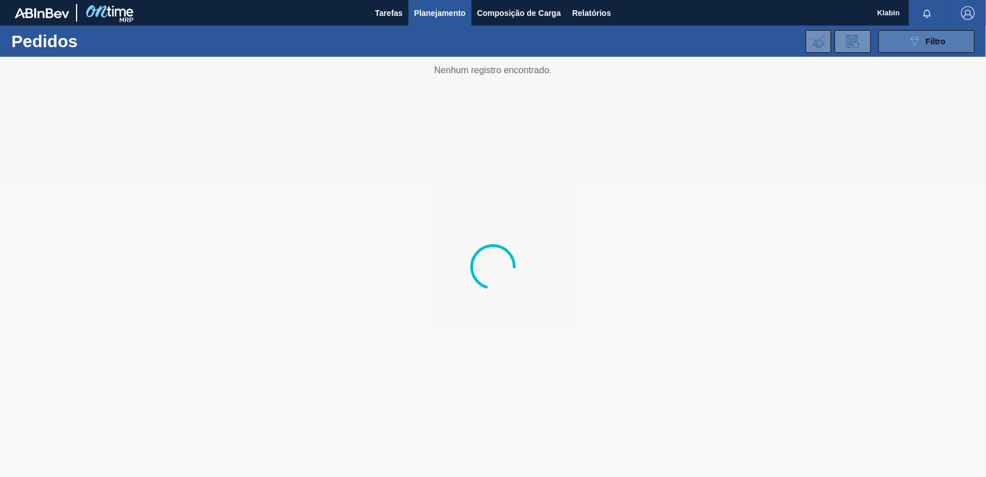
click at [914, 40] on icon "089F7B8B-B2A5-4AFE-B5C0-19BA573D28AC" at bounding box center [915, 42] width 14 height 14
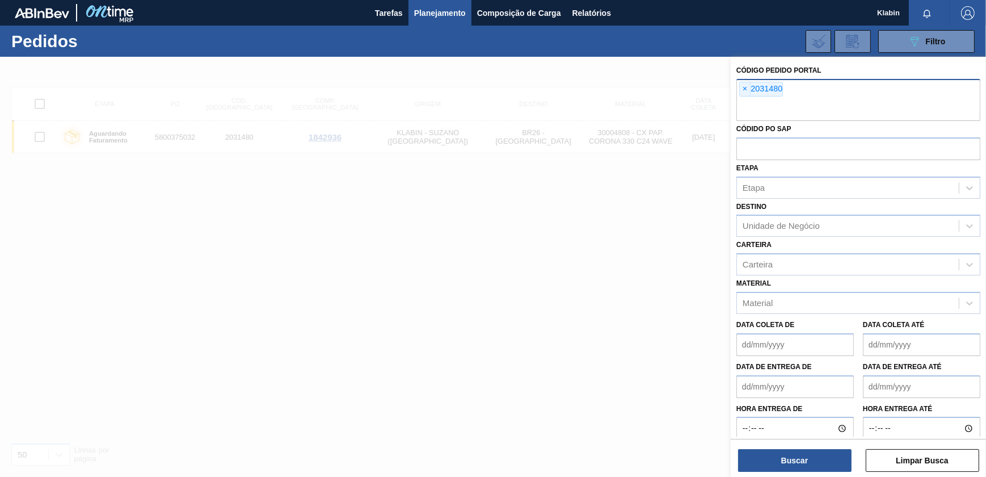
click at [750, 87] on span "×" at bounding box center [745, 89] width 11 height 14
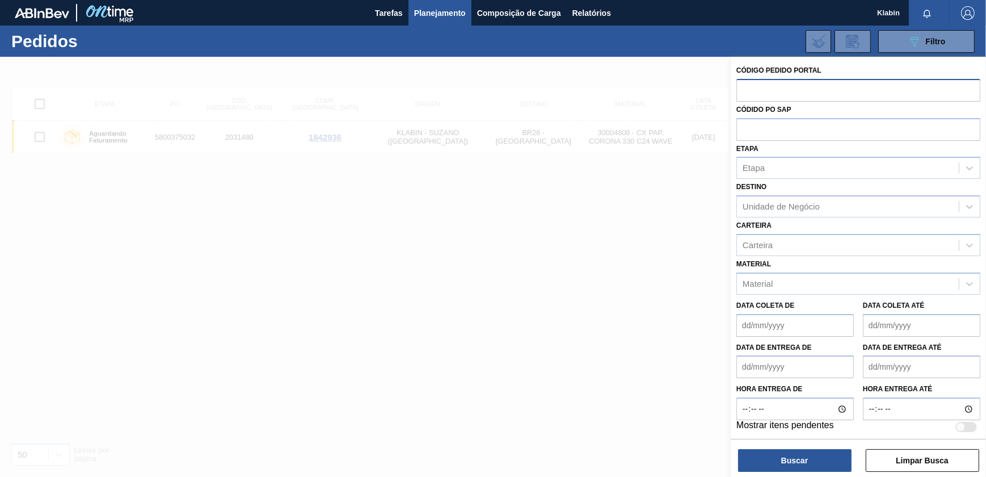
paste input "2031481"
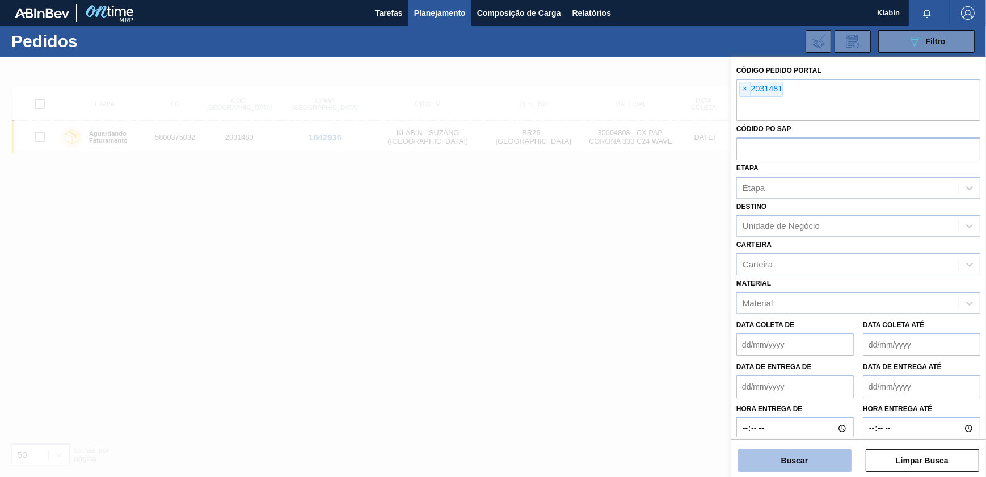
click at [803, 456] on button "Buscar" at bounding box center [794, 460] width 113 height 23
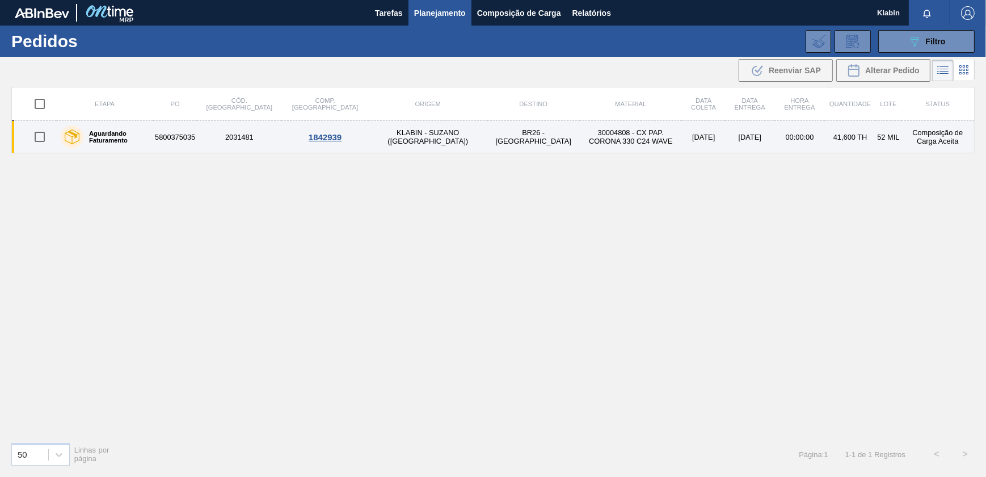
click at [580, 134] on td "30004808 - CX PAP. CORONA 330 C24 WAVE" at bounding box center [631, 137] width 102 height 32
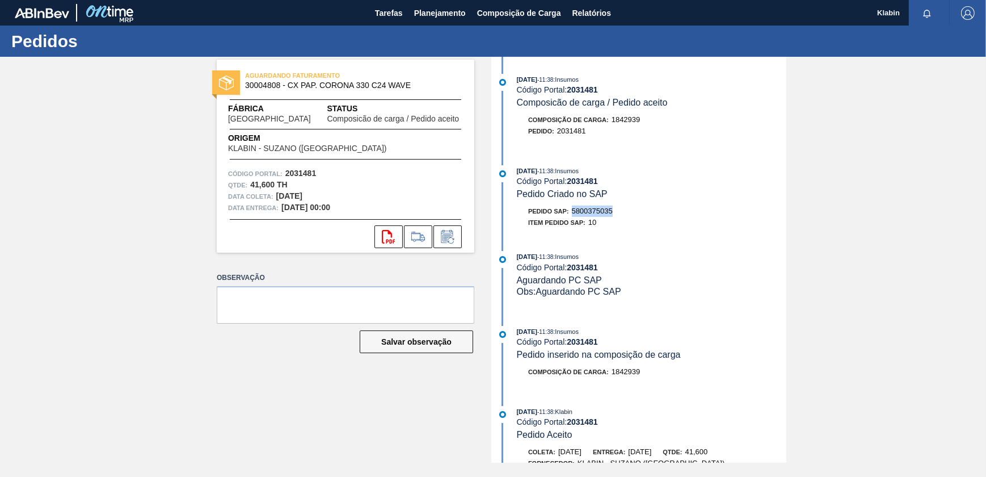
drag, startPoint x: 574, startPoint y: 213, endPoint x: 630, endPoint y: 217, distance: 56.9
click at [630, 217] on div "Pedido SAP: 5800375035" at bounding box center [652, 210] width 270 height 11
click at [436, 12] on span "Planejamento" at bounding box center [440, 13] width 52 height 14
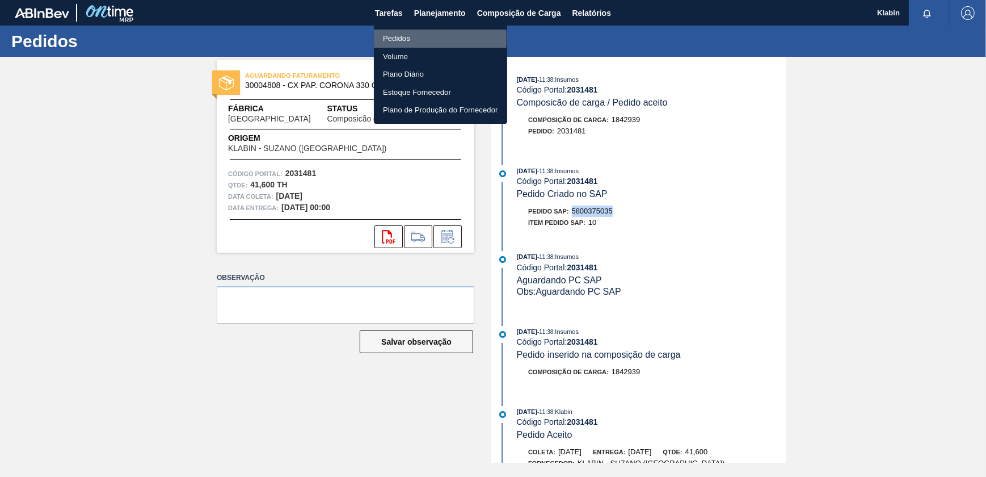
click at [383, 39] on li "Pedidos" at bounding box center [440, 39] width 133 height 18
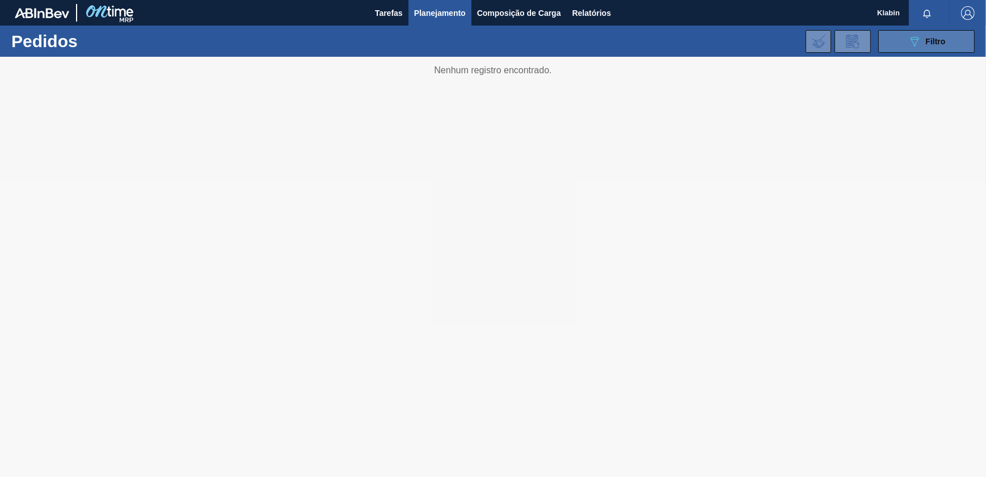
click at [927, 45] on span "Filtro" at bounding box center [936, 41] width 20 height 9
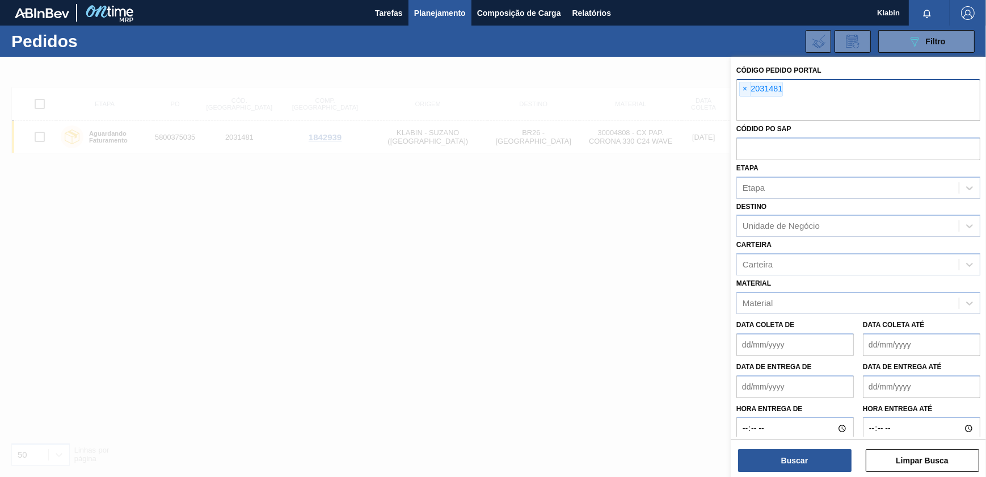
click at [741, 87] on span "×" at bounding box center [745, 89] width 11 height 14
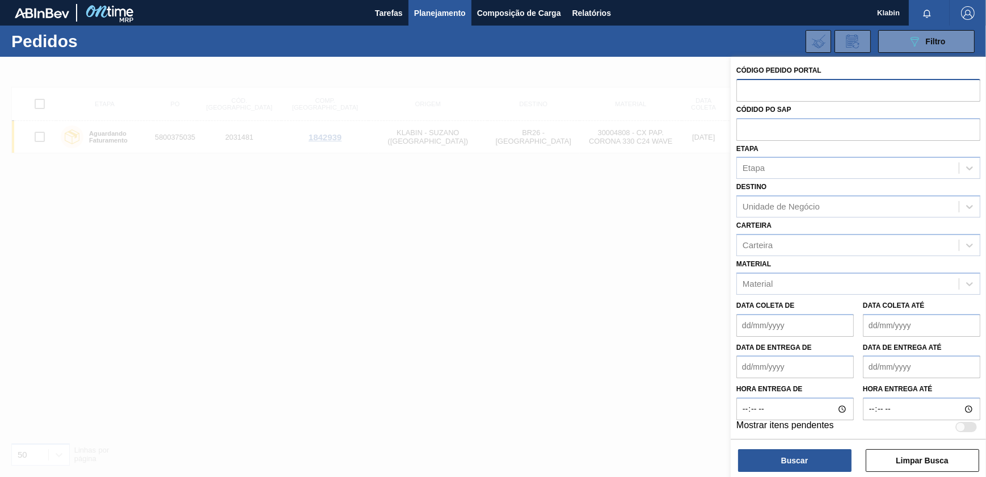
paste input "2031482"
click at [823, 452] on button "Buscar" at bounding box center [794, 460] width 113 height 23
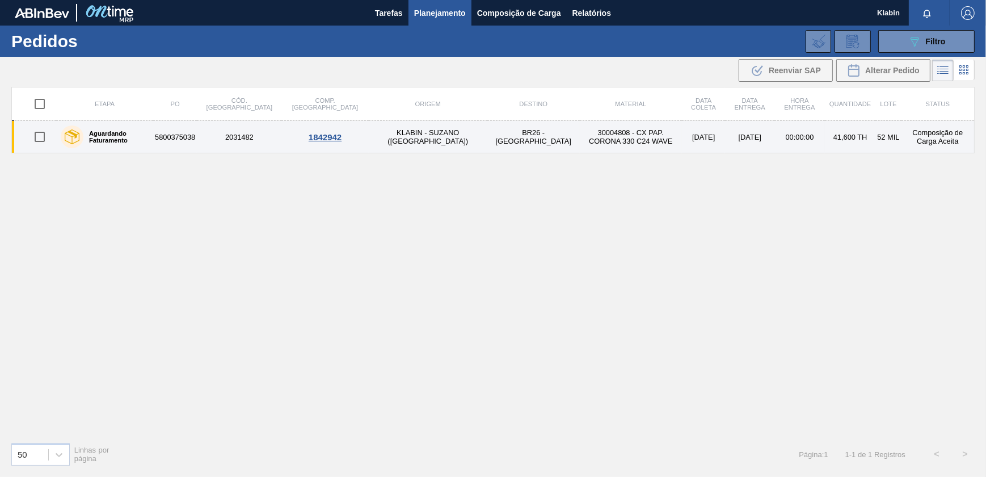
click at [682, 148] on td "01/11/2025" at bounding box center [704, 137] width 44 height 32
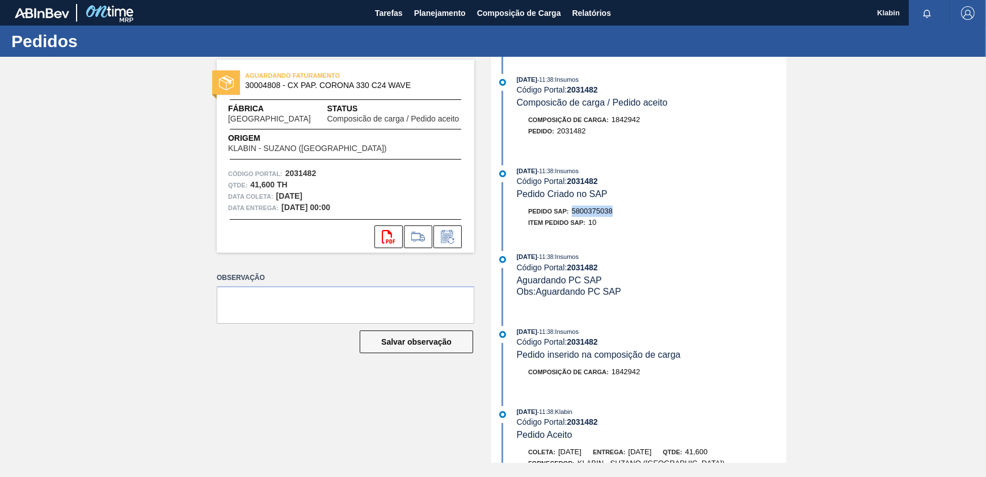
drag, startPoint x: 574, startPoint y: 213, endPoint x: 614, endPoint y: 217, distance: 40.5
click at [613, 217] on div "Pedido SAP: 5800375038" at bounding box center [570, 210] width 85 height 11
